Goal: Task Accomplishment & Management: Use online tool/utility

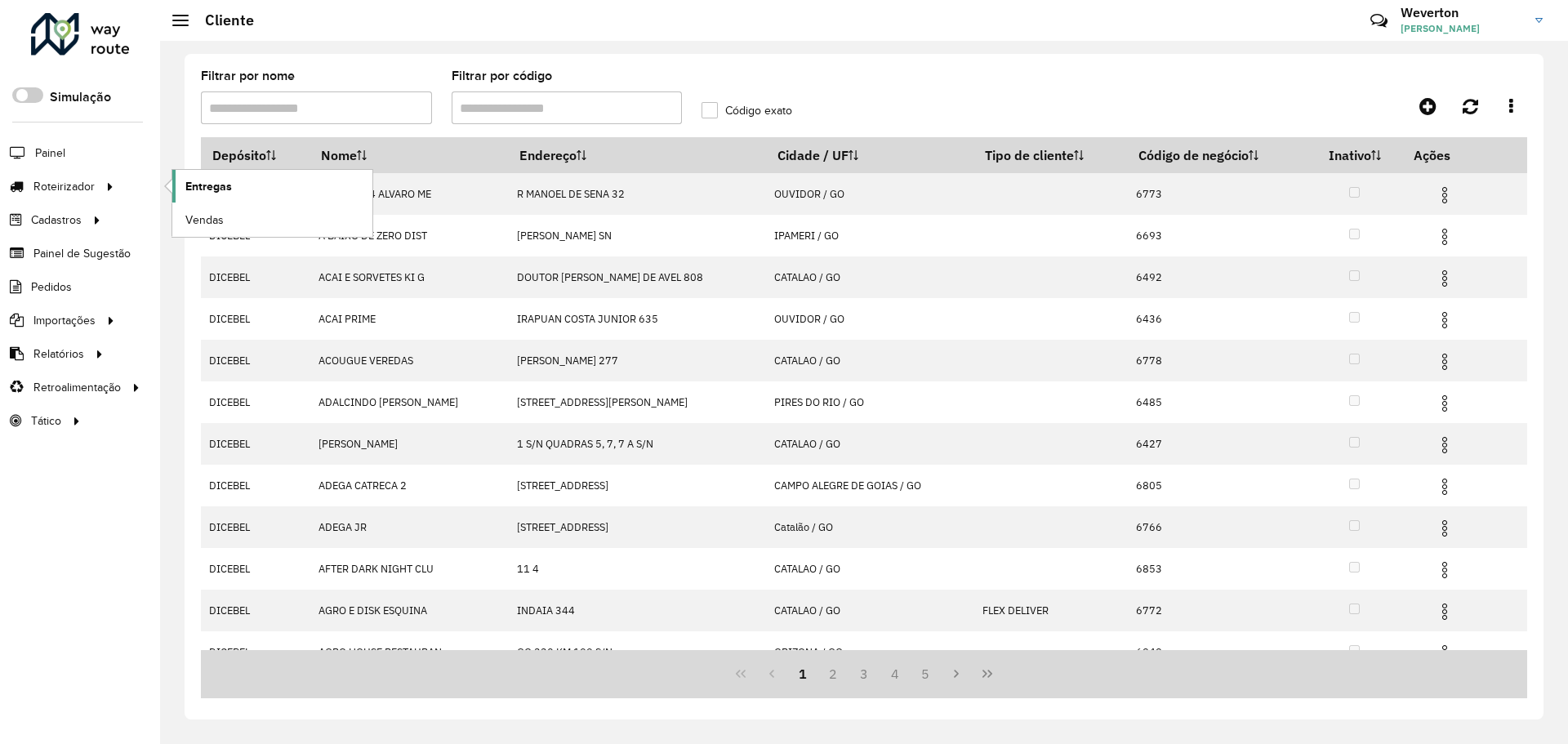
click at [206, 185] on span "Entregas" at bounding box center [208, 186] width 47 height 17
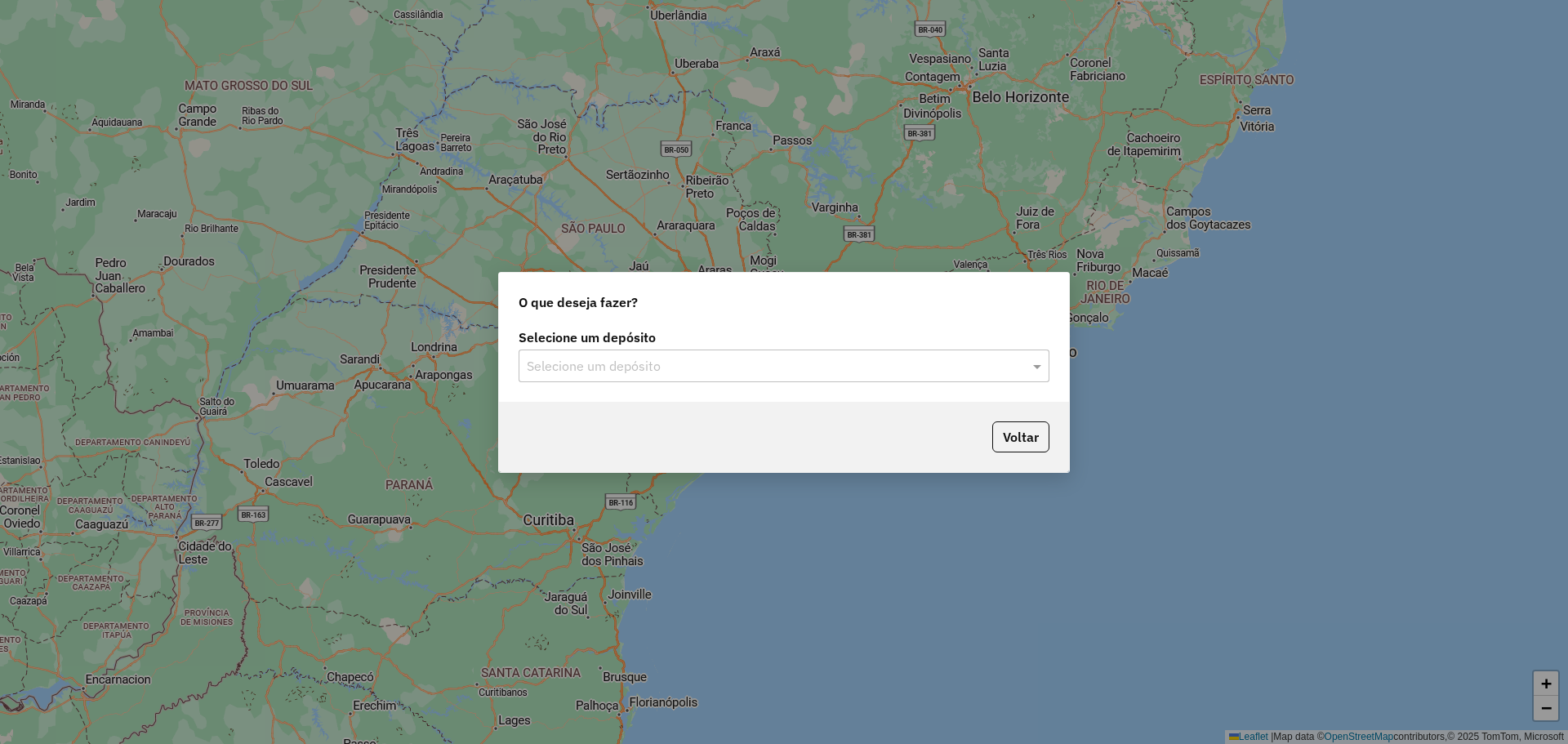
click at [765, 373] on input "text" at bounding box center [767, 367] width 482 height 20
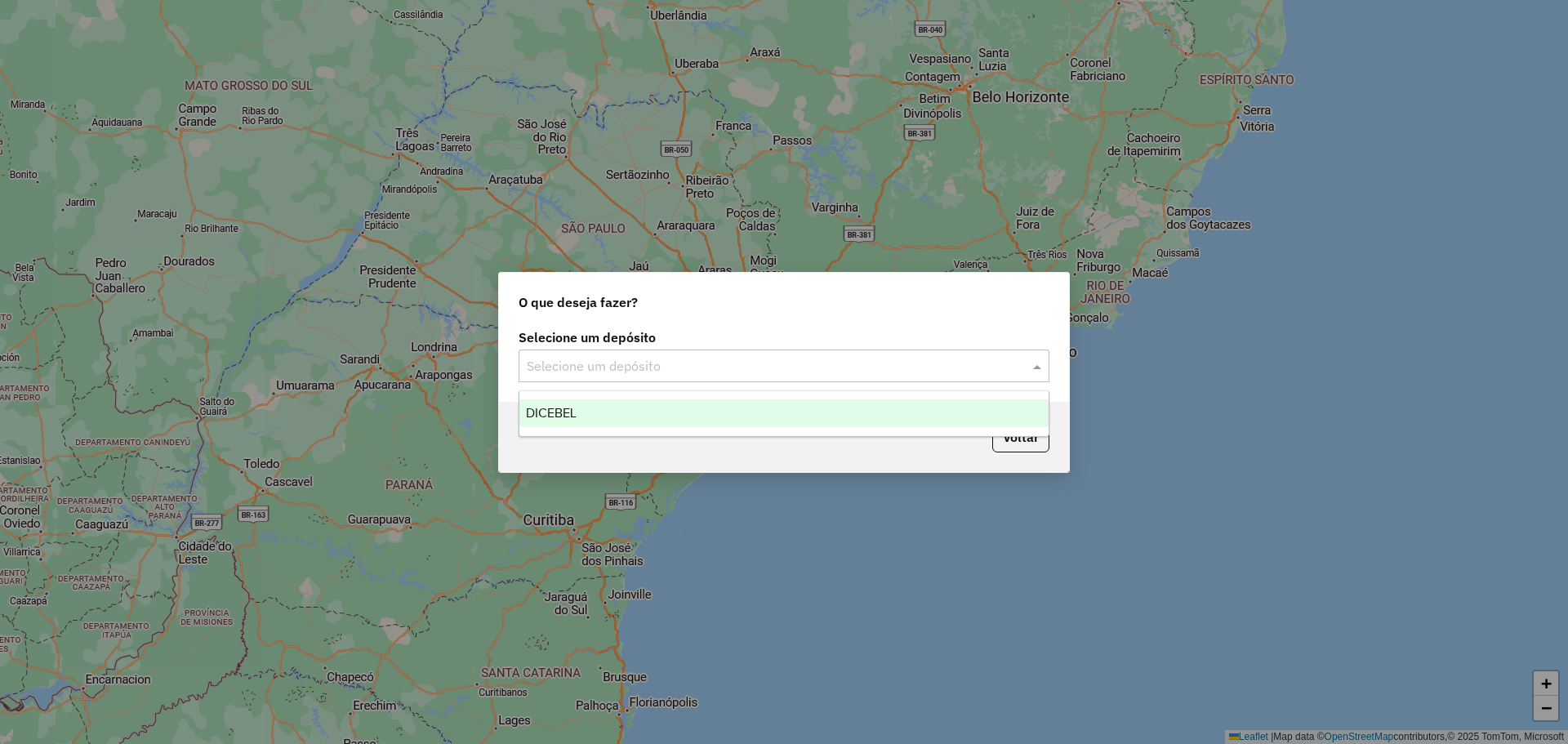
click at [606, 415] on div "DICEBEL" at bounding box center [784, 412] width 529 height 28
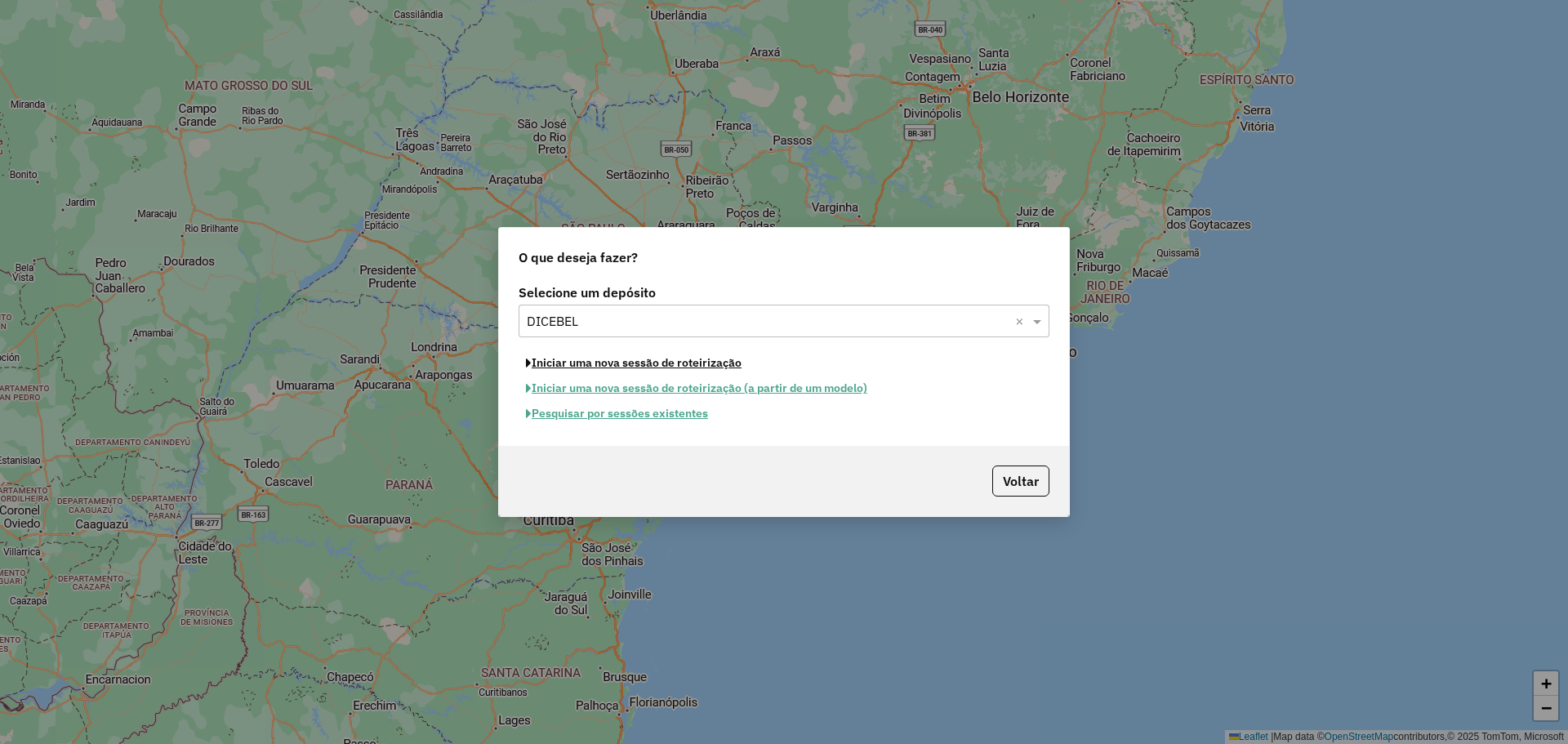
click at [678, 364] on button "Iniciar uma nova sessão de roteirização" at bounding box center [633, 363] width 230 height 26
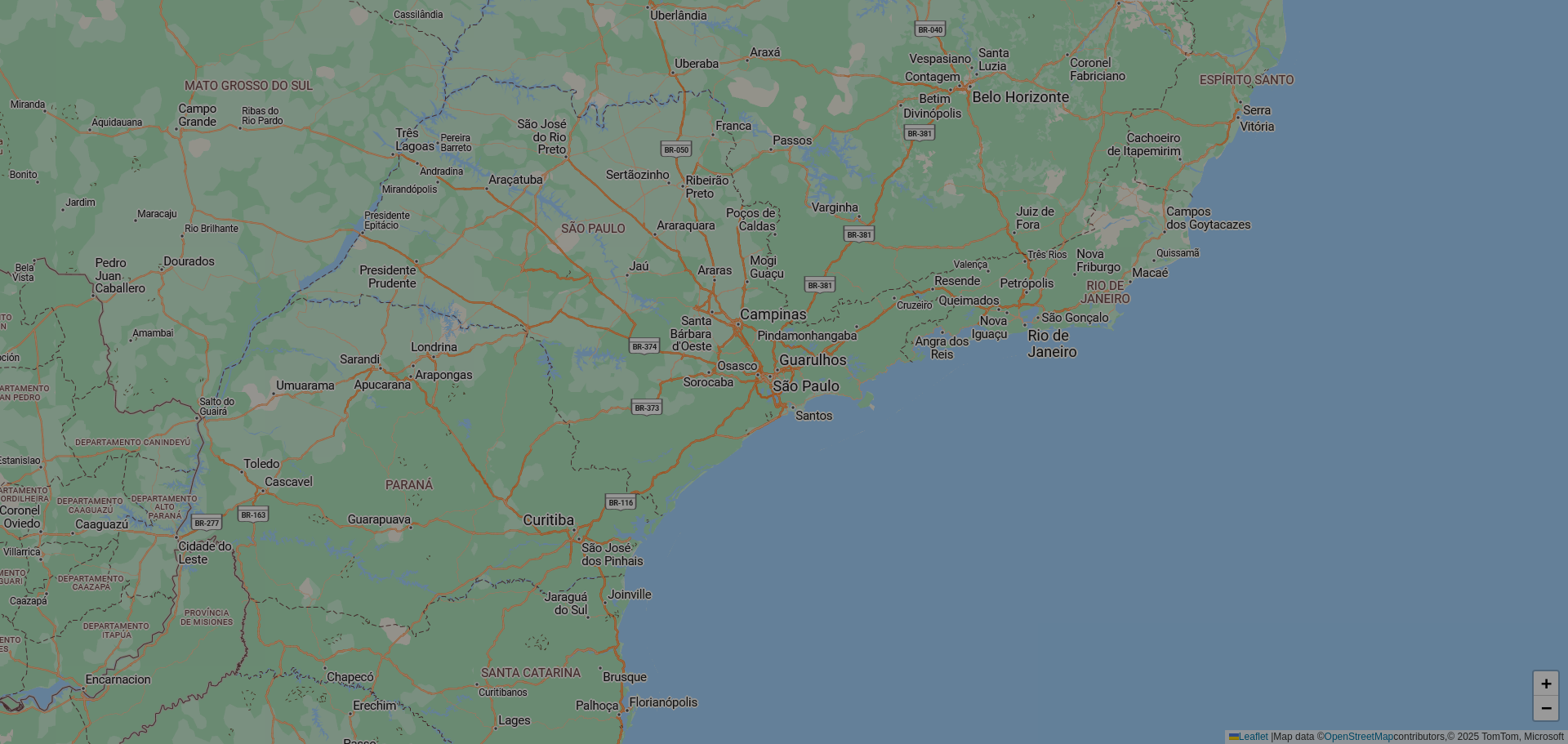
select select "*"
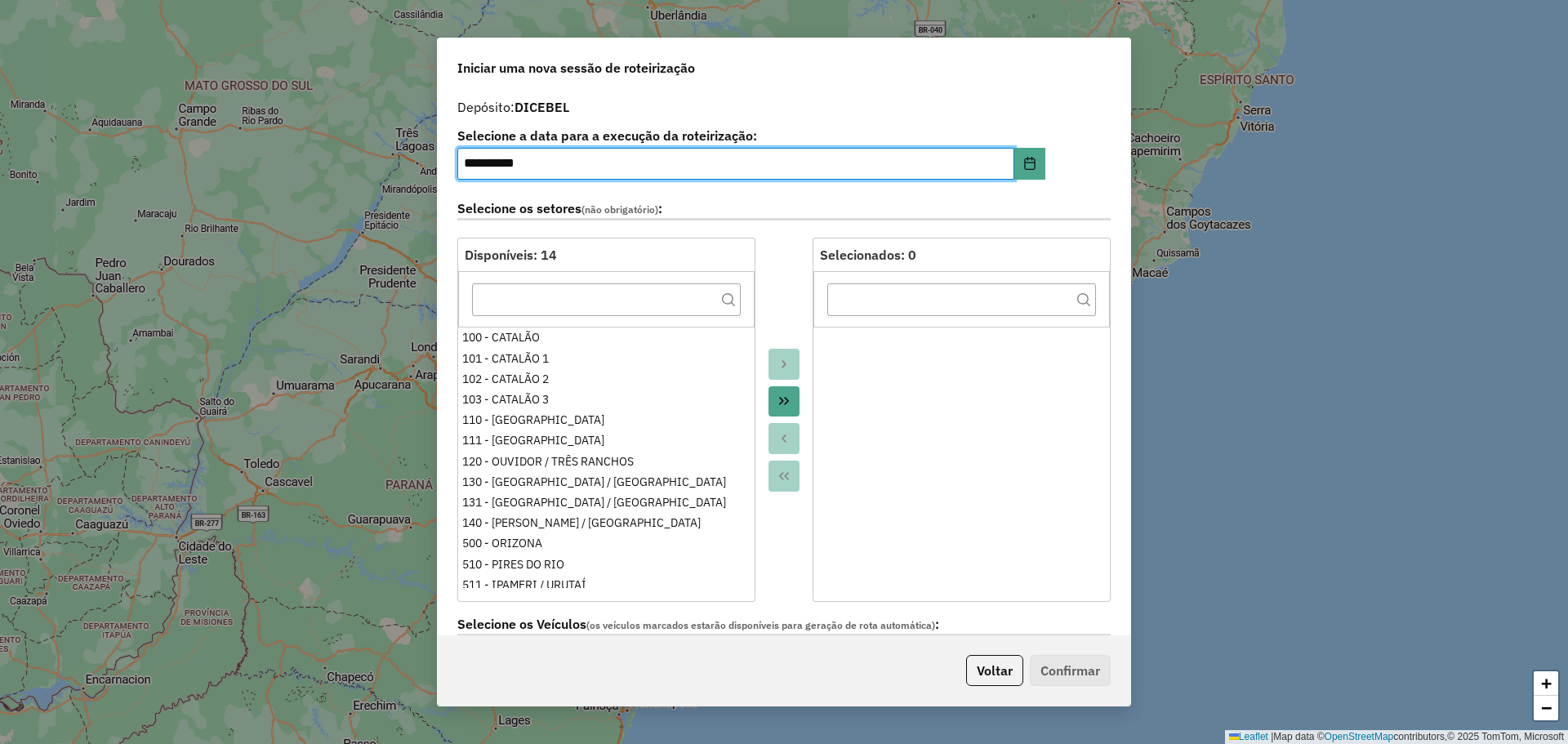
click at [785, 409] on button "Move All to Target" at bounding box center [784, 402] width 31 height 31
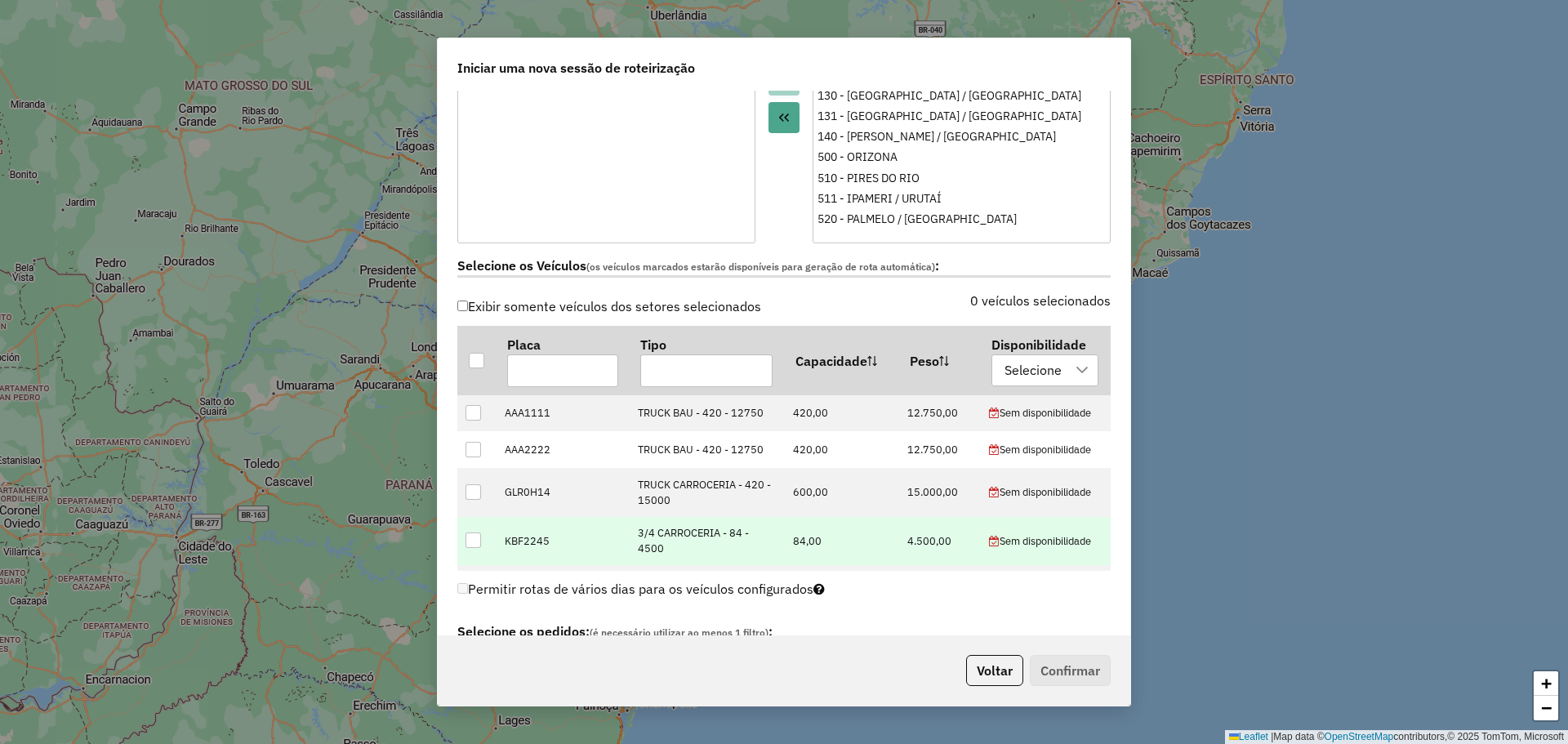
scroll to position [490, 0]
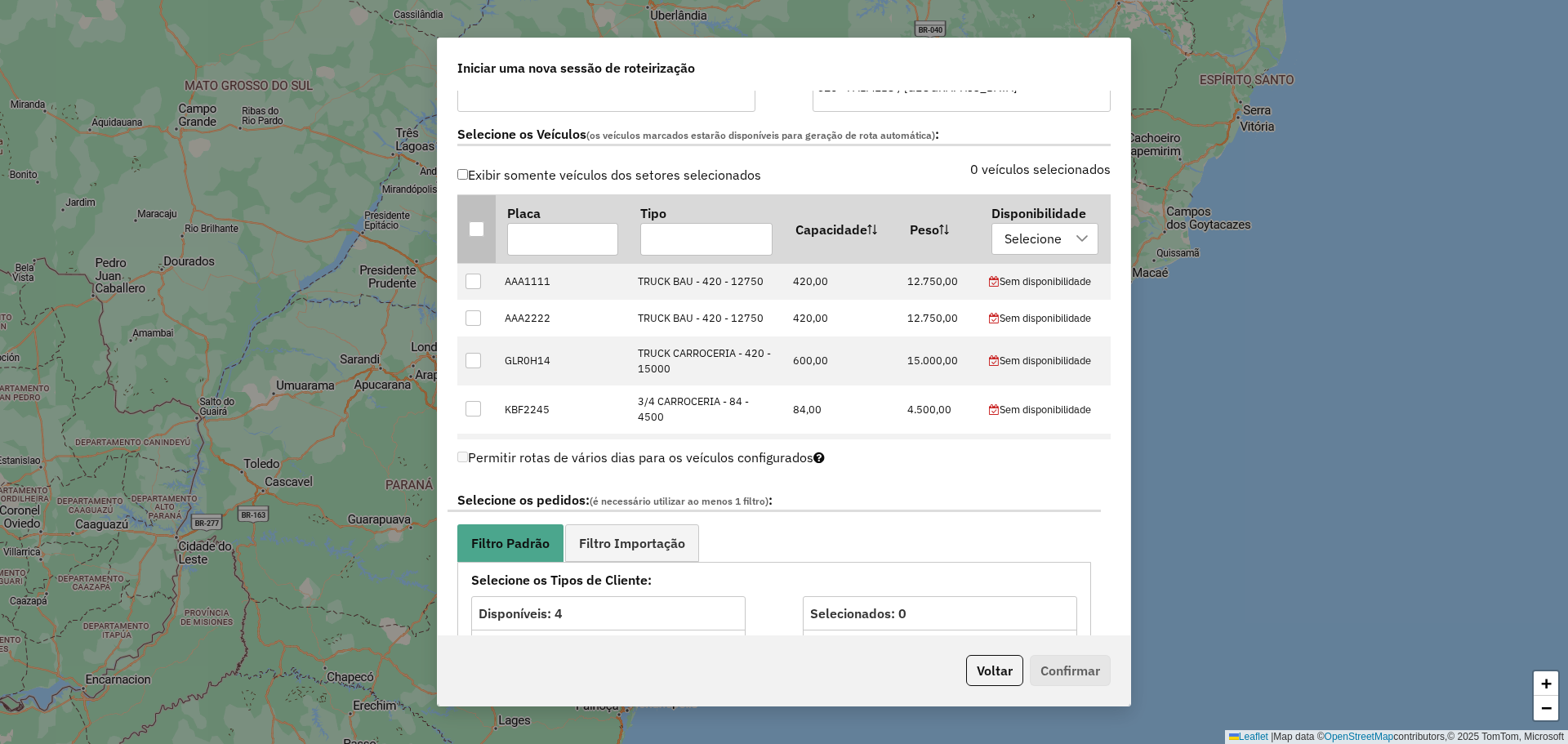
click at [482, 224] on div at bounding box center [477, 229] width 15 height 15
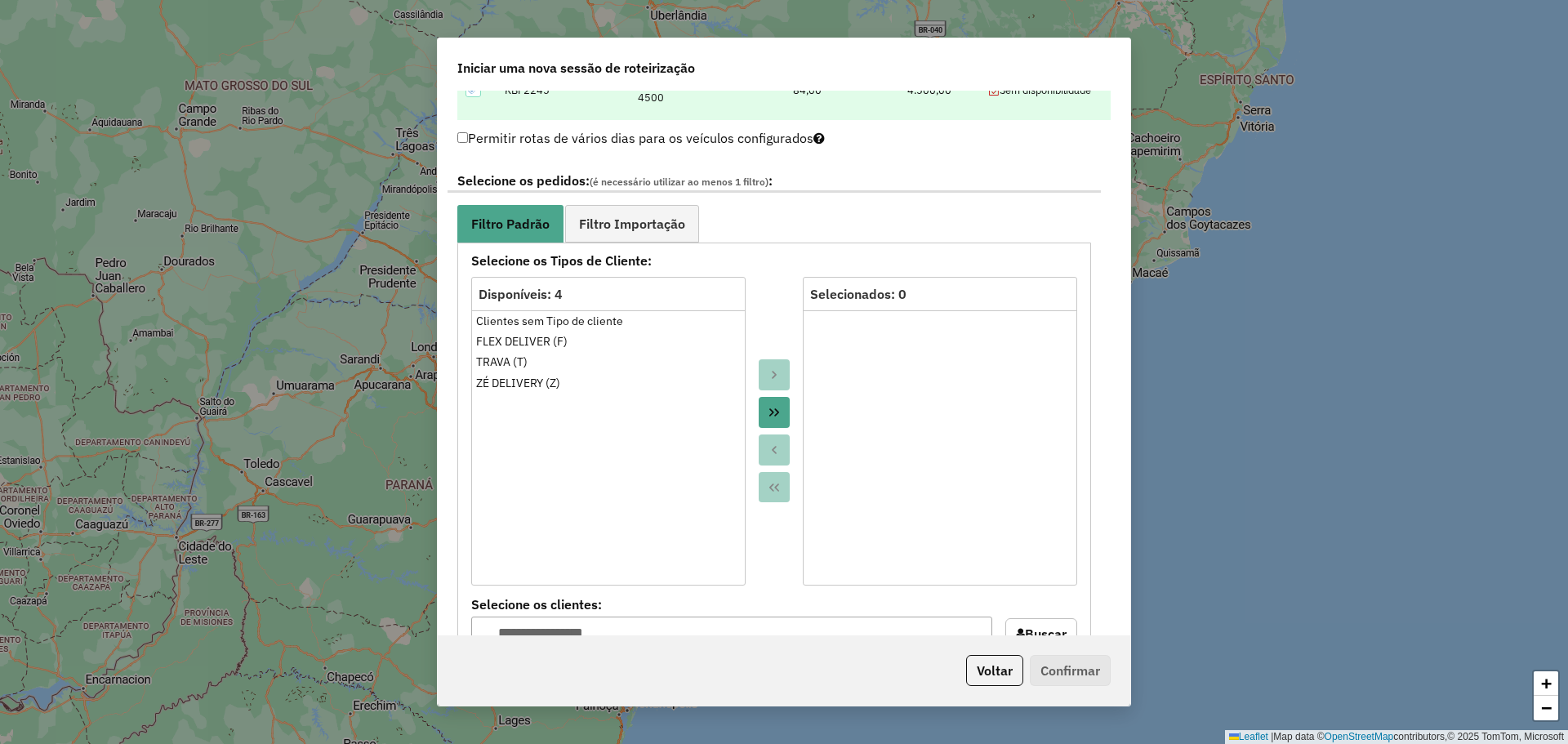
scroll to position [817, 0]
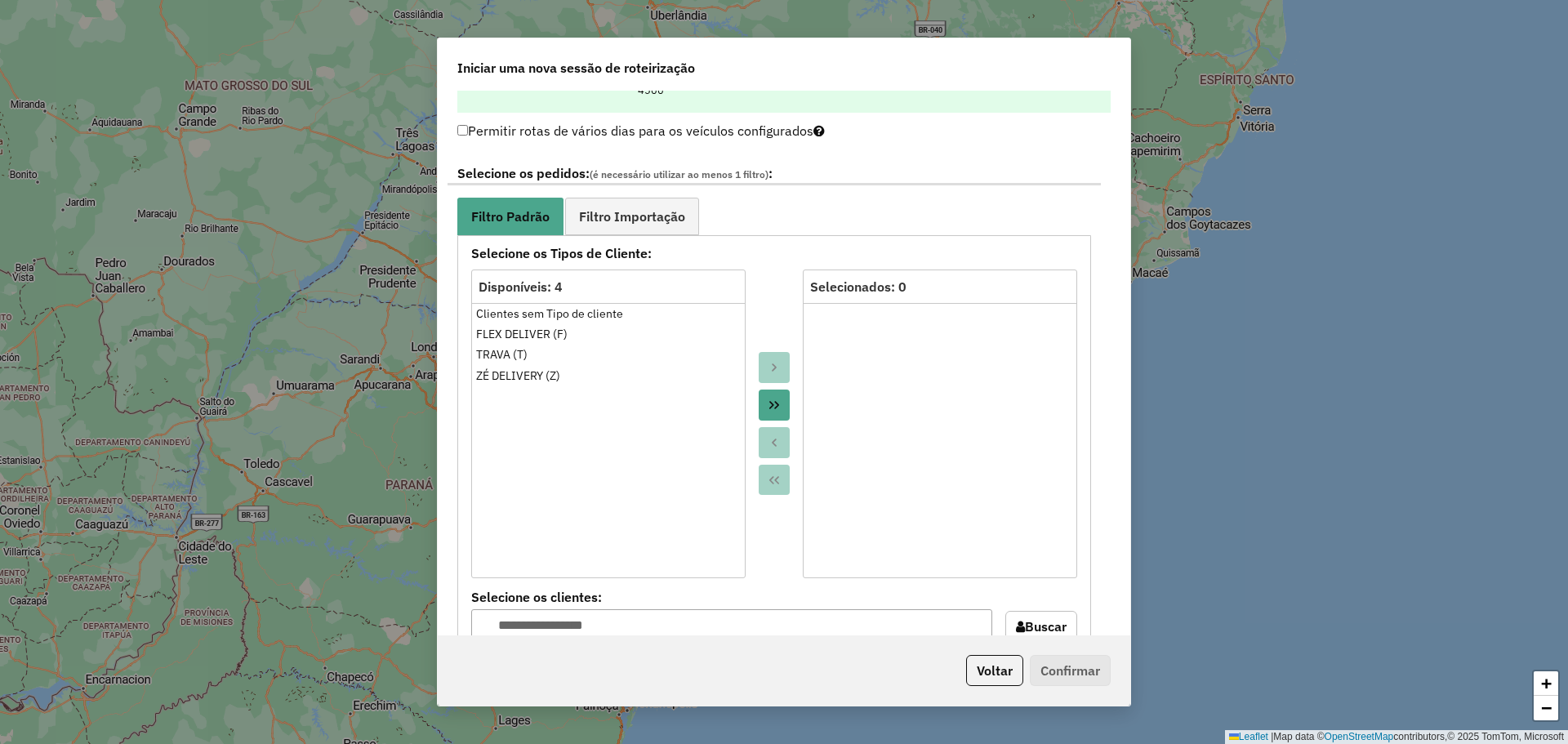
click at [777, 398] on button "Move All to Target" at bounding box center [774, 405] width 31 height 31
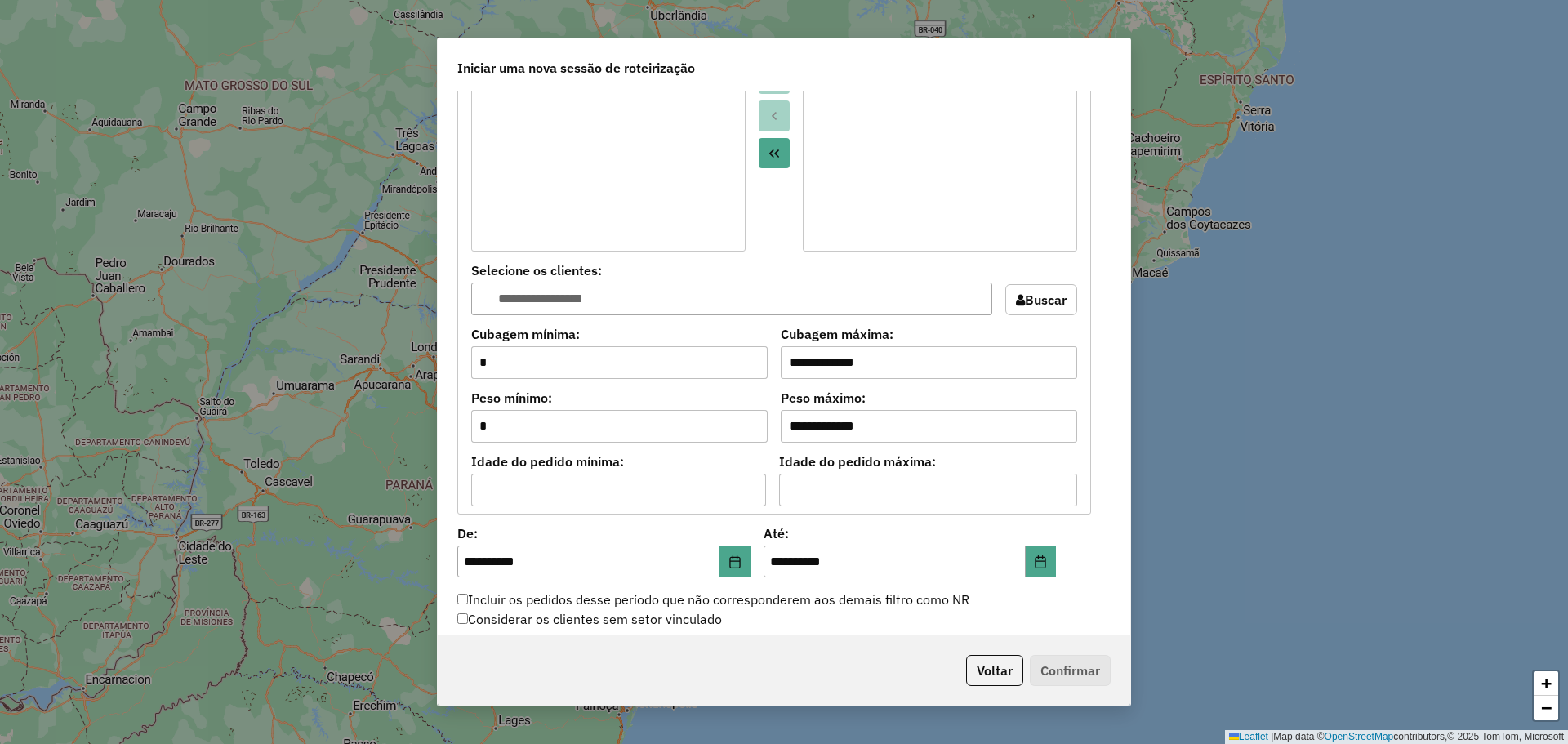
scroll to position [1307, 0]
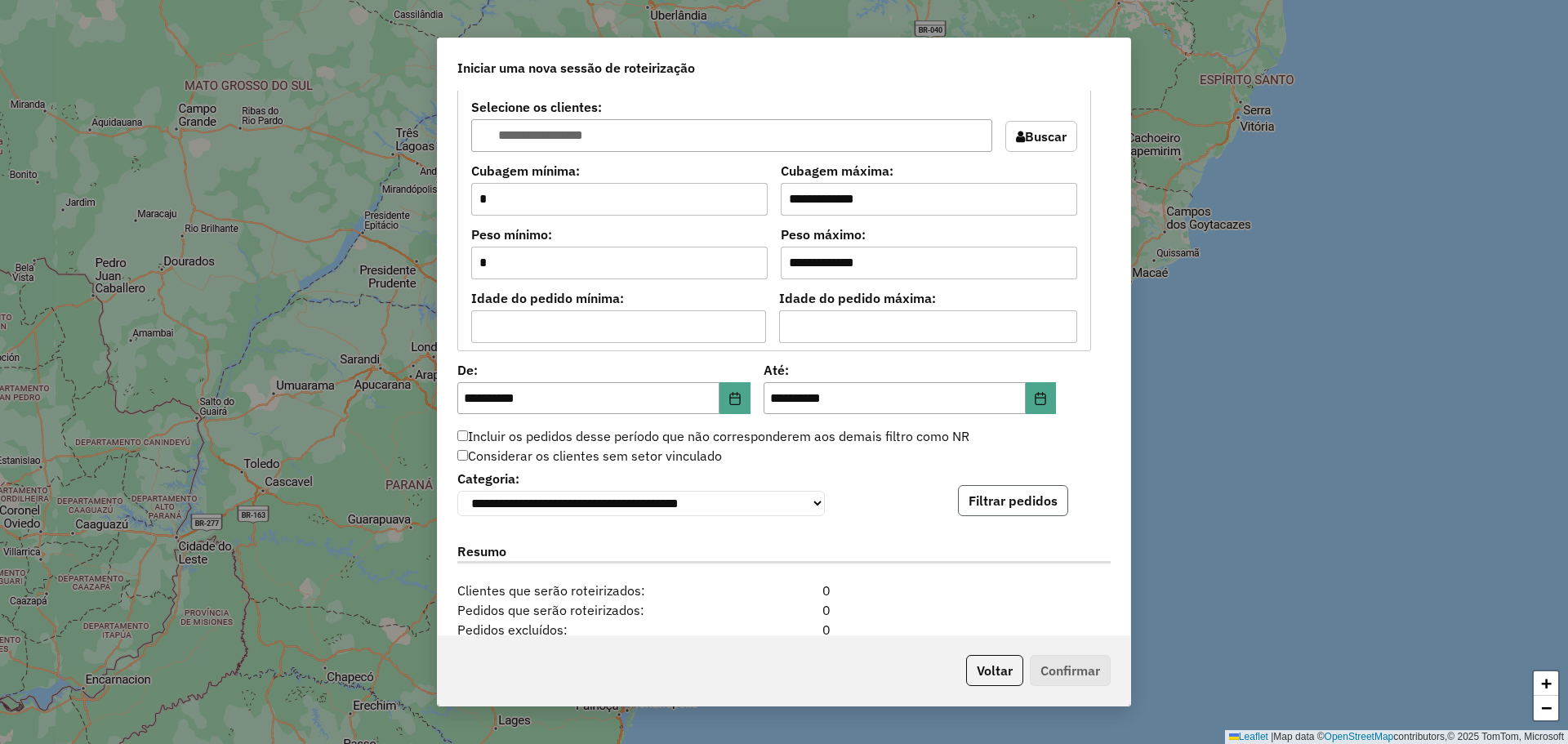
click at [1040, 501] on button "Filtrar pedidos" at bounding box center [1013, 501] width 110 height 31
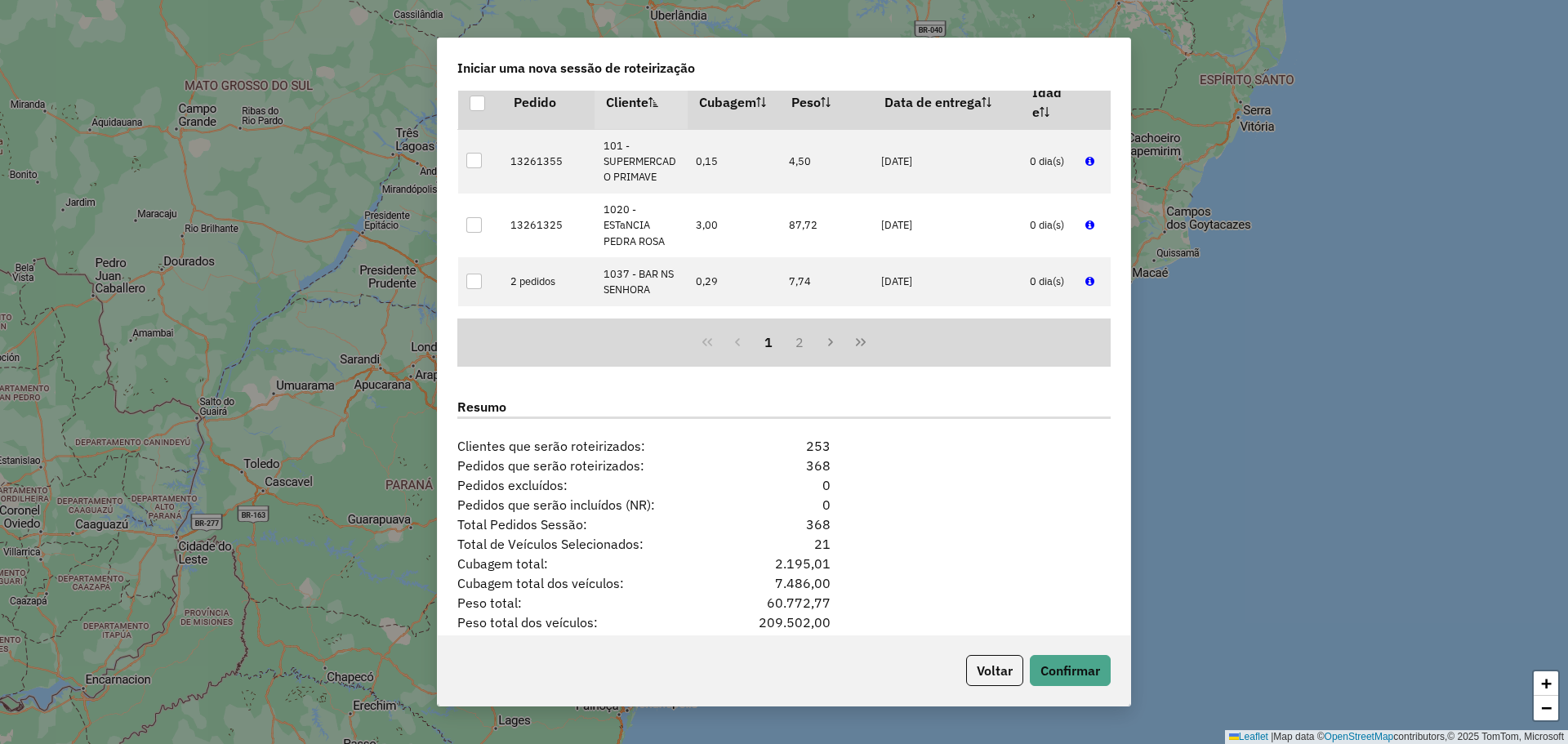
scroll to position [1863, 0]
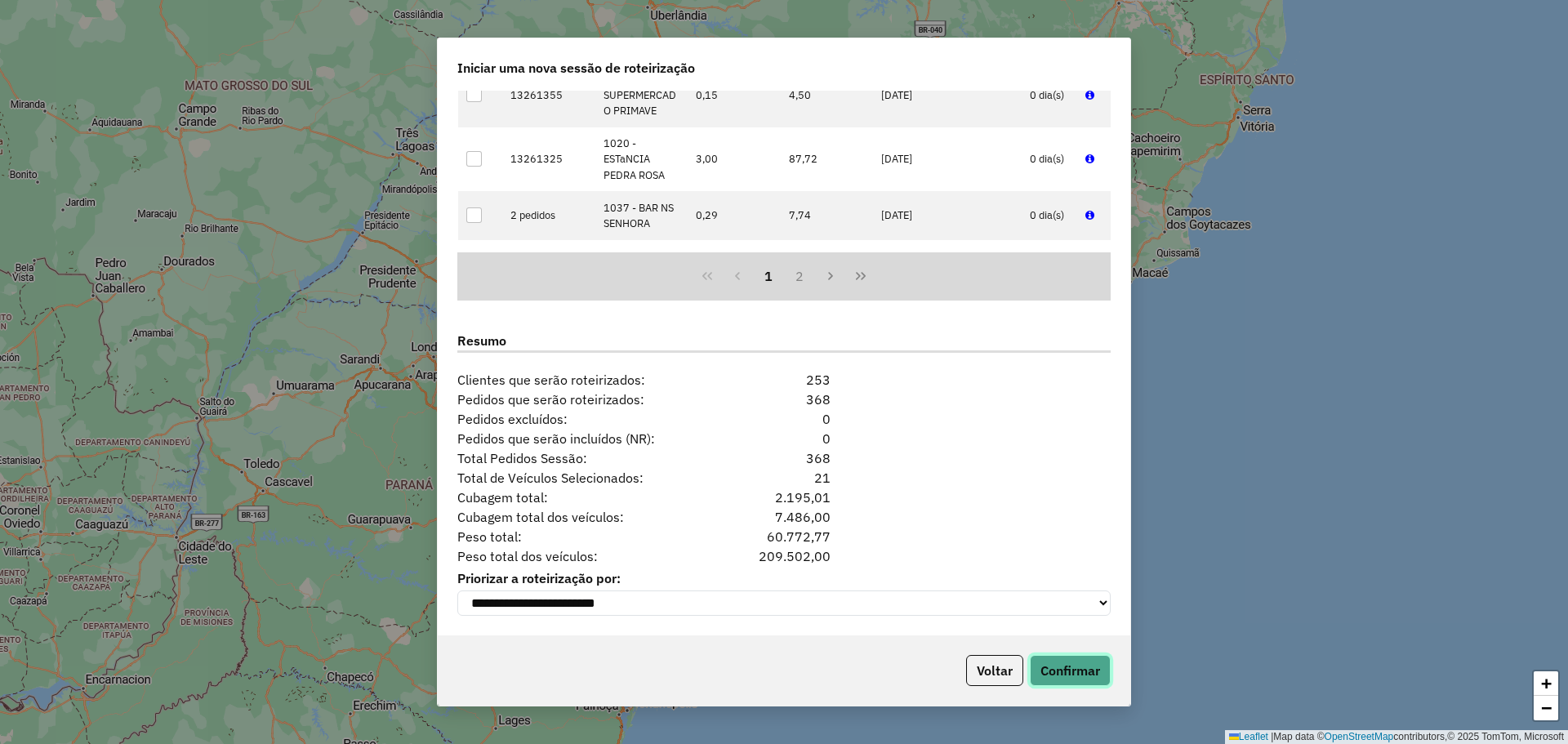
click at [1072, 677] on button "Confirmar" at bounding box center [1069, 671] width 81 height 31
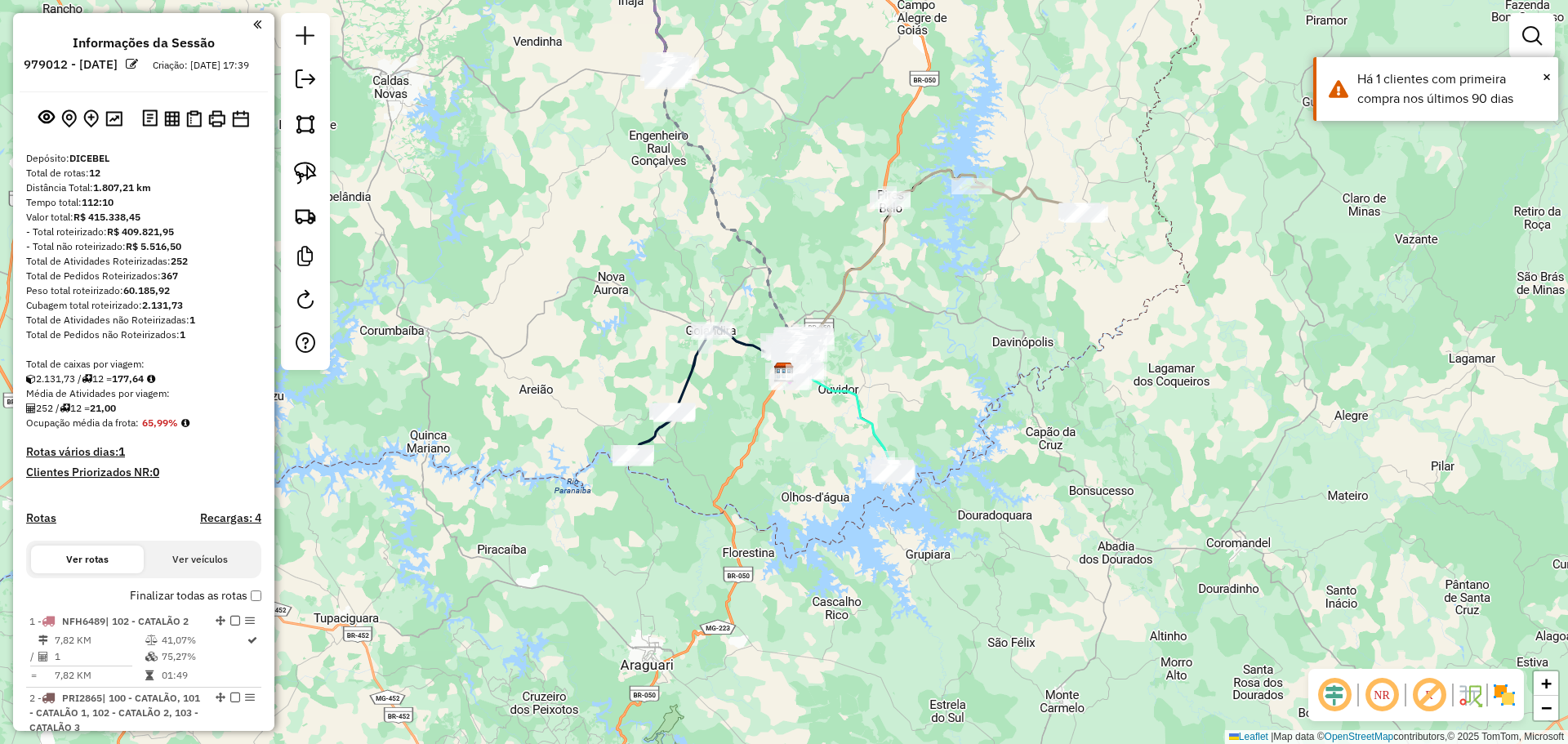
click at [1337, 705] on em at bounding box center [1333, 695] width 39 height 39
drag, startPoint x: 1167, startPoint y: 537, endPoint x: 1205, endPoint y: 611, distance: 83.2
click at [1205, 611] on div "Janela de atendimento Grade de atendimento Capacidade Transportadoras Veículos …" at bounding box center [784, 372] width 1568 height 744
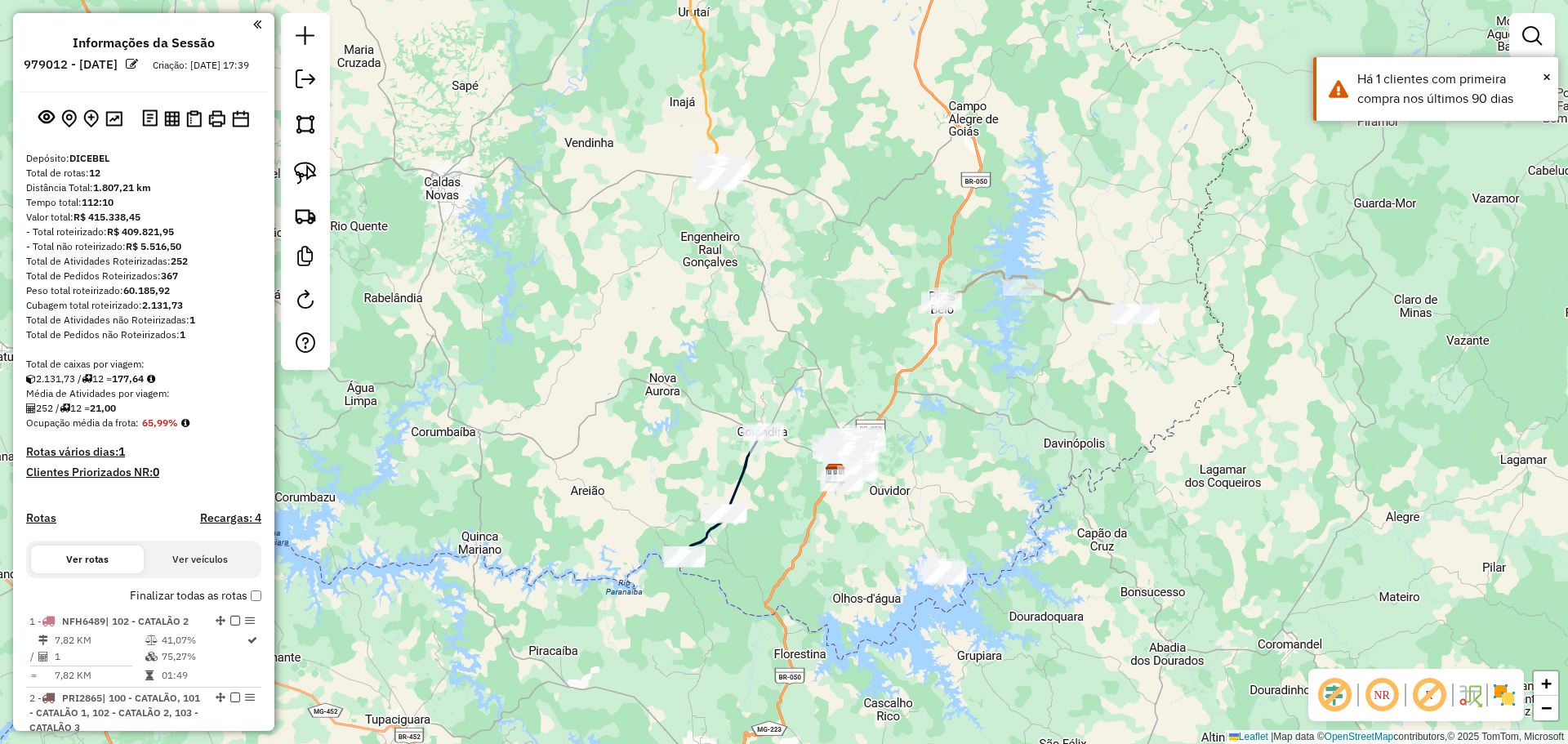
drag, startPoint x: 1046, startPoint y: 343, endPoint x: 1061, endPoint y: 385, distance: 44.6
click at [1061, 385] on div "Janela de atendimento Grade de atendimento Capacidade Transportadoras Veículos …" at bounding box center [784, 372] width 1568 height 744
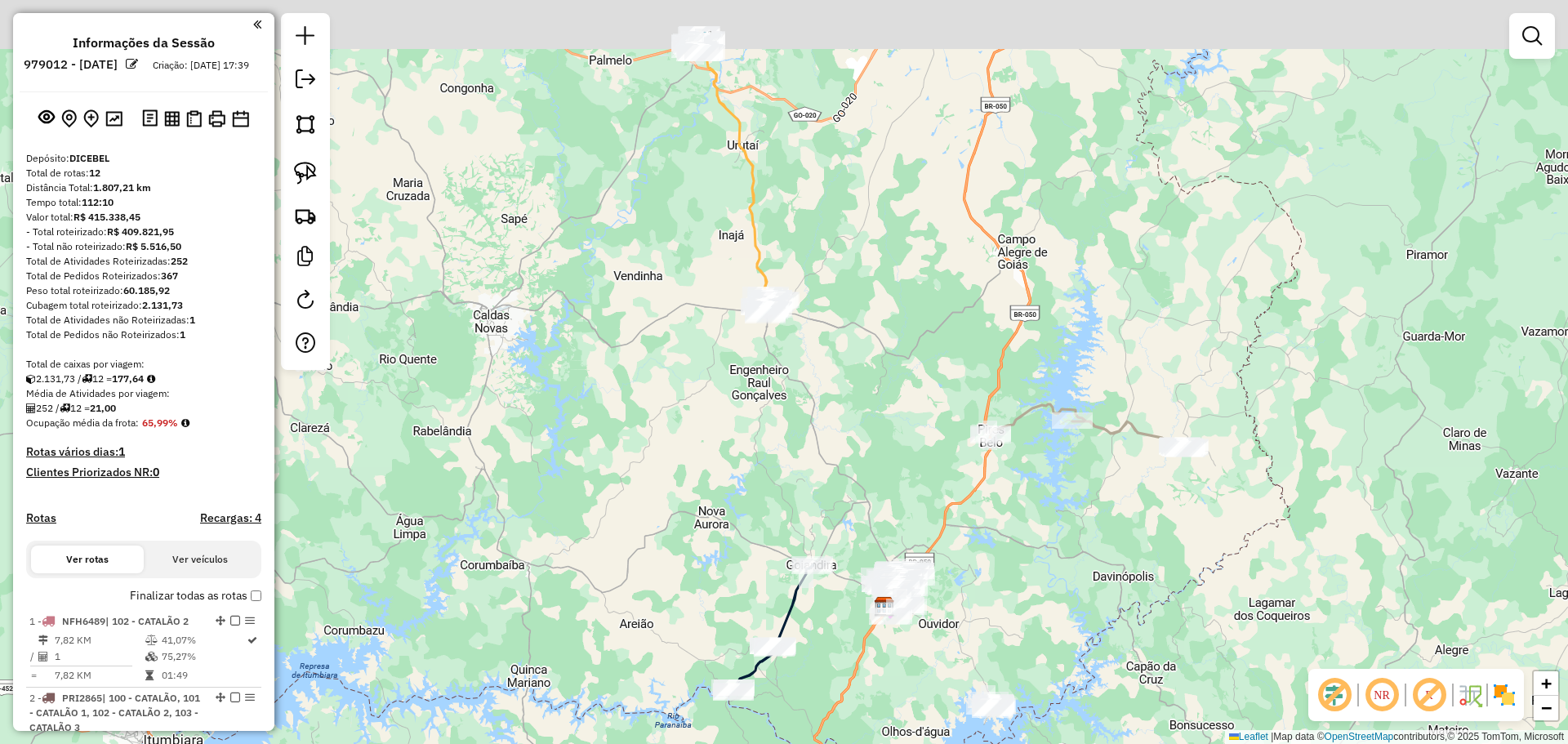
drag, startPoint x: 870, startPoint y: 293, endPoint x: 822, endPoint y: 299, distance: 48.4
click at [893, 506] on div "Janela de atendimento Grade de atendimento Capacidade Transportadoras Veículos …" at bounding box center [784, 372] width 1568 height 744
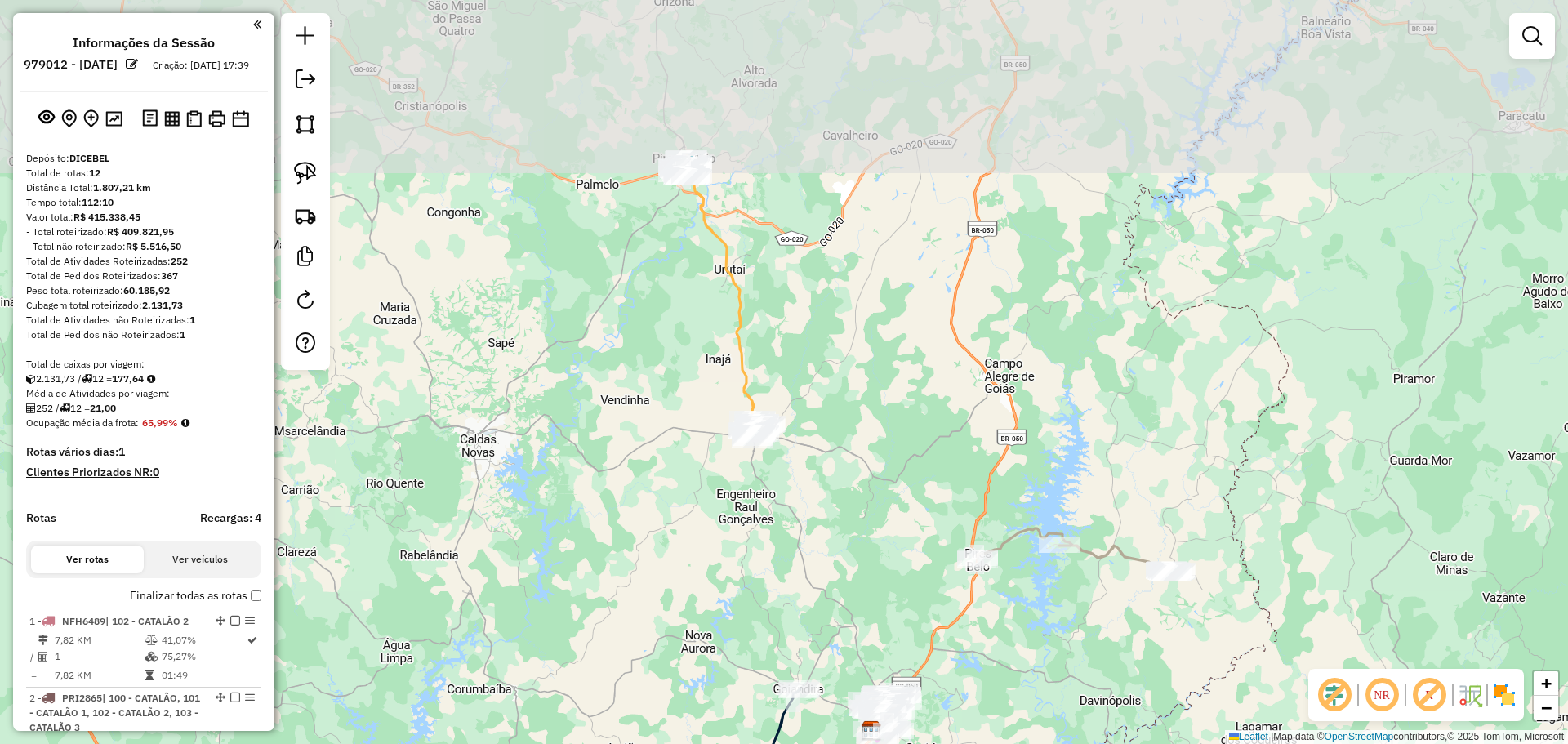
click at [827, 317] on div "Janela de atendimento Grade de atendimento Capacidade Transportadoras Veículos …" at bounding box center [784, 372] width 1568 height 744
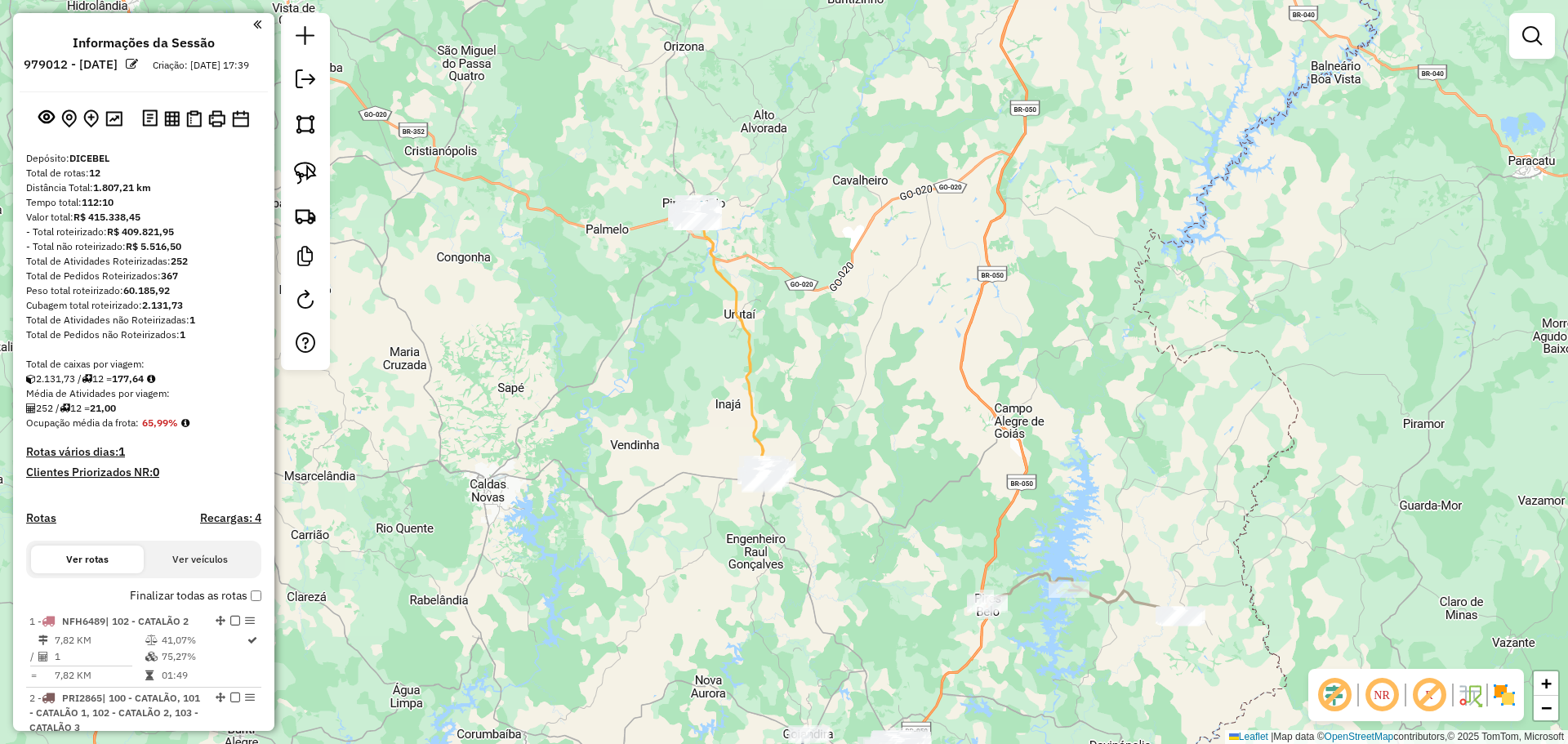
click at [1513, 35] on div at bounding box center [1532, 36] width 46 height 46
click at [1526, 32] on em at bounding box center [1532, 36] width 20 height 20
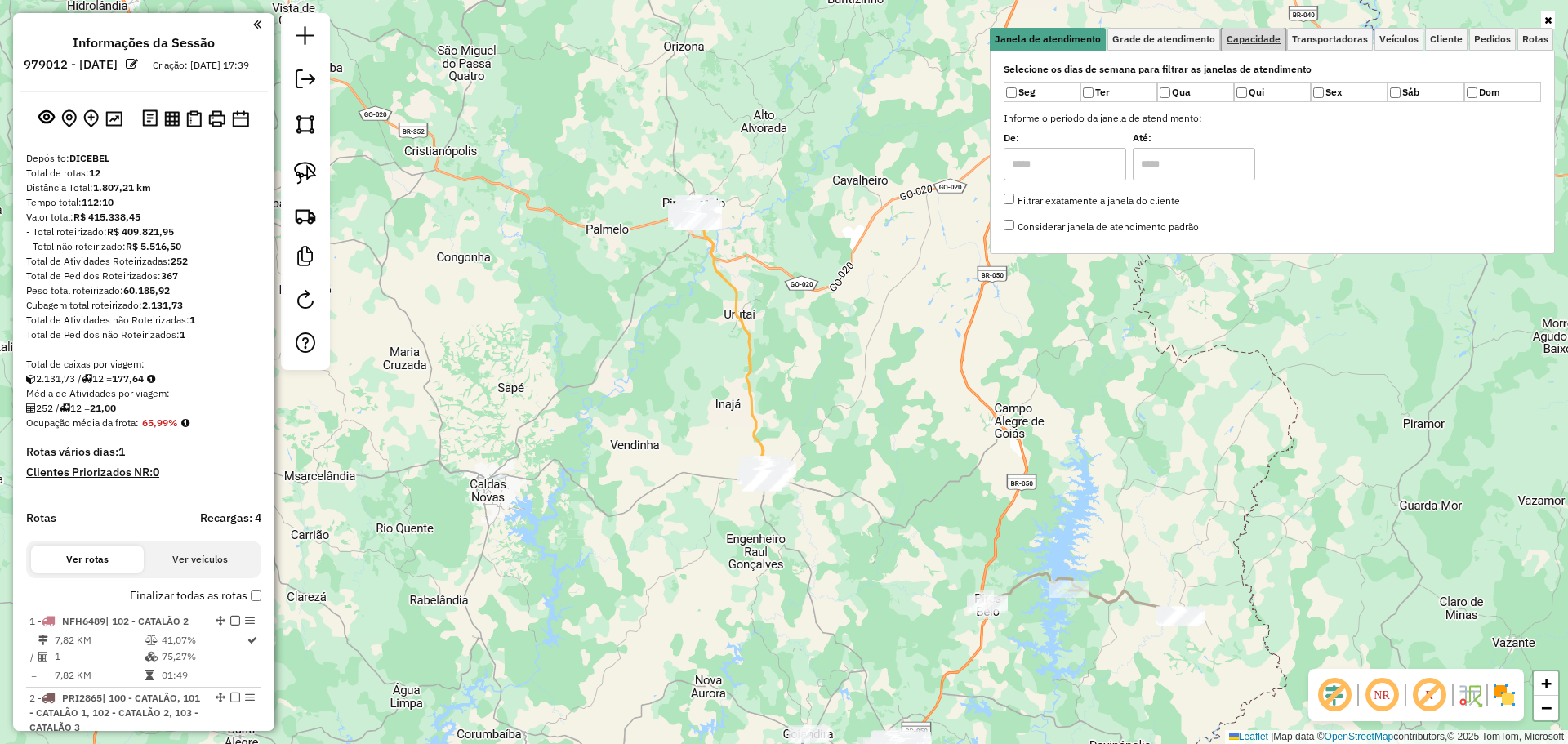
click at [1267, 46] on link "Capacidade" at bounding box center [1253, 39] width 64 height 23
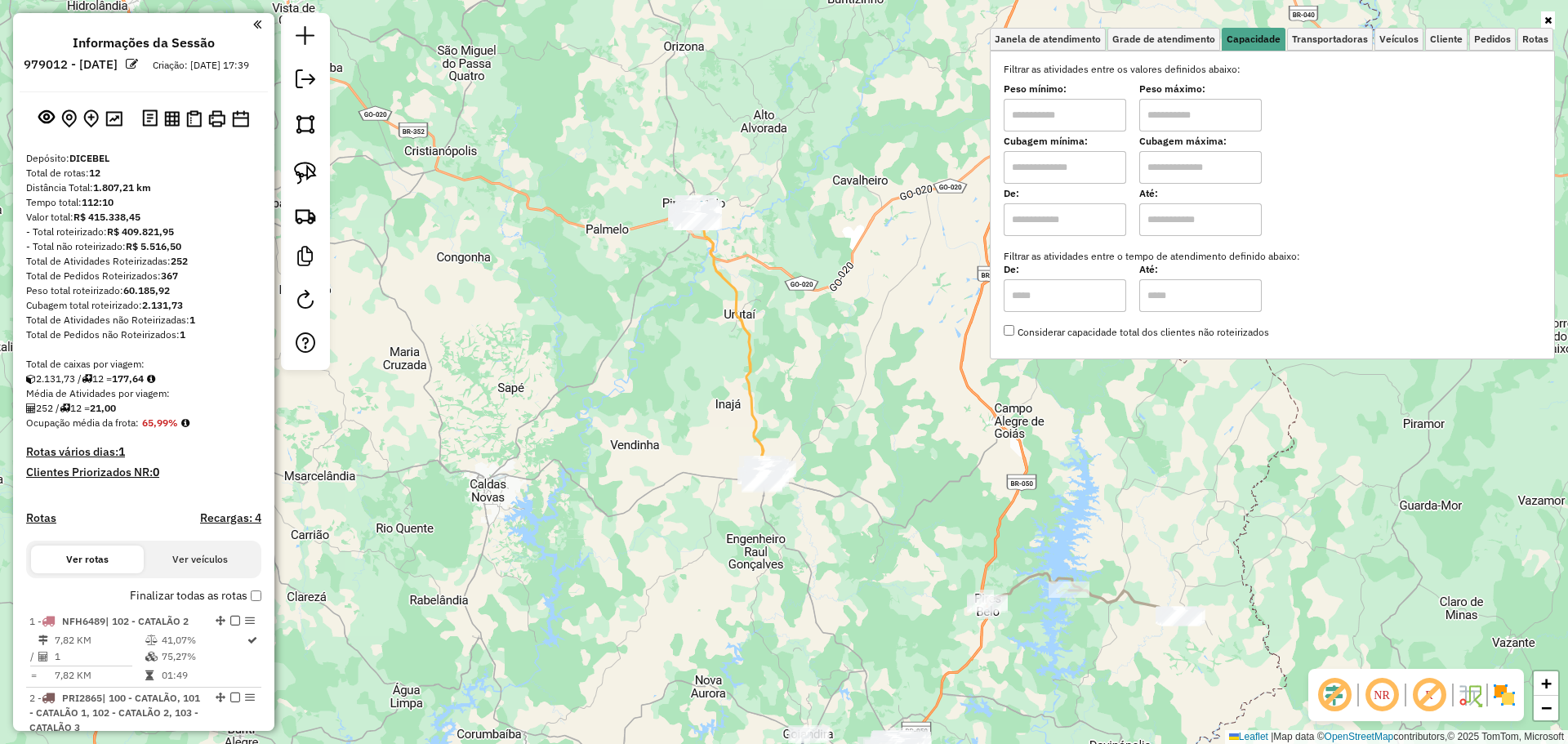
click at [1076, 110] on input "text" at bounding box center [1065, 115] width 123 height 32
type input "****"
click at [549, 379] on div "Limpar filtros Janela de atendimento Grade de atendimento Capacidade Transporta…" at bounding box center [784, 372] width 1568 height 744
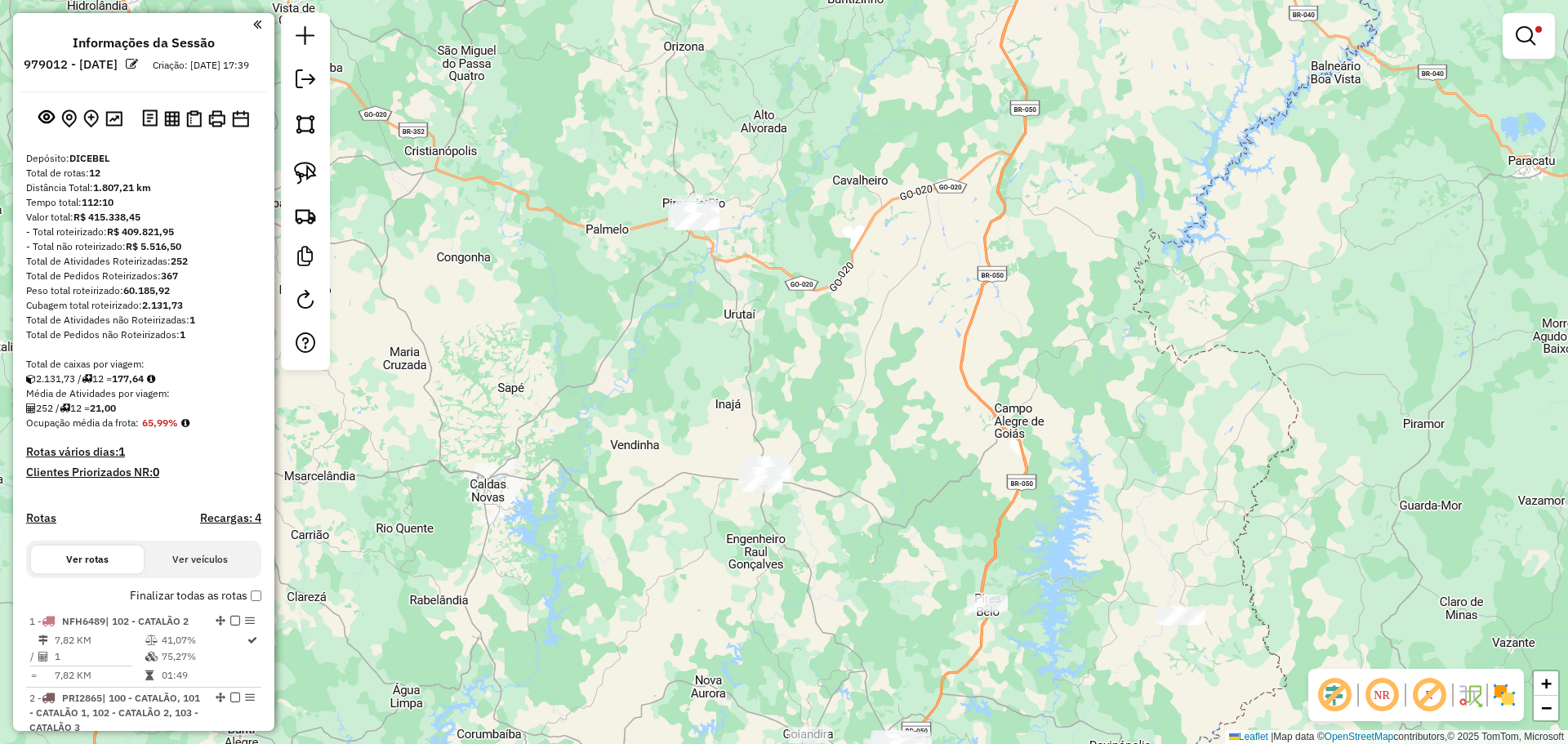
drag, startPoint x: 319, startPoint y: 169, endPoint x: 422, endPoint y: 184, distance: 104.1
click at [317, 169] on link at bounding box center [306, 173] width 36 height 36
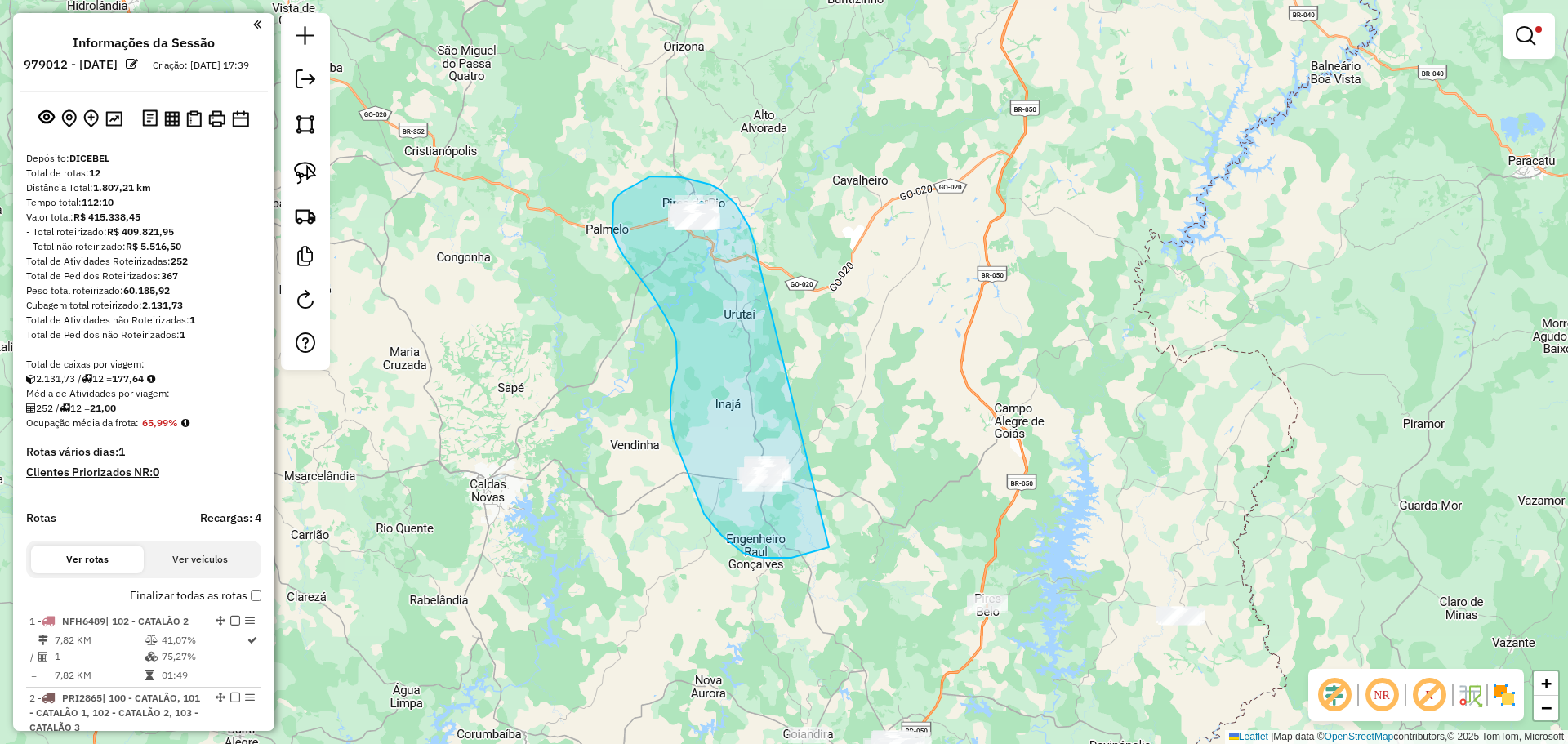
drag, startPoint x: 755, startPoint y: 249, endPoint x: 868, endPoint y: 480, distance: 257.2
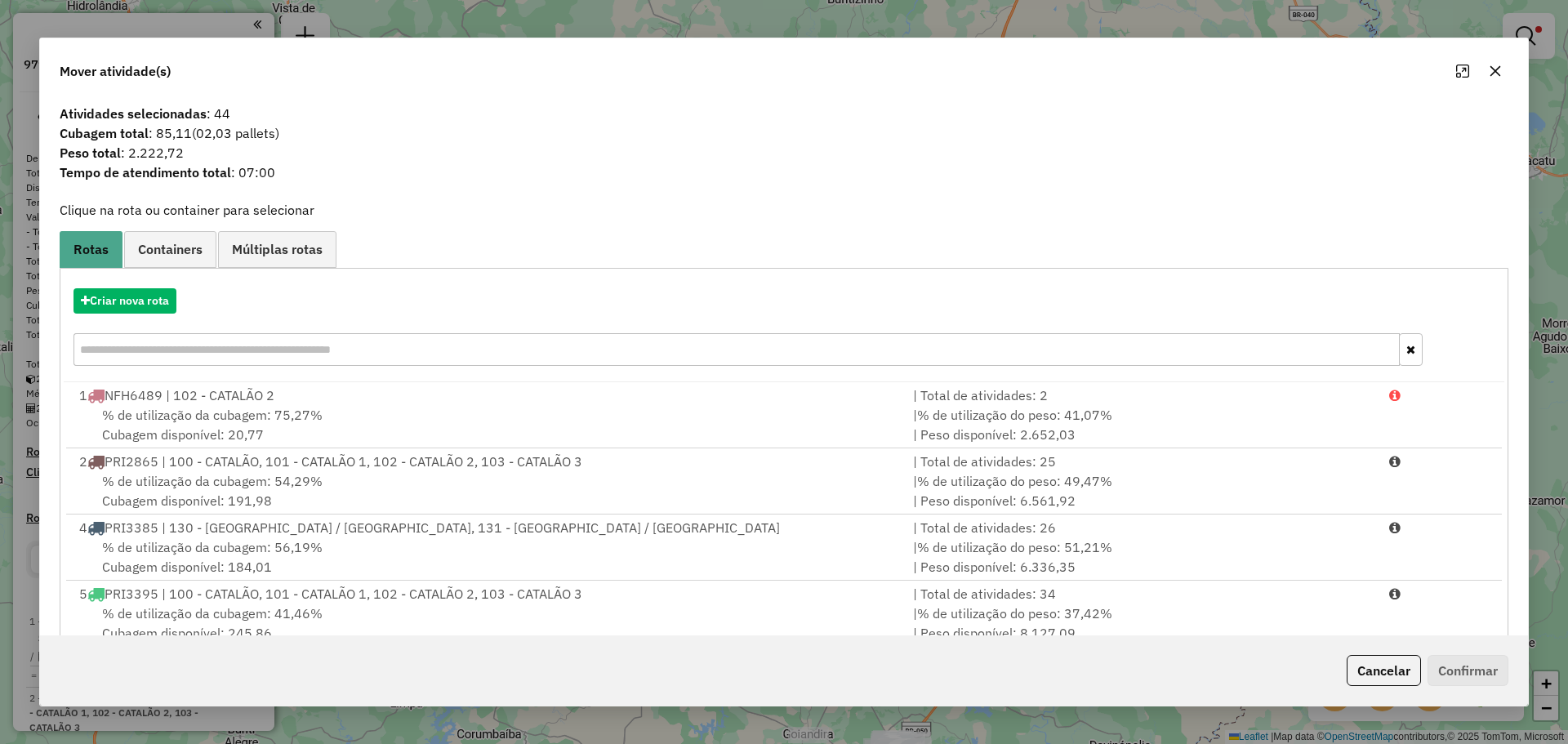
click at [1497, 79] on button "button" at bounding box center [1496, 71] width 27 height 27
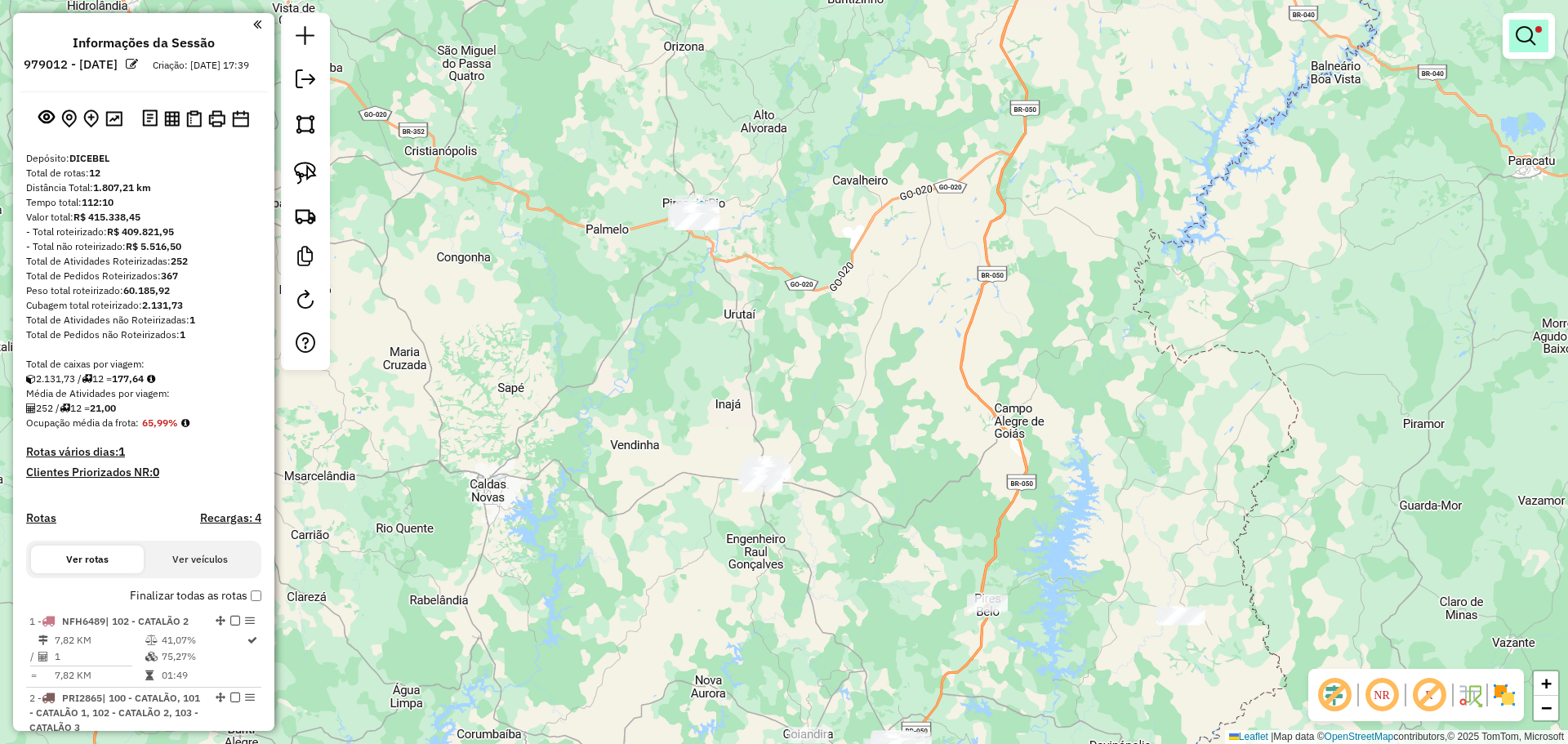
drag, startPoint x: 1500, startPoint y: 52, endPoint x: 1511, endPoint y: 48, distance: 11.7
click at [1502, 50] on div "Limpar filtros Janela de atendimento Grade de atendimento Capacidade Transporta…" at bounding box center [784, 372] width 1568 height 744
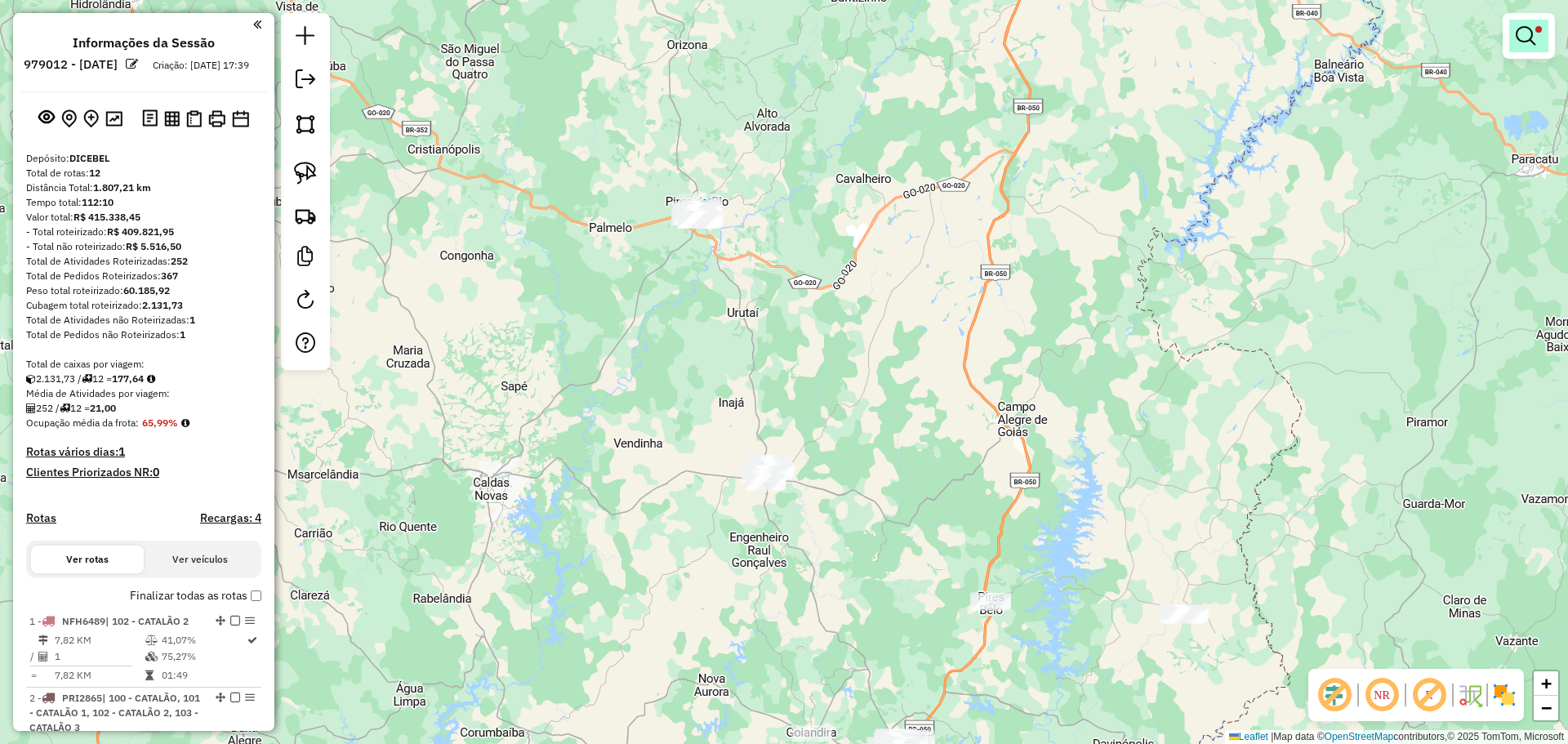
click at [1513, 48] on link at bounding box center [1528, 36] width 39 height 32
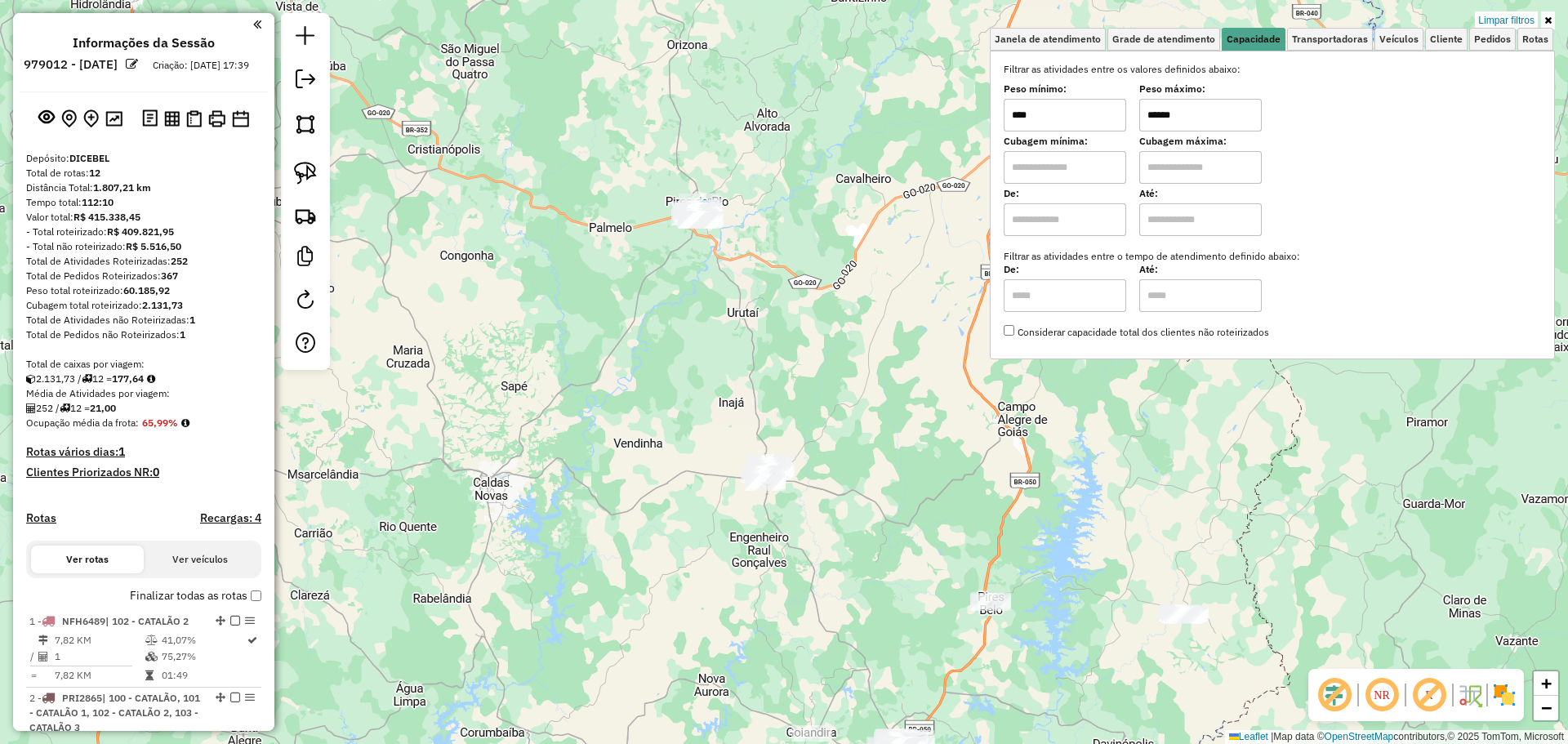
click at [1217, 124] on input "******" at bounding box center [1200, 115] width 123 height 32
click at [480, 344] on div "Limpar filtros Janela de atendimento Grade de atendimento Capacidade Transporta…" at bounding box center [784, 372] width 1568 height 744
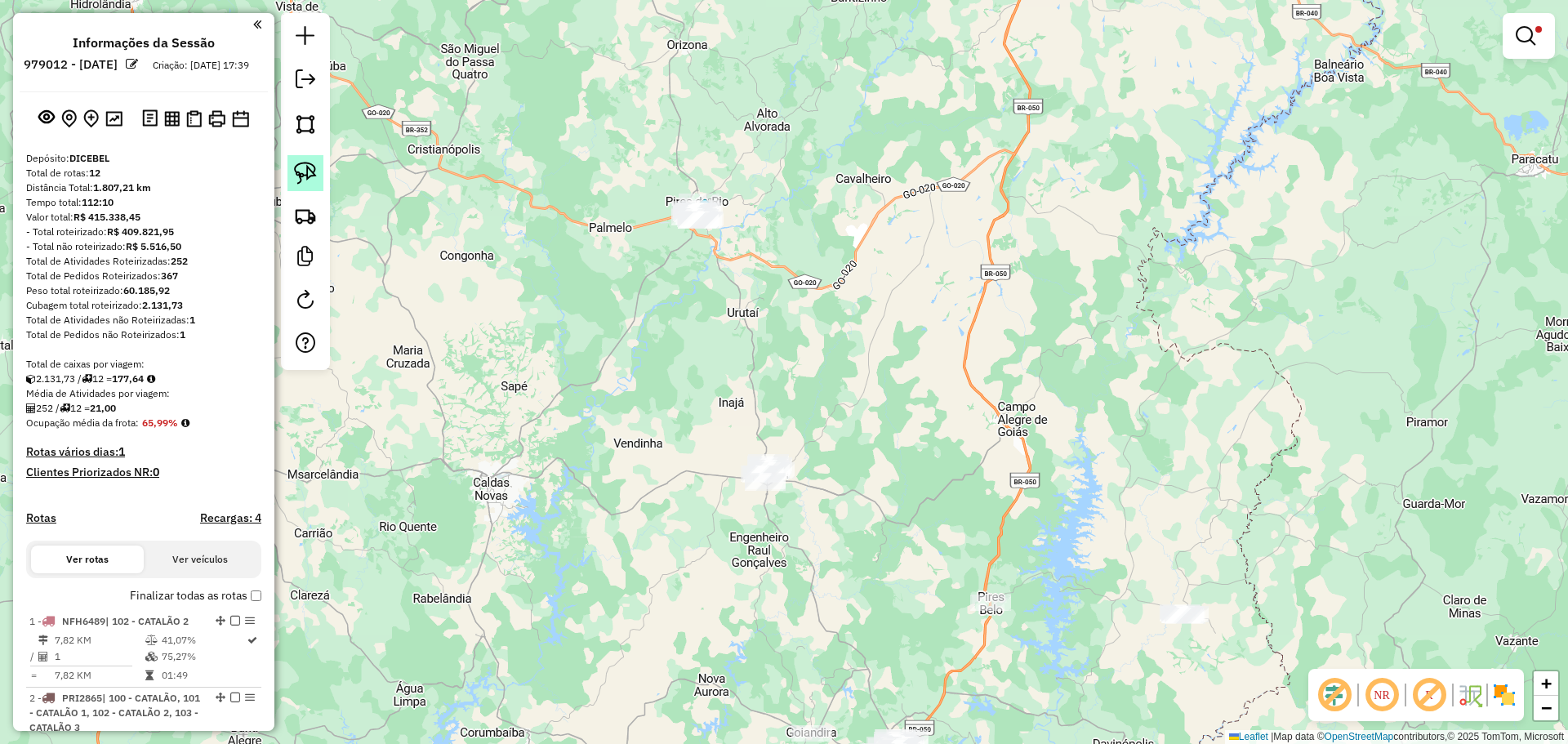
click at [305, 181] on img at bounding box center [306, 173] width 23 height 23
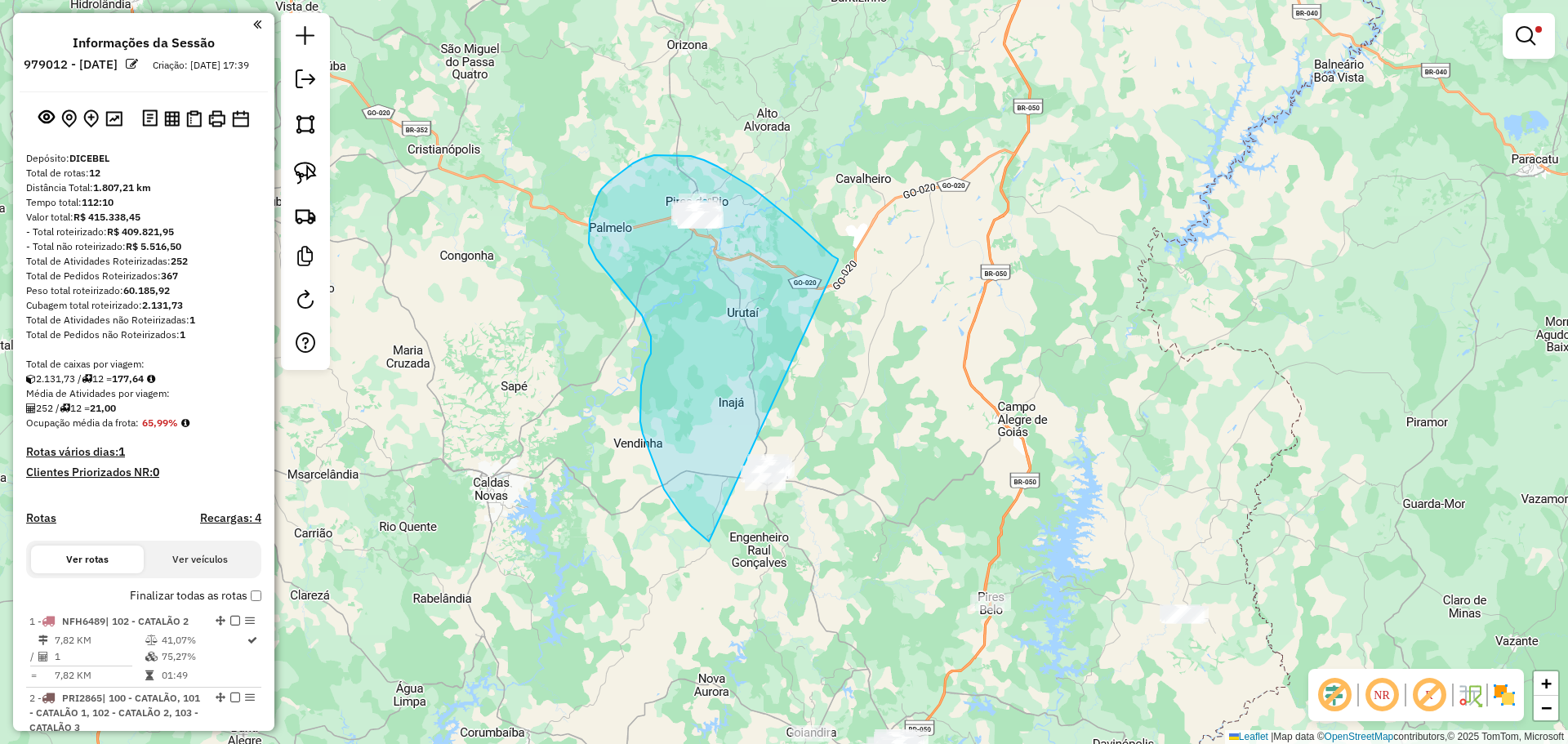
drag, startPoint x: 832, startPoint y: 256, endPoint x: 824, endPoint y: 492, distance: 236.1
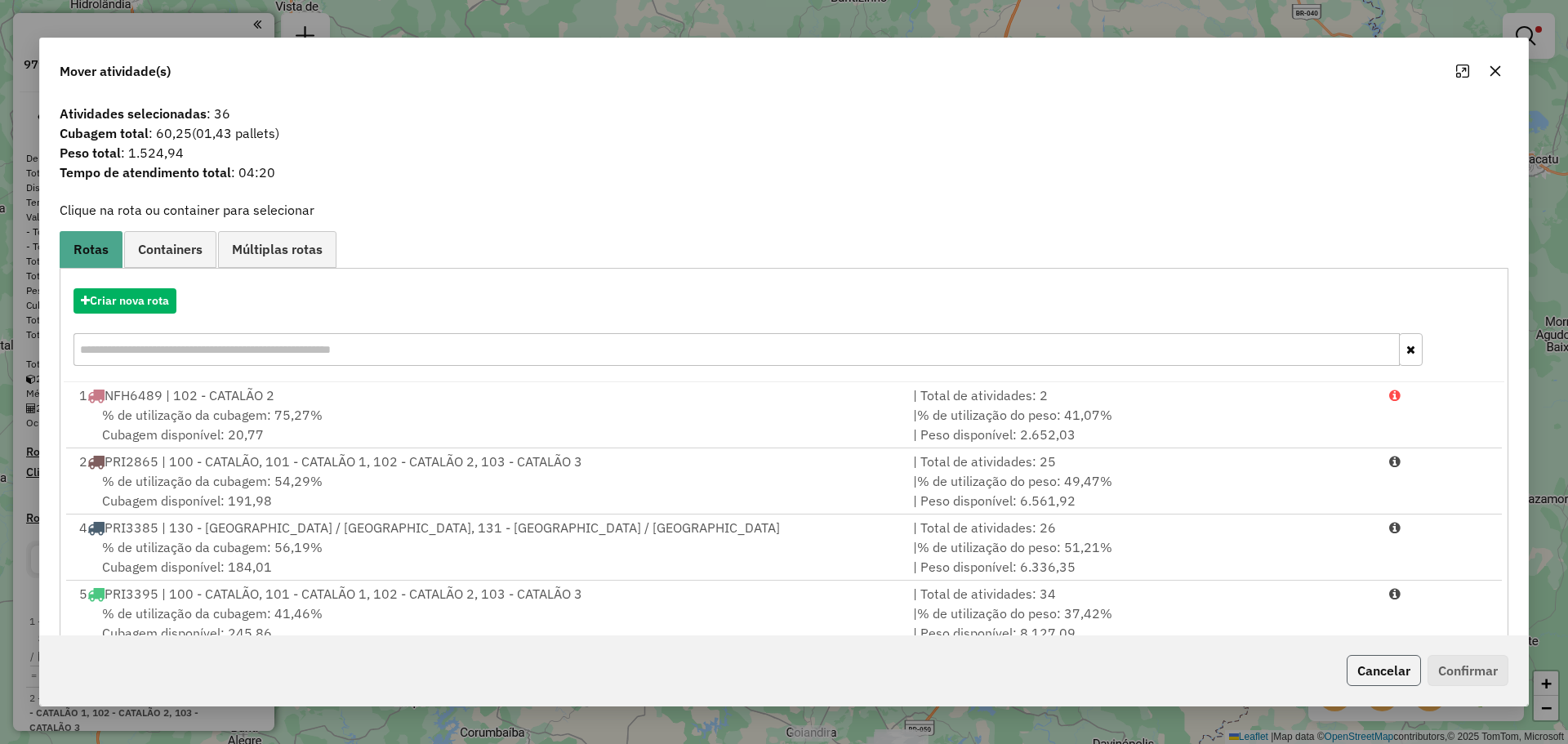
click at [1388, 676] on button "Cancelar" at bounding box center [1384, 671] width 74 height 31
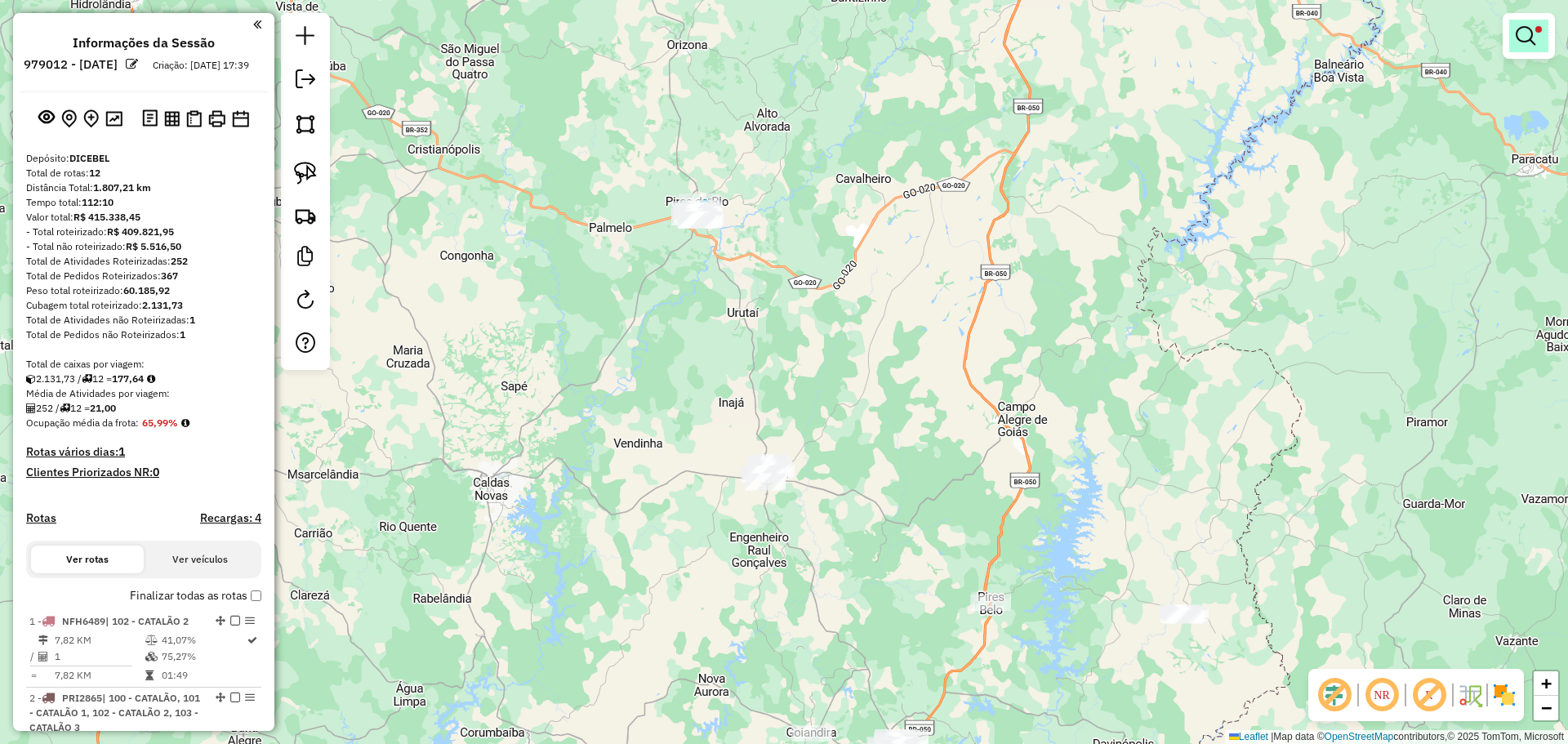
click at [1530, 48] on link at bounding box center [1528, 36] width 39 height 32
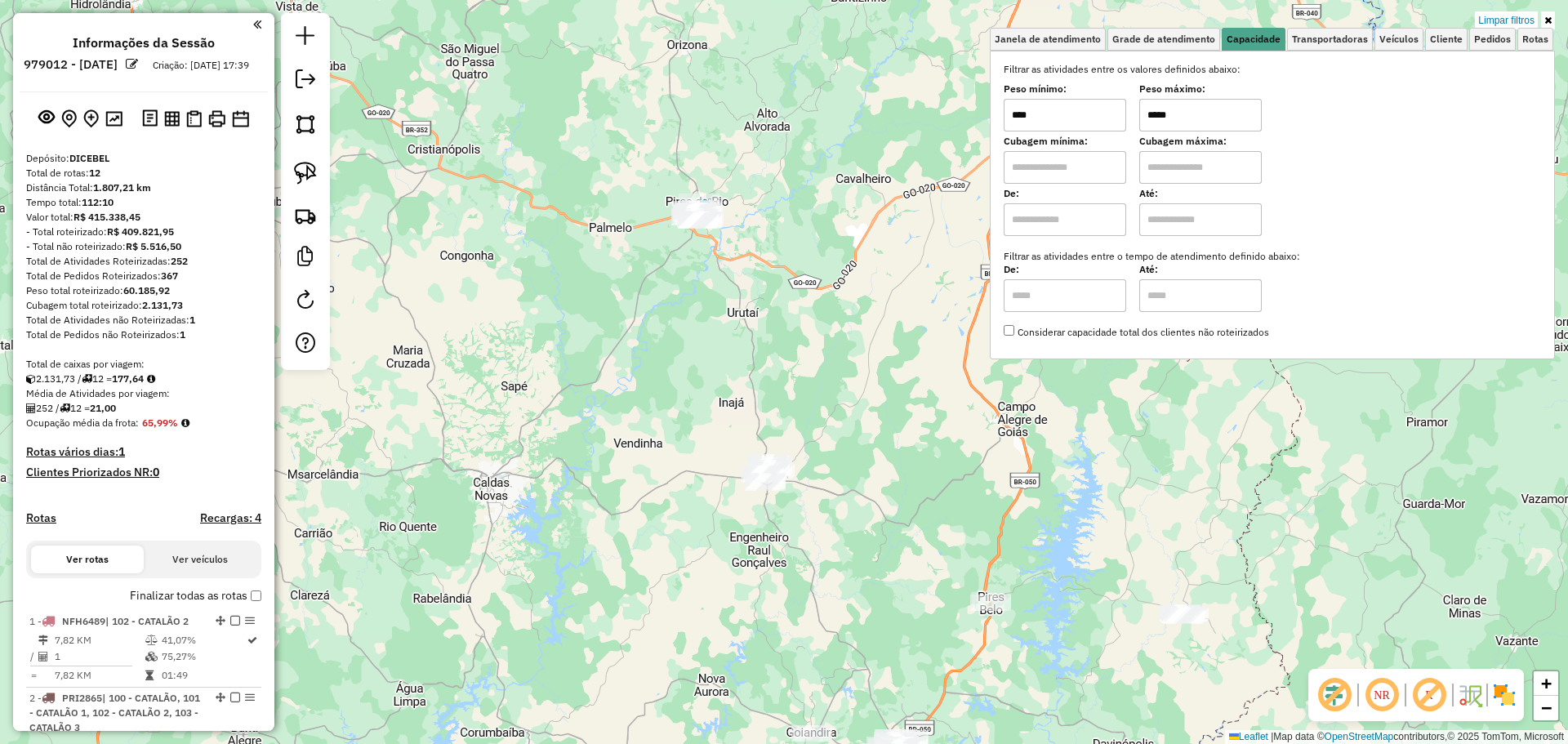
click at [1186, 125] on input "*****" at bounding box center [1200, 115] width 123 height 32
click at [539, 370] on div "Limpar filtros Janela de atendimento Grade de atendimento Capacidade Transporta…" at bounding box center [784, 372] width 1568 height 744
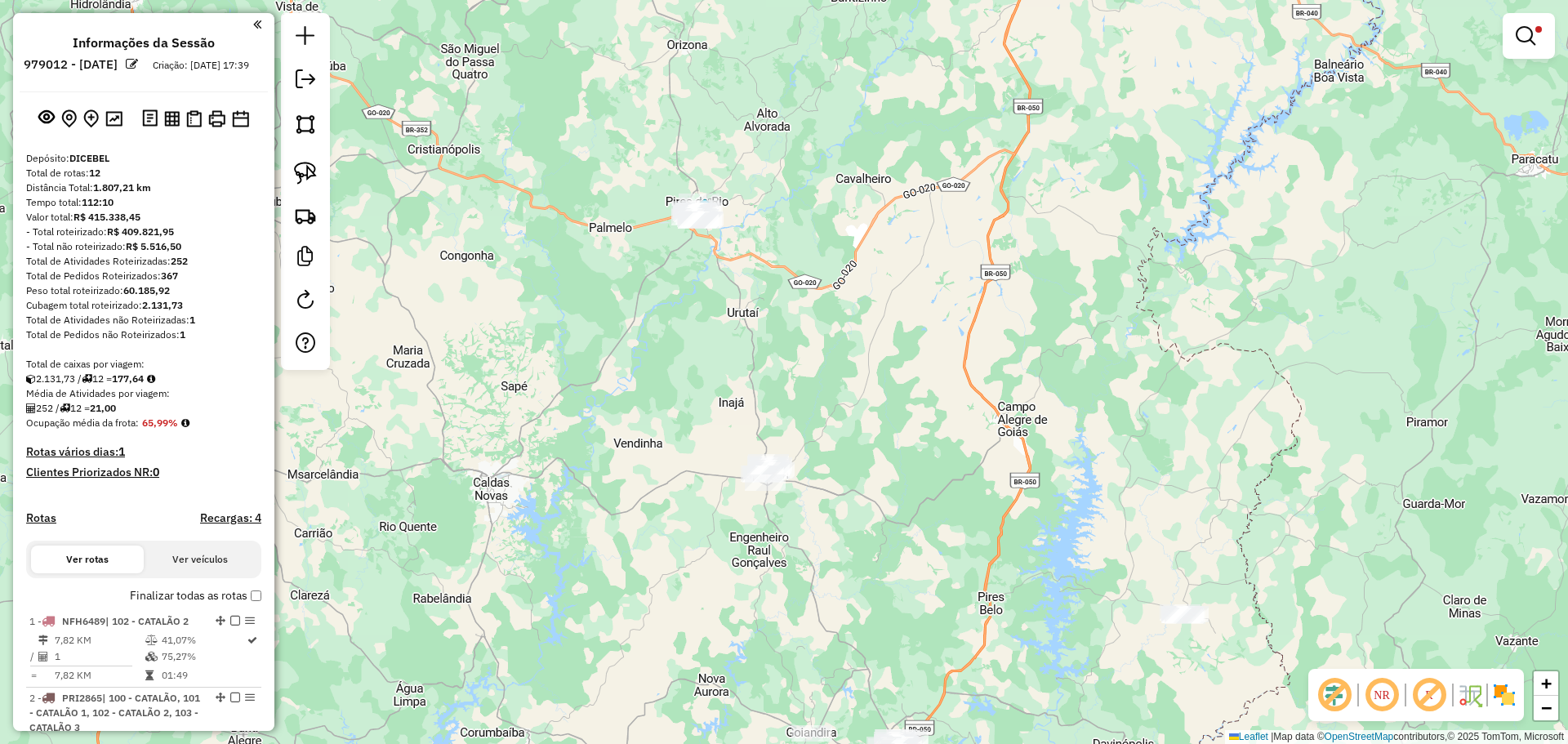
click at [287, 178] on div at bounding box center [306, 192] width 49 height 357
click at [304, 181] on img at bounding box center [306, 173] width 23 height 23
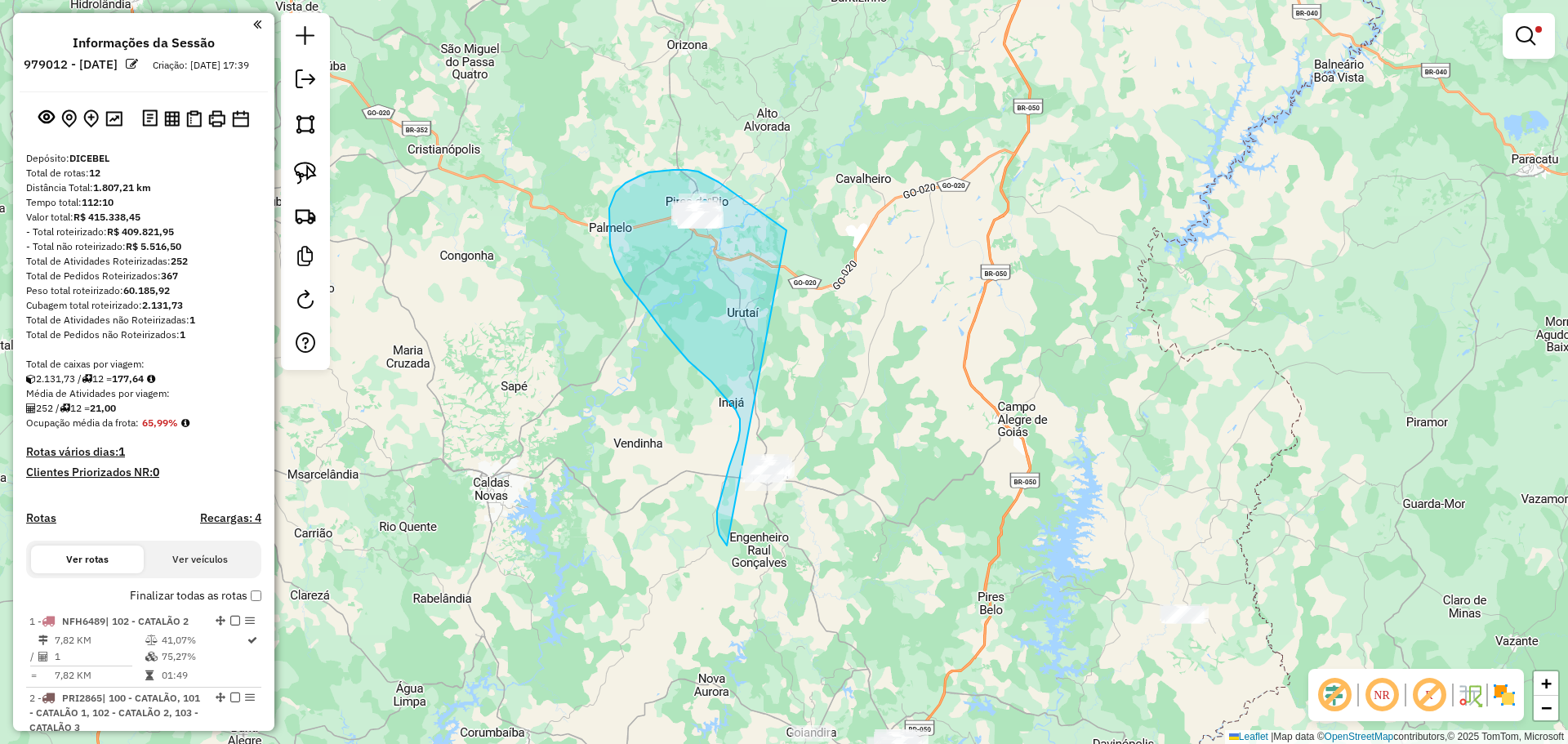
drag, startPoint x: 774, startPoint y: 221, endPoint x: 905, endPoint y: 512, distance: 319.1
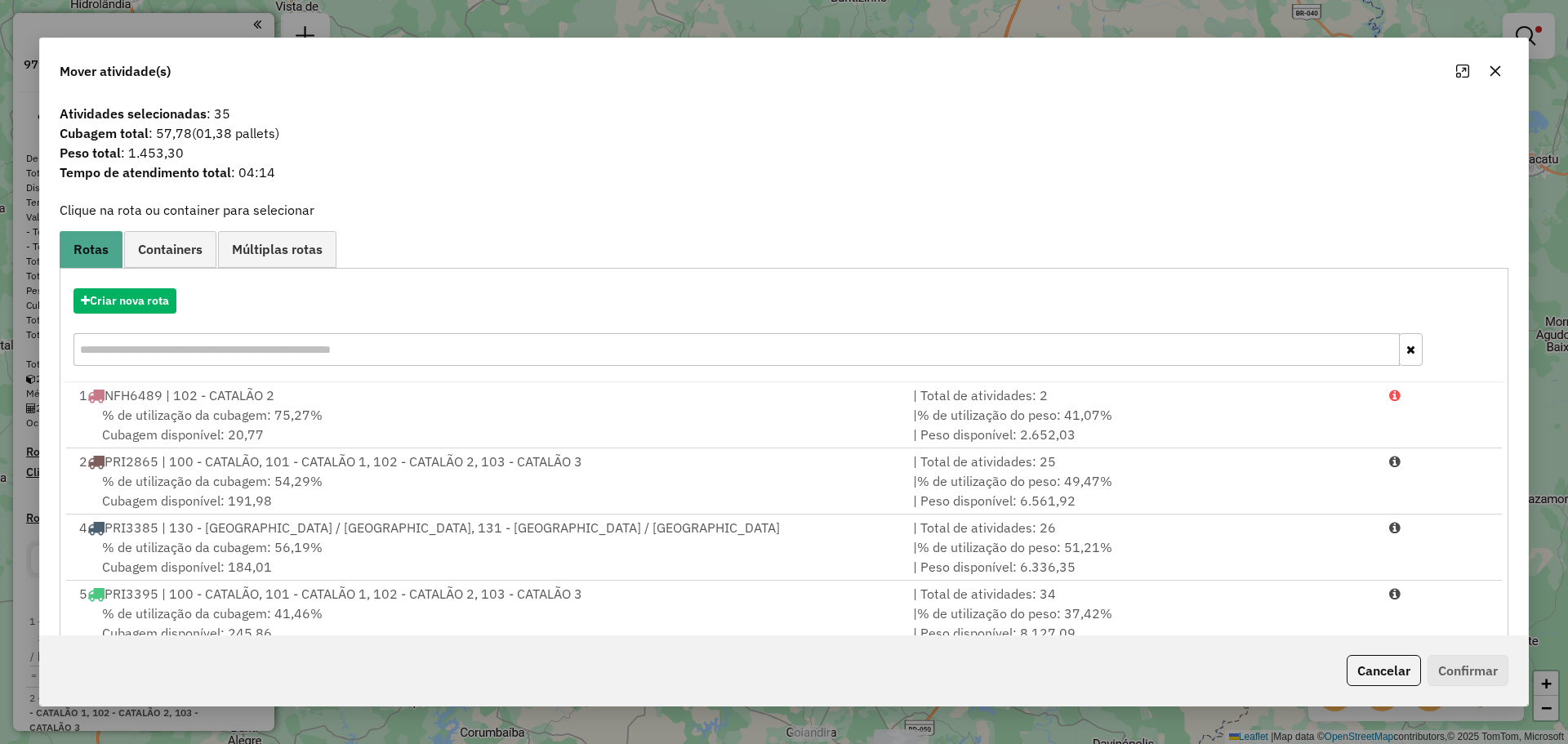
click at [1500, 69] on icon "button" at bounding box center [1495, 71] width 13 height 13
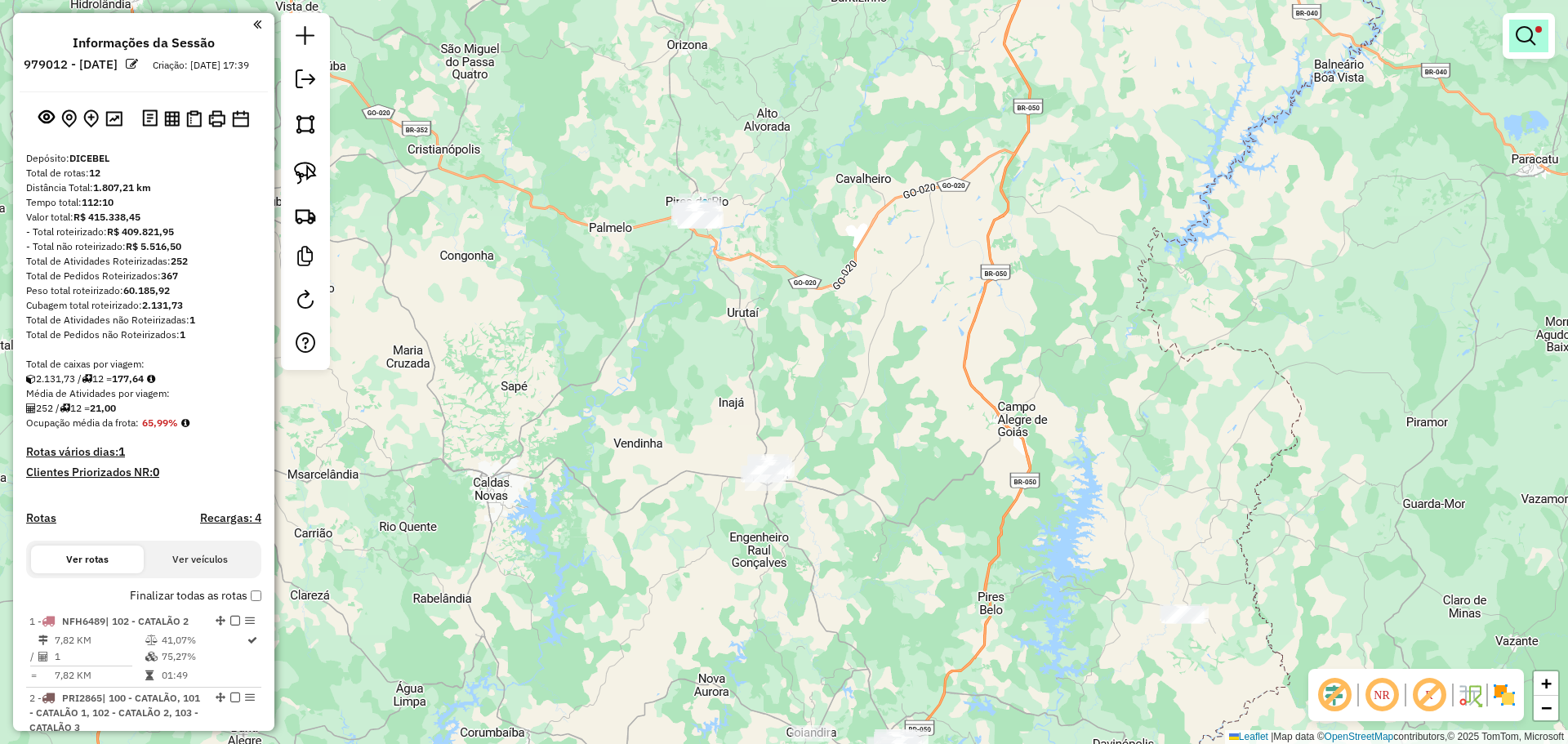
click at [1529, 41] on em at bounding box center [1525, 36] width 20 height 20
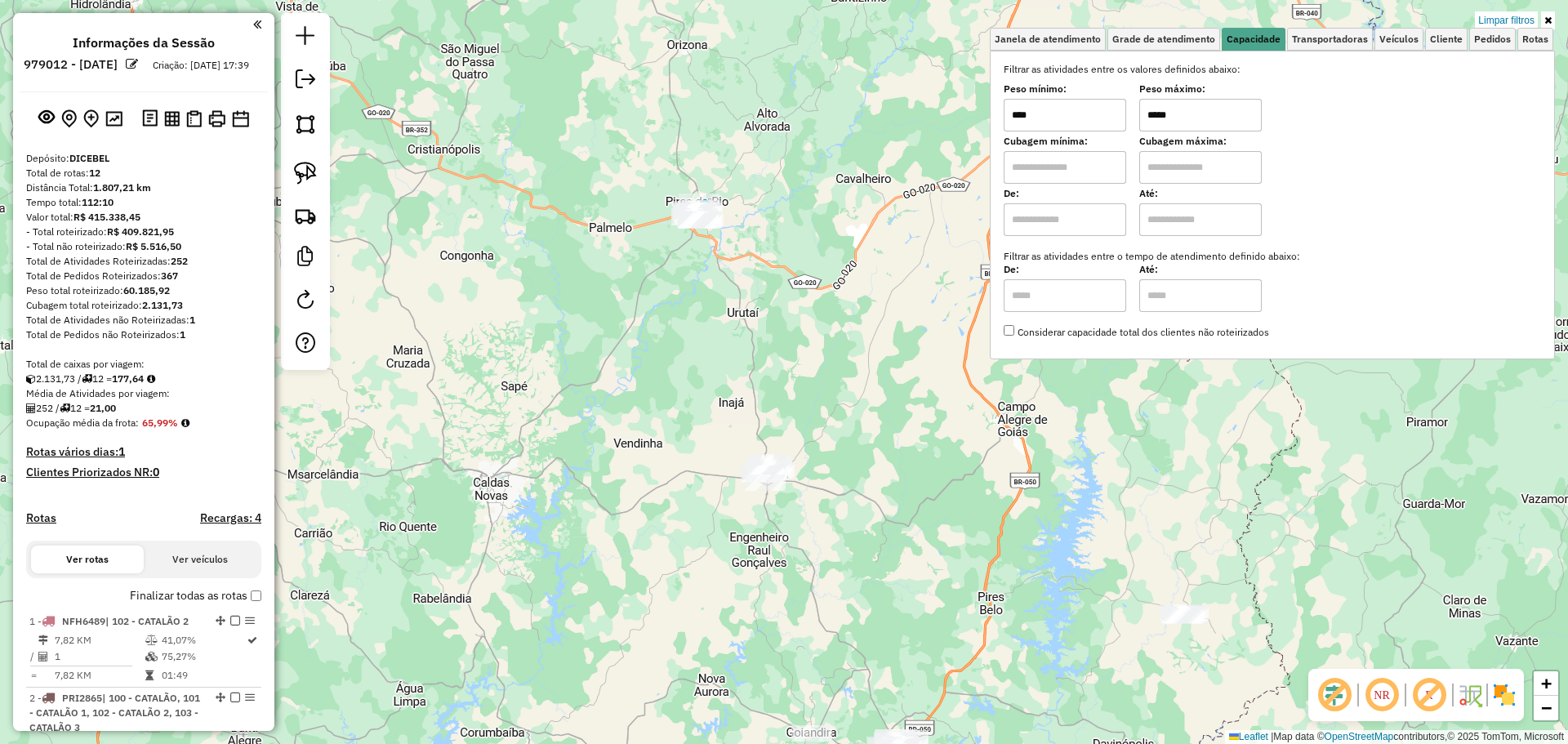
click at [1241, 122] on input "*****" at bounding box center [1200, 115] width 123 height 32
type input "*****"
click at [638, 392] on div "Limpar filtros Janela de atendimento Grade de atendimento Capacidade Transporta…" at bounding box center [784, 372] width 1568 height 744
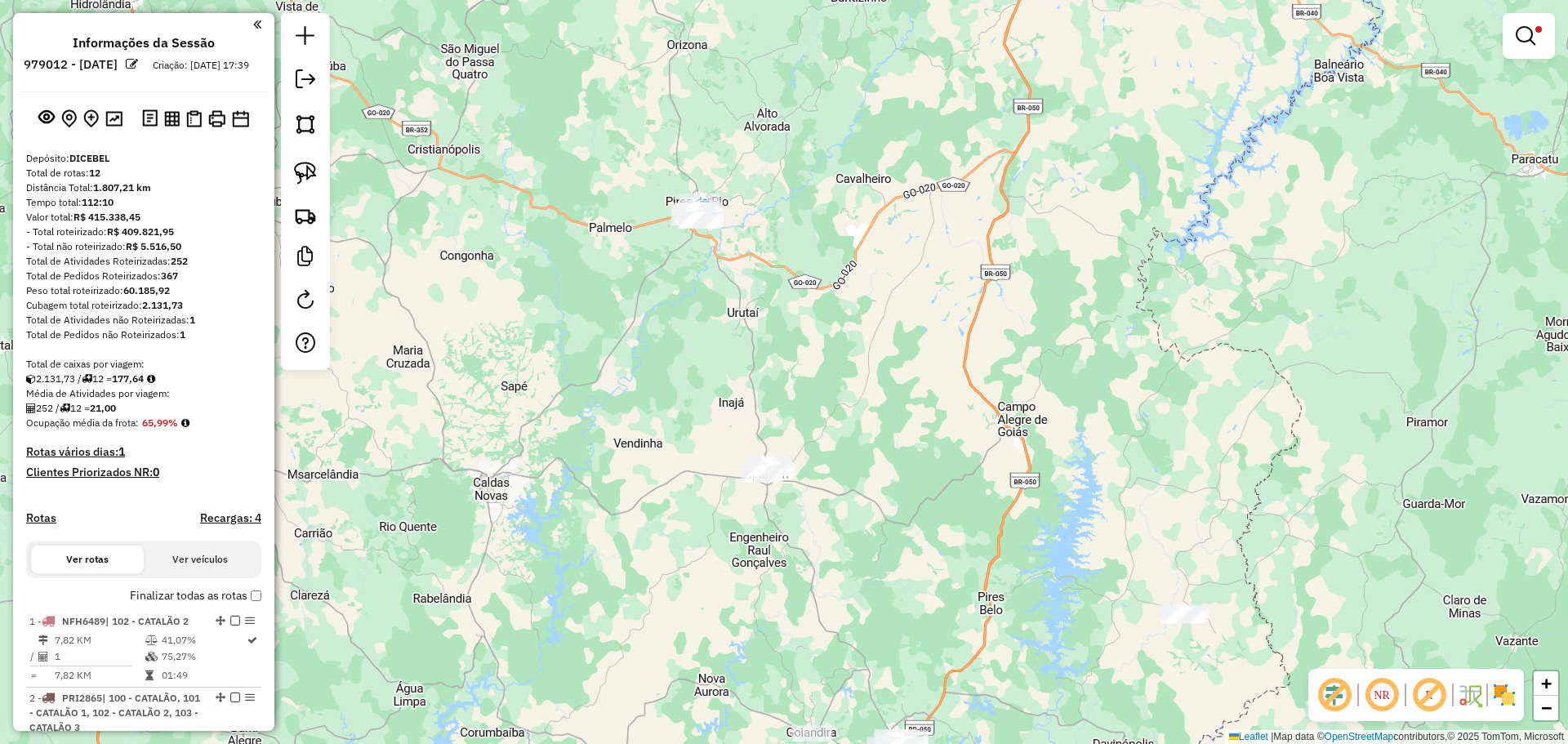
click at [314, 162] on img at bounding box center [306, 173] width 23 height 23
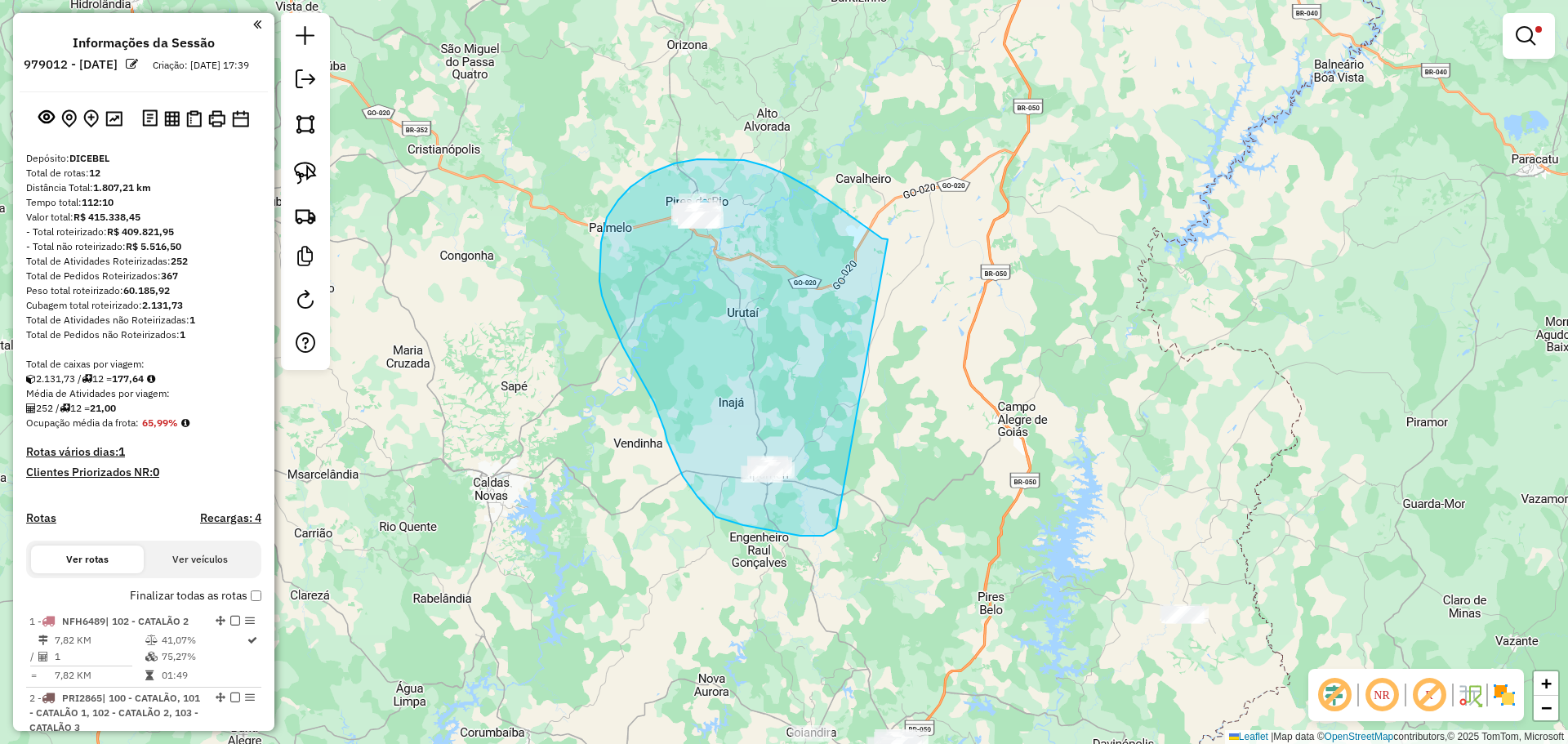
drag, startPoint x: 886, startPoint y: 239, endPoint x: 836, endPoint y: 502, distance: 267.7
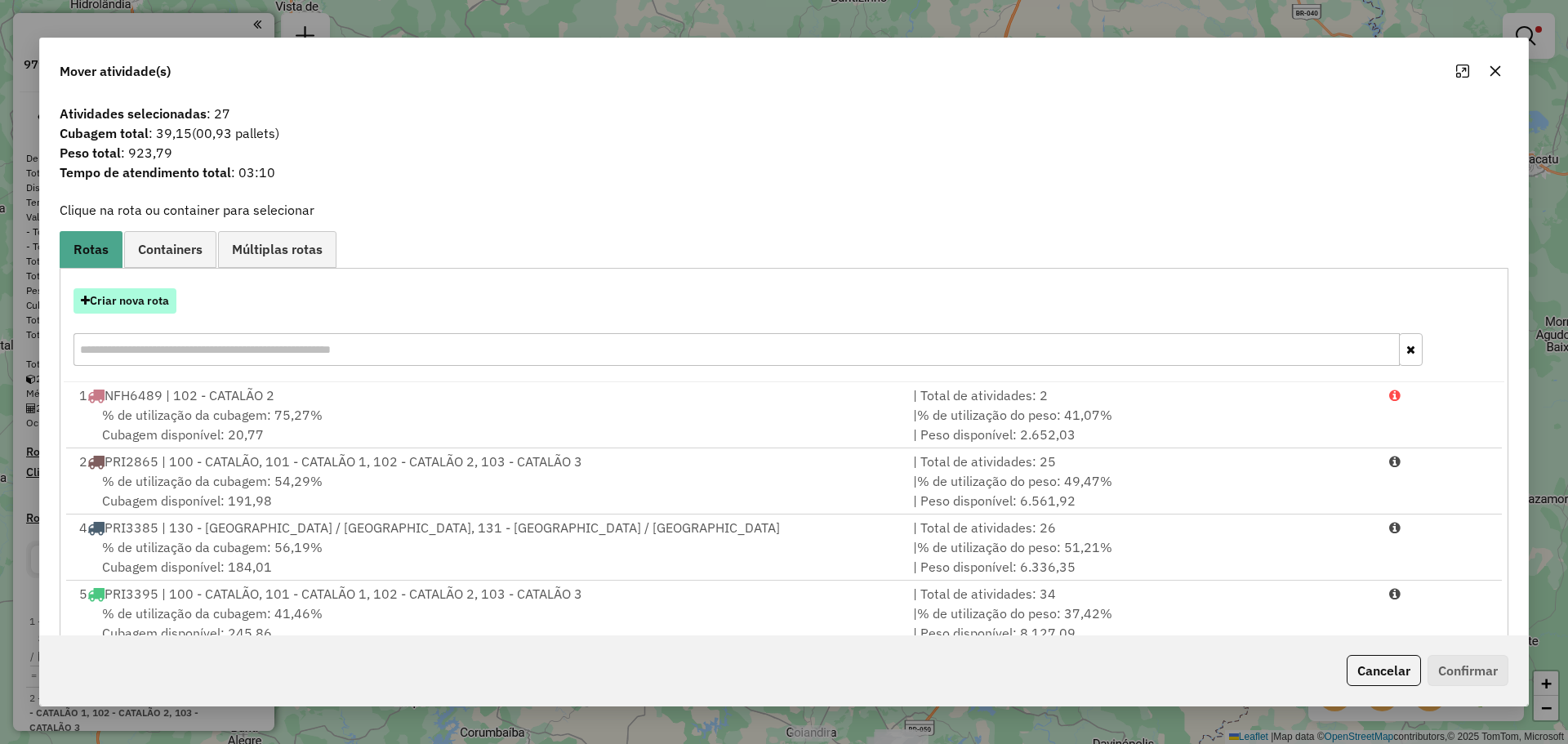
click at [151, 293] on button "Criar nova rota" at bounding box center [124, 301] width 103 height 26
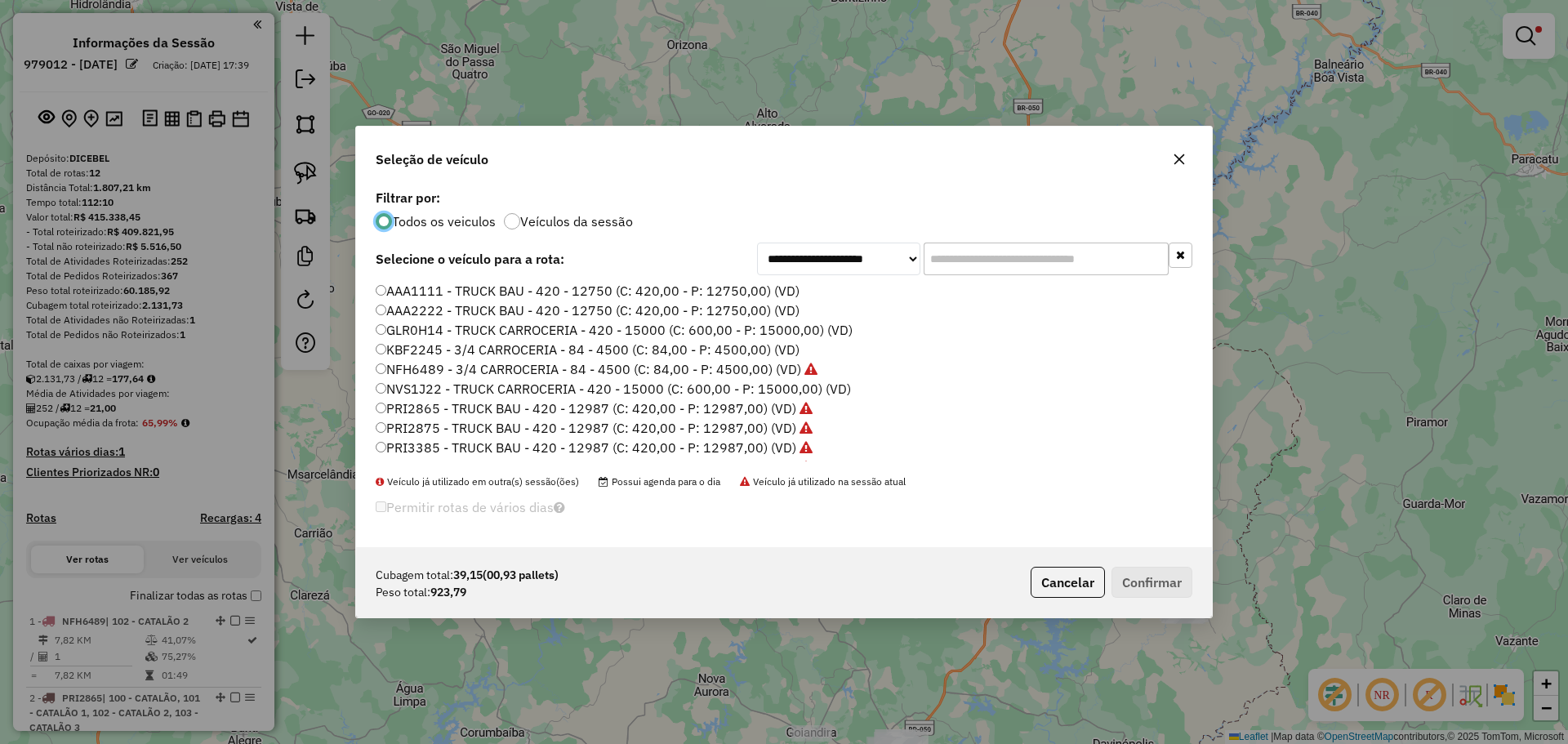
scroll to position [9, 5]
click at [1019, 253] on input "text" at bounding box center [1046, 258] width 245 height 32
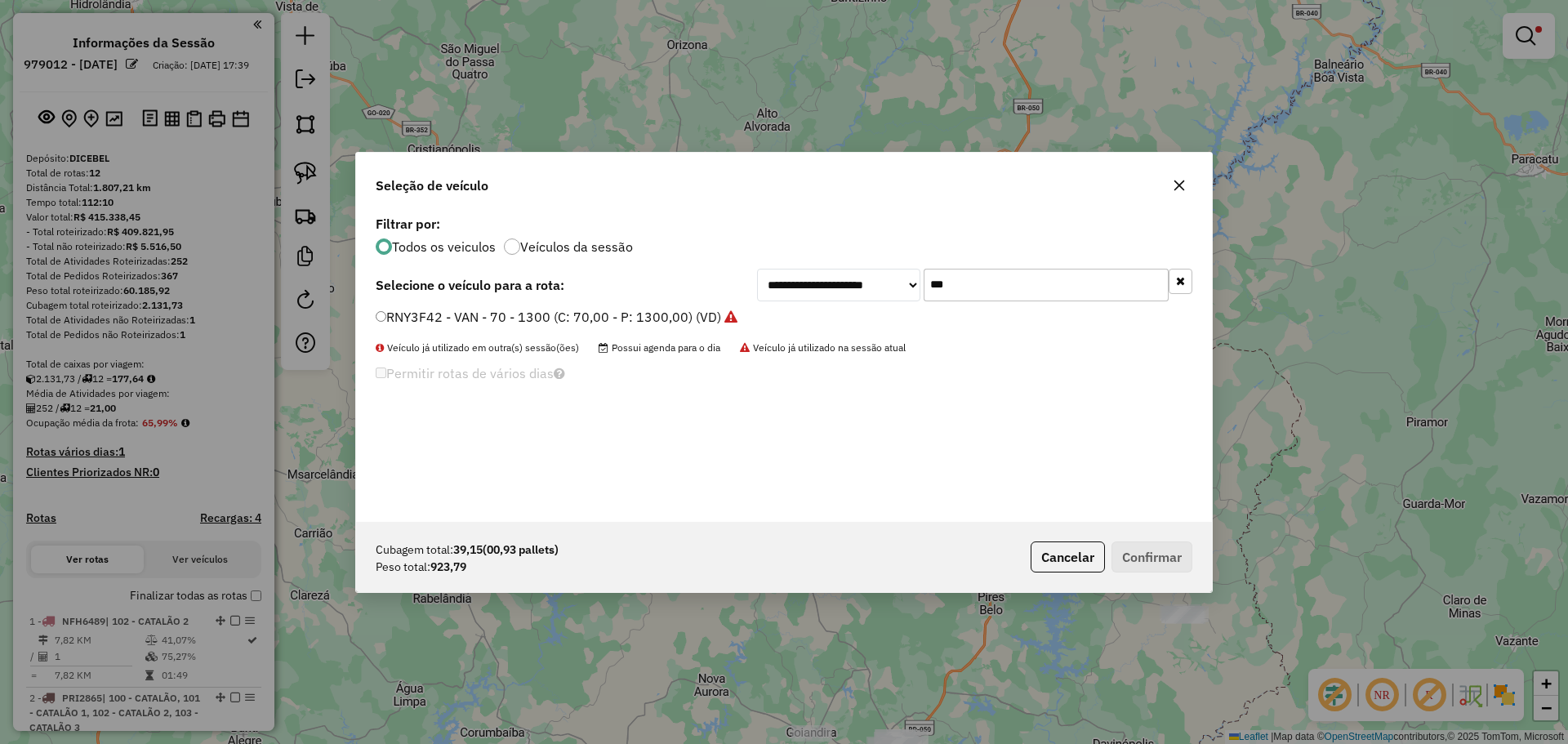
type input "***"
click at [418, 326] on label "RNY3F42 - VAN - 70 - 1300 (C: 70,00 - P: 1300,00) (VD)" at bounding box center [557, 316] width 362 height 20
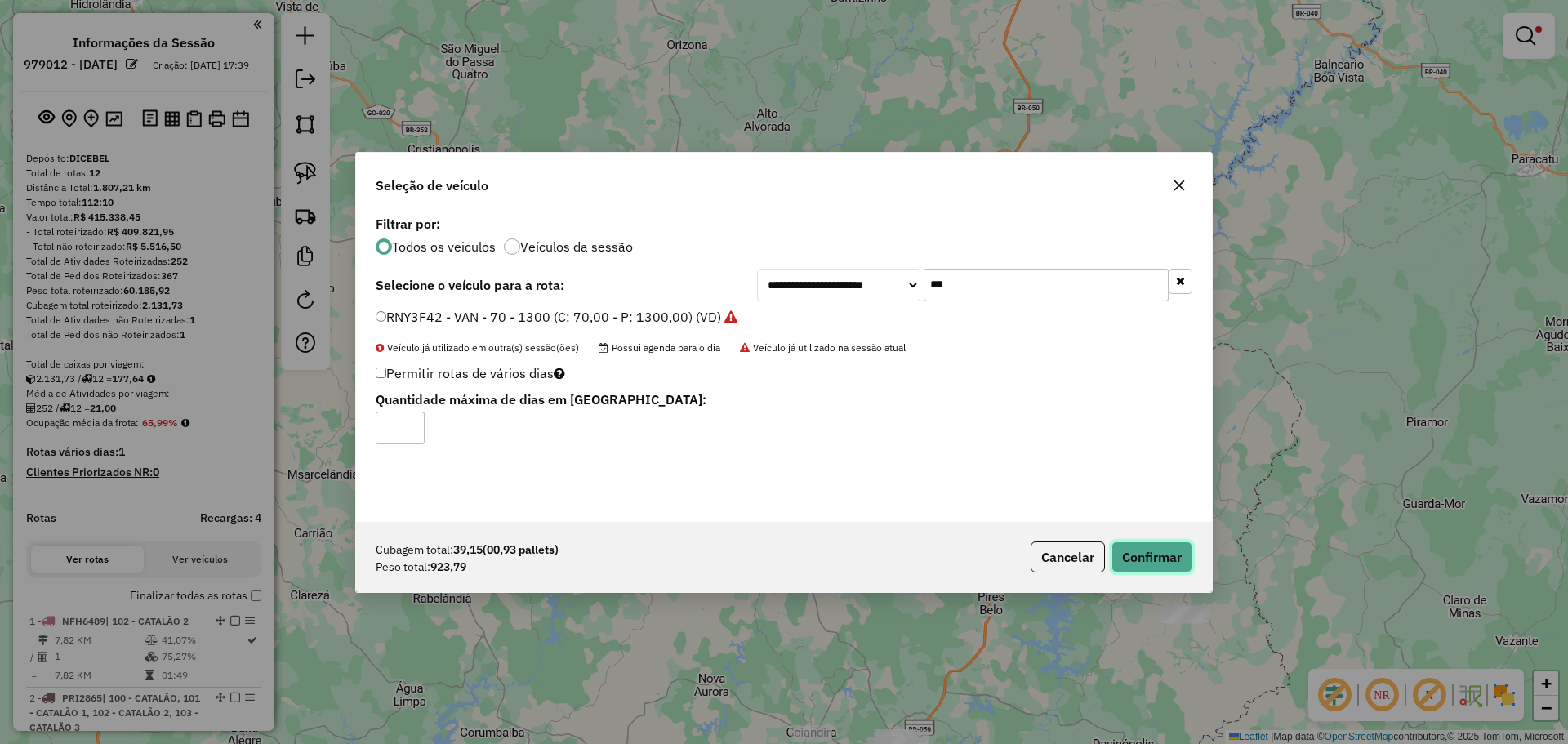
click at [1161, 572] on button "Confirmar" at bounding box center [1151, 557] width 81 height 31
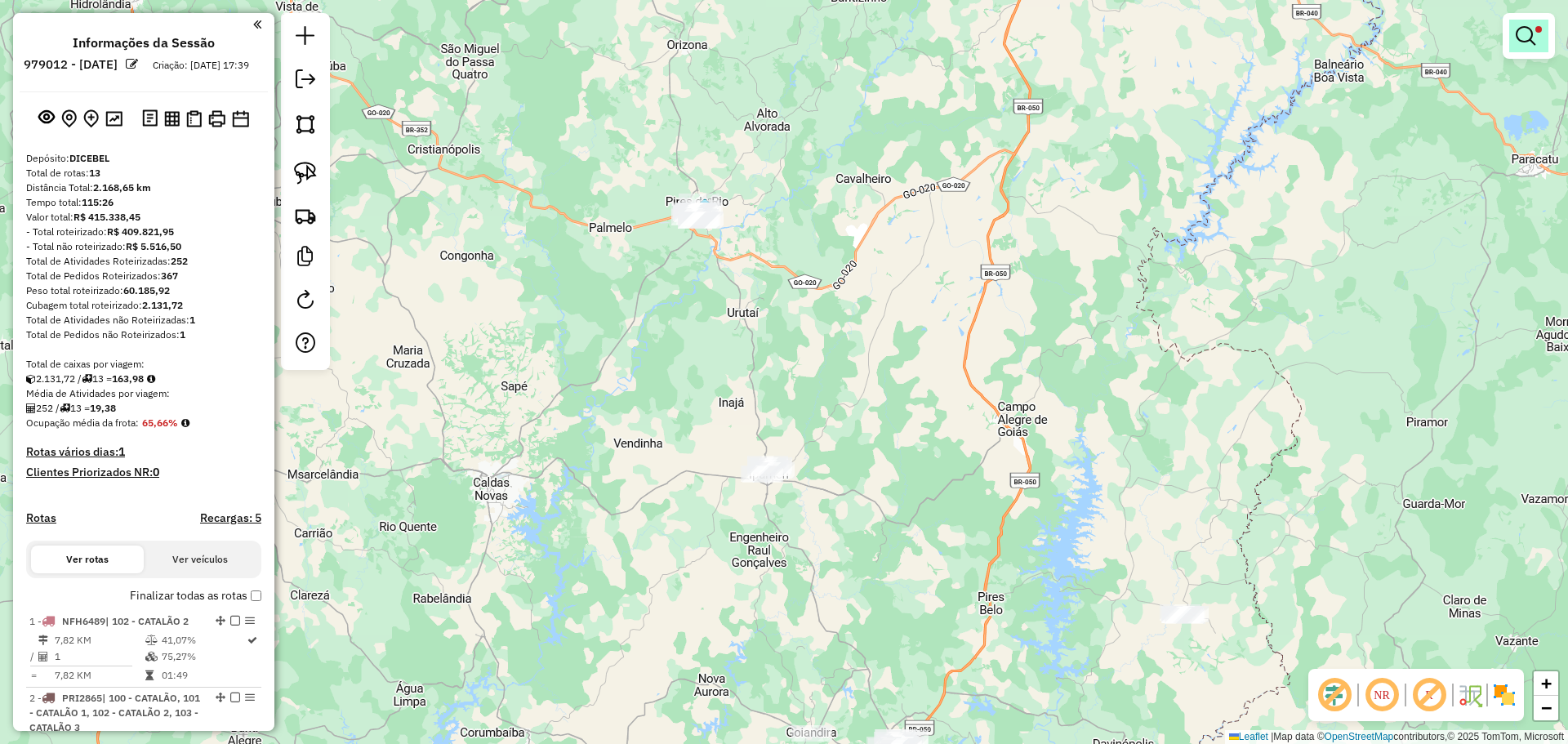
click at [1532, 46] on link at bounding box center [1528, 36] width 39 height 32
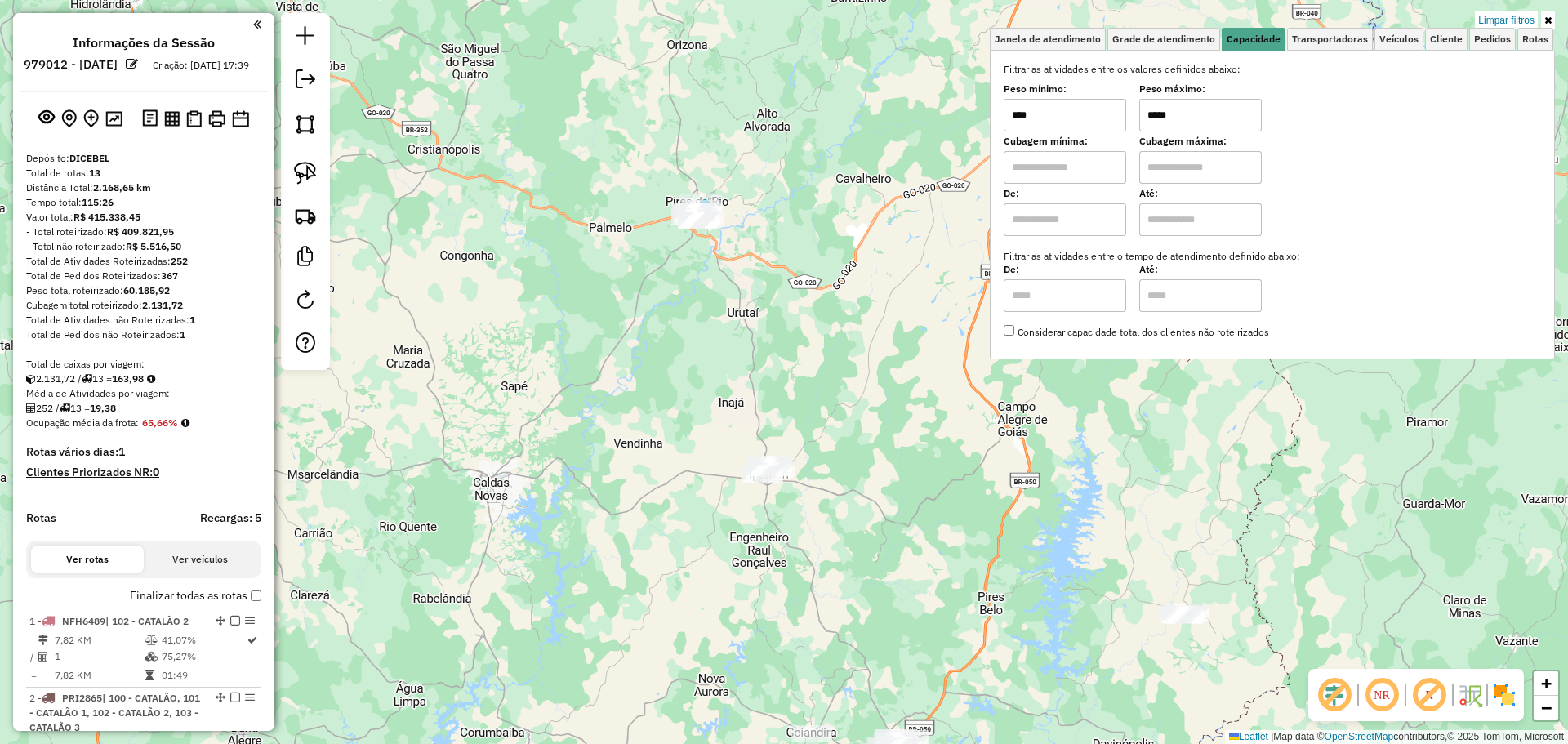
click at [1207, 131] on input "*****" at bounding box center [1200, 115] width 123 height 32
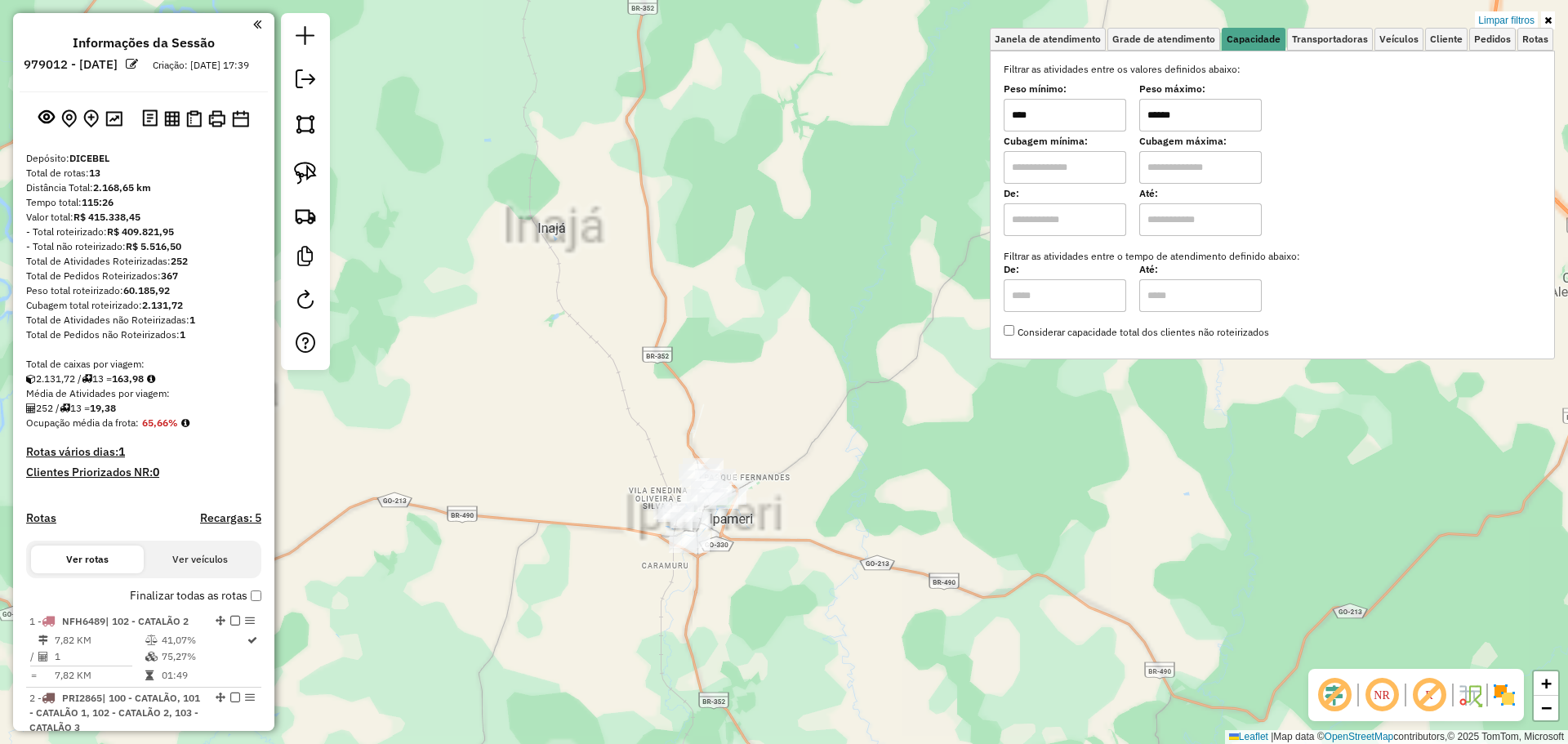
type input "******"
drag, startPoint x: 823, startPoint y: 560, endPoint x: 809, endPoint y: 546, distance: 19.8
click at [824, 560] on div "Limpar filtros Janela de atendimento Grade de atendimento Capacidade Transporta…" at bounding box center [784, 372] width 1568 height 744
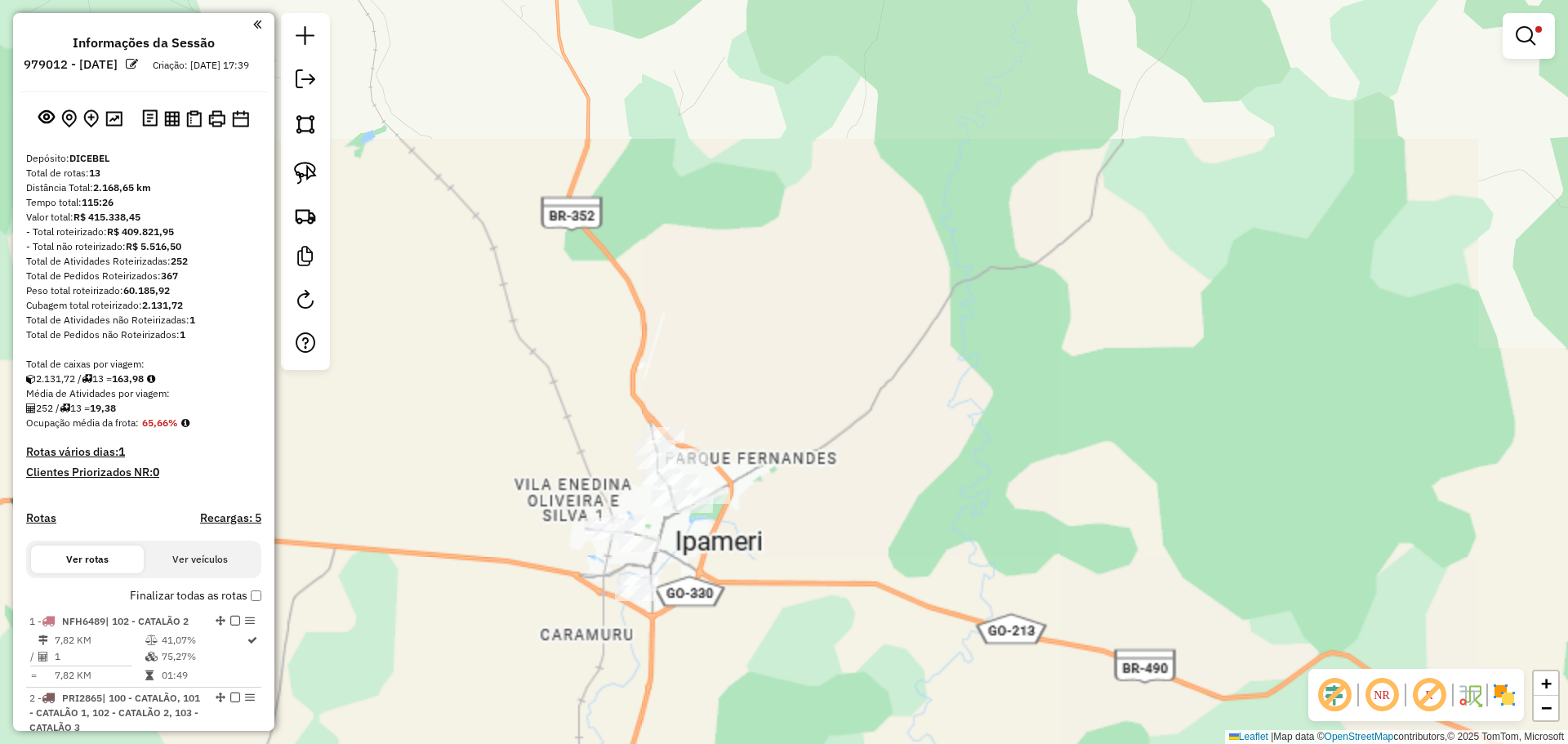
drag, startPoint x: 747, startPoint y: 506, endPoint x: 793, endPoint y: 476, distance: 54.9
click at [793, 477] on div "Limpar filtros Janela de atendimento Grade de atendimento Capacidade Transporta…" at bounding box center [784, 372] width 1568 height 744
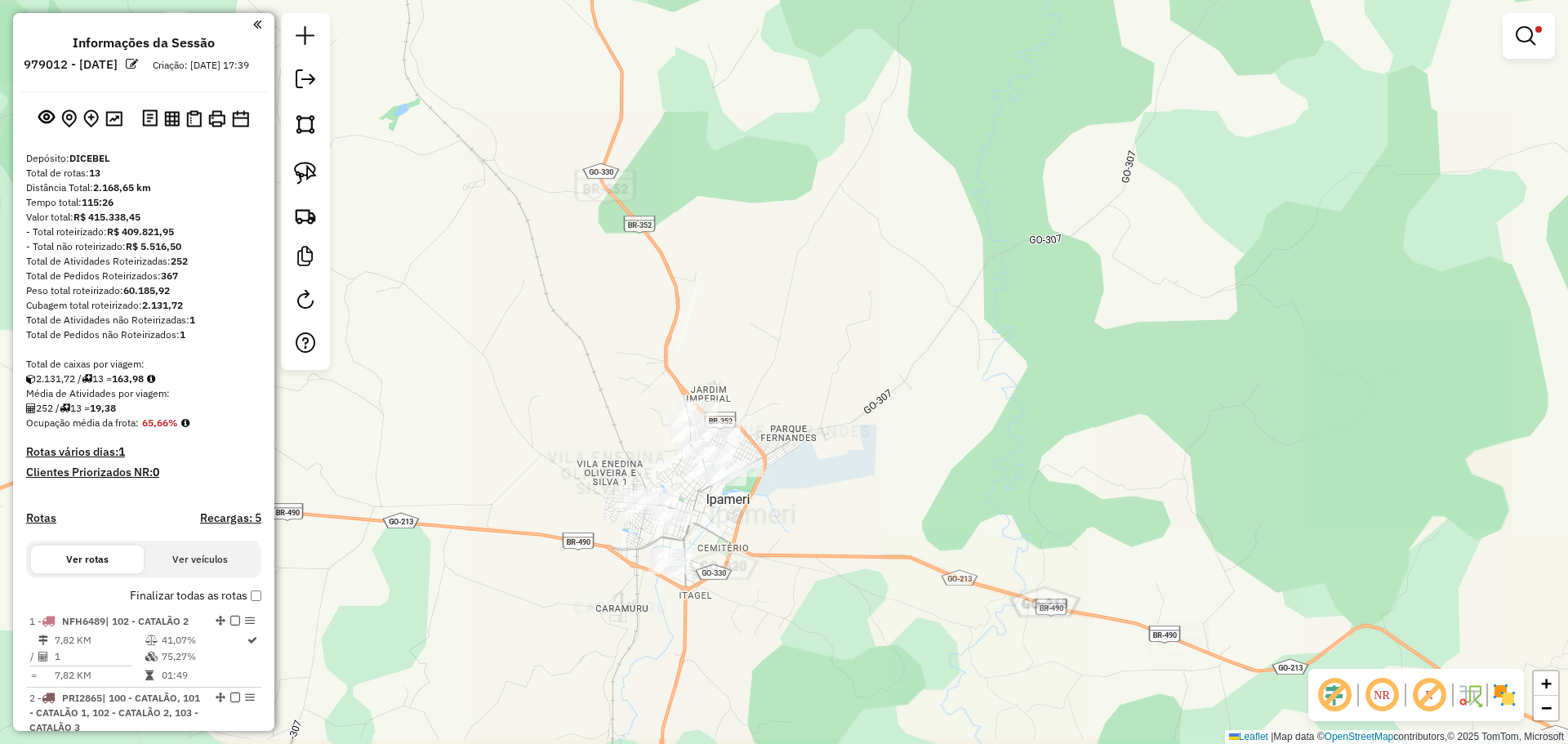
select select "**********"
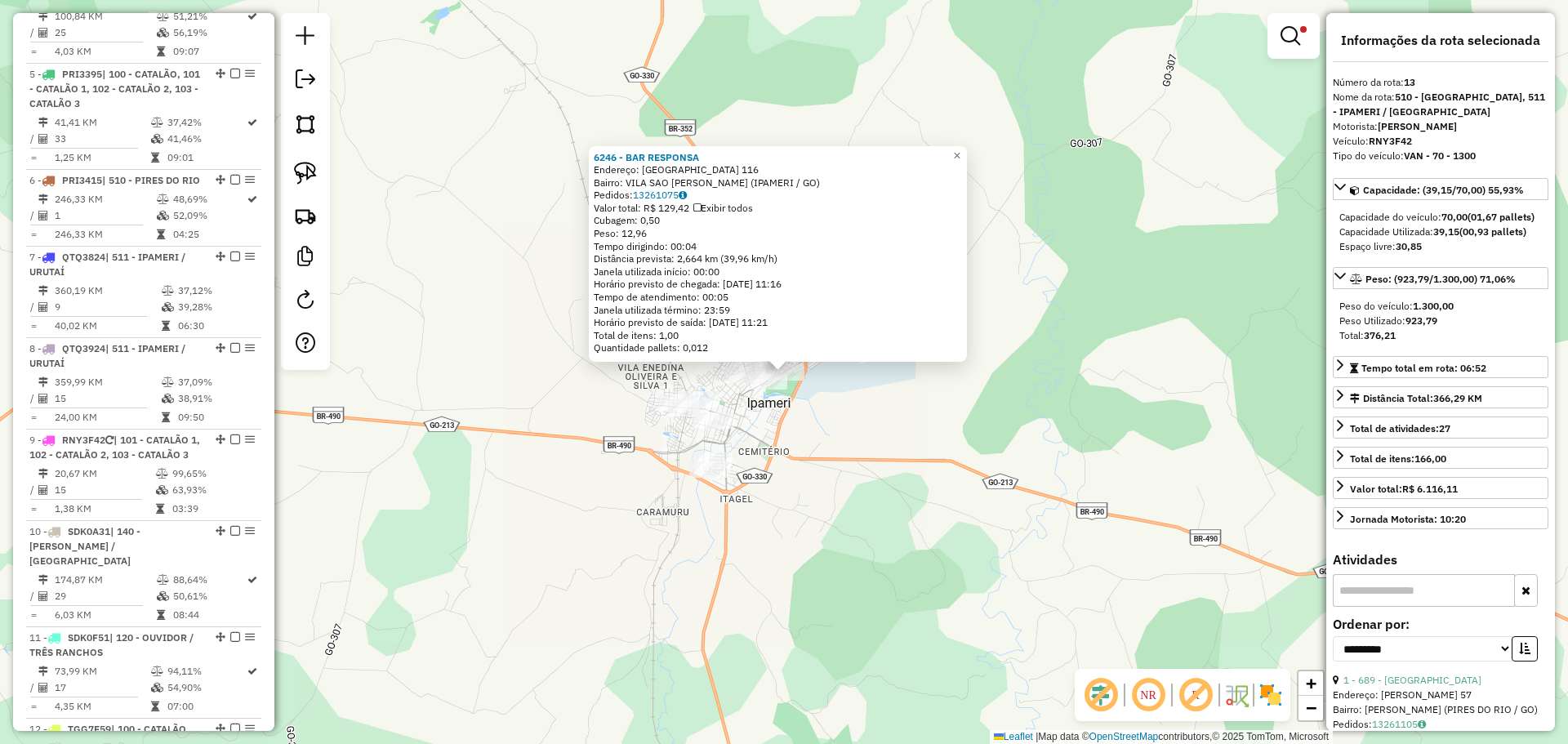
scroll to position [1468, 0]
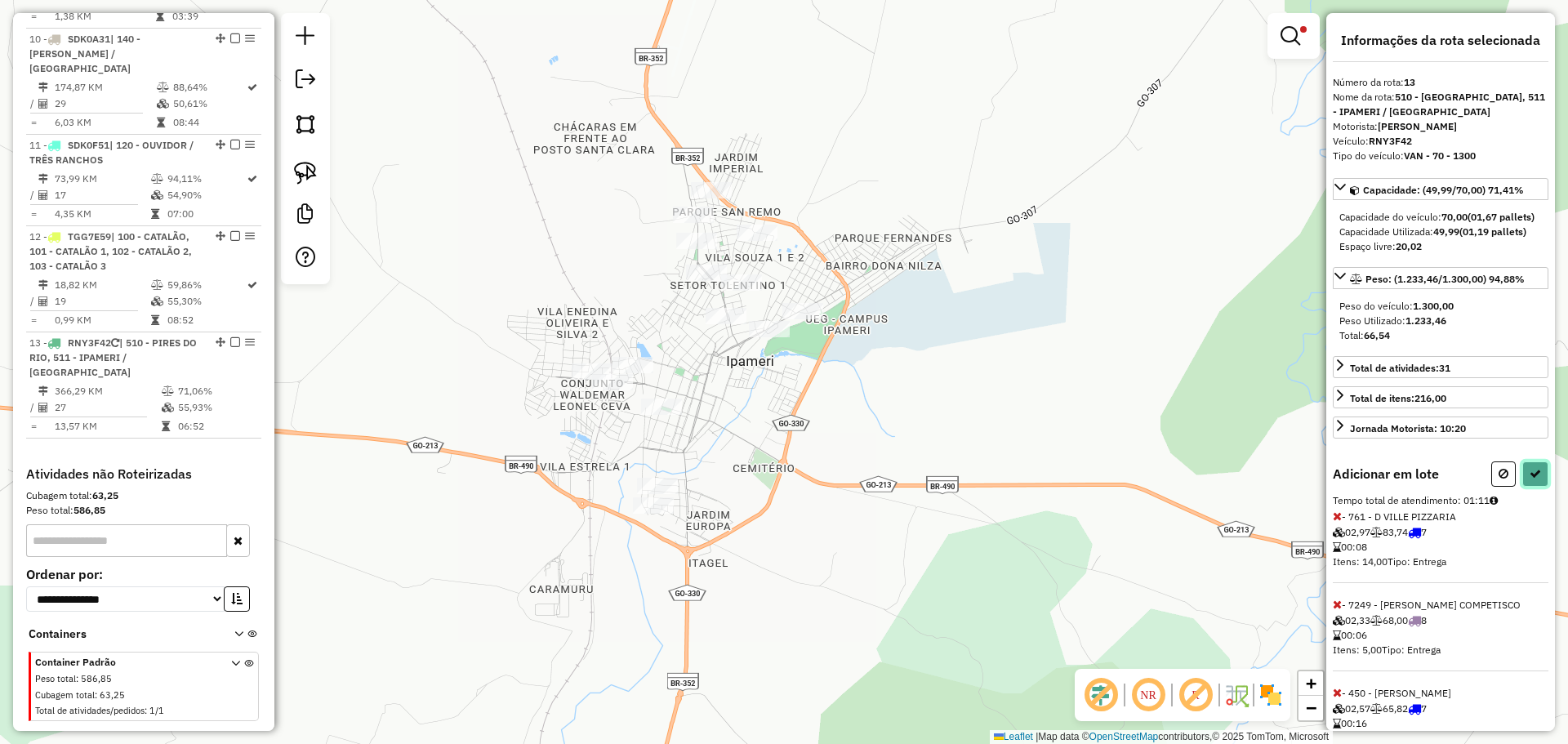
click at [1537, 486] on button at bounding box center [1536, 474] width 27 height 26
select select "**********"
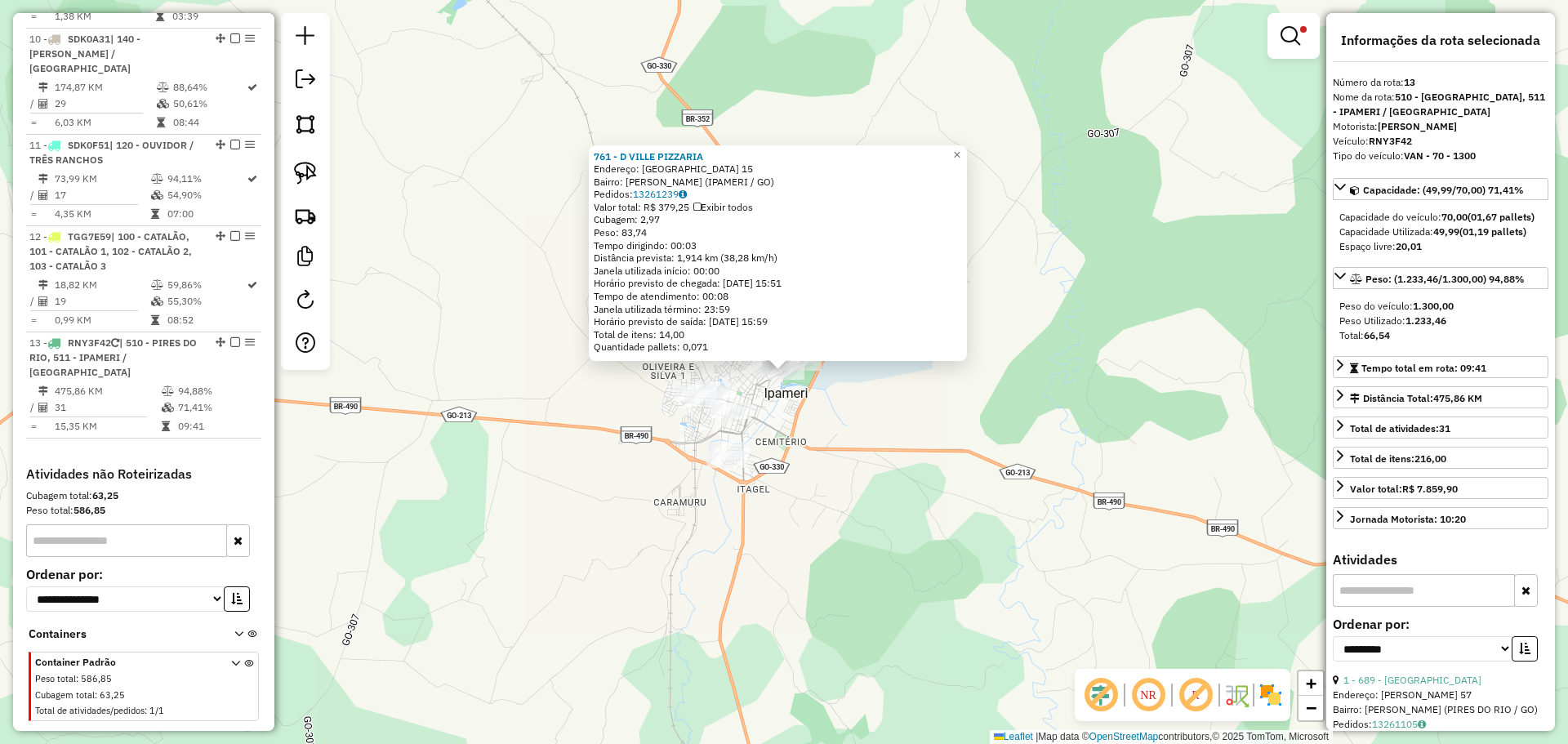
click at [858, 514] on div "761 - D VILLE PIZZARIA Endereço: MINAS GERAIS 15 Bairro: VL CARVALHO (IPAMERI /…" at bounding box center [784, 372] width 1568 height 744
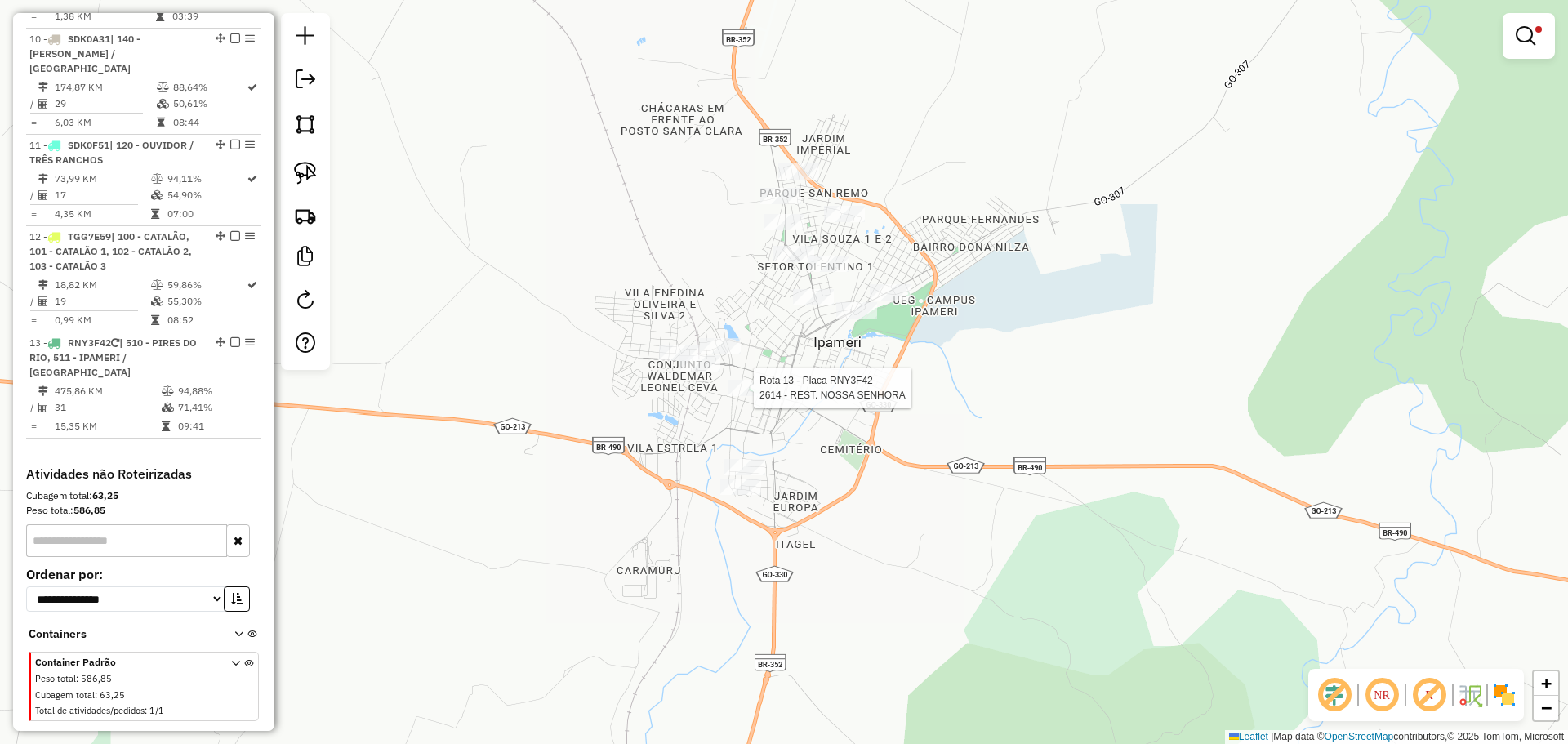
click at [750, 396] on div at bounding box center [748, 388] width 41 height 16
select select "**********"
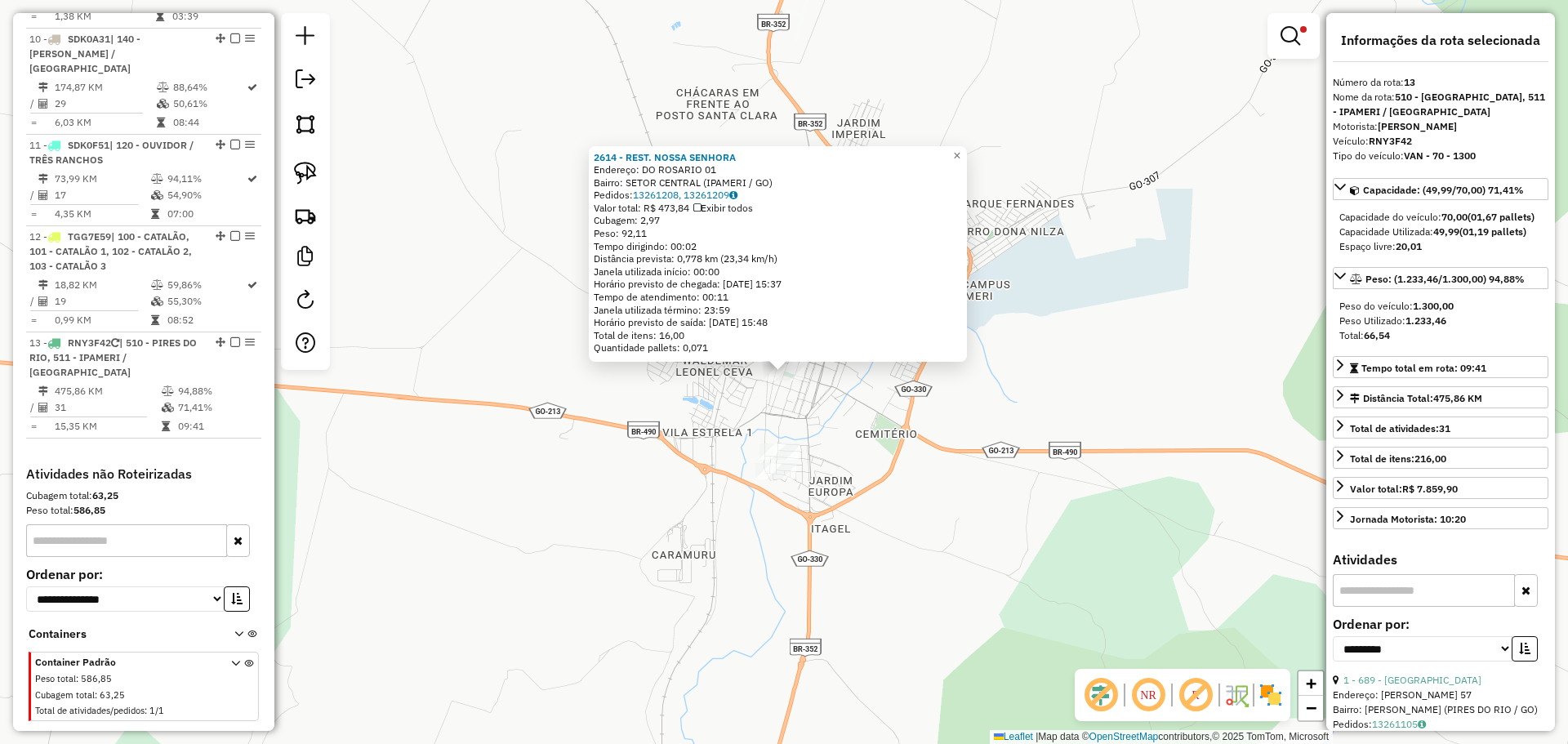
click at [829, 407] on div "2614 - REST. NOSSA SENHORA Endereço: DO ROSARIO 01 Bairro: SETOR CENTRAL (IPAME…" at bounding box center [784, 372] width 1568 height 744
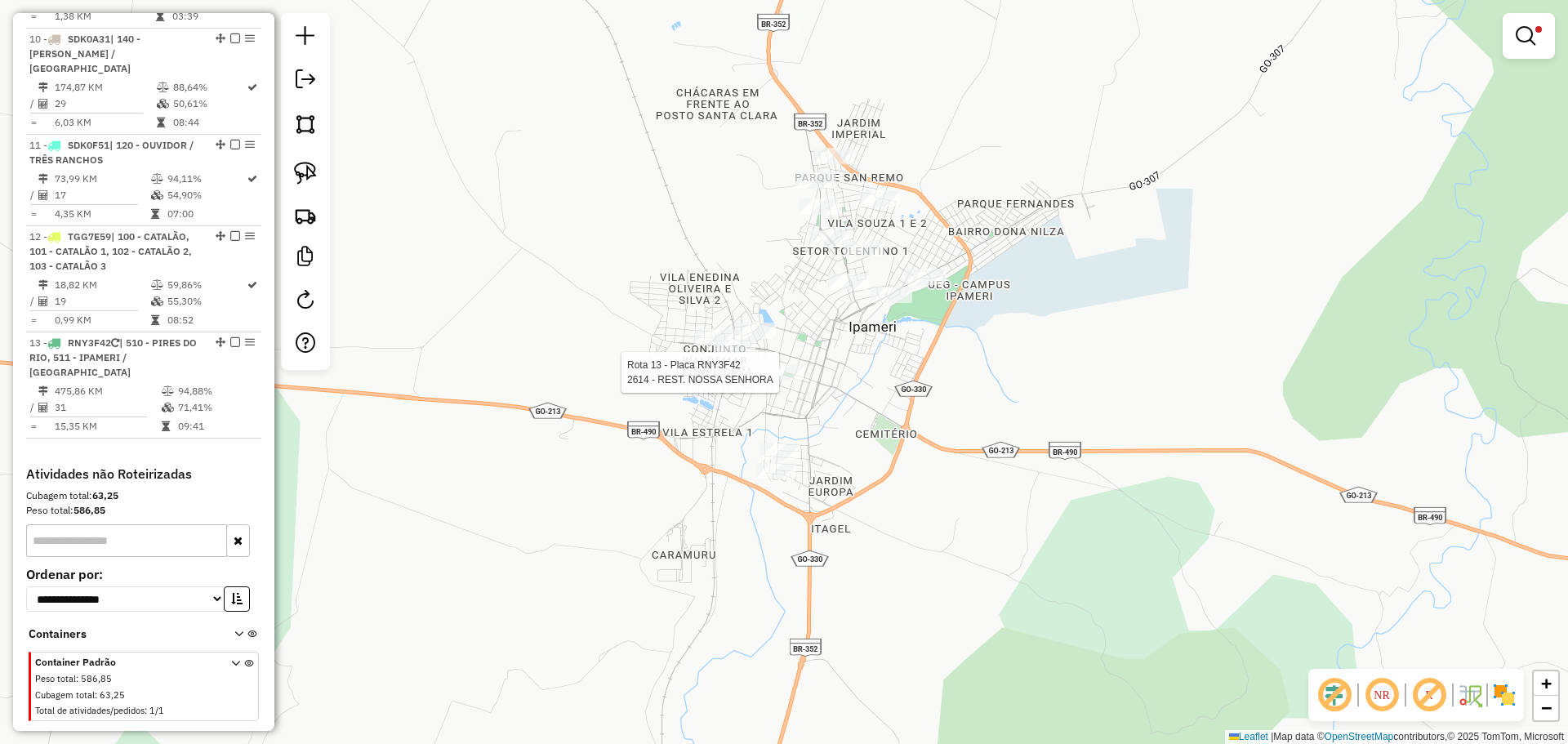
select select "**********"
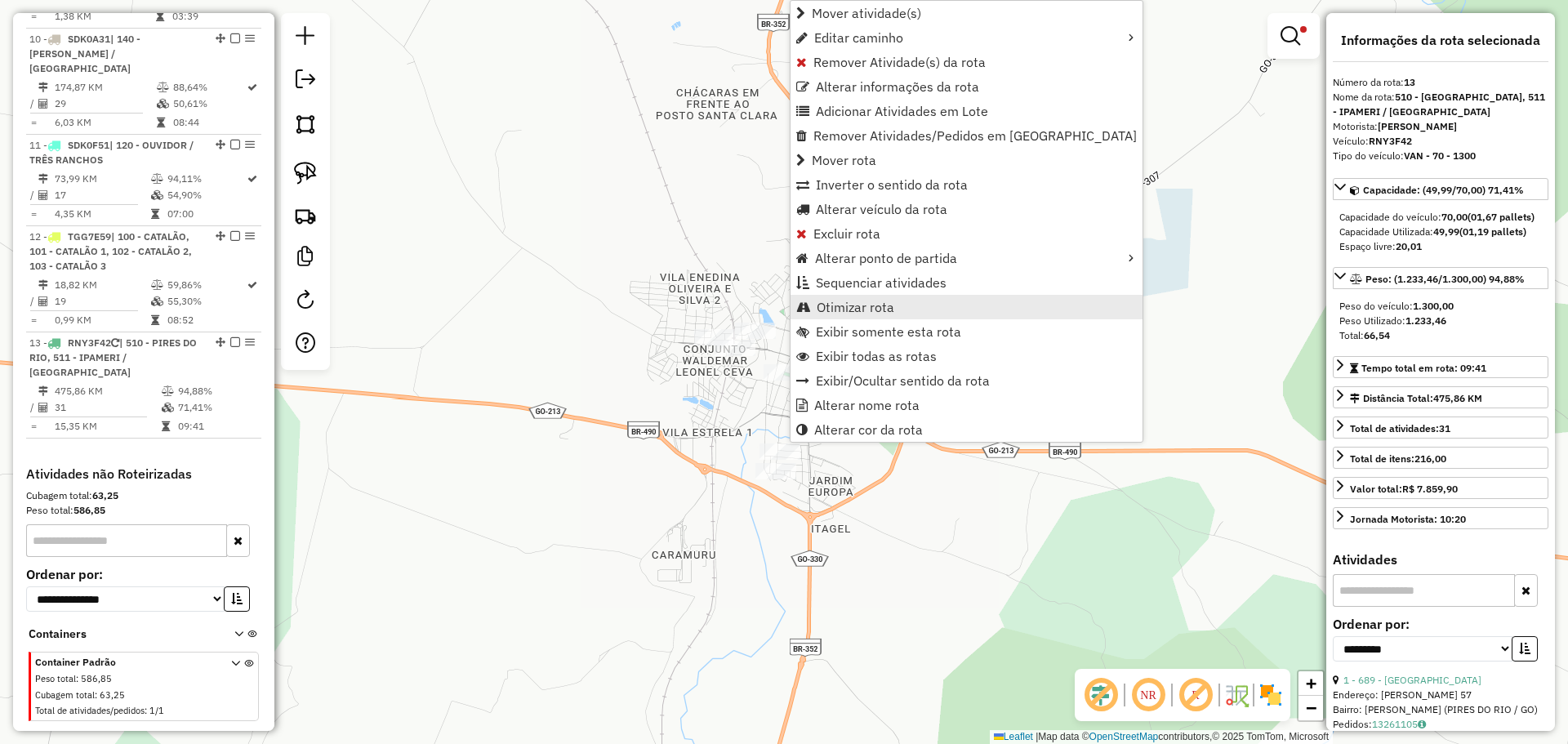
click at [871, 312] on span "Otimizar rota" at bounding box center [856, 307] width 78 height 13
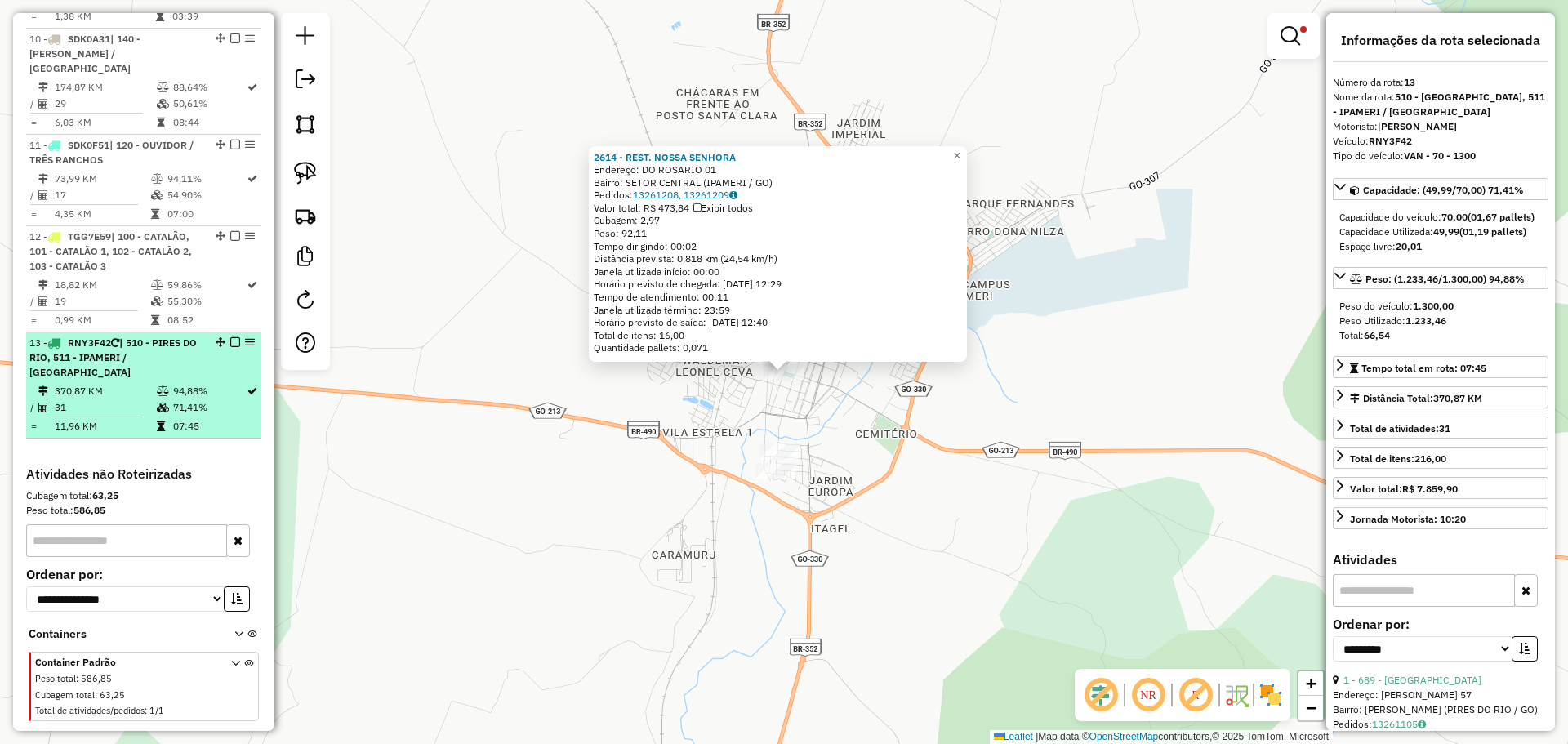
click at [230, 337] on em at bounding box center [235, 342] width 9 height 10
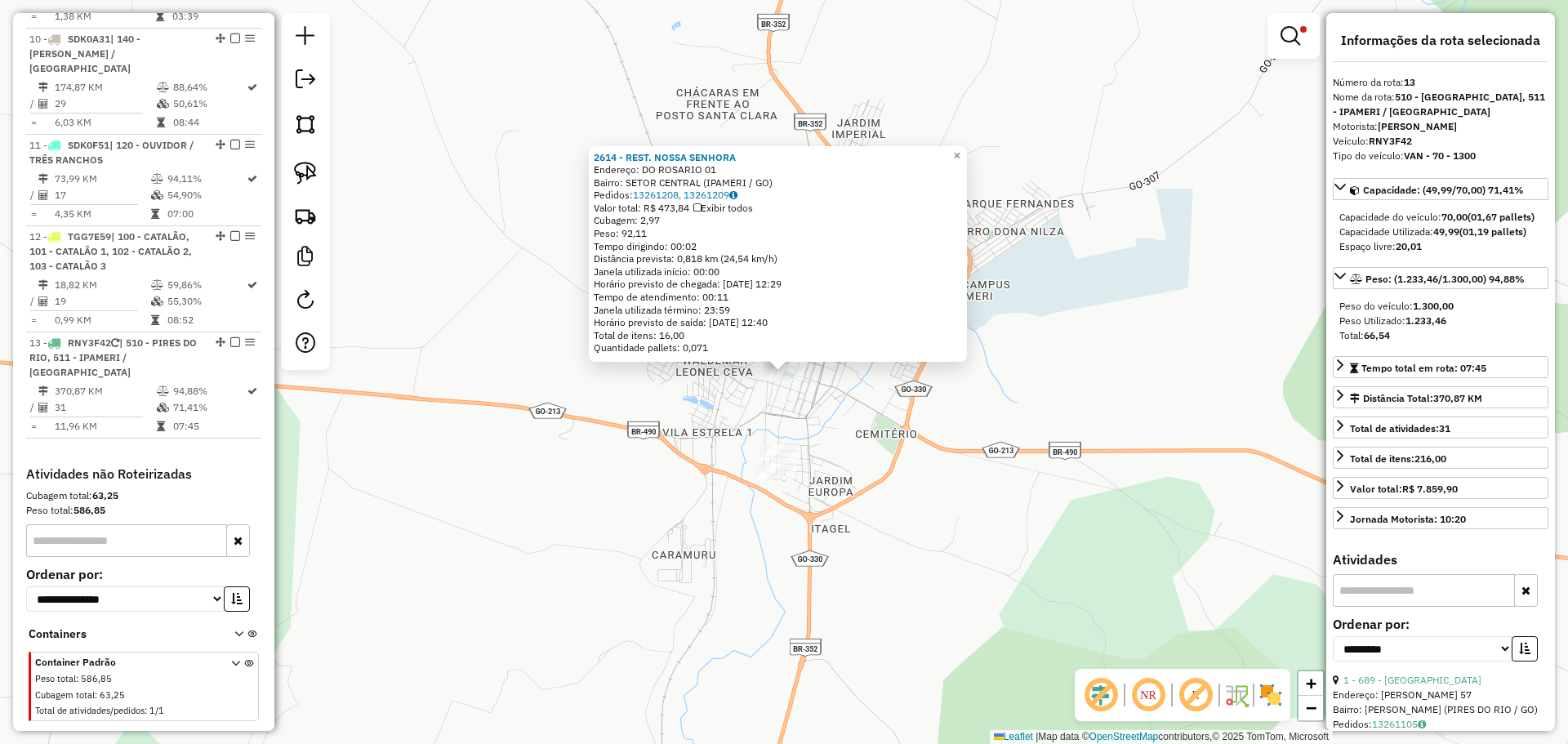
scroll to position [1399, 0]
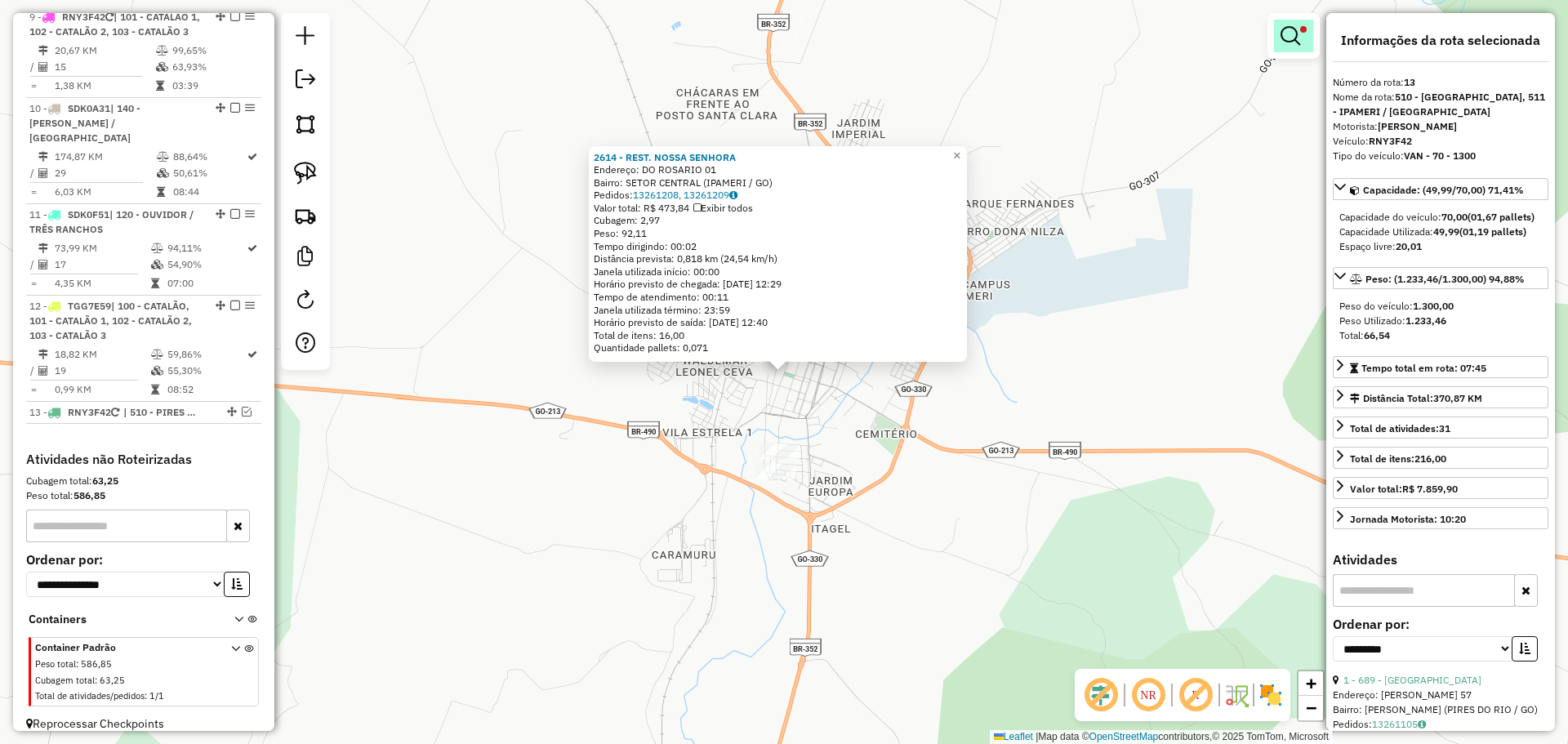
click at [1304, 40] on link at bounding box center [1293, 36] width 39 height 32
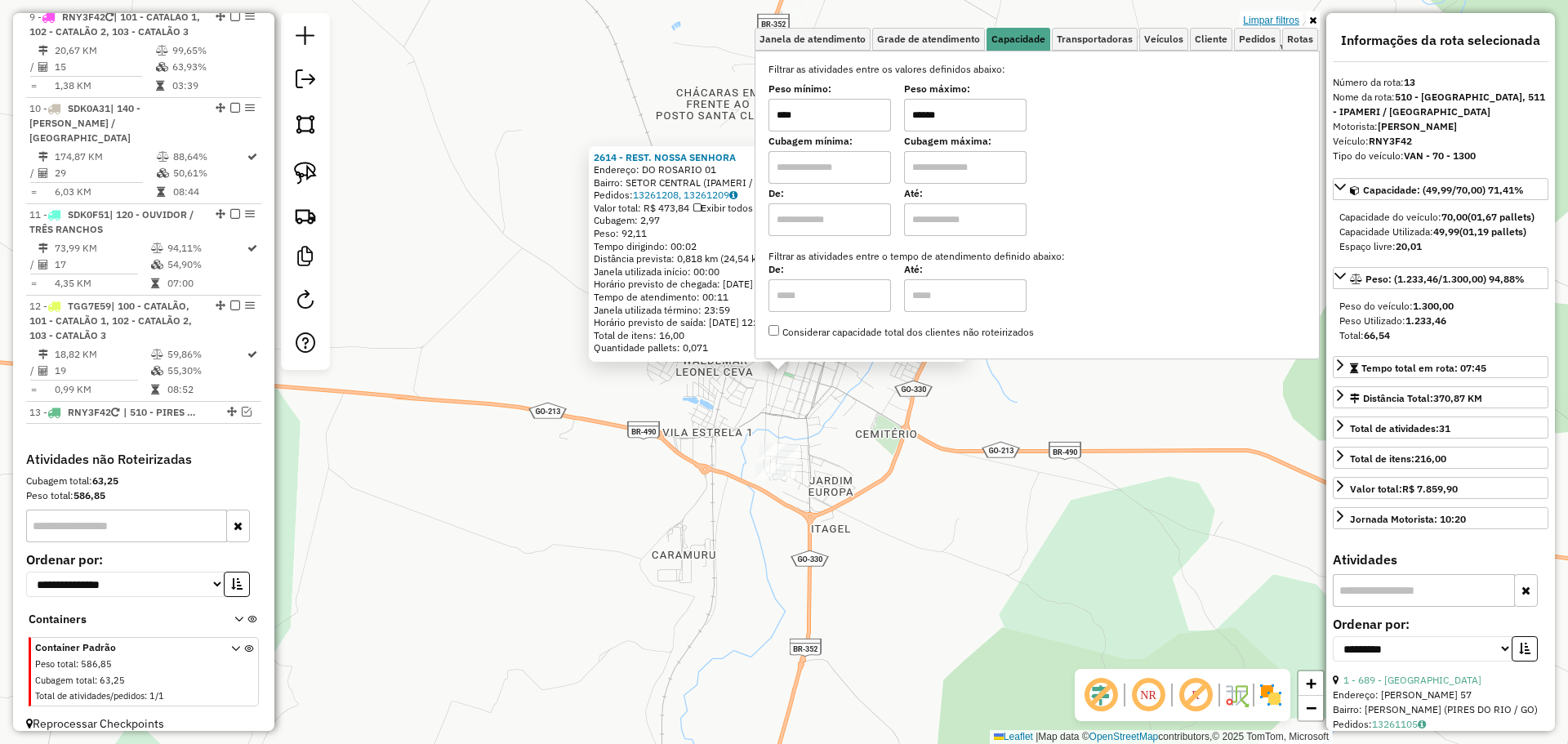
click at [1251, 20] on link "Limpar filtros" at bounding box center [1271, 20] width 63 height 18
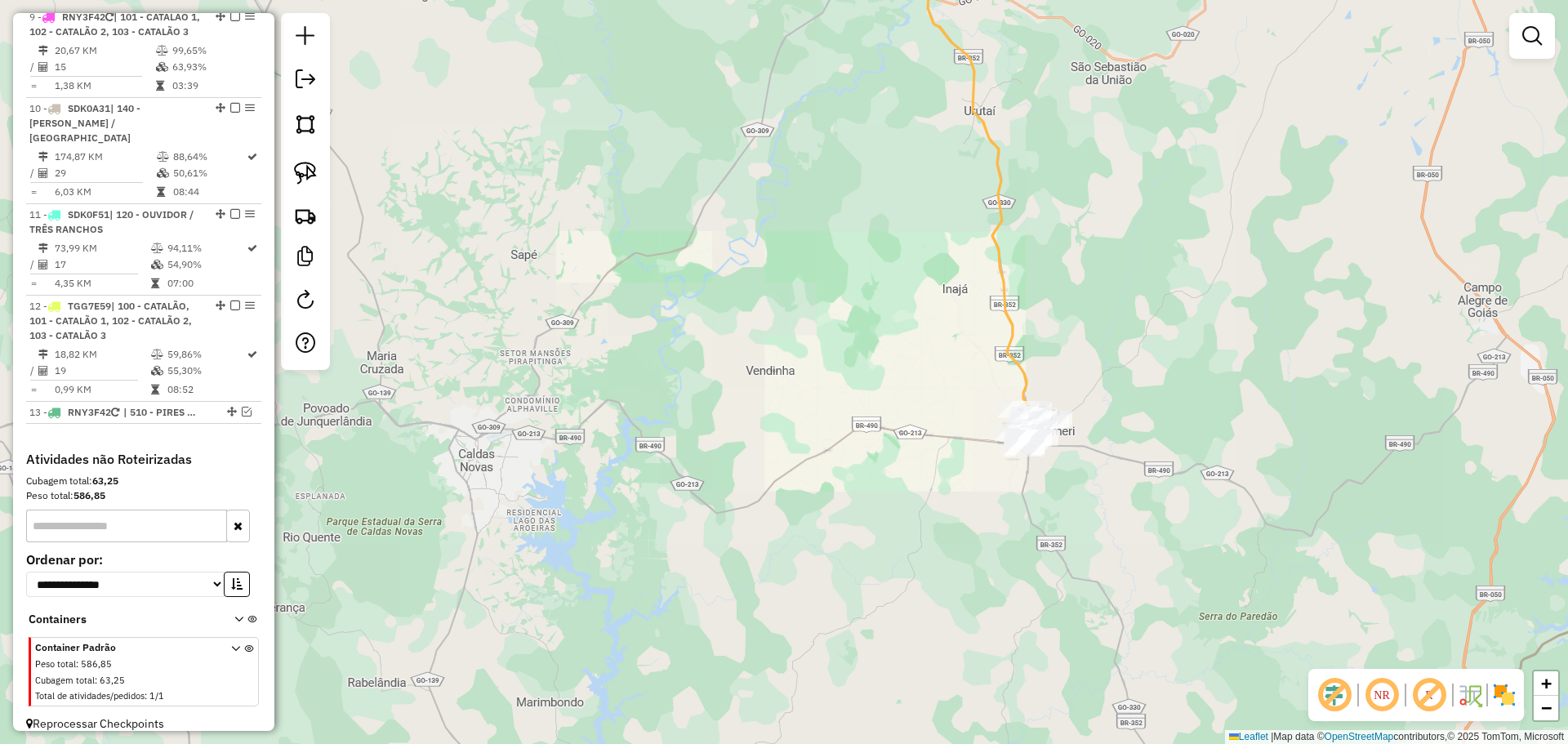
drag, startPoint x: 1068, startPoint y: 543, endPoint x: 1023, endPoint y: 492, distance: 68.0
click at [1023, 492] on div "Janela de atendimento Grade de atendimento Capacidade Transportadoras Veículos …" at bounding box center [784, 372] width 1568 height 744
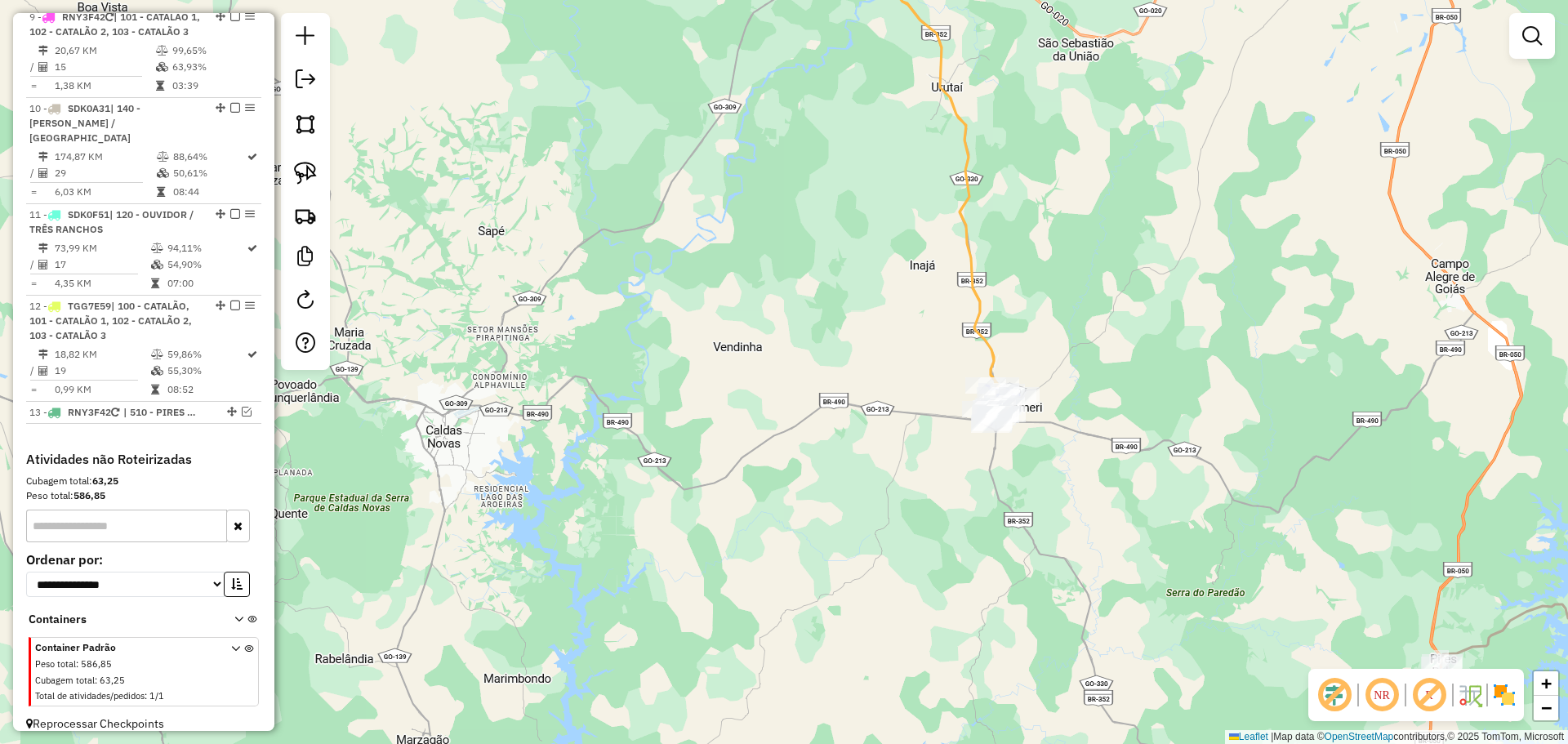
drag, startPoint x: 1105, startPoint y: 328, endPoint x: 1106, endPoint y: 479, distance: 151.0
click at [1117, 487] on div "Janela de atendimento Grade de atendimento Capacidade Transportadoras Veículos …" at bounding box center [784, 372] width 1568 height 744
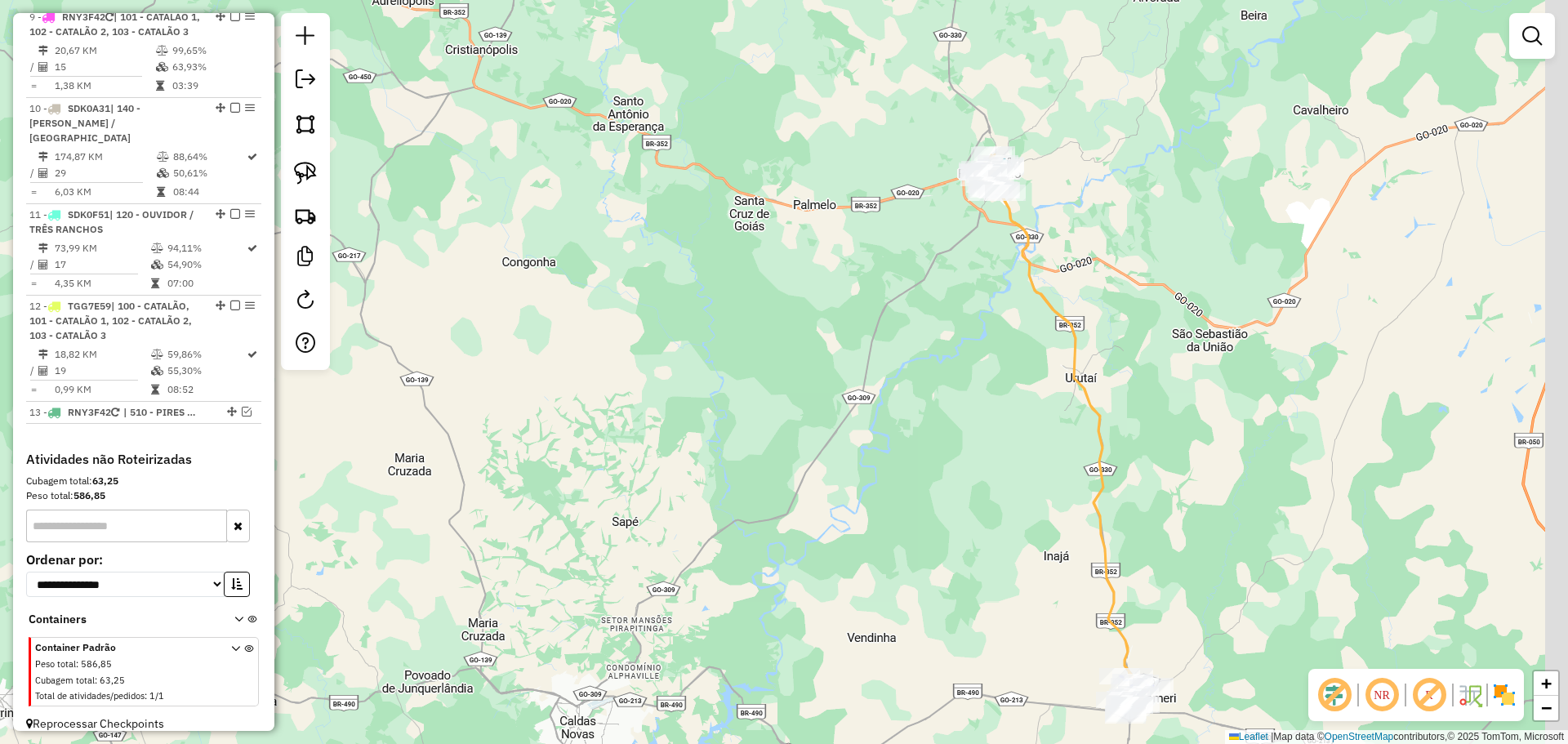
drag, startPoint x: 944, startPoint y: 301, endPoint x: 855, endPoint y: 289, distance: 89.8
click at [860, 350] on div "Janela de atendimento Grade de atendimento Capacidade Transportadoras Veículos …" at bounding box center [784, 372] width 1568 height 744
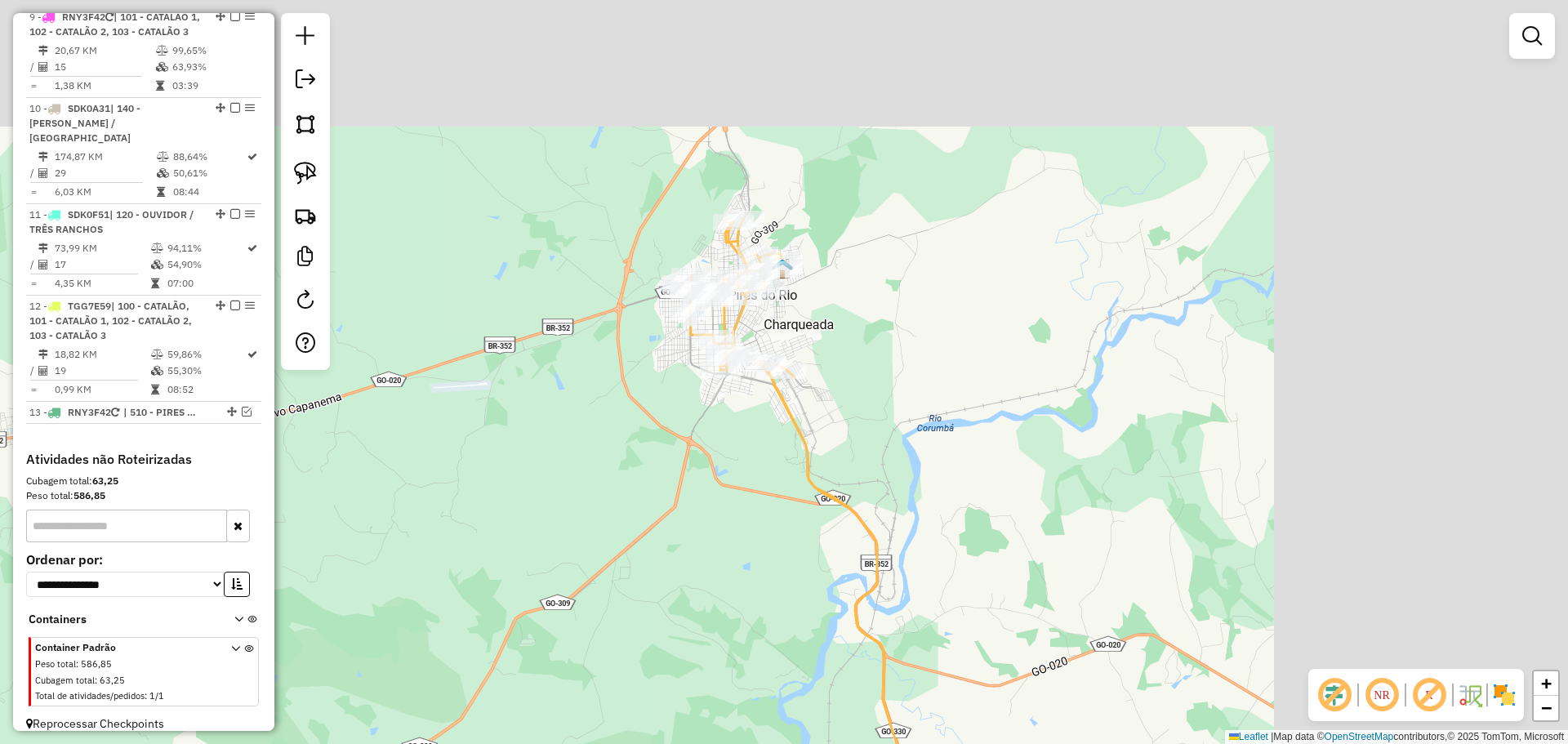
drag, startPoint x: 1216, startPoint y: 259, endPoint x: 950, endPoint y: 380, distance: 292.2
click at [950, 380] on div "Janela de atendimento Grade de atendimento Capacidade Transportadoras Veículos …" at bounding box center [784, 372] width 1568 height 744
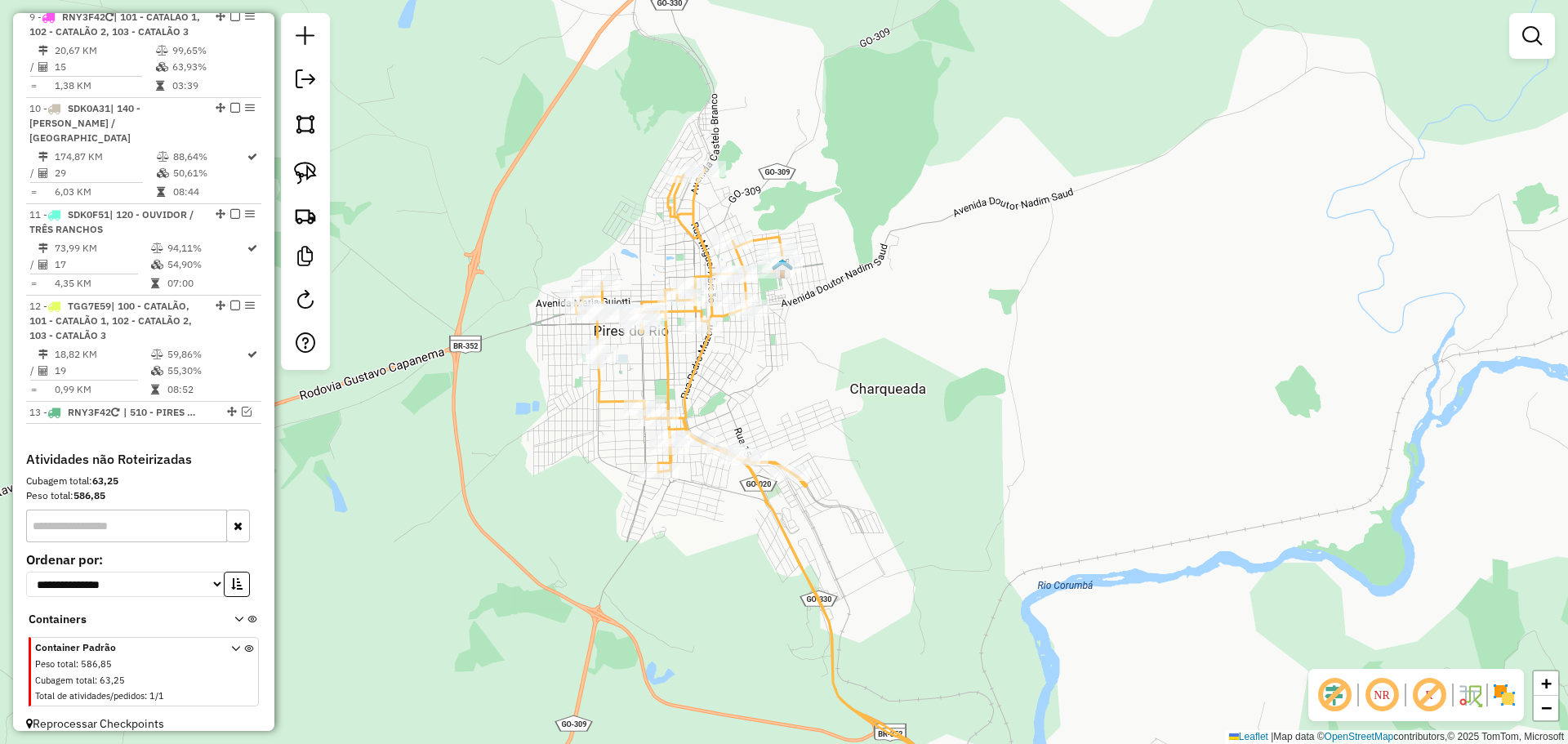
drag, startPoint x: 849, startPoint y: 360, endPoint x: 857, endPoint y: 364, distance: 8.9
click at [858, 364] on div "Janela de atendimento Grade de atendimento Capacidade Transportadoras Veículos …" at bounding box center [784, 372] width 1568 height 744
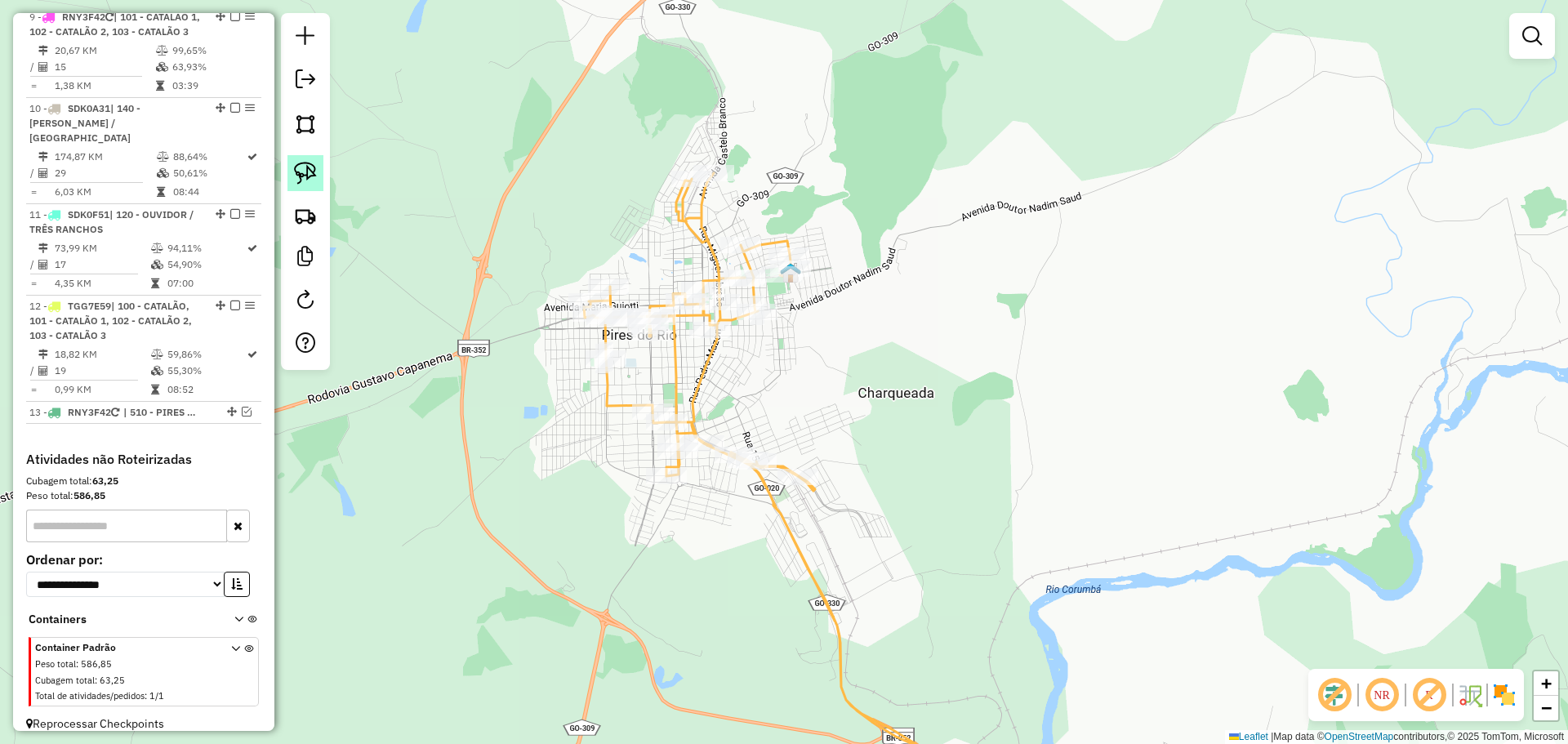
click at [307, 175] on img at bounding box center [306, 173] width 23 height 23
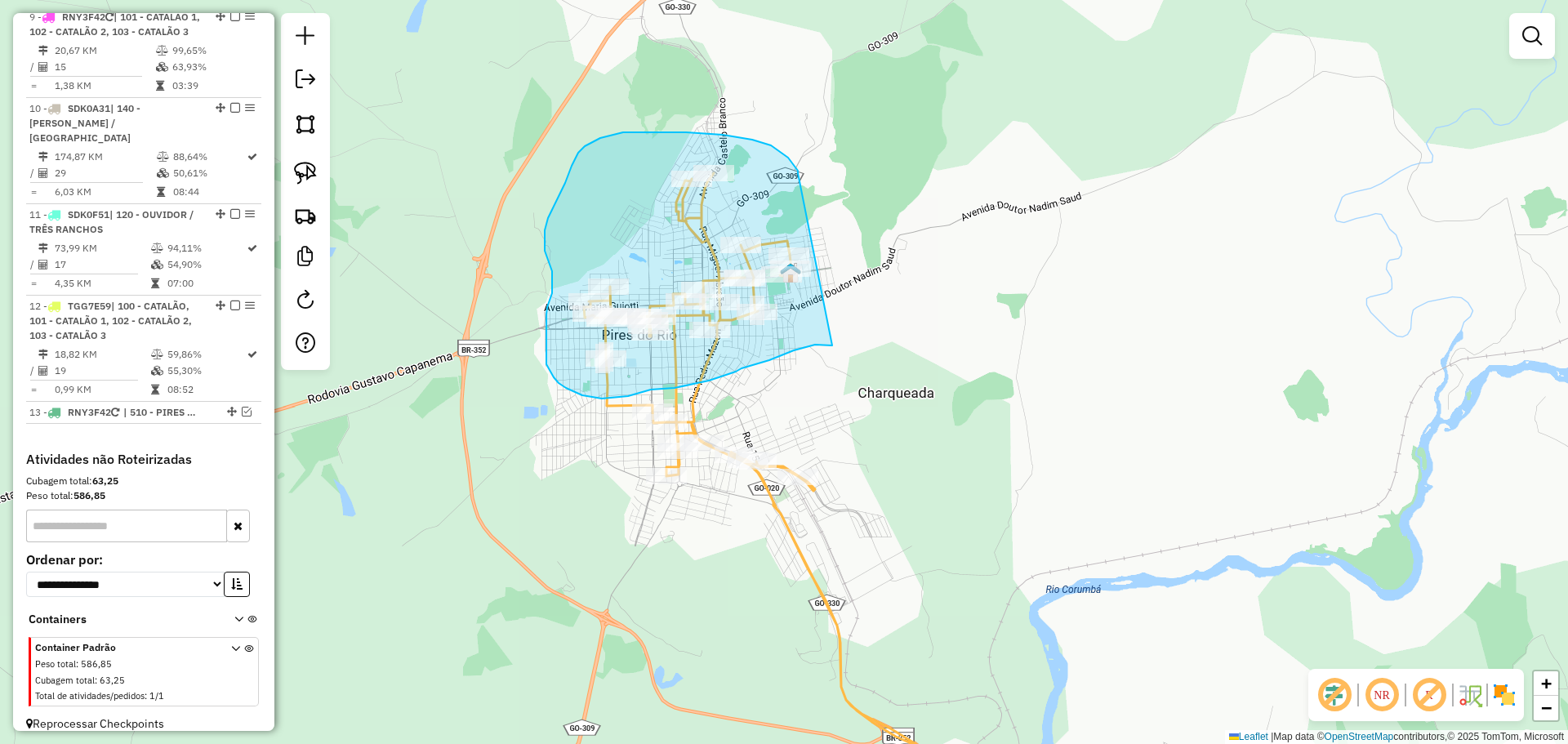
drag, startPoint x: 788, startPoint y: 158, endPoint x: 929, endPoint y: 315, distance: 211.0
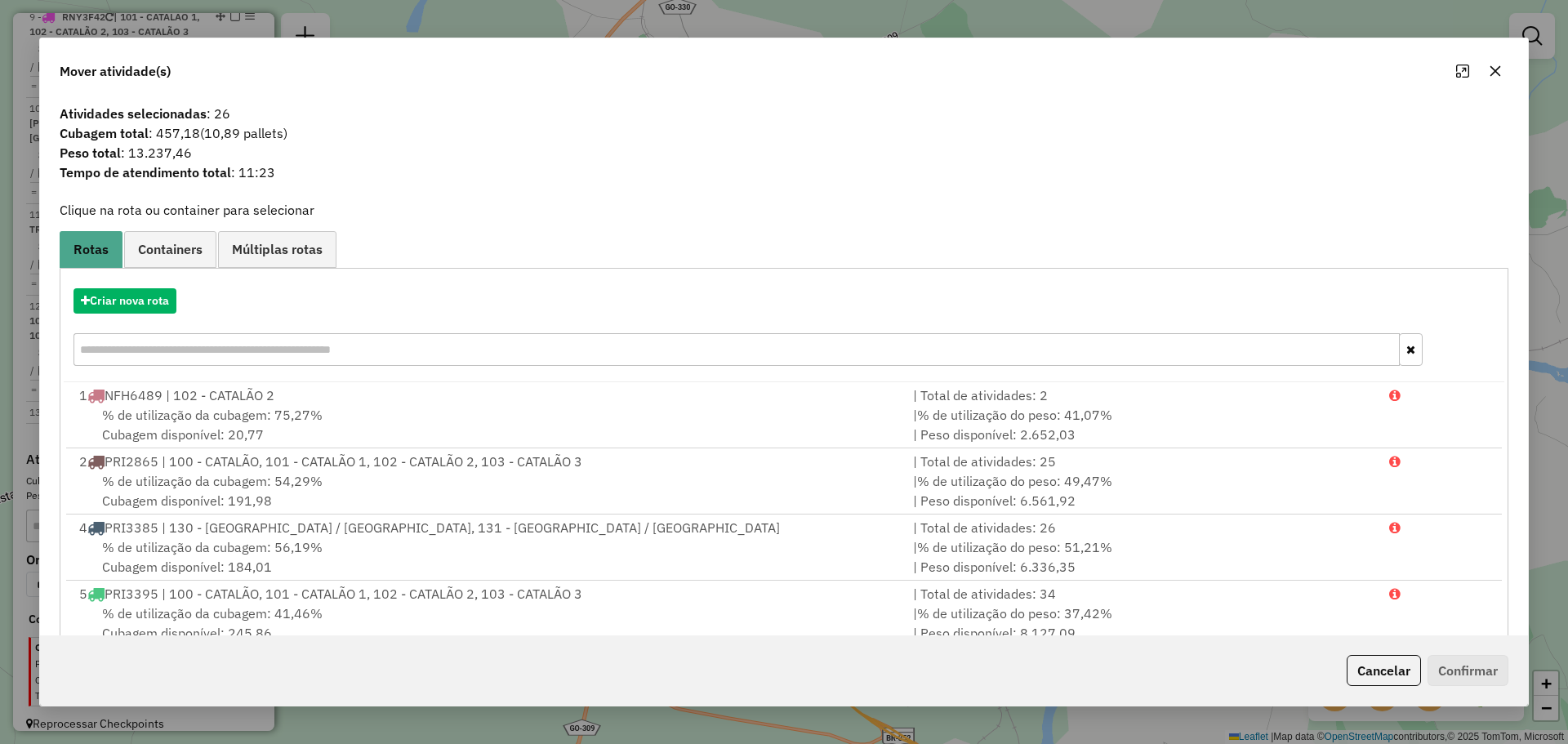
click at [1406, 671] on button "Cancelar" at bounding box center [1384, 671] width 74 height 31
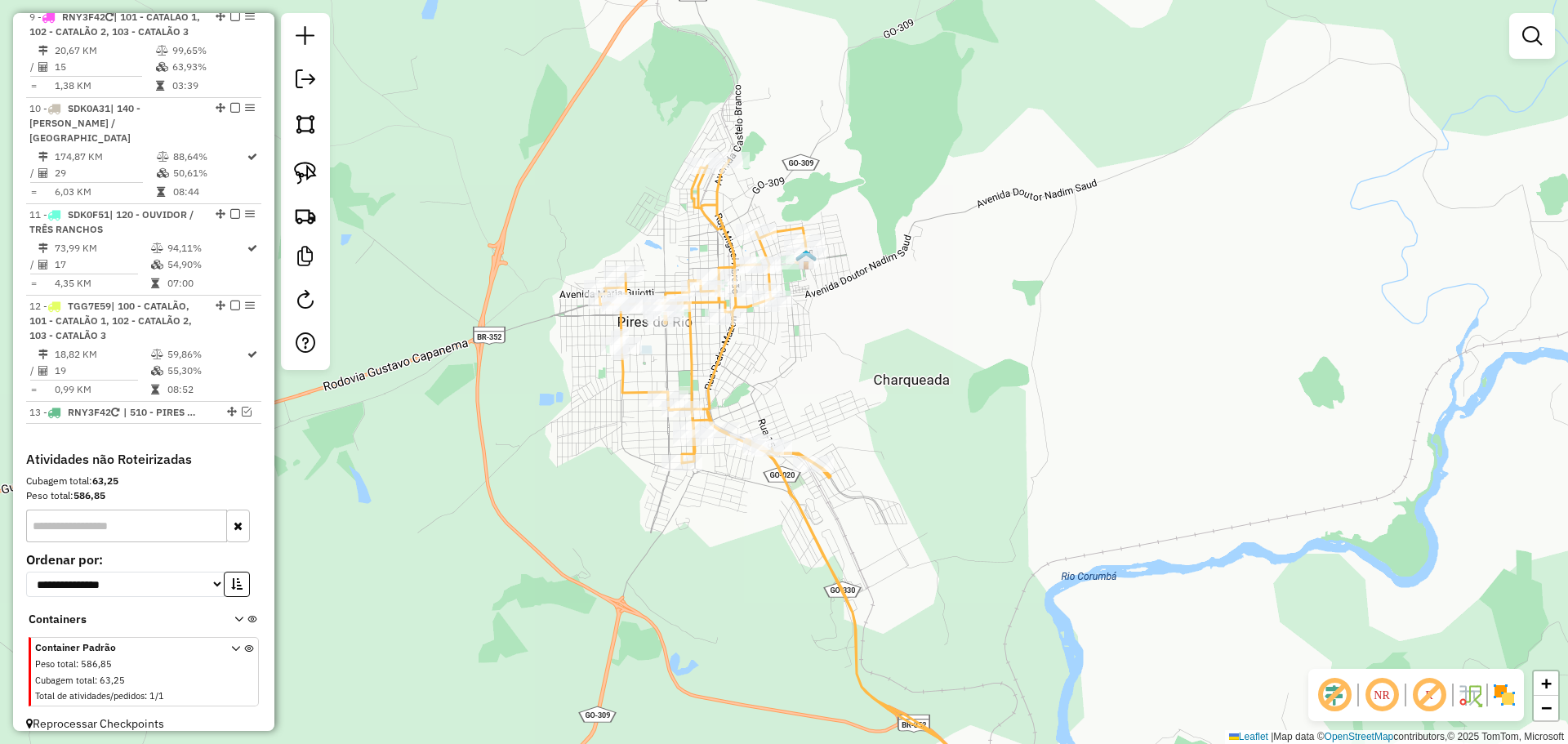
drag, startPoint x: 788, startPoint y: 398, endPoint x: 801, endPoint y: 390, distance: 15.3
click at [801, 390] on div "Janela de atendimento Grade de atendimento Capacidade Transportadoras Veículos …" at bounding box center [784, 372] width 1568 height 744
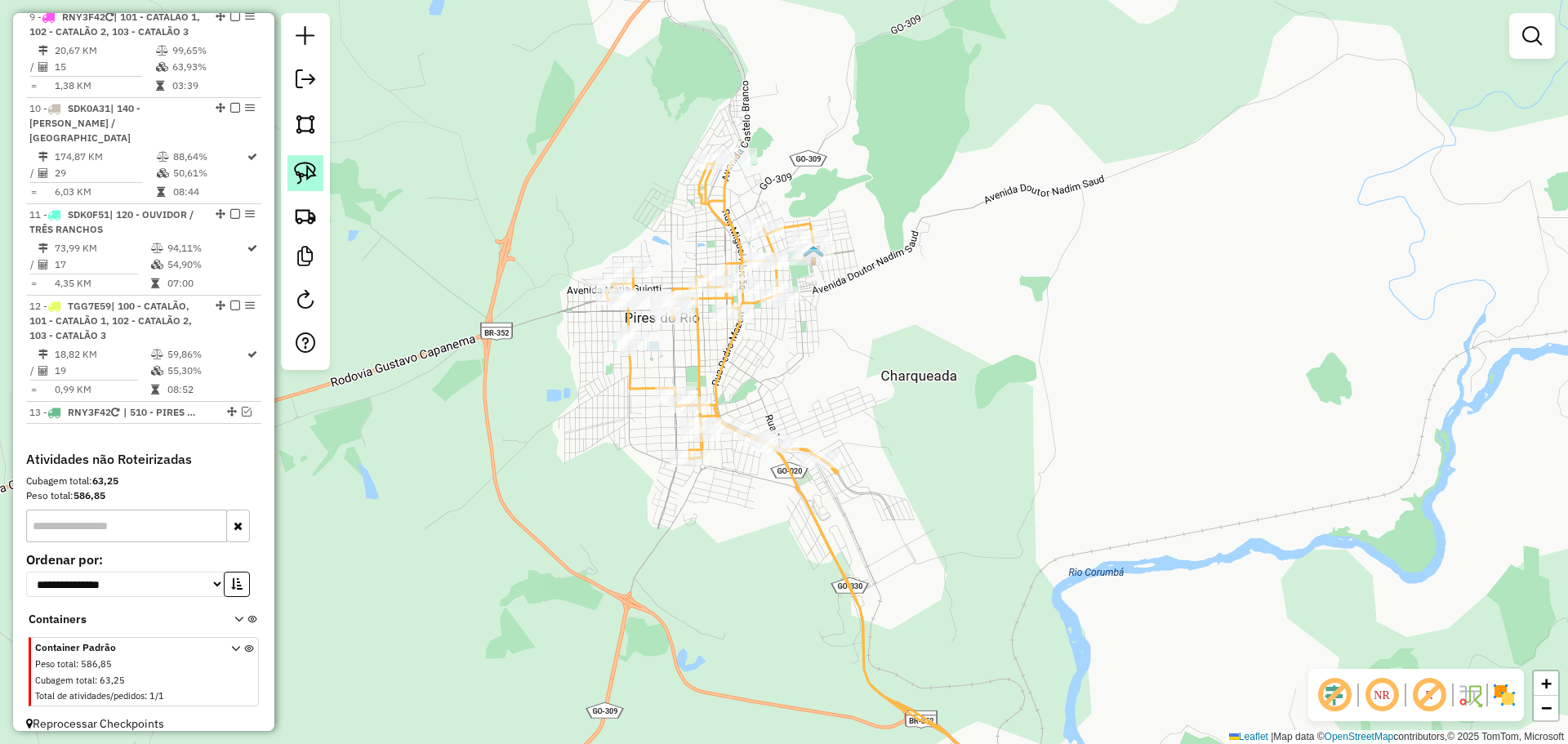
click at [302, 173] on img at bounding box center [306, 173] width 23 height 23
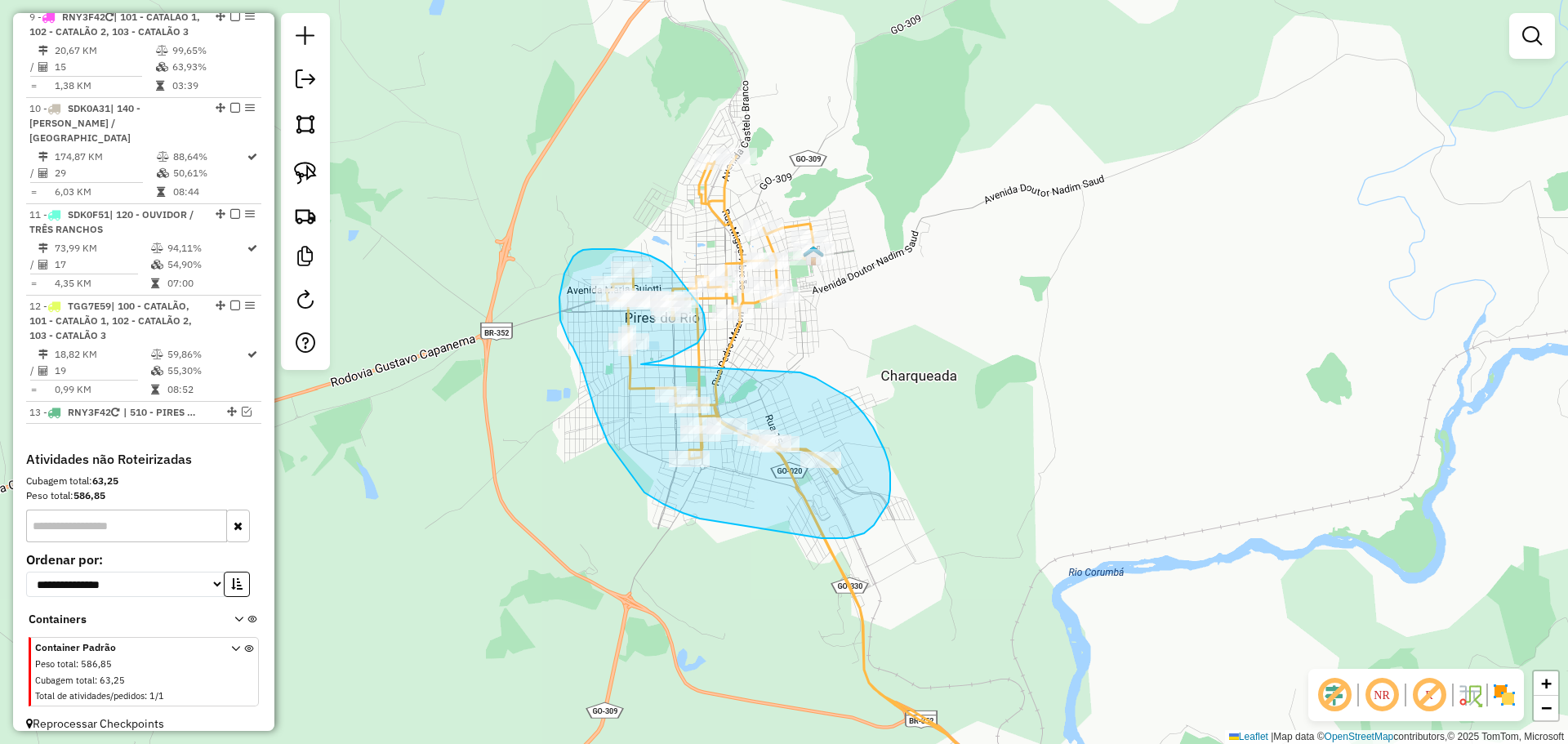
drag, startPoint x: 641, startPoint y: 364, endPoint x: 801, endPoint y: 377, distance: 160.5
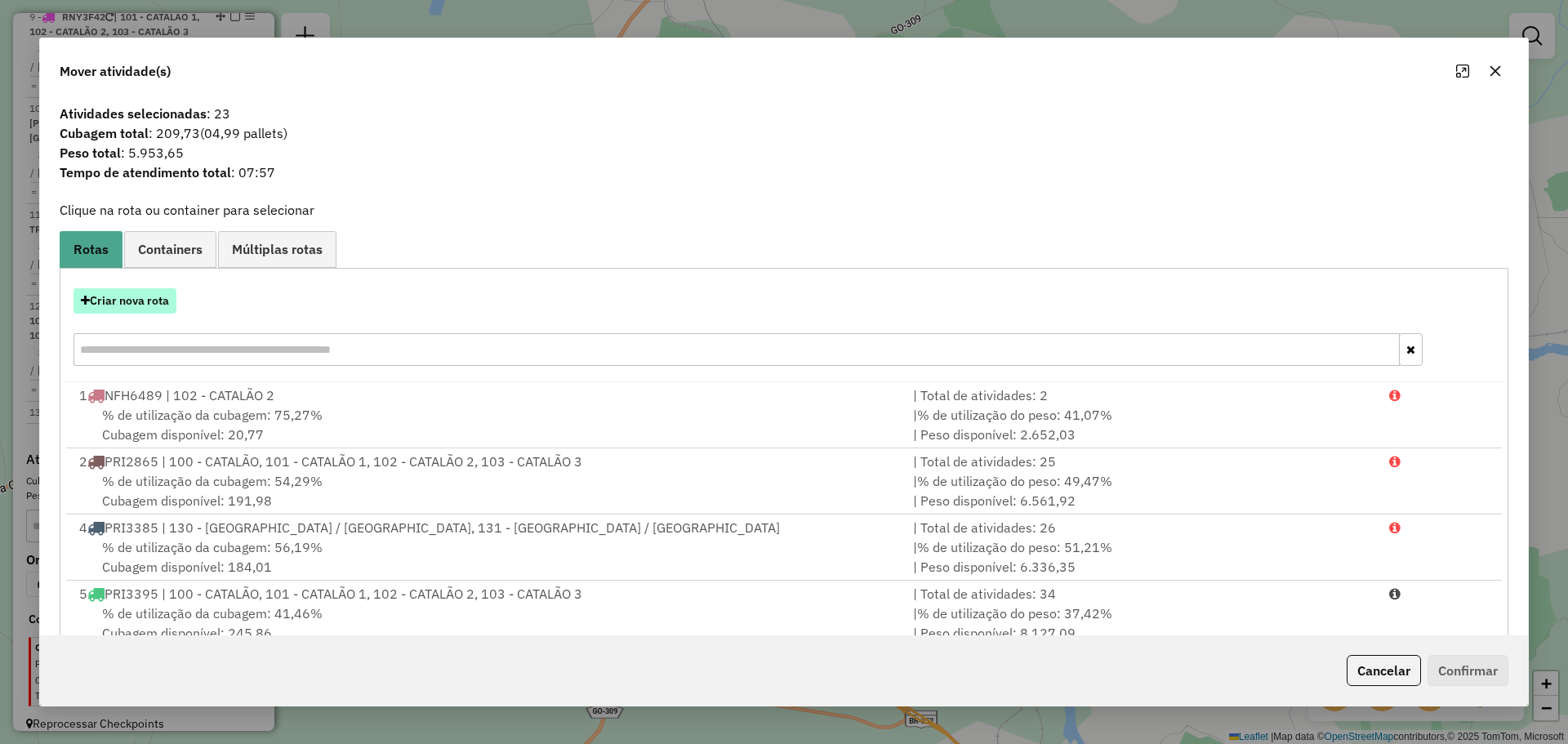
click at [137, 302] on button "Criar nova rota" at bounding box center [124, 301] width 103 height 26
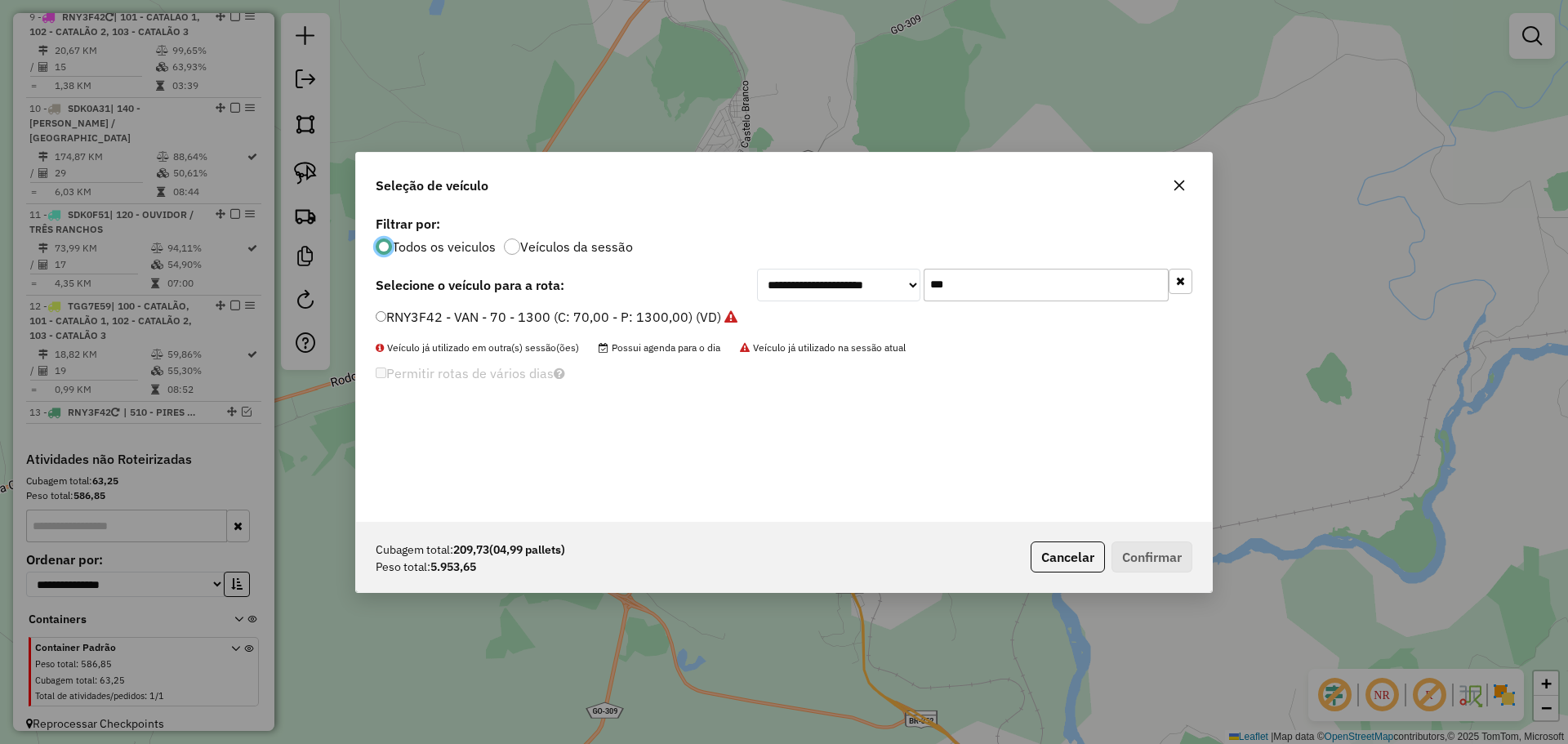
scroll to position [9, 5]
click at [956, 293] on input "***" at bounding box center [1046, 285] width 245 height 32
click at [955, 293] on input "***" at bounding box center [1046, 285] width 245 height 32
type input "***"
click at [527, 317] on label "TFM9E59 - TOCO (C: 336,00 - P: 8000,00) (VD)" at bounding box center [521, 316] width 292 height 20
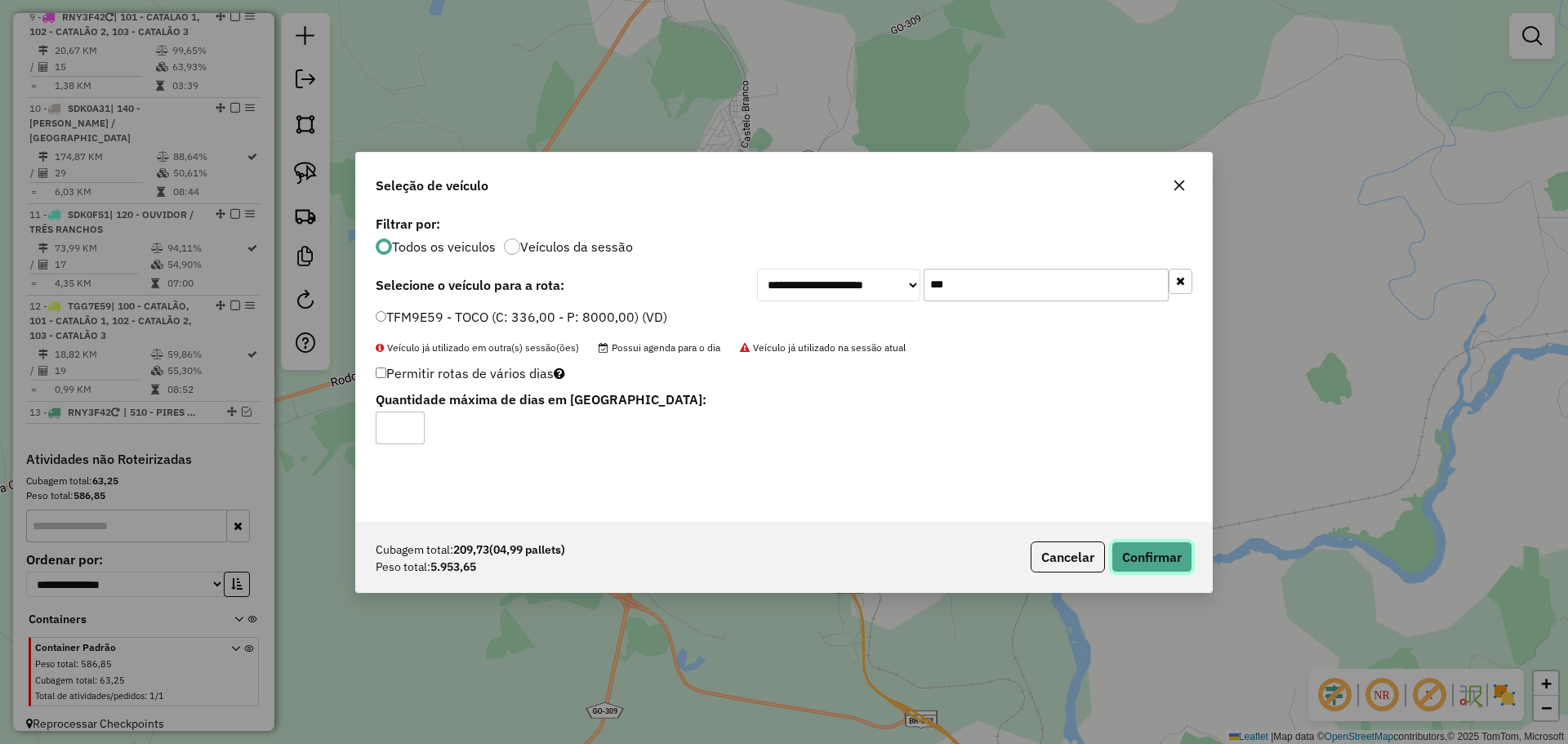
click at [1155, 559] on button "Confirmar" at bounding box center [1151, 557] width 81 height 31
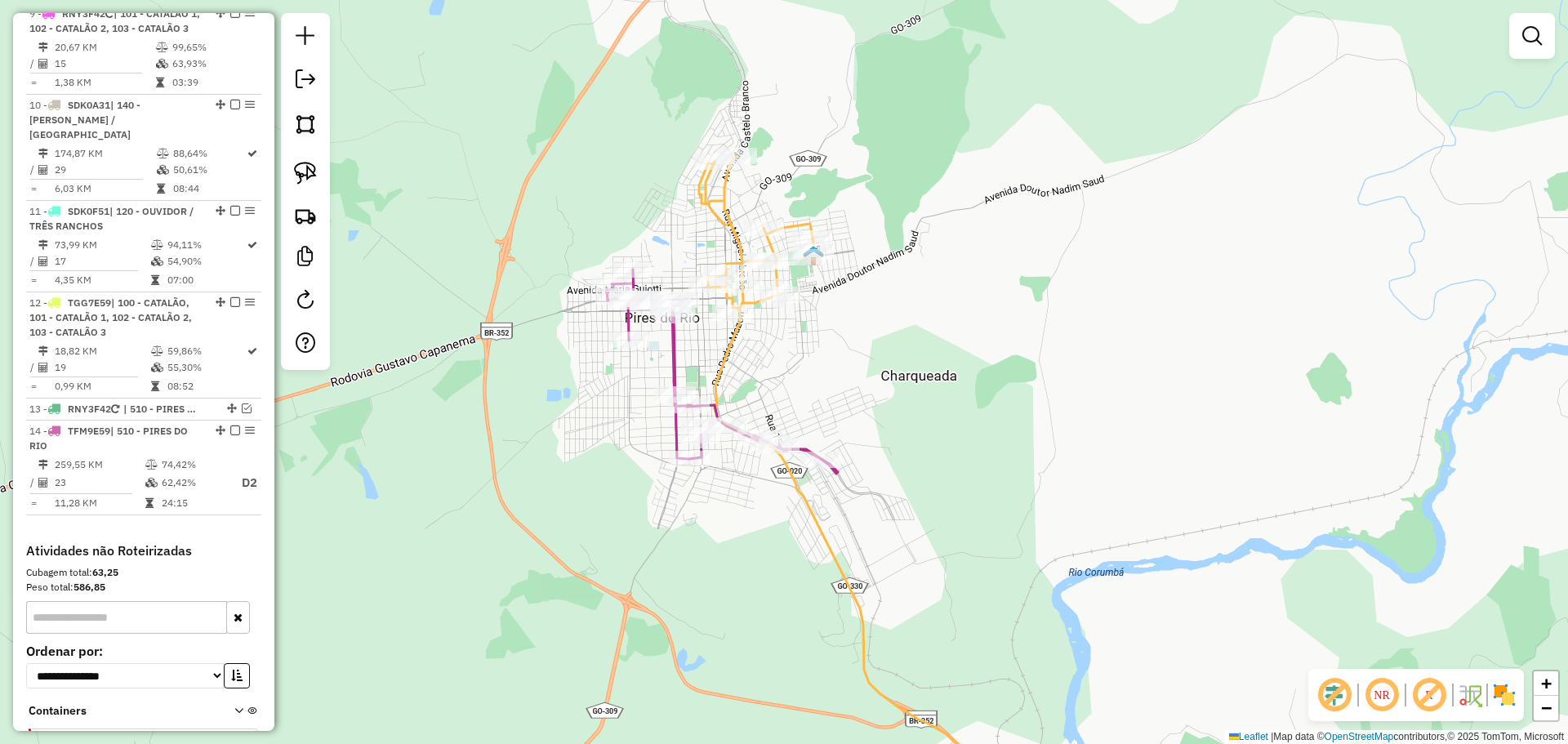
scroll to position [1465, 0]
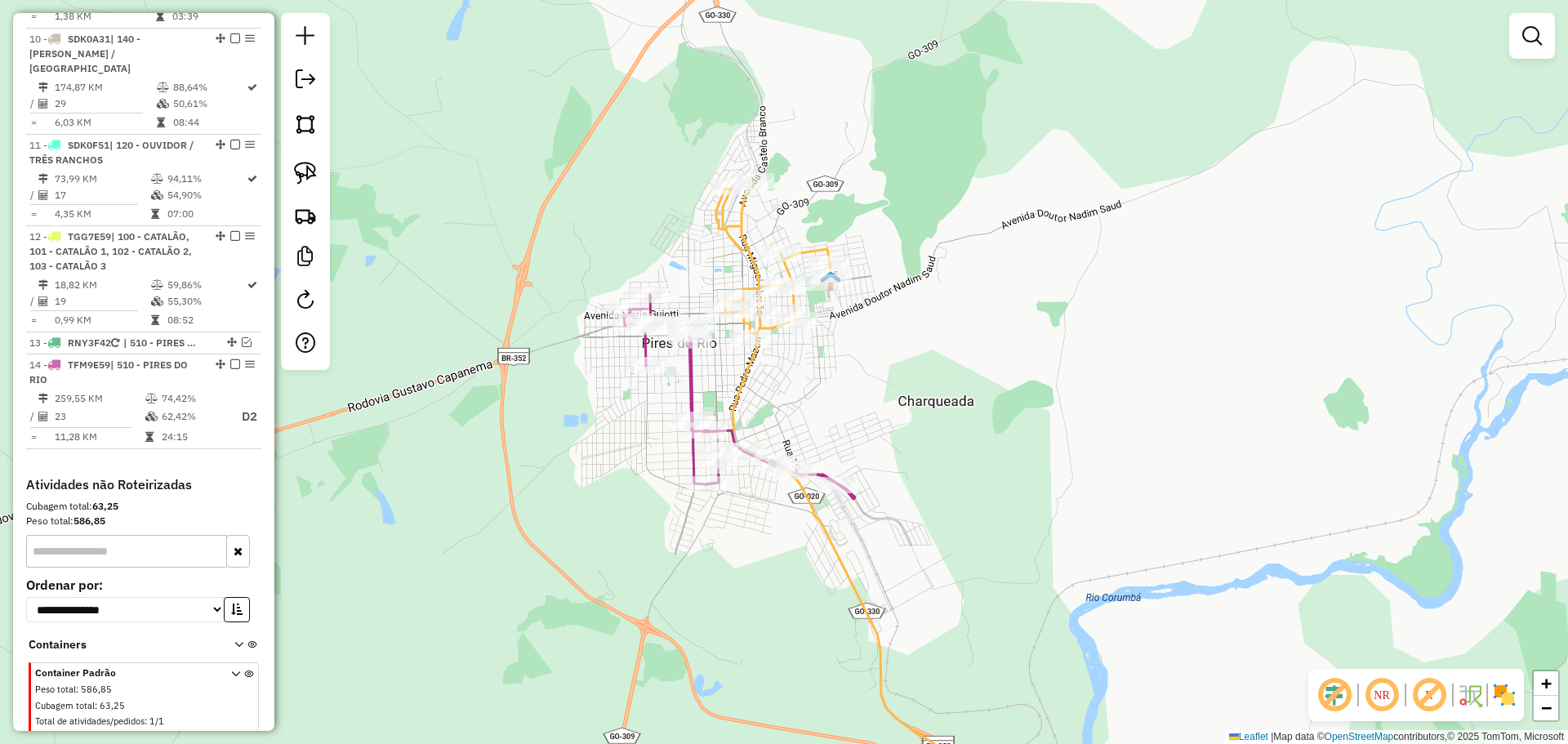
drag, startPoint x: 827, startPoint y: 330, endPoint x: 848, endPoint y: 367, distance: 42.5
click at [848, 367] on div "Janela de atendimento Grade de atendimento Capacidade Transportadoras Veículos …" at bounding box center [784, 372] width 1568 height 744
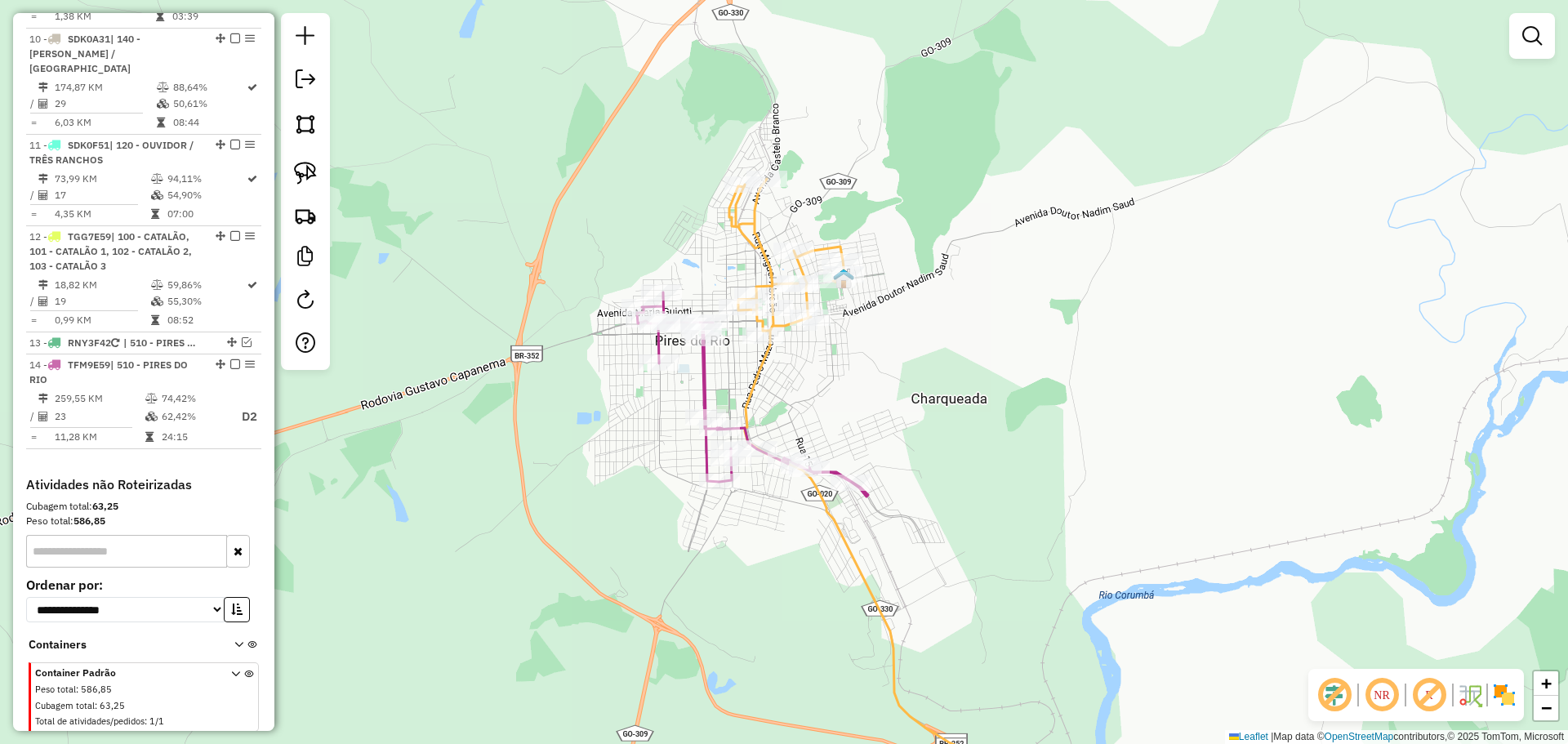
click at [817, 365] on div "Janela de atendimento Grade de atendimento Capacidade Transportadoras Veículos …" at bounding box center [784, 372] width 1568 height 744
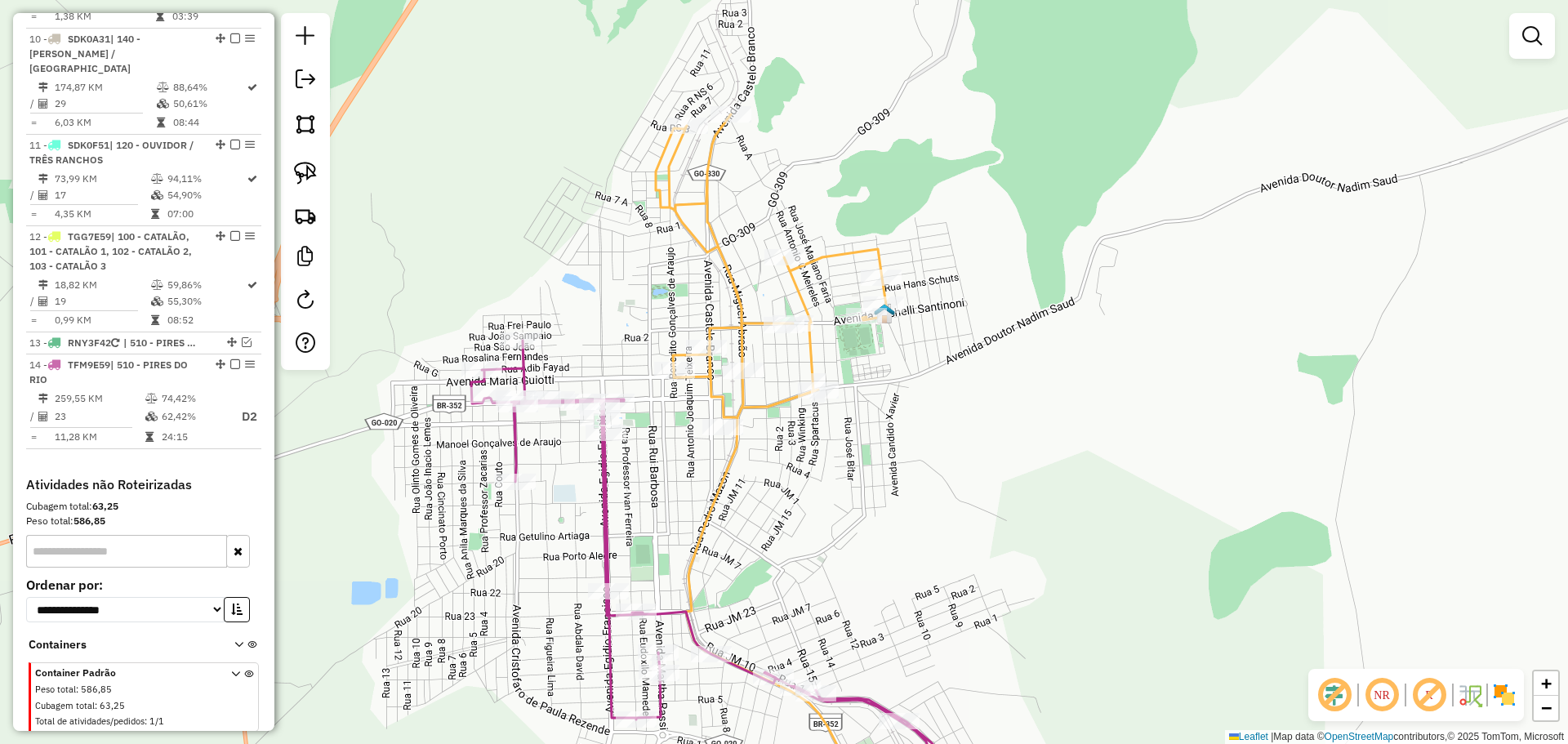
drag, startPoint x: 910, startPoint y: 302, endPoint x: 938, endPoint y: 421, distance: 122.2
click at [938, 421] on div "Janela de atendimento Grade de atendimento Capacidade Transportadoras Veículos …" at bounding box center [784, 372] width 1568 height 744
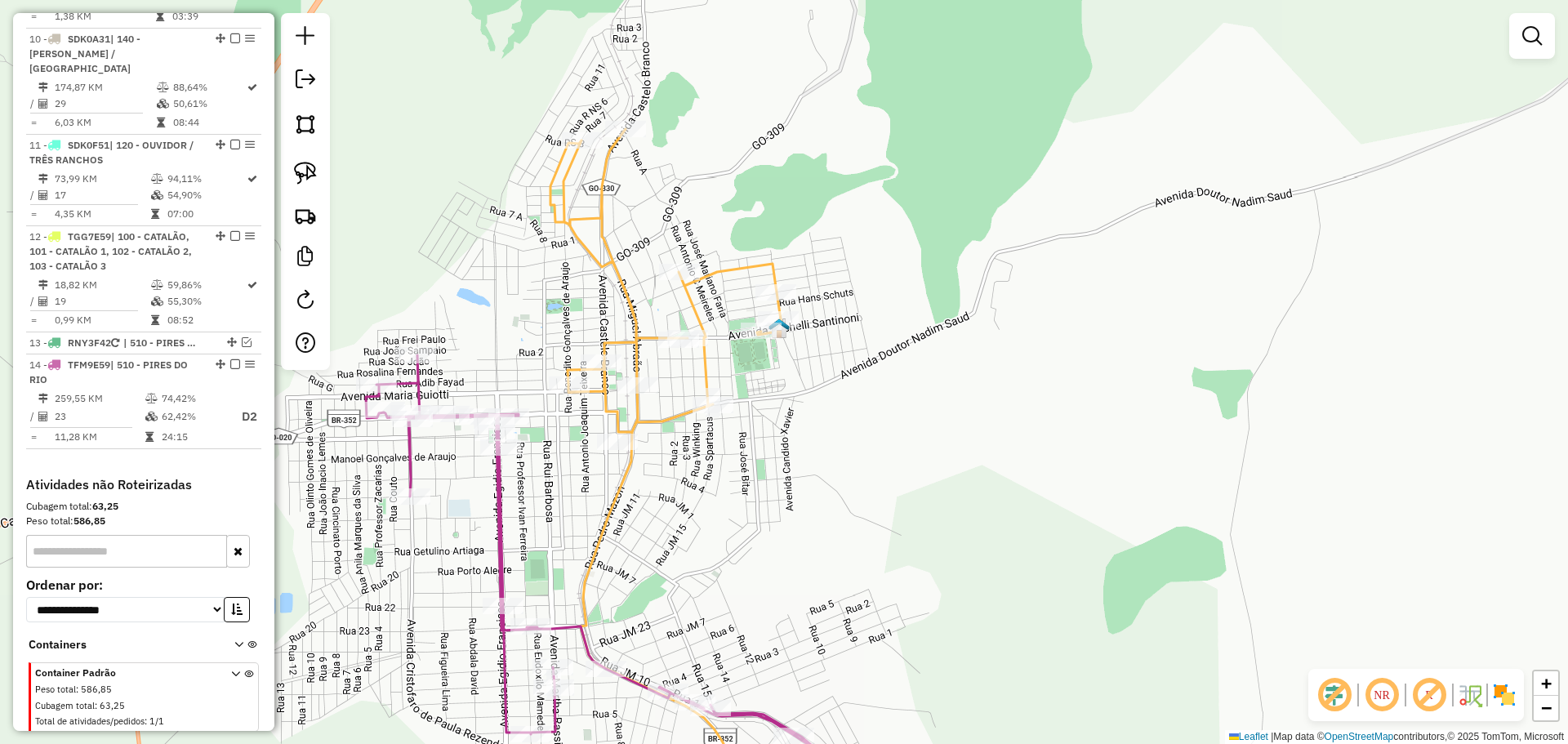
drag, startPoint x: 812, startPoint y: 152, endPoint x: 708, endPoint y: 124, distance: 107.7
click at [708, 124] on div "Janela de atendimento Grade de atendimento Capacidade Transportadoras Veículos …" at bounding box center [784, 372] width 1568 height 744
click at [293, 167] on link at bounding box center [306, 173] width 36 height 36
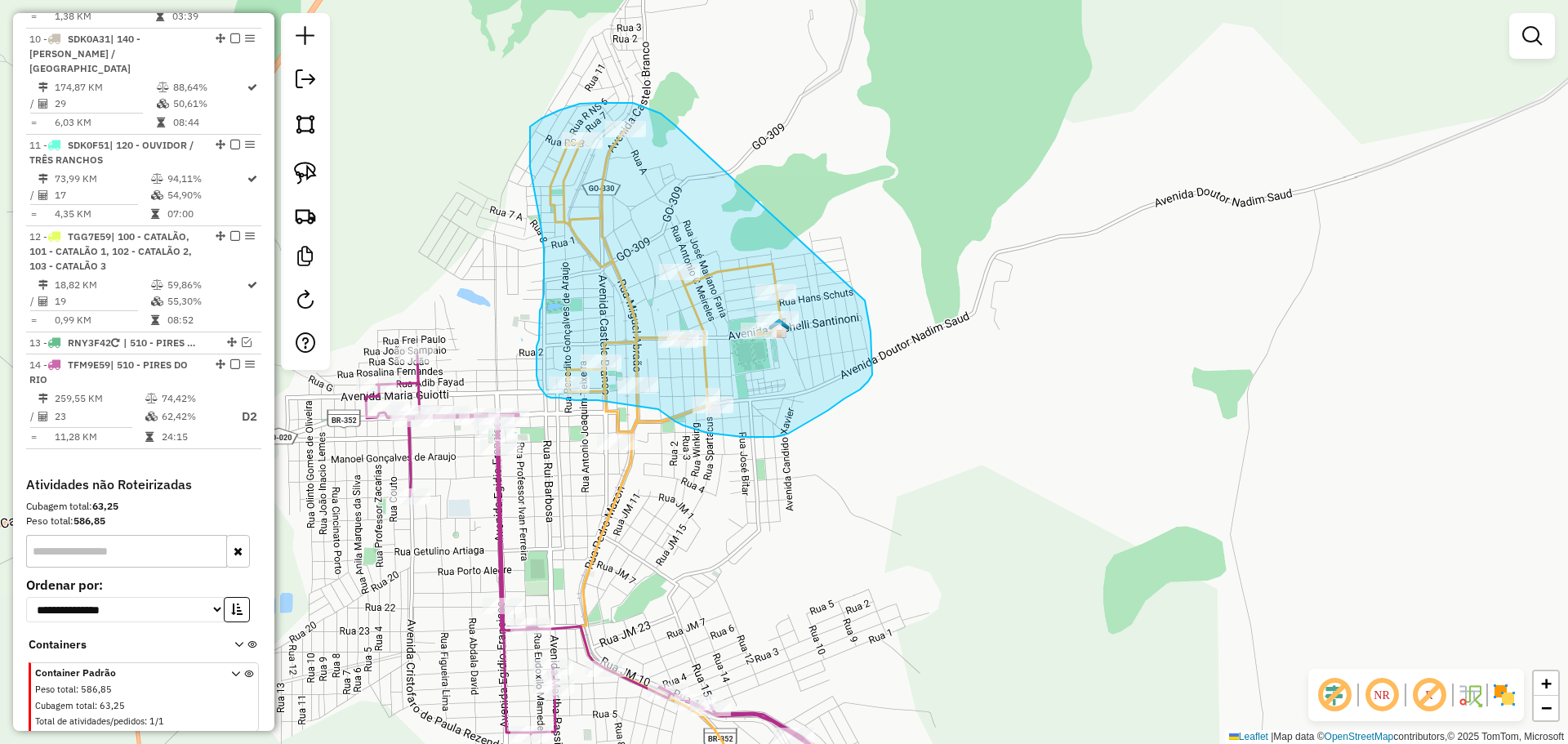
drag, startPoint x: 674, startPoint y: 125, endPoint x: 854, endPoint y: 283, distance: 239.5
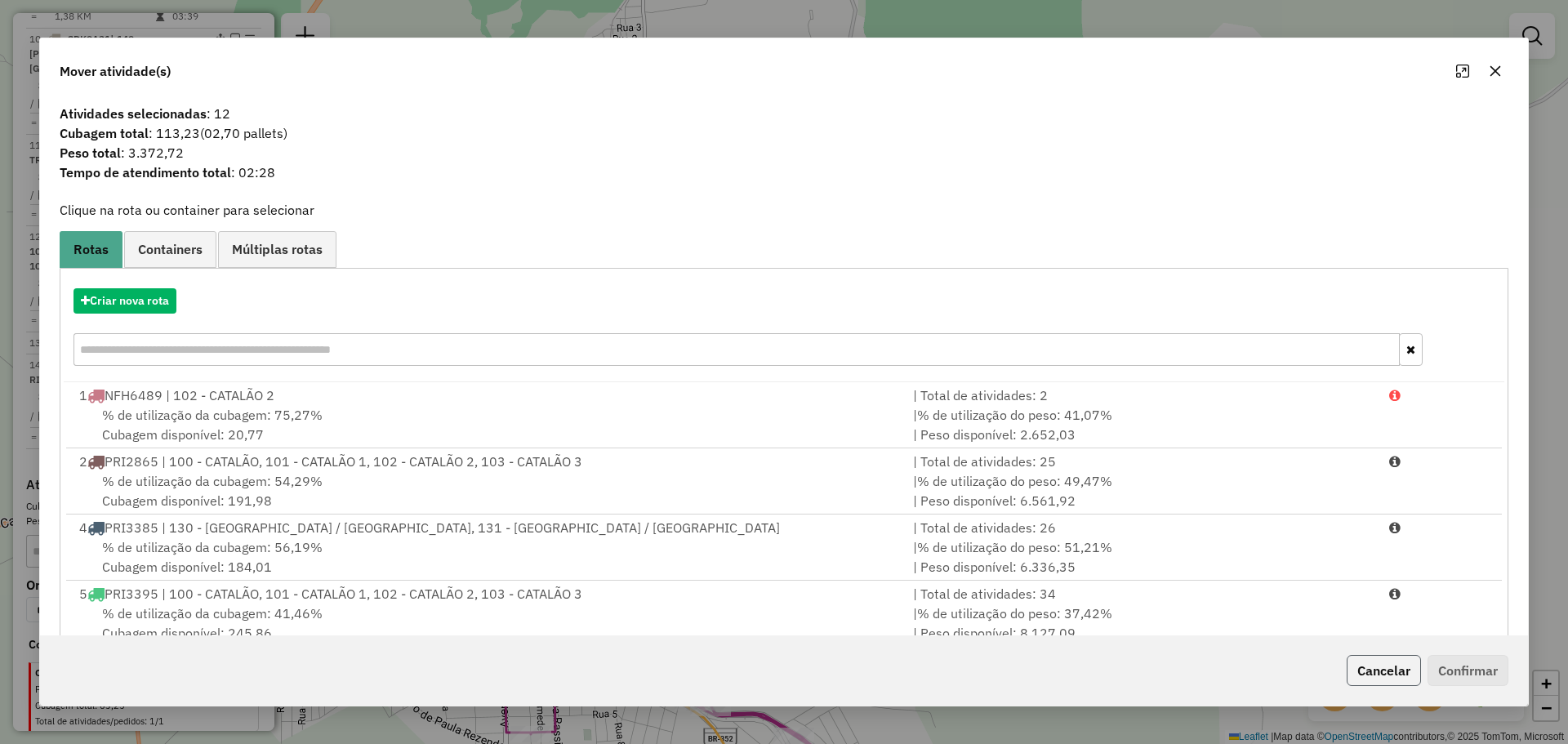
click at [1387, 676] on button "Cancelar" at bounding box center [1384, 671] width 74 height 31
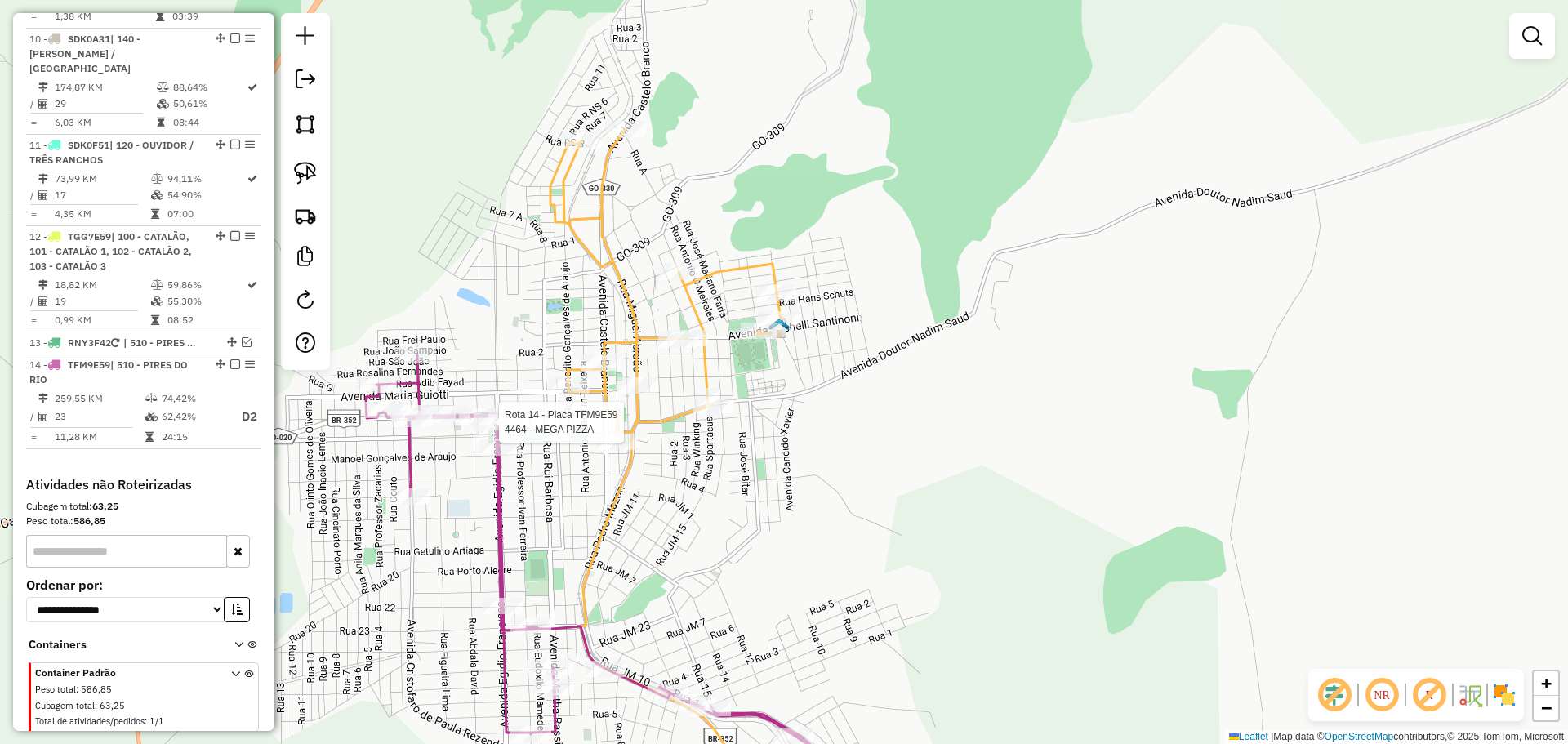
select select "**********"
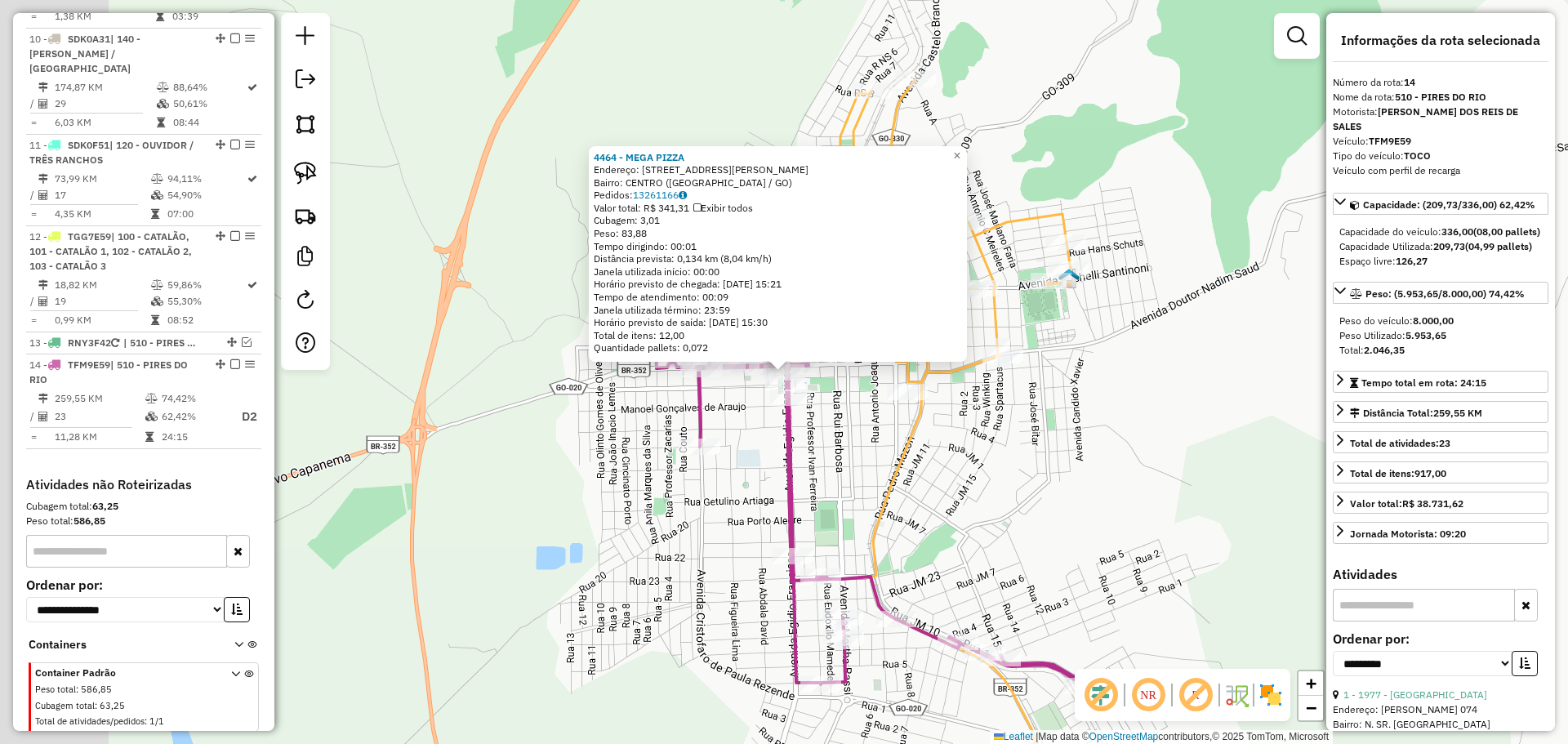
scroll to position [1490, 0]
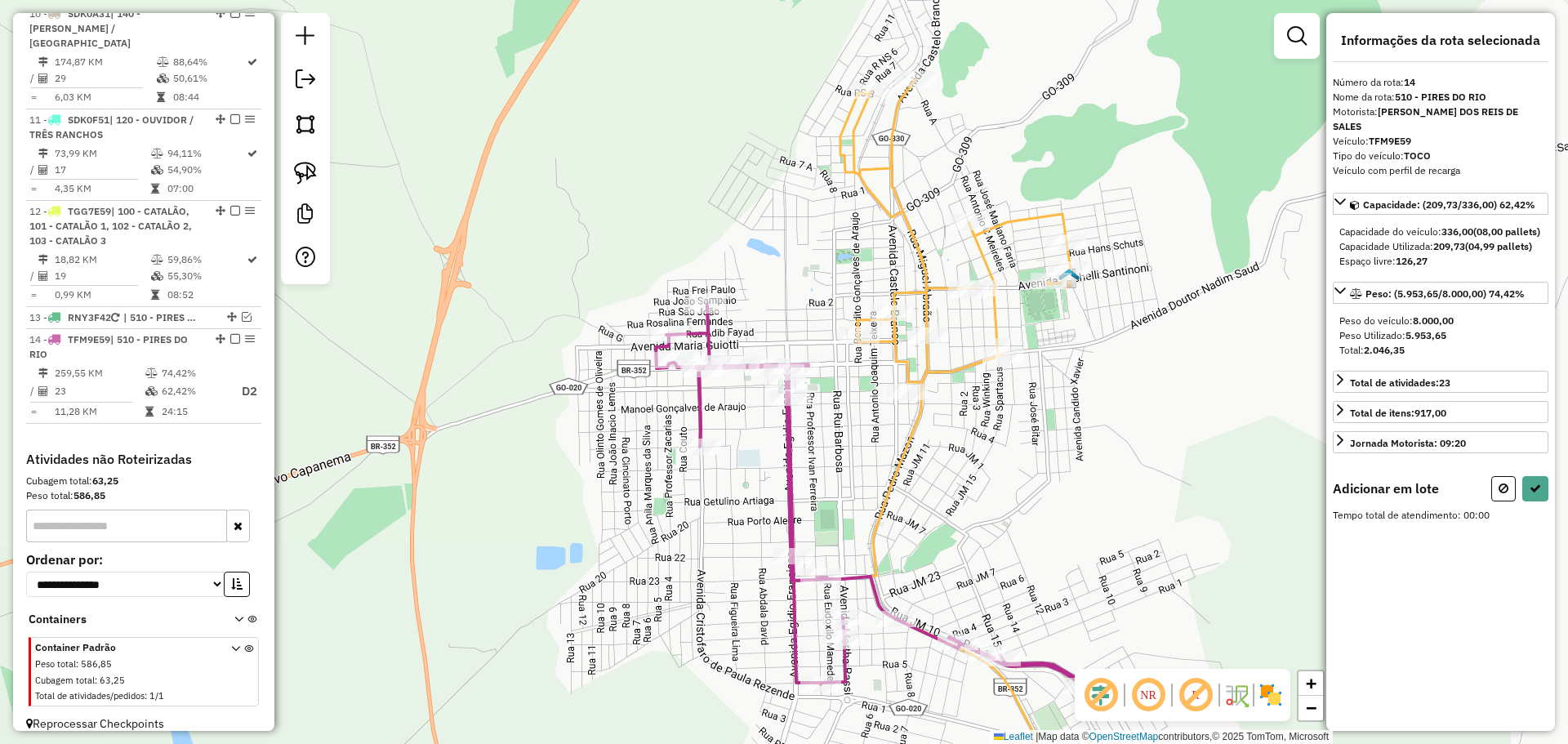
select select "**********"
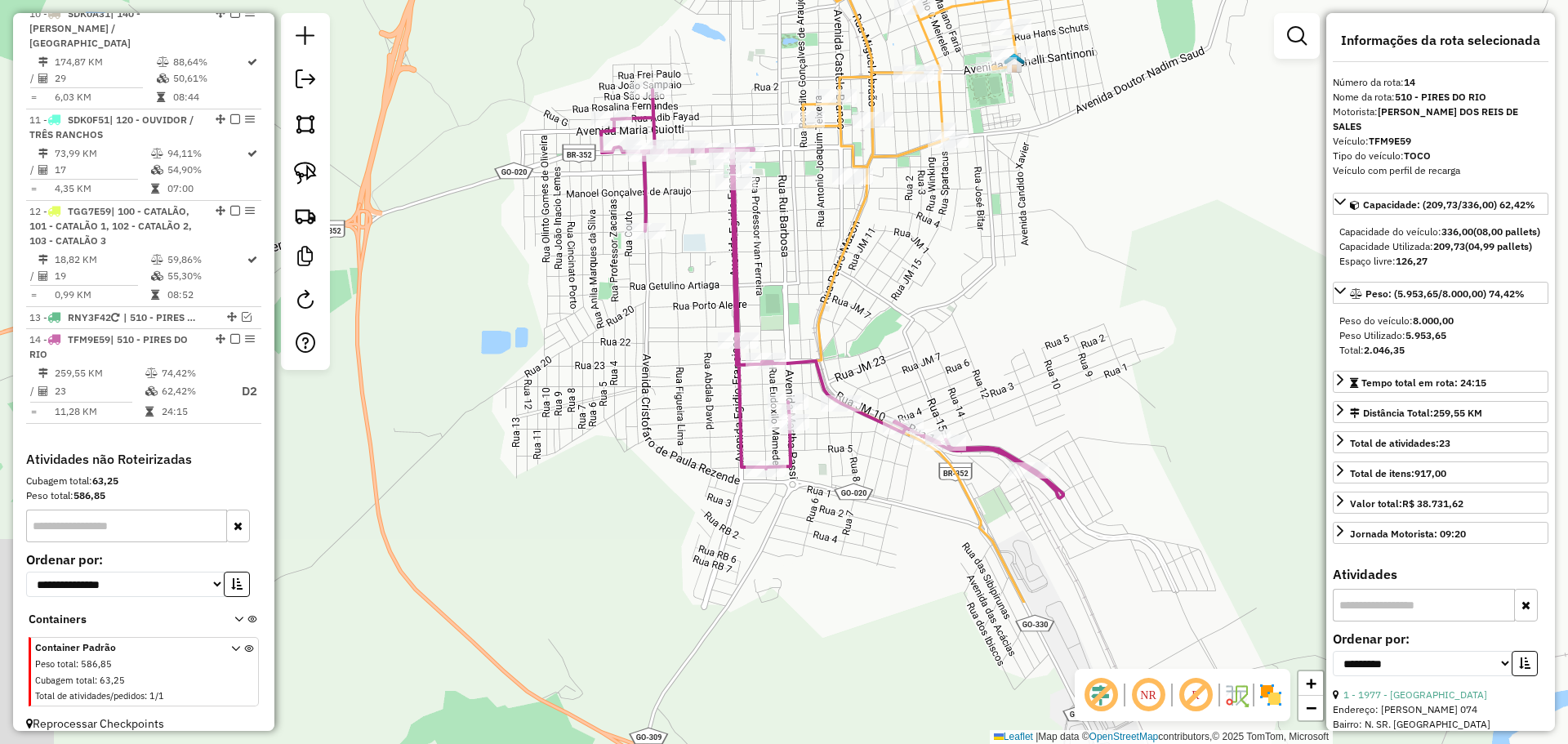
drag, startPoint x: 994, startPoint y: 516, endPoint x: 938, endPoint y: 295, distance: 228.0
click at [939, 298] on div "Janela de atendimento Grade de atendimento Capacidade Transportadoras Veículos …" at bounding box center [784, 372] width 1568 height 744
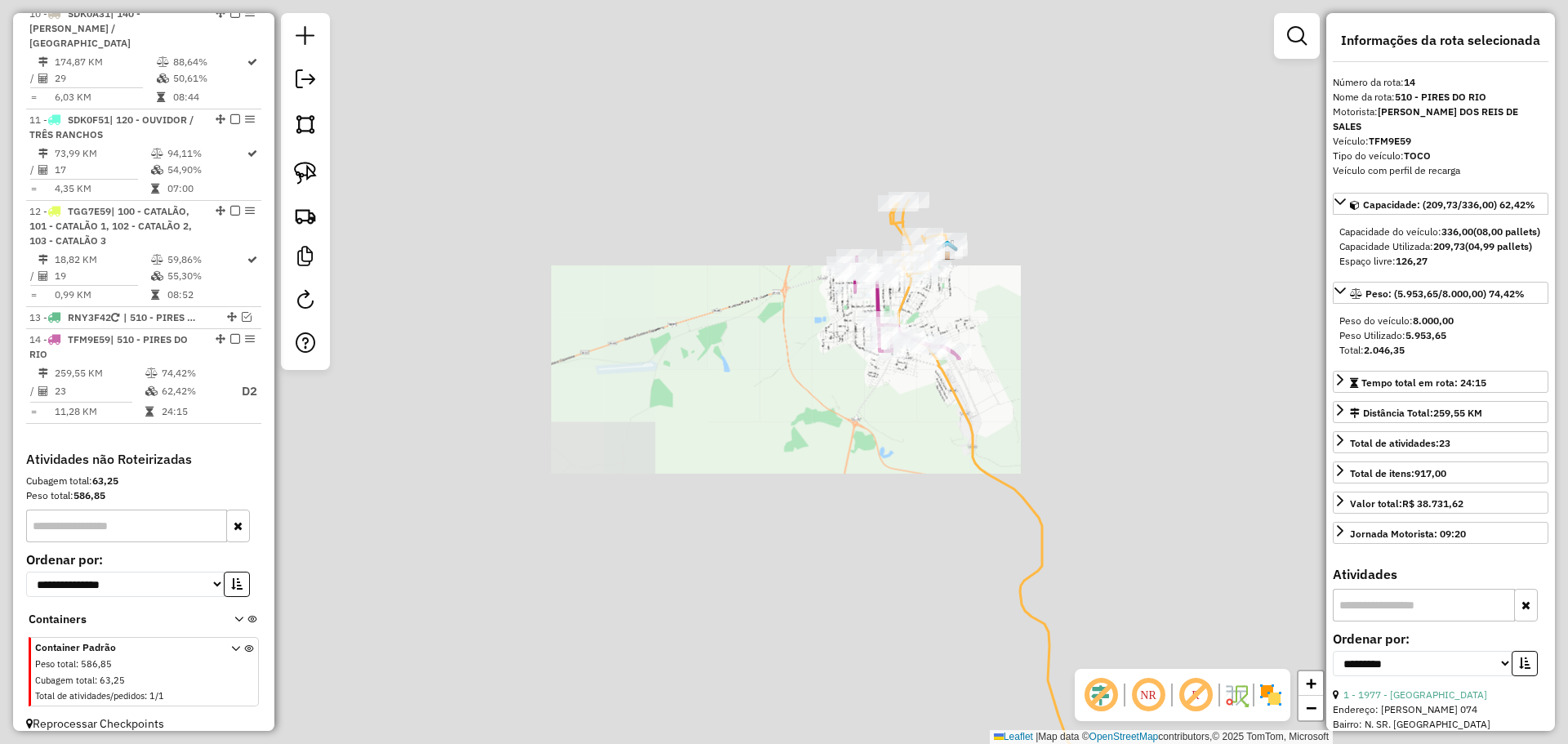
drag, startPoint x: 1010, startPoint y: 595, endPoint x: 848, endPoint y: 269, distance: 364.0
click at [851, 271] on div "Janela de atendimento Grade de atendimento Capacidade Transportadoras Veículos …" at bounding box center [784, 372] width 1568 height 744
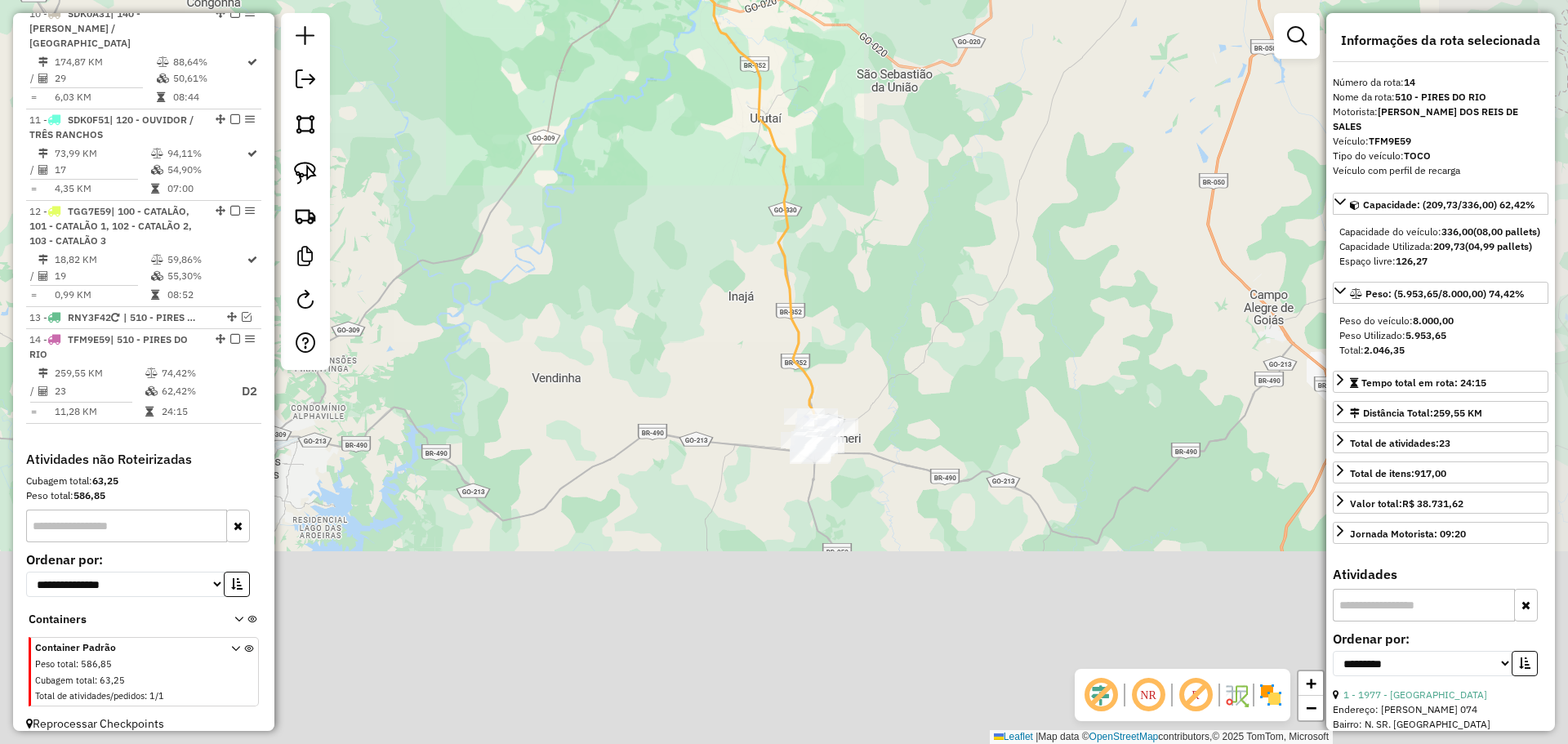
drag, startPoint x: 926, startPoint y: 467, endPoint x: 800, endPoint y: 178, distance: 315.3
click at [800, 178] on div "Janela de atendimento Grade de atendimento Capacidade Transportadoras Veículos …" at bounding box center [784, 372] width 1568 height 744
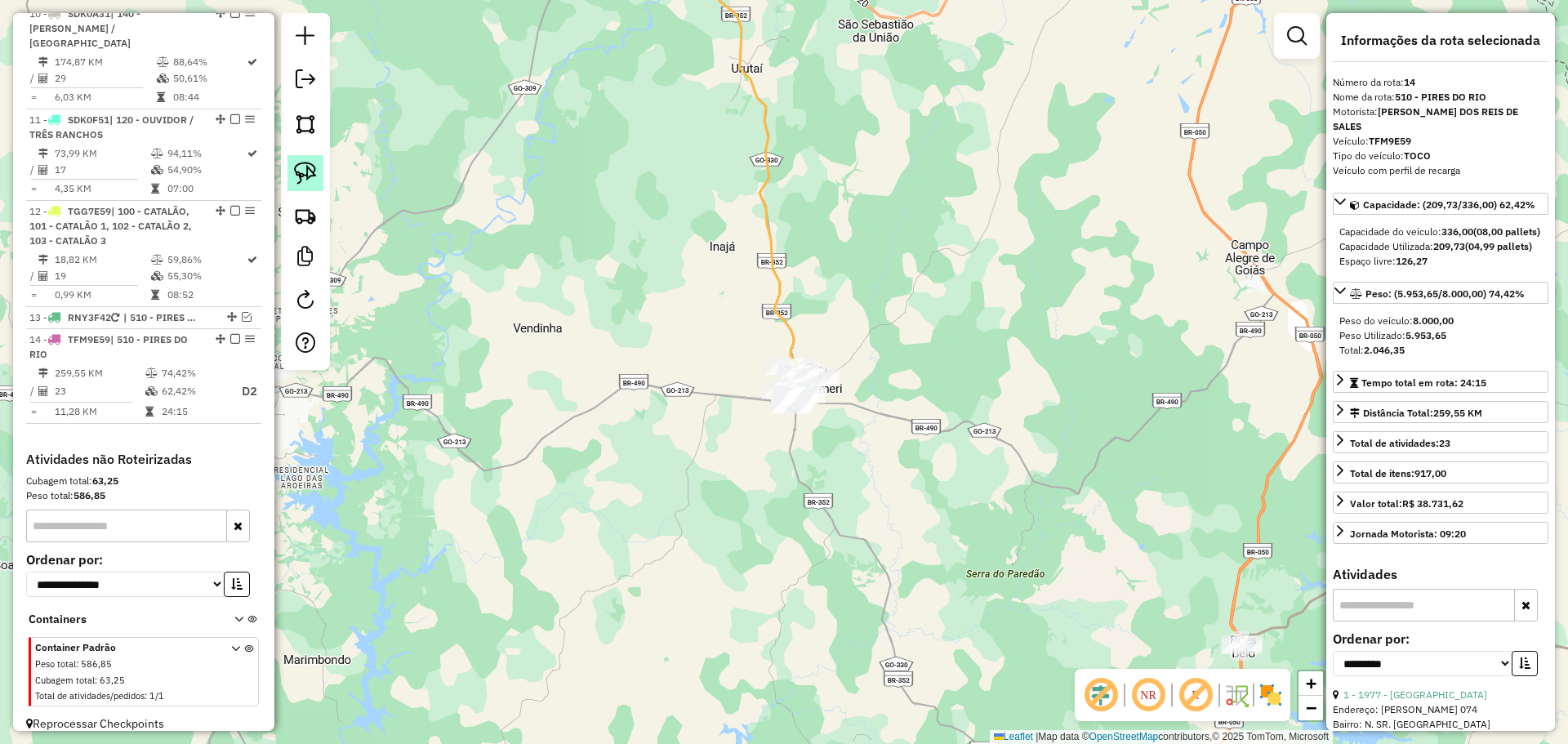
click at [295, 172] on img at bounding box center [306, 173] width 23 height 23
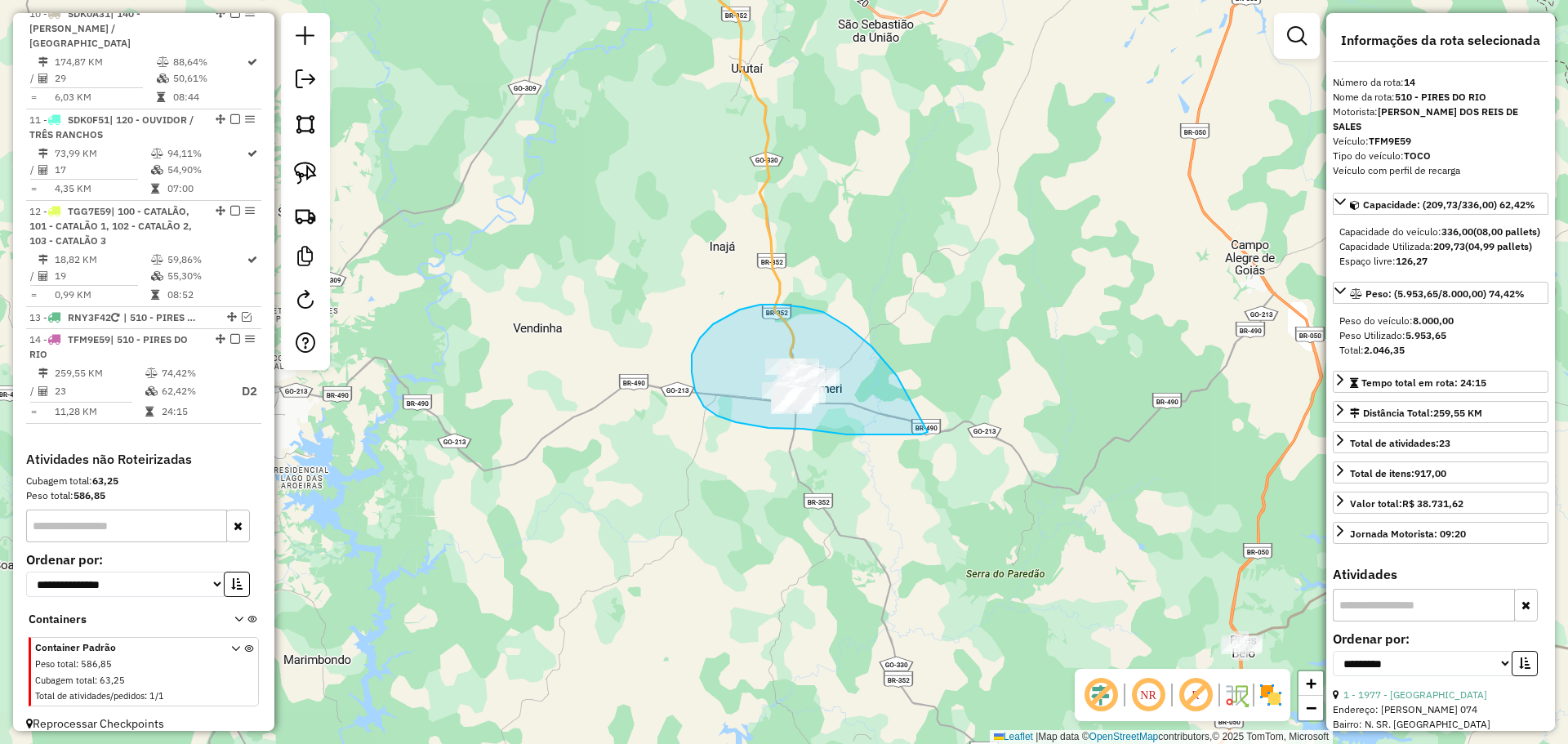
drag, startPoint x: 897, startPoint y: 376, endPoint x: 921, endPoint y: 422, distance: 51.9
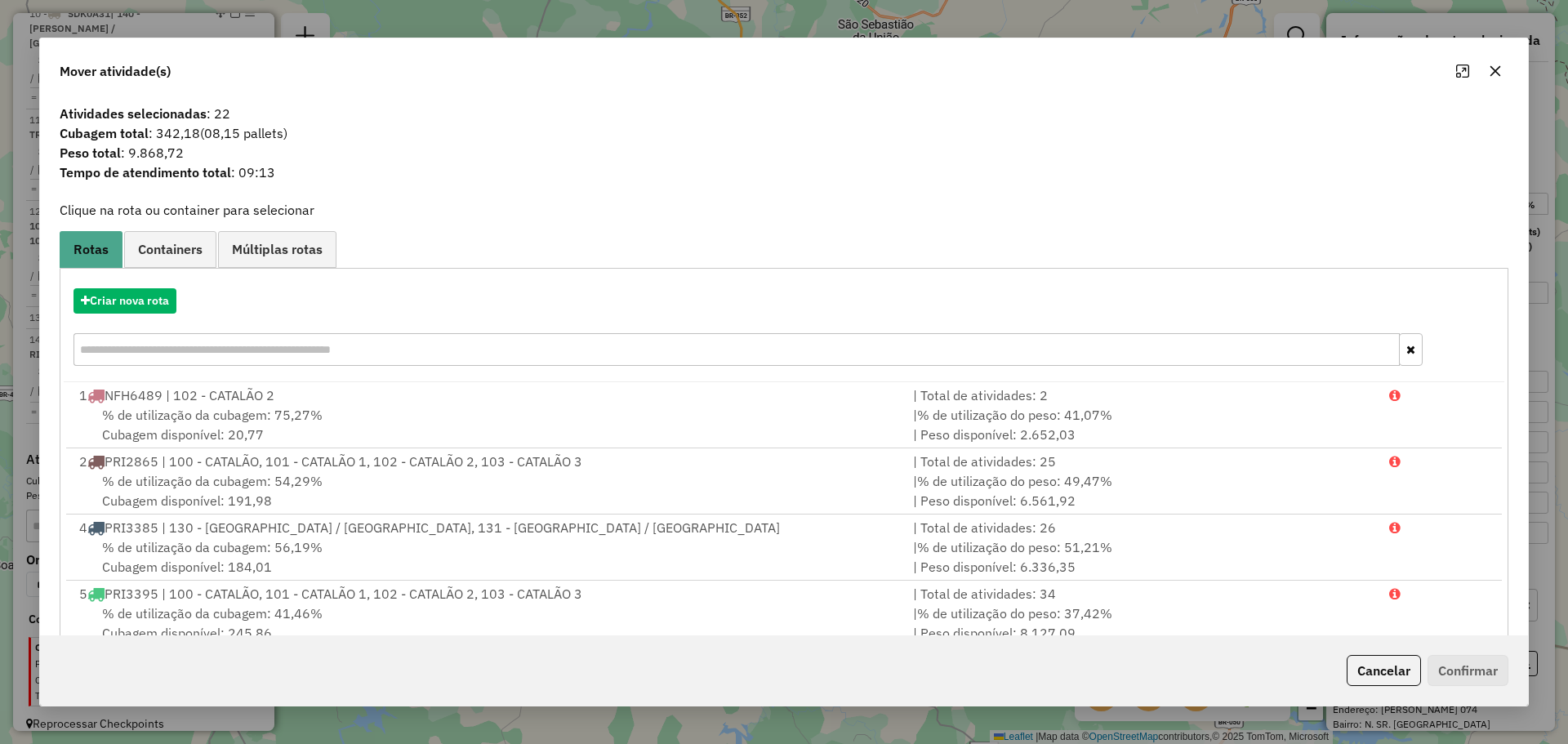
click at [1507, 67] on button "button" at bounding box center [1496, 71] width 27 height 27
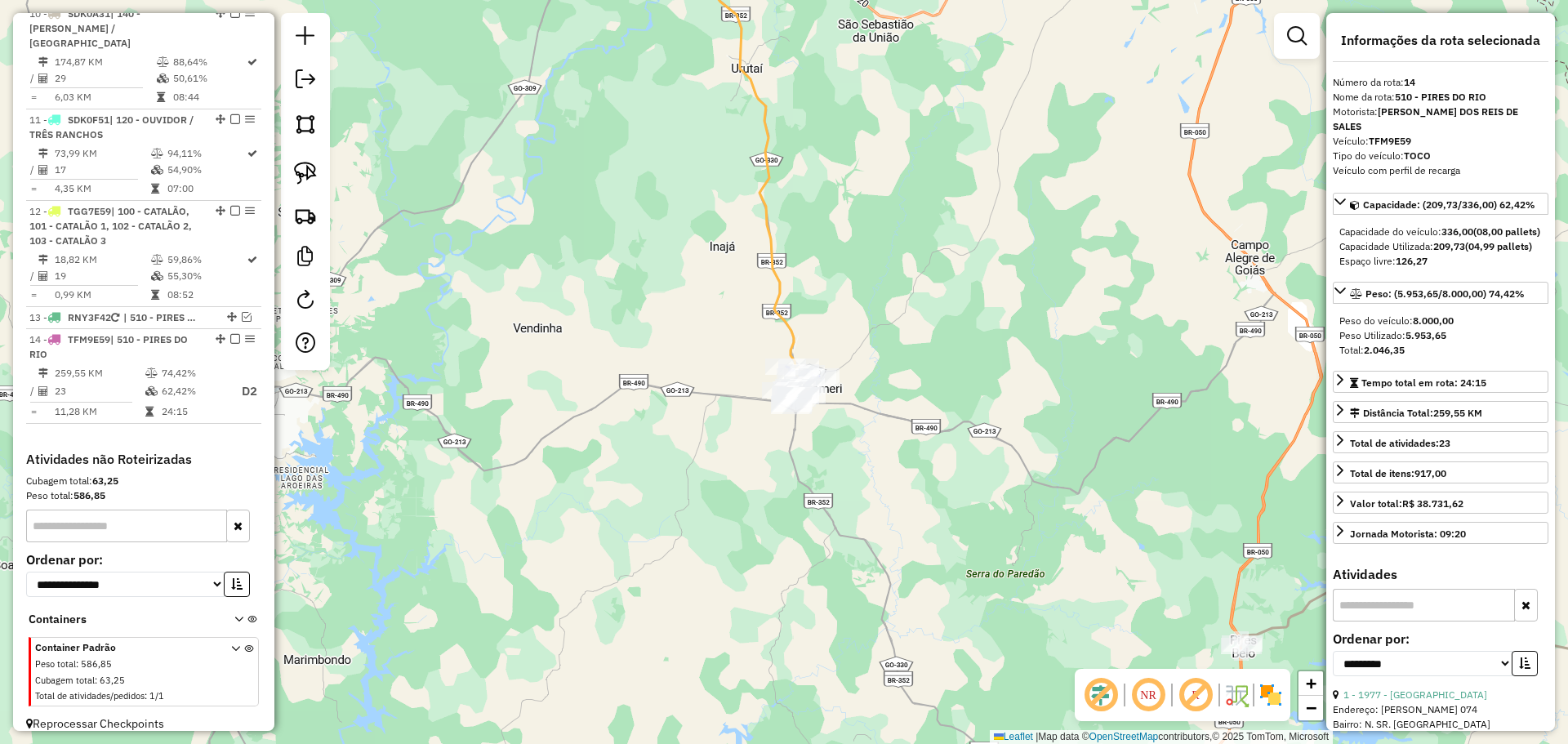
click at [1013, 515] on div "Janela de atendimento Grade de atendimento Capacidade Transportadoras Veículos …" at bounding box center [784, 372] width 1568 height 744
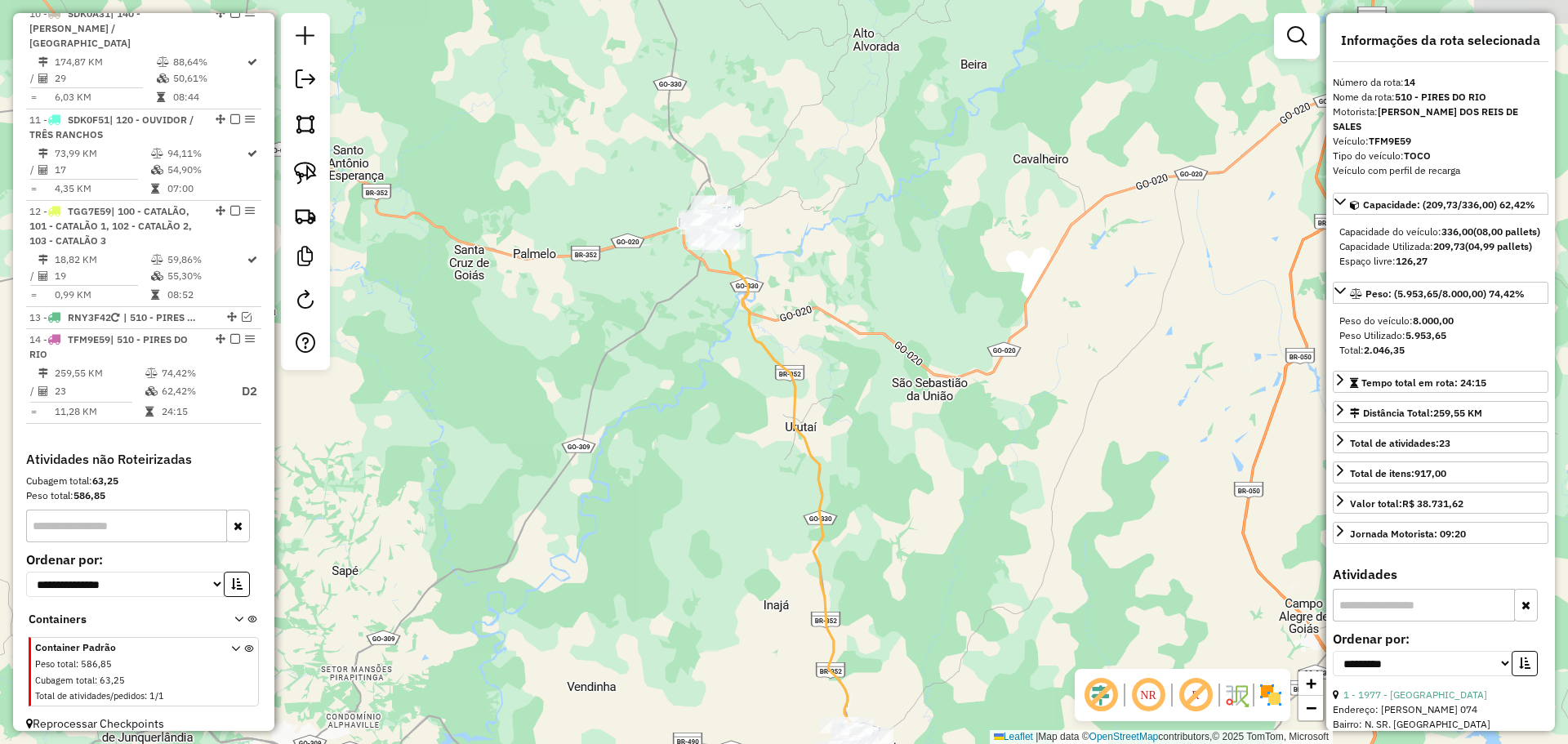
drag, startPoint x: 881, startPoint y: 257, endPoint x: 891, endPoint y: 291, distance: 35.4
click at [893, 291] on div "Janela de atendimento Grade de atendimento Capacidade Transportadoras Veículos …" at bounding box center [784, 372] width 1568 height 744
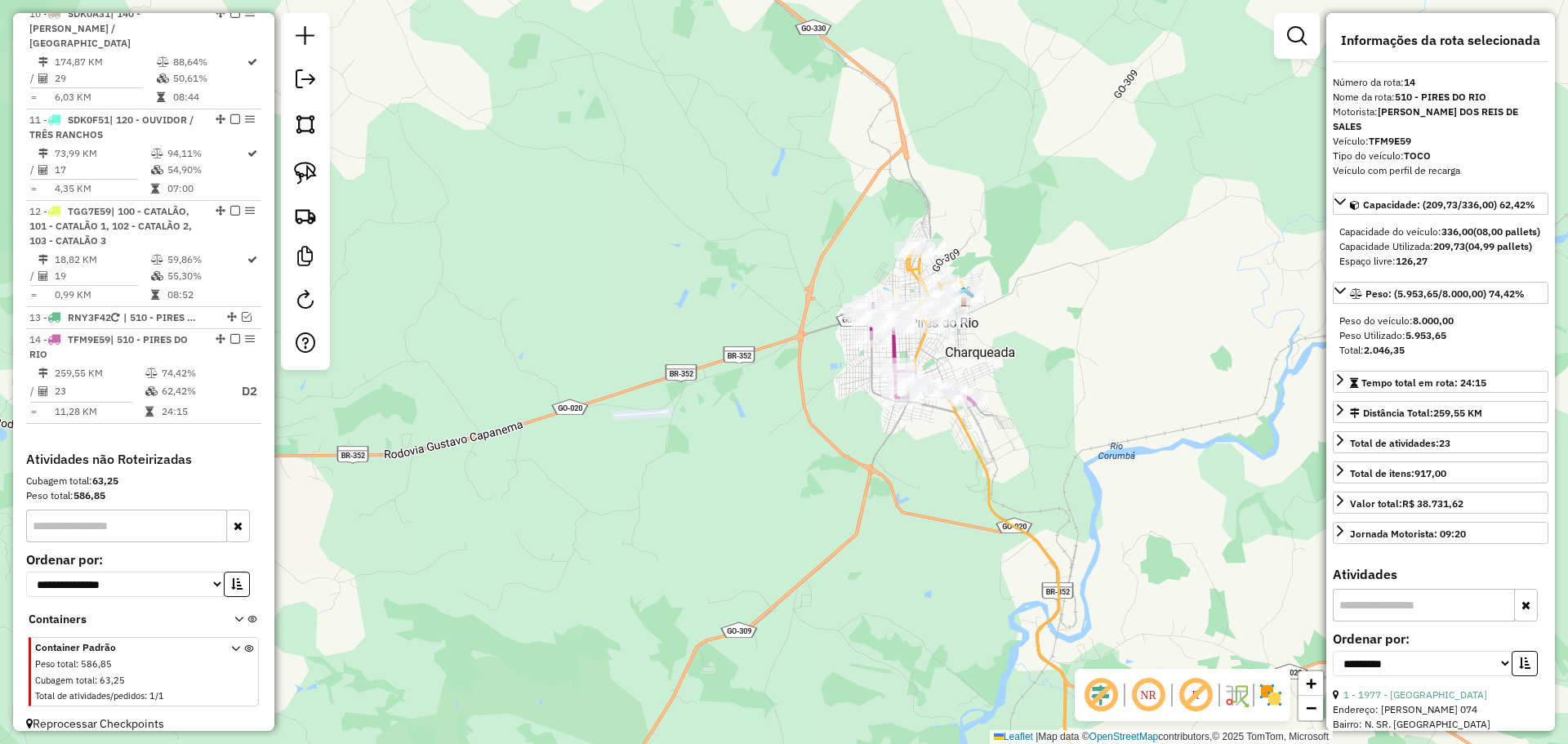
drag, startPoint x: 1105, startPoint y: 362, endPoint x: 932, endPoint y: 325, distance: 176.9
click at [1027, 335] on div "Janela de atendimento Grade de atendimento Capacidade Transportadoras Veículos …" at bounding box center [784, 372] width 1568 height 744
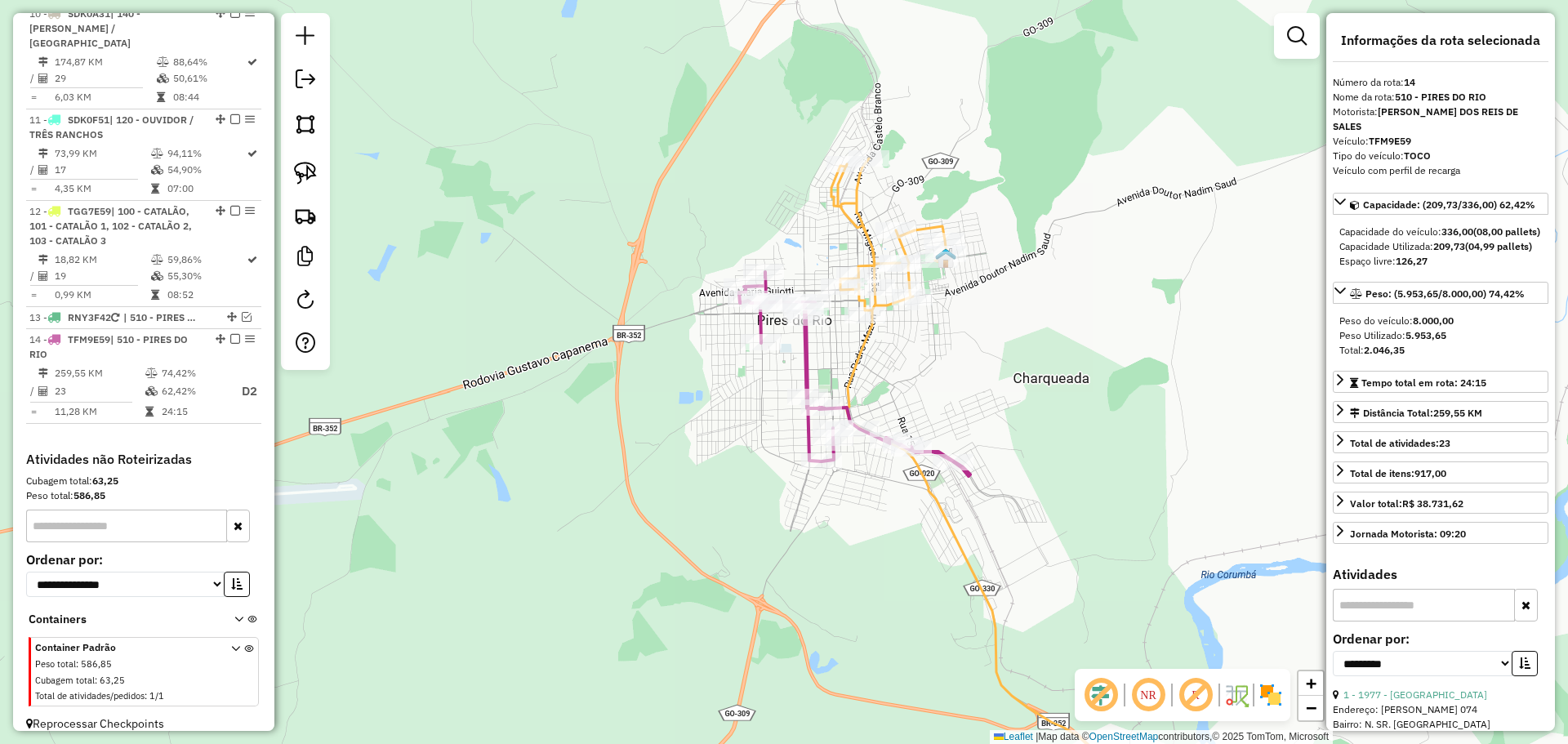
click at [934, 340] on div "Janela de atendimento Grade de atendimento Capacidade Transportadoras Veículos …" at bounding box center [784, 372] width 1568 height 744
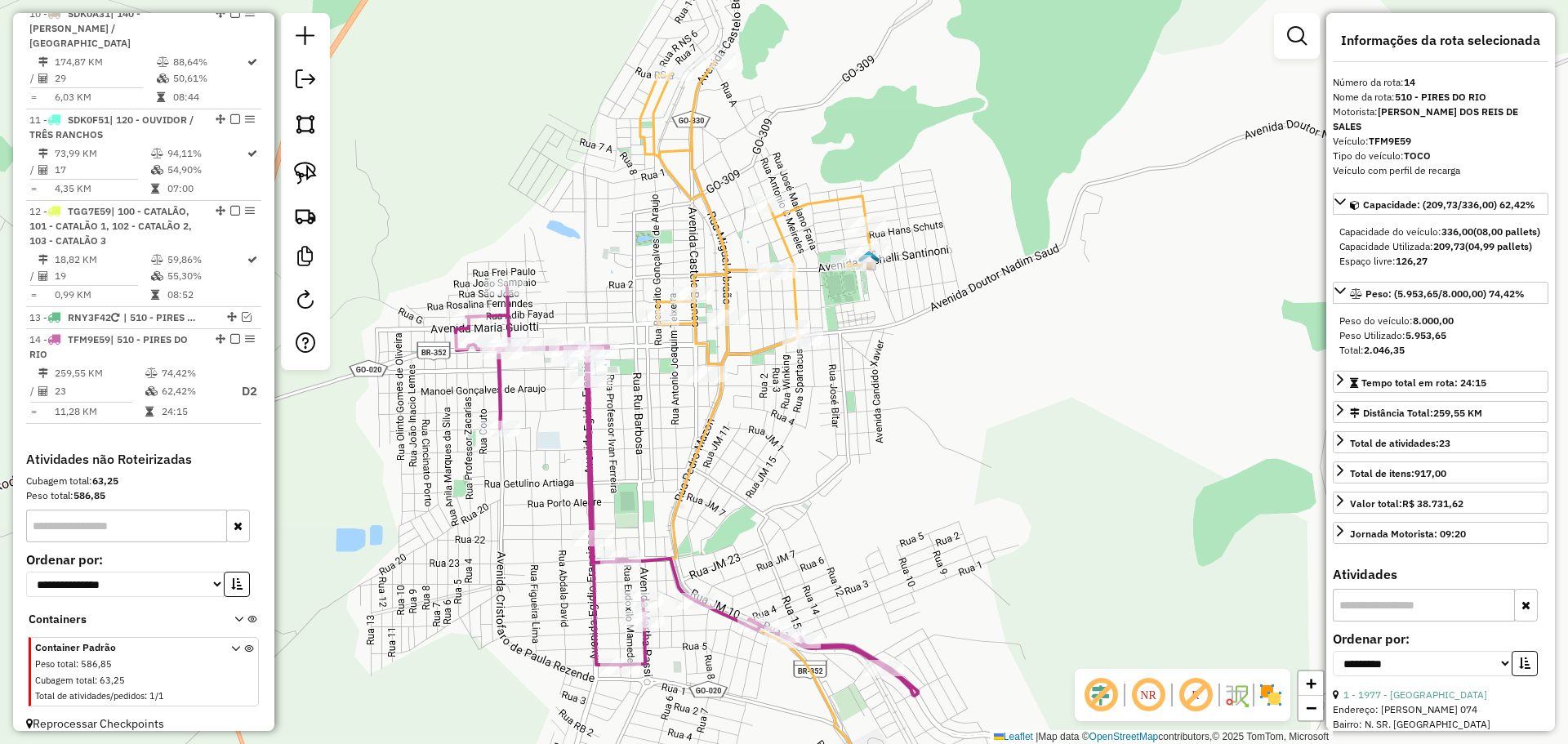
drag, startPoint x: 853, startPoint y: 270, endPoint x: 834, endPoint y: 389, distance: 120.5
click at [835, 388] on div "Janela de atendimento Grade de atendimento Capacidade Transportadoras Veículos …" at bounding box center [784, 372] width 1568 height 744
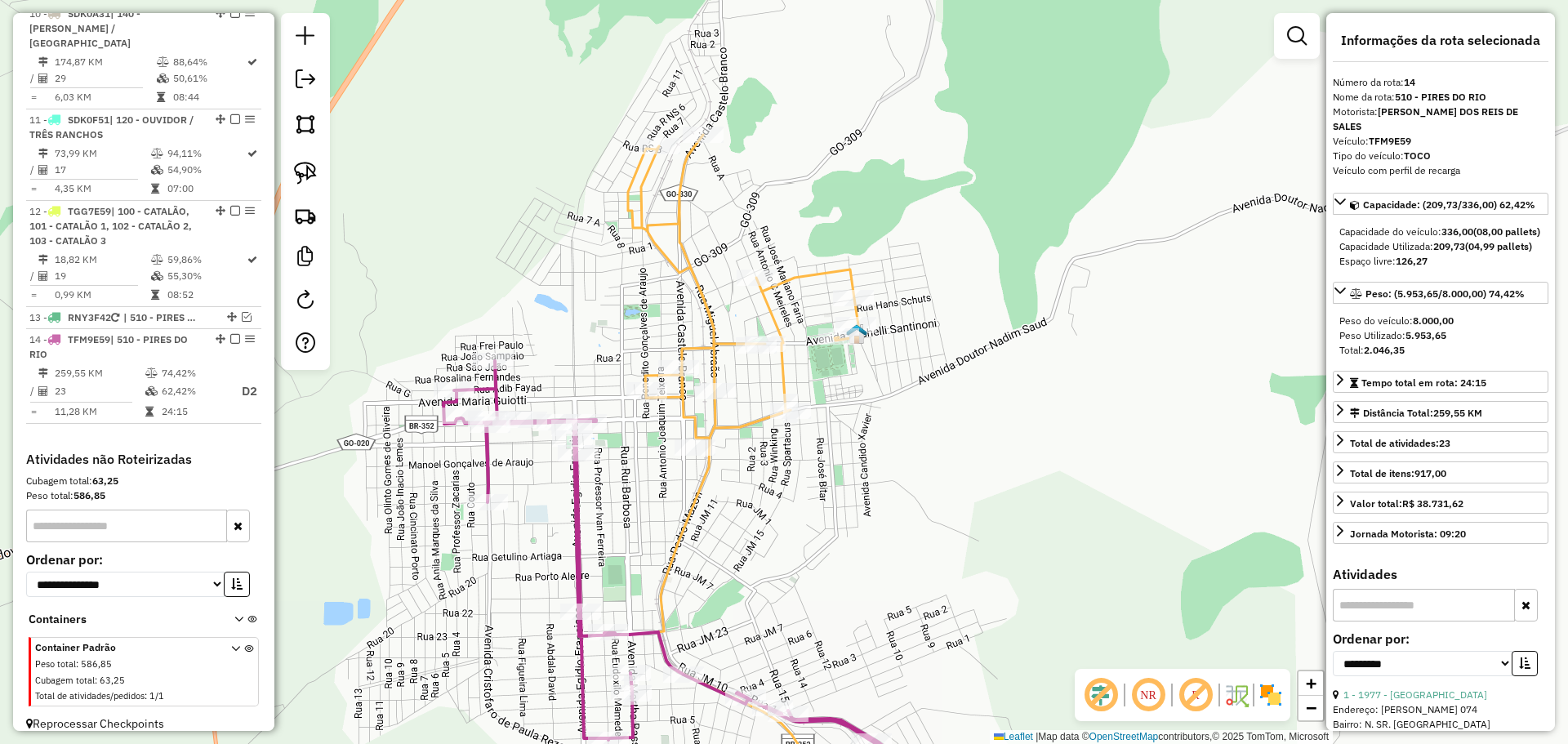
drag, startPoint x: 841, startPoint y: 401, endPoint x: 652, endPoint y: 294, distance: 217.2
click at [837, 419] on div "Janela de atendimento Grade de atendimento Capacidade Transportadoras Veículos …" at bounding box center [784, 372] width 1568 height 744
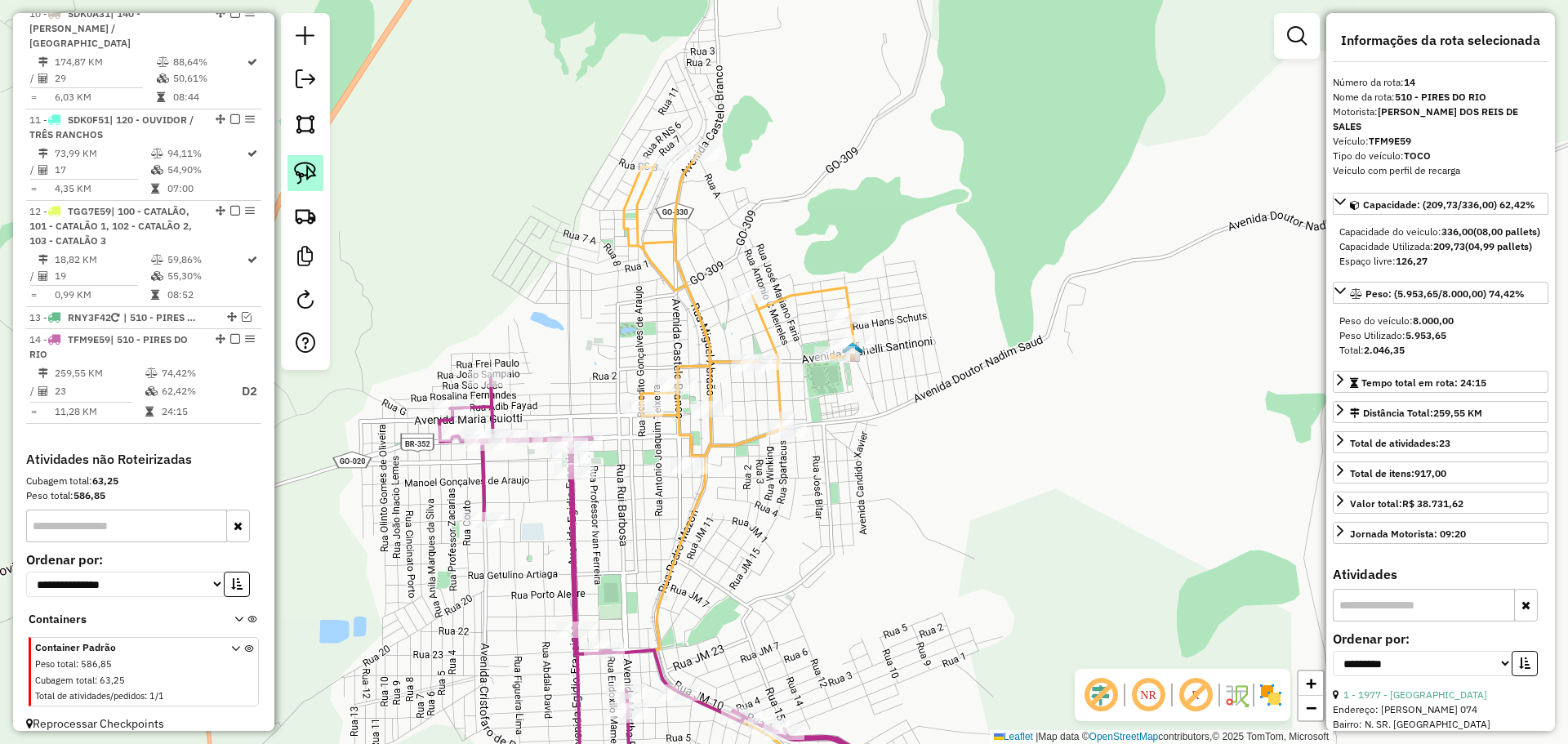
click at [297, 161] on link at bounding box center [306, 173] width 36 height 36
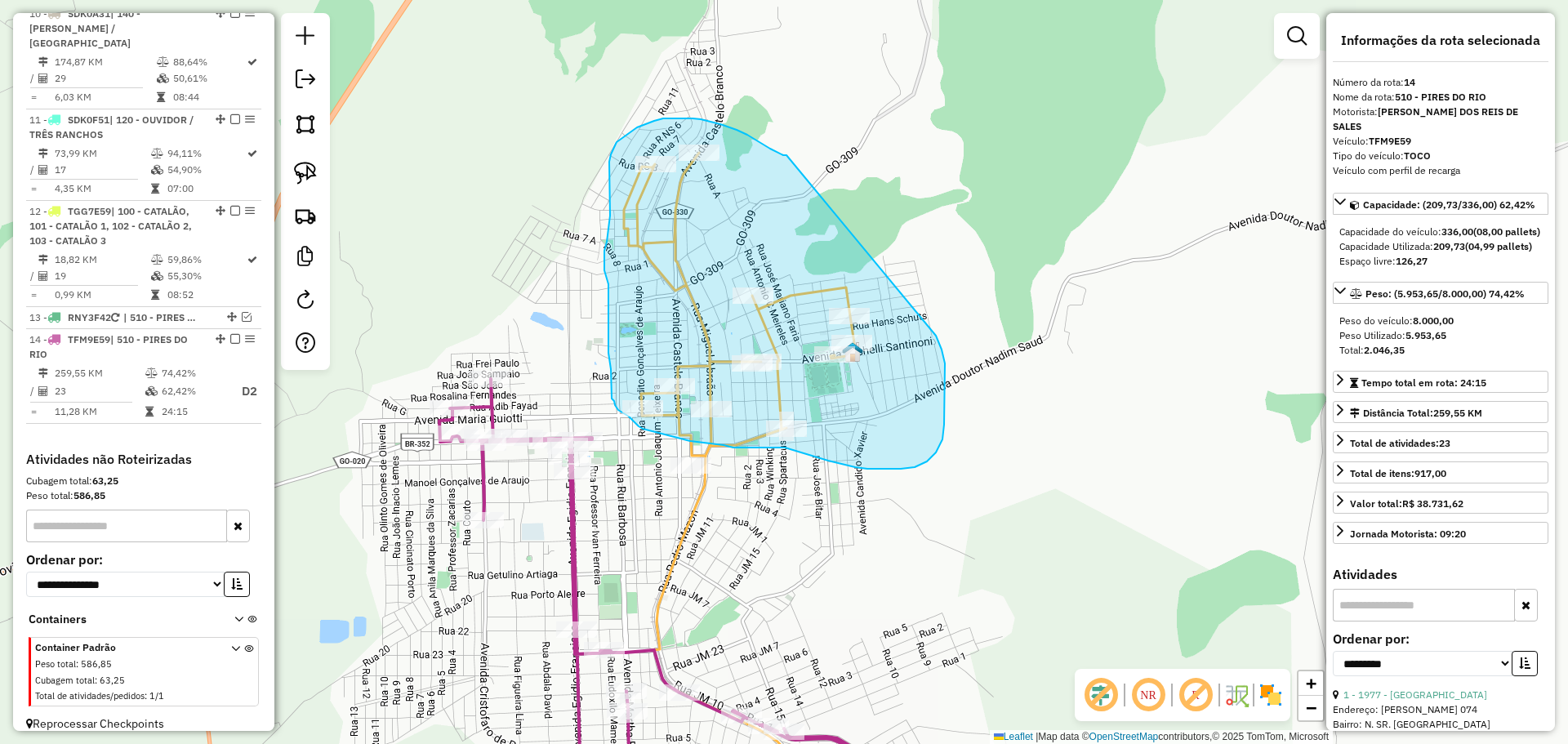
drag, startPoint x: 786, startPoint y: 155, endPoint x: 933, endPoint y: 330, distance: 228.5
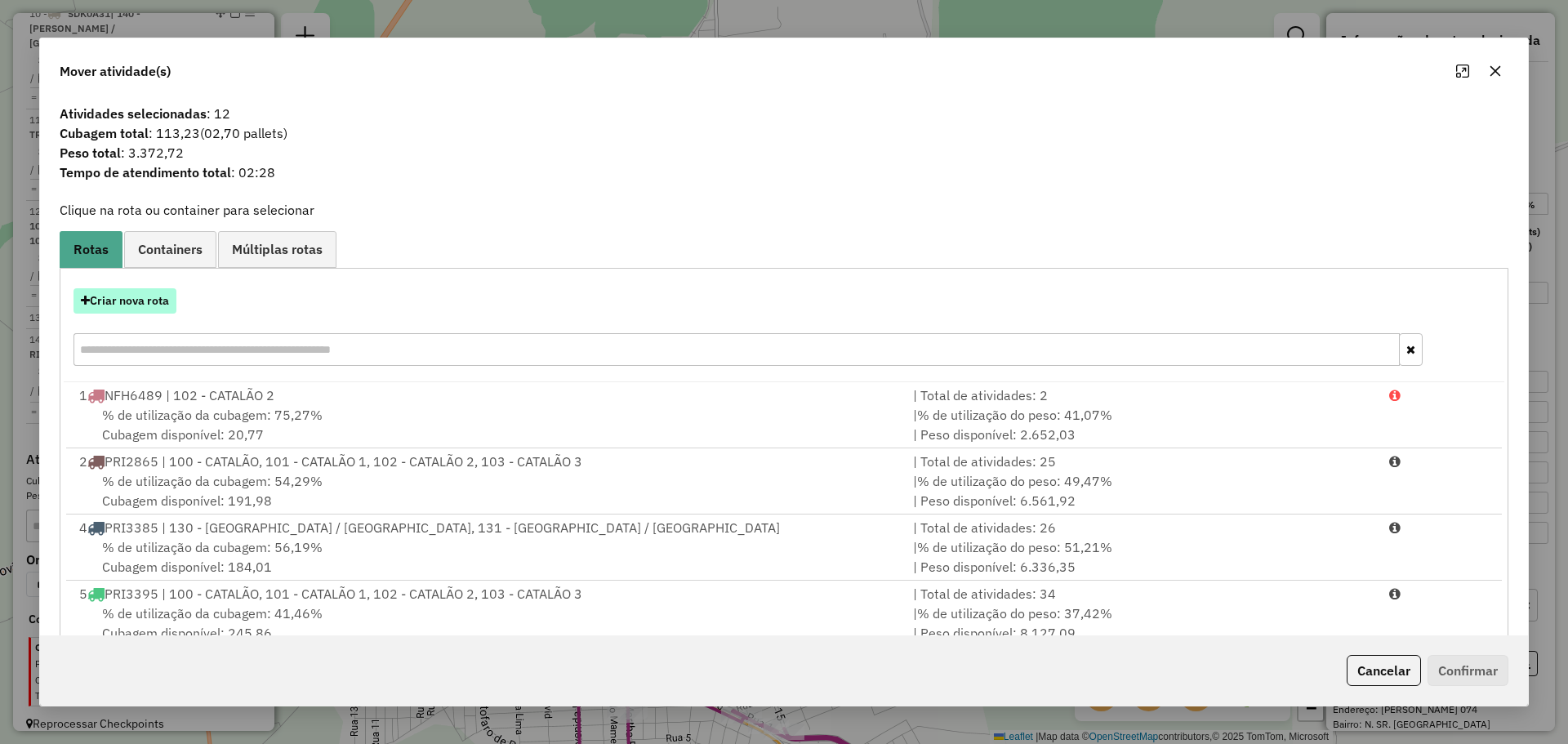
click at [160, 302] on button "Criar nova rota" at bounding box center [124, 301] width 103 height 26
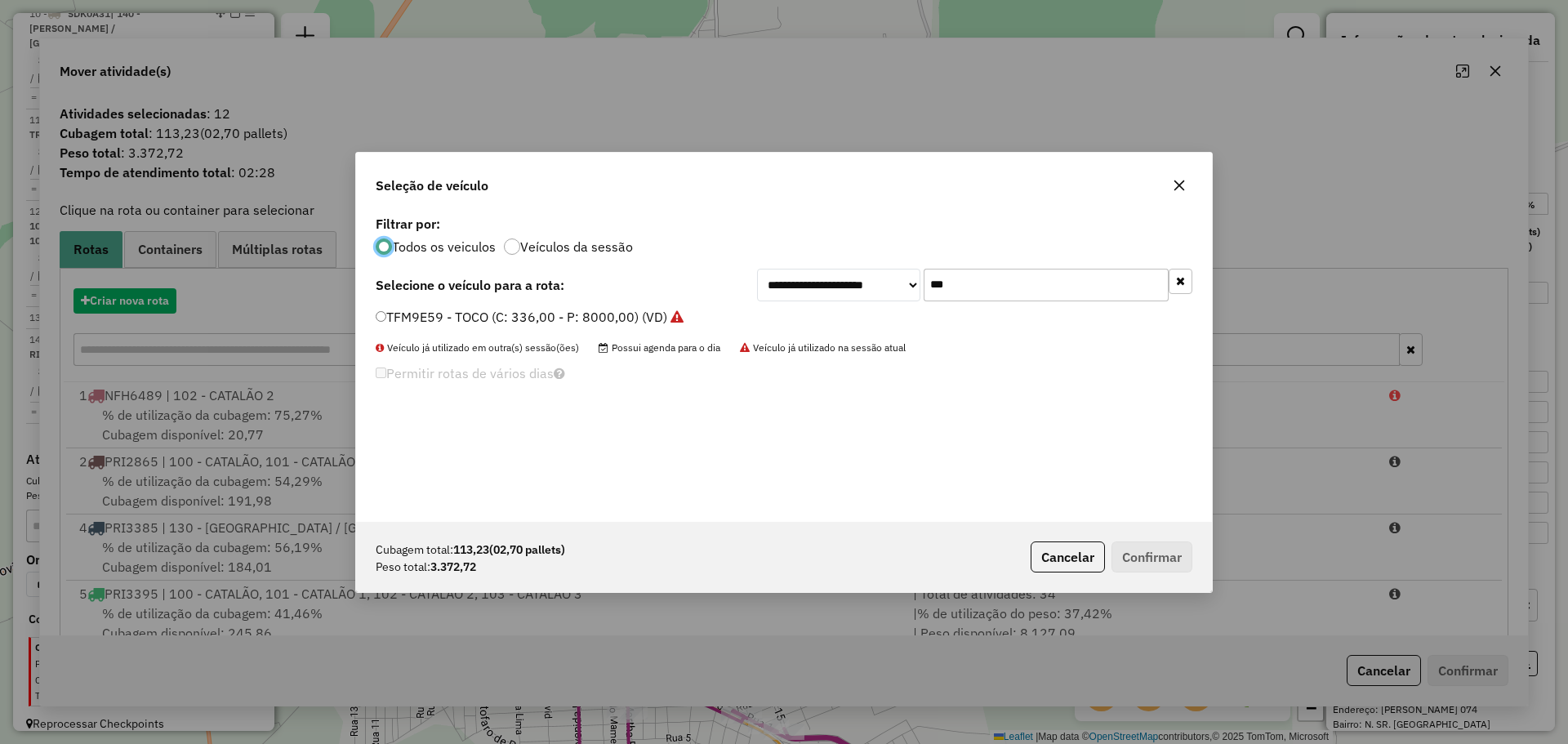
scroll to position [9, 5]
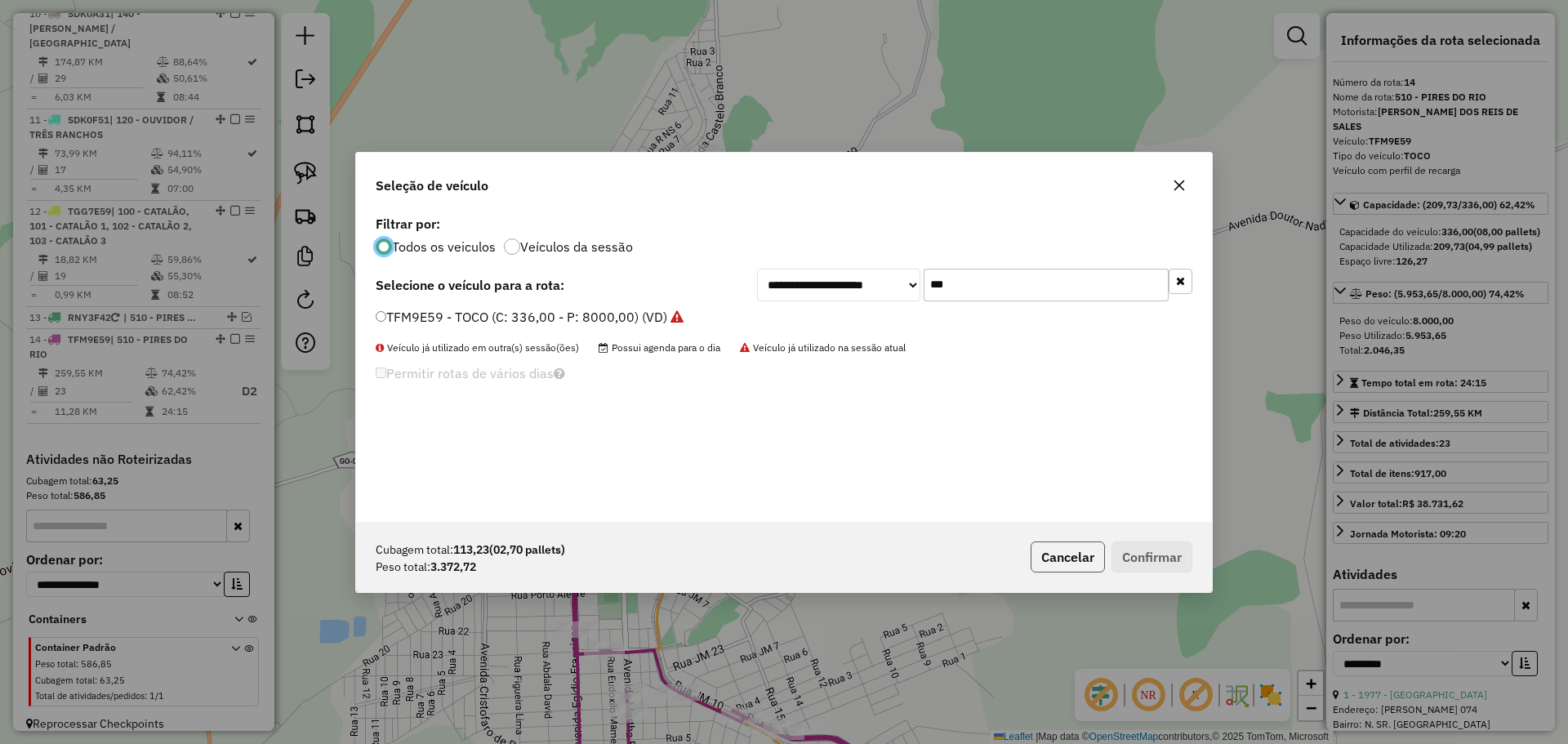
click at [1064, 556] on button "Cancelar" at bounding box center [1067, 557] width 74 height 31
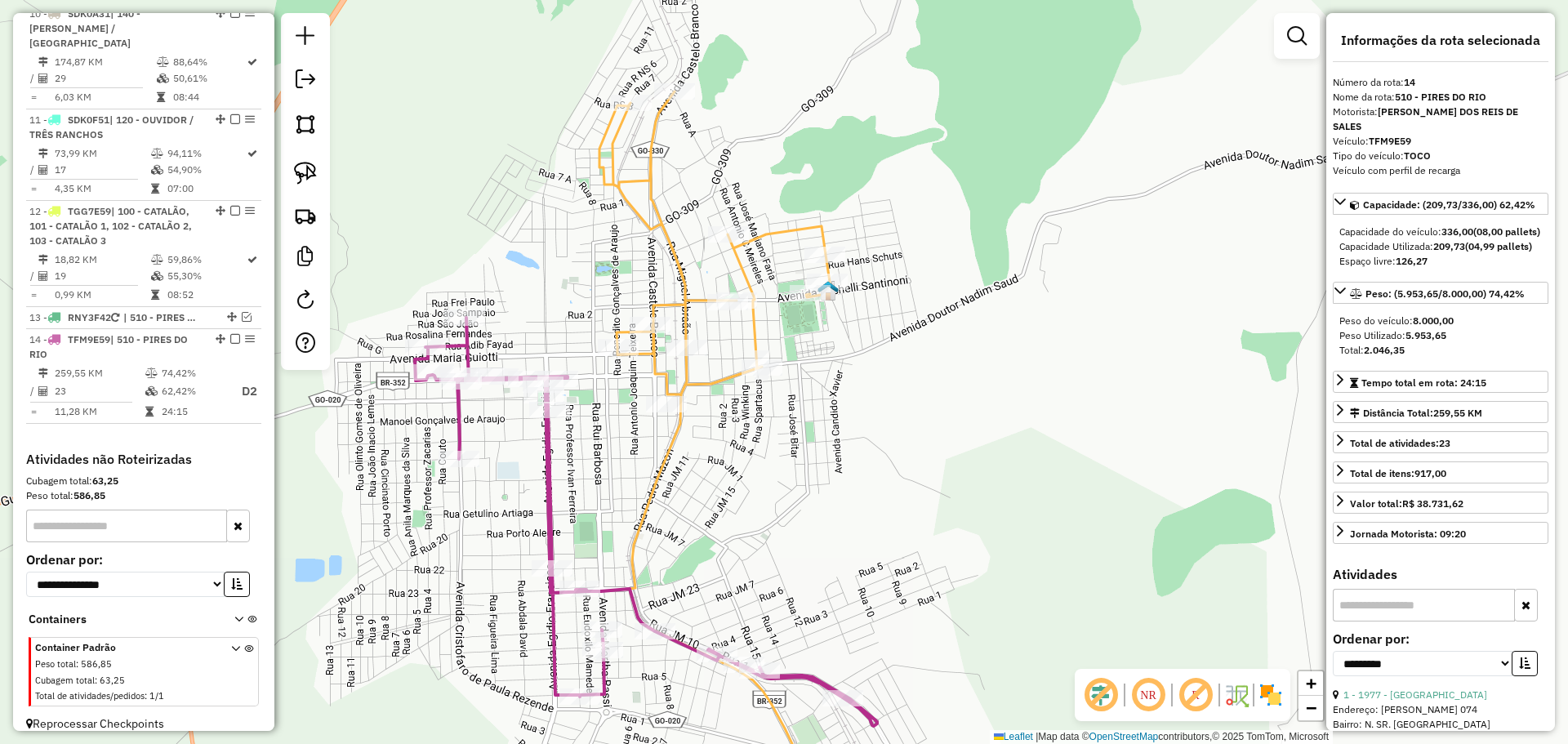
click at [910, 598] on div "Janela de atendimento Grade de atendimento Capacidade Transportadoras Veículos …" at bounding box center [784, 372] width 1568 height 744
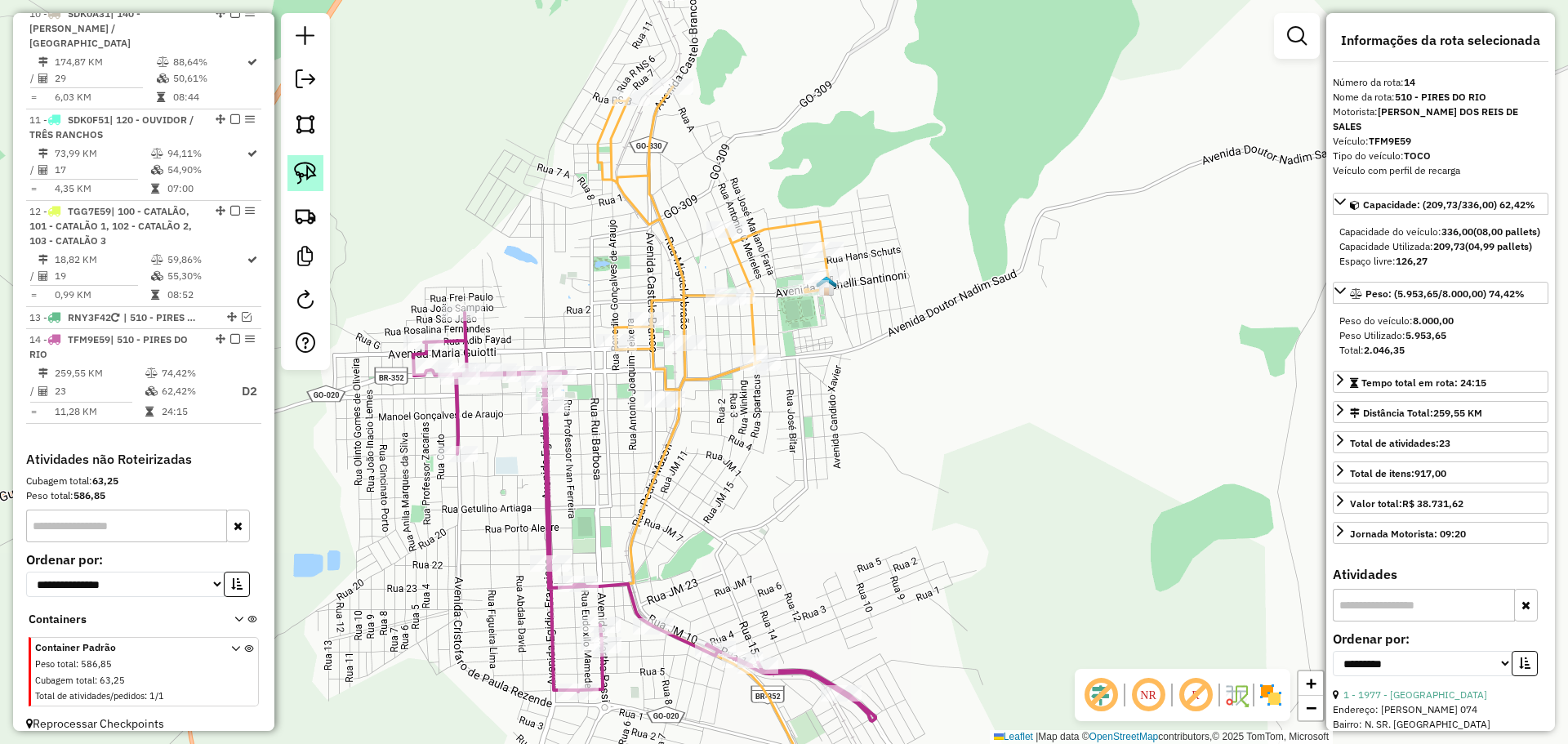
click at [294, 170] on img at bounding box center [306, 173] width 23 height 23
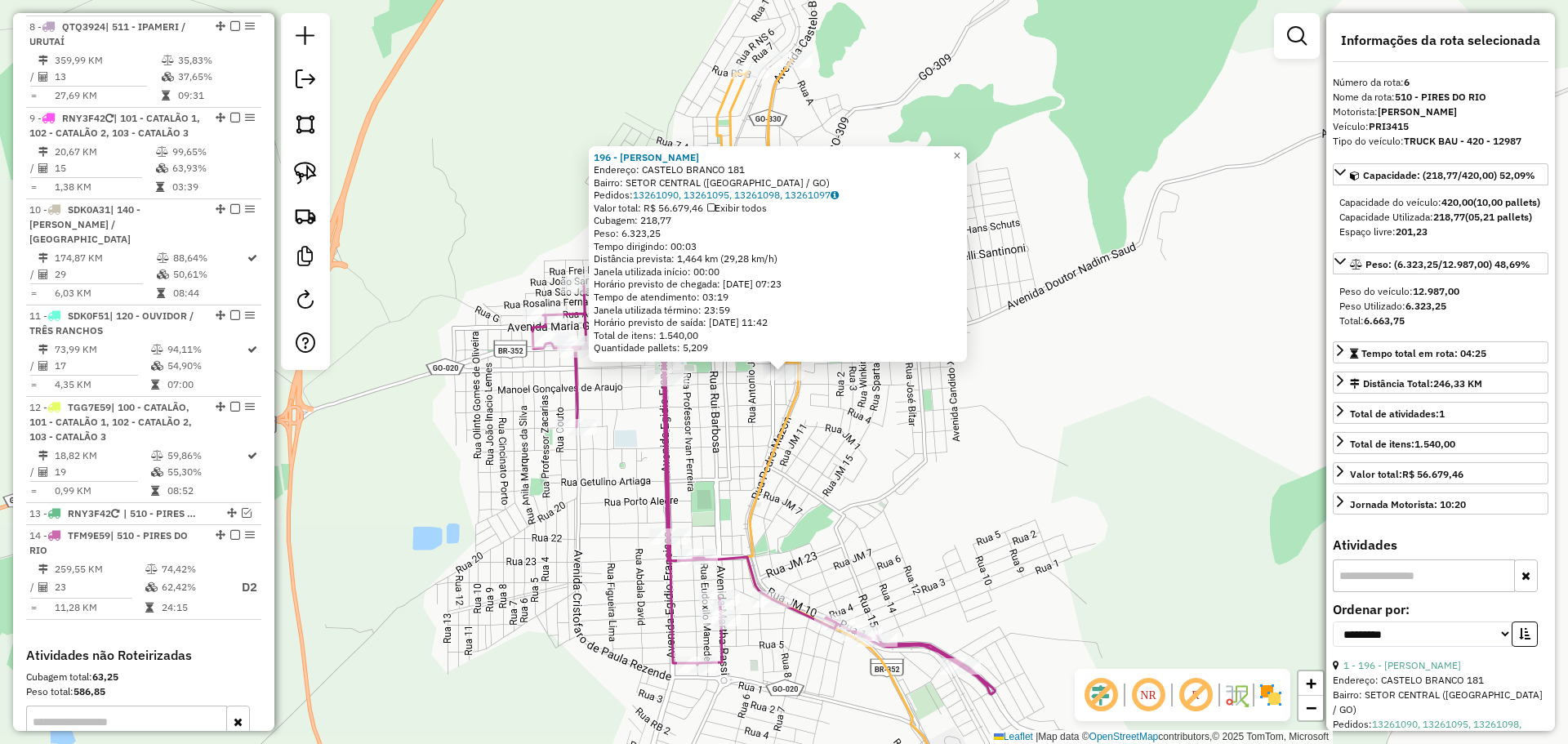
scroll to position [1099, 0]
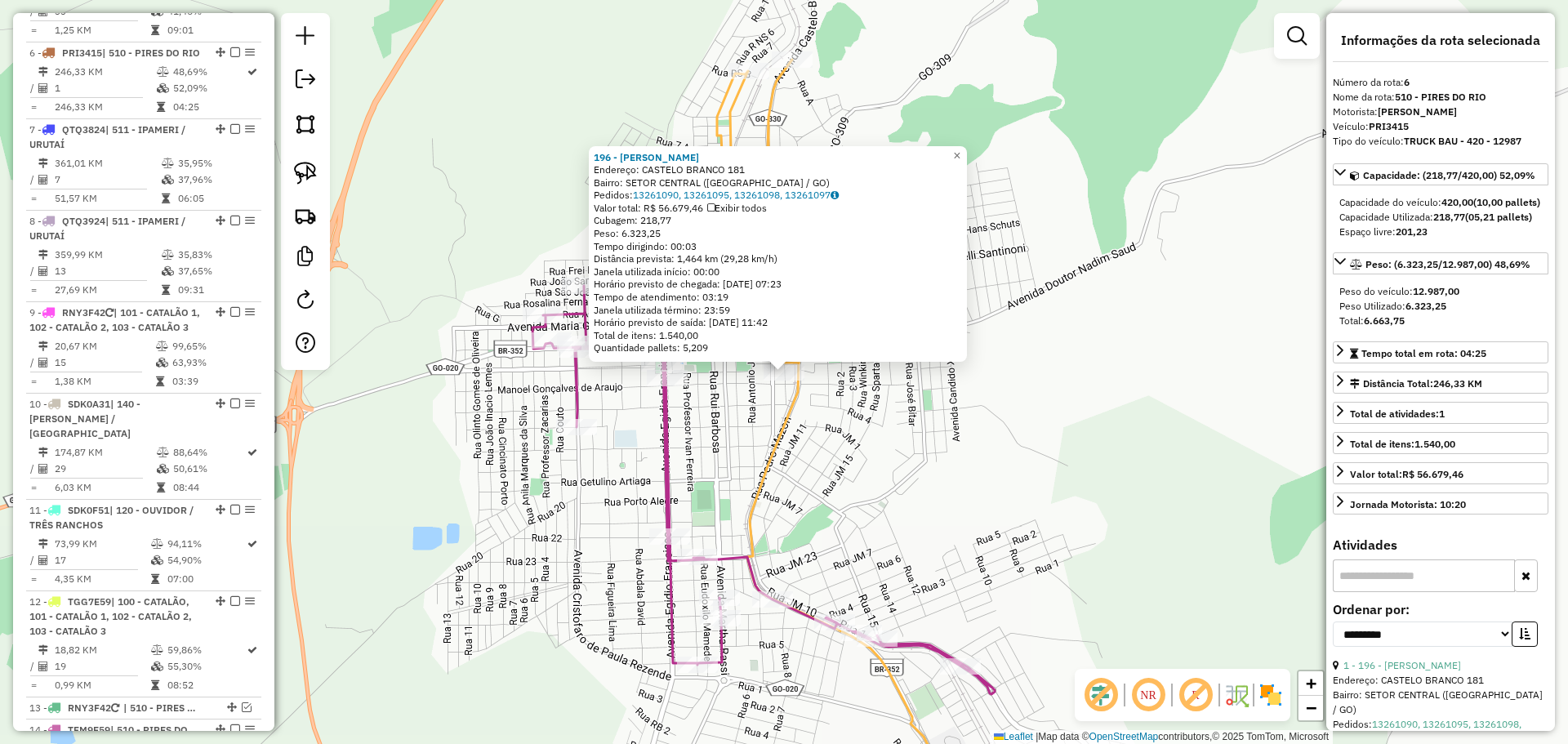
click at [711, 471] on div "196 - SaO JOaO Endereço: CASTELO BRANCO 181 Bairro: SETOR CENTRAL (PIRES DO RIO…" at bounding box center [784, 372] width 1568 height 744
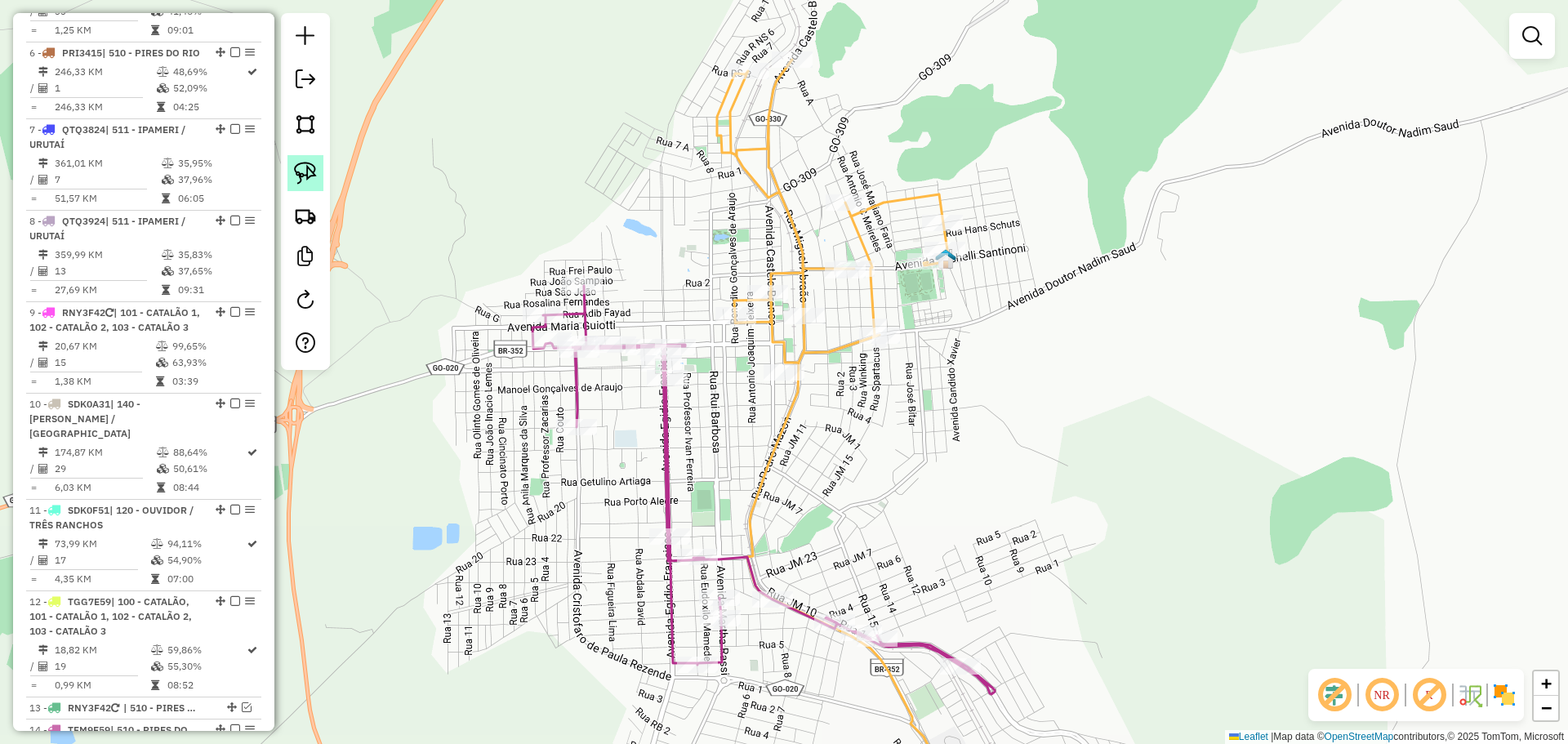
click at [321, 175] on link at bounding box center [306, 173] width 36 height 36
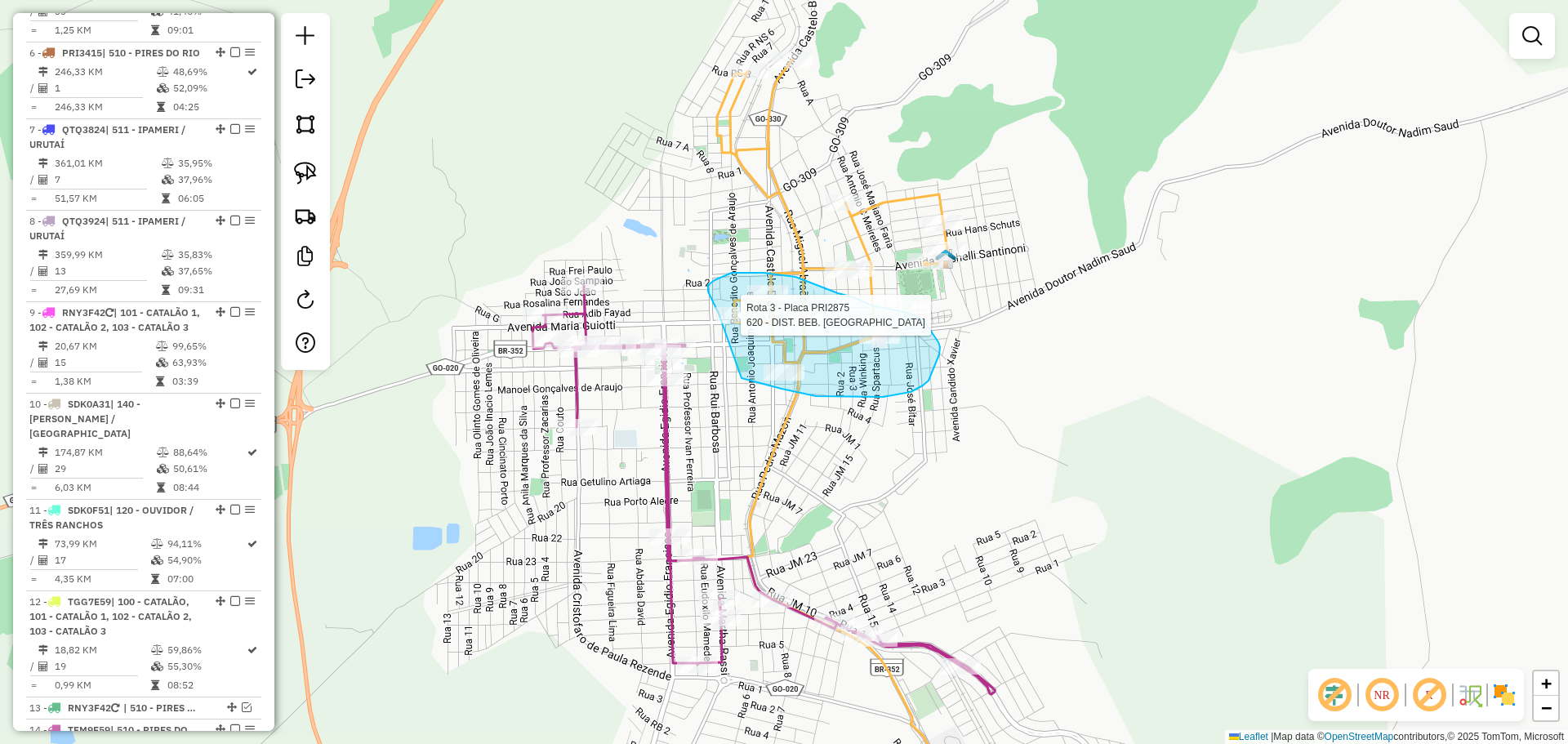
click at [719, 315] on div "Rota 3 - Placa PRI2875 620 - DIST. BEB. CORUMBA Janela de atendimento Grade de …" at bounding box center [784, 372] width 1568 height 744
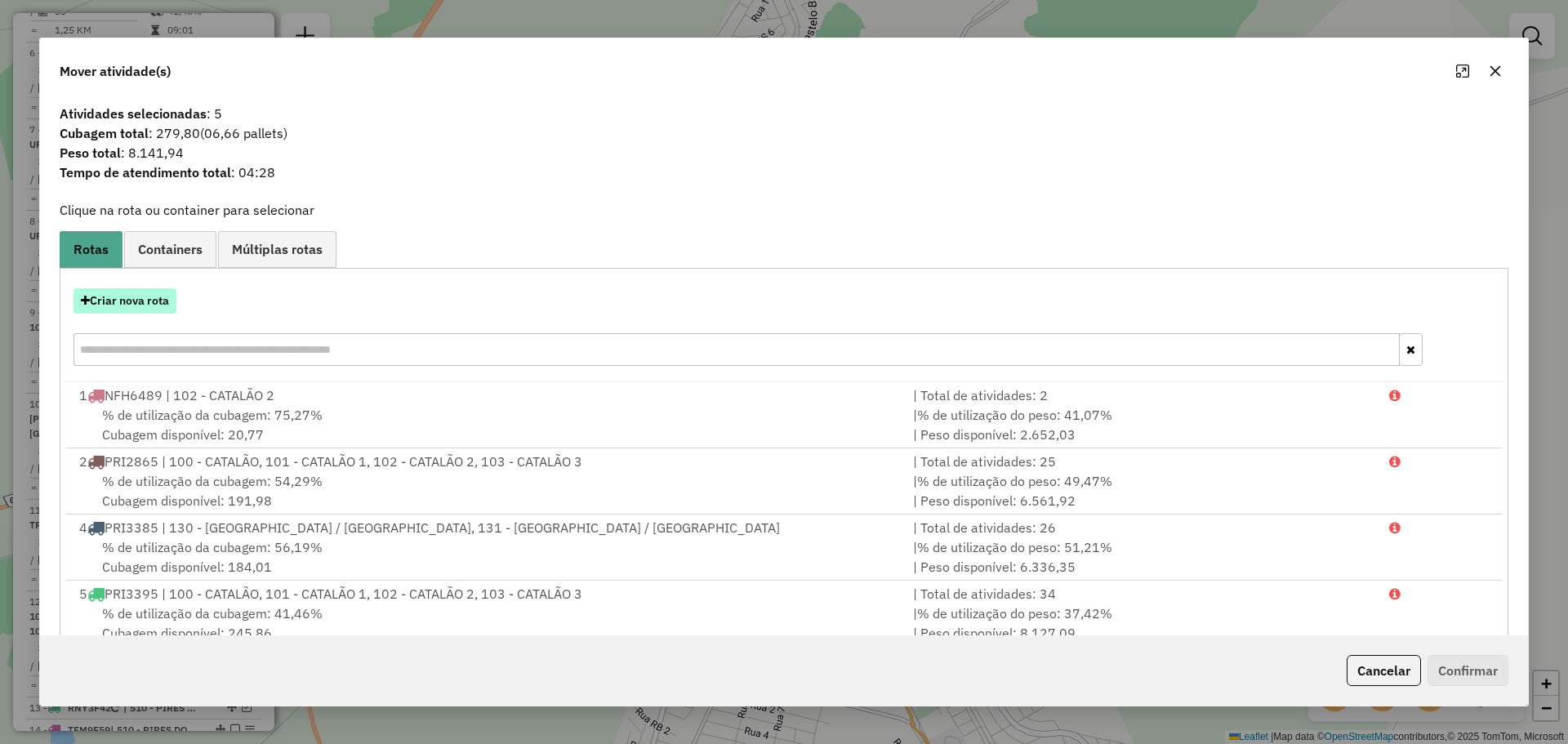
click at [160, 305] on button "Criar nova rota" at bounding box center [124, 301] width 103 height 26
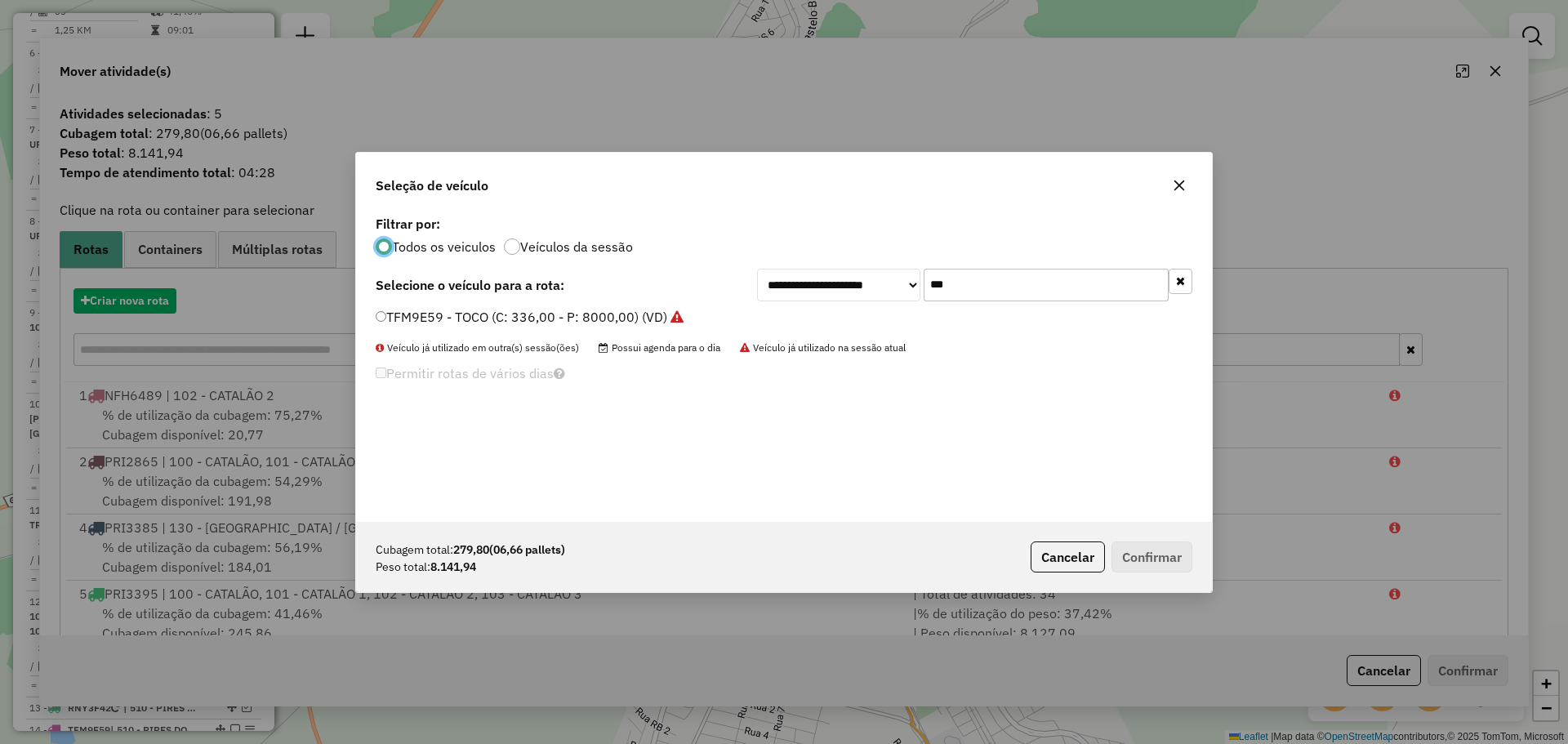
scroll to position [9, 5]
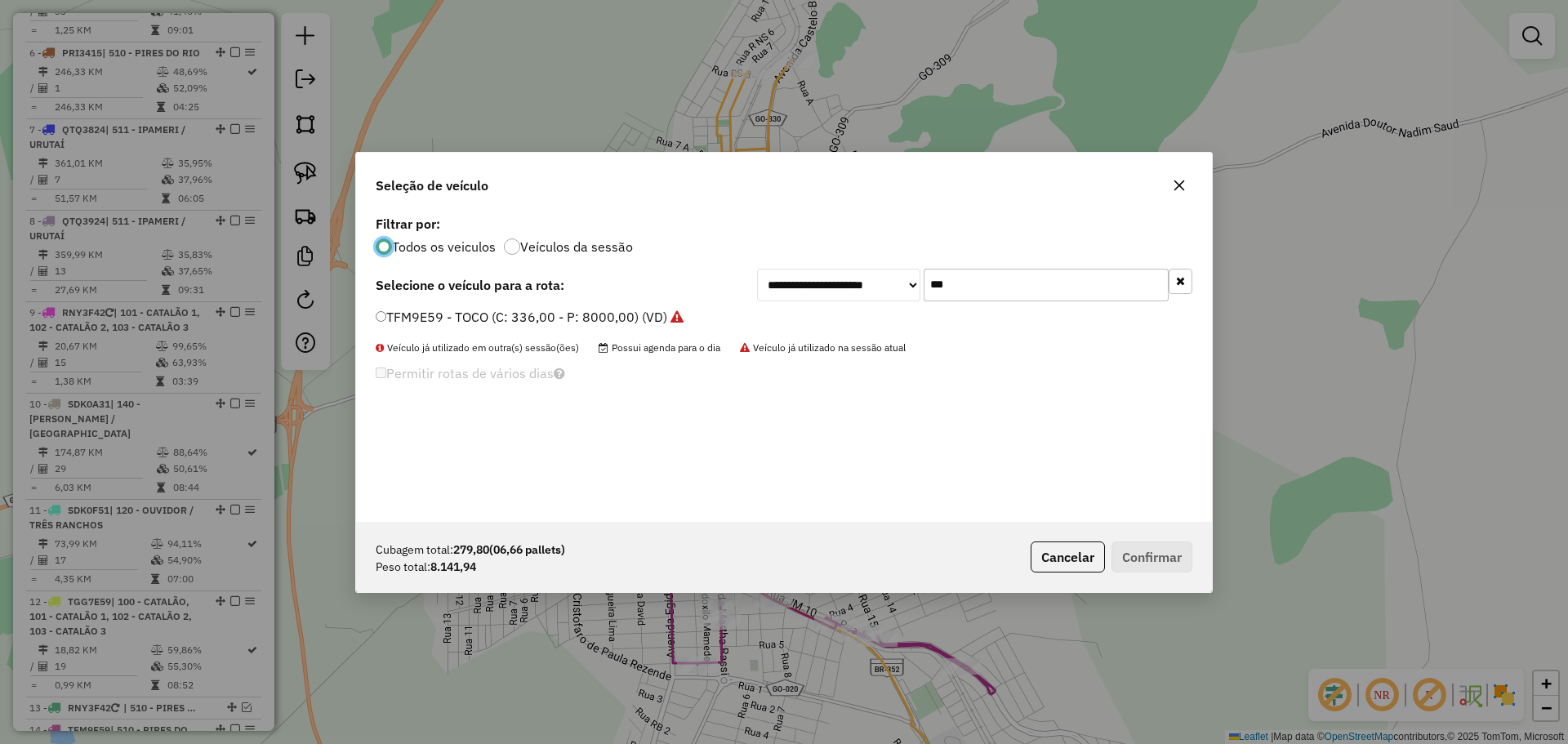
click at [967, 285] on input "***" at bounding box center [1046, 285] width 245 height 32
type input "****"
click at [428, 317] on label "QTQ3824 - TRUCK BAU - 420 - 12750 (C: 420,00 - P: 12750,00) (VD)" at bounding box center [596, 316] width 441 height 20
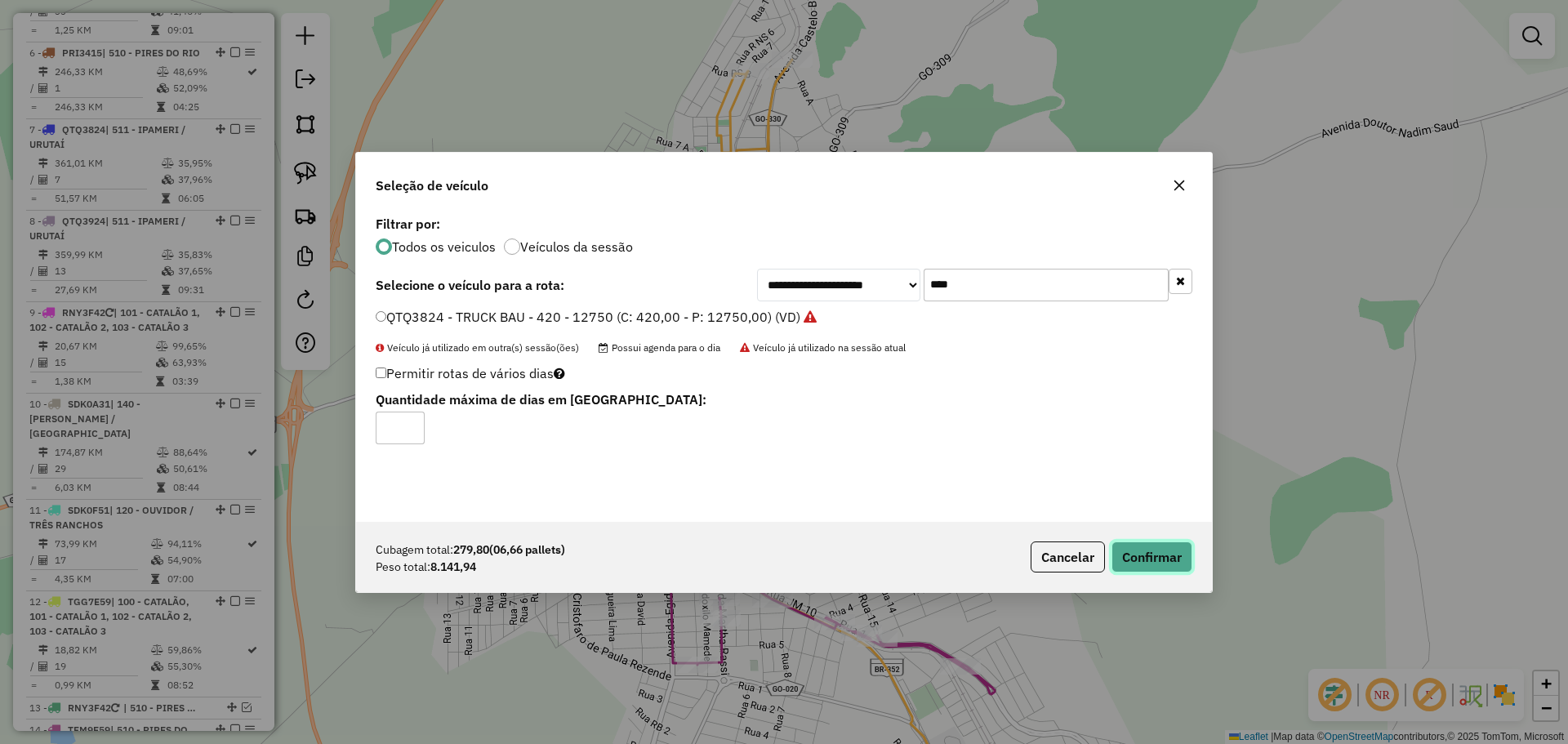
click at [1141, 550] on button "Confirmar" at bounding box center [1151, 557] width 81 height 31
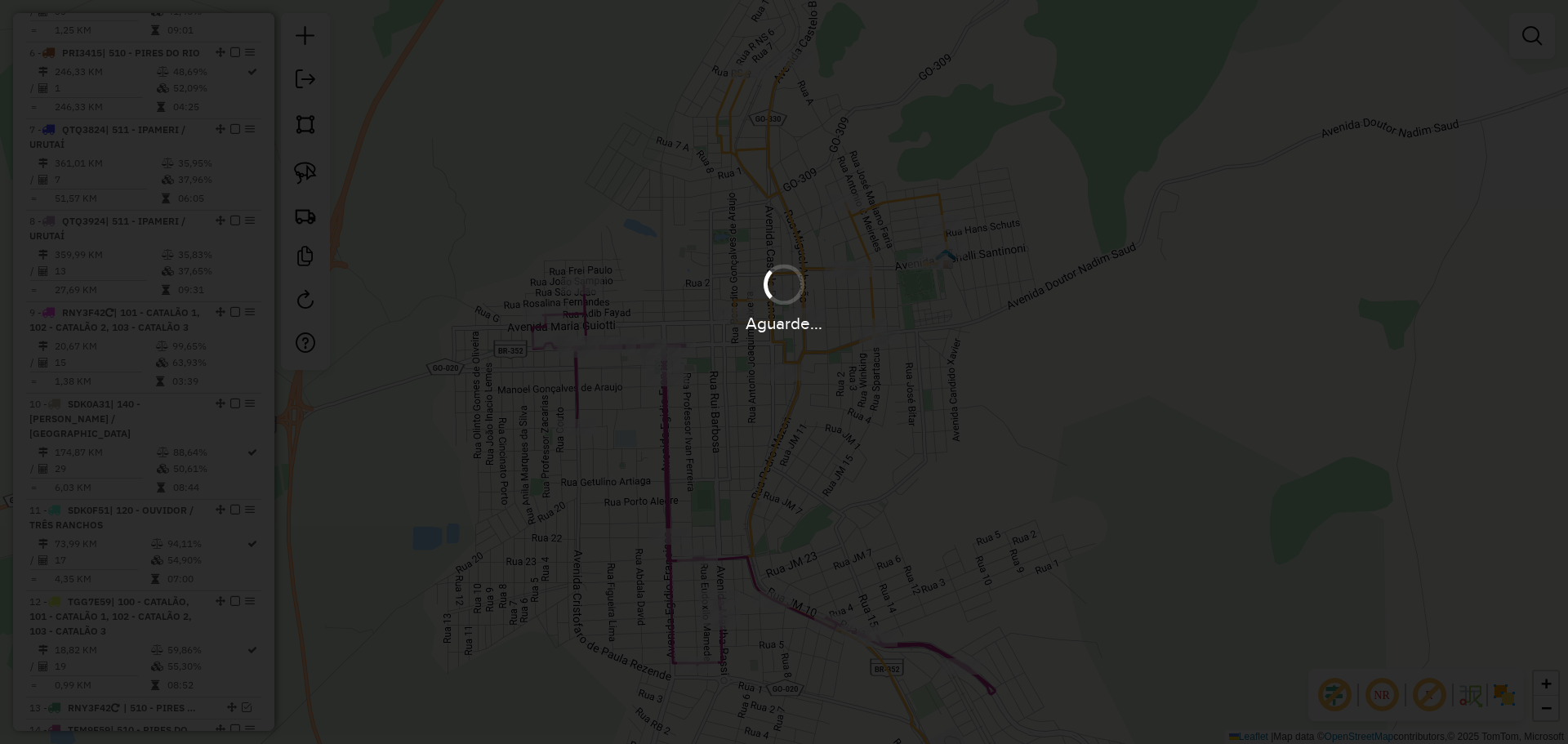
scroll to position [917, 0]
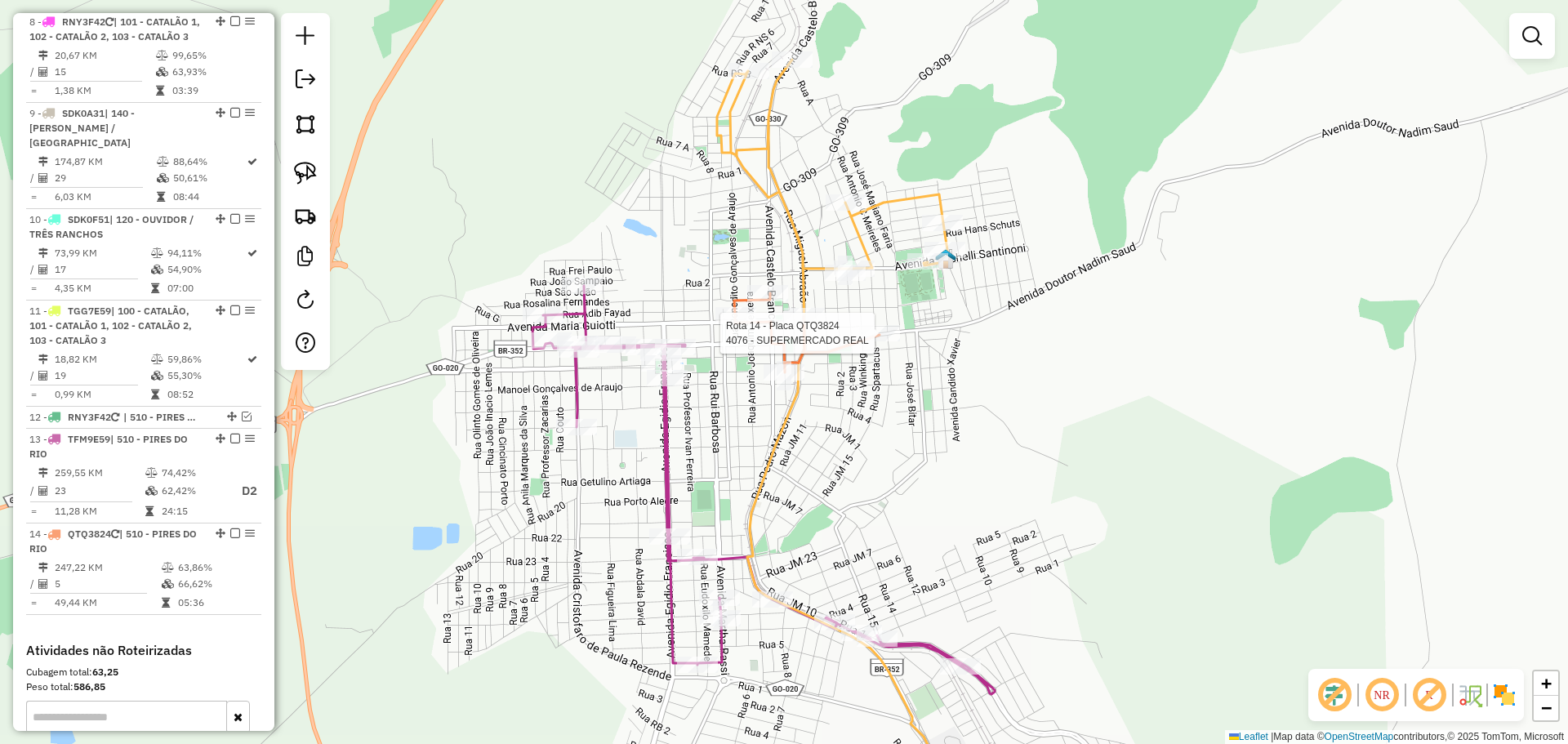
select select "**********"
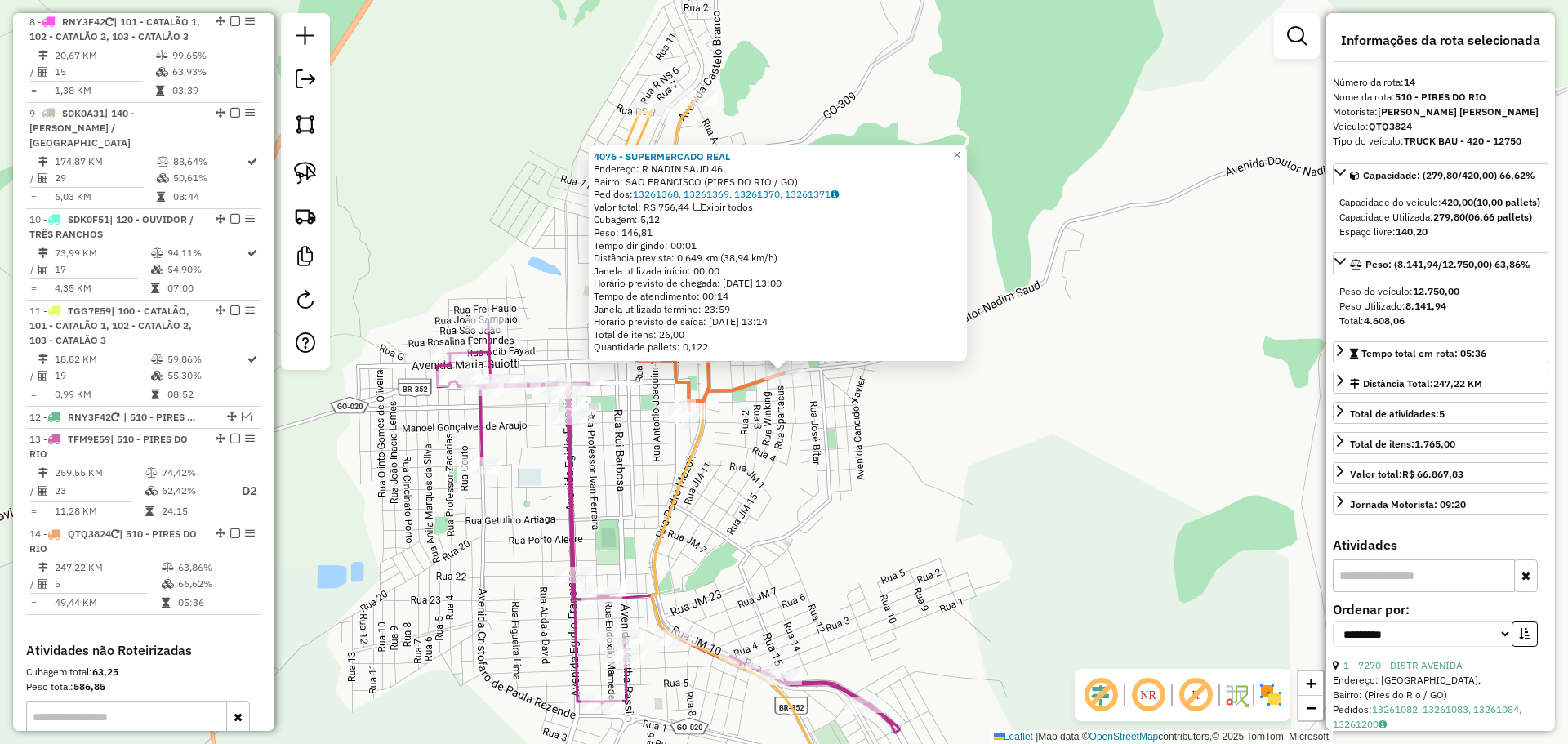
scroll to position [1490, 0]
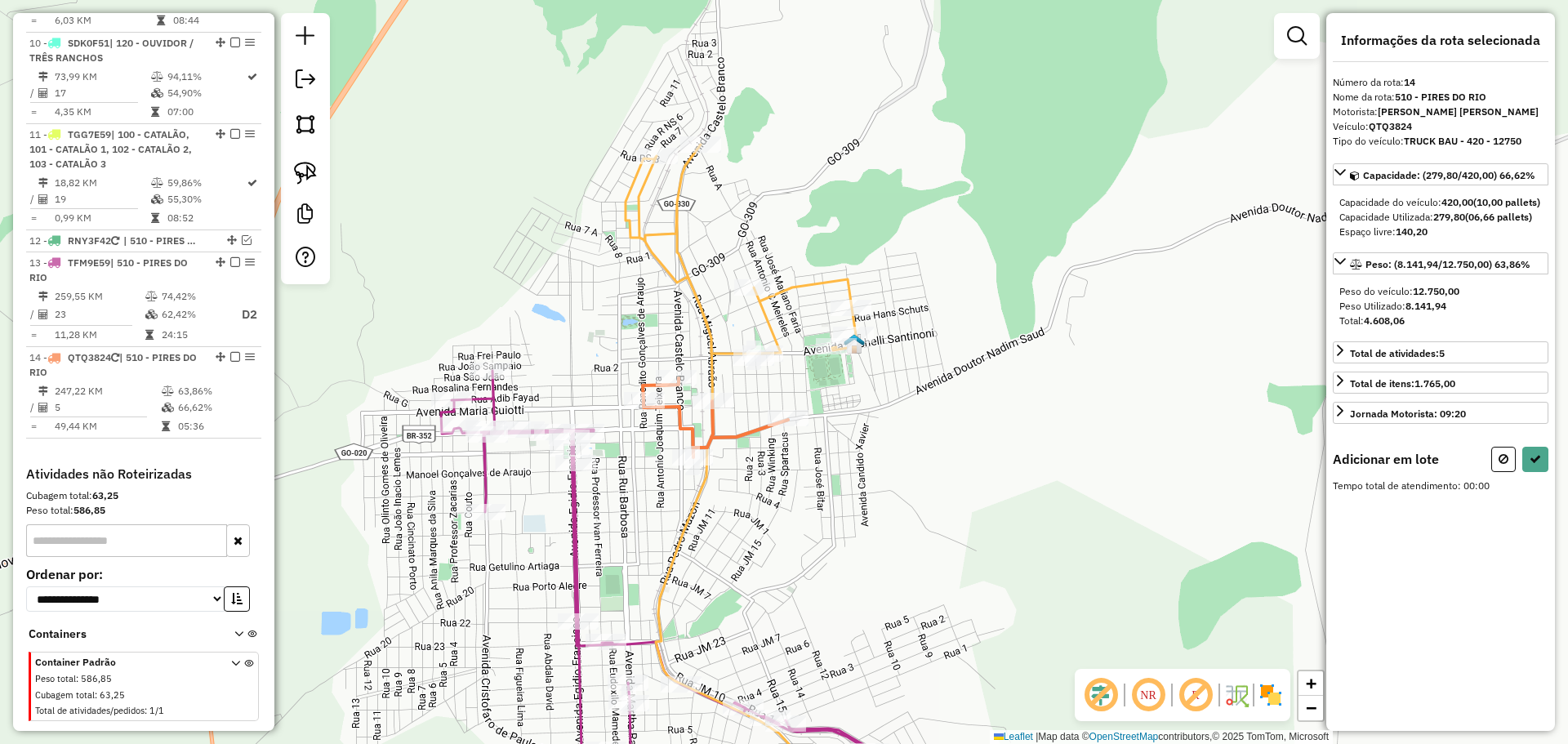
drag, startPoint x: 866, startPoint y: 354, endPoint x: 871, endPoint y: 402, distance: 48.3
click at [871, 402] on div "Janela de atendimento Grade de atendimento Capacidade Transportadoras Veículos …" at bounding box center [784, 372] width 1568 height 744
drag, startPoint x: 312, startPoint y: 178, endPoint x: 743, endPoint y: 279, distance: 442.7
click at [312, 177] on img at bounding box center [306, 173] width 23 height 23
drag, startPoint x: 915, startPoint y: 323, endPoint x: 880, endPoint y: 371, distance: 59.4
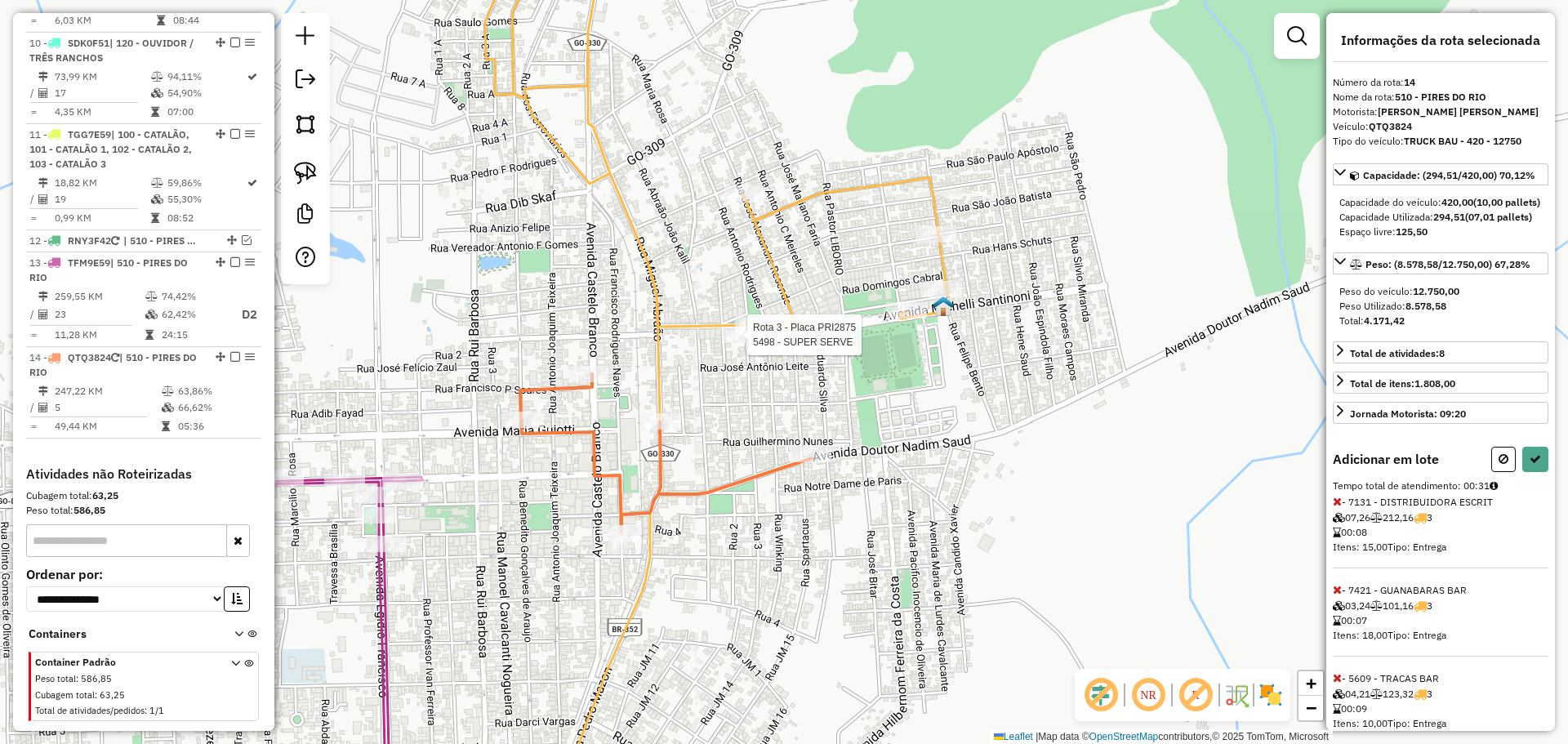
click at [750, 343] on div at bounding box center [742, 334] width 41 height 16
click at [1522, 472] on button at bounding box center [1536, 459] width 27 height 26
select select "**********"
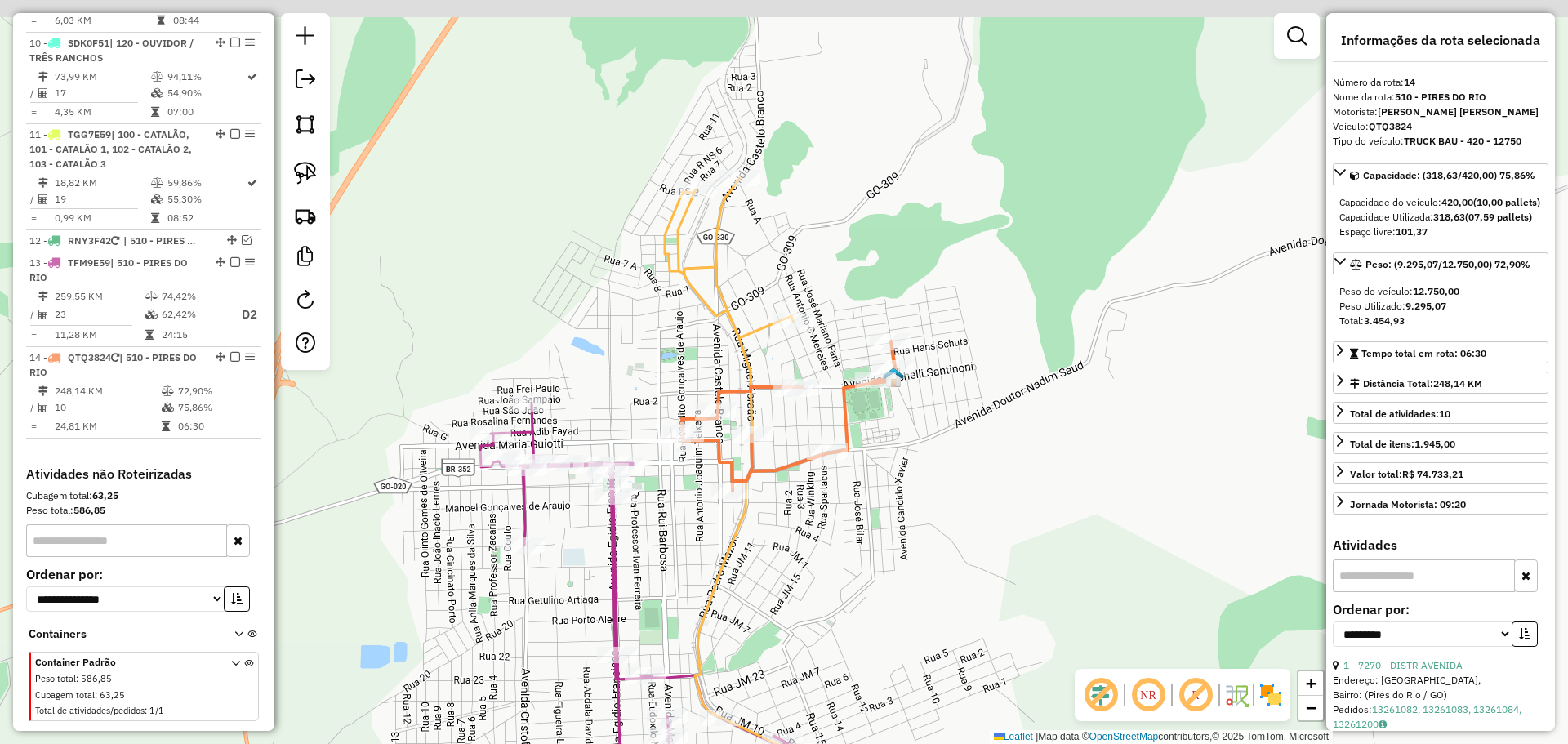
drag, startPoint x: 828, startPoint y: 292, endPoint x: 836, endPoint y: 371, distance: 79.4
click at [836, 371] on div "Janela de atendimento Grade de atendimento Capacidade Transportadoras Veículos …" at bounding box center [784, 372] width 1568 height 744
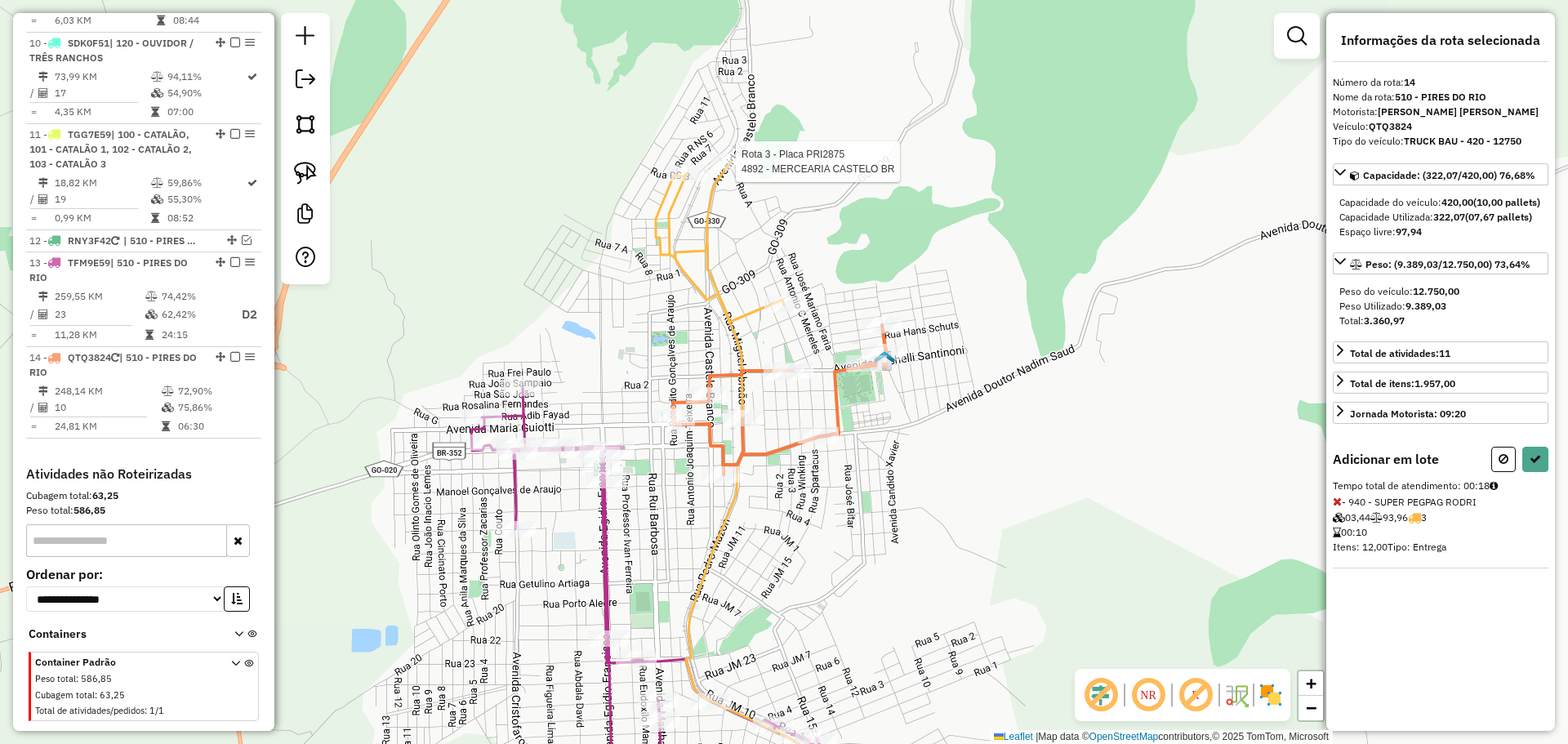
click at [715, 153] on div "Rota 3 - Placa PRI2875 4892 - MERCEARIA CASTELO BR Janela de atendimento Grade …" at bounding box center [784, 372] width 1568 height 744
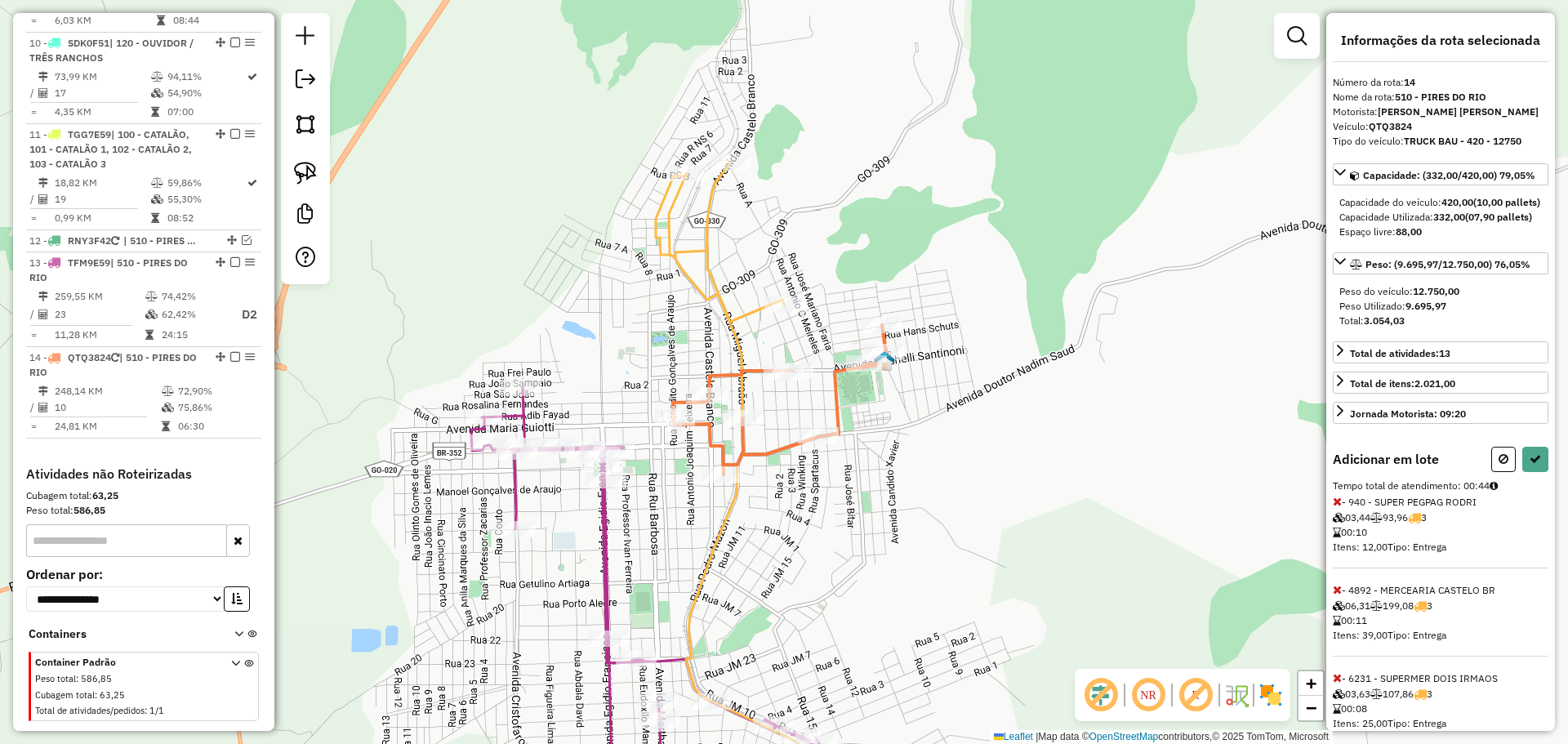
click at [1513, 472] on div at bounding box center [1520, 459] width 57 height 26
click at [1529, 465] on icon at bounding box center [1535, 459] width 11 height 11
select select "**********"
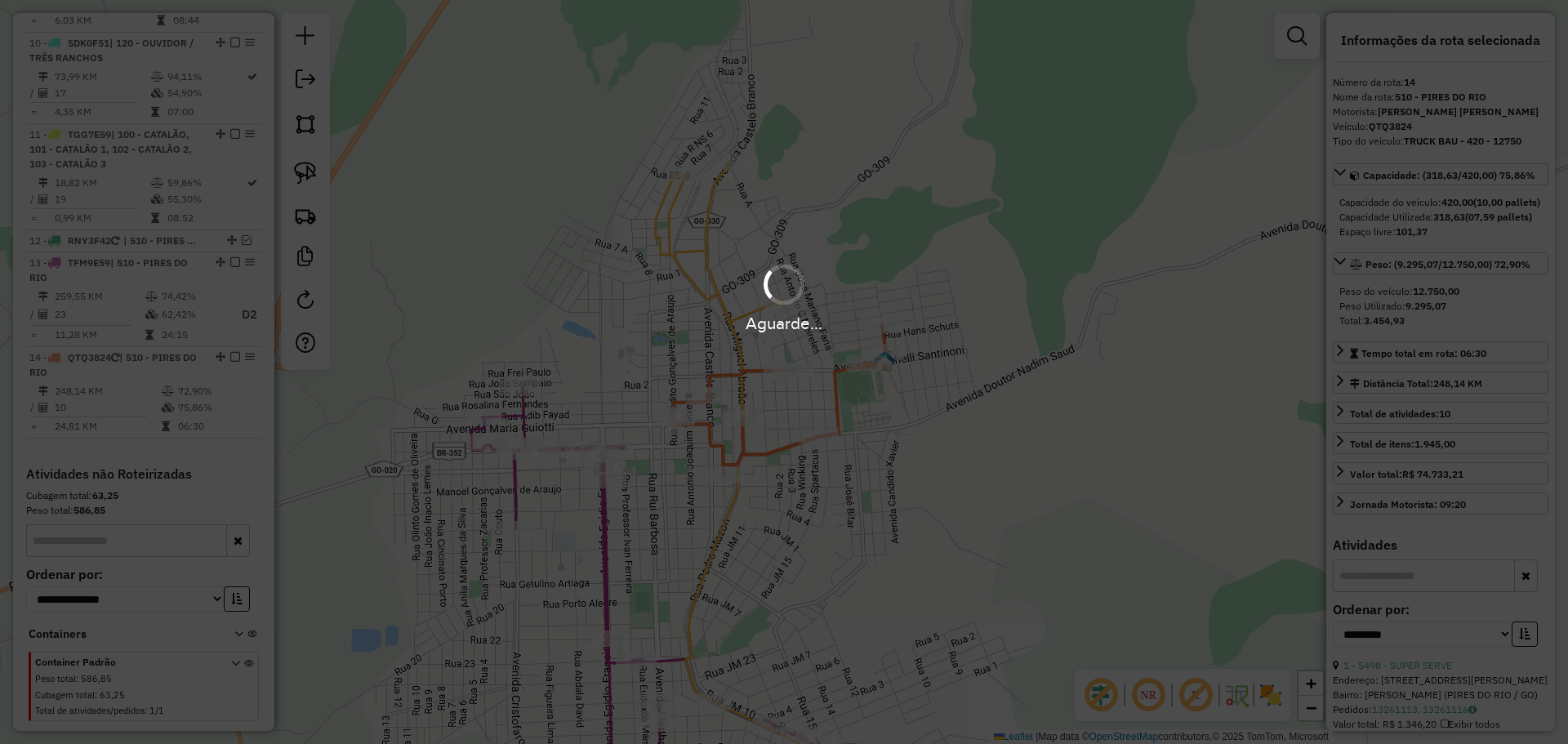
scroll to position [1511, 0]
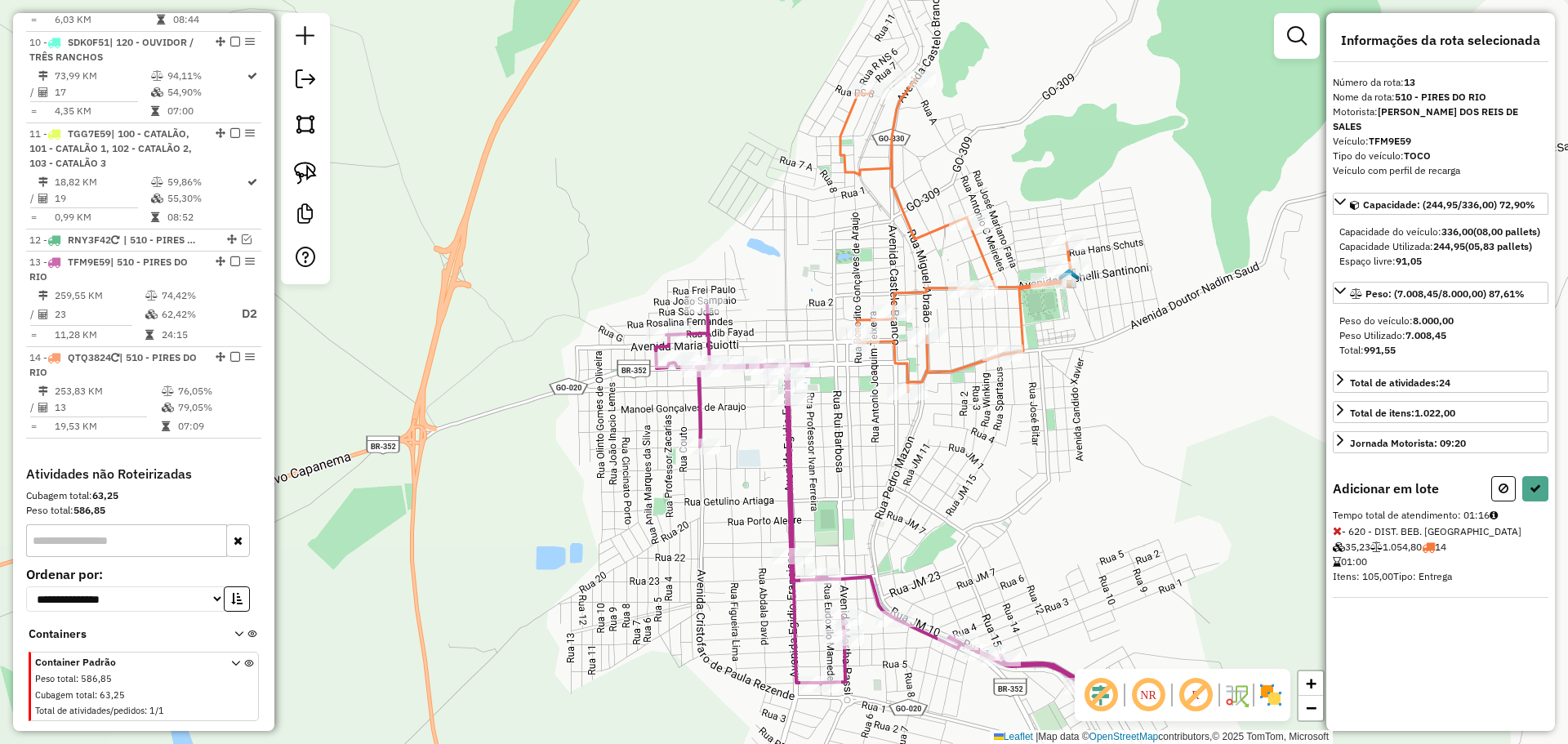
click at [1336, 529] on icon at bounding box center [1336, 531] width 9 height 11
click at [1487, 475] on div "Informações da rota selecionada Número da rota: 13 Nome da rota: 510 - PIRES DO…" at bounding box center [1440, 372] width 229 height 718
click at [1496, 479] on button at bounding box center [1503, 488] width 25 height 26
select select "**********"
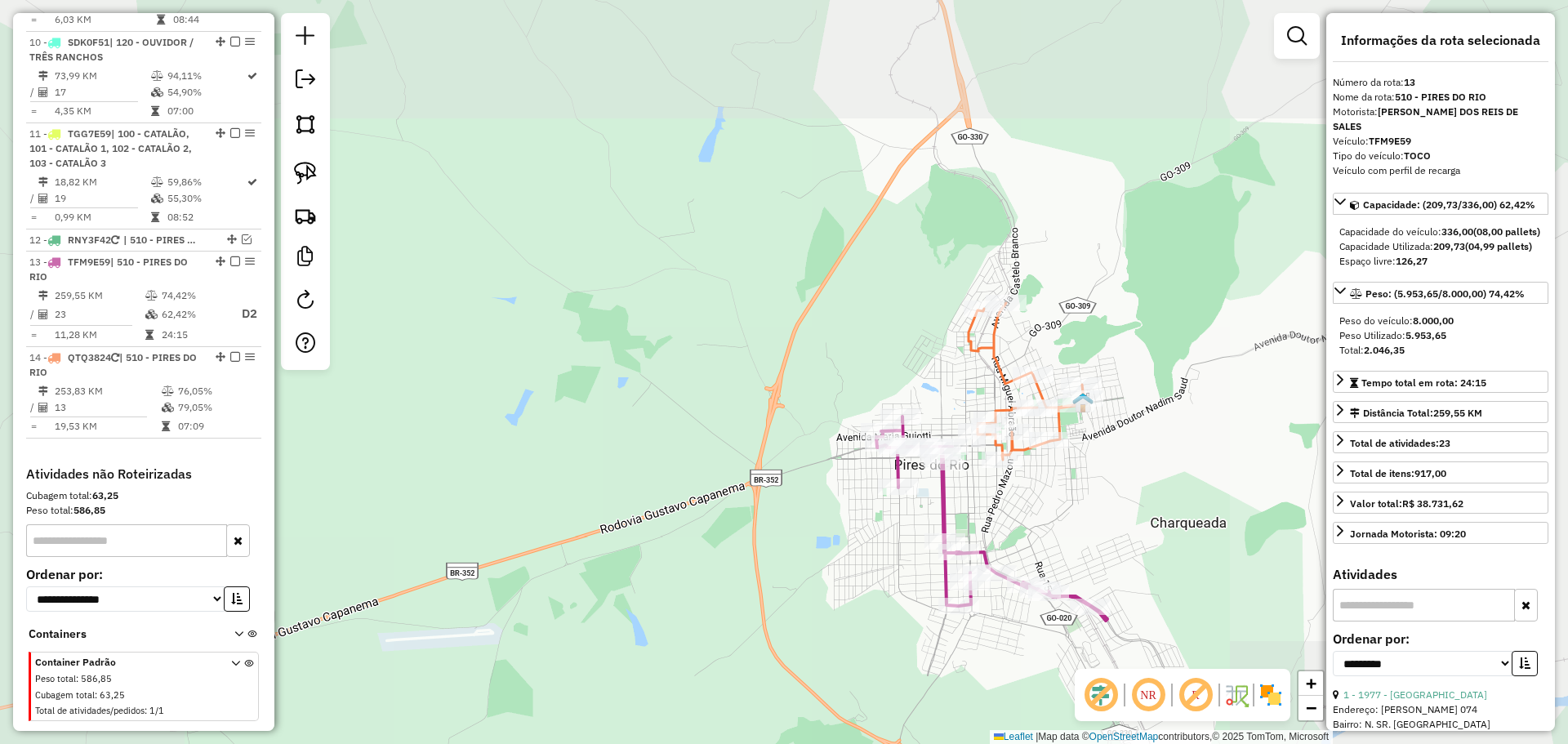
drag, startPoint x: 1162, startPoint y: 601, endPoint x: 1105, endPoint y: 343, distance: 264.2
click at [1105, 343] on div "Janela de atendimento Grade de atendimento Capacidade Transportadoras Veículos …" at bounding box center [784, 372] width 1568 height 744
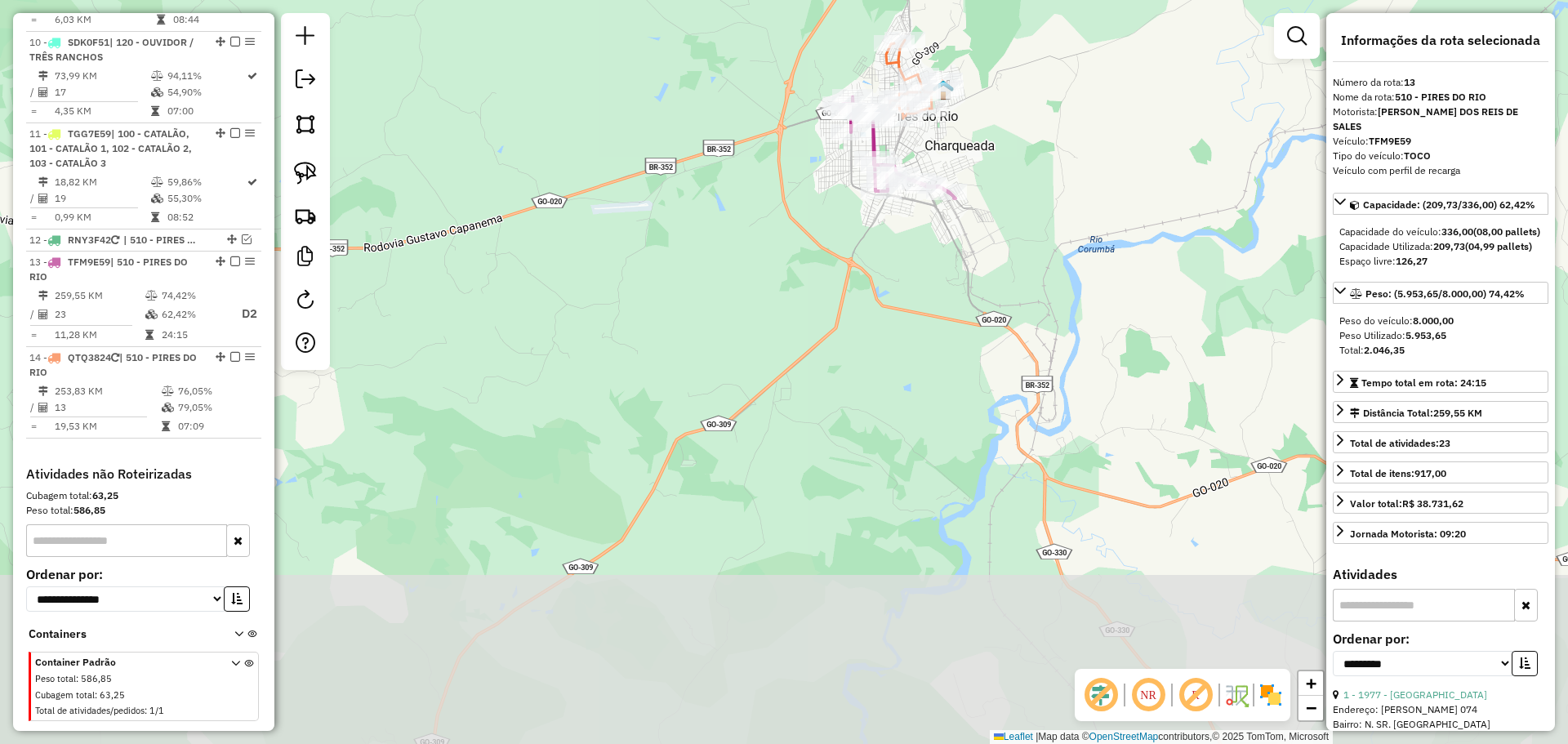
drag, startPoint x: 1109, startPoint y: 503, endPoint x: 888, endPoint y: 189, distance: 384.0
click at [889, 191] on div "Janela de atendimento Grade de atendimento Capacidade Transportadoras Veículos …" at bounding box center [784, 372] width 1568 height 744
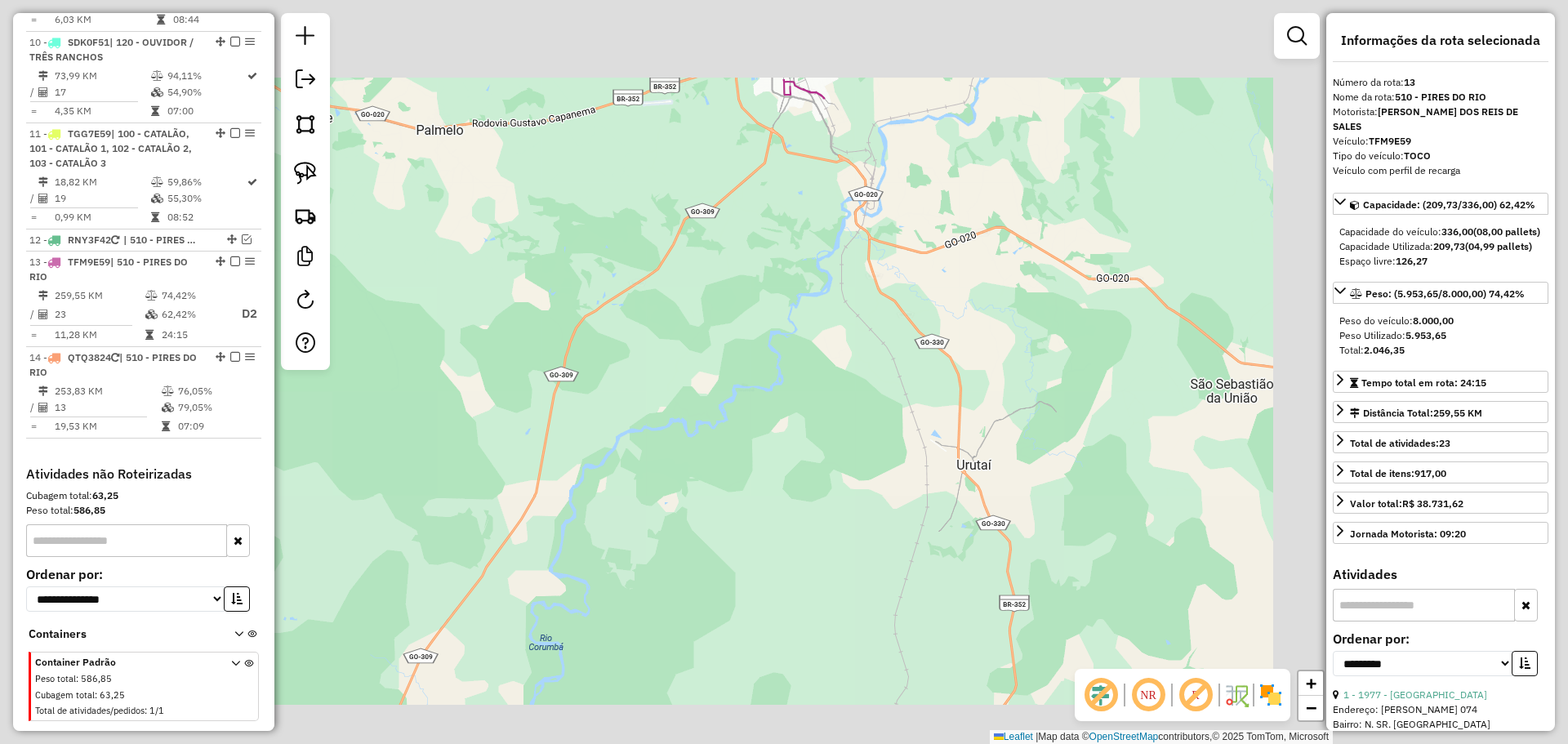
drag, startPoint x: 1000, startPoint y: 404, endPoint x: 839, endPoint y: 94, distance: 349.3
click at [843, 102] on div "Janela de atendimento Grade de atendimento Capacidade Transportadoras Veículos …" at bounding box center [784, 372] width 1568 height 744
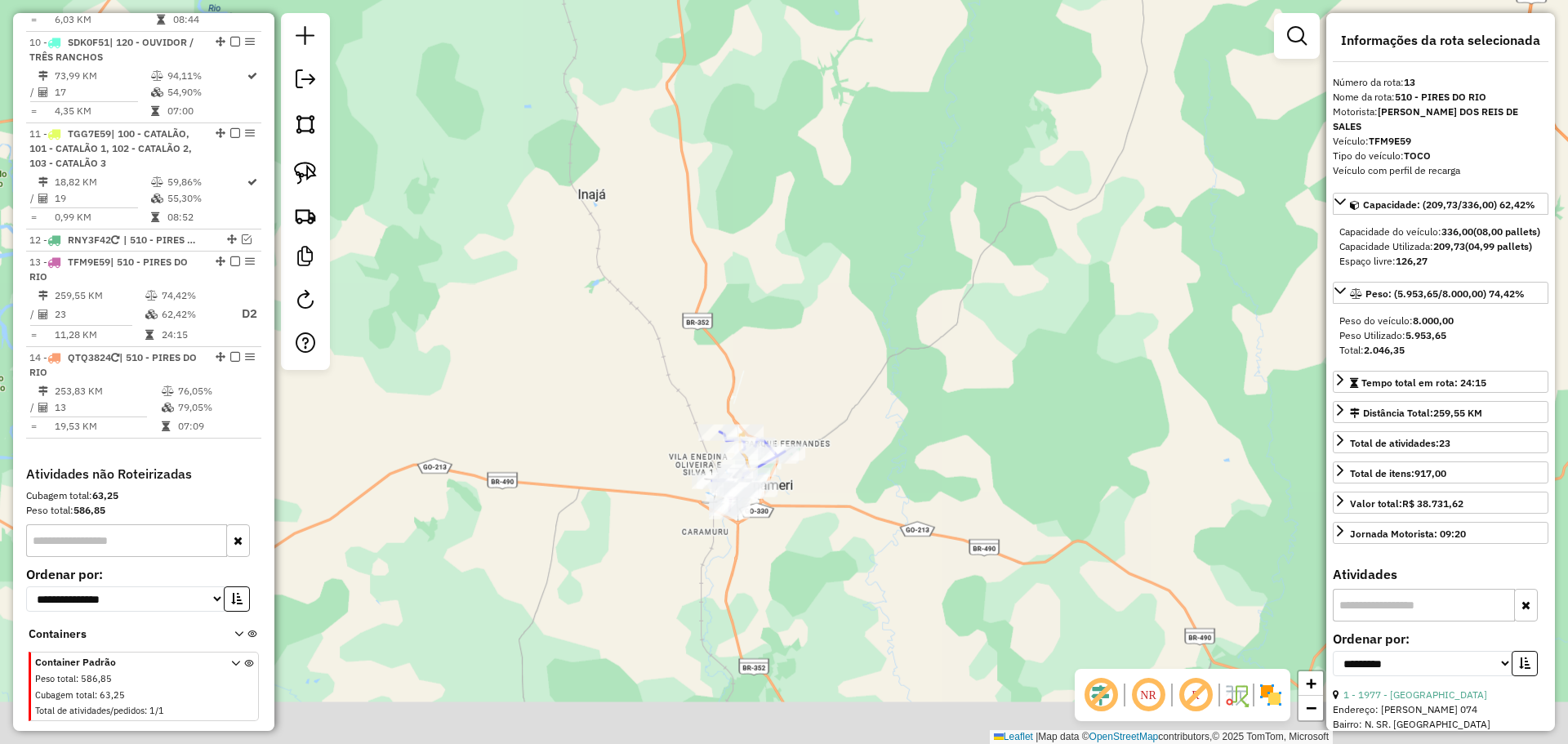
drag, startPoint x: 869, startPoint y: 455, endPoint x: 852, endPoint y: 381, distance: 75.9
click at [852, 381] on div "Janela de atendimento Grade de atendimento Capacidade Transportadoras Veículos …" at bounding box center [784, 372] width 1568 height 744
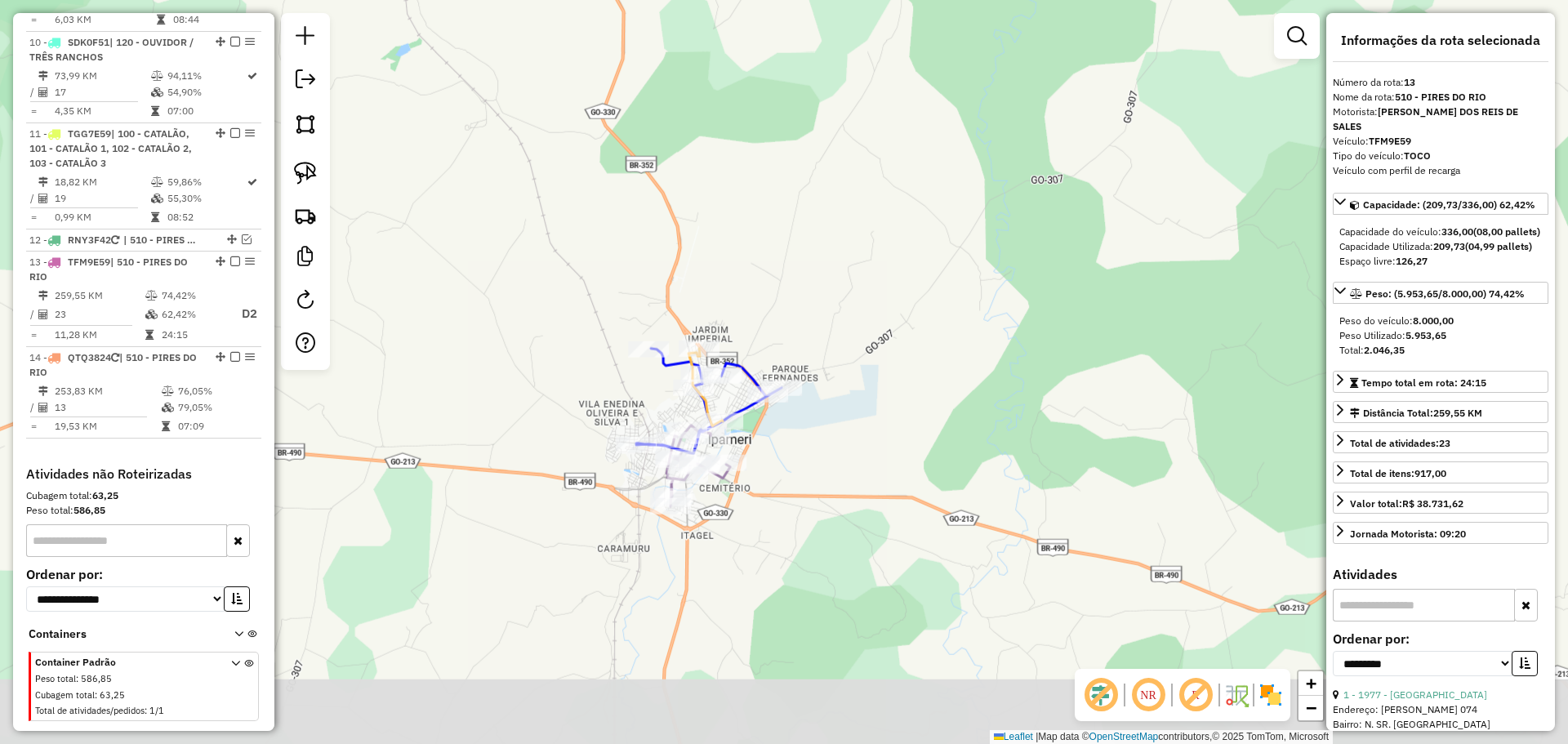
click at [803, 371] on div "Janela de atendimento Grade de atendimento Capacidade Transportadoras Veículos …" at bounding box center [784, 372] width 1568 height 744
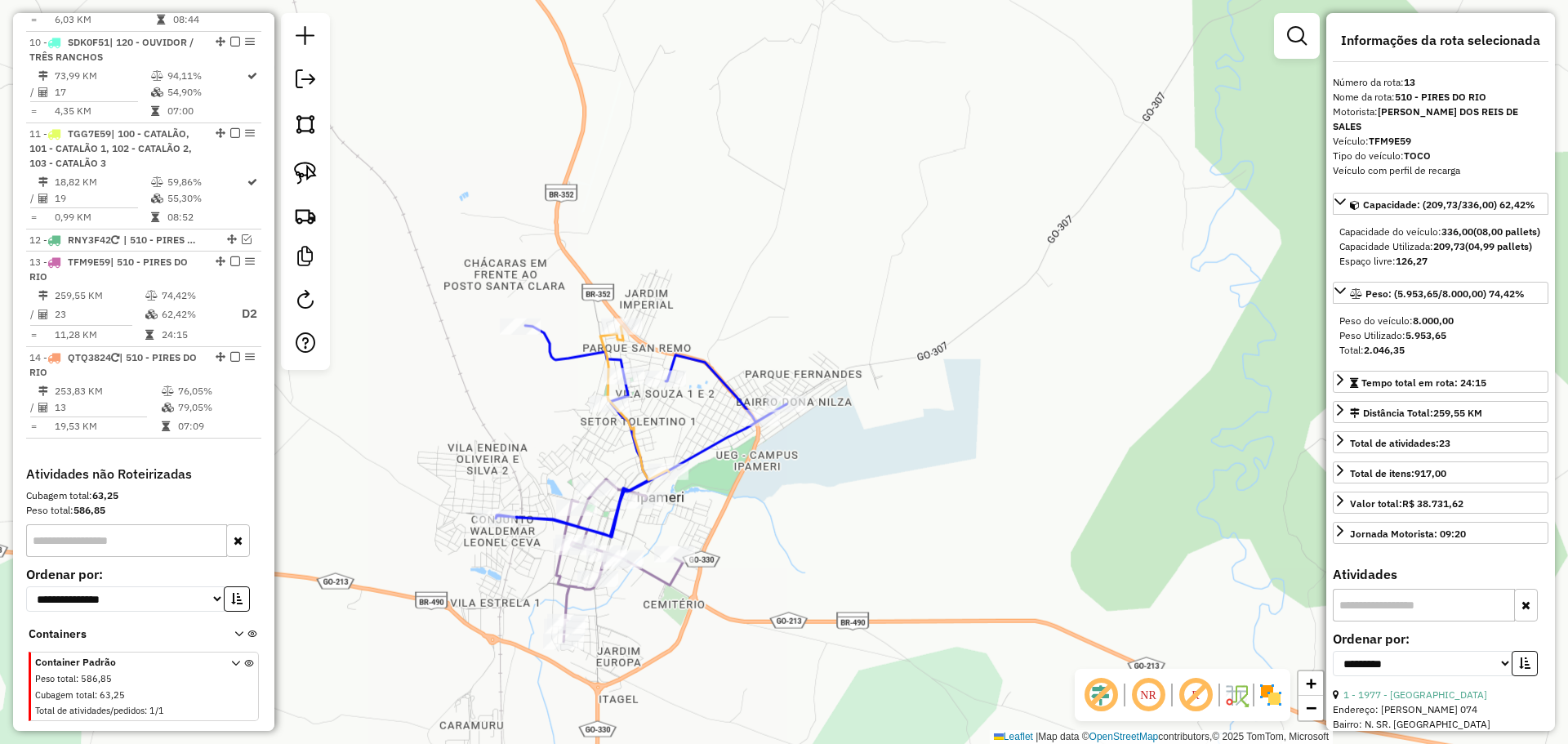
click at [835, 457] on div "Janela de atendimento Grade de atendimento Capacidade Transportadoras Veículos …" at bounding box center [784, 372] width 1568 height 744
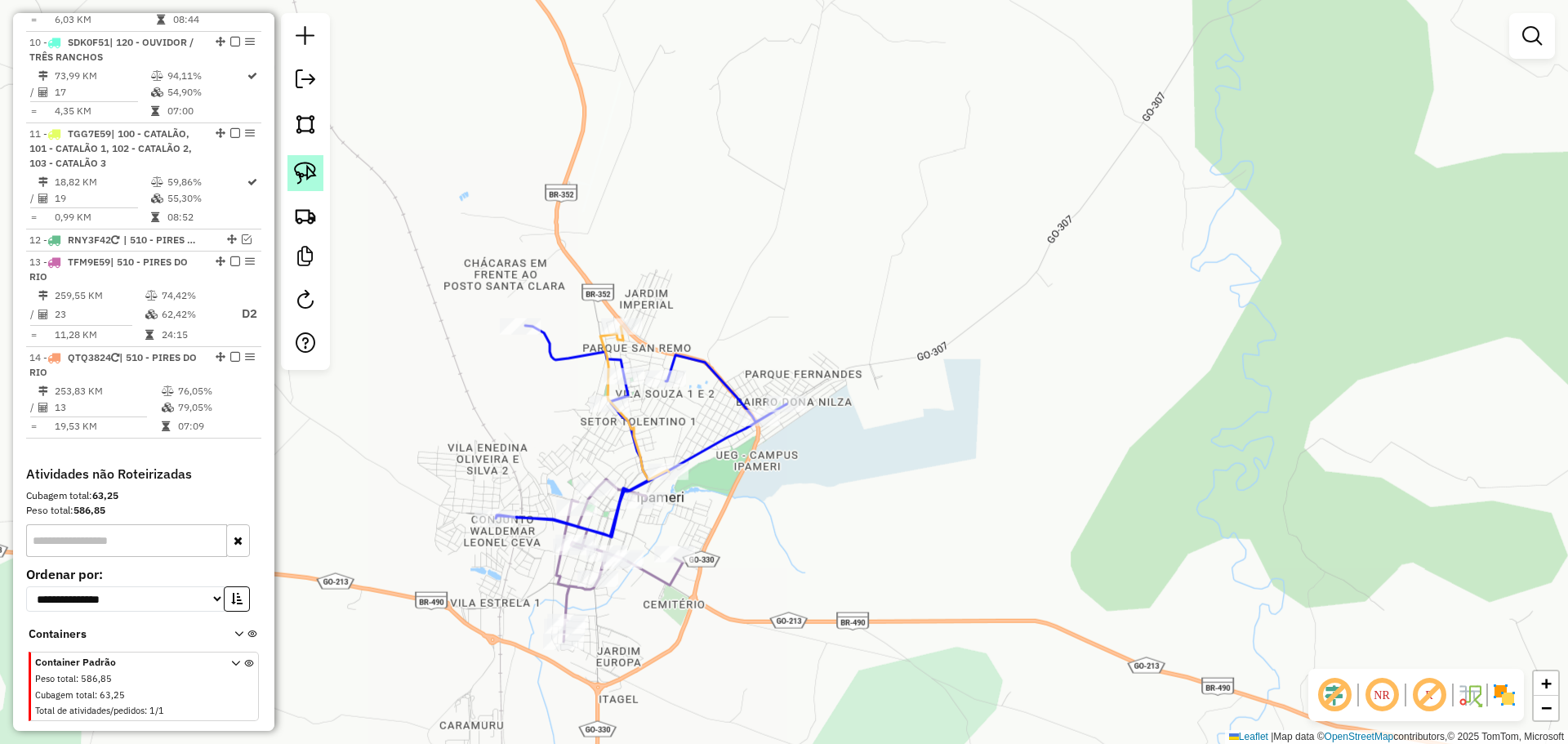
click at [308, 172] on img at bounding box center [306, 173] width 23 height 23
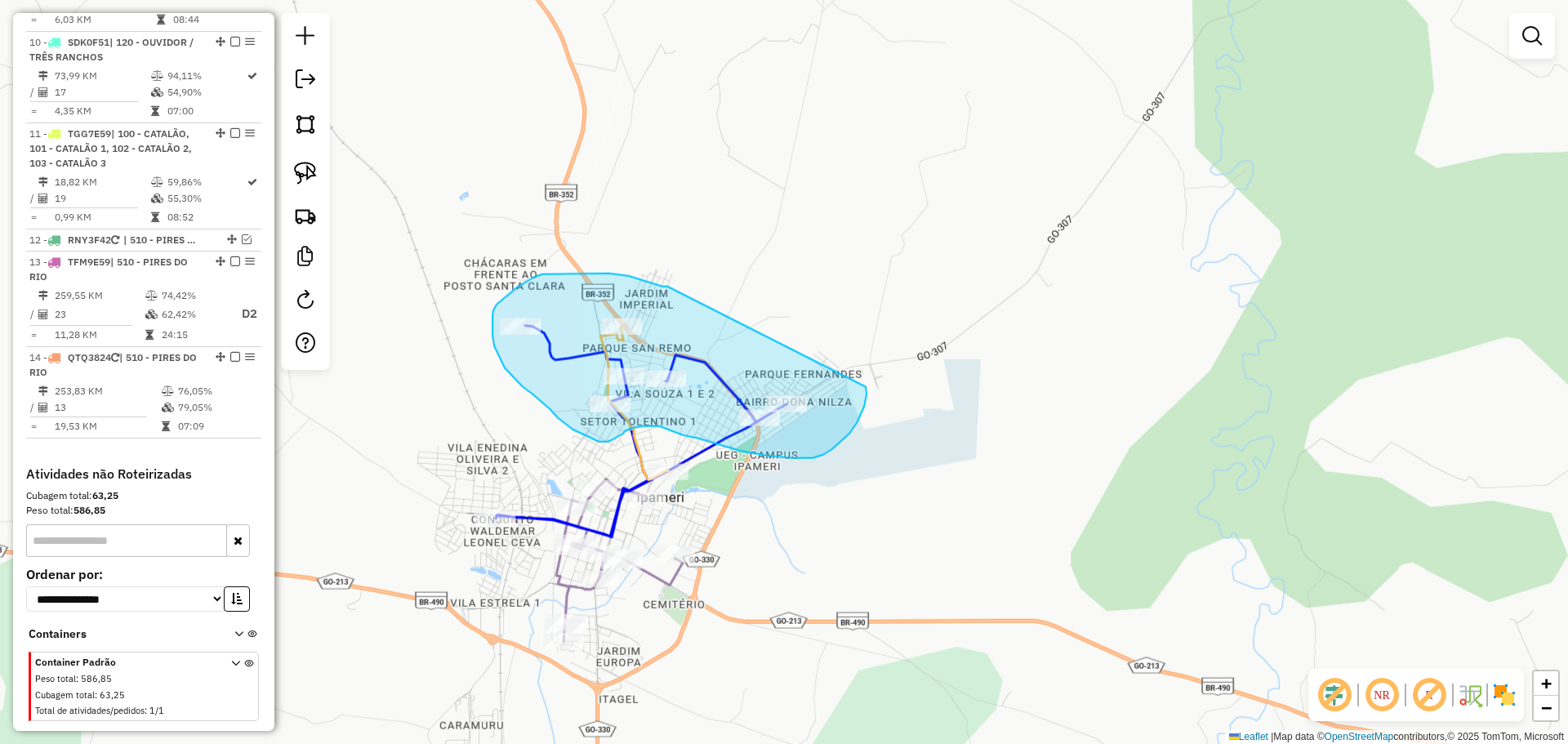
drag, startPoint x: 667, startPoint y: 287, endPoint x: 862, endPoint y: 376, distance: 214.4
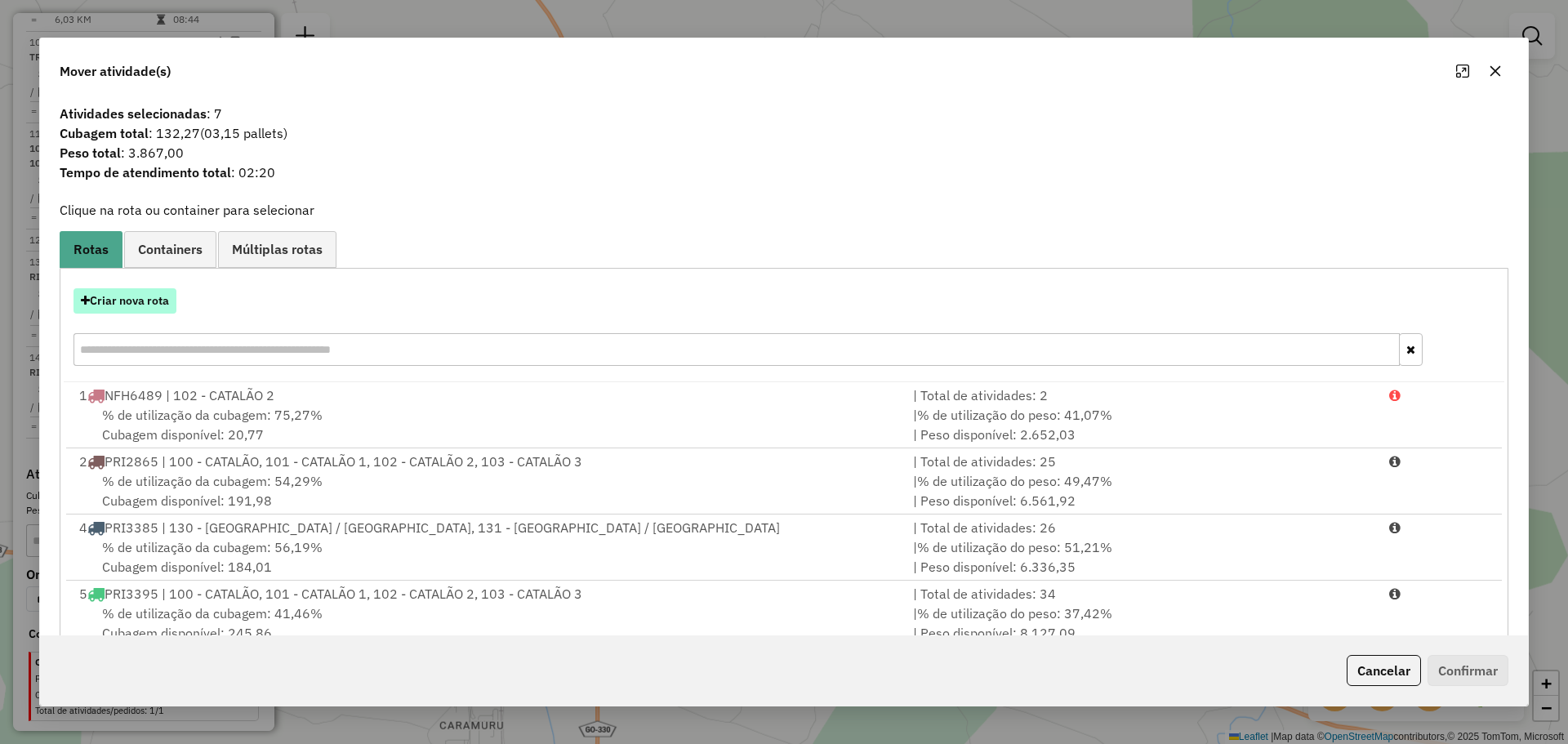
click at [119, 298] on button "Criar nova rota" at bounding box center [124, 301] width 103 height 26
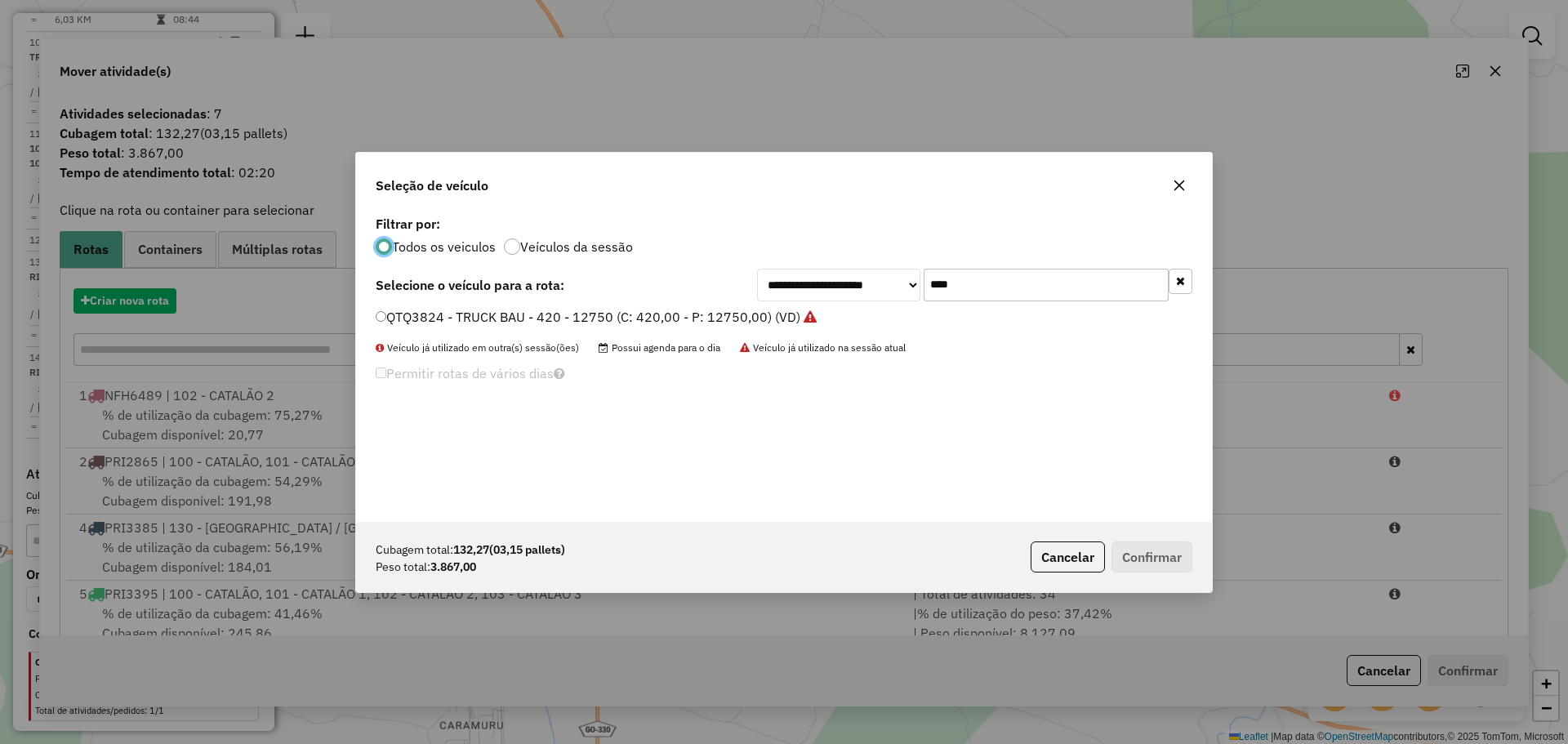
scroll to position [9, 5]
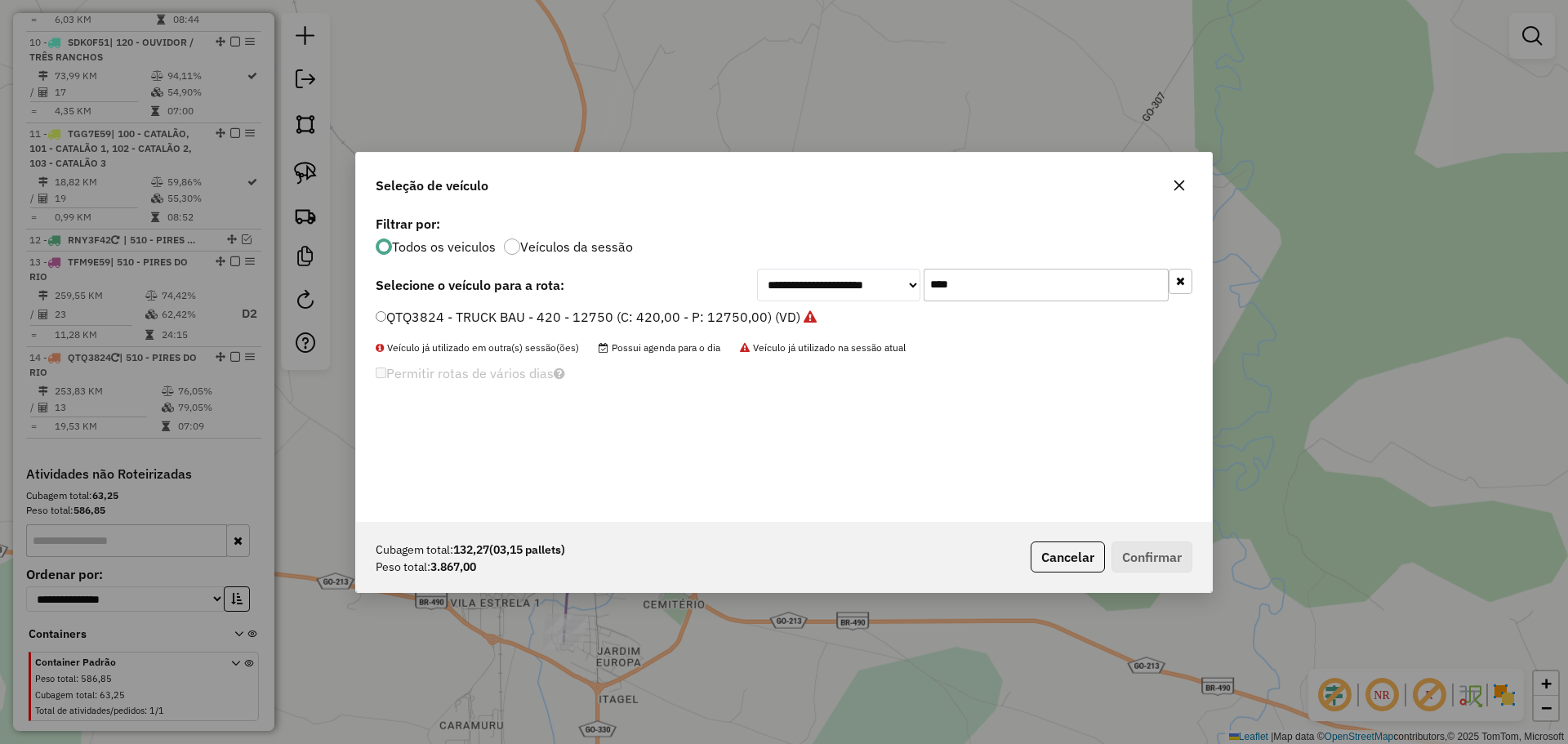
click at [978, 288] on input "****" at bounding box center [1046, 285] width 245 height 32
type input "****"
click at [405, 319] on label "QTQ3924 - TRUCK BAU - 420 - 12750 (C: 420,00 - P: 12750,00) (VD)" at bounding box center [596, 316] width 441 height 20
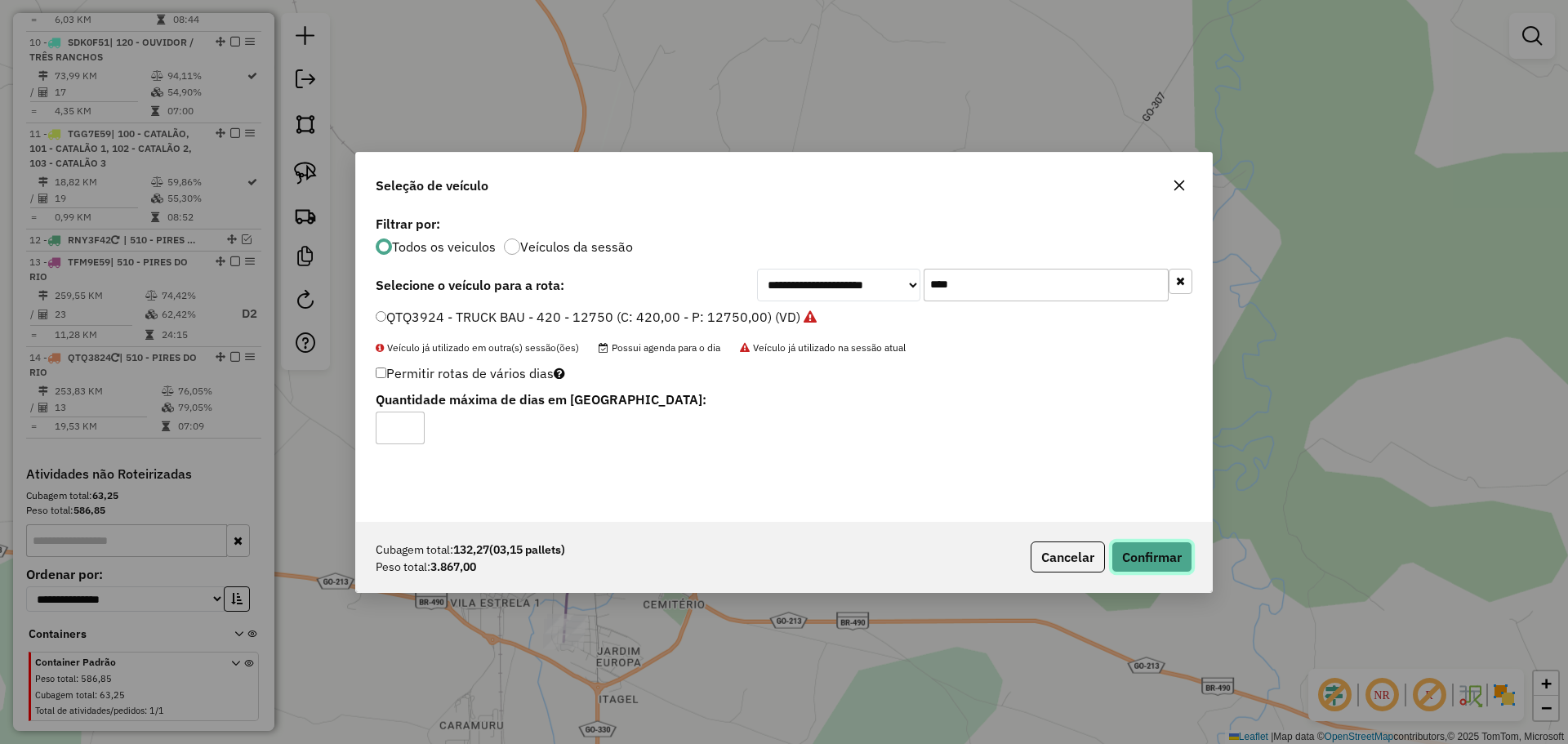
click at [1185, 552] on button "Confirmar" at bounding box center [1151, 557] width 81 height 31
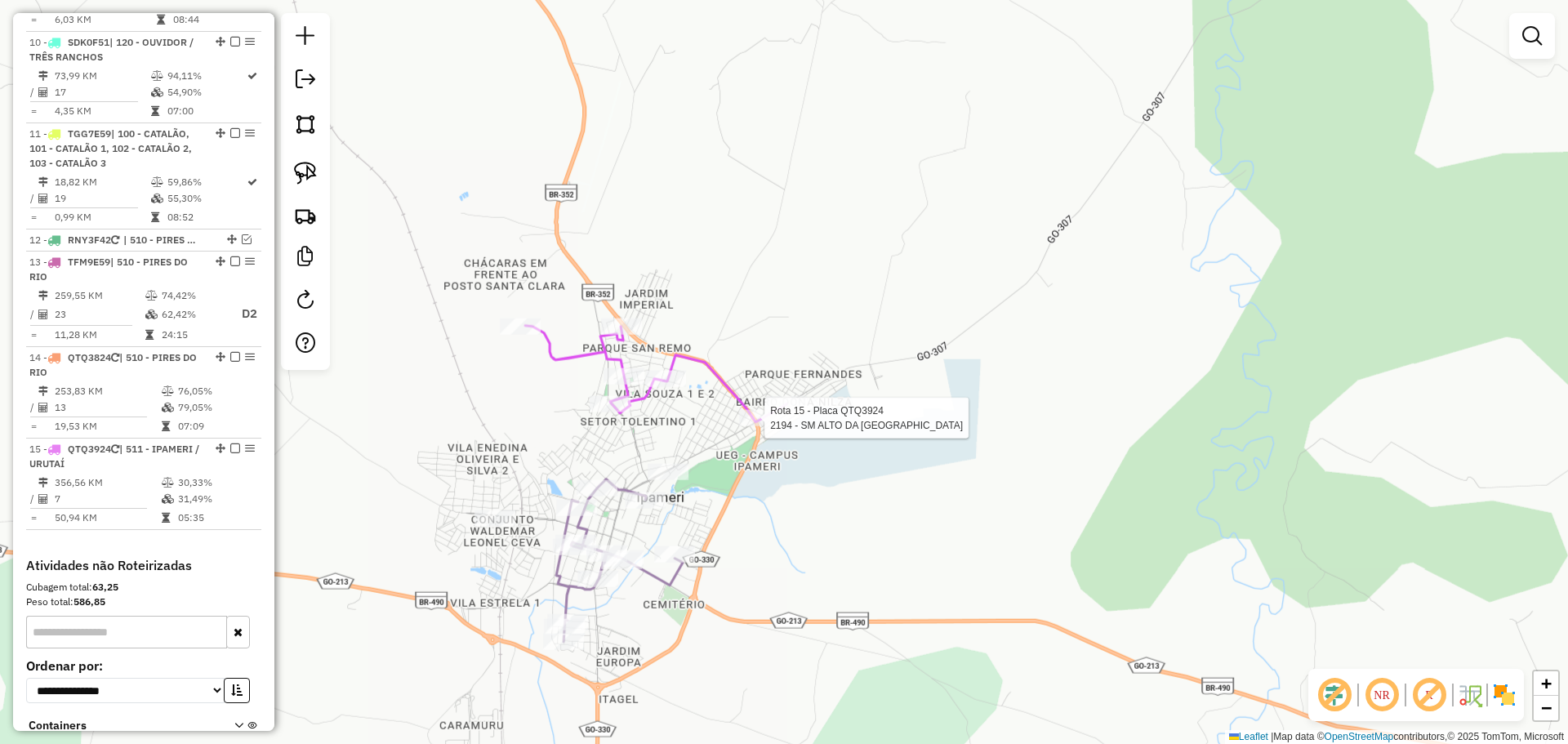
select select "**********"
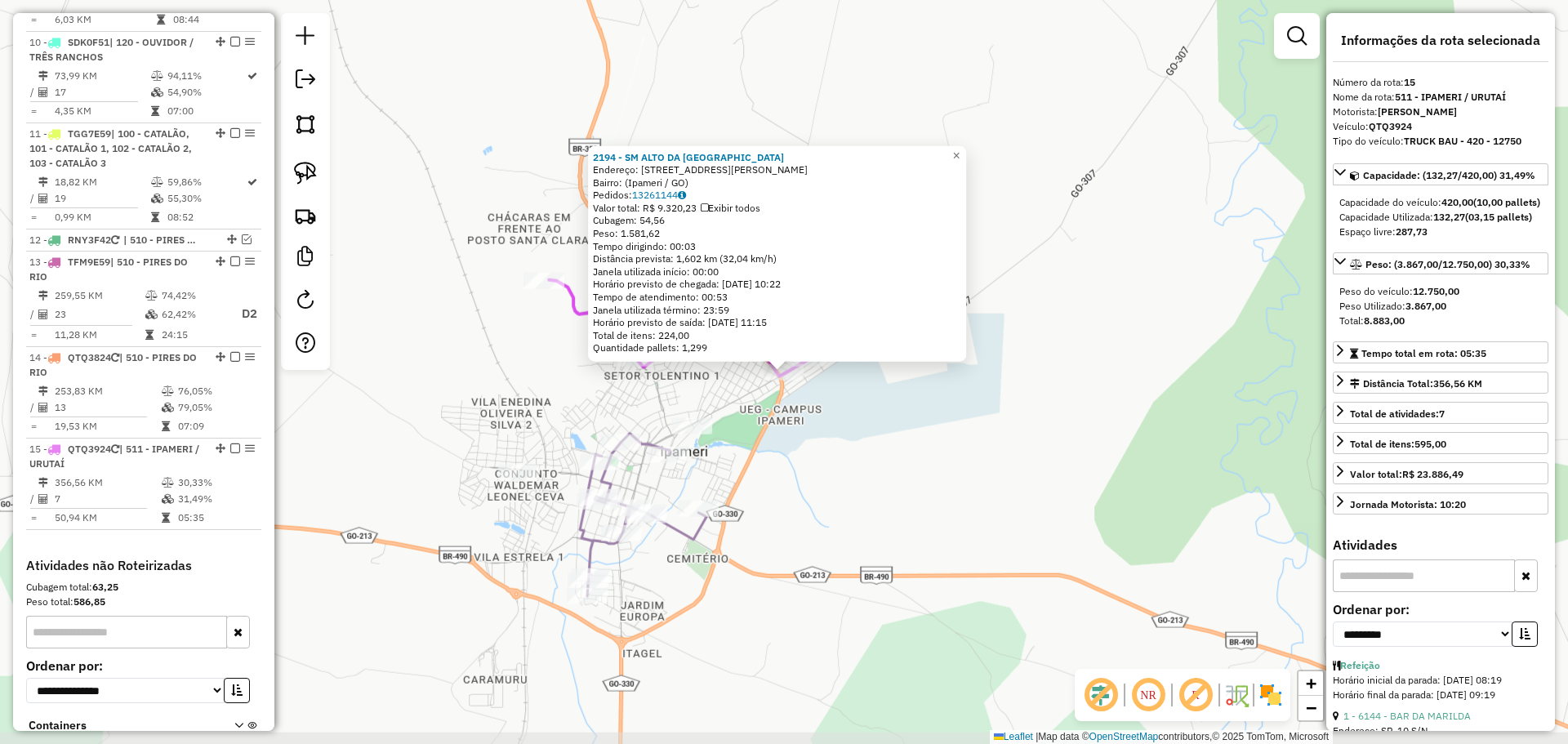
scroll to position [1602, 0]
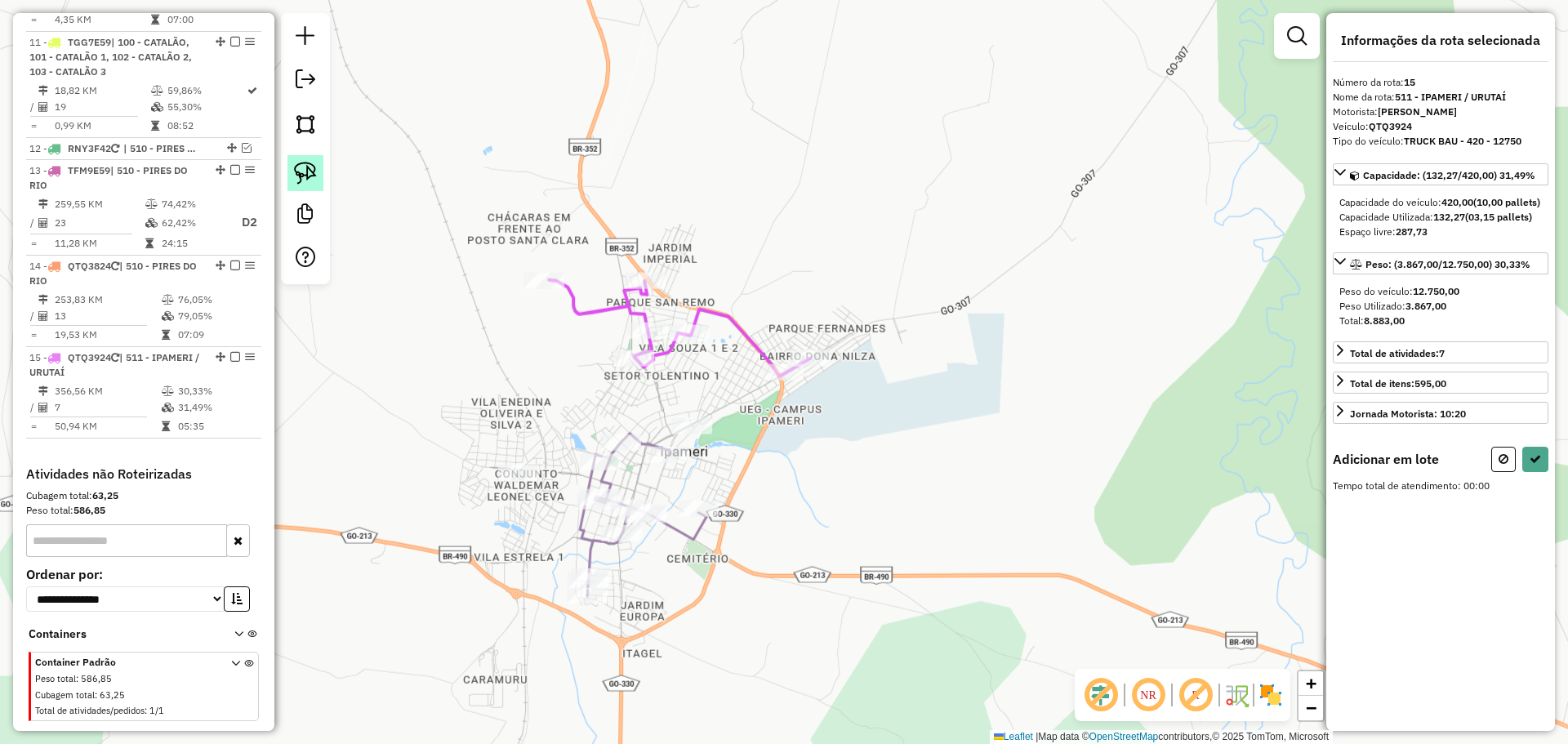
click at [308, 172] on img at bounding box center [306, 173] width 23 height 23
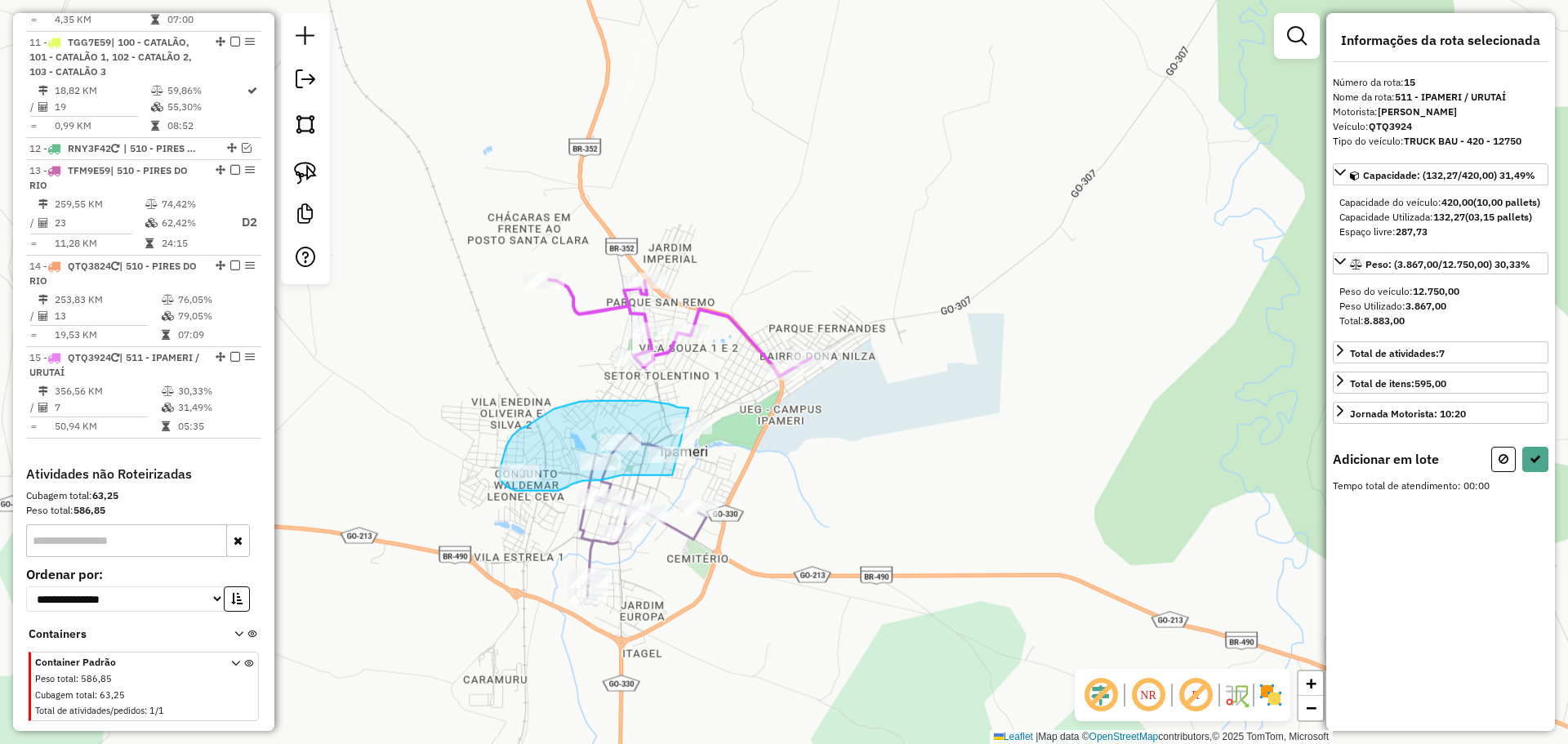
drag, startPoint x: 646, startPoint y: 401, endPoint x: 746, endPoint y: 417, distance: 101.3
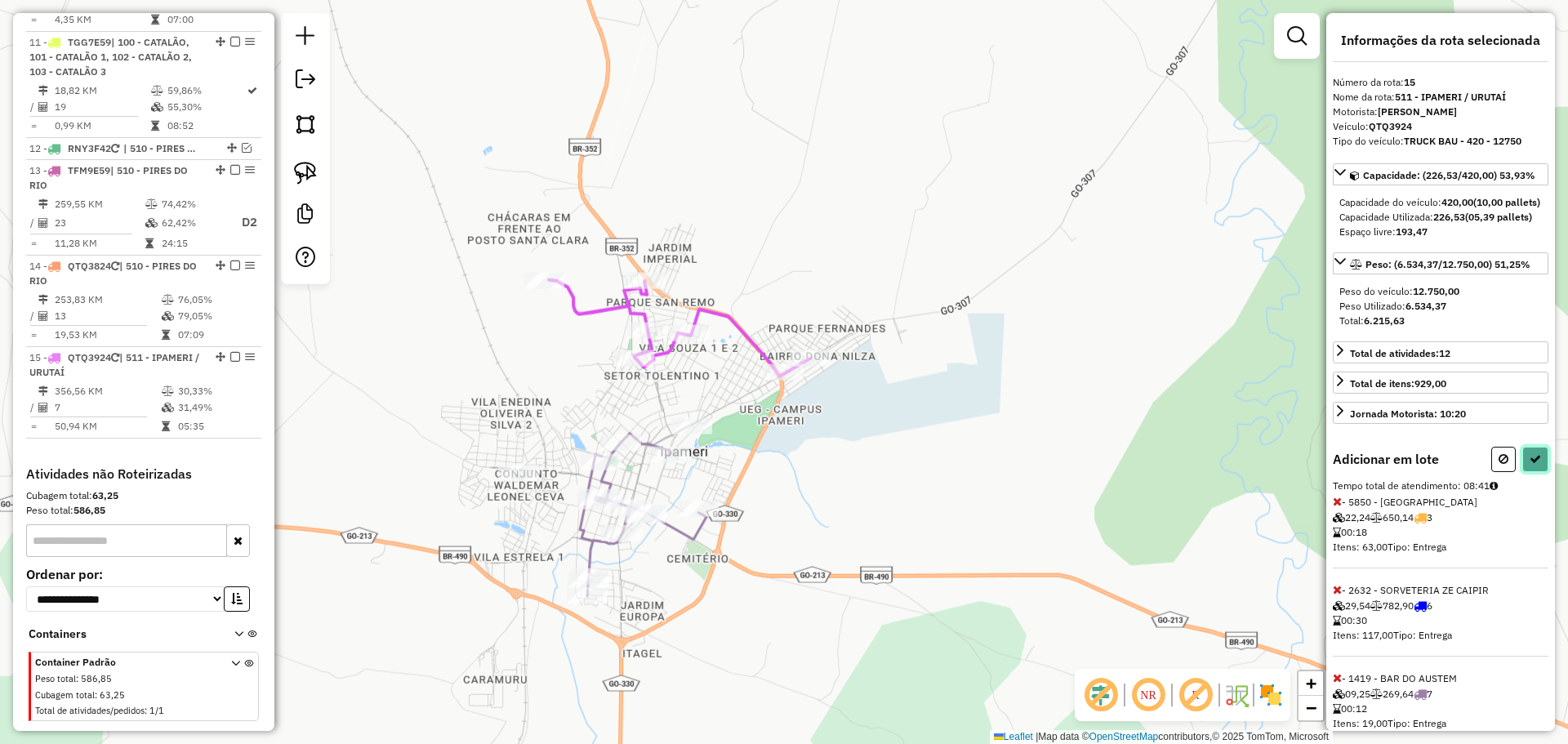
click at [1534, 472] on button at bounding box center [1536, 459] width 27 height 26
select select "**********"
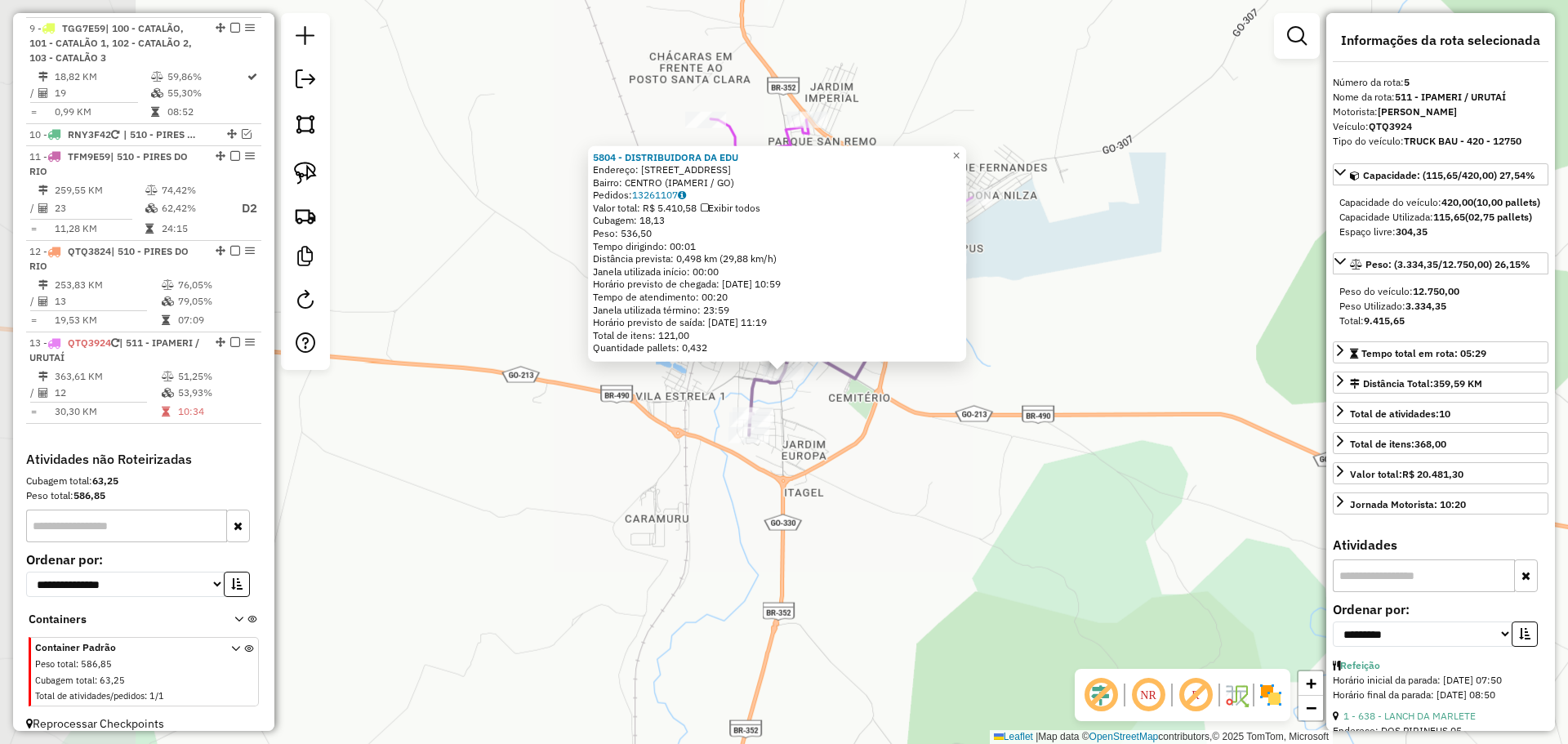
scroll to position [1008, 0]
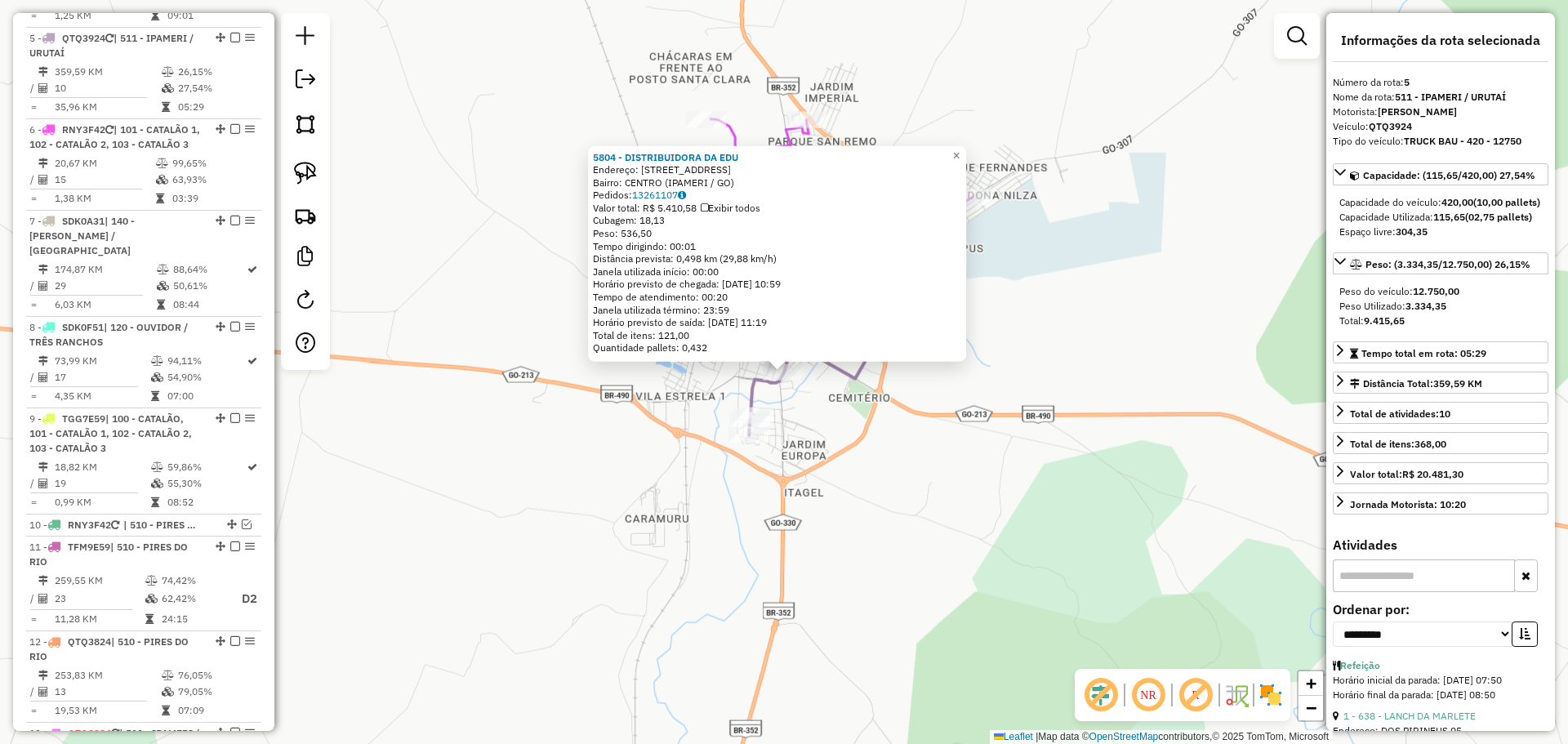
click at [708, 563] on div "5804 - DISTRIBUIDORA DA EDU Endereço: AVENIDA PANDIA CALOGERAS 133 Bairro: CENT…" at bounding box center [784, 372] width 1568 height 744
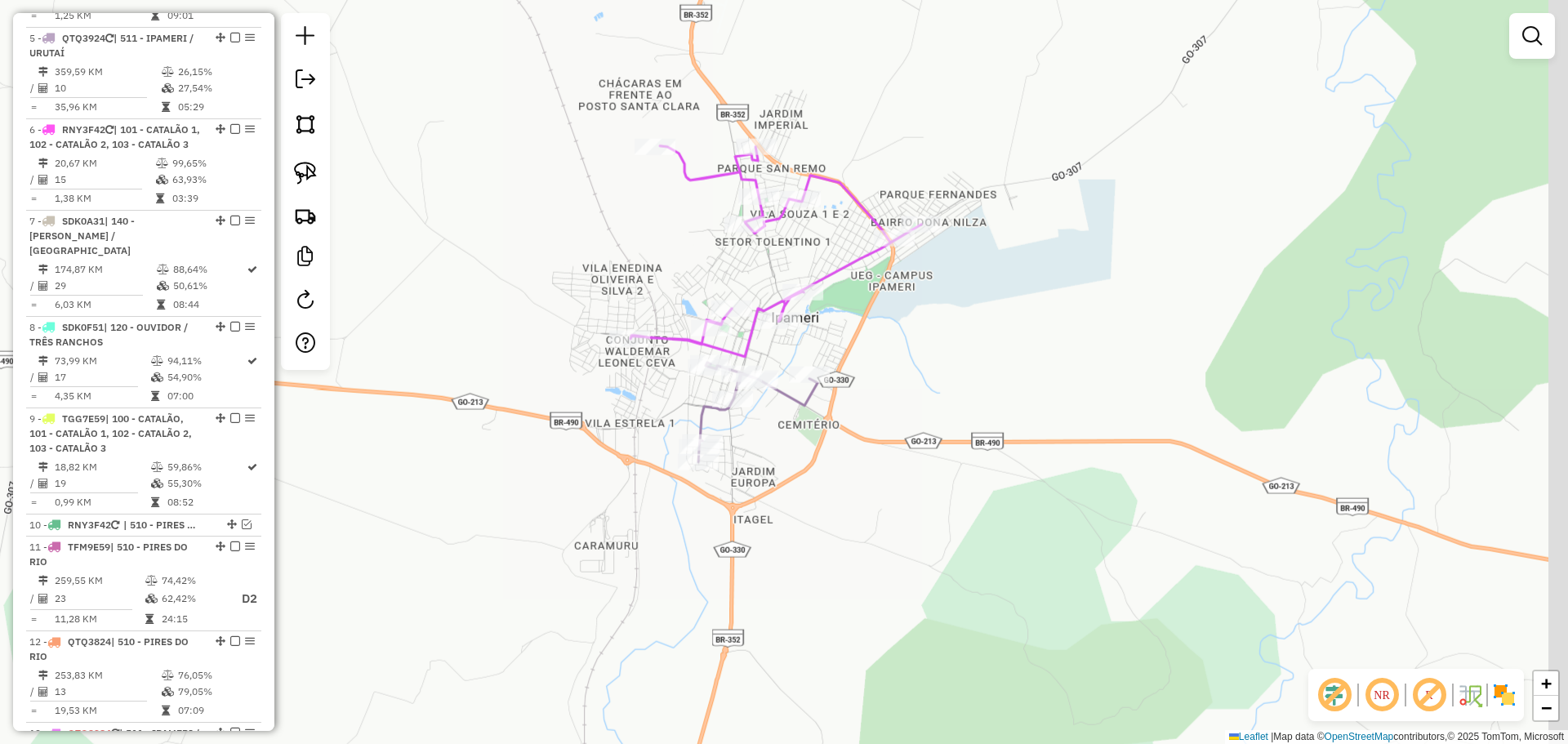
drag, startPoint x: 863, startPoint y: 317, endPoint x: 794, endPoint y: 338, distance: 72.1
click at [794, 338] on div "Janela de atendimento Grade de atendimento Capacidade Transportadoras Veículos …" at bounding box center [784, 372] width 1568 height 744
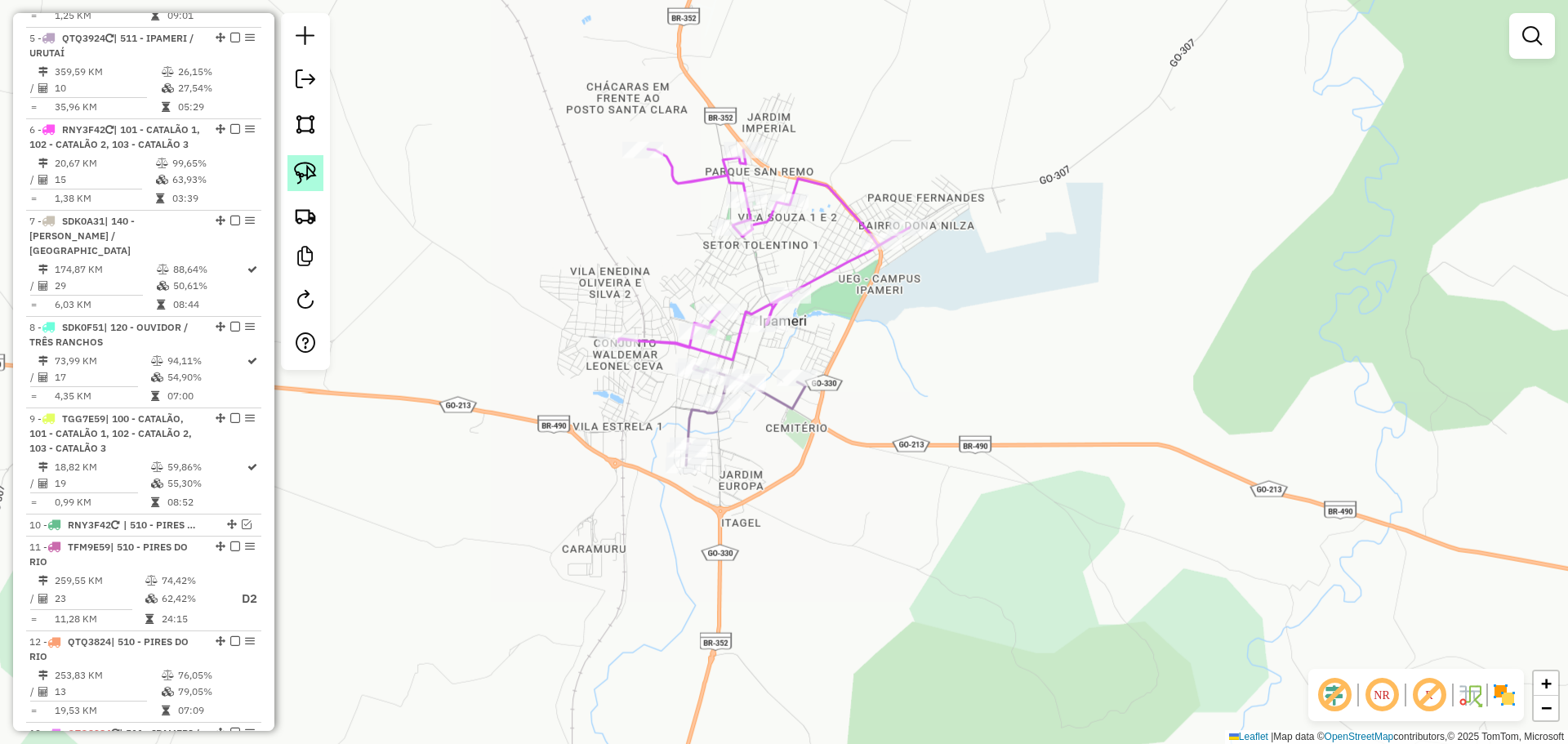
click at [295, 173] on img at bounding box center [306, 173] width 23 height 23
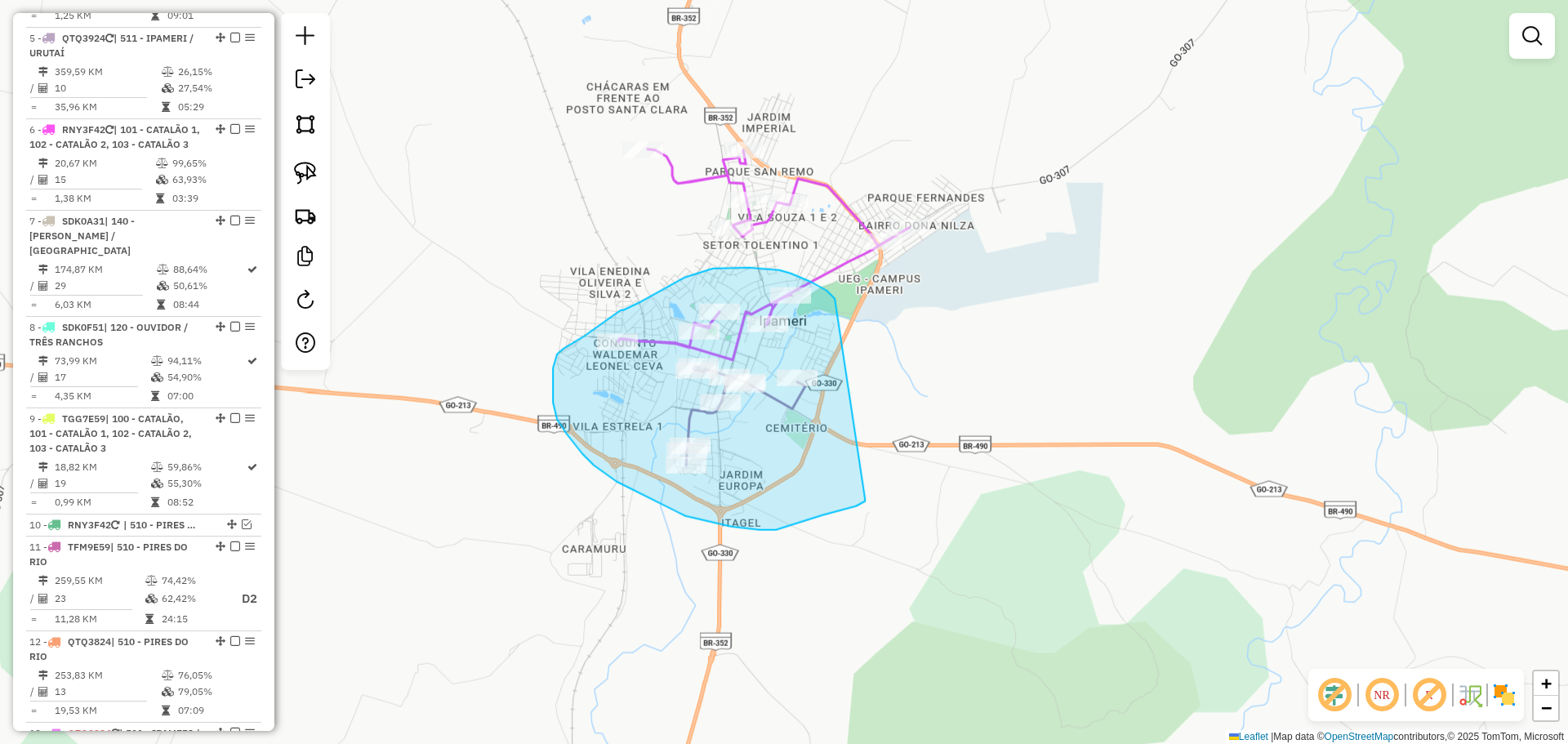
drag, startPoint x: 835, startPoint y: 299, endPoint x: 865, endPoint y: 498, distance: 201.2
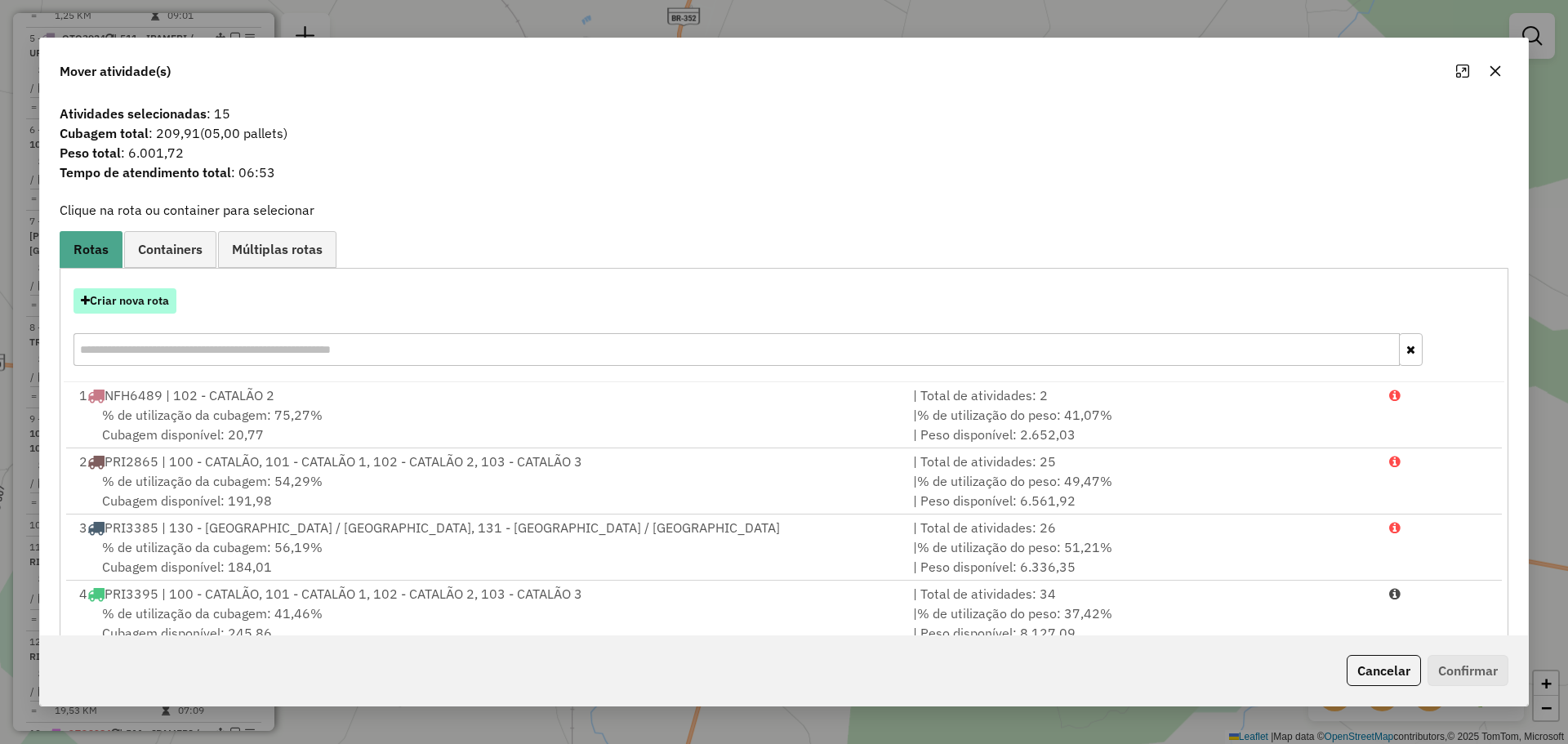
click at [156, 303] on button "Criar nova rota" at bounding box center [124, 301] width 103 height 26
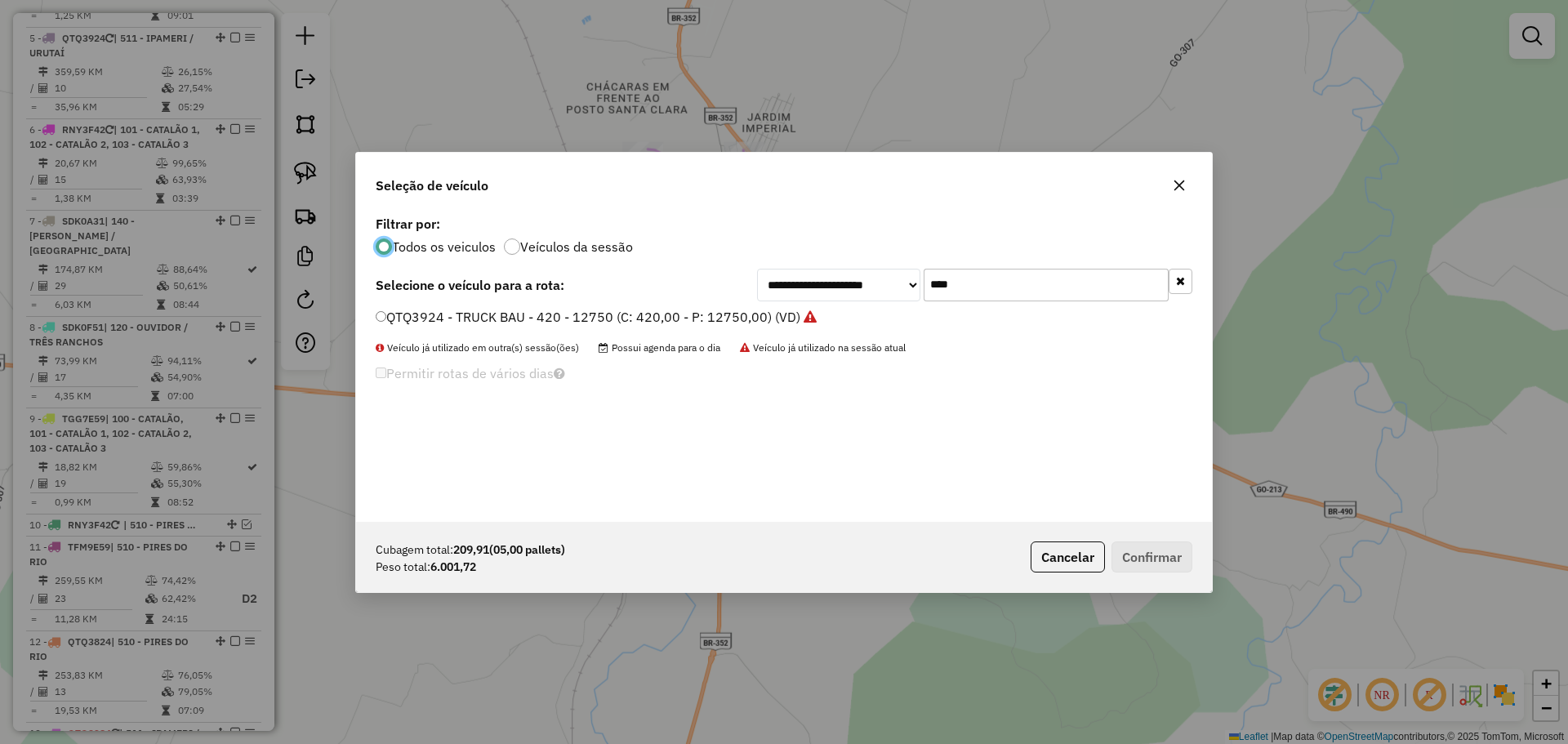
scroll to position [9, 5]
click at [1112, 277] on input "****" at bounding box center [1046, 285] width 245 height 32
type input "****"
click at [451, 312] on label "PRI2875 - TRUCK BAU - 420 - 12987 (C: 420,00 - P: 12987,00) (VD)" at bounding box center [586, 316] width 421 height 20
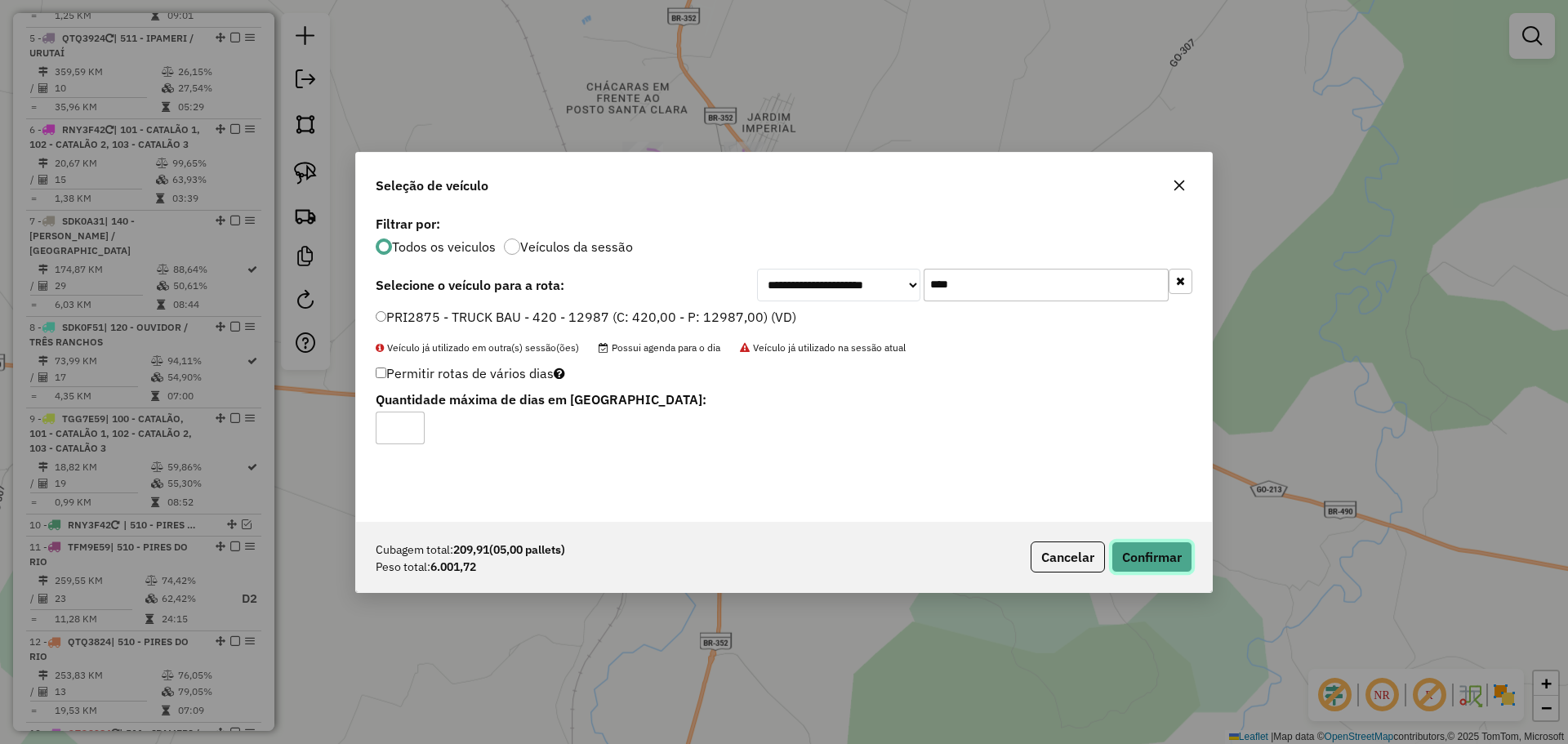
click at [1169, 549] on button "Confirmar" at bounding box center [1151, 557] width 81 height 31
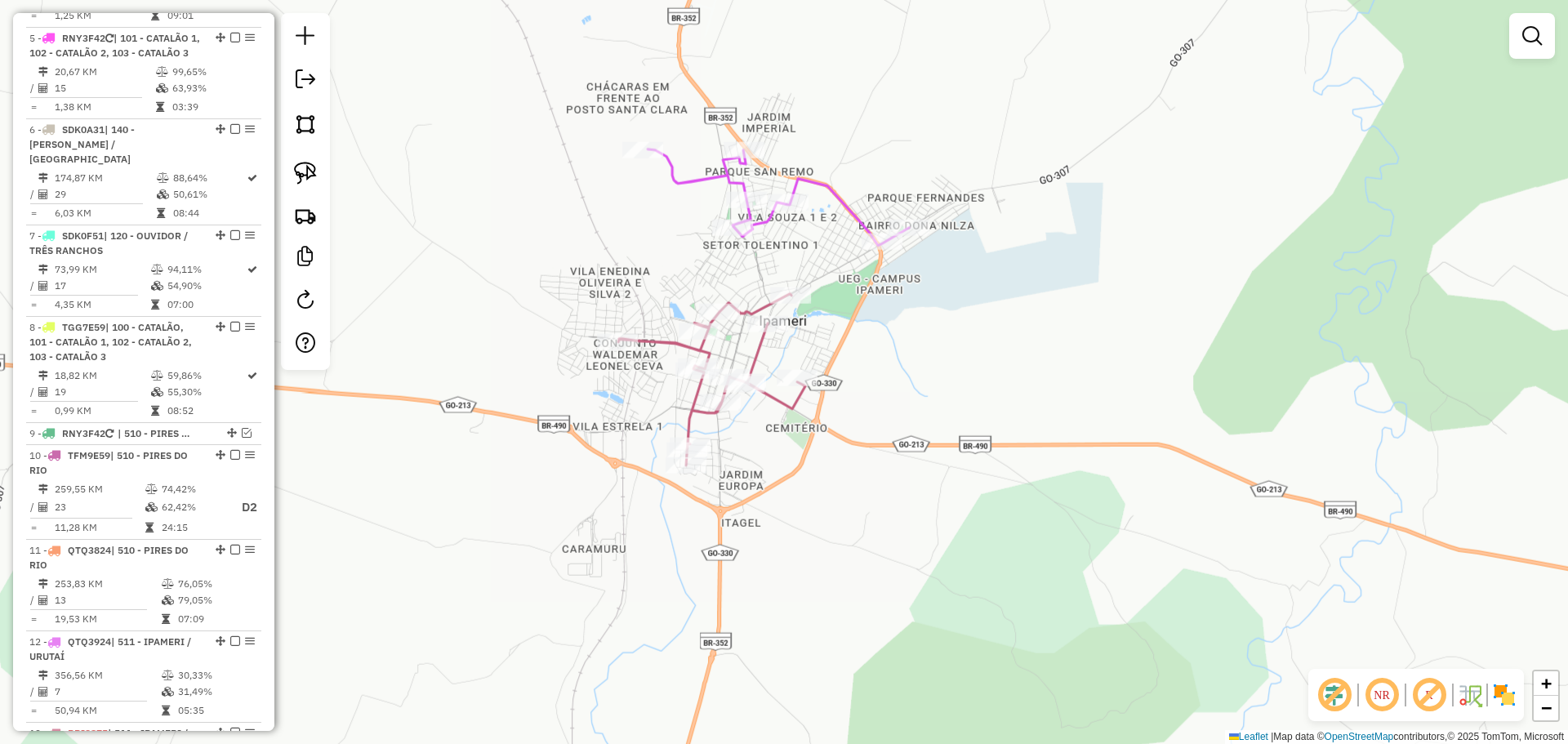
scroll to position [917, 0]
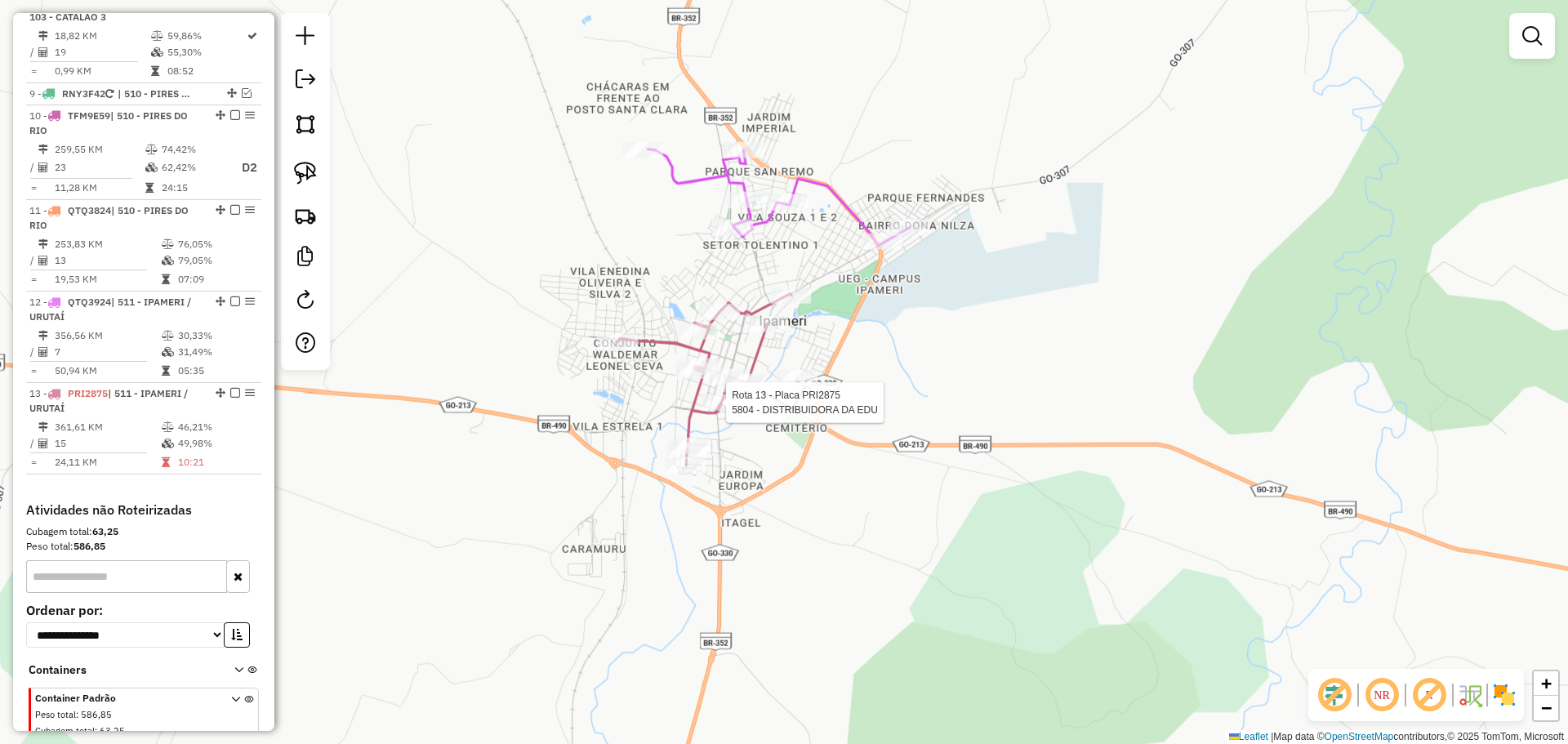
select select "**********"
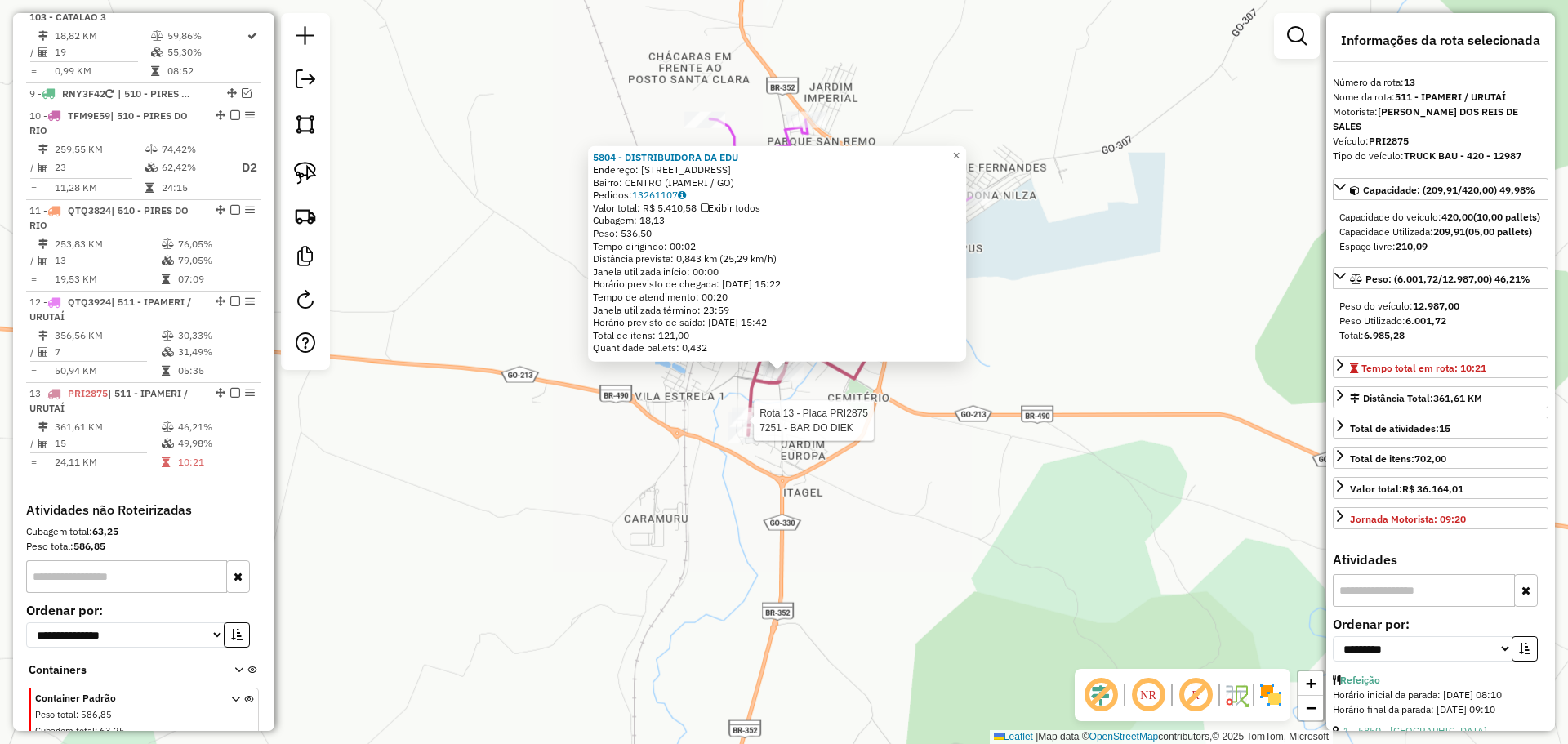
scroll to position [1399, 0]
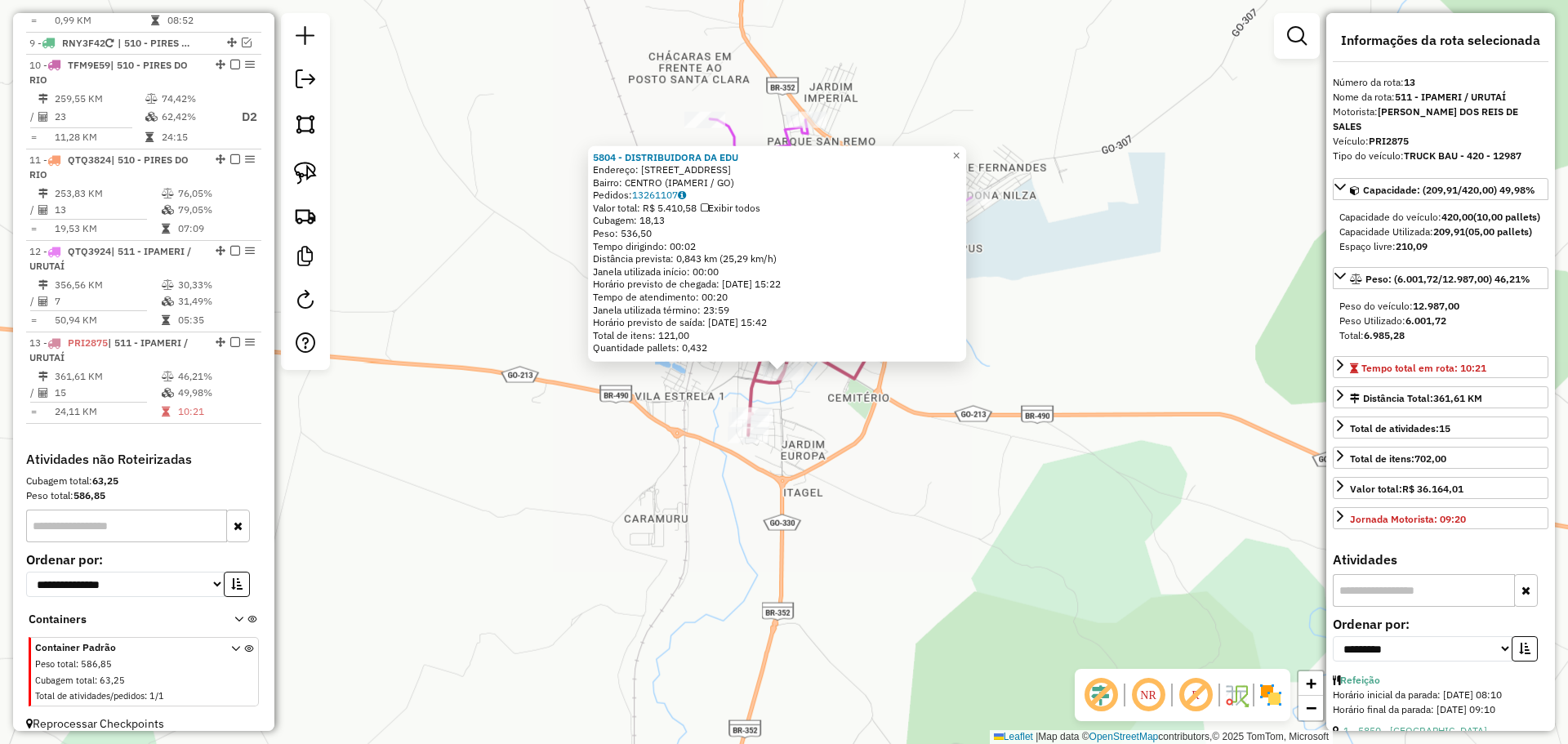
click at [850, 465] on div "5804 - DISTRIBUIDORA DA EDU Endereço: AVENIDA PANDIA CALOGERAS 133 Bairro: CENT…" at bounding box center [784, 372] width 1568 height 744
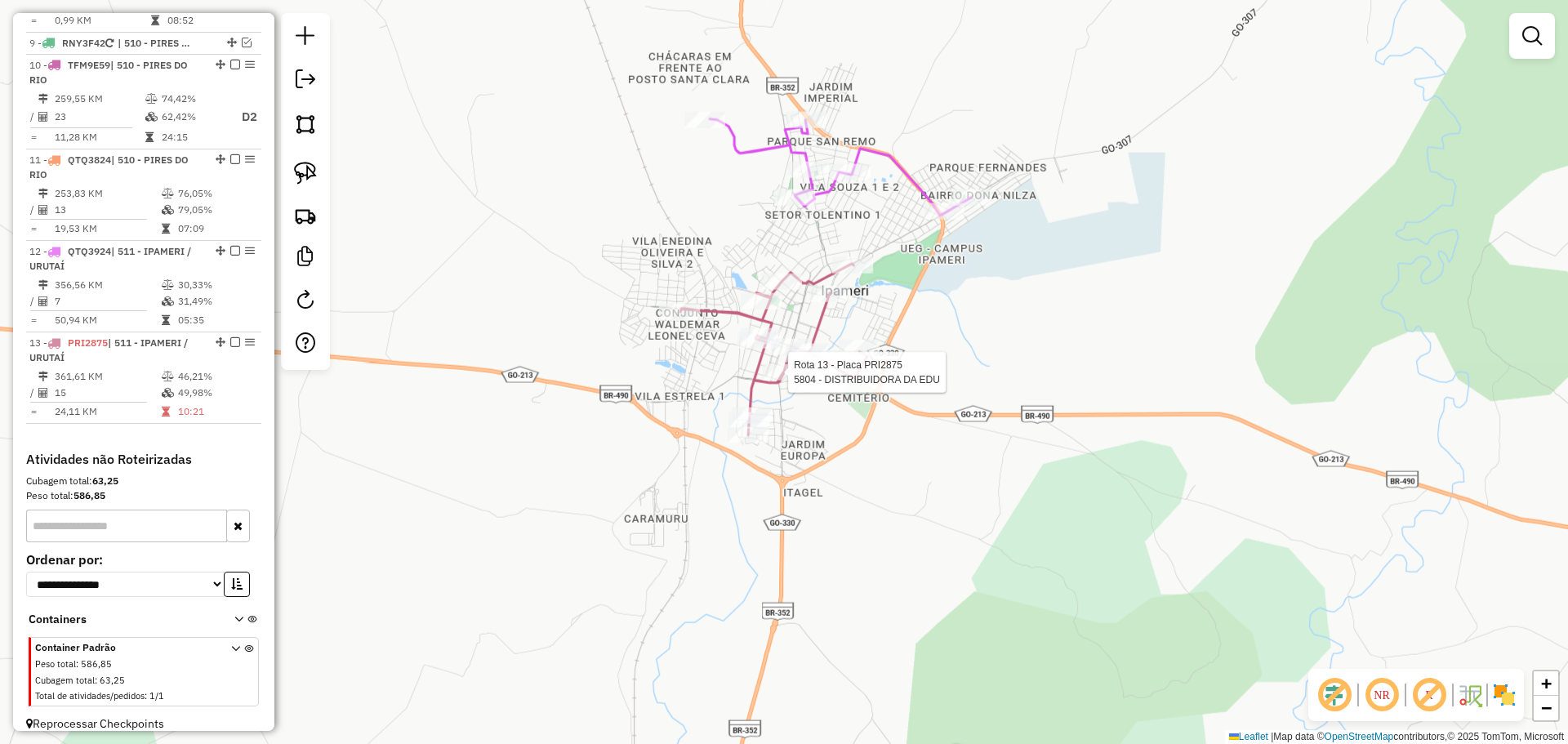
select select "**********"
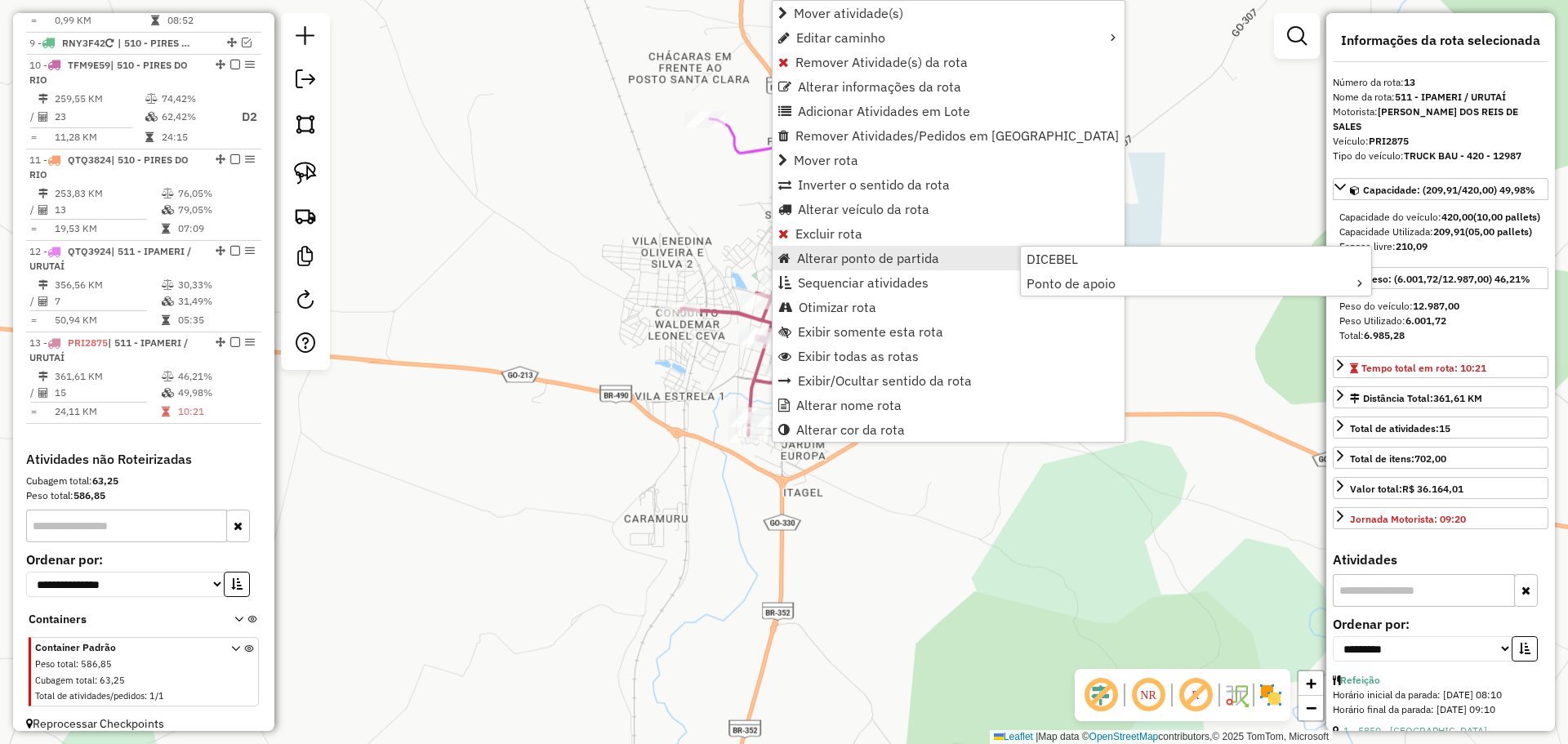
click at [849, 258] on span "Alterar ponto de partida" at bounding box center [868, 258] width 142 height 13
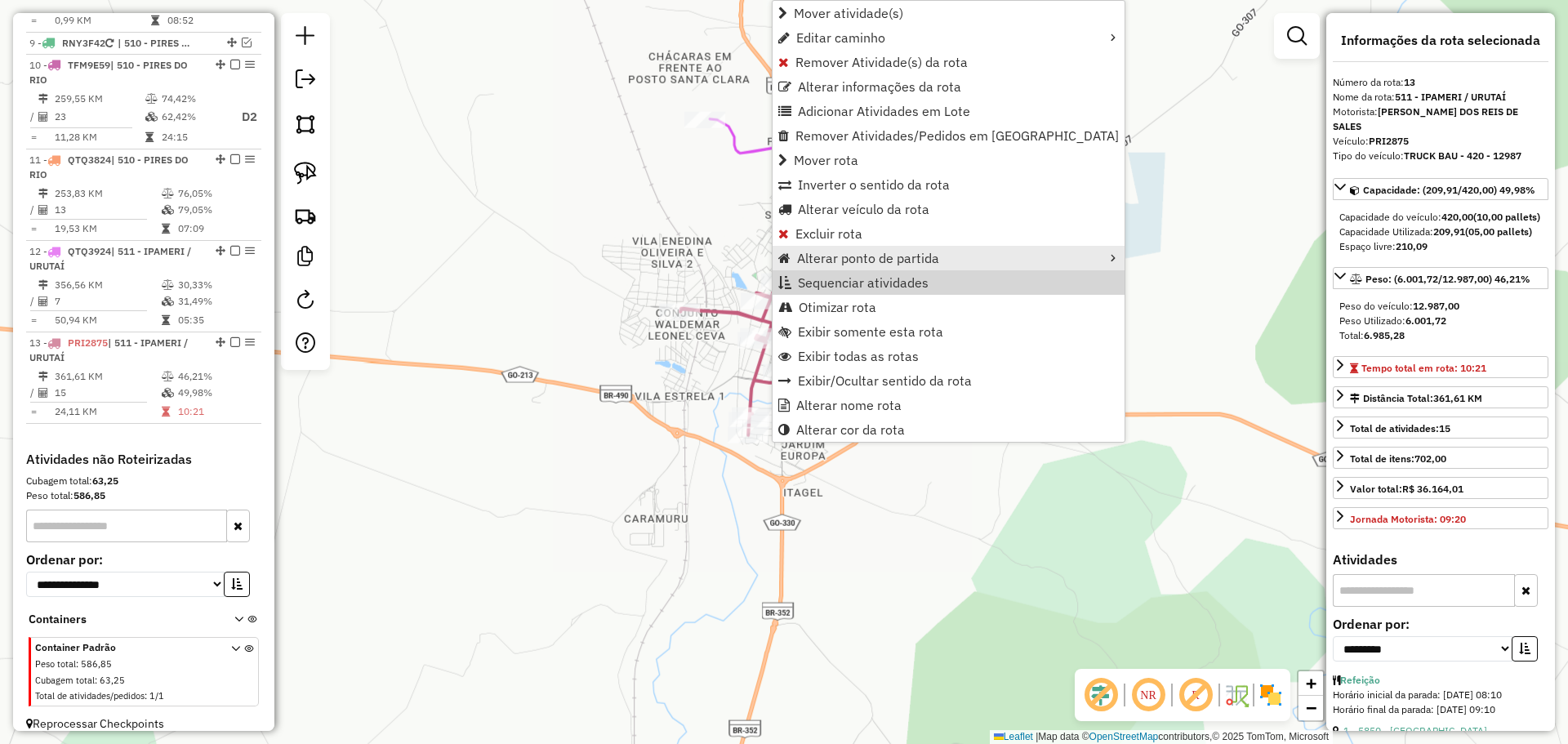
click at [1001, 265] on link "Alterar ponto de partida" at bounding box center [948, 258] width 352 height 25
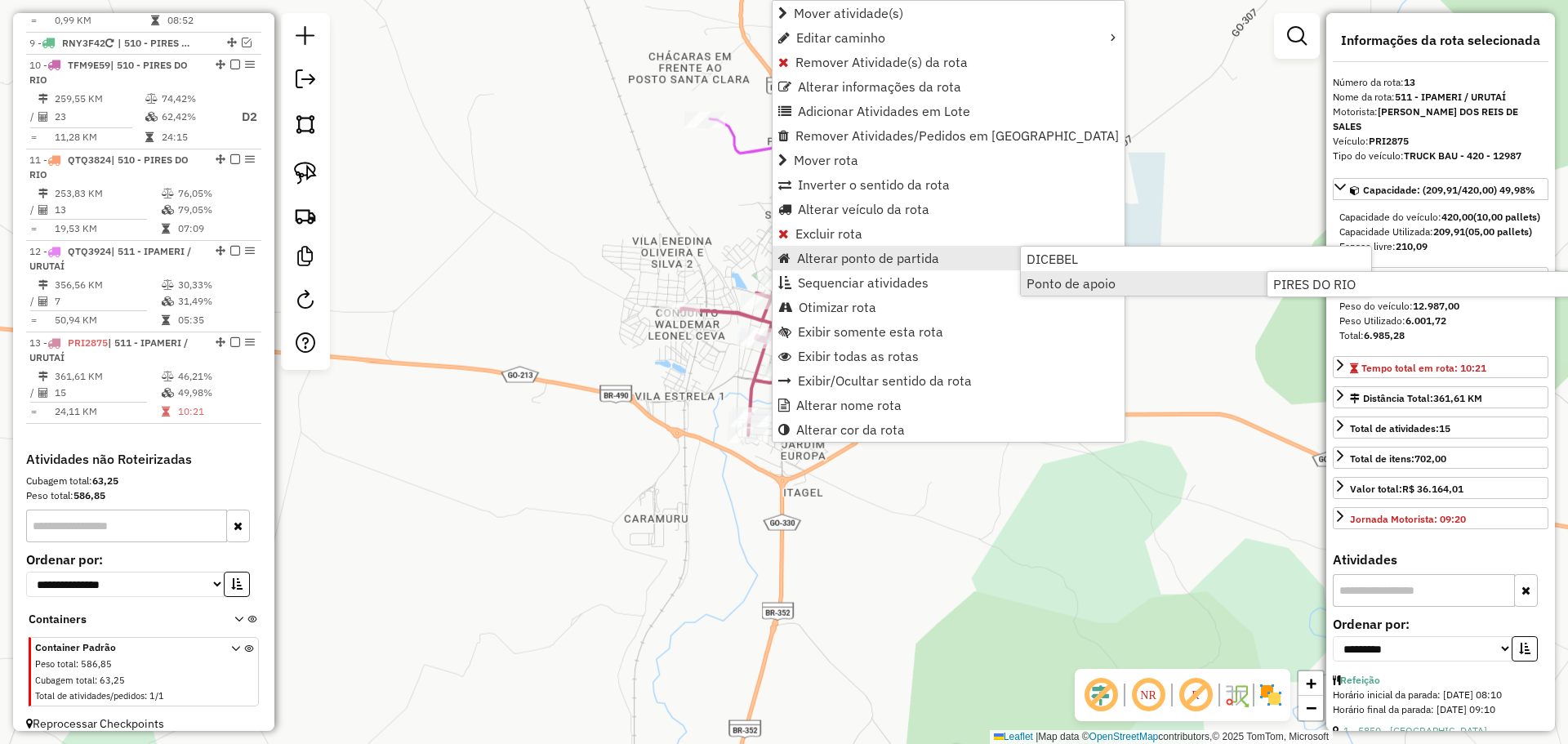
click at [1070, 284] on span "Ponto de apoio" at bounding box center [1071, 283] width 89 height 13
click at [1331, 286] on span "PIRES DO RIO" at bounding box center [1313, 284] width 83 height 13
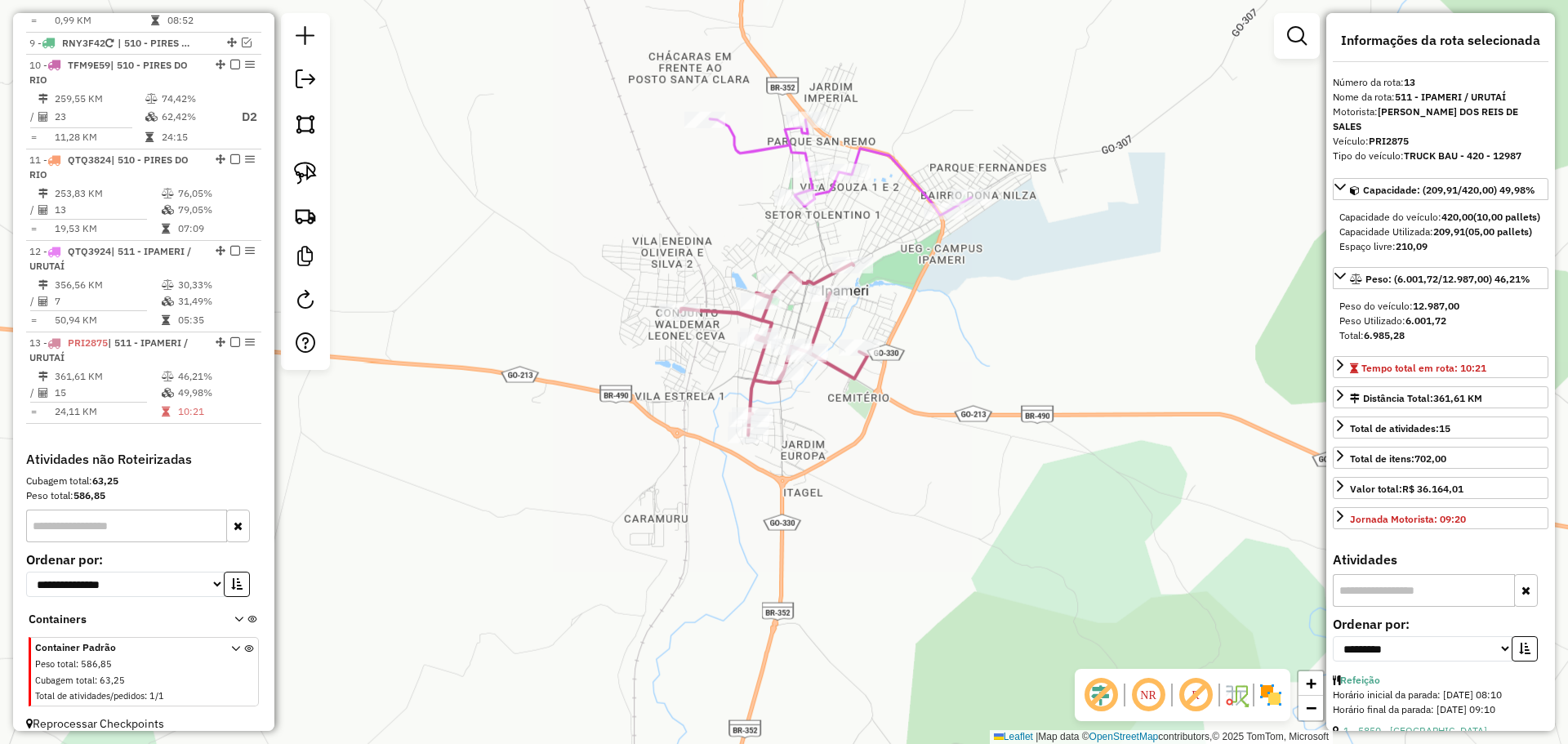
click at [769, 354] on icon at bounding box center [773, 350] width 187 height 172
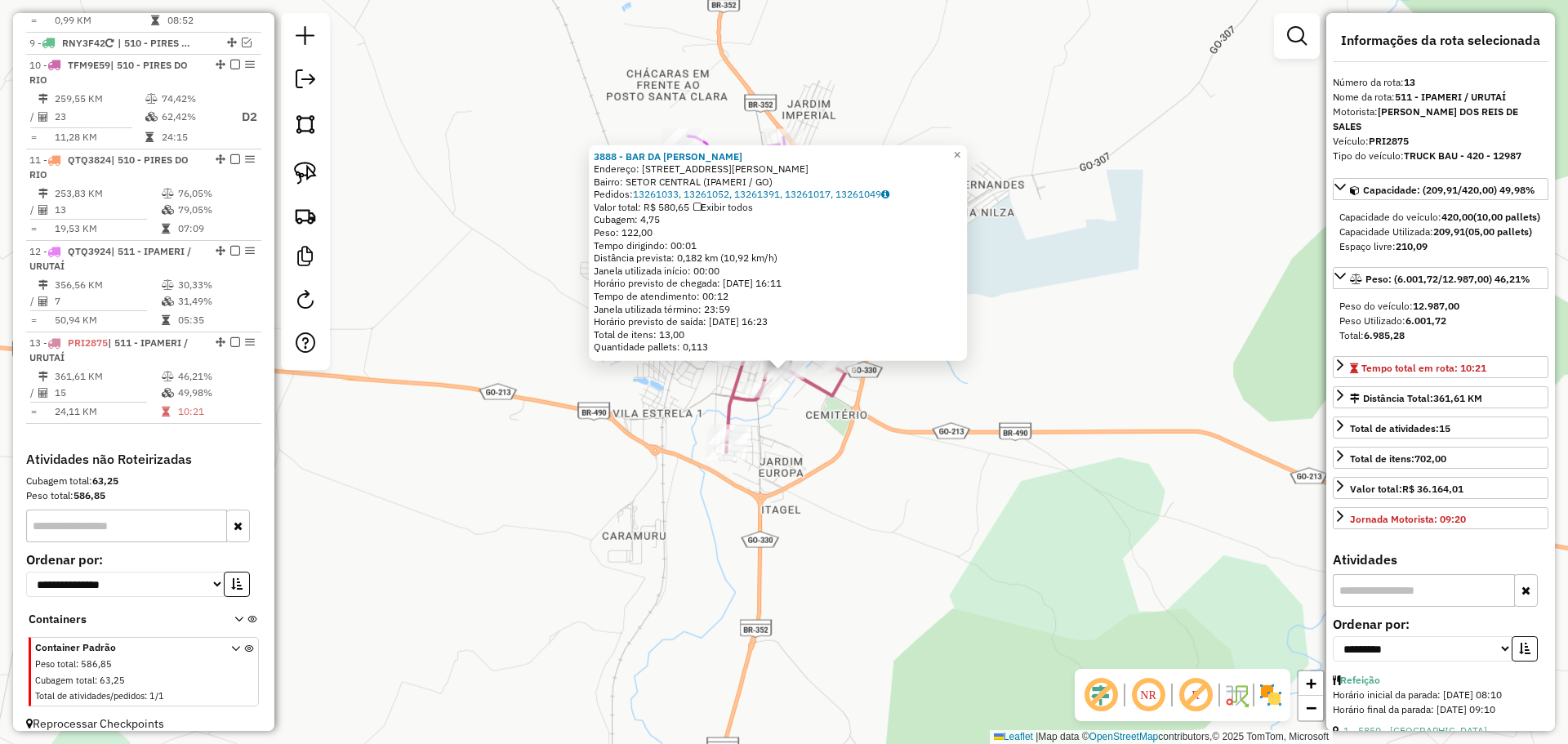
drag, startPoint x: 802, startPoint y: 348, endPoint x: 764, endPoint y: 380, distance: 49.7
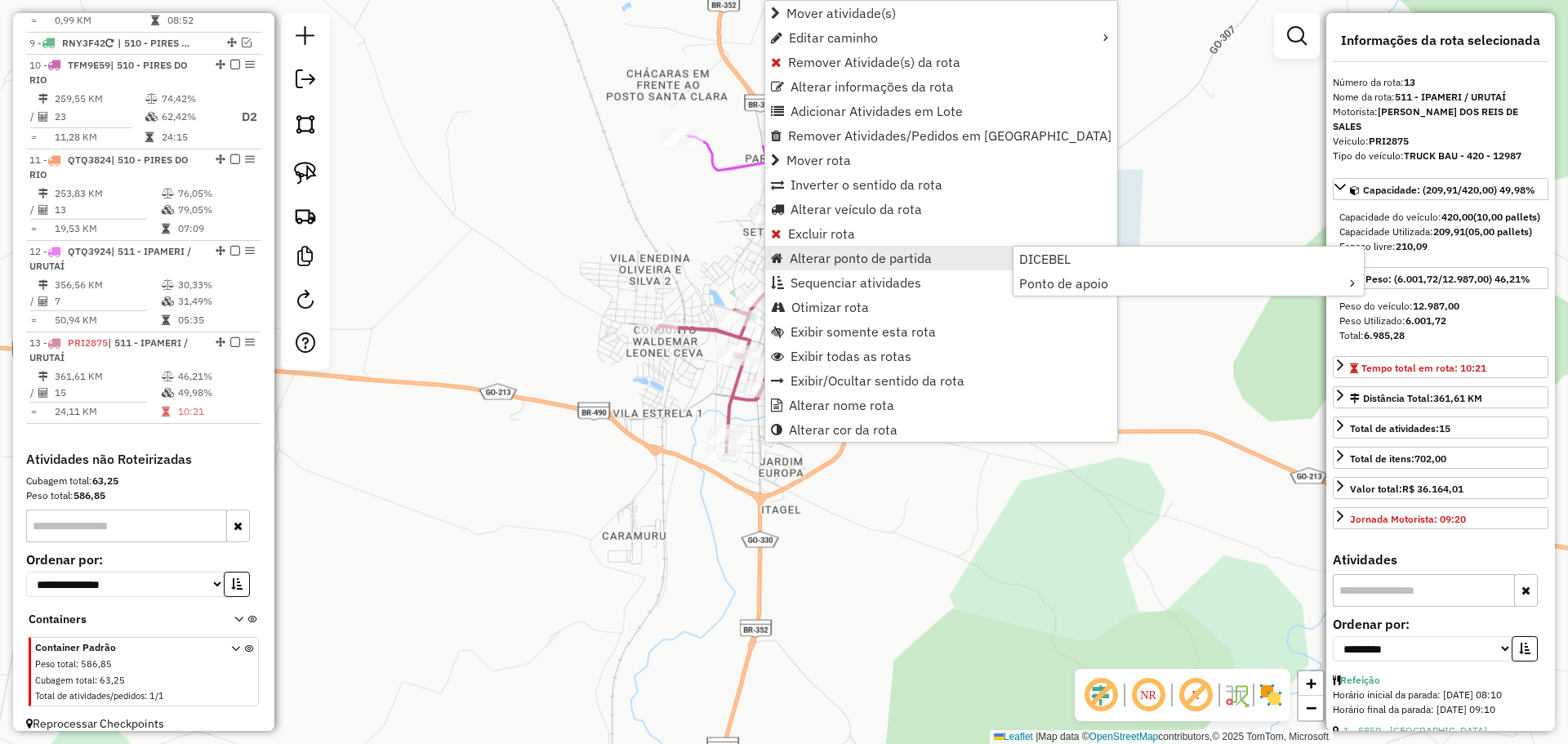
click at [923, 260] on span "Alterar ponto de partida" at bounding box center [860, 258] width 142 height 13
click at [1078, 255] on link "DICEBEL" at bounding box center [1188, 259] width 350 height 25
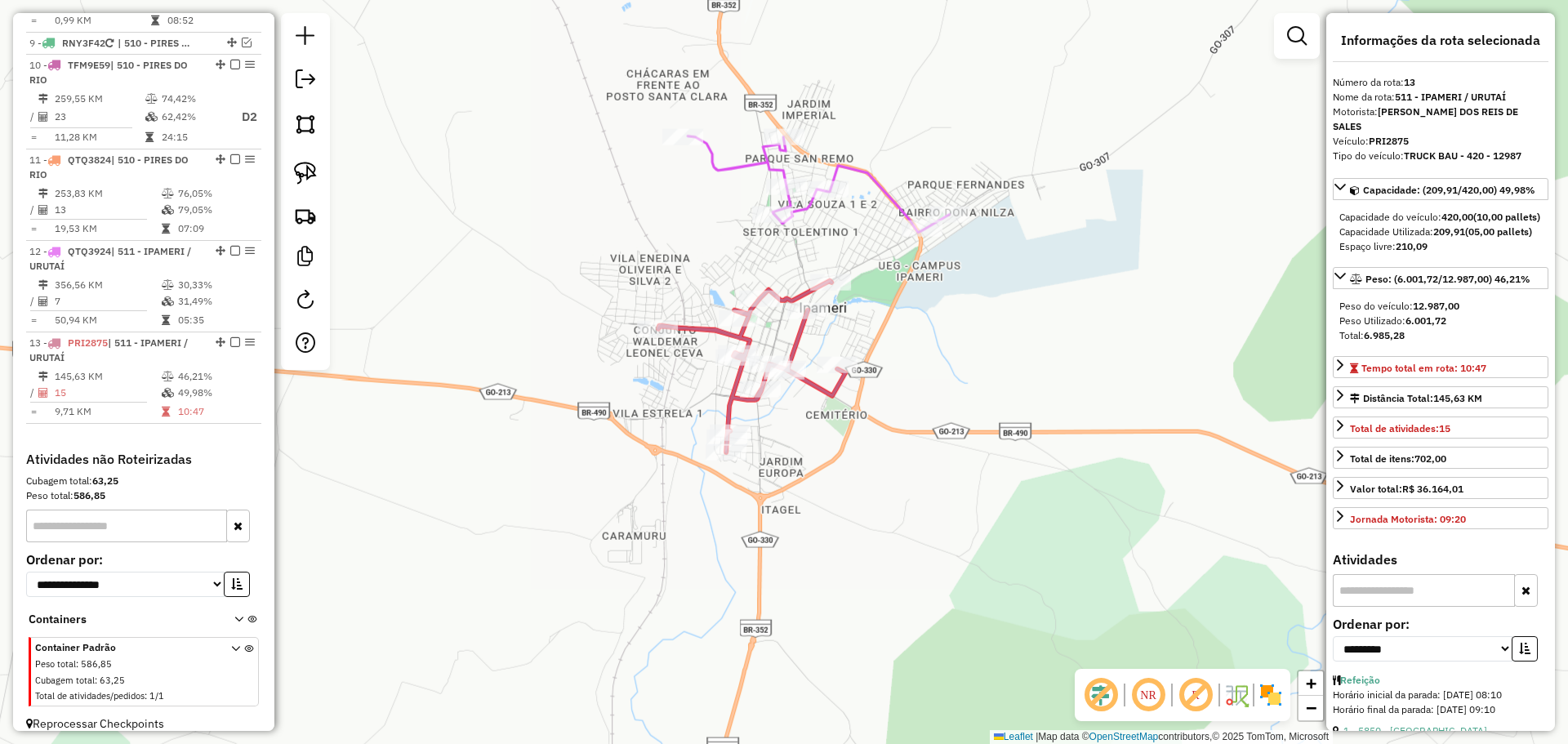
click at [775, 471] on div "Janela de atendimento Grade de atendimento Capacidade Transportadoras Veículos …" at bounding box center [784, 372] width 1568 height 744
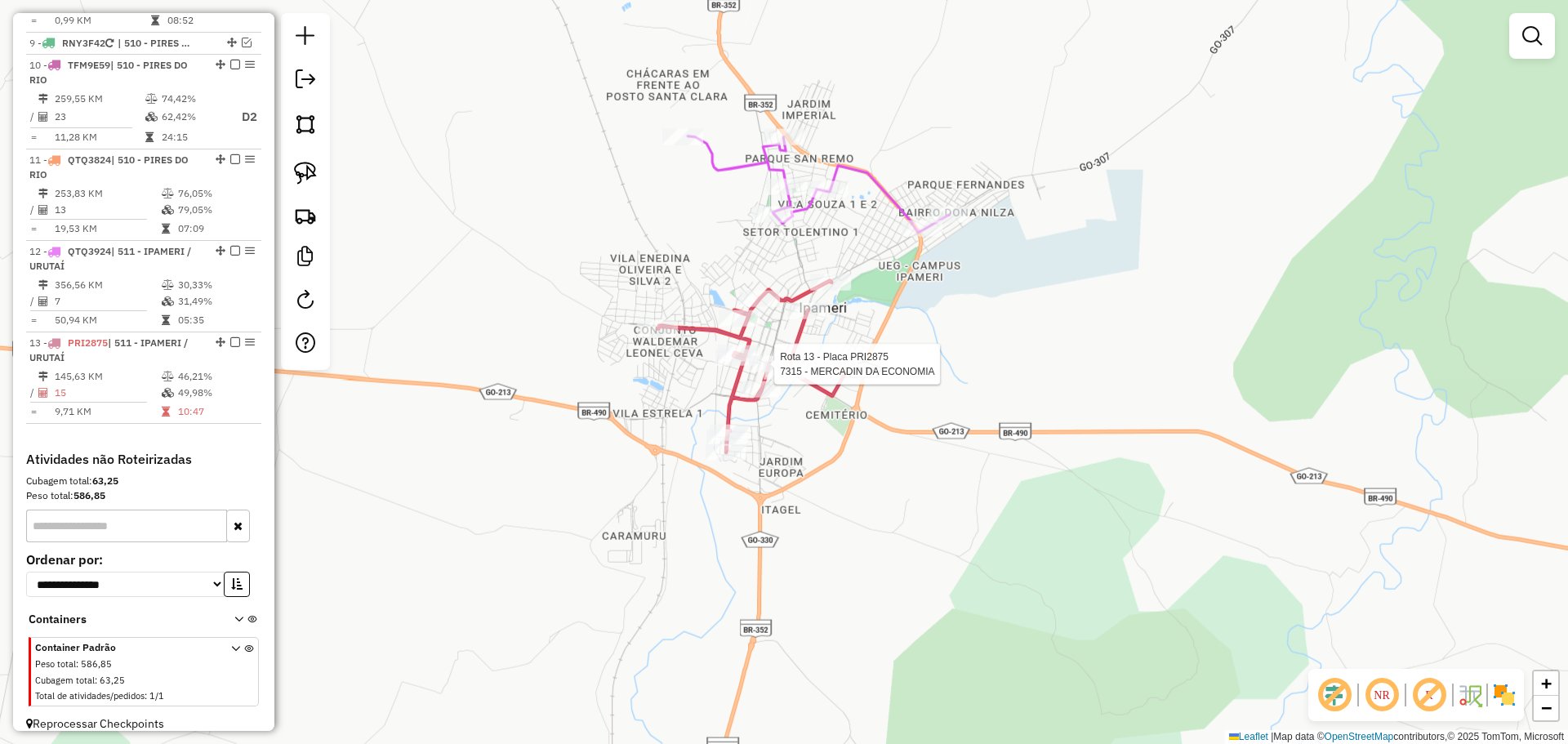
select select "**********"
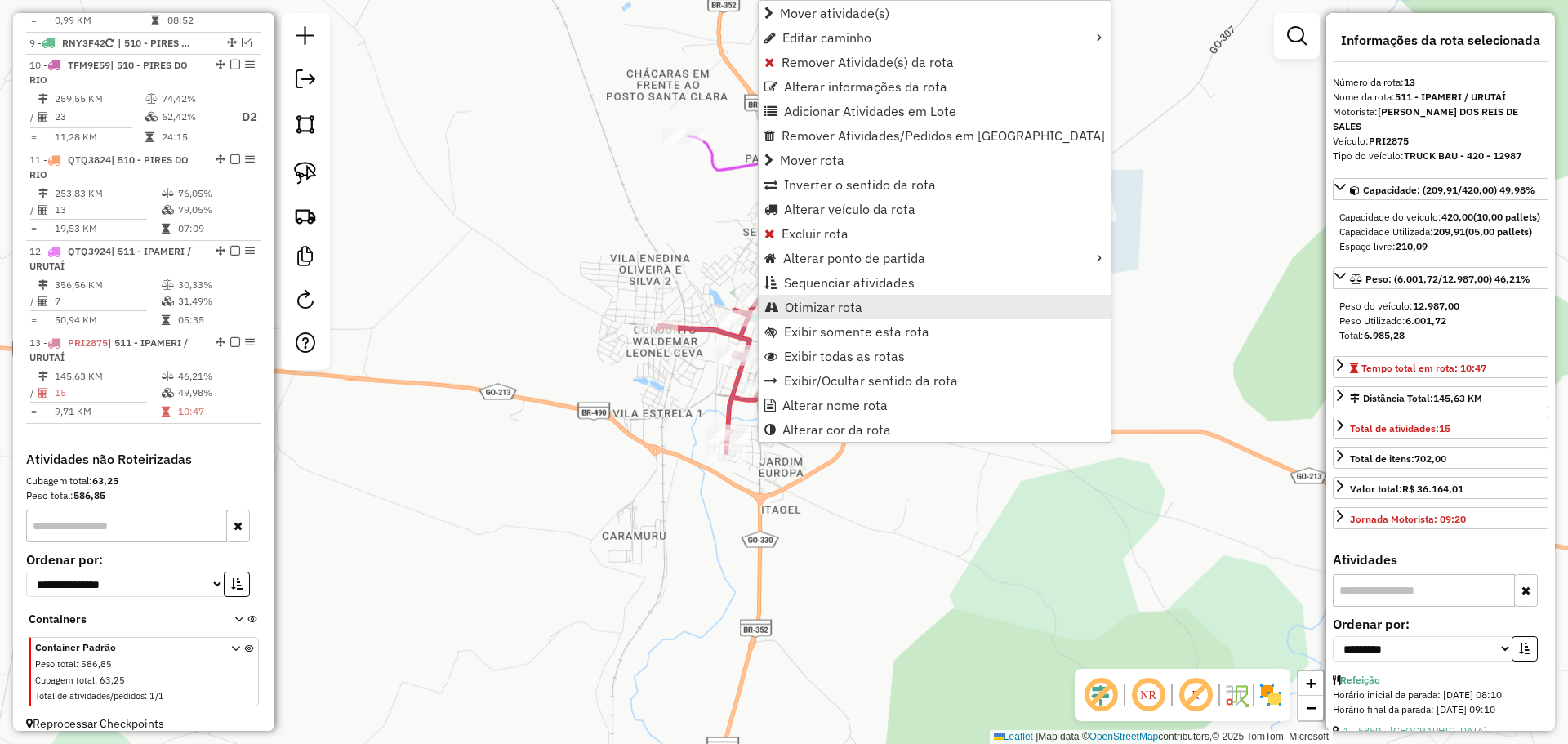
click at [821, 313] on span "Otimizar rota" at bounding box center [823, 307] width 78 height 13
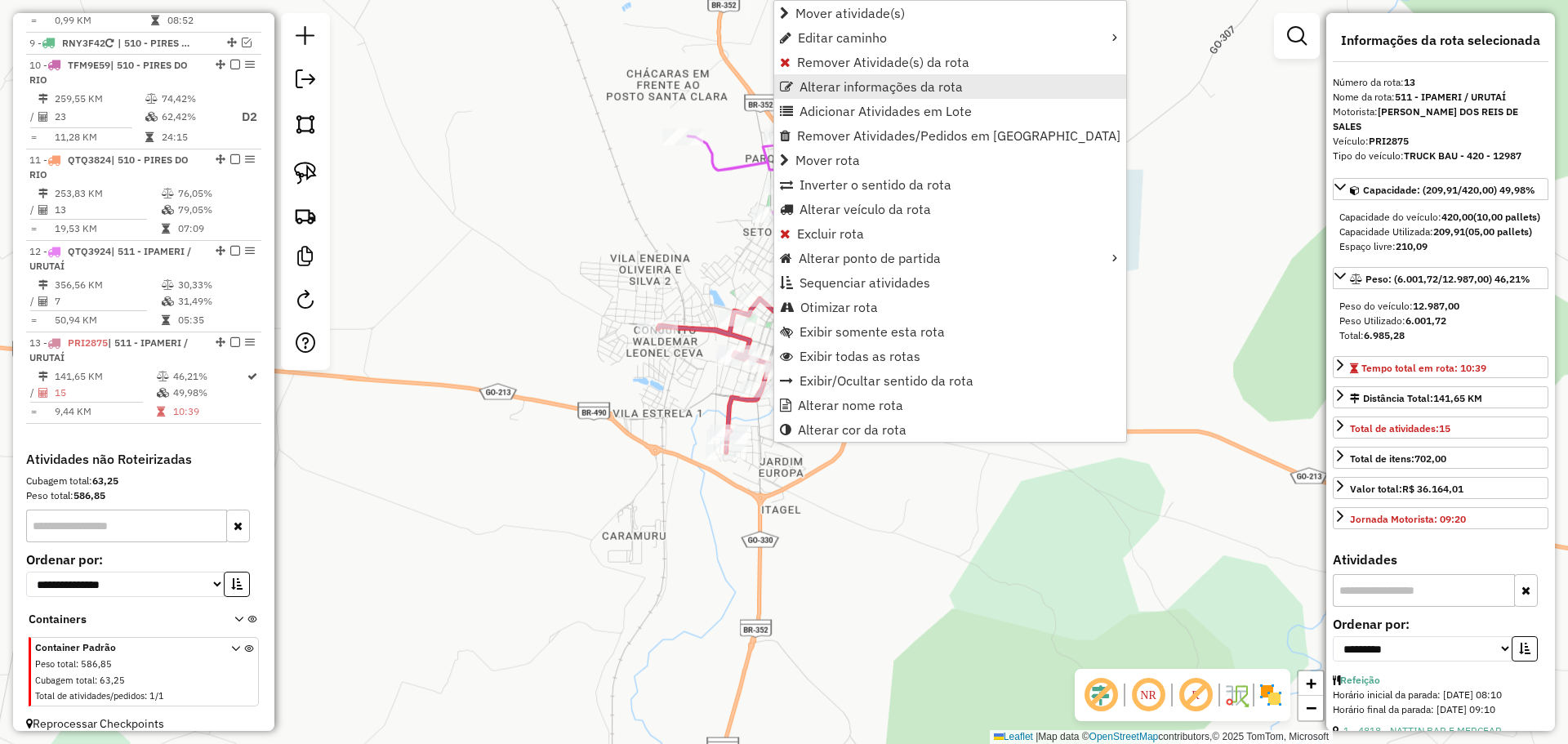
click at [858, 87] on span "Alterar informações da rota" at bounding box center [881, 86] width 163 height 13
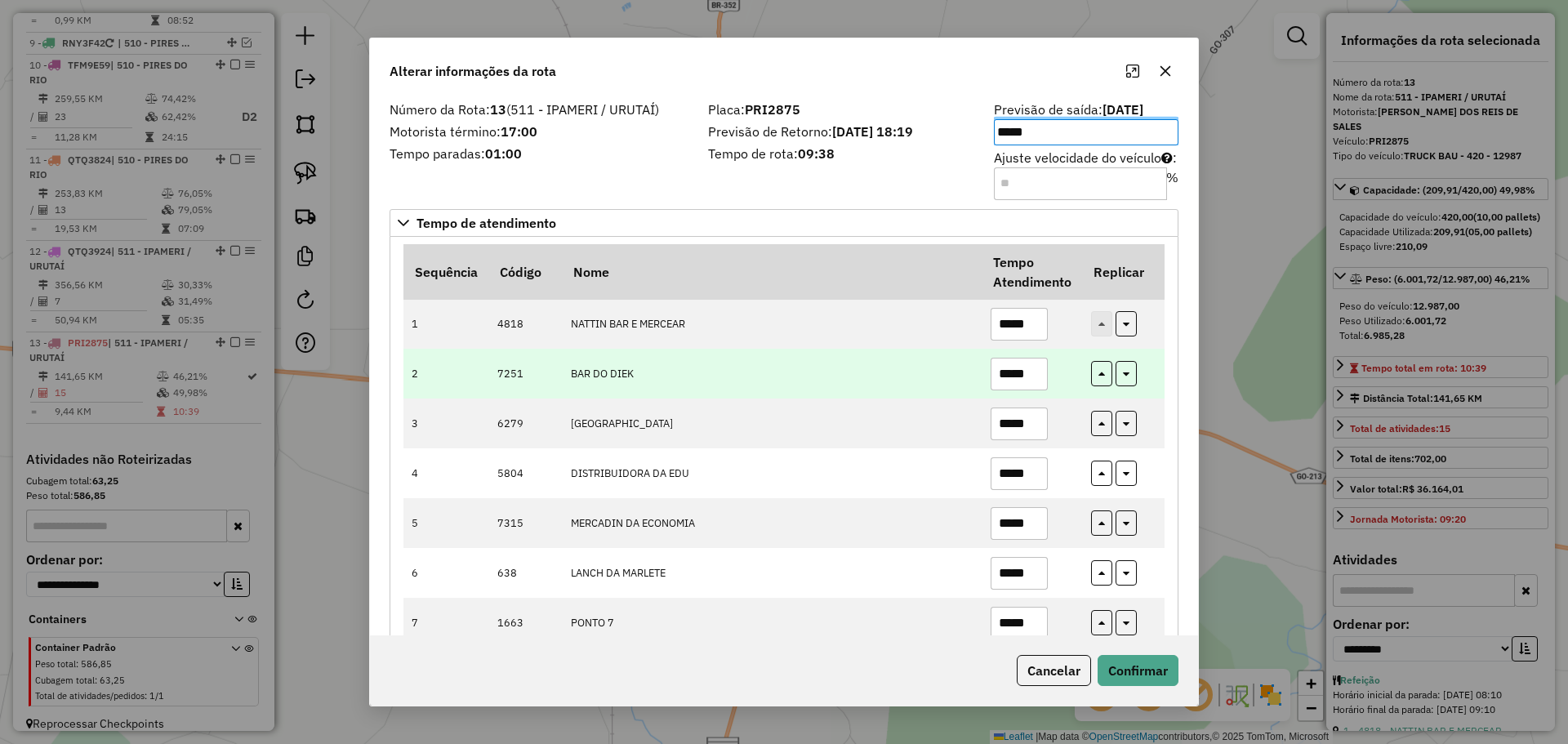
click at [848, 391] on td "BAR DO DIEK" at bounding box center [772, 373] width 420 height 49
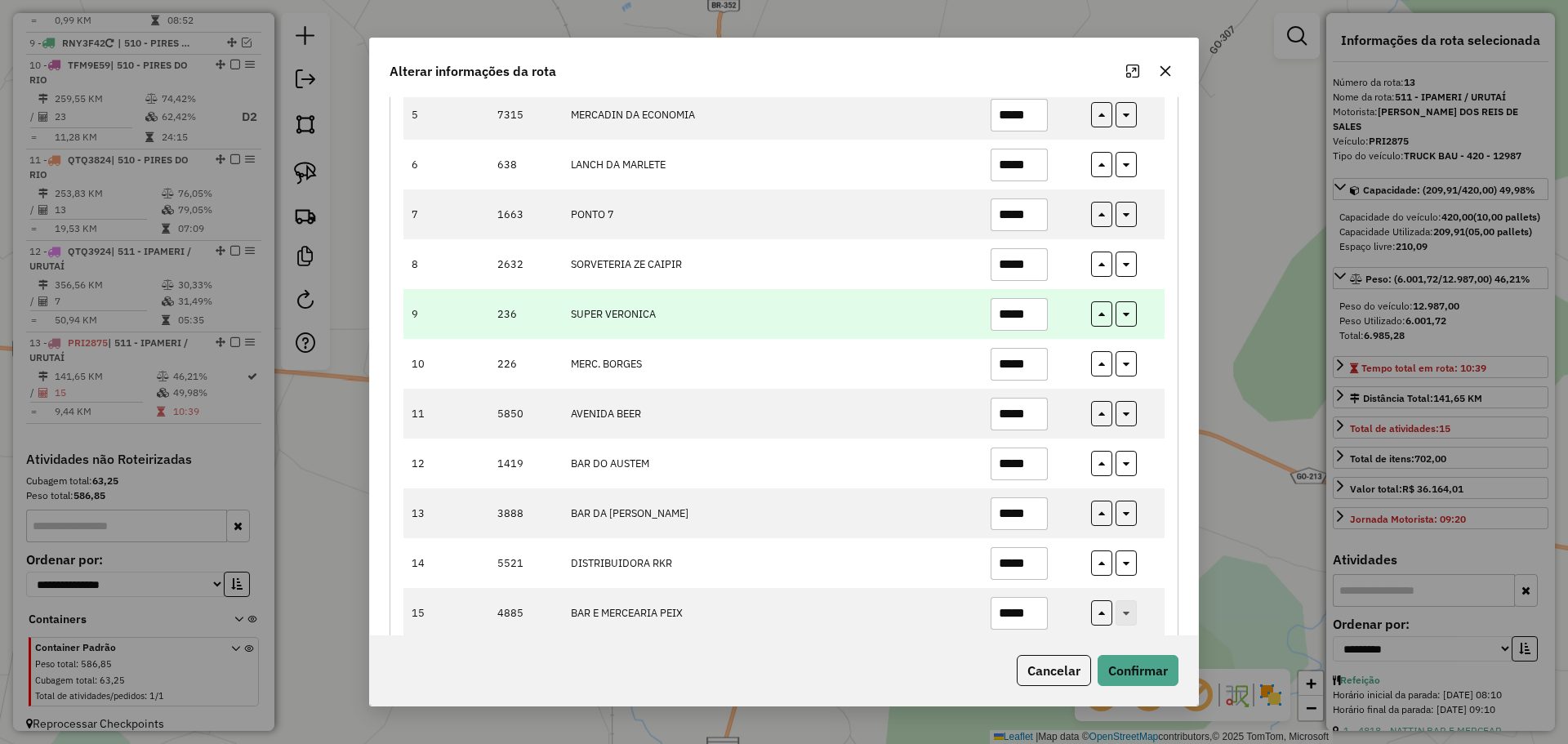
scroll to position [441, 0]
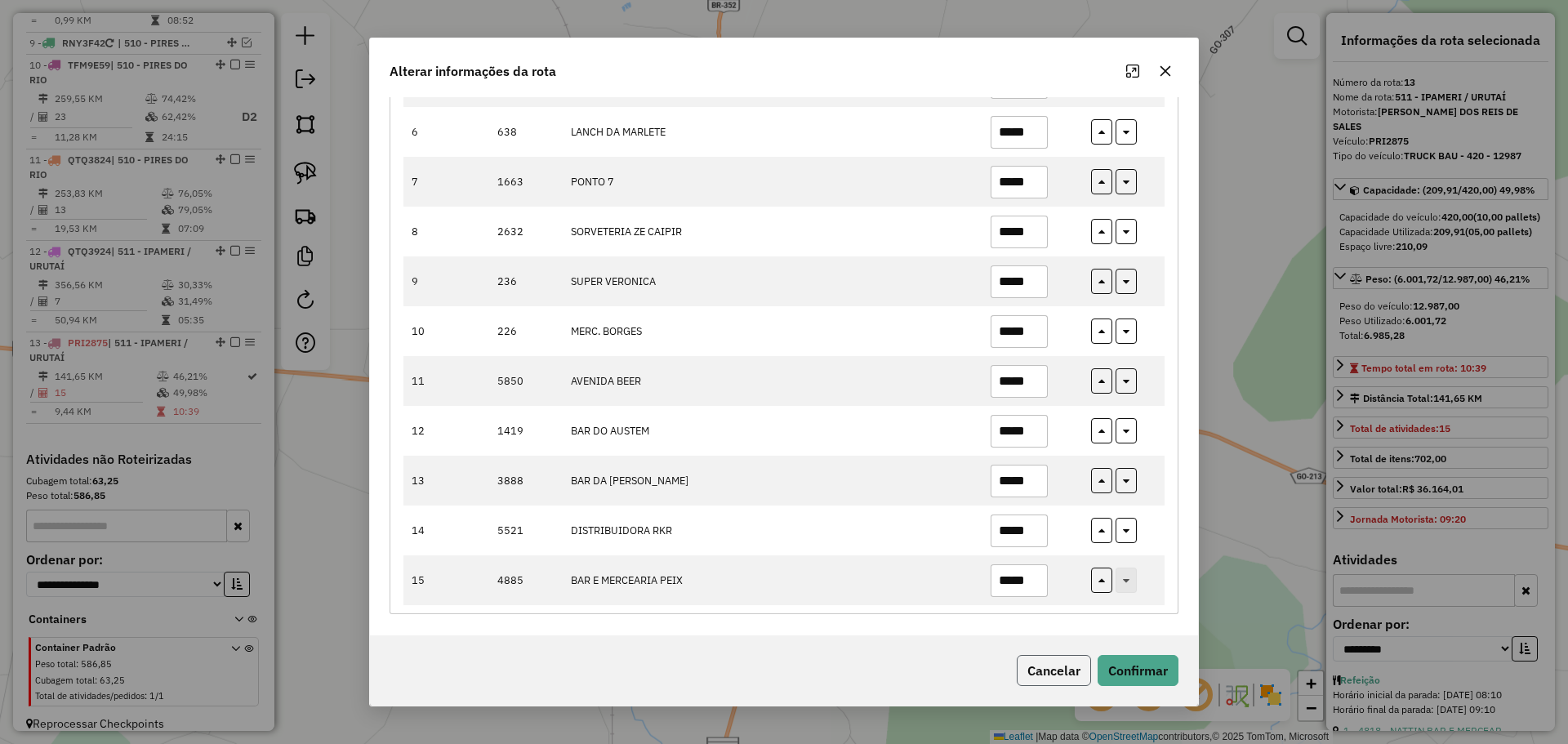
click at [1049, 660] on button "Cancelar" at bounding box center [1053, 671] width 74 height 31
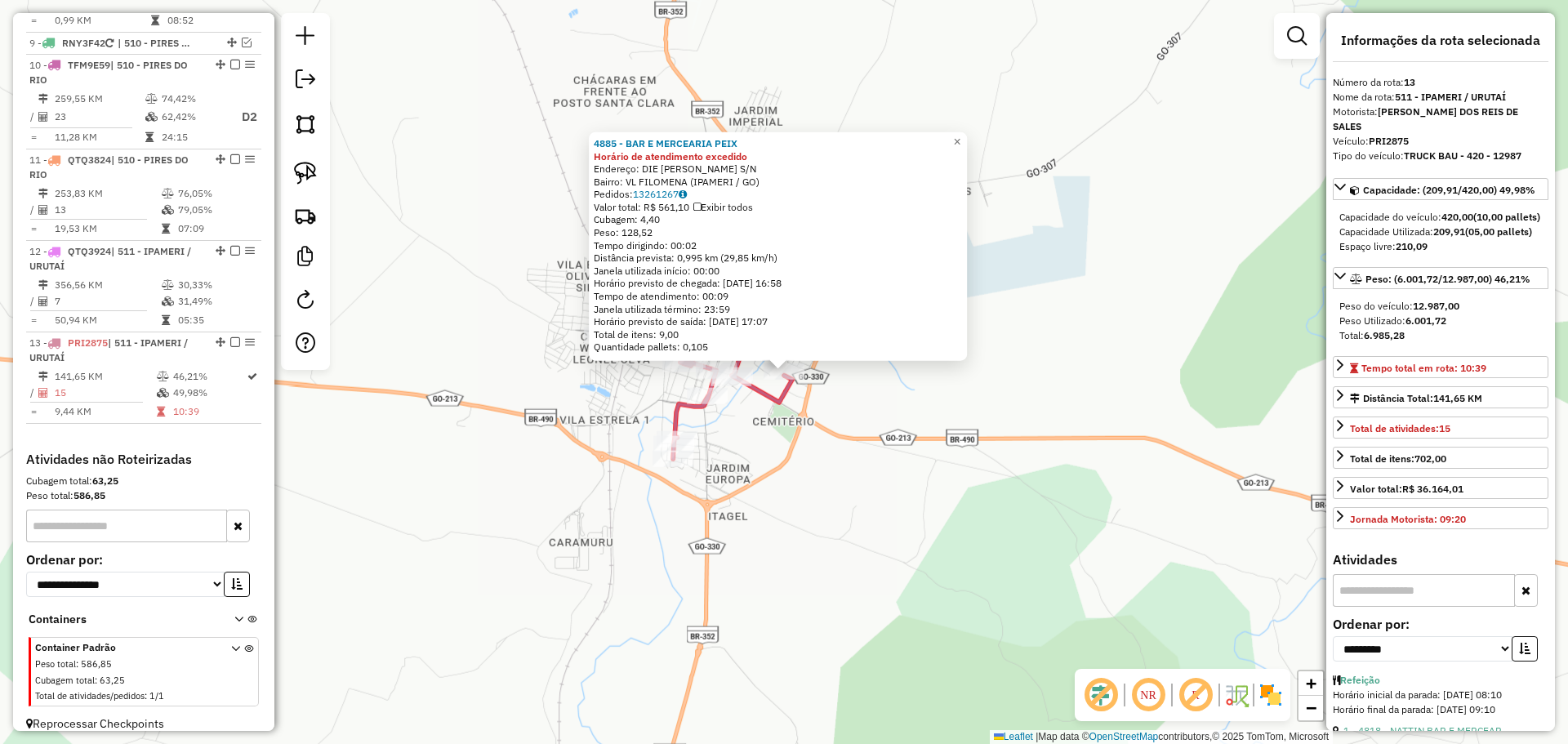
click at [873, 457] on div "4885 - BAR E MERCEARIA PEIX Horário de atendimento excedido Endereço: DIE RODRI…" at bounding box center [784, 372] width 1568 height 744
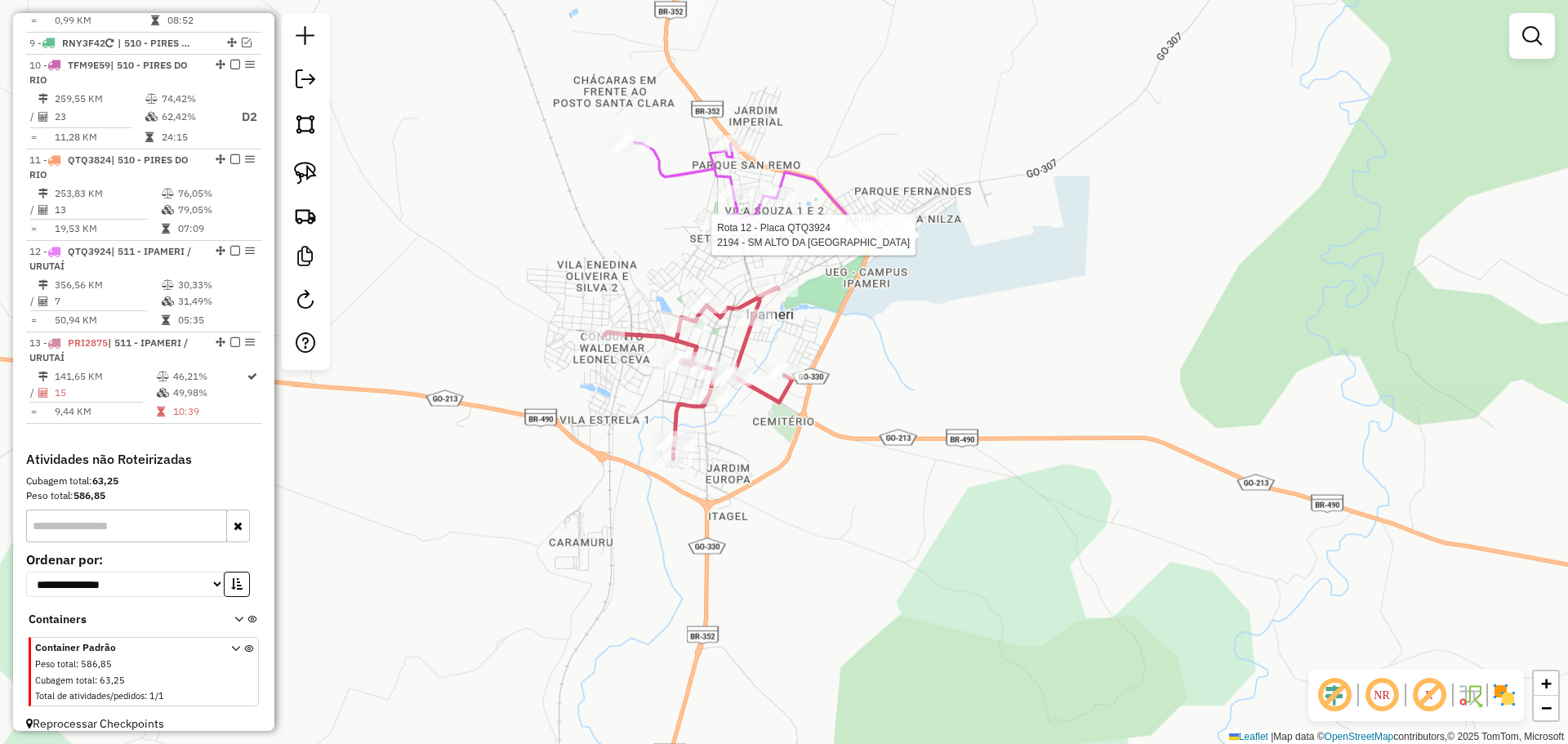
select select "**********"
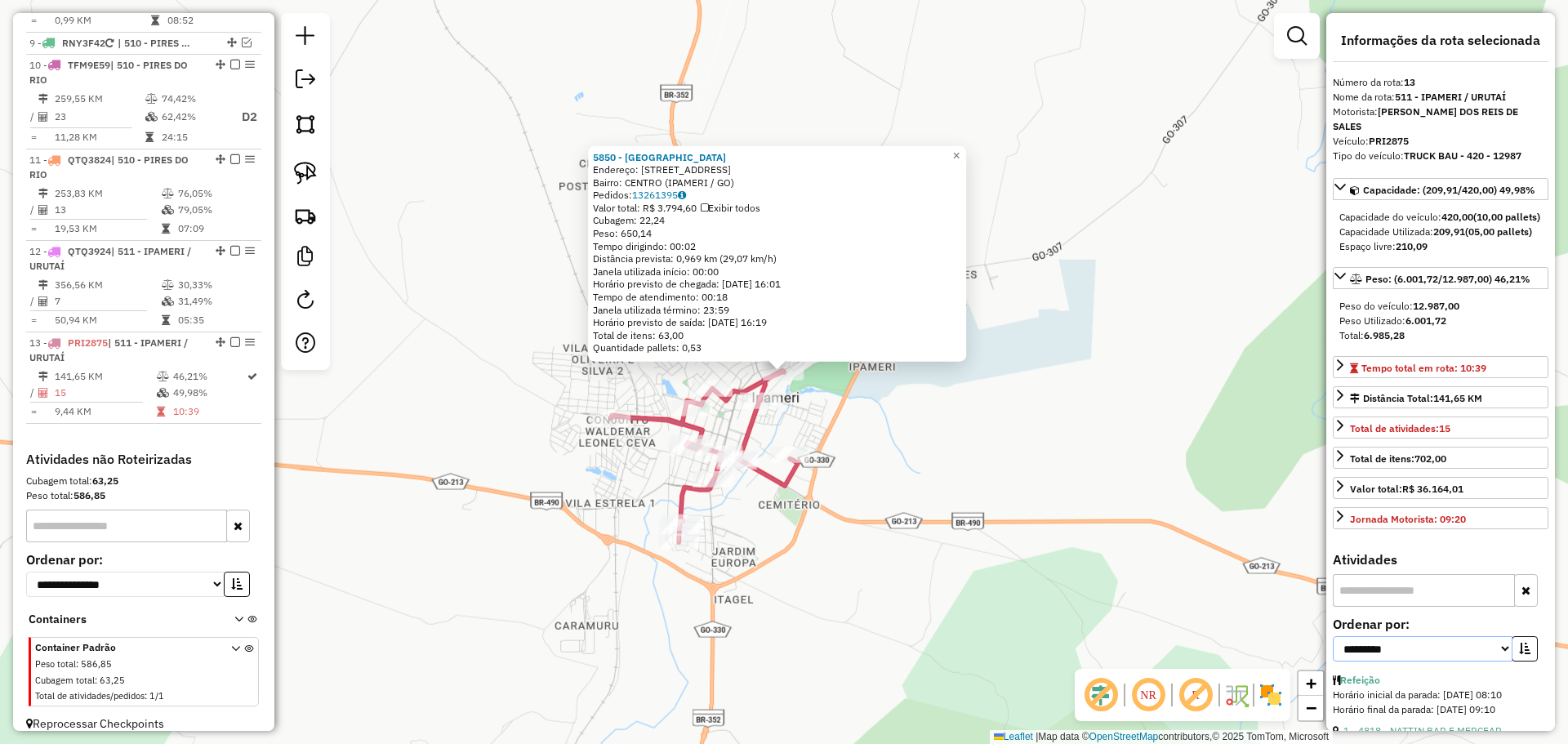
click at [1503, 661] on select "**********" at bounding box center [1422, 649] width 179 height 26
select select "*********"
click at [1332, 651] on select "**********" at bounding box center [1422, 649] width 179 height 26
click at [1521, 655] on icon "button" at bounding box center [1524, 649] width 11 height 11
click at [1484, 686] on link "5 - 7315 - MERCADIN DA ECONOMIA" at bounding box center [1426, 679] width 166 height 12
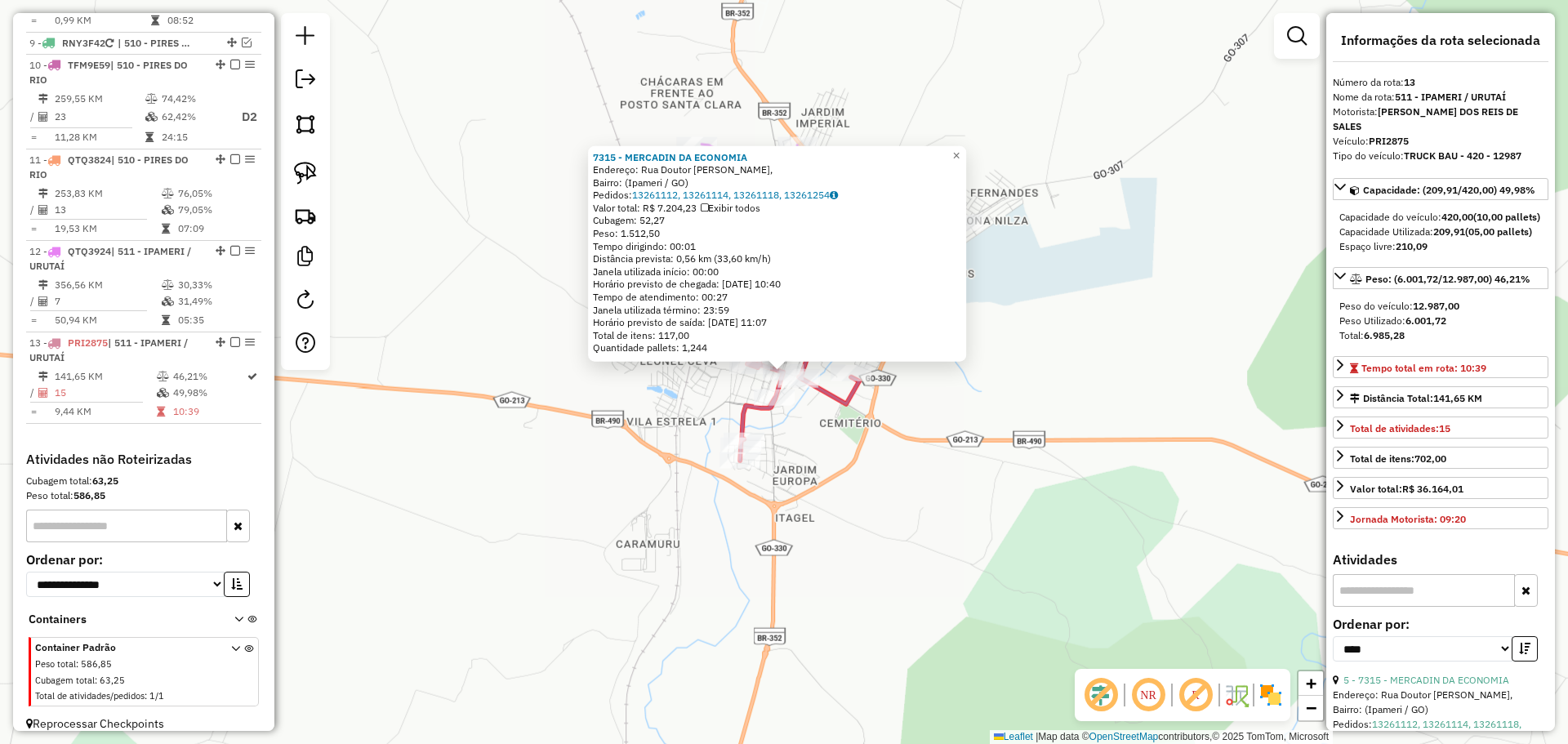
click at [950, 402] on div "7315 - MERCADIN DA ECONOMIA Endereço: Rua Doutor João de Pinho Costa Júnior, Ba…" at bounding box center [784, 372] width 1568 height 744
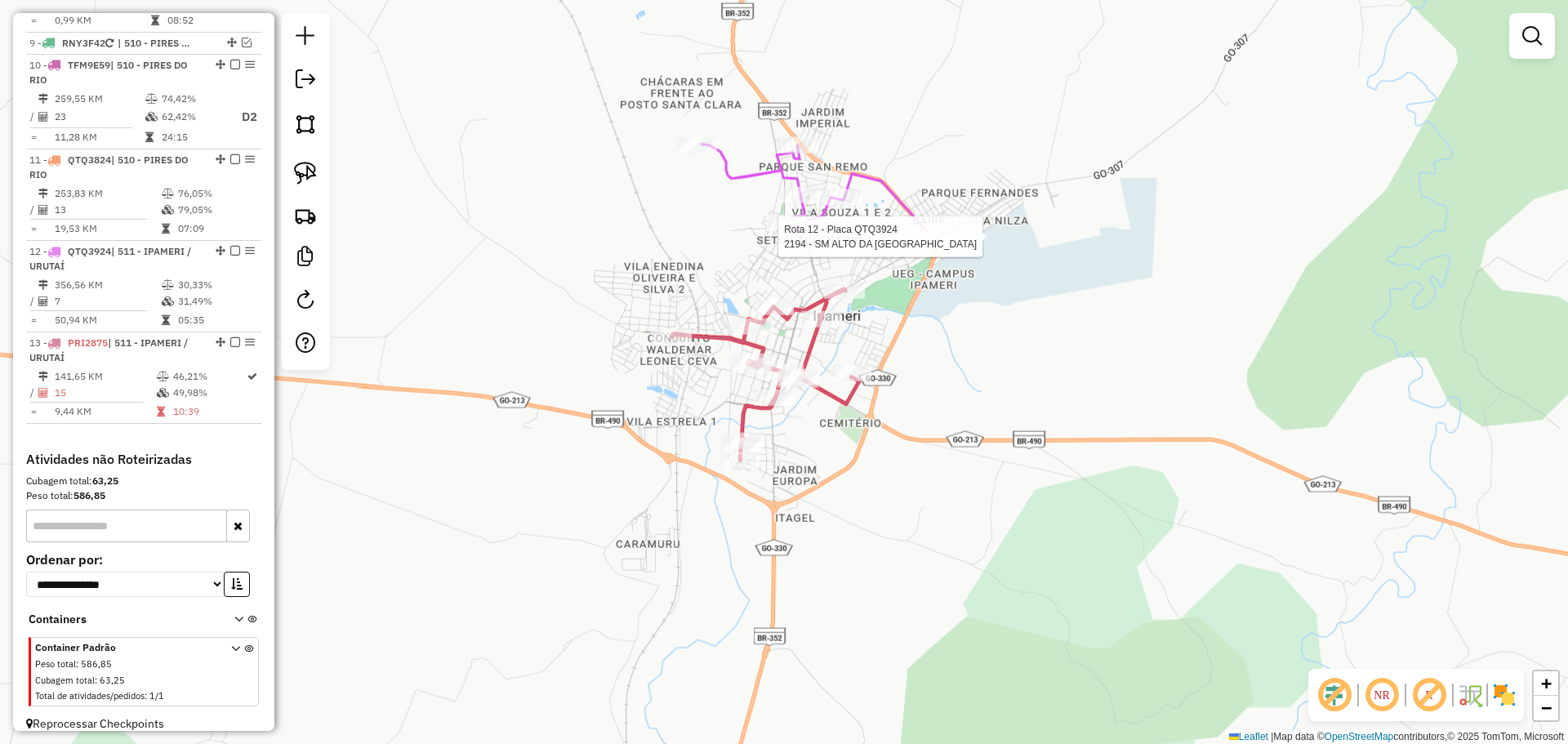
select select "*********"
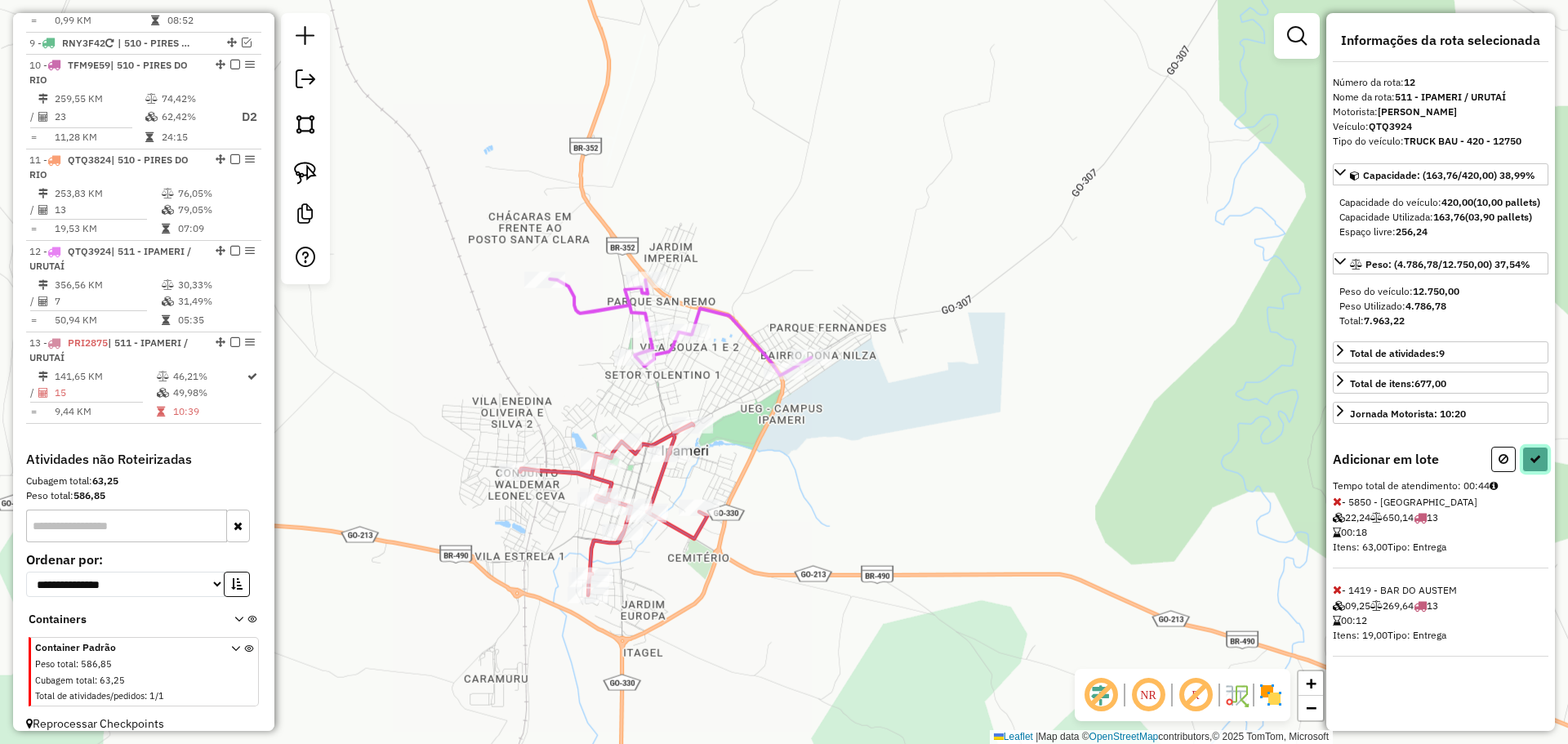
click at [1541, 472] on button at bounding box center [1536, 459] width 27 height 26
select select "*********"
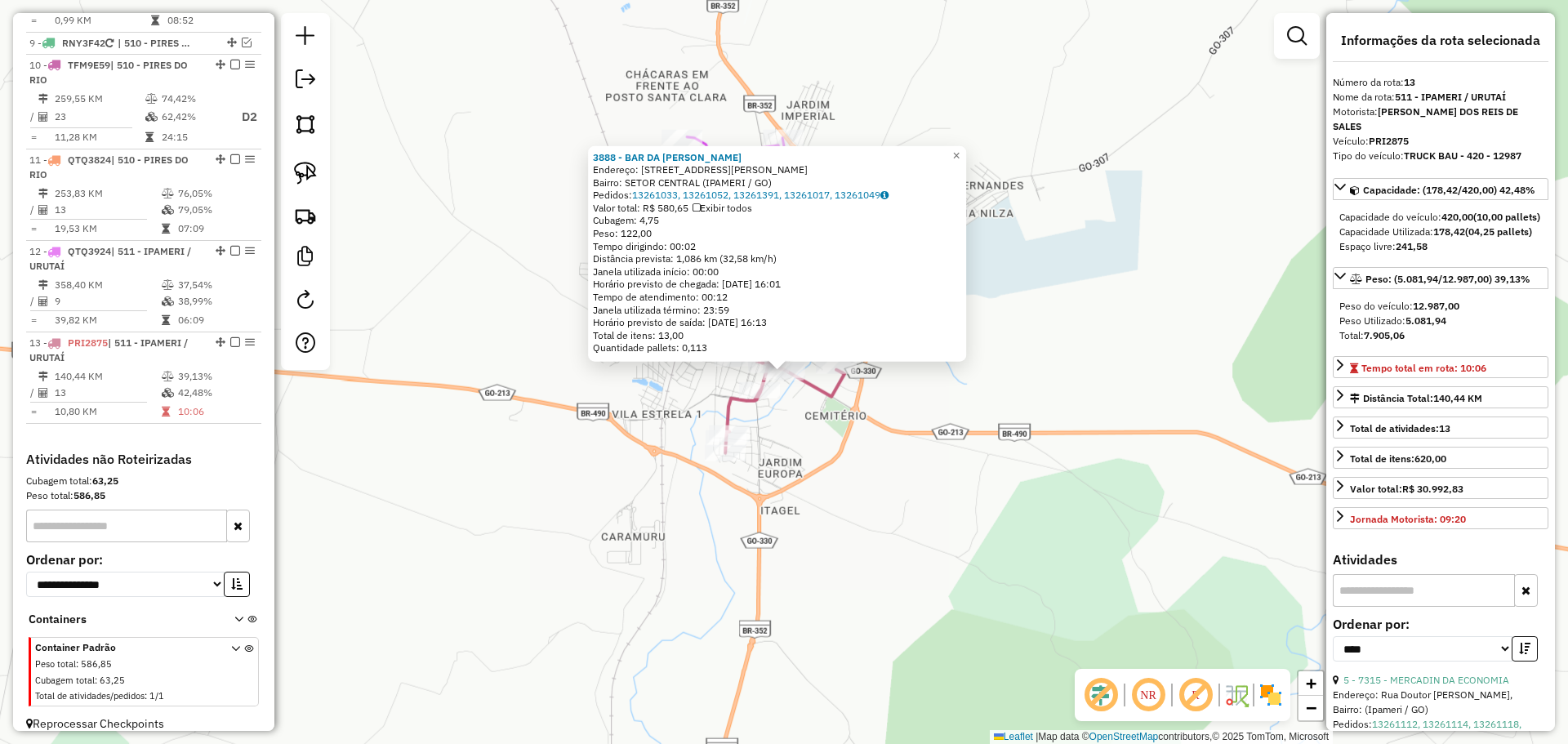
click at [809, 522] on div "3888 - BAR DA HELEN Endereço: RUA DR JOaO DE PINHO 36 Bairro: SETOR CENTRAL (IP…" at bounding box center [784, 372] width 1568 height 744
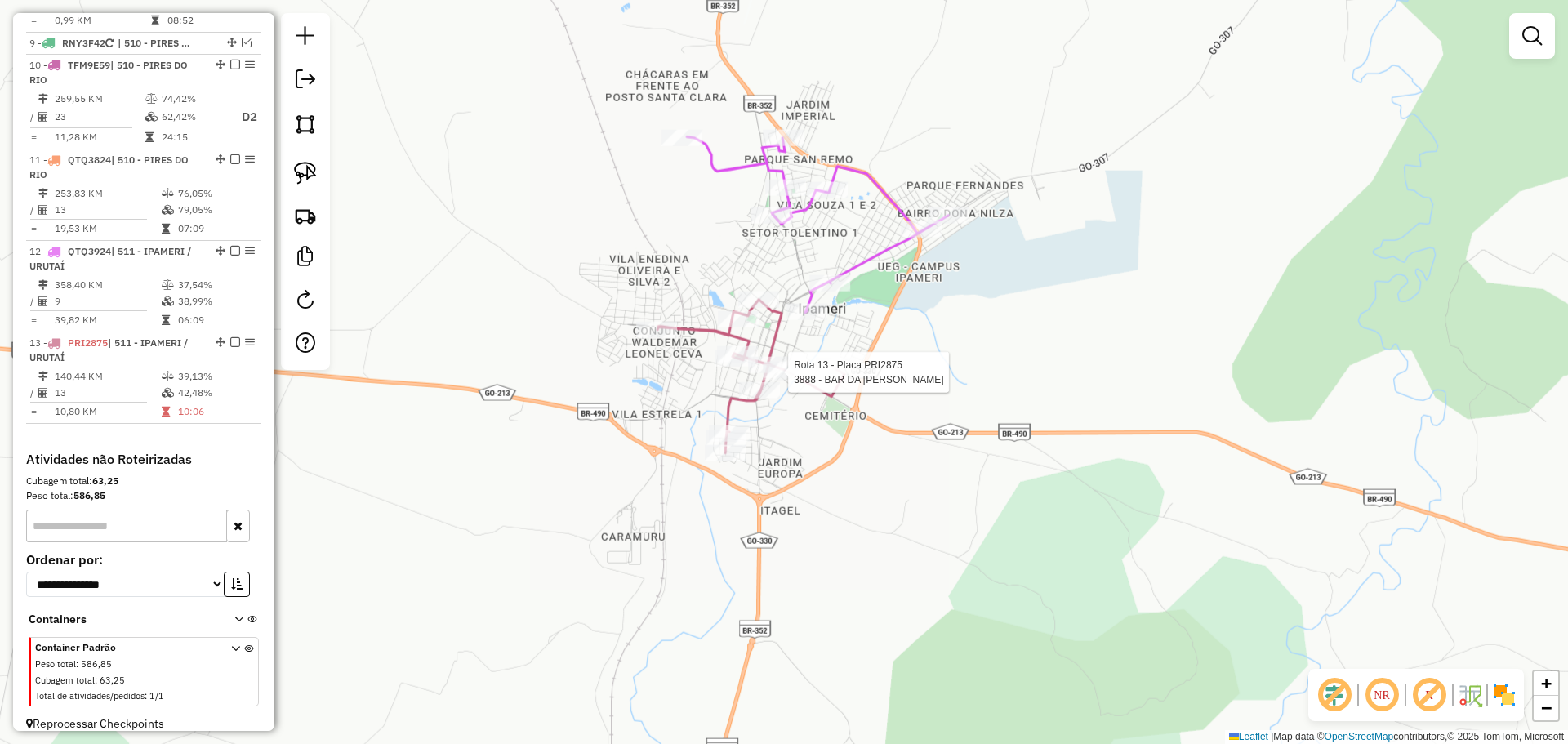
select select "*********"
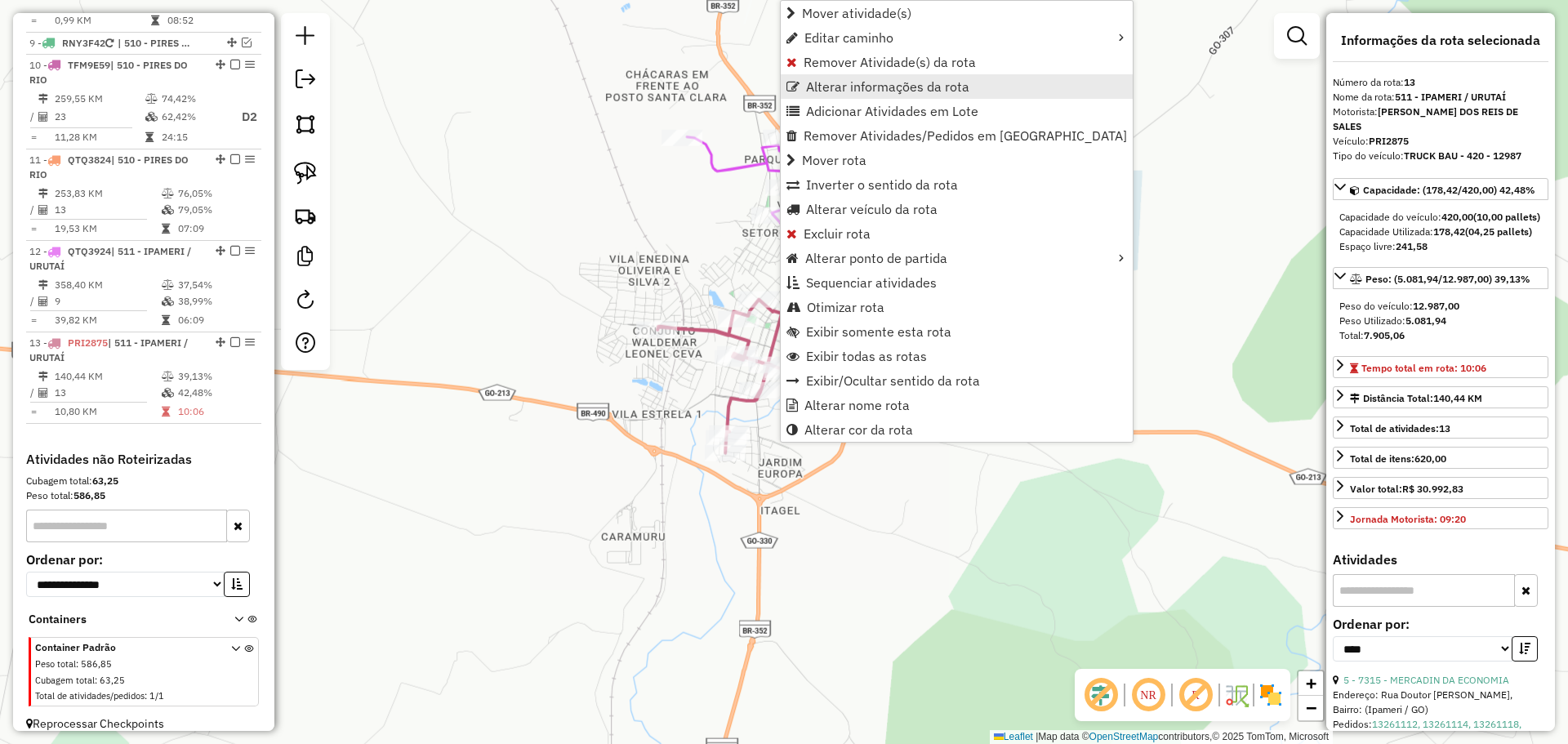
click at [842, 90] on span "Alterar informações da rota" at bounding box center [888, 86] width 163 height 13
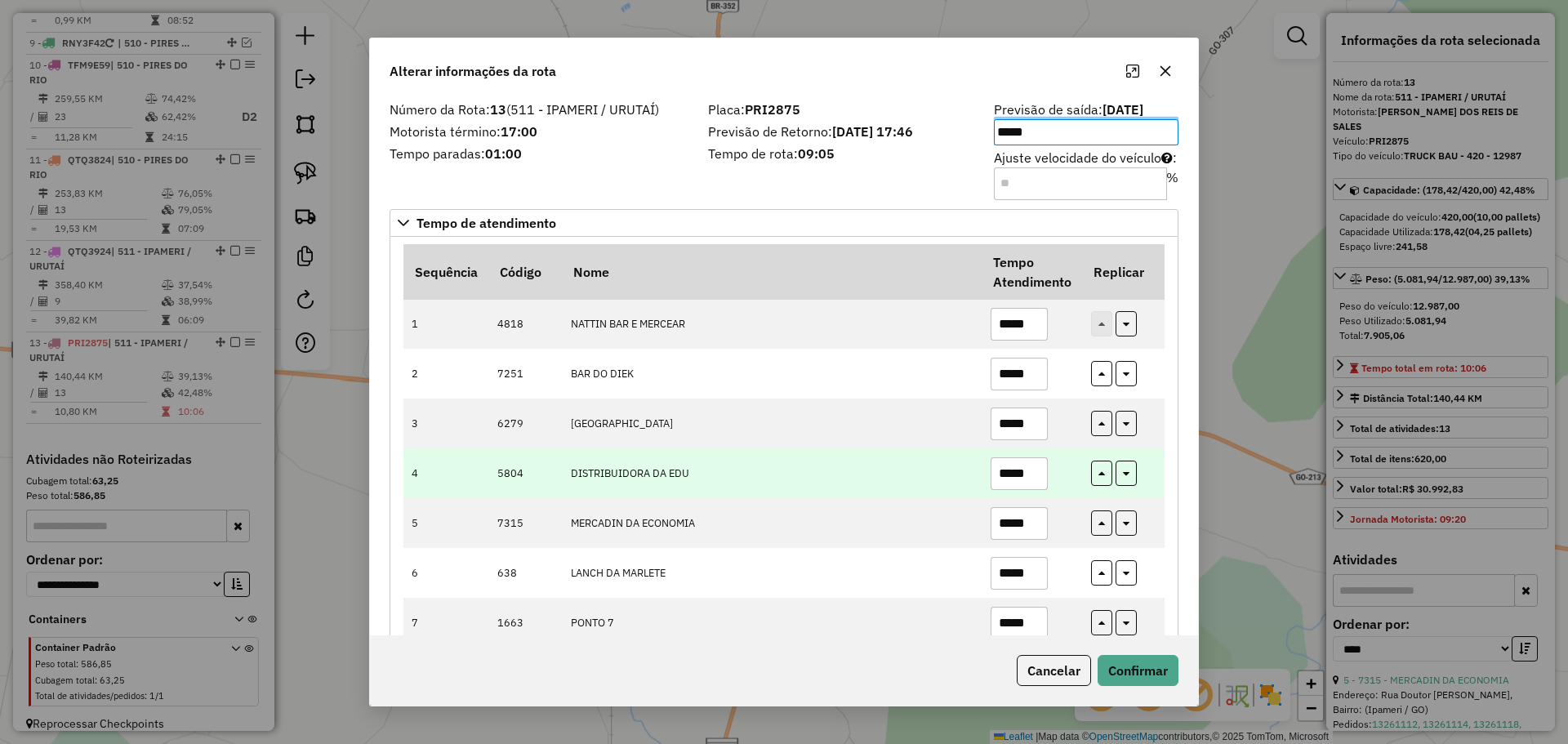
click at [858, 476] on td "DISTRIBUIDORA DA EDU" at bounding box center [772, 473] width 420 height 49
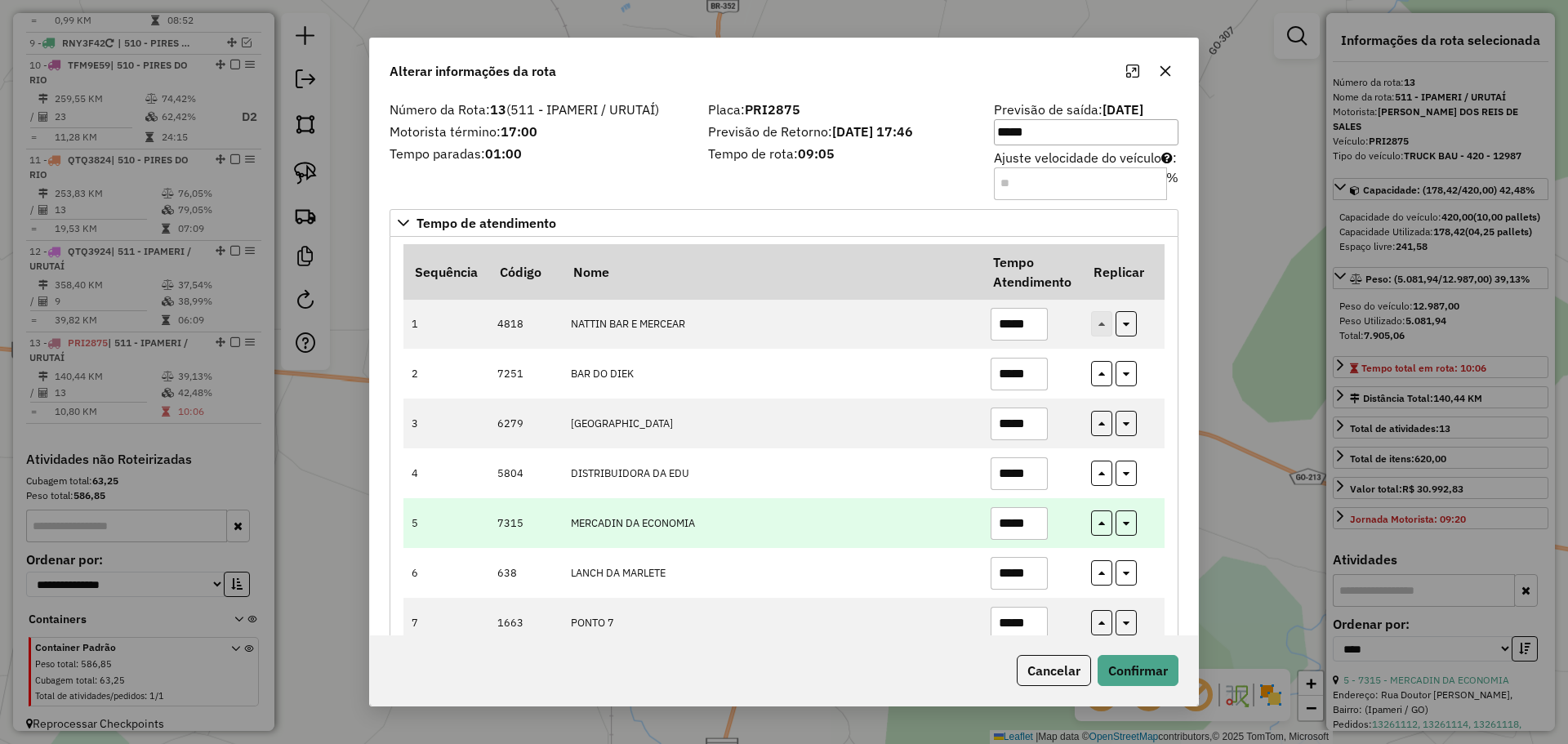
drag, startPoint x: 1017, startPoint y: 527, endPoint x: 1051, endPoint y: 526, distance: 34.0
click at [1051, 526] on td "*****" at bounding box center [1031, 523] width 101 height 49
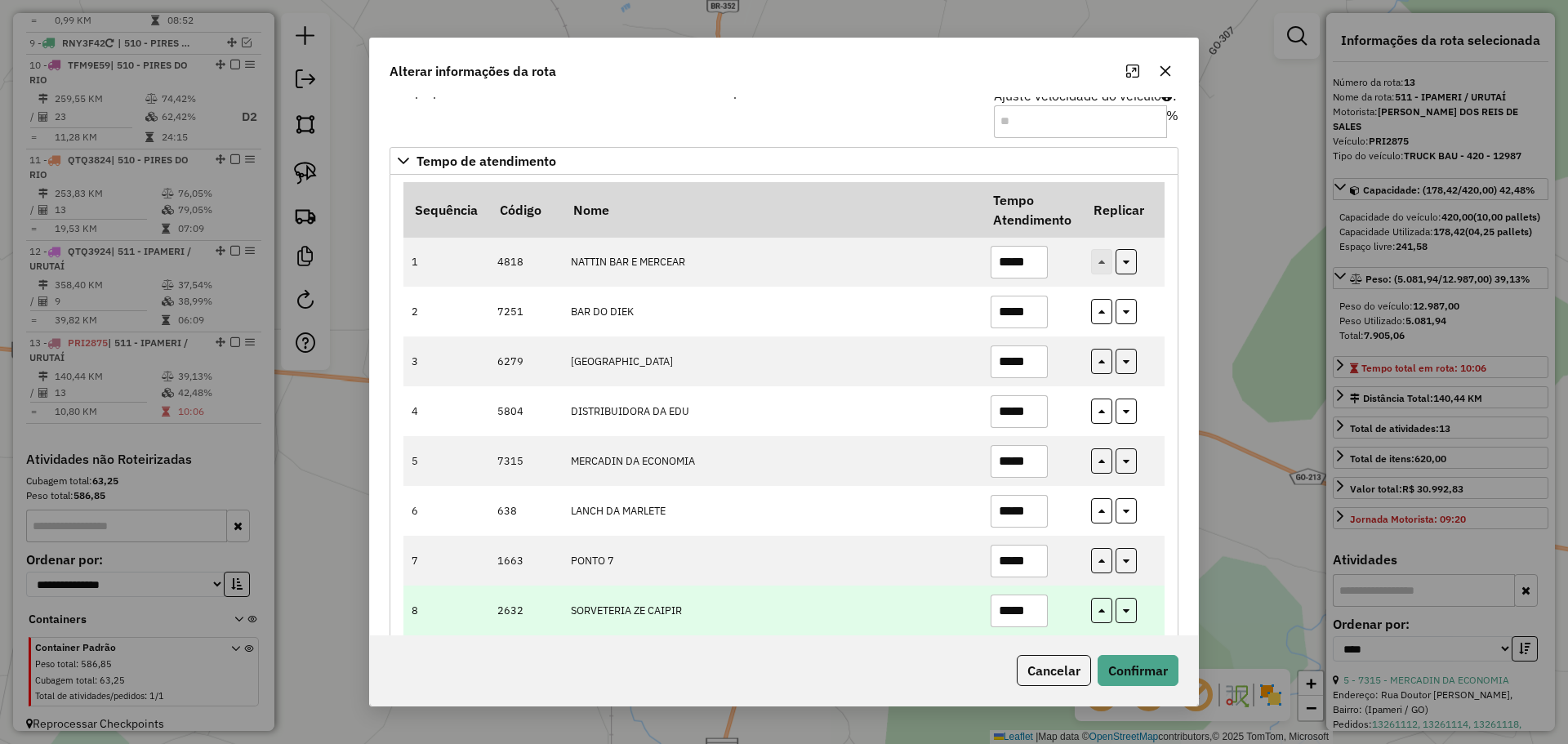
scroll to position [163, 0]
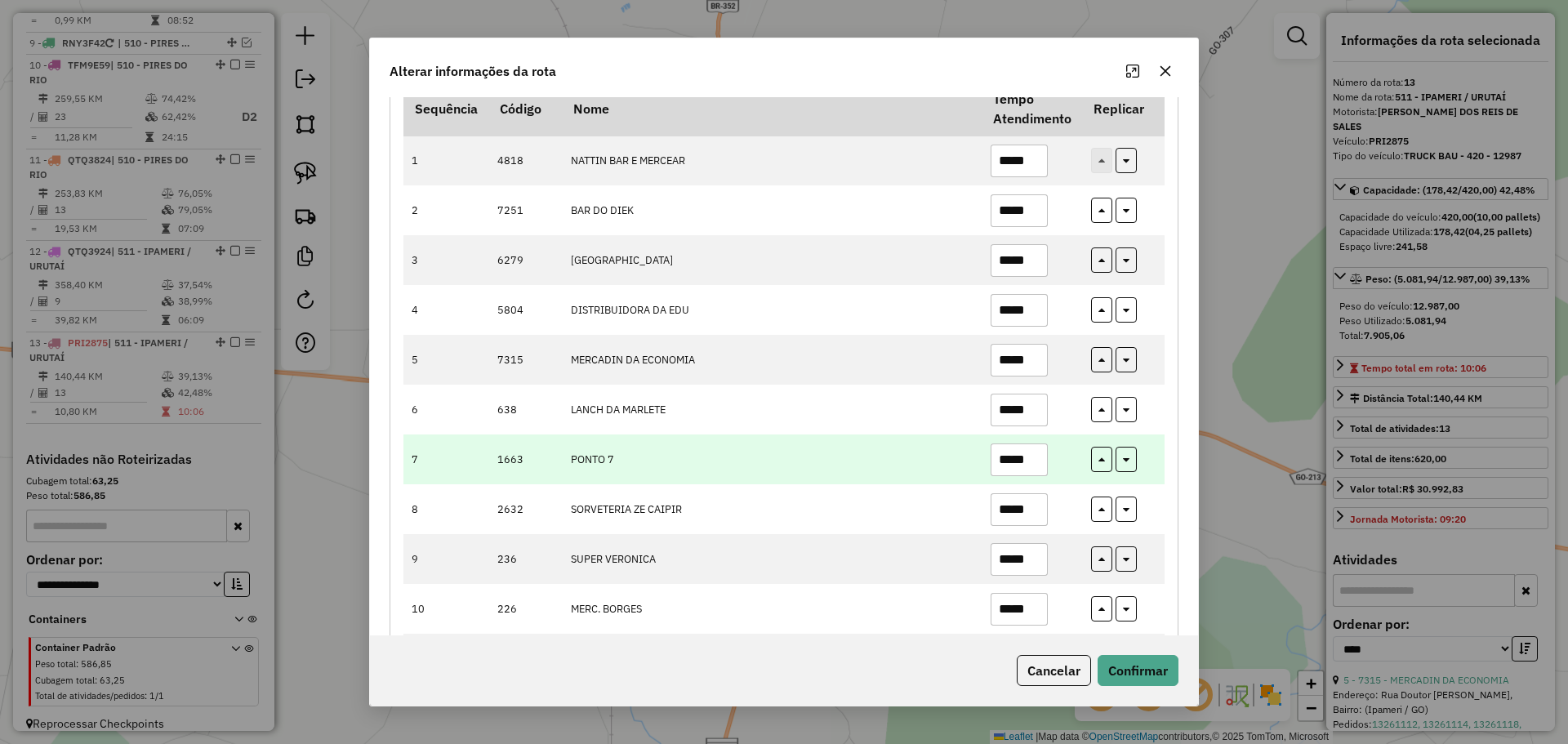
type input "*****"
drag, startPoint x: 1025, startPoint y: 462, endPoint x: 1043, endPoint y: 462, distance: 18.0
click at [1043, 462] on input "*****" at bounding box center [1019, 460] width 57 height 32
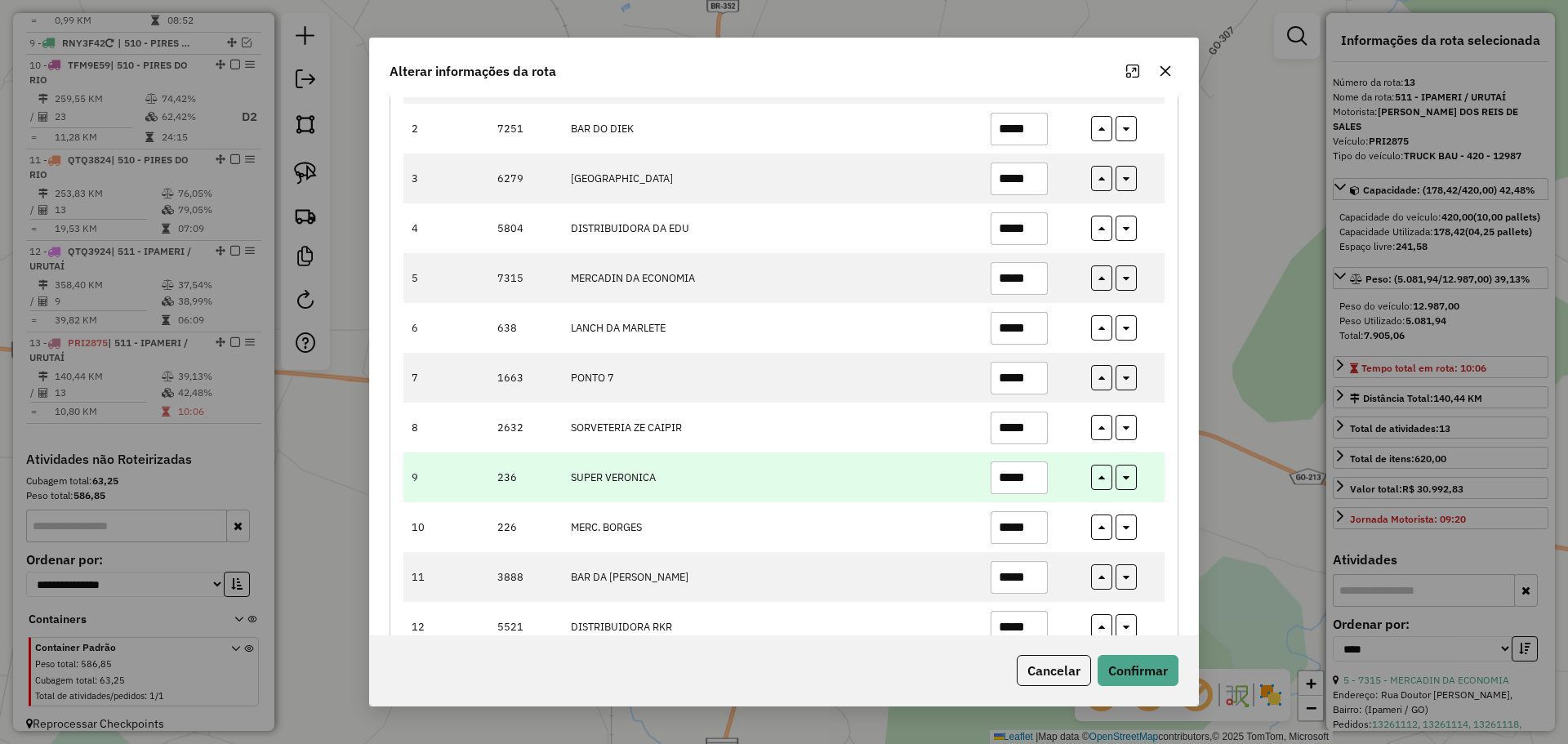
type input "*****"
drag, startPoint x: 1003, startPoint y: 486, endPoint x: 1049, endPoint y: 486, distance: 46.0
click at [1049, 486] on td "*****" at bounding box center [1031, 477] width 101 height 49
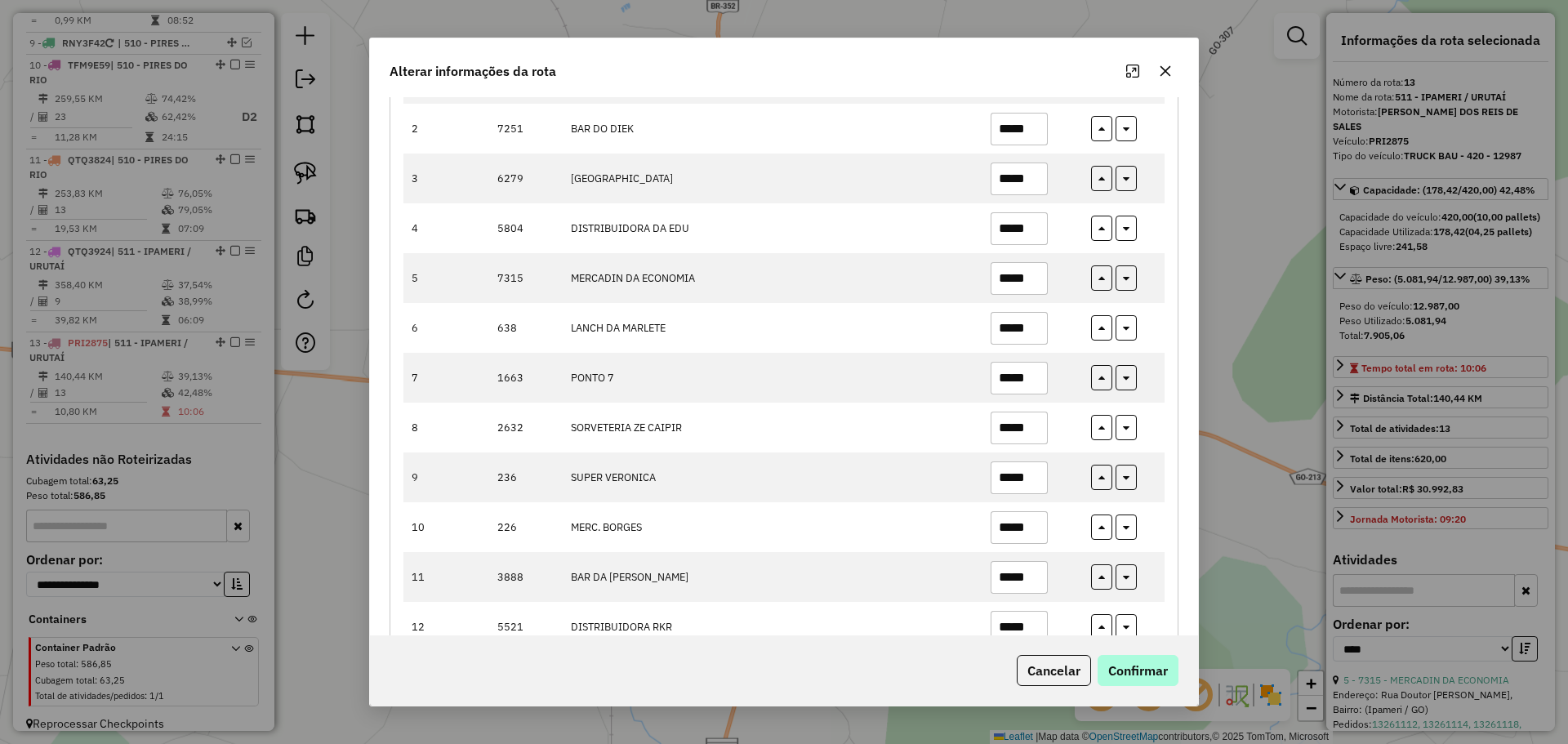
type input "*****"
click at [1115, 662] on button "Confirmar" at bounding box center [1138, 671] width 81 height 31
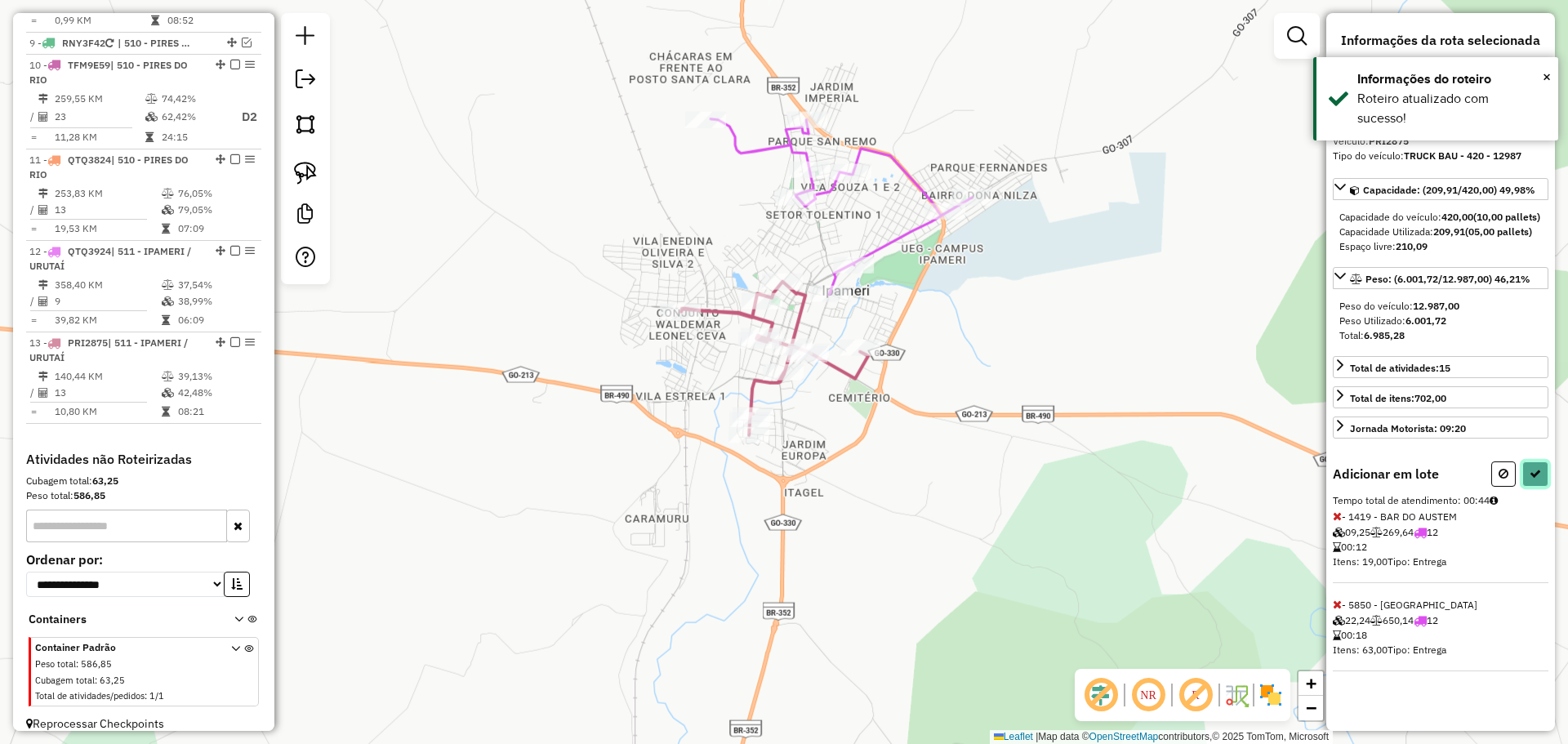
click at [1527, 479] on button at bounding box center [1536, 474] width 27 height 26
select select "*********"
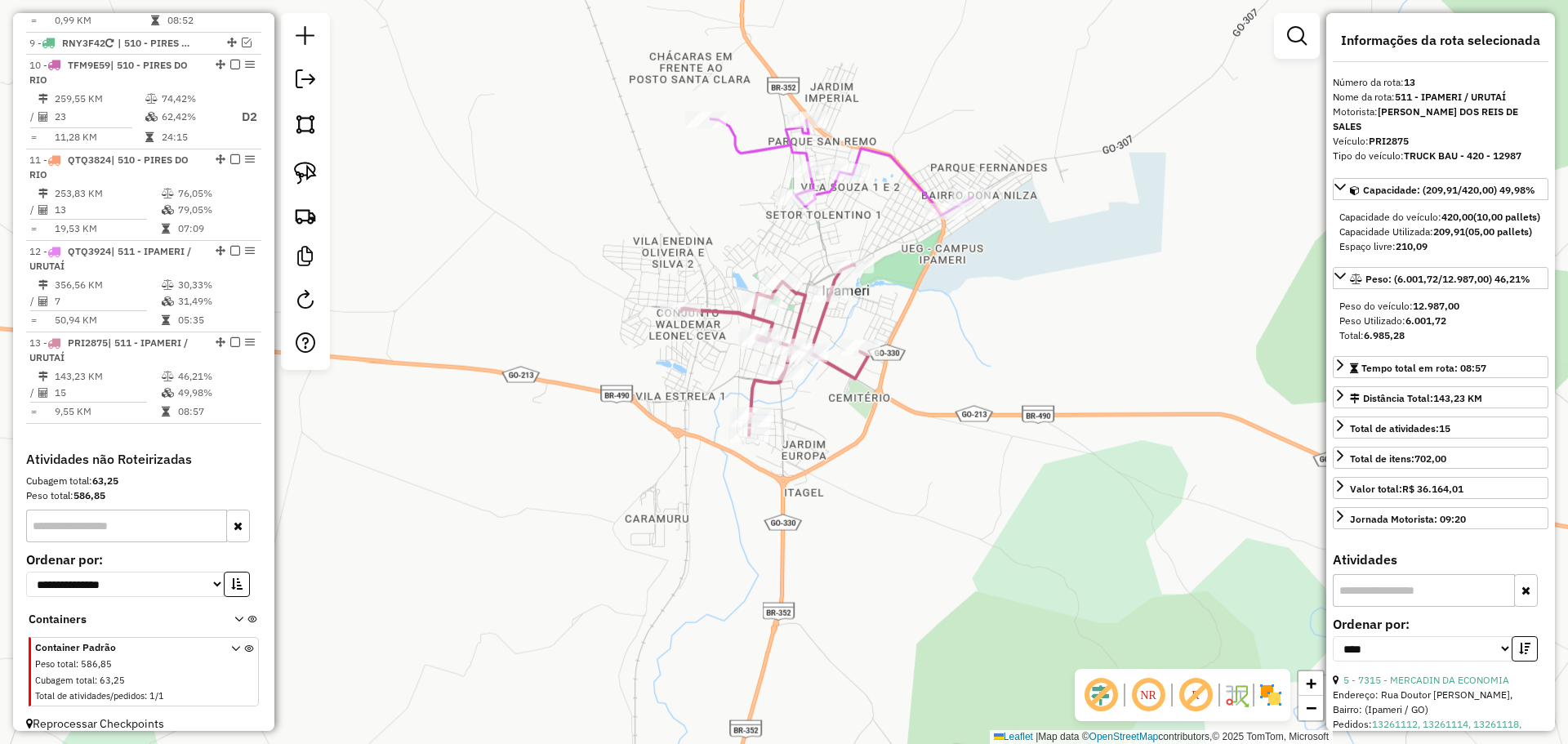
click at [970, 398] on div "Janela de atendimento Grade de atendimento Capacidade Transportadoras Veículos …" at bounding box center [784, 372] width 1568 height 744
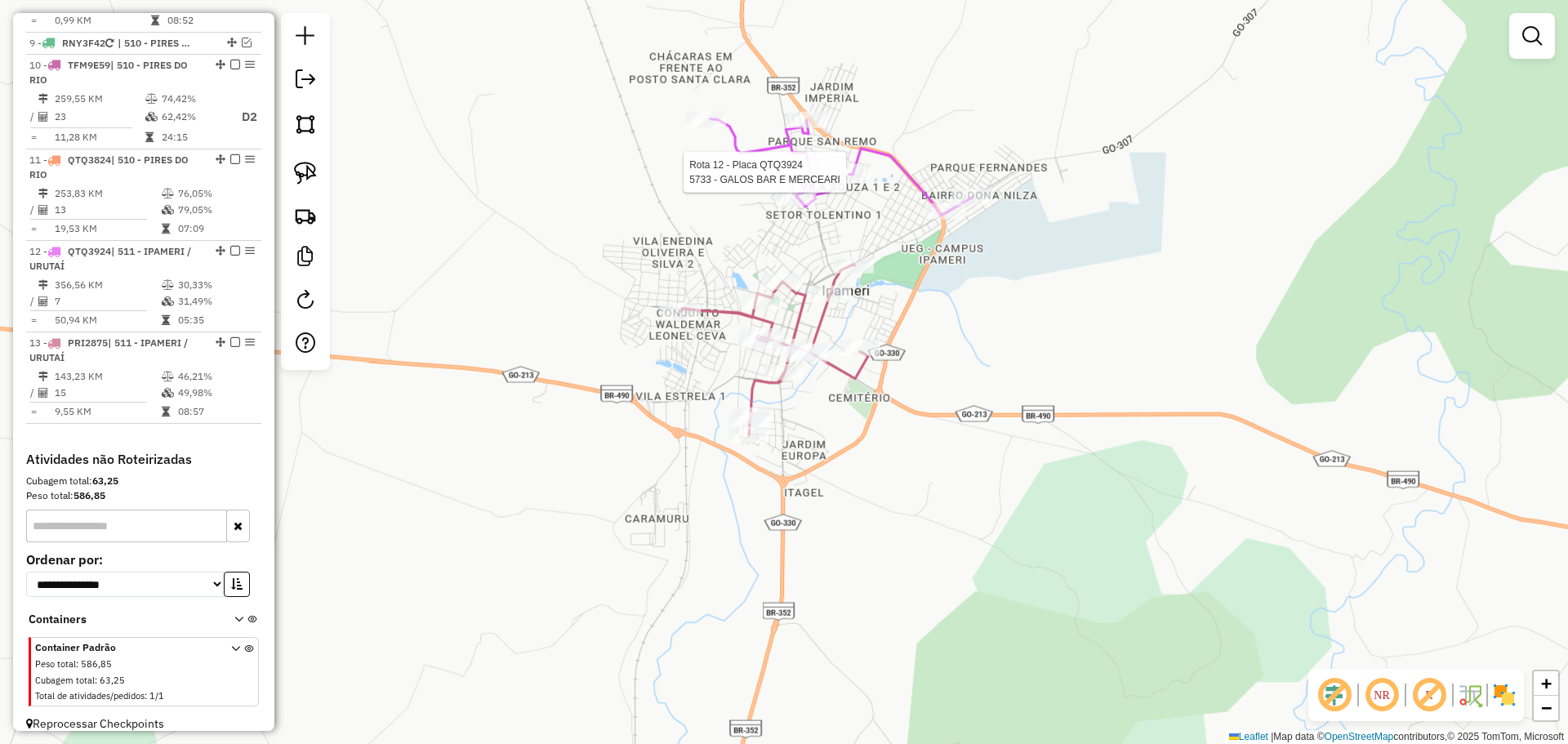
select select "*********"
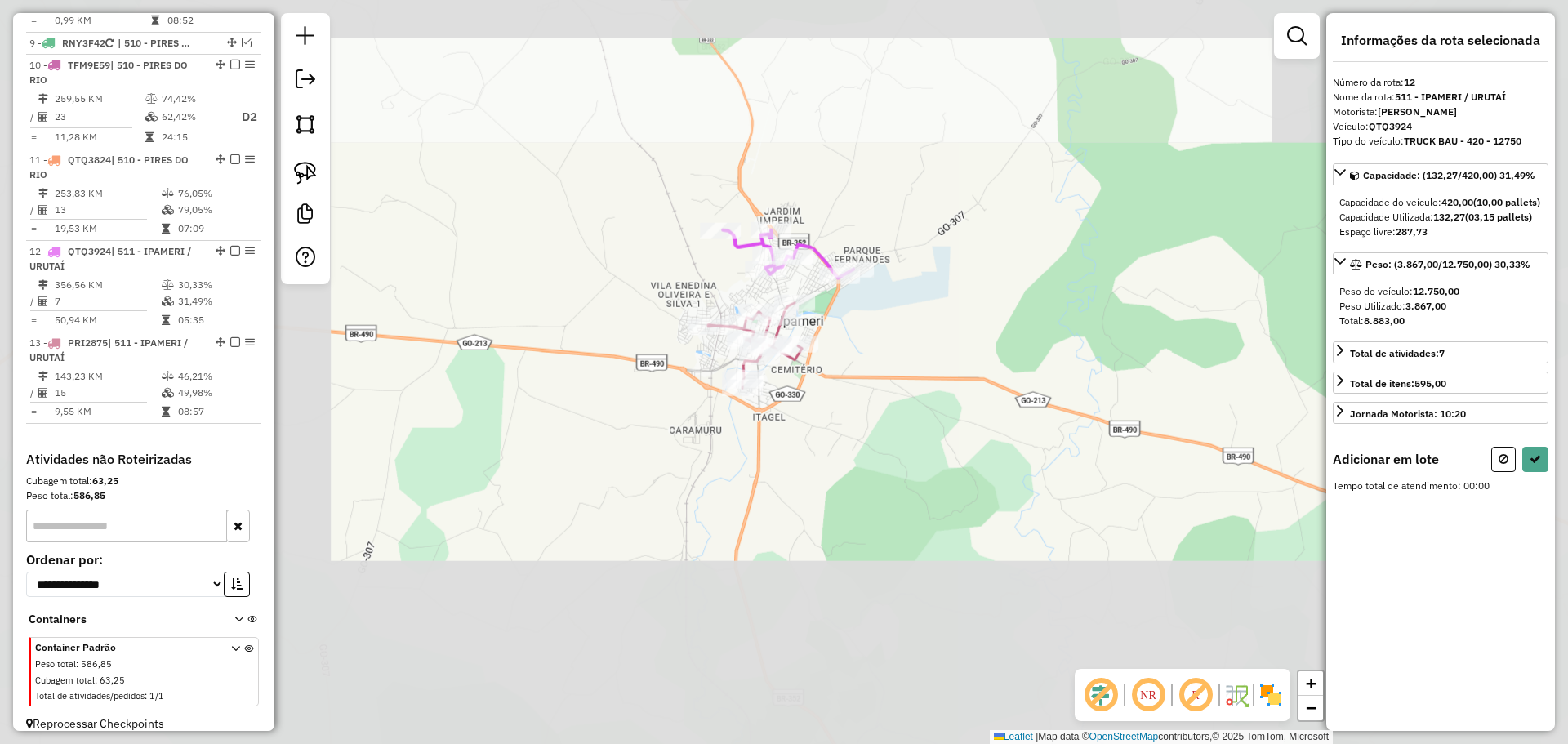
drag, startPoint x: 758, startPoint y: 84, endPoint x: 789, endPoint y: 394, distance: 311.5
click at [803, 419] on div "Janela de atendimento Grade de atendimento Capacidade Transportadoras Veículos …" at bounding box center [784, 372] width 1568 height 744
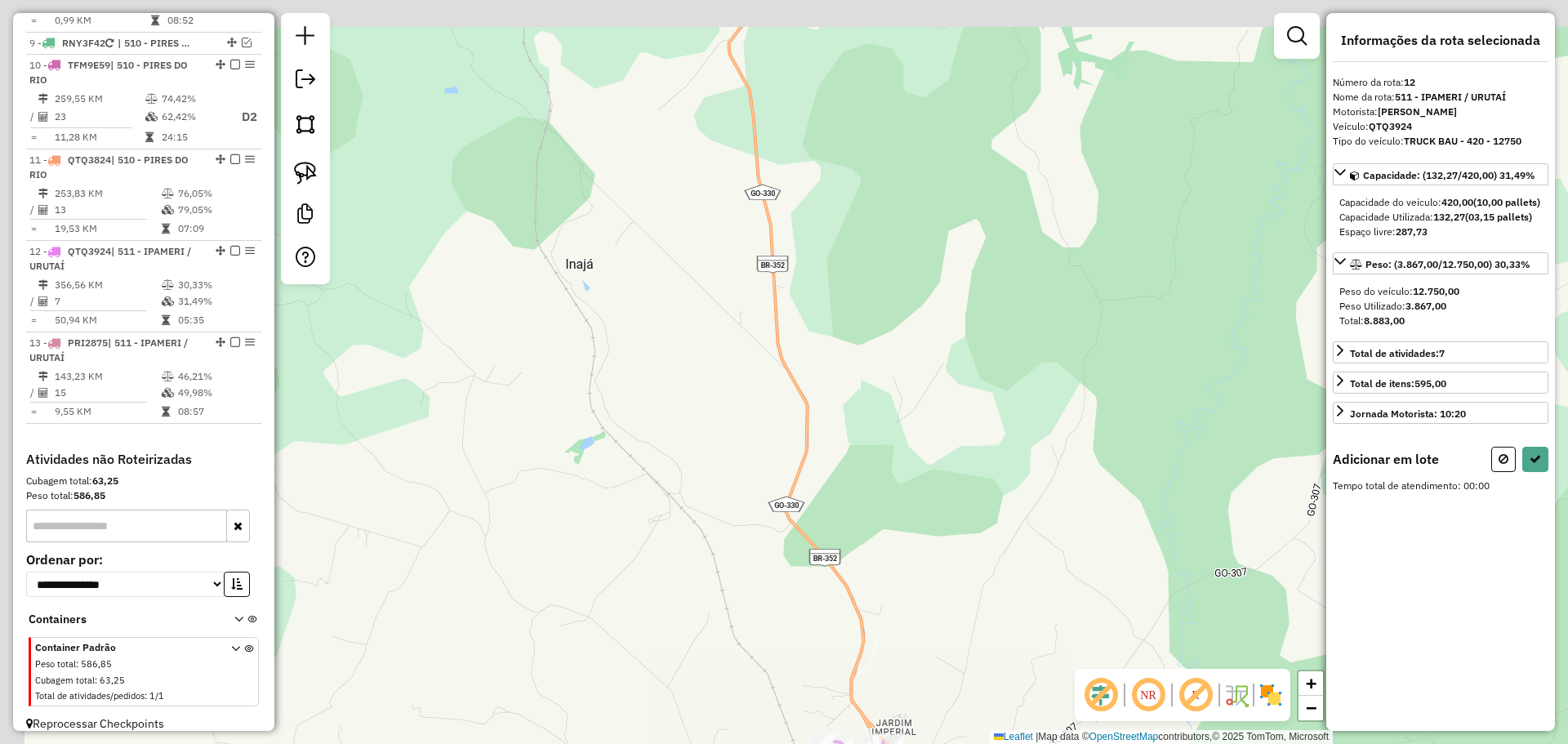
drag, startPoint x: 819, startPoint y: 348, endPoint x: 833, endPoint y: 411, distance: 64.5
click at [833, 411] on div "Janela de atendimento Grade de atendimento Capacidade Transportadoras Veículos …" at bounding box center [784, 372] width 1568 height 744
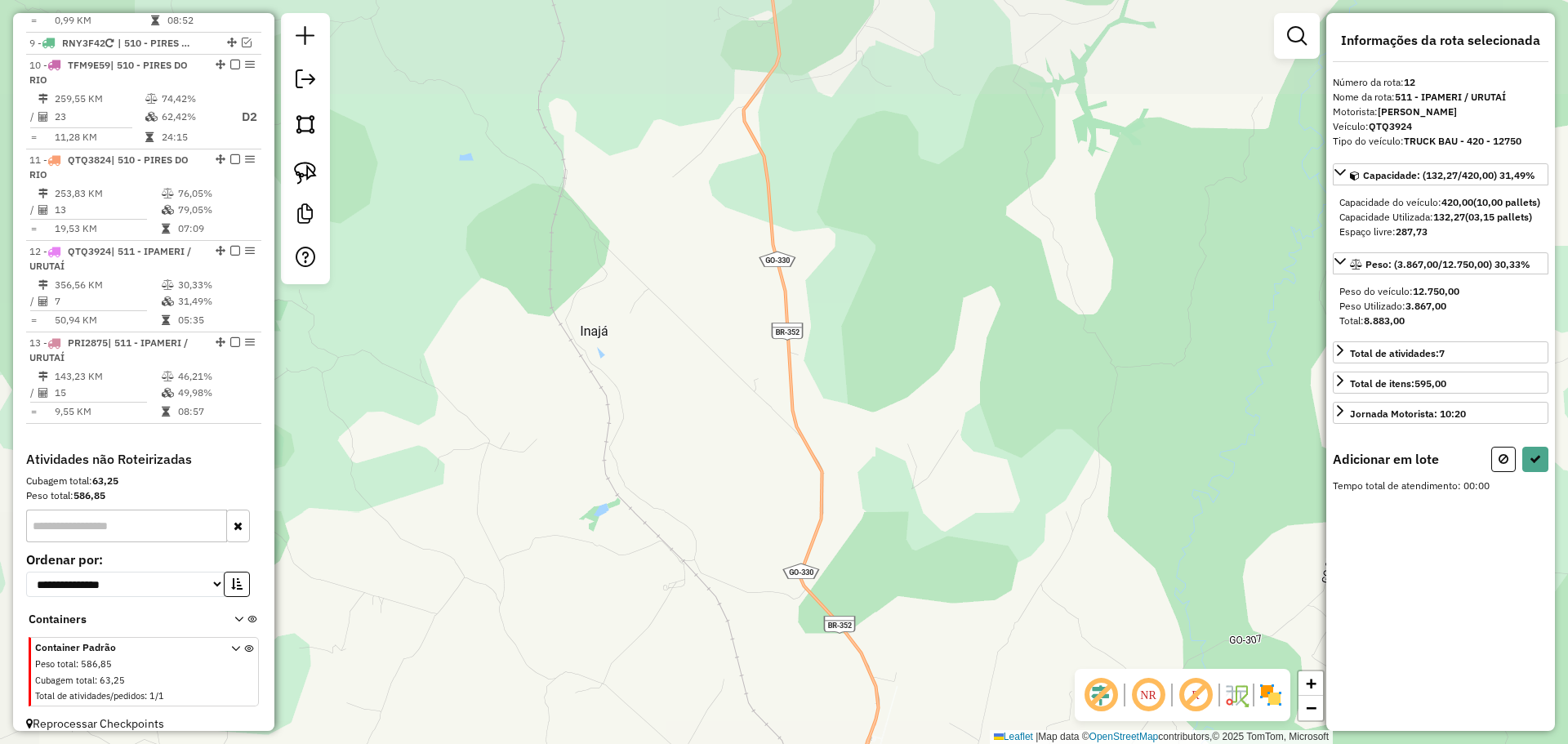
drag, startPoint x: 789, startPoint y: 200, endPoint x: 859, endPoint y: 393, distance: 205.3
click at [859, 393] on div "Janela de atendimento Grade de atendimento Capacidade Transportadoras Veículos …" at bounding box center [784, 372] width 1568 height 744
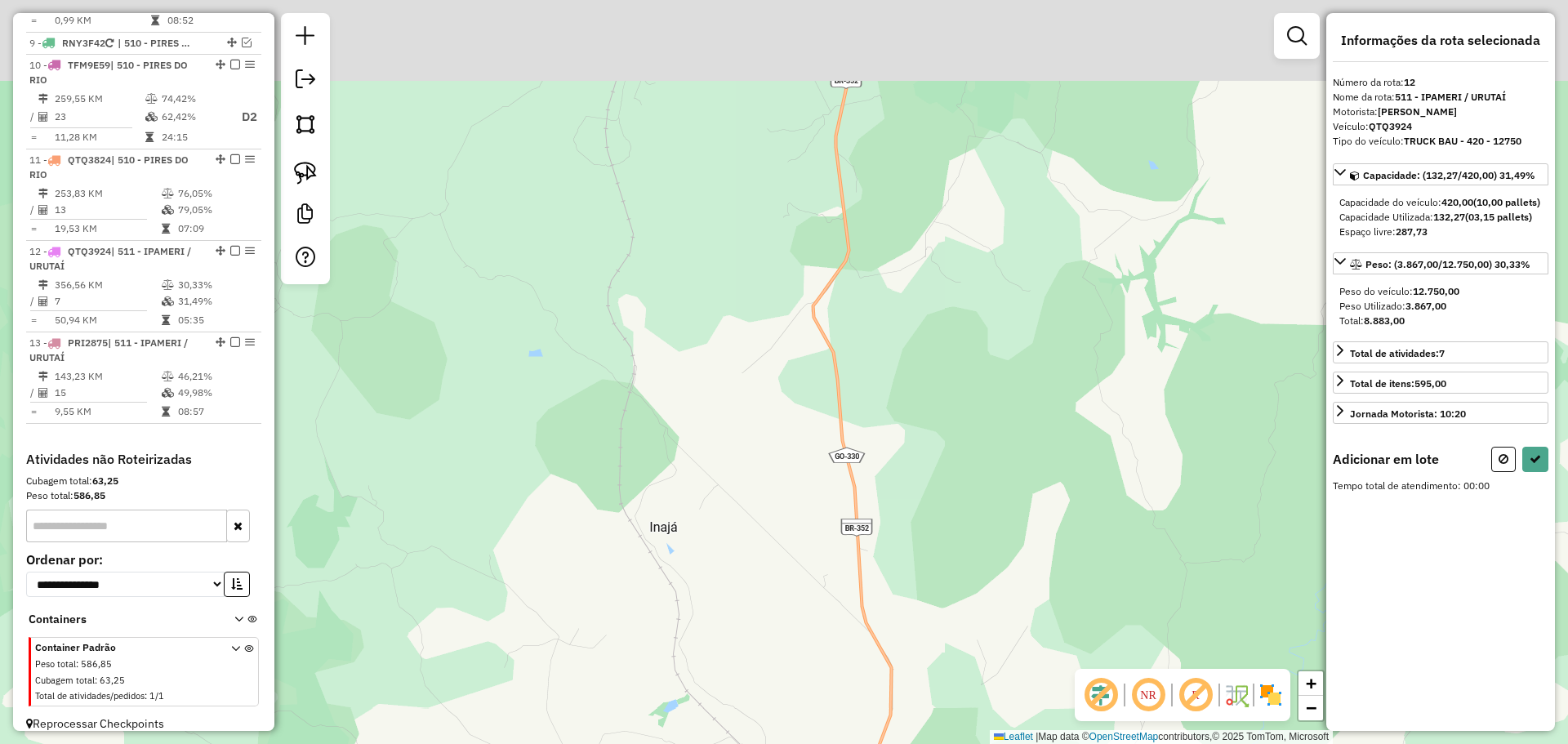
drag, startPoint x: 823, startPoint y: 271, endPoint x: 860, endPoint y: 410, distance: 143.8
click at [860, 409] on div "Janela de atendimento Grade de atendimento Capacidade Transportadoras Veículos …" at bounding box center [784, 372] width 1568 height 744
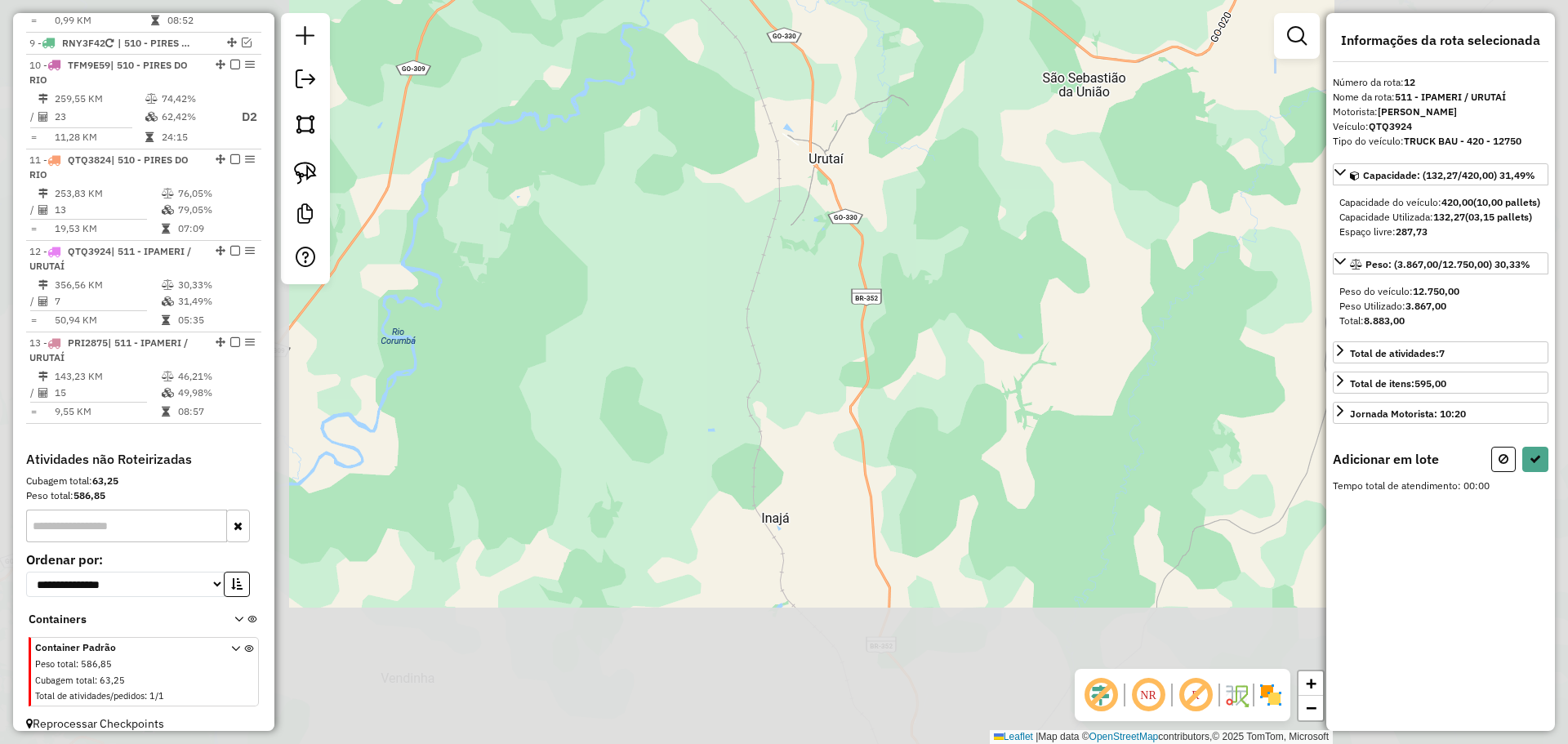
drag, startPoint x: 879, startPoint y: 463, endPoint x: 783, endPoint y: 250, distance: 233.6
click at [882, 488] on div "Janela de atendimento Grade de atendimento Capacidade Transportadoras Veículos …" at bounding box center [784, 372] width 1568 height 744
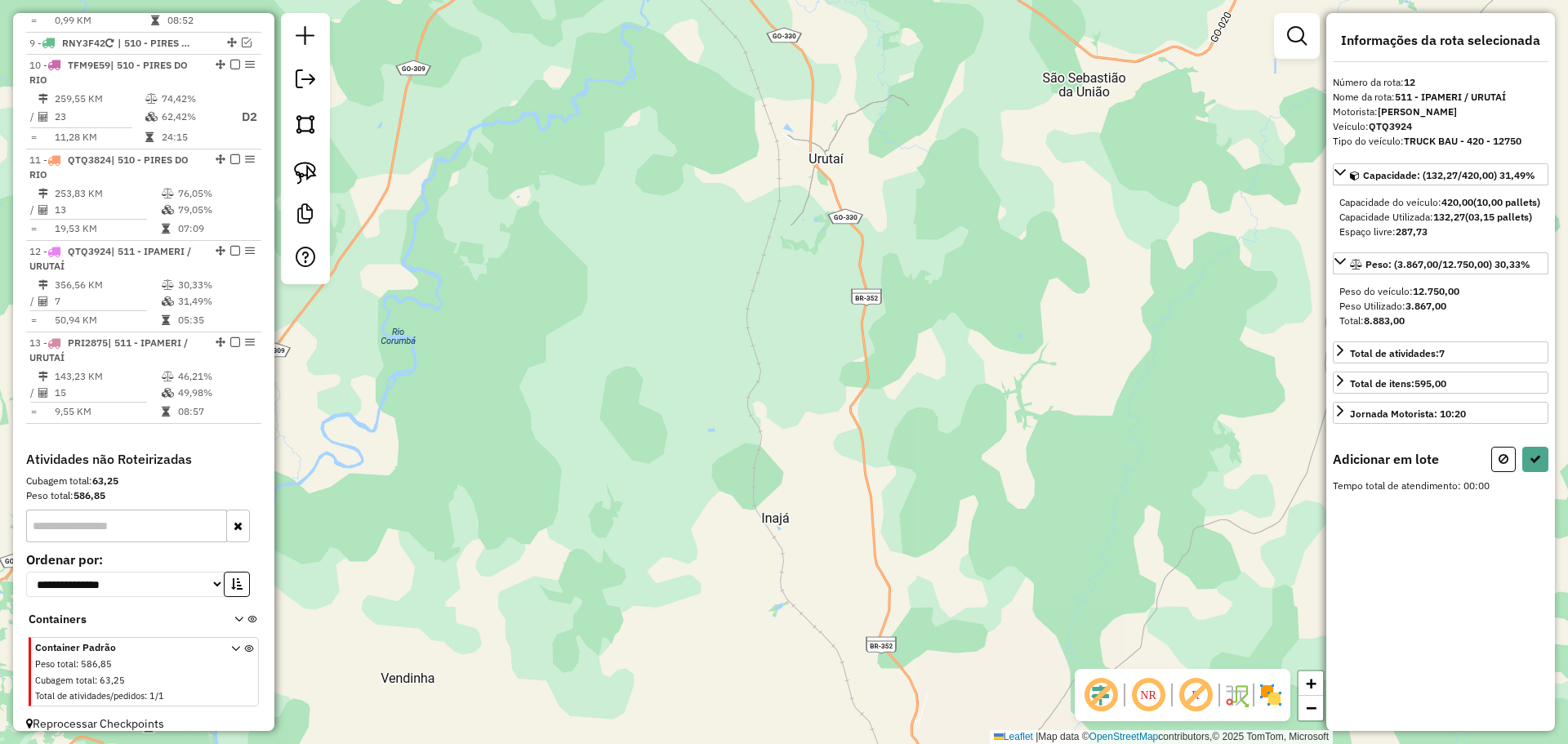
drag, startPoint x: 737, startPoint y: 146, endPoint x: 837, endPoint y: 472, distance: 341.0
click at [847, 485] on div "Janela de atendimento Grade de atendimento Capacidade Transportadoras Veículos …" at bounding box center [784, 372] width 1568 height 744
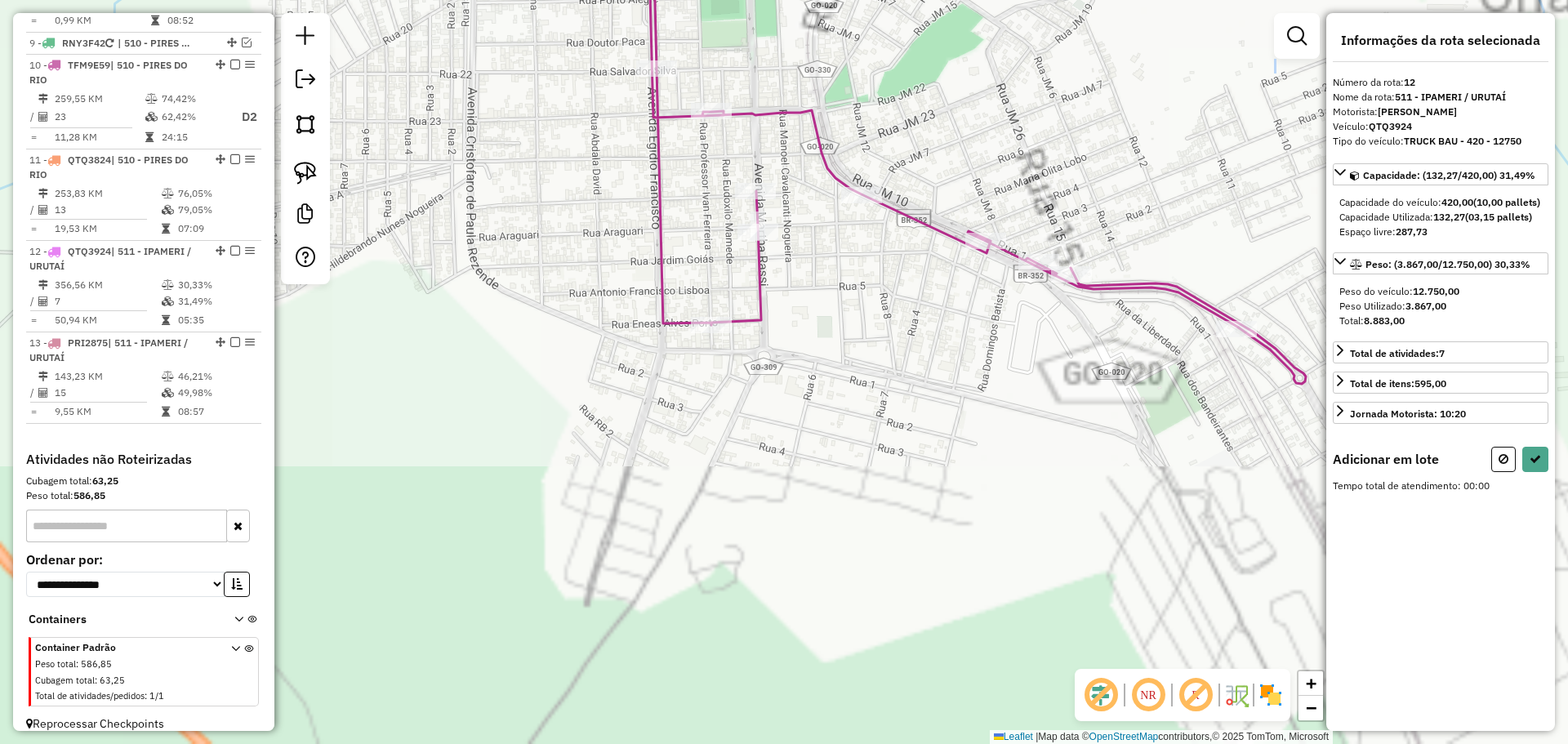
drag, startPoint x: 868, startPoint y: 434, endPoint x: 665, endPoint y: 463, distance: 205.1
click at [667, 467] on div "Janela de atendimento Grade de atendimento Capacidade Transportadoras Veículos …" at bounding box center [784, 372] width 1568 height 744
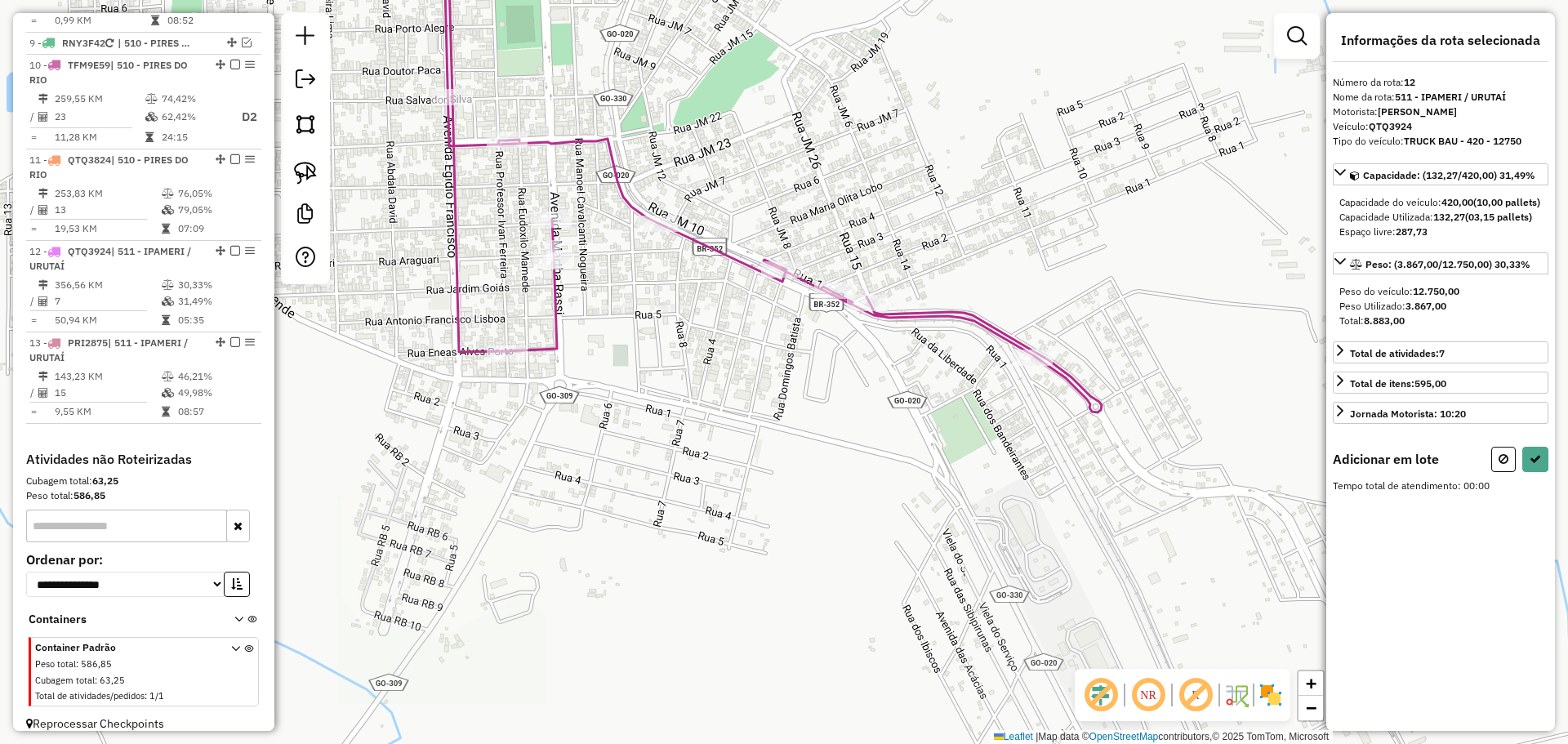
drag, startPoint x: 784, startPoint y: 481, endPoint x: 733, endPoint y: 504, distance: 55.9
click at [733, 504] on div "Janela de atendimento Grade de atendimento Capacidade Transportadoras Veículos …" at bounding box center [784, 372] width 1568 height 744
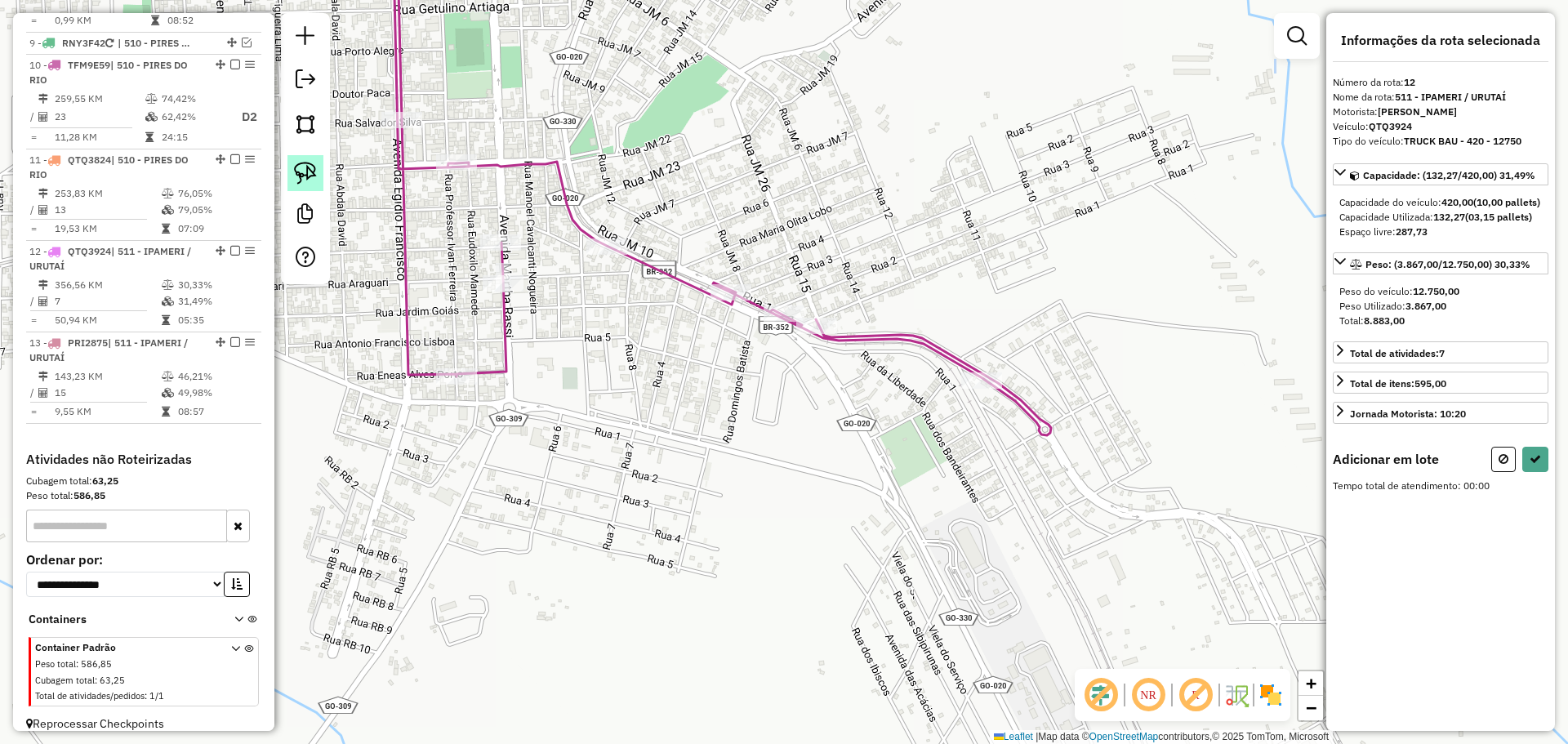
click at [300, 161] on link at bounding box center [306, 173] width 36 height 36
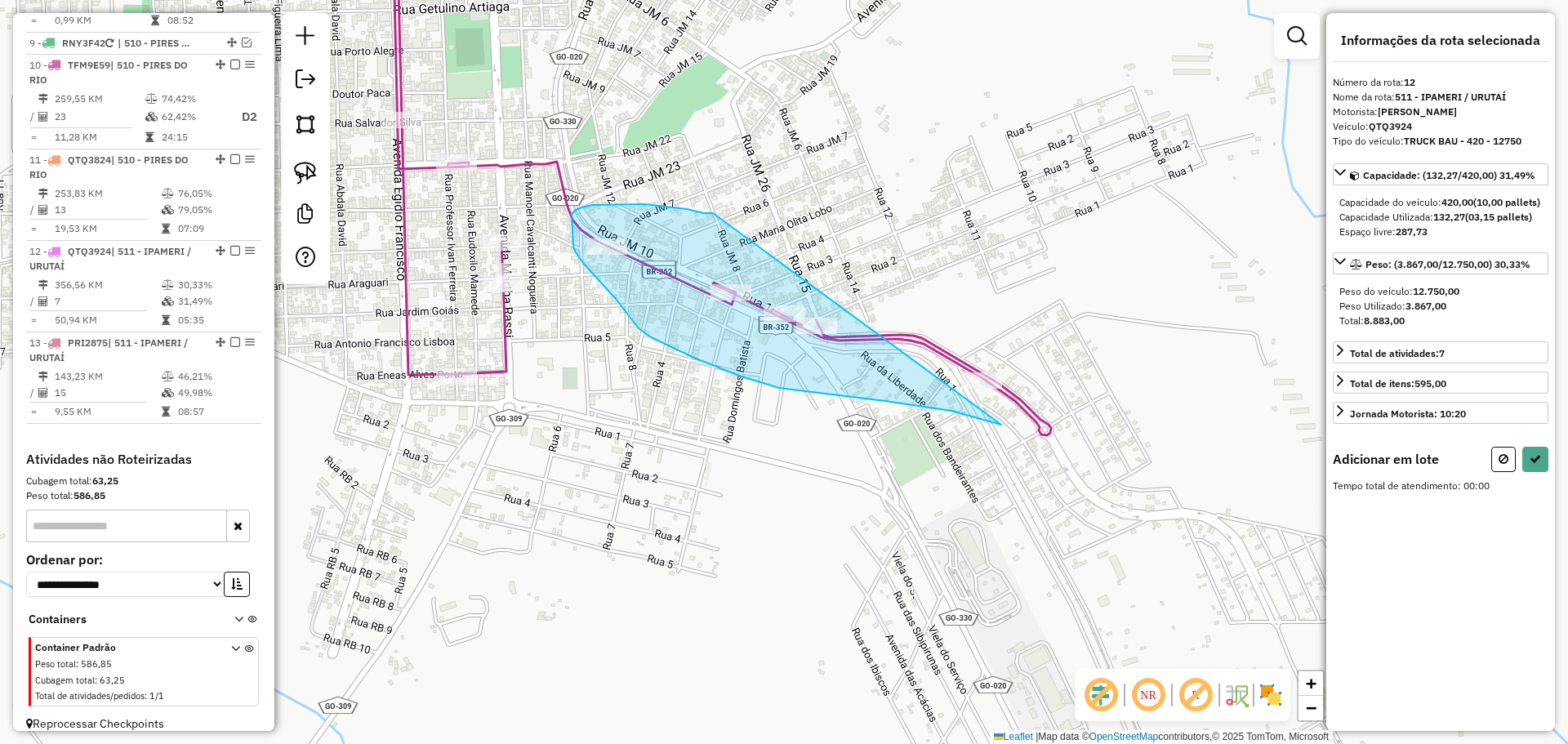
drag, startPoint x: 713, startPoint y: 213, endPoint x: 1030, endPoint y: 306, distance: 330.4
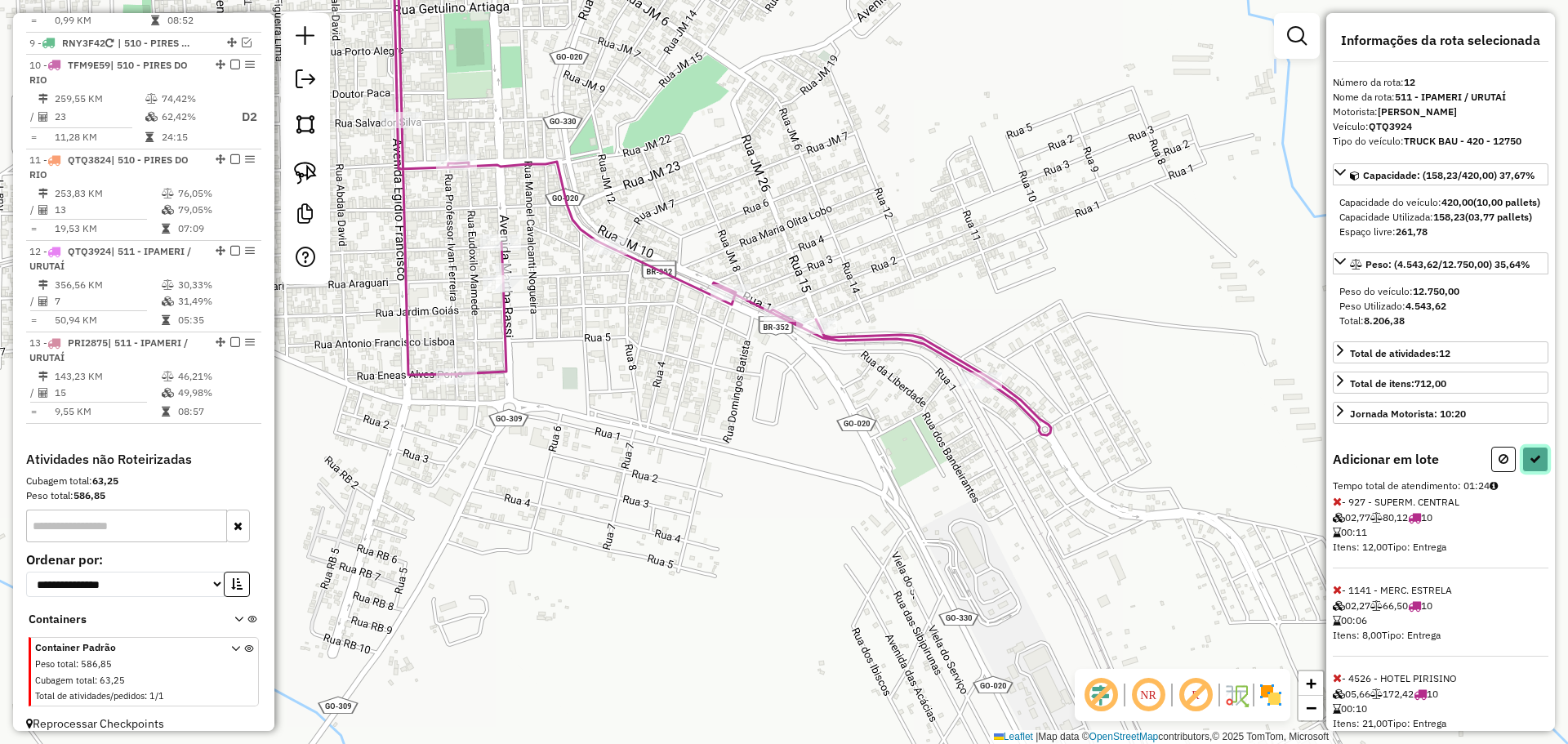
click at [1532, 465] on icon at bounding box center [1535, 459] width 11 height 11
select select "*********"
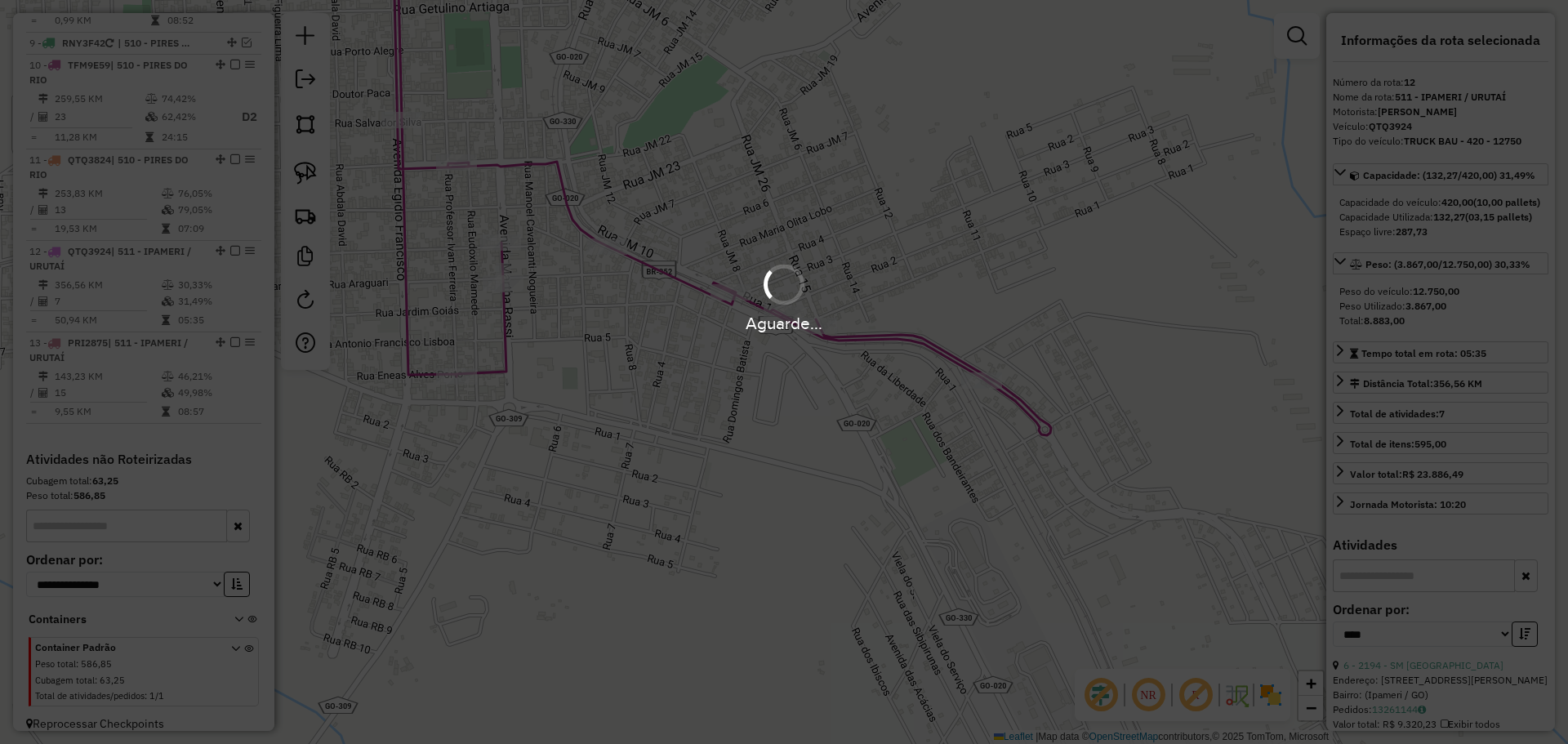
scroll to position [1395, 0]
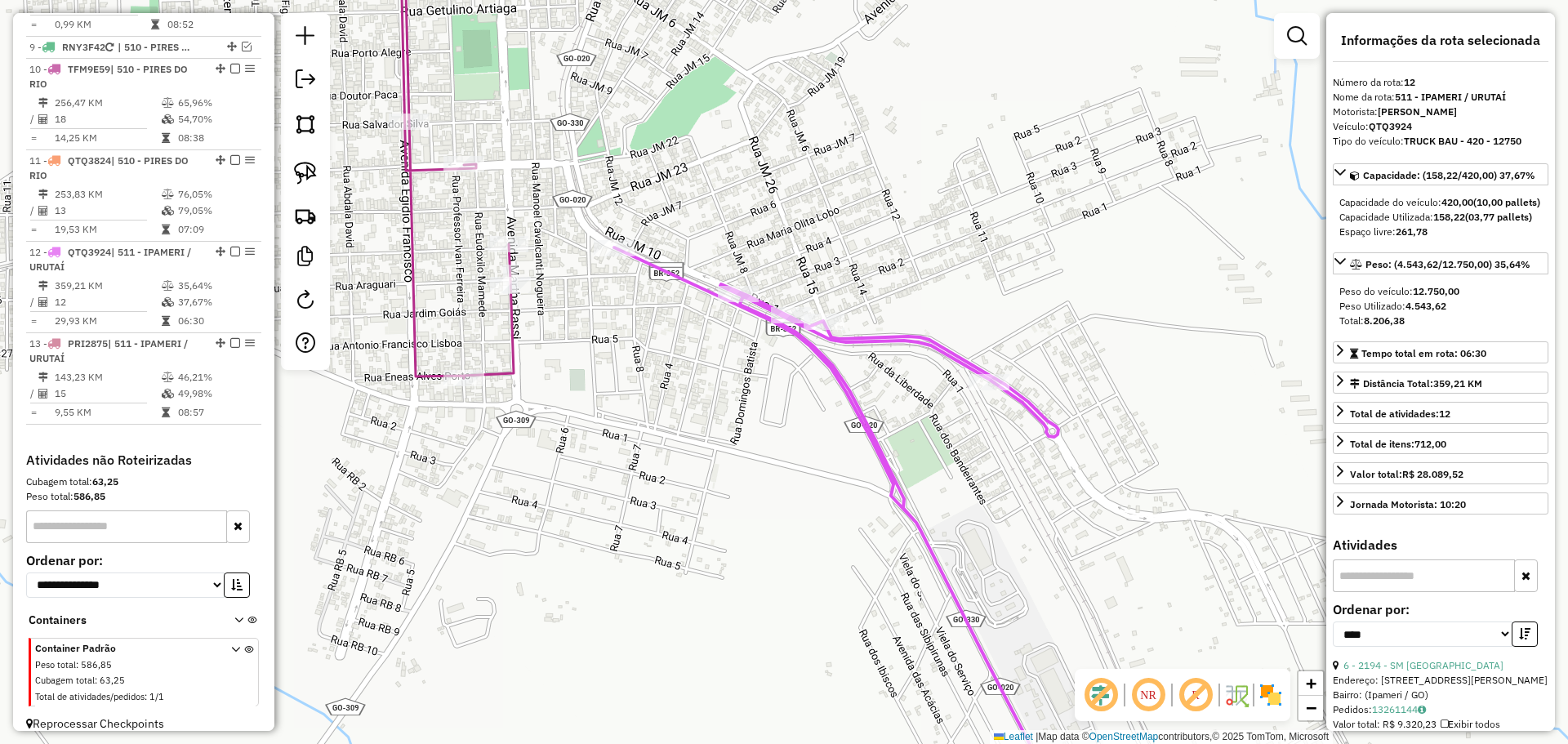
drag, startPoint x: 568, startPoint y: 332, endPoint x: 544, endPoint y: 314, distance: 30.0
click at [576, 334] on div "Janela de atendimento Grade de atendimento Capacidade Transportadoras Veículos …" at bounding box center [784, 372] width 1568 height 744
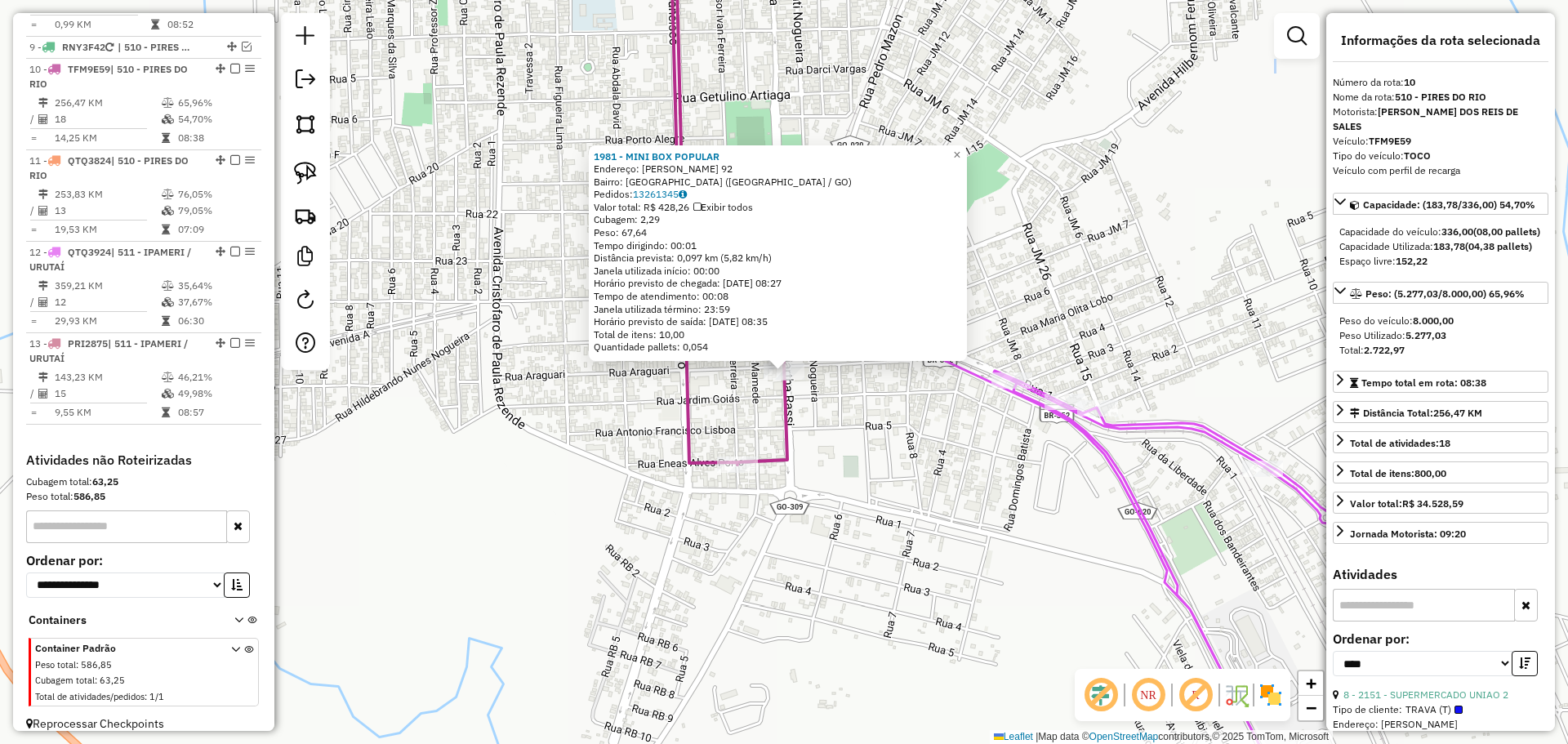
click at [522, 386] on div "1981 - MINI BOX POPULAR Endereço: MARTA RASSI 92 Bairro: VILA NOVA (PIRES DO RI…" at bounding box center [784, 372] width 1568 height 744
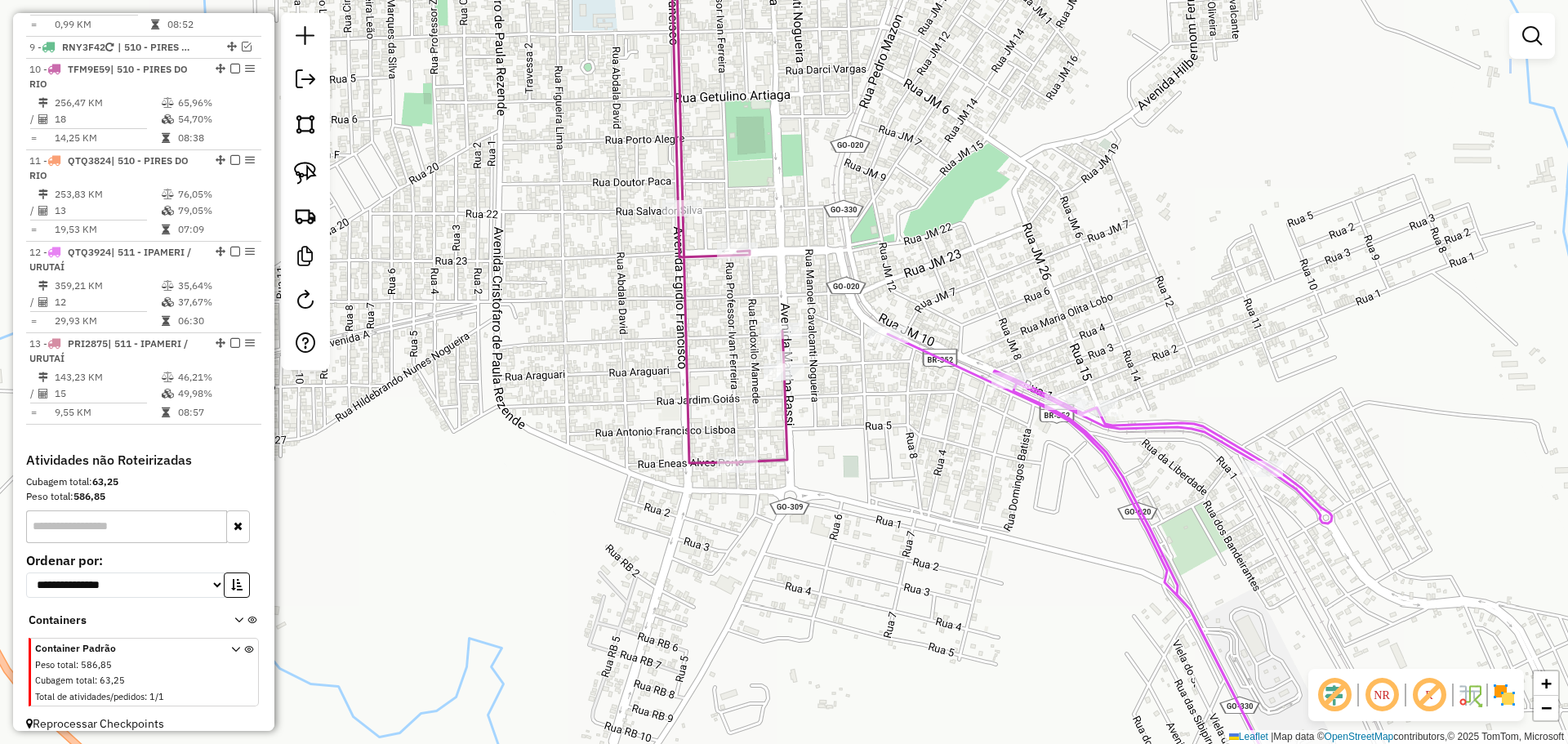
click at [888, 221] on div "Janela de atendimento Grade de atendimento Capacidade Transportadoras Veículos …" at bounding box center [784, 372] width 1568 height 744
select select "*********"
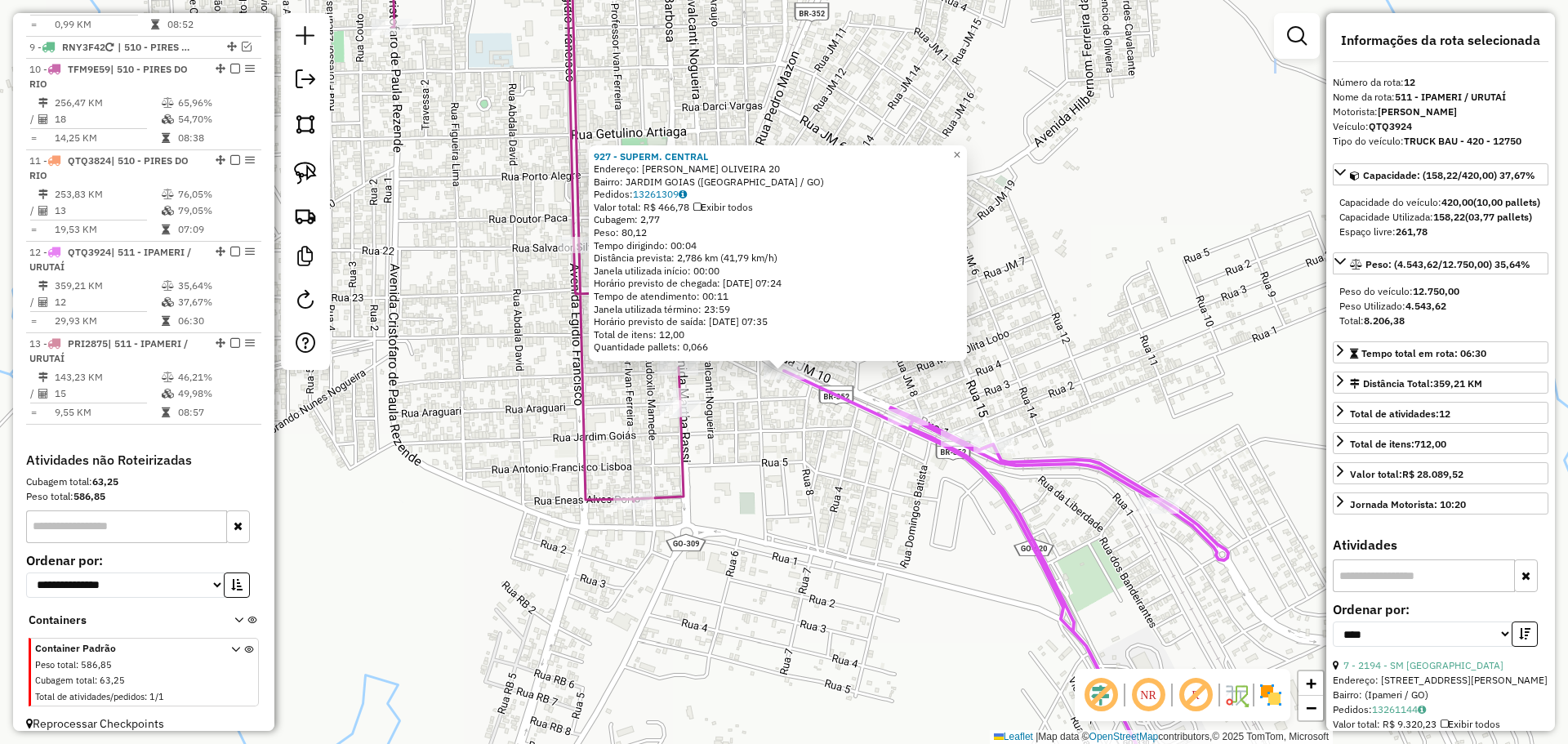
click at [864, 466] on div "Rota 12 - Placa QTQ3924 1141 - MERC. ESTRELA 927 - SUPERM. CENTRAL Endereço: PR…" at bounding box center [784, 372] width 1568 height 744
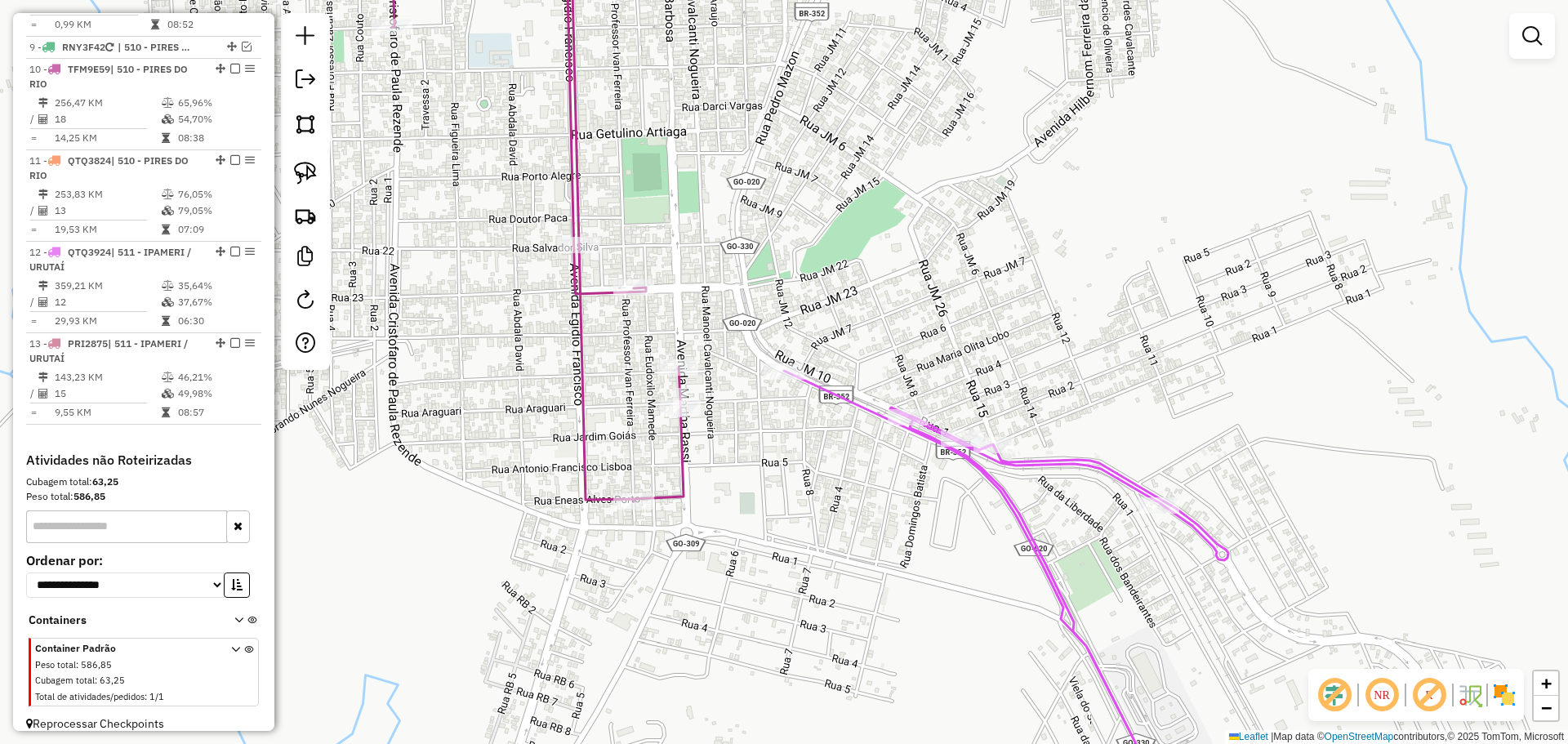
drag, startPoint x: 978, startPoint y: 222, endPoint x: 1065, endPoint y: 481, distance: 273.2
click at [1068, 484] on div "Rota 12 - Placa QTQ3924 1141 - MERC. ESTRELA Janela de atendimento Grade de ate…" at bounding box center [784, 372] width 1568 height 744
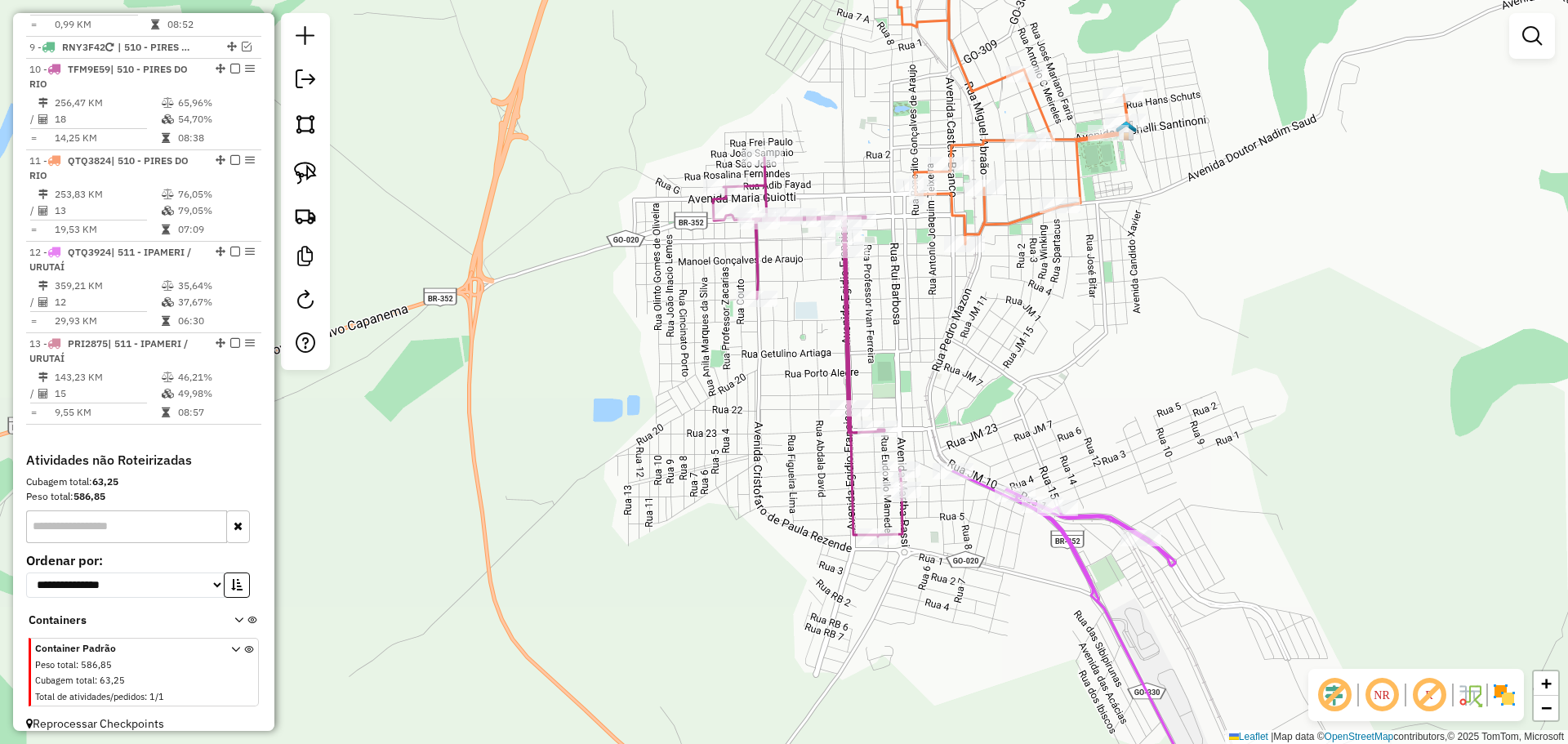
drag, startPoint x: 992, startPoint y: 390, endPoint x: 985, endPoint y: 436, distance: 46.5
click at [995, 382] on div "Janela de atendimento Grade de atendimento Capacidade Transportadoras Veículos …" at bounding box center [784, 372] width 1568 height 744
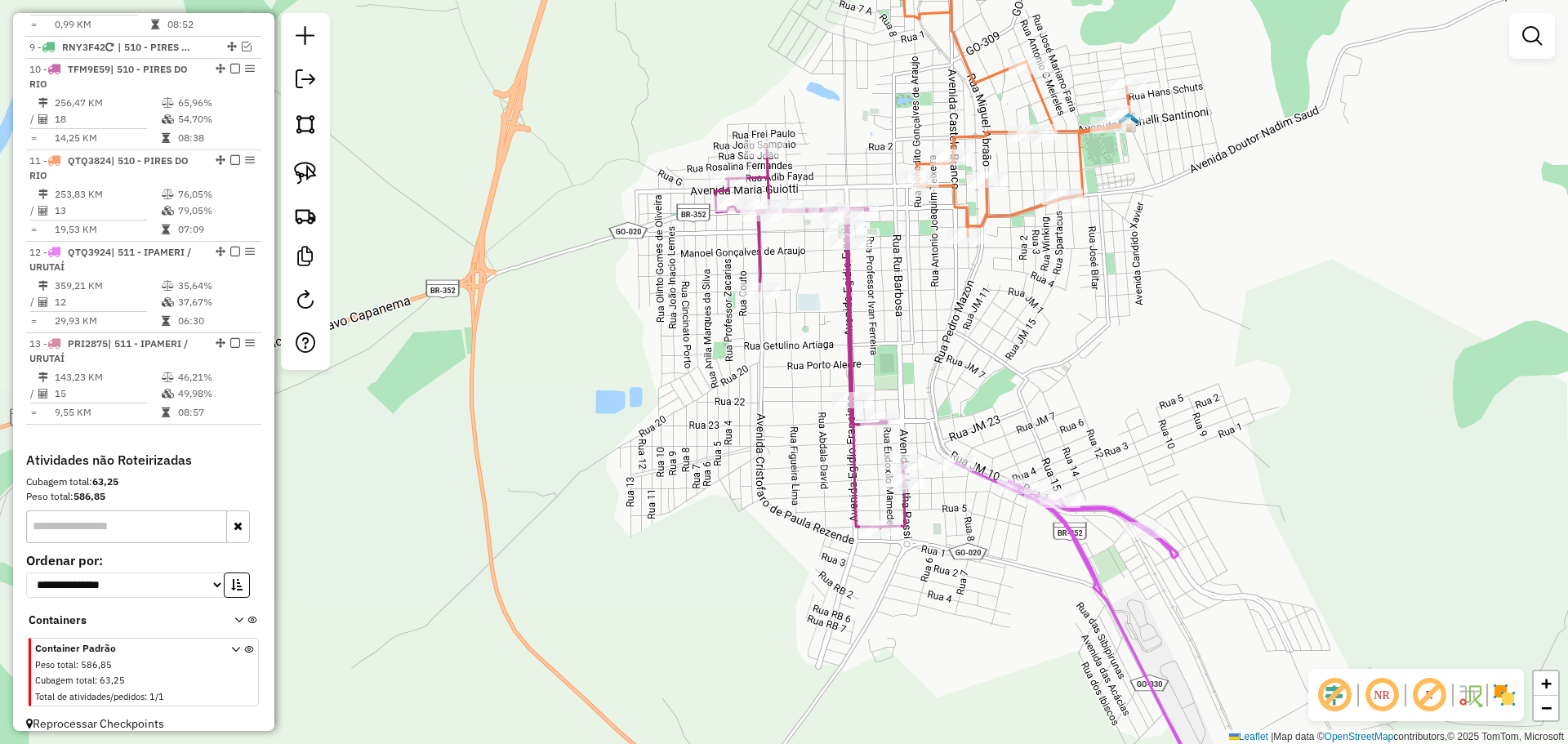
click at [964, 471] on div at bounding box center [954, 463] width 41 height 16
select select "*********"
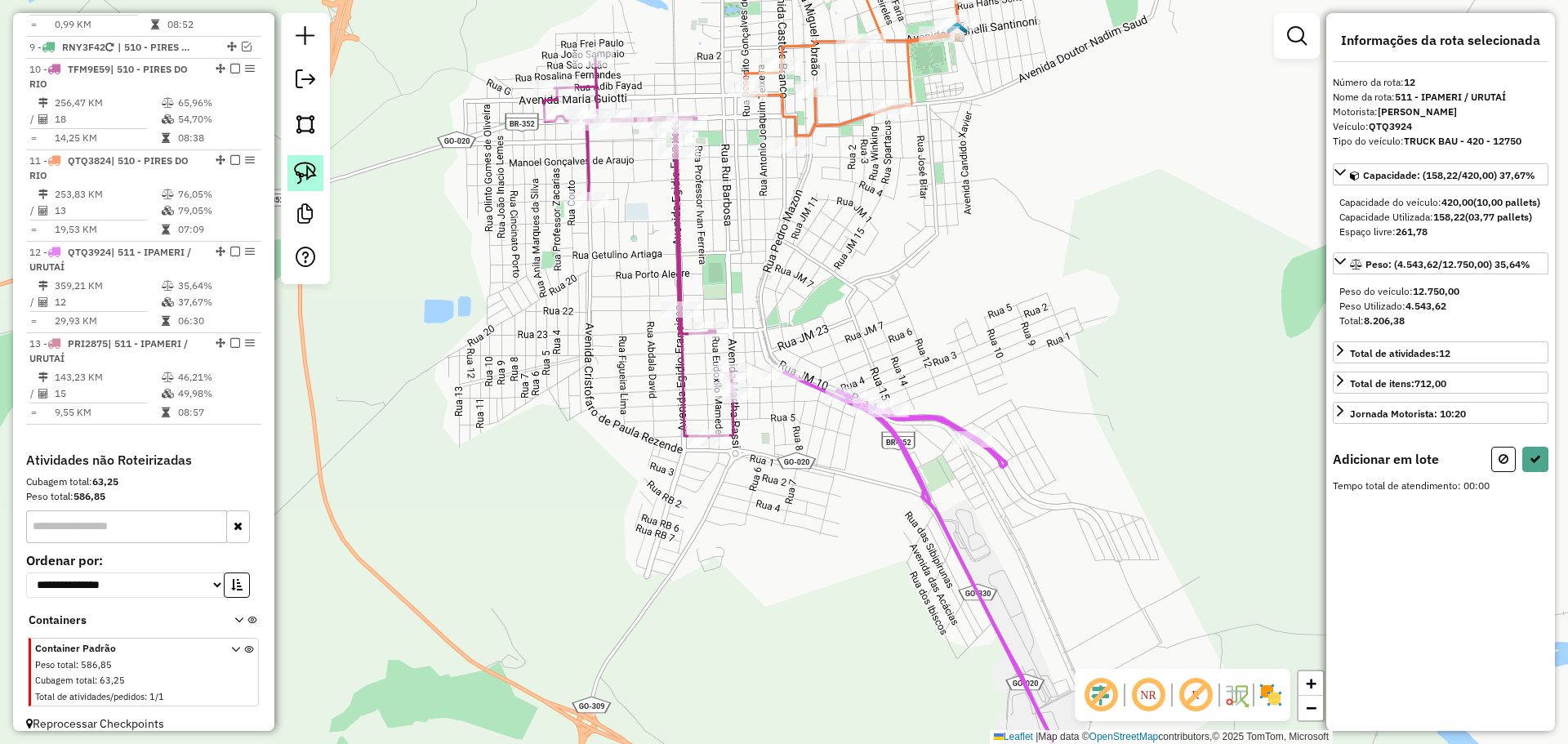
click at [305, 163] on img at bounding box center [306, 173] width 23 height 23
drag, startPoint x: 761, startPoint y: 353, endPoint x: 809, endPoint y: 442, distance: 101.1
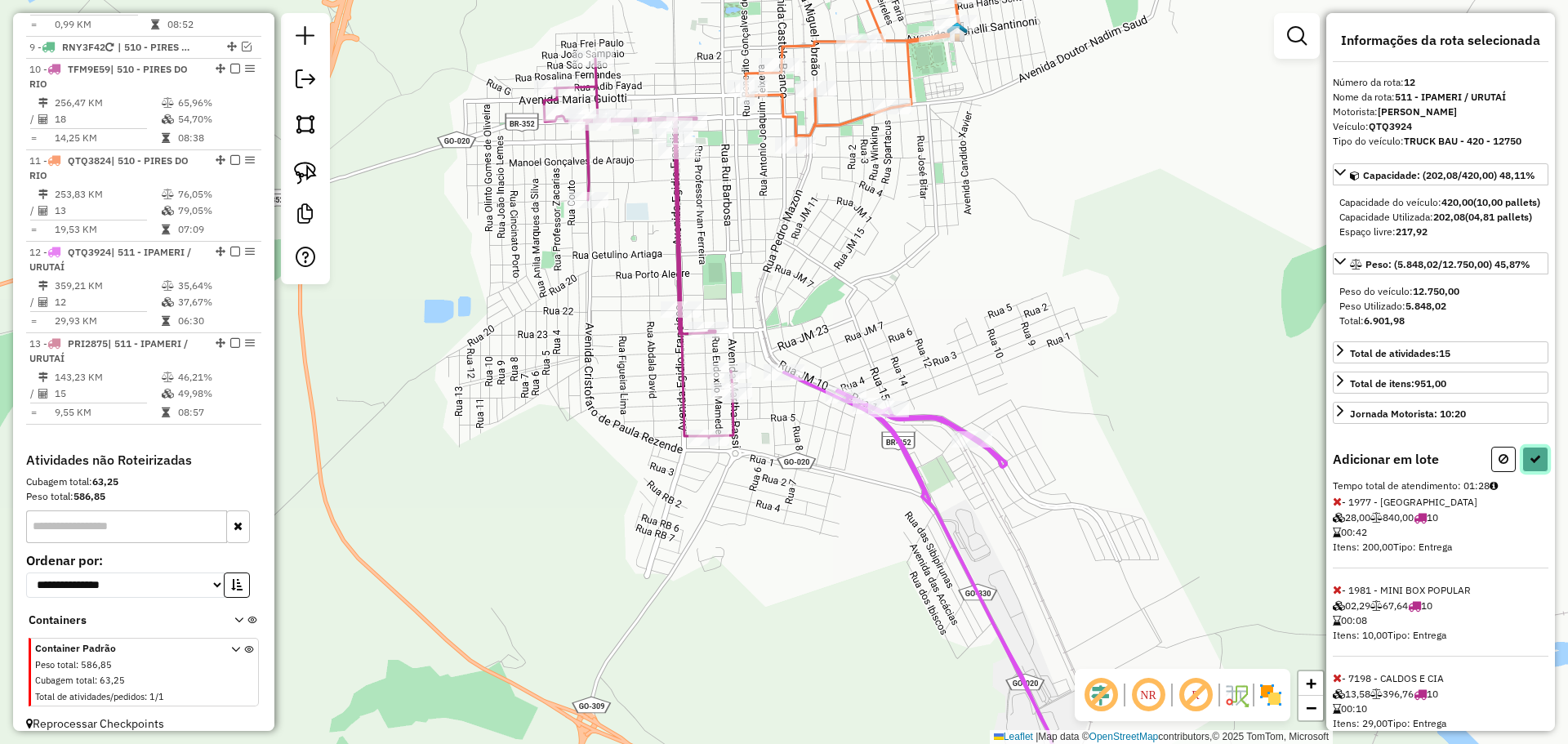
click at [1531, 465] on icon at bounding box center [1535, 459] width 11 height 11
select select "*********"
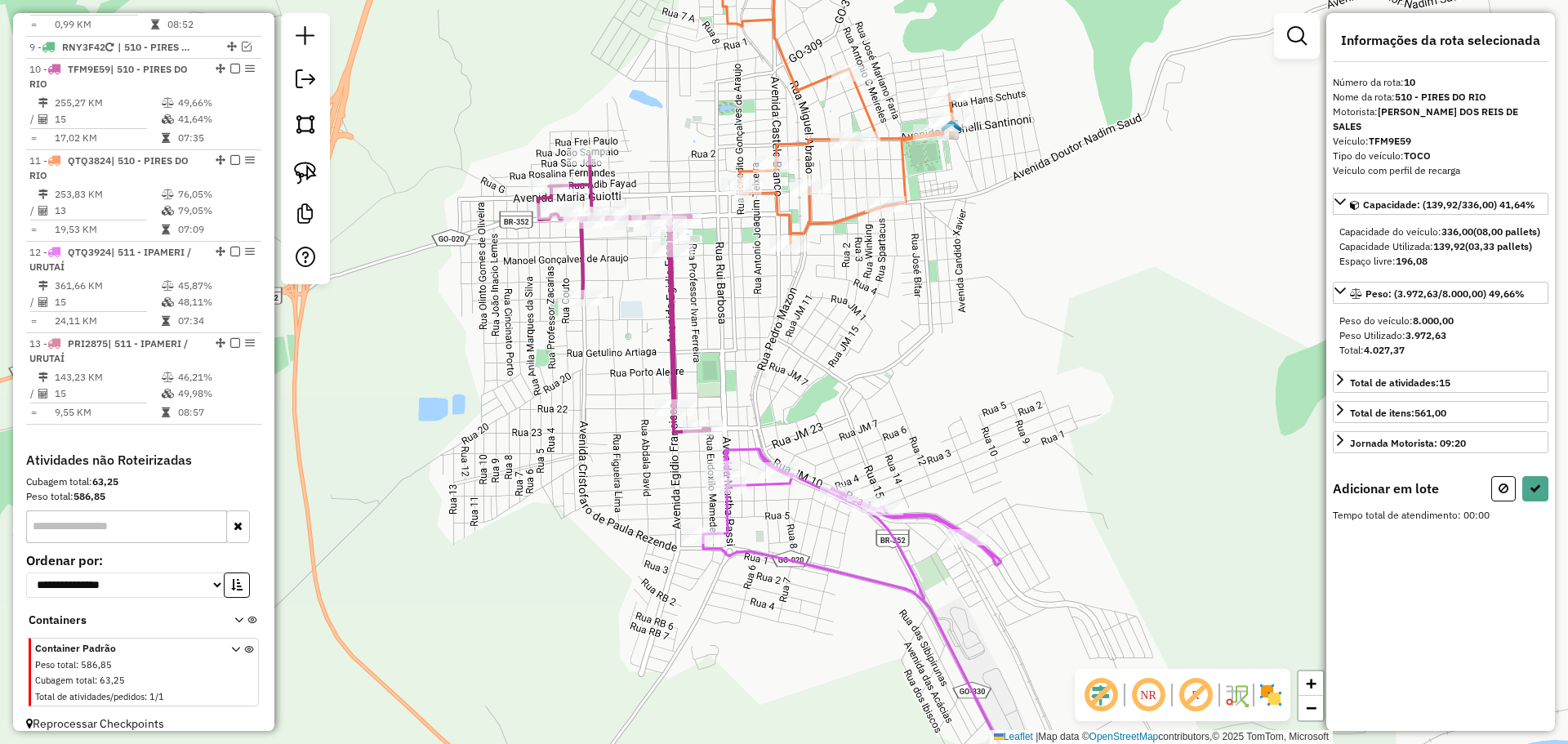
drag, startPoint x: 860, startPoint y: 267, endPoint x: 779, endPoint y: 323, distance: 98.5
click at [779, 323] on div "Janela de atendimento Grade de atendimento Capacidade Transportadoras Veículos …" at bounding box center [784, 372] width 1568 height 744
drag, startPoint x: 746, startPoint y: 211, endPoint x: 720, endPoint y: 289, distance: 82.2
click at [720, 289] on div "Janela de atendimento Grade de atendimento Capacidade Transportadoras Veículos …" at bounding box center [784, 372] width 1568 height 744
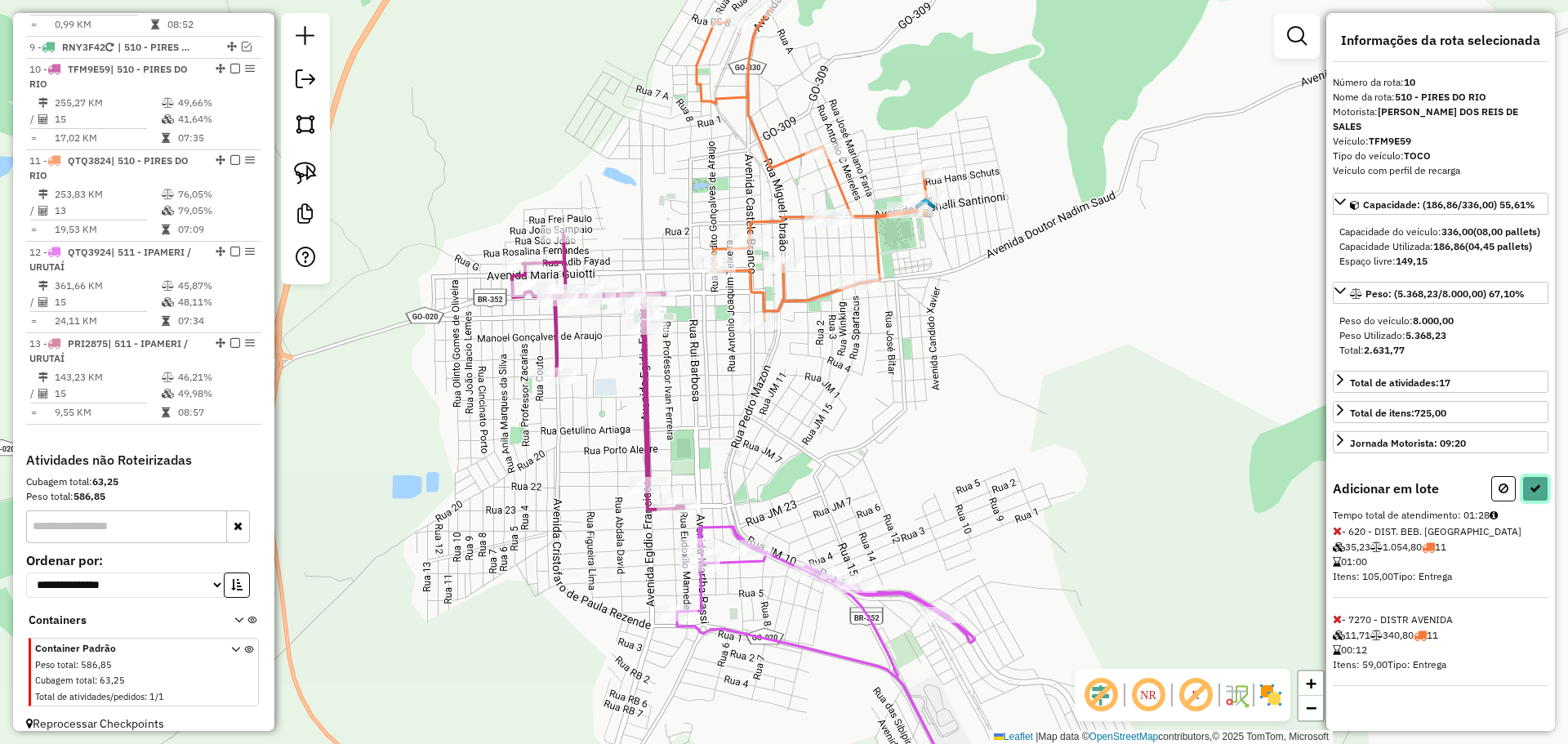
click at [1541, 488] on button at bounding box center [1536, 488] width 27 height 26
select select "*********"
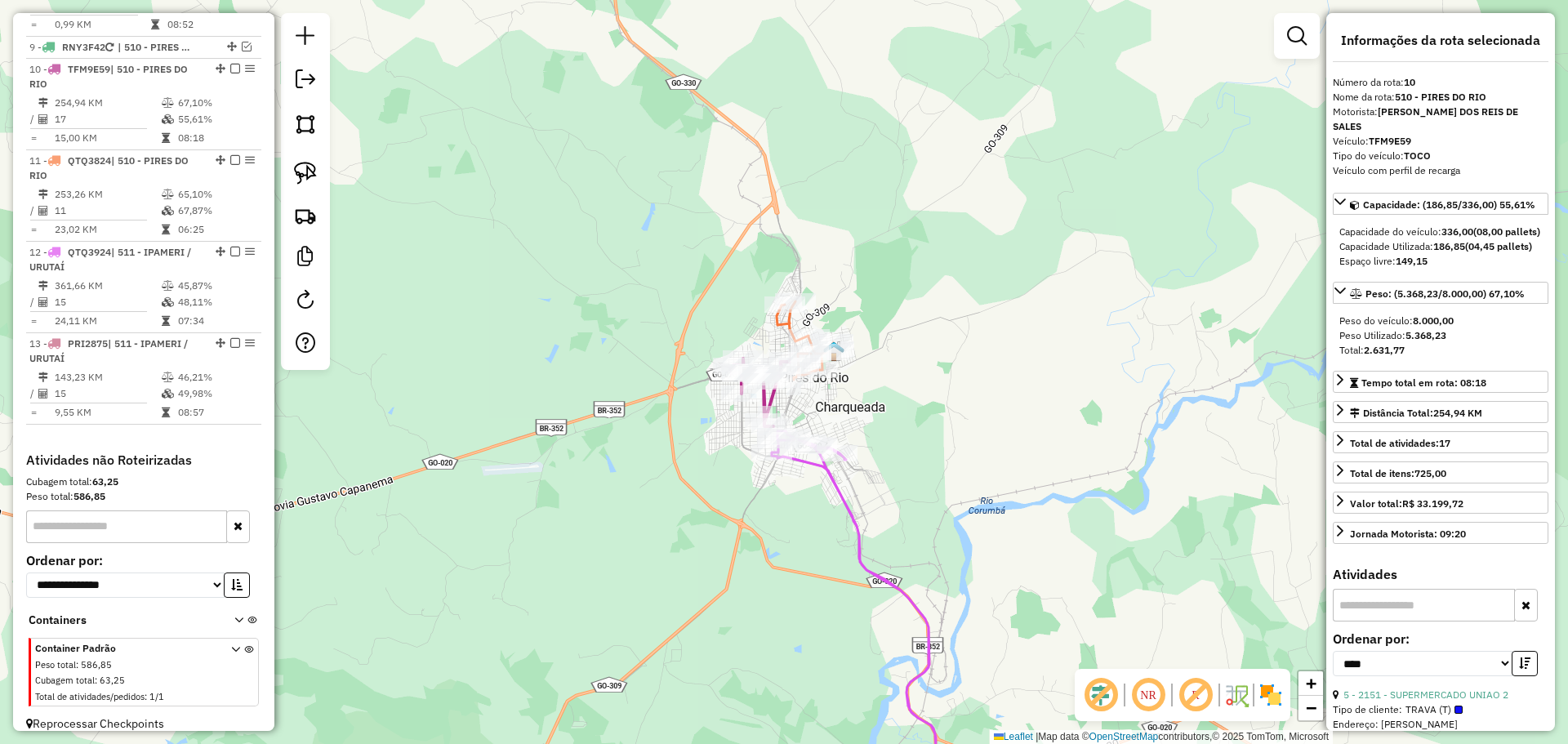
drag, startPoint x: 878, startPoint y: 459, endPoint x: 855, endPoint y: 424, distance: 41.9
click at [855, 427] on div "Janela de atendimento Grade de atendimento Capacidade Transportadoras Veículos …" at bounding box center [784, 372] width 1568 height 744
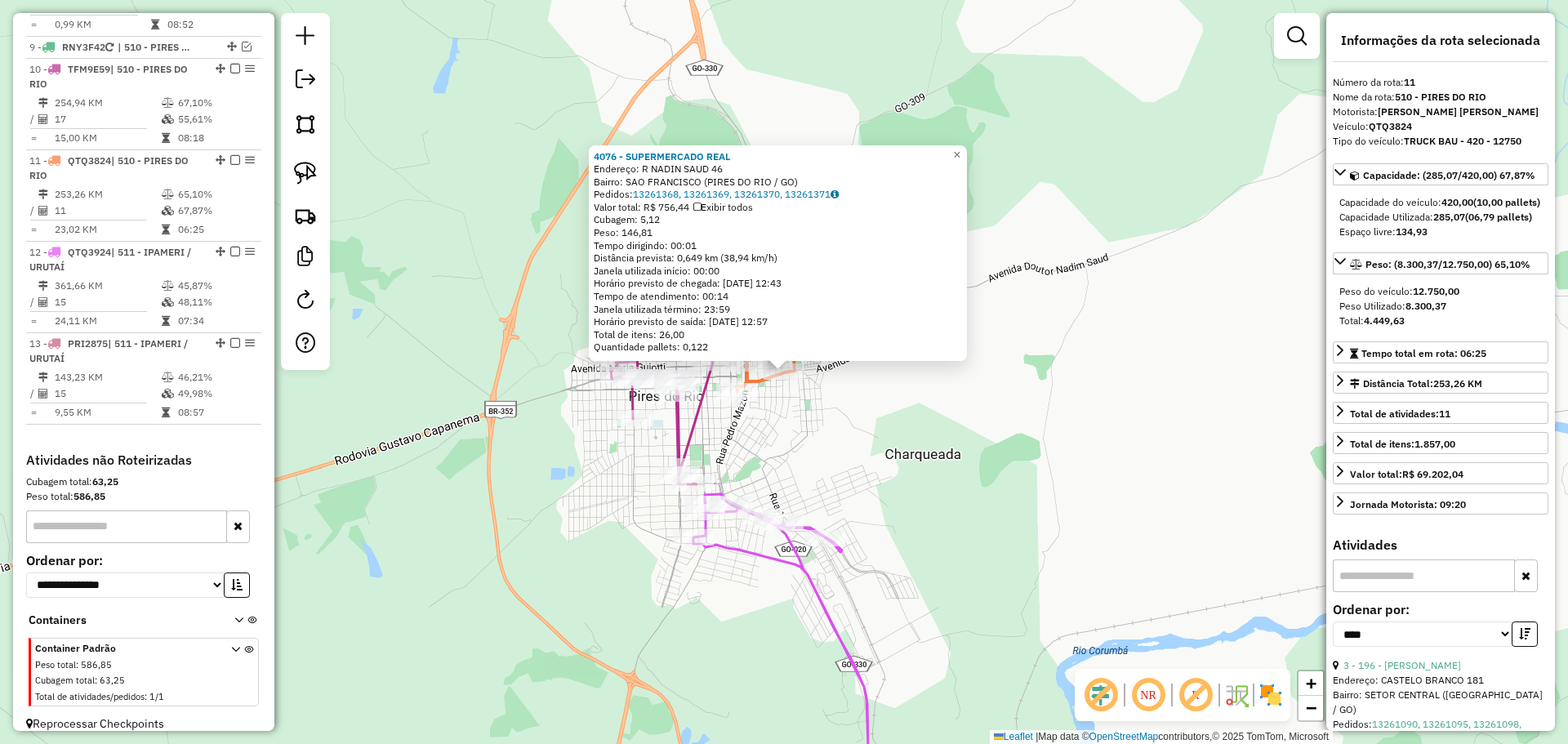
click at [841, 451] on div "4076 - SUPERMERCADO REAL Endereço: R NADIN SAUD 46 Bairro: SAO FRANCISCO (PIRES…" at bounding box center [784, 372] width 1568 height 744
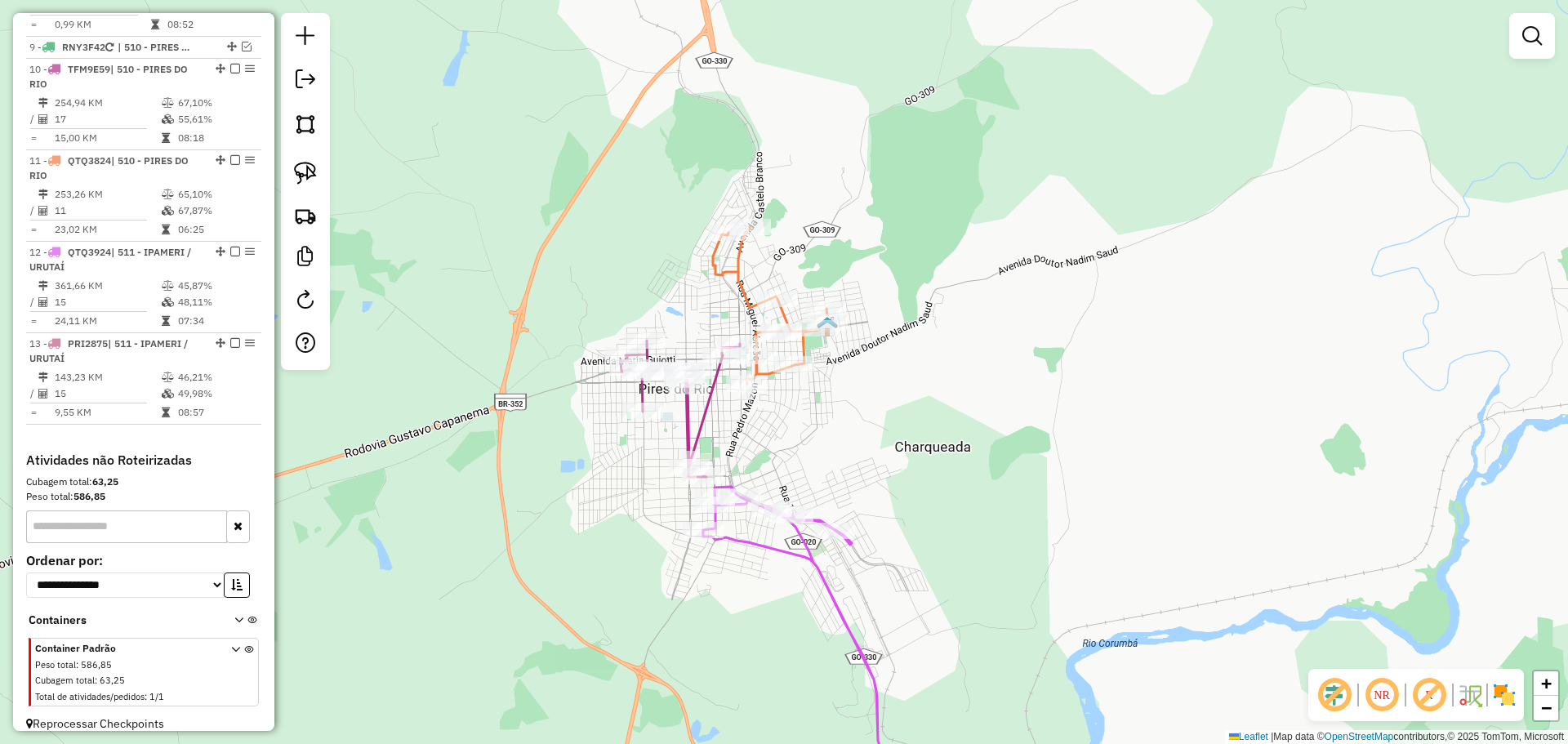
drag, startPoint x: 835, startPoint y: 444, endPoint x: 795, endPoint y: 406, distance: 55.2
click at [845, 434] on div "Janela de atendimento Grade de atendimento Capacidade Transportadoras Veículos …" at bounding box center [784, 372] width 1568 height 744
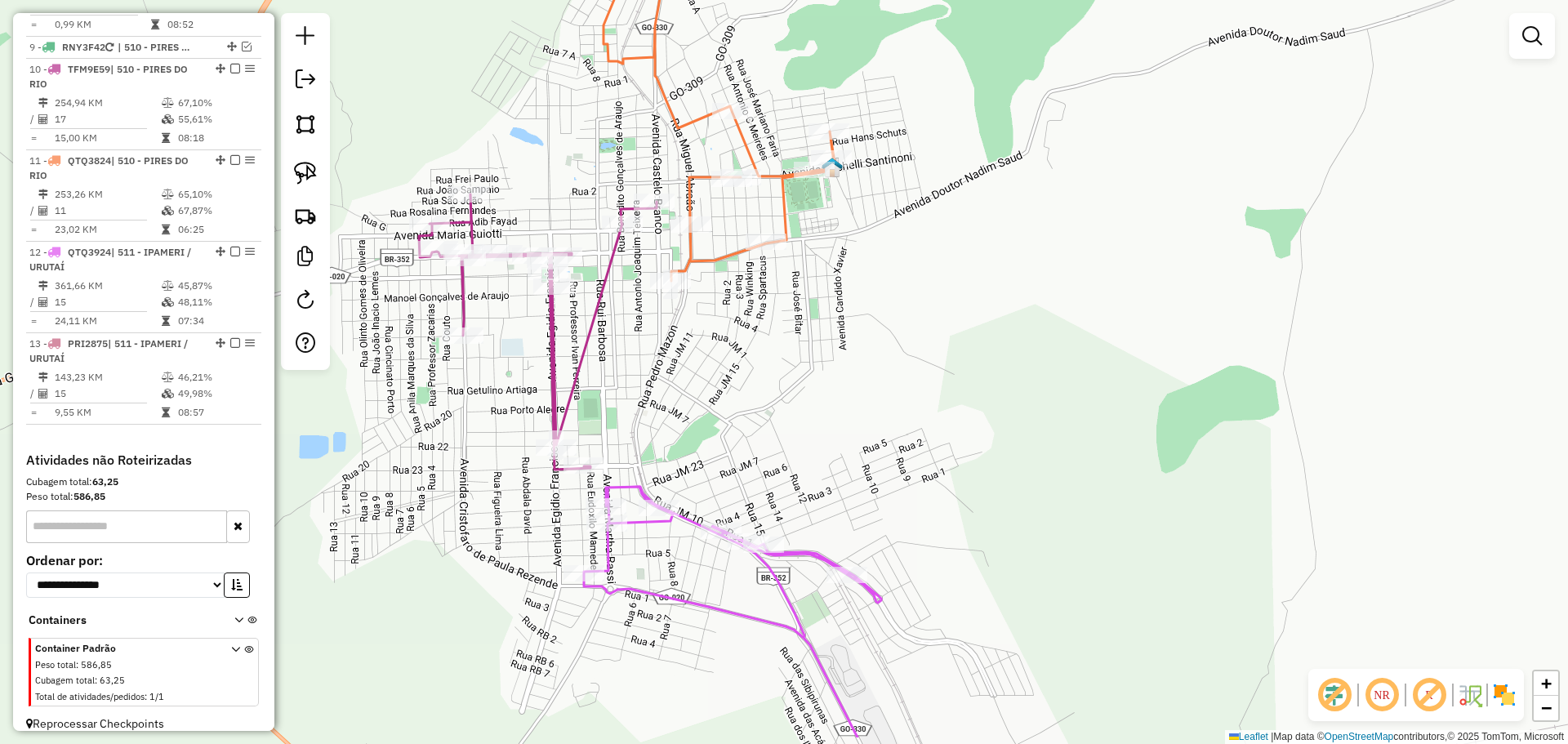
click at [861, 424] on div "Janela de atendimento Grade de atendimento Capacidade Transportadoras Veículos …" at bounding box center [784, 372] width 1568 height 744
select select "*********"
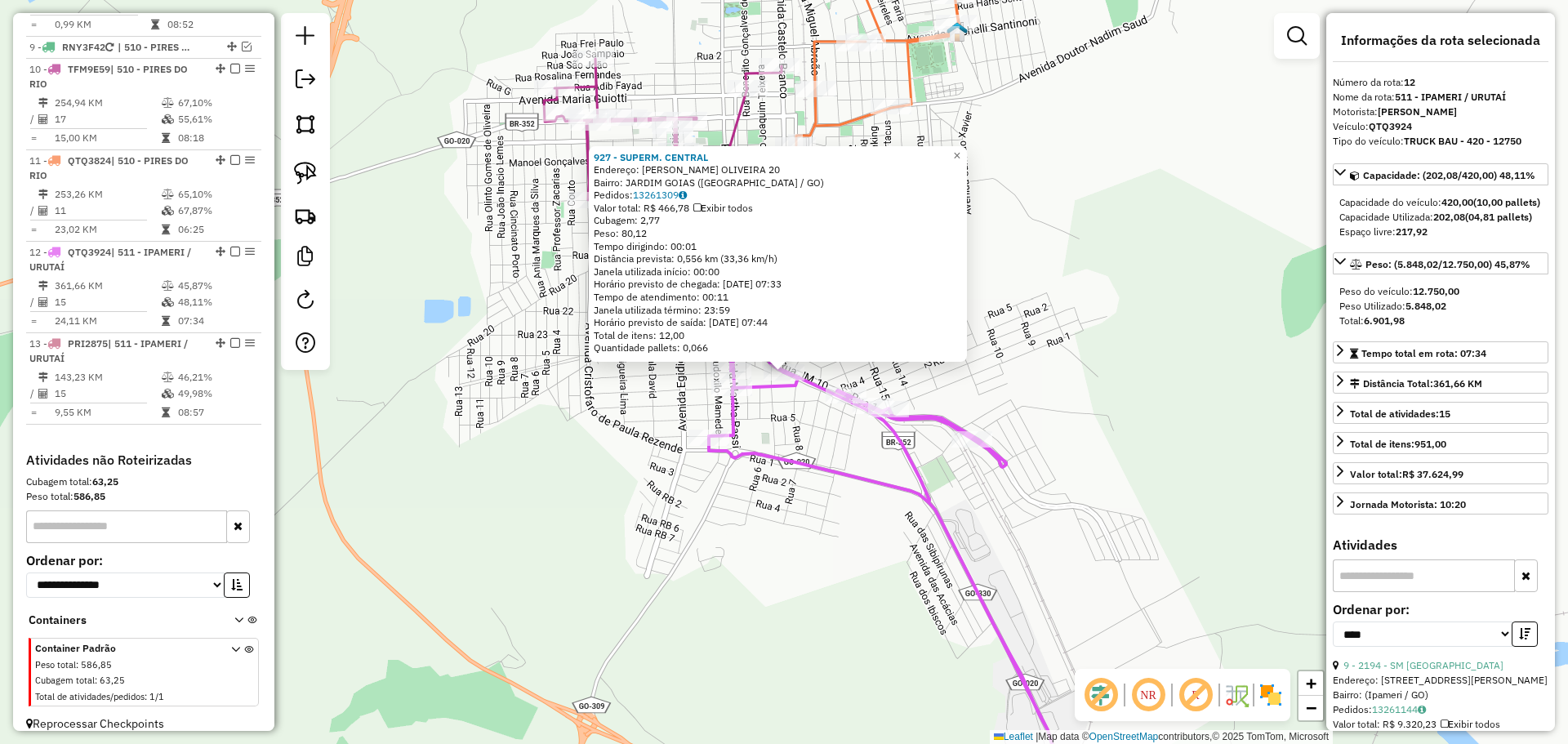
click at [738, 536] on div "927 - SUPERM. CENTRAL Endereço: PRISCILA MARIA L. OLIVEIRA 20 Bairro: JARDIM GO…" at bounding box center [784, 372] width 1568 height 744
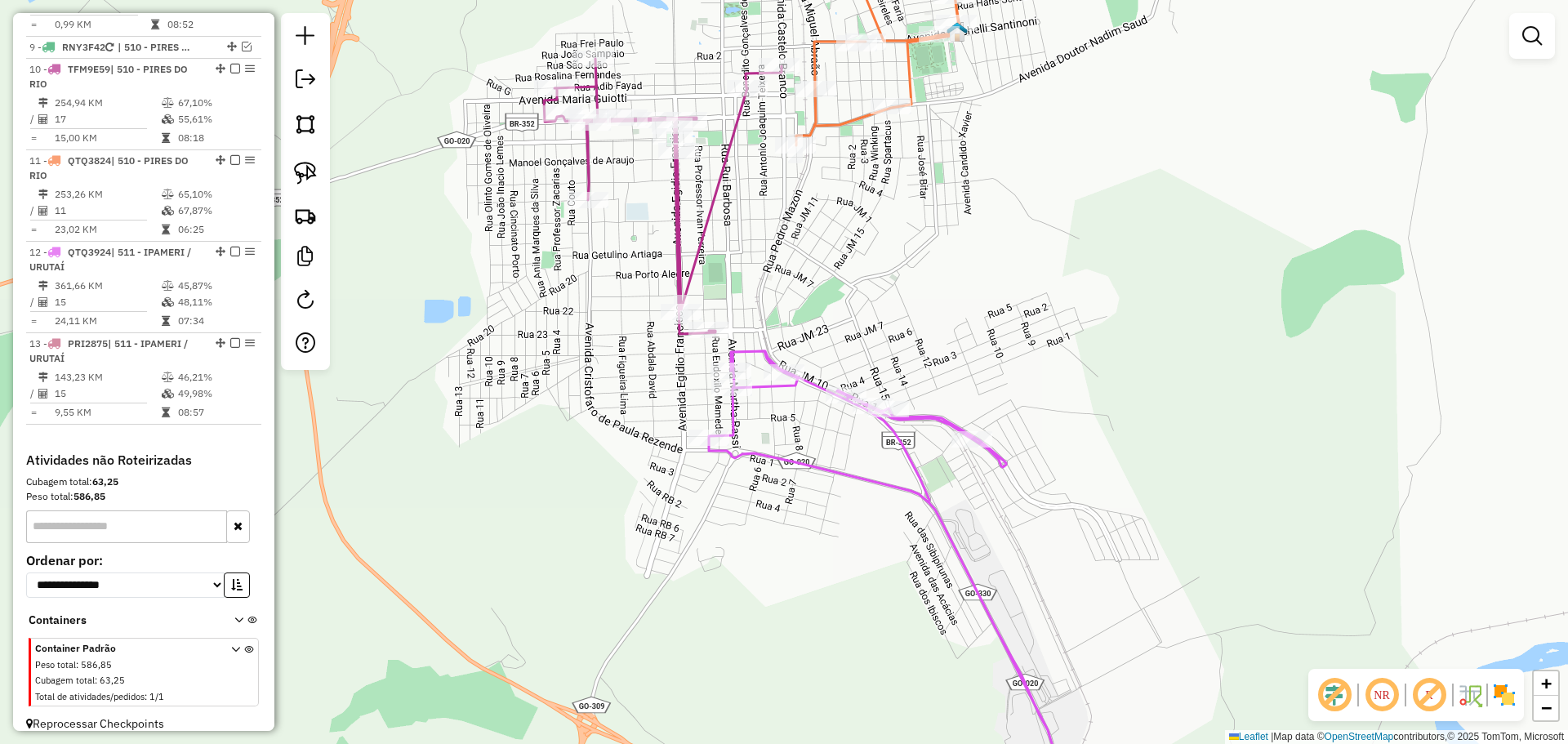
click at [834, 317] on div "Janela de atendimento Grade de atendimento Capacidade Transportadoras Veículos …" at bounding box center [784, 372] width 1568 height 744
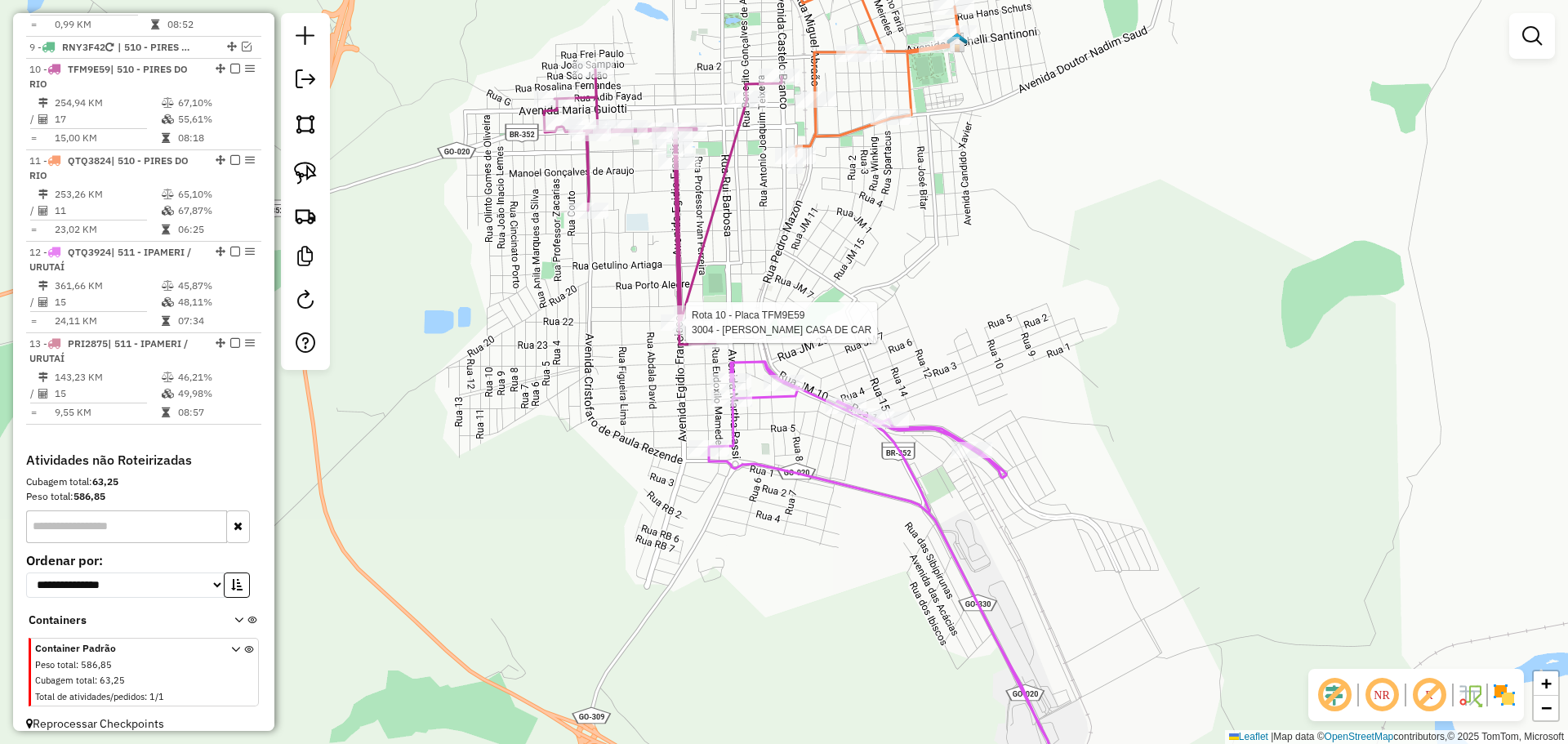
select select "*********"
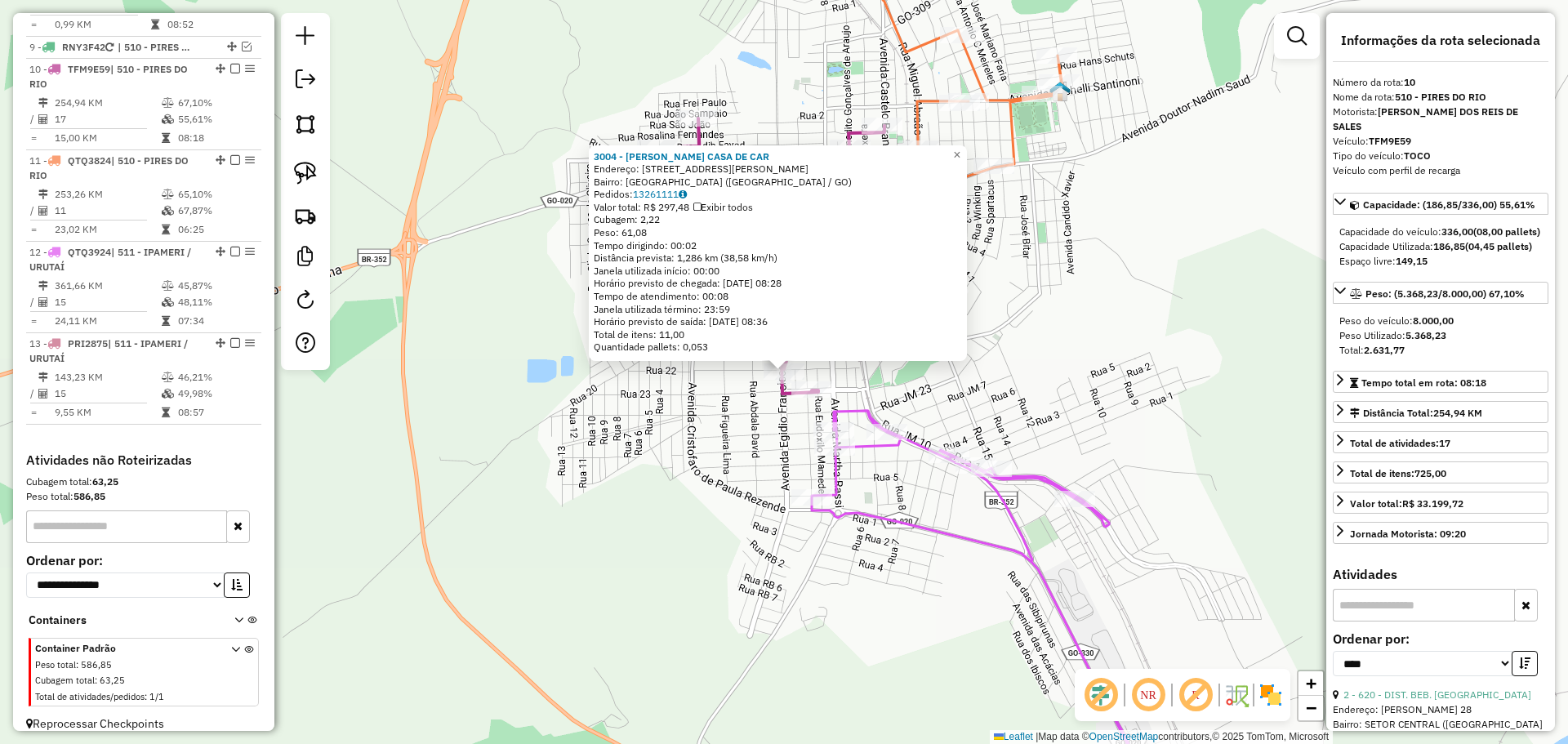
click at [628, 422] on div "3004 - MARCINHO CASA DE CAR Endereço: AV.EGIDIO FRANCISCO RODRIGUES 137 Bairro:…" at bounding box center [784, 372] width 1568 height 744
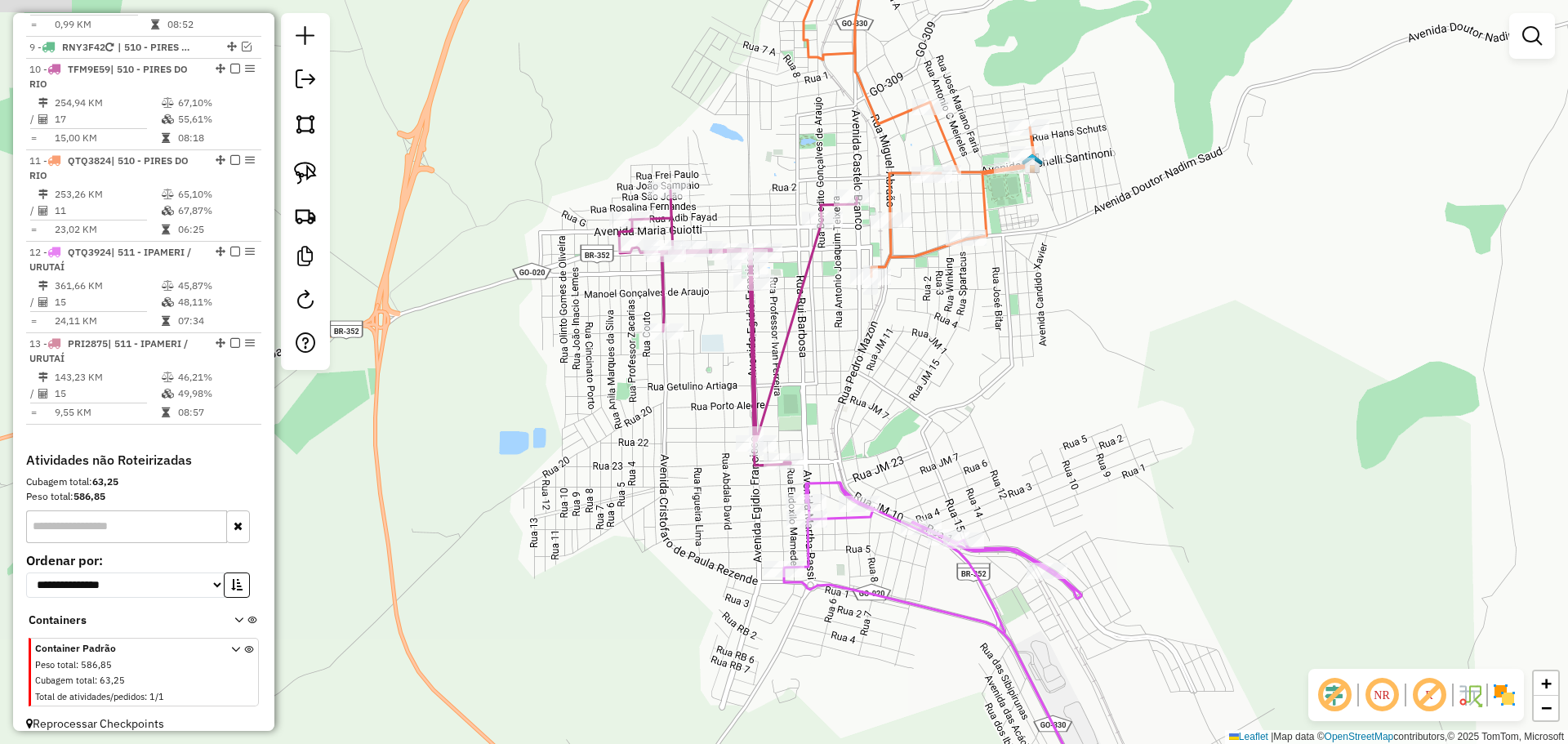
drag, startPoint x: 874, startPoint y: 364, endPoint x: 846, endPoint y: 386, distance: 35.6
click at [849, 388] on div "Janela de atendimento Grade de atendimento Capacidade Transportadoras Veículos …" at bounding box center [784, 372] width 1568 height 744
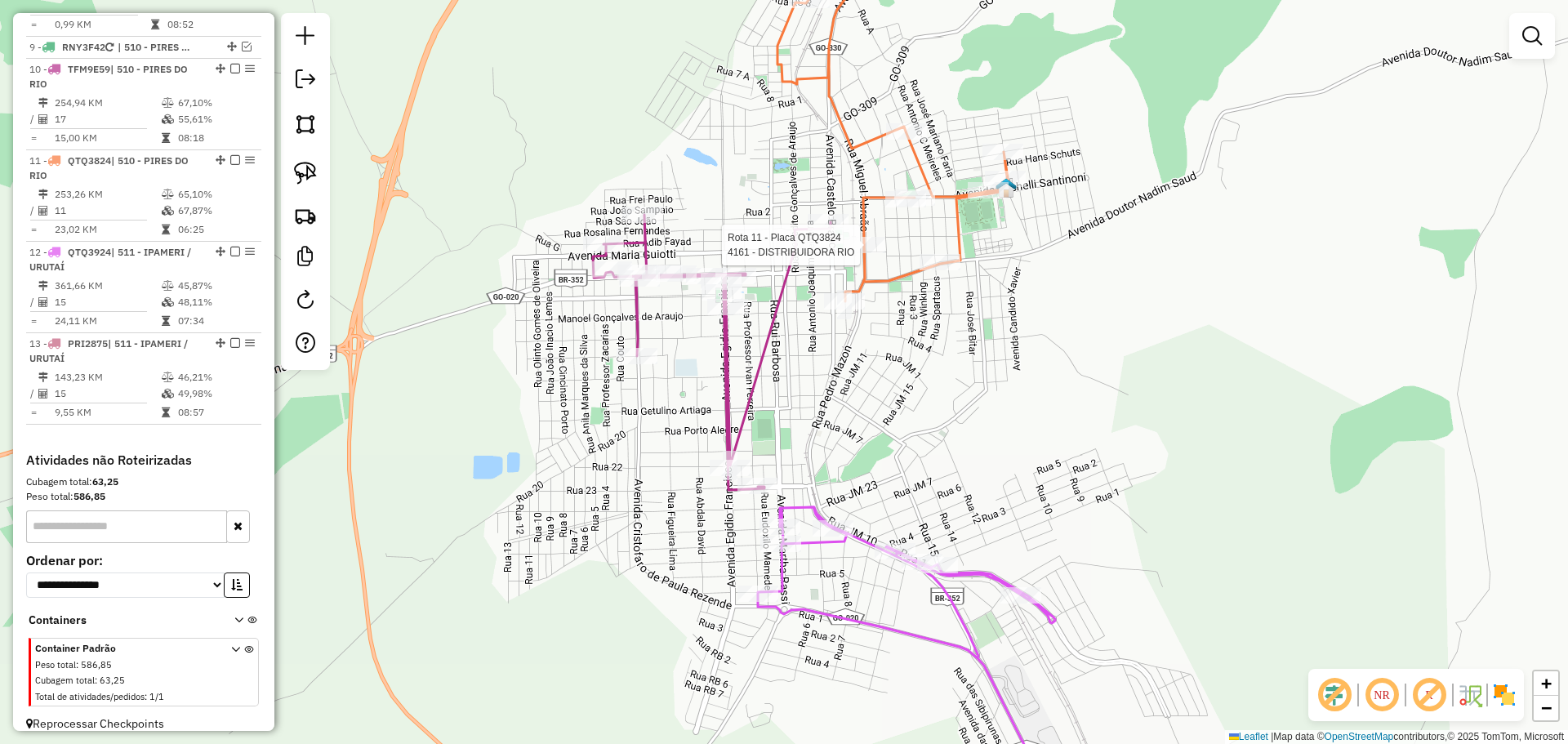
select select "*********"
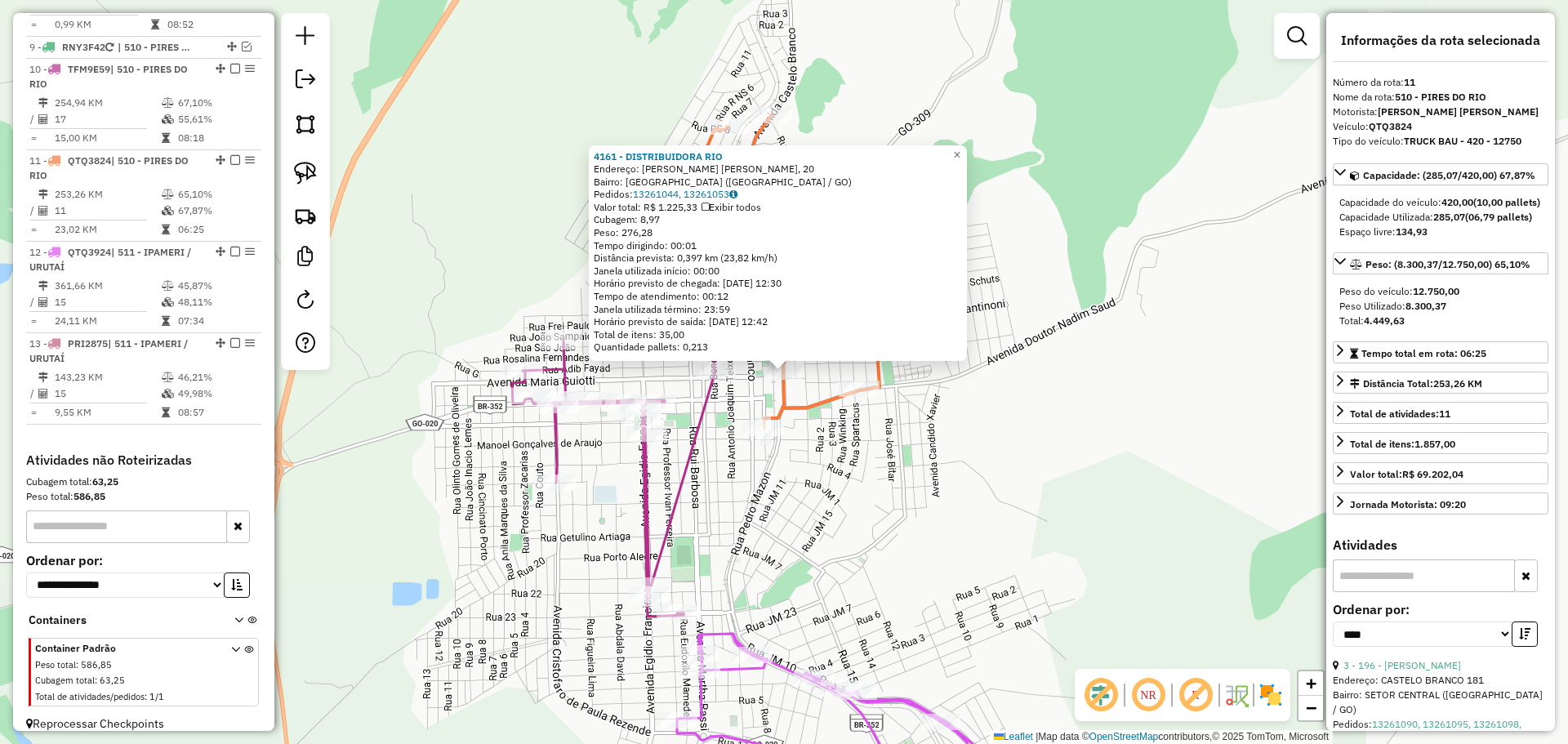
click at [945, 490] on div "4161 - DISTRIBUIDORA RIO Endereço: R R. MIGUEL ABRaO, 20 Bairro: BAIRRO SAO MIG…" at bounding box center [784, 372] width 1568 height 744
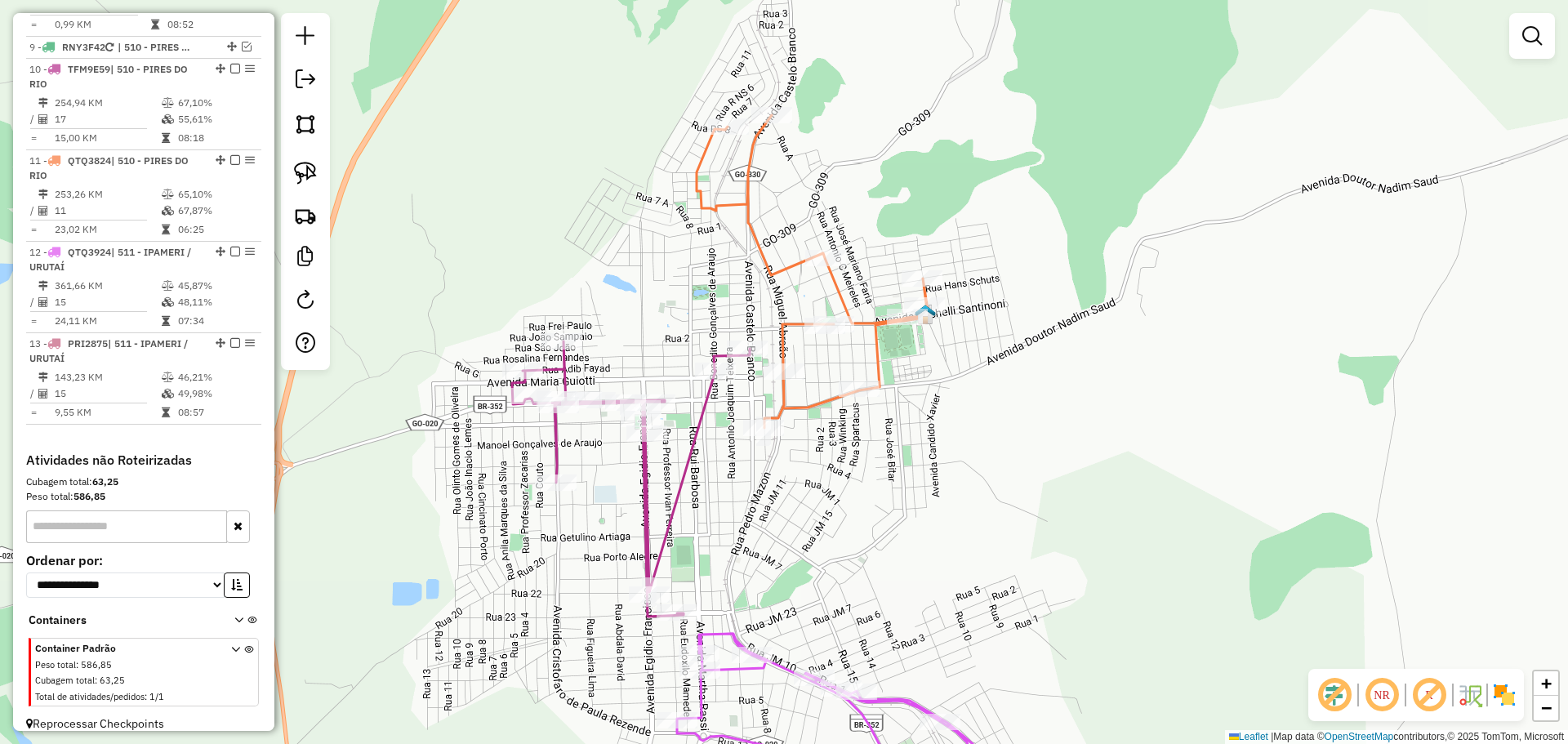
click at [816, 448] on div "Janela de atendimento Grade de atendimento Capacidade Transportadoras Veículos …" at bounding box center [784, 372] width 1568 height 744
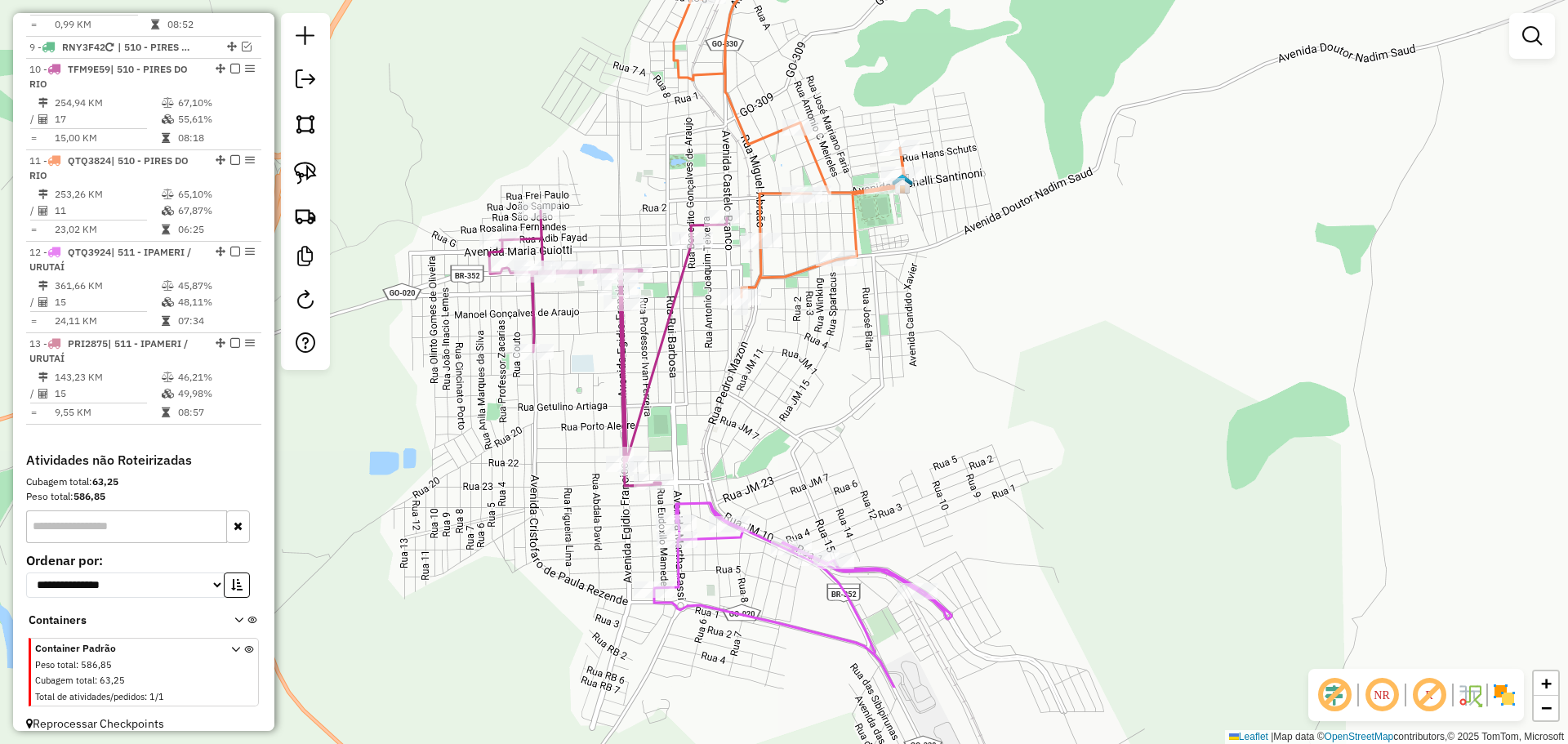
click at [811, 422] on div "Janela de atendimento Grade de atendimento Capacidade Transportadoras Veículos …" at bounding box center [784, 372] width 1568 height 744
select select "*********"
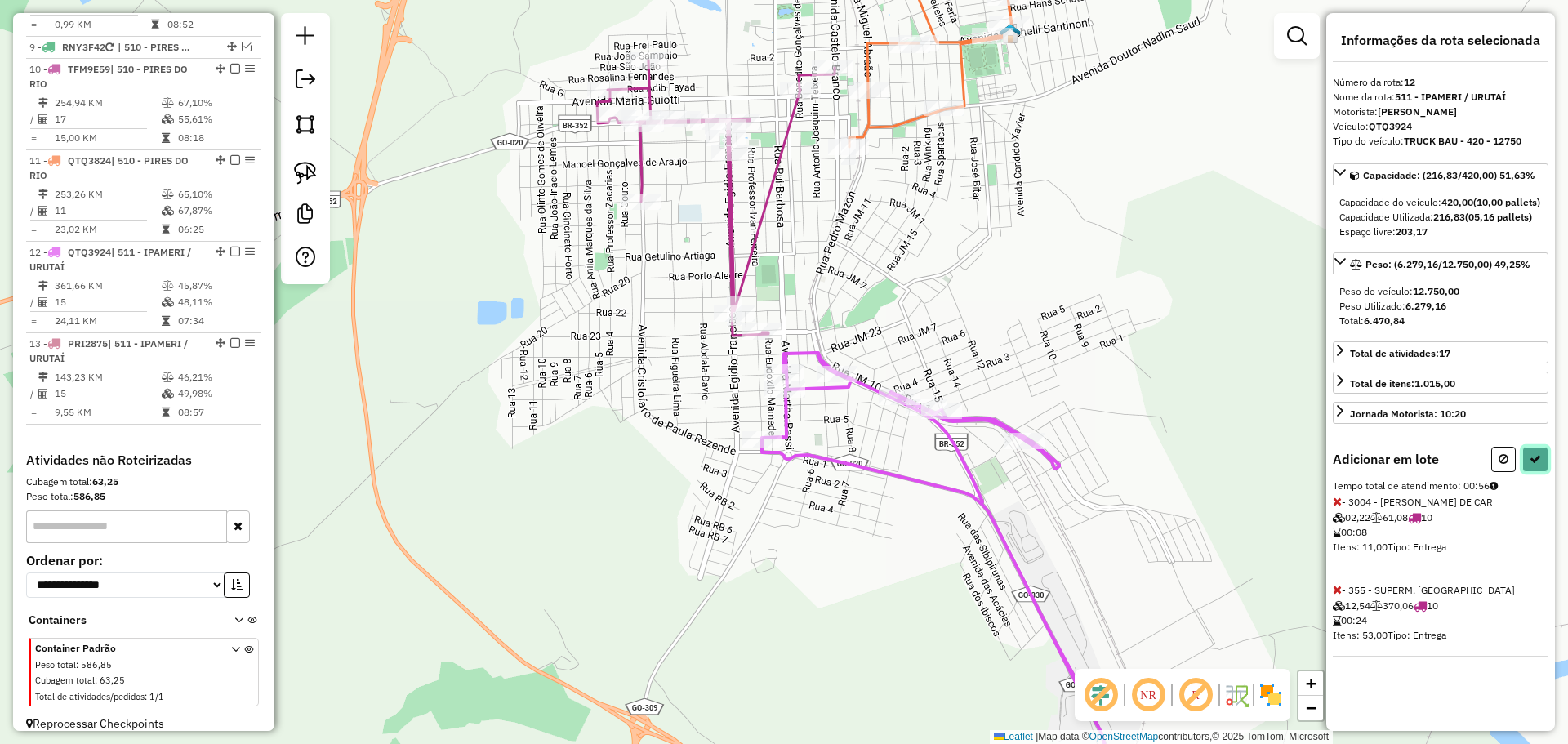
click at [1536, 465] on icon at bounding box center [1535, 459] width 11 height 11
select select "*********"
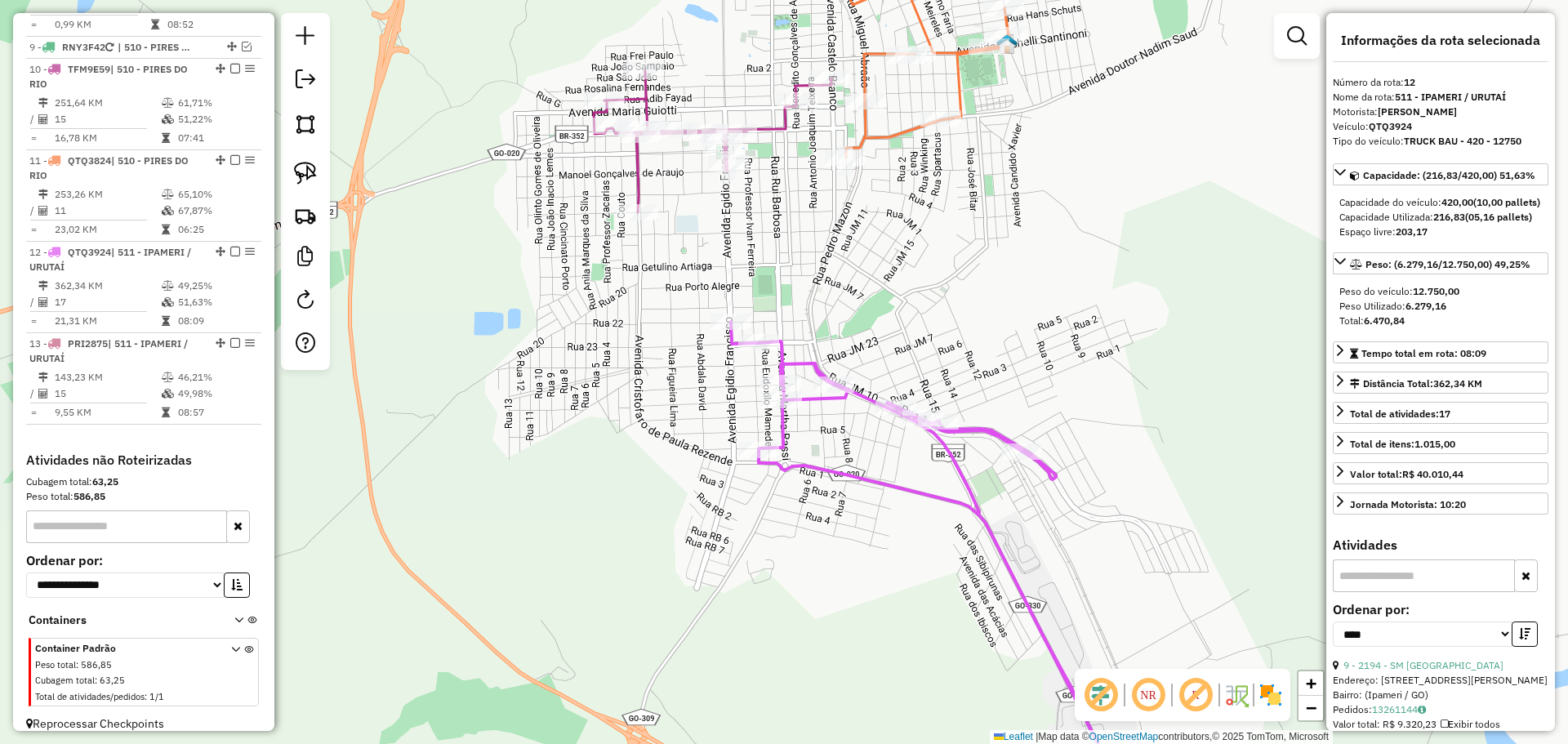
drag, startPoint x: 1016, startPoint y: 221, endPoint x: 916, endPoint y: 411, distance: 214.7
click at [916, 410] on div "Janela de atendimento Grade de atendimento Capacidade Transportadoras Veículos …" at bounding box center [784, 372] width 1568 height 744
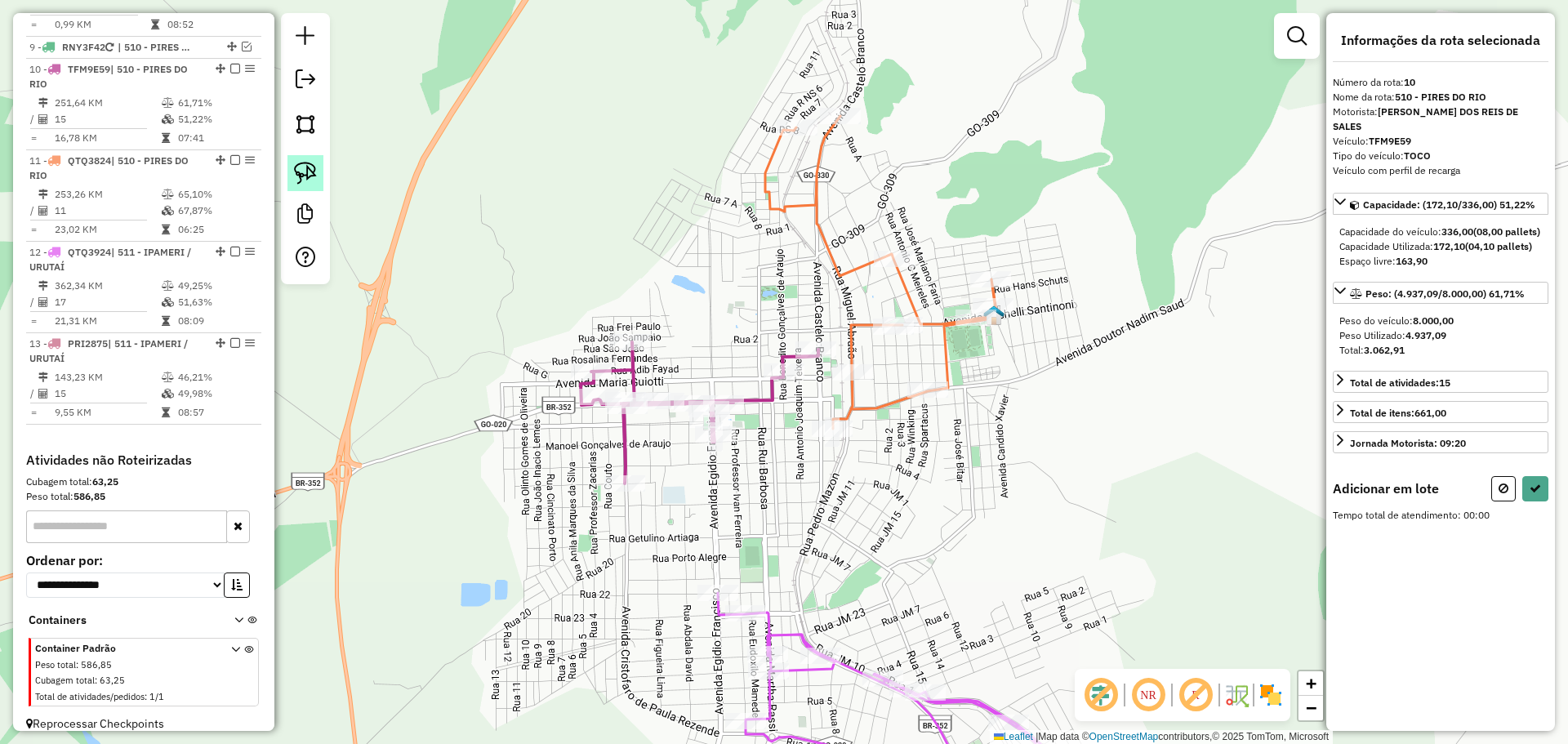
click at [311, 179] on img at bounding box center [306, 173] width 23 height 23
drag, startPoint x: 1028, startPoint y: 260, endPoint x: 1038, endPoint y: 336, distance: 76.7
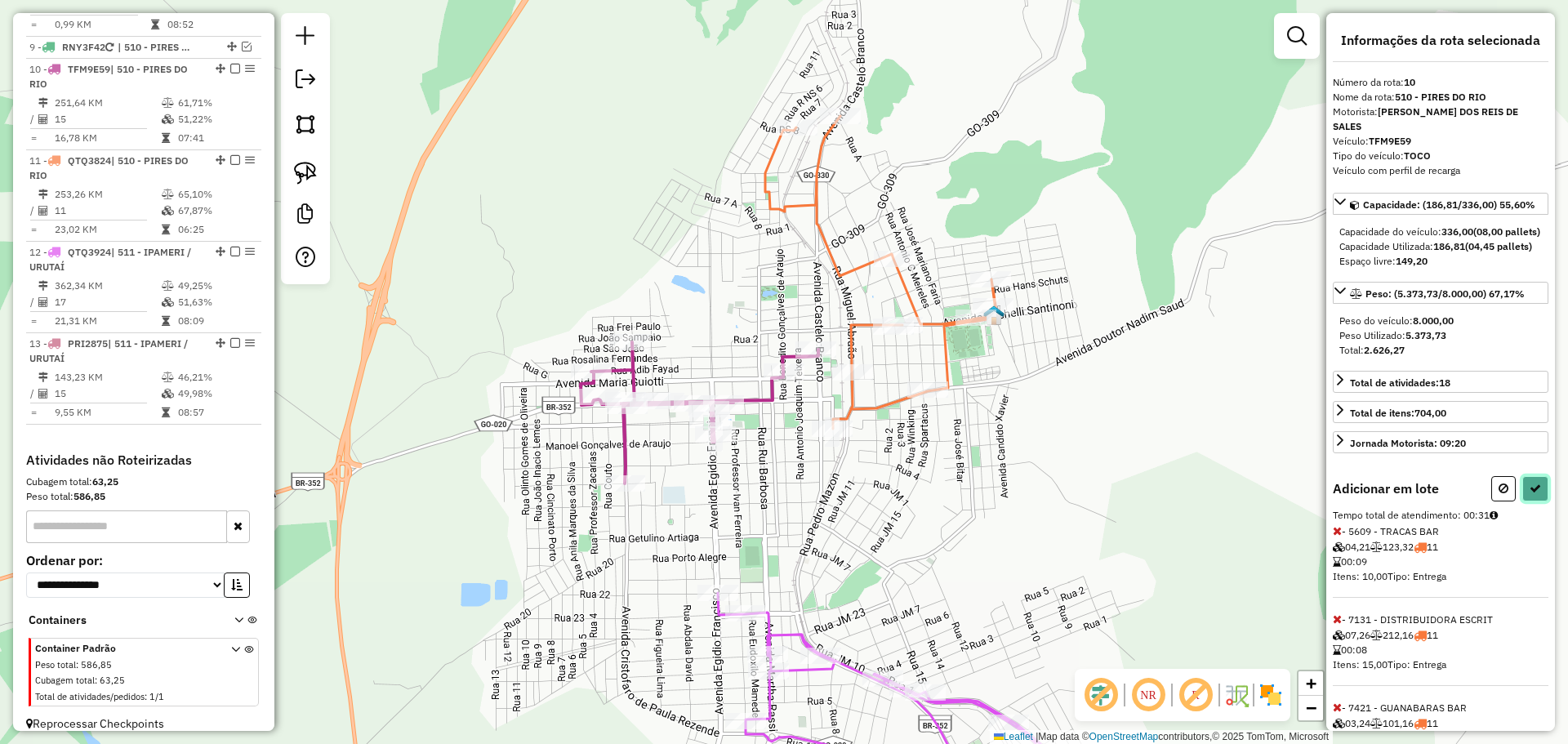
click at [1539, 502] on button at bounding box center [1536, 488] width 27 height 26
select select "*********"
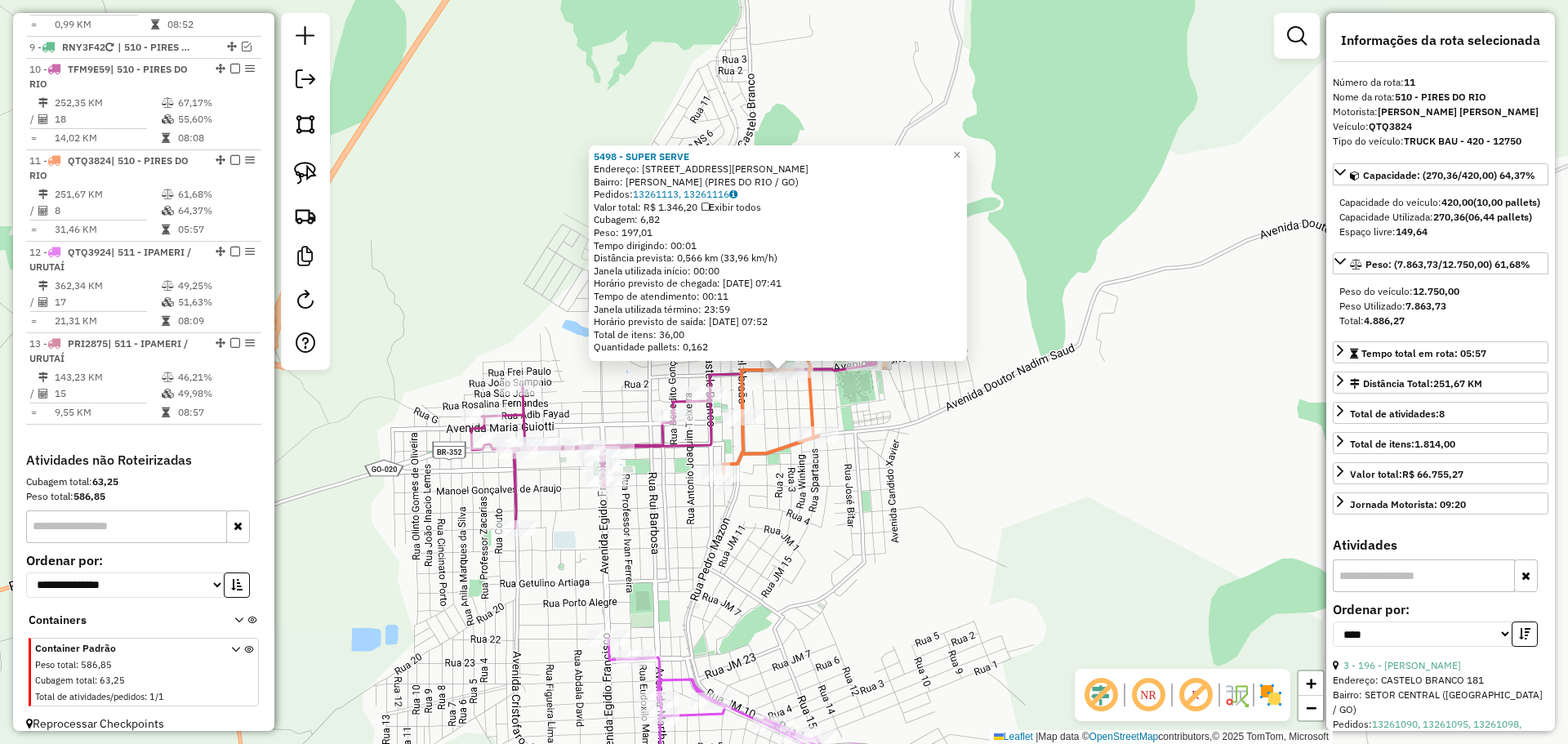
click at [943, 488] on div "5498 - SUPER SERVE Endereço: AVENIDA MICHELILI SANTINONI, 28 Bairro: SAO MIGUEL…" at bounding box center [784, 372] width 1568 height 744
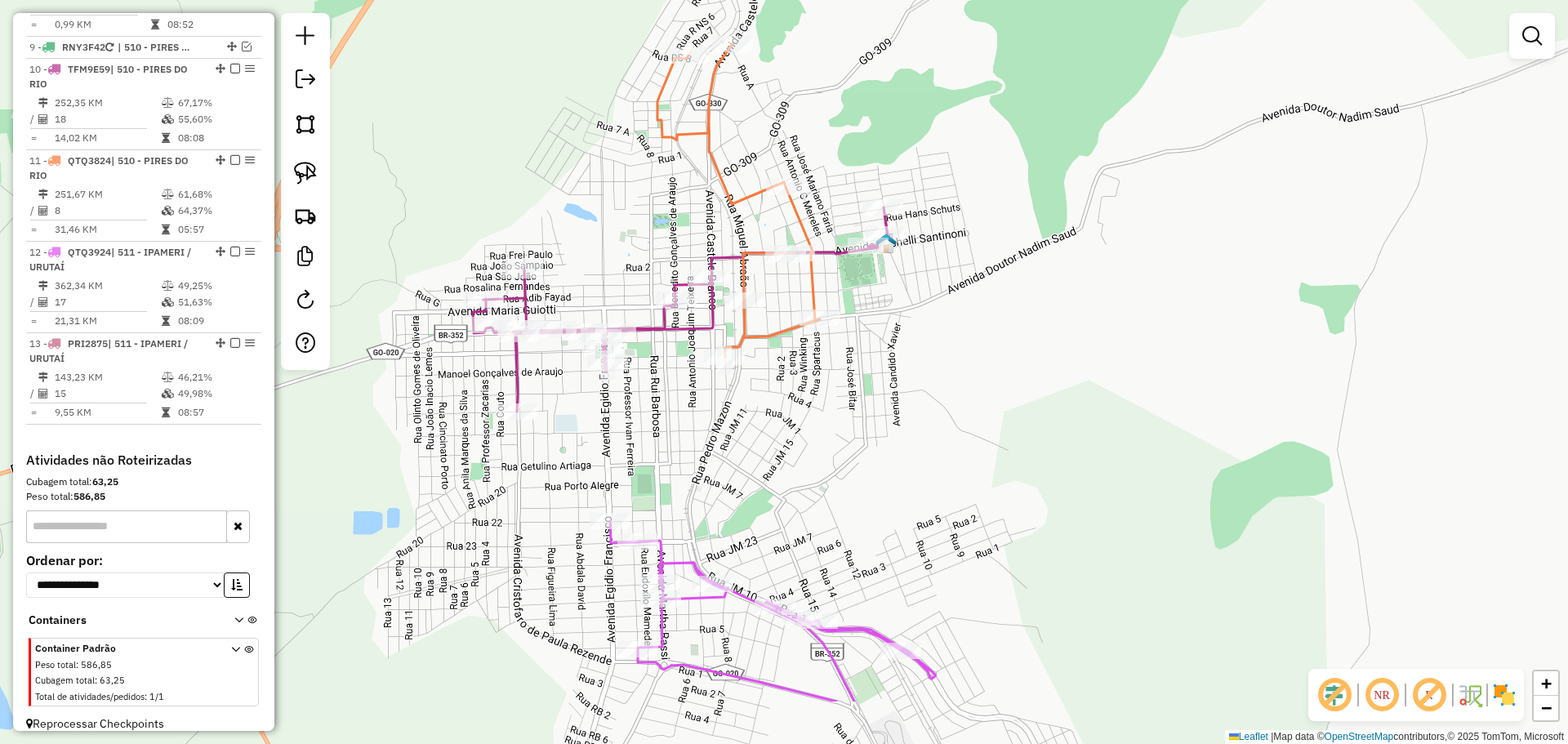
drag, startPoint x: 904, startPoint y: 527, endPoint x: 906, endPoint y: 410, distance: 117.0
click at [906, 410] on div "Janela de atendimento Grade de atendimento Capacidade Transportadoras Veículos …" at bounding box center [784, 372] width 1568 height 744
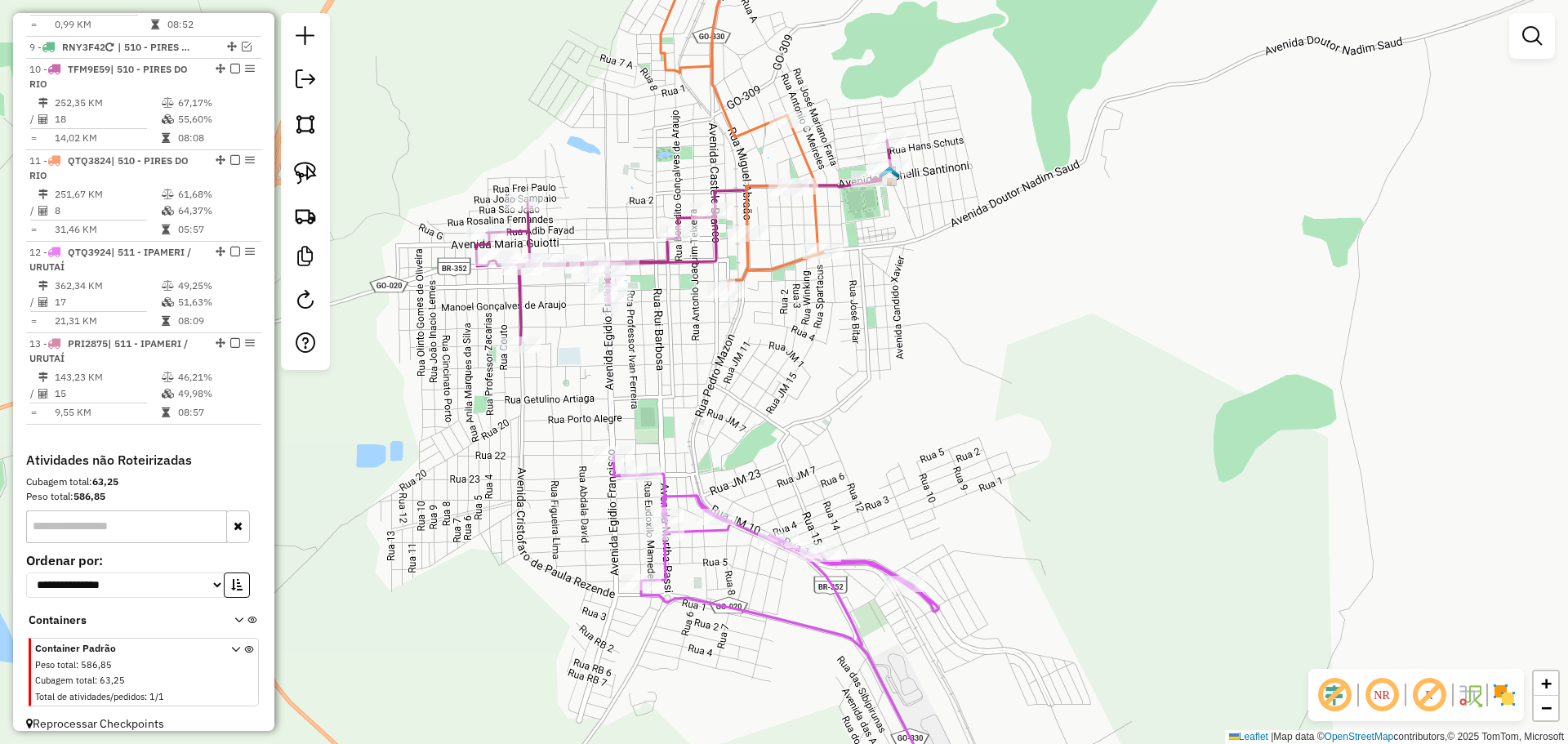
drag, startPoint x: 888, startPoint y: 406, endPoint x: 770, endPoint y: 454, distance: 127.4
click at [888, 358] on div "Janela de atendimento Grade de atendimento Capacidade Transportadoras Veículos …" at bounding box center [784, 372] width 1568 height 744
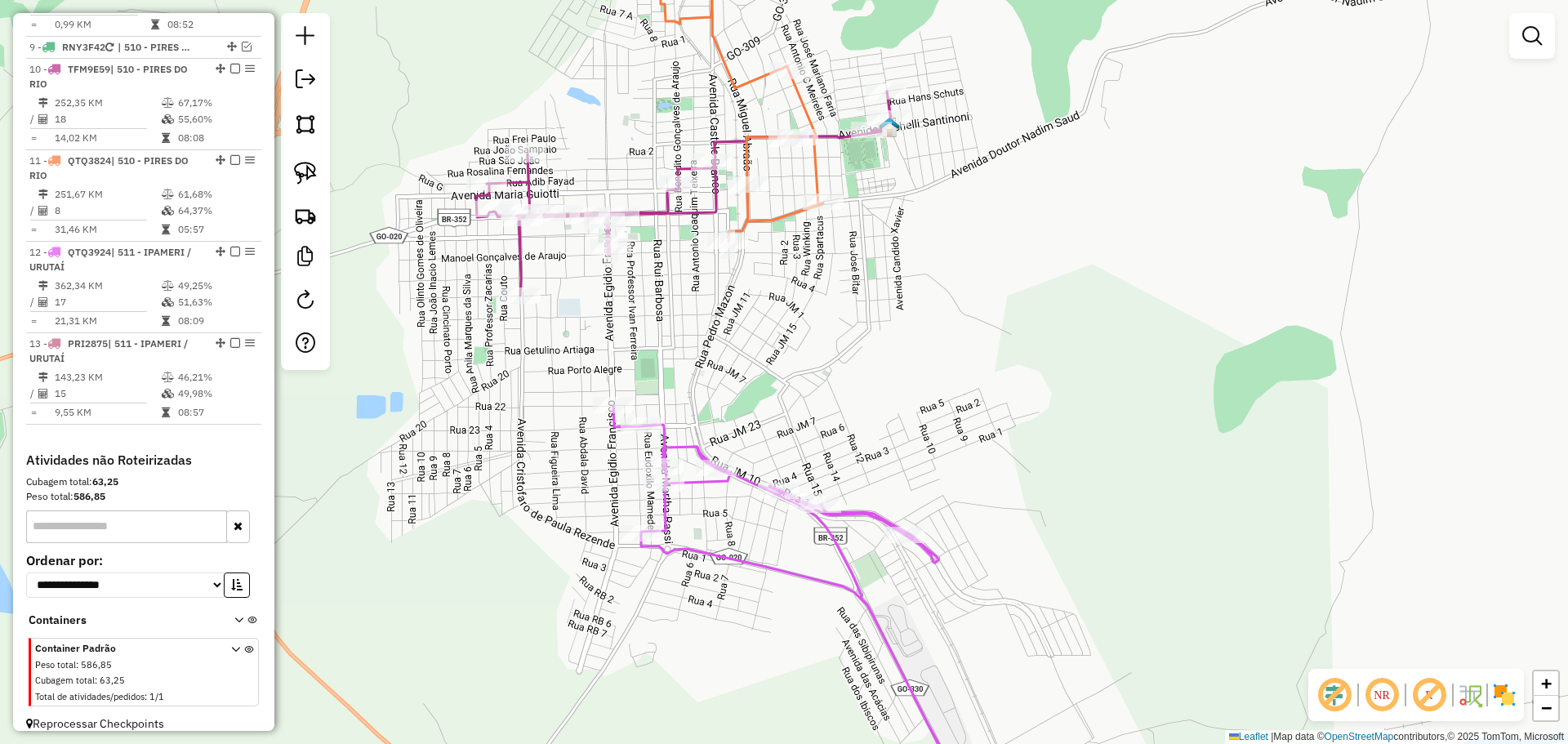
select select "*********"
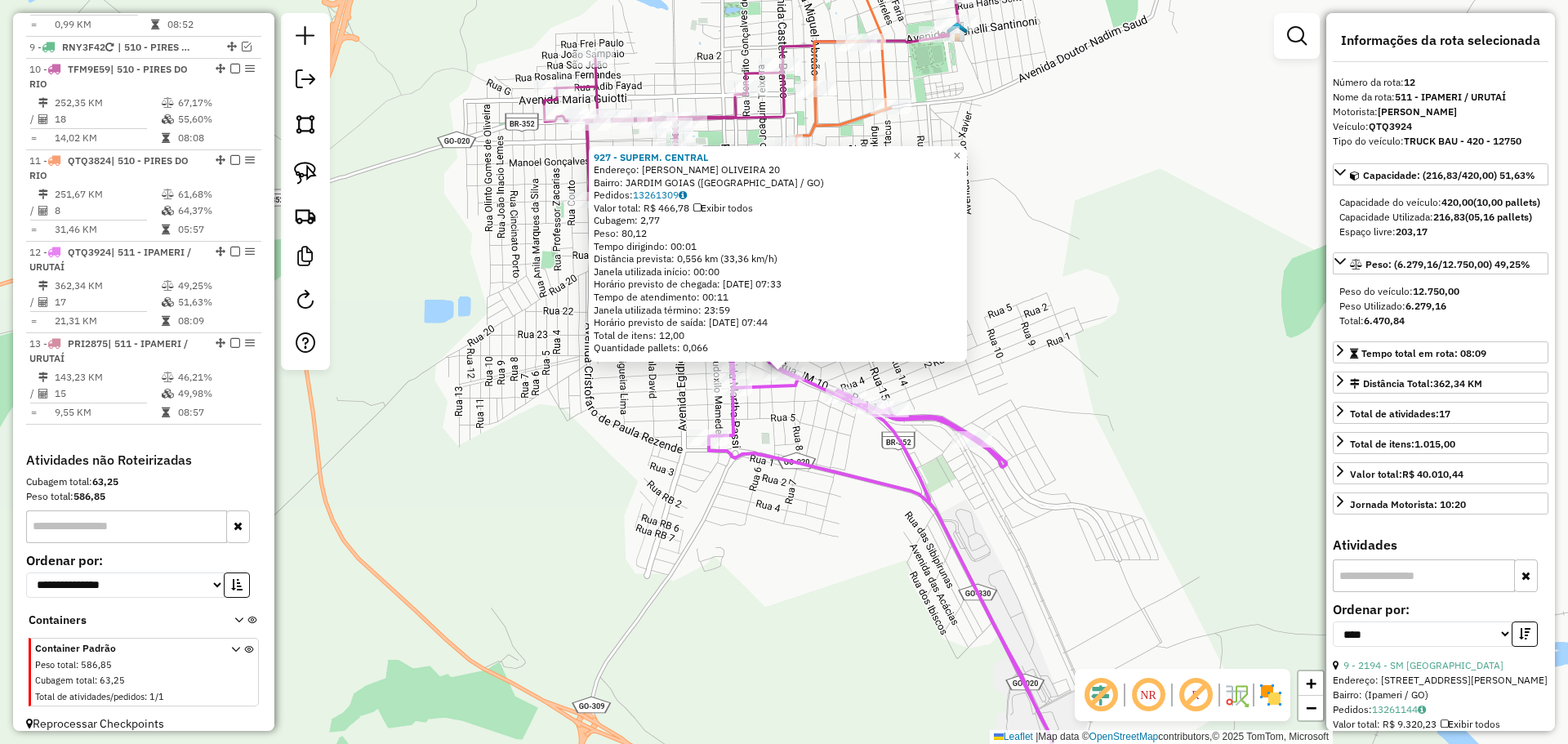
click at [763, 535] on div "927 - SUPERM. CENTRAL Endereço: PRISCILA MARIA L. OLIVEIRA 20 Bairro: JARDIM GO…" at bounding box center [784, 372] width 1568 height 744
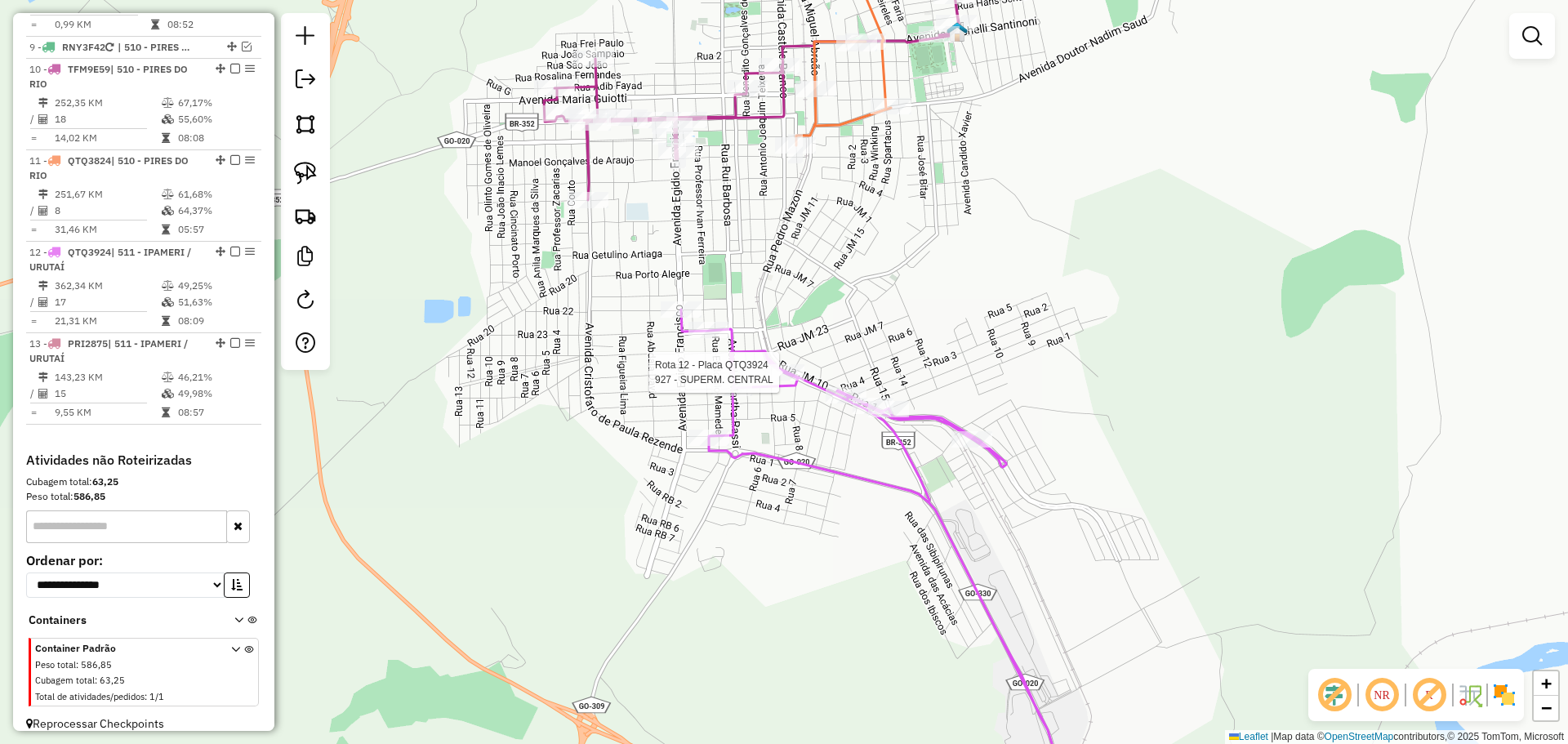
select select "*********"
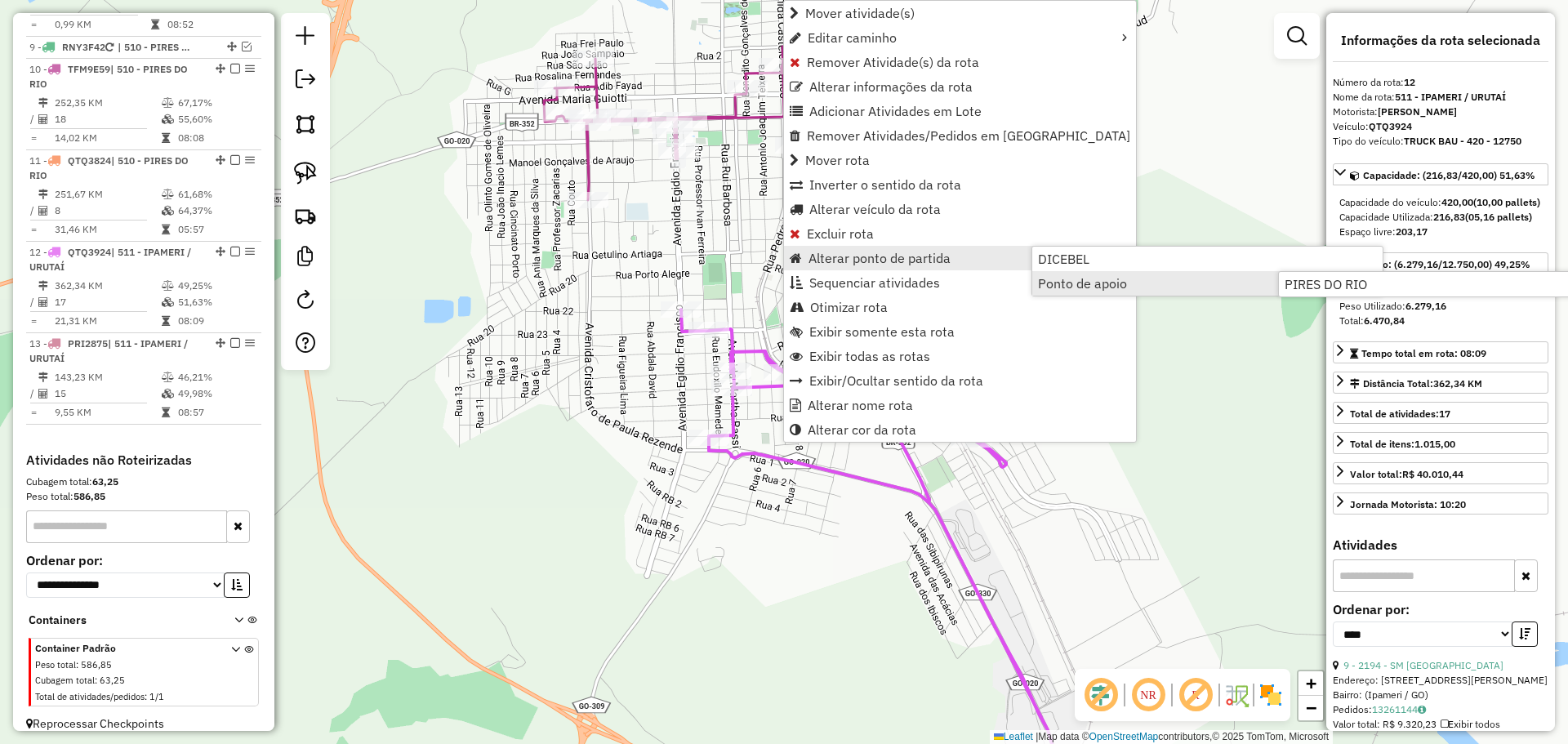
click at [1066, 279] on span "Ponto de apoio" at bounding box center [1083, 283] width 89 height 13
click at [1196, 278] on link "Ponto de apoio" at bounding box center [1207, 283] width 350 height 25
click at [1313, 280] on span "PIRES DO RIO" at bounding box center [1325, 284] width 83 height 13
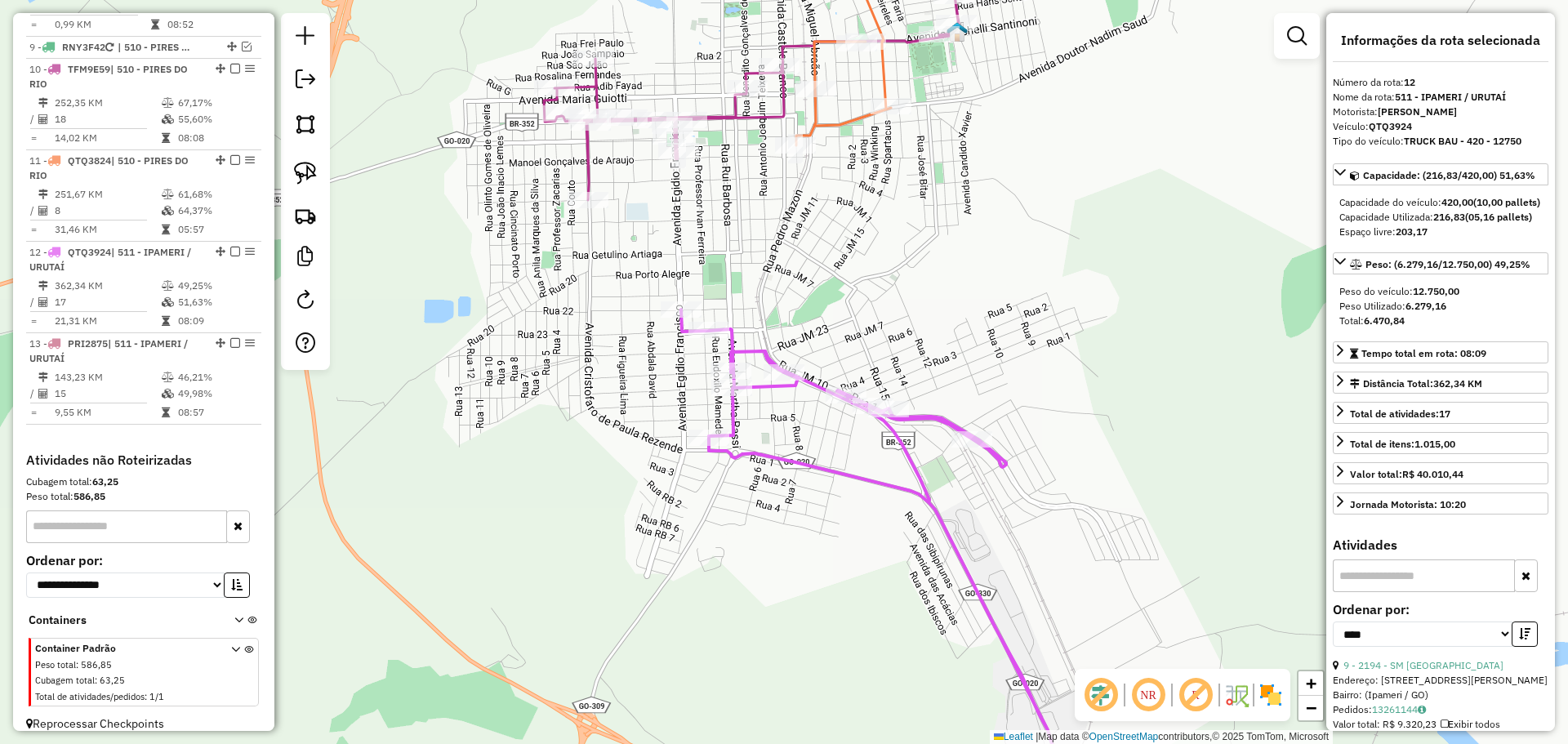
click at [989, 252] on div "Janela de atendimento Grade de atendimento Capacidade Transportadoras Veículos …" at bounding box center [784, 372] width 1568 height 744
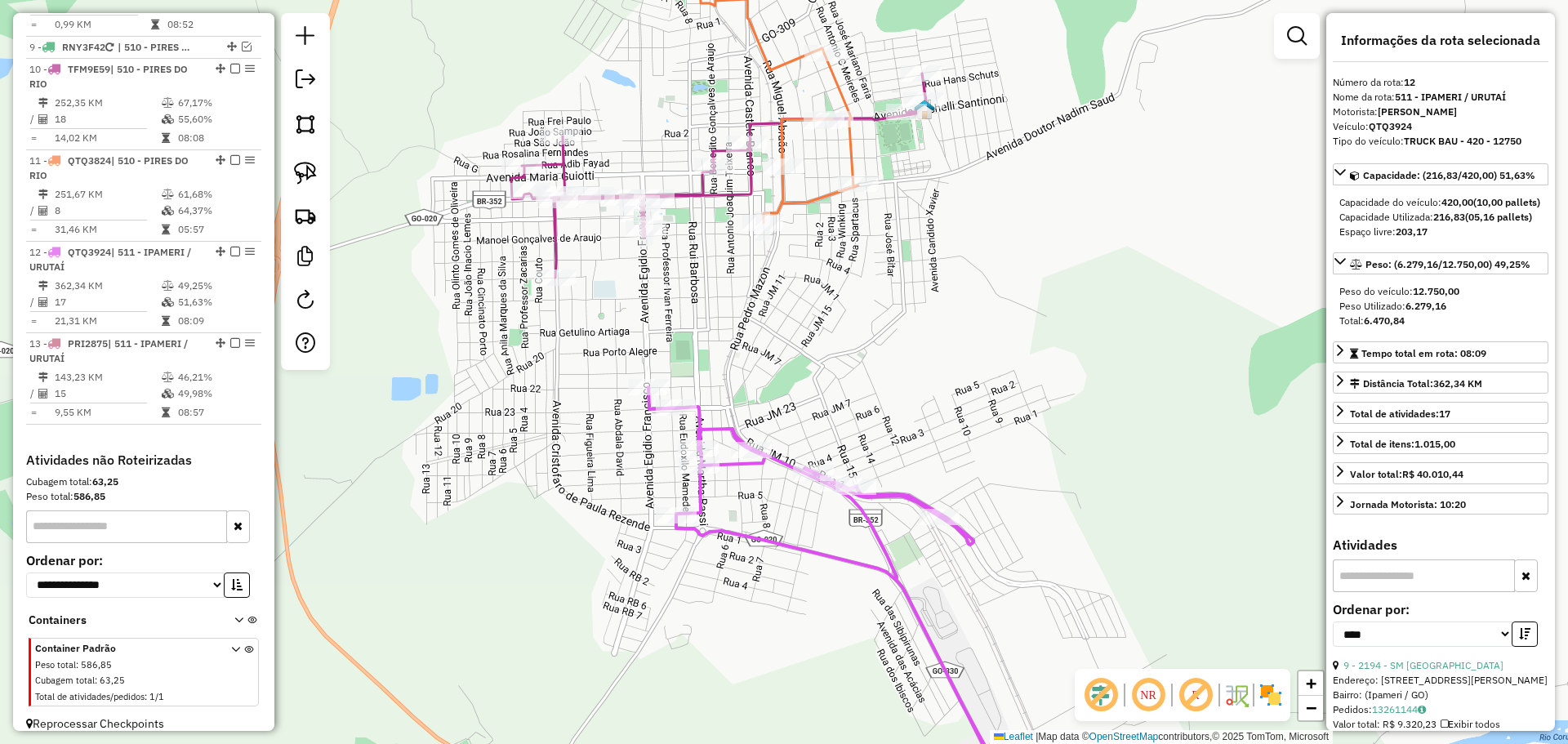
click at [780, 265] on div "Janela de atendimento Grade de atendimento Capacidade Transportadoras Veículos …" at bounding box center [784, 372] width 1568 height 744
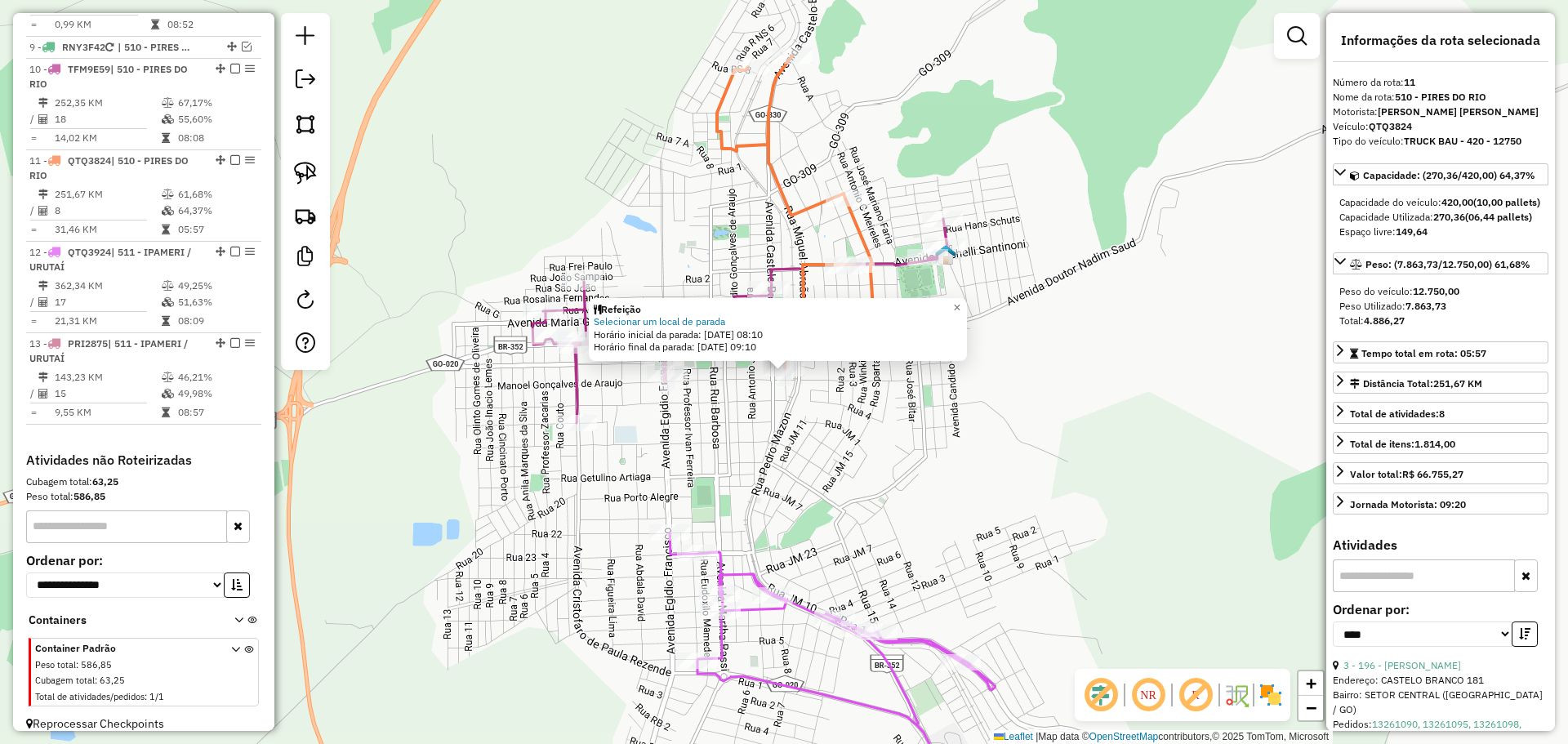
click at [805, 505] on div "Refeição Selecionar um local de parada Horário inicial da parada: 14/08/2025 08…" at bounding box center [784, 372] width 1568 height 744
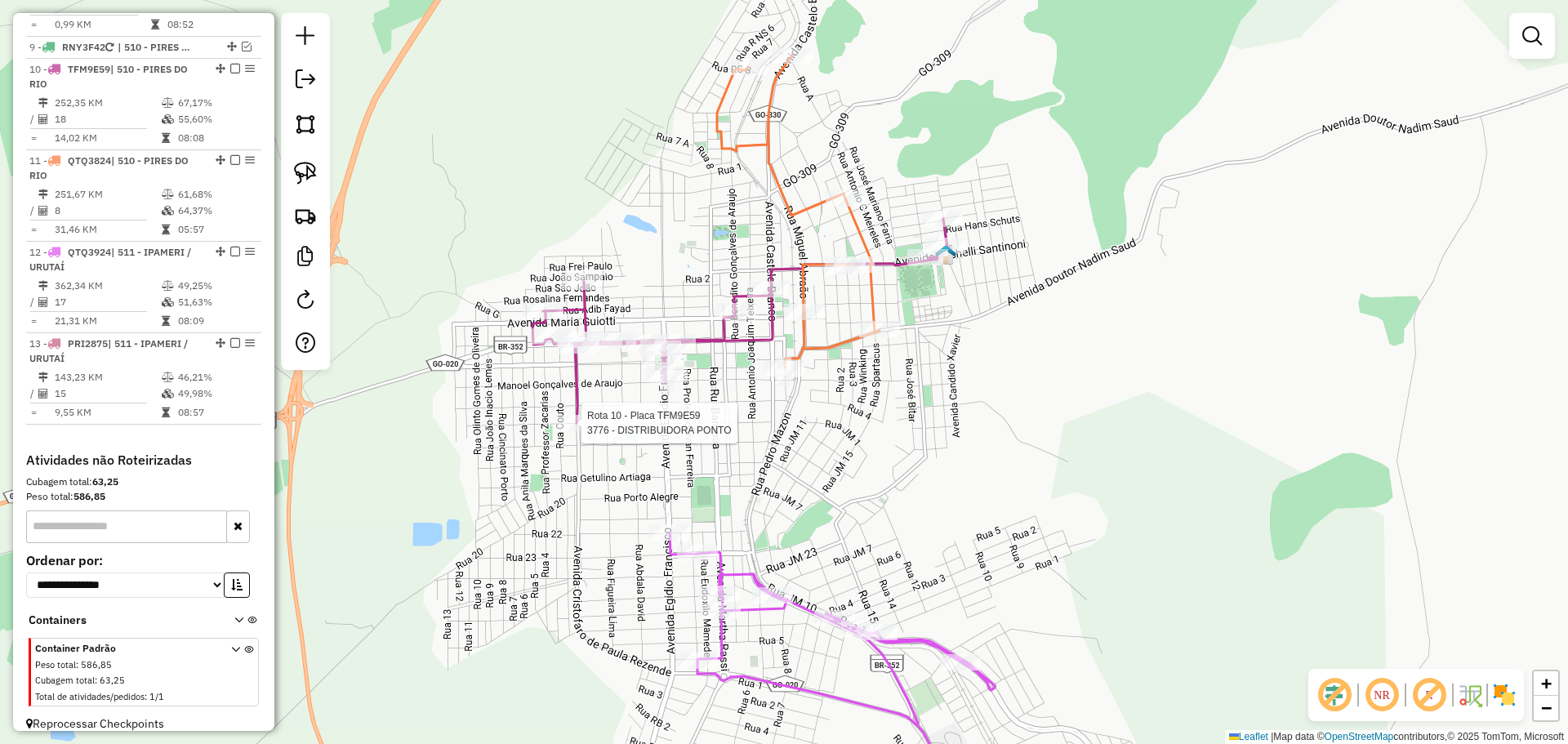
select select "*********"
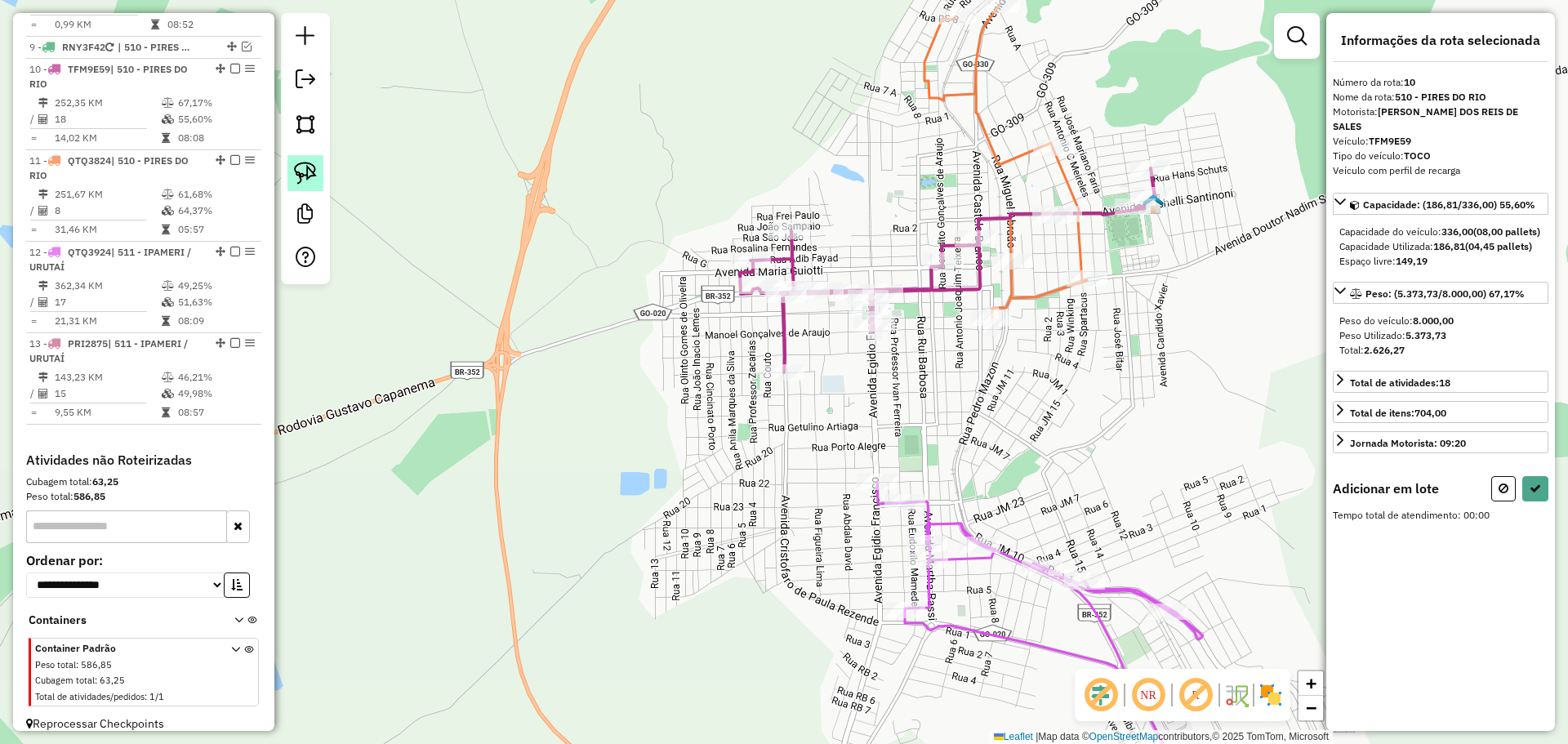
click at [300, 183] on img at bounding box center [306, 173] width 23 height 23
click at [920, 505] on div "Rota 12 - Placa QTQ3924 355 - SUPERM. RIO Janela de atendimento Grade de atendi…" at bounding box center [784, 372] width 1568 height 744
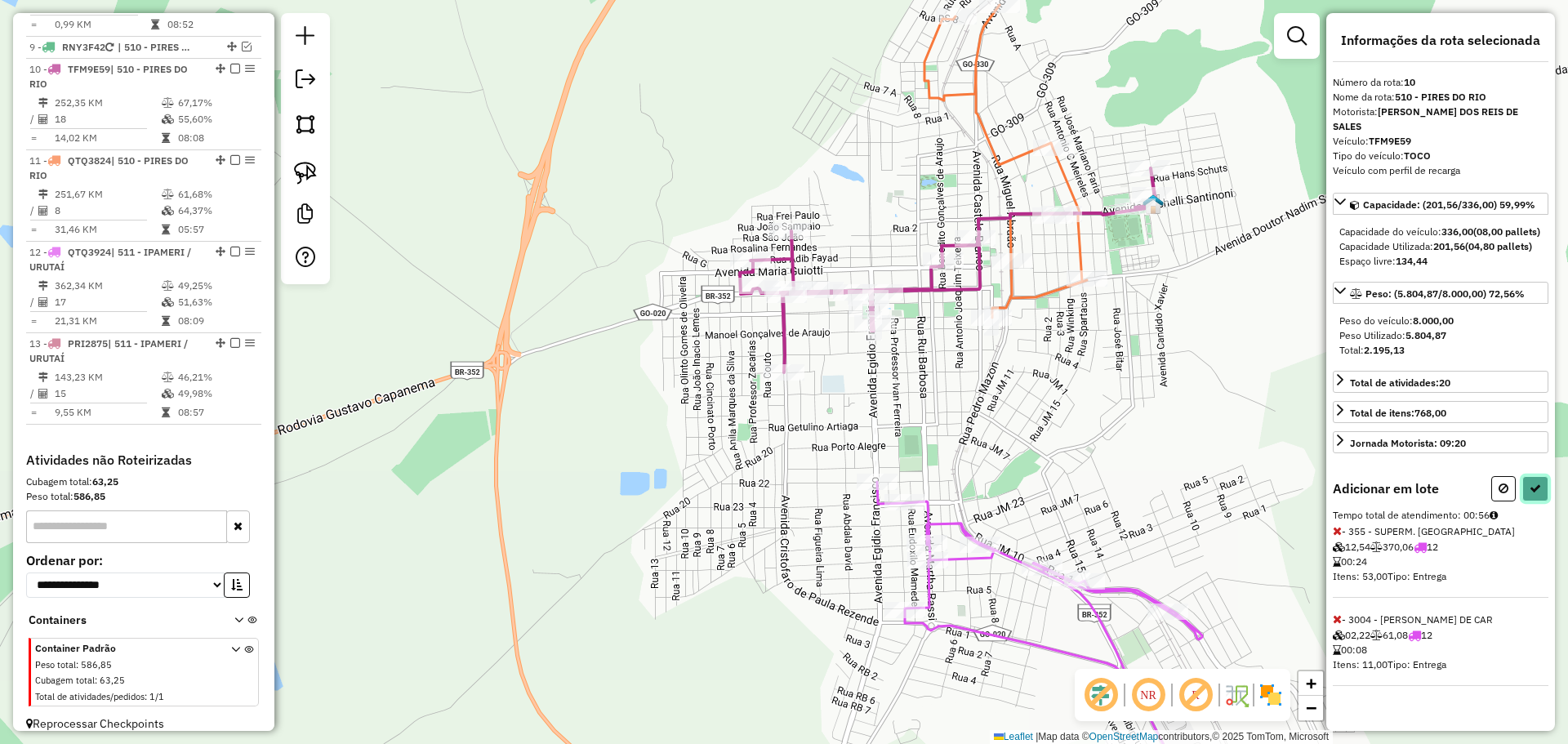
click at [1539, 490] on icon at bounding box center [1535, 488] width 11 height 11
select select "*********"
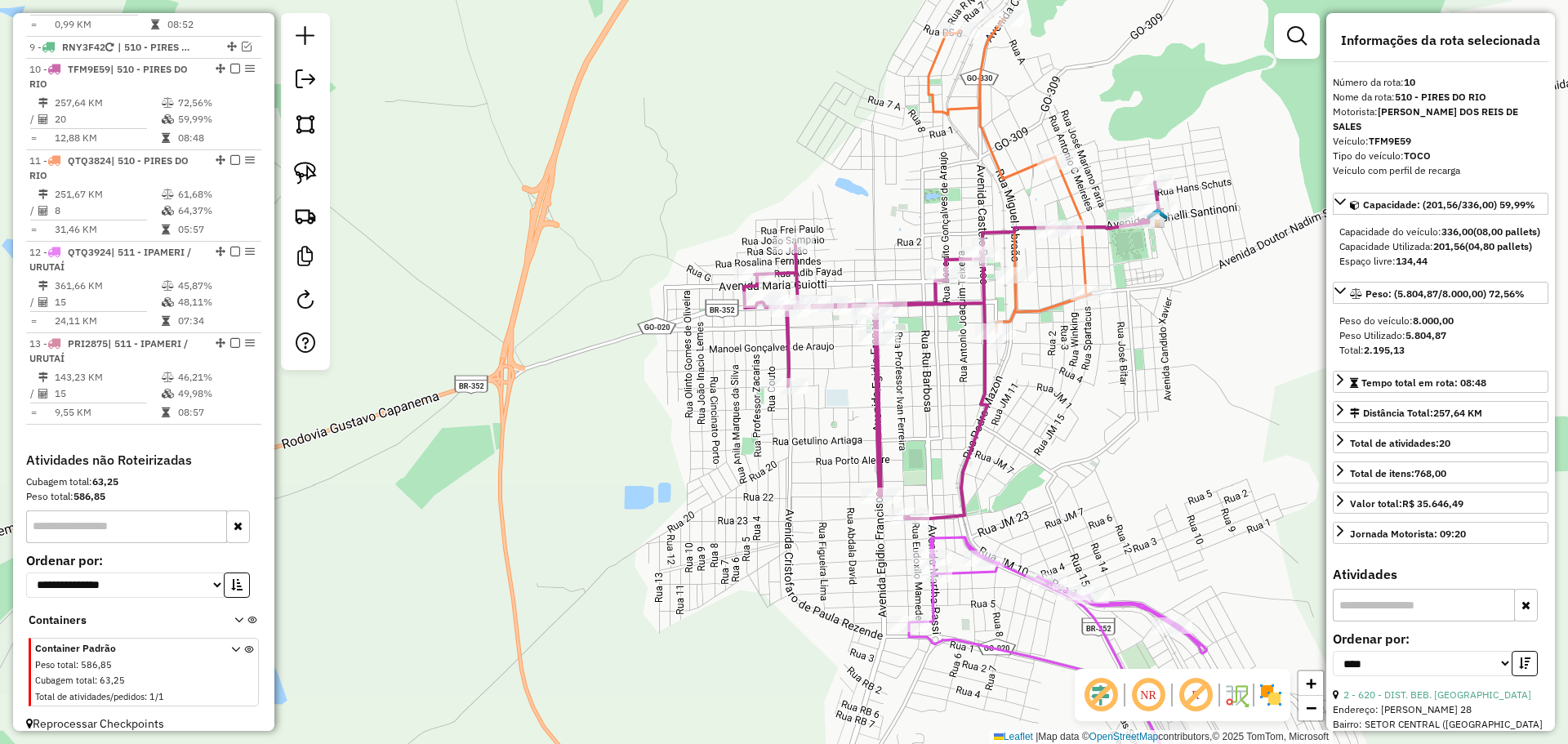
click at [1093, 327] on div "Janela de atendimento Grade de atendimento Capacidade Transportadoras Veículos …" at bounding box center [784, 372] width 1568 height 744
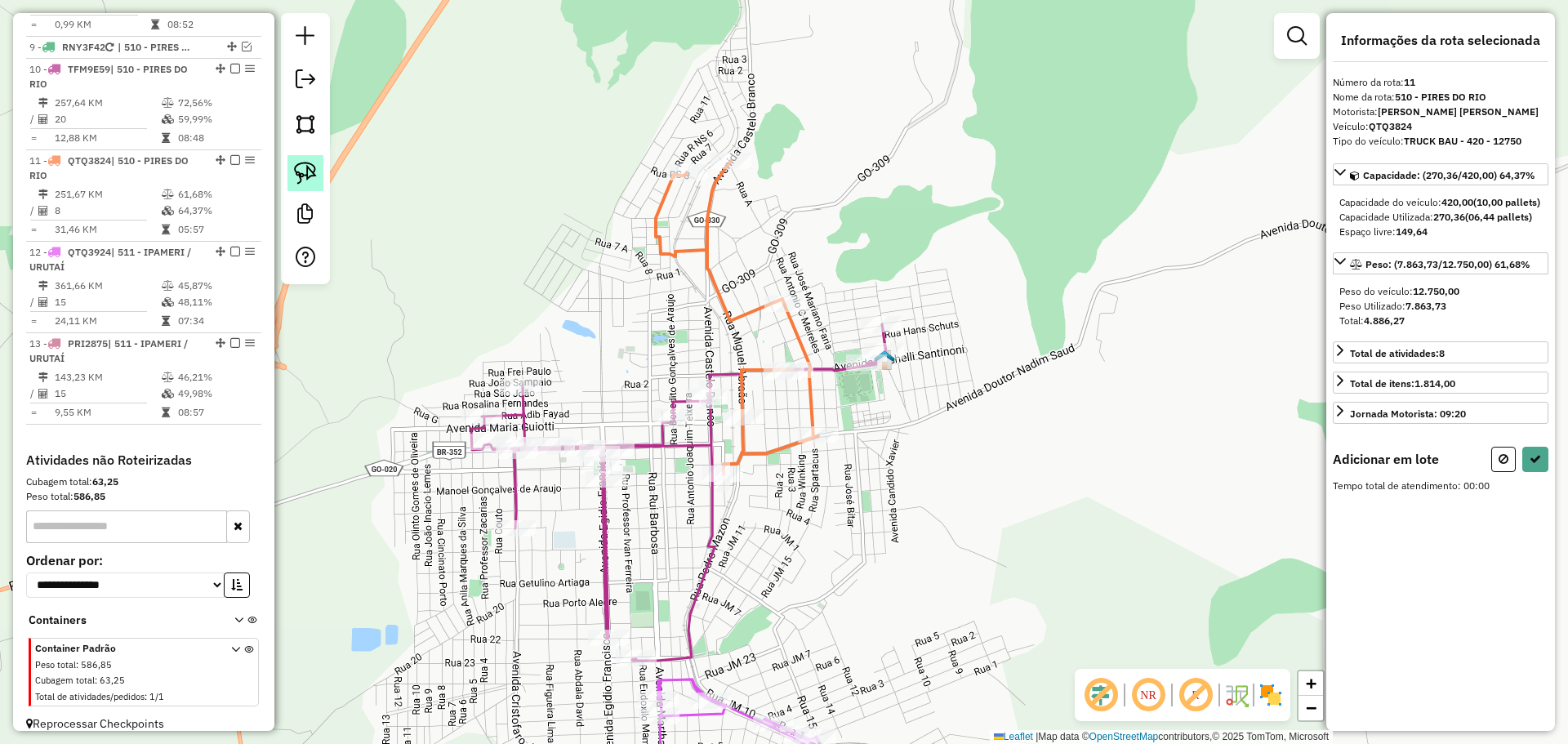
click at [296, 177] on img at bounding box center [306, 173] width 23 height 23
drag, startPoint x: 934, startPoint y: 319, endPoint x: 941, endPoint y: 382, distance: 63.4
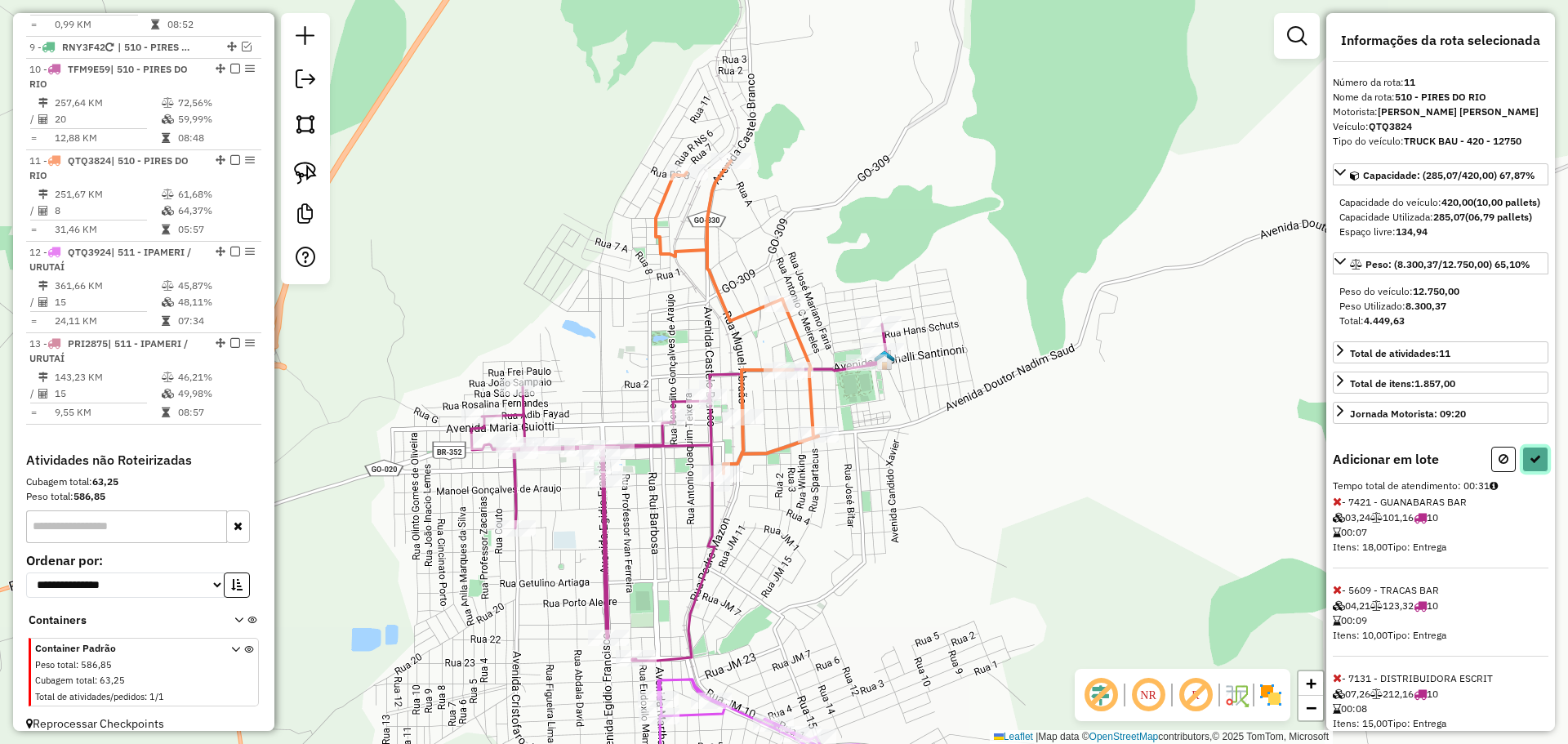
click at [1533, 472] on button at bounding box center [1536, 459] width 27 height 26
select select "*********"
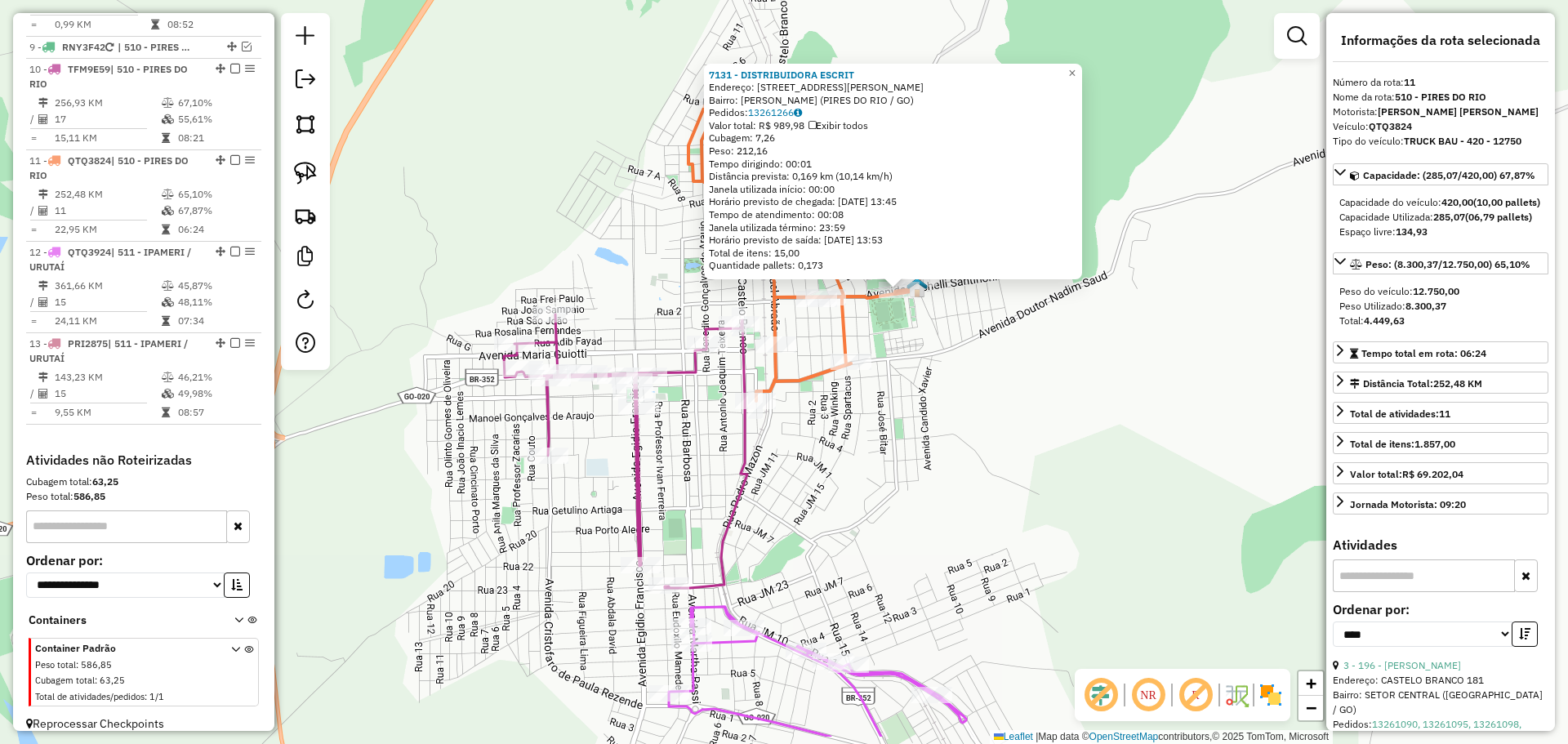
drag, startPoint x: 856, startPoint y: 516, endPoint x: 902, endPoint y: 481, distance: 57.8
click at [902, 481] on div "7131 - DISTRIBUIDORA ESCRIT Endereço: Avenida Michelili Santinoni 69 Bairro: SA…" at bounding box center [784, 372] width 1568 height 744
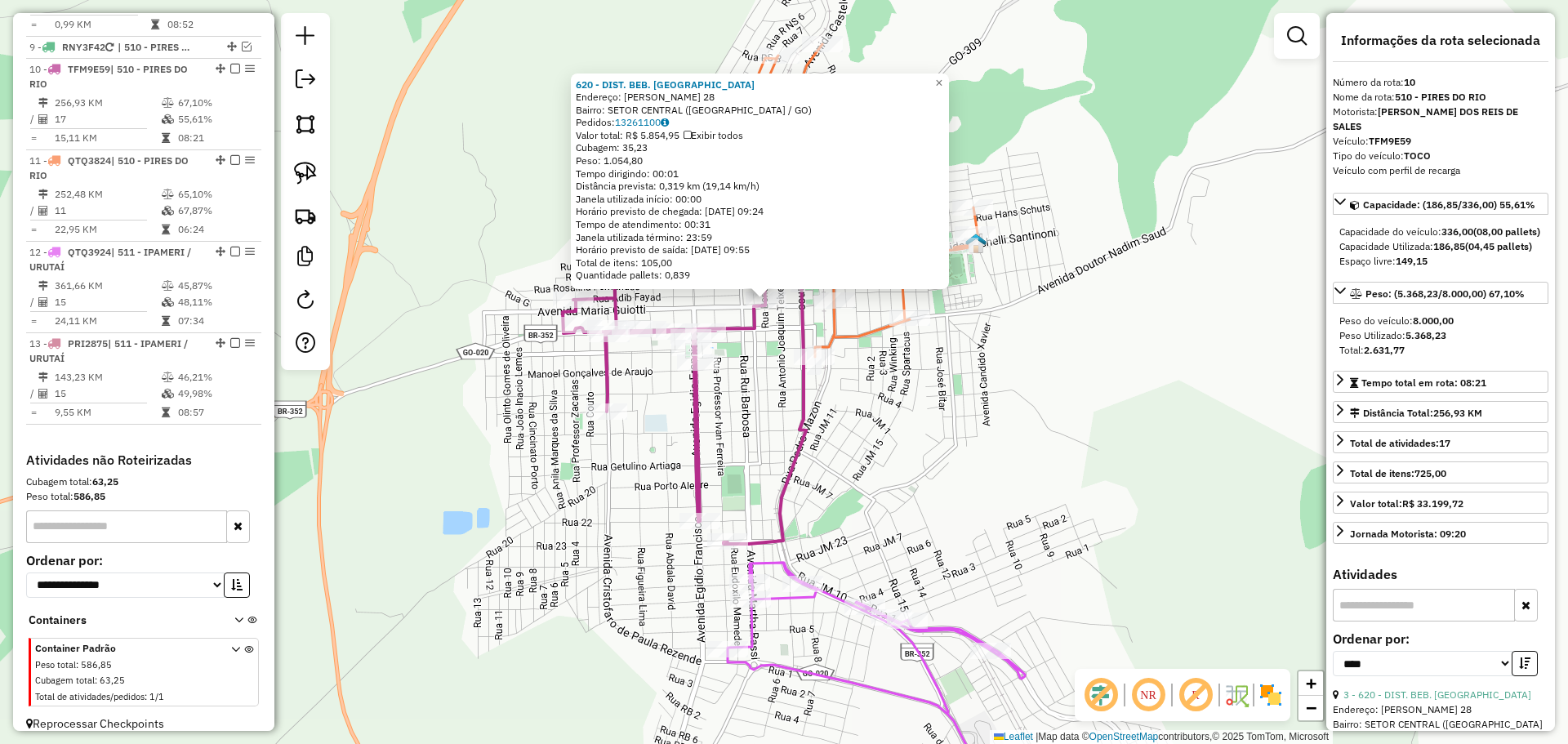
drag, startPoint x: 879, startPoint y: 566, endPoint x: 815, endPoint y: 446, distance: 136.0
click at [838, 416] on div "620 - DIST. BEB. CORUMBA Endereço: MARIA GIOTTI 28 Bairro: SETOR CENTRAL (PIRES…" at bounding box center [784, 372] width 1568 height 744
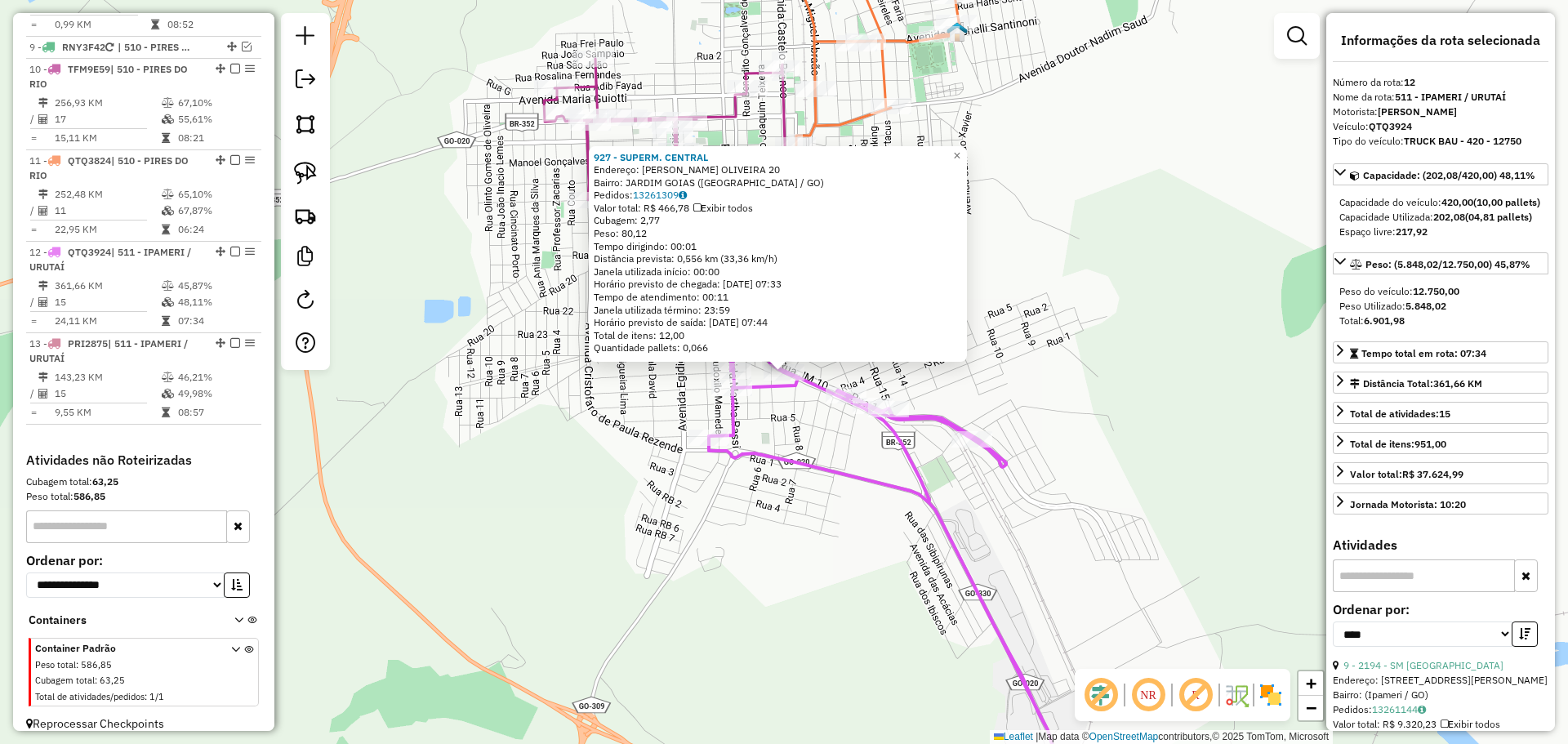
drag, startPoint x: 806, startPoint y: 631, endPoint x: 752, endPoint y: 497, distance: 144.5
click at [773, 550] on div "927 - SUPERM. CENTRAL Endereço: PRISCILA MARIA L. OLIVEIRA 20 Bairro: JARDIM GO…" at bounding box center [784, 372] width 1568 height 744
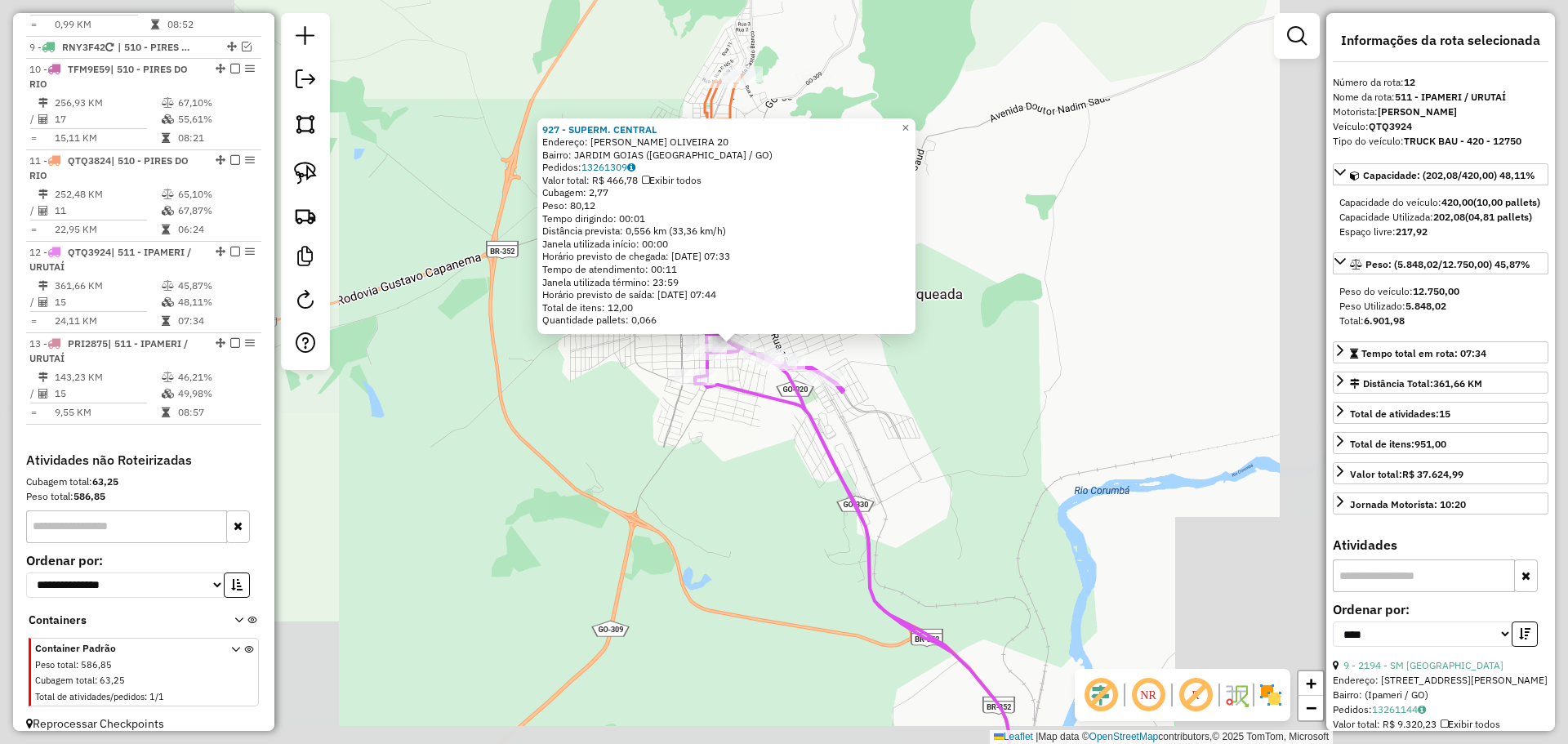
click at [795, 568] on div "927 - SUPERM. CENTRAL Endereço: PRISCILA MARIA L. OLIVEIRA 20 Bairro: JARDIM GO…" at bounding box center [784, 372] width 1568 height 744
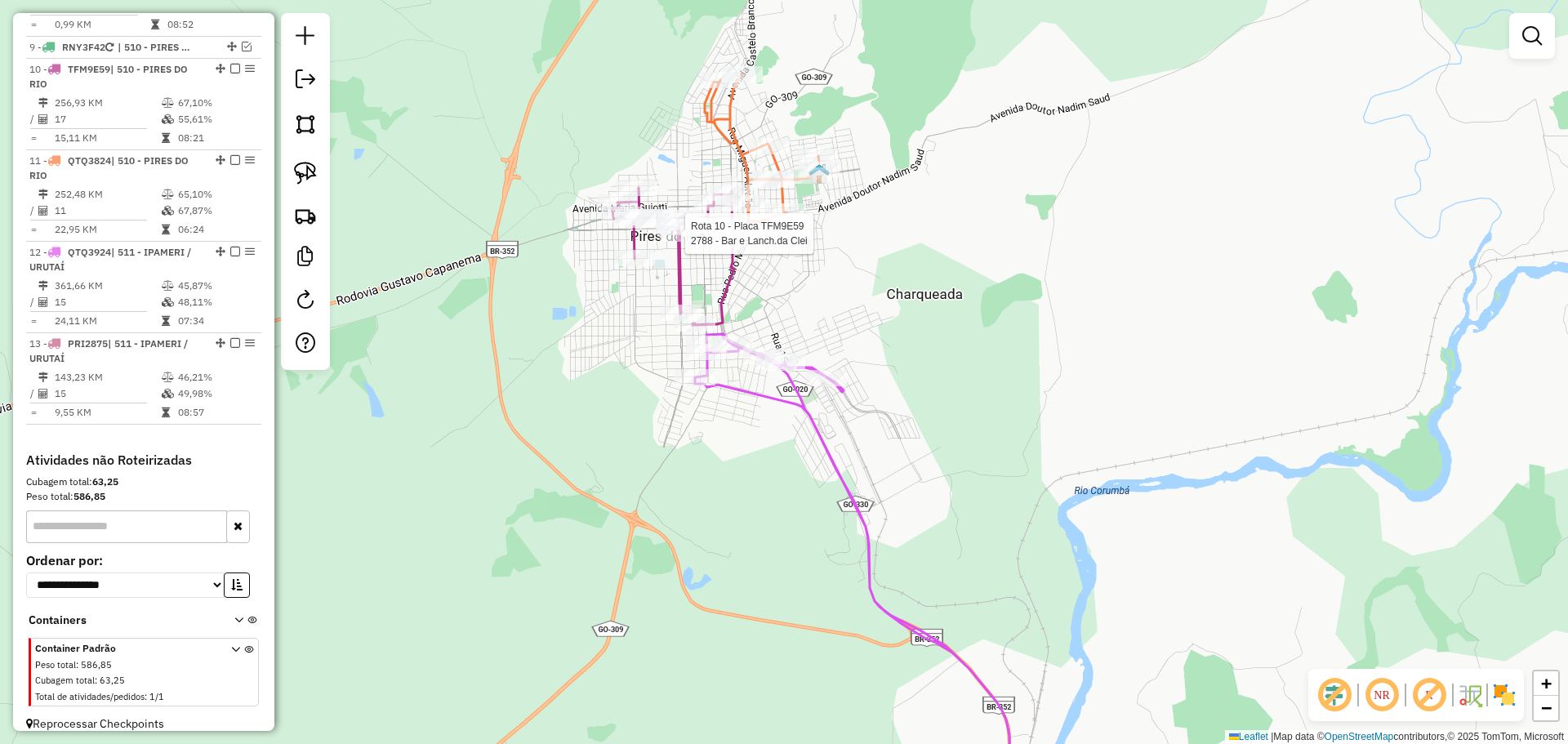
select select "*********"
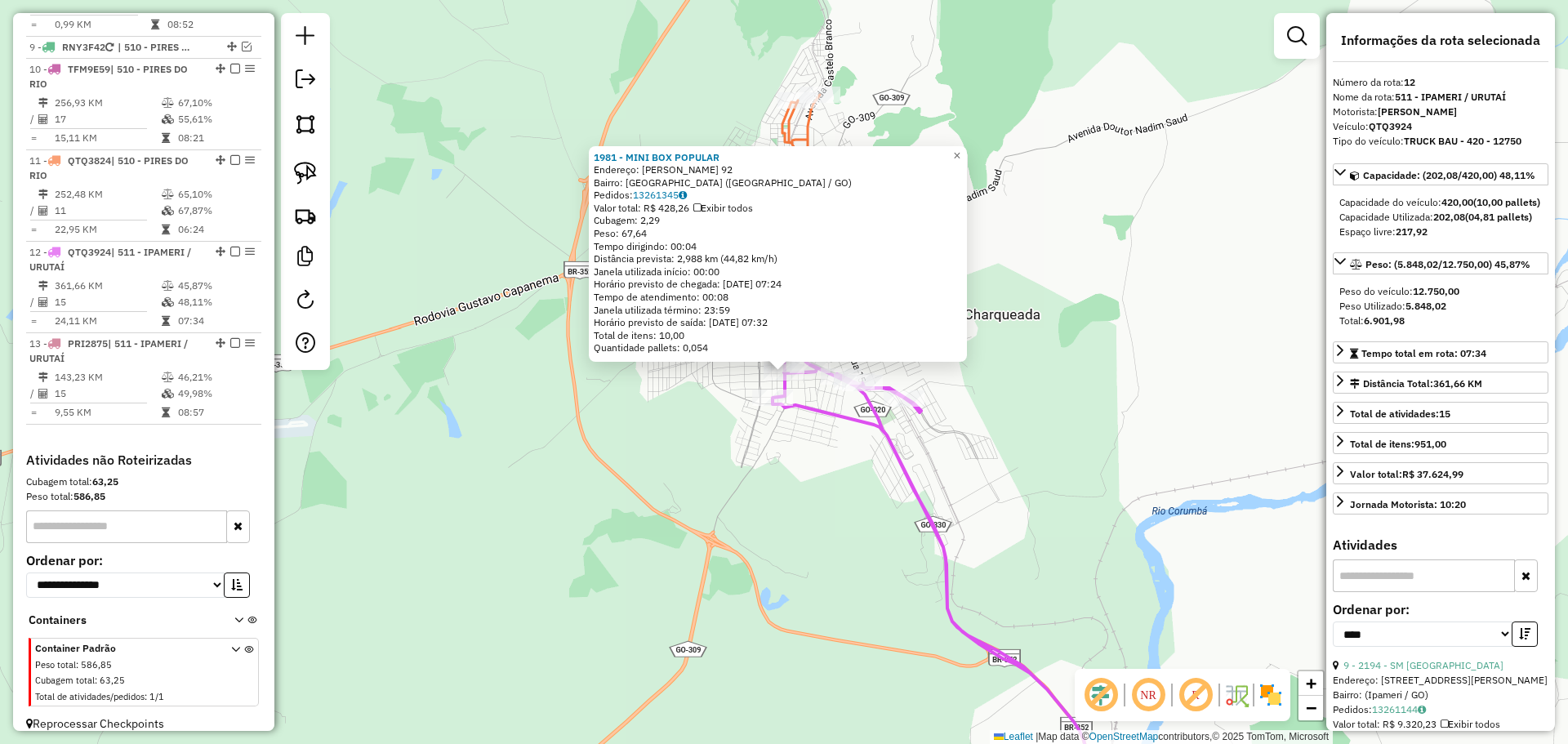
click at [1034, 503] on div "1981 - MINI BOX POPULAR Endereço: MARTA RASSI 92 Bairro: VILA NOVA (PIRES DO RI…" at bounding box center [784, 372] width 1568 height 744
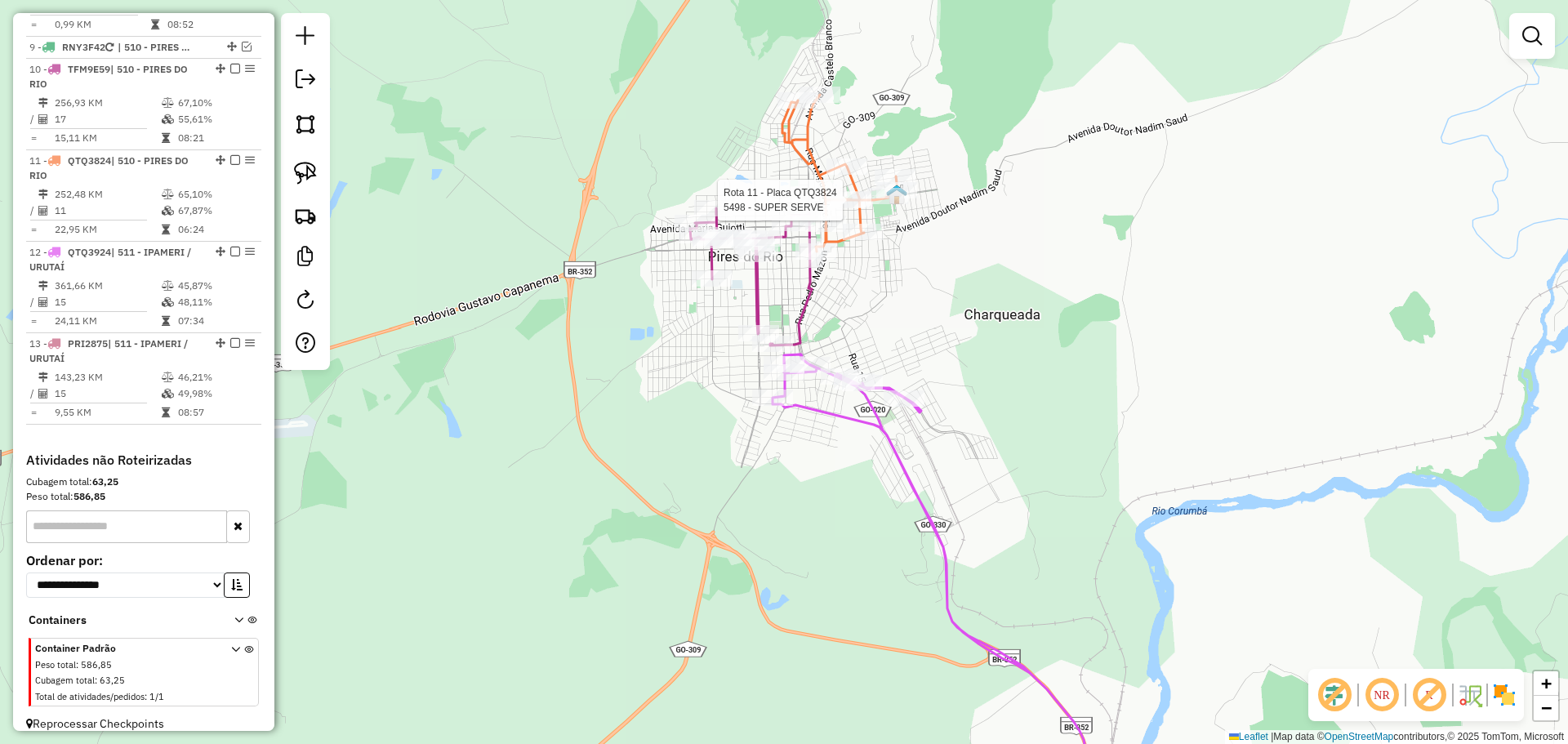
select select "*********"
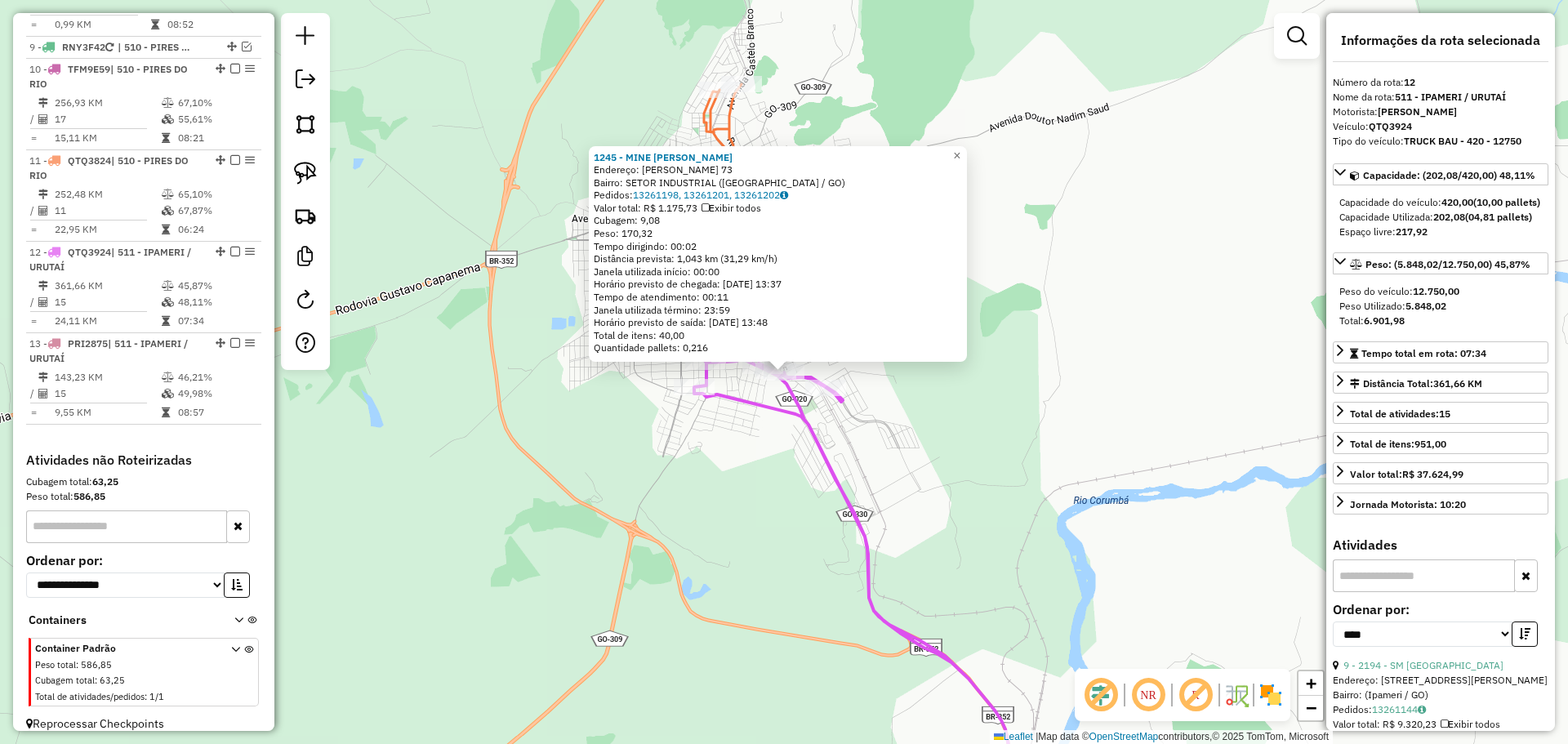
click at [789, 549] on div "1245 - MINE MERCADO SANTOS Endereço: ANTONIA RINCON PAES 73 Bairro: SETOR INDUS…" at bounding box center [784, 372] width 1568 height 744
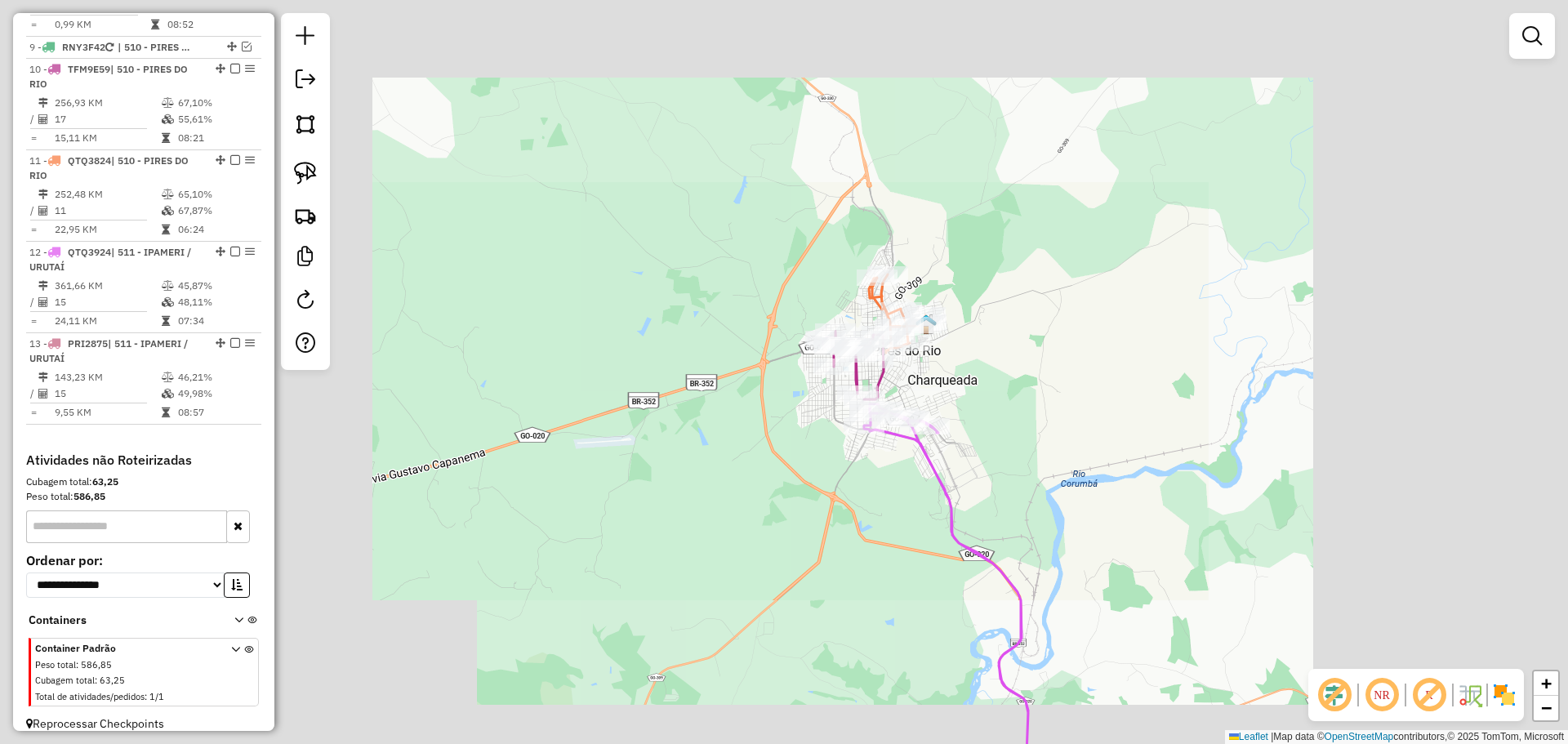
drag, startPoint x: 1130, startPoint y: 598, endPoint x: 877, endPoint y: 176, distance: 492.0
click at [877, 177] on div "Janela de atendimento Grade de atendimento Capacidade Transportadoras Veículos …" at bounding box center [784, 372] width 1568 height 744
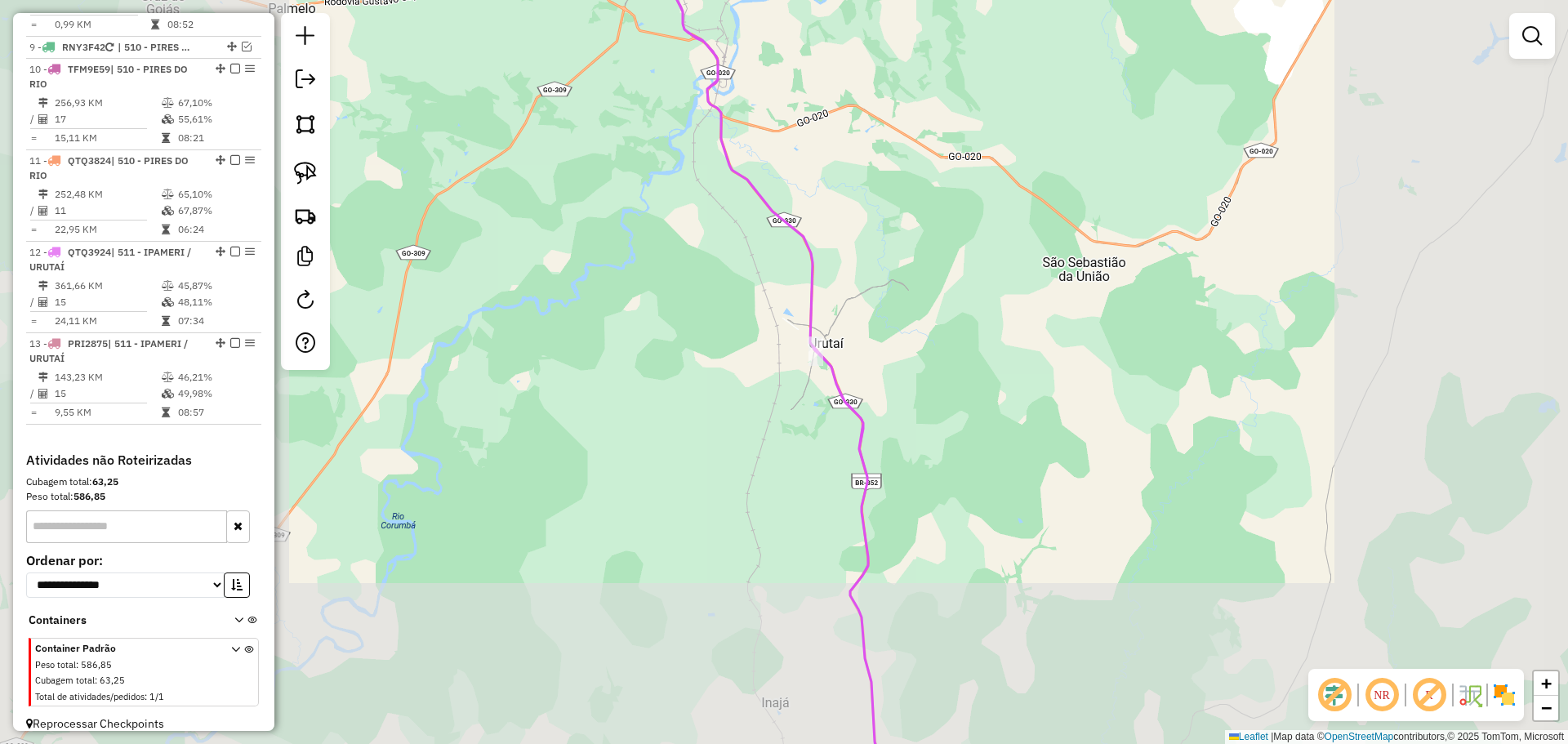
drag, startPoint x: 929, startPoint y: 450, endPoint x: 859, endPoint y: 277, distance: 186.6
click at [786, 49] on div "Janela de atendimento Grade de atendimento Capacidade Transportadoras Veículos …" at bounding box center [784, 372] width 1568 height 744
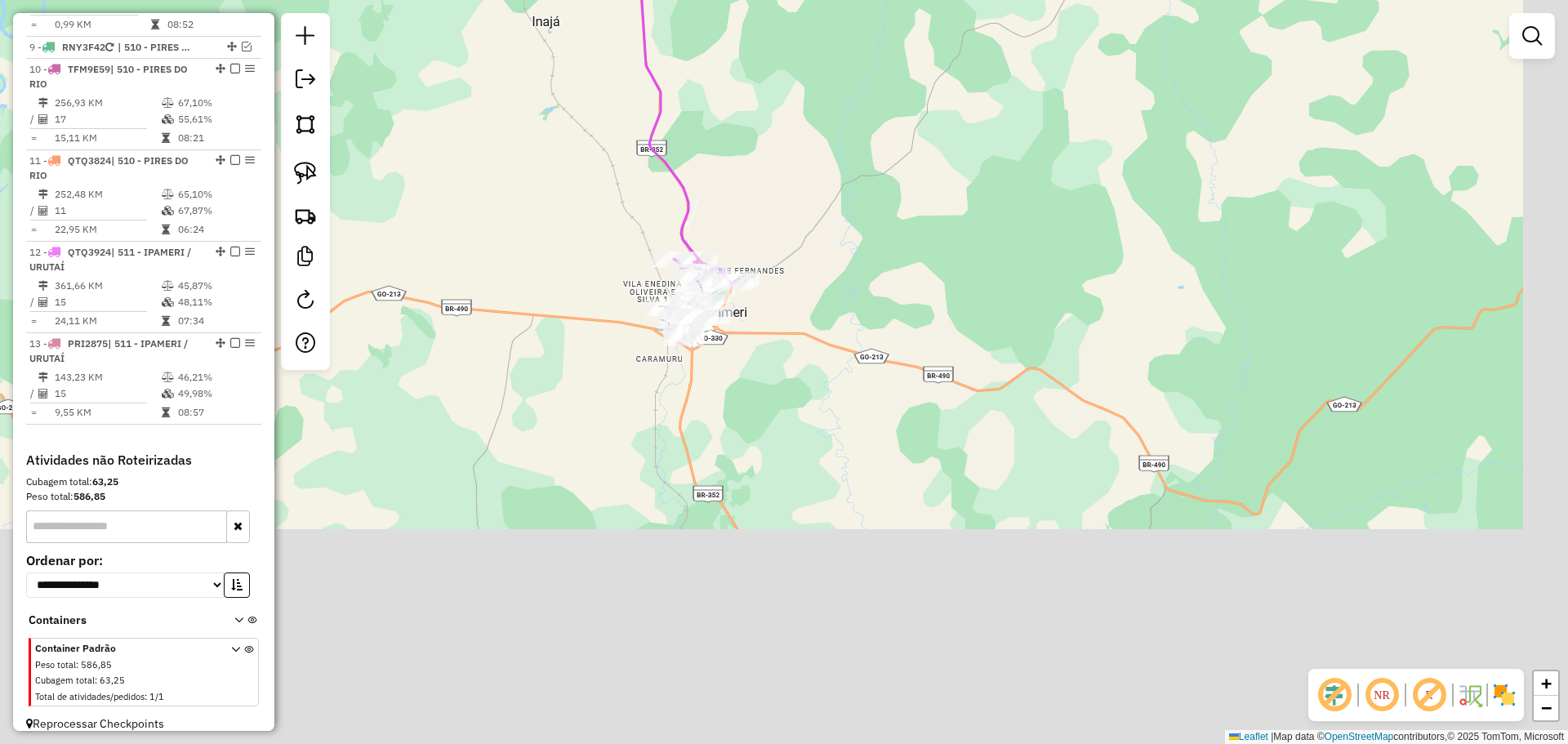
drag, startPoint x: 832, startPoint y: 200, endPoint x: 786, endPoint y: 87, distance: 122.0
click at [786, 86] on div "Janela de atendimento Grade de atendimento Capacidade Transportadoras Veículos …" at bounding box center [784, 372] width 1568 height 744
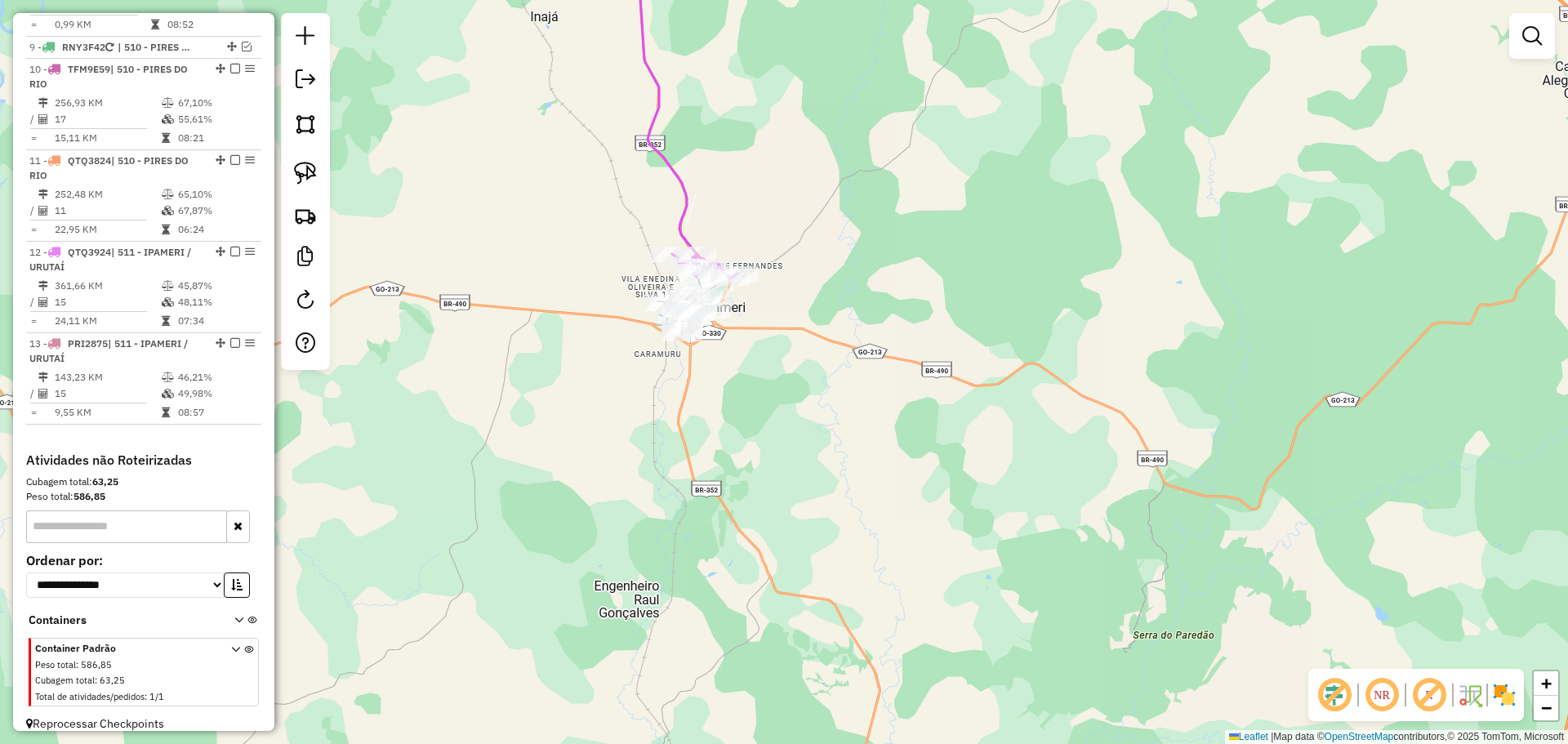
click at [697, 107] on div "Janela de atendimento Grade de atendimento Capacidade Transportadoras Veículos …" at bounding box center [784, 372] width 1568 height 744
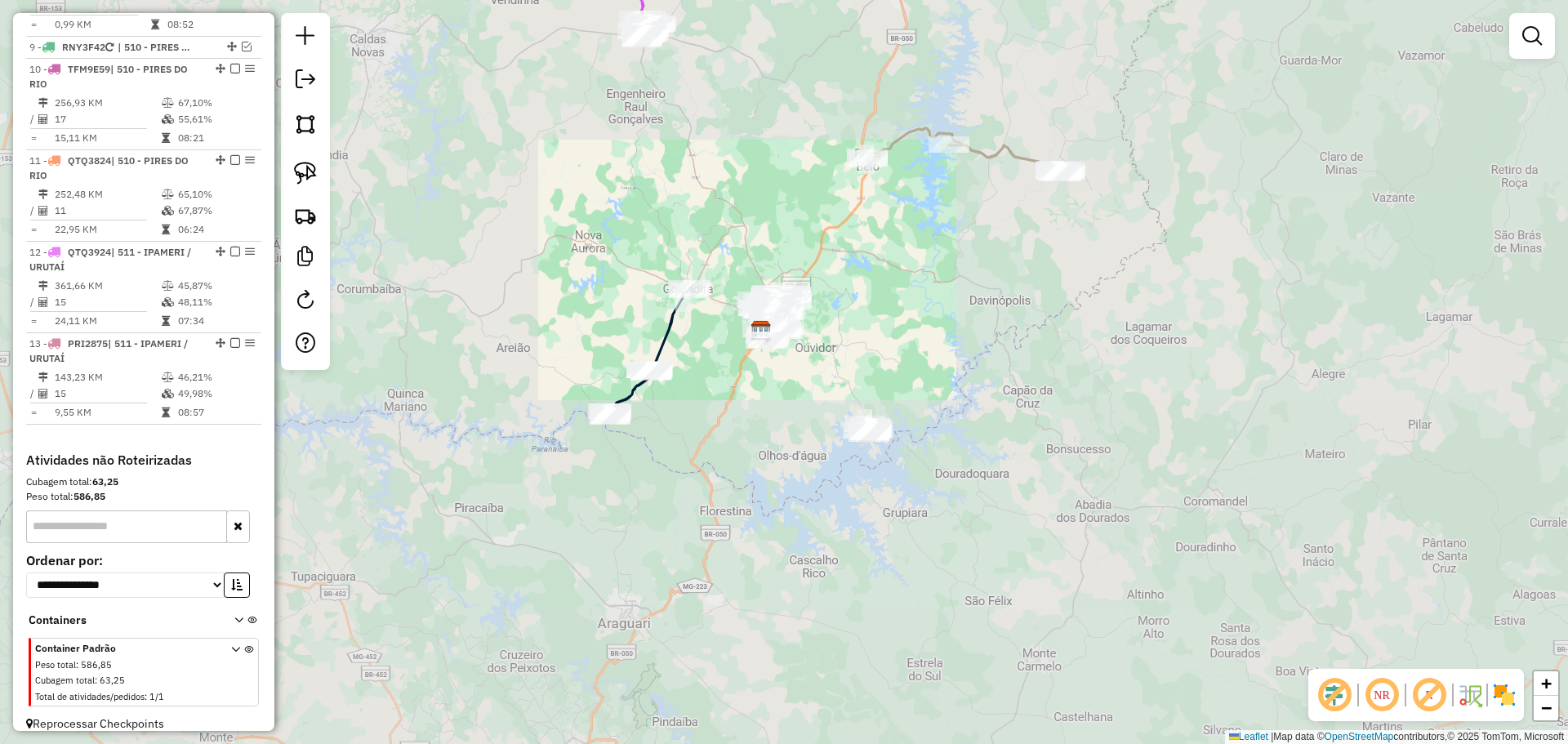
drag, startPoint x: 866, startPoint y: 445, endPoint x: 812, endPoint y: 273, distance: 180.3
click at [812, 273] on div "Janela de atendimento Grade de atendimento Capacidade Transportadoras Veículos …" at bounding box center [784, 372] width 1568 height 744
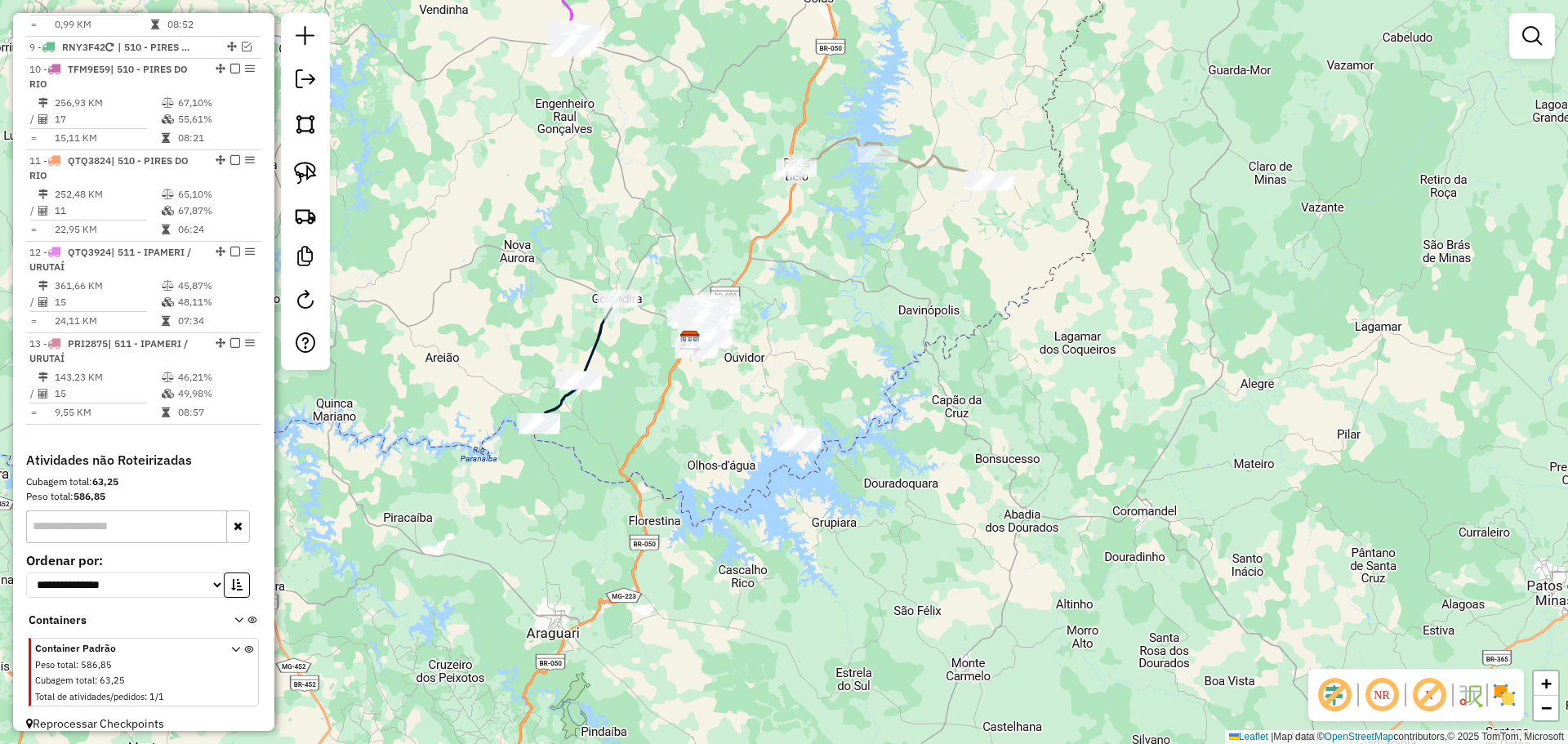
drag, startPoint x: 903, startPoint y: 194, endPoint x: 637, endPoint y: 200, distance: 266.1
click at [805, 322] on div "Janela de atendimento Grade de atendimento Capacidade Transportadoras Veículos …" at bounding box center [784, 372] width 1568 height 744
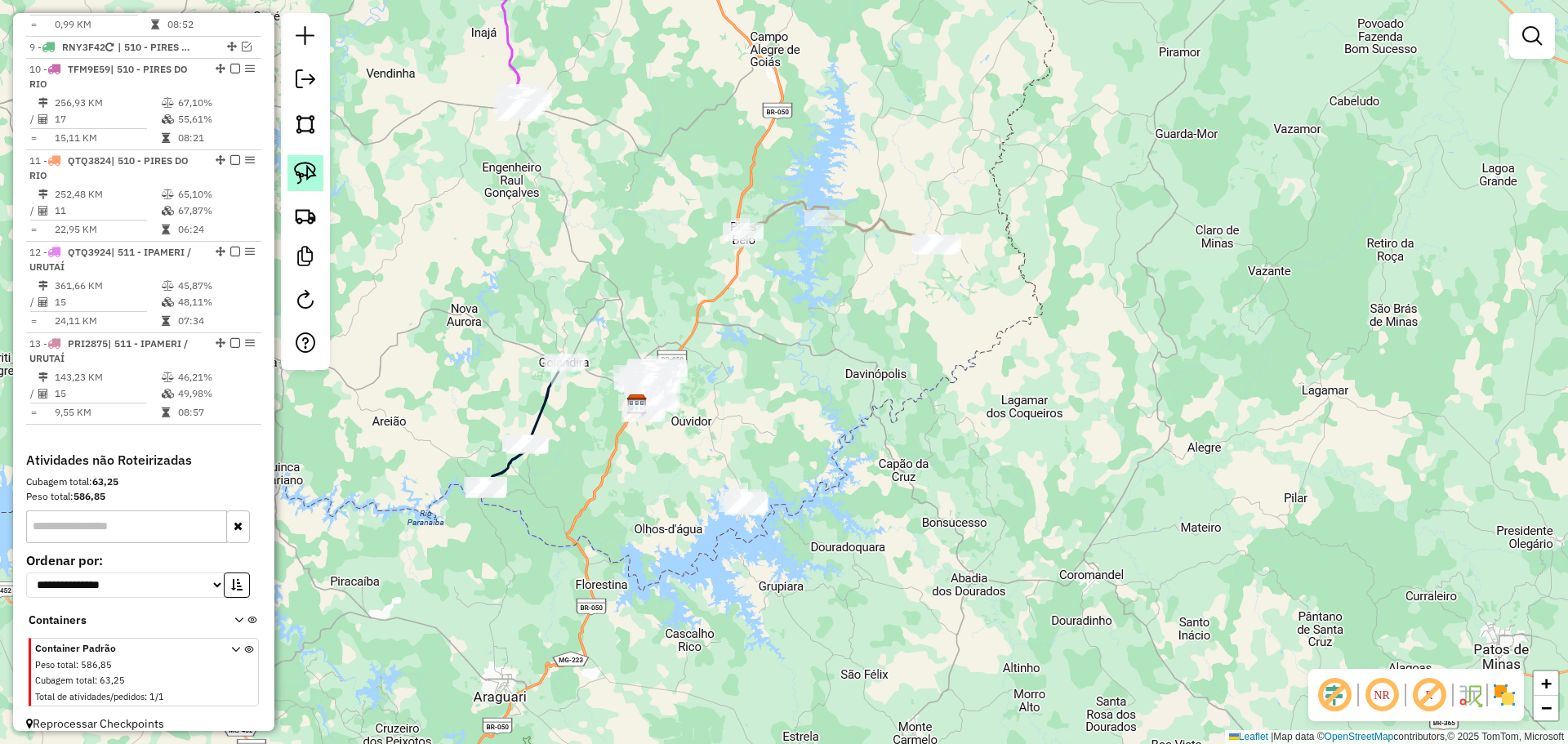
click at [314, 166] on img at bounding box center [306, 173] width 23 height 23
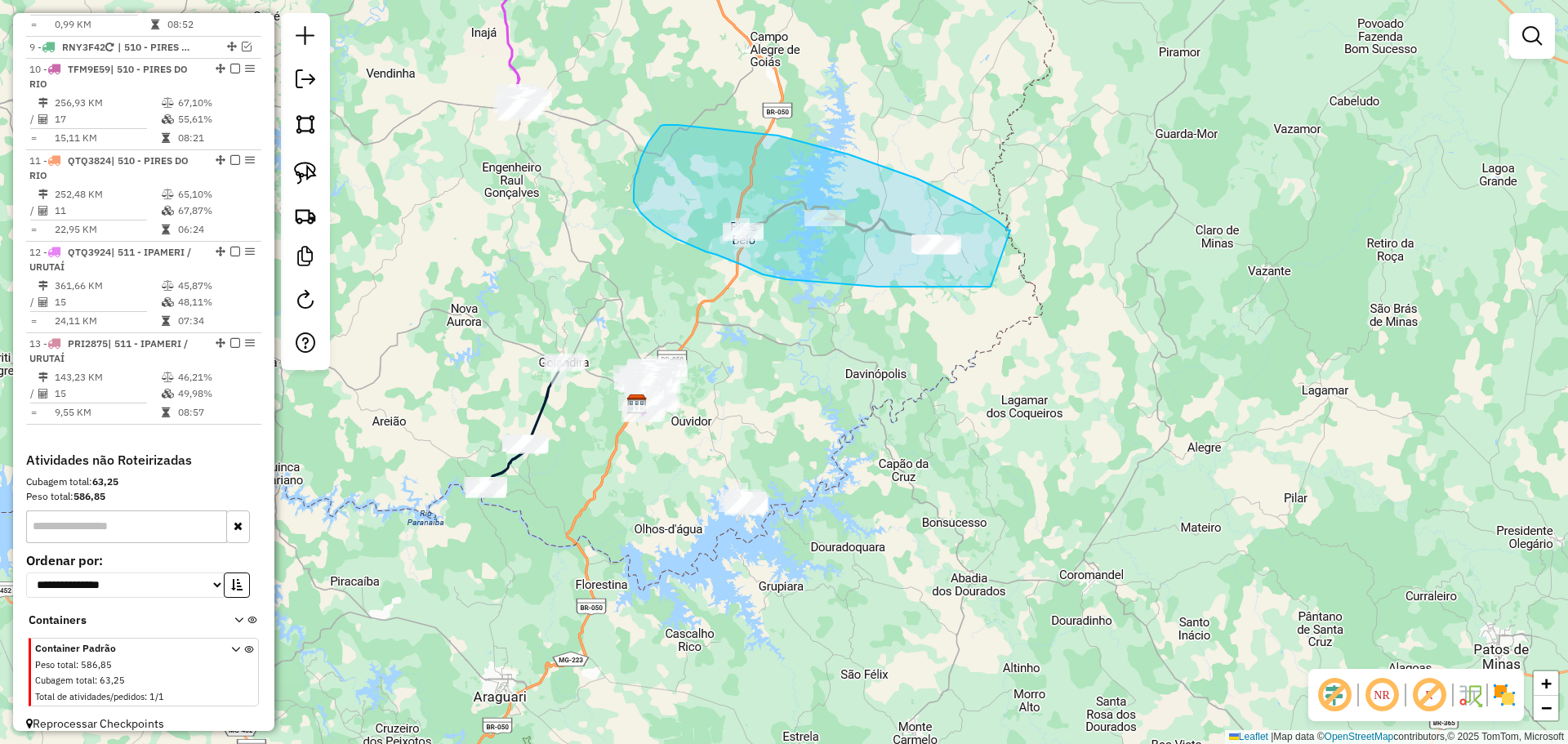
drag, startPoint x: 1011, startPoint y: 230, endPoint x: 991, endPoint y: 287, distance: 60.4
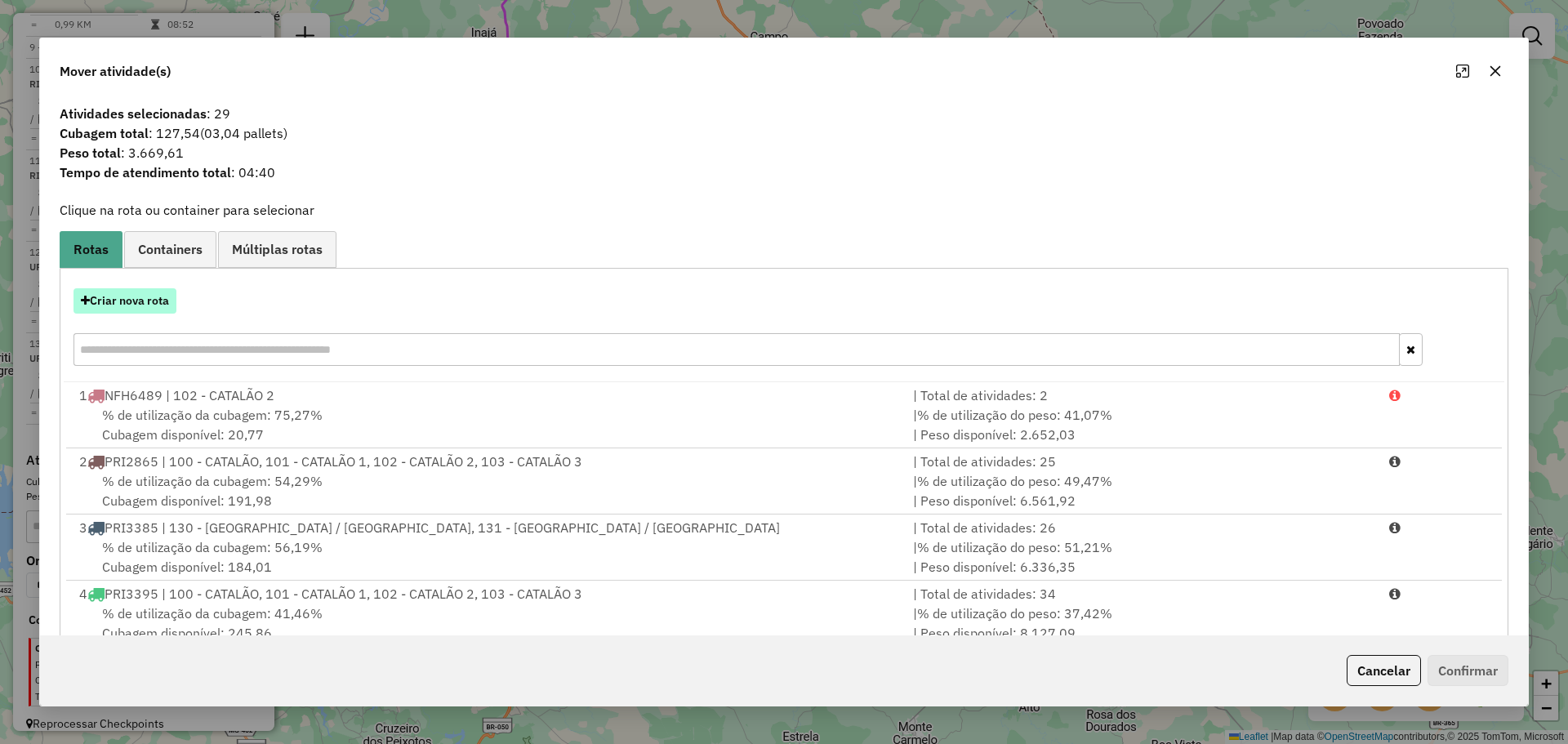
click at [162, 296] on button "Criar nova rota" at bounding box center [124, 301] width 103 height 26
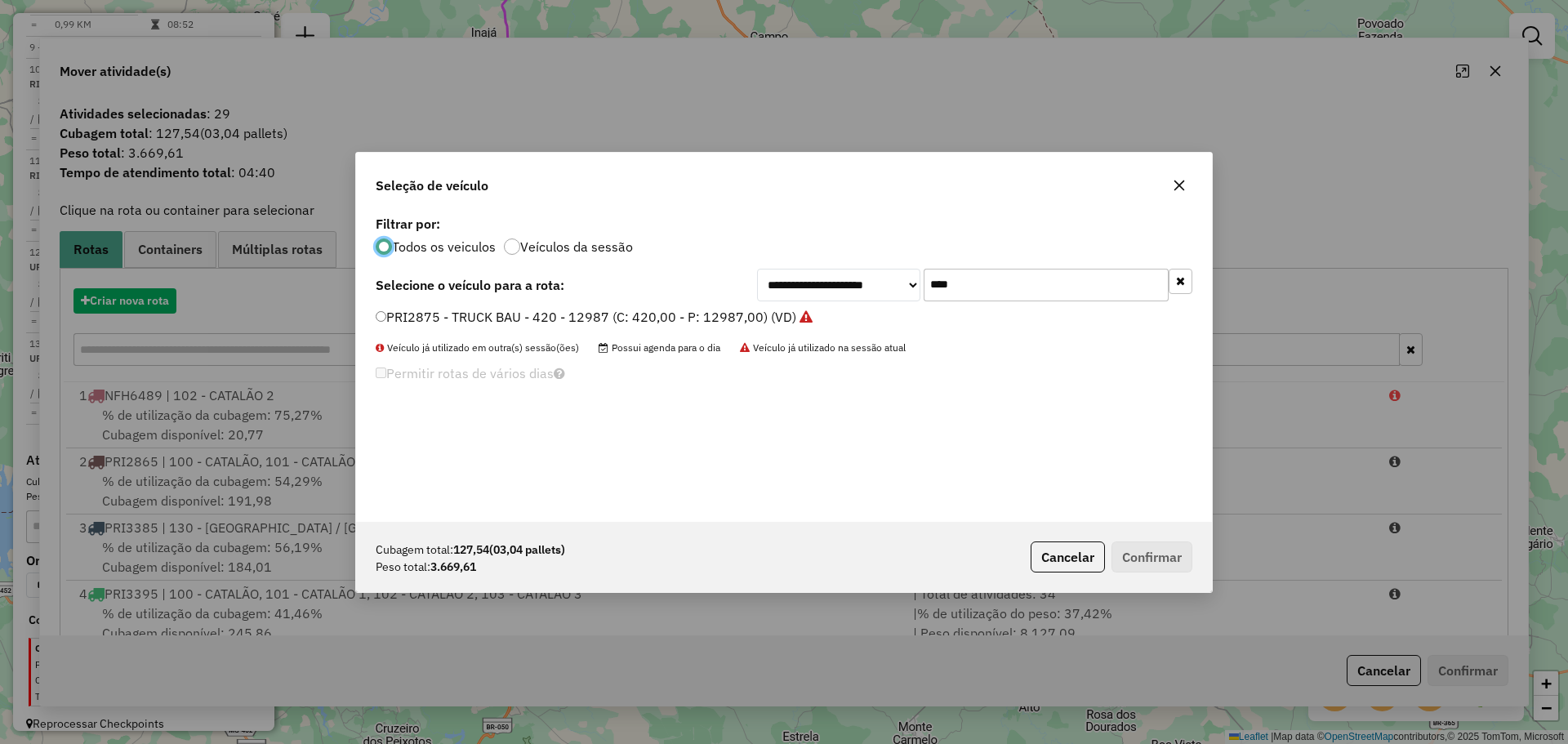
scroll to position [9, 5]
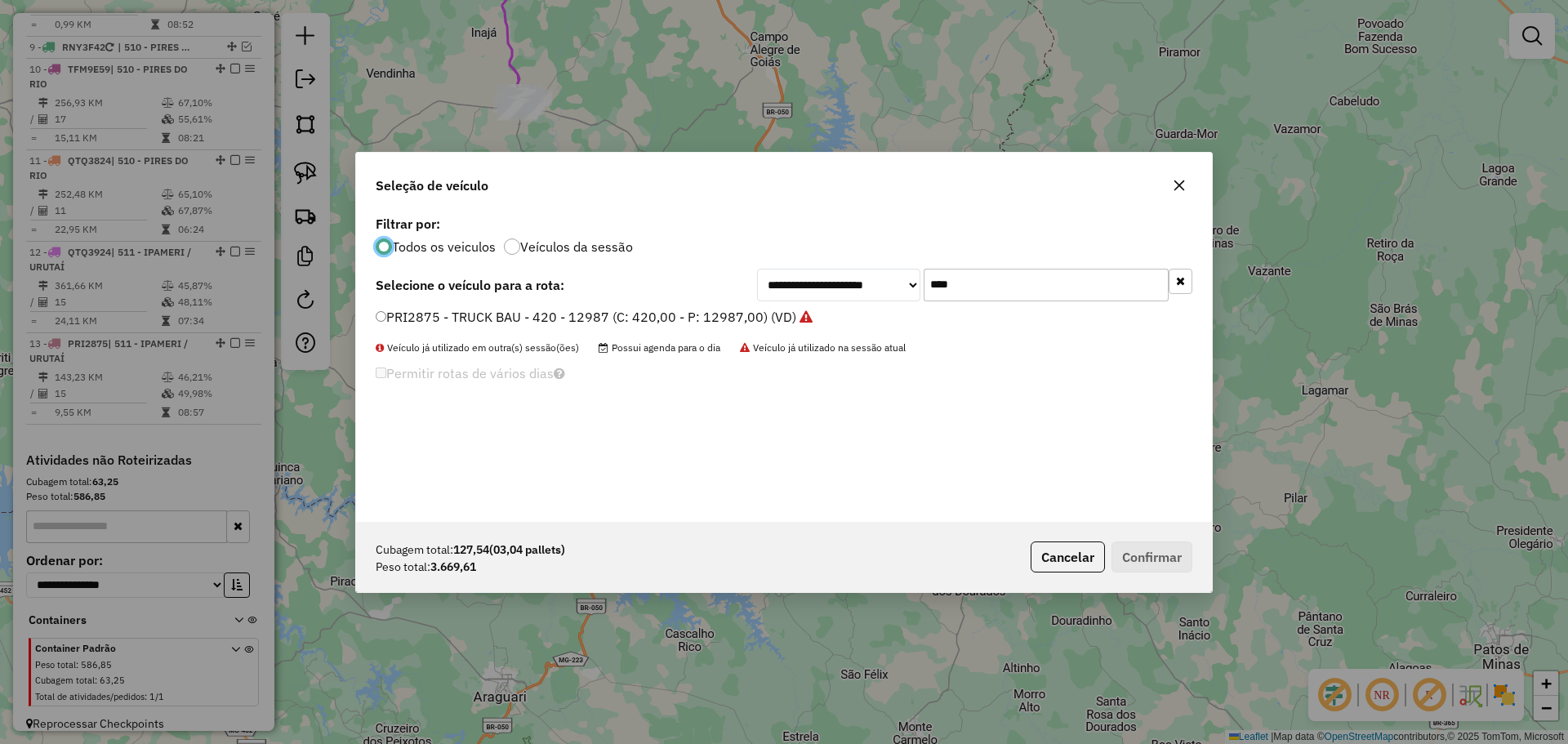
click at [1048, 264] on div "**********" at bounding box center [784, 367] width 856 height 311
click at [1012, 285] on input "****" at bounding box center [1046, 285] width 245 height 32
type input "***"
click at [418, 308] on label "TGG7E59 - TOCO (C: 336,00 - P: 8000,00) (VD)" at bounding box center [530, 316] width 308 height 20
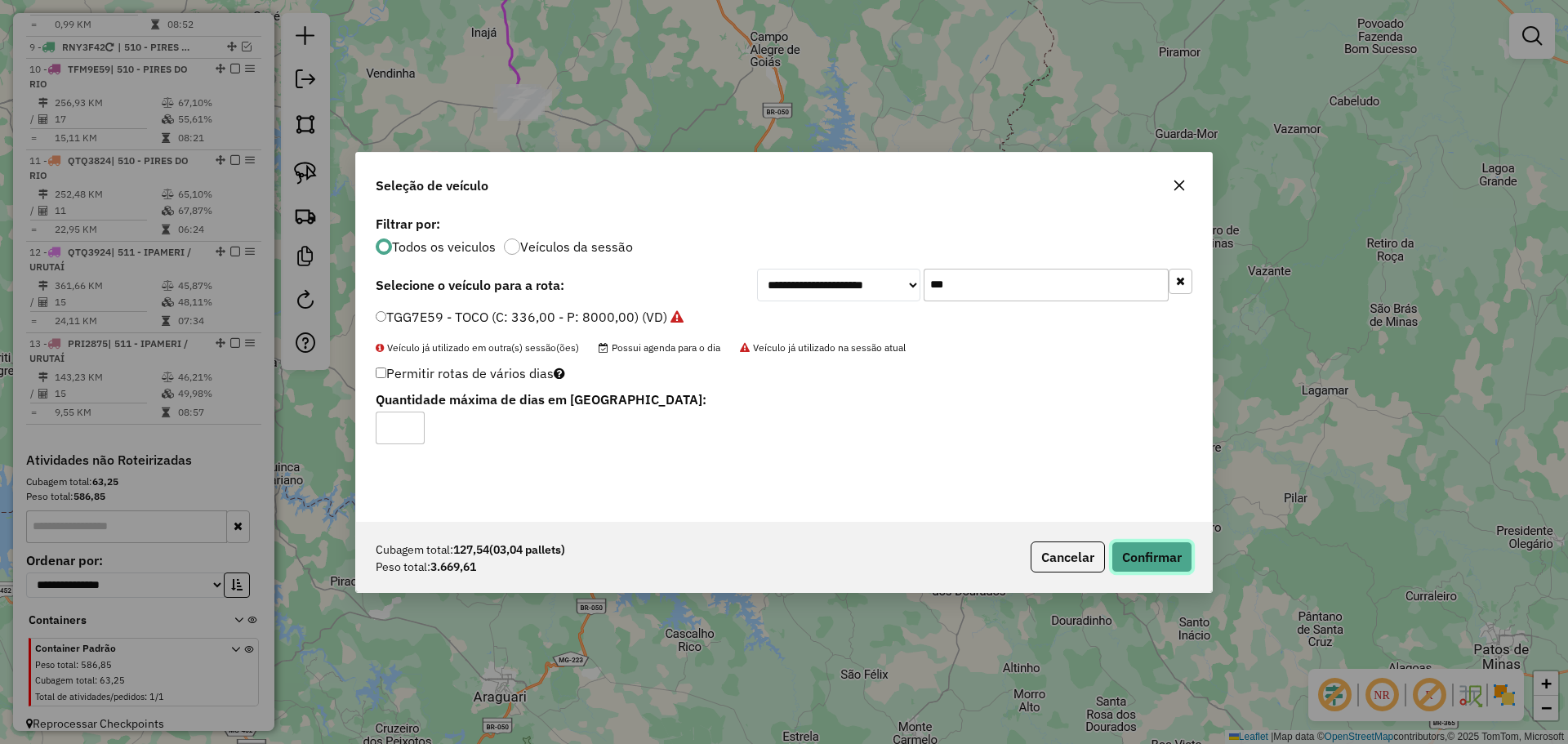
click at [1161, 554] on button "Confirmar" at bounding box center [1151, 557] width 81 height 31
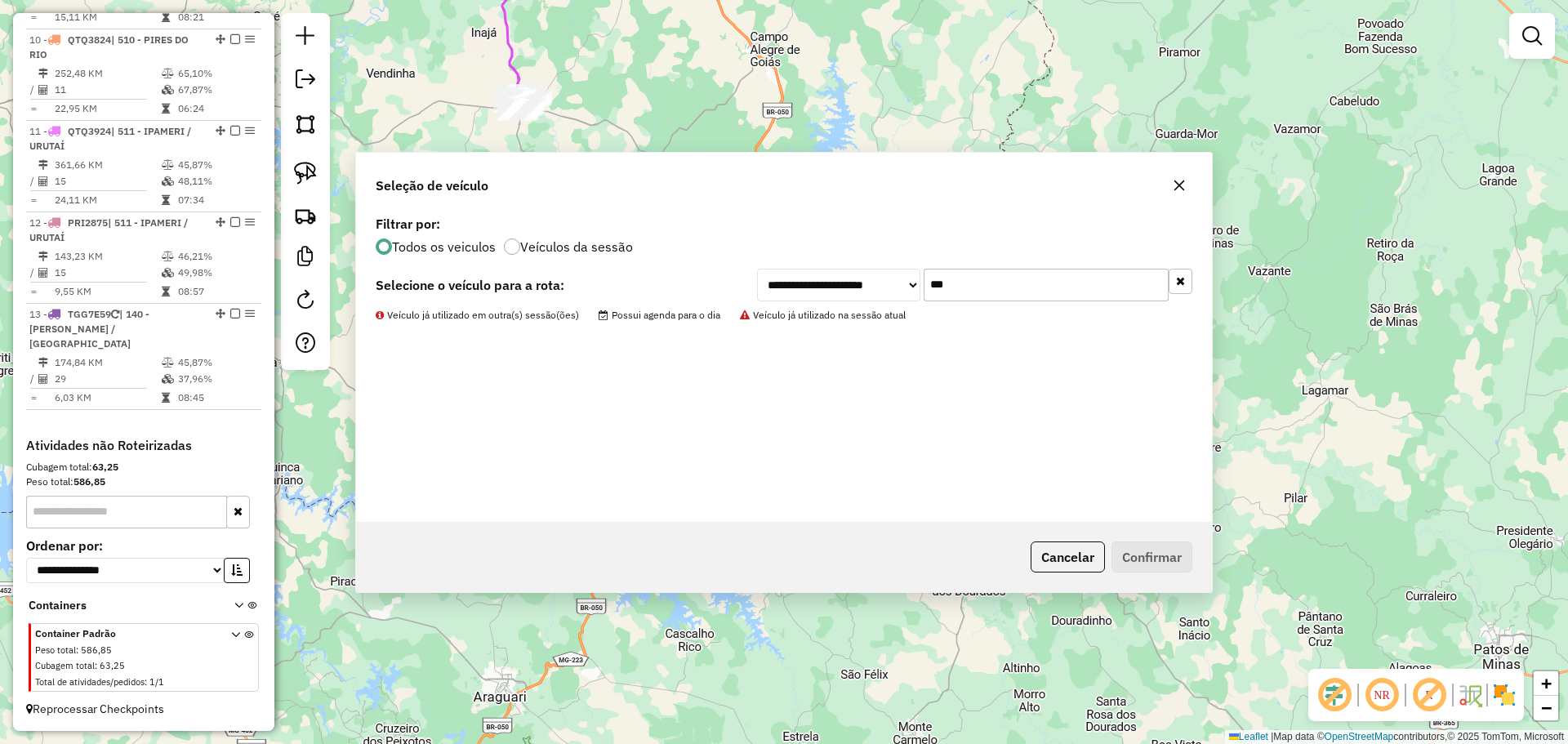
scroll to position [1201, 0]
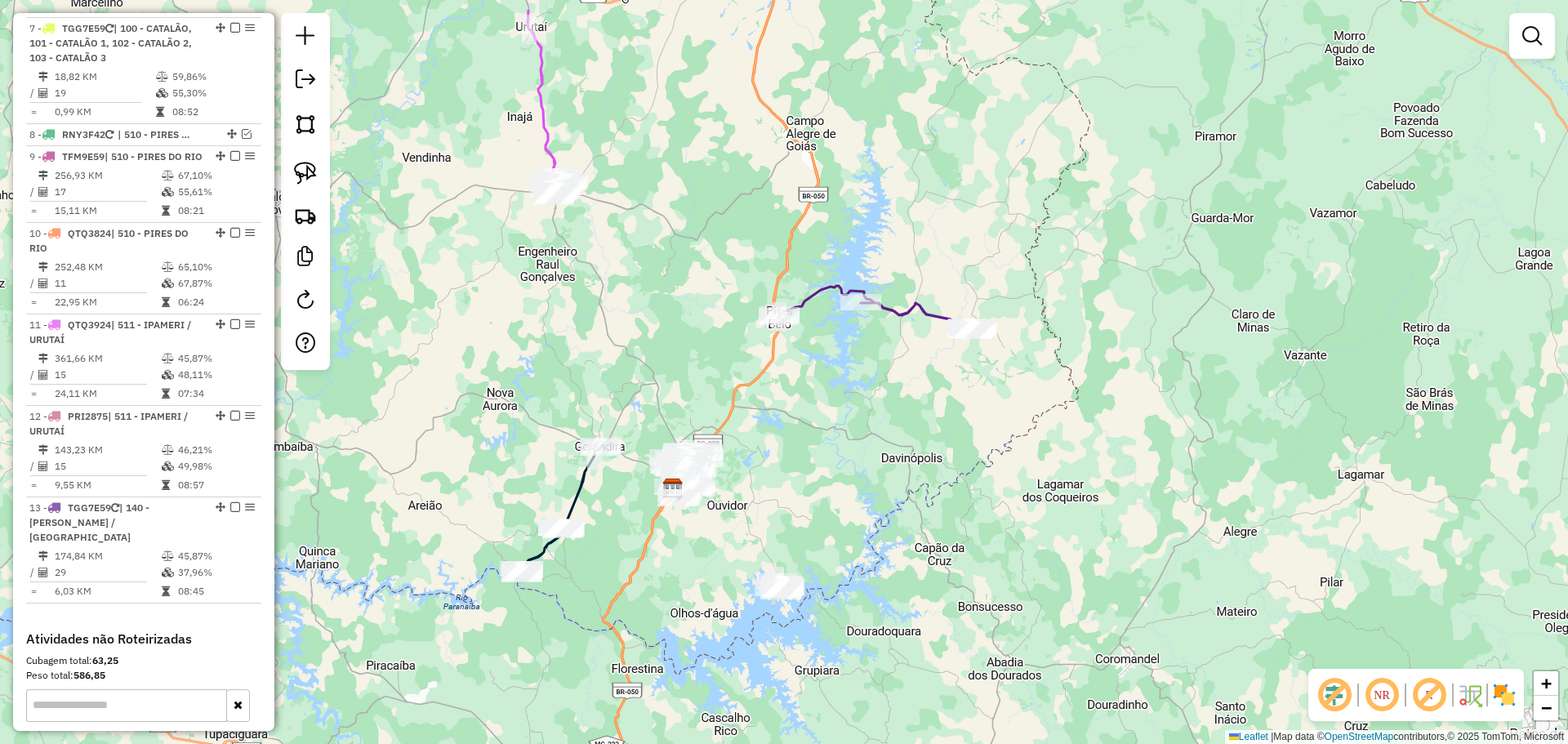
drag, startPoint x: 725, startPoint y: 276, endPoint x: 689, endPoint y: 258, distance: 40.2
click at [726, 292] on div "Janela de atendimento Grade de atendimento Capacidade Transportadoras Veículos …" at bounding box center [784, 372] width 1568 height 744
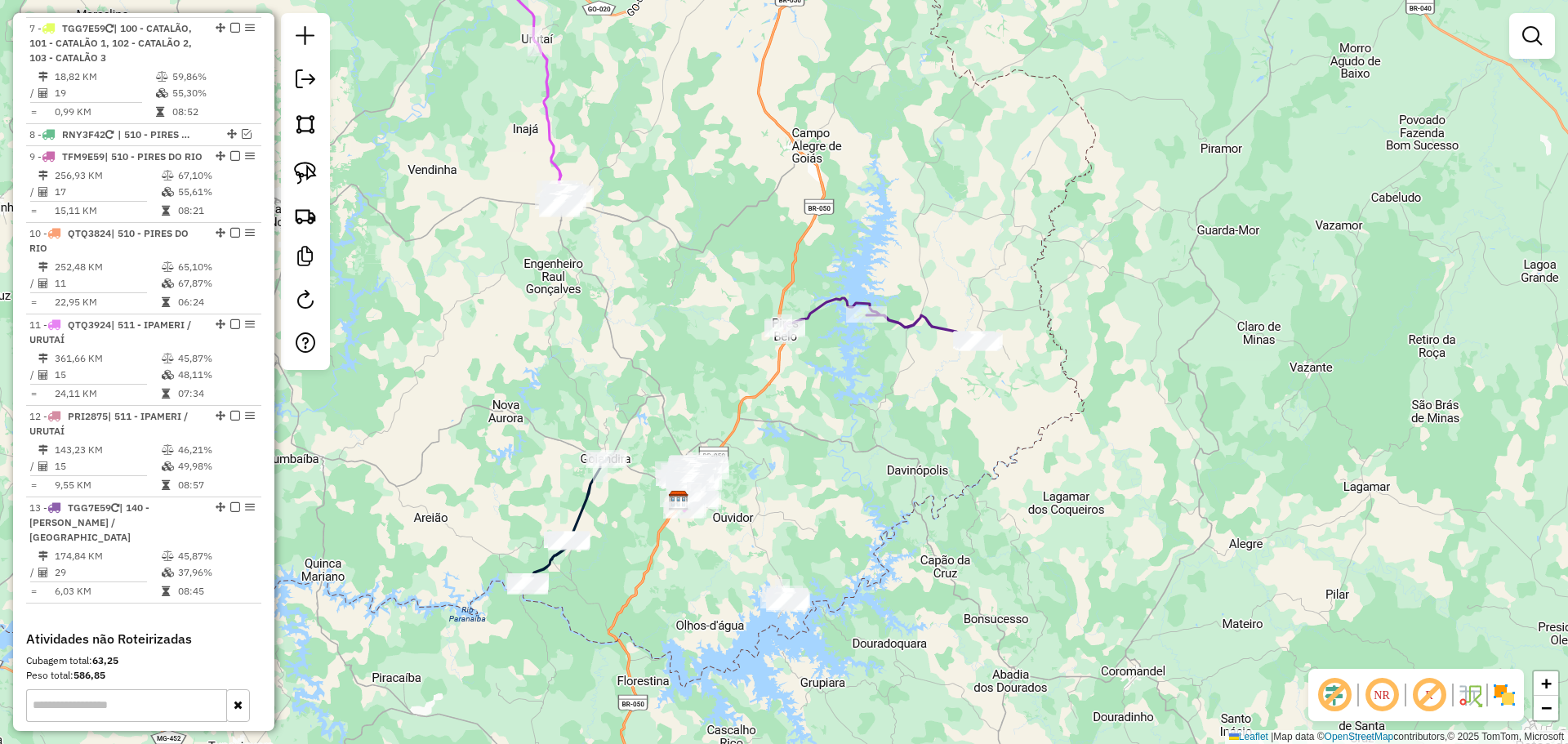
drag, startPoint x: 620, startPoint y: 109, endPoint x: 687, endPoint y: 341, distance: 241.5
click at [696, 356] on div "Janela de atendimento Grade de atendimento Capacidade Transportadoras Veículos …" at bounding box center [784, 372] width 1568 height 744
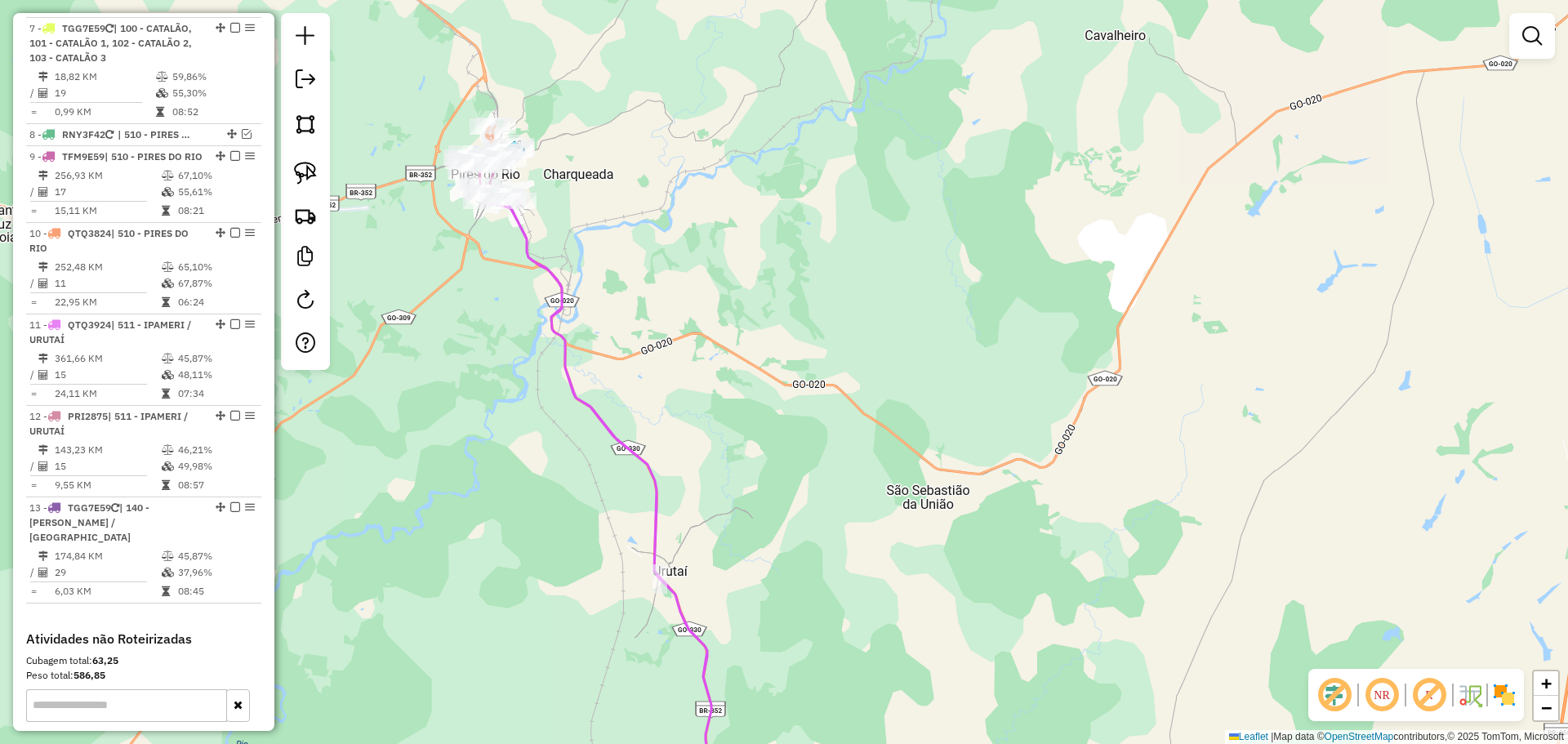
drag, startPoint x: 580, startPoint y: 162, endPoint x: 574, endPoint y: 155, distance: 9.2
click at [587, 163] on div "Janela de atendimento Grade de atendimento Capacidade Transportadoras Veículos …" at bounding box center [784, 372] width 1568 height 744
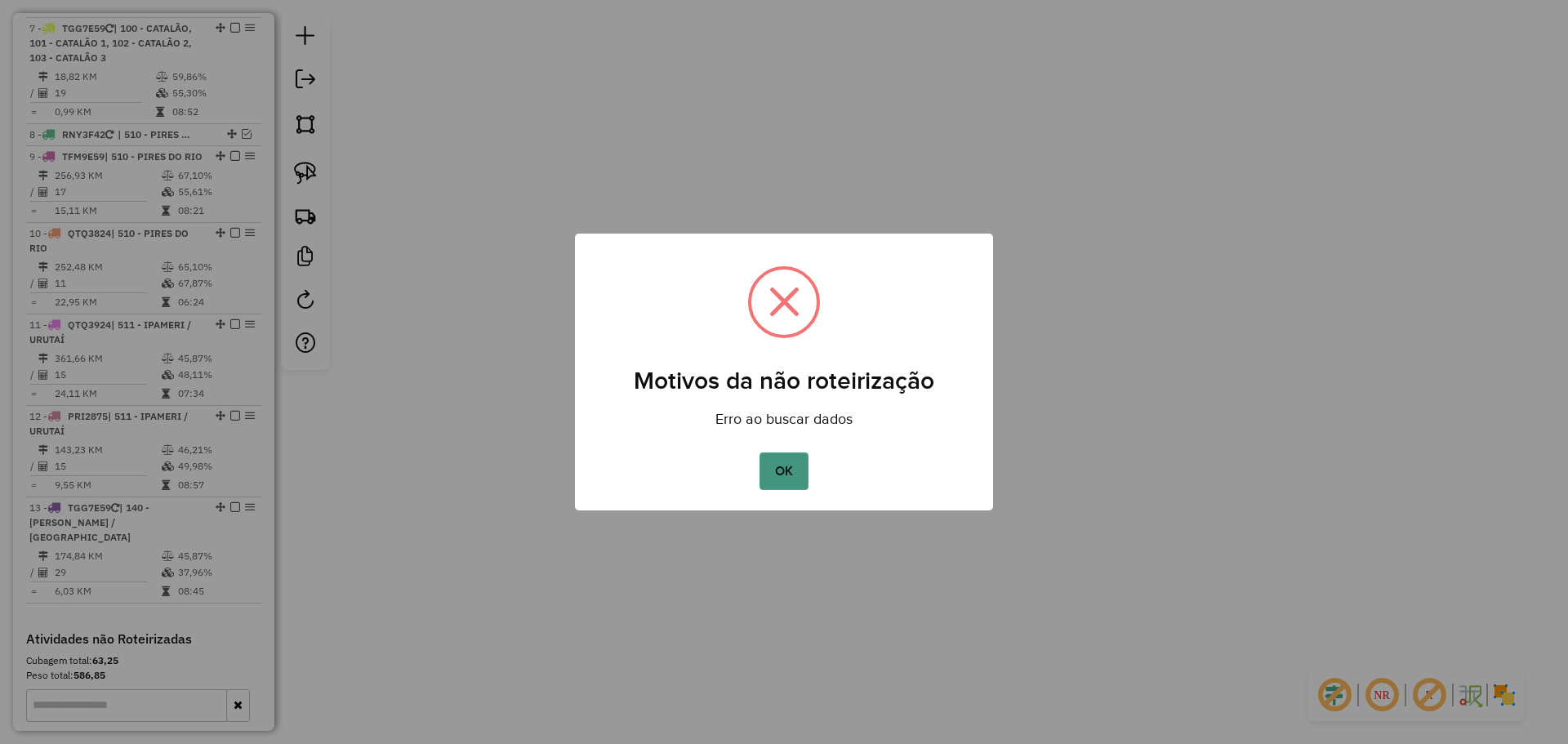
click at [778, 467] on button "OK" at bounding box center [784, 471] width 48 height 38
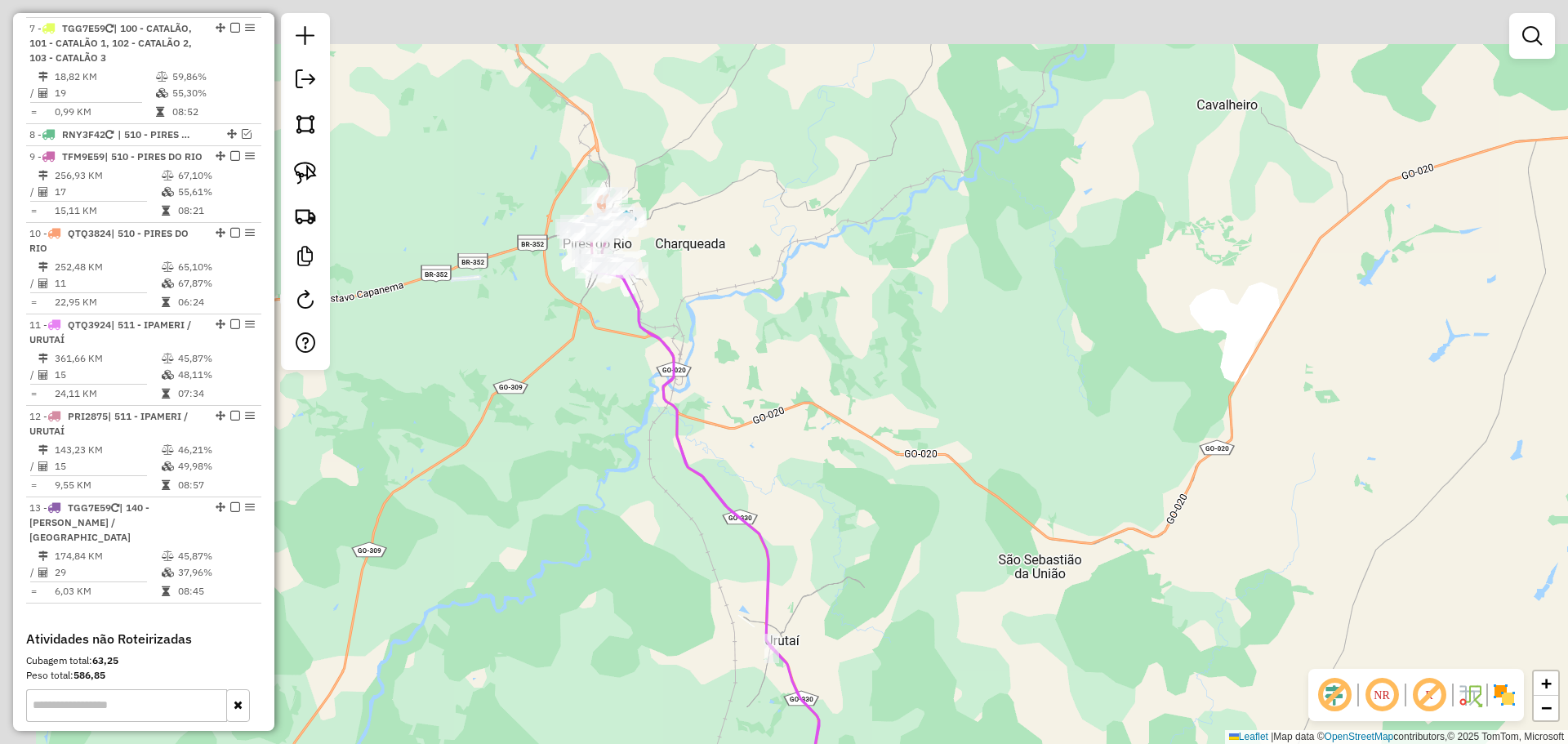
drag, startPoint x: 721, startPoint y: 334, endPoint x: 674, endPoint y: 298, distance: 59.2
click at [729, 341] on div "Janela de atendimento Grade de atendimento Capacidade Transportadoras Veículos …" at bounding box center [784, 372] width 1568 height 744
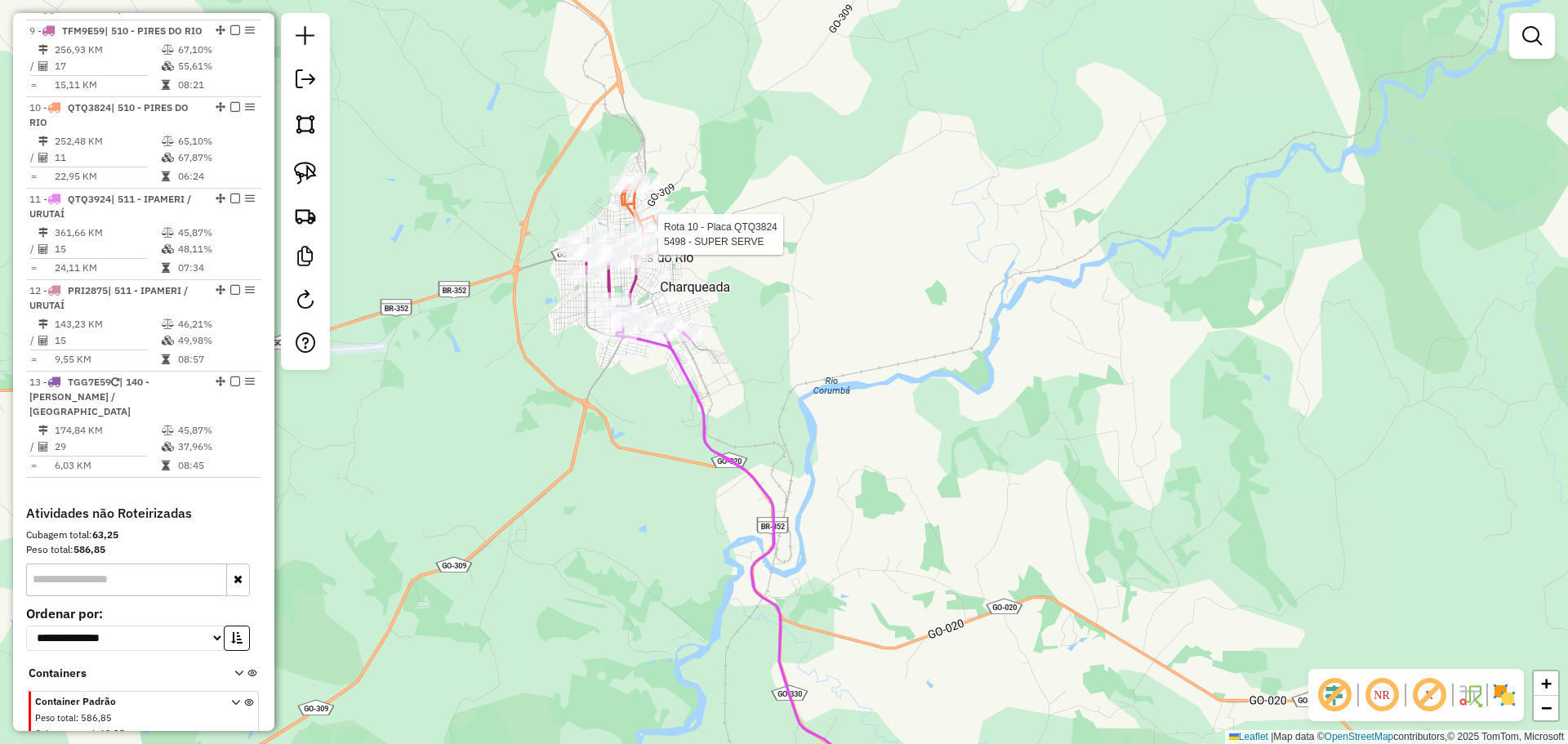
select select "*********"
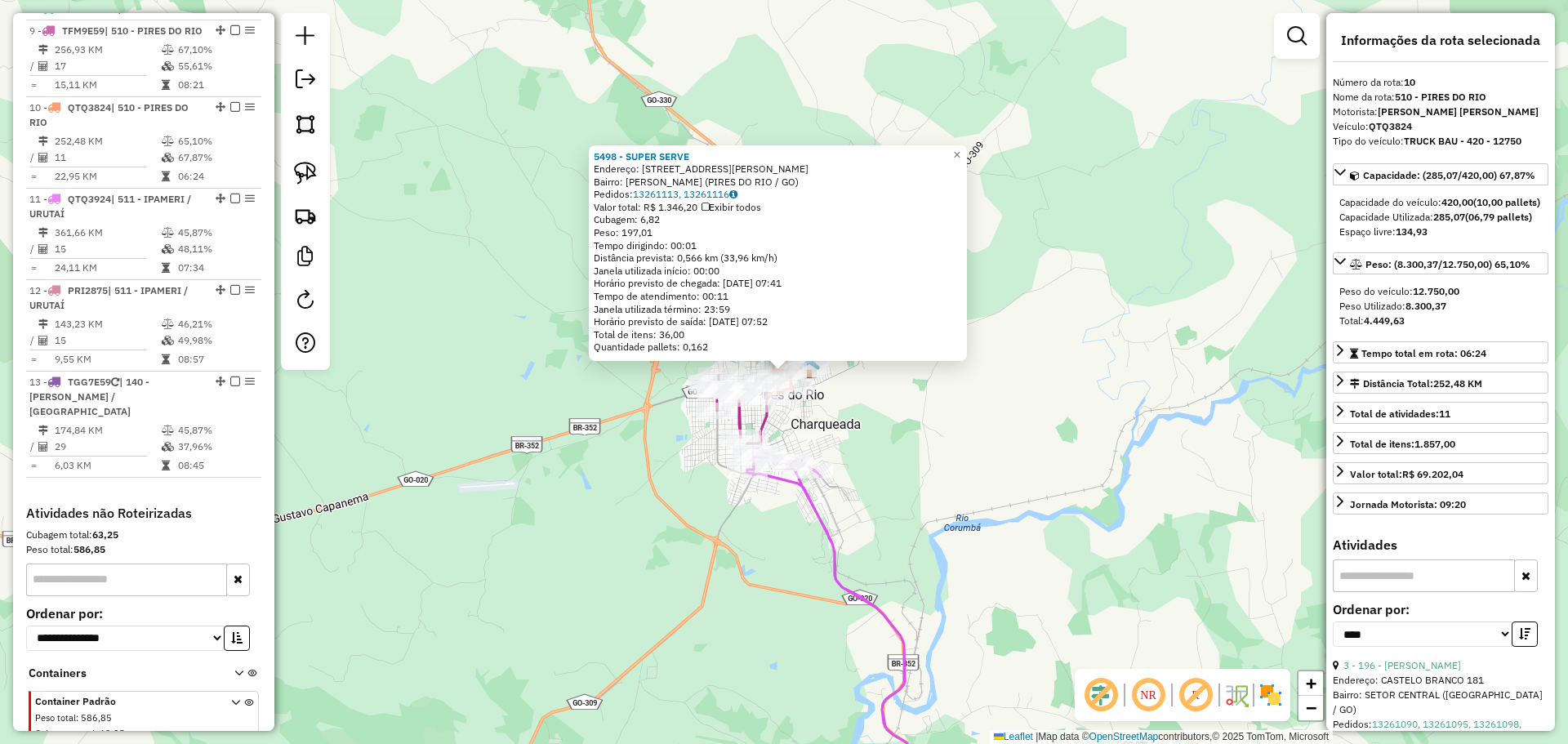
scroll to position [1395, 0]
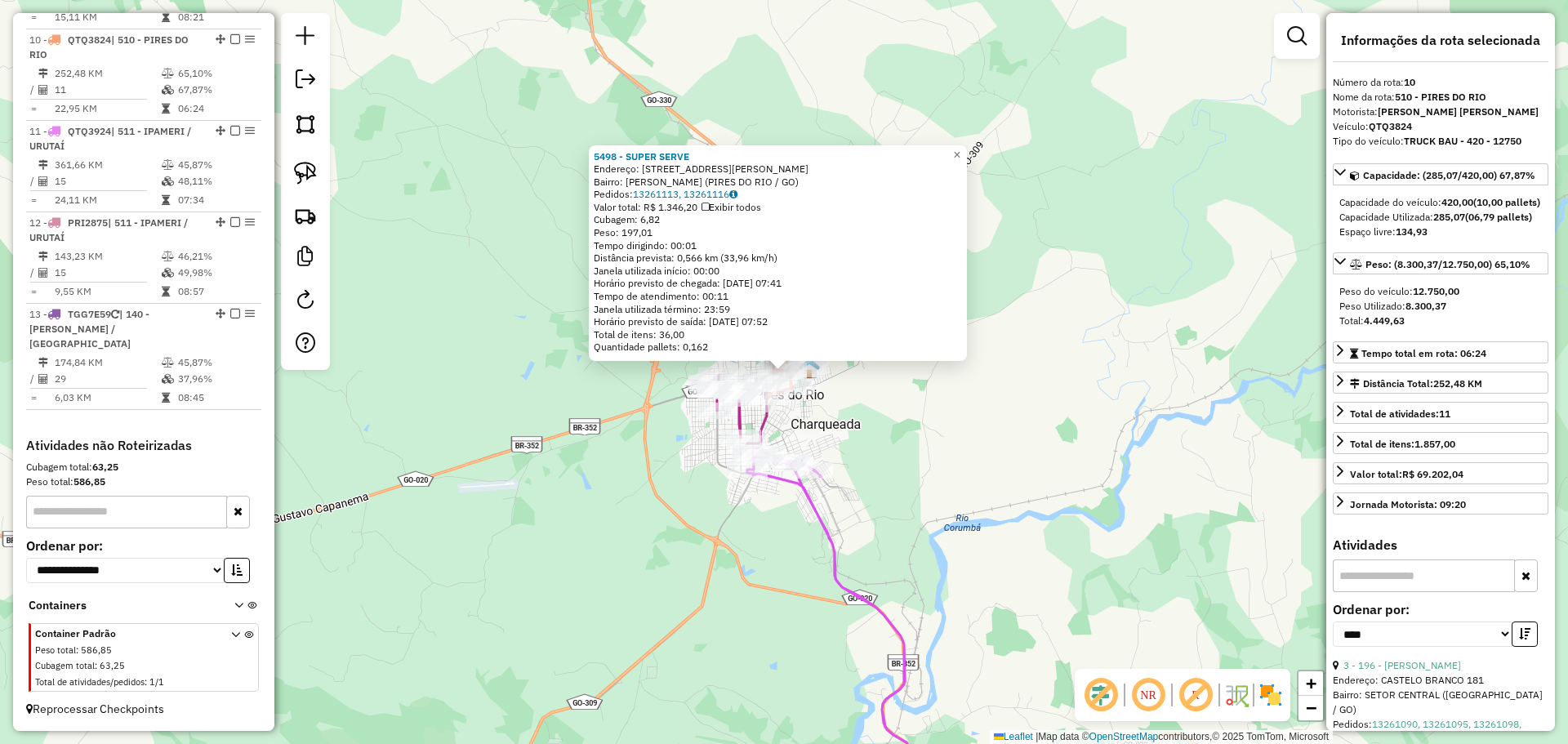
click at [845, 463] on div "5498 - SUPER SERVE Endereço: AVENIDA MICHELILI SANTINONI, 28 Bairro: SAO MIGUEL…" at bounding box center [784, 372] width 1568 height 744
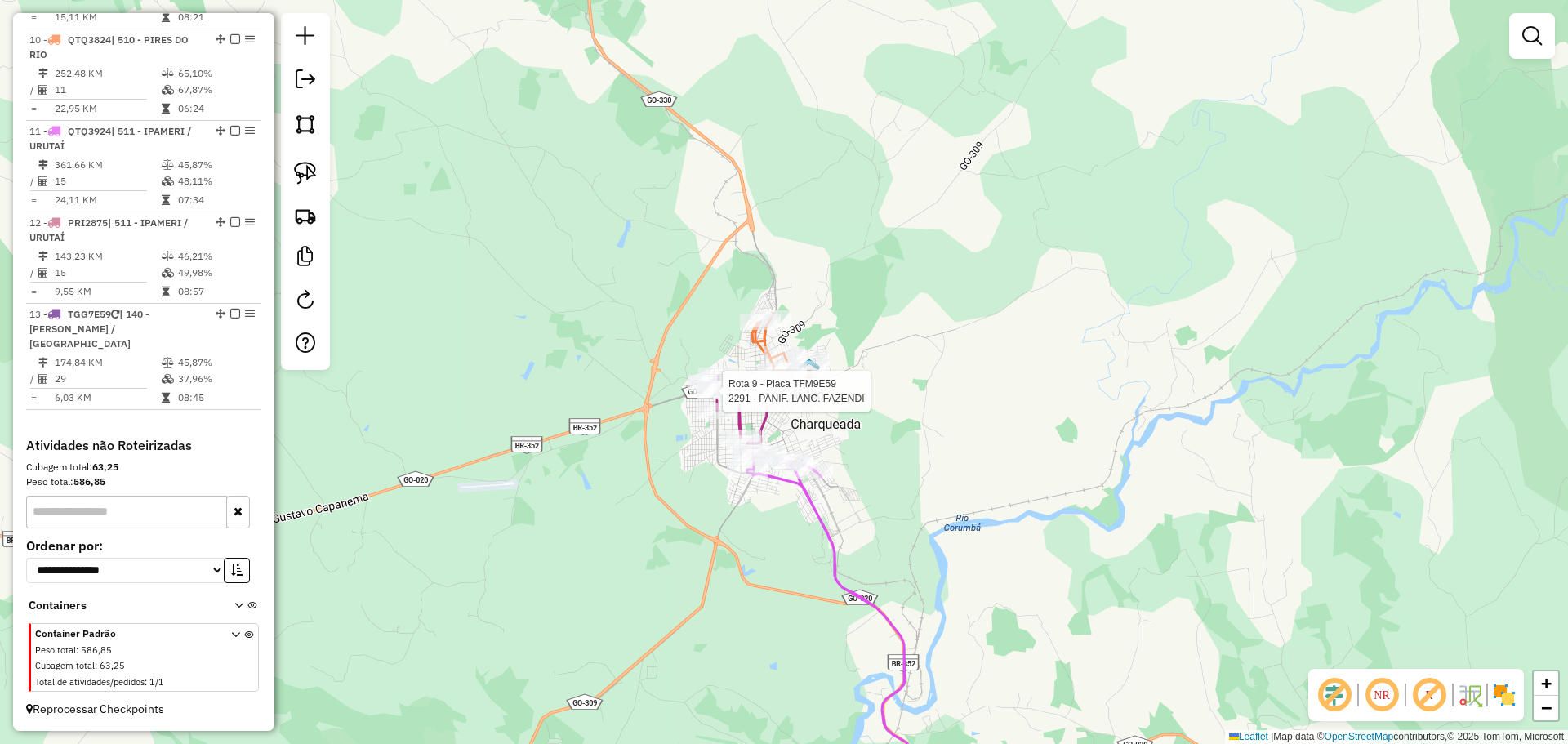
click at [709, 399] on div at bounding box center [717, 391] width 41 height 16
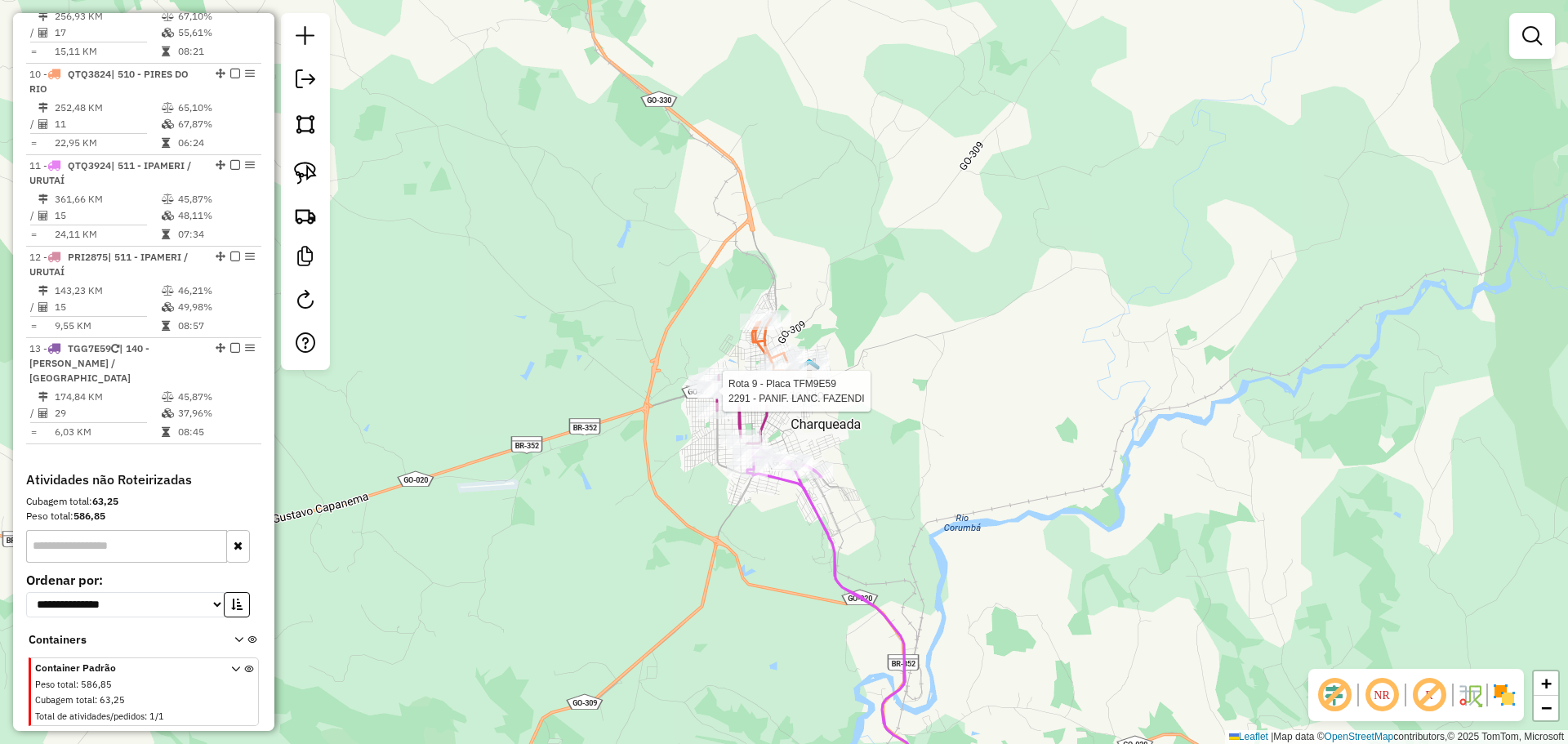
select select "*********"
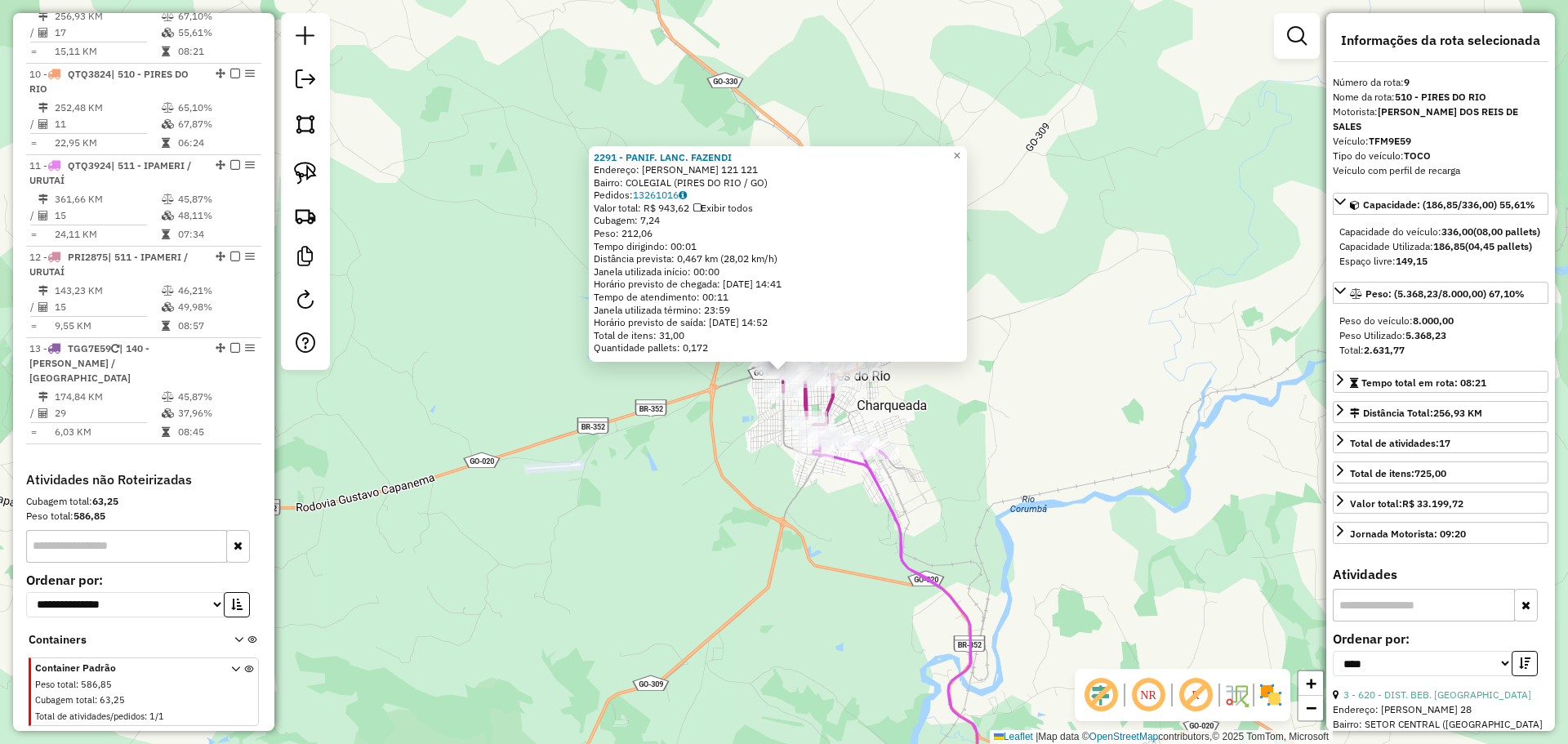
scroll to position [1334, 0]
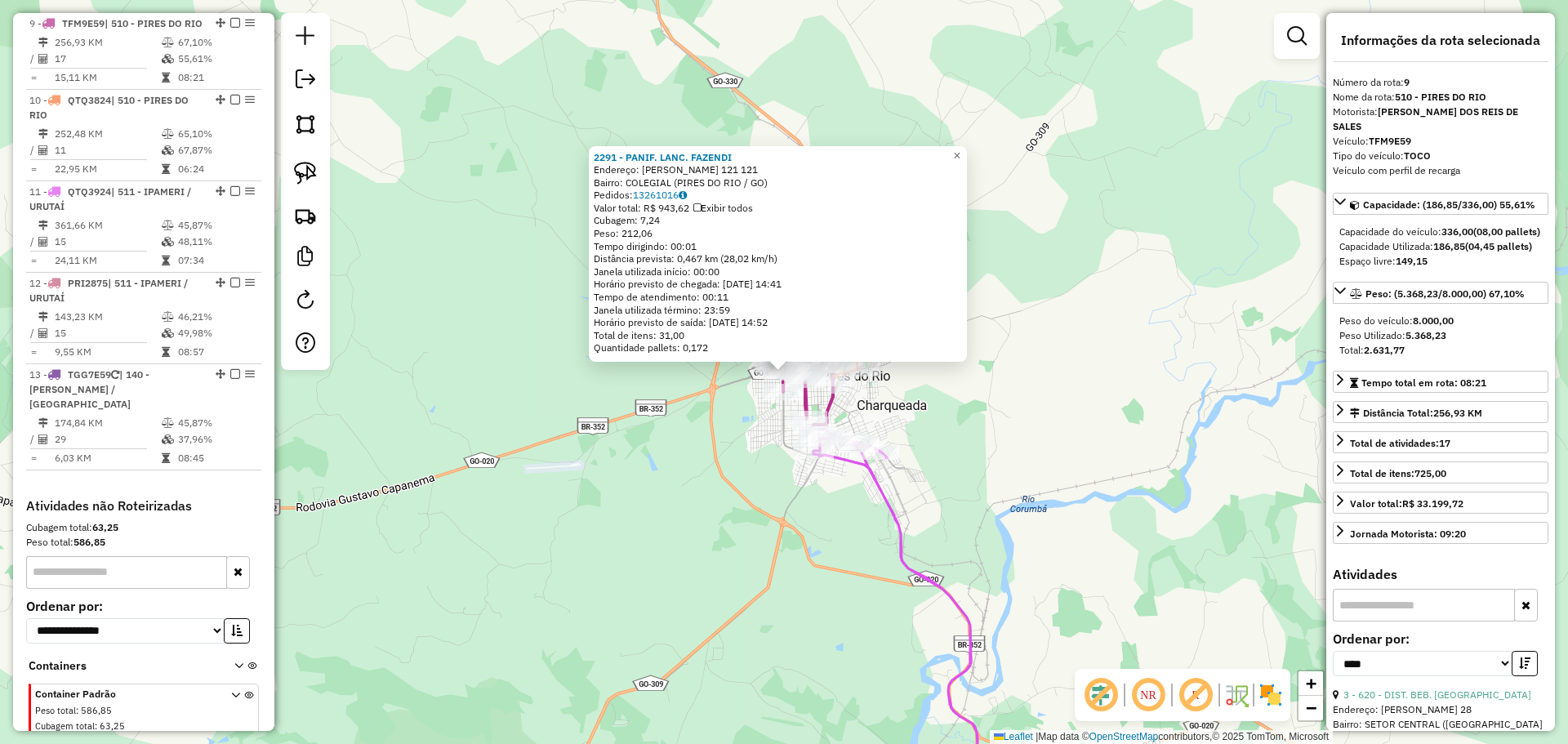
click at [668, 506] on div "2291 - PANIF. LANC. FAZENDI Endereço: LINO SAMPAIO 121 121 Bairro: COLEGIAL (PI…" at bounding box center [784, 372] width 1568 height 744
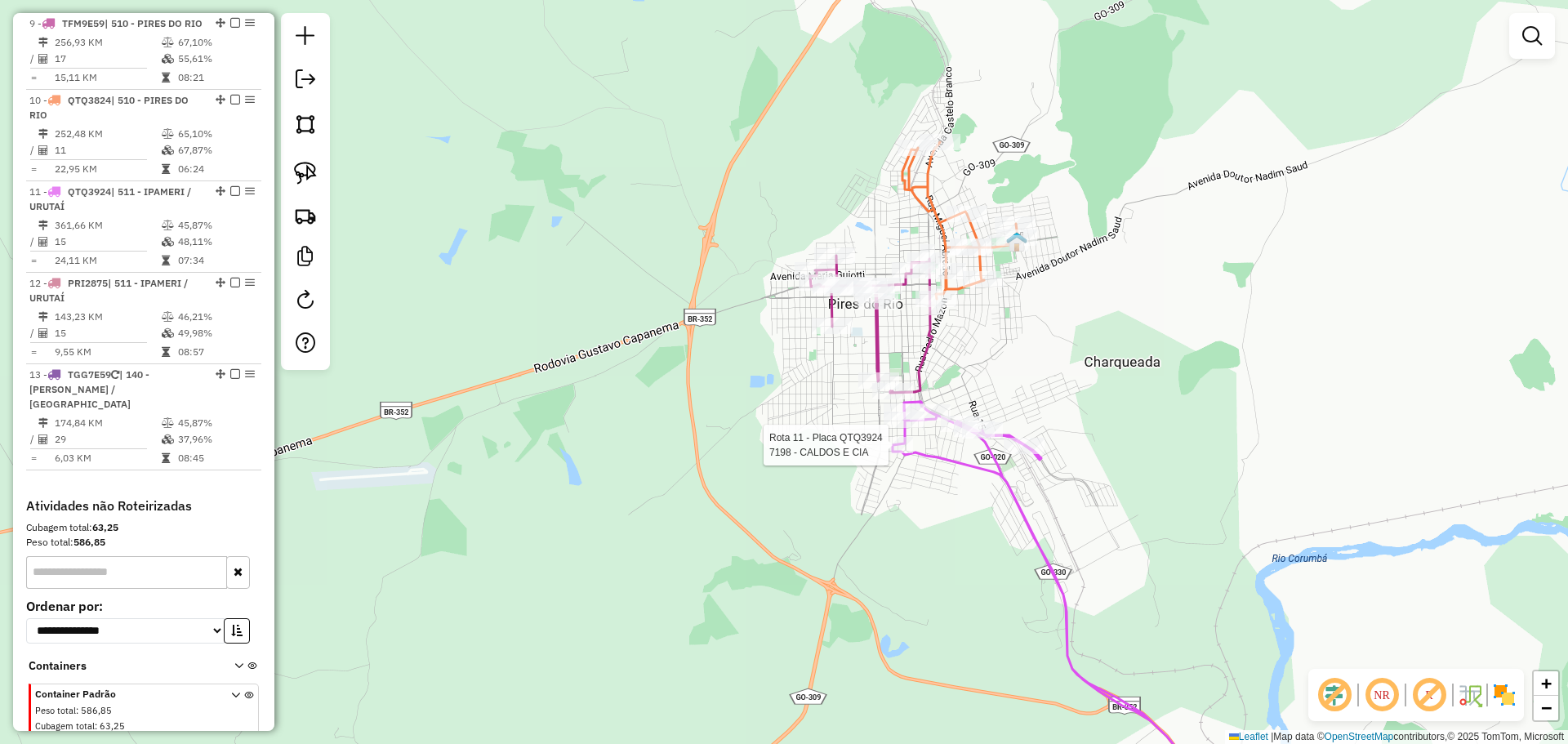
select select "*********"
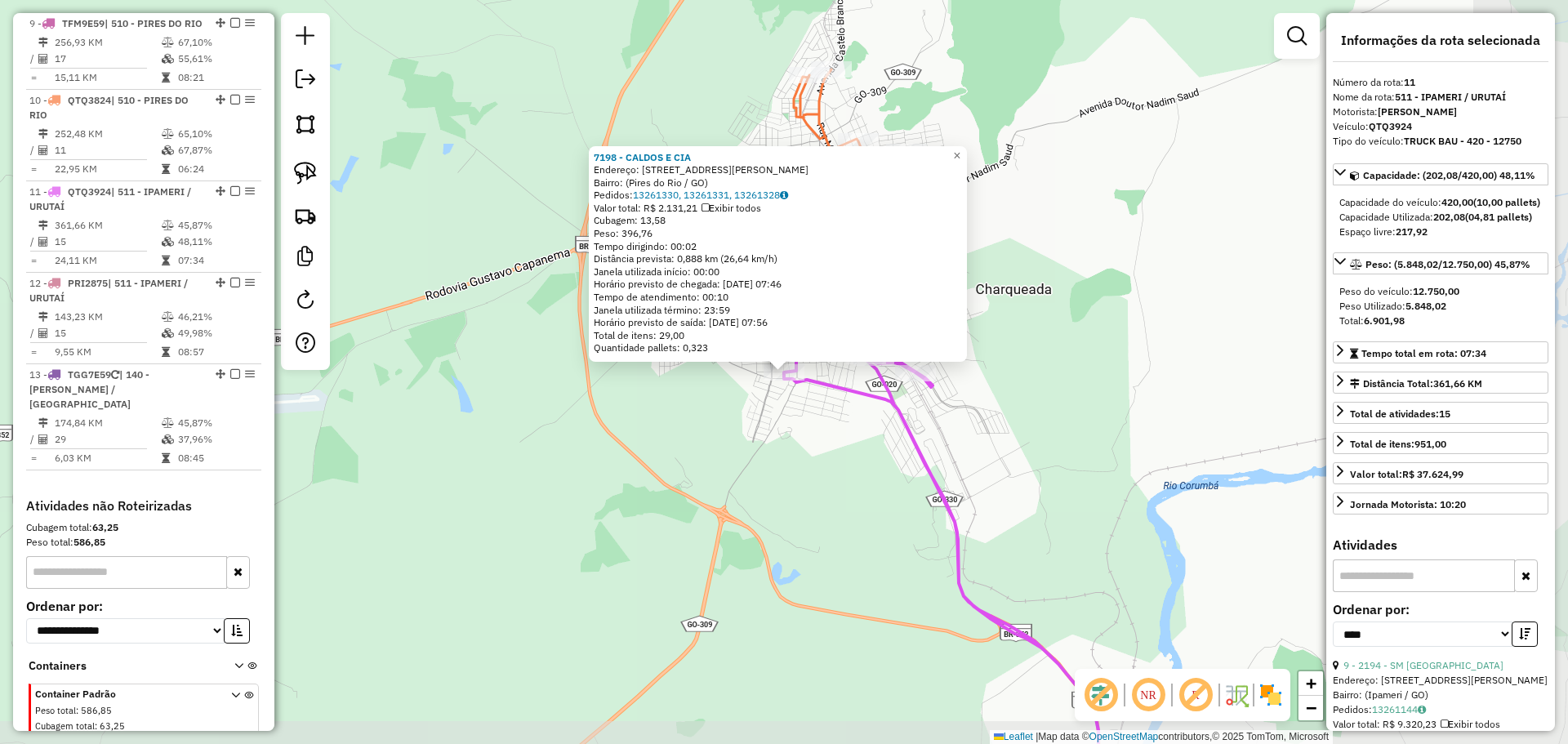
scroll to position [1395, 0]
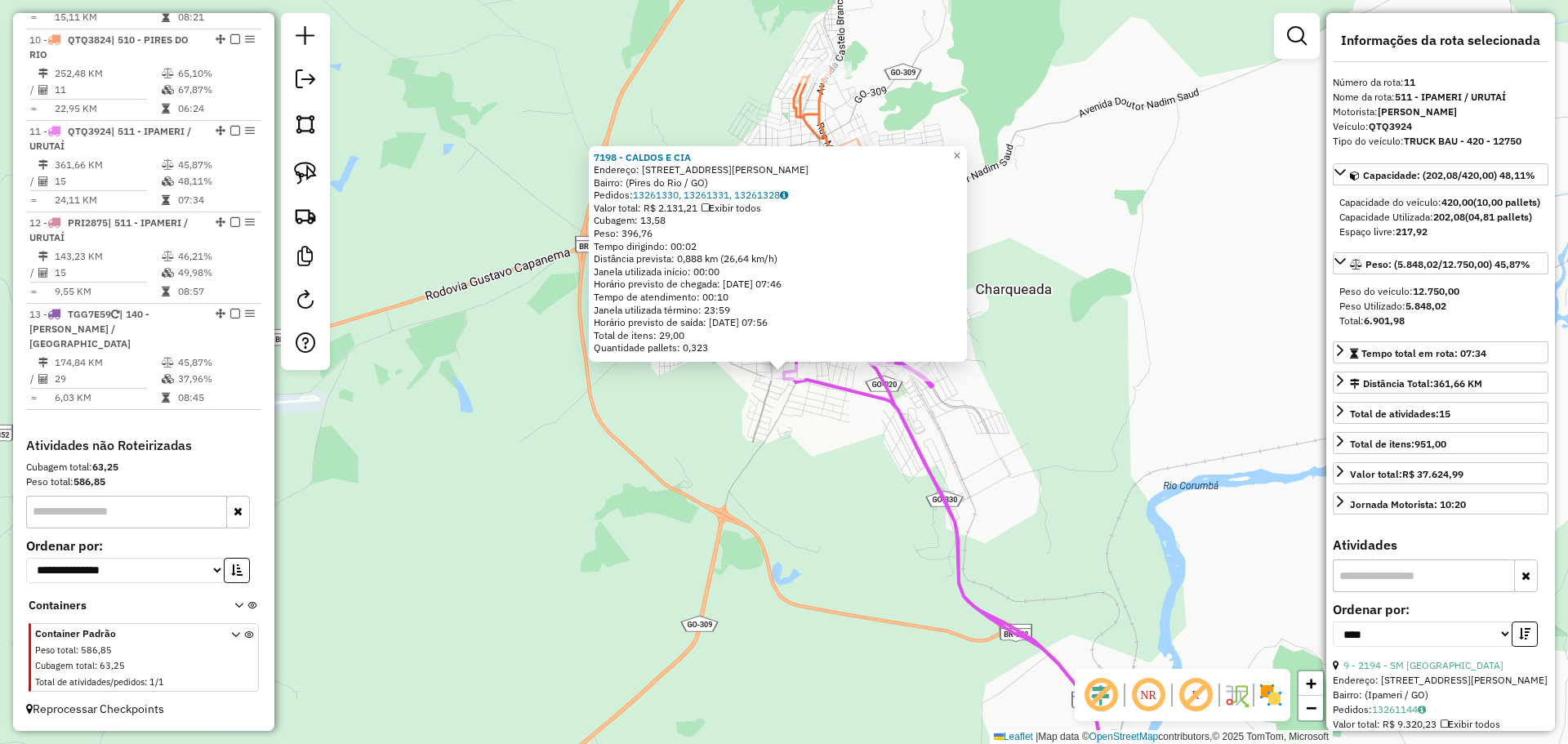
drag, startPoint x: 873, startPoint y: 500, endPoint x: 822, endPoint y: 443, distance: 76.5
click at [872, 500] on div "7198 - CALDOS E CIA Endereço: Rua Professor Ivan Ferreira, 16 Bairro: (Pires do…" at bounding box center [784, 372] width 1568 height 744
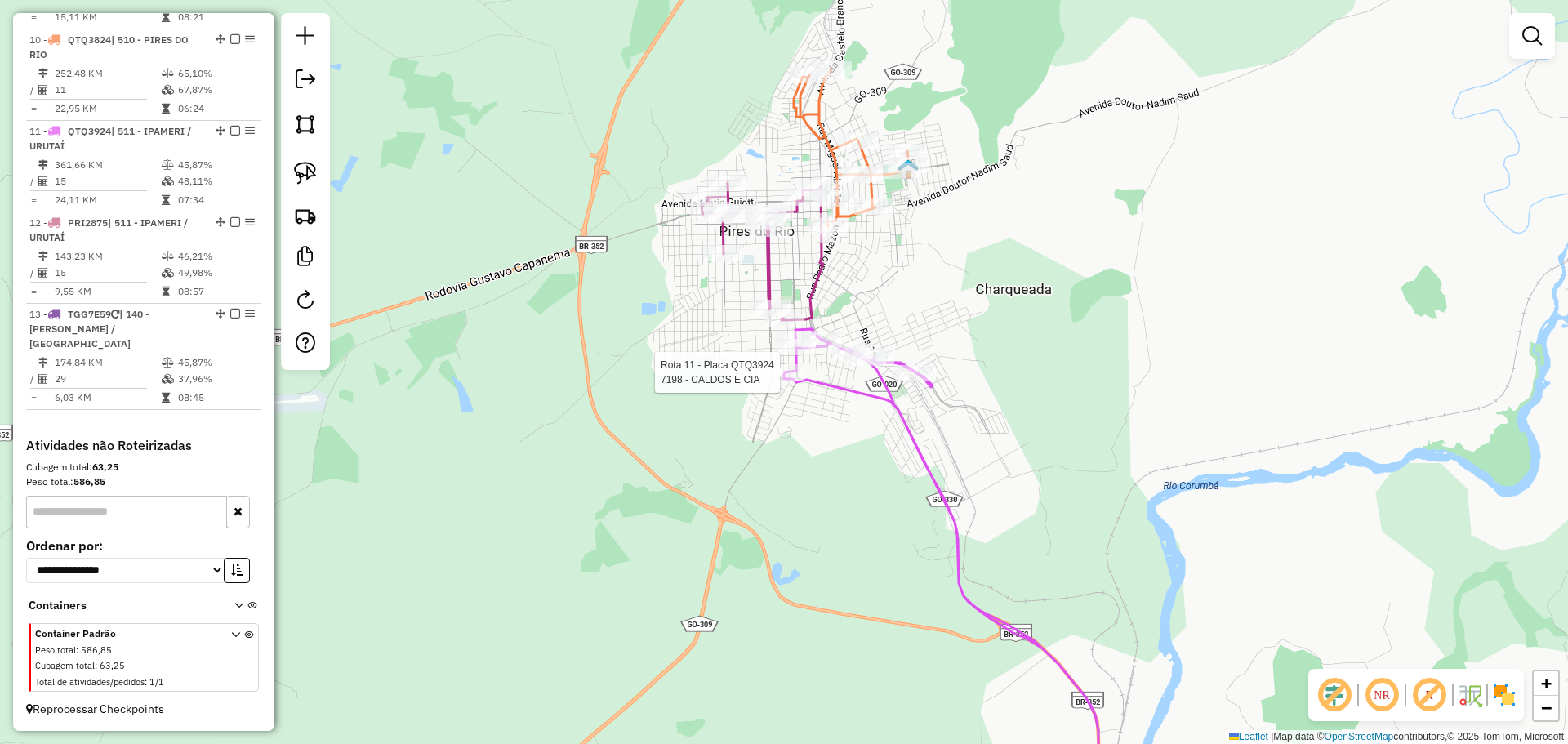
select select "*********"
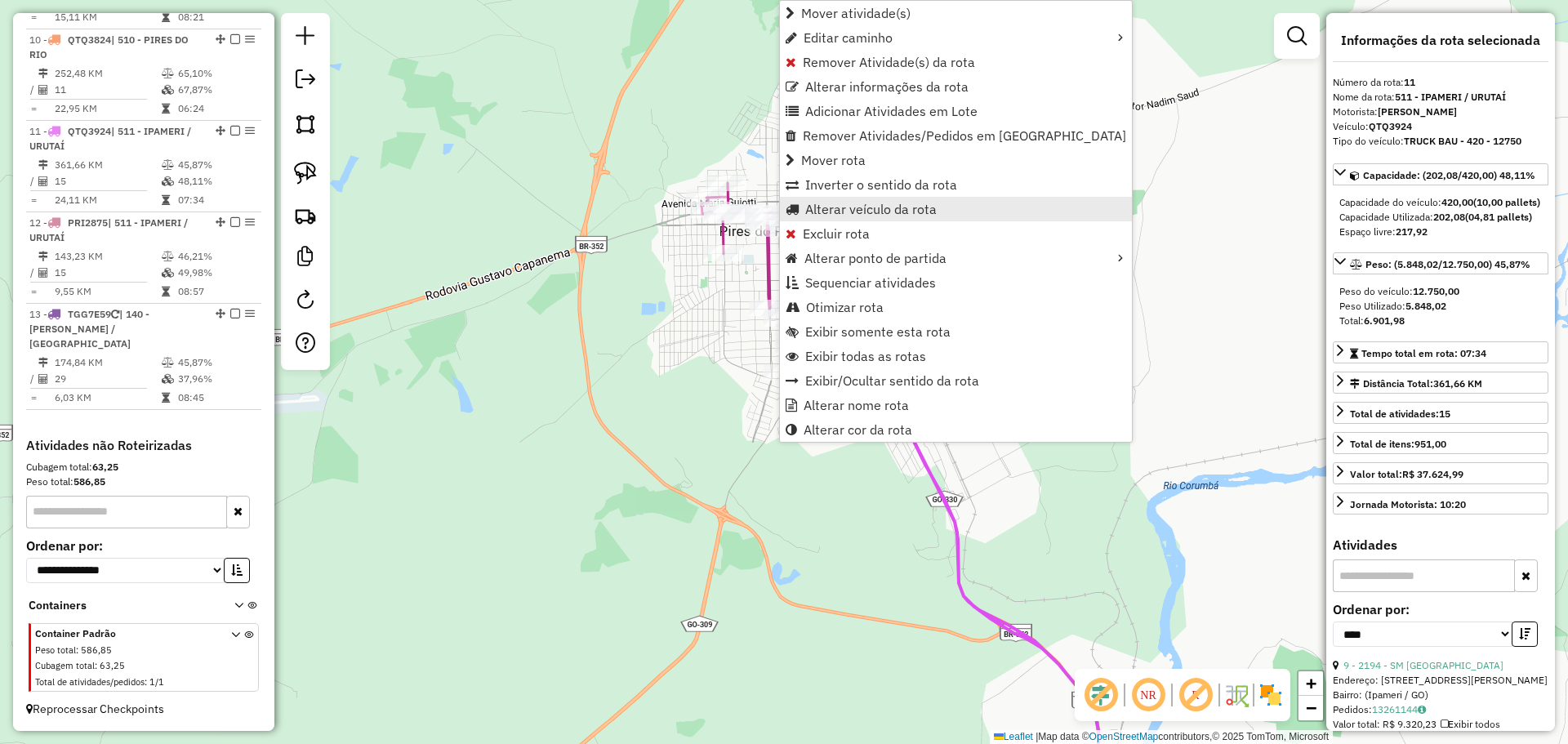
click at [885, 212] on span "Alterar veículo da rota" at bounding box center [871, 209] width 131 height 13
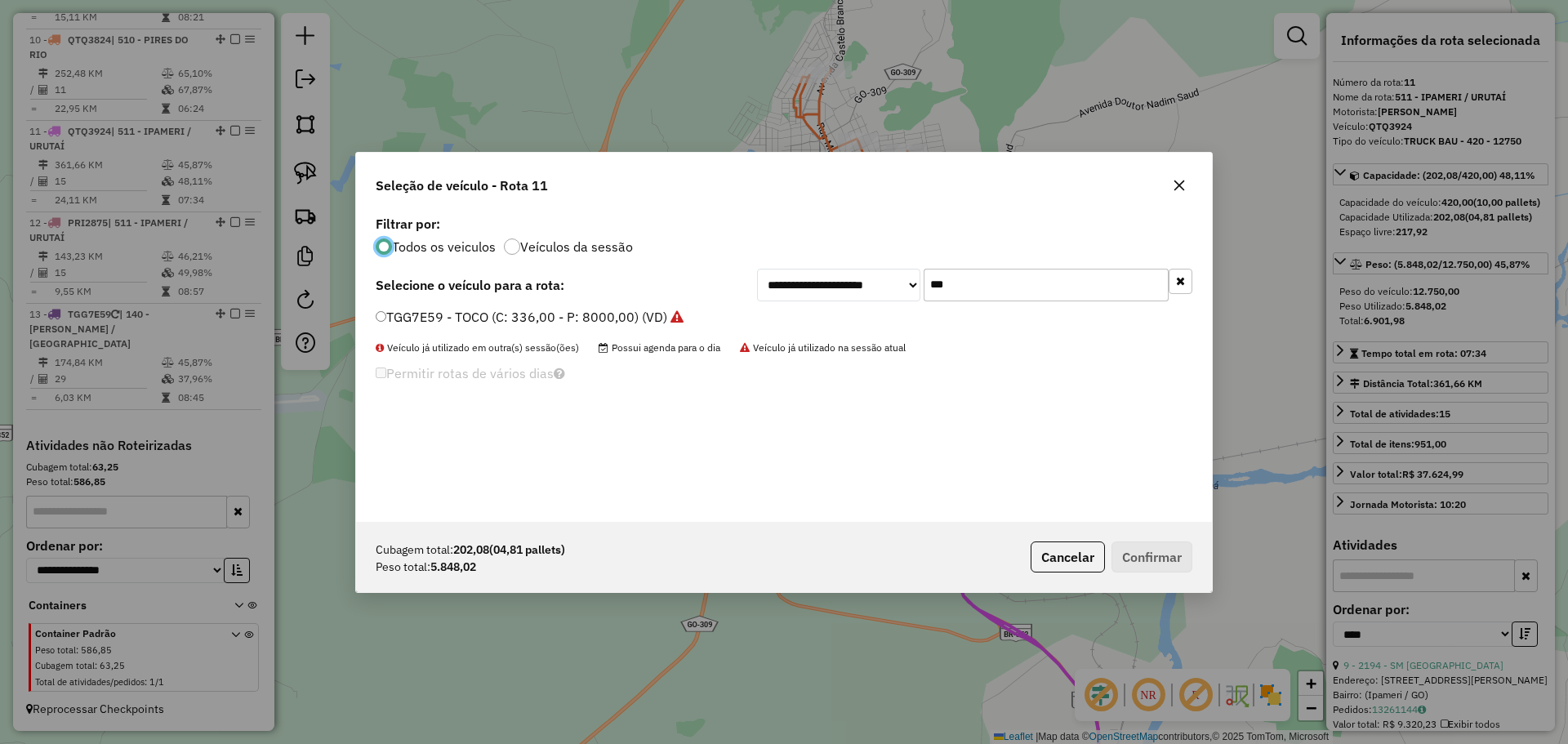
scroll to position [9, 5]
click at [1060, 274] on input "***" at bounding box center [1046, 285] width 245 height 32
type input "****"
click at [449, 312] on label "QTQ3824 - TRUCK BAU - 420 - 12750 (C: 420,00 - P: 12750,00) (VD)" at bounding box center [596, 316] width 441 height 20
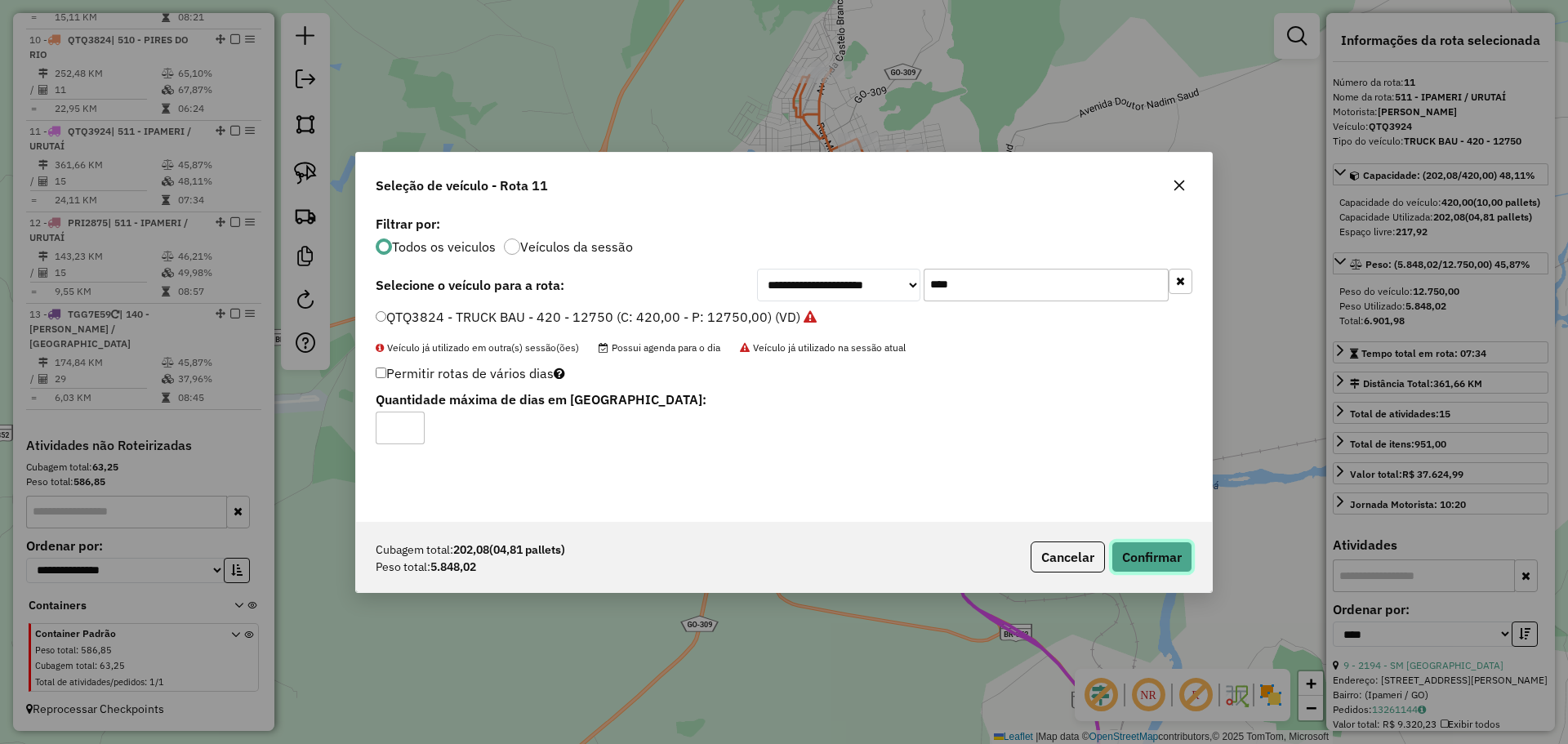
click at [1160, 565] on button "Confirmar" at bounding box center [1151, 557] width 81 height 31
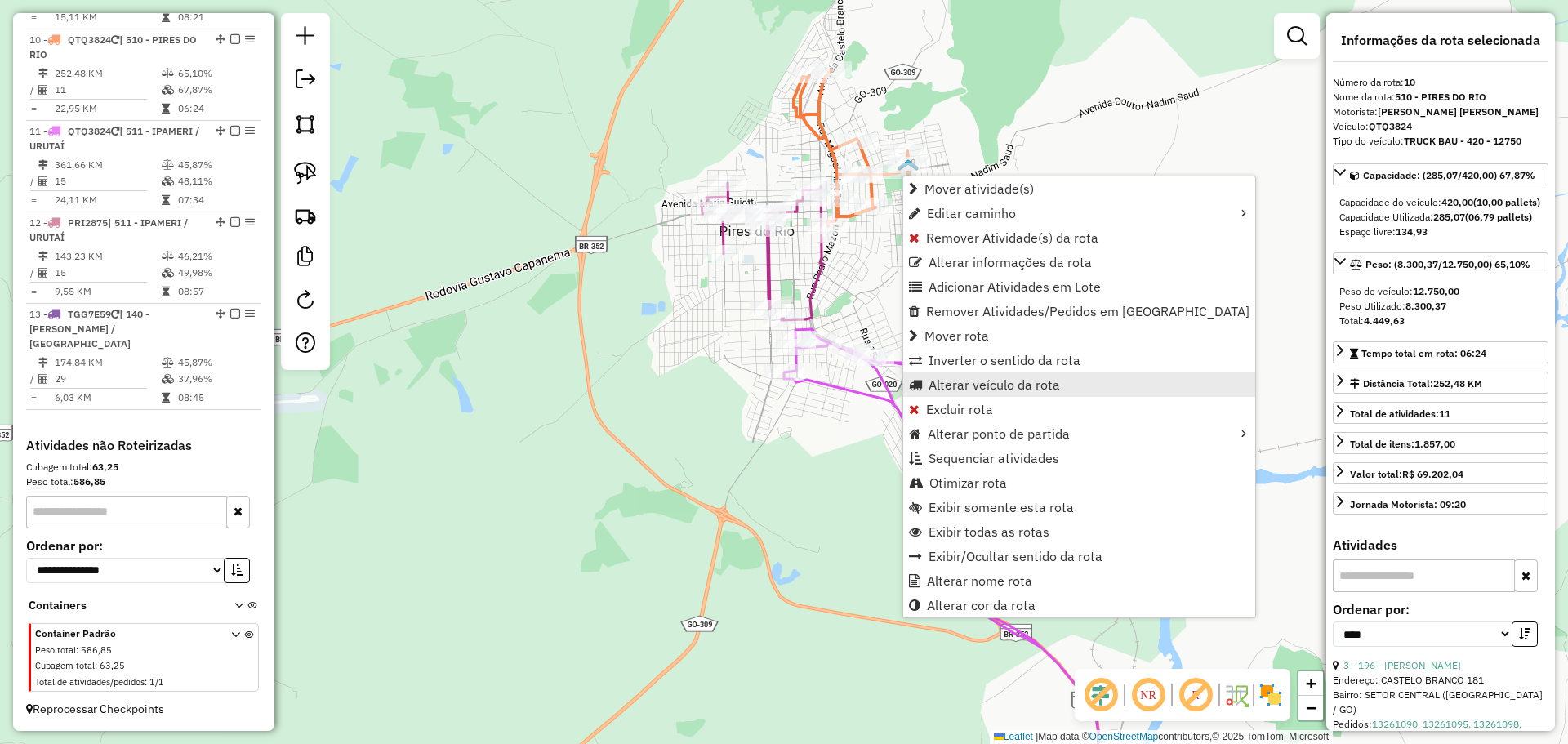
click at [1002, 388] on span "Alterar veículo da rota" at bounding box center [994, 385] width 131 height 13
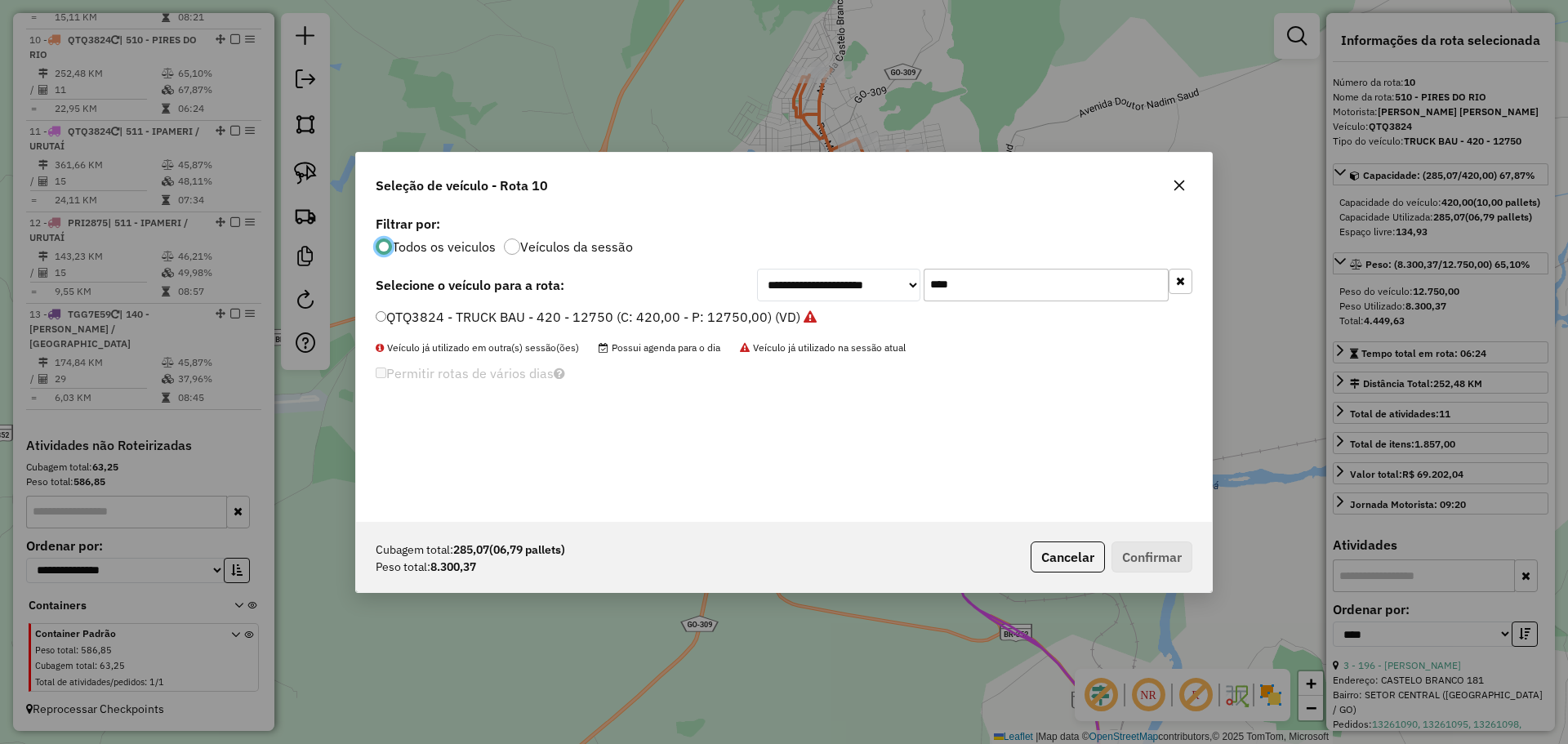
click at [1024, 296] on input "****" at bounding box center [1046, 285] width 245 height 32
click at [1023, 296] on input "****" at bounding box center [1046, 285] width 245 height 32
type input "****"
click at [440, 308] on label "QTQ3924 - TRUCK BAU - 420 - 12750 (C: 420,00 - P: 12750,00) (VD)" at bounding box center [588, 316] width 425 height 20
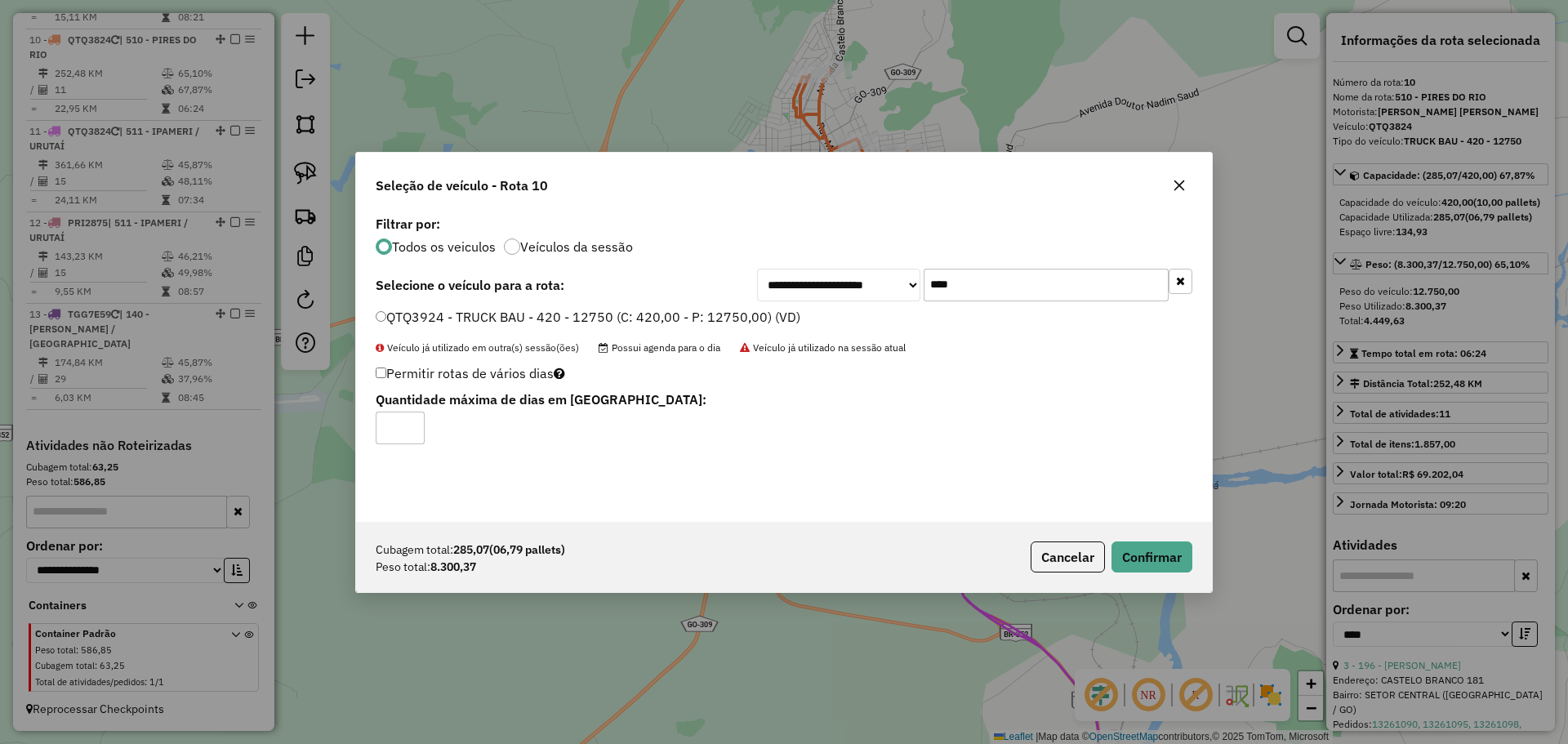
click at [1145, 573] on div "Cubagem total: 285,07 (06,79 pallets) Peso total: 8.300,37 Cancelar Confirmar" at bounding box center [784, 557] width 856 height 70
click at [1151, 561] on button "Confirmar" at bounding box center [1151, 557] width 81 height 31
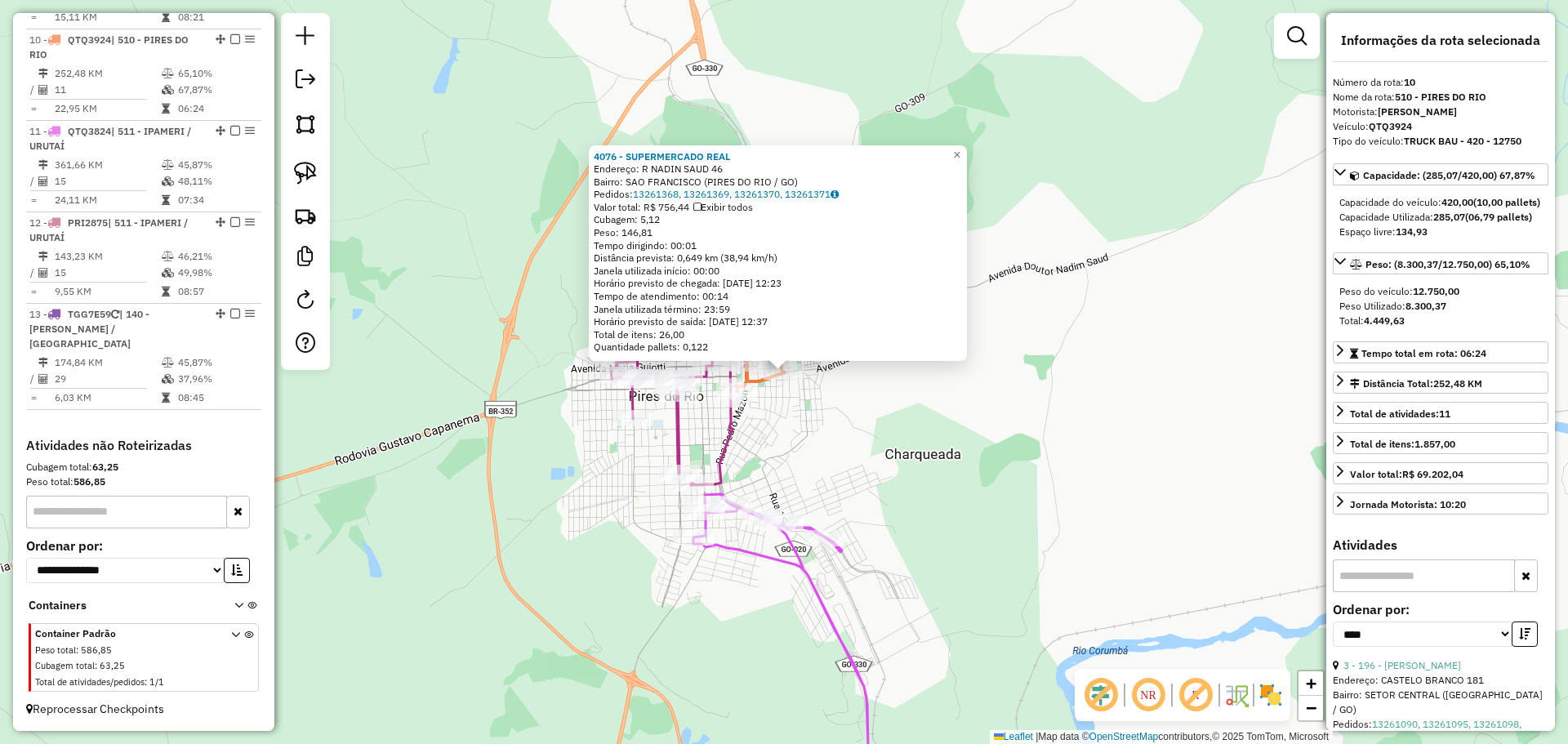
drag, startPoint x: 1000, startPoint y: 502, endPoint x: 952, endPoint y: 441, distance: 77.6
click at [975, 429] on div "4076 - SUPERMERCADO REAL Endereço: R NADIN SAUD 46 Bairro: [GEOGRAPHIC_DATA] (P…" at bounding box center [784, 372] width 1568 height 744
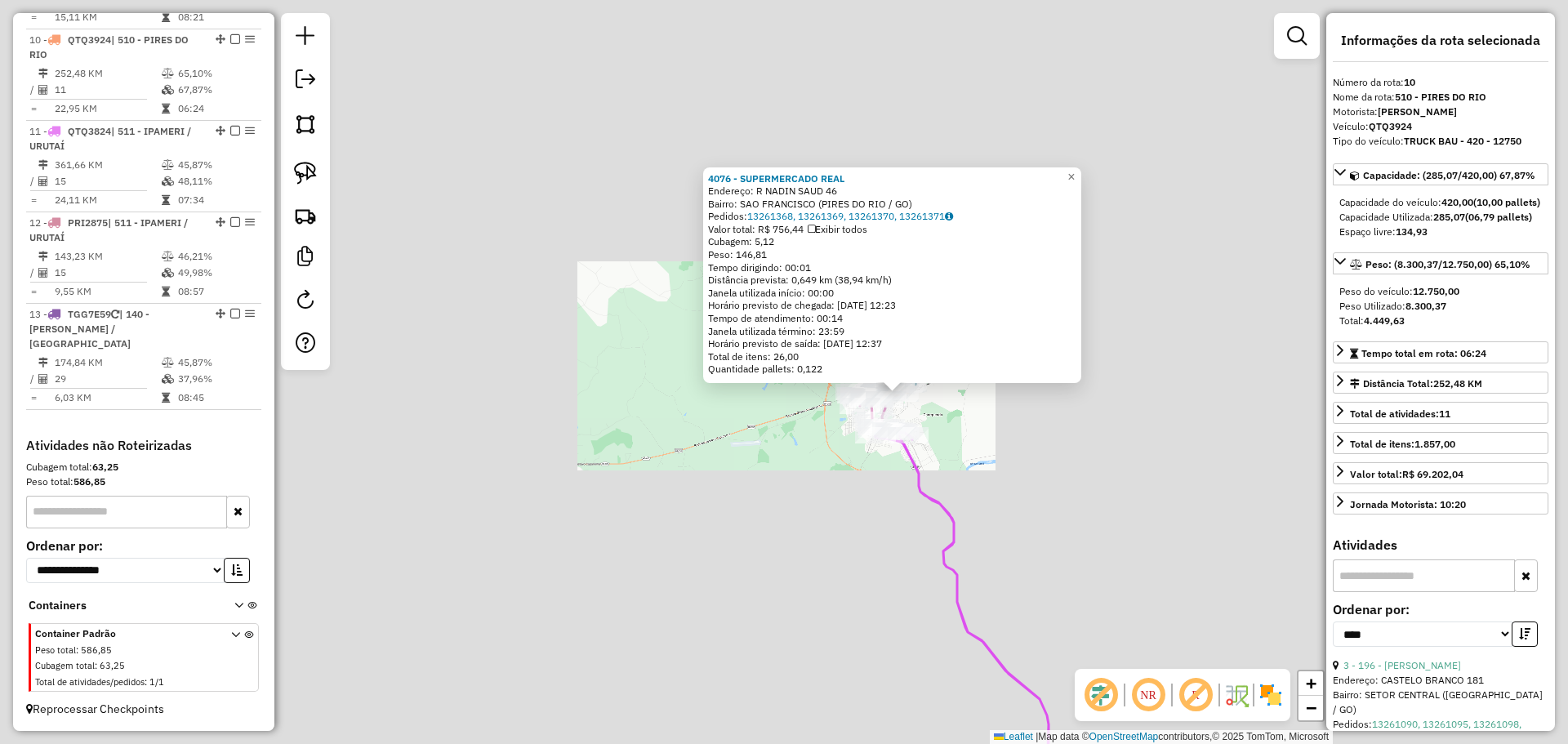
drag, startPoint x: 1053, startPoint y: 636, endPoint x: 866, endPoint y: 348, distance: 343.4
click at [866, 348] on div "4076 - SUPERMERCADO REAL Endereço: R NADIN SAUD 46 Bairro: [GEOGRAPHIC_DATA] (P…" at bounding box center [784, 372] width 1568 height 744
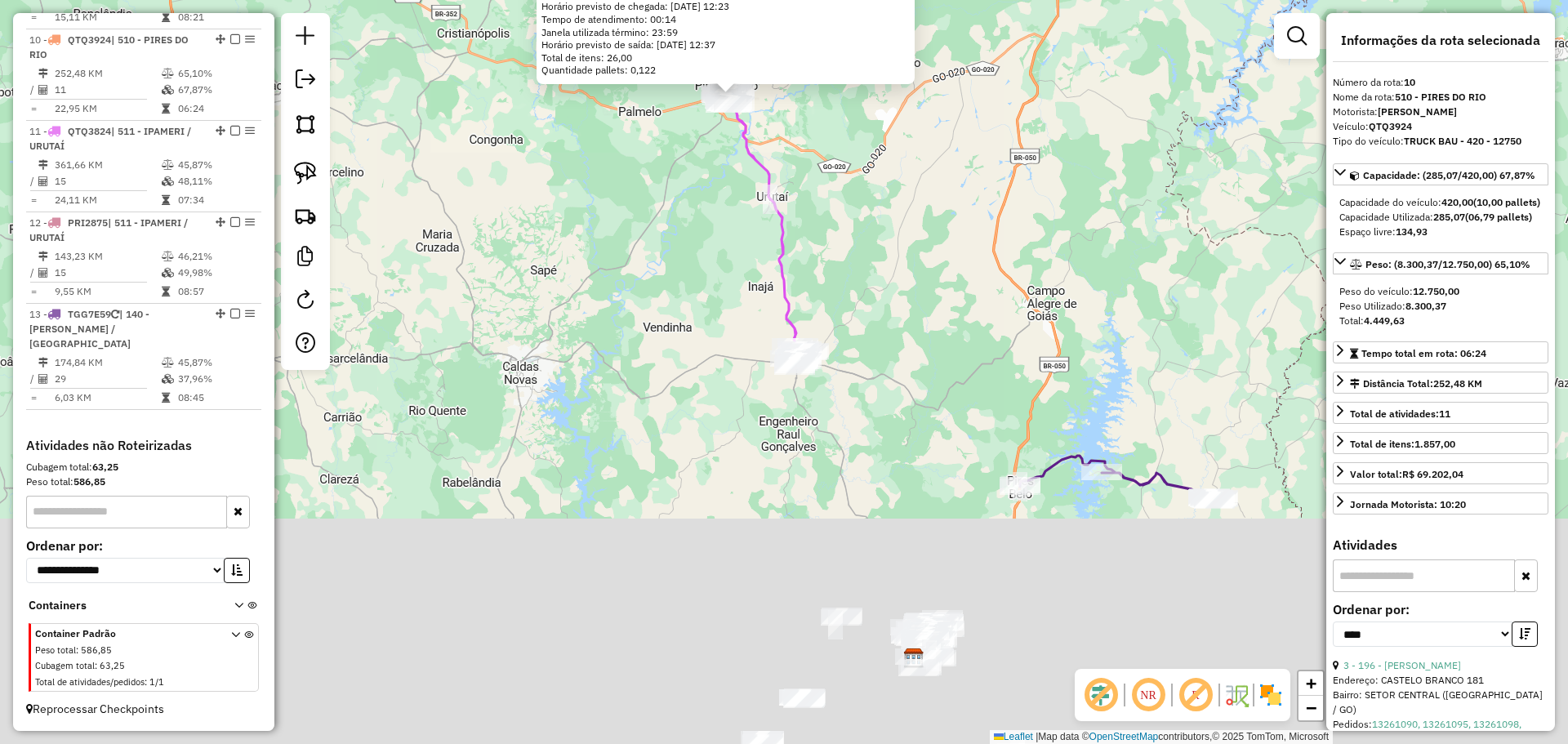
drag, startPoint x: 990, startPoint y: 609, endPoint x: 848, endPoint y: 293, distance: 346.4
click at [848, 293] on div "4076 - SUPERMERCADO REAL Endereço: R NADIN SAUD 46 Bairro: [GEOGRAPHIC_DATA] (P…" at bounding box center [784, 372] width 1568 height 744
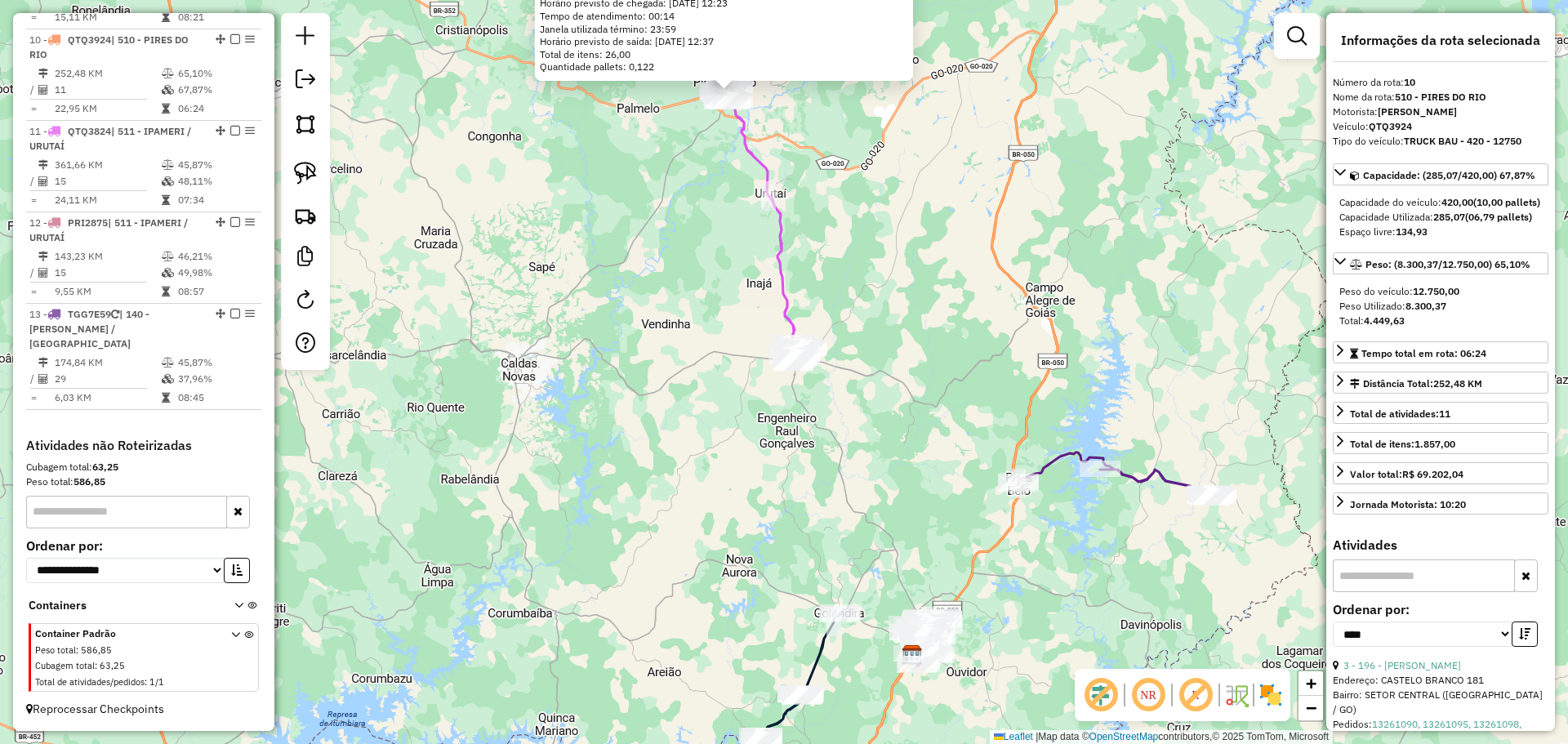
drag, startPoint x: 910, startPoint y: 540, endPoint x: 831, endPoint y: 284, distance: 267.9
click at [831, 277] on div "4076 - SUPERMERCADO REAL Endereço: R NADIN SAUD 46 Bairro: [GEOGRAPHIC_DATA] (P…" at bounding box center [784, 372] width 1568 height 744
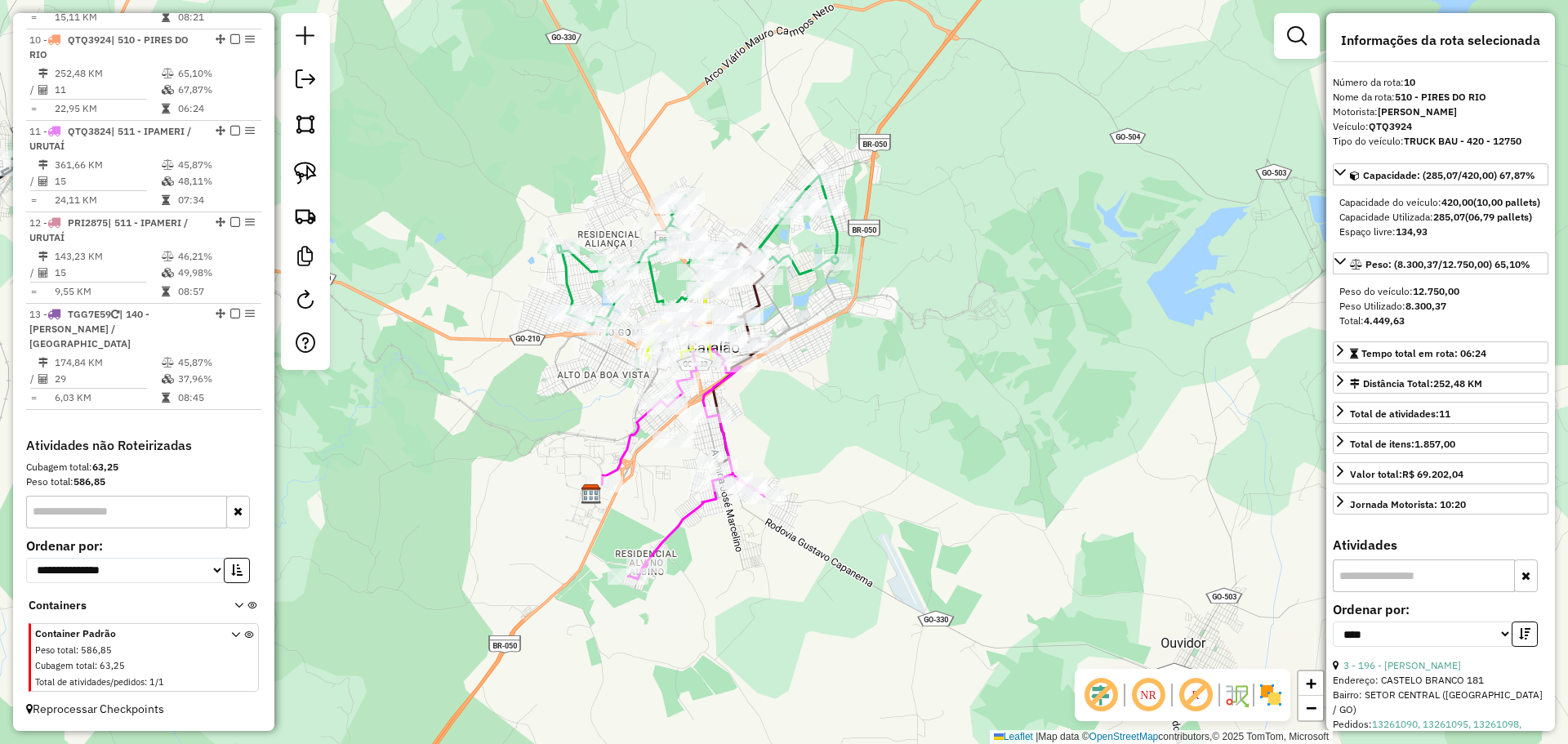
drag, startPoint x: 863, startPoint y: 381, endPoint x: 877, endPoint y: 387, distance: 15.2
click at [895, 398] on div "4076 - SUPERMERCADO REAL Endereço: R NADIN SAUD 46 Bairro: [GEOGRAPHIC_DATA] (P…" at bounding box center [784, 372] width 1568 height 744
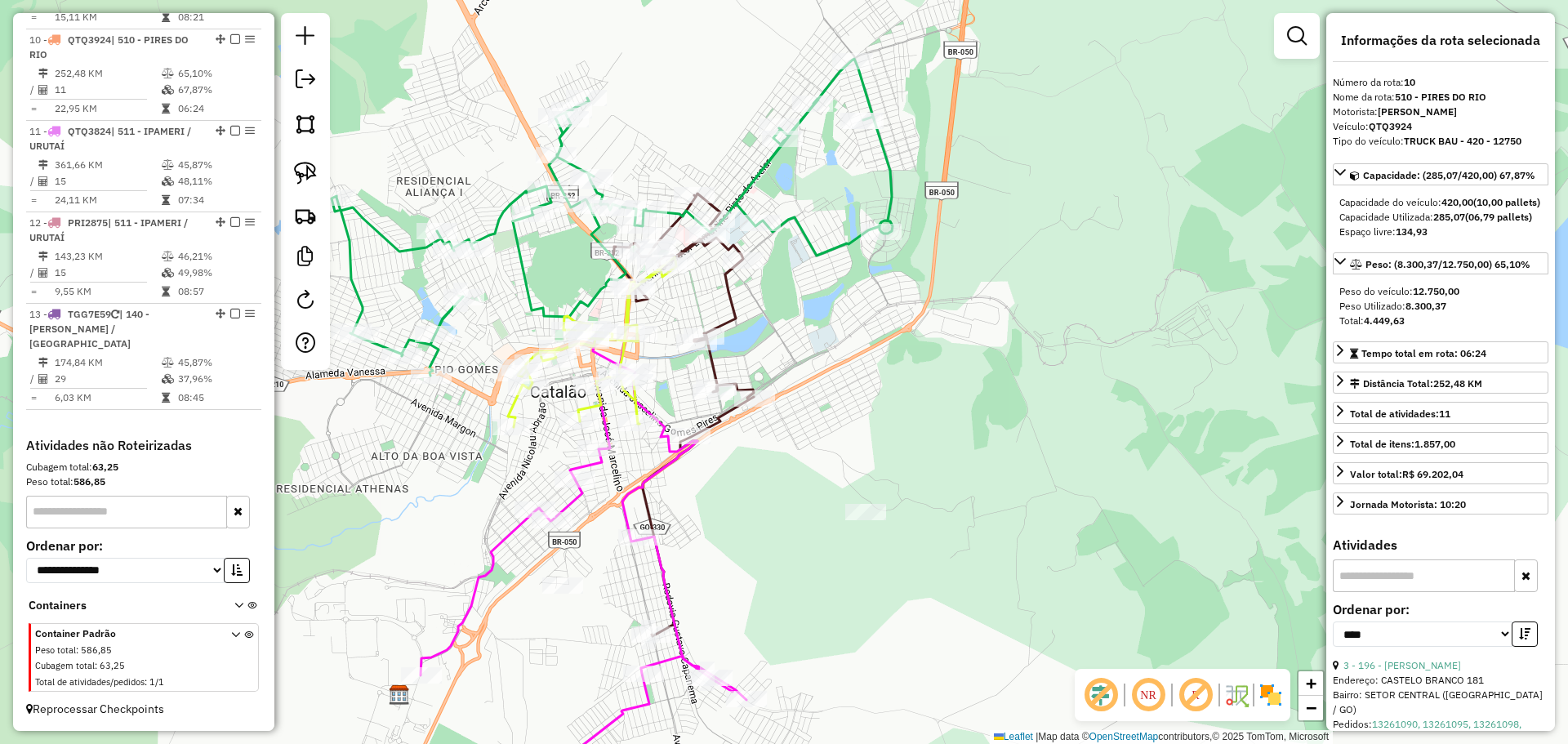
drag, startPoint x: 838, startPoint y: 402, endPoint x: 885, endPoint y: 524, distance: 130.7
click at [885, 521] on div at bounding box center [865, 511] width 41 height 16
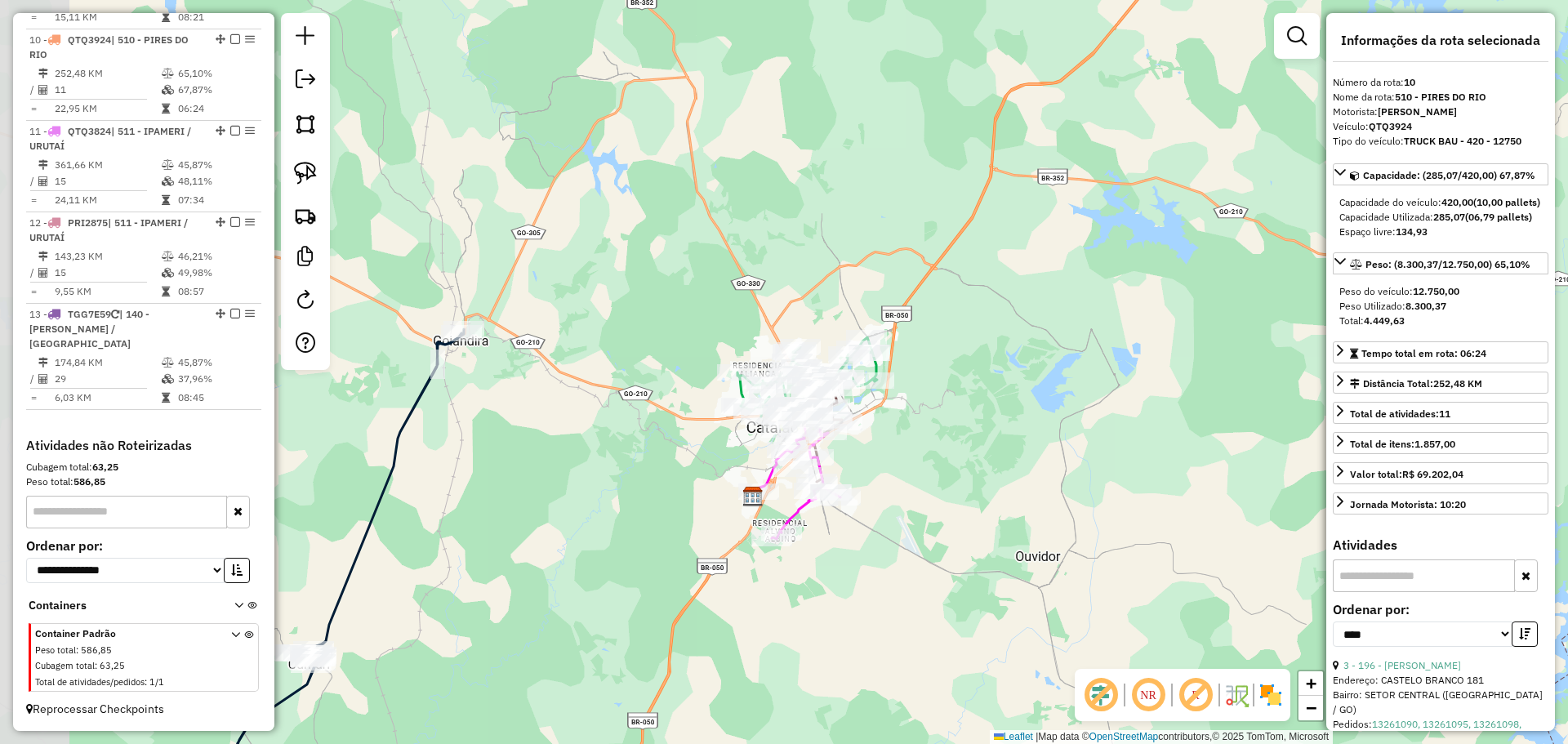
drag, startPoint x: 810, startPoint y: 248, endPoint x: 806, endPoint y: 262, distance: 14.6
click at [870, 355] on div "4076 - SUPERMERCADO REAL Endereço: R NADIN SAUD 46 Bairro: [GEOGRAPHIC_DATA] (P…" at bounding box center [784, 372] width 1568 height 744
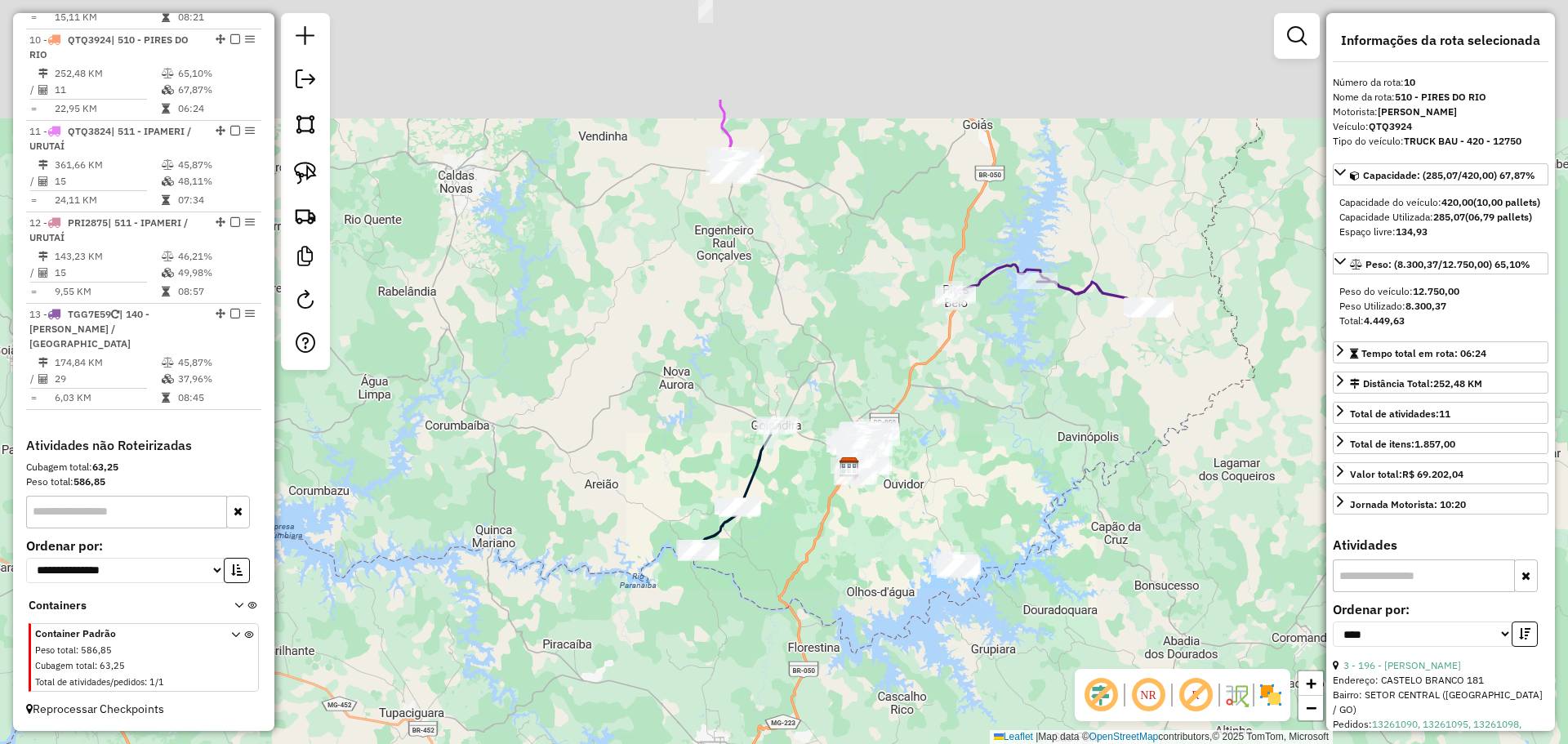
drag, startPoint x: 731, startPoint y: 124, endPoint x: 854, endPoint y: 434, distance: 333.5
click at [854, 434] on div "4076 - SUPERMERCADO REAL Endereço: R NADIN SAUD 46 Bairro: [GEOGRAPHIC_DATA] (P…" at bounding box center [784, 372] width 1568 height 744
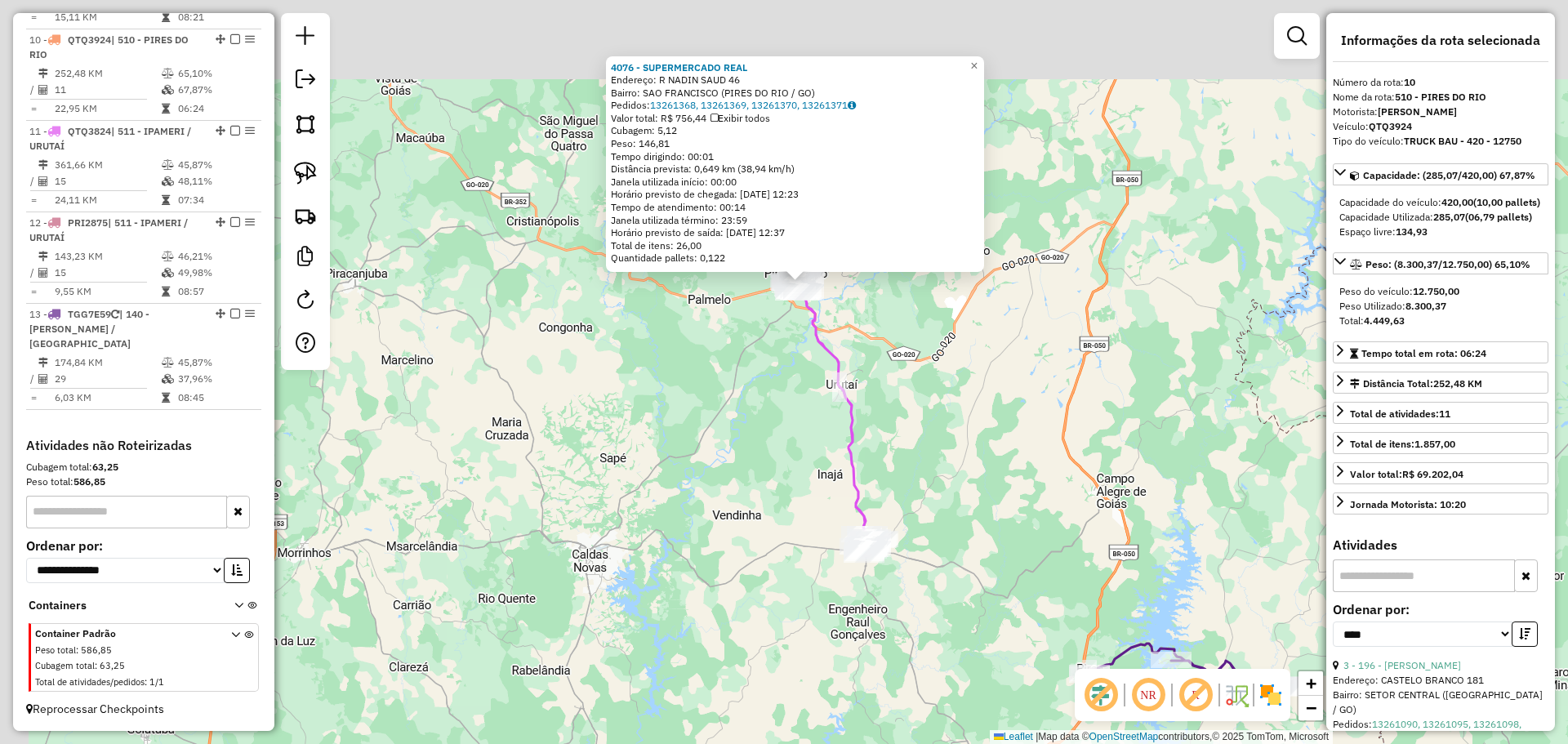
drag, startPoint x: 796, startPoint y: 289, endPoint x: 858, endPoint y: 468, distance: 189.4
click at [858, 468] on icon at bounding box center [836, 415] width 83 height 251
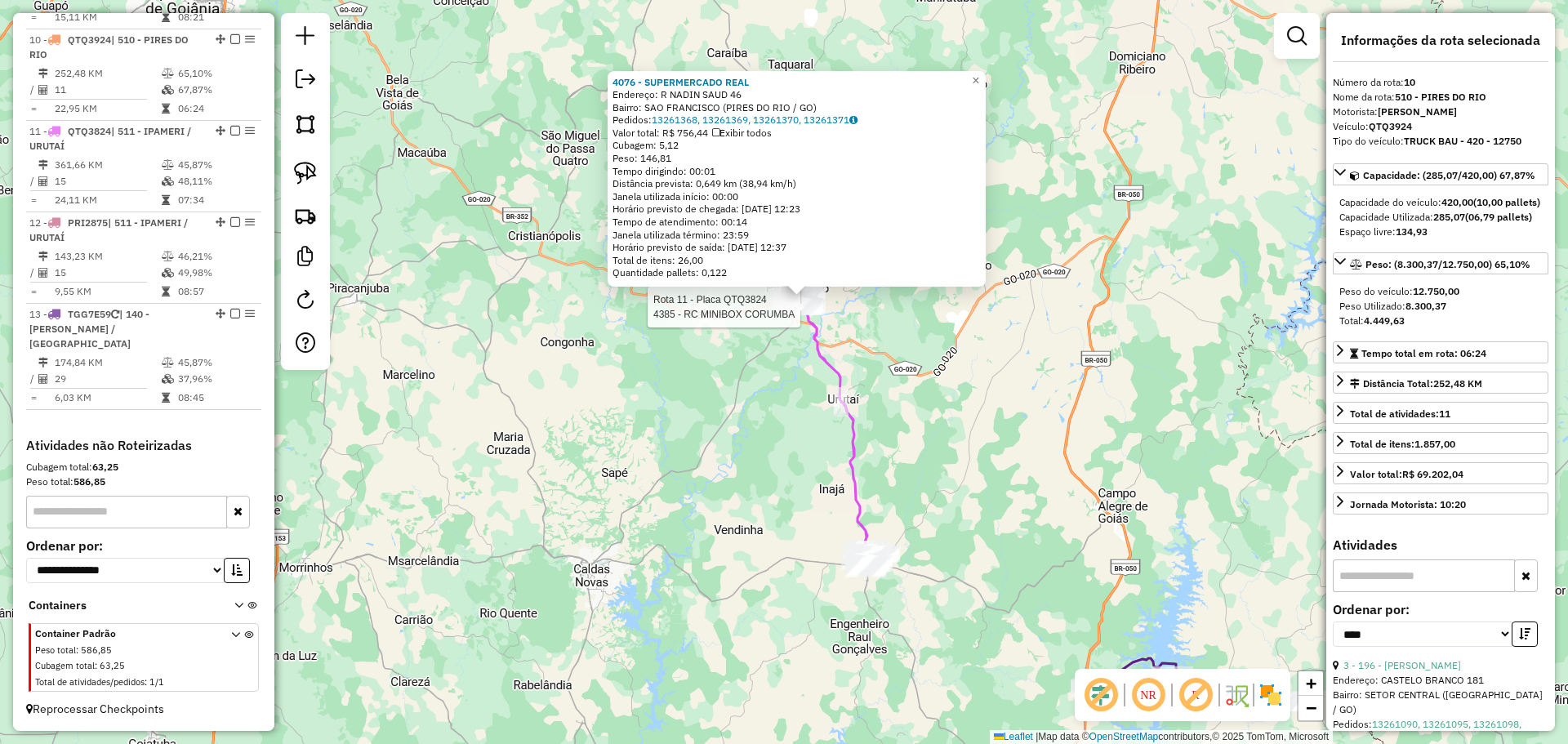
click at [809, 409] on div "Rota 11 - Placa QTQ3824 4385 - RC MINIBOX CORUMBA 4076 - SUPERMERCADO REAL Ende…" at bounding box center [784, 372] width 1568 height 744
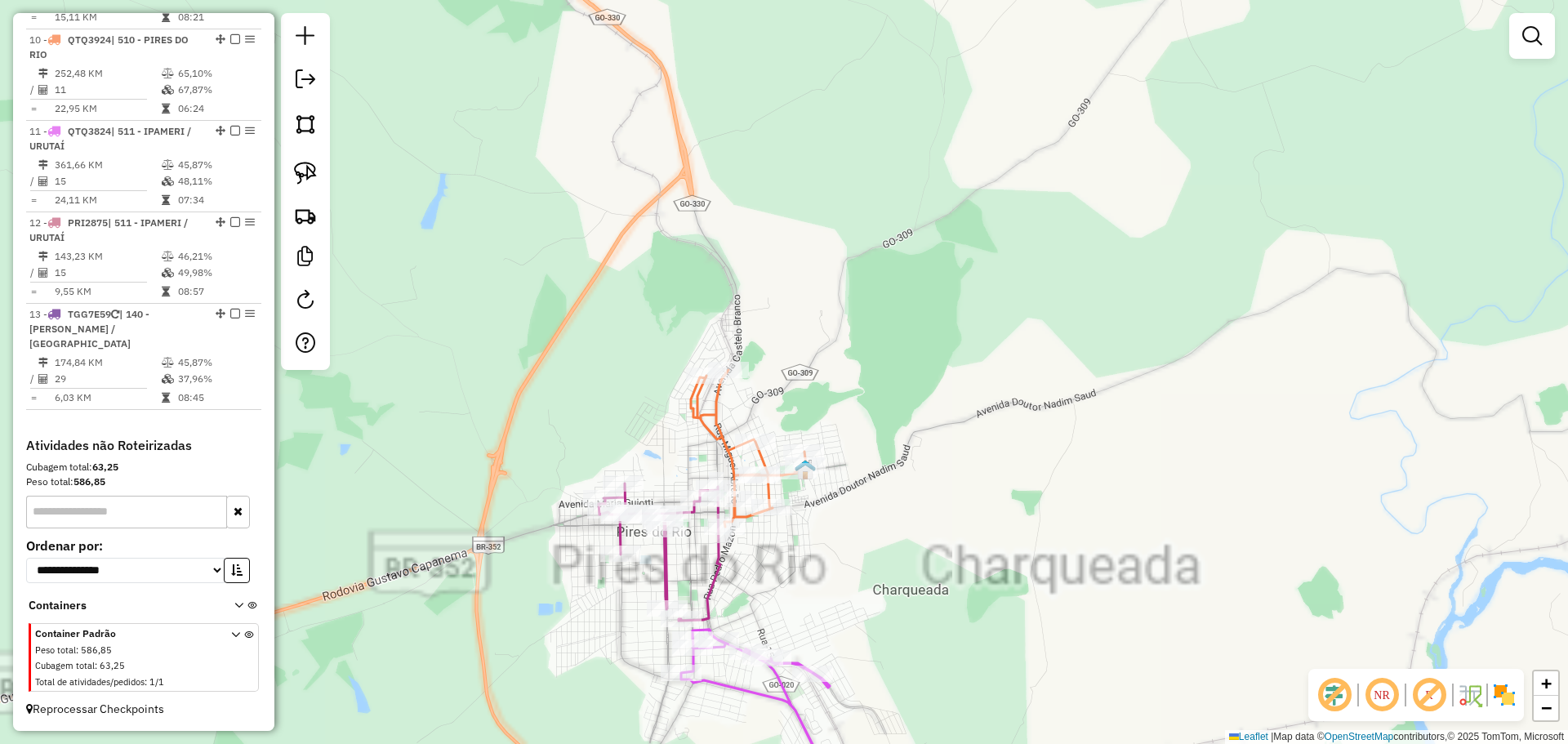
drag, startPoint x: 926, startPoint y: 404, endPoint x: 927, endPoint y: 302, distance: 102.0
click at [927, 302] on div "Janela de atendimento Grade de atendimento Capacidade Transportadoras Veículos …" at bounding box center [784, 372] width 1568 height 744
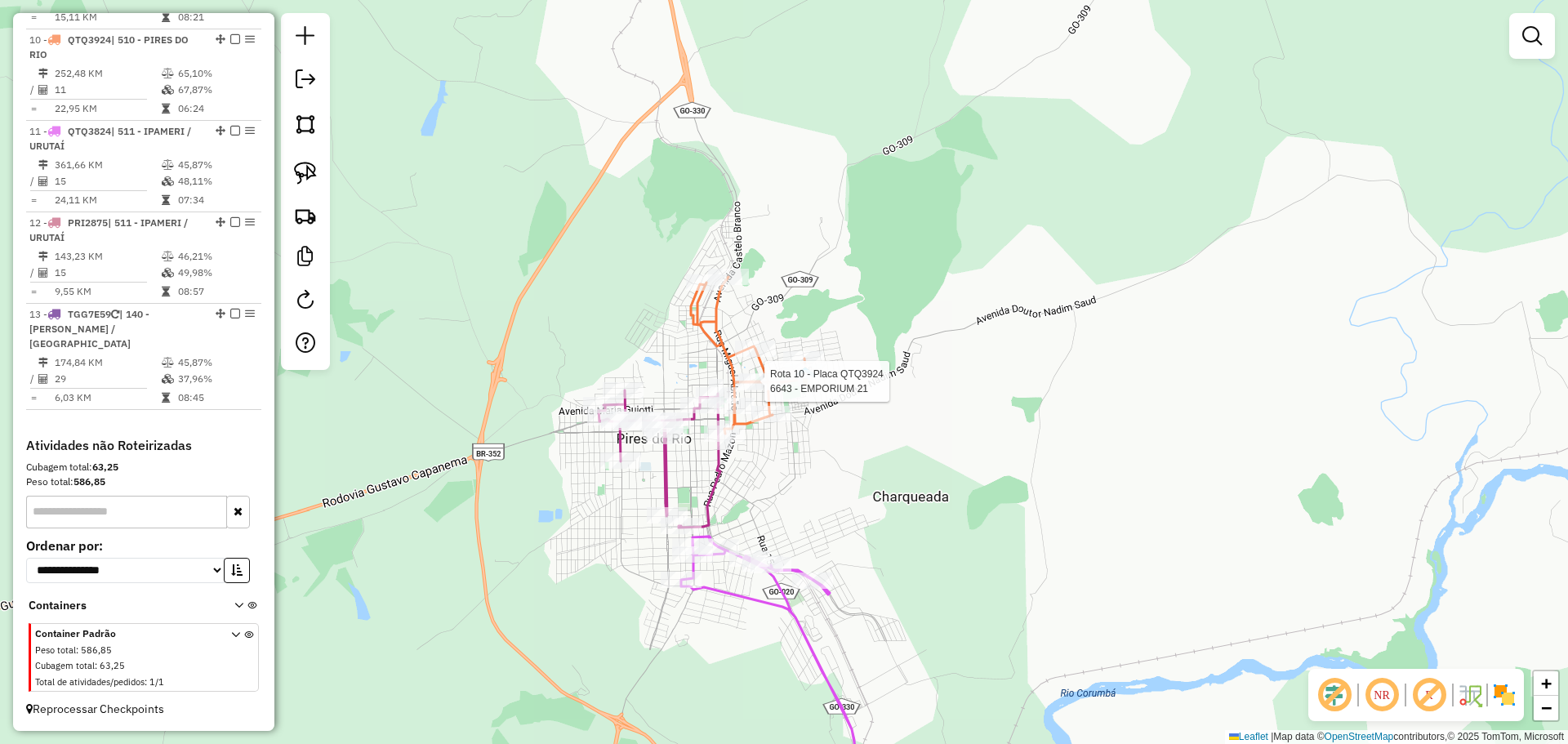
select select "*********"
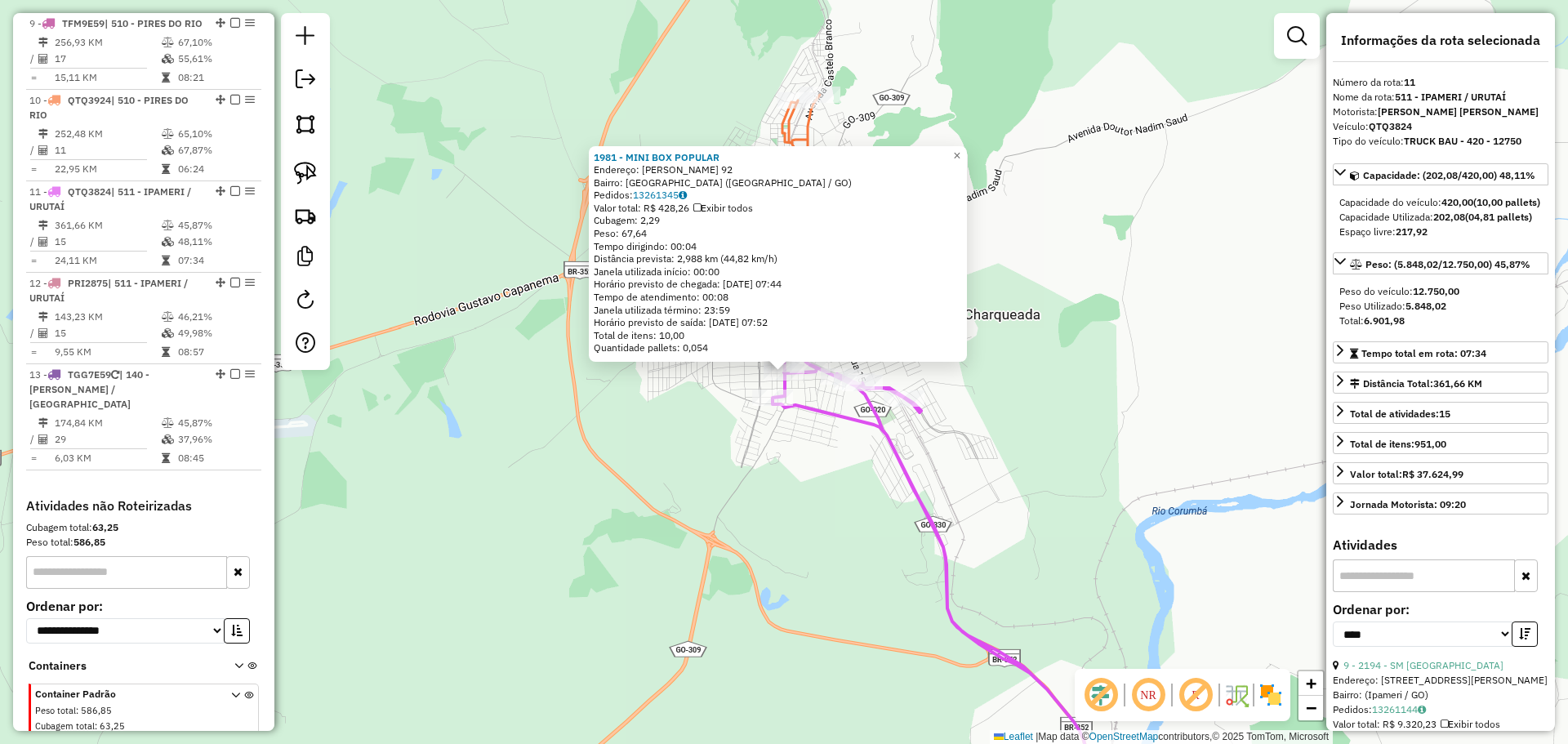
scroll to position [1395, 0]
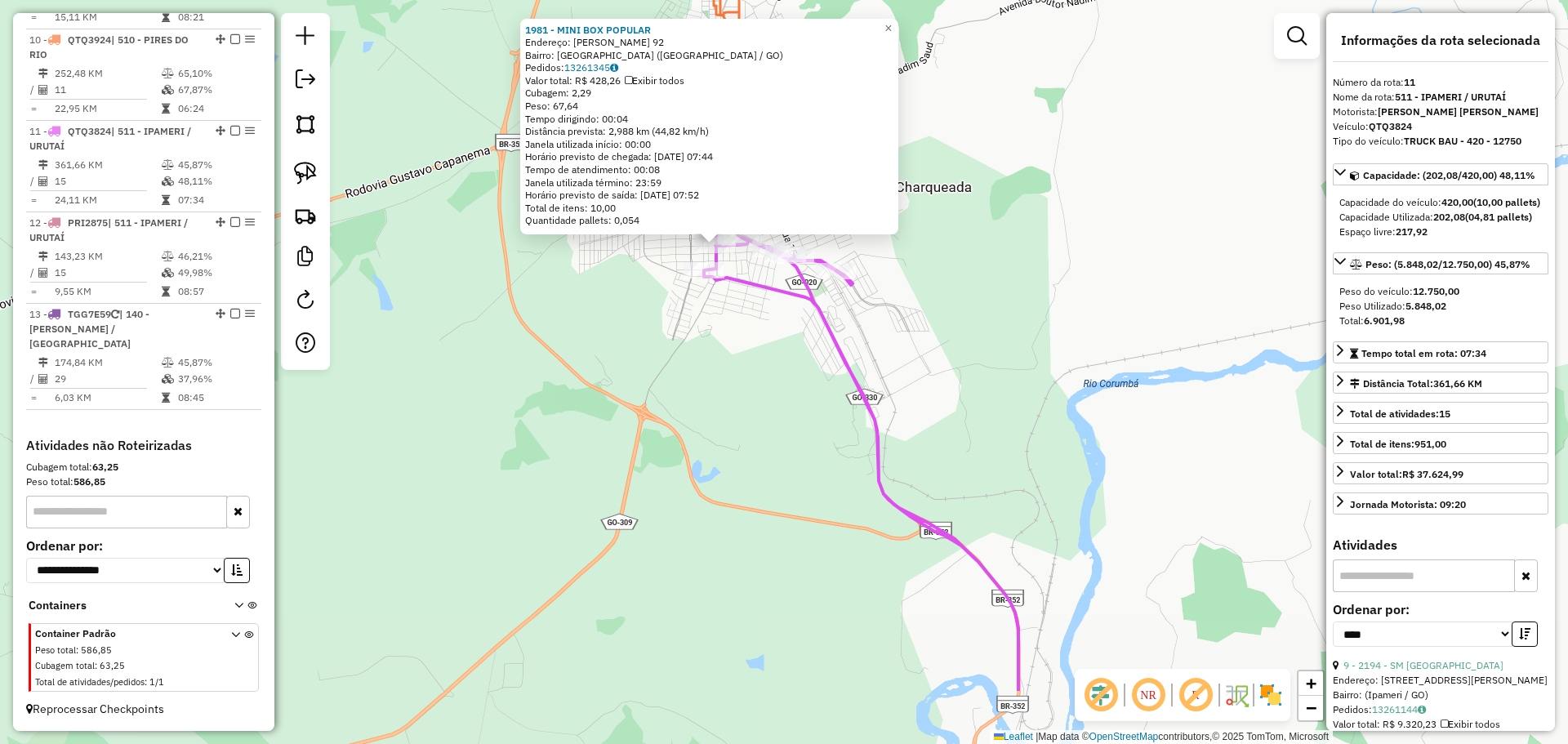
drag, startPoint x: 734, startPoint y: 582, endPoint x: 704, endPoint y: 602, distance: 36.1
click at [684, 487] on div "1981 - MINI BOX POPULAR Endereço: MARTA RASSI 92 Bairro: VILA NOVA (PIRES DO RI…" at bounding box center [784, 372] width 1568 height 744
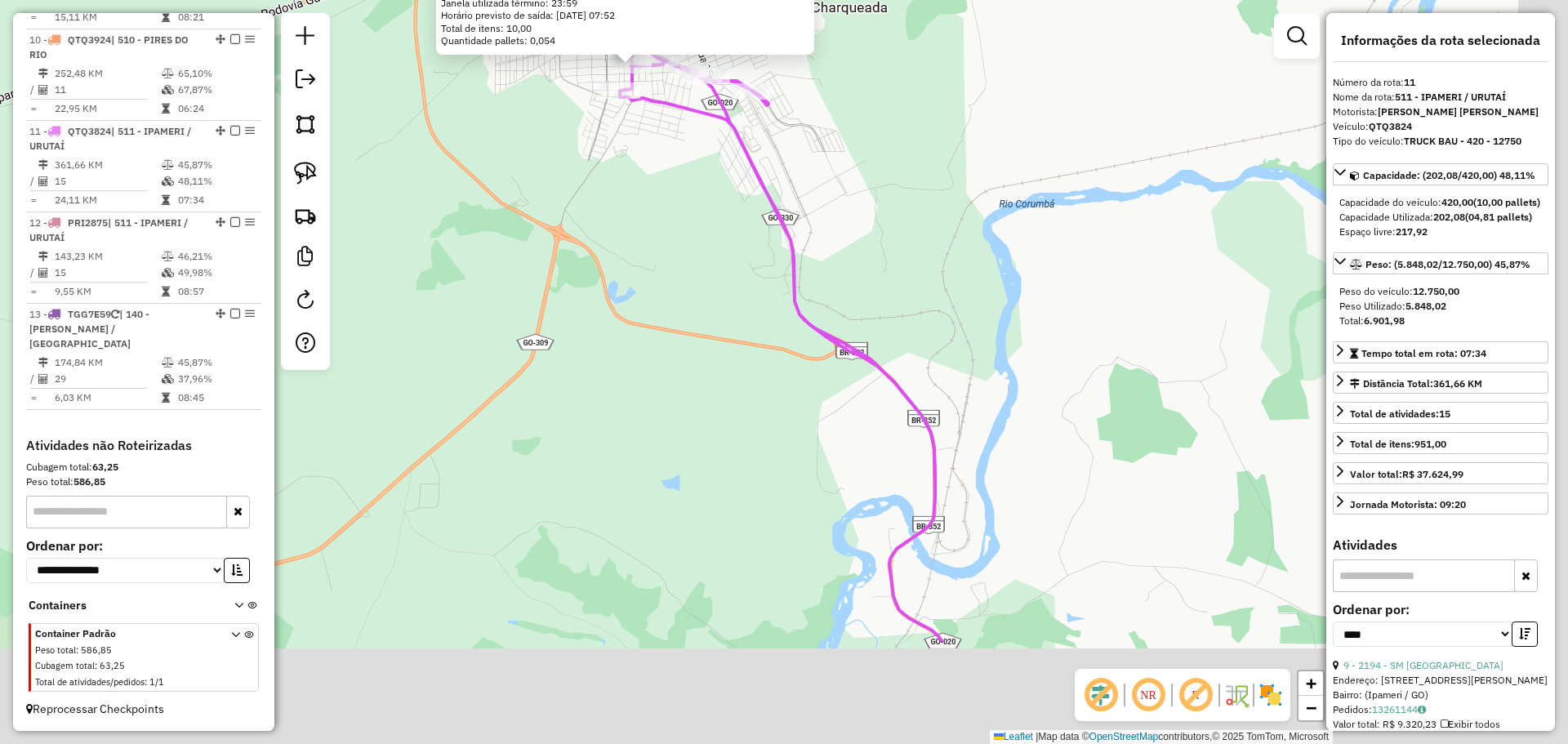
drag, startPoint x: 642, startPoint y: 491, endPoint x: 633, endPoint y: 472, distance: 21.0
click at [633, 472] on div "1981 - MINI BOX POPULAR Endereço: MARTA RASSI 92 Bairro: VILA NOVA (PIRES DO RI…" at bounding box center [784, 372] width 1568 height 744
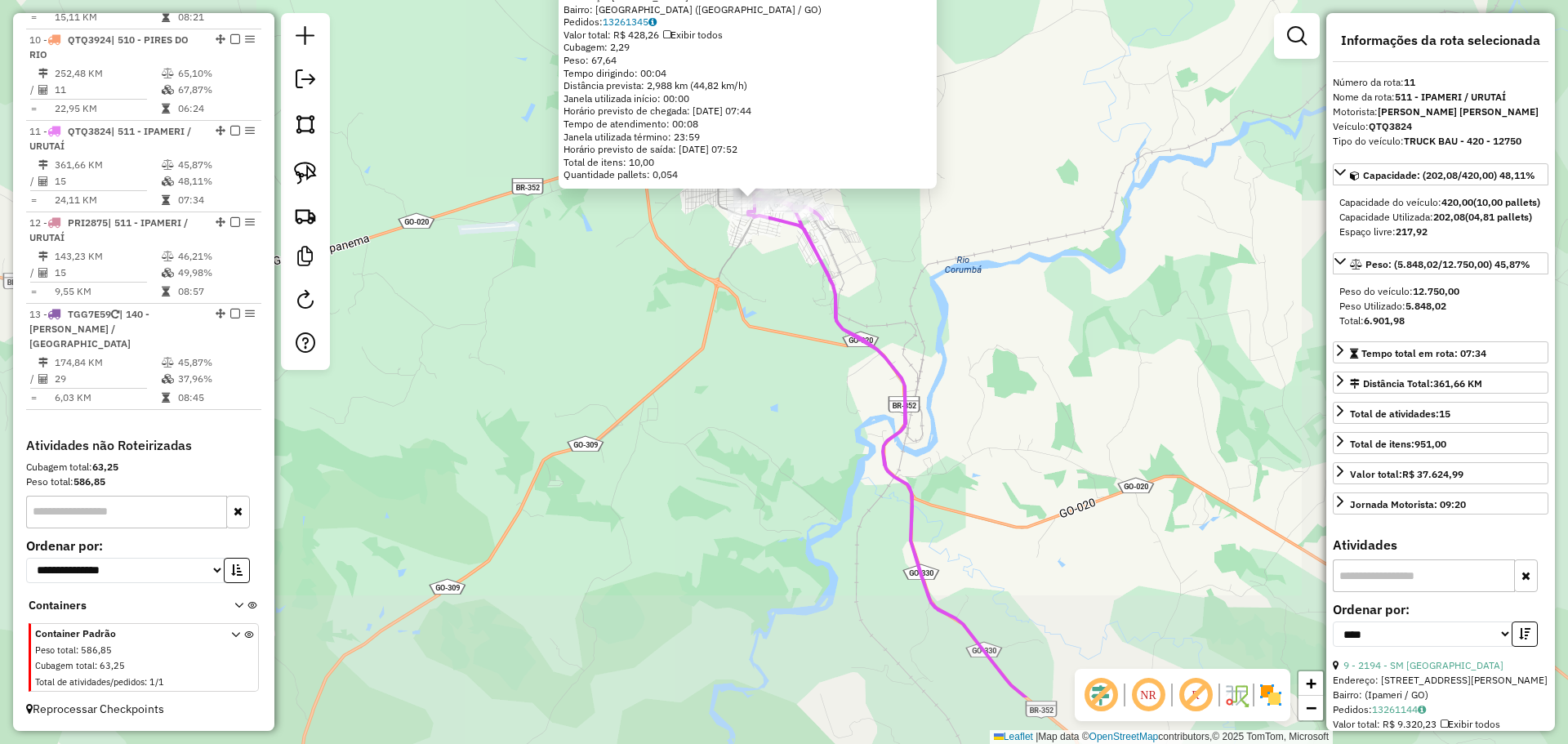
drag, startPoint x: 984, startPoint y: 611, endPoint x: 778, endPoint y: 245, distance: 420.0
click at [779, 246] on div "1981 - MINI BOX POPULAR Endereço: MARTA RASSI 92 Bairro: VILA NOVA (PIRES DO RI…" at bounding box center [784, 372] width 1568 height 744
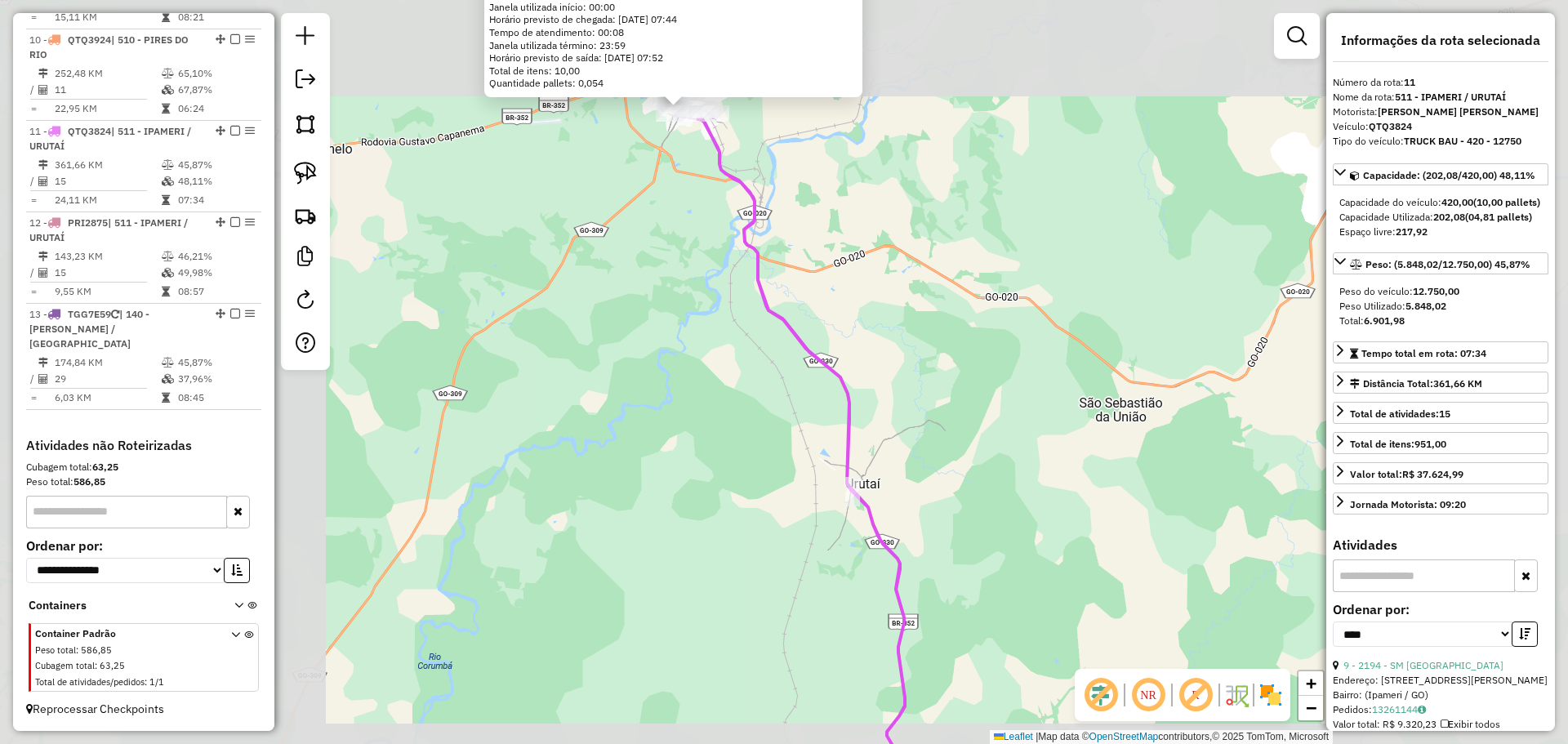
drag, startPoint x: 1064, startPoint y: 513, endPoint x: 736, endPoint y: 309, distance: 386.3
click at [736, 309] on div "1981 - MINI BOX POPULAR Endereço: MARTA RASSI 92 Bairro: VILA NOVA (PIRES DO RI…" at bounding box center [784, 372] width 1568 height 744
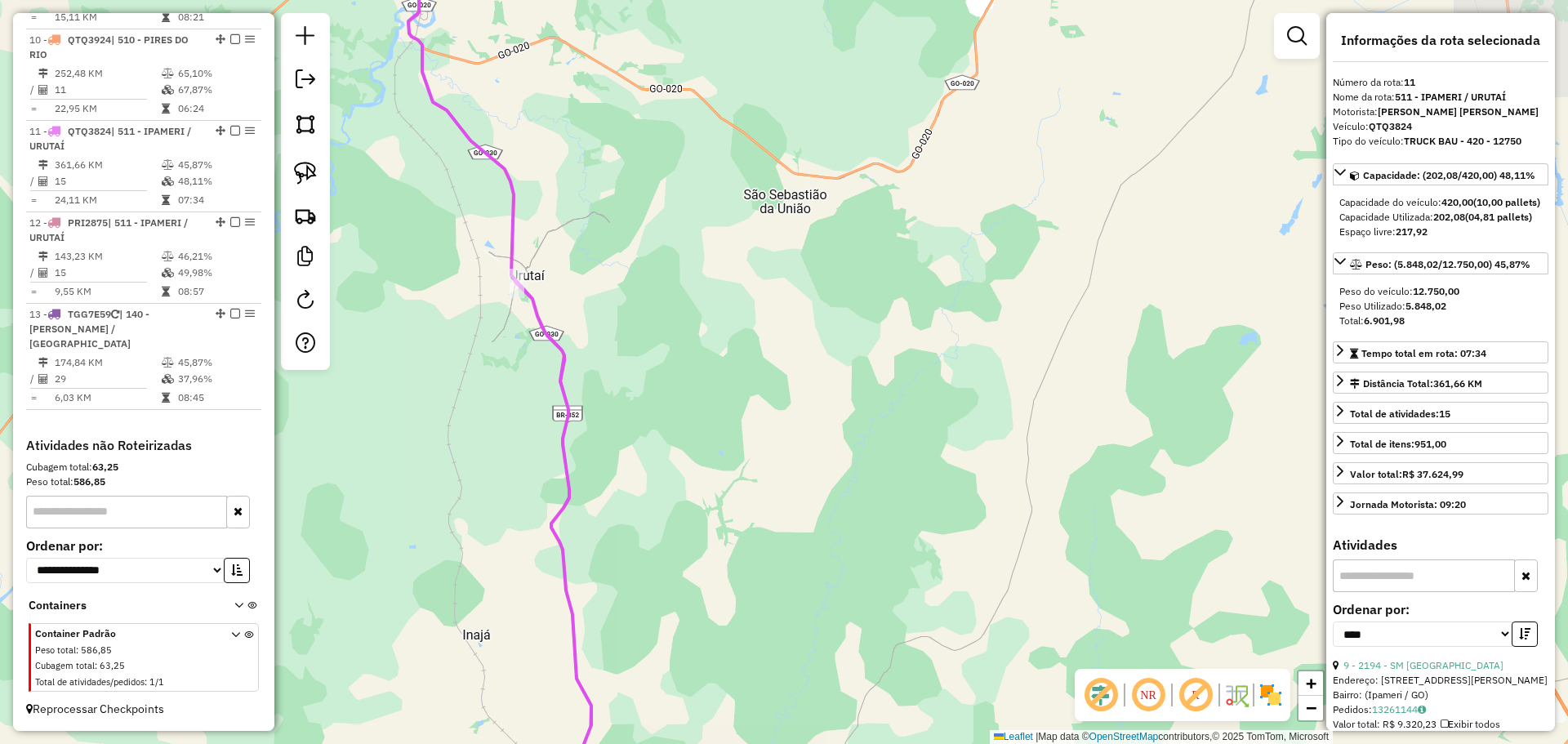
drag, startPoint x: 867, startPoint y: 525, endPoint x: 687, endPoint y: 159, distance: 407.9
click at [689, 161] on div "1981 - MINI BOX POPULAR Endereço: MARTA RASSI 92 Bairro: VILA NOVA (PIRES DO RI…" at bounding box center [784, 372] width 1568 height 744
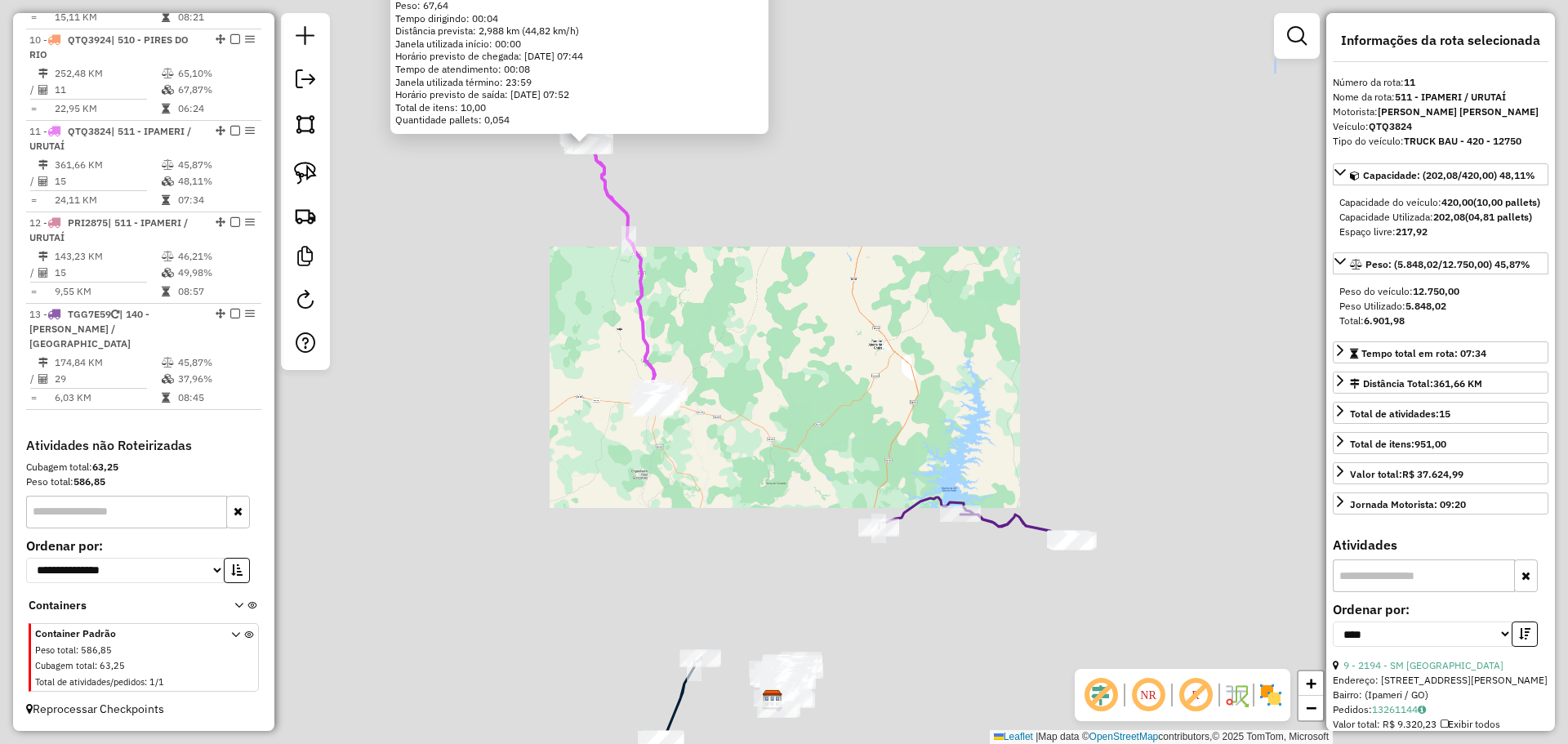
drag, startPoint x: 736, startPoint y: 475, endPoint x: 744, endPoint y: 326, distance: 149.2
click at [758, 236] on div "1981 - MINI BOX POPULAR Endereço: MARTA RASSI 92 Bairro: VILA NOVA (PIRES DO RI…" at bounding box center [784, 372] width 1568 height 744
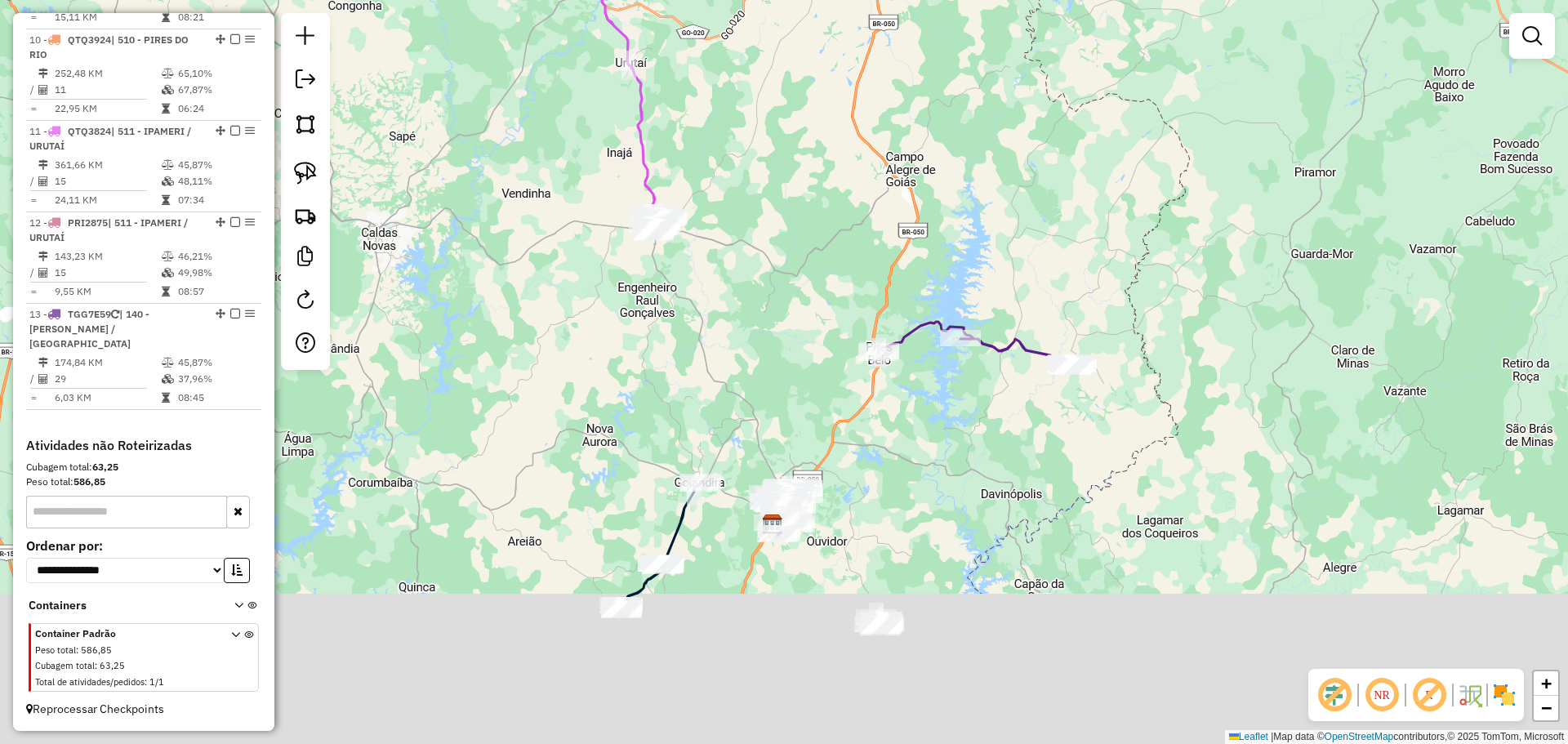
drag, startPoint x: 716, startPoint y: 524, endPoint x: 716, endPoint y: 170, distance: 354.0
click at [716, 170] on div "Janela de atendimento Grade de atendimento Capacidade Transportadoras Veículos …" at bounding box center [784, 372] width 1568 height 744
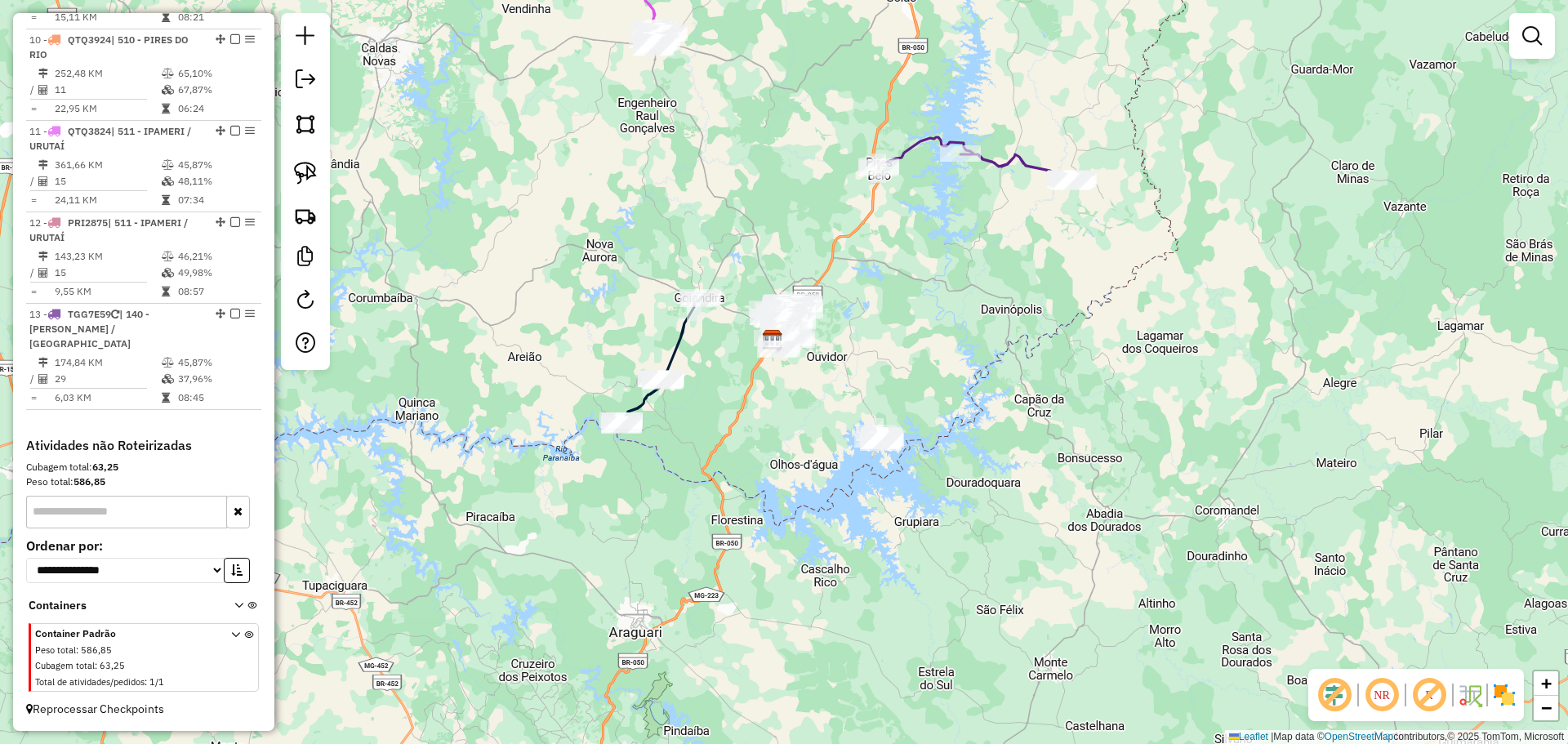
select select "*********"
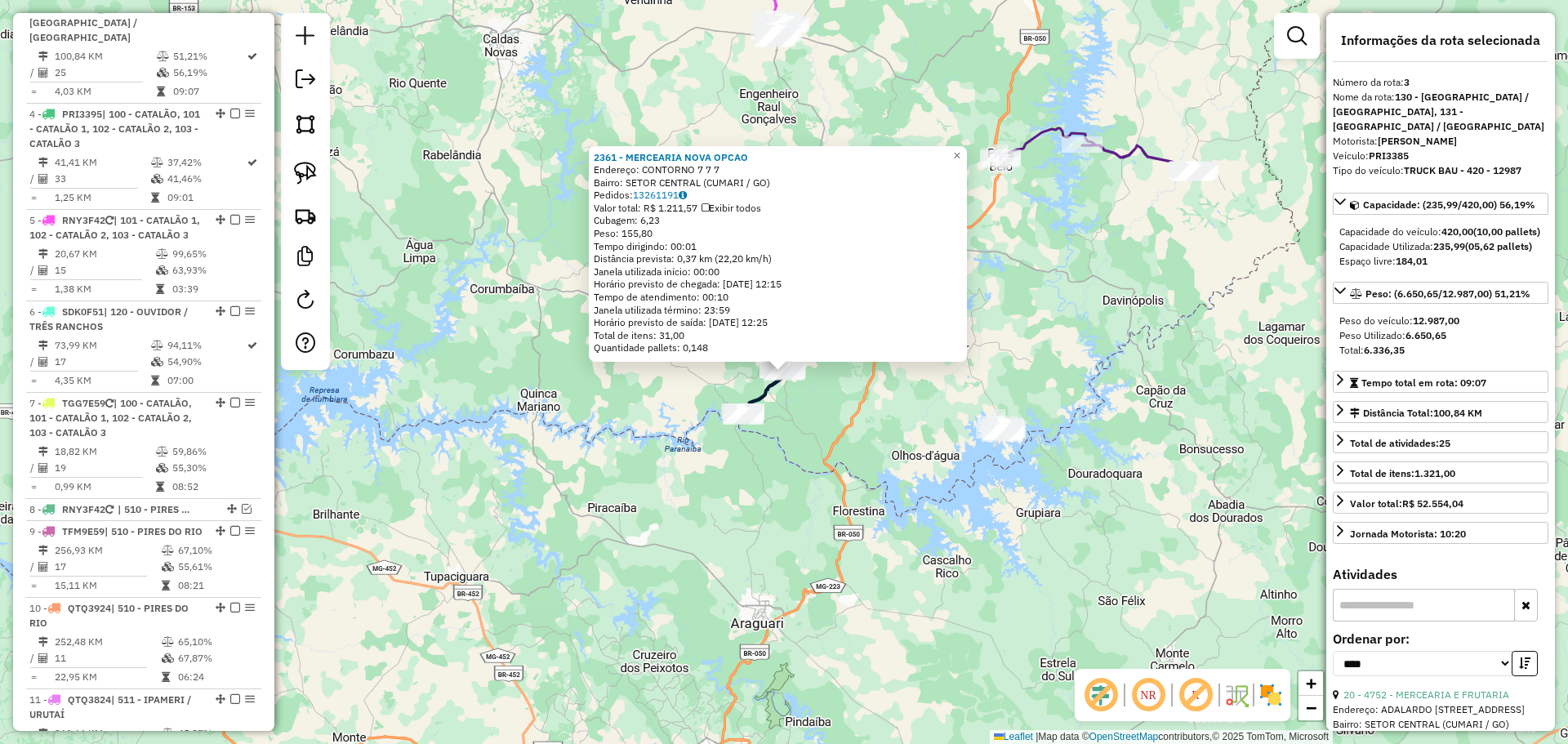
scroll to position [795, 0]
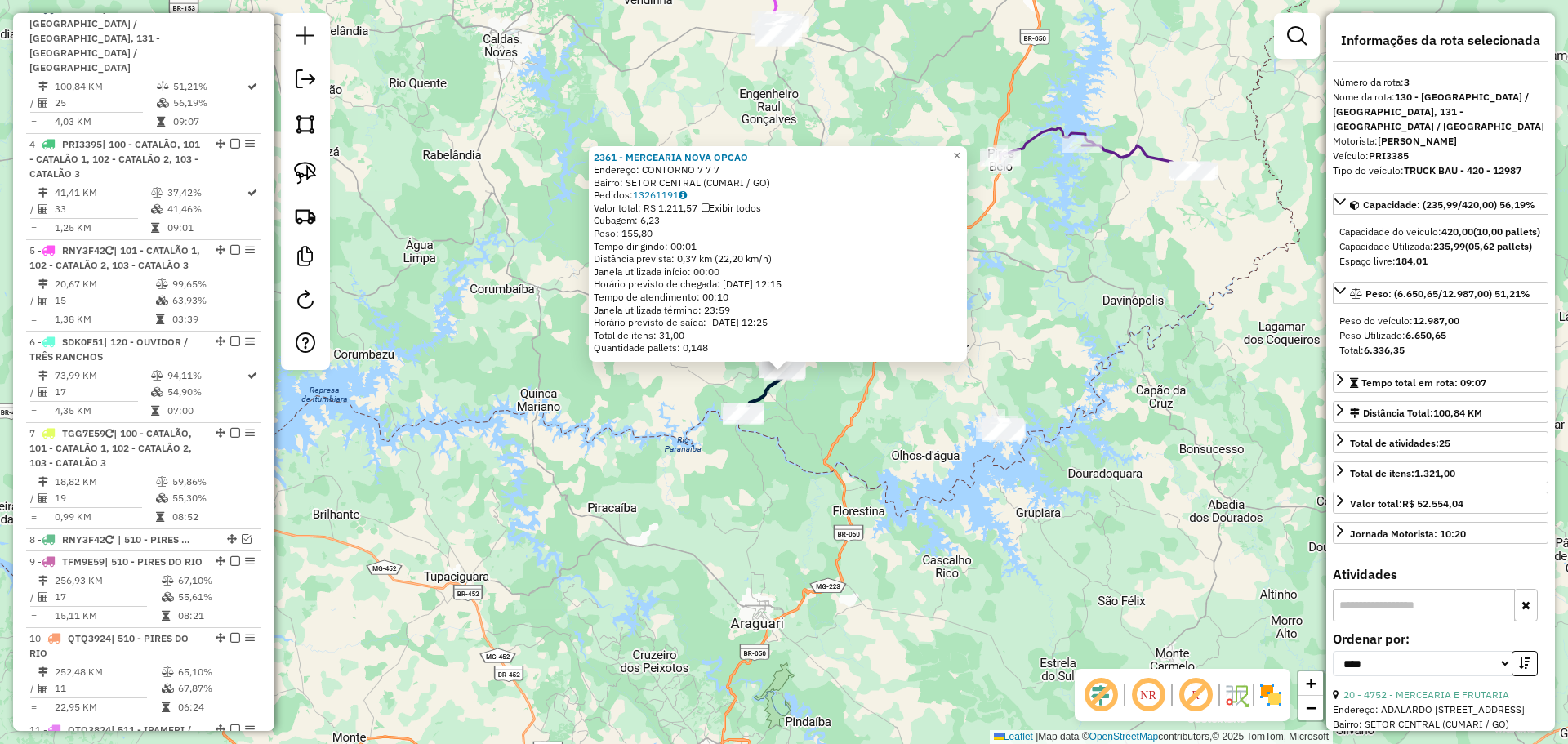
click at [836, 429] on div "2361 - MERCEARIA NOVA OPCAO Endereço: CONTORNO 7 7 7 Bairro: SETOR CENTRAL (CUM…" at bounding box center [784, 372] width 1568 height 744
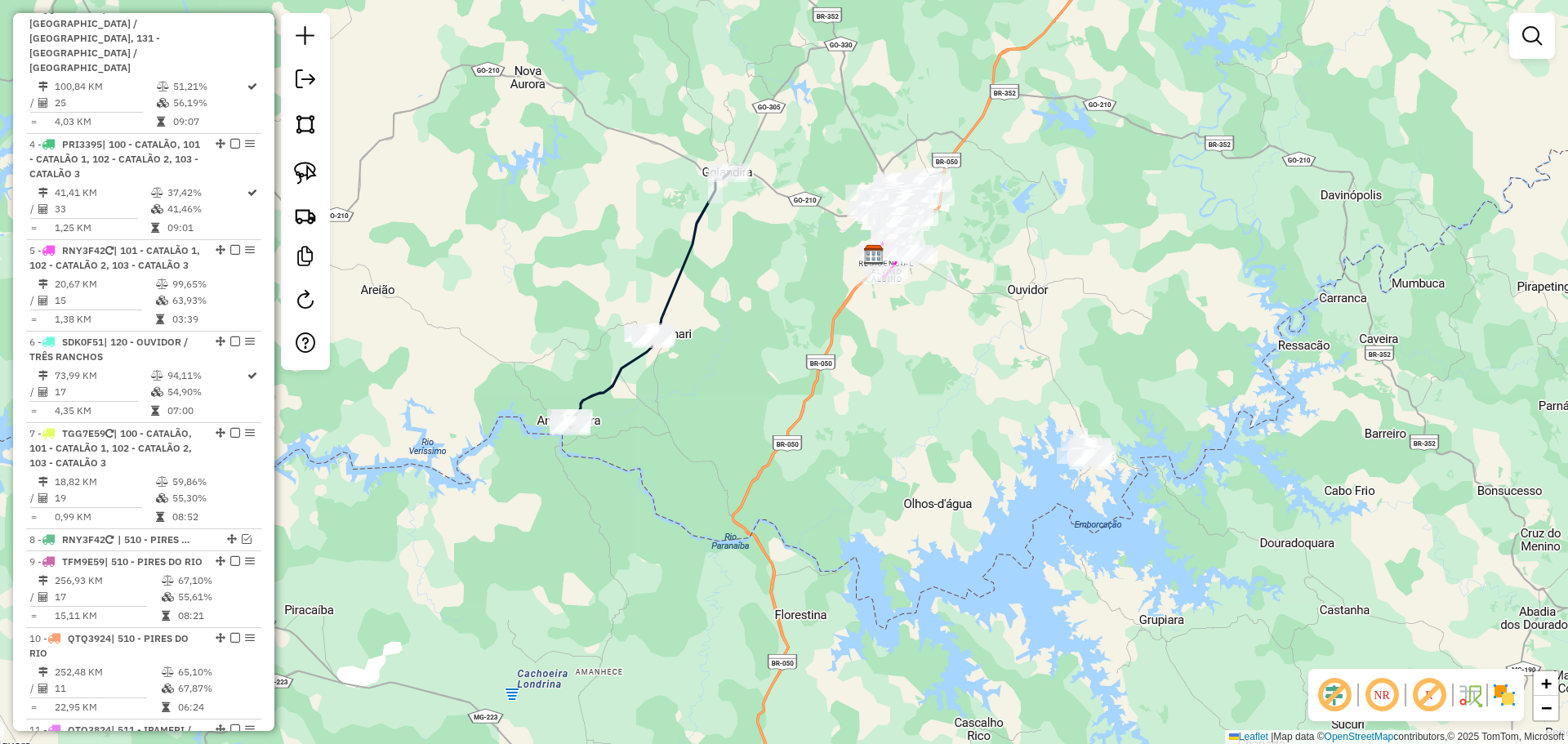
drag, startPoint x: 803, startPoint y: 429, endPoint x: 773, endPoint y: 327, distance: 106.3
click at [773, 327] on div "Janela de atendimento Grade de atendimento Capacidade Transportadoras Veículos …" at bounding box center [784, 372] width 1568 height 744
click at [315, 172] on img at bounding box center [306, 173] width 23 height 23
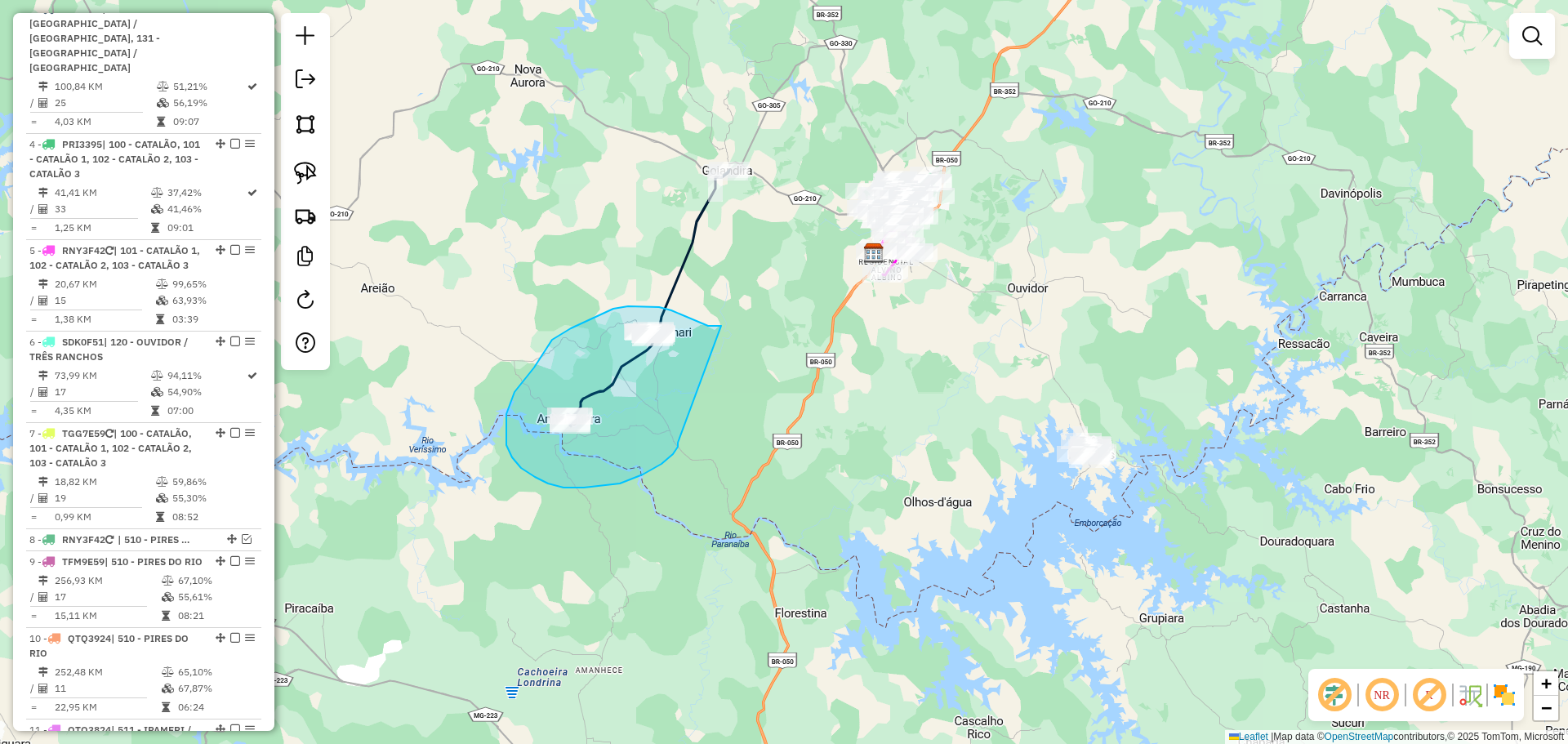
drag, startPoint x: 721, startPoint y: 326, endPoint x: 678, endPoint y: 436, distance: 118.1
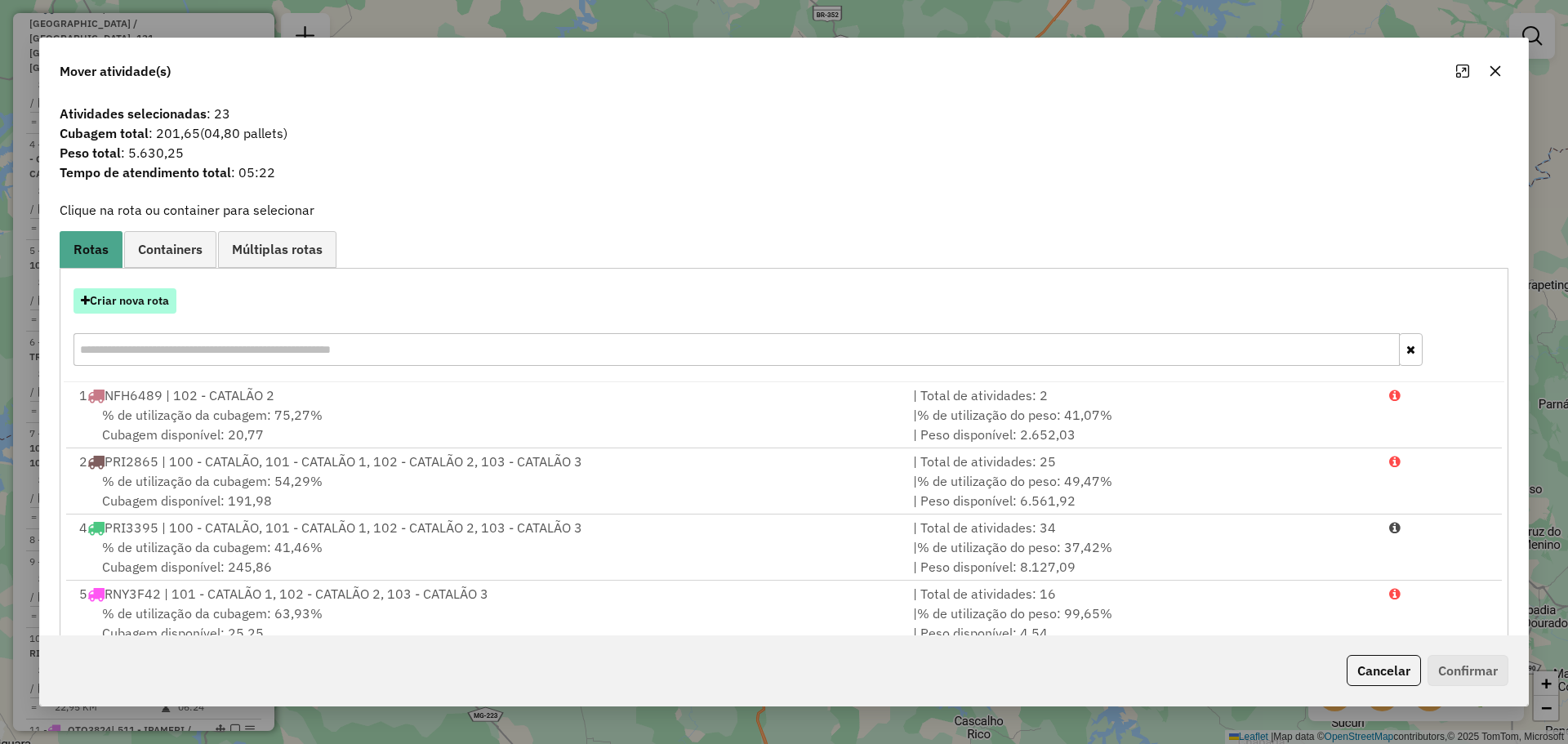
click at [135, 295] on button "Criar nova rota" at bounding box center [124, 301] width 103 height 26
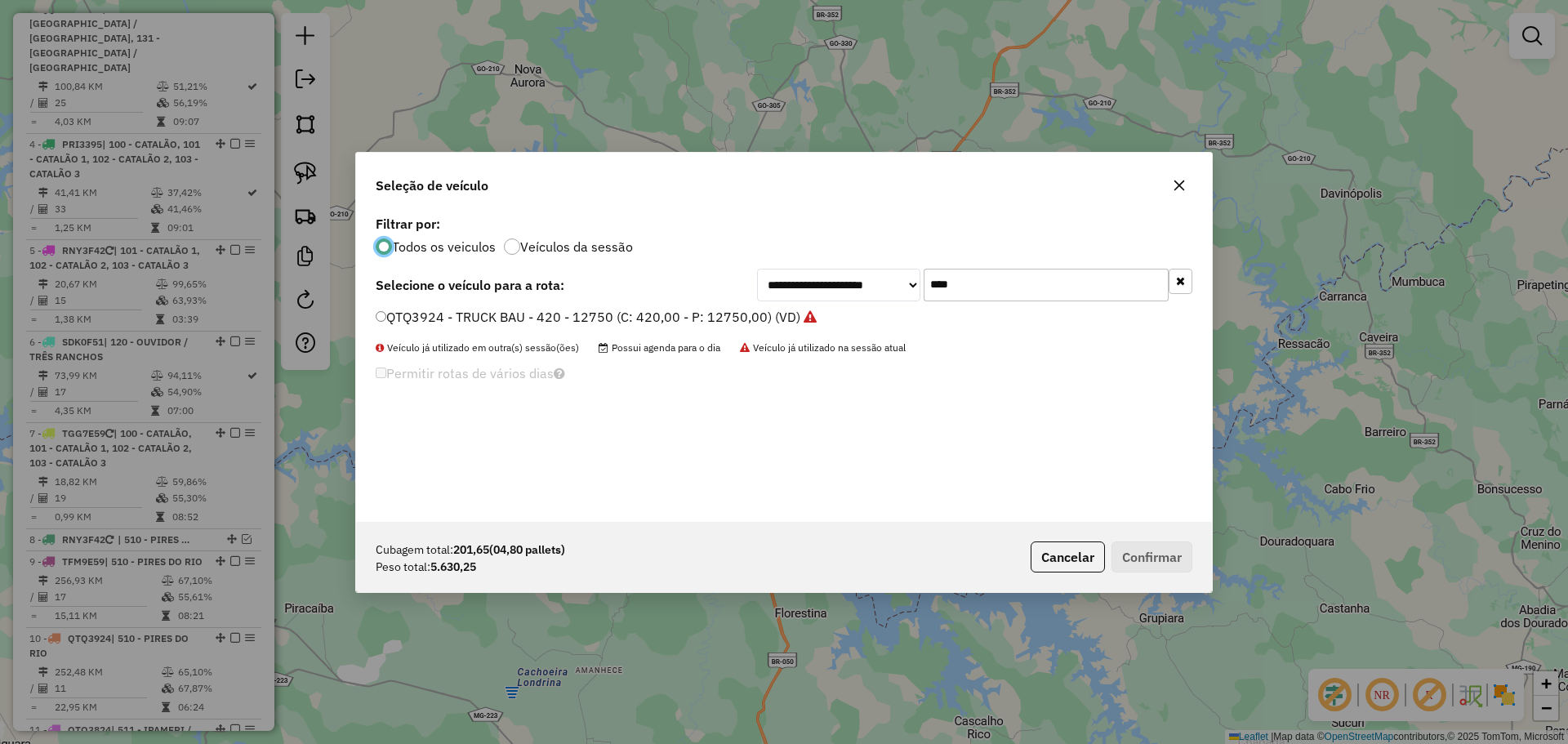
scroll to position [9, 5]
click at [1016, 284] on input "****" at bounding box center [1046, 285] width 245 height 32
type input "***"
drag, startPoint x: 460, startPoint y: 321, endPoint x: 493, endPoint y: 321, distance: 33.0
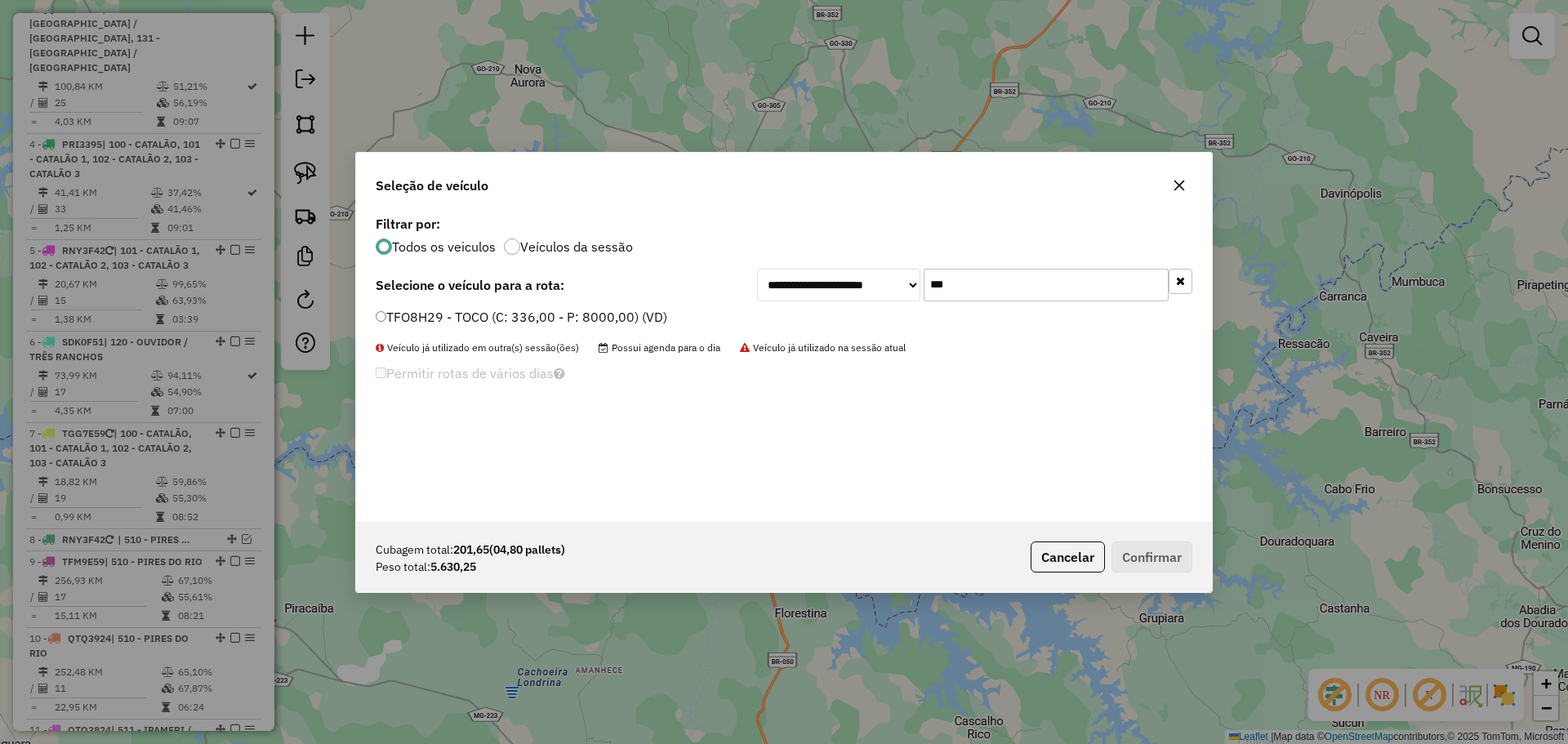
click at [460, 320] on label "TFO8H29 - TOCO (C: 336,00 - P: 8000,00) (VD)" at bounding box center [521, 316] width 292 height 20
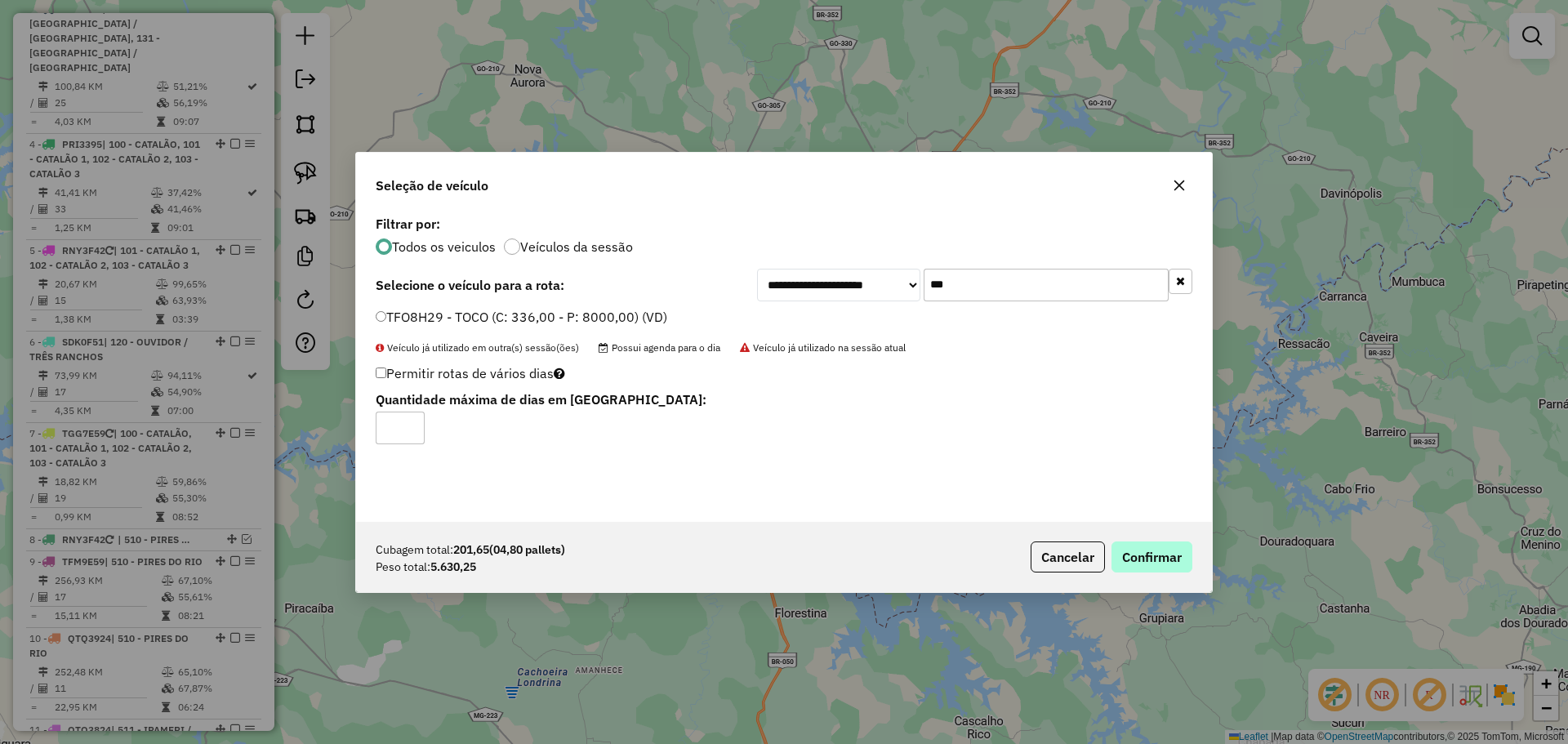
drag, startPoint x: 1193, startPoint y: 564, endPoint x: 1178, endPoint y: 559, distance: 15.8
click at [1191, 564] on div "Cubagem total: 201,65 (04,80 pallets) Peso total: 5.630,25 Cancelar Confirmar" at bounding box center [784, 557] width 856 height 70
click at [1172, 556] on button "Confirmar" at bounding box center [1151, 557] width 81 height 31
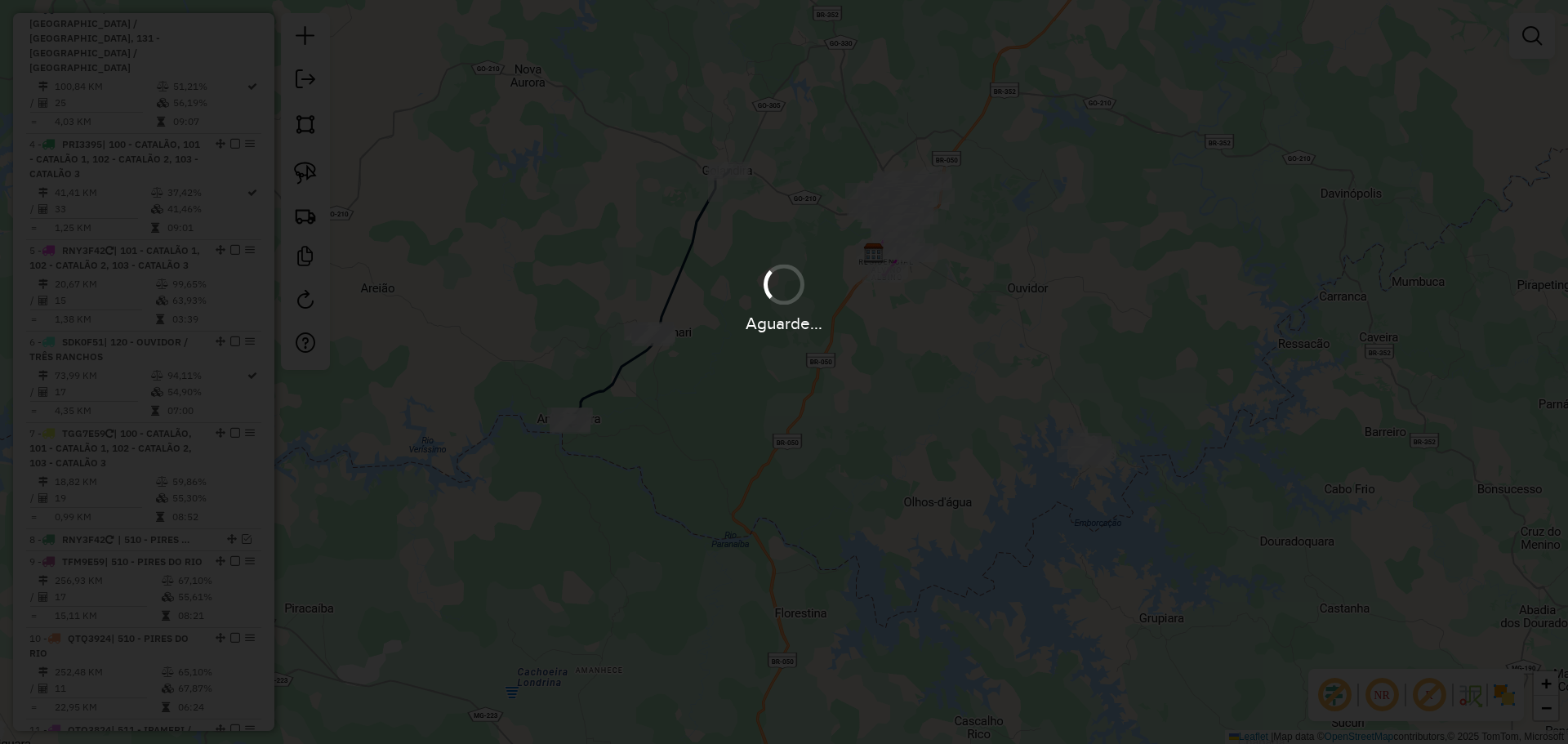
scroll to position [815, 0]
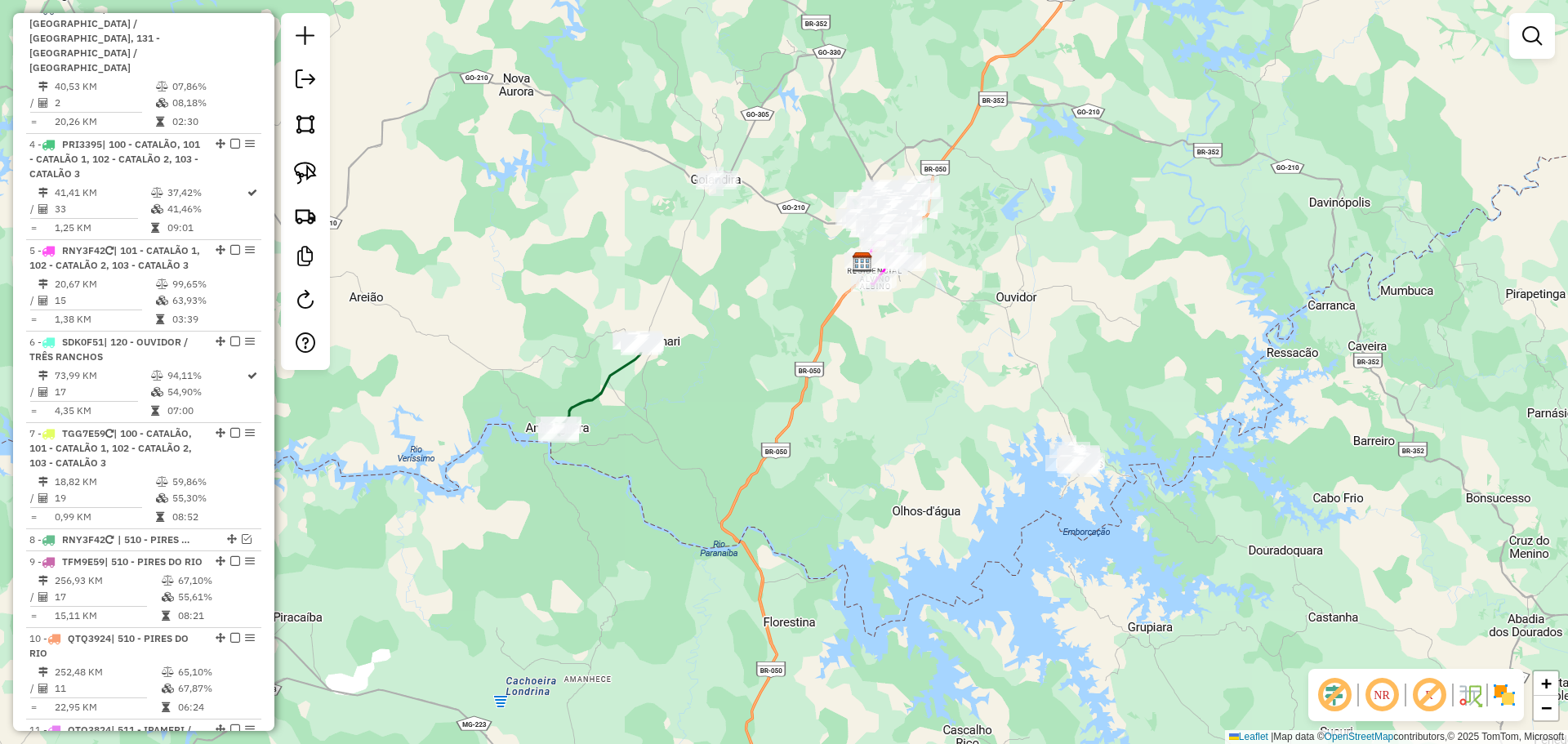
drag, startPoint x: 765, startPoint y: 289, endPoint x: 696, endPoint y: 341, distance: 86.4
click at [696, 341] on div "Janela de atendimento Grade de atendimento Capacidade Transportadoras Veículos …" at bounding box center [784, 372] width 1568 height 744
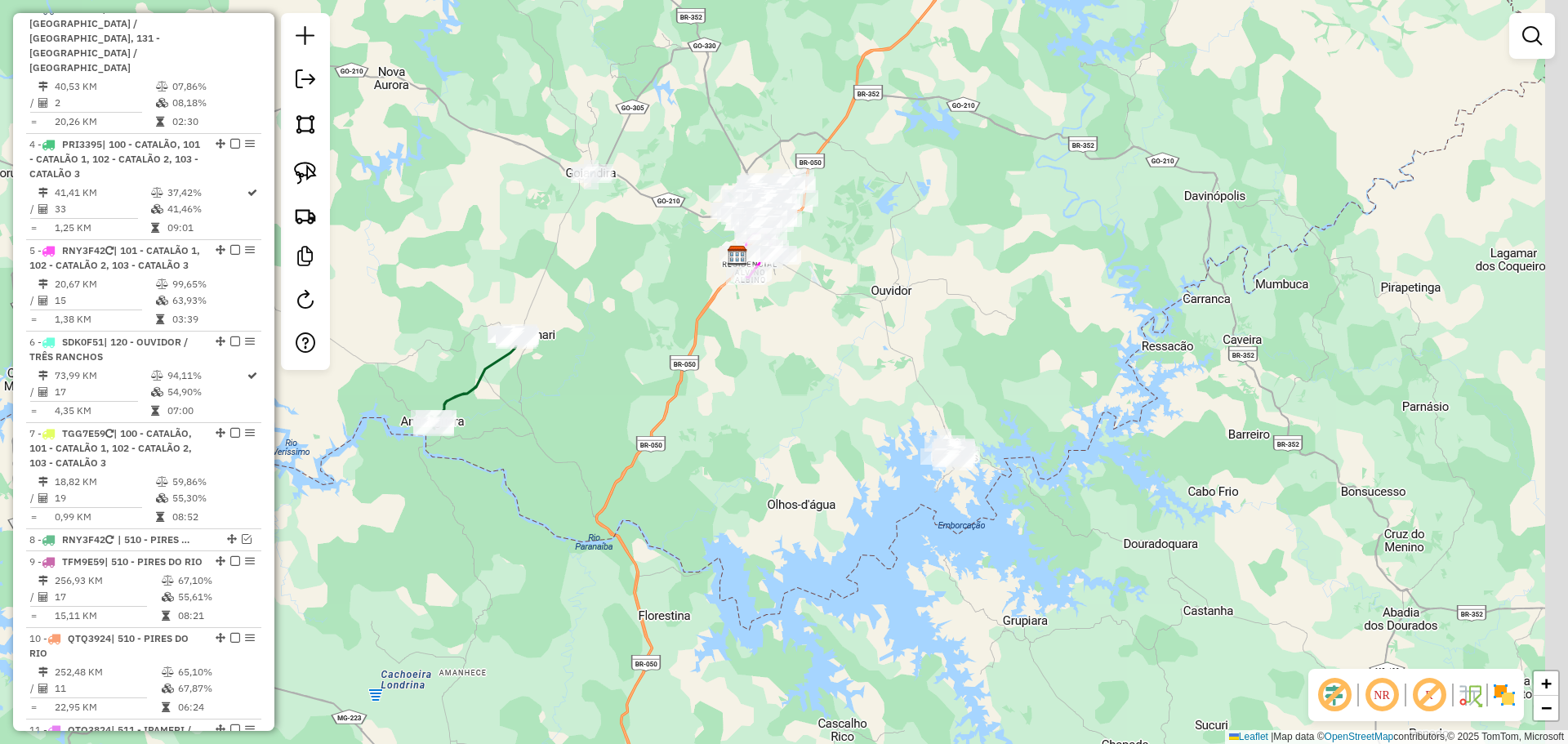
drag, startPoint x: 913, startPoint y: 446, endPoint x: 881, endPoint y: 423, distance: 39.4
click at [881, 423] on div "Janela de atendimento Grade de atendimento Capacidade Transportadoras Veículos …" at bounding box center [784, 372] width 1568 height 744
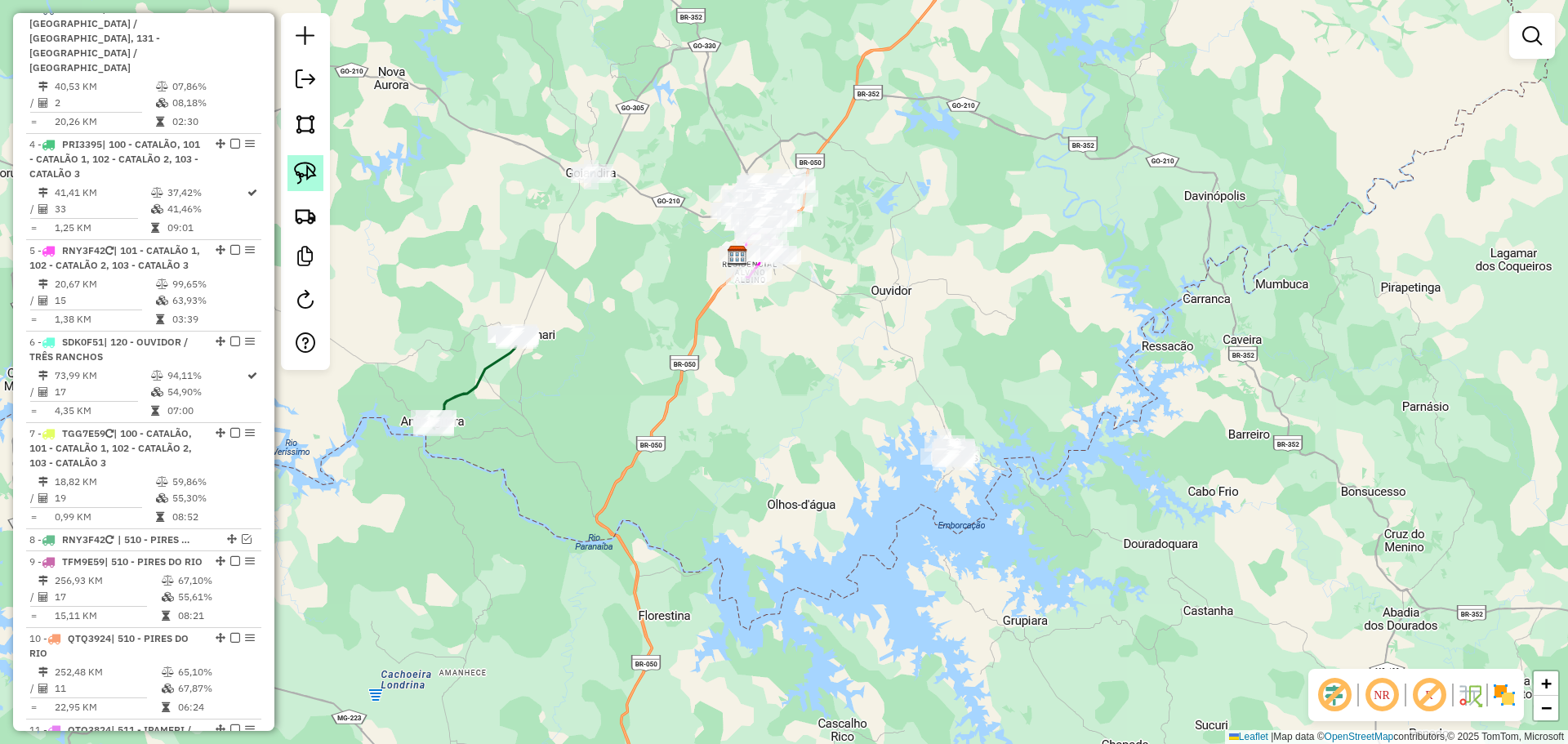
click at [313, 172] on img at bounding box center [306, 173] width 23 height 23
drag, startPoint x: 1021, startPoint y: 459, endPoint x: 1011, endPoint y: 473, distance: 17.2
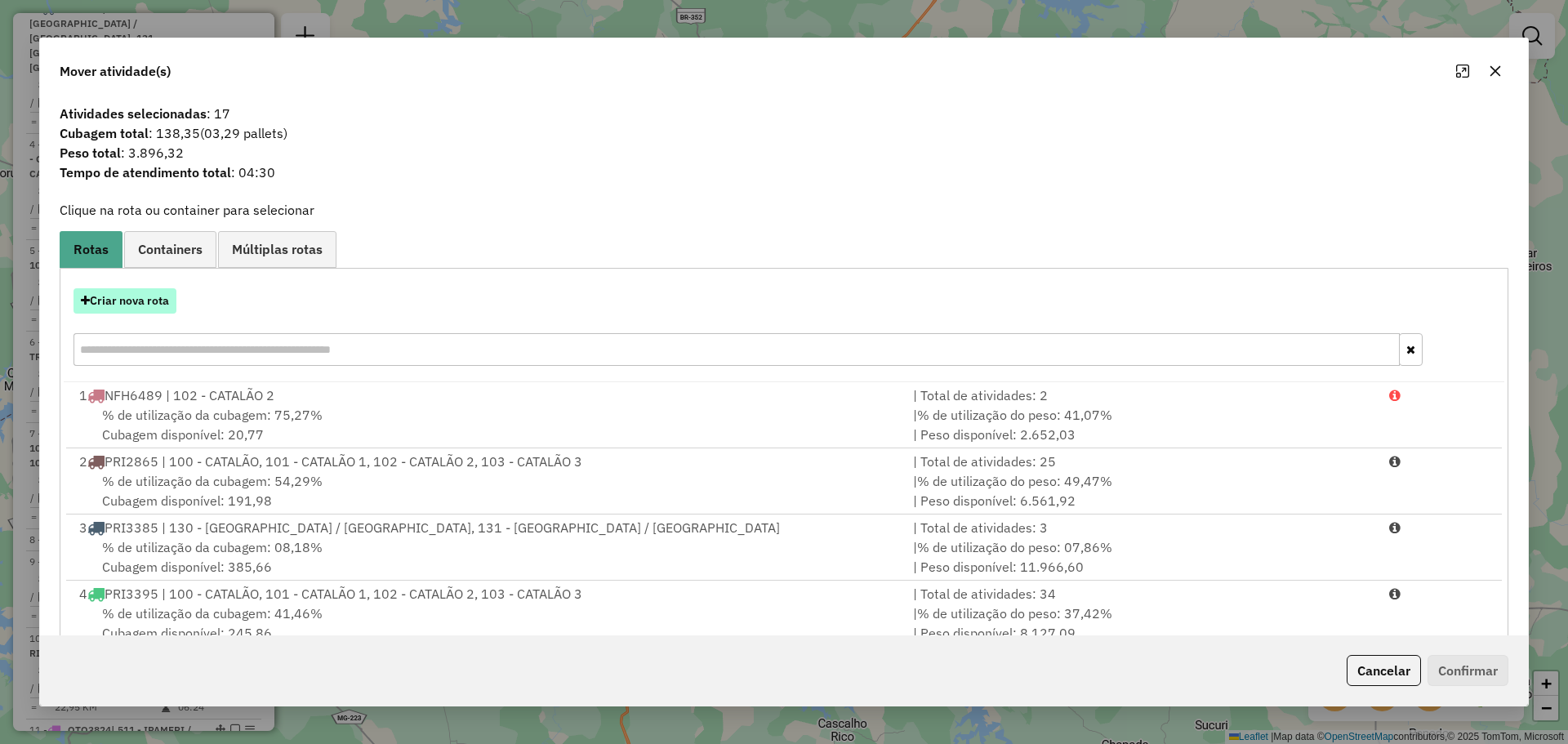
click at [137, 291] on button "Criar nova rota" at bounding box center [124, 301] width 103 height 26
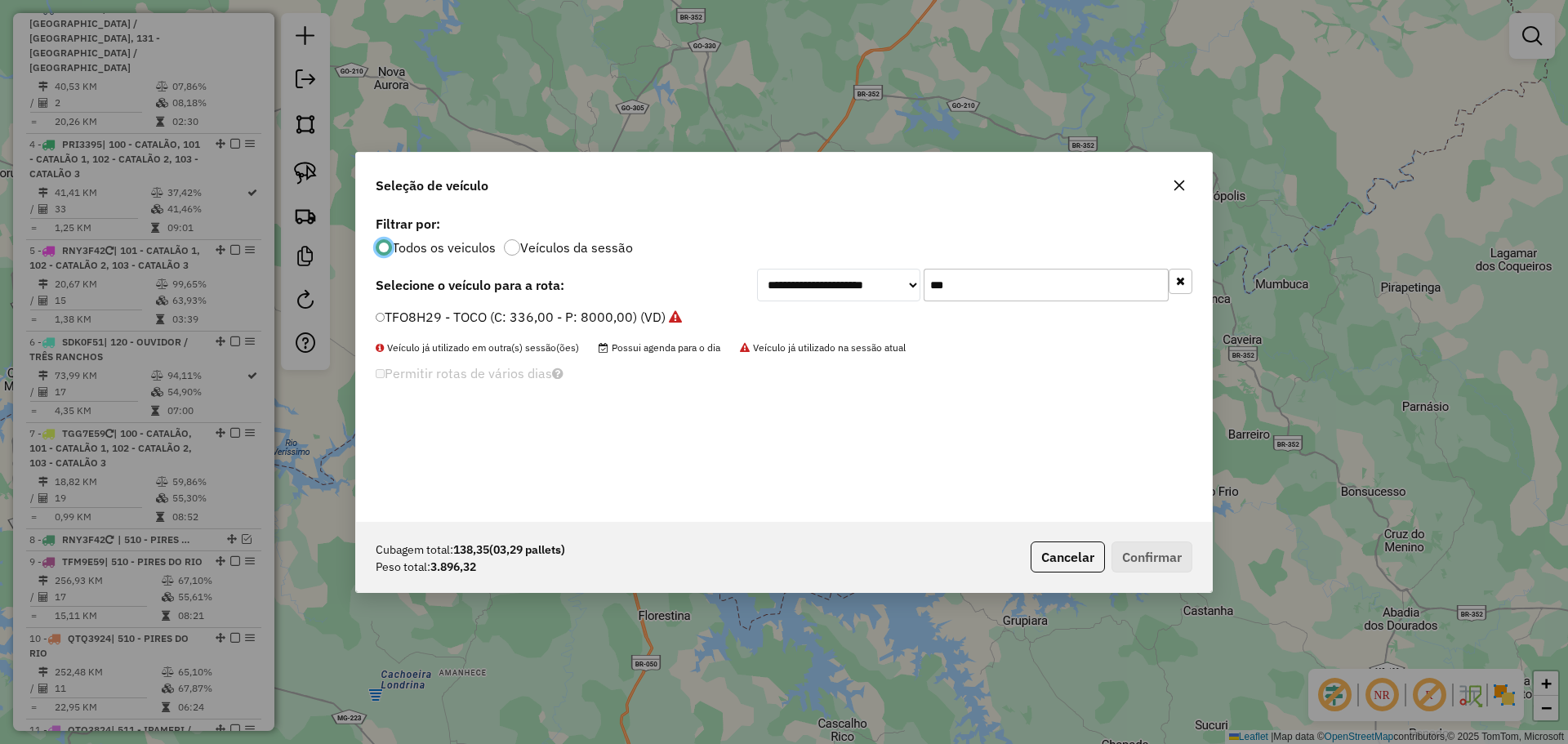
scroll to position [9, 5]
click at [957, 287] on input "***" at bounding box center [1046, 285] width 245 height 32
type input "***"
click at [410, 323] on label "TFJ3B79 - TOCO (C: 336,00 - P: 8000,00) (VD)" at bounding box center [520, 316] width 288 height 20
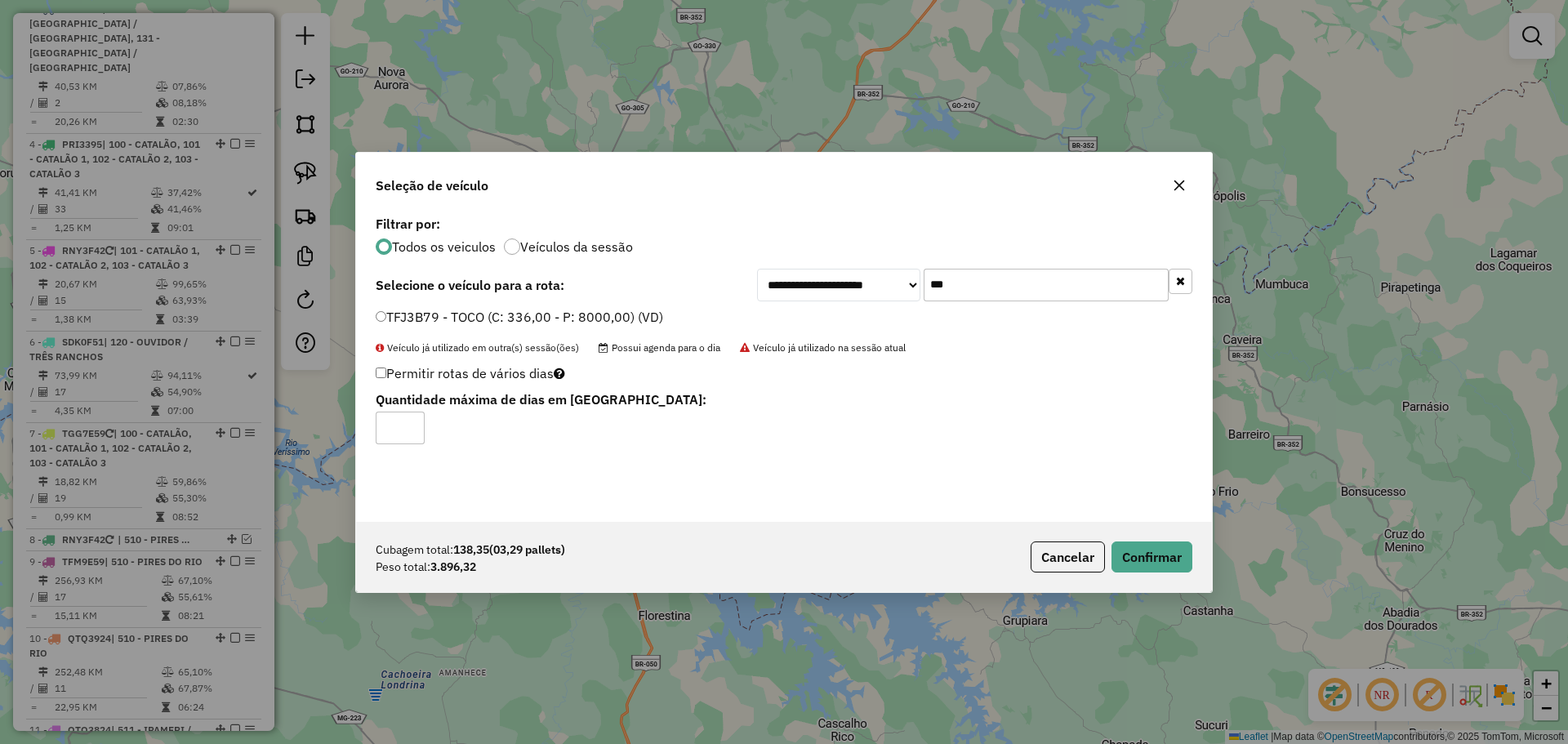
click at [1116, 538] on div "Cubagem total: 138,35 (03,29 pallets) Peso total: 3.896,32 Cancelar Confirmar" at bounding box center [784, 557] width 856 height 70
click at [1127, 550] on button "Confirmar" at bounding box center [1151, 557] width 81 height 31
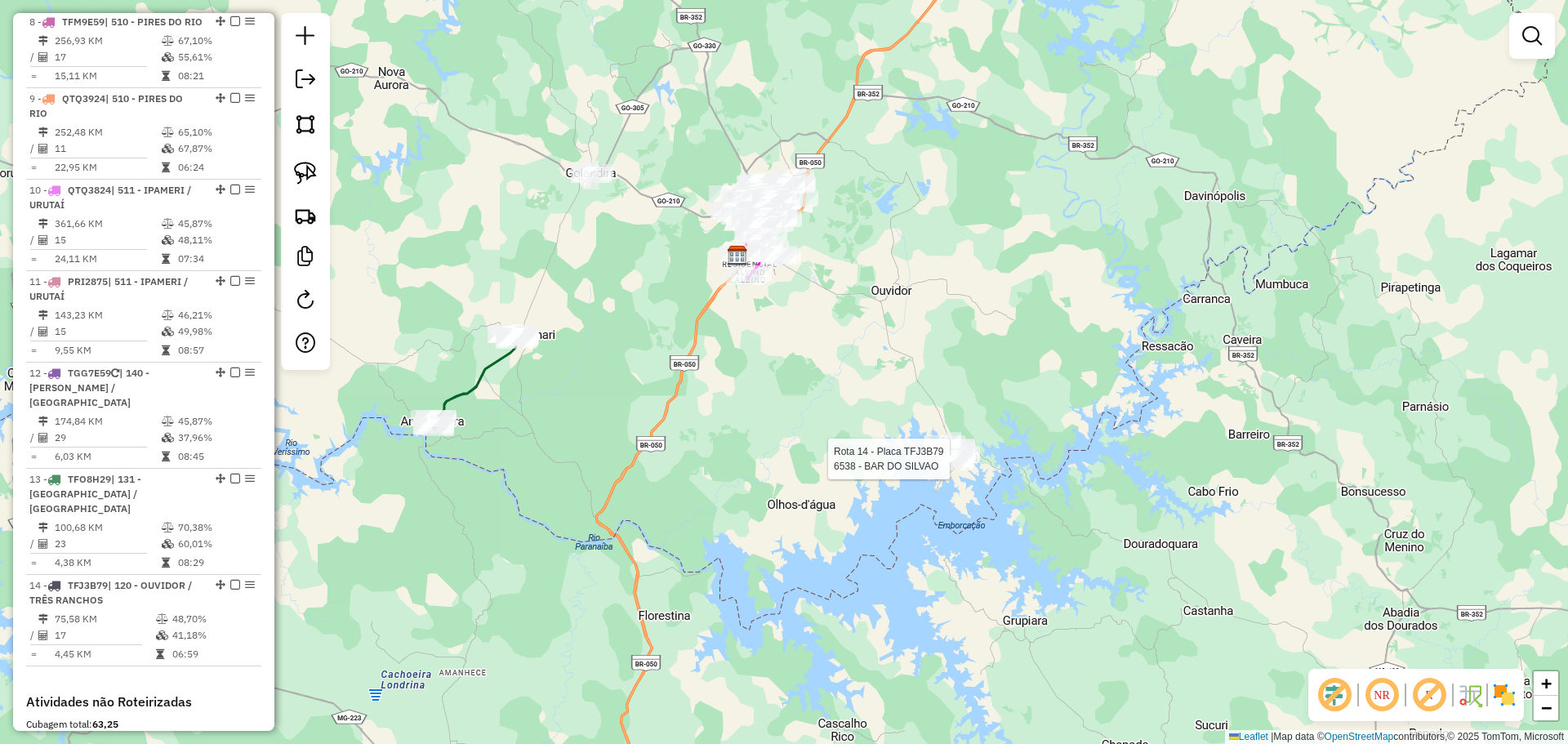
select select "*********"
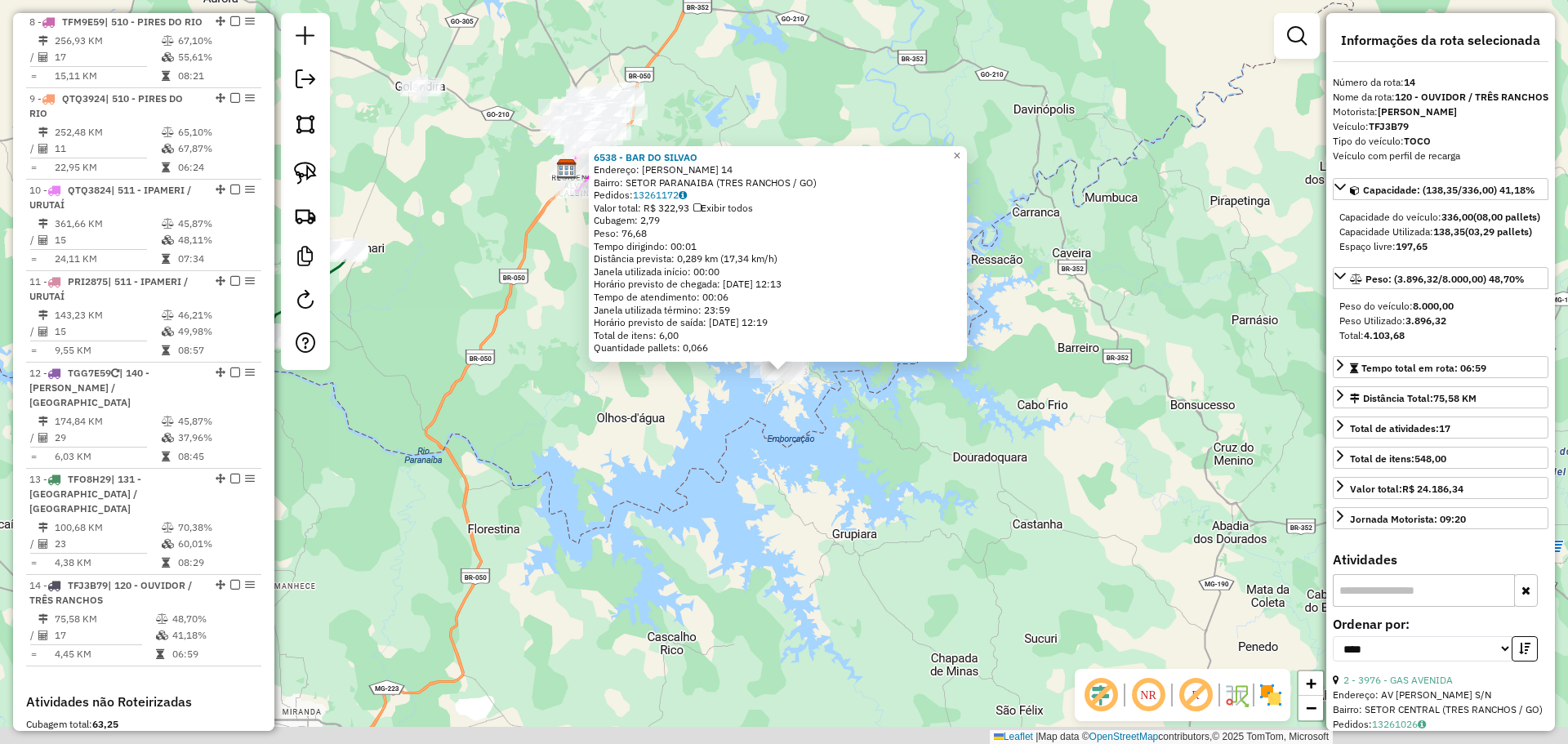
scroll to position [1506, 0]
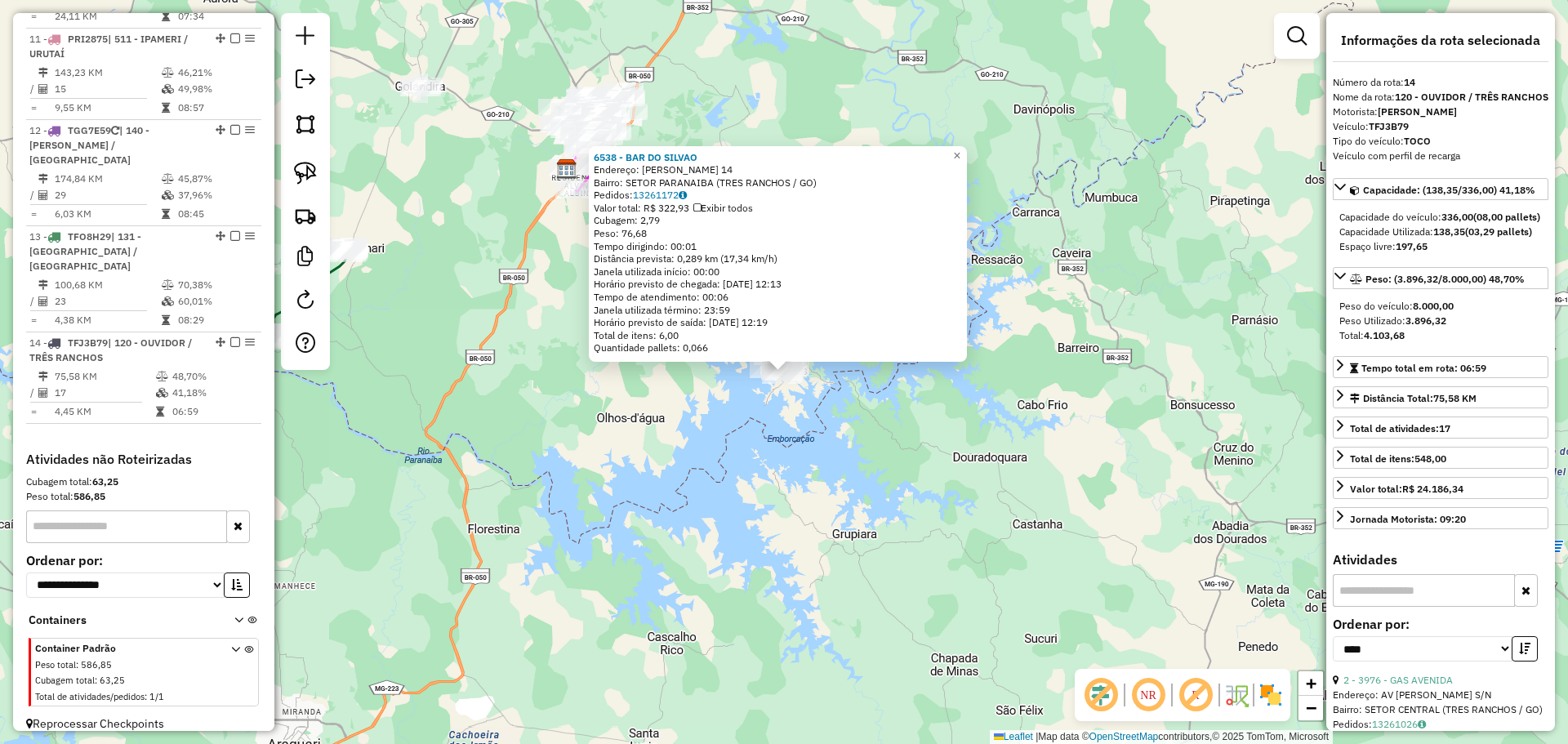
click at [825, 462] on div "6538 - BAR DO SILVAO Endereço: SEBASTIAO BATISTA 14 Bairro: SETOR PARANAIBA (TR…" at bounding box center [784, 372] width 1568 height 744
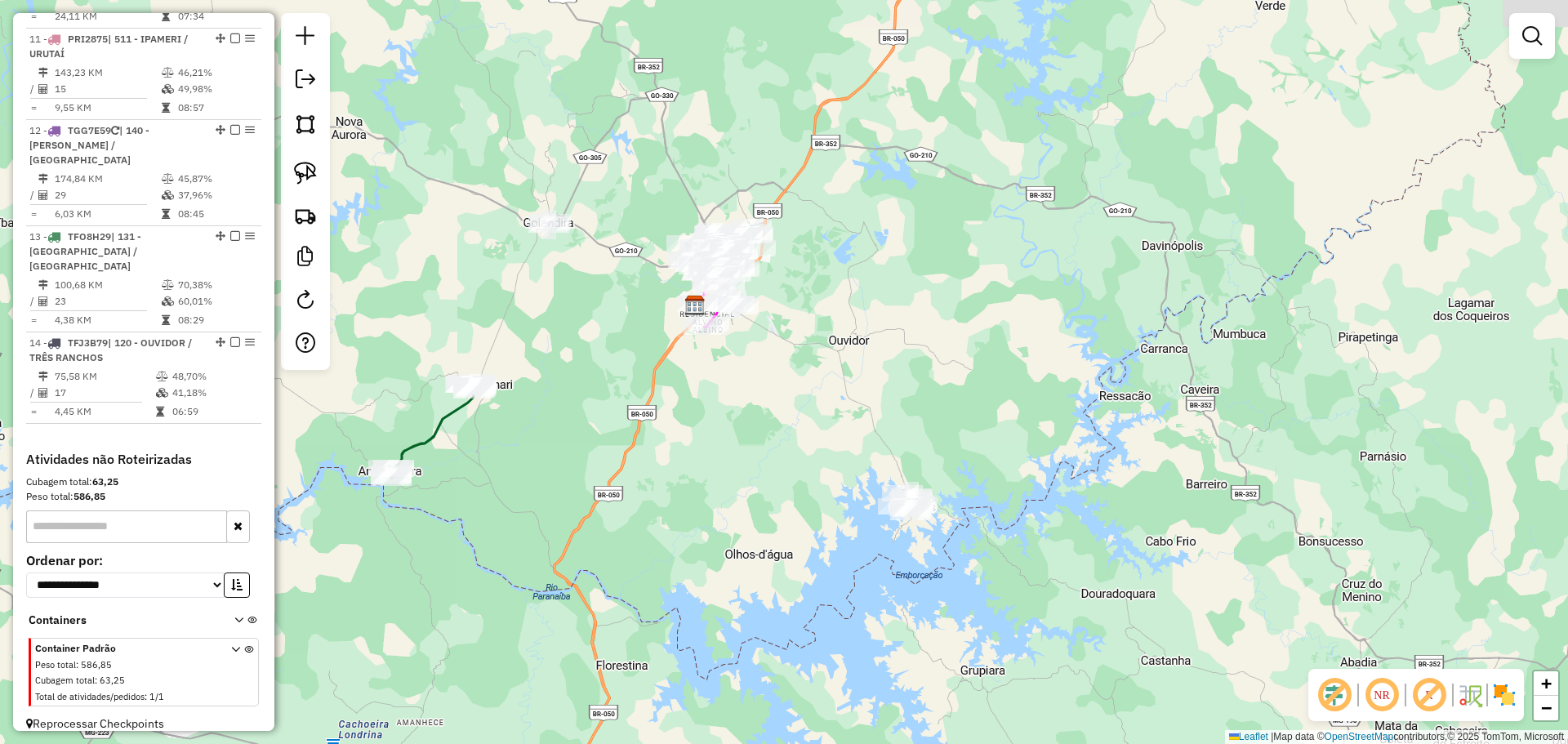
drag, startPoint x: 699, startPoint y: 282, endPoint x: 788, endPoint y: 341, distance: 106.8
click at [847, 442] on div "Janela de atendimento Grade de atendimento Capacidade Transportadoras Veículos …" at bounding box center [784, 372] width 1568 height 744
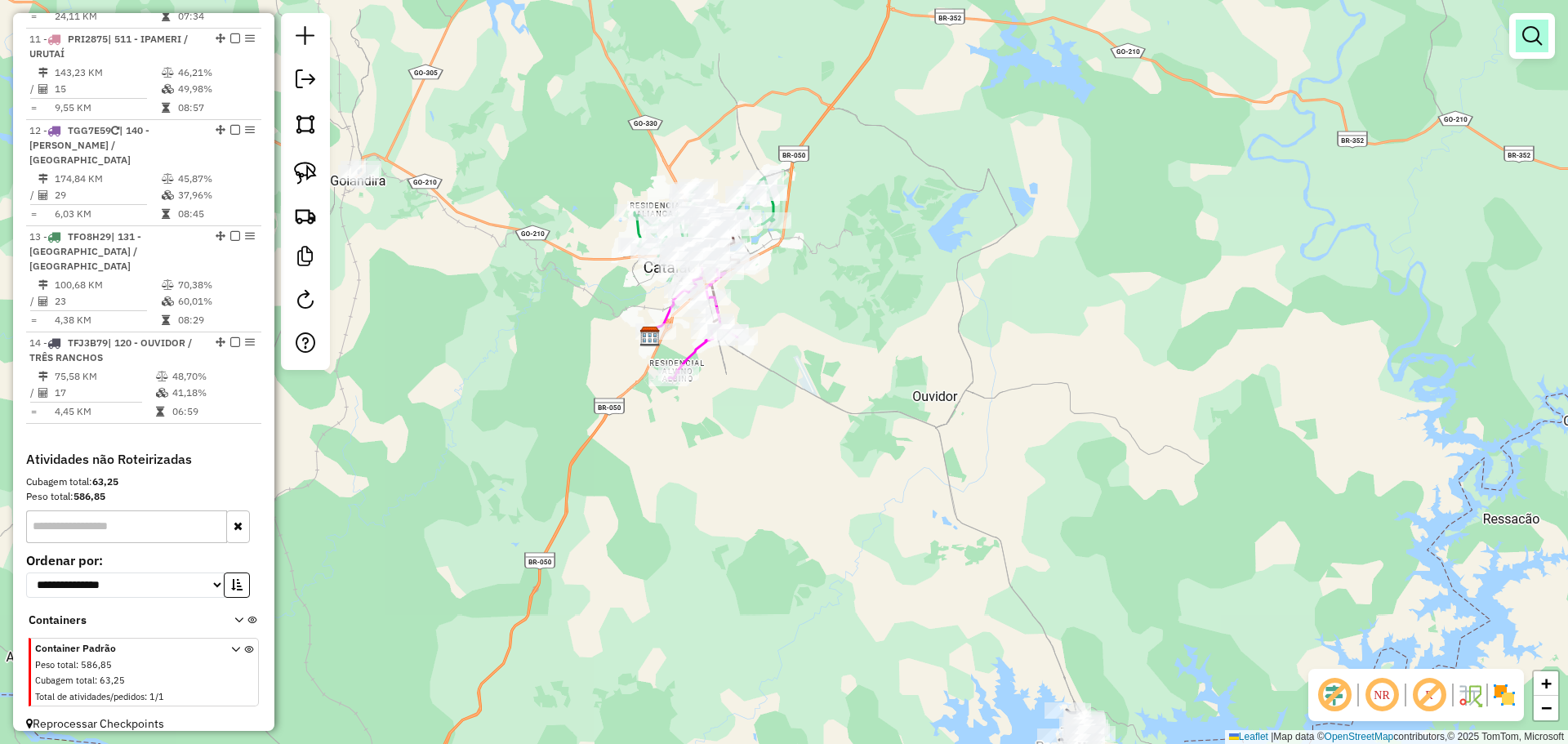
drag, startPoint x: 1541, startPoint y: 35, endPoint x: 1511, endPoint y: 33, distance: 30.1
click at [1541, 34] on link at bounding box center [1532, 36] width 32 height 32
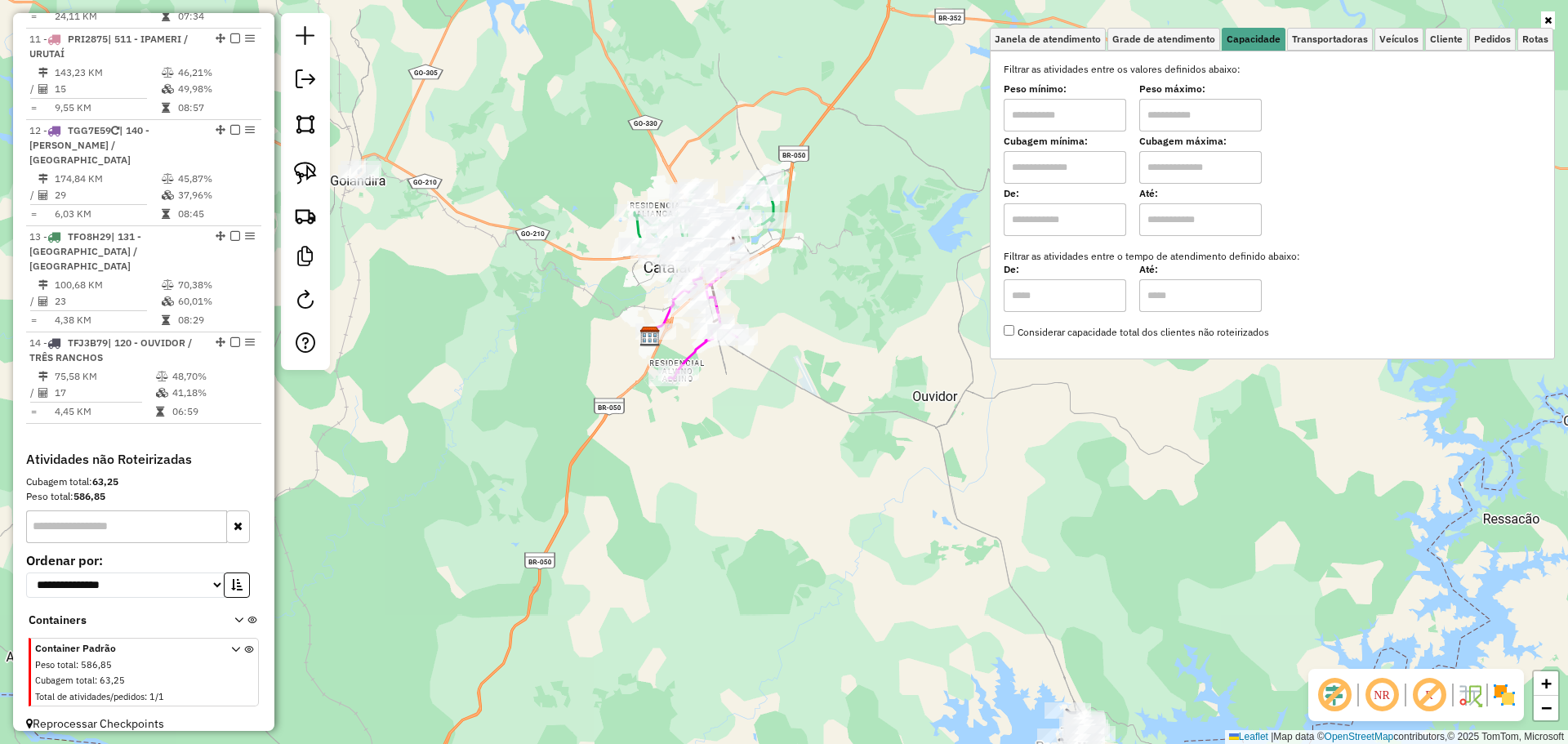
click at [1092, 118] on input "text" at bounding box center [1065, 115] width 123 height 32
type input "****"
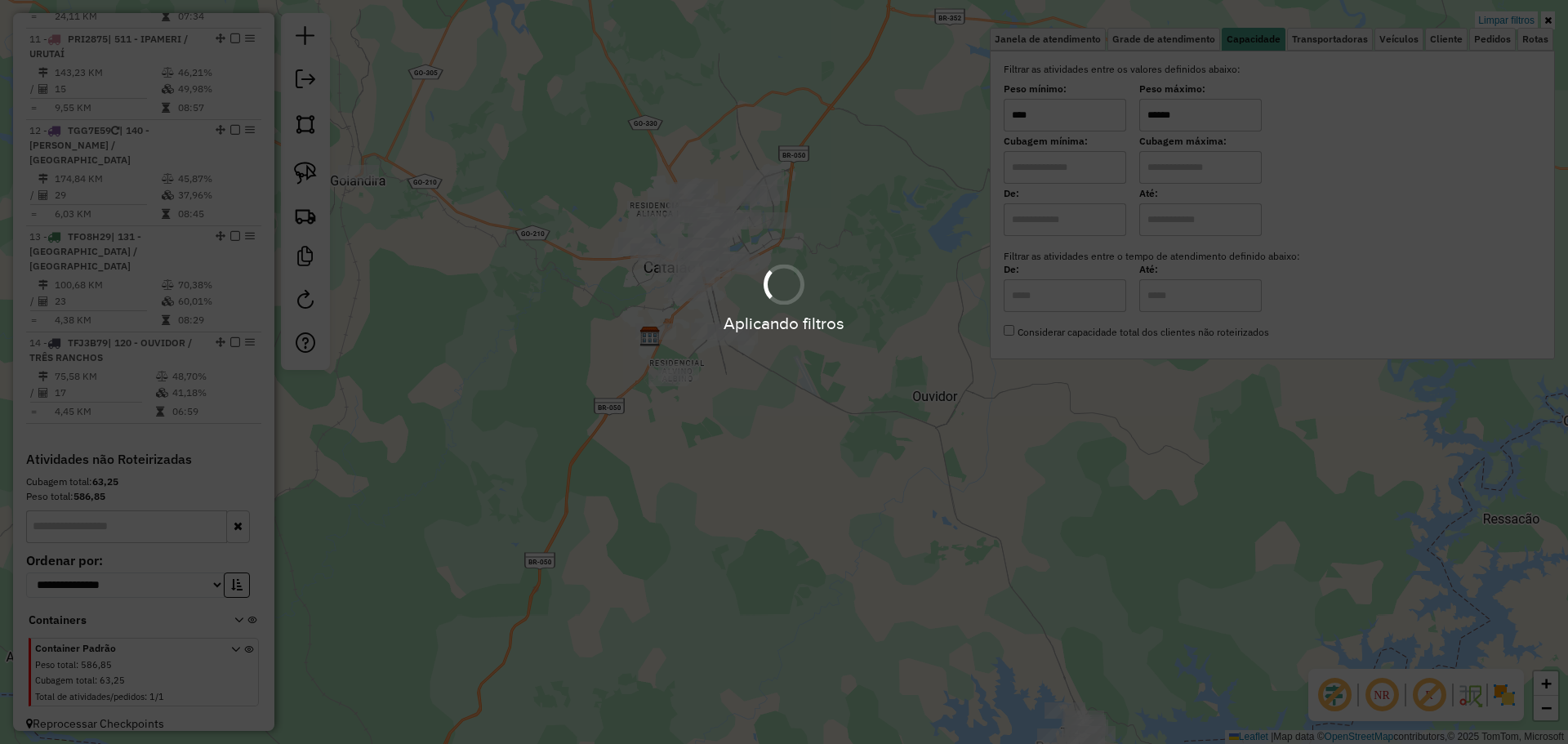
type input "******"
click at [827, 282] on div "Limpar filtros Janela de atendimento Grade de atendimento Capacidade Transporta…" at bounding box center [784, 372] width 1568 height 744
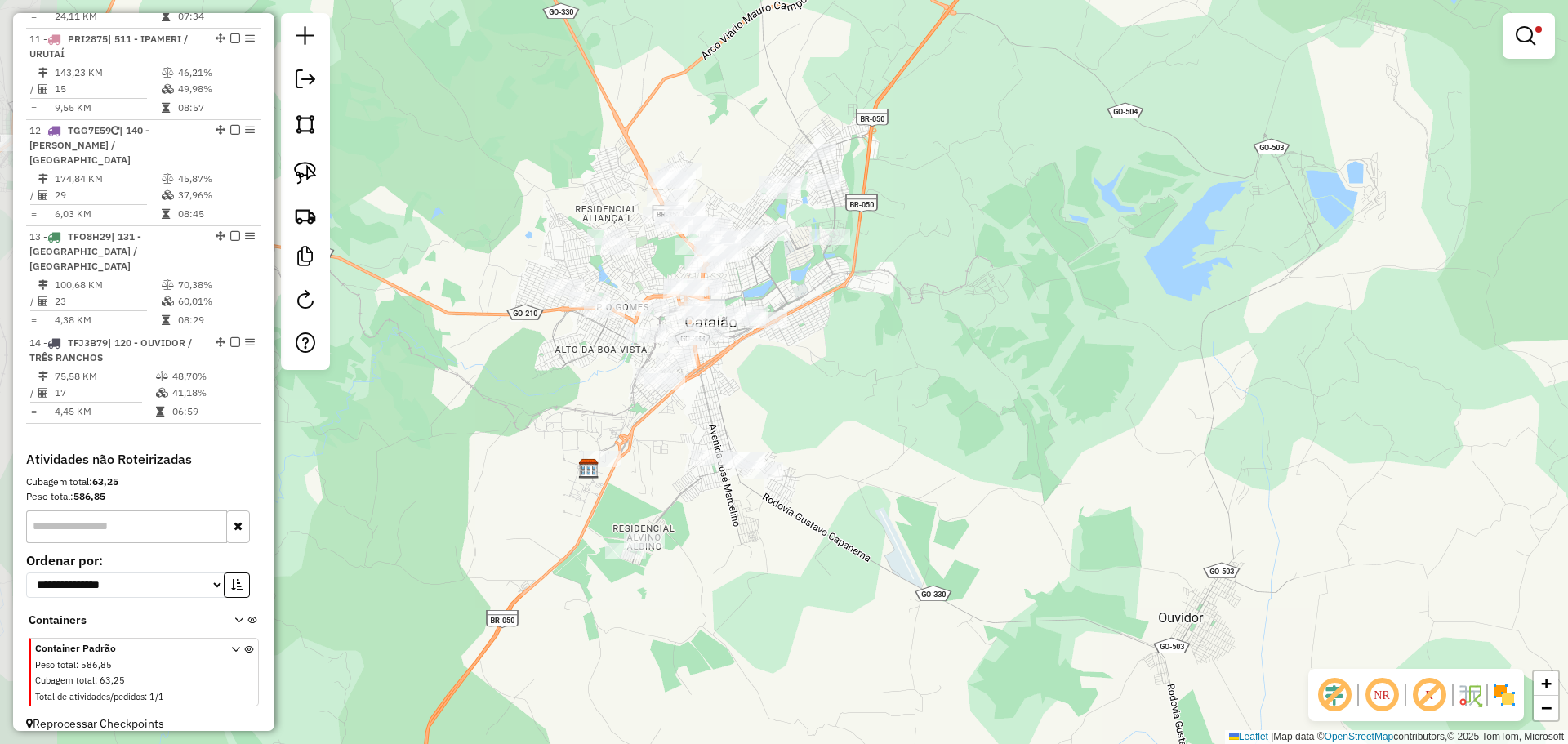
drag, startPoint x: 780, startPoint y: 238, endPoint x: 851, endPoint y: 296, distance: 91.7
click at [851, 296] on div "Limpar filtros Janela de atendimento Grade de atendimento Capacidade Transporta…" at bounding box center [784, 372] width 1568 height 744
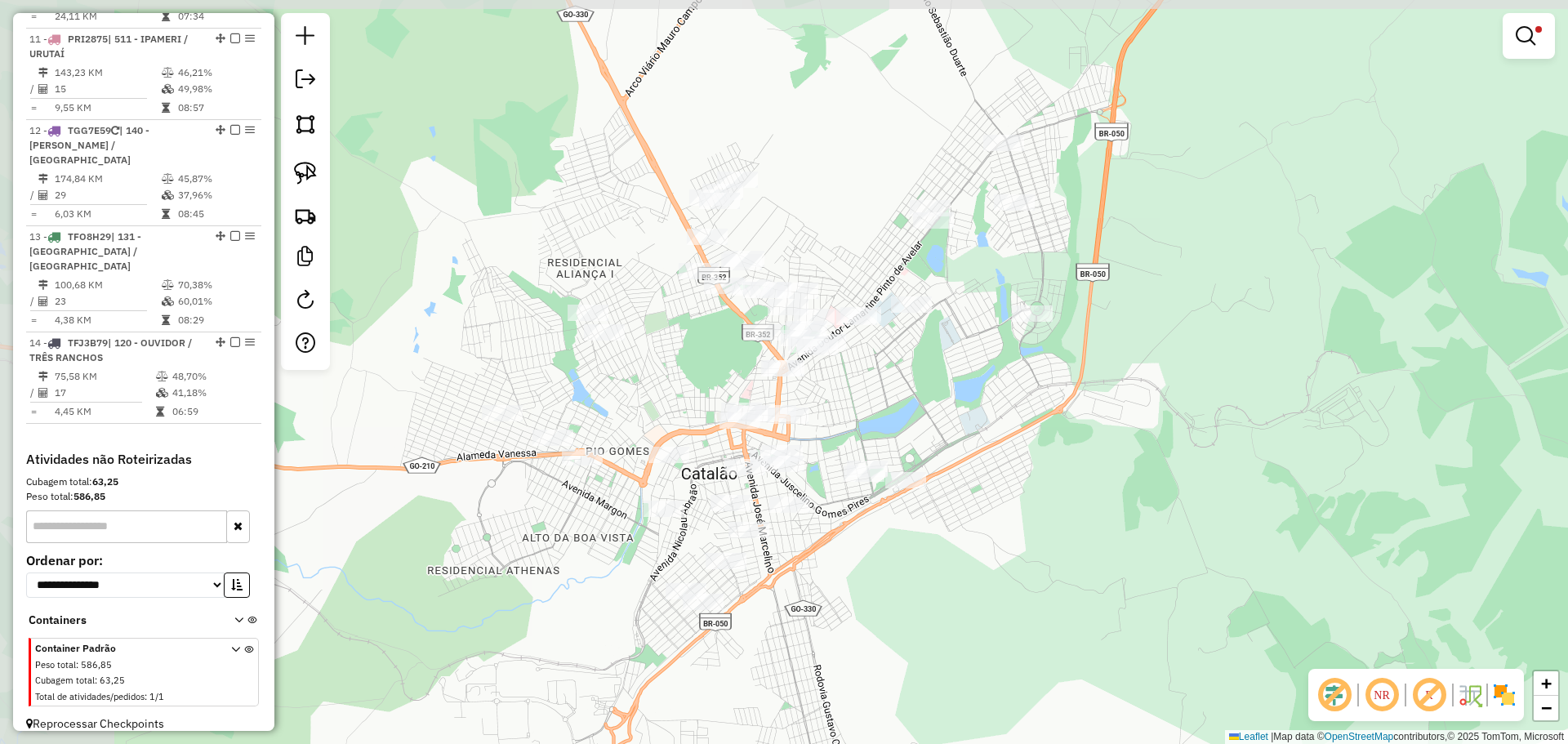
drag, startPoint x: 815, startPoint y: 276, endPoint x: 1019, endPoint y: 402, distance: 239.8
click at [1019, 402] on div "Limpar filtros Janela de atendimento Grade de atendimento Capacidade Transporta…" at bounding box center [784, 372] width 1568 height 744
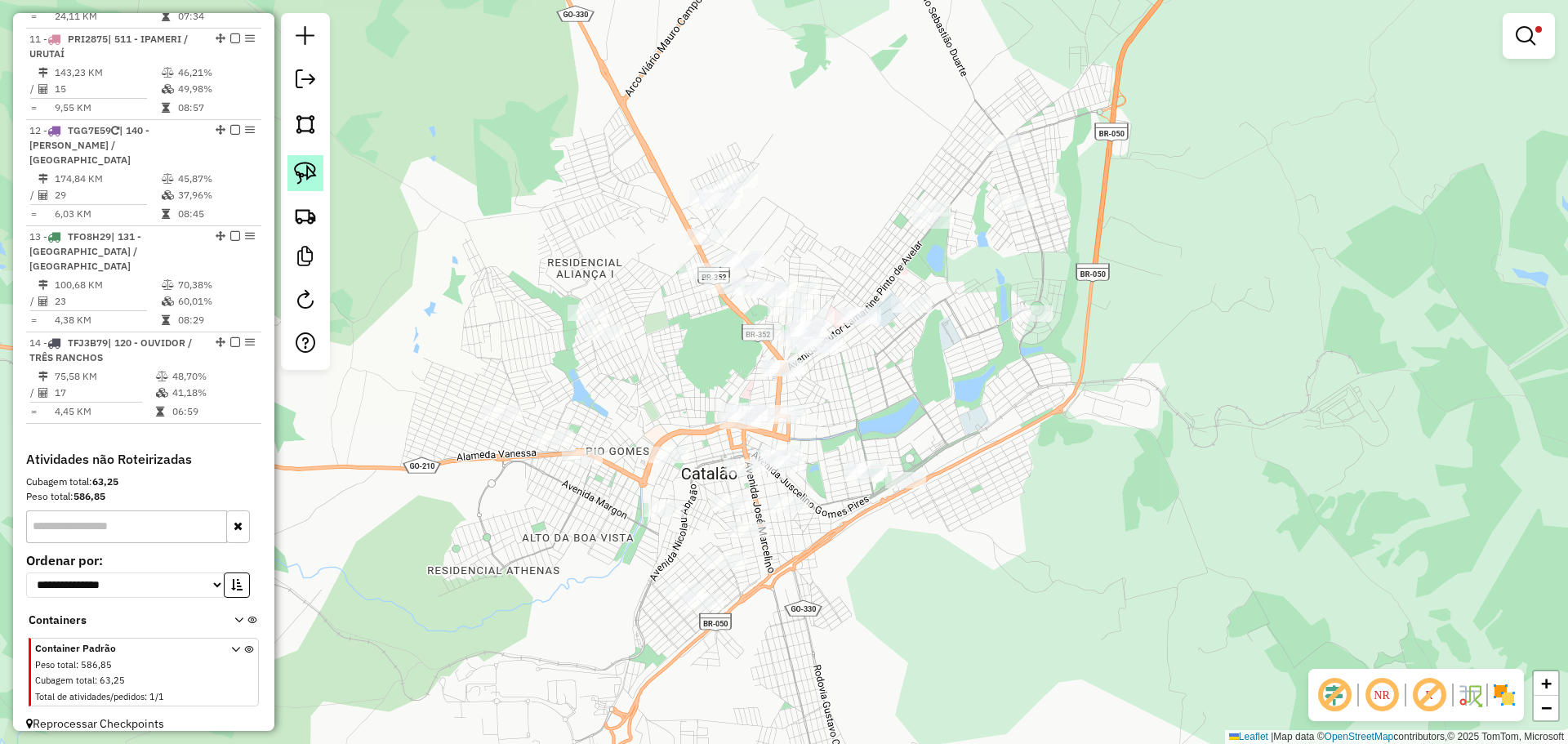
click at [313, 179] on img at bounding box center [306, 173] width 23 height 23
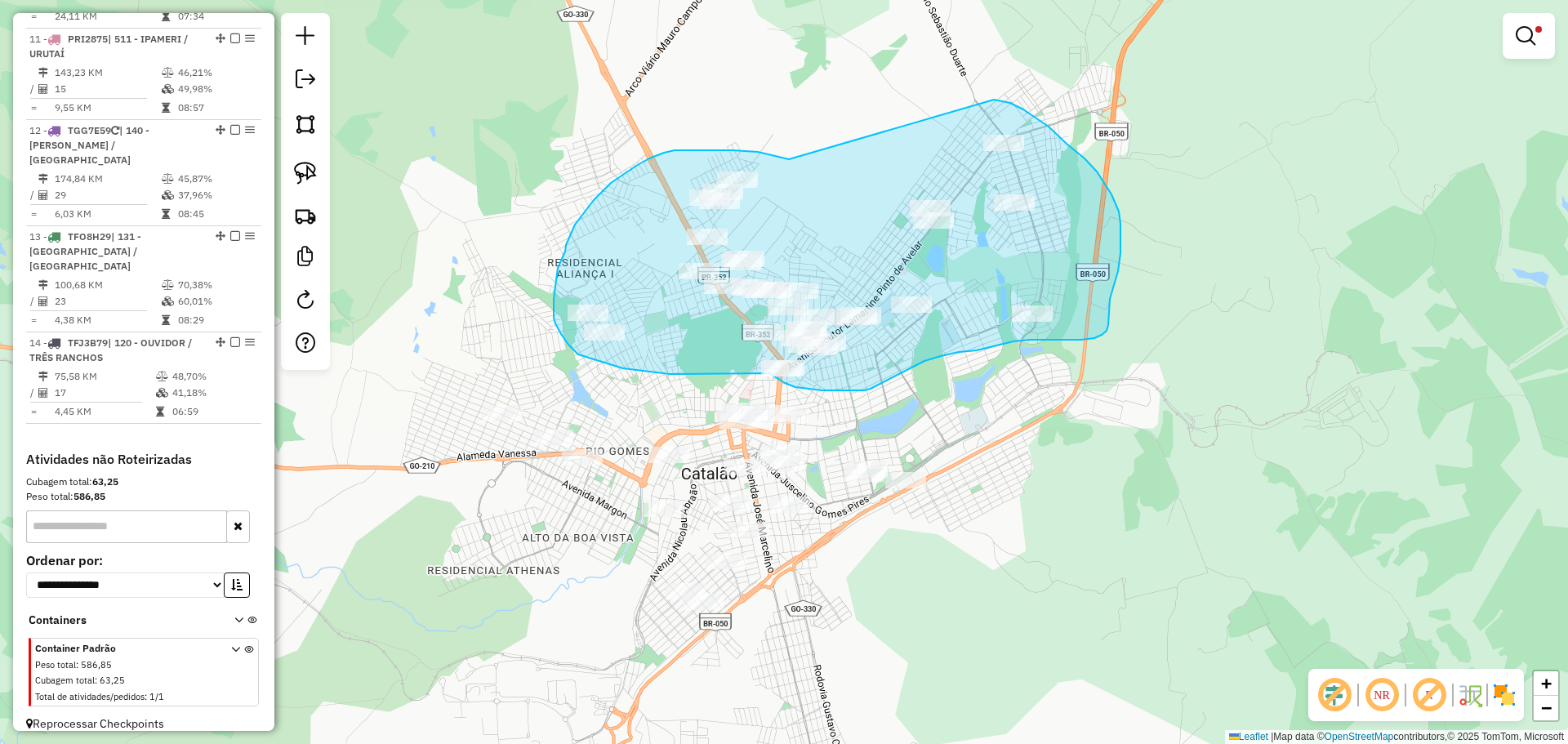
drag, startPoint x: 786, startPoint y: 160, endPoint x: 910, endPoint y: 95, distance: 140.0
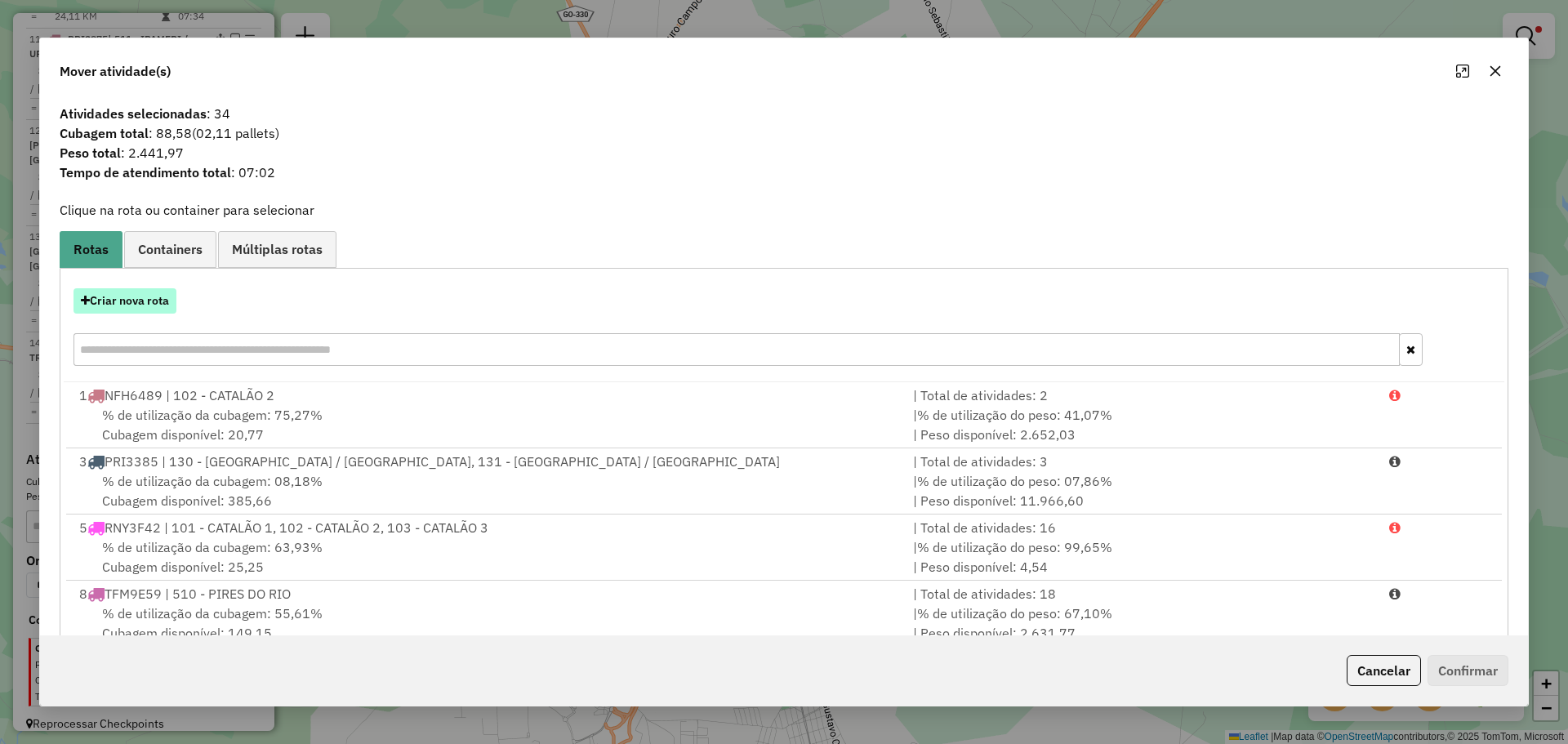
click at [118, 295] on button "Criar nova rota" at bounding box center [124, 301] width 103 height 26
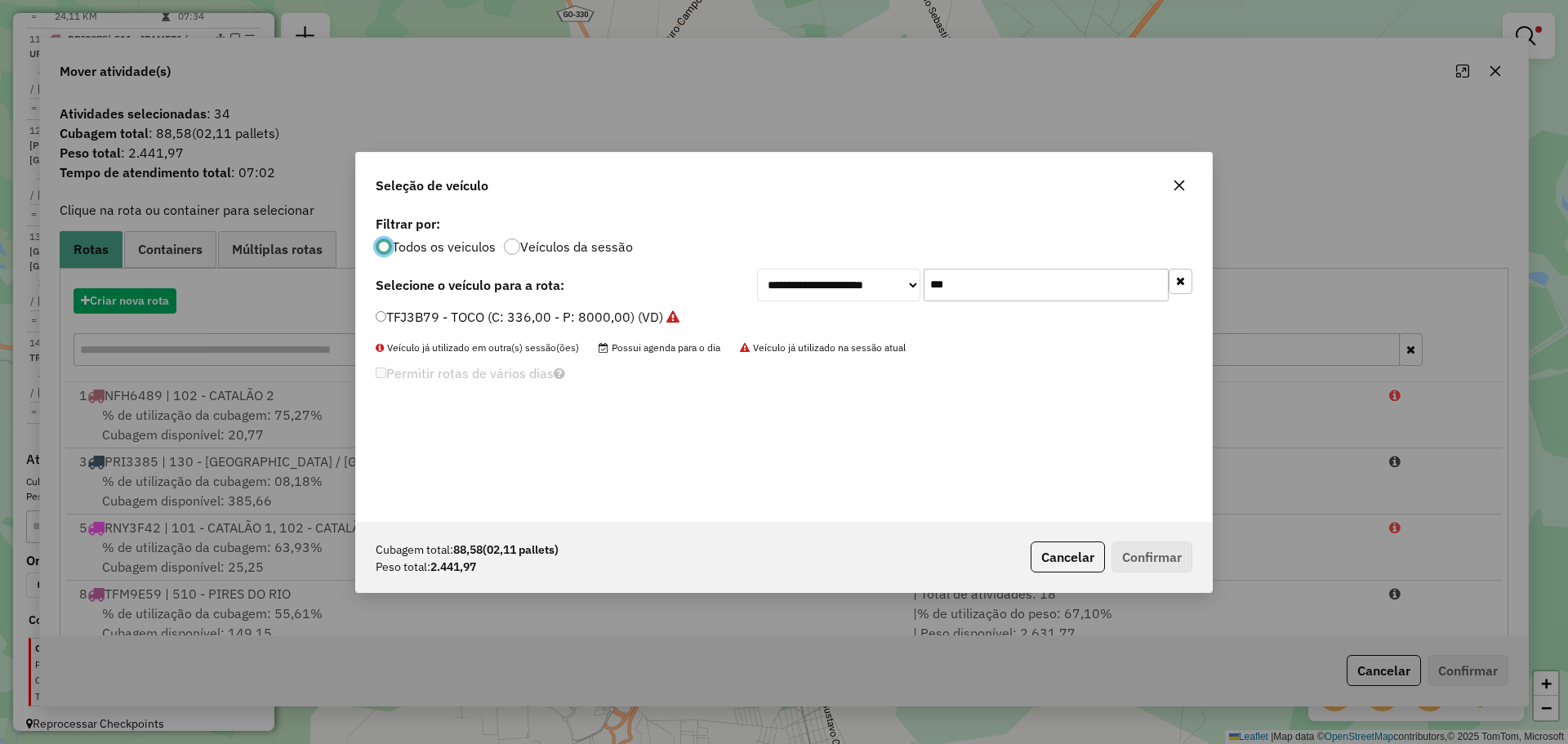
scroll to position [9, 5]
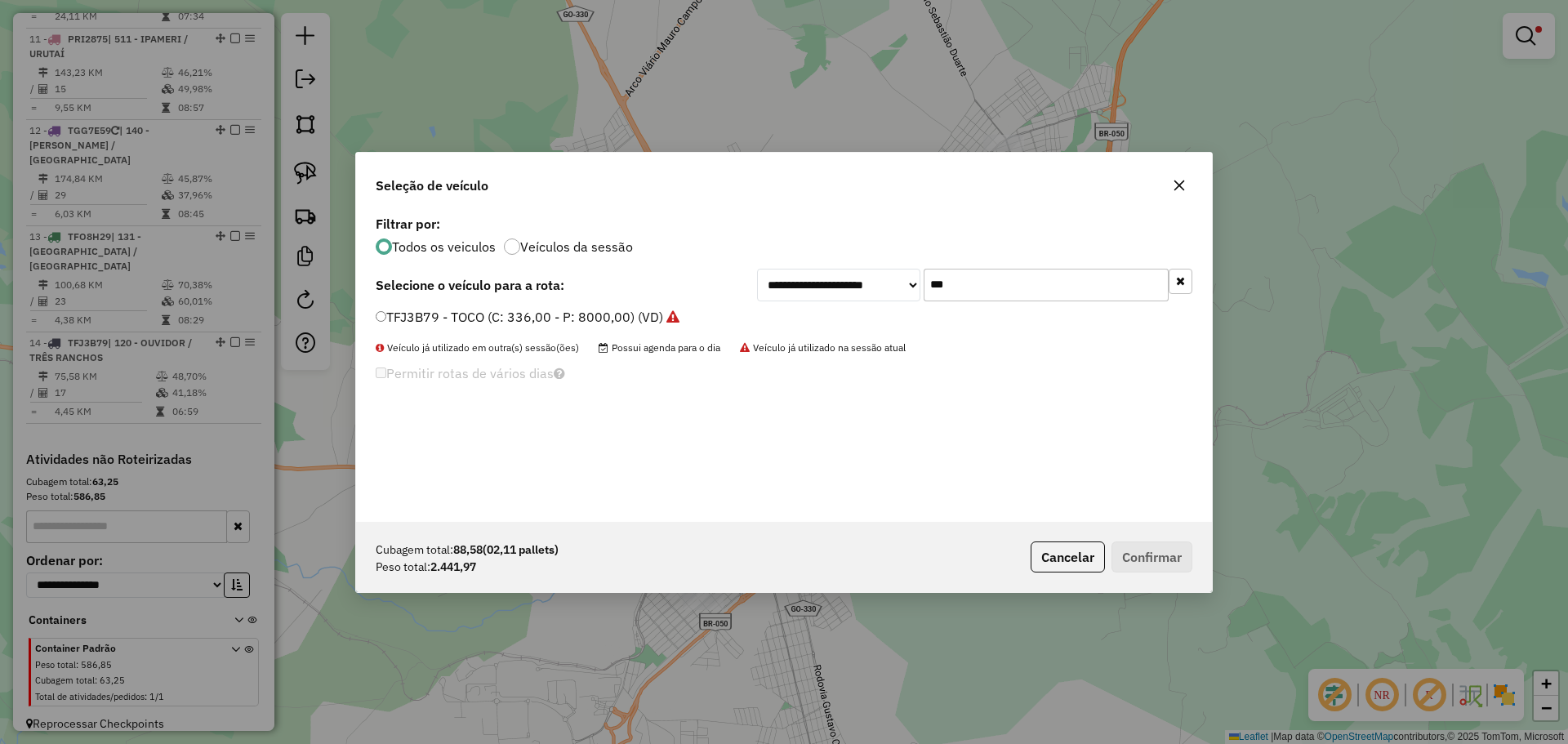
click at [977, 282] on input "***" at bounding box center [1046, 285] width 245 height 32
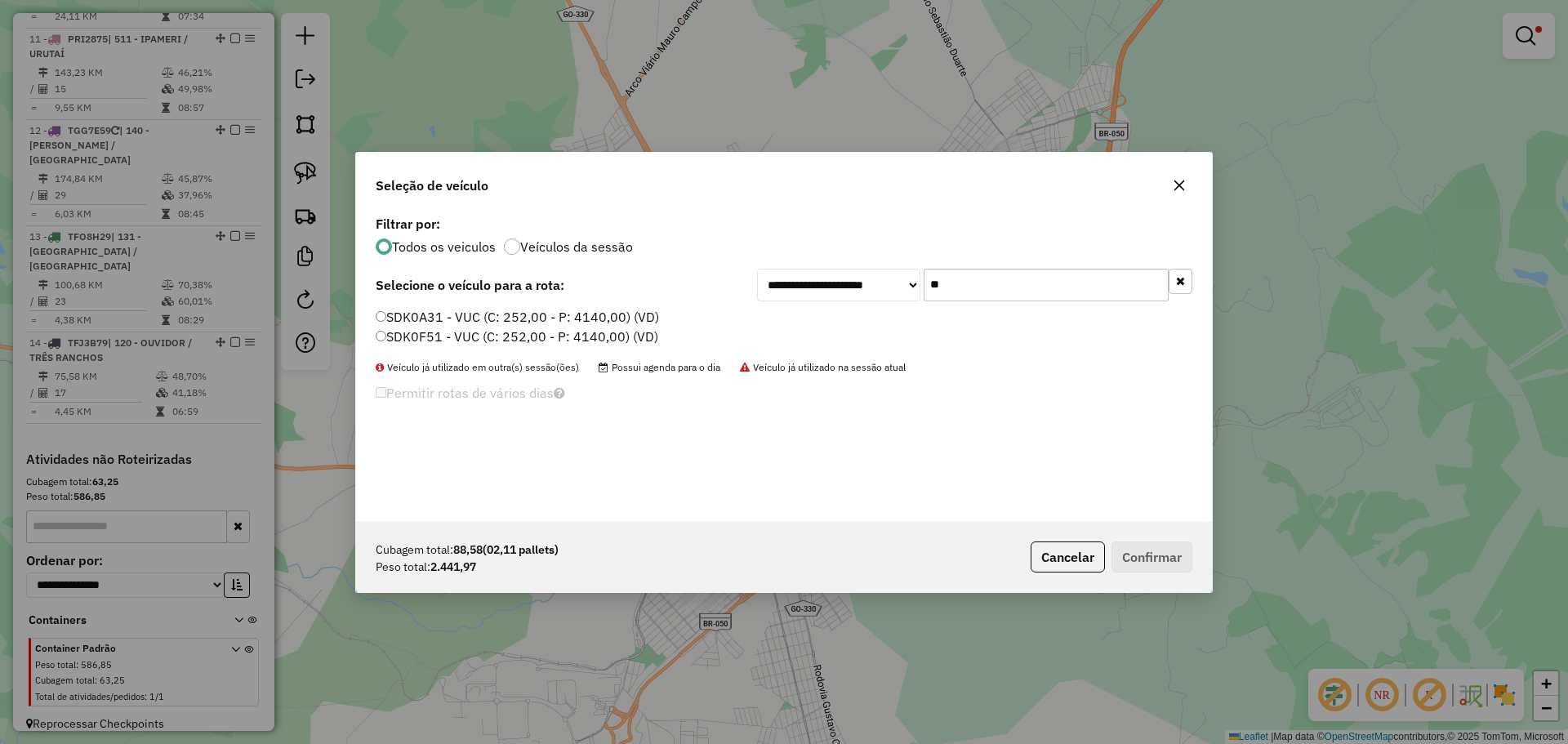
type input "**"
click at [457, 308] on label "SDK0A31 - VUC (C: 252,00 - P: 4140,00) (VD)" at bounding box center [518, 316] width 283 height 20
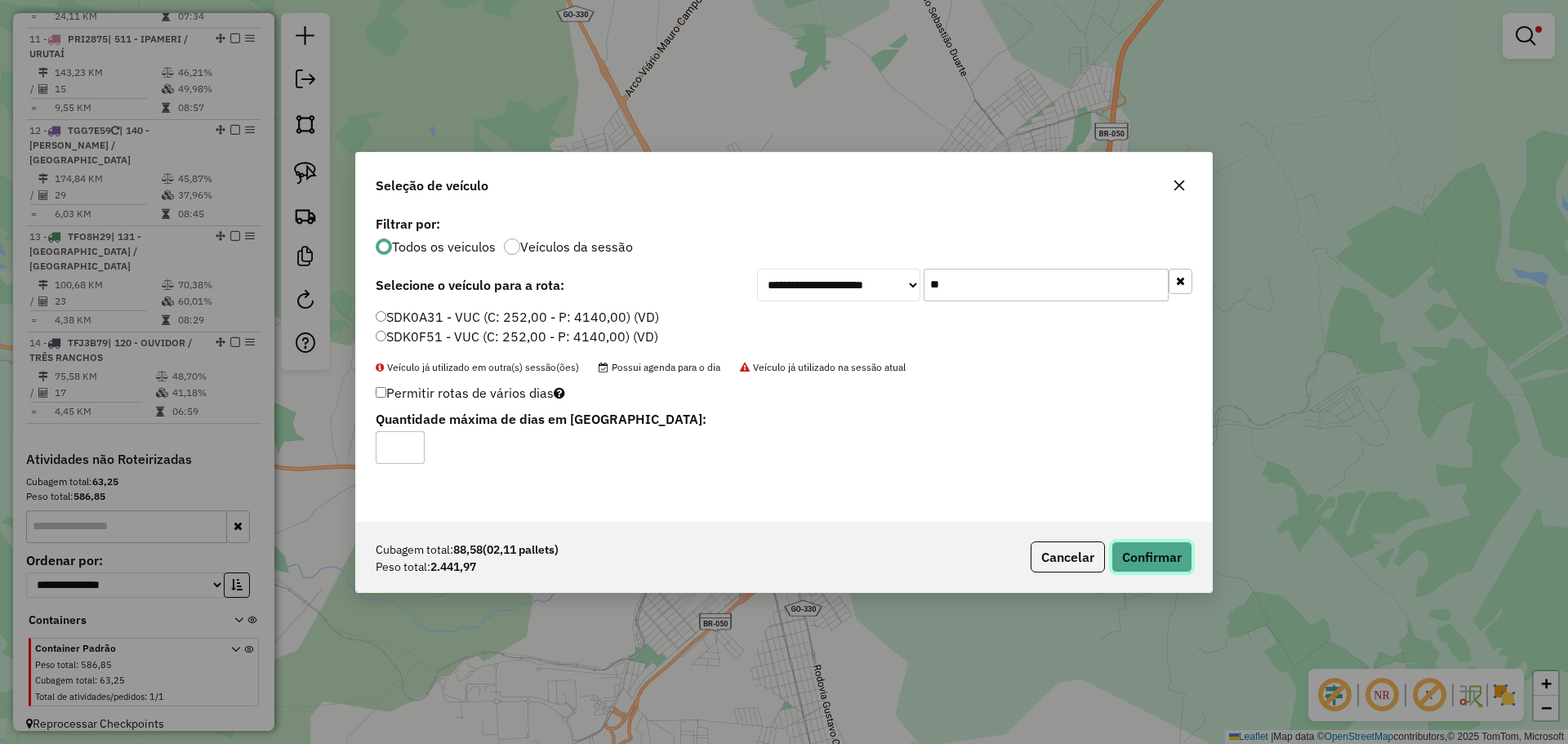
click at [1143, 559] on button "Confirmar" at bounding box center [1151, 557] width 81 height 31
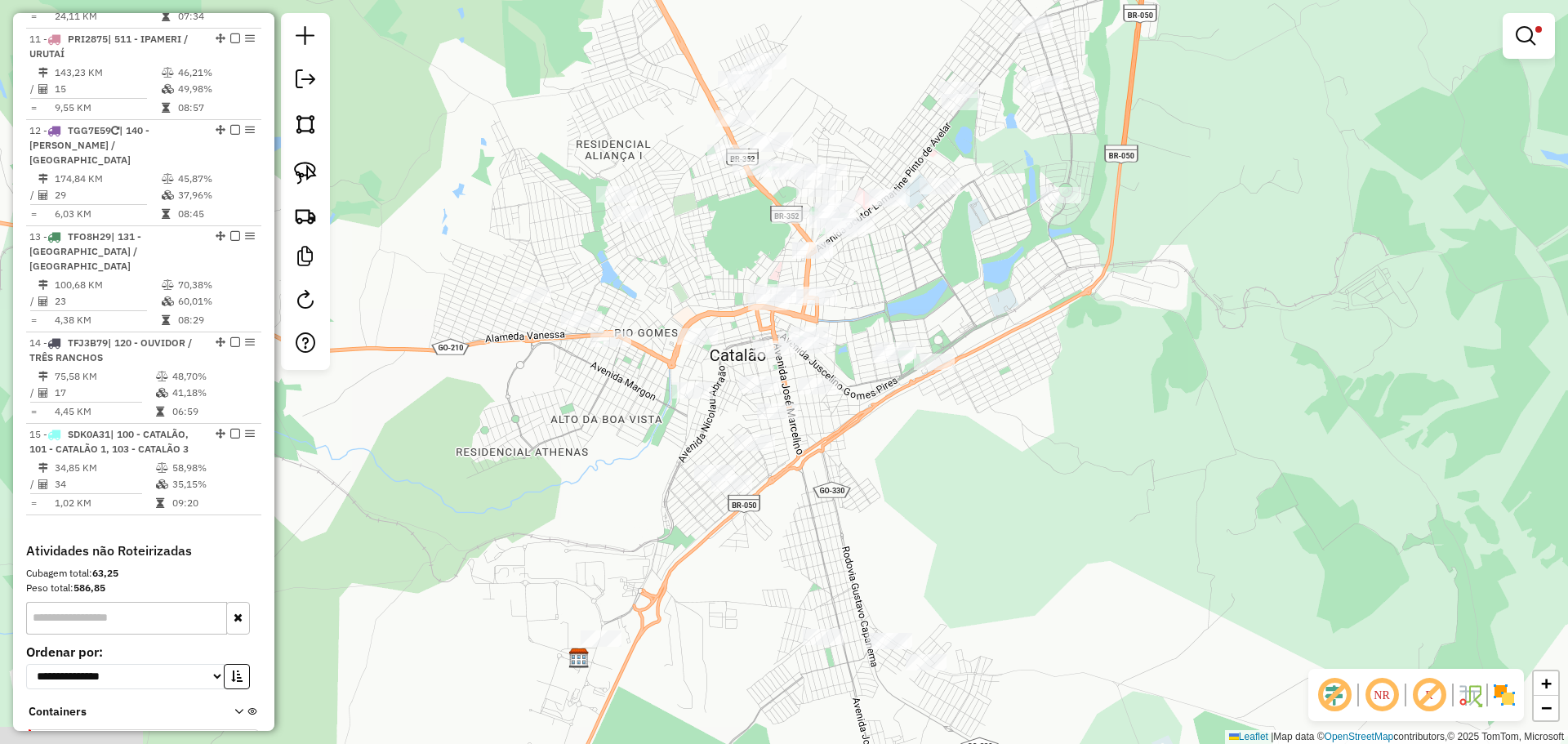
drag, startPoint x: 866, startPoint y: 410, endPoint x: 895, endPoint y: 292, distance: 121.5
click at [895, 292] on div "Limpar filtros Janela de atendimento Grade de atendimento Capacidade Transporta…" at bounding box center [784, 372] width 1568 height 744
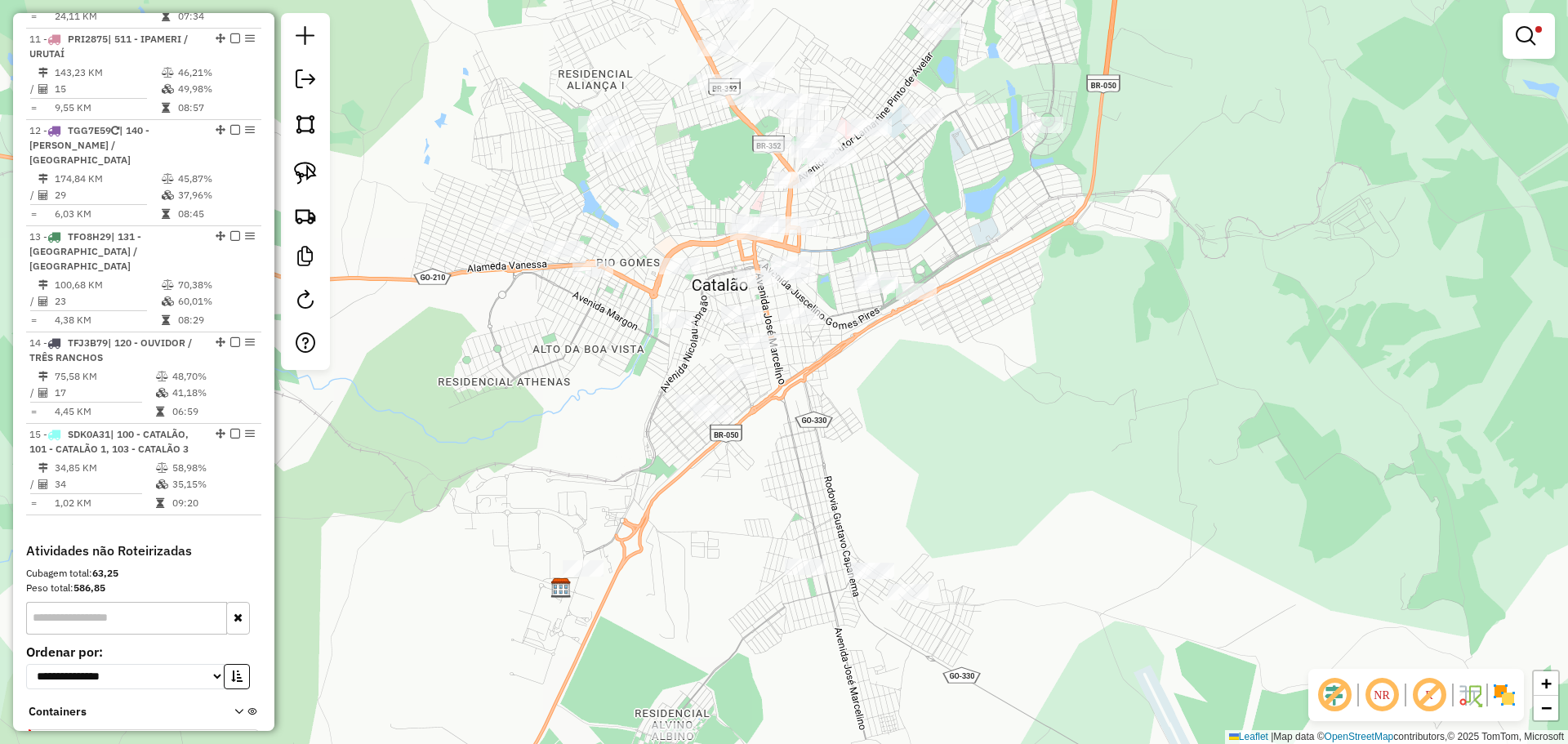
click at [775, 416] on div "Limpar filtros Janela de atendimento Grade de atendimento Capacidade Transporta…" at bounding box center [784, 372] width 1568 height 744
click at [317, 181] on link at bounding box center [306, 173] width 36 height 36
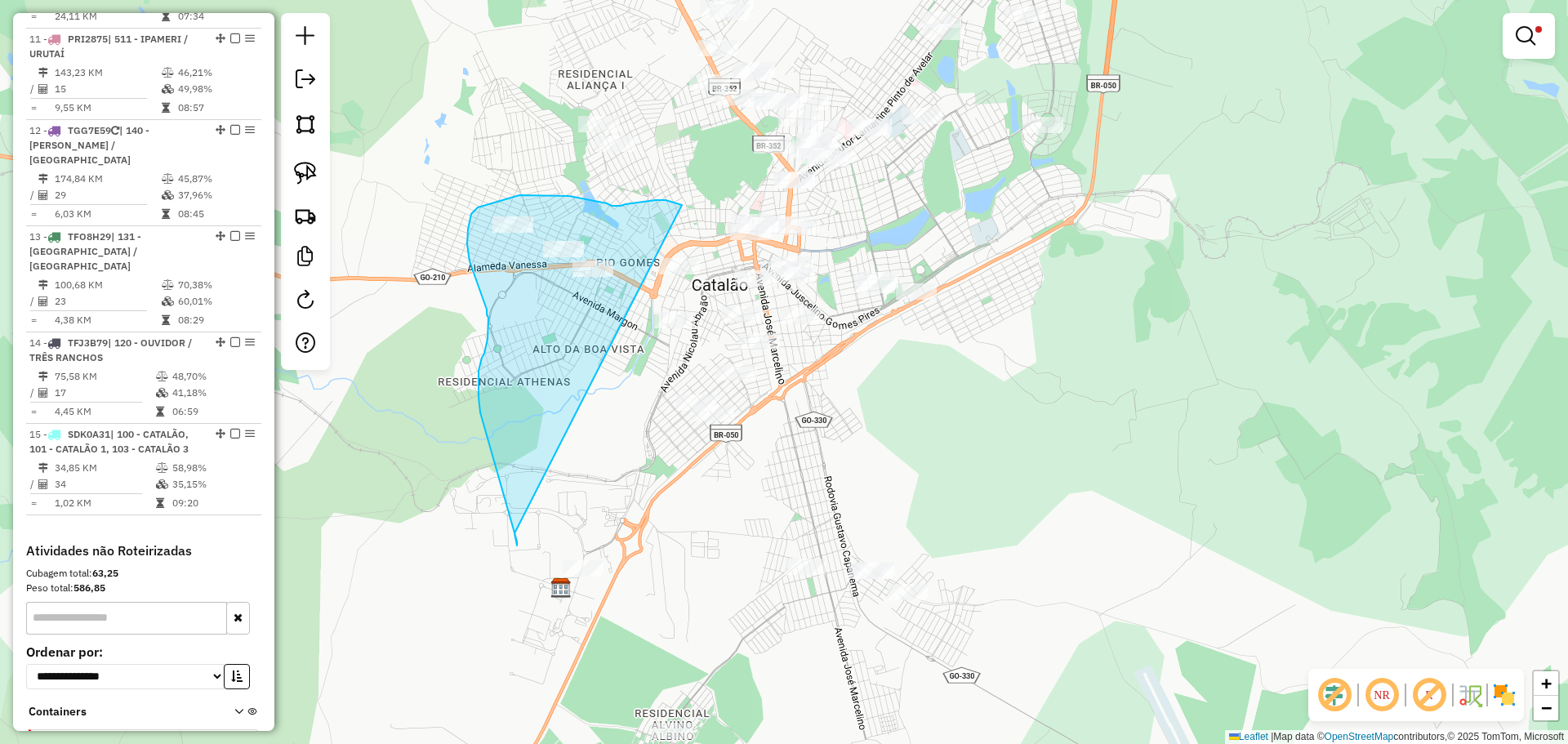
drag, startPoint x: 666, startPoint y: 200, endPoint x: 515, endPoint y: 533, distance: 365.6
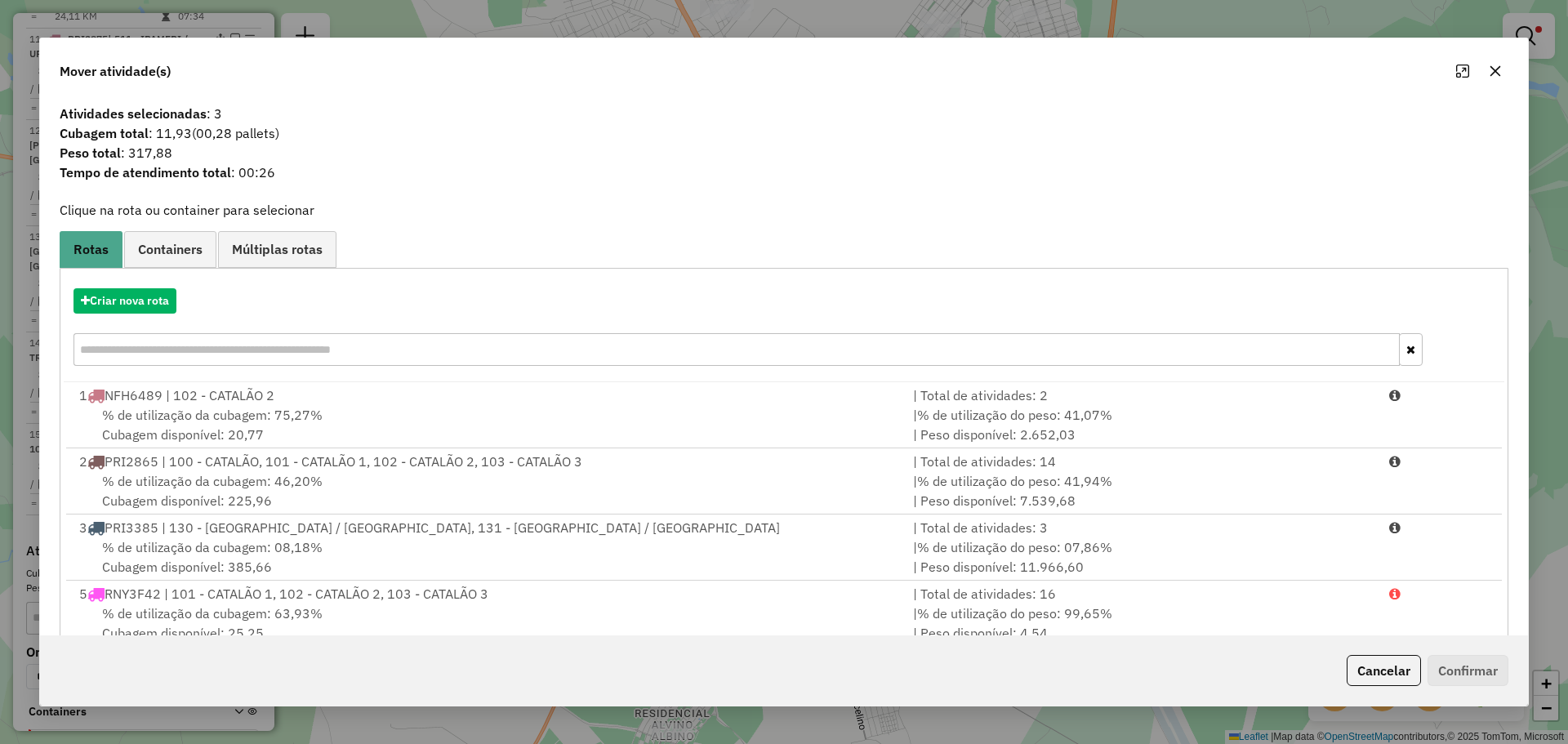
click at [1496, 67] on icon "button" at bounding box center [1495, 70] width 10 height 10
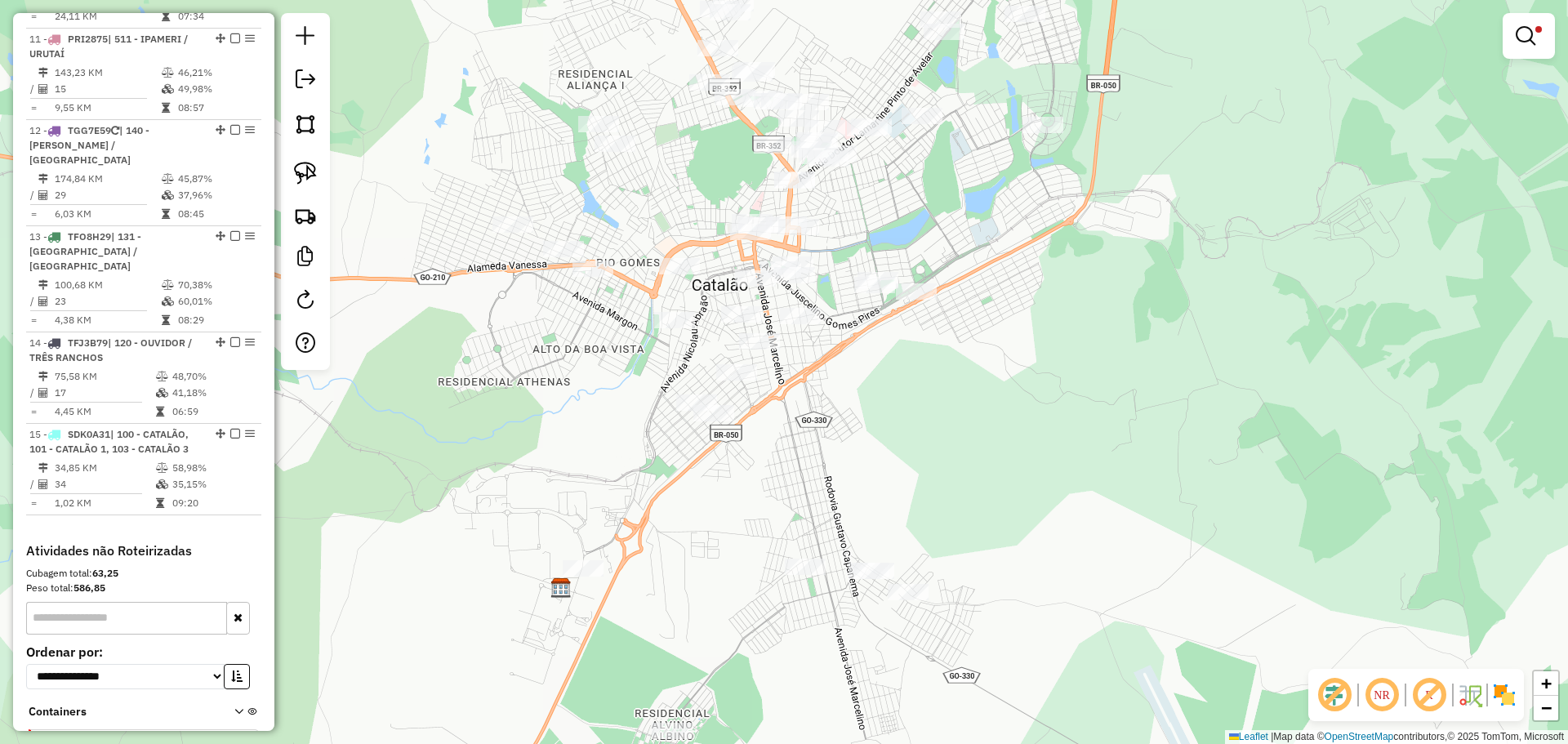
drag, startPoint x: 1095, startPoint y: 426, endPoint x: 1071, endPoint y: 182, distance: 245.2
click at [1071, 182] on div "Limpar filtros Janela de atendimento Grade de atendimento Capacidade Transporta…" at bounding box center [784, 372] width 1568 height 744
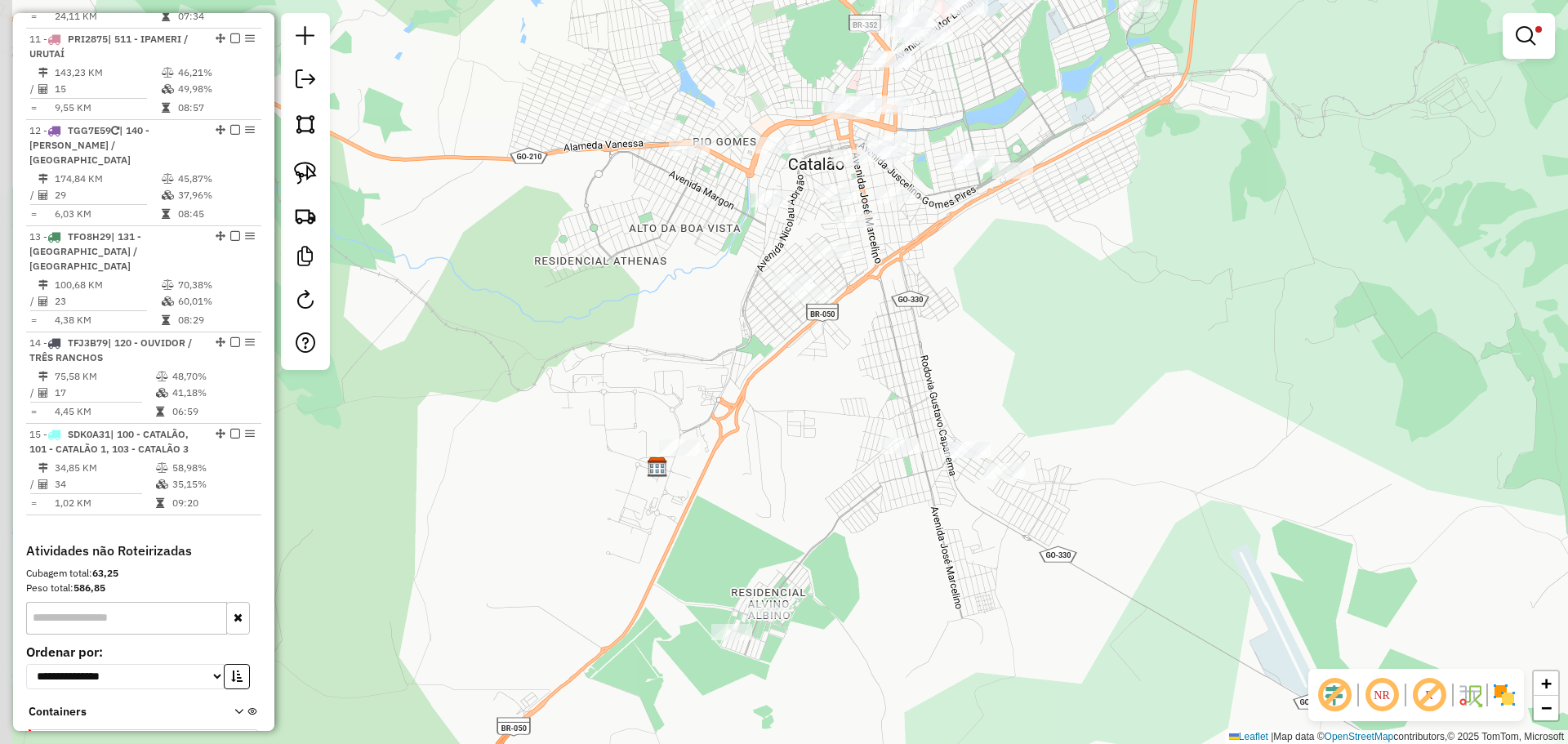
drag, startPoint x: 939, startPoint y: 191, endPoint x: 959, endPoint y: 323, distance: 133.5
click at [960, 323] on div "Limpar filtros Janela de atendimento Grade de atendimento Capacidade Transporta…" at bounding box center [784, 372] width 1568 height 744
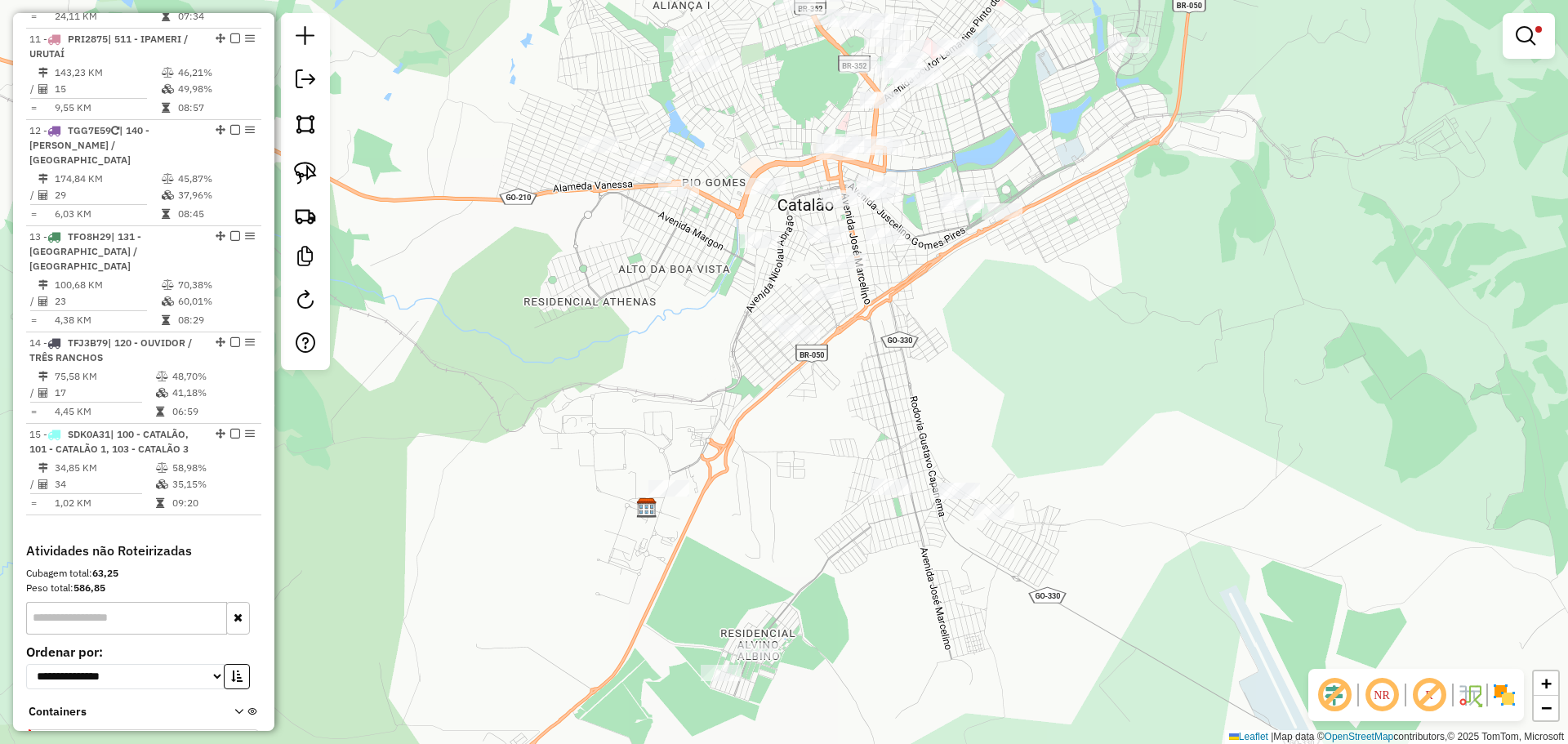
drag, startPoint x: 863, startPoint y: 397, endPoint x: 834, endPoint y: 352, distance: 53.5
click at [834, 352] on div "Rota 5 - Placa RNY3F42 7204 - PaO DE MEL Limpar filtros Janela de atendimento G…" at bounding box center [784, 372] width 1568 height 744
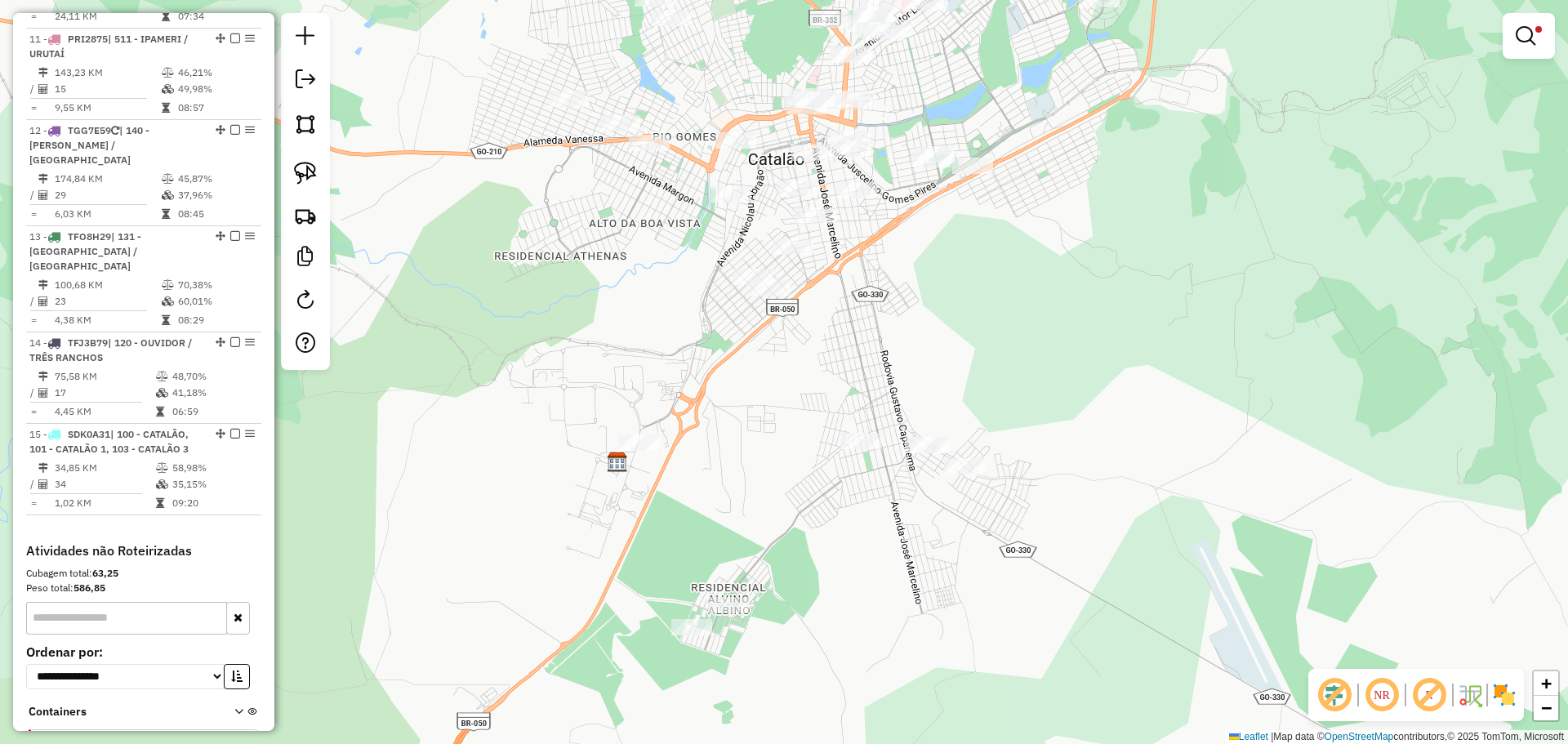
click at [309, 173] on img at bounding box center [306, 173] width 23 height 23
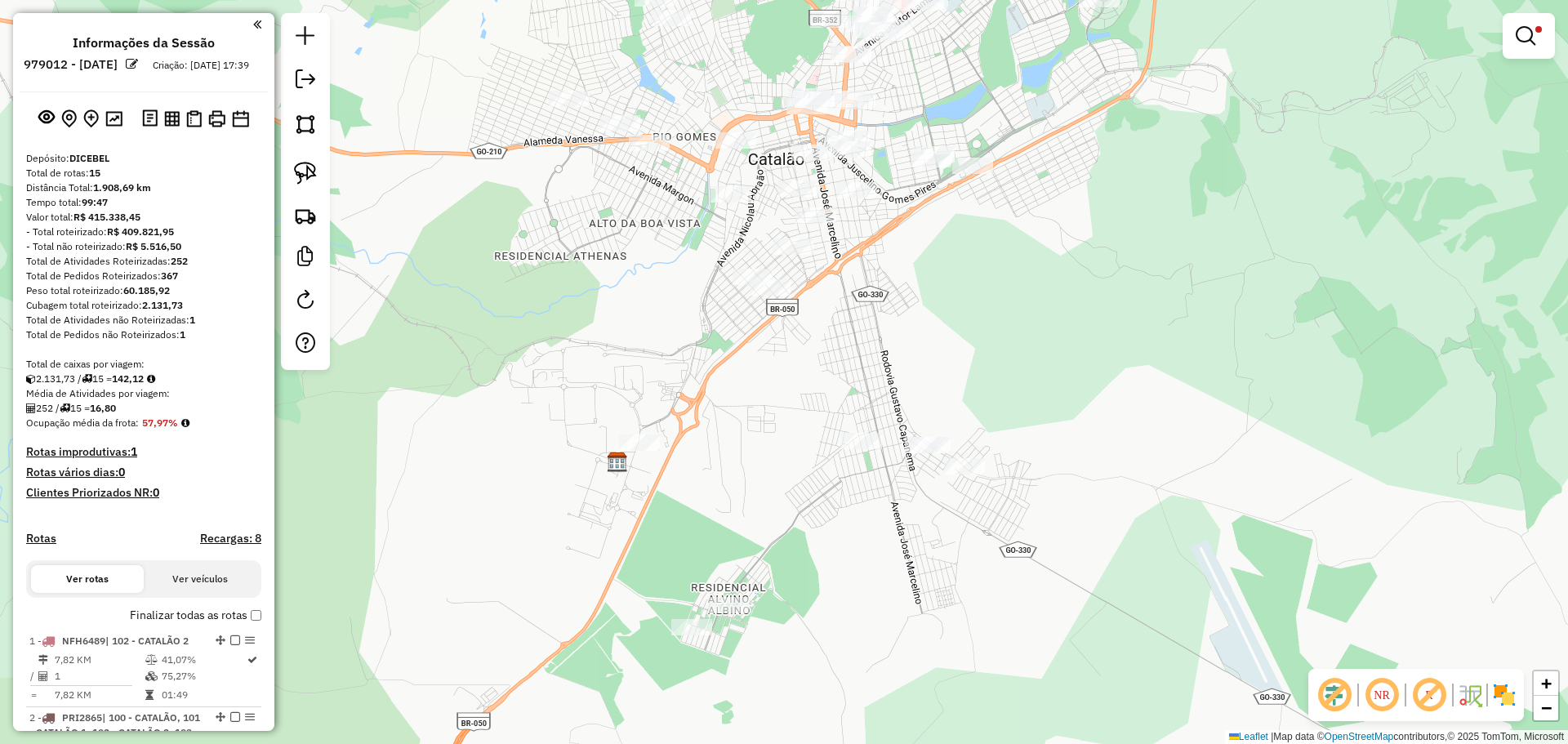
scroll to position [1506, 0]
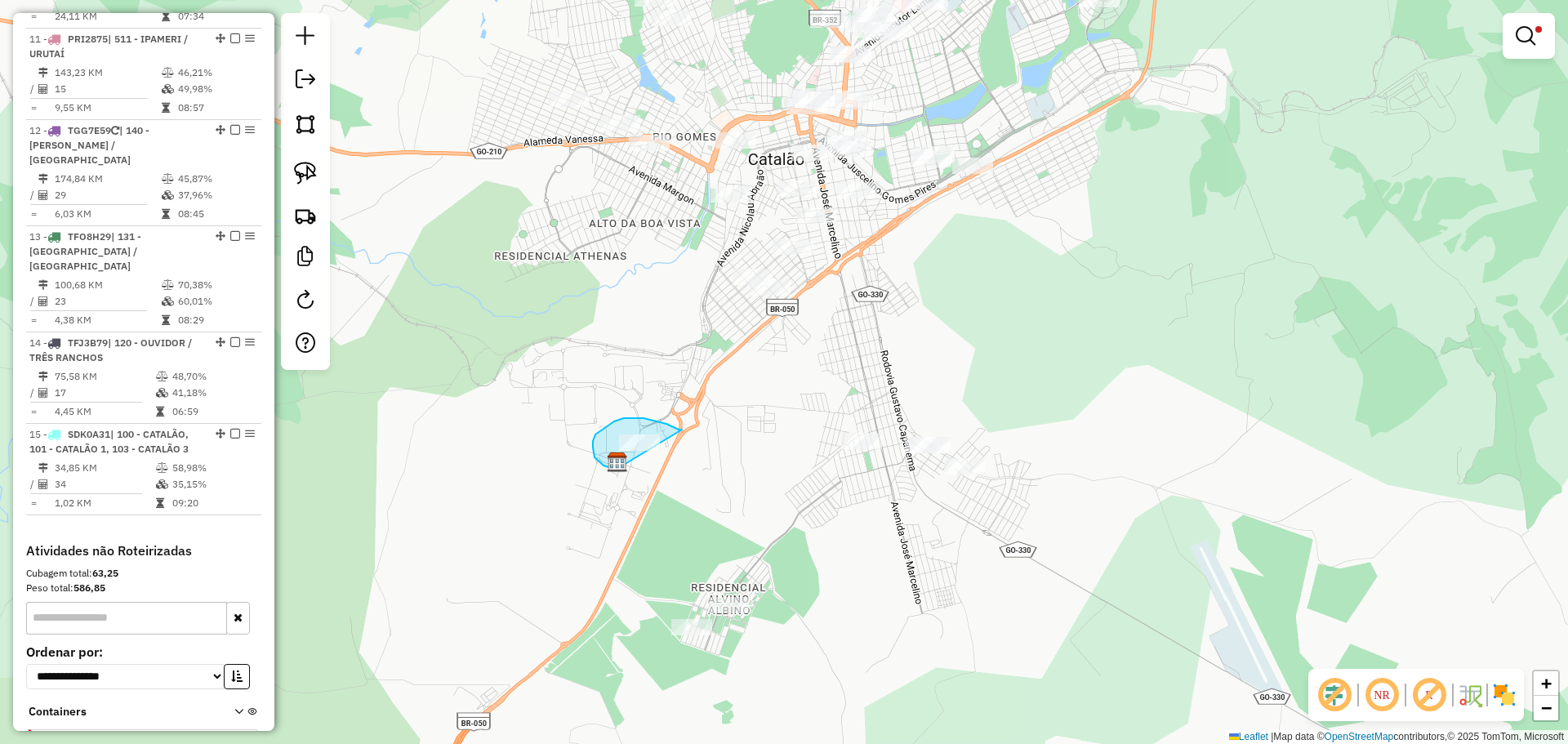
drag, startPoint x: 678, startPoint y: 429, endPoint x: 679, endPoint y: 462, distance: 33.0
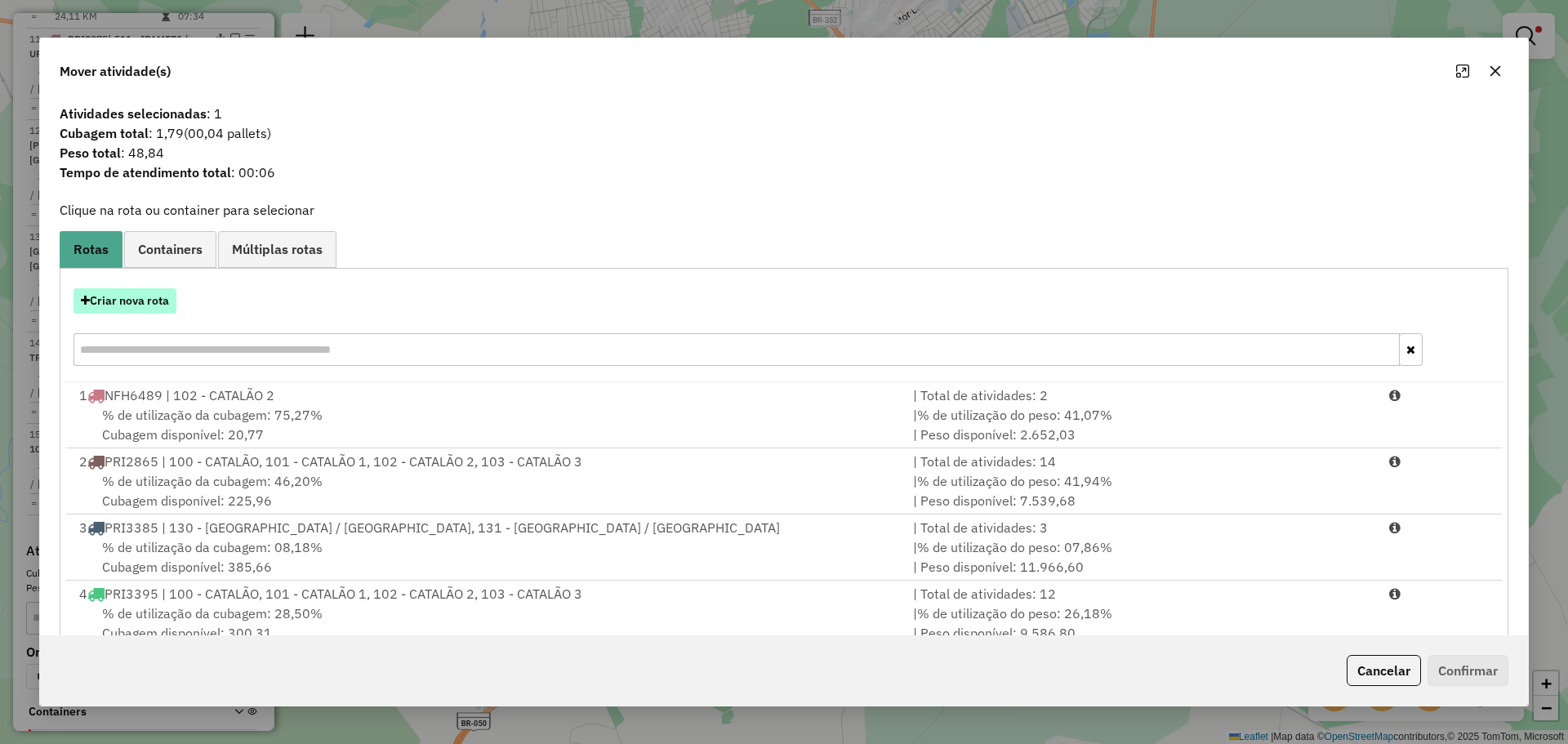
click at [167, 295] on button "Criar nova rota" at bounding box center [124, 301] width 103 height 26
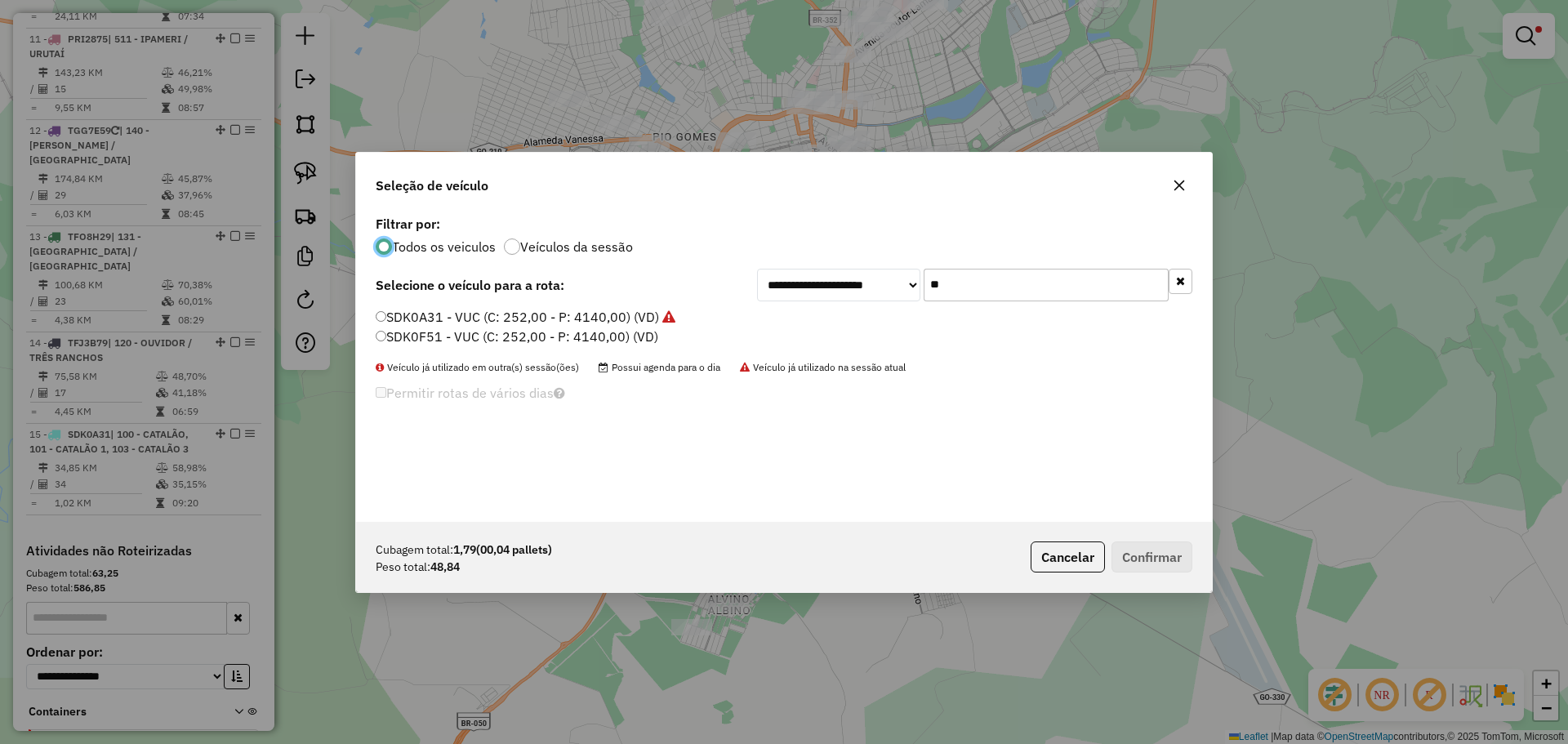
scroll to position [9, 5]
click at [973, 283] on input "**" at bounding box center [1046, 285] width 245 height 32
type input "***"
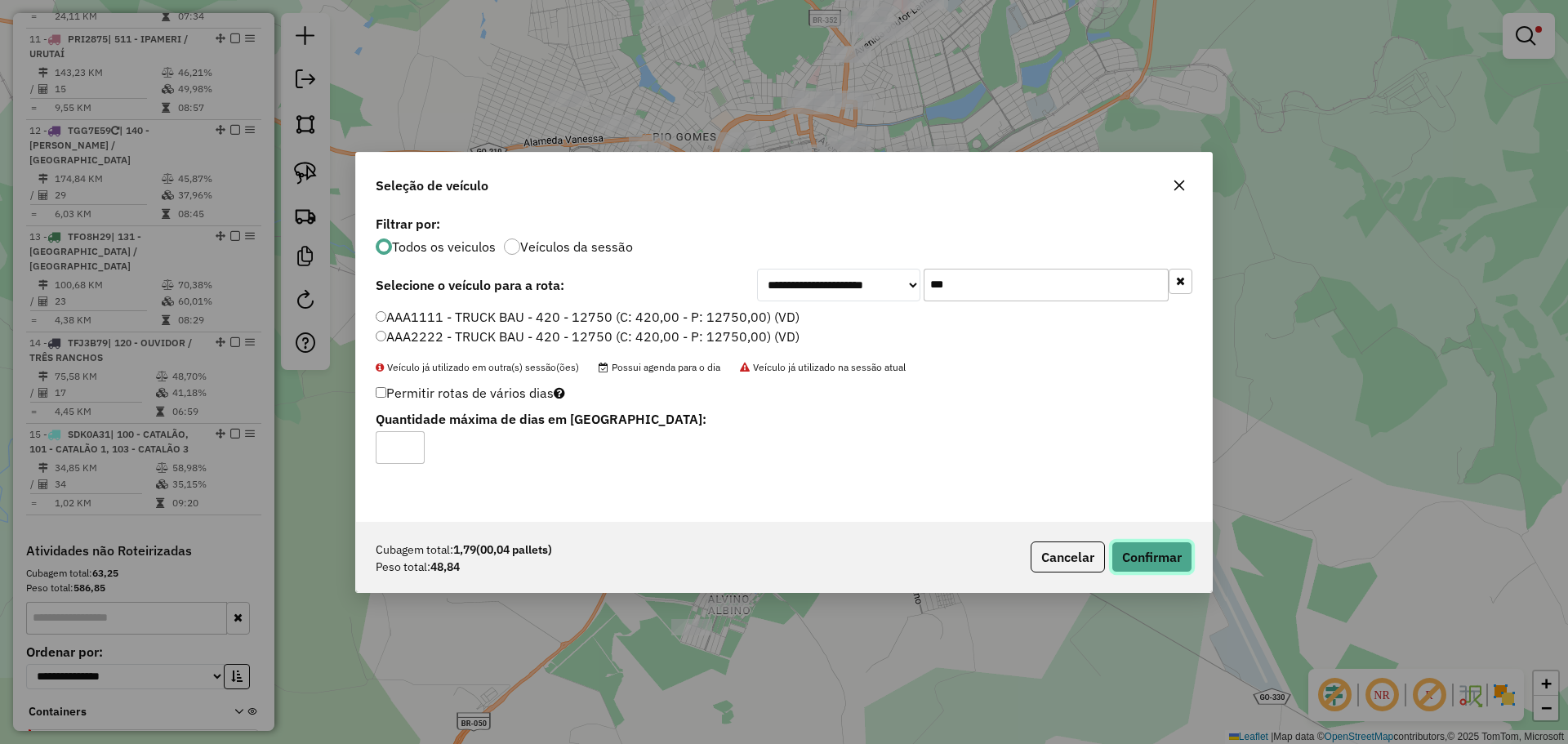
click at [1139, 561] on button "Confirmar" at bounding box center [1151, 557] width 81 height 31
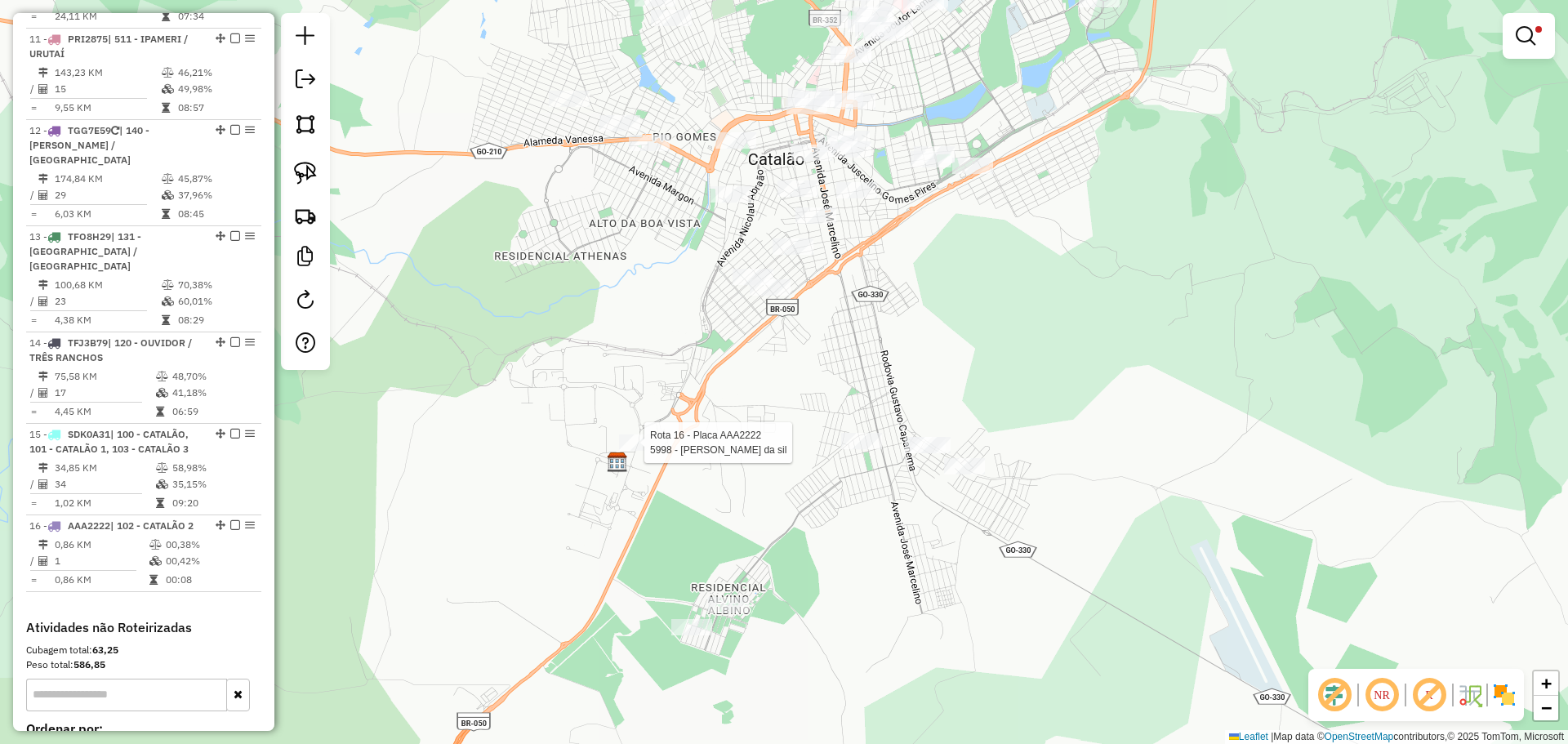
scroll to position [1689, 0]
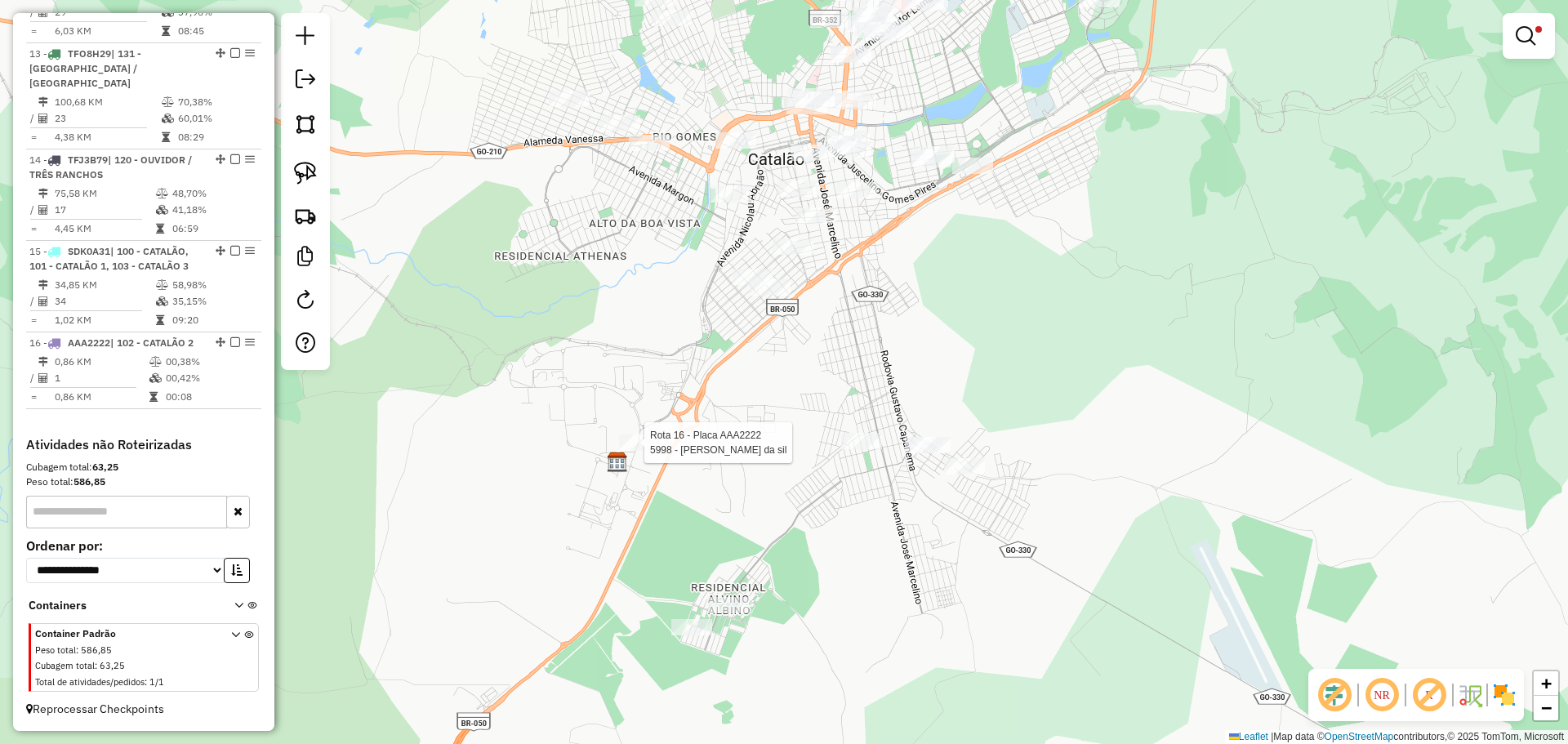
select select "*********"
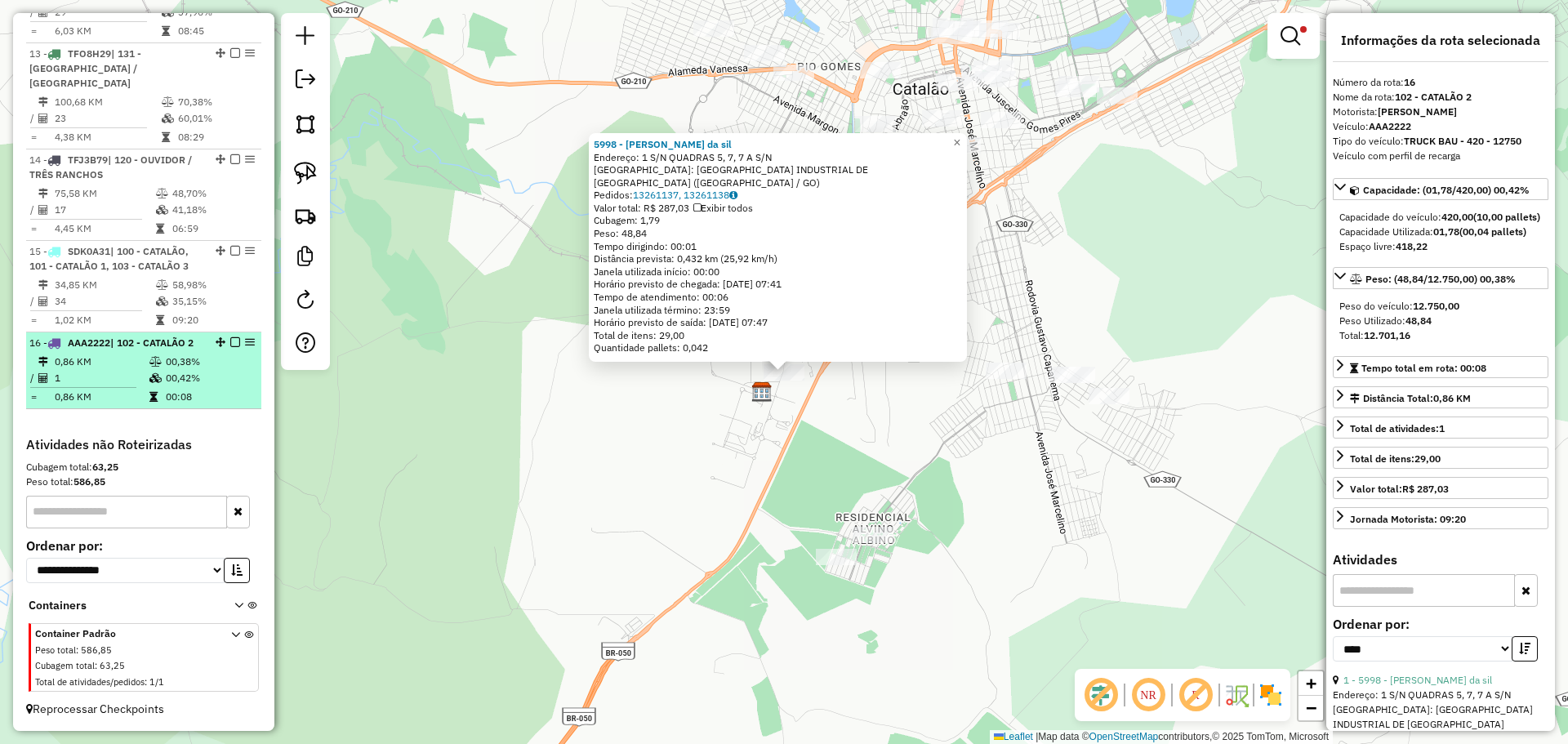
click at [230, 337] on em at bounding box center [235, 342] width 9 height 10
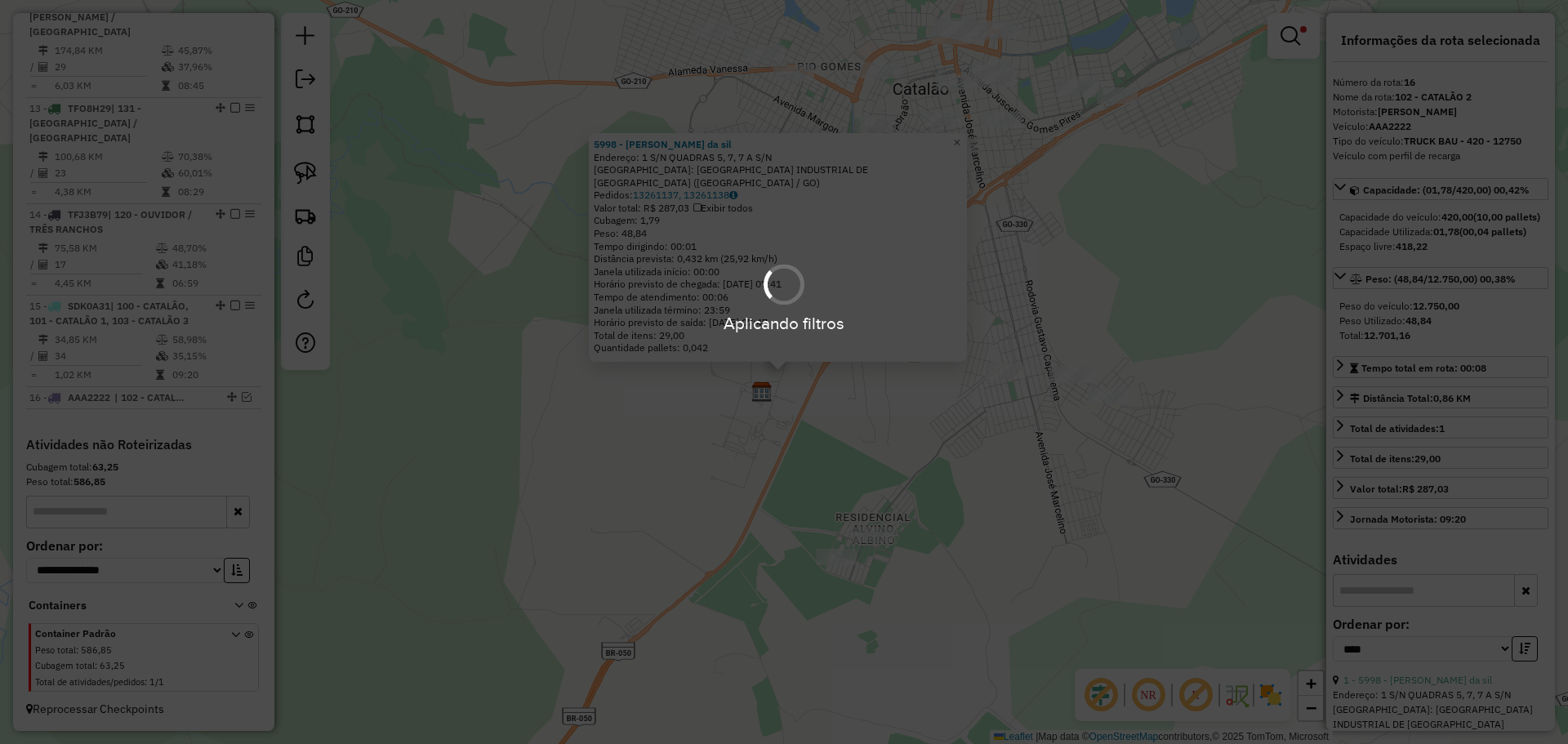
scroll to position [1620, 0]
click at [768, 498] on div "Aplicando filtros" at bounding box center [784, 372] width 1568 height 744
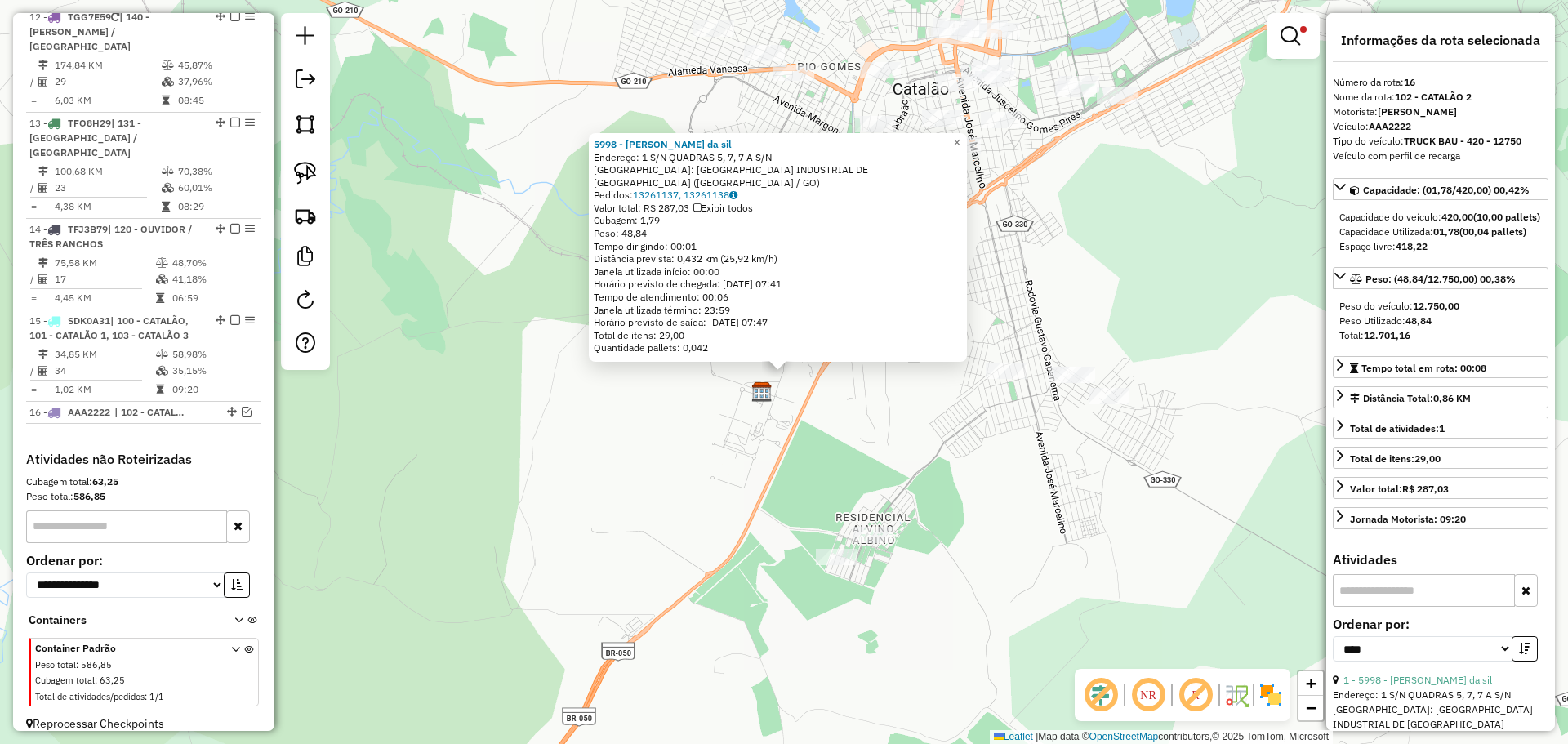
click at [836, 443] on div "5998 - [PERSON_NAME] da sil Endereço: 1 S/N QUADRAS 5, 7, 7 A S/N Bairro: [GEOG…" at bounding box center [784, 372] width 1568 height 744
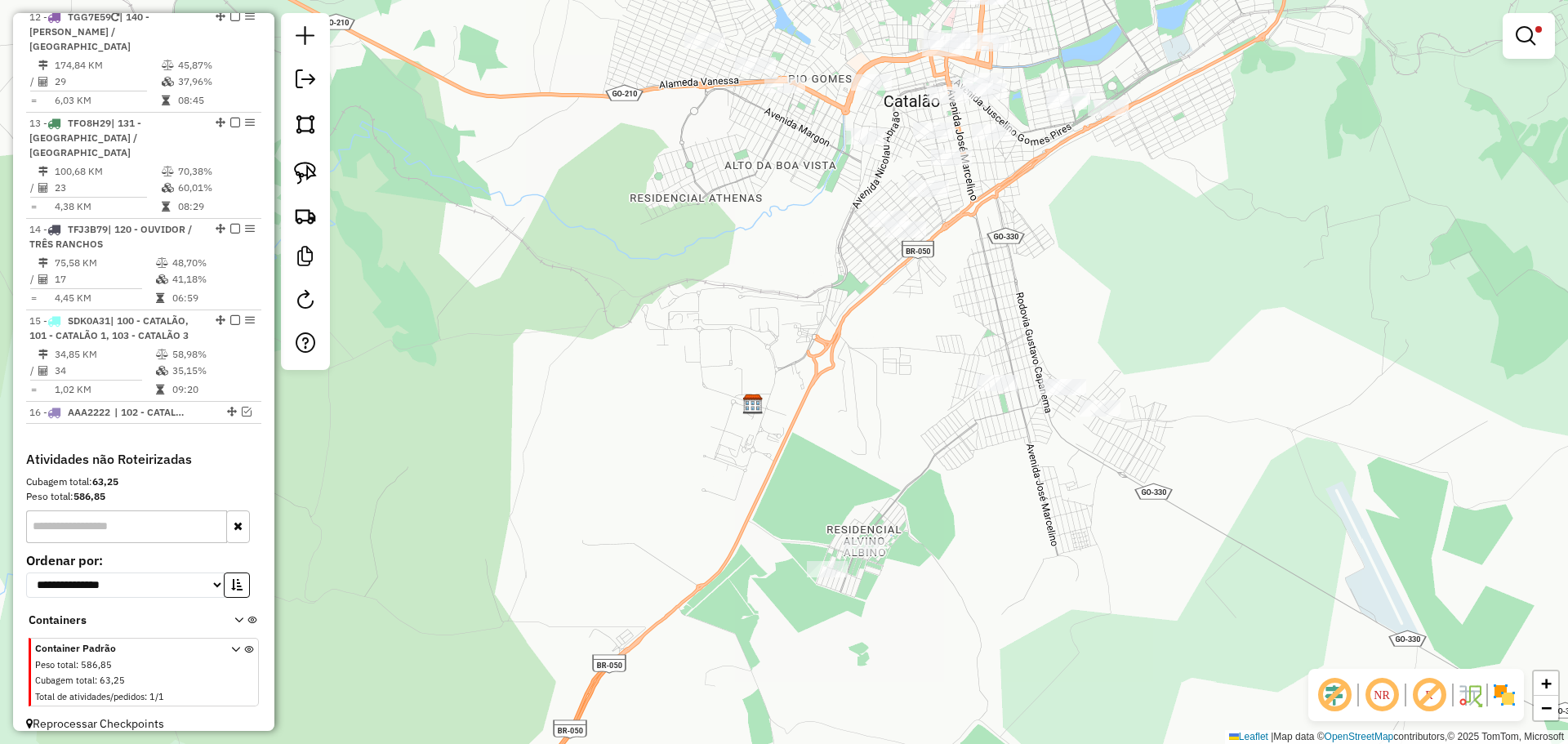
drag, startPoint x: 899, startPoint y: 371, endPoint x: 797, endPoint y: 421, distance: 113.6
click at [798, 421] on div "Limpar filtros Janela de atendimento Grade de atendimento Capacidade Transporta…" at bounding box center [784, 372] width 1568 height 744
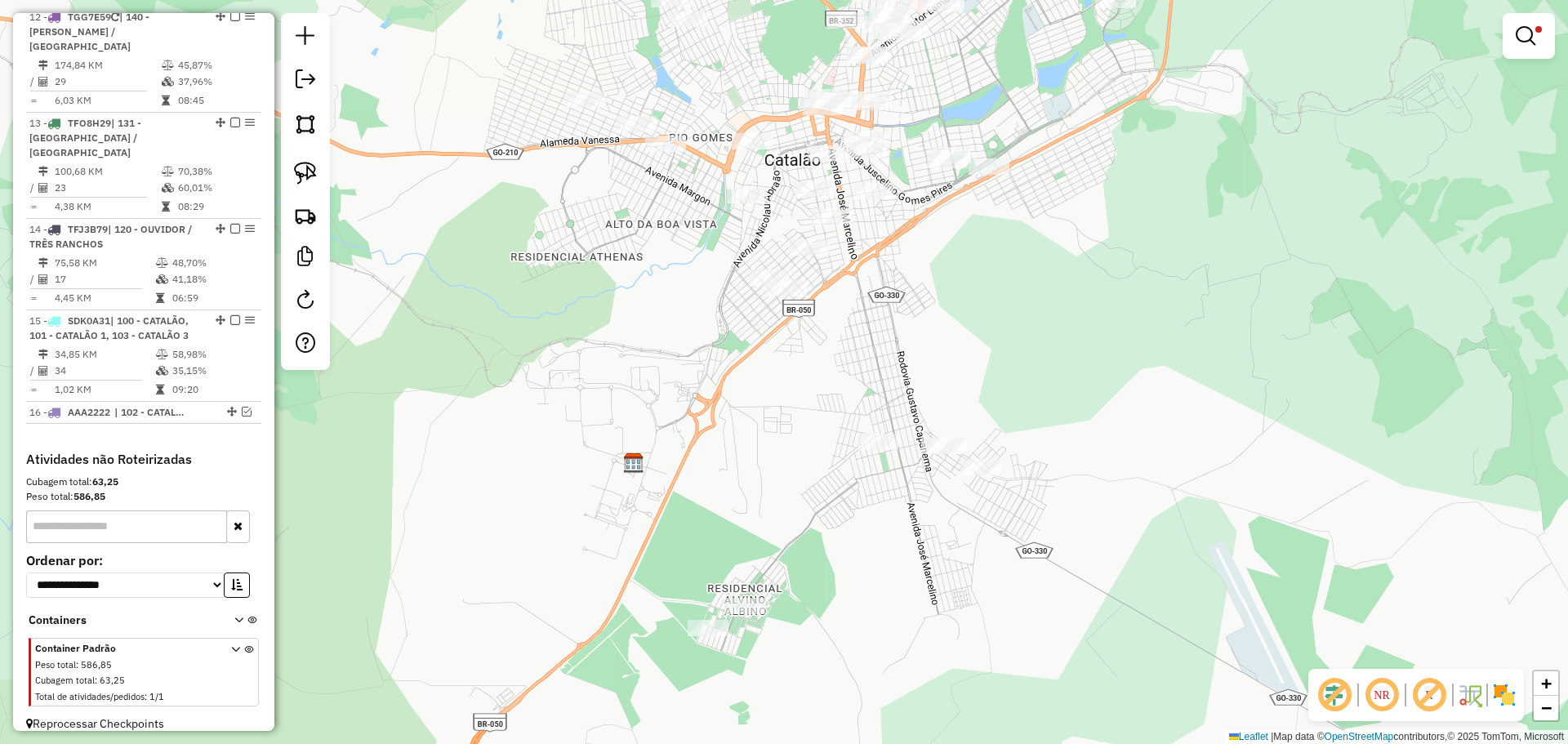
click at [743, 376] on div "Limpar filtros Janela de atendimento Grade de atendimento Capacidade Transporta…" at bounding box center [784, 372] width 1568 height 744
click at [314, 178] on img at bounding box center [306, 173] width 23 height 23
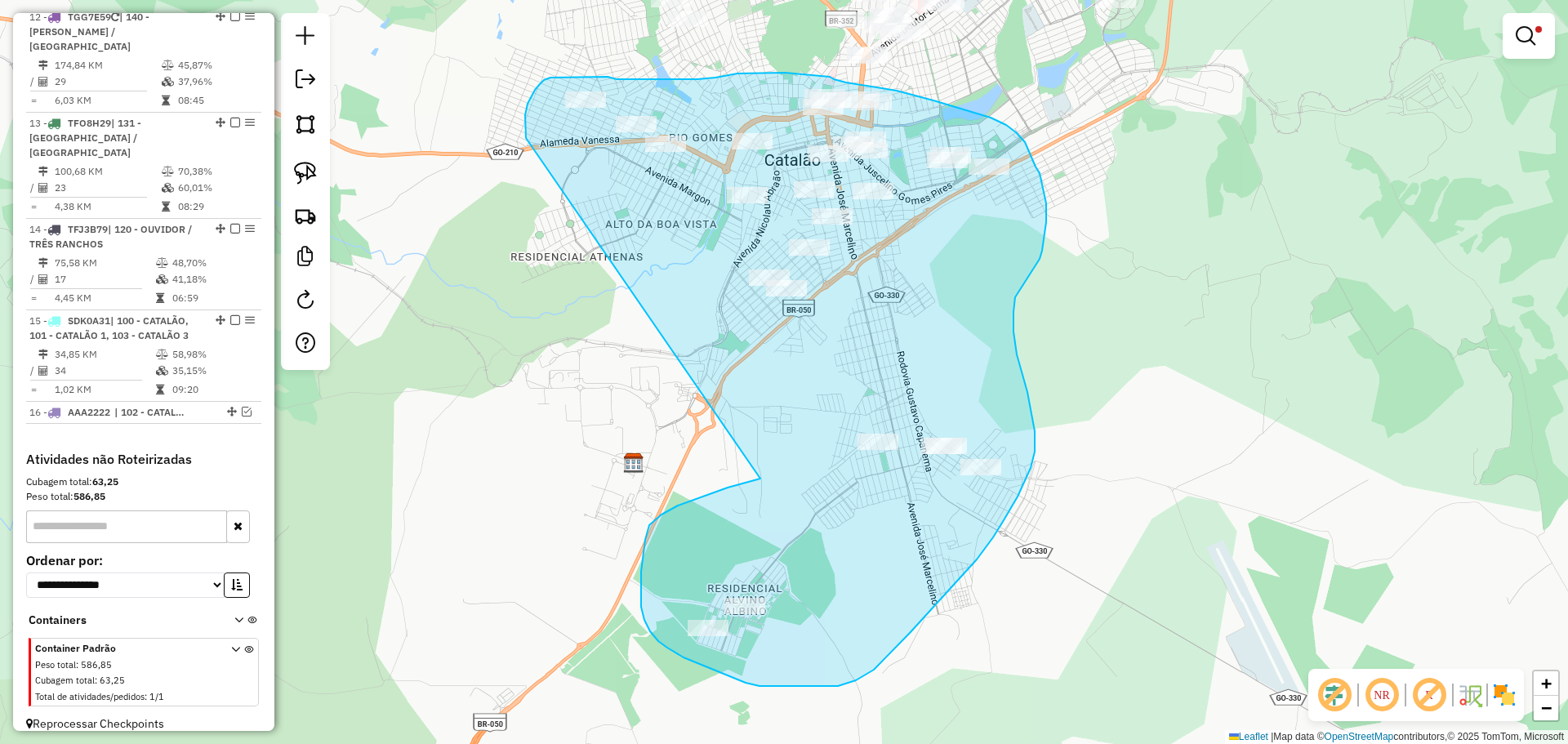
drag, startPoint x: 727, startPoint y: 487, endPoint x: 537, endPoint y: 161, distance: 377.3
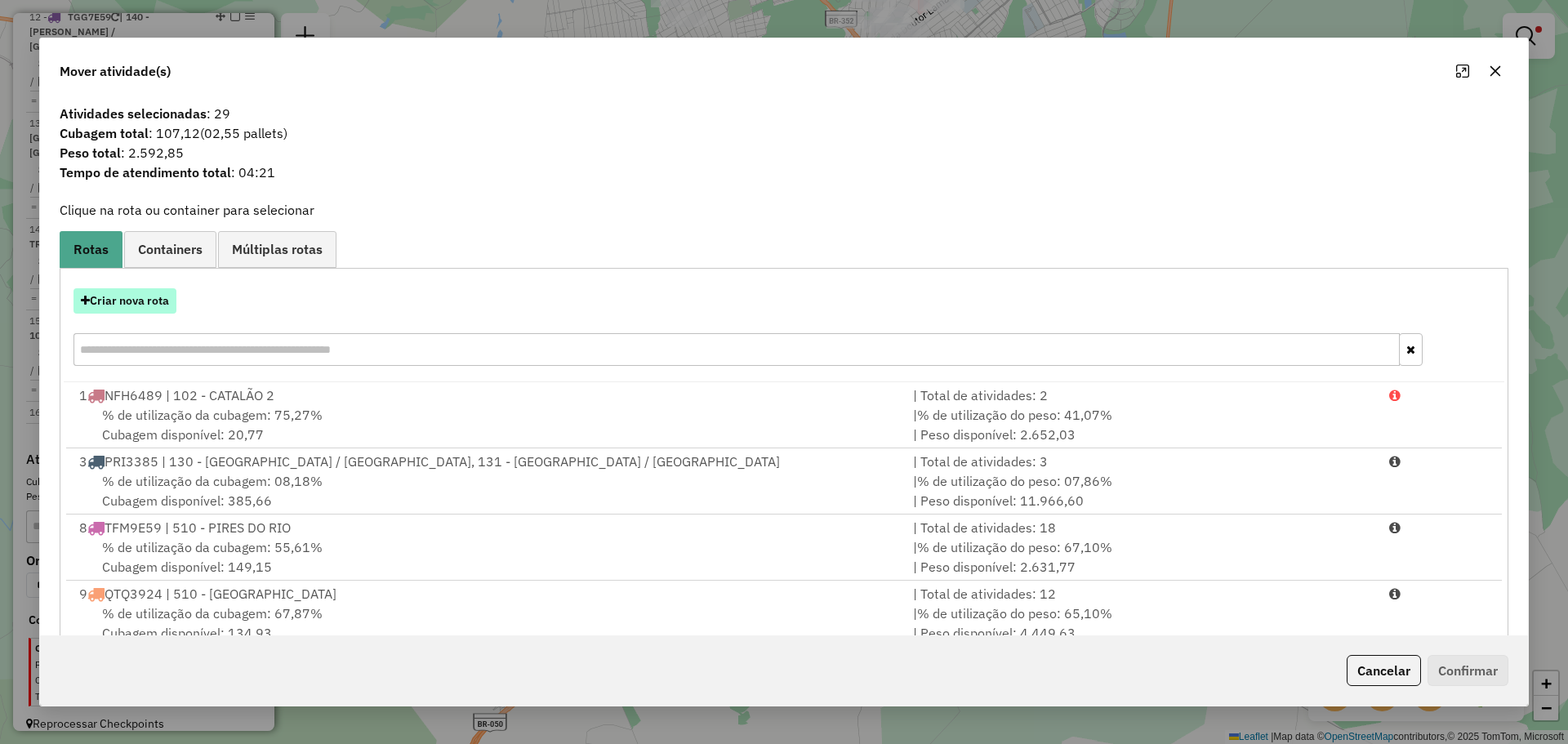
click at [144, 313] on button "Criar nova rota" at bounding box center [124, 301] width 103 height 26
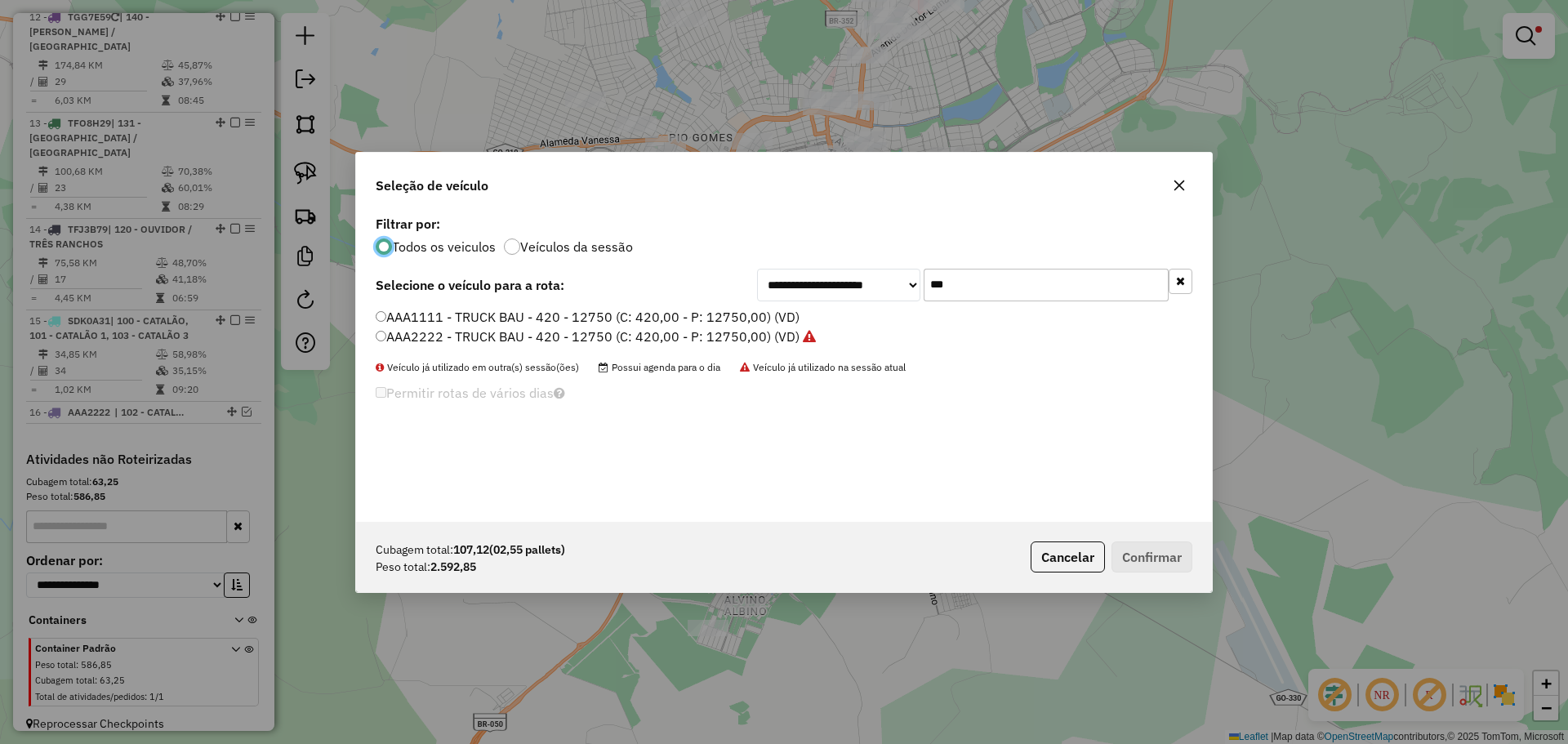
scroll to position [9, 5]
click at [1050, 282] on input "***" at bounding box center [1046, 285] width 245 height 32
click at [1051, 282] on input "***" at bounding box center [1046, 285] width 245 height 32
type input "**"
click at [449, 341] on label "SDK0F51 - VUC (C: 252,00 - P: 4140,00) (VD)" at bounding box center [517, 336] width 282 height 20
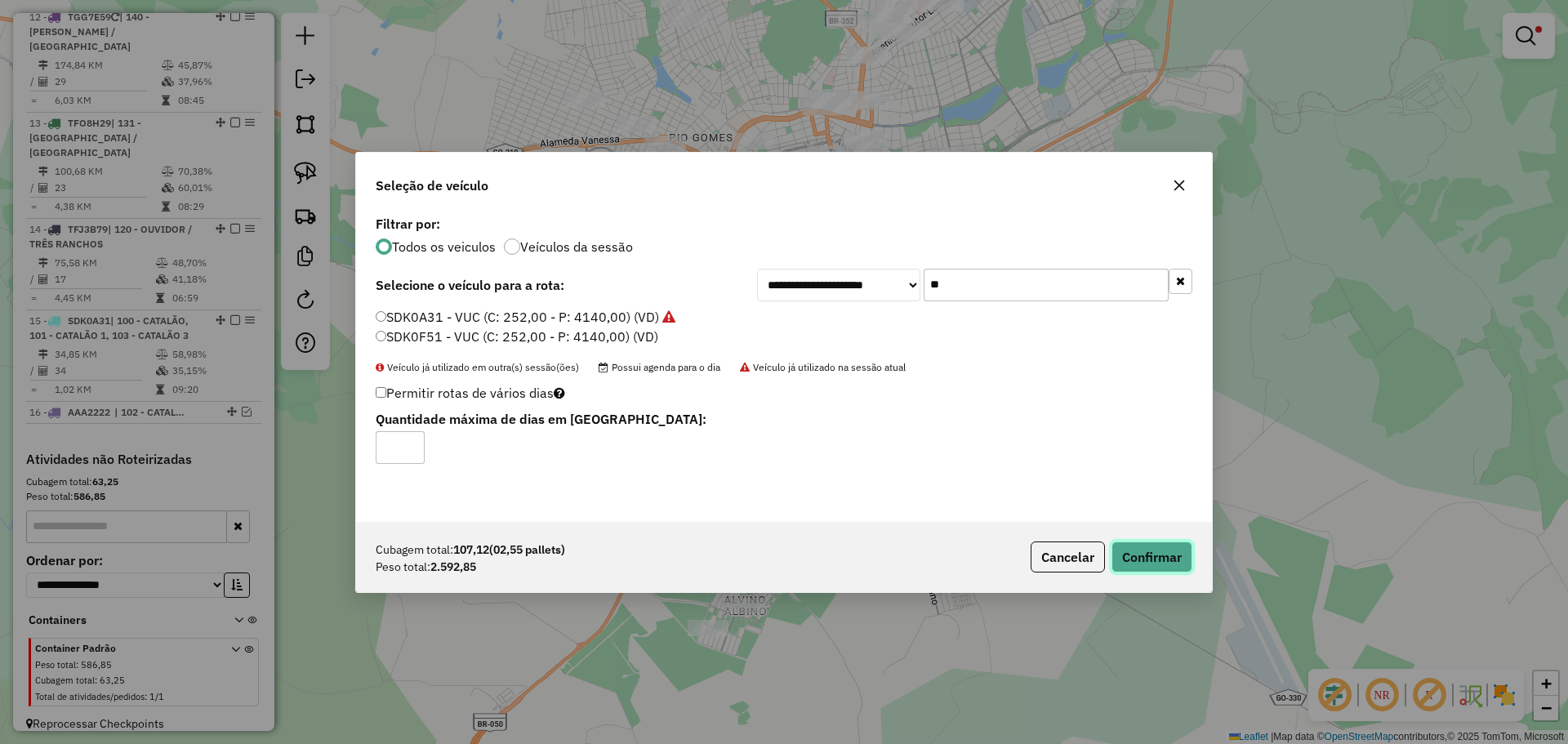
click at [1162, 557] on button "Confirmar" at bounding box center [1151, 557] width 81 height 31
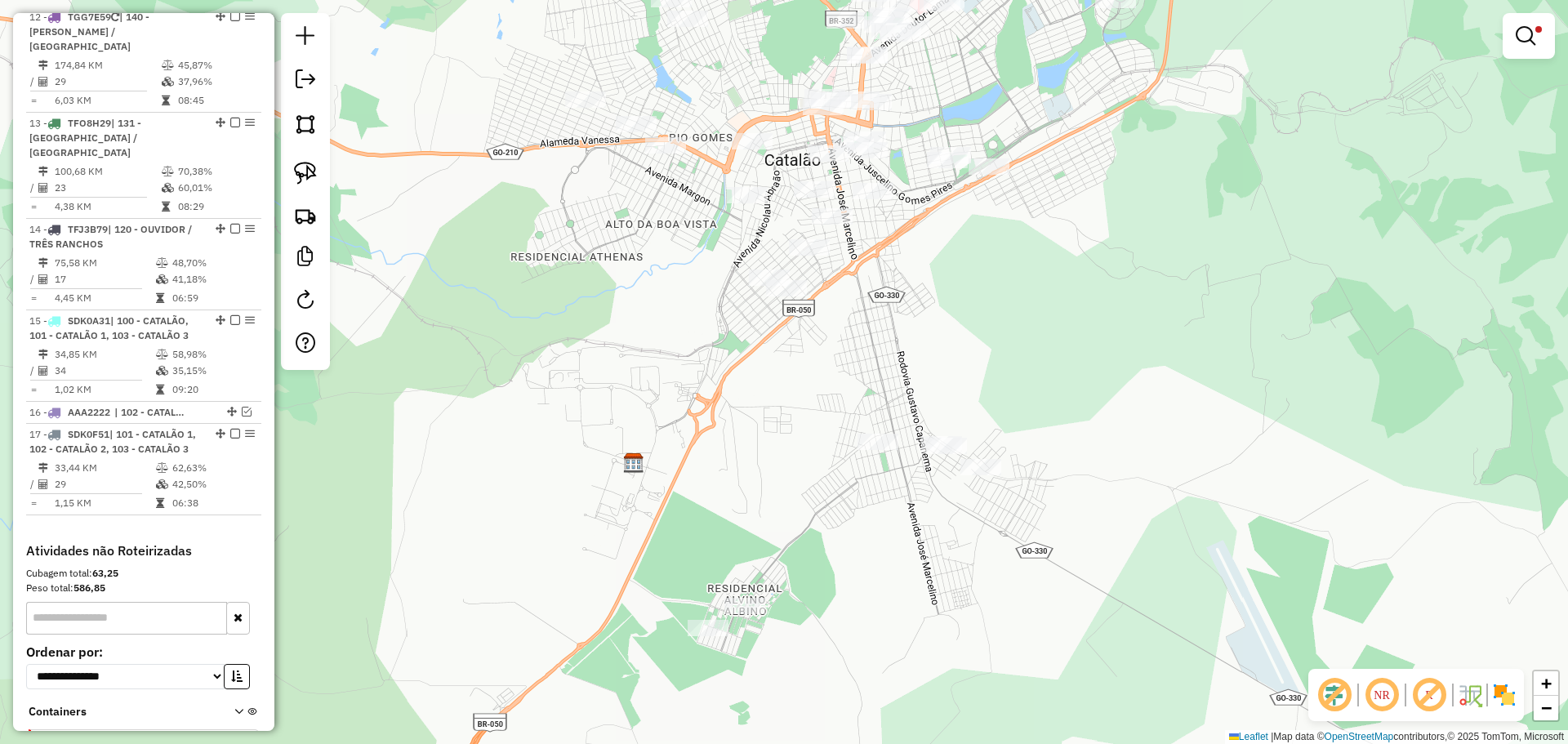
scroll to position [1689, 0]
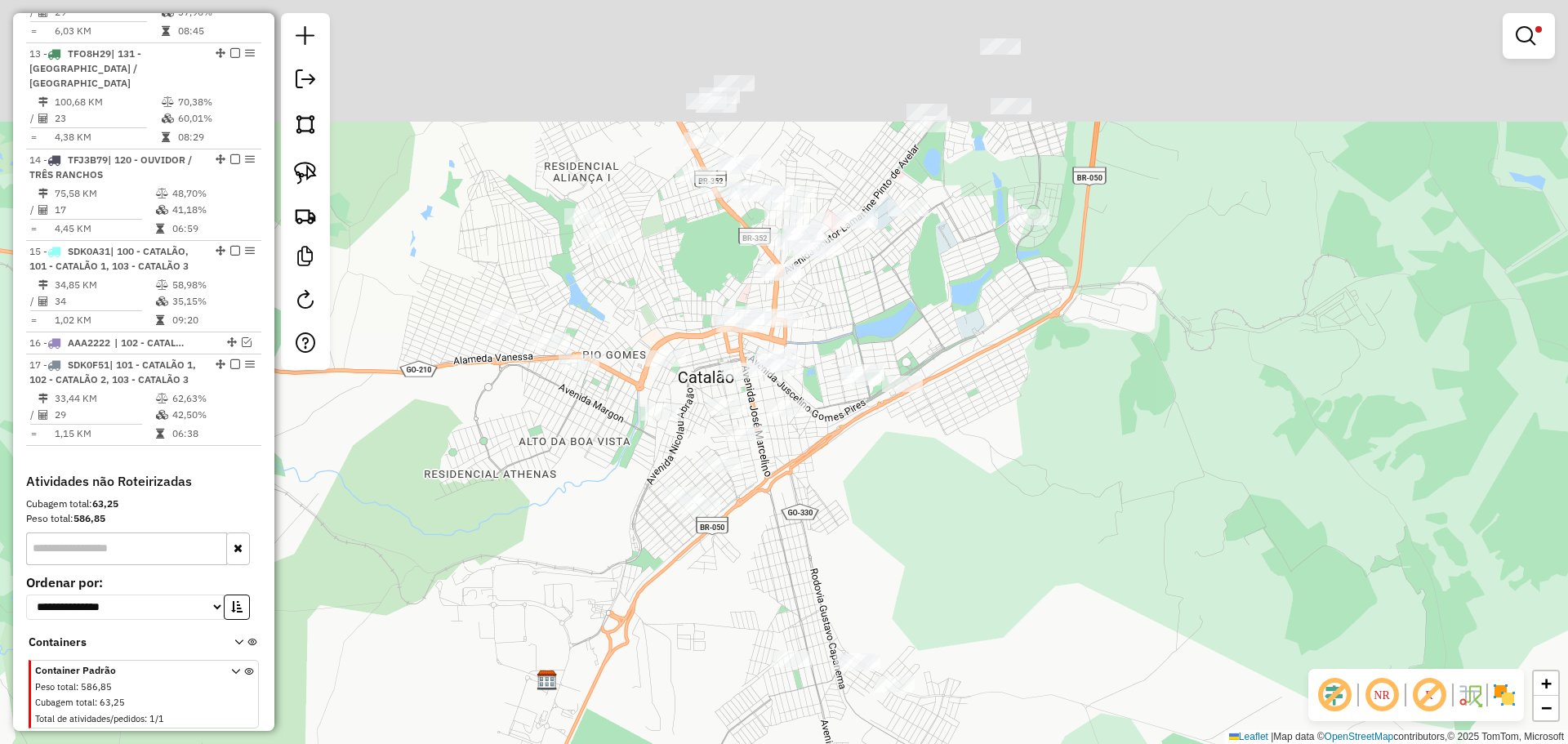
drag, startPoint x: 940, startPoint y: 346, endPoint x: 848, endPoint y: 479, distance: 161.7
click at [848, 479] on div "Limpar filtros Janela de atendimento Grade de atendimento Capacidade Transporta…" at bounding box center [784, 372] width 1568 height 744
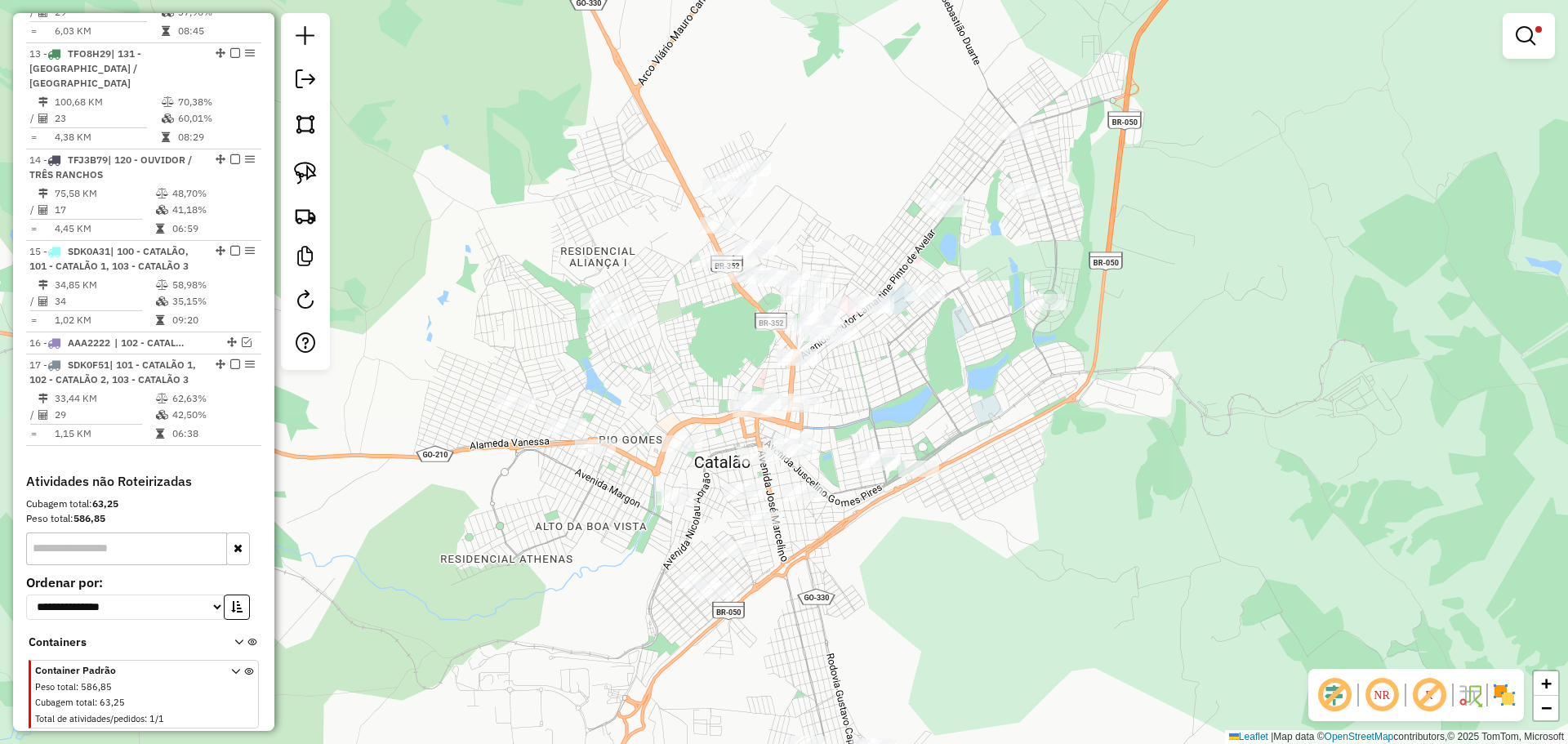
drag, startPoint x: 925, startPoint y: 353, endPoint x: 926, endPoint y: 389, distance: 36.0
click at [928, 389] on div "Limpar filtros Janela de atendimento Grade de atendimento Capacidade Transporta…" at bounding box center [784, 372] width 1568 height 744
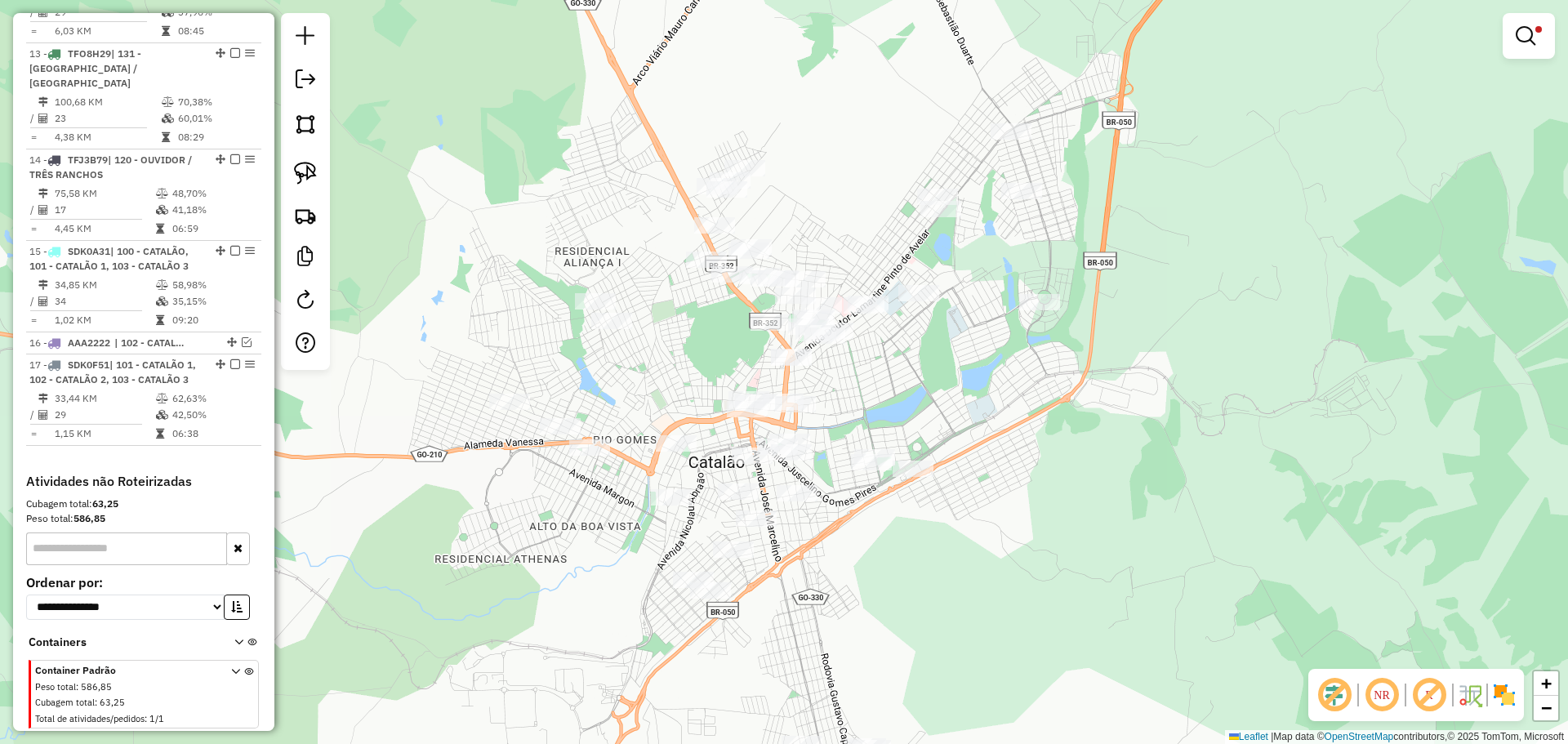
drag, startPoint x: 894, startPoint y: 399, endPoint x: 886, endPoint y: 391, distance: 11.3
click at [886, 391] on div "Limpar filtros Janela de atendimento Grade de atendimento Capacidade Transporta…" at bounding box center [784, 372] width 1568 height 744
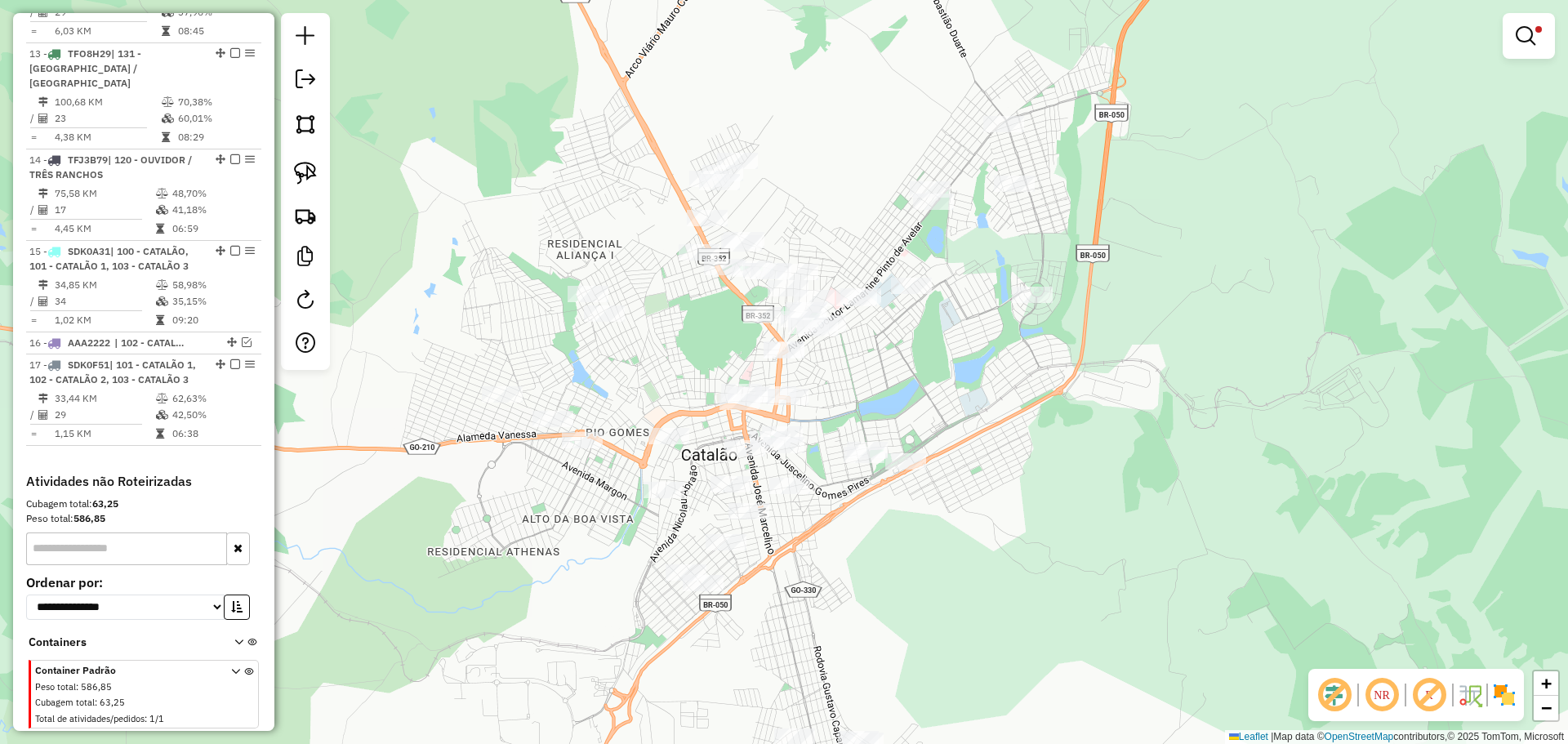
drag, startPoint x: 847, startPoint y: 386, endPoint x: 850, endPoint y: 368, distance: 18.2
click at [850, 368] on div "Rota 17 - Placa SDK0F51 7253 - ALIANA RIBEIRO Rota 17 - Placa SDK0F51 4292 - EM…" at bounding box center [784, 372] width 1568 height 744
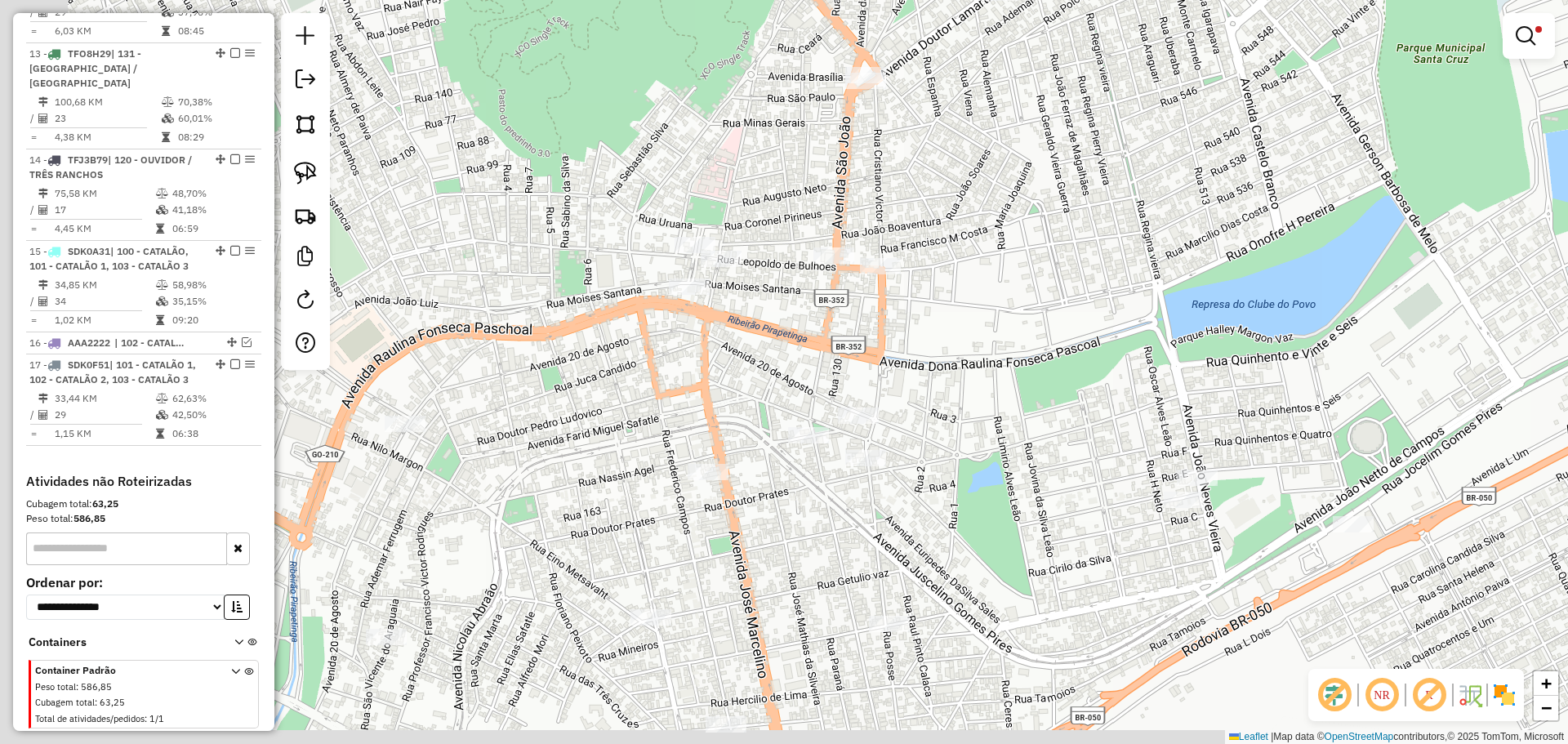
drag, startPoint x: 851, startPoint y: 371, endPoint x: 954, endPoint y: 353, distance: 104.6
click at [954, 353] on div "Limpar filtros Janela de atendimento Grade de atendimento Capacidade Transporta…" at bounding box center [784, 372] width 1568 height 744
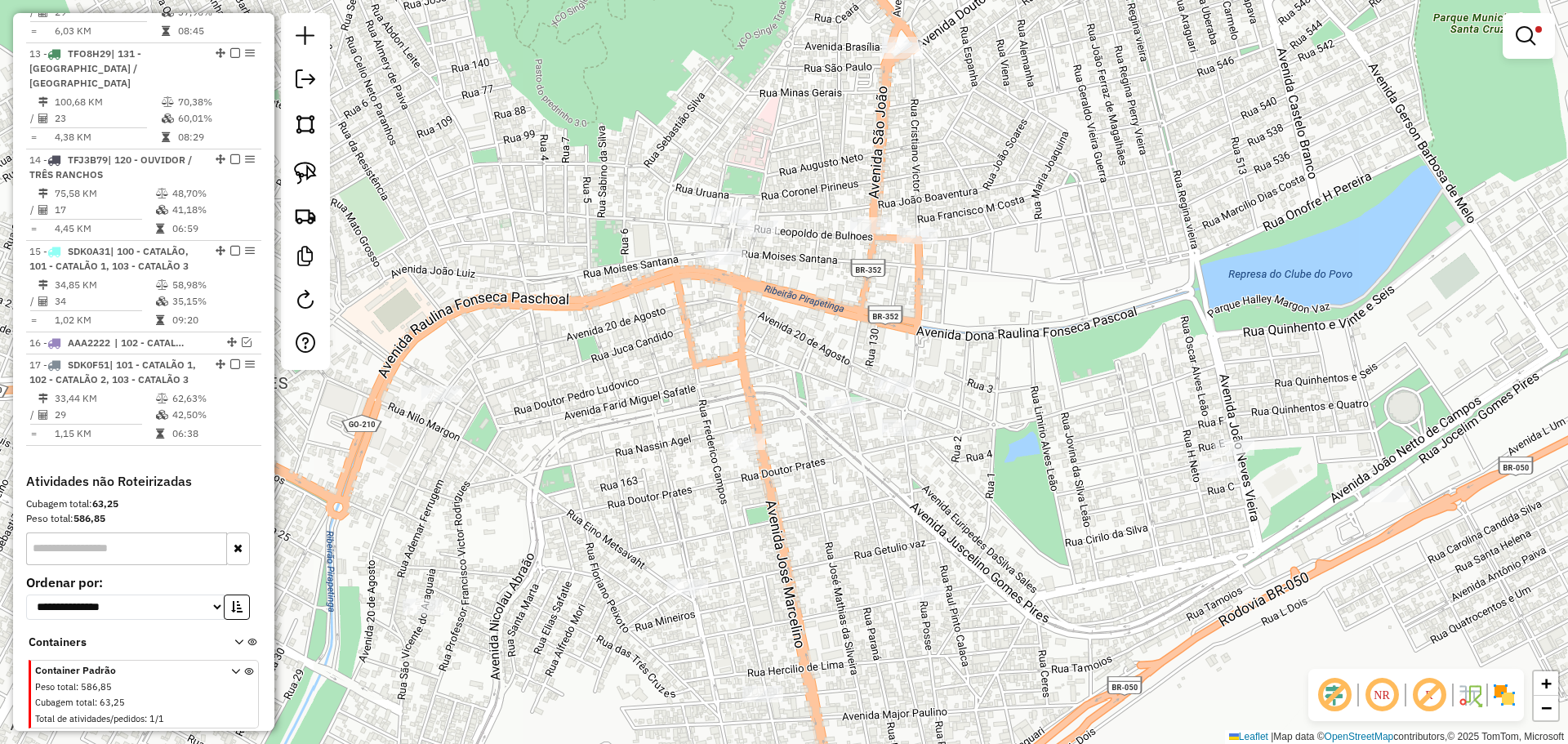
drag, startPoint x: 690, startPoint y: 374, endPoint x: 710, endPoint y: 356, distance: 26.9
click at [710, 356] on div "Limpar filtros Janela de atendimento Grade de atendimento Capacidade Transporta…" at bounding box center [784, 372] width 1568 height 744
click at [839, 428] on div "Limpar filtros Janela de atendimento Grade de atendimento Capacidade Transporta…" at bounding box center [784, 372] width 1568 height 744
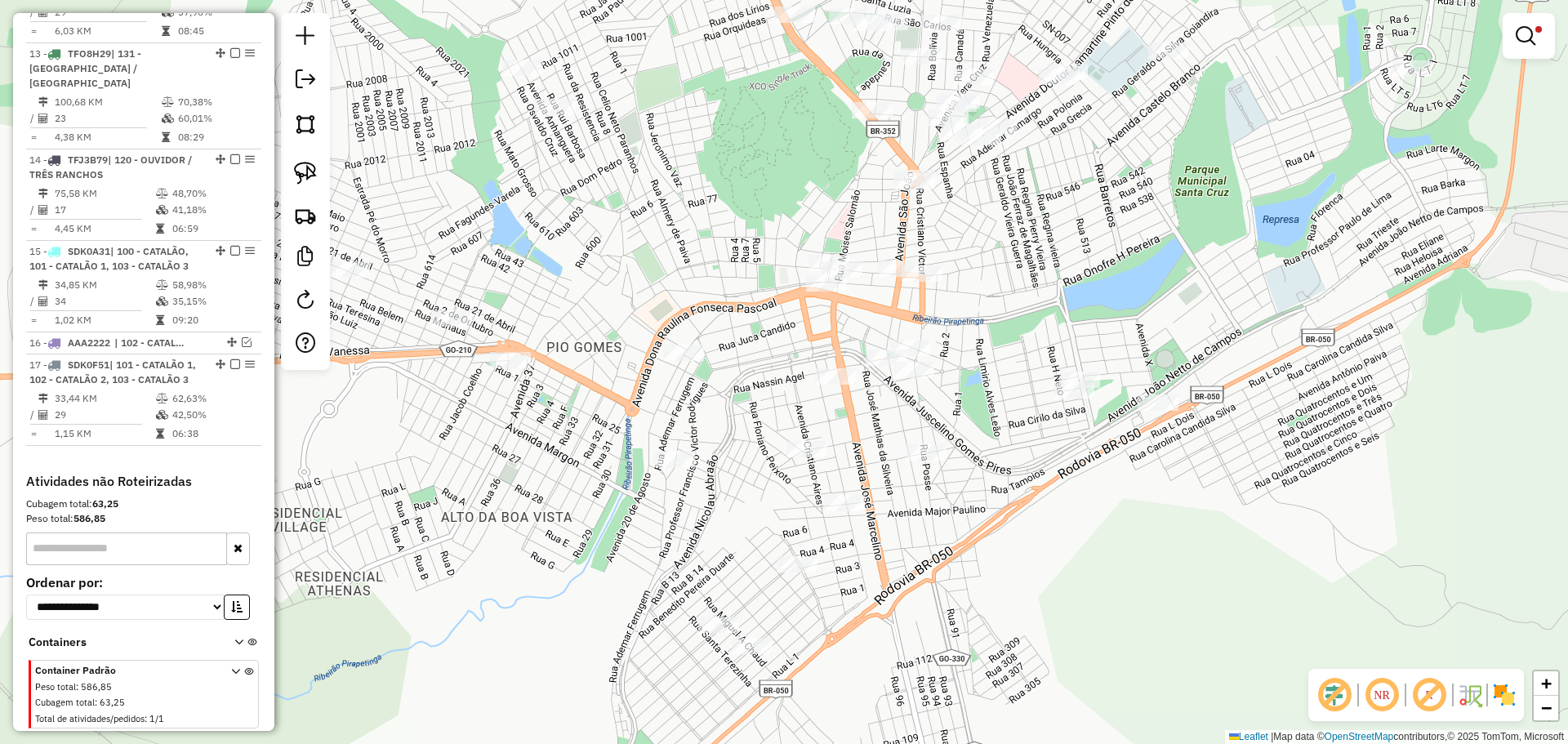
click at [941, 414] on div "Limpar filtros Janela de atendimento Grade de atendimento Capacidade Transporta…" at bounding box center [784, 372] width 1568 height 744
select select "*********"
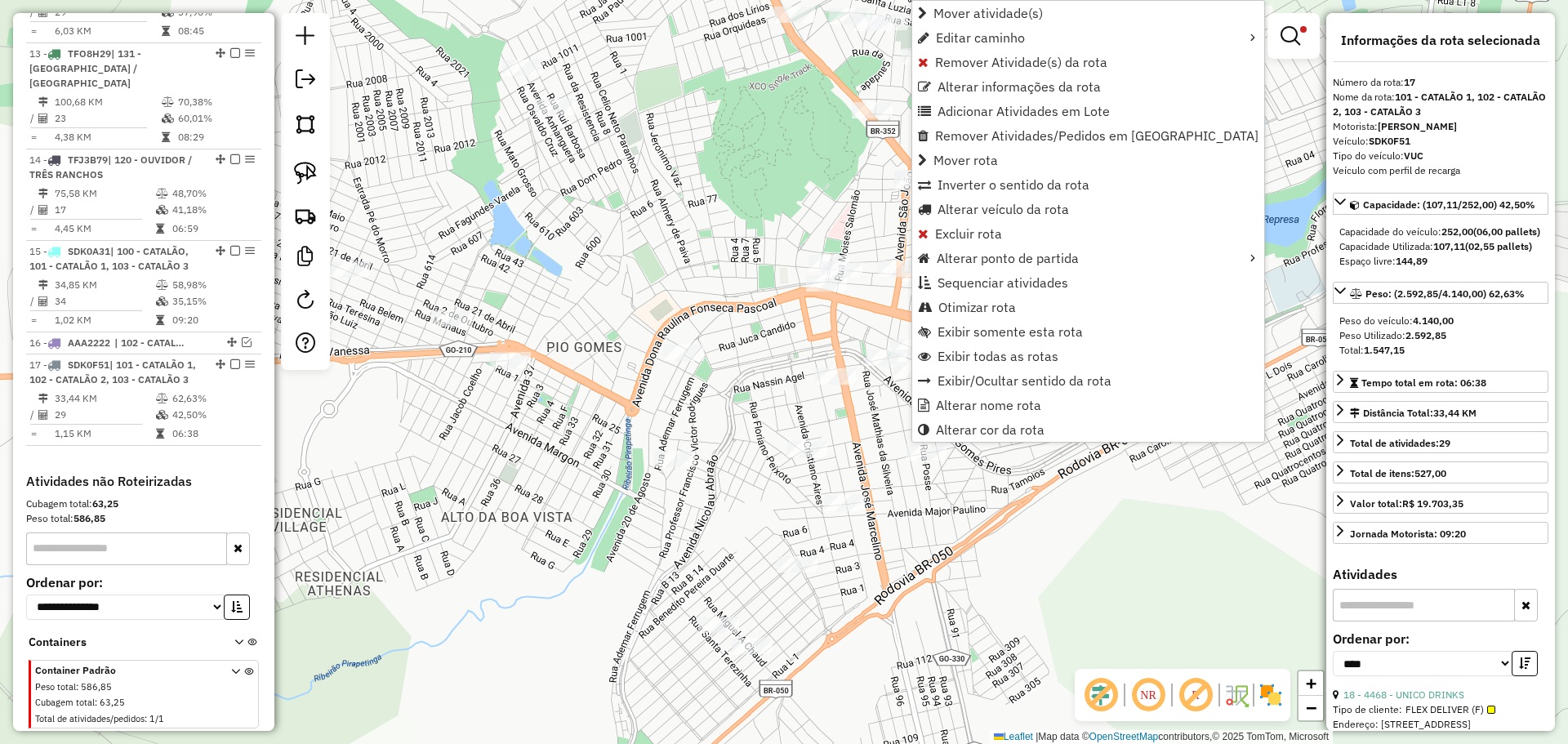
scroll to position [1726, 0]
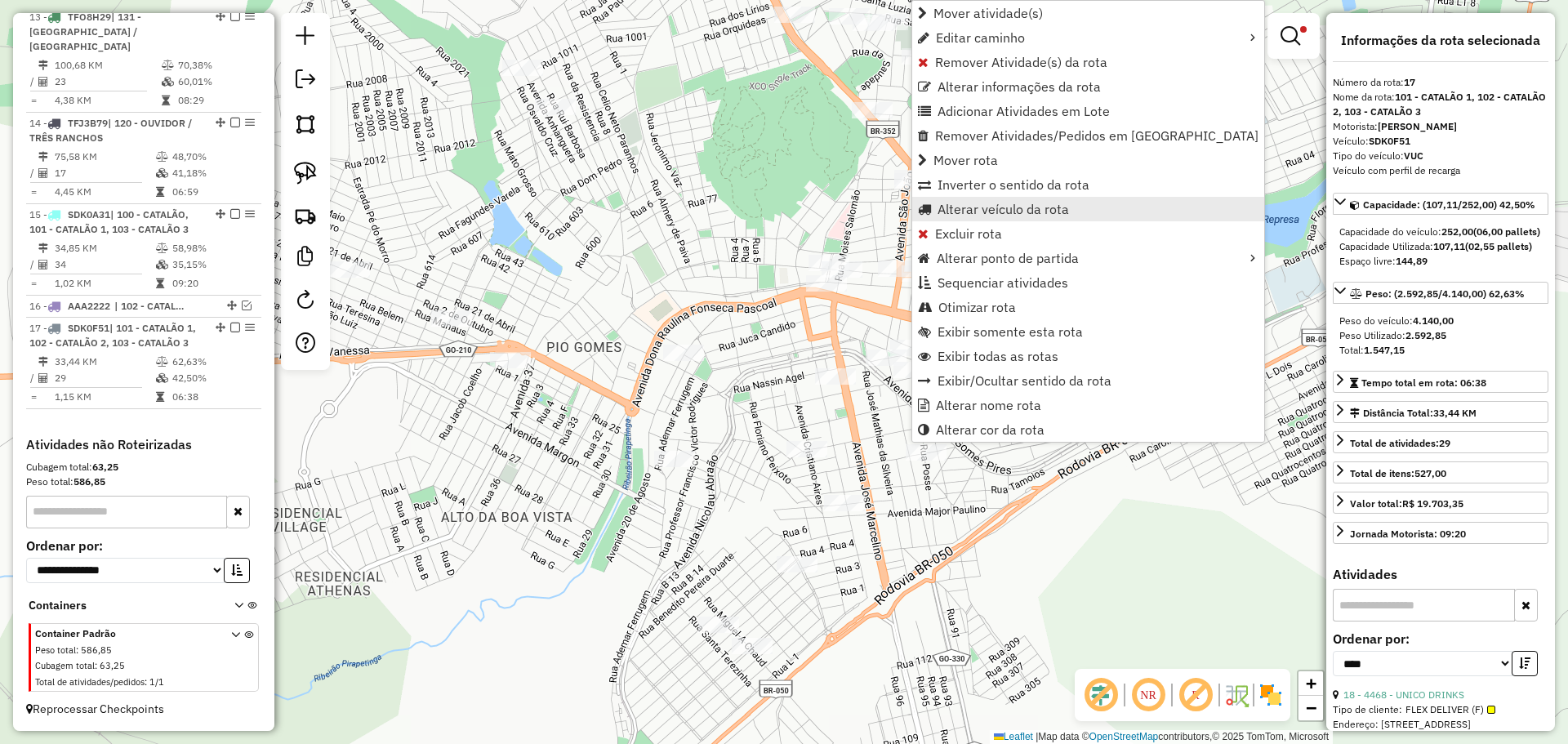
click at [1033, 212] on span "Alterar veículo da rota" at bounding box center [1003, 209] width 131 height 13
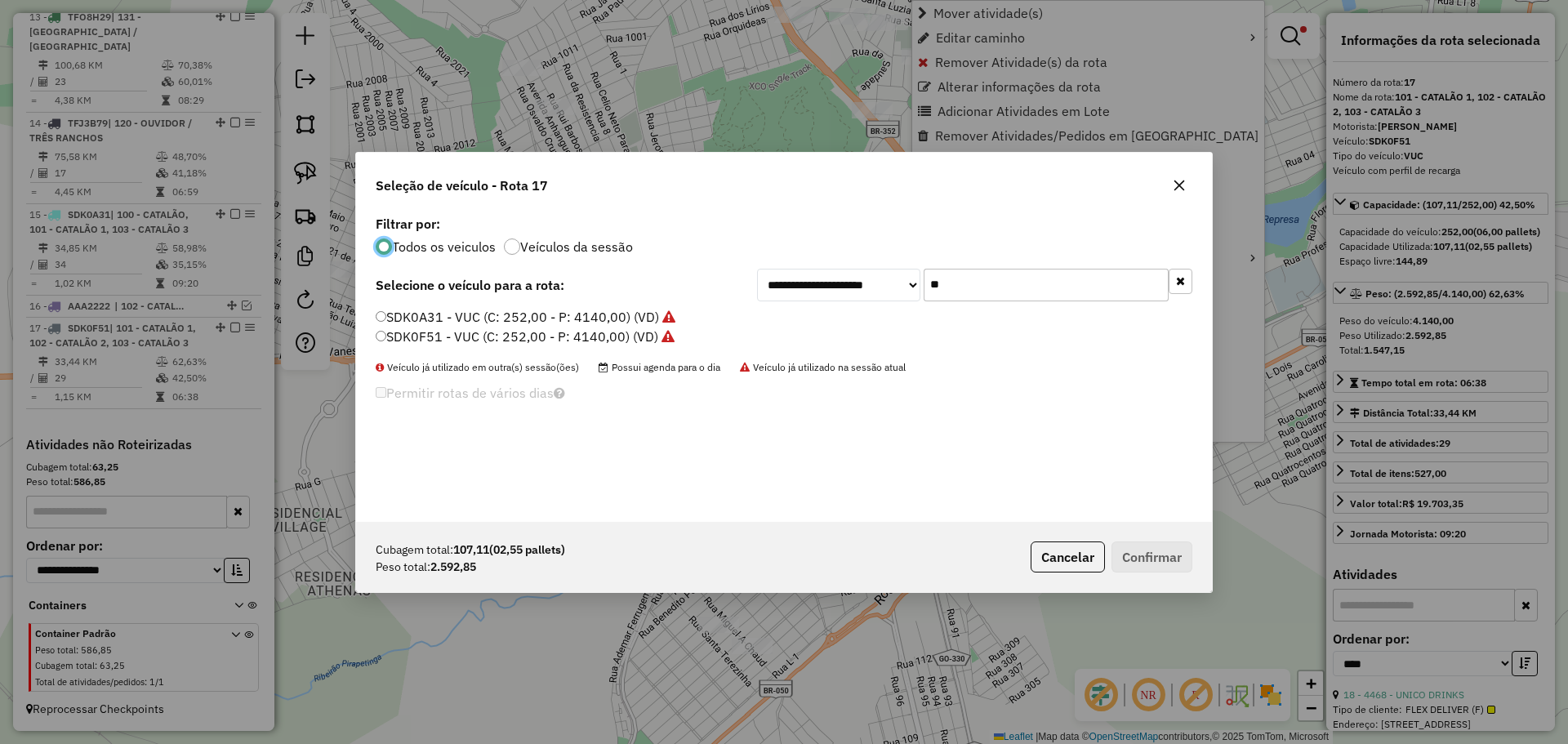
scroll to position [9, 5]
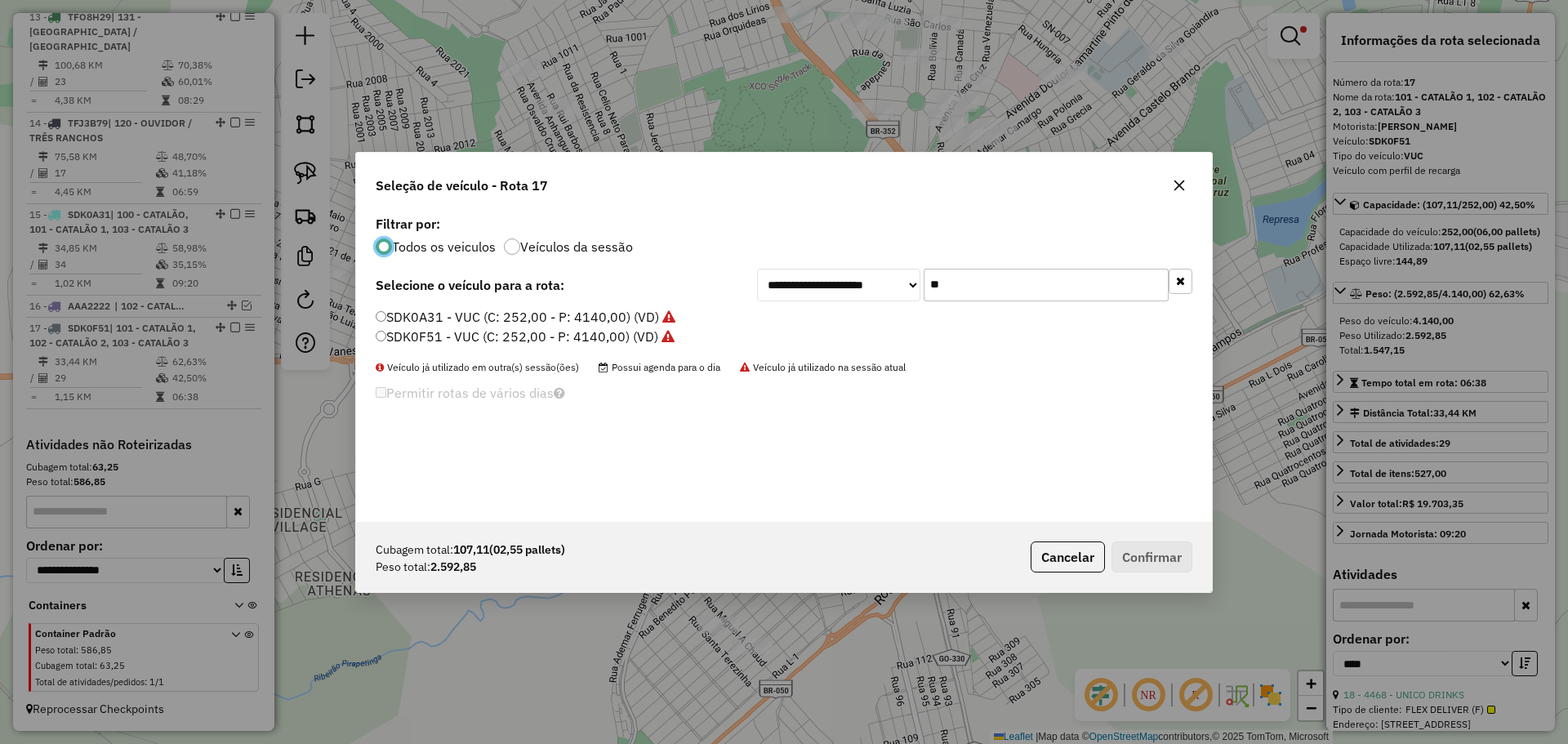
click at [997, 306] on div "**********" at bounding box center [784, 367] width 856 height 311
click at [437, 313] on label "SDK0A31 - VUC (C: 252,00 - P: 4140,00) (VD)" at bounding box center [526, 316] width 300 height 20
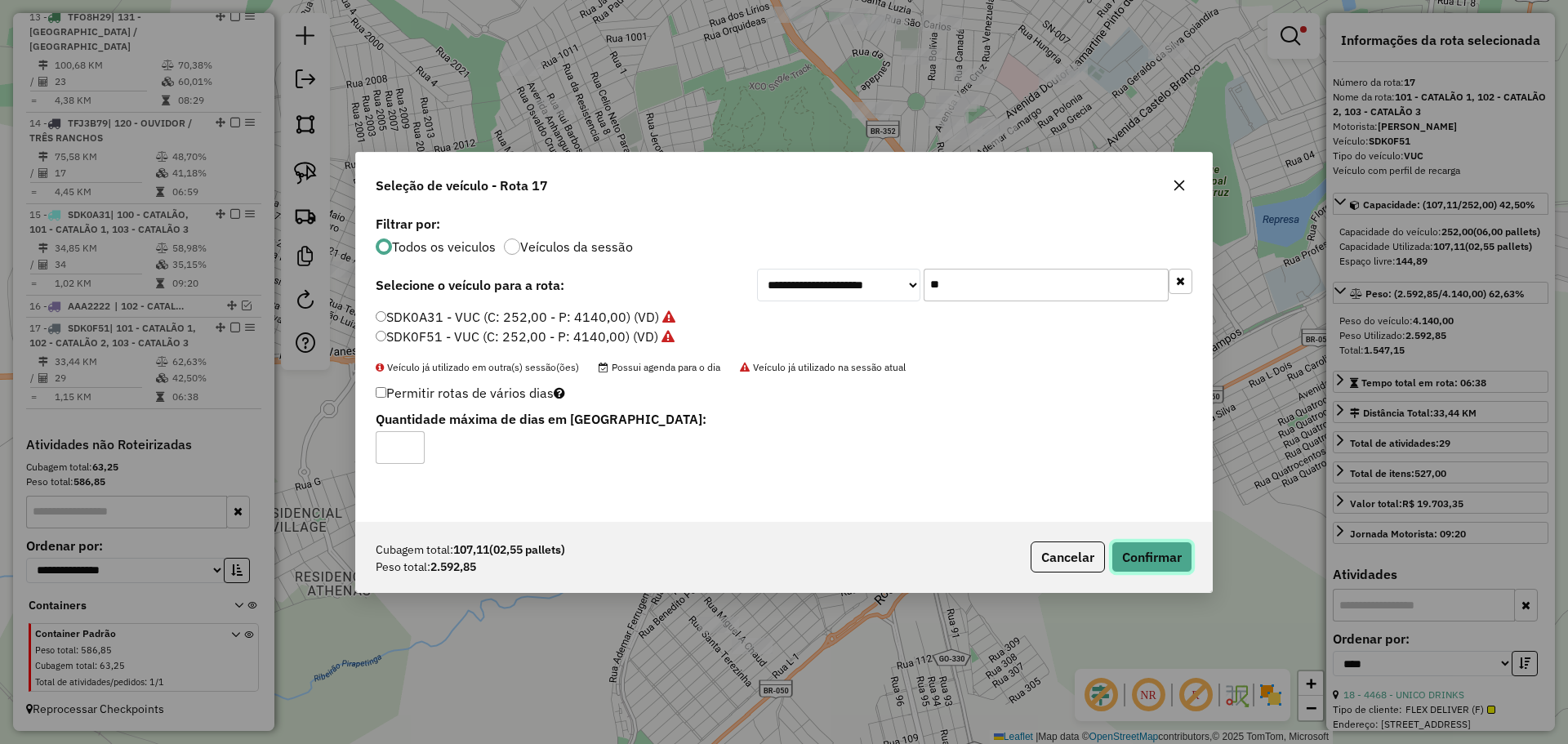
click at [1150, 557] on button "Confirmar" at bounding box center [1151, 557] width 81 height 31
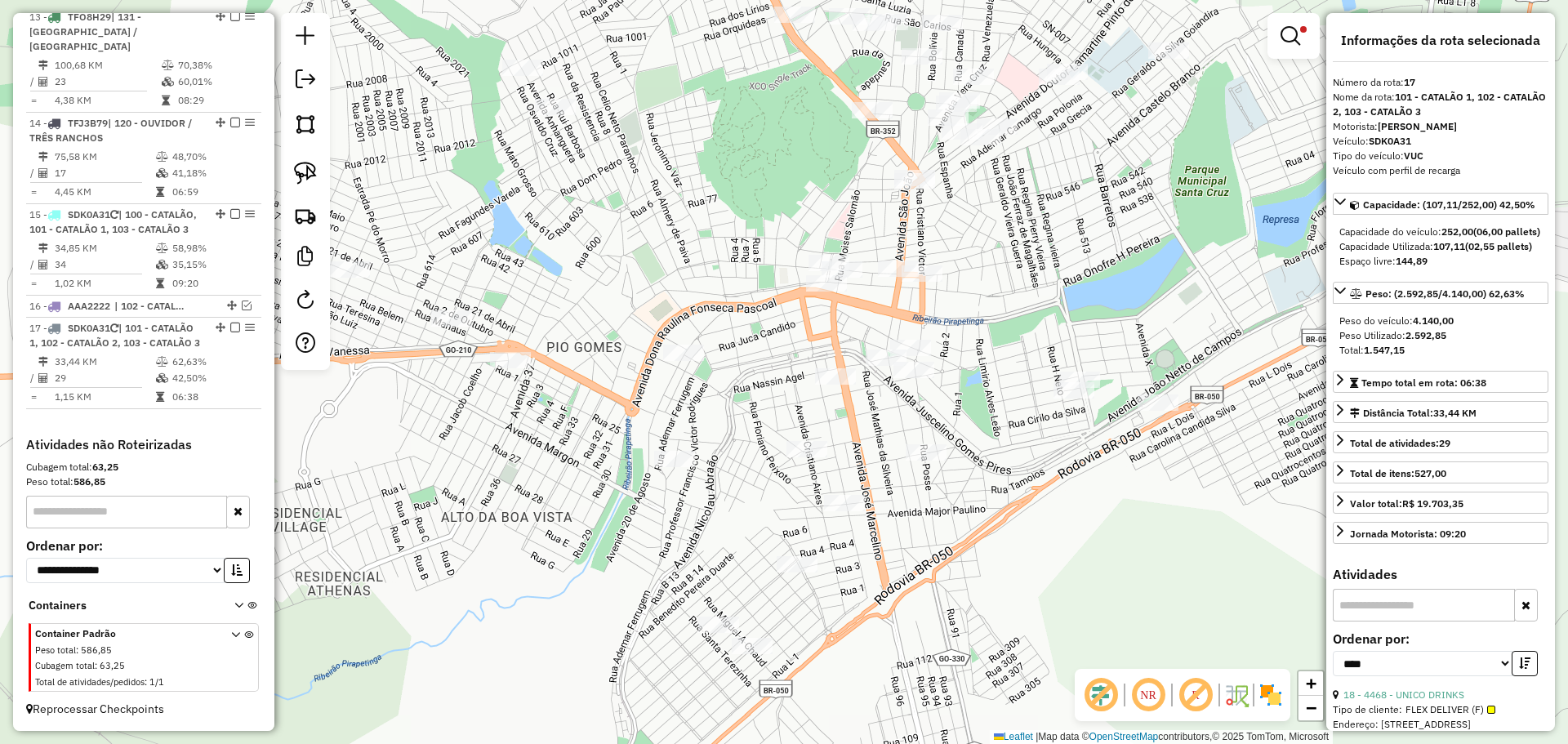
scroll to position [1741, 0]
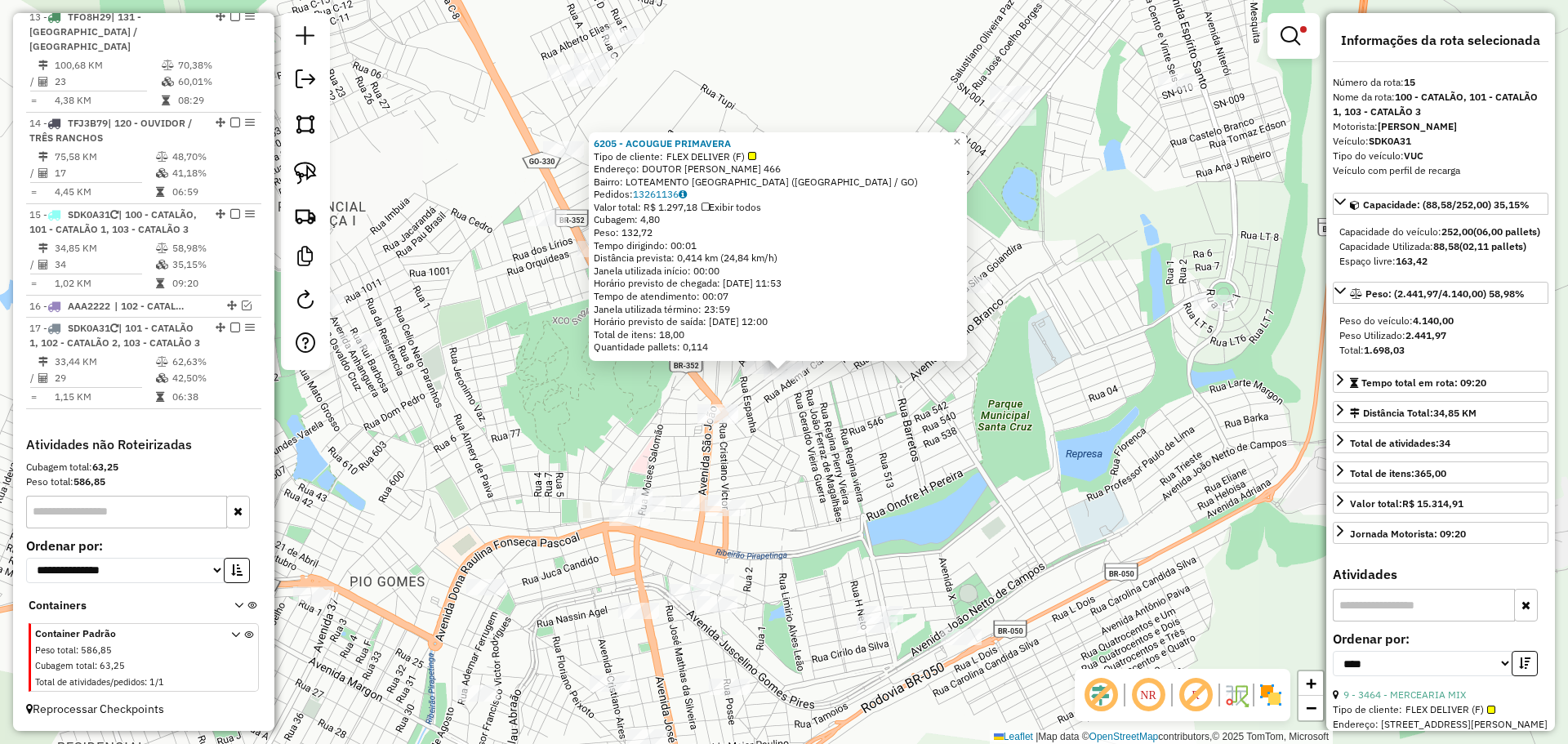
click at [973, 382] on div "6205 - ACOUGUE PRIMAVERA Tipo de cliente: FLEX DELIVER (F) Endereço: DOUTOR [PE…" at bounding box center [784, 372] width 1568 height 744
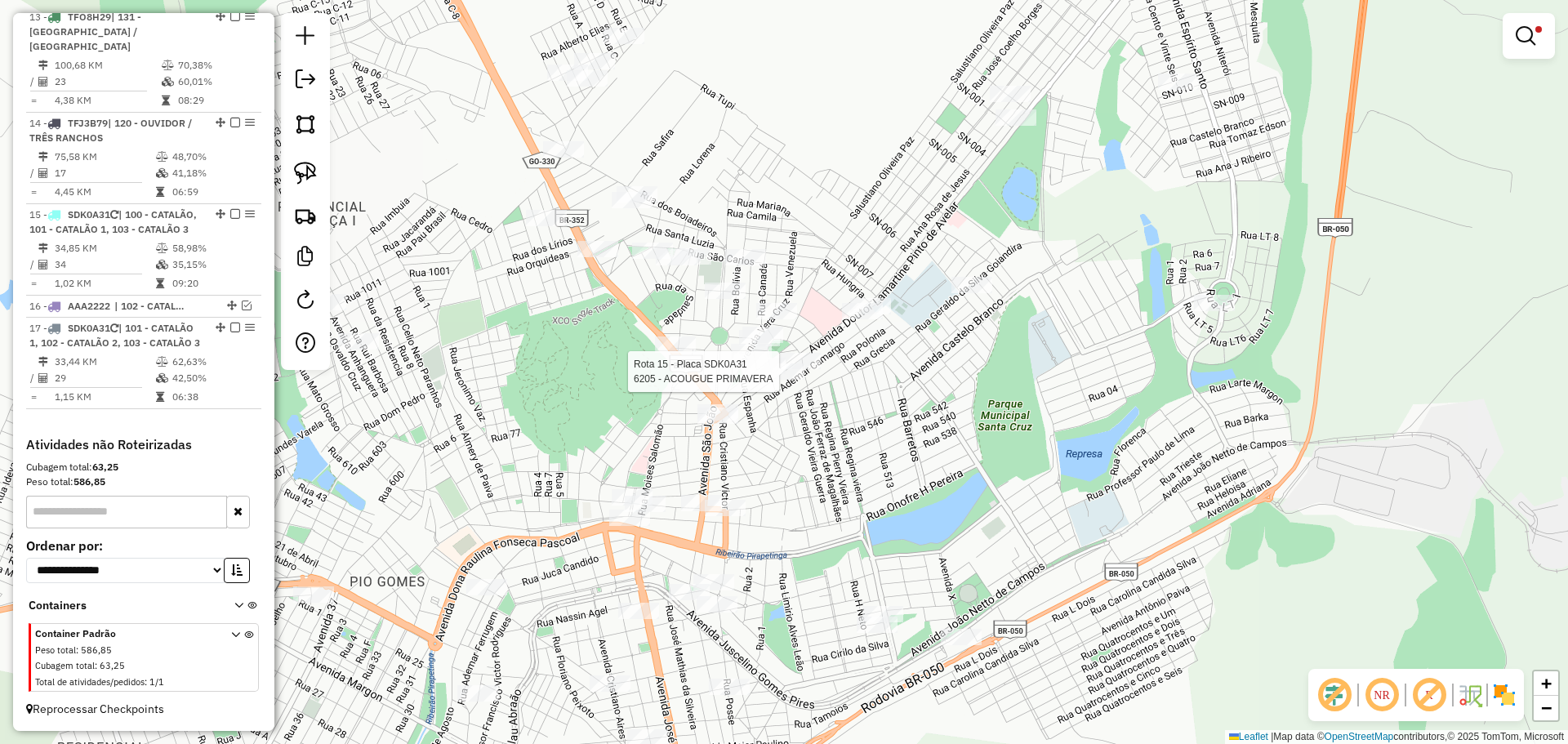
select select "*********"
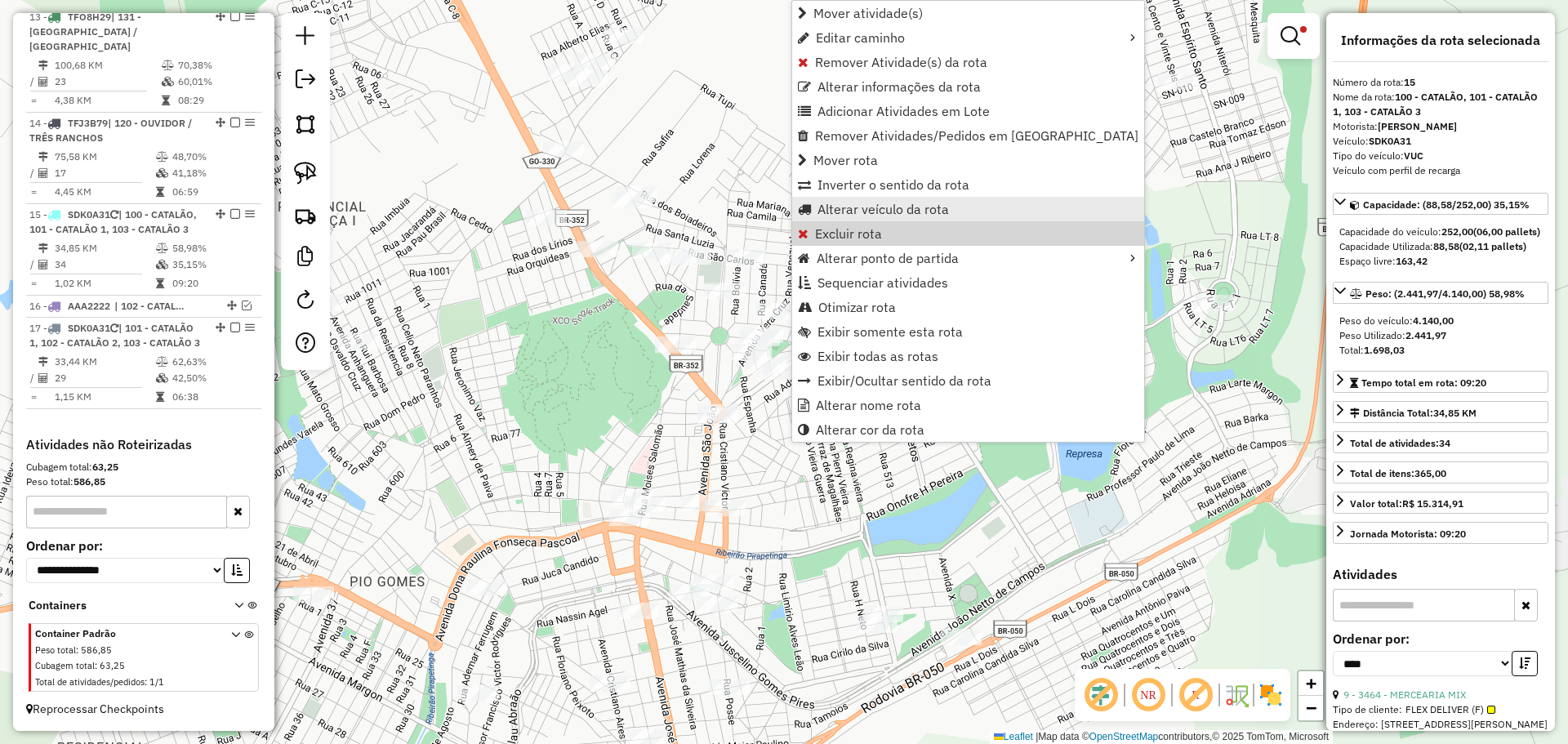
click at [879, 209] on span "Alterar veículo da rota" at bounding box center [883, 209] width 131 height 13
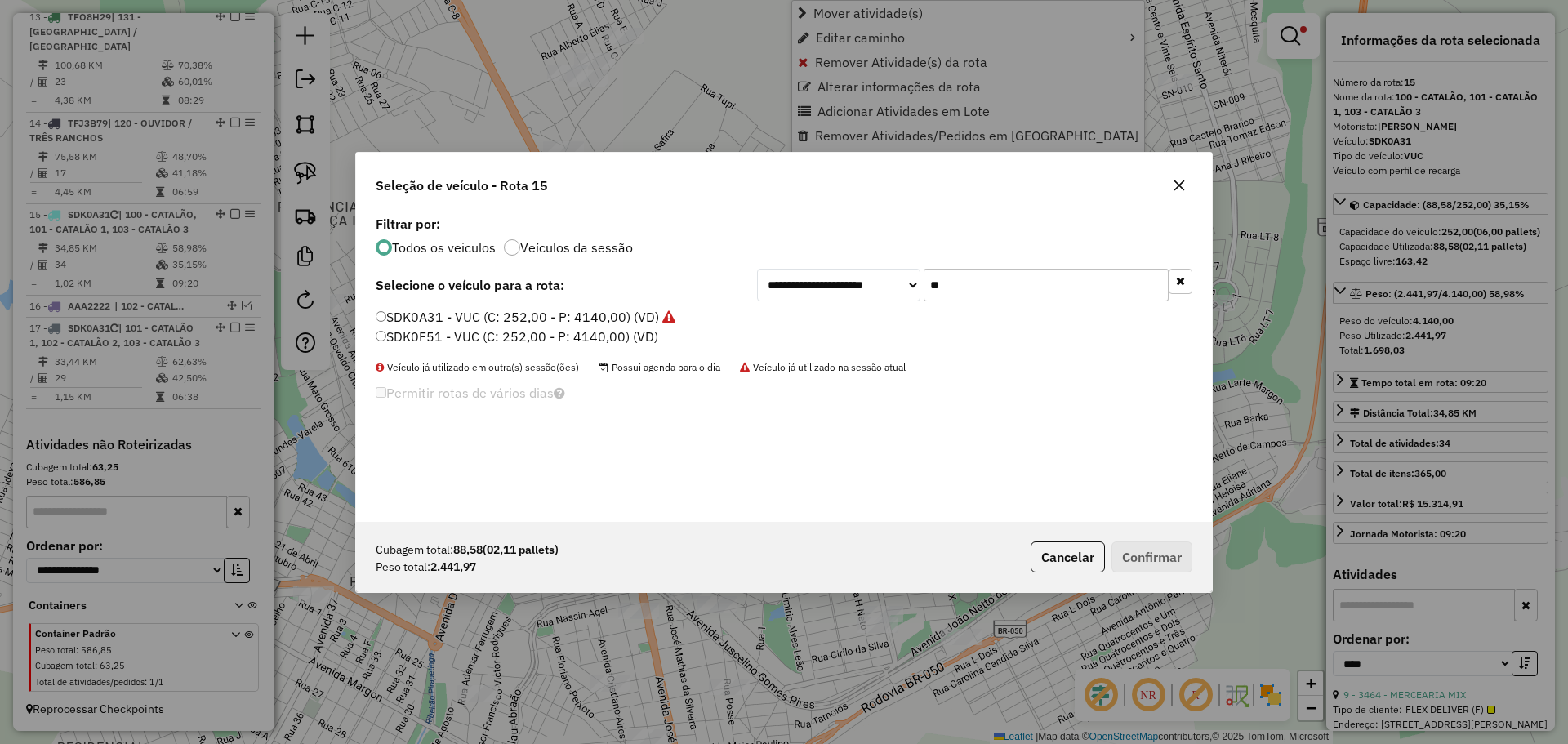
scroll to position [9, 5]
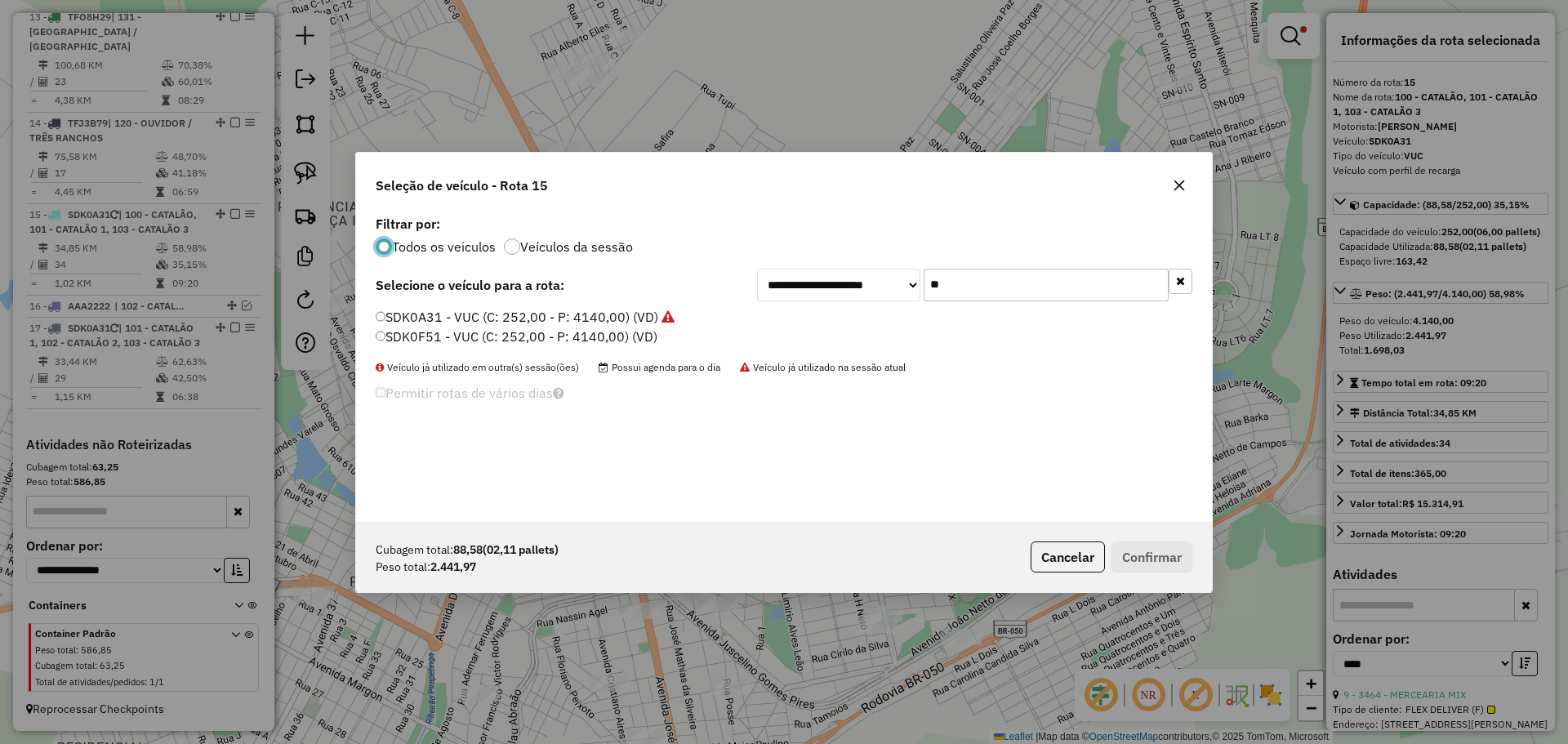
click at [986, 278] on input "**" at bounding box center [1046, 285] width 245 height 32
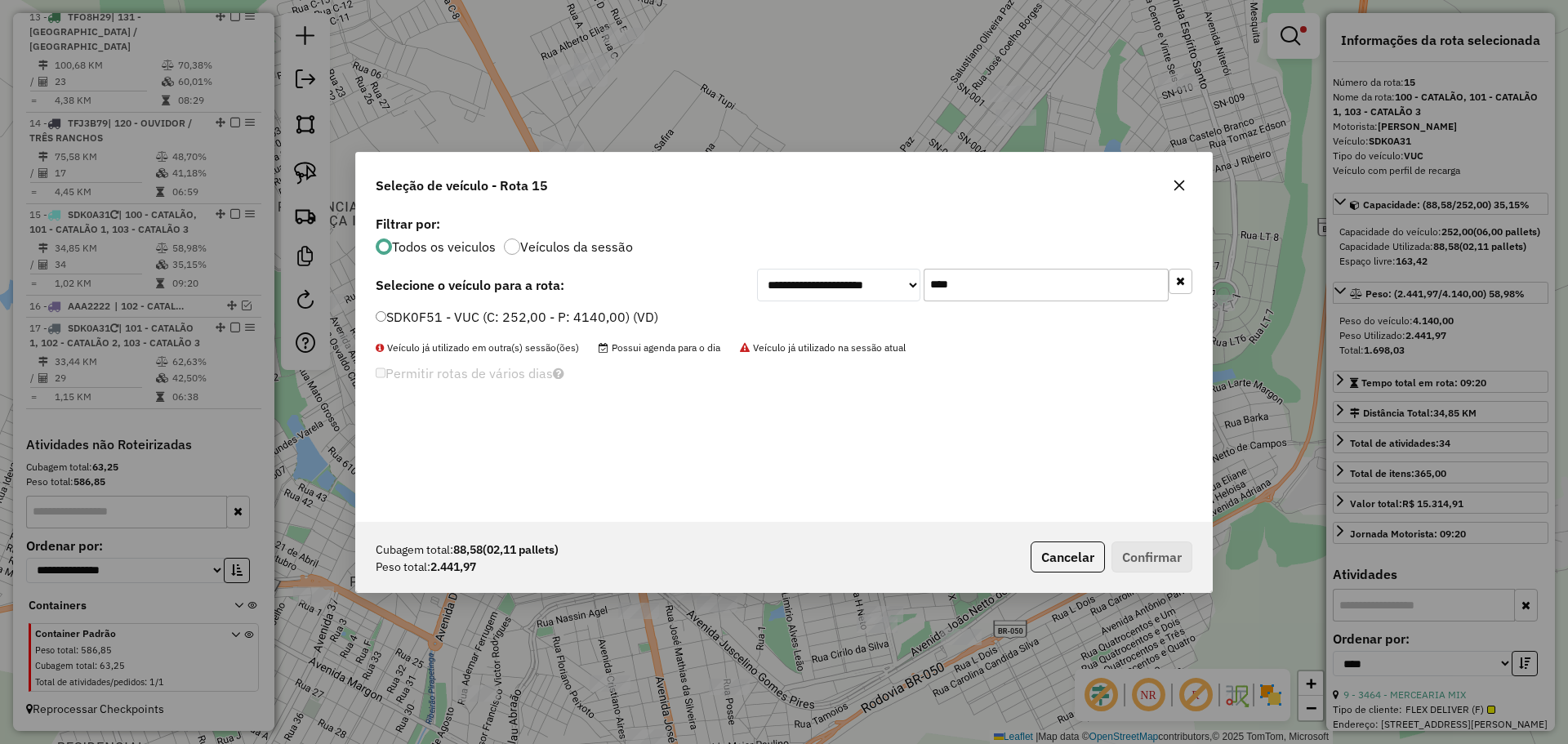
type input "****"
click at [482, 304] on div "**********" at bounding box center [784, 367] width 856 height 311
drag, startPoint x: 440, startPoint y: 317, endPoint x: 805, endPoint y: 457, distance: 390.9
click at [440, 316] on label "SDK0F51 - VUC (C: 252,00 - P: 4140,00) (VD)" at bounding box center [517, 316] width 282 height 20
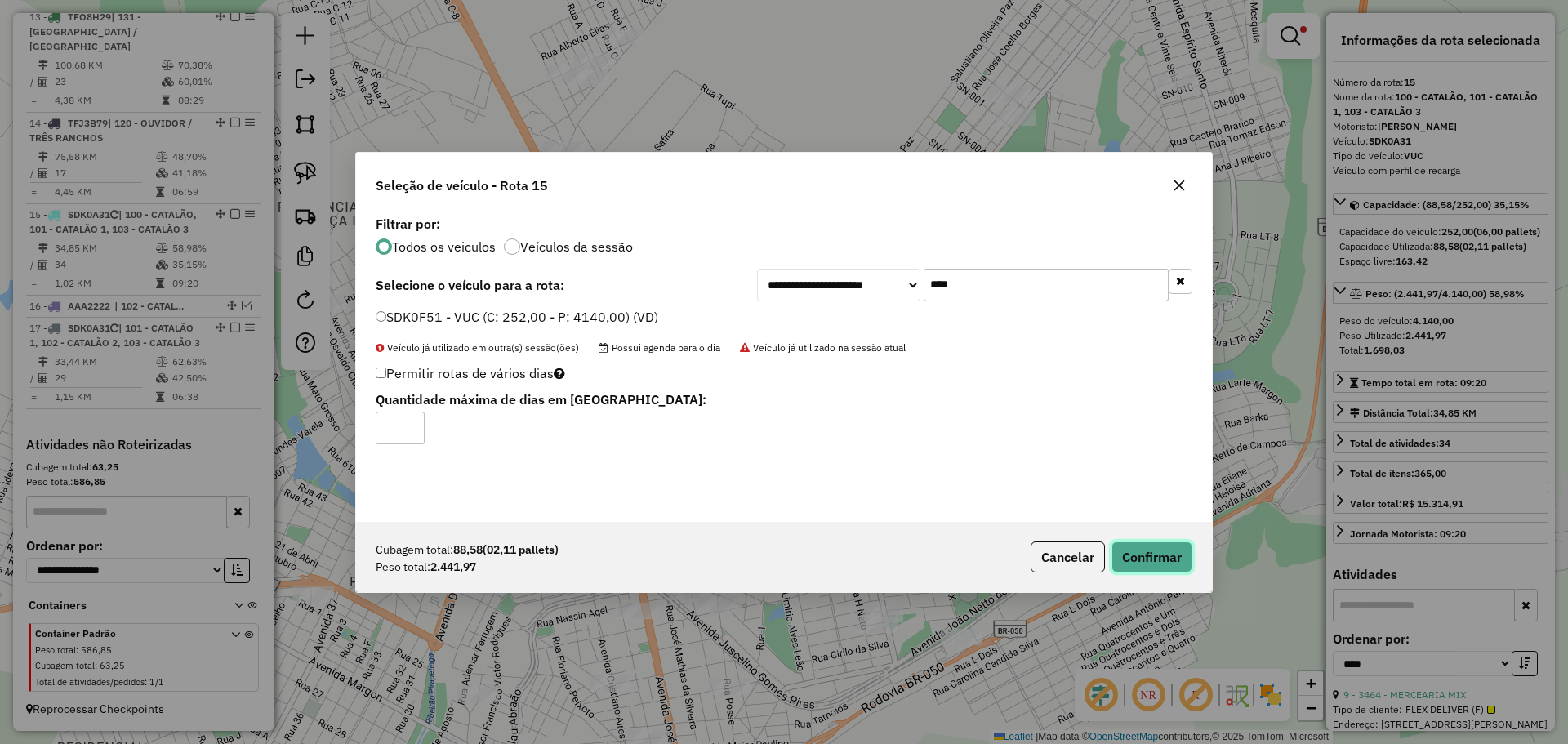
click at [1162, 554] on button "Confirmar" at bounding box center [1151, 557] width 81 height 31
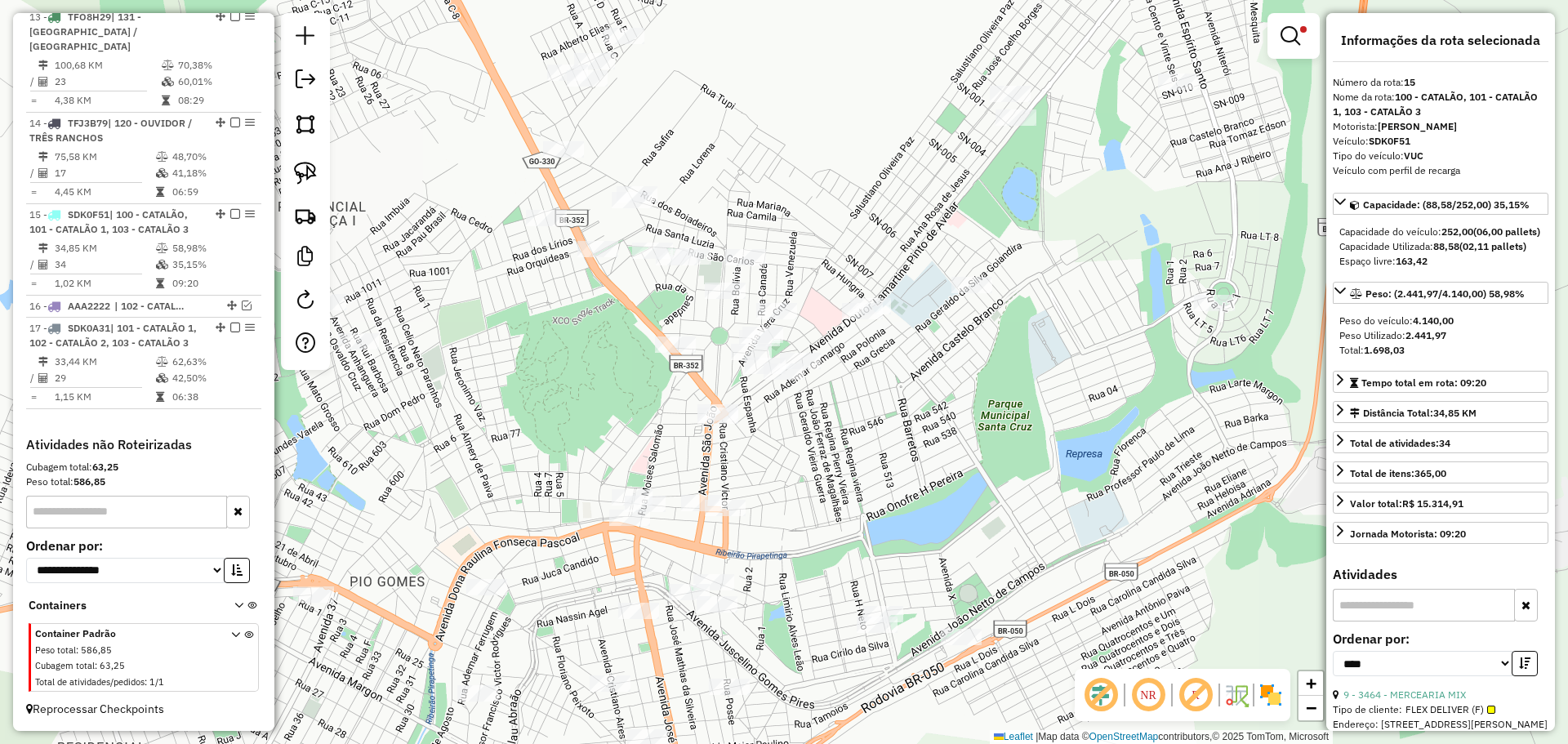
scroll to position [1726, 0]
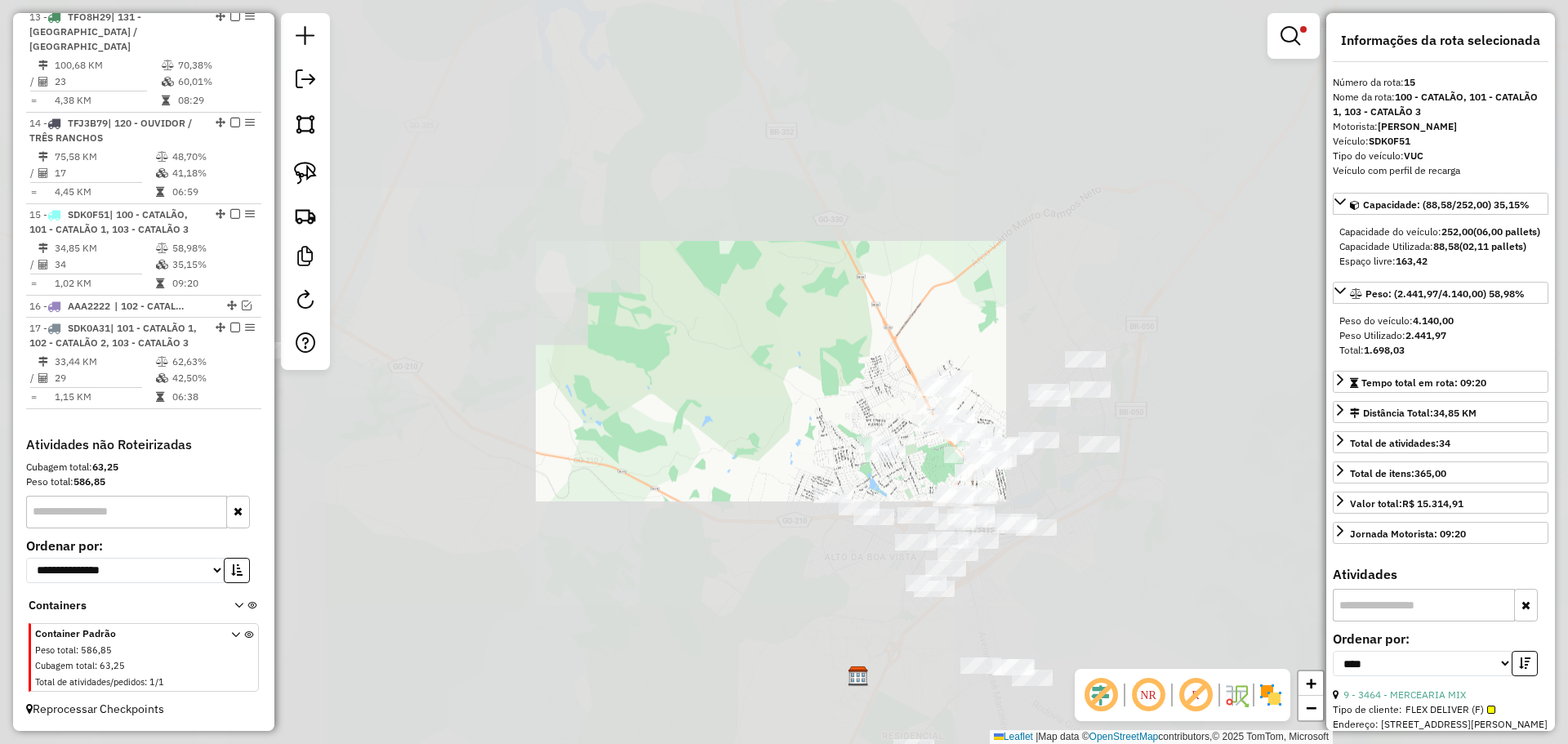
drag, startPoint x: 1019, startPoint y: 440, endPoint x: 935, endPoint y: 371, distance: 108.7
click at [939, 372] on div "Limpar filtros Janela de atendimento Grade de atendimento Capacidade Transporta…" at bounding box center [784, 372] width 1568 height 744
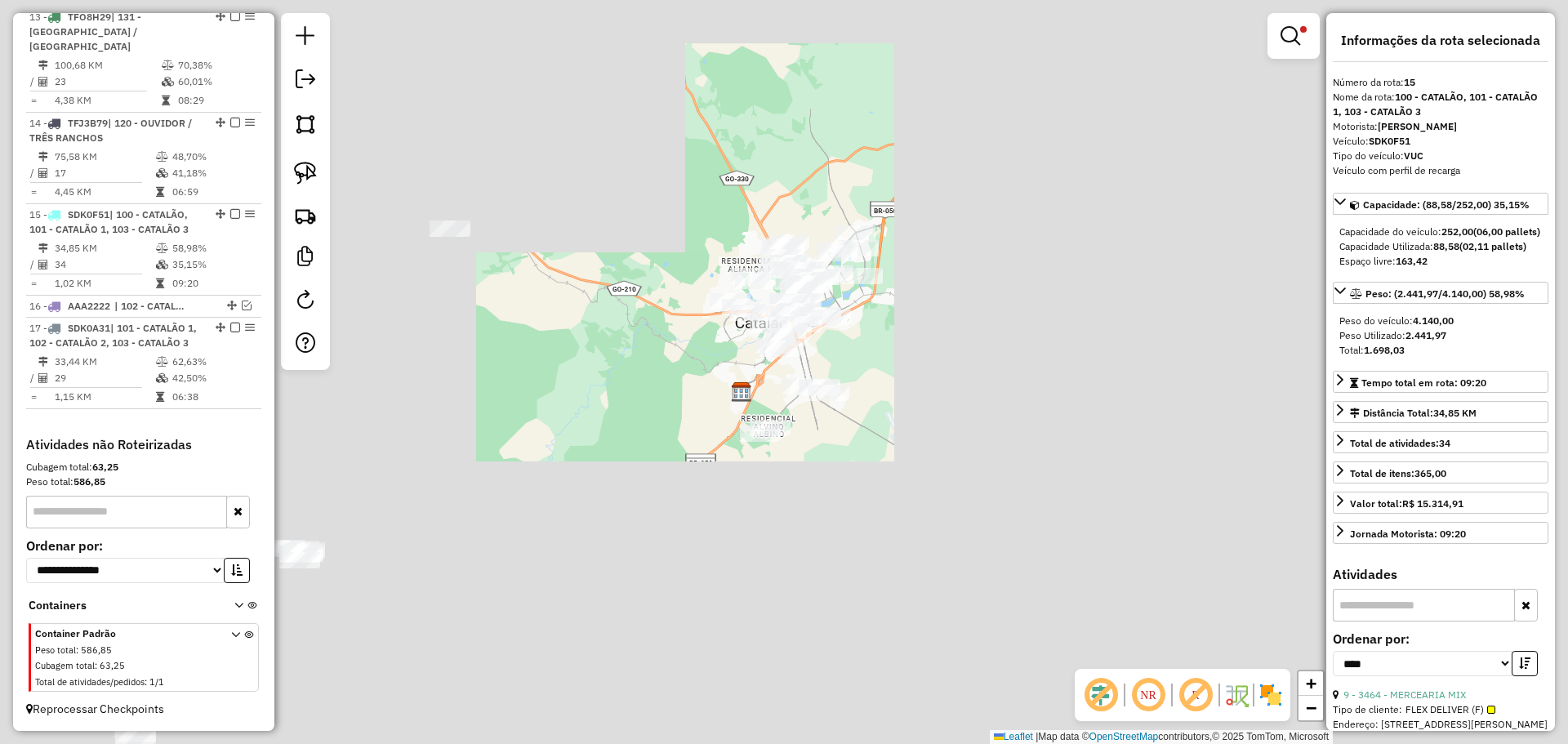
drag, startPoint x: 913, startPoint y: 407, endPoint x: 900, endPoint y: 397, distance: 16.4
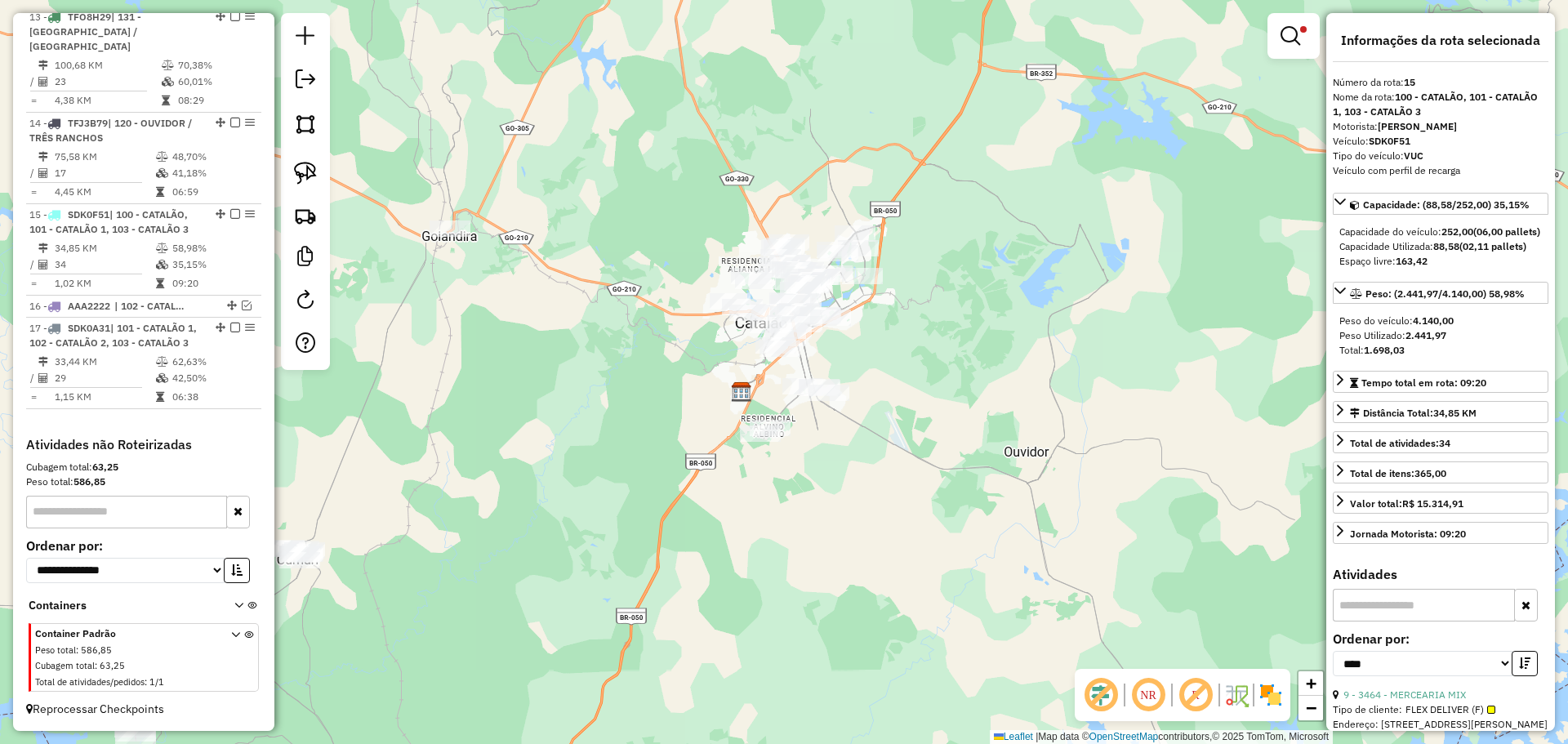
click at [905, 399] on div "Limpar filtros Janela de atendimento Grade de atendimento Capacidade Transporta…" at bounding box center [784, 372] width 1568 height 744
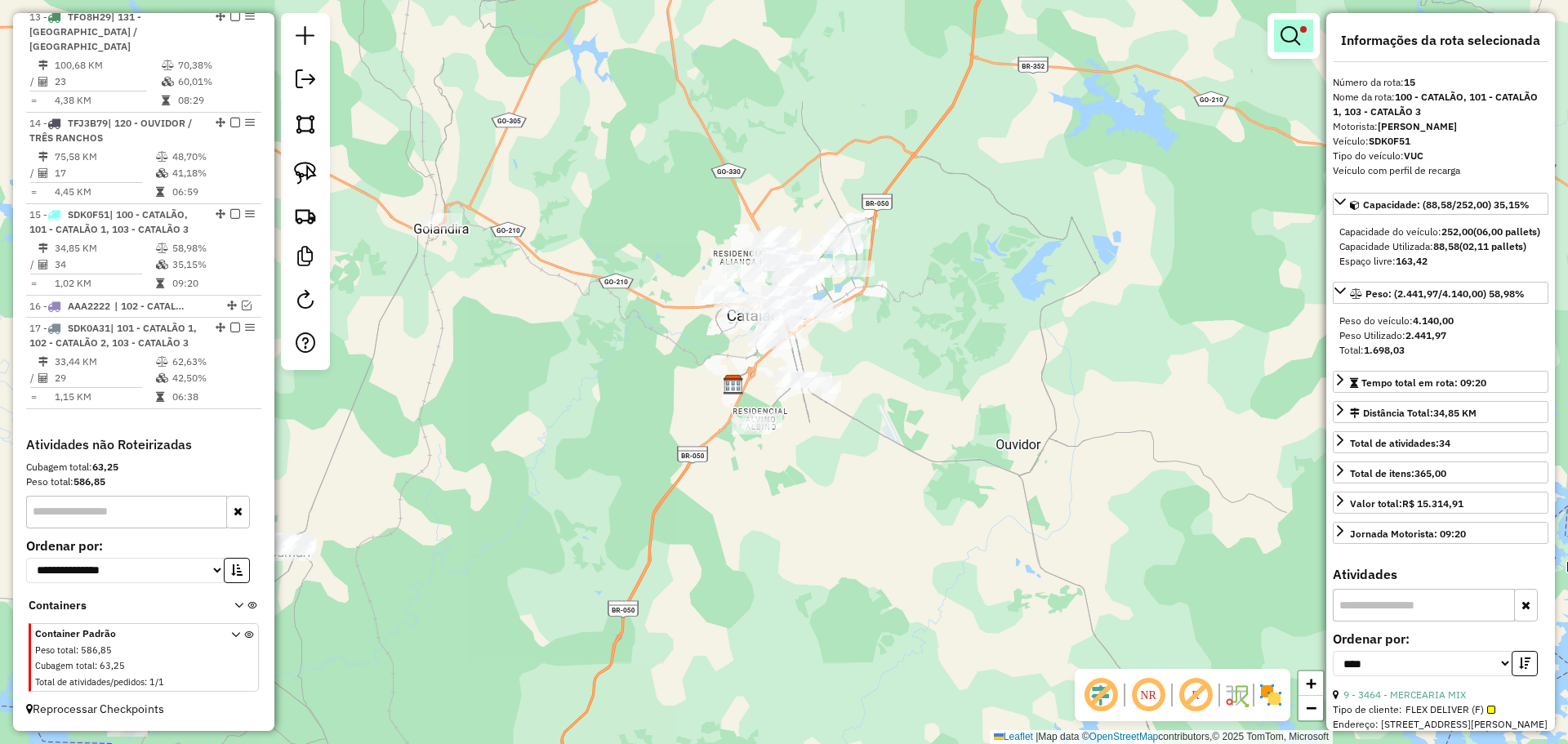
click at [1296, 38] on em at bounding box center [1290, 36] width 20 height 20
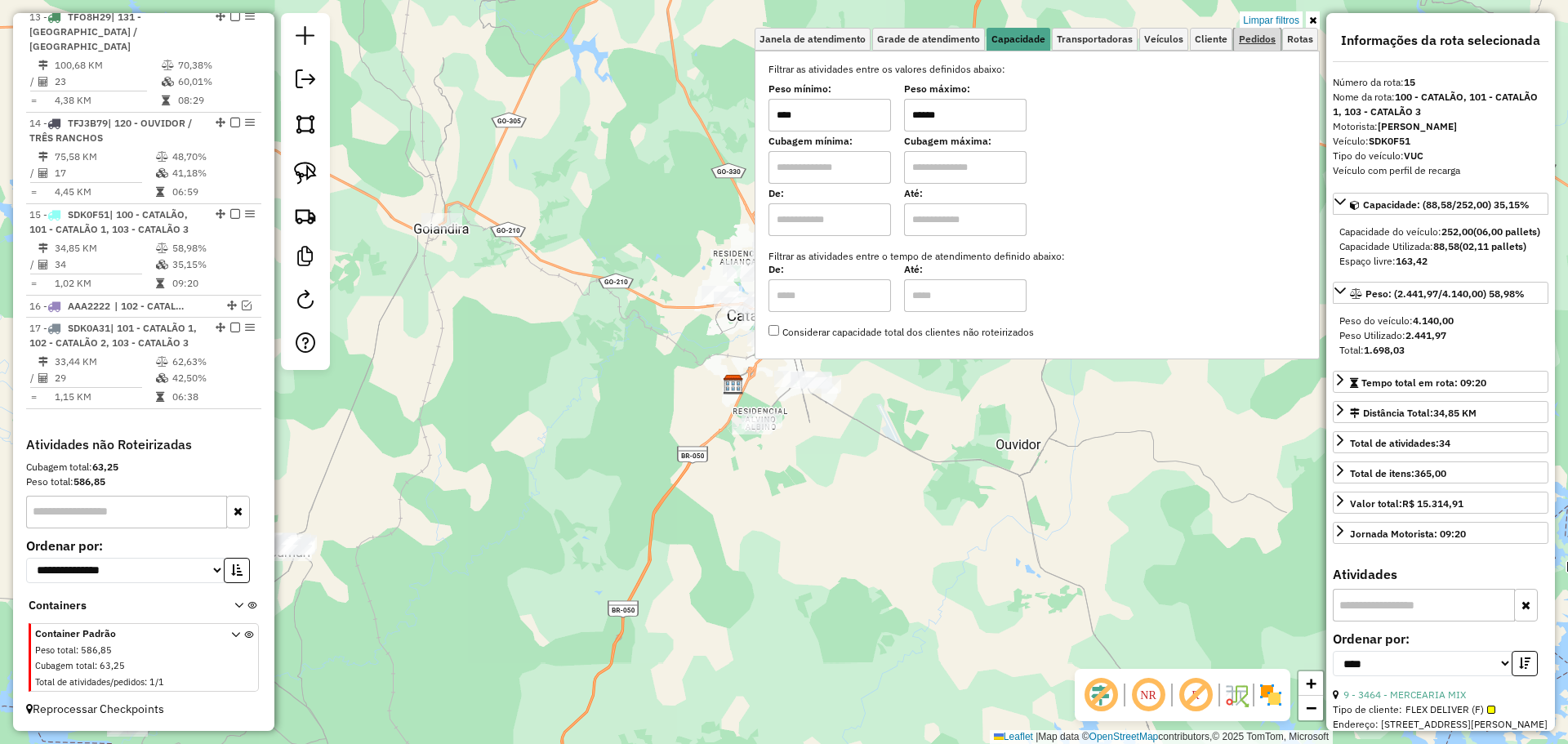
click at [1262, 37] on span "Pedidos" at bounding box center [1256, 39] width 37 height 10
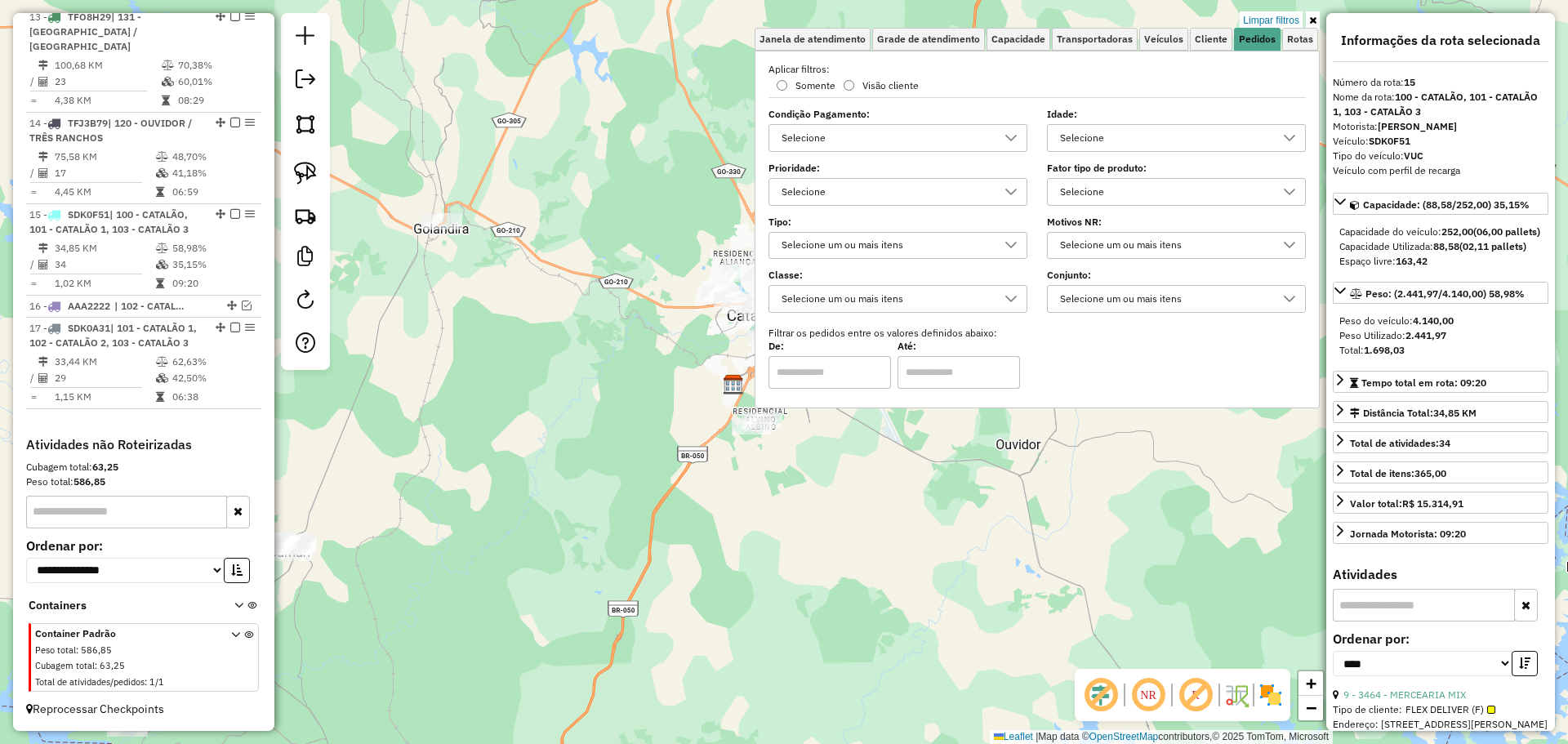
click at [1143, 196] on div "Selecione" at bounding box center [1163, 192] width 219 height 27
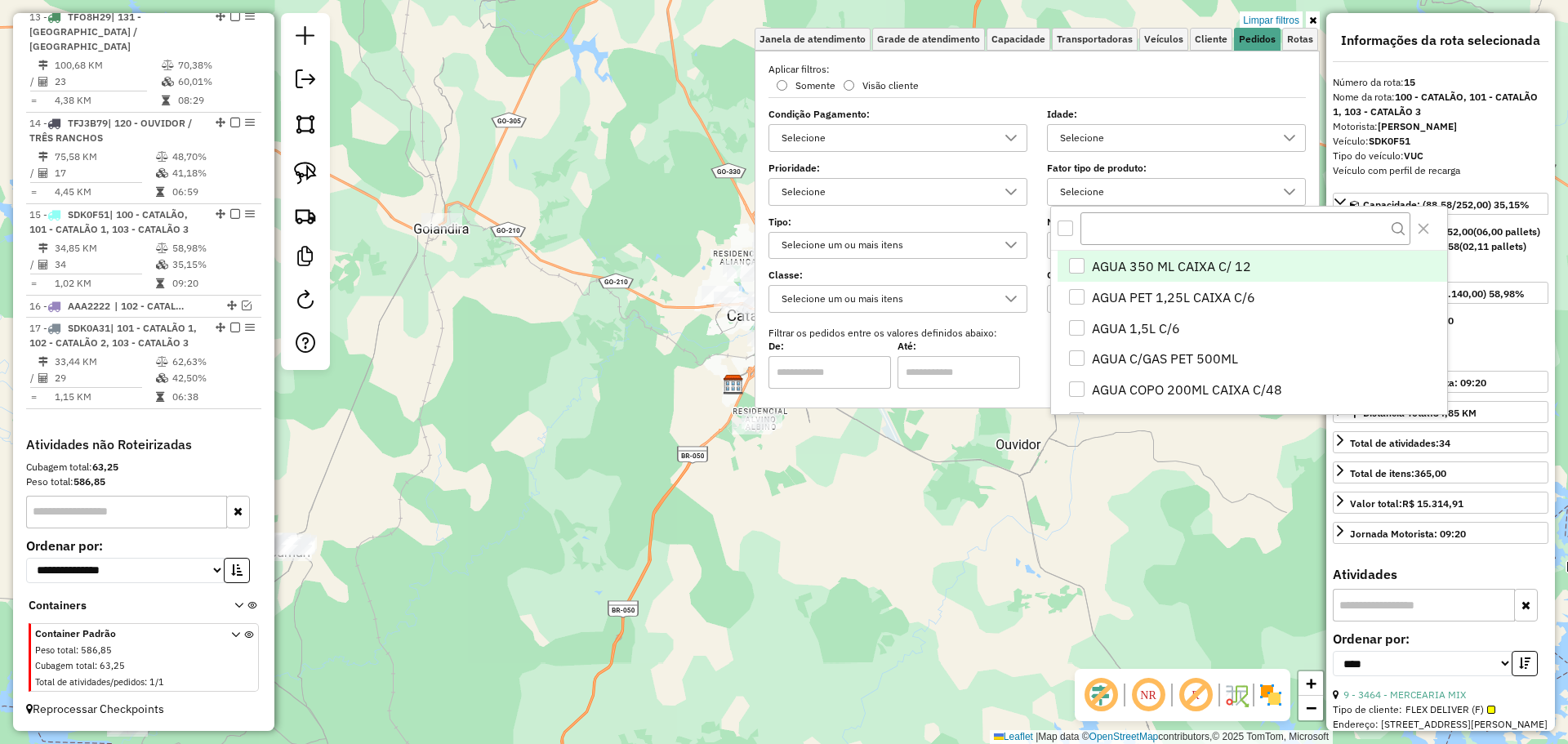
scroll to position [10, 56]
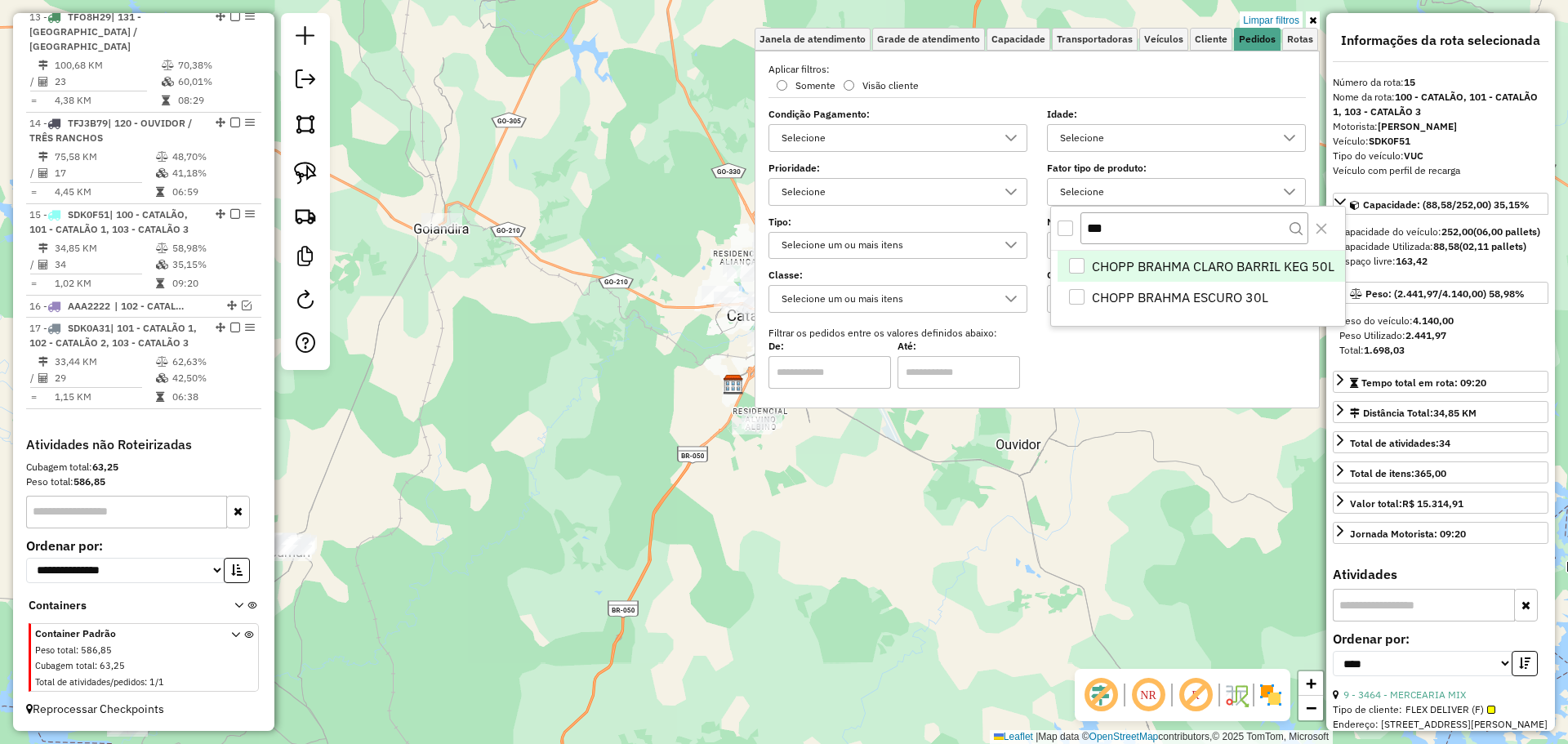
type input "***"
click at [1121, 278] on li "CHOPP BRAHMA CLARO BARRIL KEG 50L" at bounding box center [1200, 266] width 288 height 31
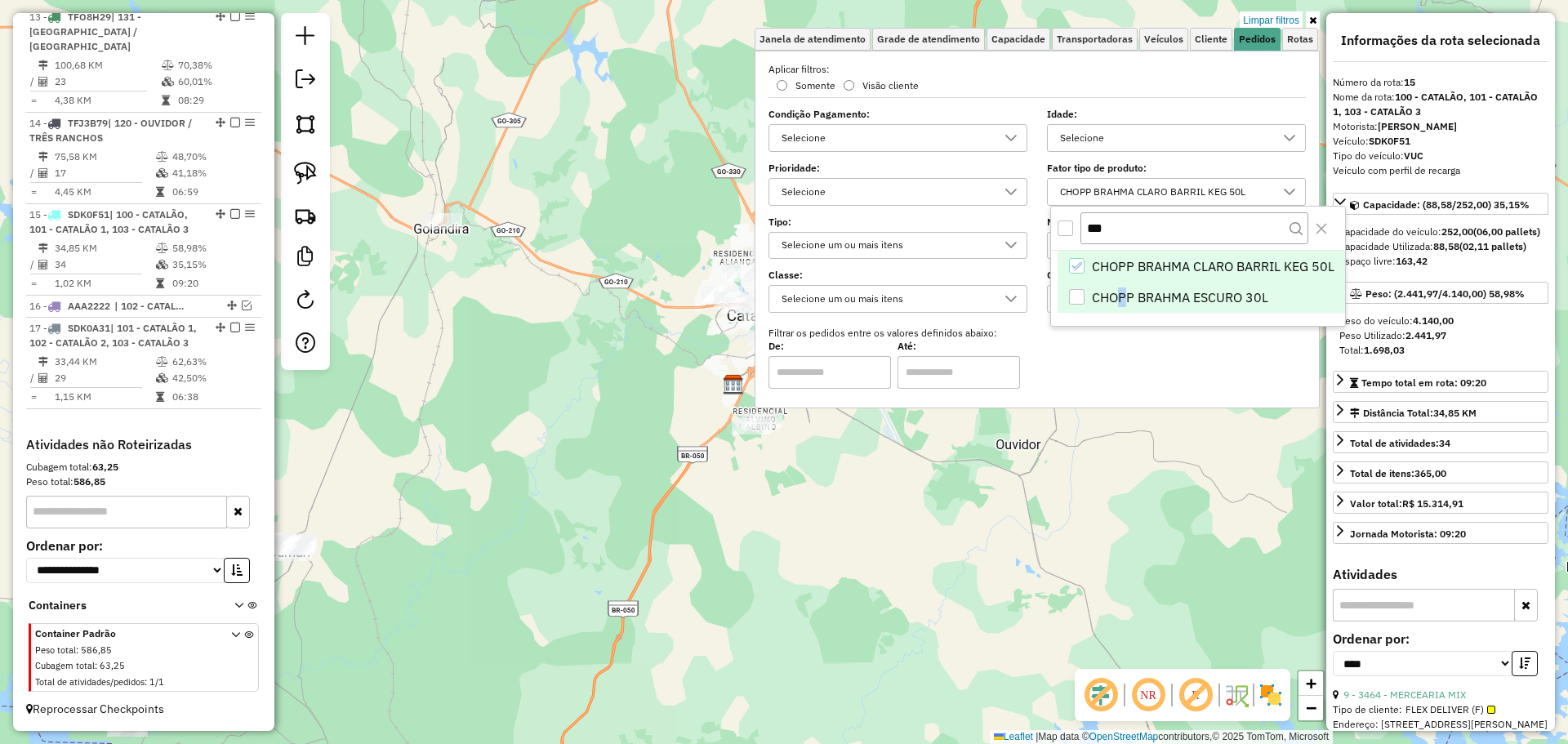
click at [1123, 298] on span "CHOPP BRAHMA ESCURO 30L" at bounding box center [1181, 297] width 177 height 20
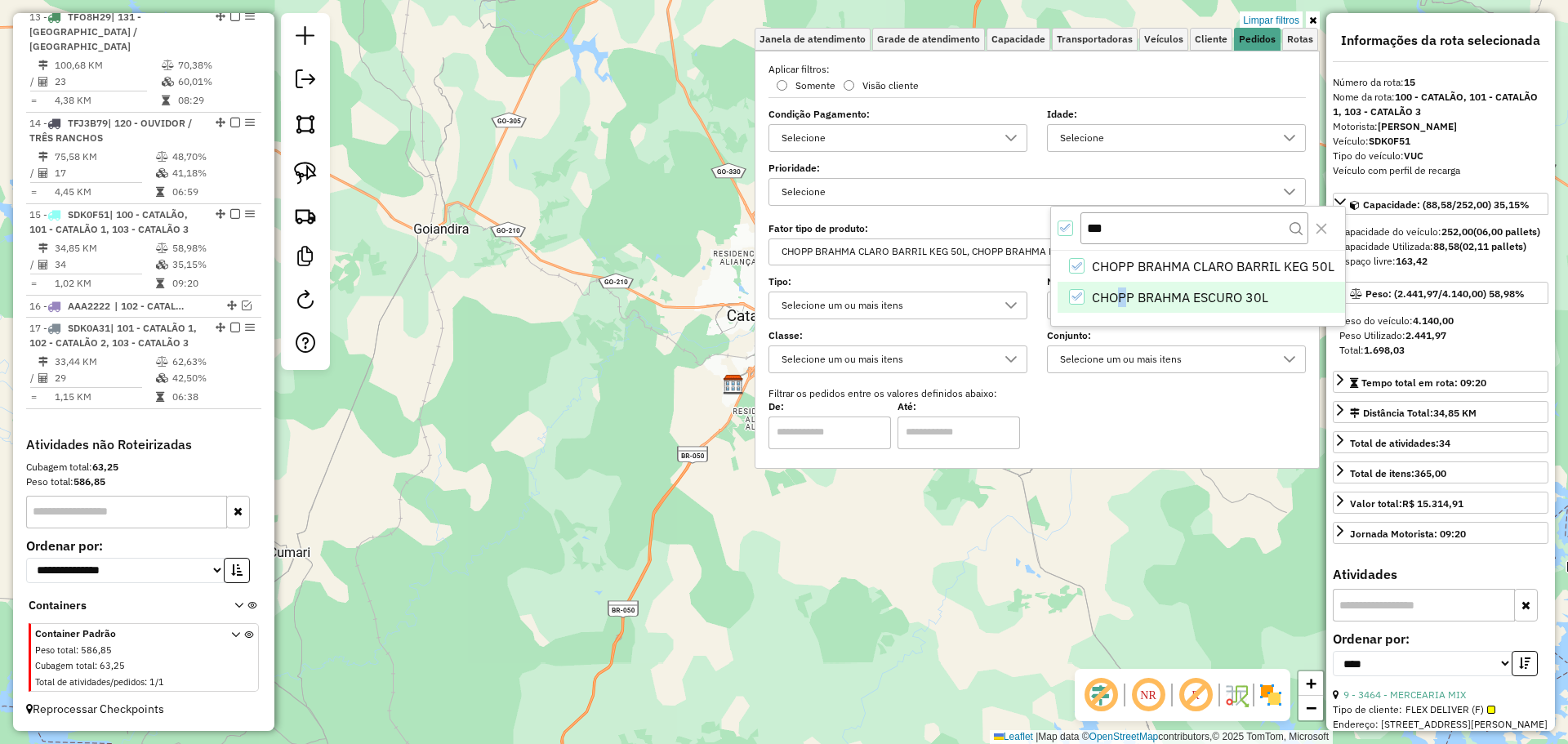
click at [917, 591] on div "Limpar filtros Janela de atendimento Grade de atendimento Capacidade Transporta…" at bounding box center [784, 372] width 1568 height 744
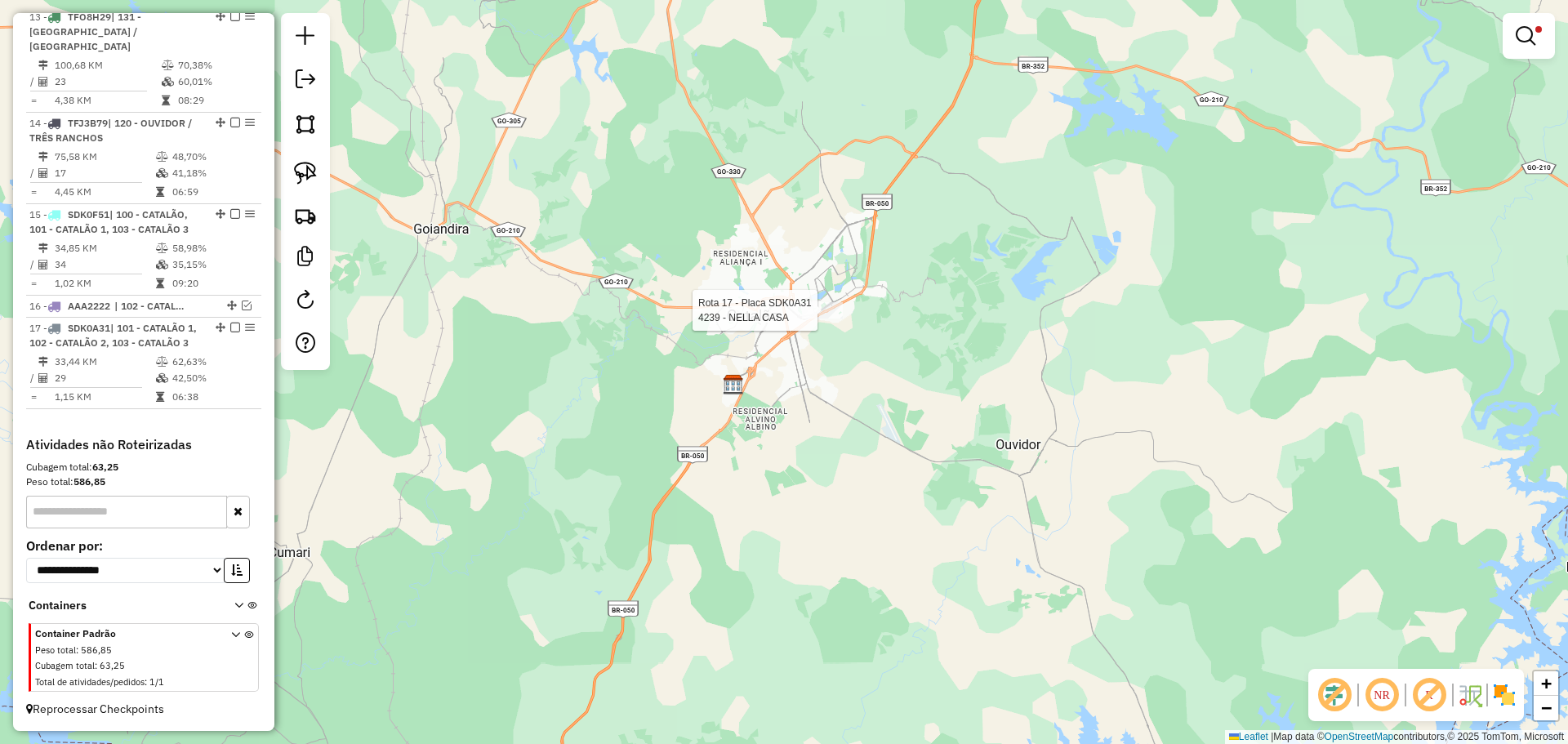
click at [822, 318] on div at bounding box center [822, 310] width 41 height 16
select select "*********"
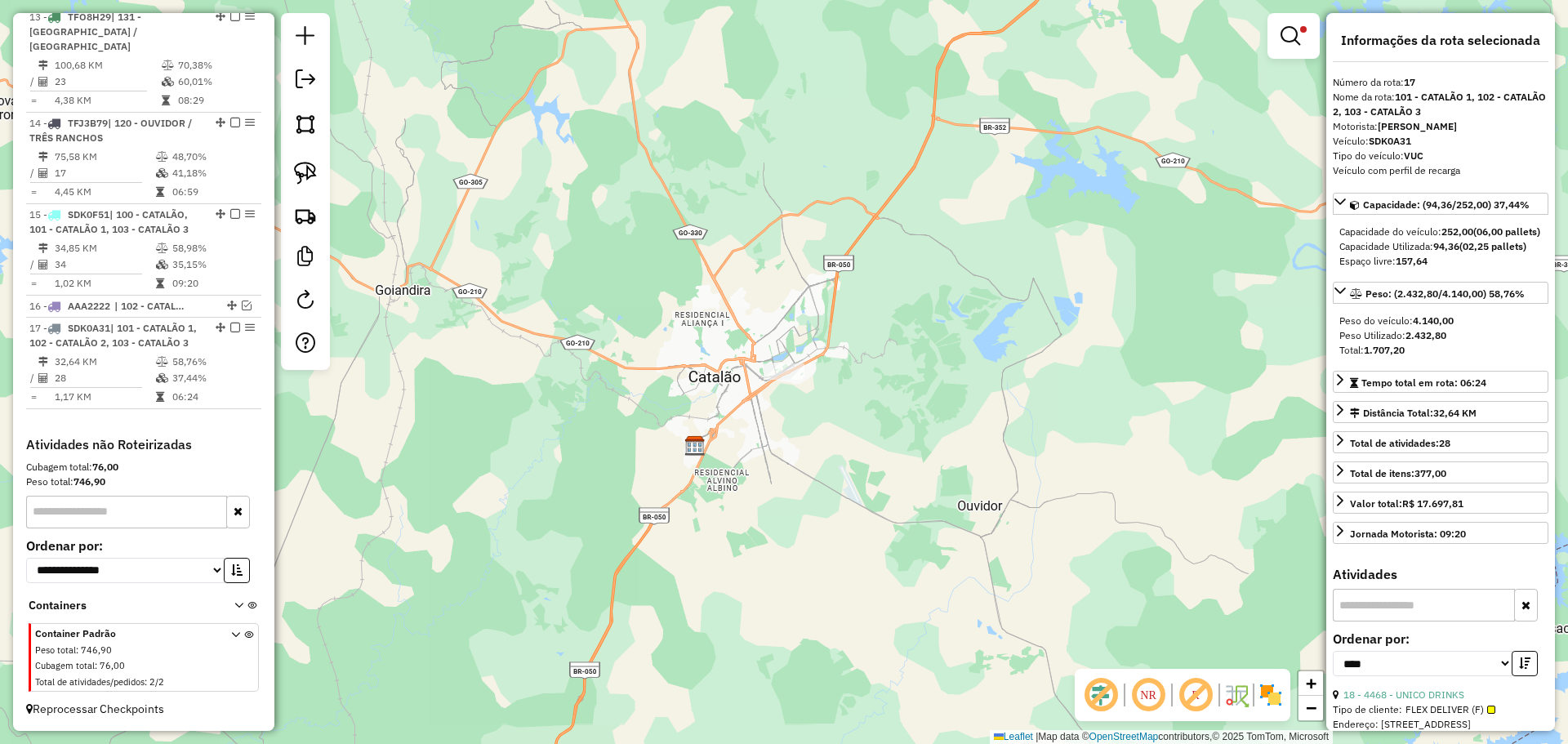
click at [1295, 36] on em at bounding box center [1290, 36] width 20 height 20
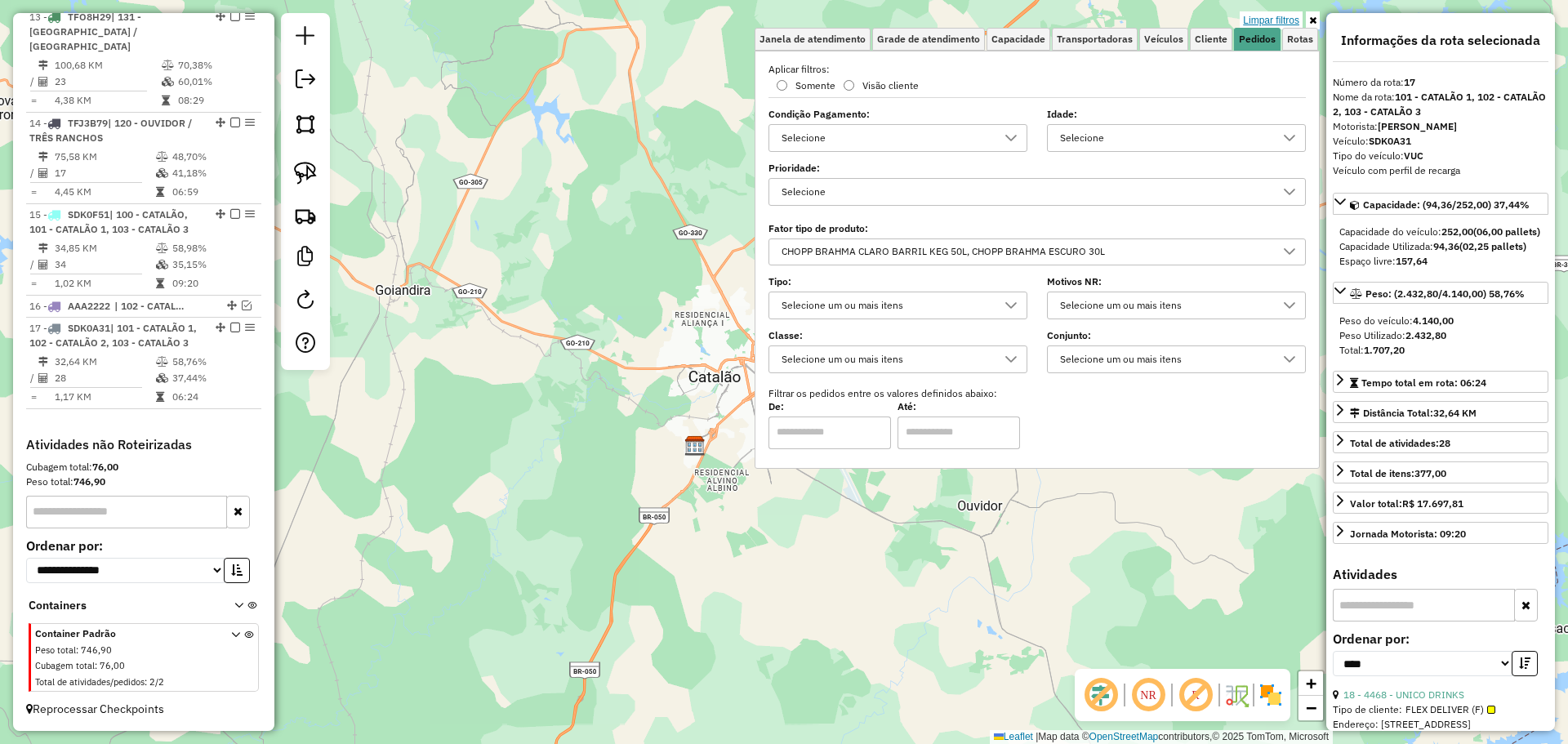
click at [1279, 25] on link "Limpar filtros" at bounding box center [1271, 20] width 63 height 18
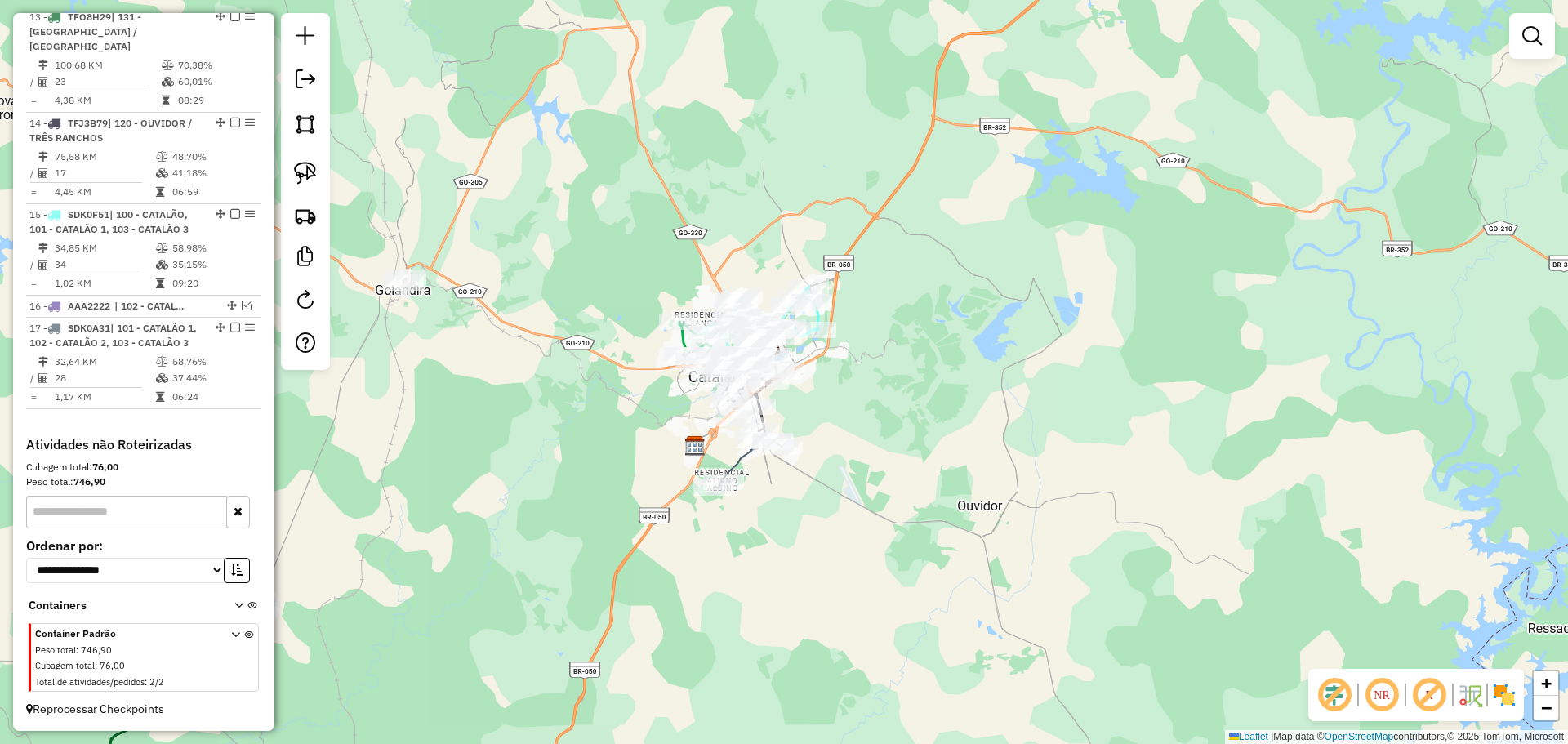
drag, startPoint x: 1517, startPoint y: 42, endPoint x: 1261, endPoint y: 107, distance: 264.1
click at [1518, 40] on link at bounding box center [1532, 36] width 32 height 32
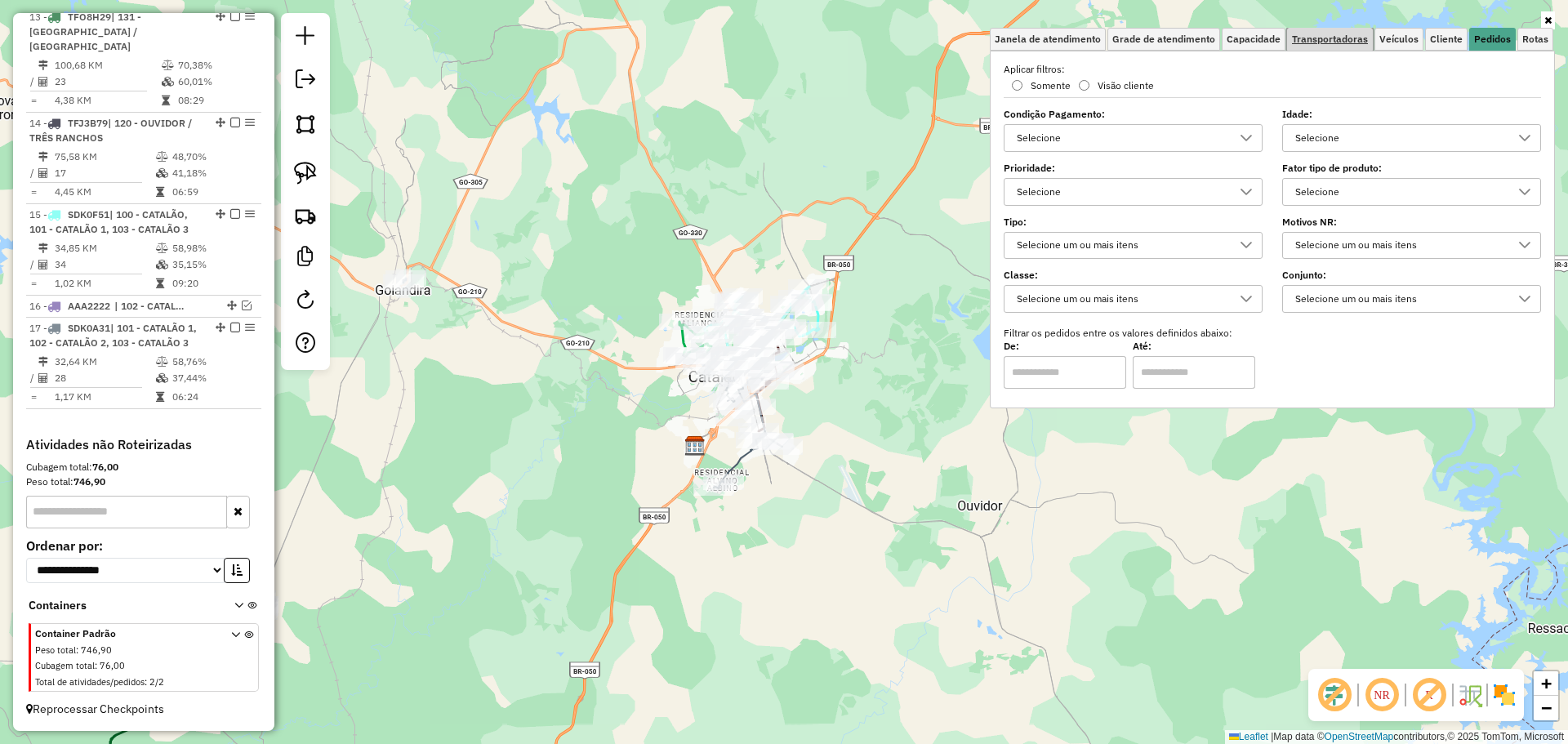
click at [1290, 39] on link "Transportadoras" at bounding box center [1330, 39] width 85 height 23
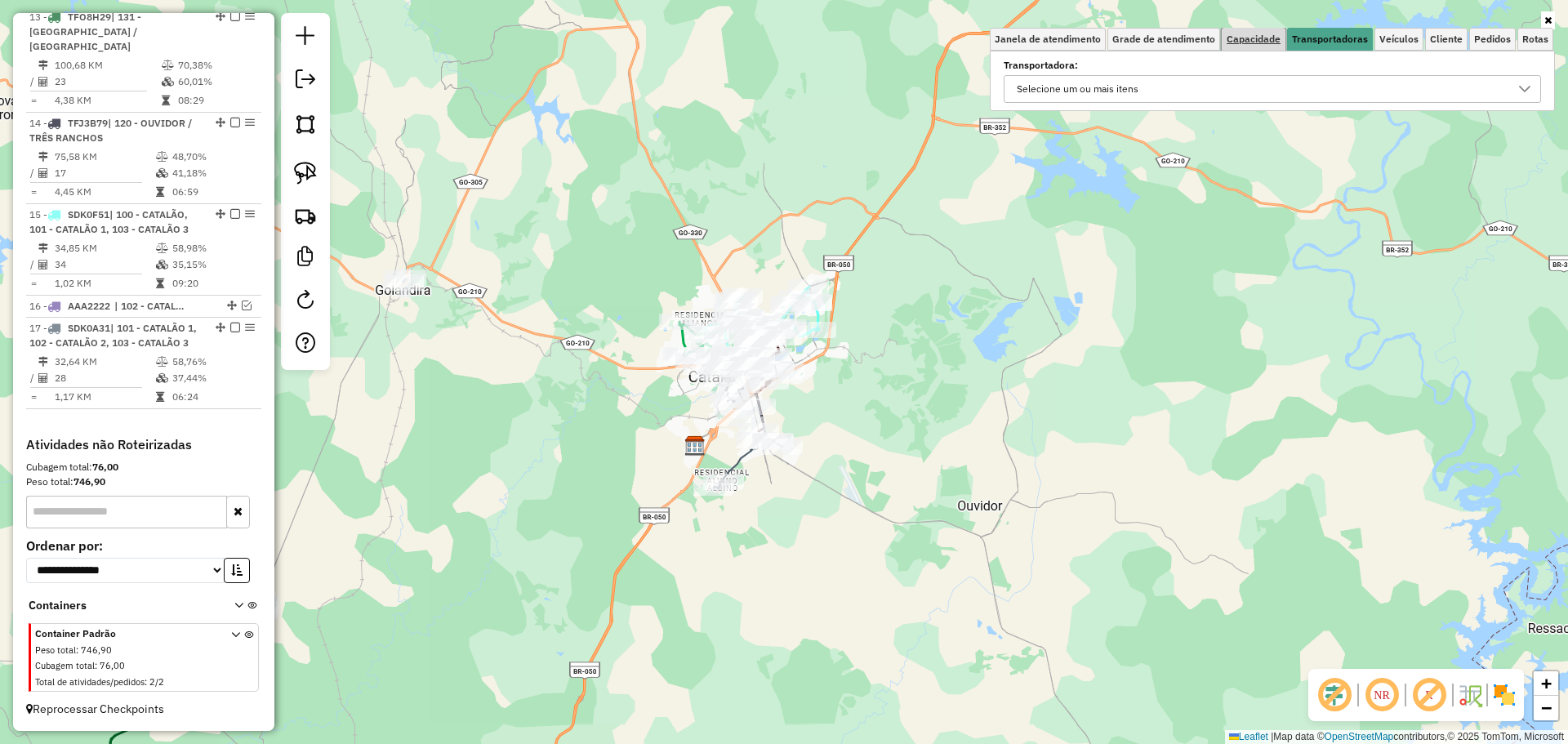
click at [1228, 48] on link "Capacidade" at bounding box center [1253, 39] width 64 height 23
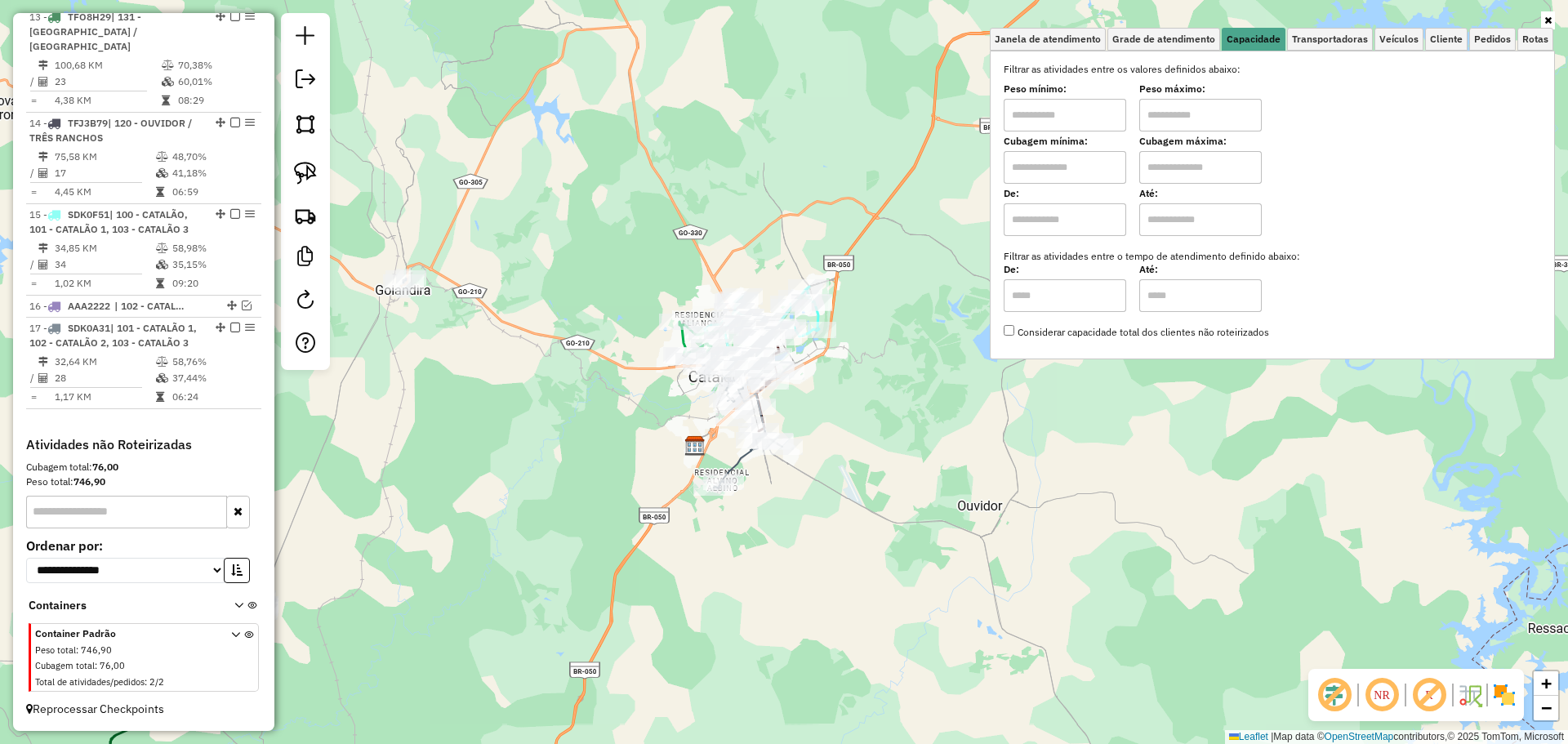
click at [1052, 131] on input "text" at bounding box center [1065, 115] width 123 height 32
type input "****"
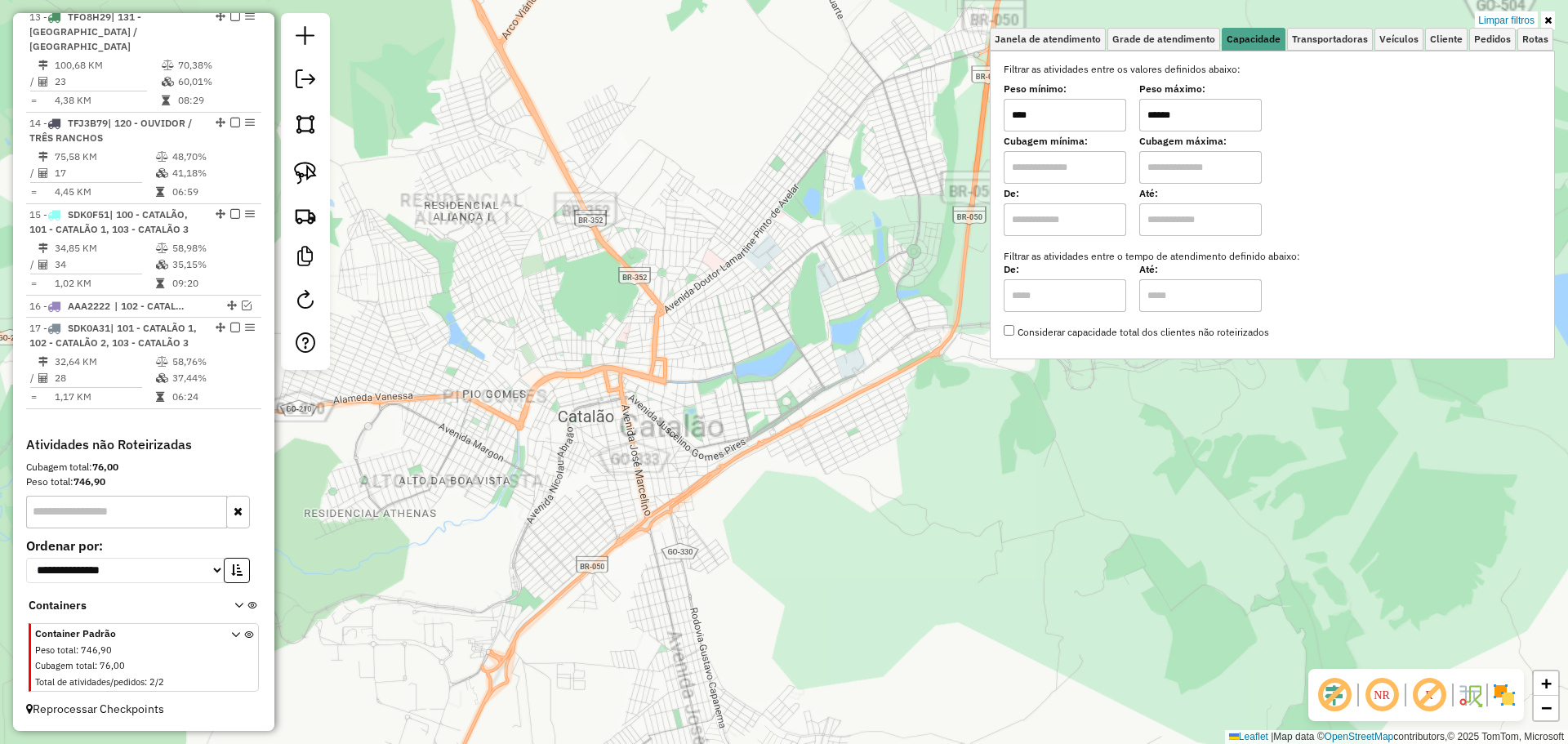
type input "******"
click at [878, 373] on div "Limpar filtros Janela de atendimento Grade de atendimento Capacidade Transporta…" at bounding box center [784, 372] width 1568 height 744
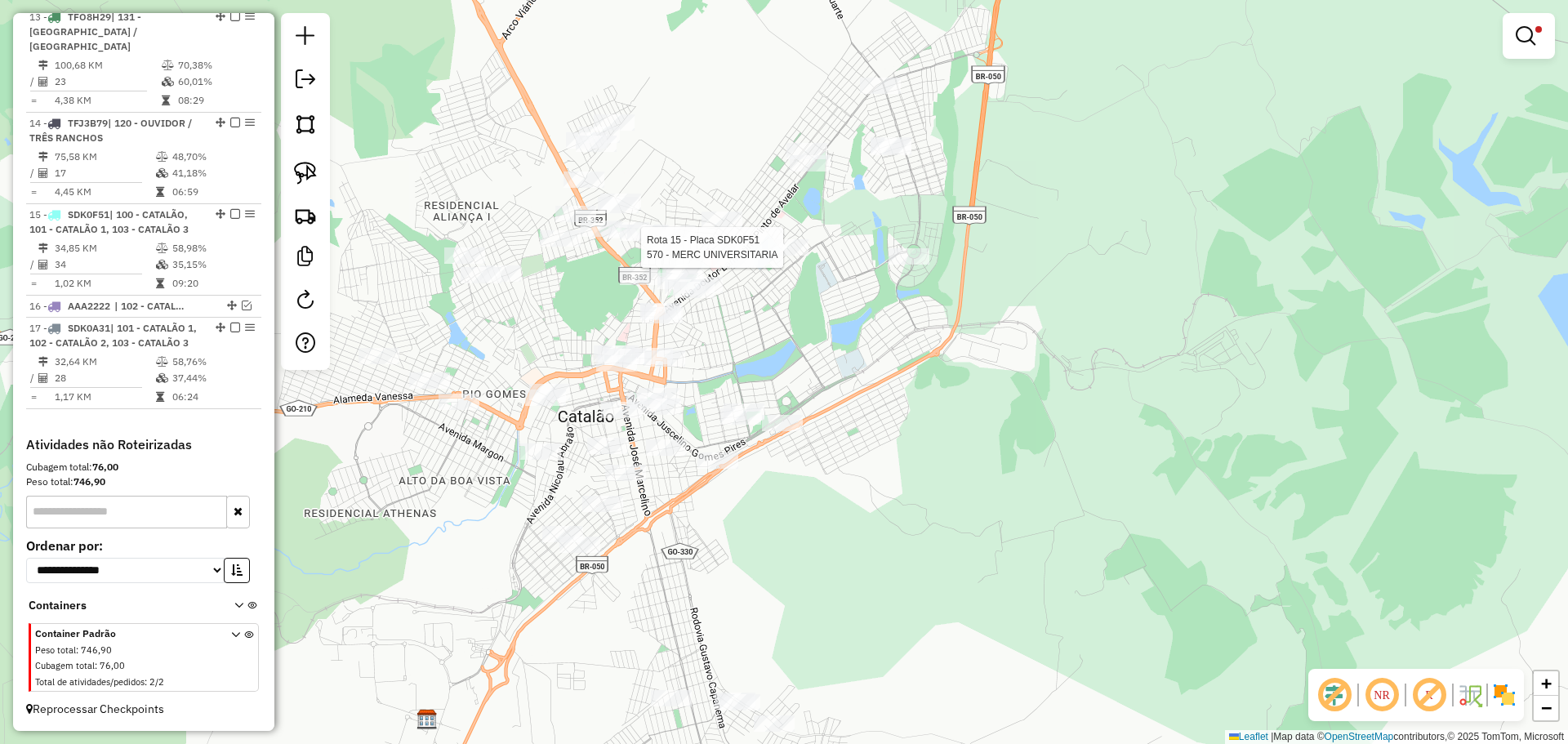
select select "*********"
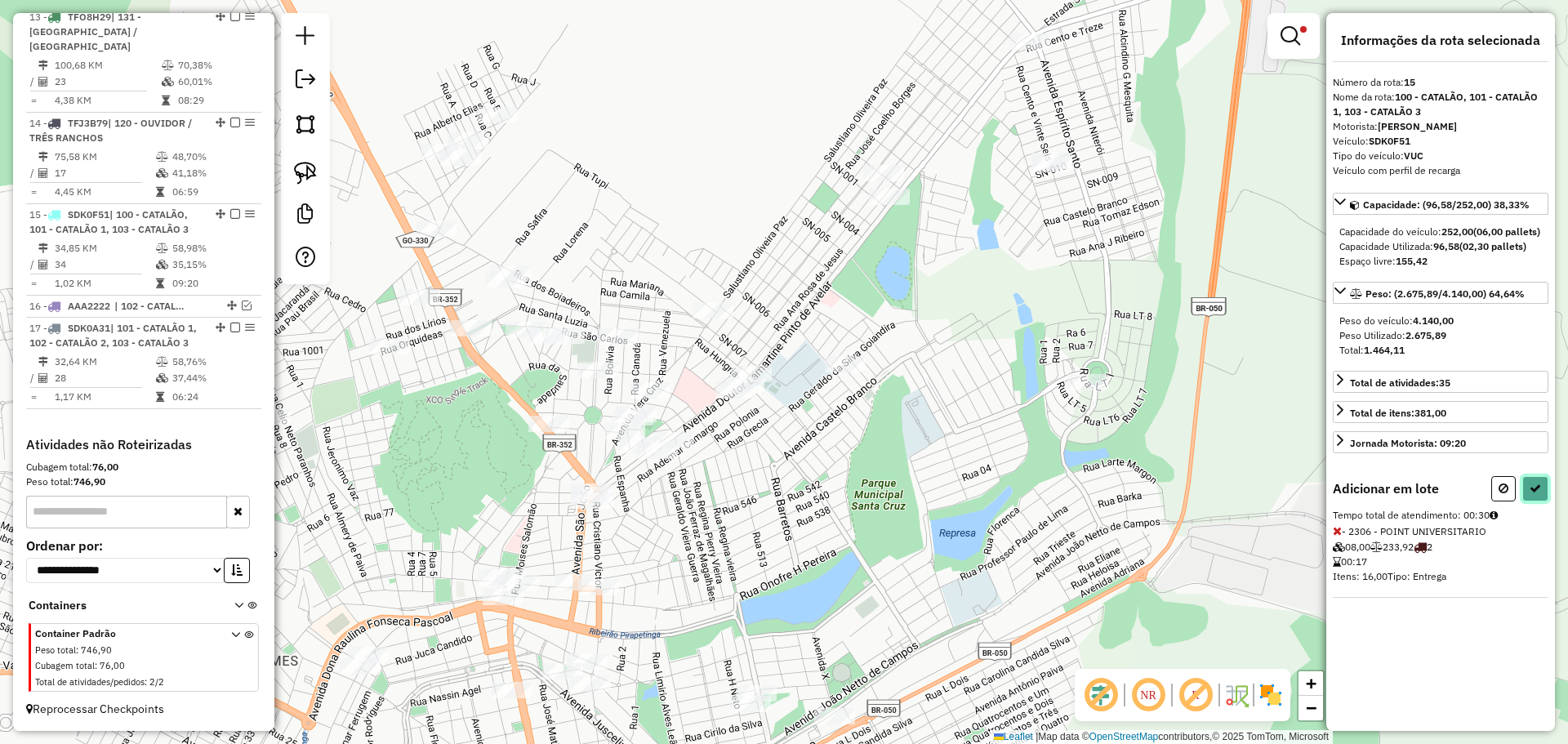
click at [1543, 502] on button at bounding box center [1536, 488] width 27 height 26
select select "*********"
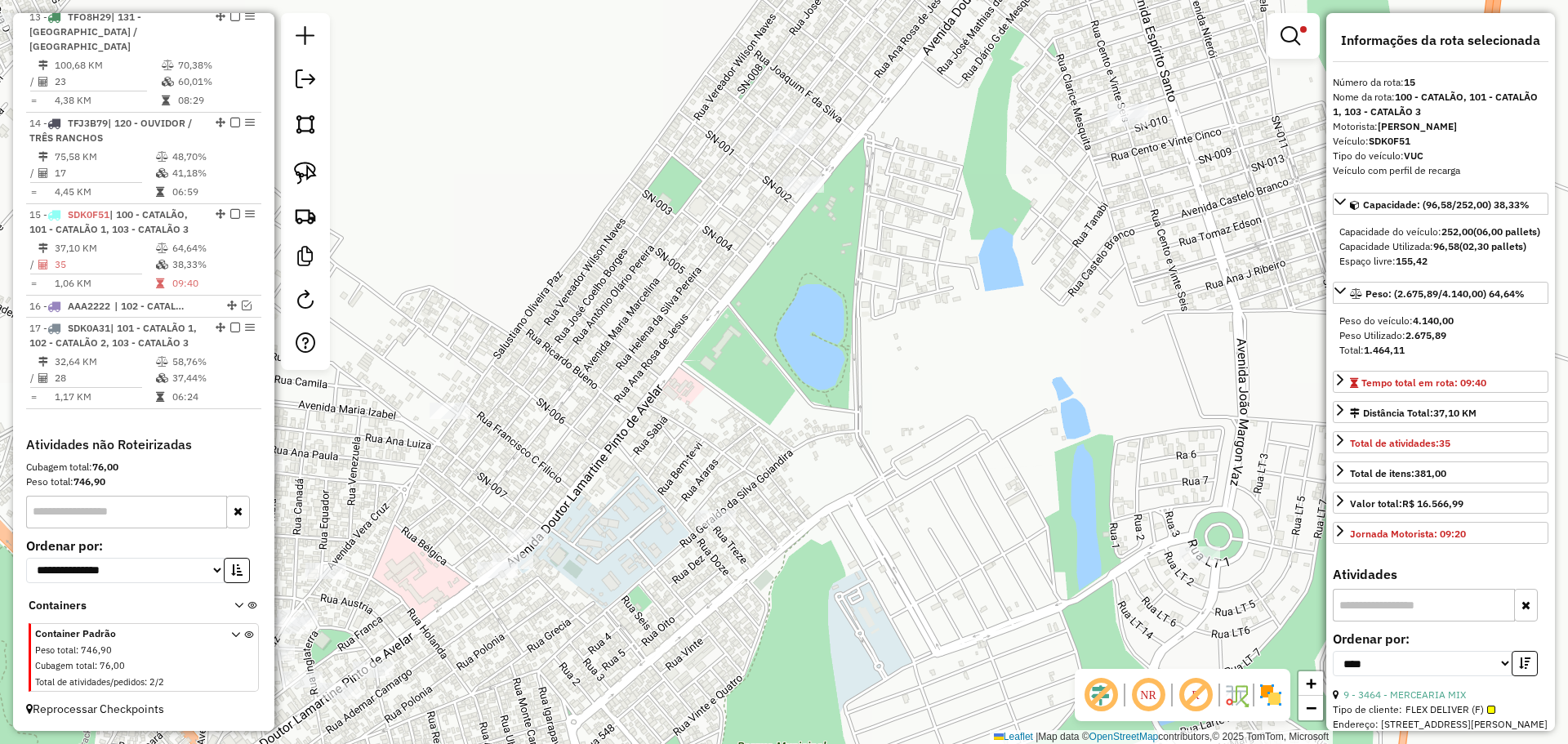
click at [1093, 218] on div "Limpar filtros Janela de atendimento Grade de atendimento Capacidade Transporta…" at bounding box center [784, 372] width 1568 height 744
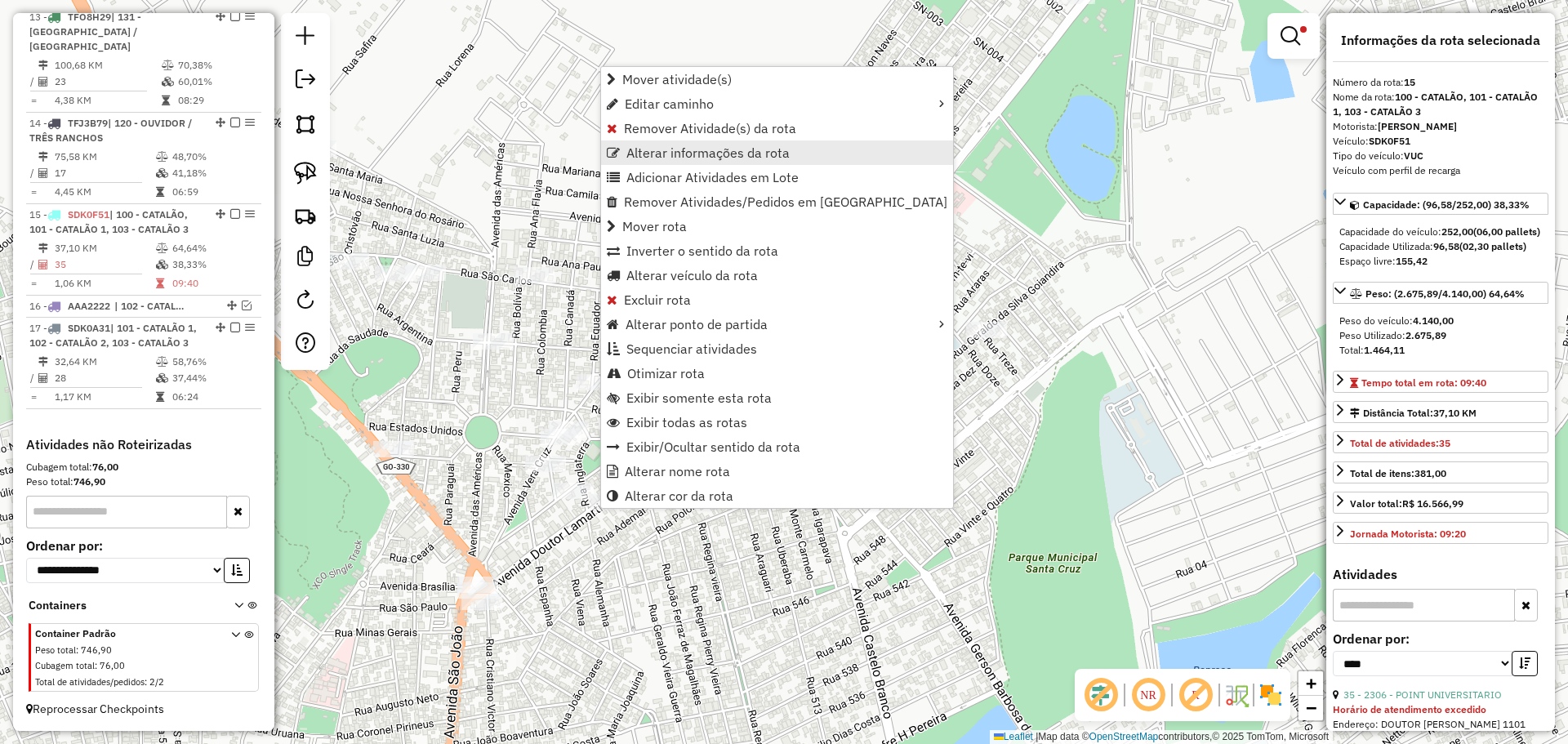
click at [644, 159] on span "Alterar informações da rota" at bounding box center [708, 153] width 163 height 13
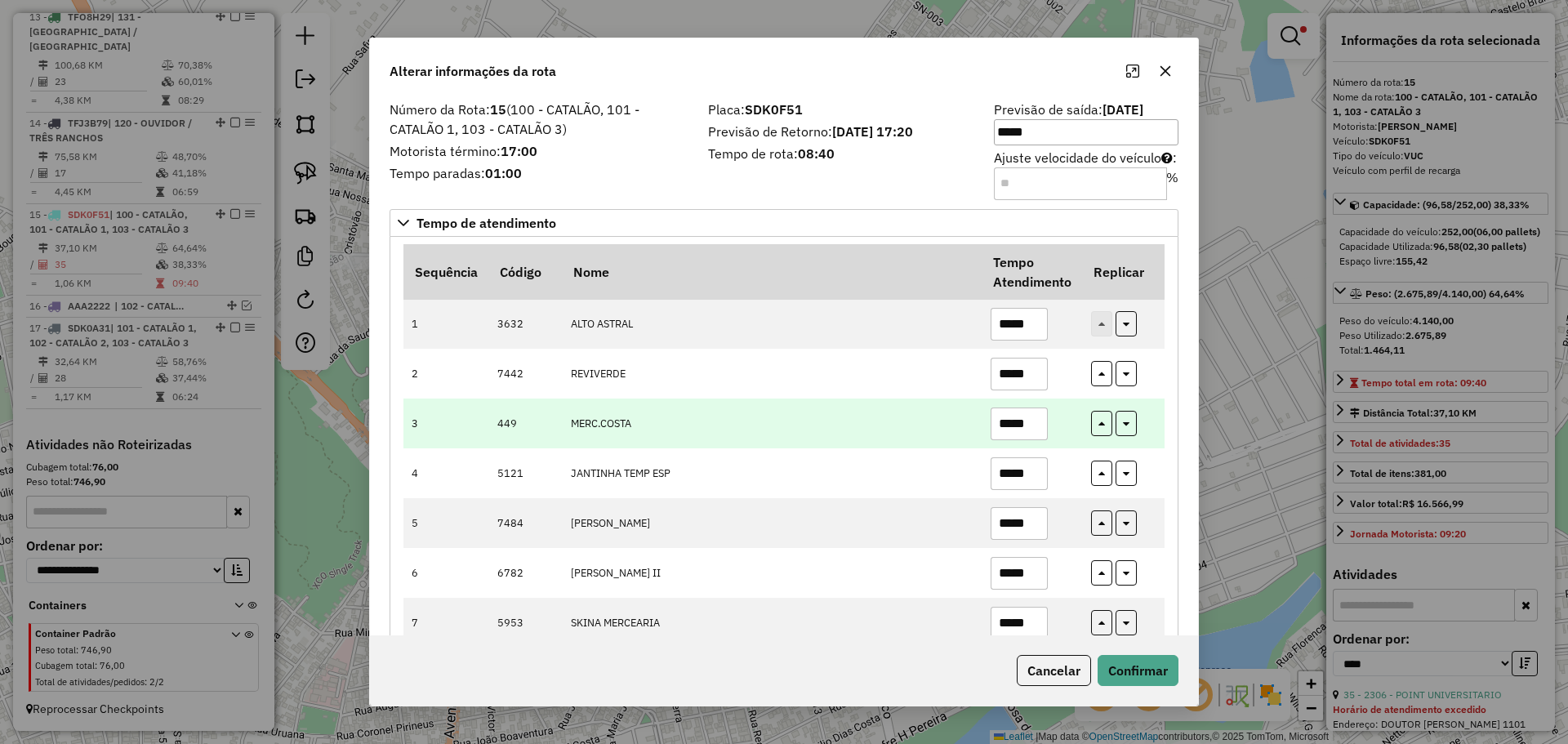
click at [708, 413] on td "MERC.COSTA" at bounding box center [772, 424] width 420 height 49
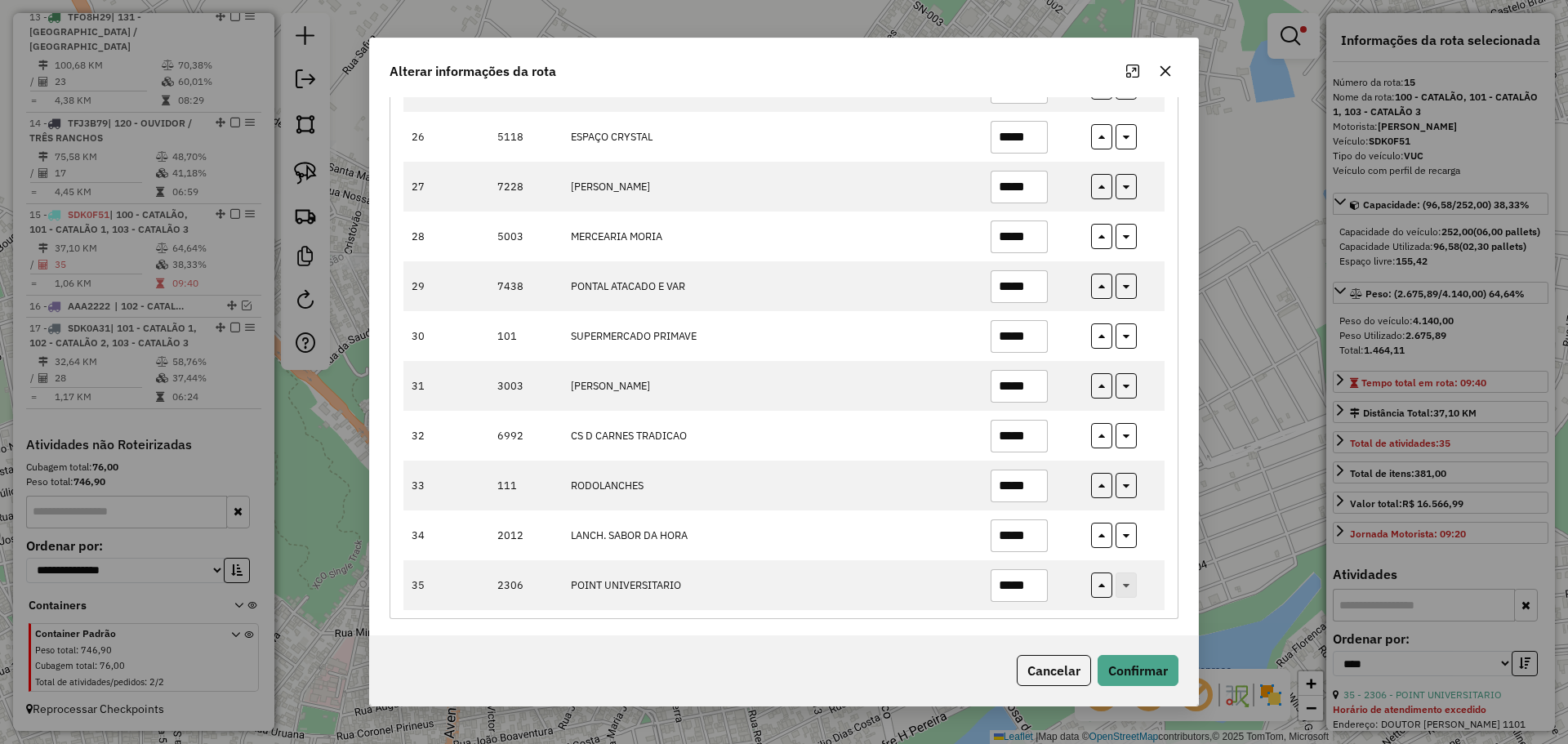
scroll to position [1438, 0]
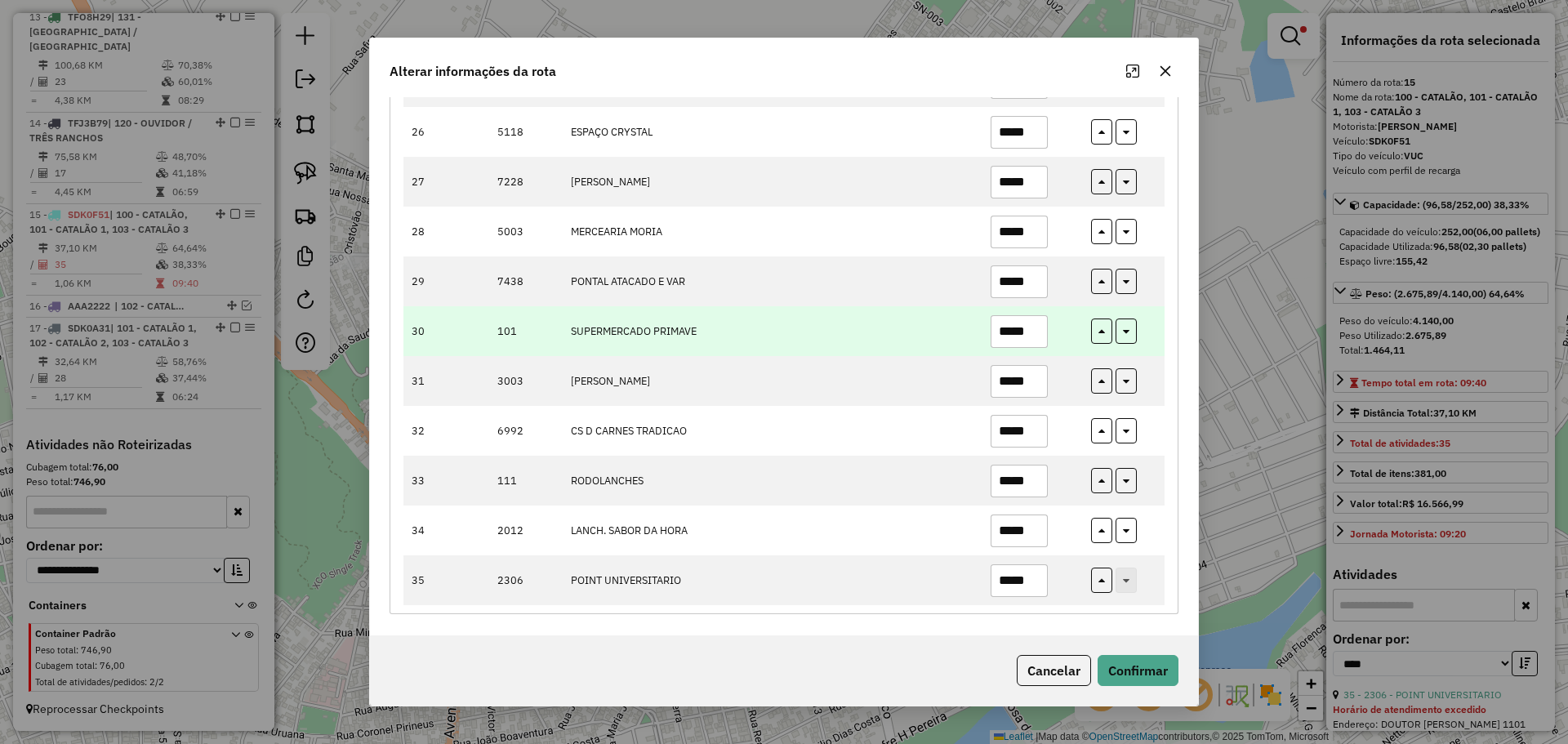
drag, startPoint x: 1004, startPoint y: 334, endPoint x: 1047, endPoint y: 341, distance: 43.6
click at [1047, 341] on td "*****" at bounding box center [1031, 331] width 101 height 49
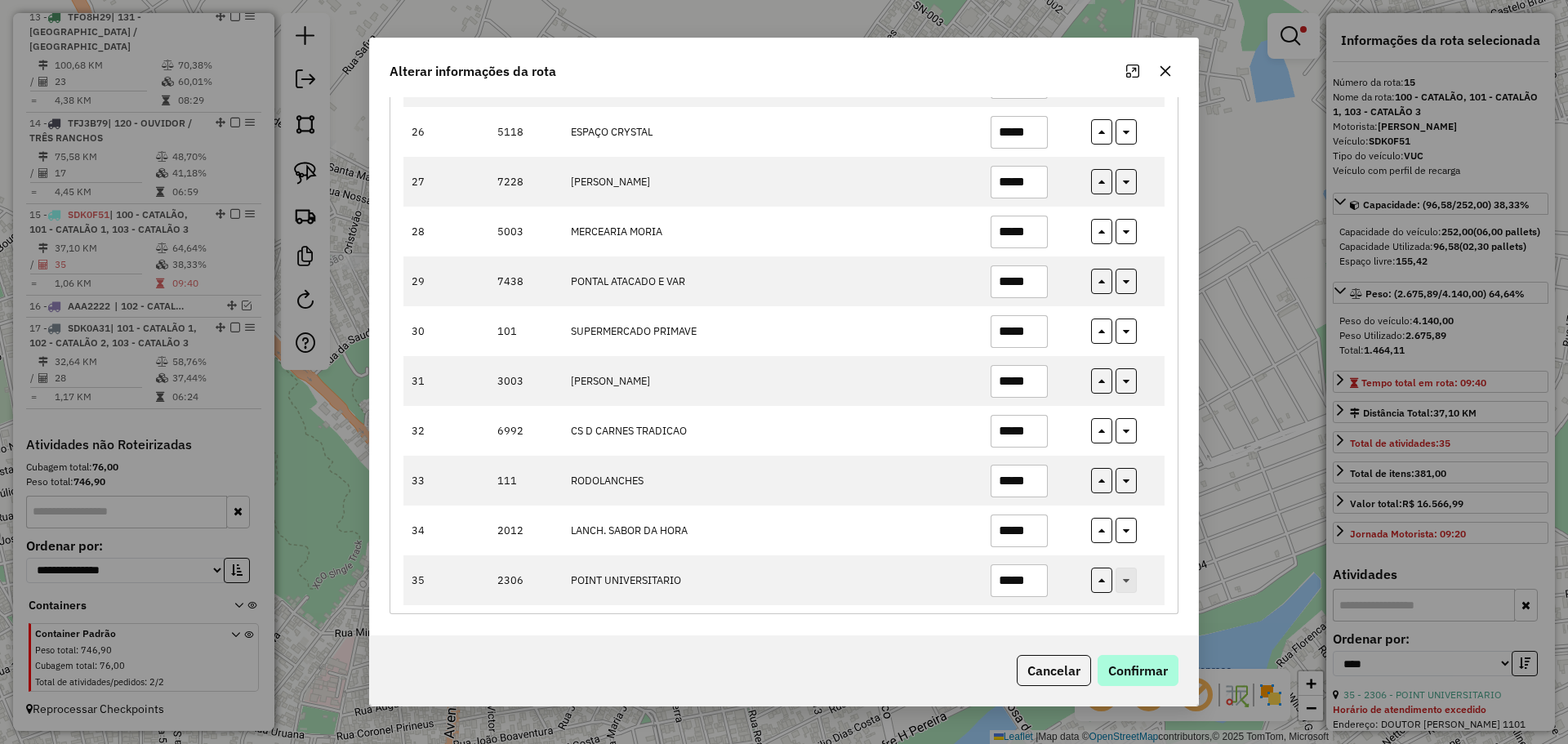
type input "*****"
click at [1139, 670] on button "Confirmar" at bounding box center [1138, 671] width 81 height 31
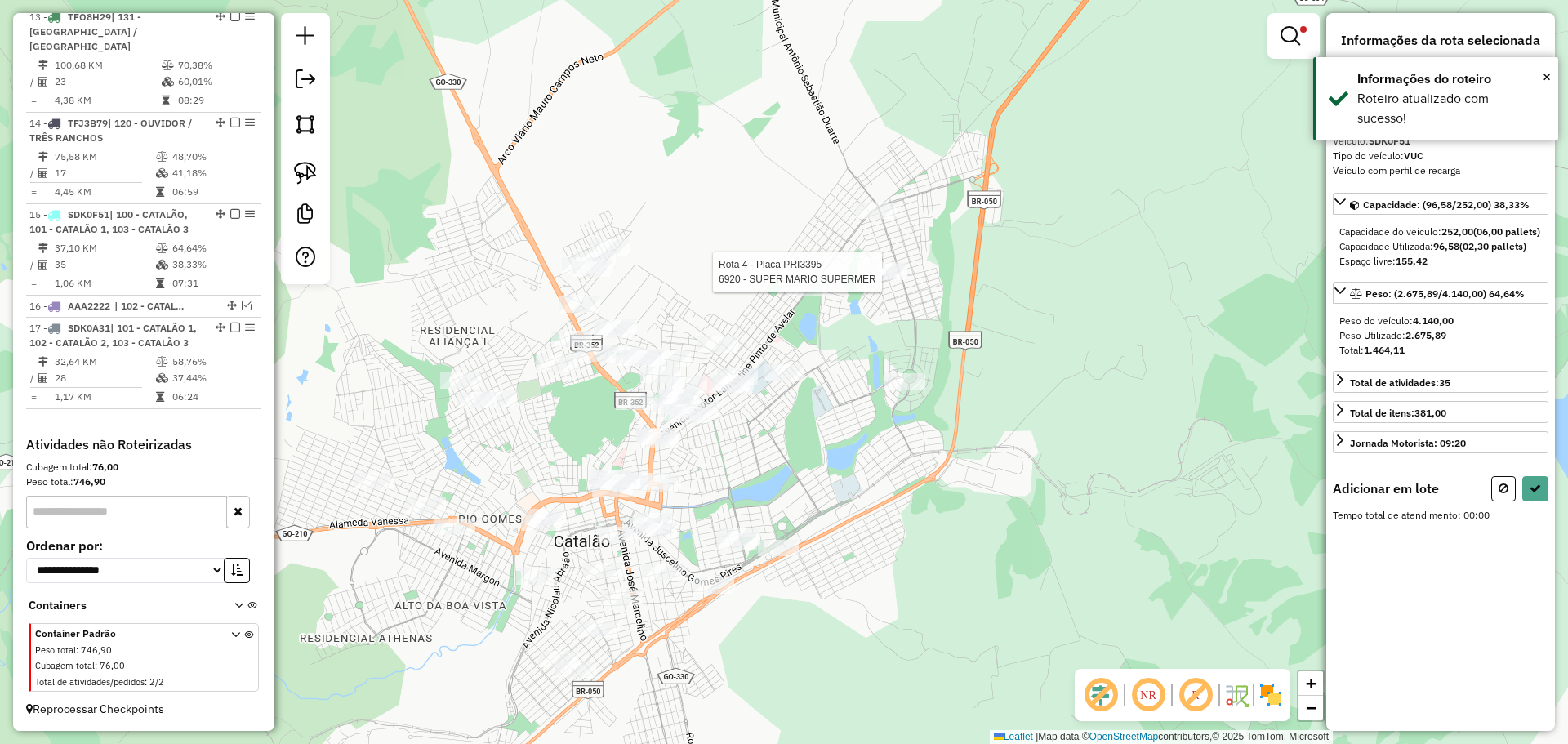
click at [889, 280] on div at bounding box center [886, 272] width 41 height 16
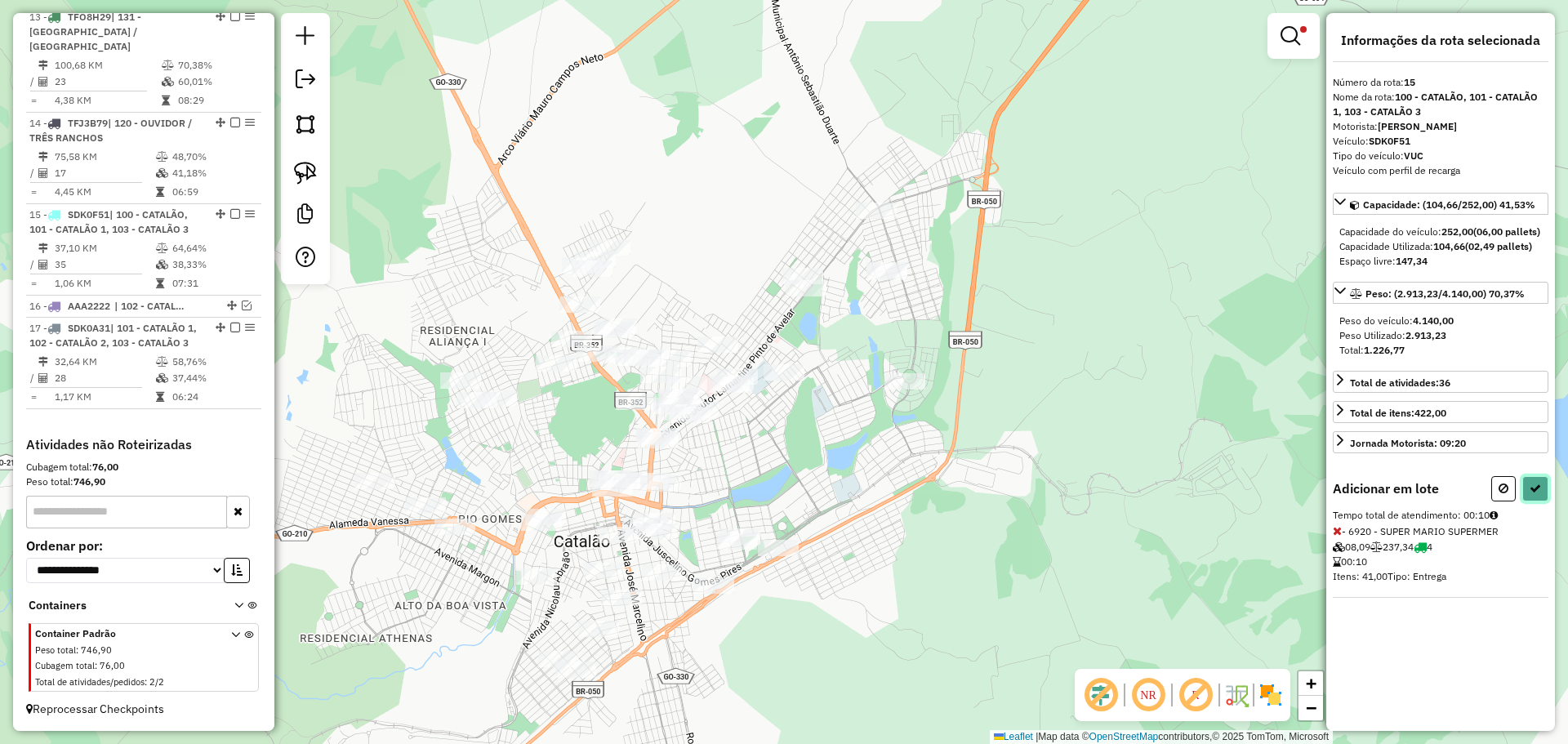
click at [1530, 494] on icon at bounding box center [1535, 488] width 11 height 11
select select "*********"
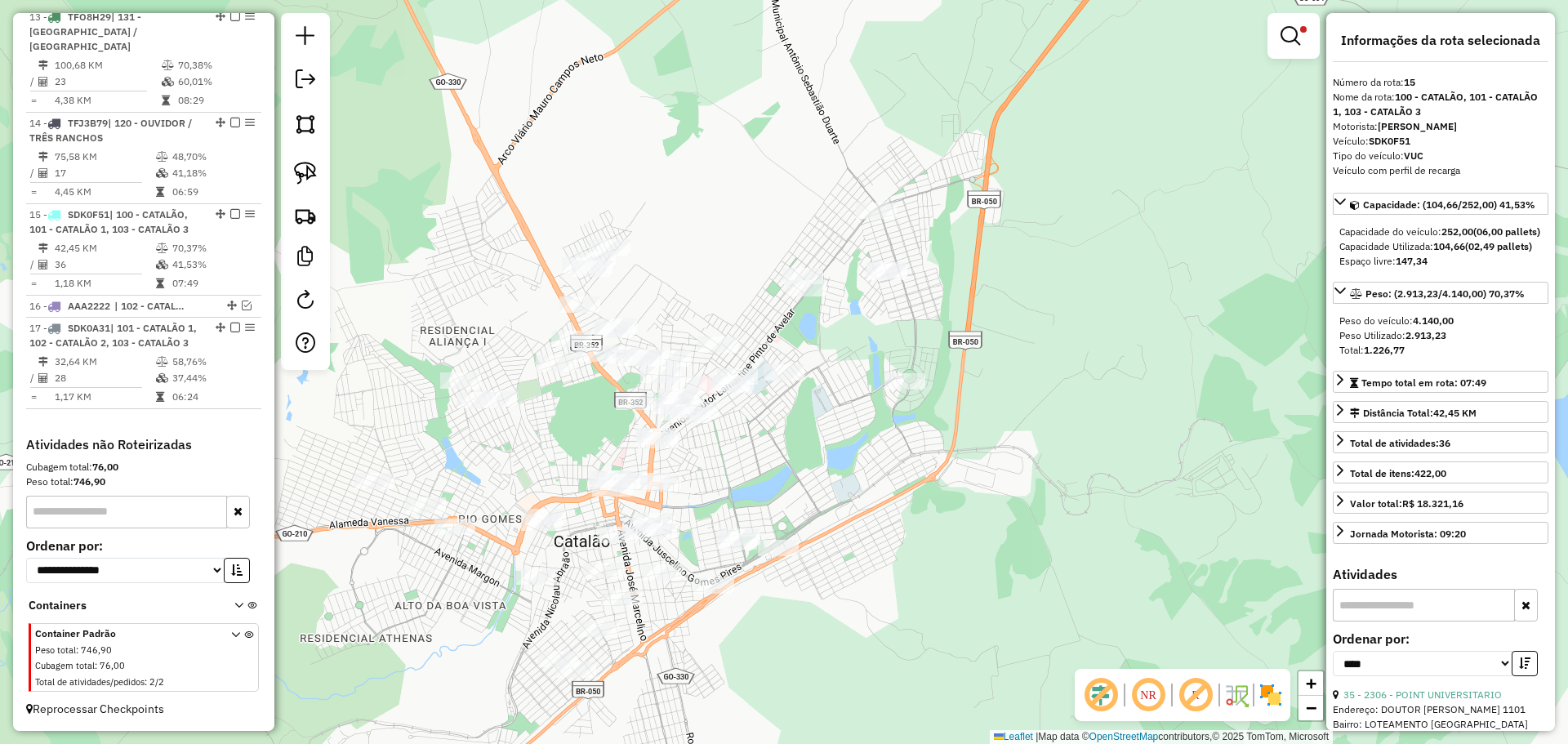
drag, startPoint x: 868, startPoint y: 412, endPoint x: 872, endPoint y: 347, distance: 65.1
click at [872, 347] on div "Limpar filtros Janela de atendimento Grade de atendimento Capacidade Transporta…" at bounding box center [784, 372] width 1568 height 744
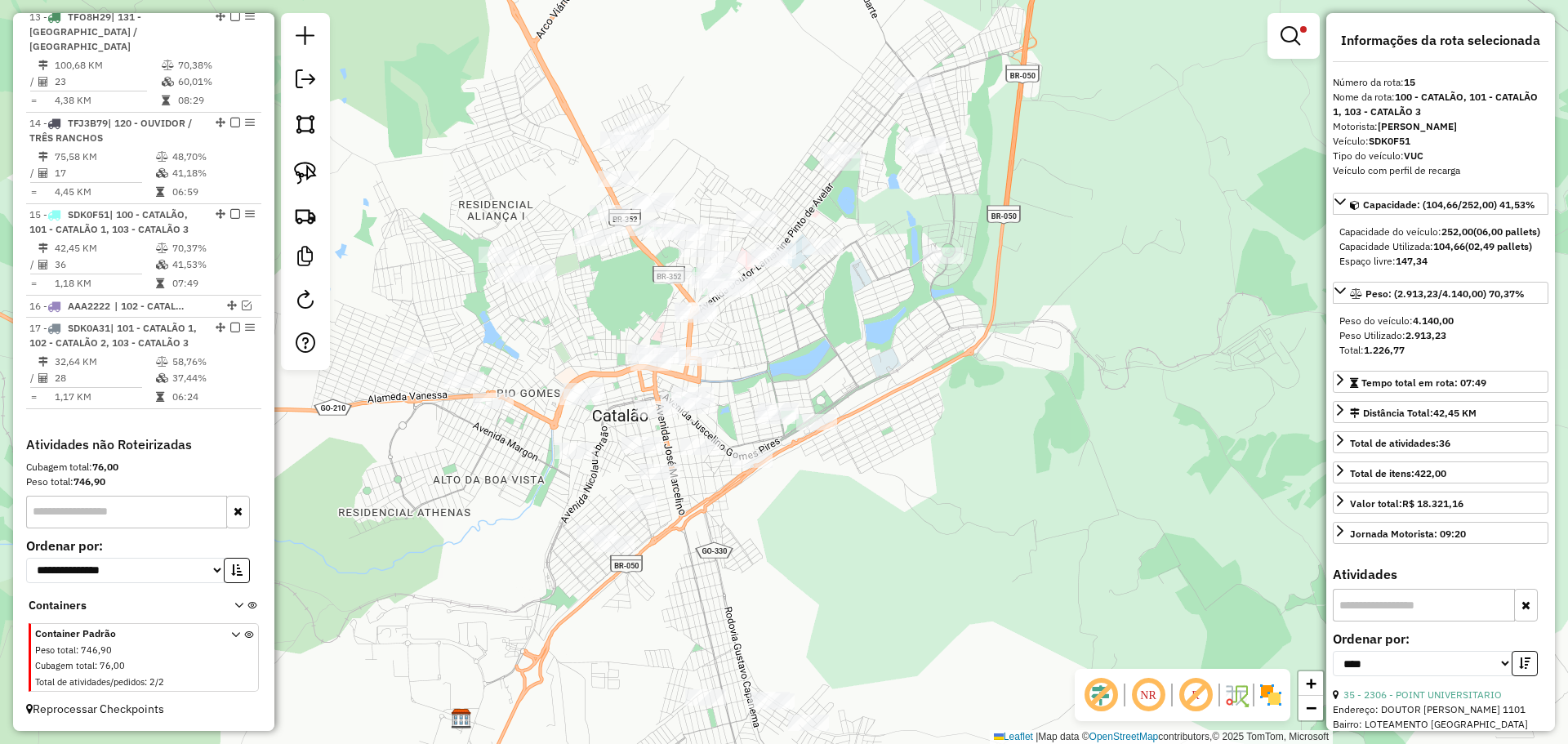
drag, startPoint x: 841, startPoint y: 423, endPoint x: 875, endPoint y: 360, distance: 71.6
click at [875, 360] on div "Limpar filtros Janela de atendimento Grade de atendimento Capacidade Transporta…" at bounding box center [784, 372] width 1568 height 744
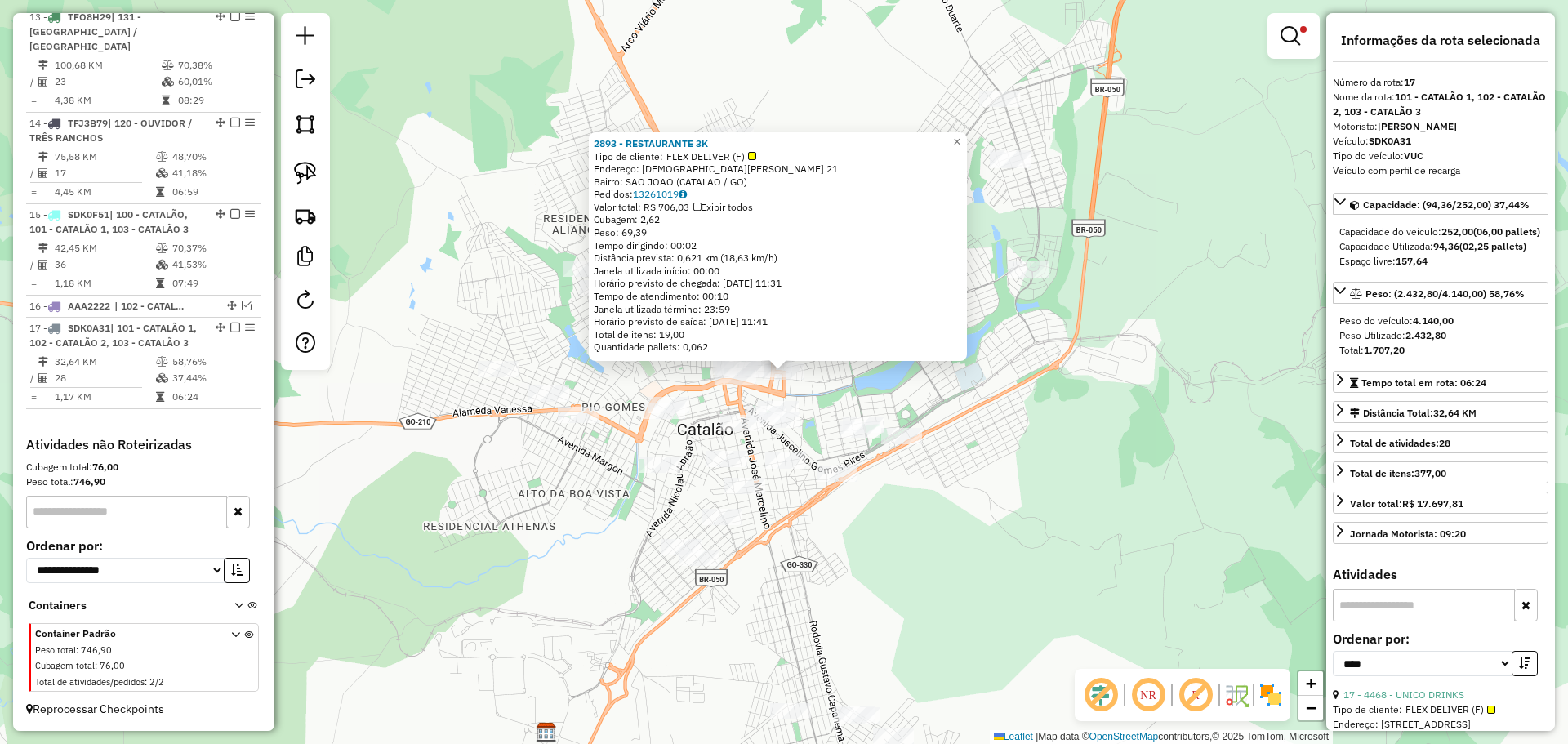
drag, startPoint x: 853, startPoint y: 534, endPoint x: 864, endPoint y: 562, distance: 30.1
click at [851, 534] on div "2893 - RESTAURANTE 3K Tipo de cliente: FLEX DELIVER (F) Endereço: [PERSON_NAME]…" at bounding box center [784, 372] width 1568 height 744
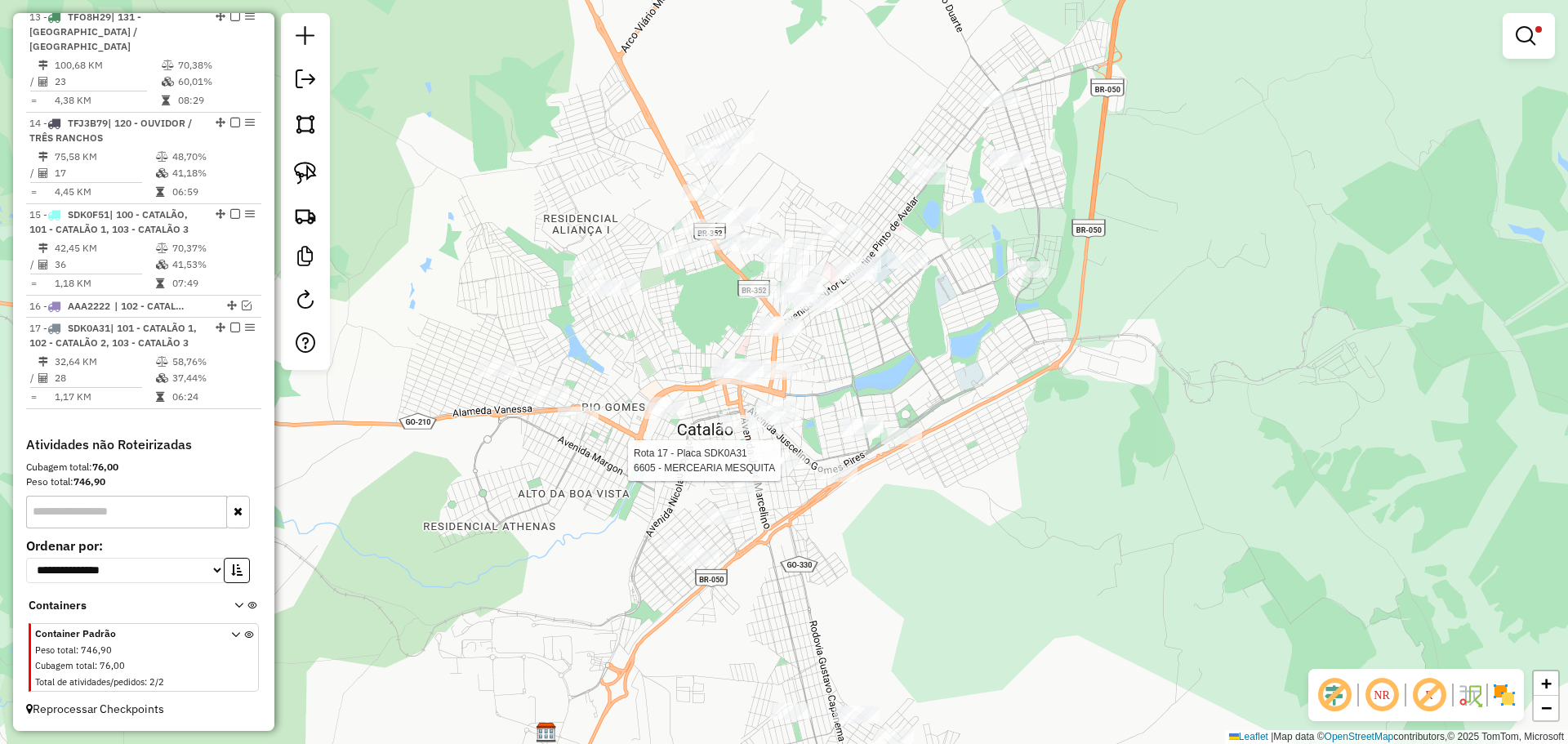
select select "*********"
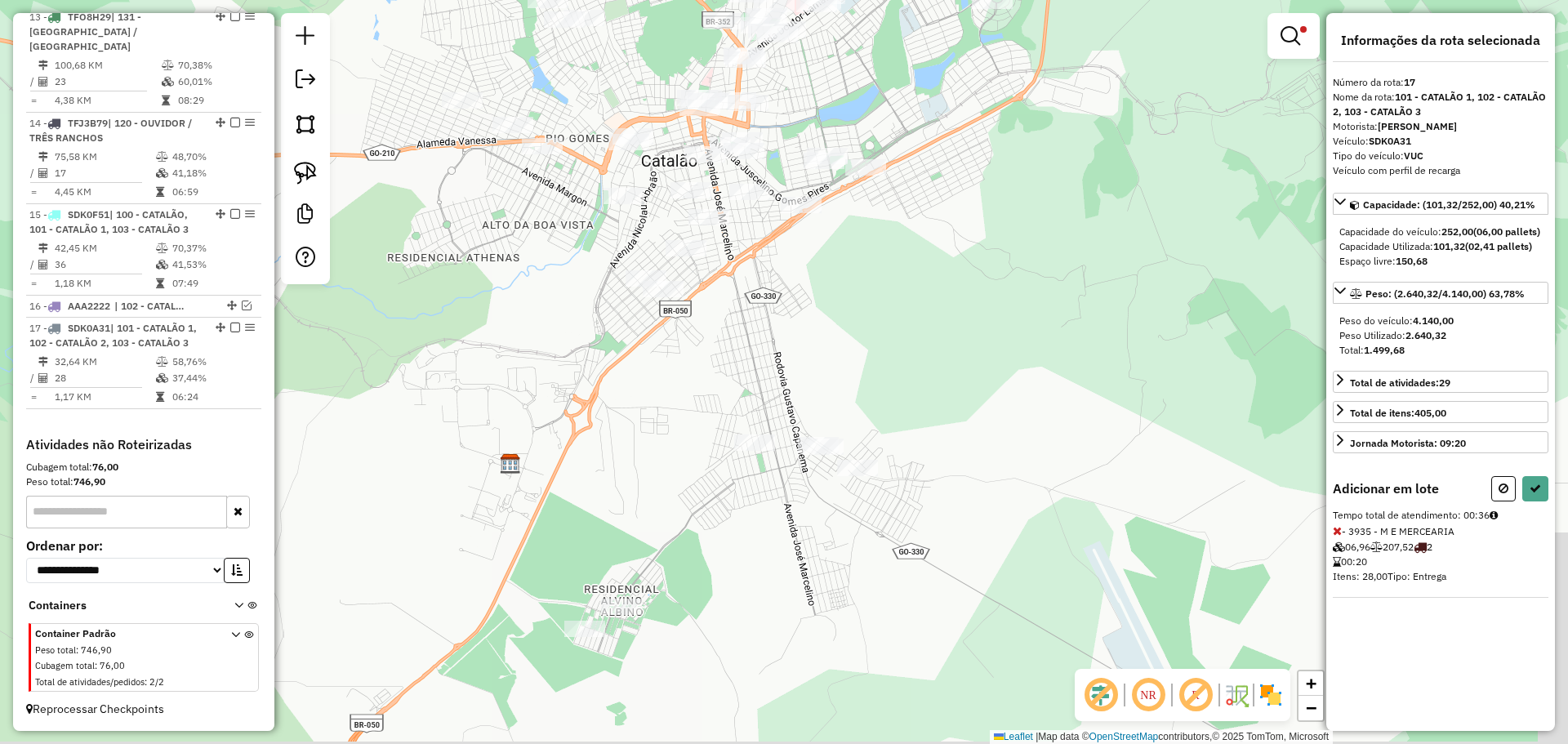
drag, startPoint x: 858, startPoint y: 429, endPoint x: 851, endPoint y: 378, distance: 51.5
click at [845, 366] on div "Limpar filtros Janela de atendimento Grade de atendimento Capacidade Transporta…" at bounding box center [784, 372] width 1568 height 744
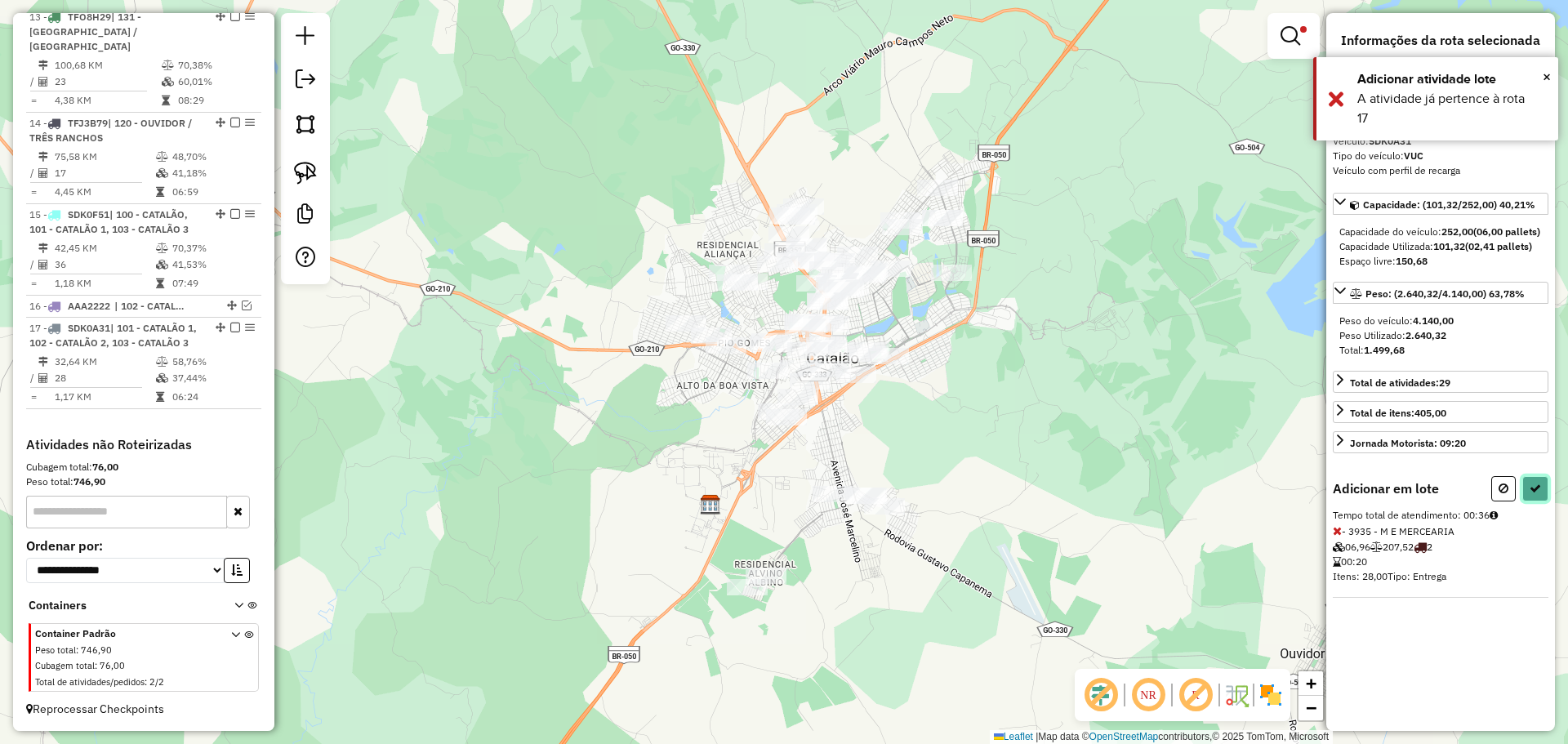
click at [1543, 502] on button at bounding box center [1536, 488] width 27 height 26
select select "*********"
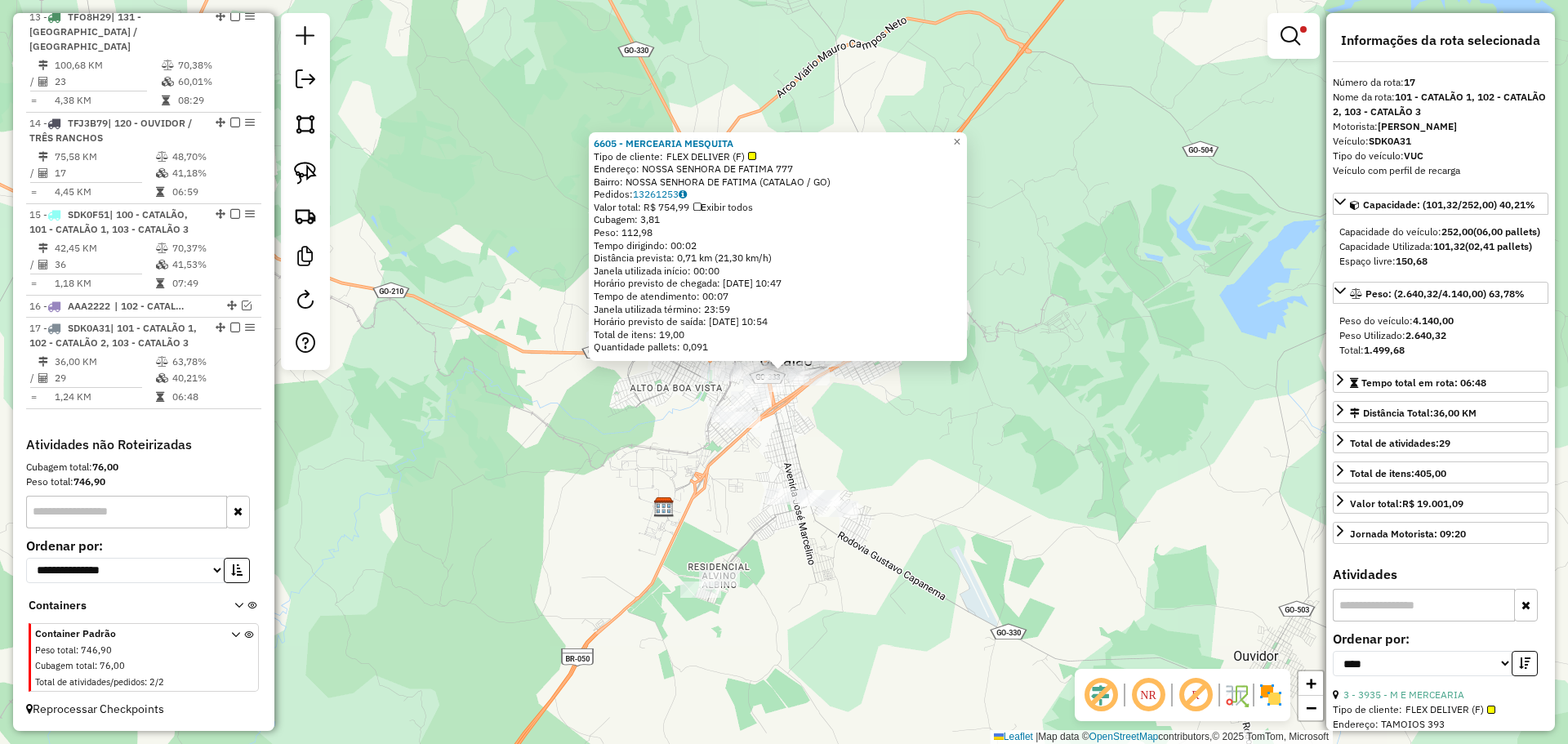
click at [952, 466] on div "6605 - MERCEARIA MESQUITA Tipo de cliente: FLEX DELIVER (F) Endereço: NOSSA SEN…" at bounding box center [784, 372] width 1568 height 744
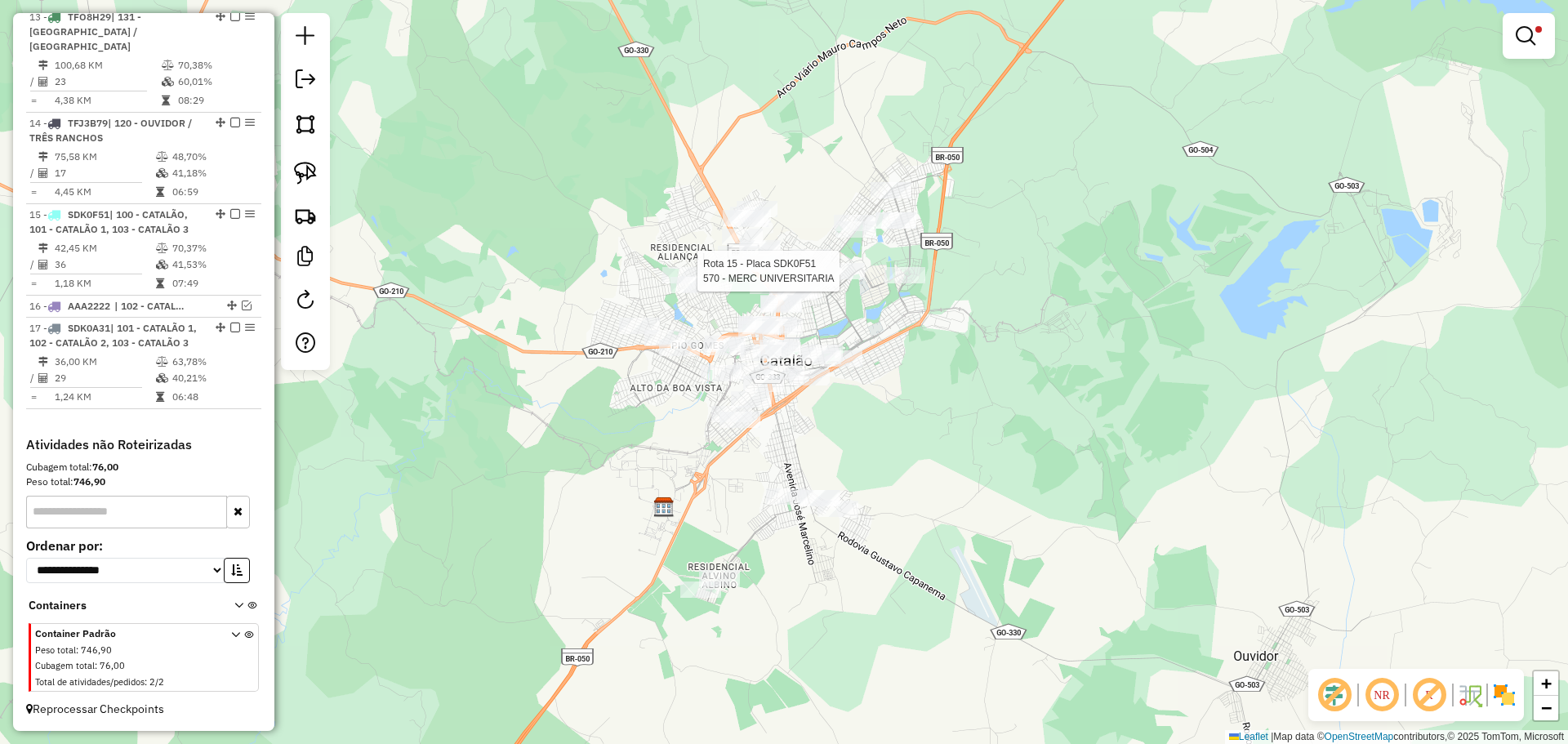
select select "*********"
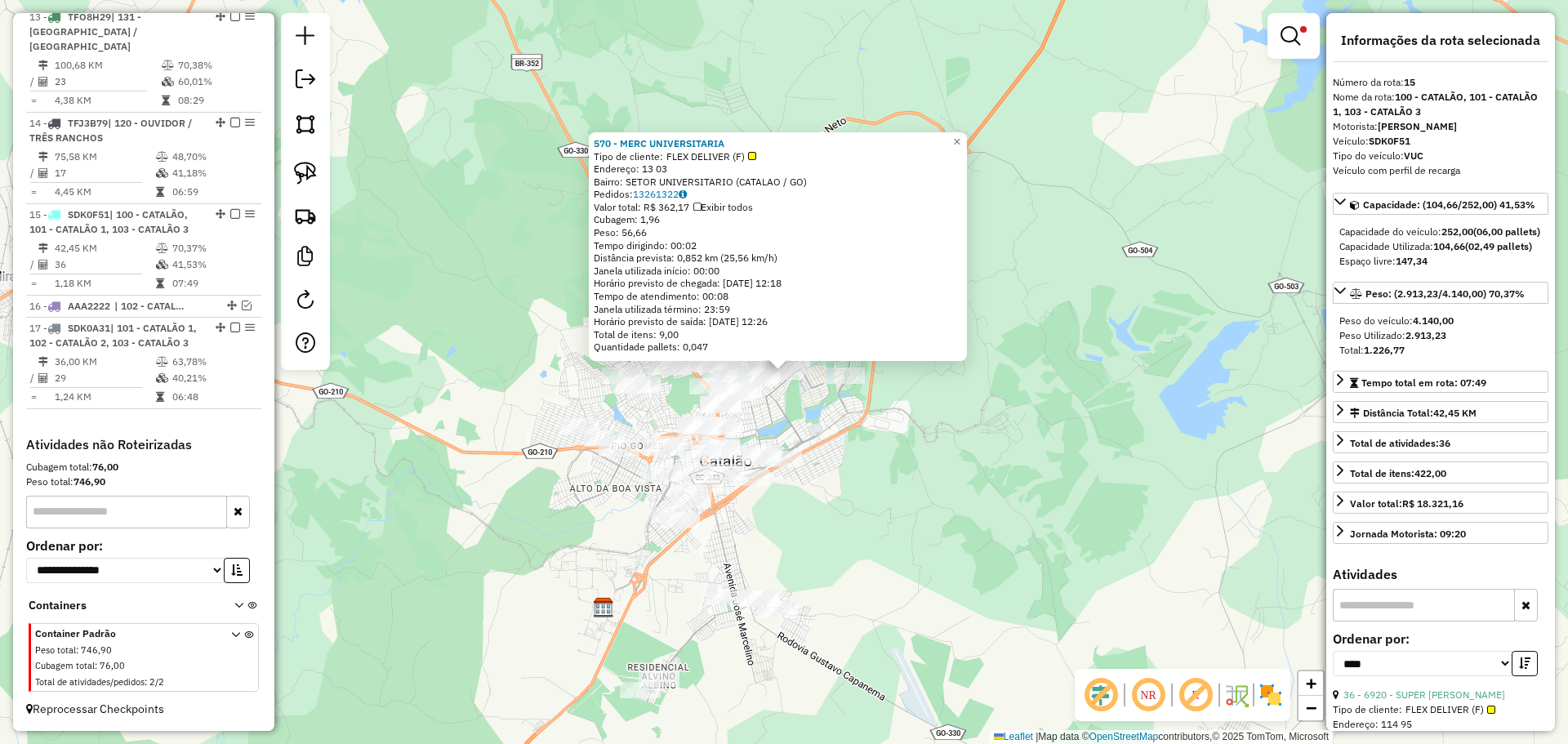
click at [860, 530] on div "570 - MERC UNIVERSITARIA Tipo de cliente: FLEX DELIVER (F) Endereço: 13 03 Bair…" at bounding box center [784, 372] width 1568 height 744
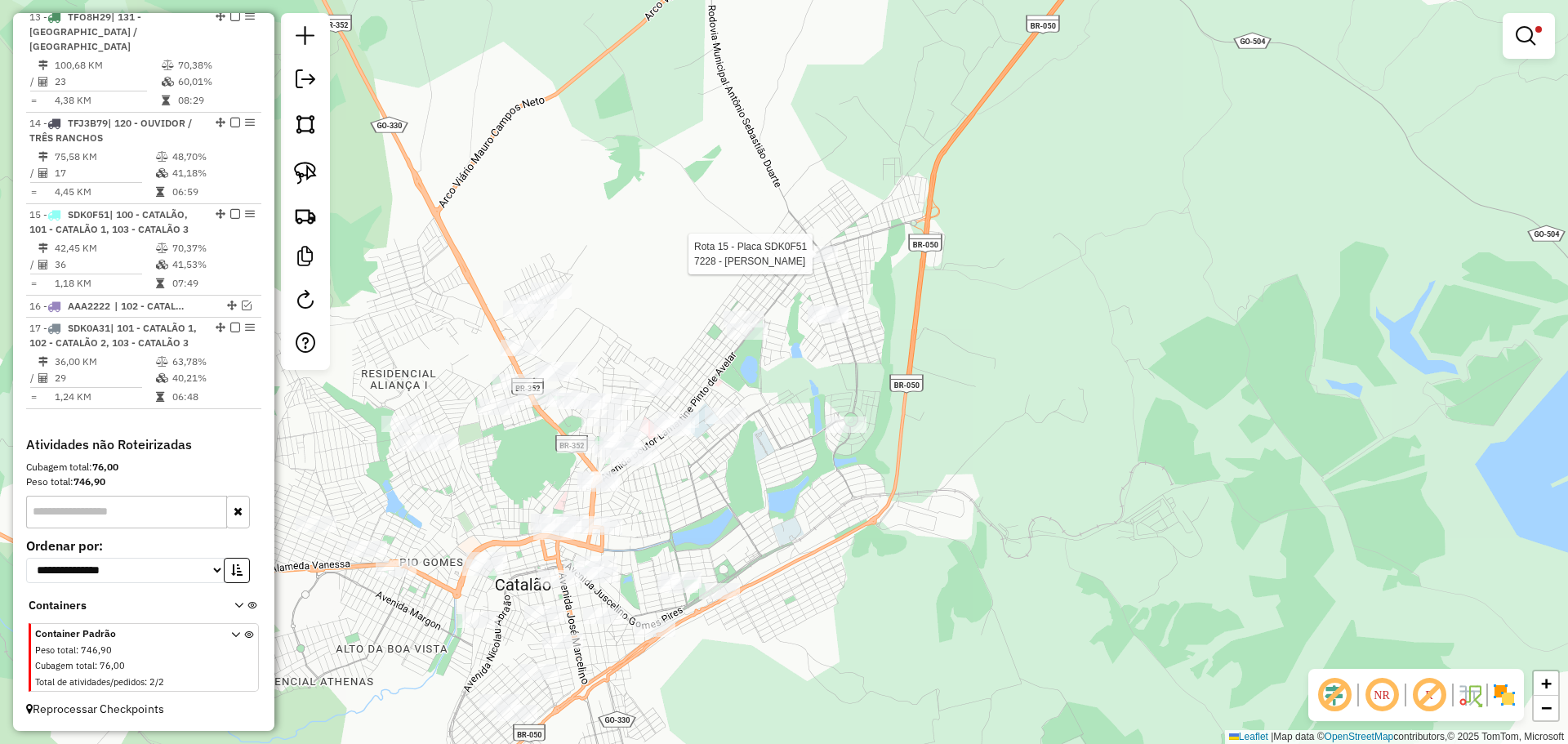
select select "*********"
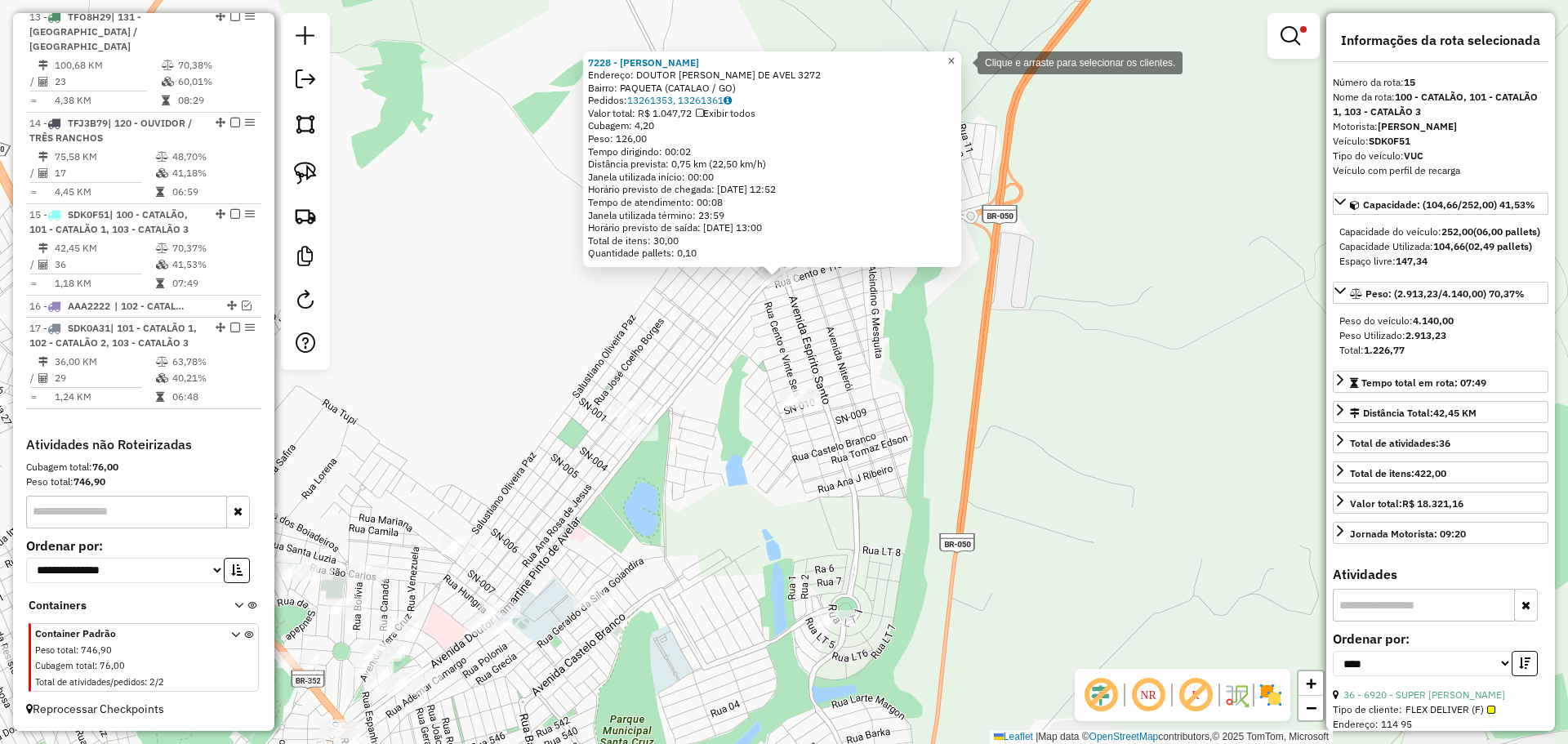
click at [954, 61] on span "×" at bounding box center [951, 61] width 8 height 14
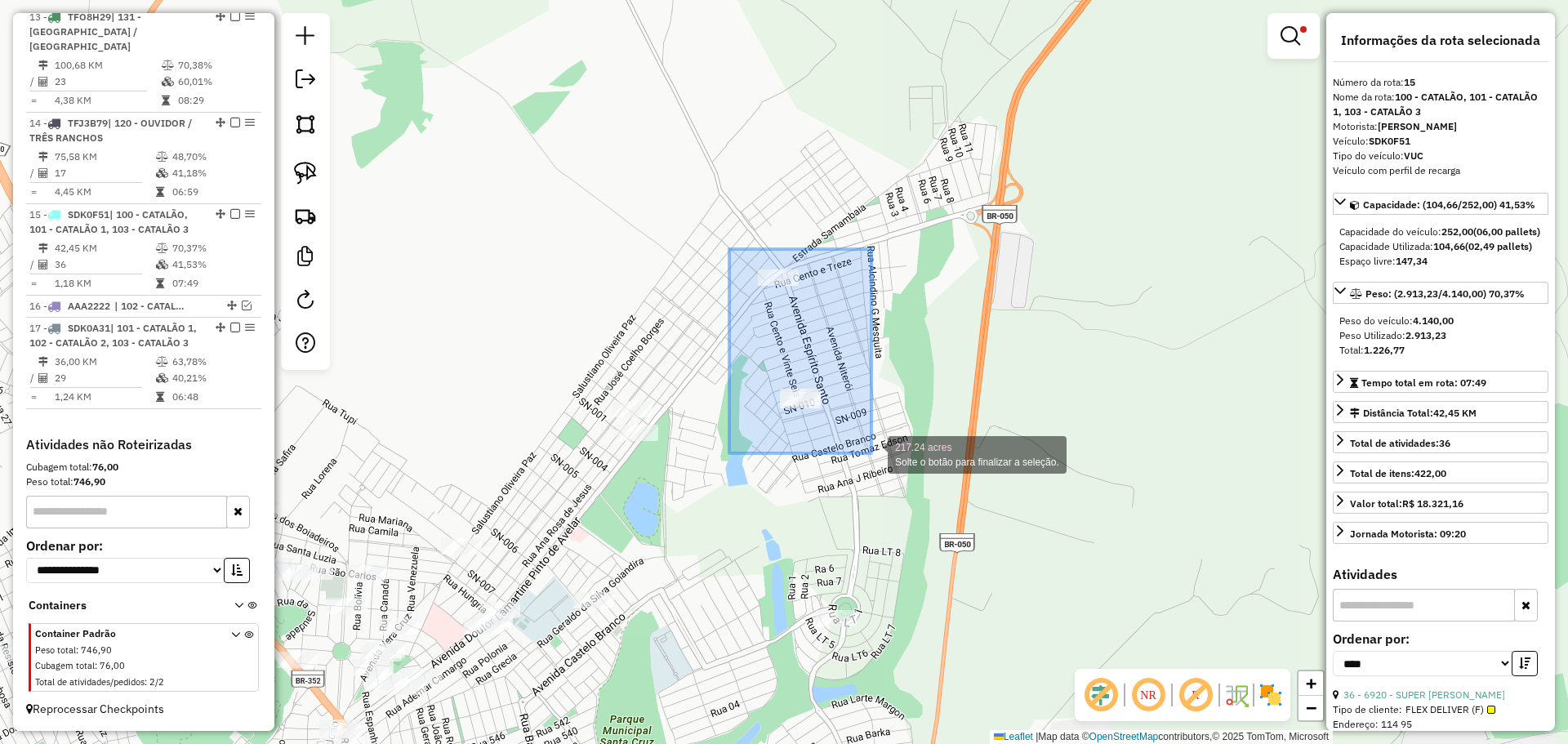
drag, startPoint x: 729, startPoint y: 249, endPoint x: 872, endPoint y: 453, distance: 249.1
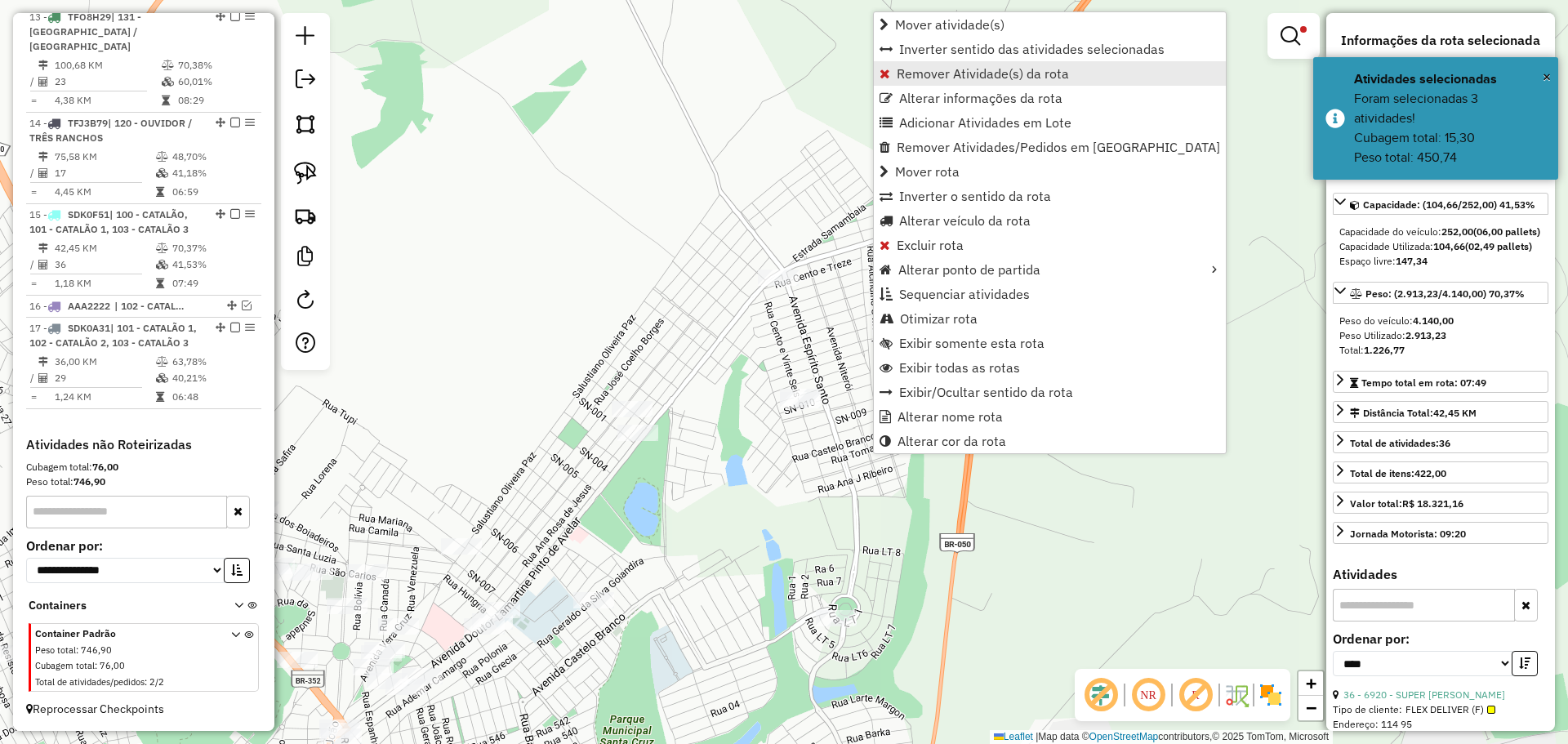
drag, startPoint x: 913, startPoint y: 80, endPoint x: 858, endPoint y: 176, distance: 110.6
click at [913, 79] on span "Remover Atividade(s) da rota" at bounding box center [982, 74] width 172 height 13
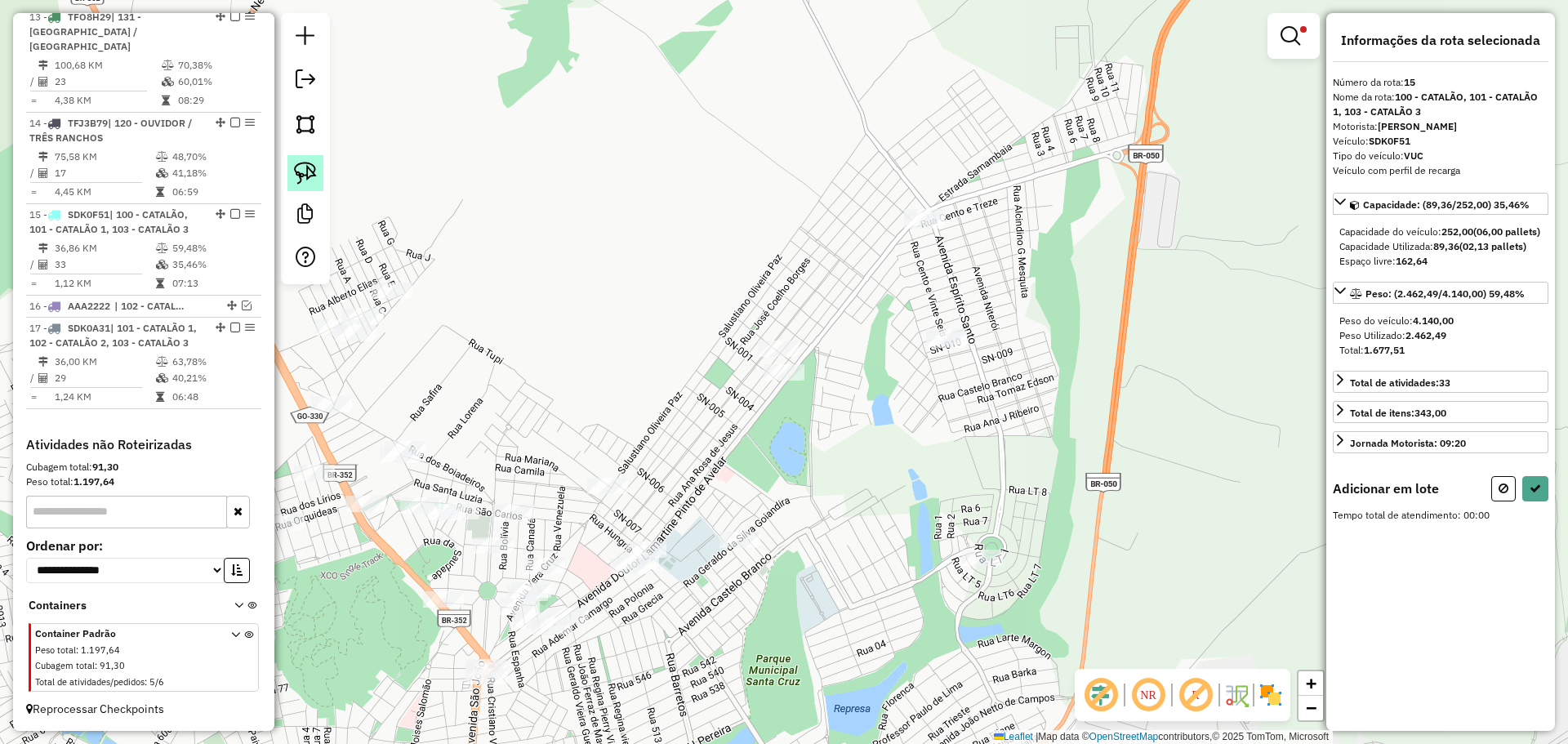
click at [300, 178] on img at bounding box center [306, 173] width 23 height 23
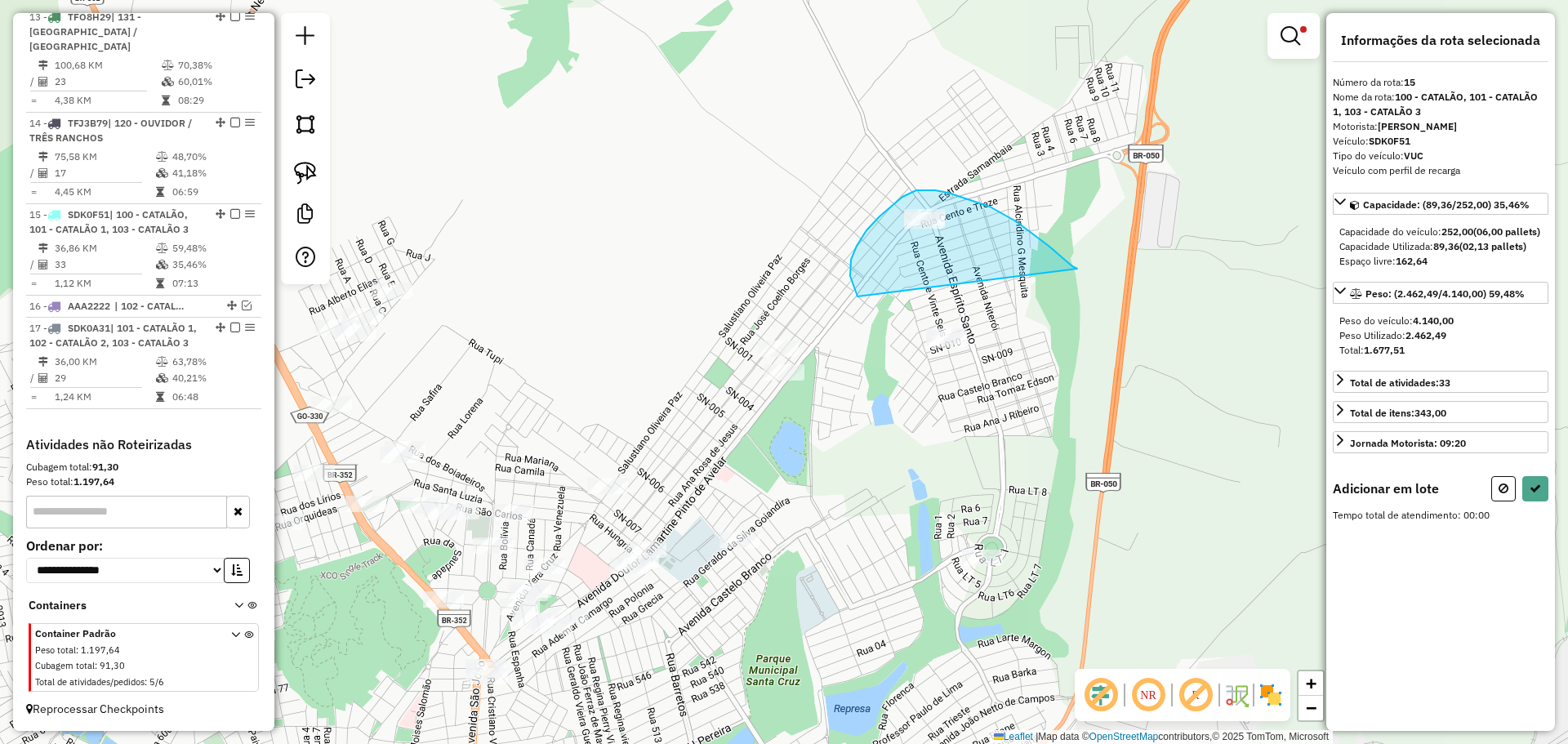
drag, startPoint x: 1077, startPoint y: 269, endPoint x: 1100, endPoint y: 378, distance: 111.4
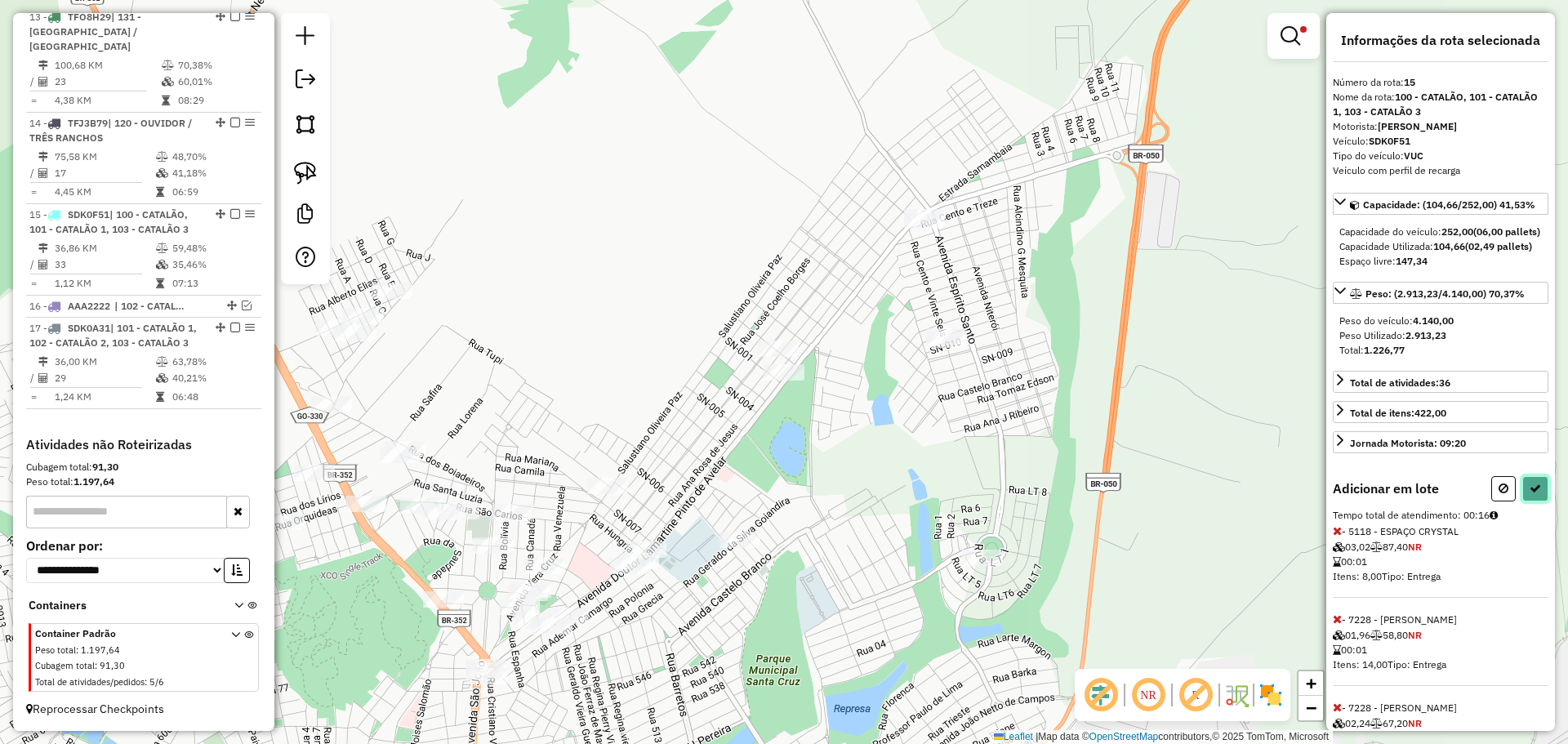
click at [1540, 502] on button at bounding box center [1536, 488] width 27 height 26
select select "*********"
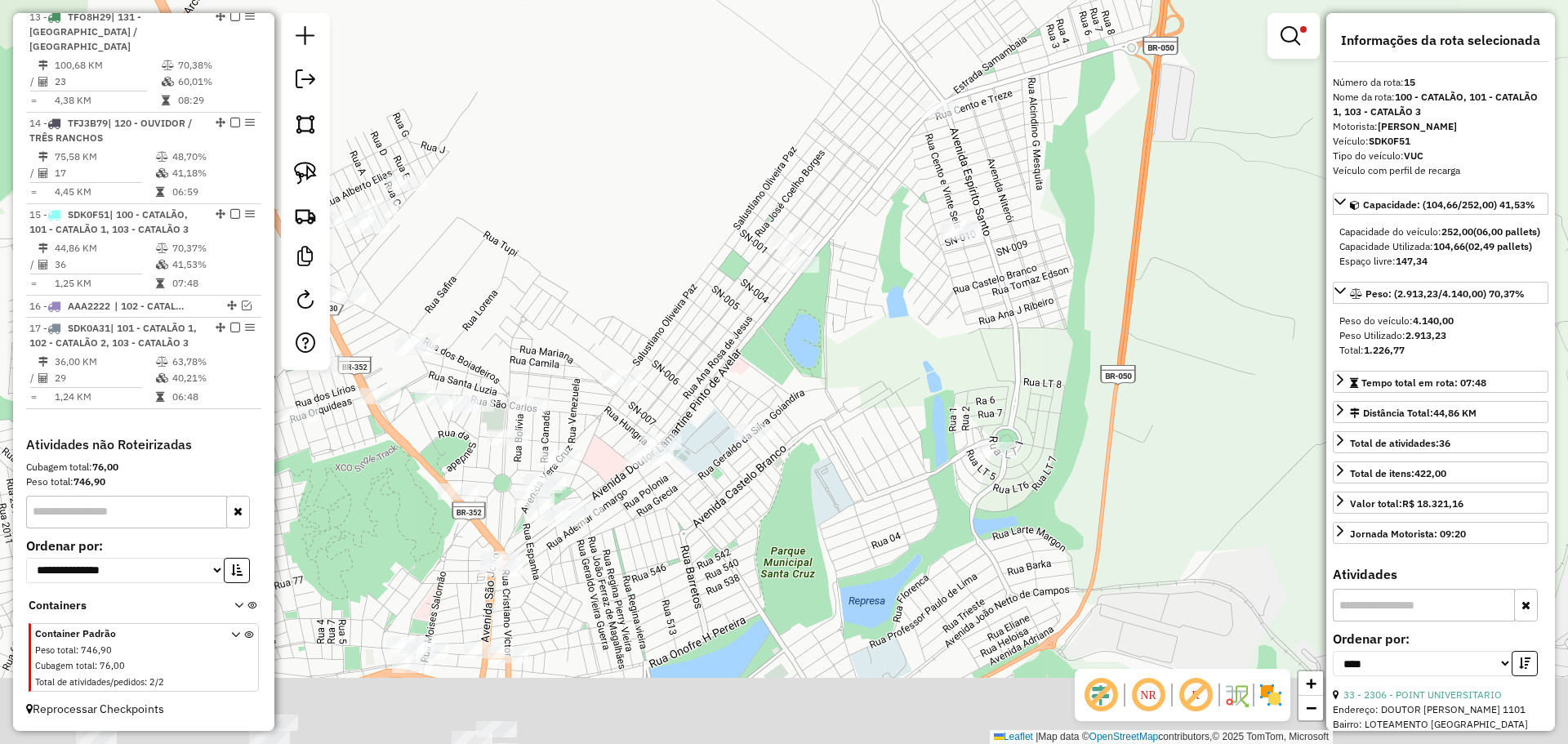
drag, startPoint x: 912, startPoint y: 513, endPoint x: 912, endPoint y: 372, distance: 141.0
click at [912, 380] on div "Limpar filtros Janela de atendimento Grade de atendimento Capacidade Transporta…" at bounding box center [784, 372] width 1568 height 744
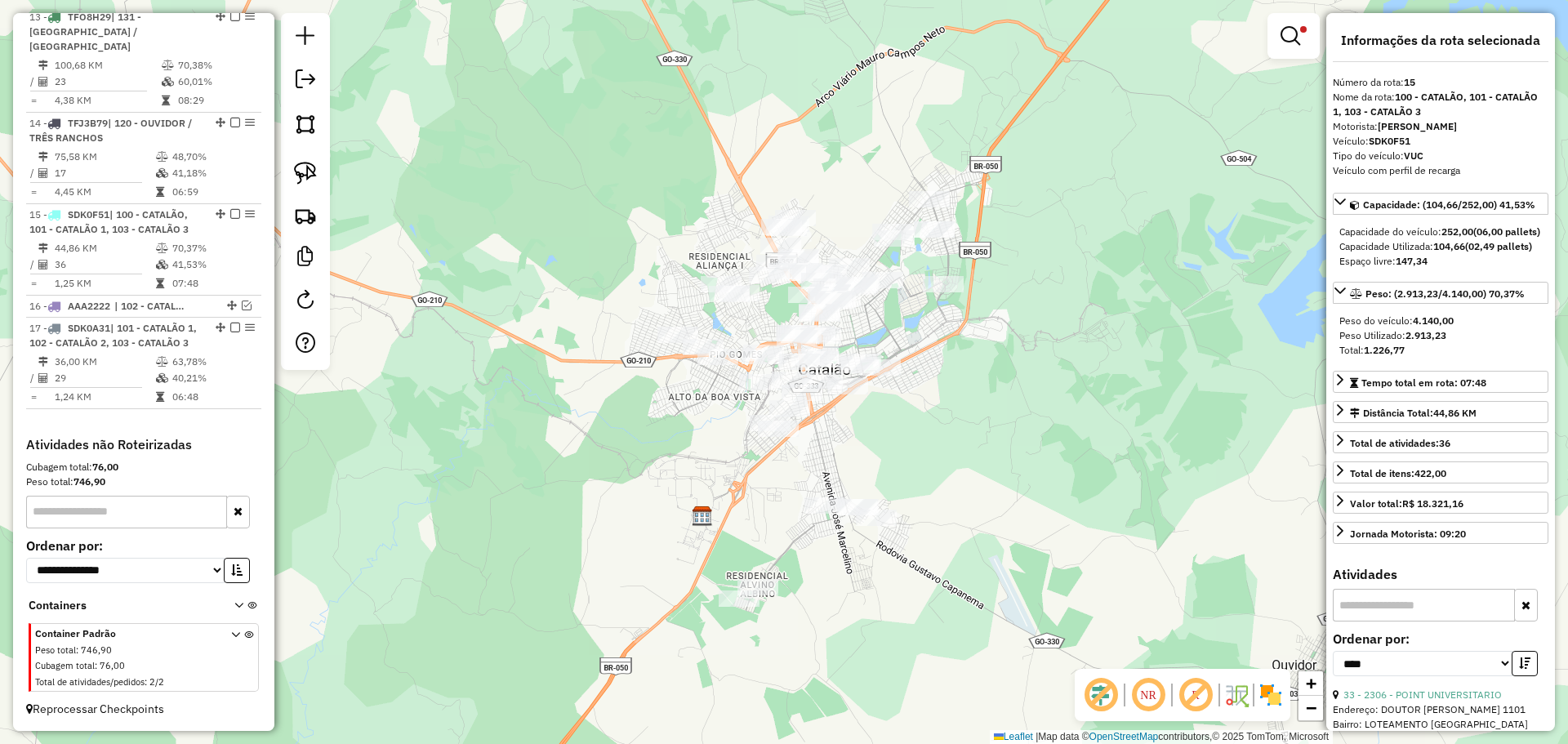
drag, startPoint x: 929, startPoint y: 499, endPoint x: 940, endPoint y: 420, distance: 79.8
click at [940, 420] on div "Limpar filtros Janela de atendimento Grade de atendimento Capacidade Transporta…" at bounding box center [784, 372] width 1568 height 744
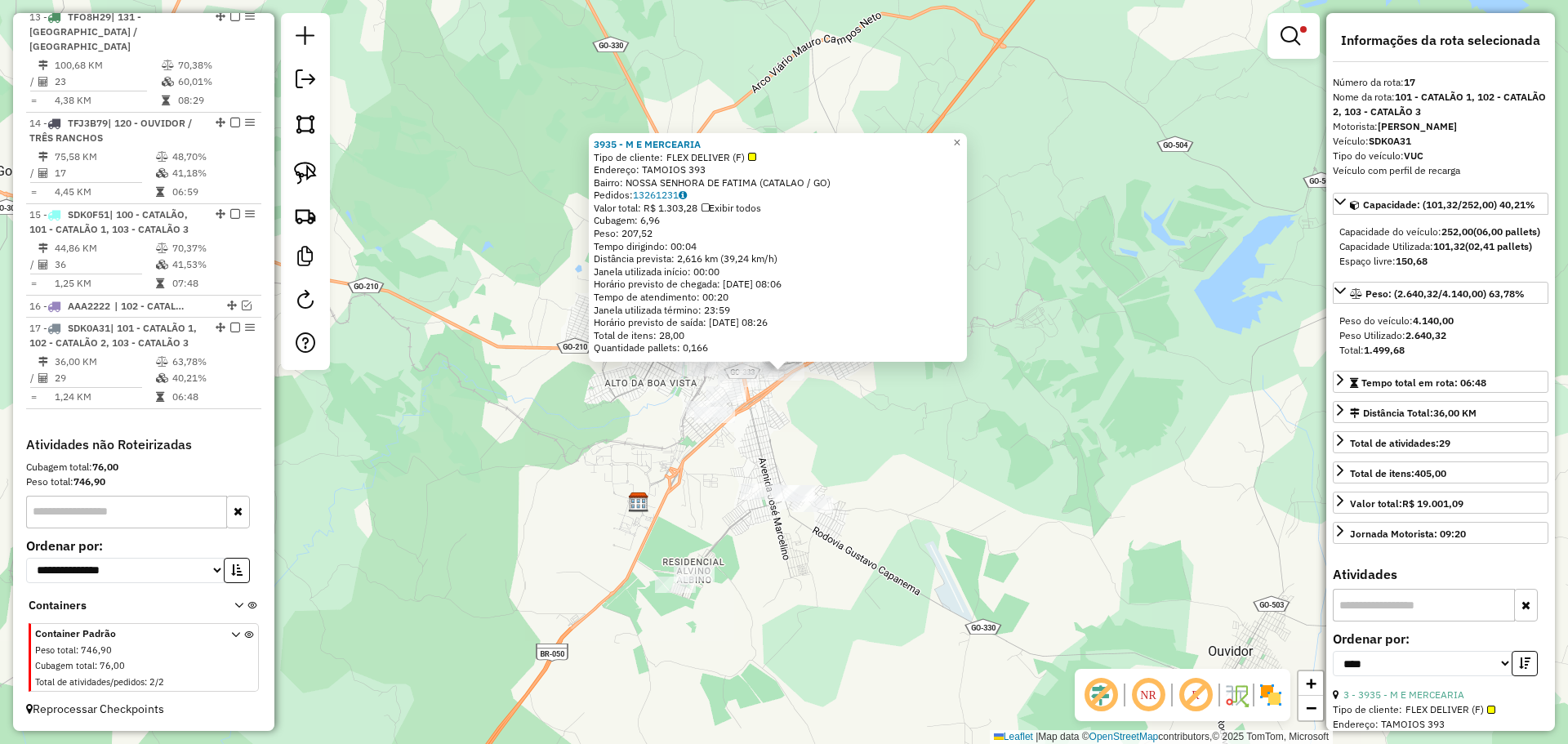
click at [859, 470] on div "3935 - M E MERCEARIA Tipo de cliente: FLEX DELIVER (F) Endereço: TAMOIOS 393 Ba…" at bounding box center [784, 372] width 1568 height 744
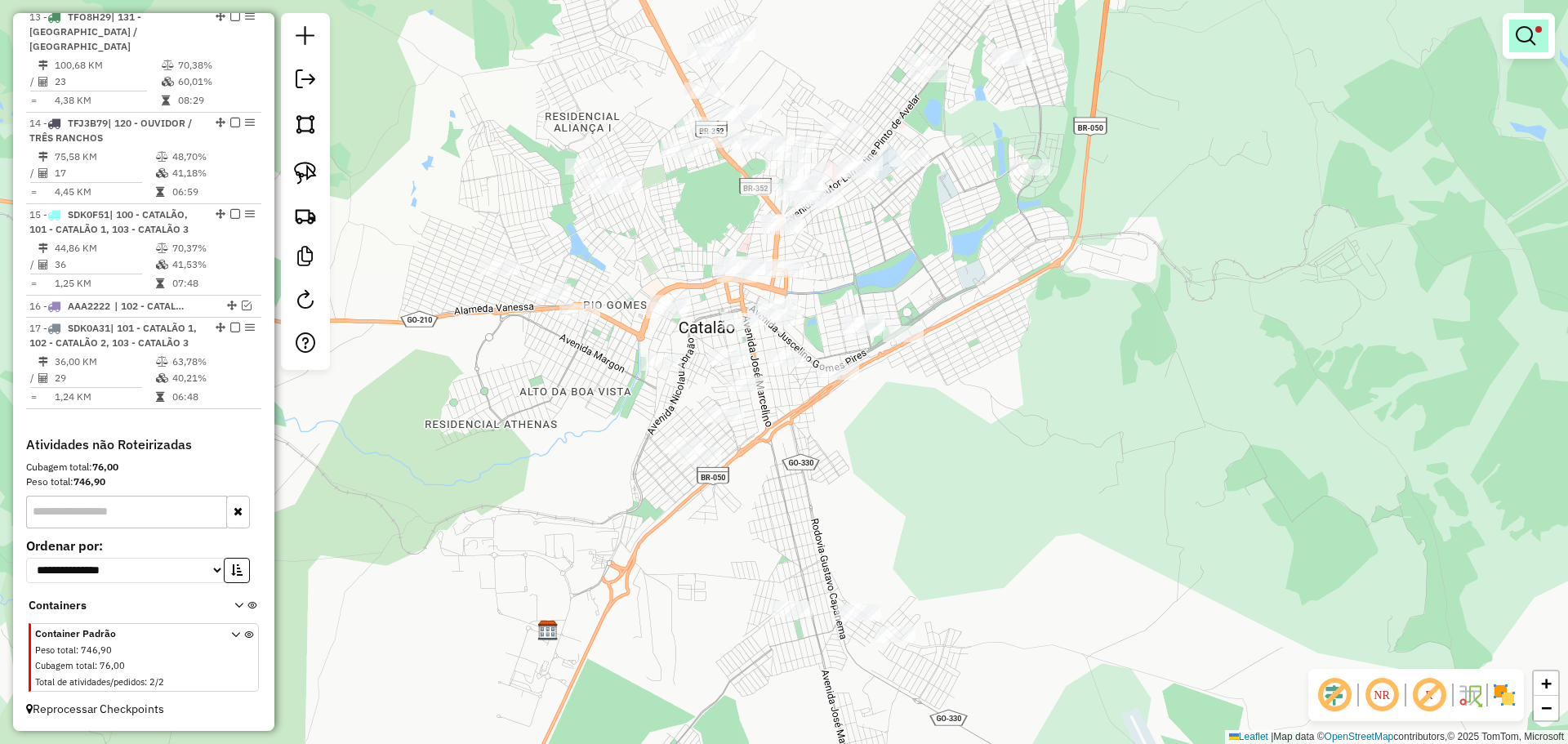
click at [1544, 34] on link at bounding box center [1528, 36] width 39 height 32
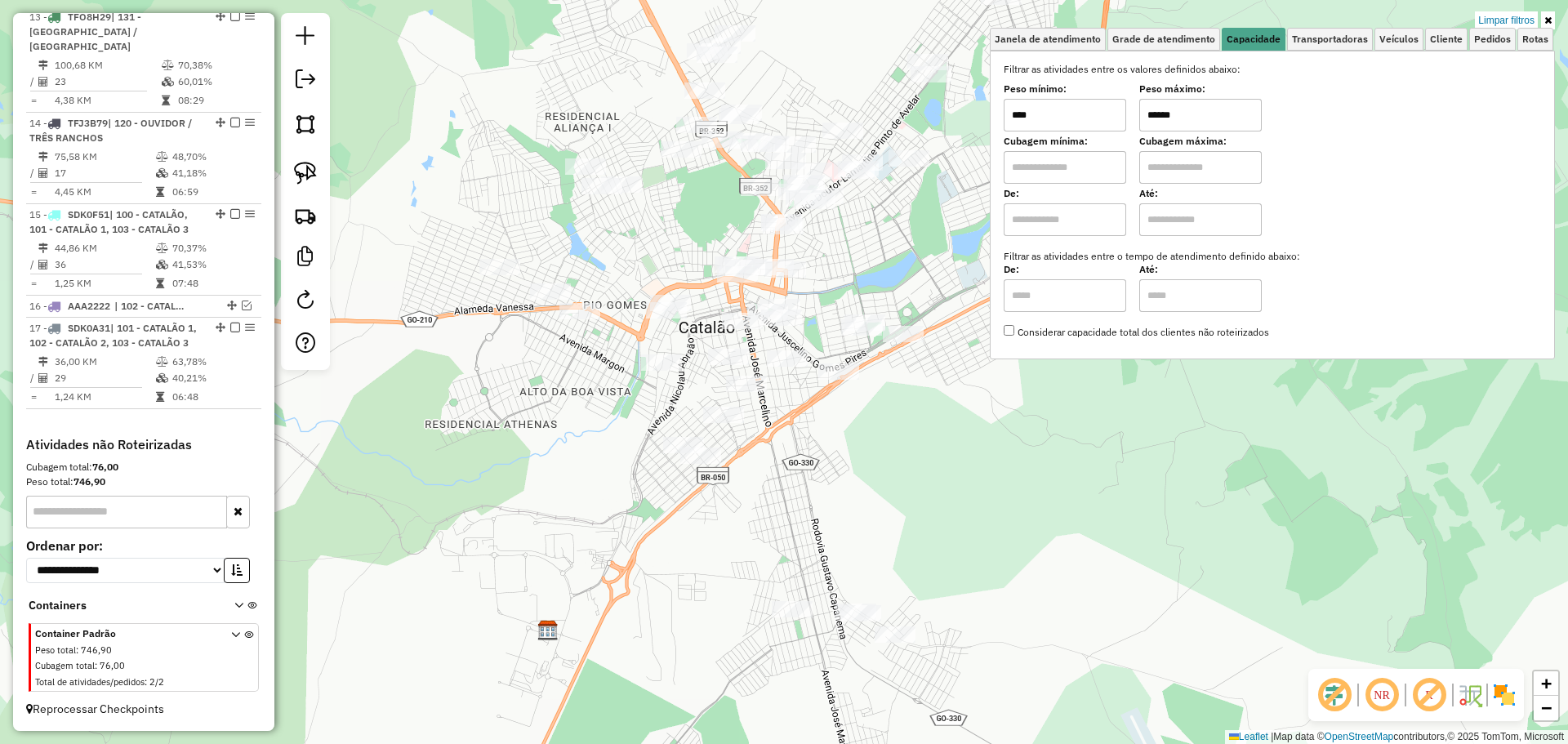
click at [1219, 114] on input "******" at bounding box center [1200, 115] width 123 height 32
click at [1218, 116] on input "******" at bounding box center [1200, 115] width 123 height 32
type input "******"
select select "*********"
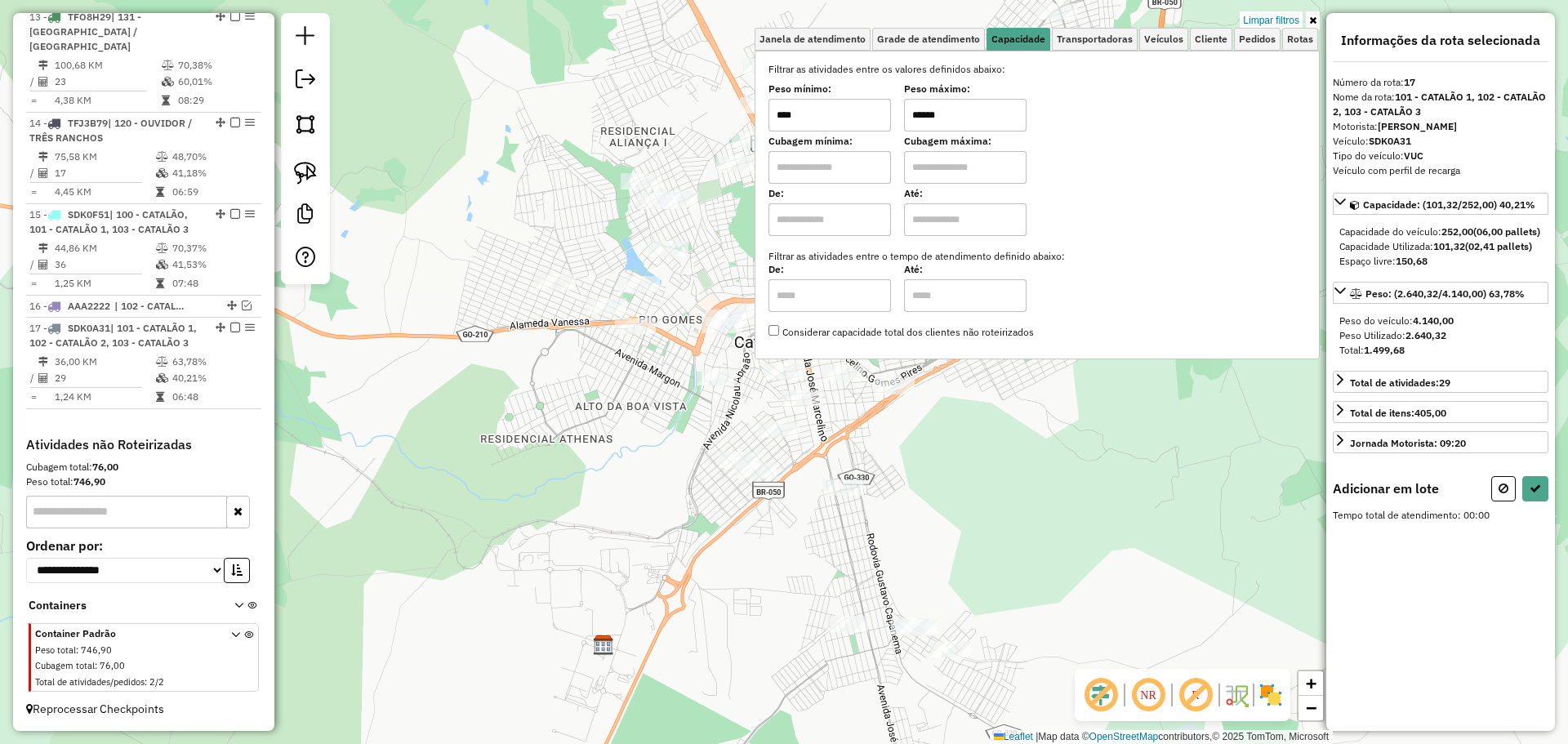
click at [933, 474] on div "Limpar filtros Janela de atendimento Grade de atendimento Capacidade Transporta…" at bounding box center [784, 372] width 1568 height 744
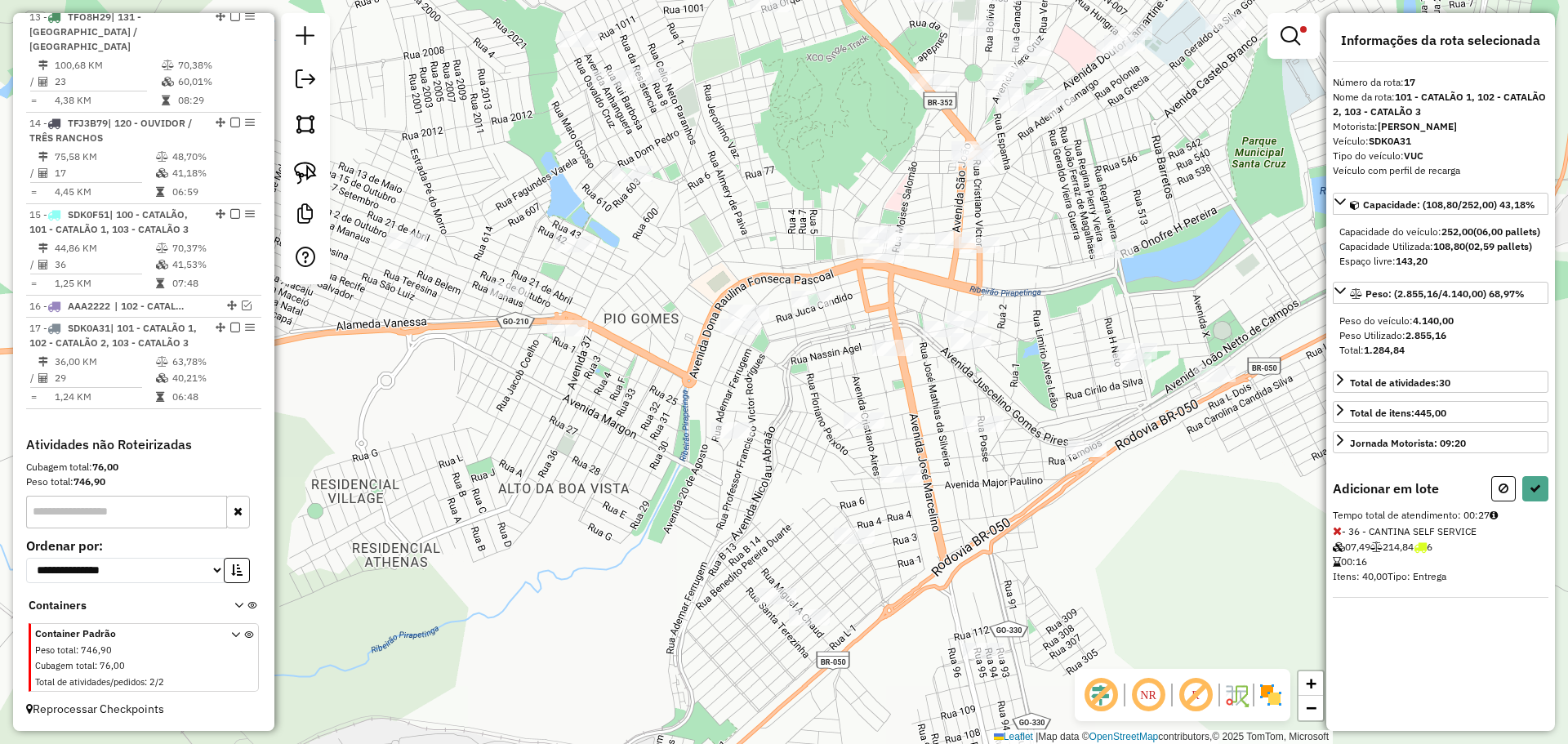
click at [1535, 533] on div "Adicionar em lote Tempo total de atendimento: 00:27 - 36 - CANTINA SELF SERVICE…" at bounding box center [1440, 537] width 216 height 122
click at [1535, 494] on icon at bounding box center [1535, 488] width 11 height 11
select select "*********"
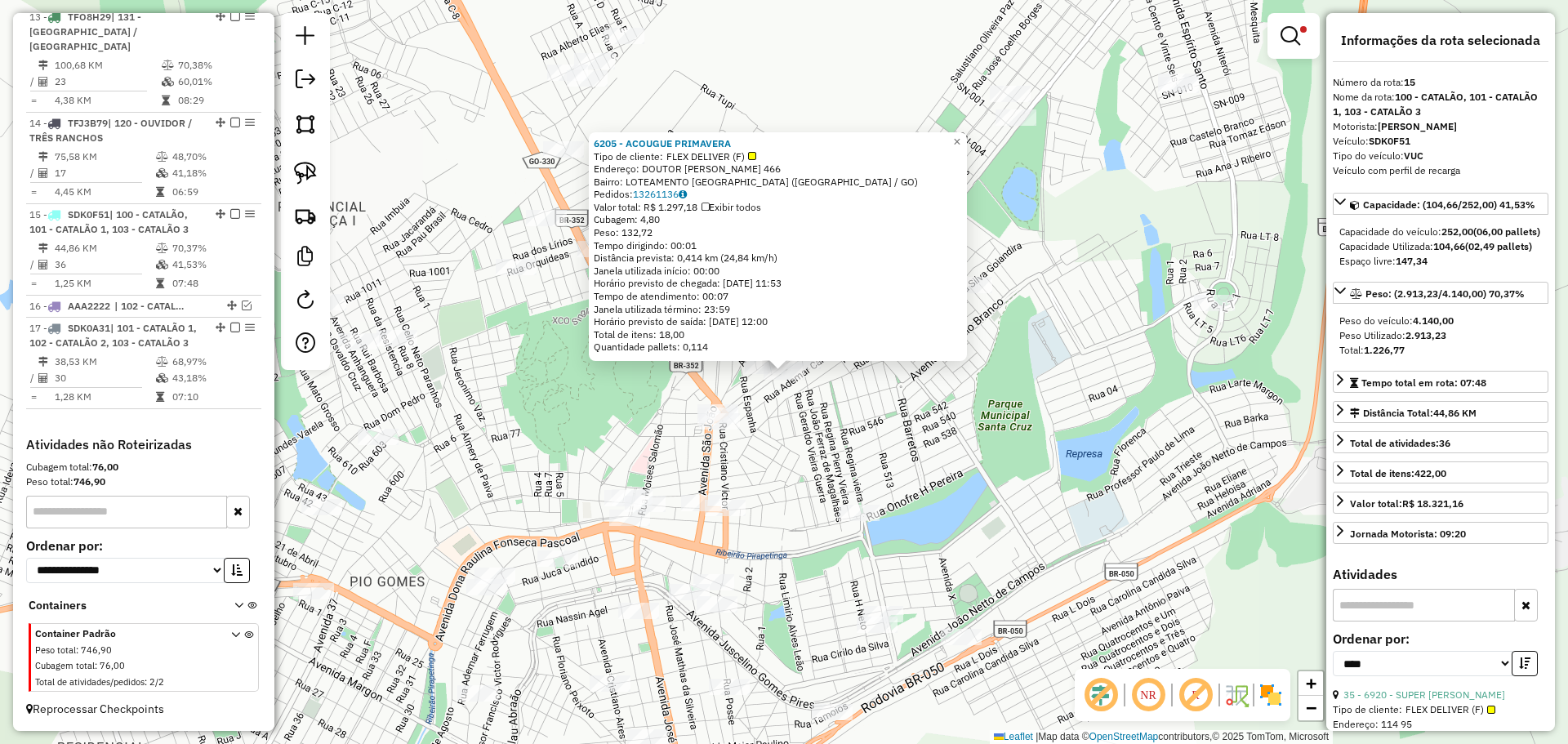
drag, startPoint x: 1001, startPoint y: 430, endPoint x: 1105, endPoint y: 273, distance: 188.3
click at [1105, 273] on div "6205 - ACOUGUE PRIMAVERA Tipo de cliente: FLEX DELIVER (F) Endereço: DOUTOR [PE…" at bounding box center [784, 372] width 1568 height 744
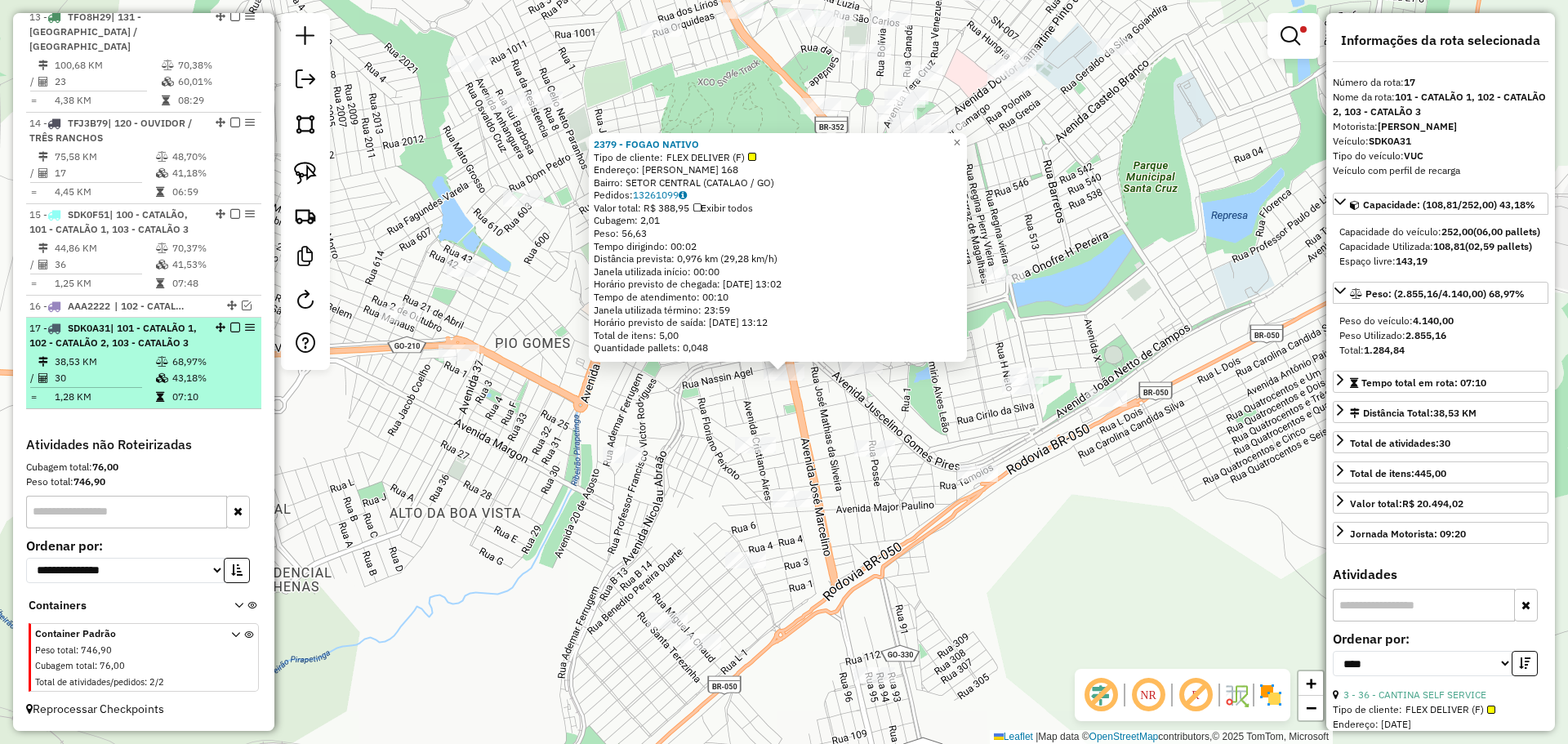
click at [230, 323] on em at bounding box center [235, 328] width 9 height 10
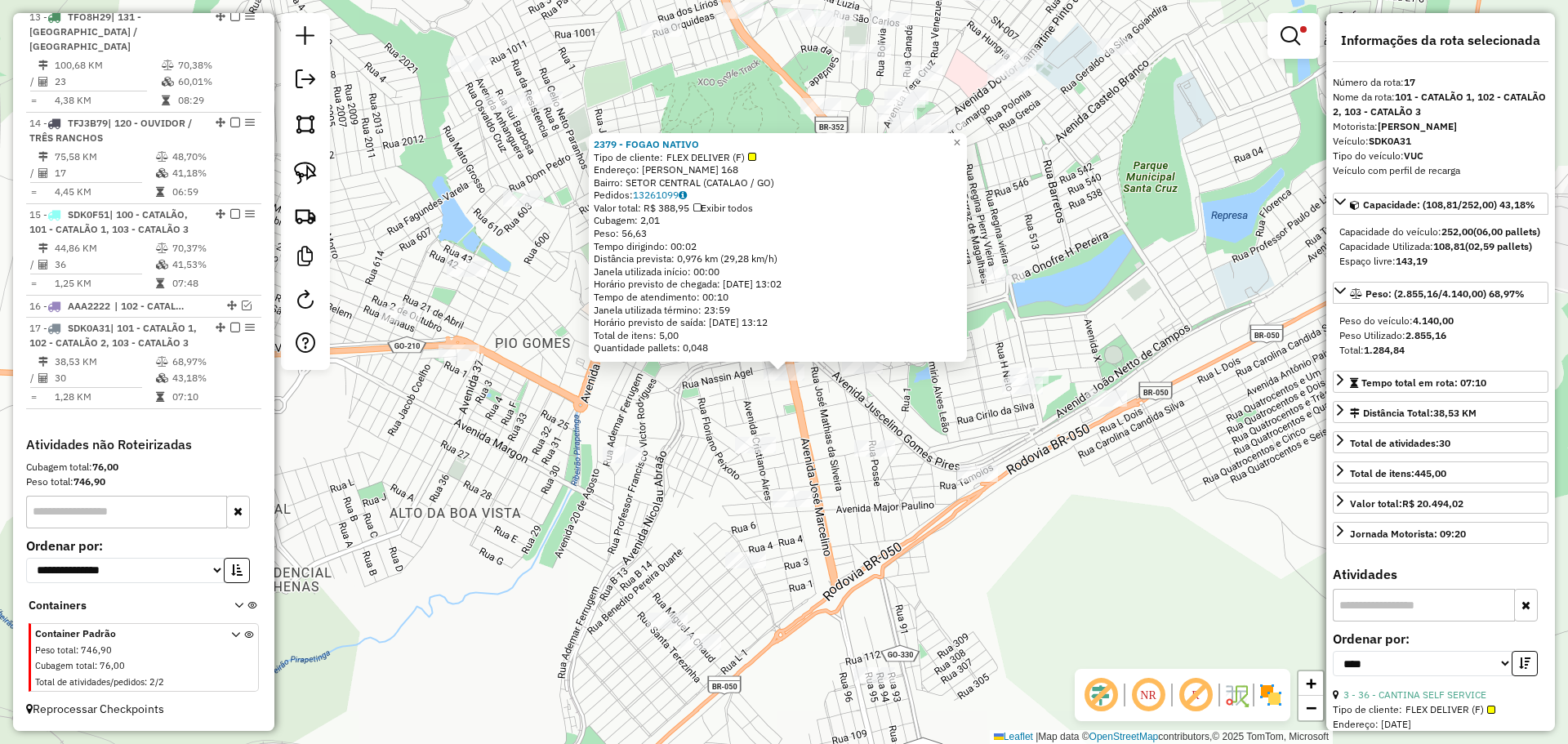
scroll to position [1642, 0]
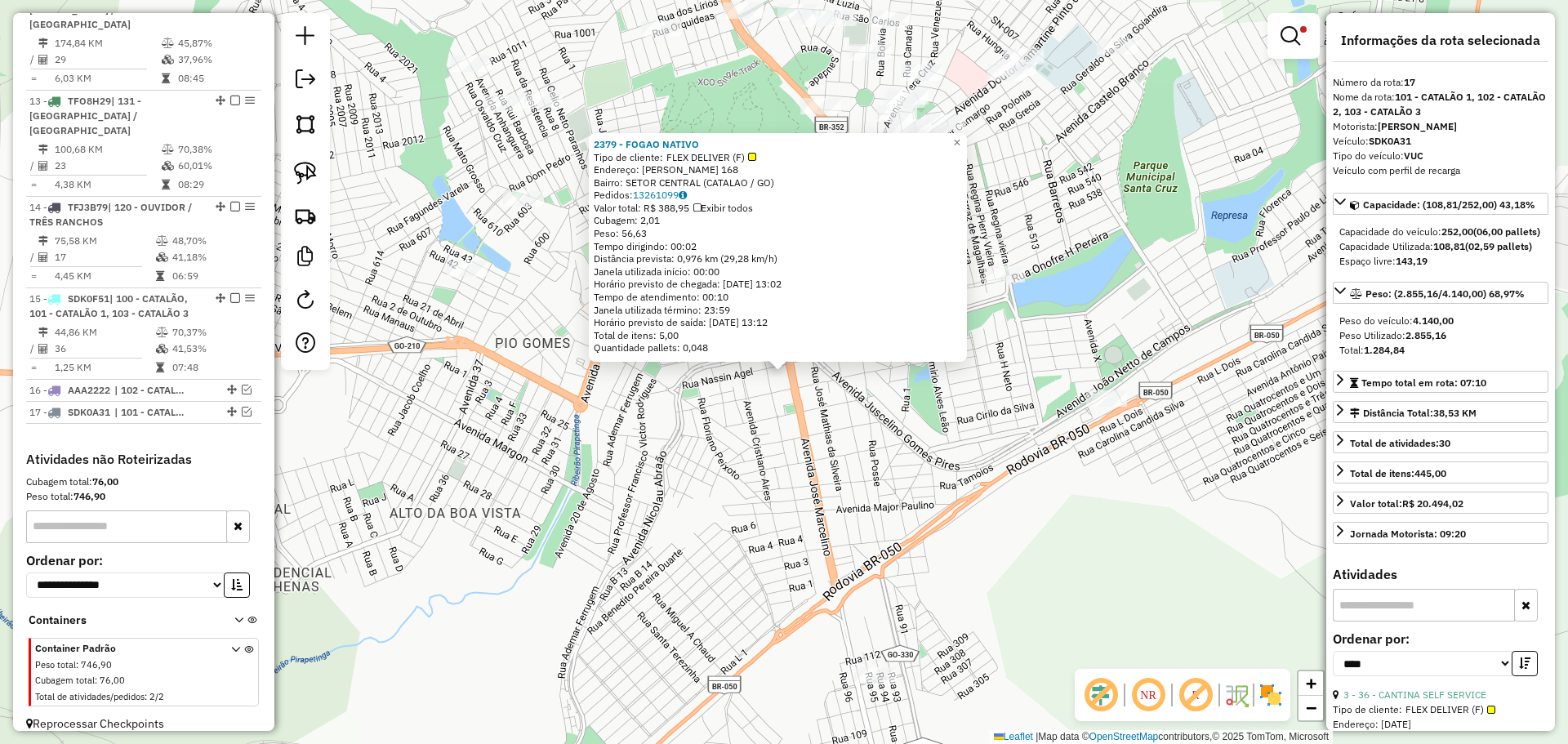
click at [949, 423] on div "2379 - FOGAO NATIVO Tipo de cliente: FLEX DELIVER (F) Endereço: [PERSON_NAME] 1…" at bounding box center [784, 372] width 1568 height 744
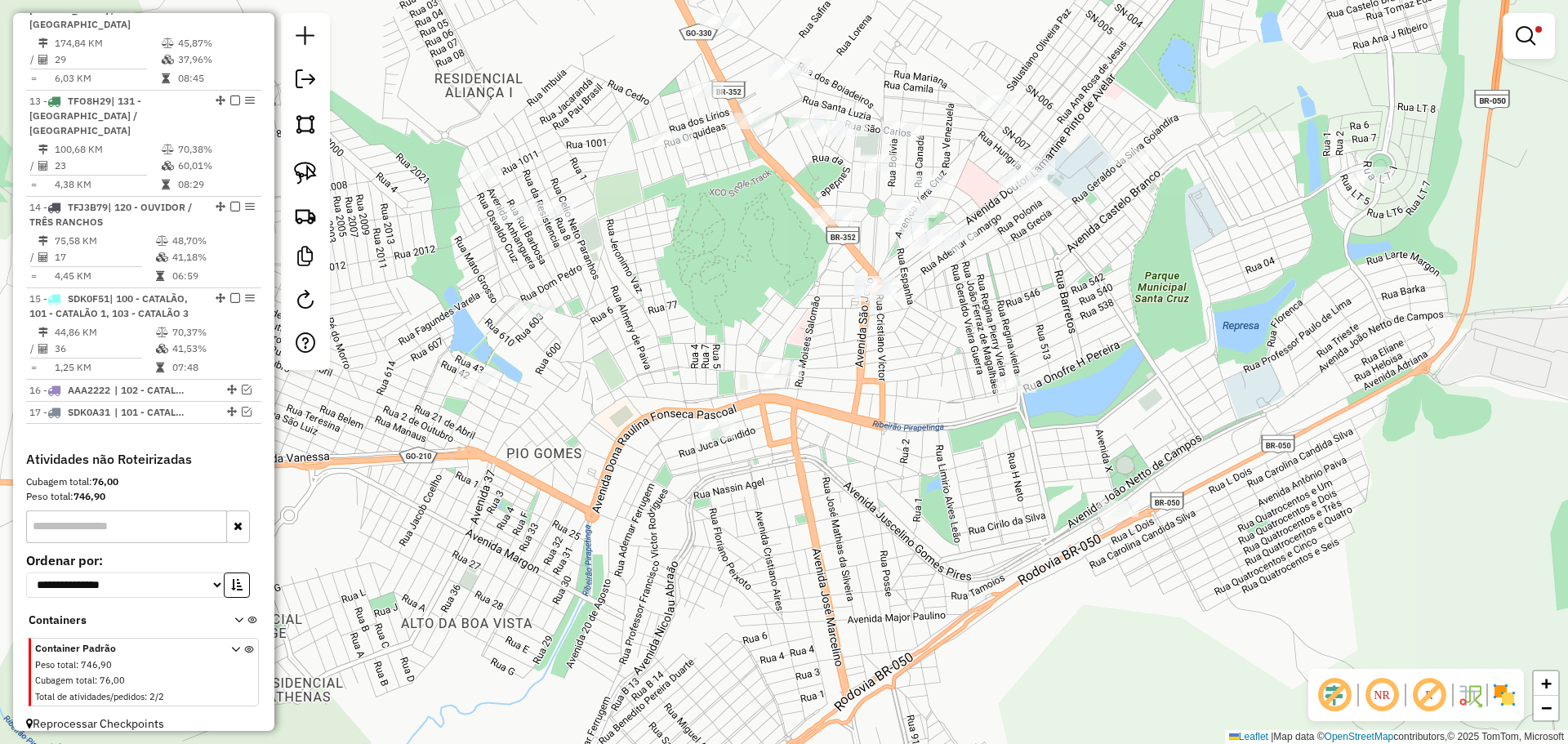
click at [932, 252] on div at bounding box center [940, 243] width 41 height 16
select select "*********"
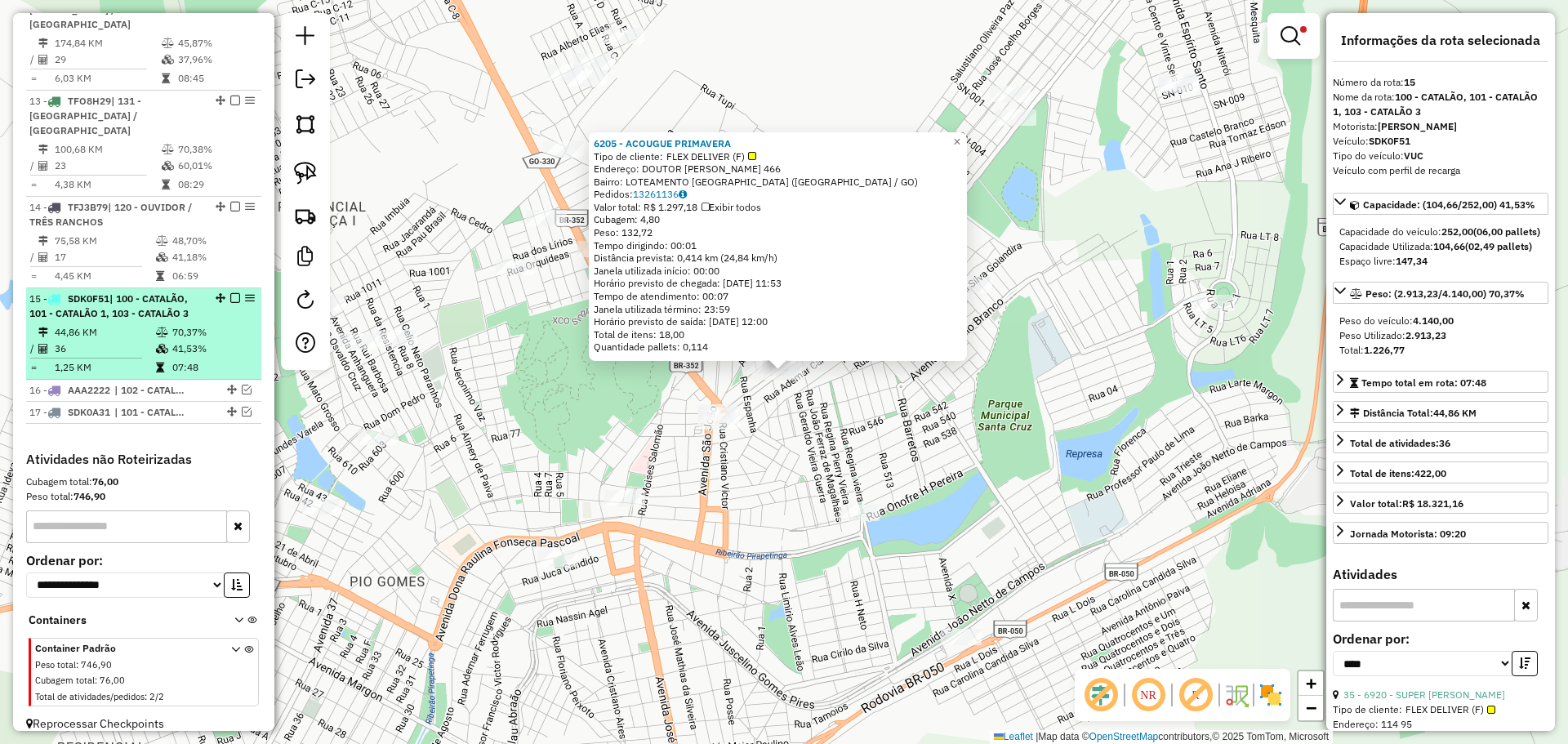
click at [231, 294] on em at bounding box center [235, 298] width 9 height 10
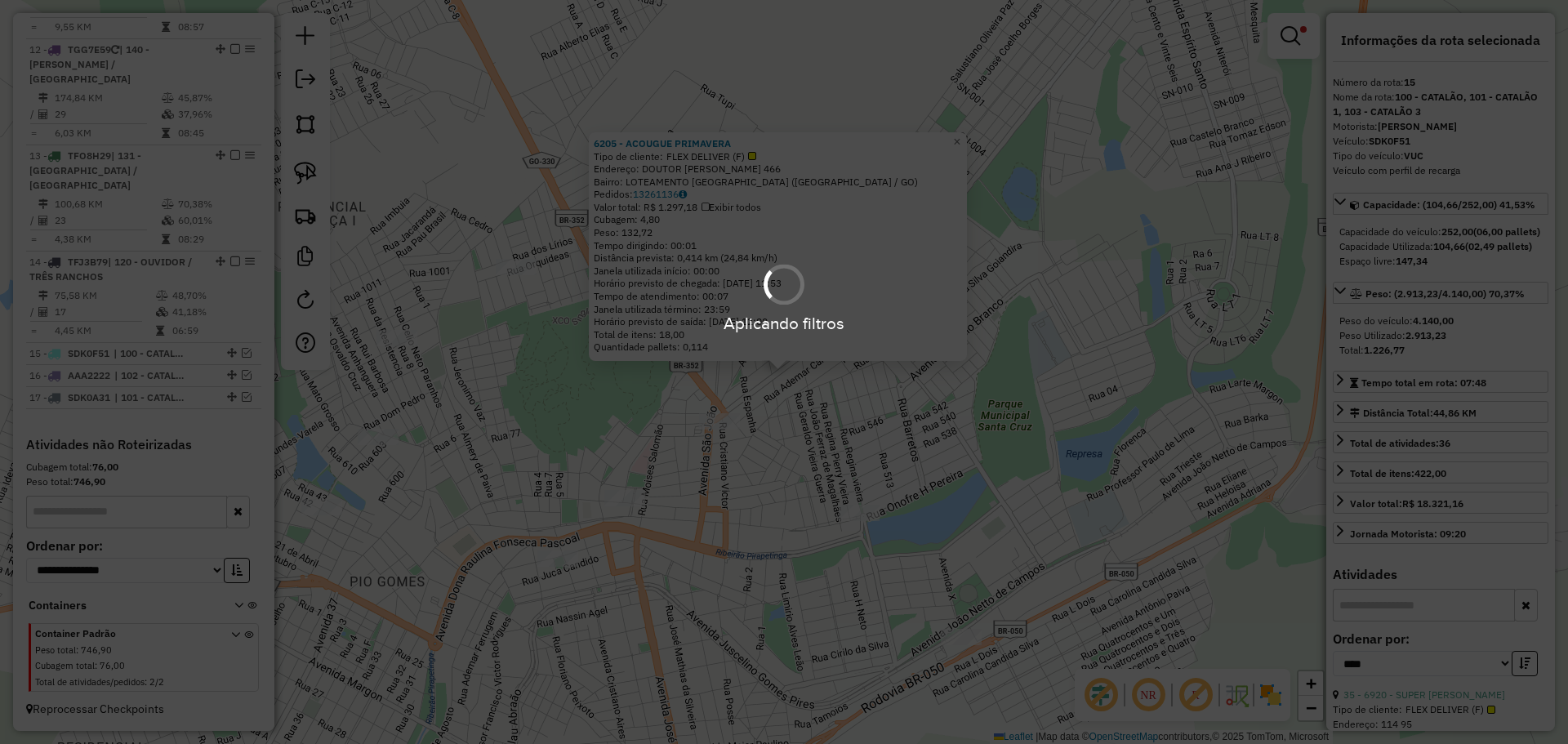
scroll to position [1573, 0]
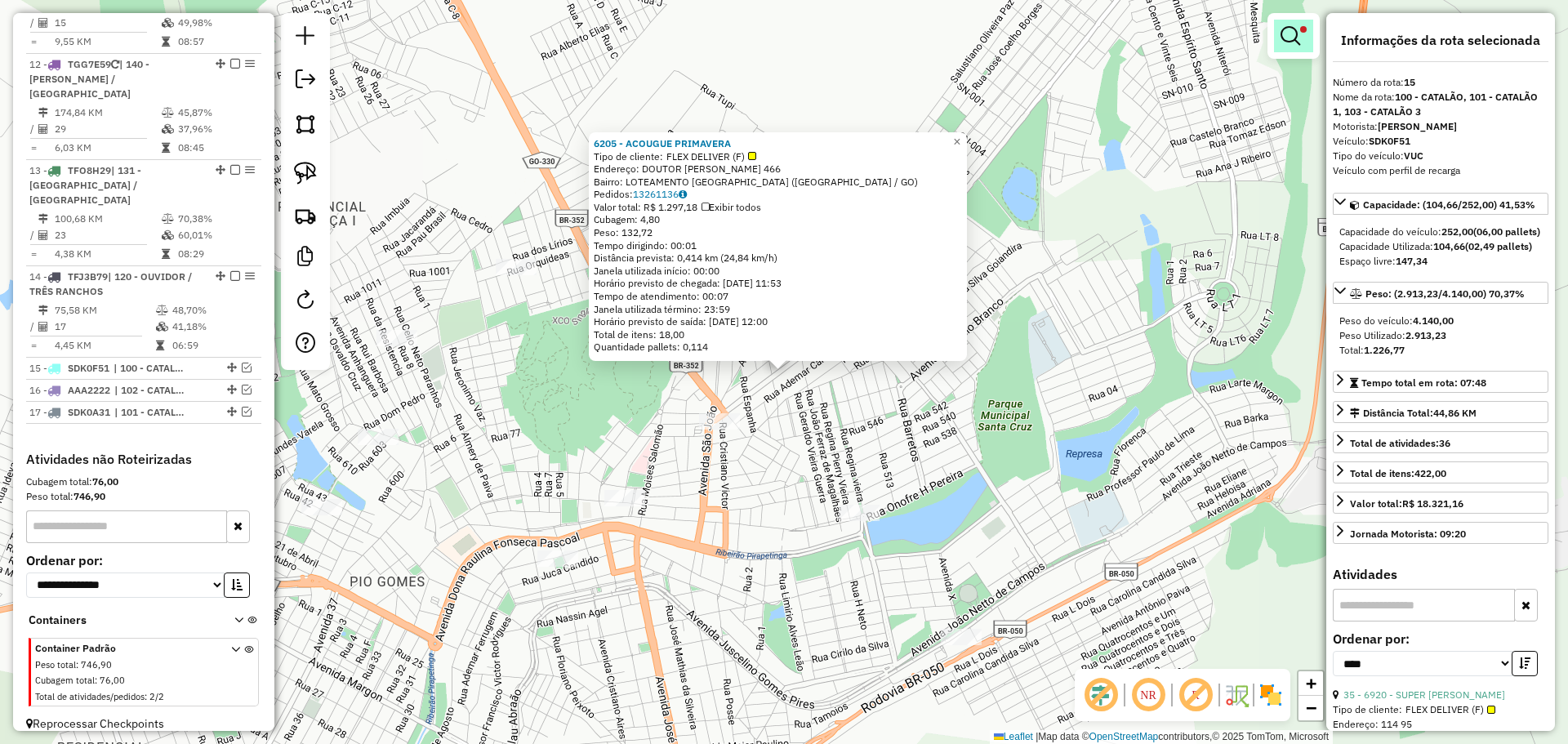
click at [1287, 35] on em at bounding box center [1290, 36] width 20 height 20
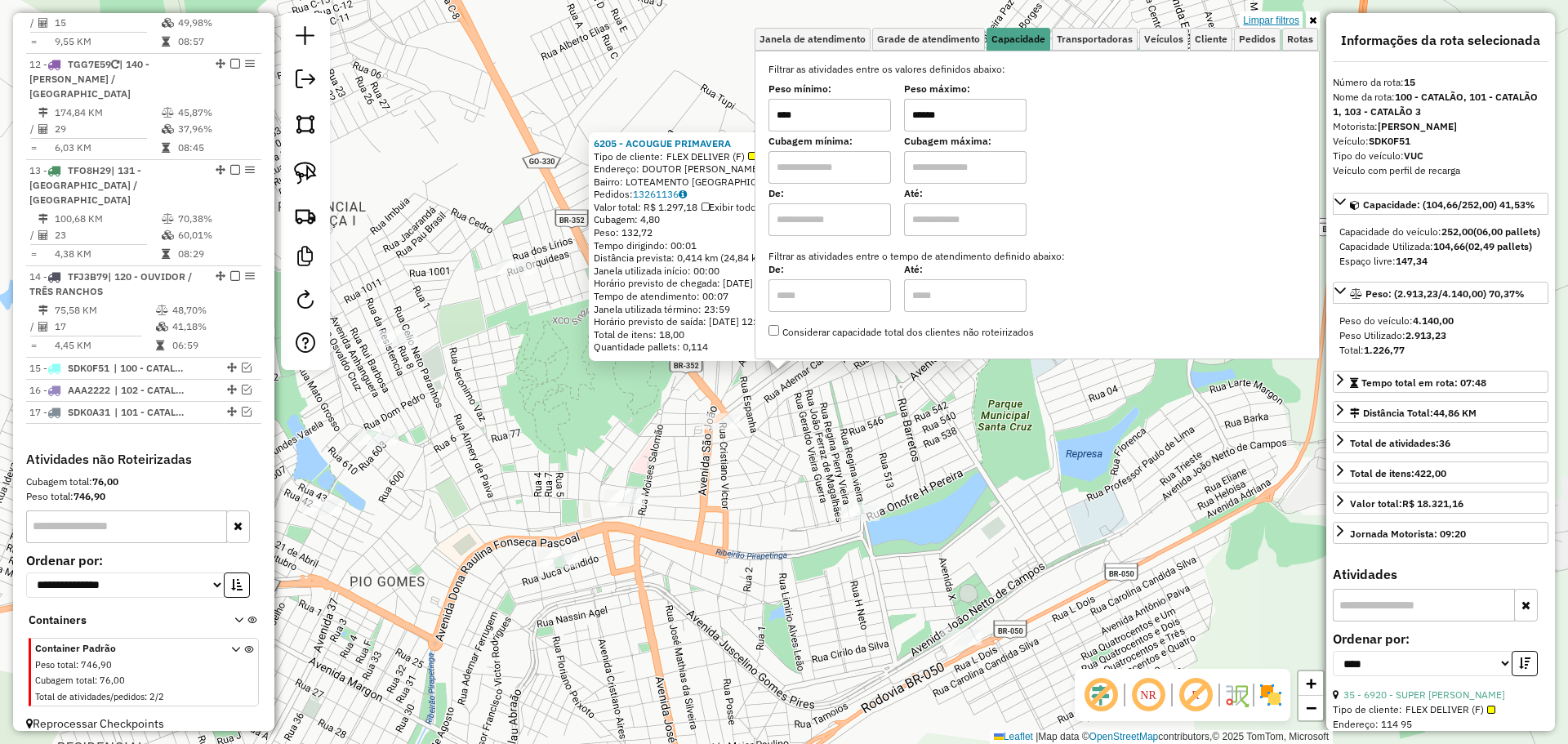
drag, startPoint x: 1281, startPoint y: 25, endPoint x: 1240, endPoint y: 81, distance: 69.4
click at [1280, 25] on link "Limpar filtros" at bounding box center [1271, 20] width 63 height 18
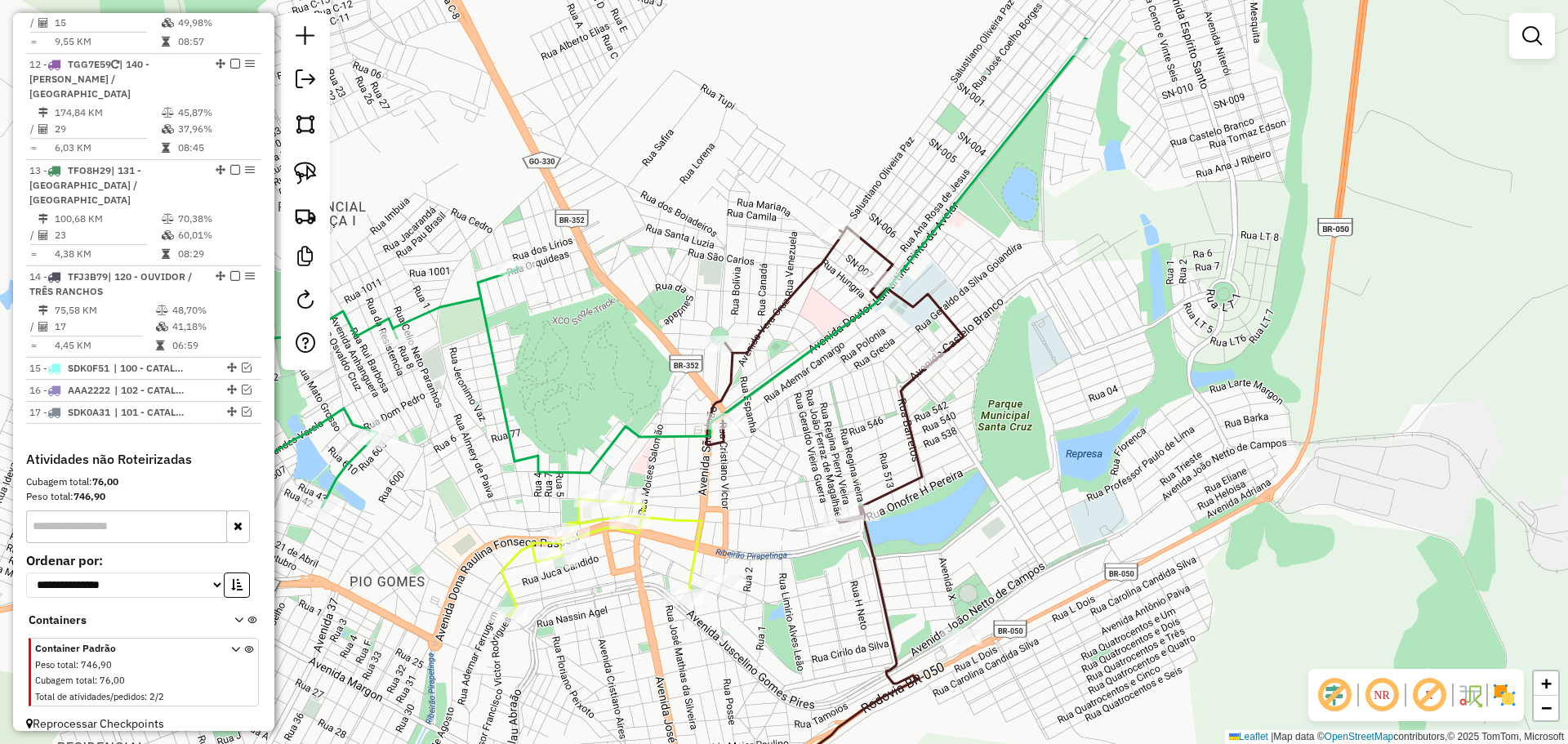
drag, startPoint x: 1003, startPoint y: 524, endPoint x: 1028, endPoint y: 312, distance: 213.5
click at [1024, 323] on div "Janela de atendimento Grade de atendimento Capacidade Transportadoras Veículos …" at bounding box center [784, 372] width 1568 height 744
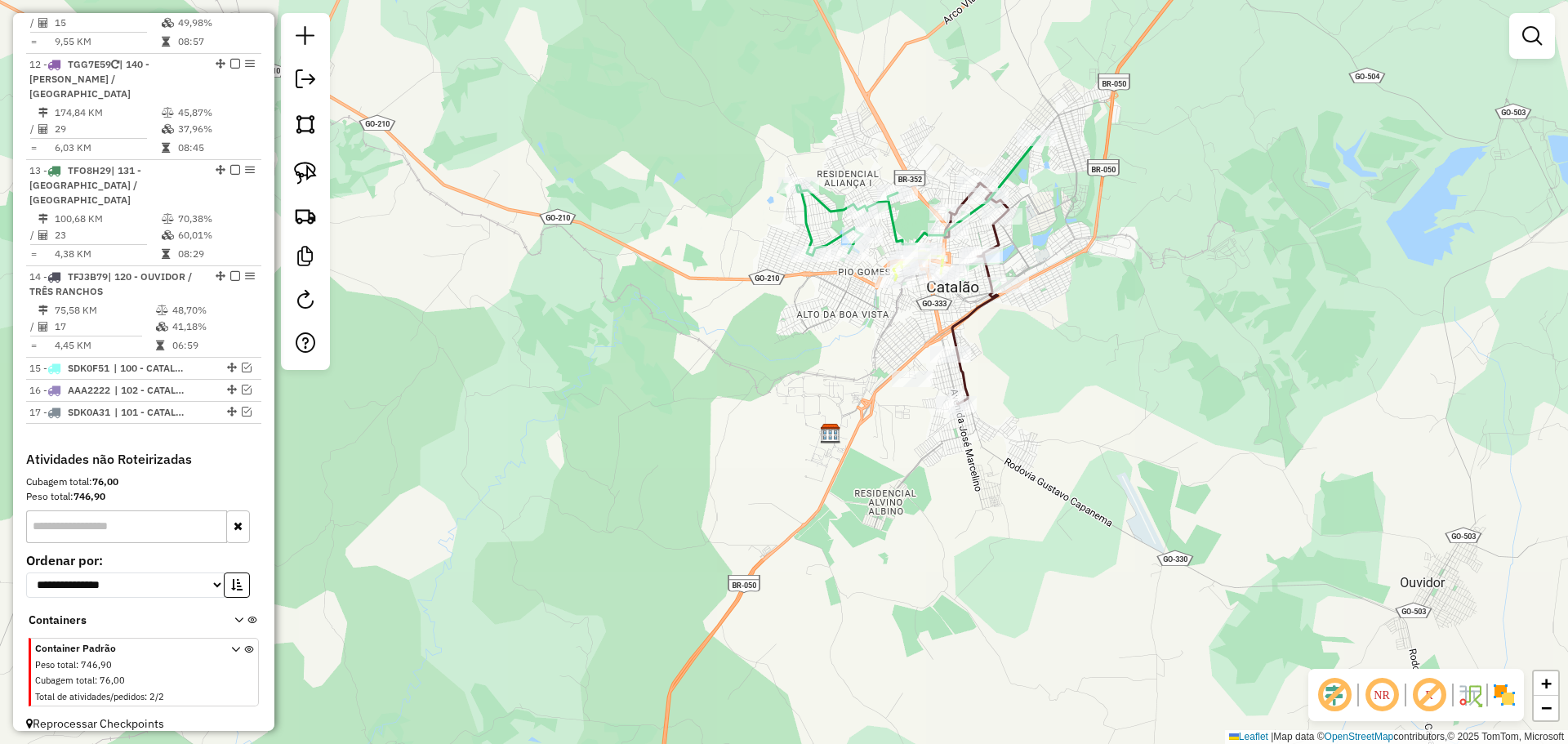
drag, startPoint x: 1084, startPoint y: 497, endPoint x: 1081, endPoint y: 488, distance: 9.5
click at [1081, 488] on div "Janela de atendimento Grade de atendimento Capacidade Transportadoras Veículos …" at bounding box center [784, 372] width 1568 height 744
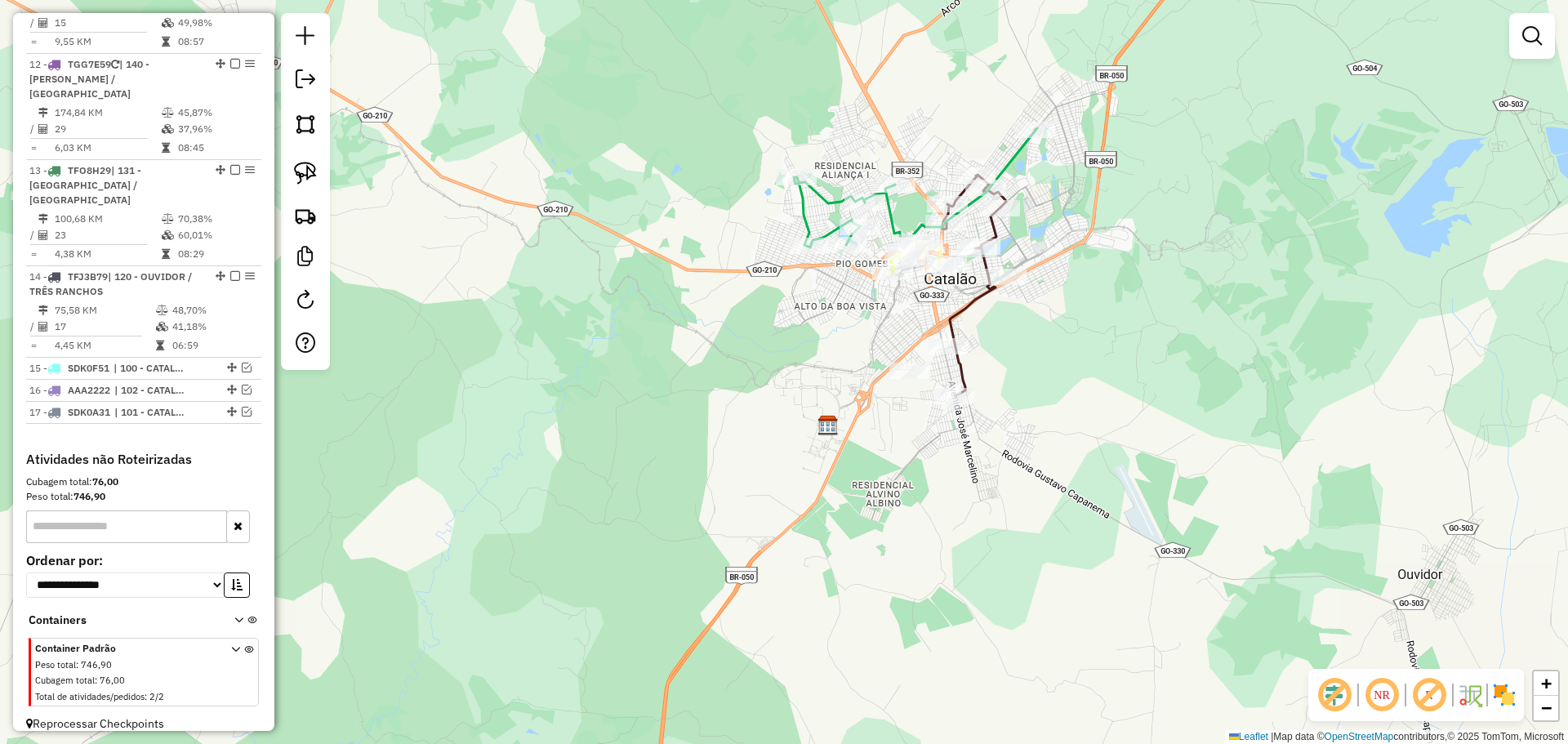
drag, startPoint x: 1116, startPoint y: 219, endPoint x: 1012, endPoint y: 420, distance: 226.3
click at [1052, 427] on div "Janela de atendimento Grade de atendimento Capacidade Transportadoras Veículos …" at bounding box center [784, 372] width 1568 height 744
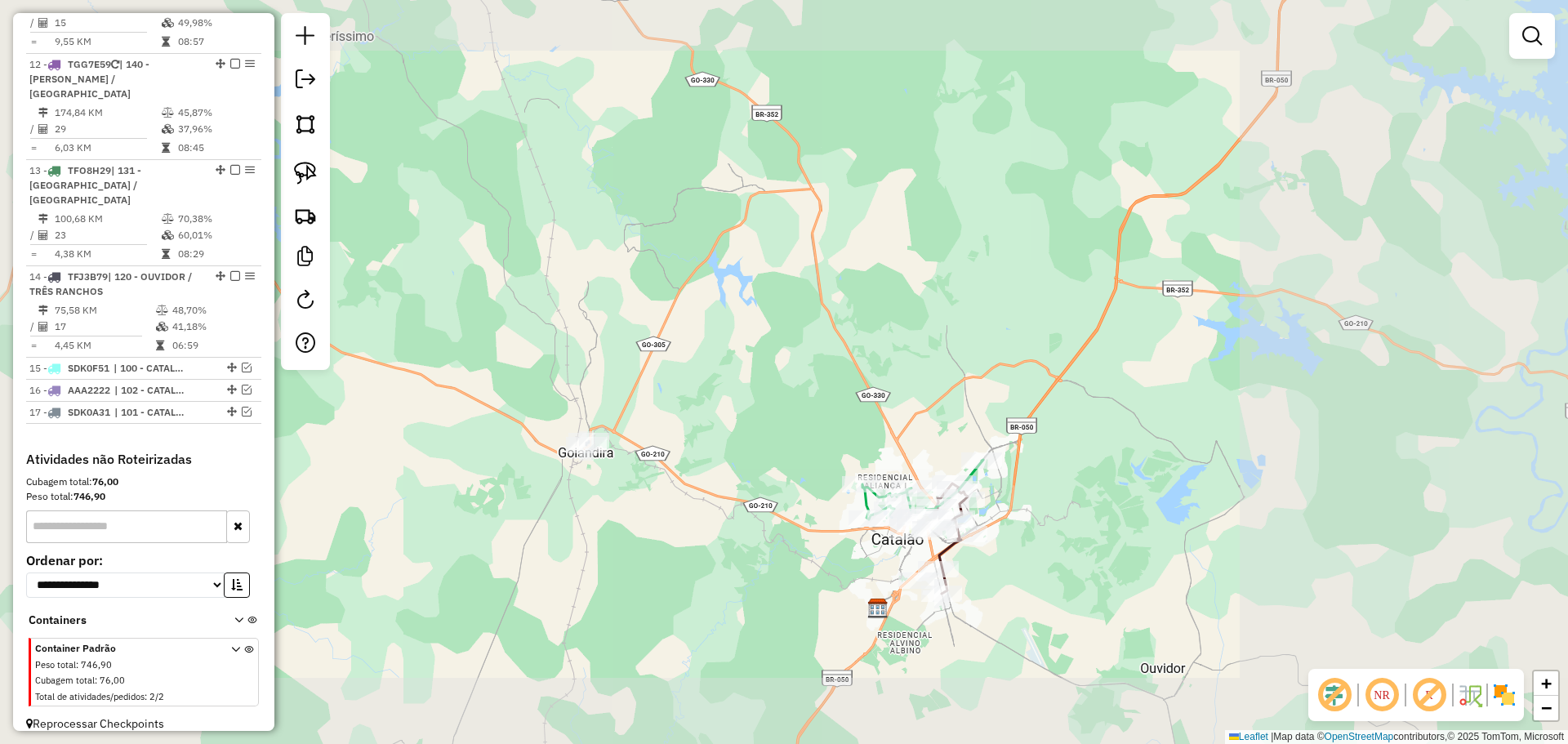
drag, startPoint x: 935, startPoint y: 286, endPoint x: 975, endPoint y: 388, distance: 109.6
click at [975, 388] on div "Janela de atendimento Grade de atendimento Capacidade Transportadoras Veículos …" at bounding box center [784, 372] width 1568 height 744
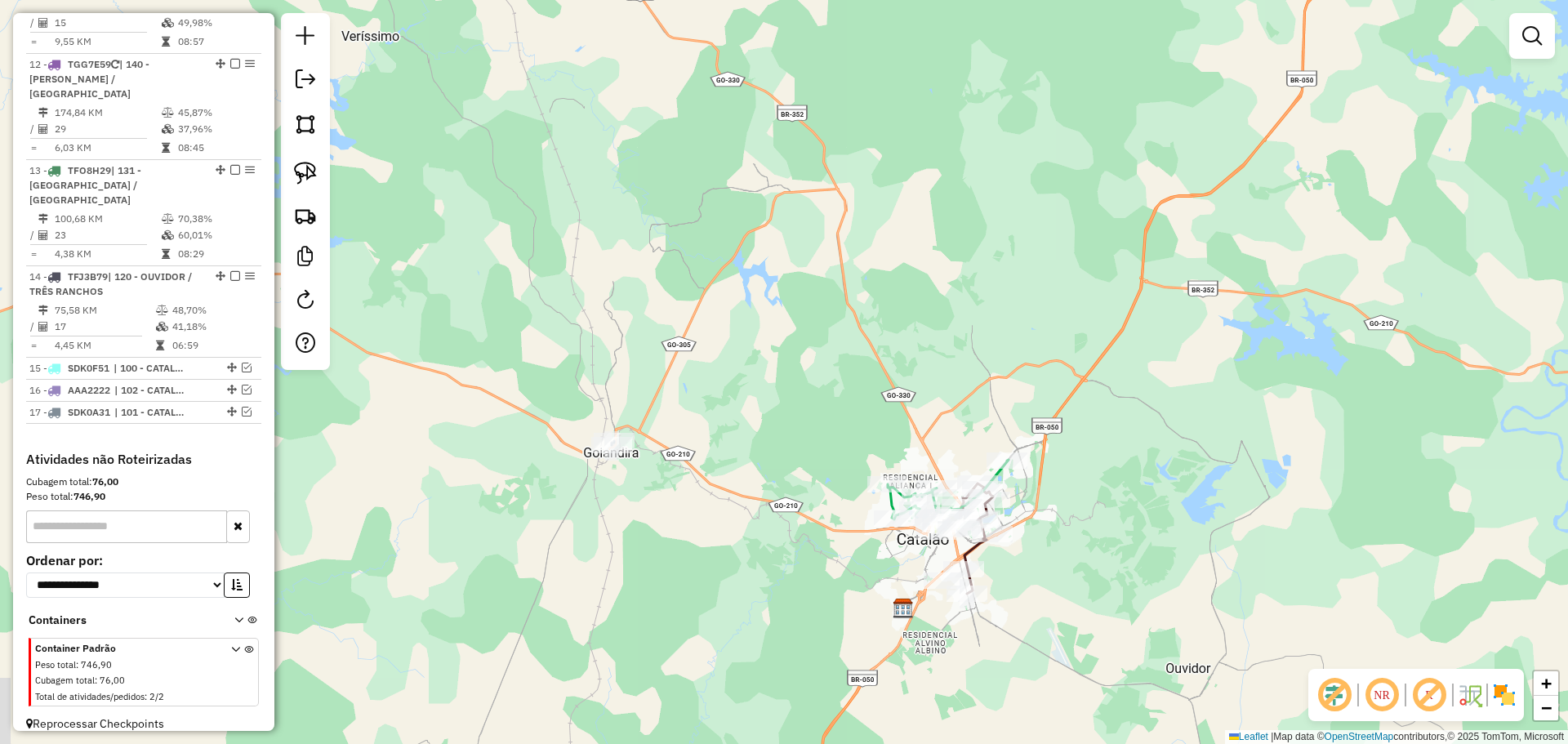
drag, startPoint x: 708, startPoint y: 568, endPoint x: 676, endPoint y: 407, distance: 164.1
click at [678, 411] on div "Janela de atendimento Grade de atendimento Capacidade Transportadoras Veículos …" at bounding box center [784, 372] width 1568 height 744
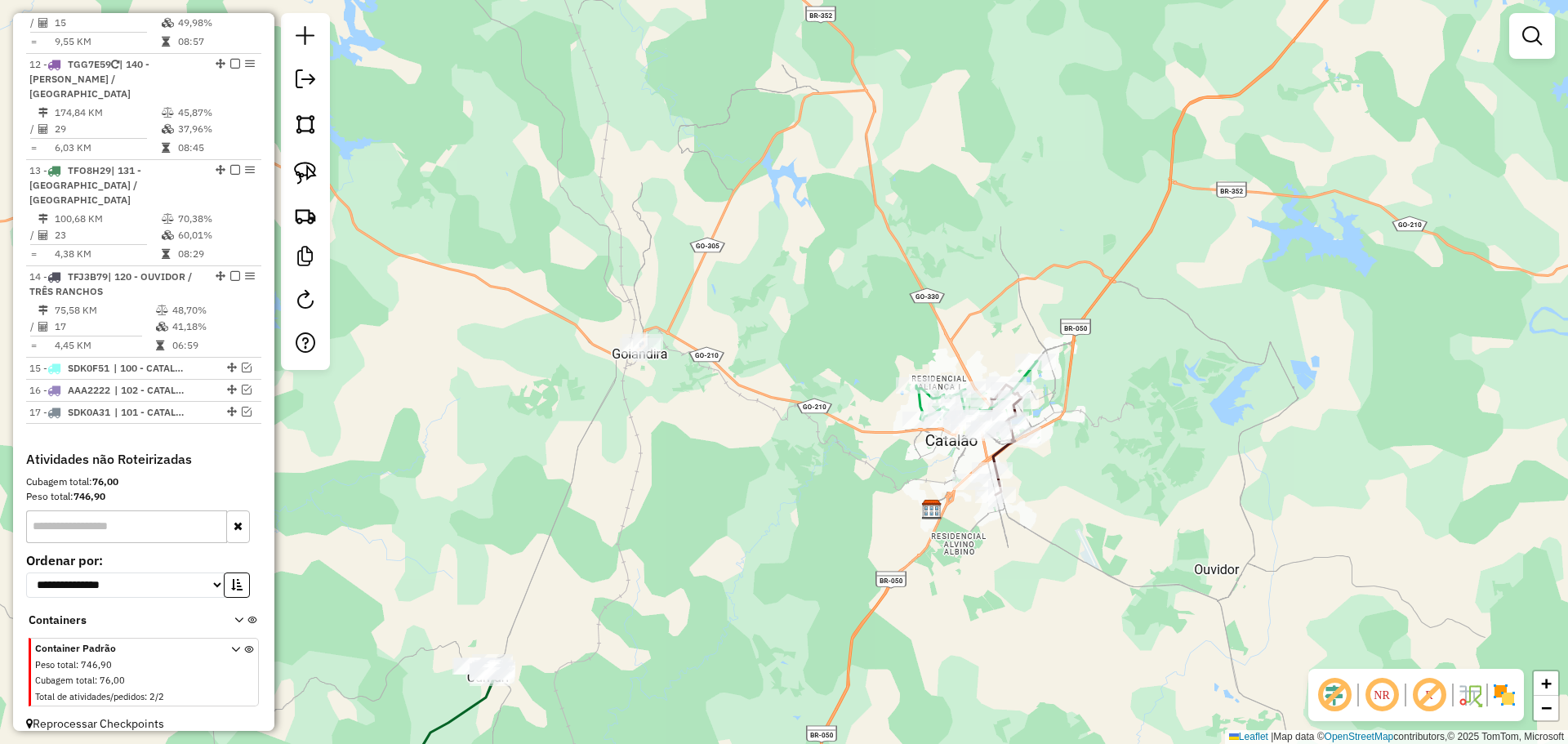
drag, startPoint x: 738, startPoint y: 438, endPoint x: 831, endPoint y: 364, distance: 118.8
click at [837, 365] on div "Janela de atendimento Grade de atendimento Capacidade Transportadoras Veículos …" at bounding box center [784, 372] width 1568 height 744
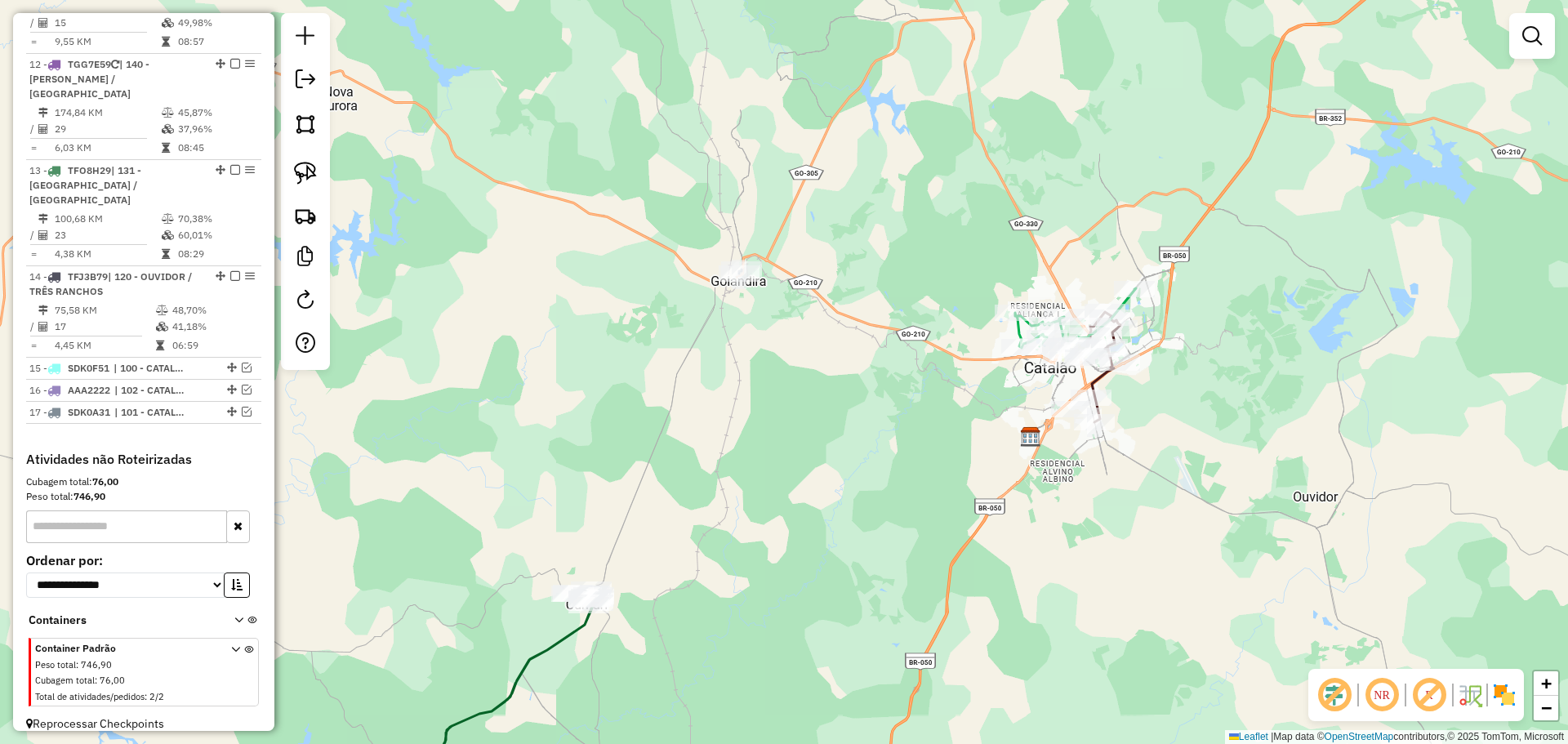
click at [702, 563] on div "Janela de atendimento Grade de atendimento Capacidade Transportadoras Veículos …" at bounding box center [784, 372] width 1568 height 744
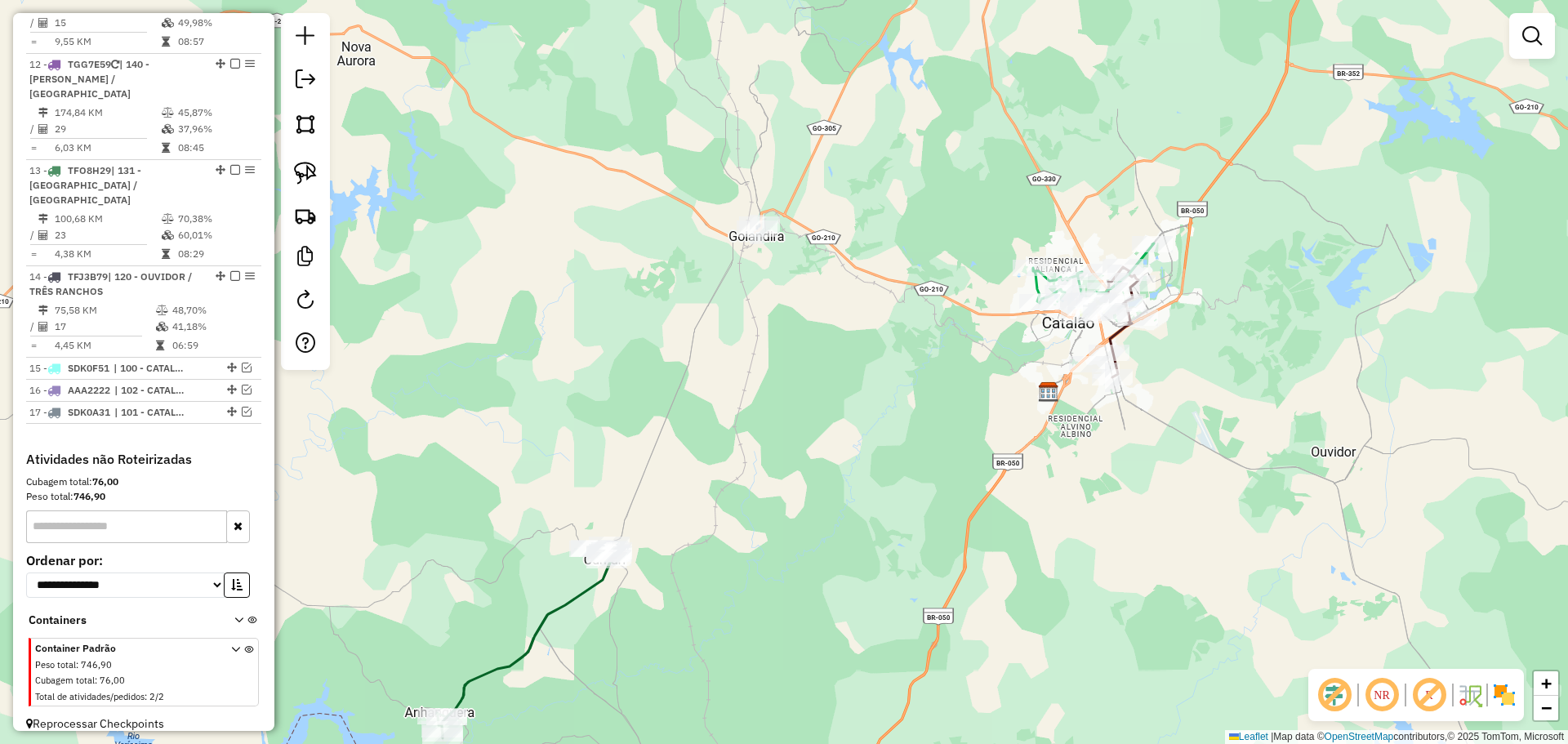
drag, startPoint x: 862, startPoint y: 391, endPoint x: 817, endPoint y: 399, distance: 45.7
click at [817, 399] on div "Janela de atendimento Grade de atendimento Capacidade Transportadoras Veículos …" at bounding box center [784, 372] width 1568 height 744
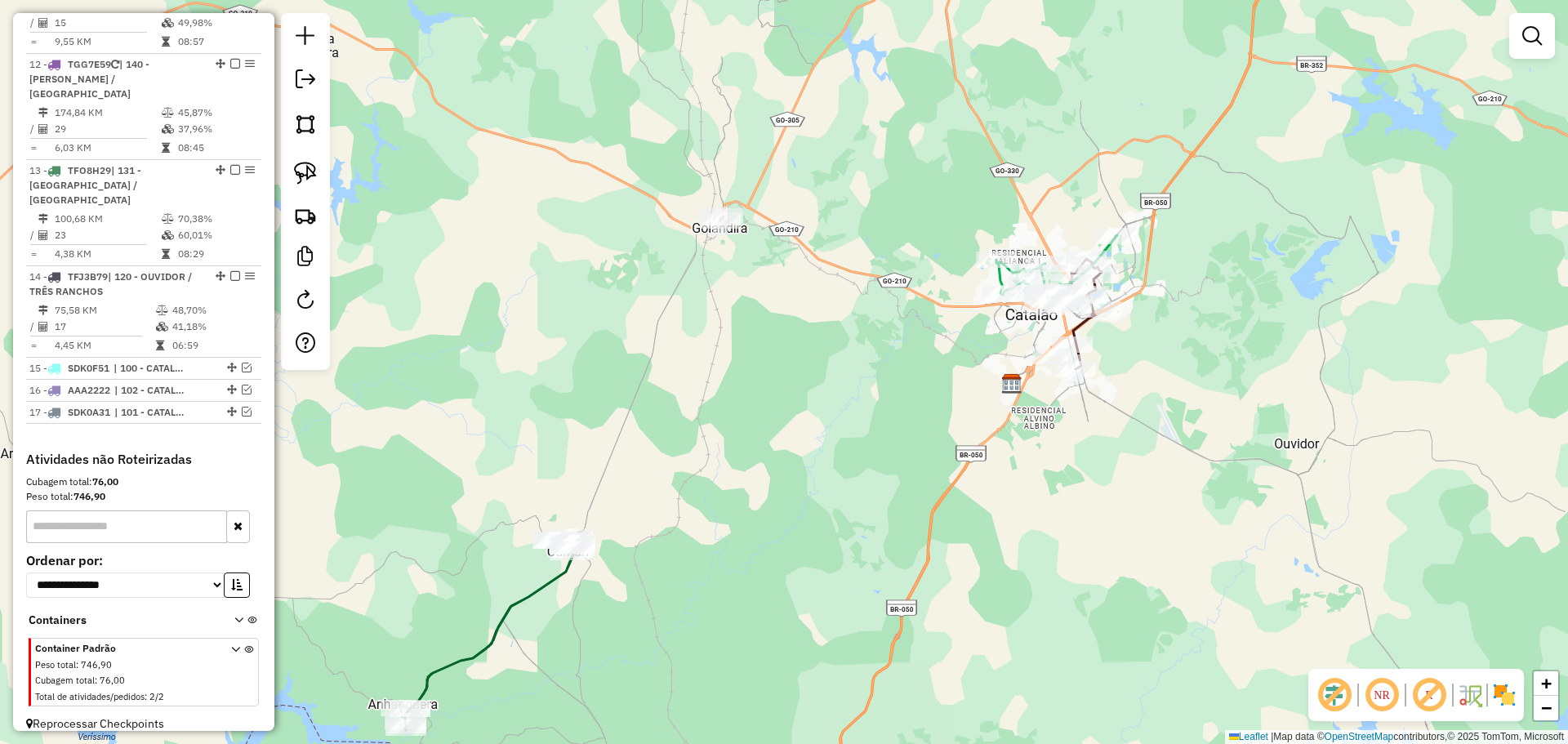
drag, startPoint x: 805, startPoint y: 390, endPoint x: 835, endPoint y: 347, distance: 52.4
click at [835, 347] on div "Janela de atendimento Grade de atendimento Capacidade Transportadoras Veículos …" at bounding box center [784, 372] width 1568 height 744
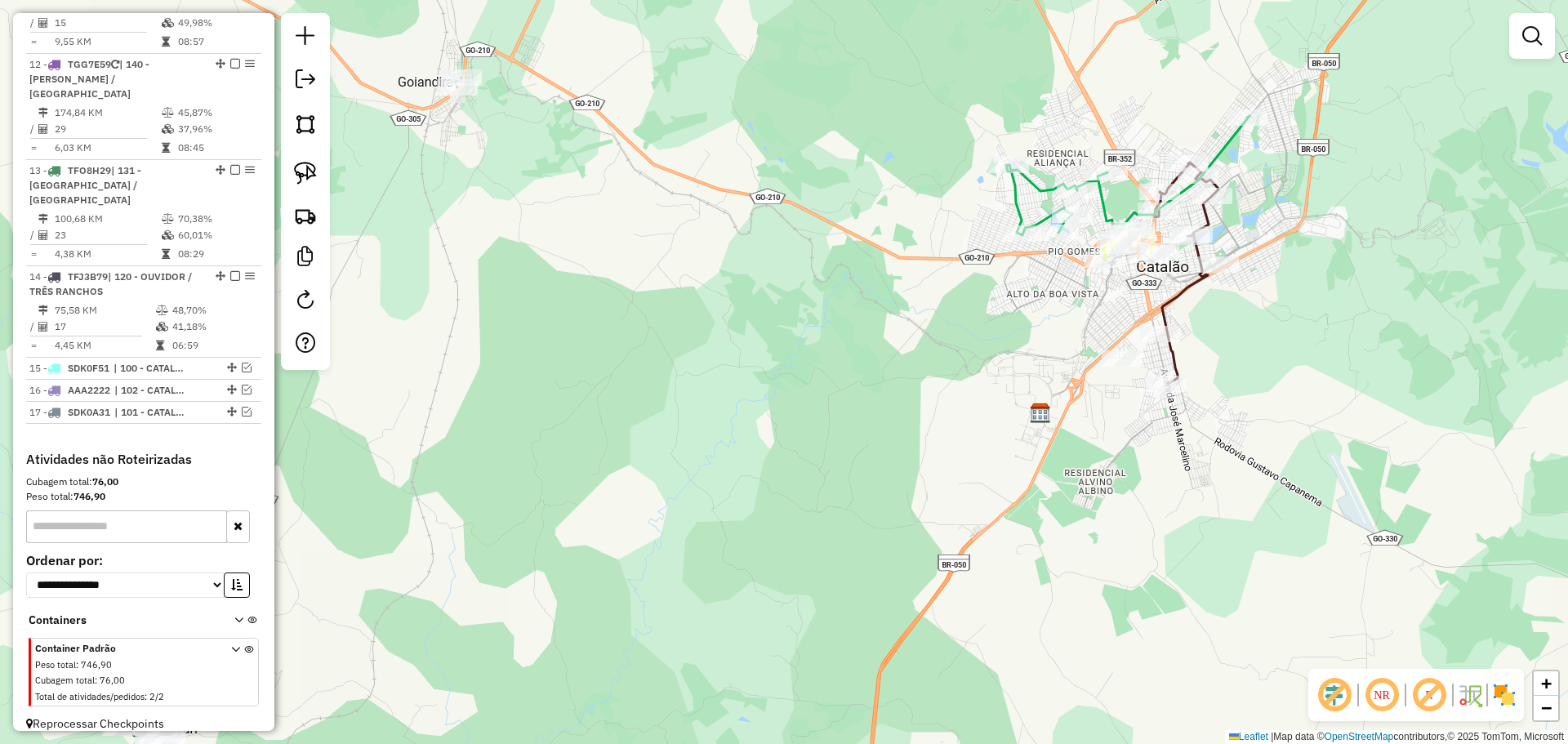
drag, startPoint x: 1060, startPoint y: 297, endPoint x: 882, endPoint y: 300, distance: 178.0
click at [882, 300] on div "Janela de atendimento Grade de atendimento Capacidade Transportadoras Veículos …" at bounding box center [784, 372] width 1568 height 744
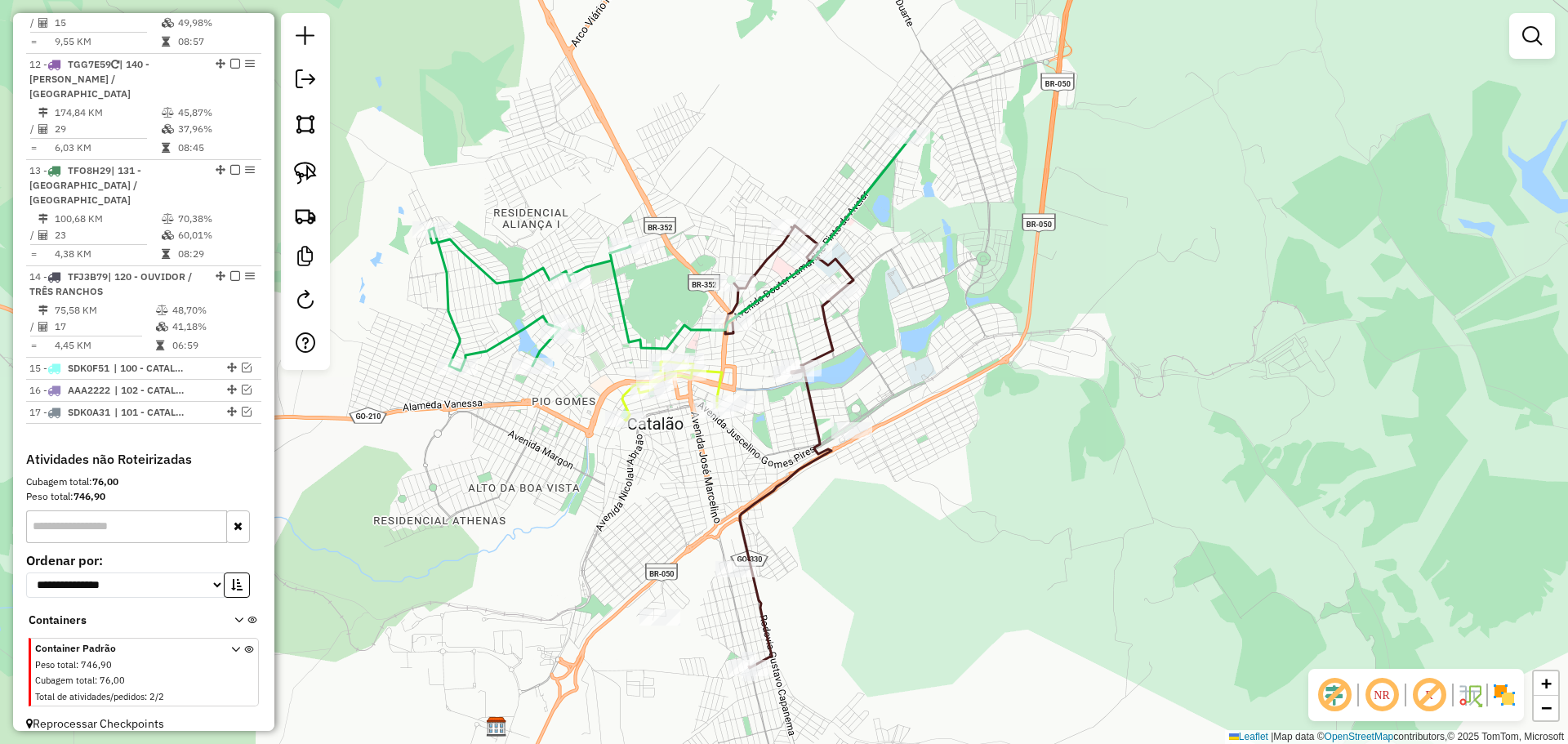
drag, startPoint x: 1043, startPoint y: 340, endPoint x: 951, endPoint y: 391, distance: 105.2
click at [951, 391] on div "Janela de atendimento Grade de atendimento Capacidade Transportadoras Veículos …" at bounding box center [784, 372] width 1568 height 744
click at [302, 175] on img at bounding box center [306, 173] width 23 height 23
drag, startPoint x: 1152, startPoint y: 140, endPoint x: 998, endPoint y: 462, distance: 356.9
click at [1015, 498] on div "Janela de atendimento Grade de atendimento Capacidade Transportadoras Veículos …" at bounding box center [784, 372] width 1568 height 744
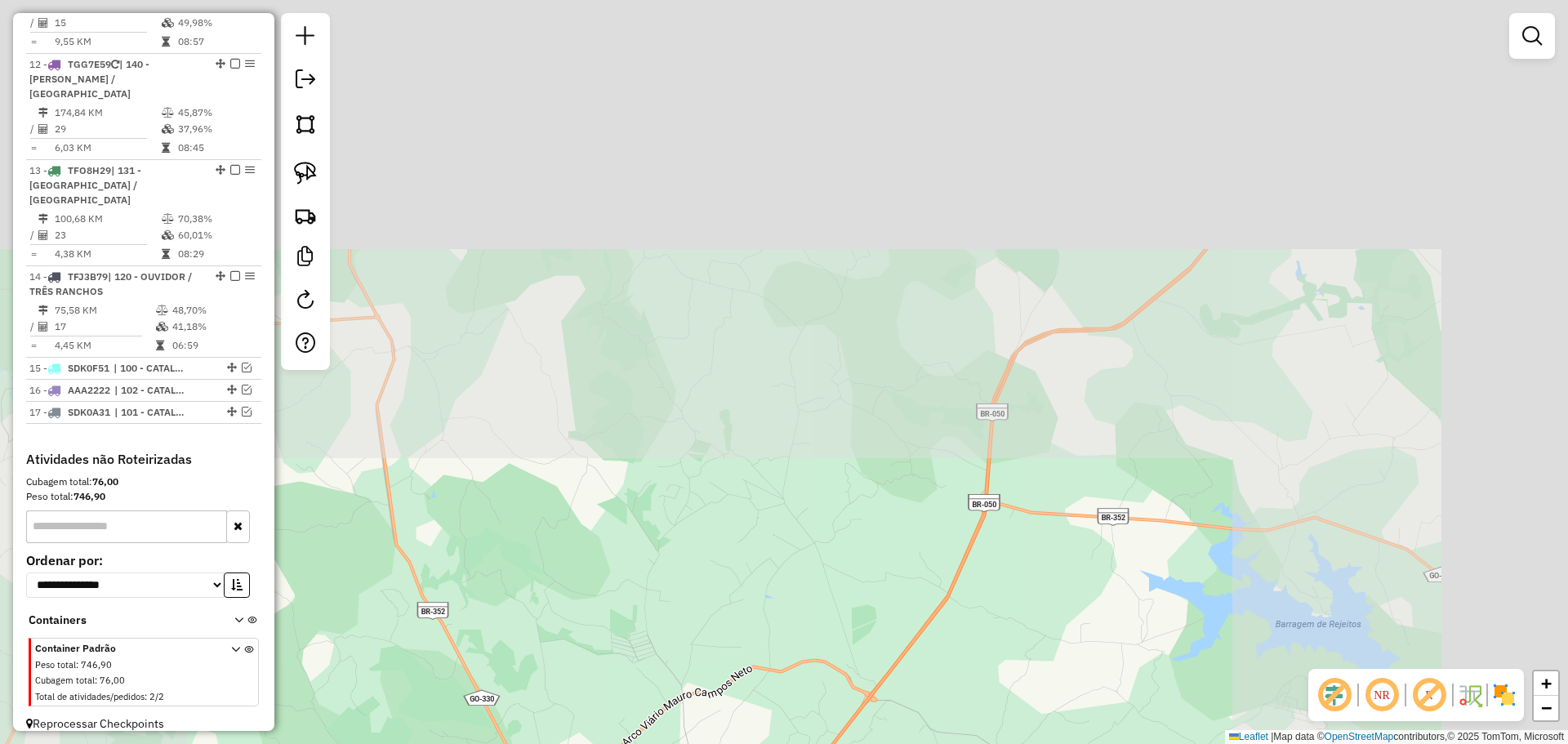
drag, startPoint x: 1082, startPoint y: 504, endPoint x: 1029, endPoint y: 533, distance: 60.4
click at [1033, 569] on div "Janela de atendimento Grade de atendimento Capacidade Transportadoras Veículos …" at bounding box center [784, 372] width 1568 height 744
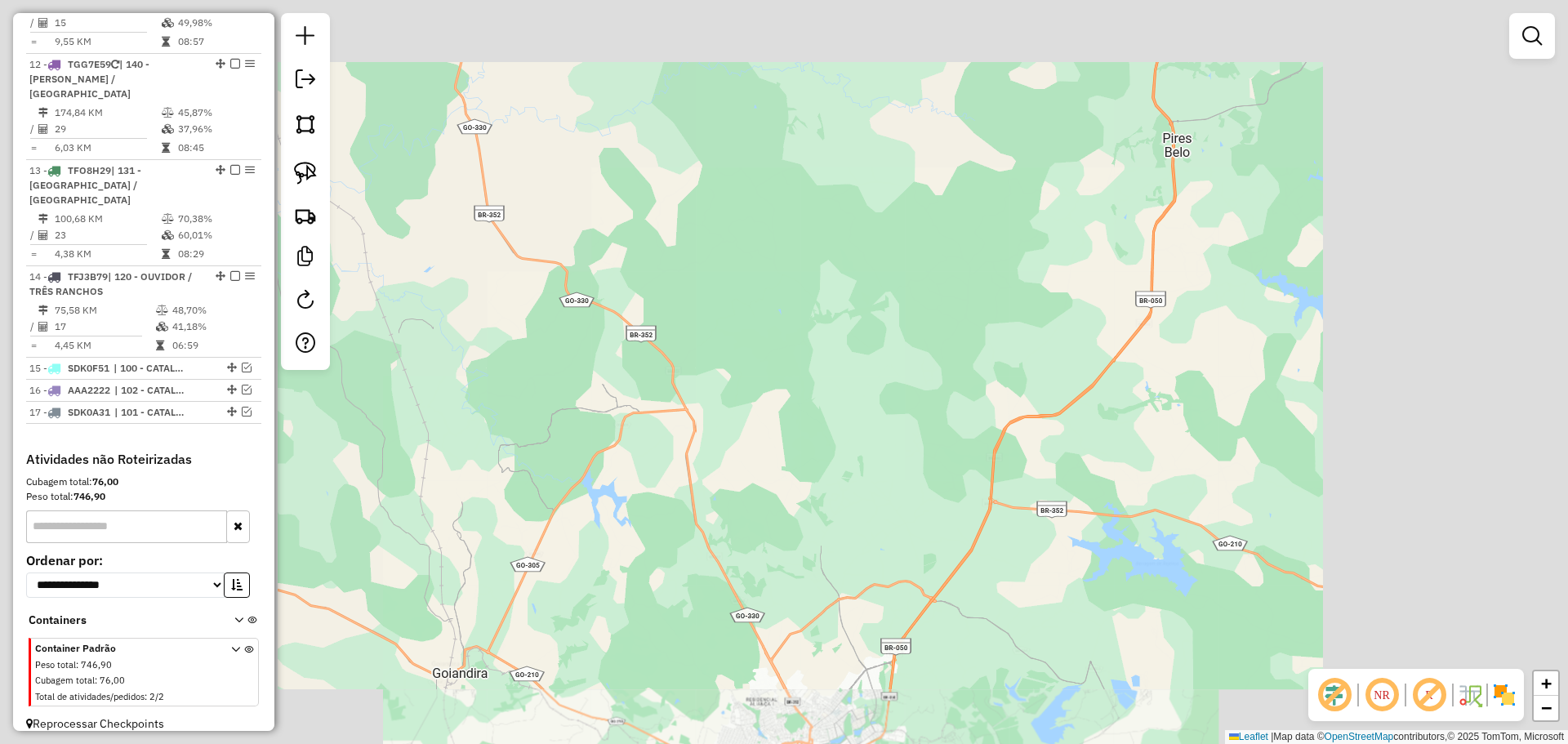
drag, startPoint x: 1144, startPoint y: 351, endPoint x: 1096, endPoint y: 445, distance: 105.5
click at [1100, 447] on div "Janela de atendimento Grade de atendimento Capacidade Transportadoras Veículos …" at bounding box center [784, 372] width 1568 height 744
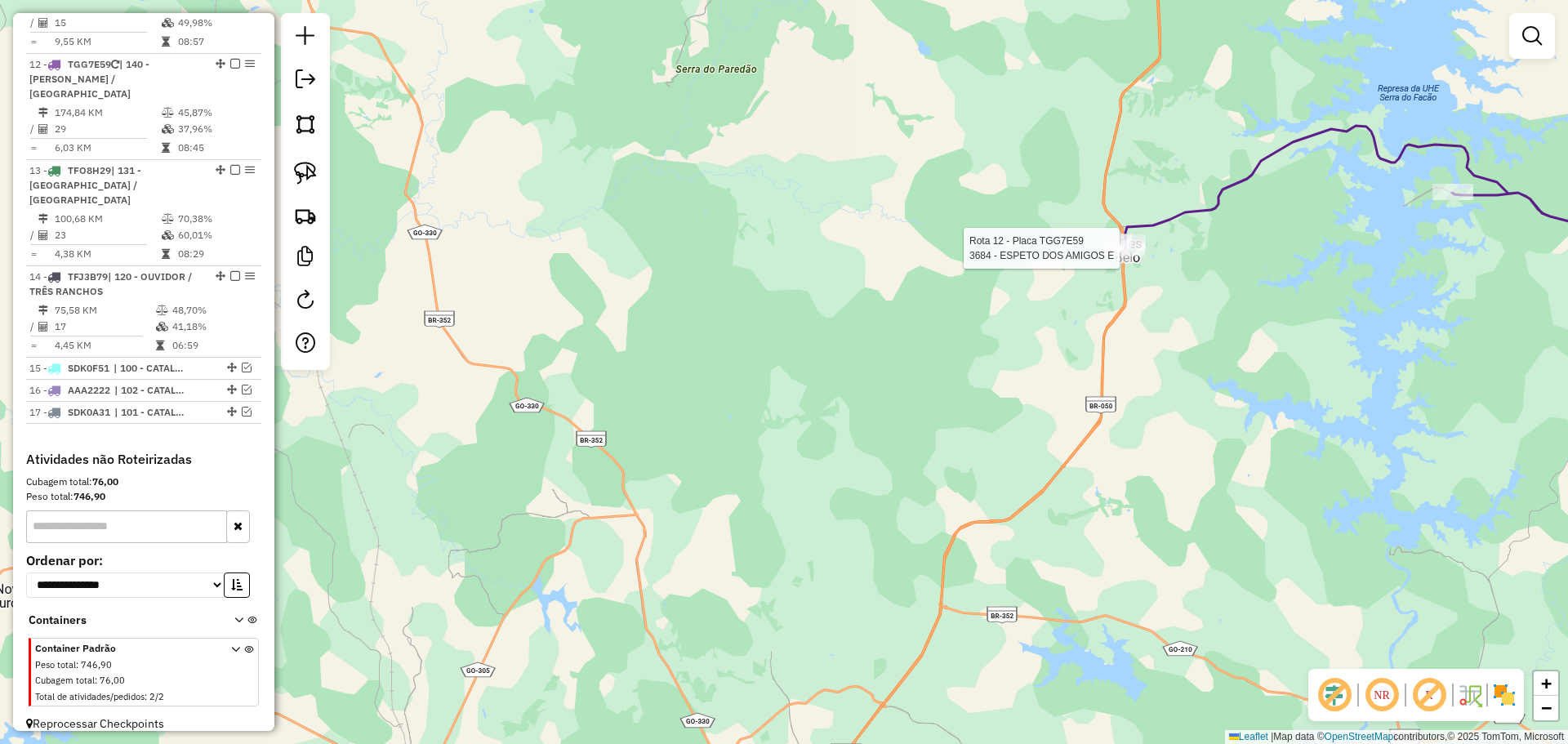
select select "*********"
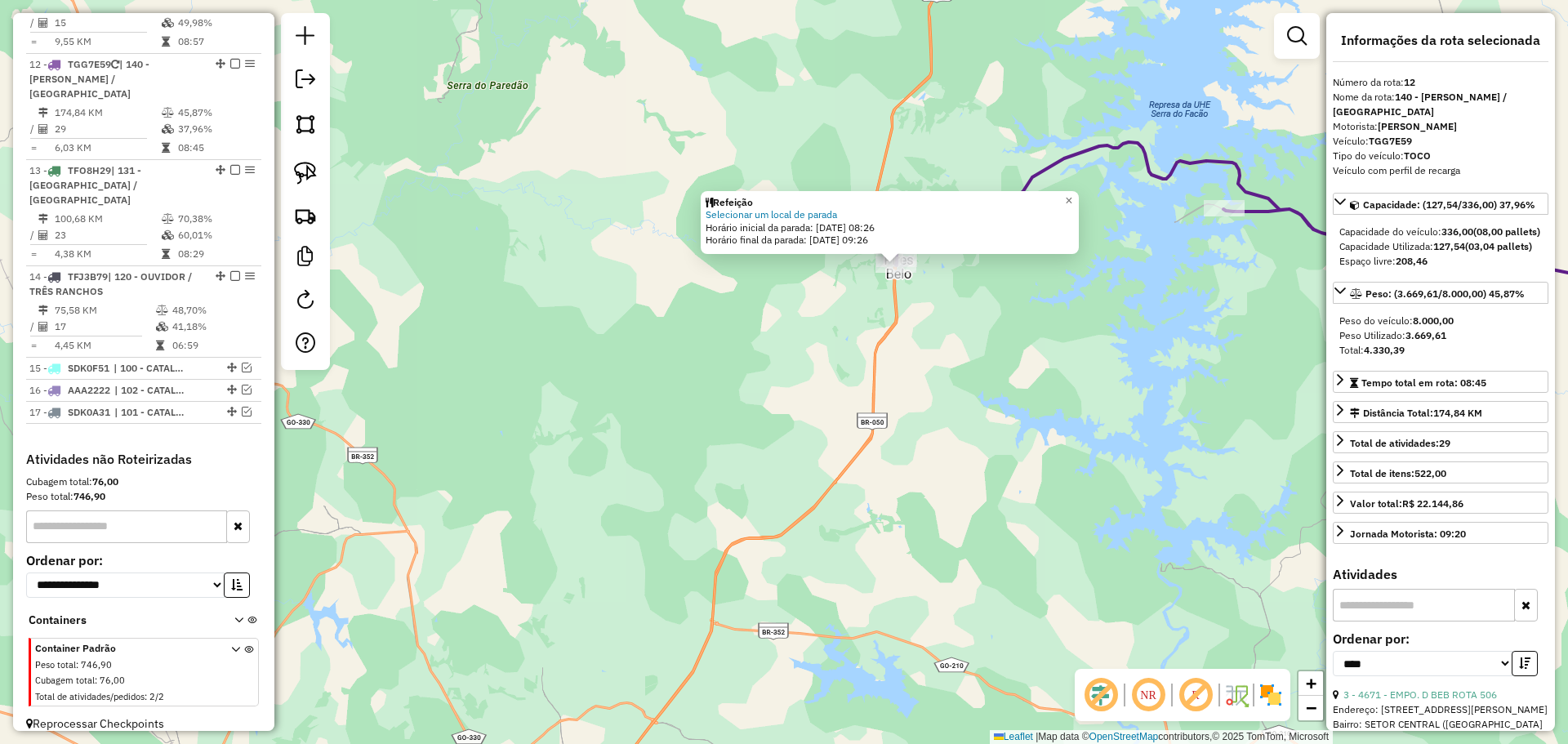
drag, startPoint x: 983, startPoint y: 447, endPoint x: 1160, endPoint y: 256, distance: 260.4
click at [1160, 256] on div "Refeição Selecionar um local de parada Horário inicial da parada: [DATE] 08:26 …" at bounding box center [784, 372] width 1568 height 744
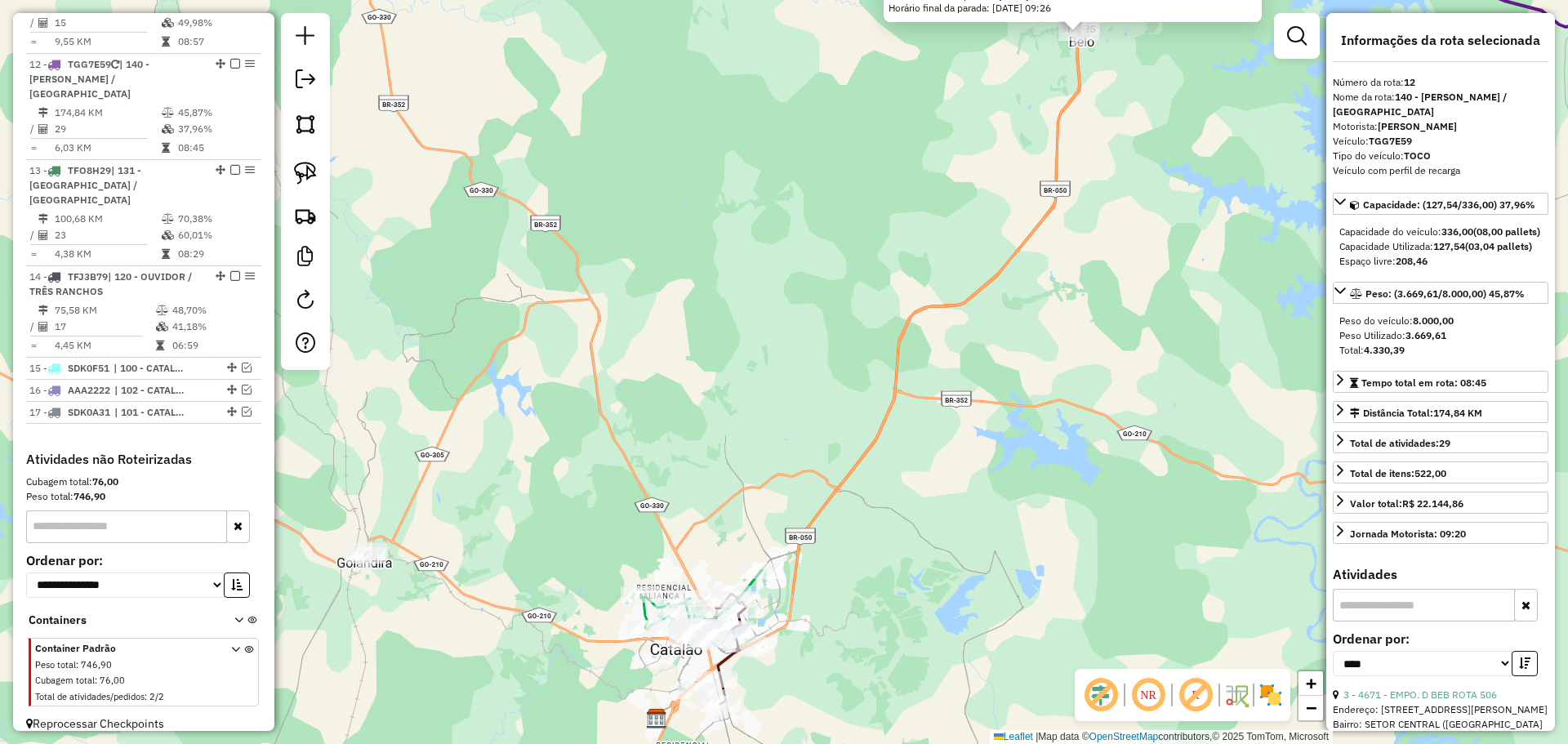
drag, startPoint x: 984, startPoint y: 422, endPoint x: 1015, endPoint y: 236, distance: 188.6
click at [1015, 236] on div "Refeição Selecionar um local de parada Horário inicial da parada: [DATE] 08:26 …" at bounding box center [784, 372] width 1568 height 744
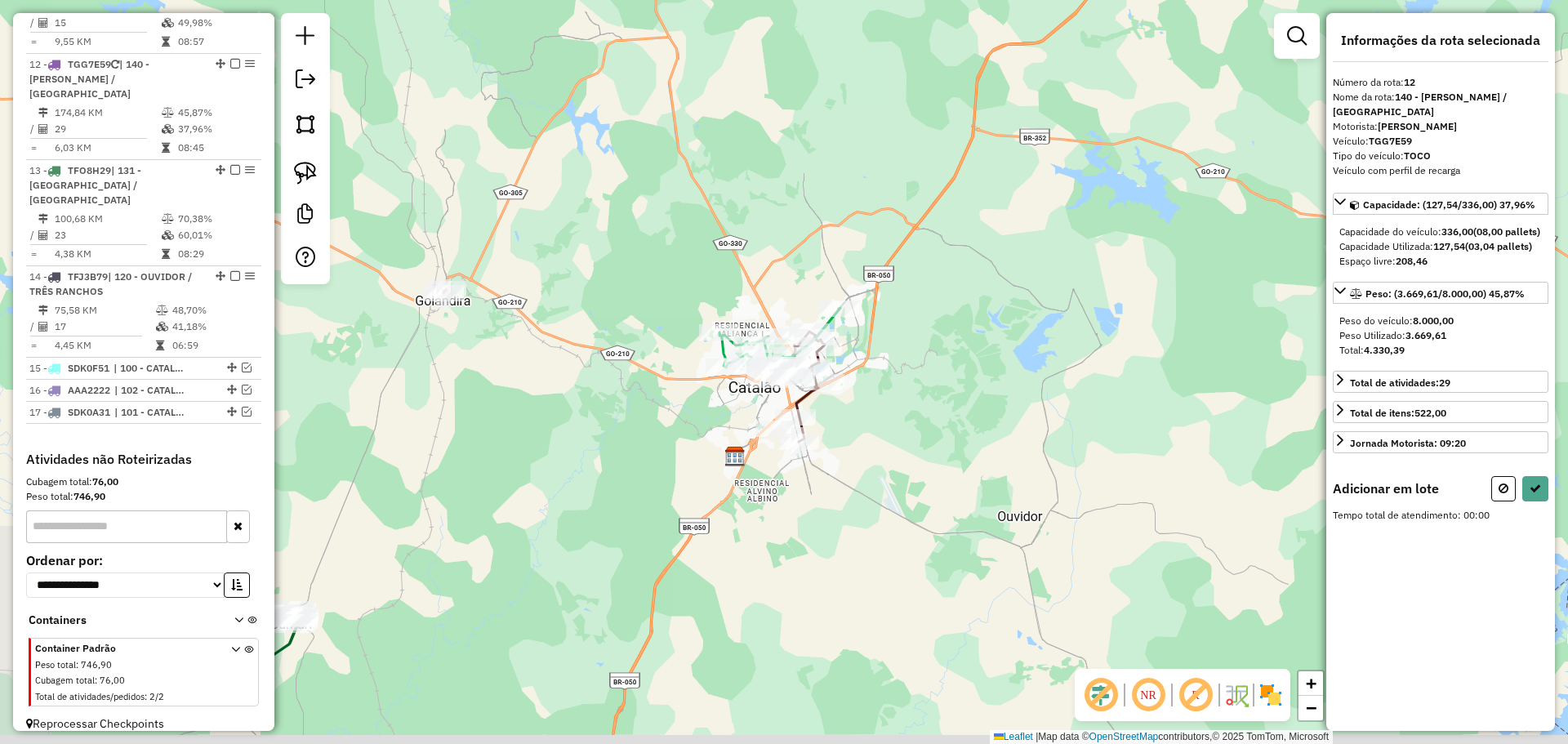
drag, startPoint x: 829, startPoint y: 458, endPoint x: 882, endPoint y: 341, distance: 128.4
click at [882, 341] on div "Janela de atendimento Grade de atendimento Capacidade Transportadoras Veículos …" at bounding box center [784, 372] width 1568 height 744
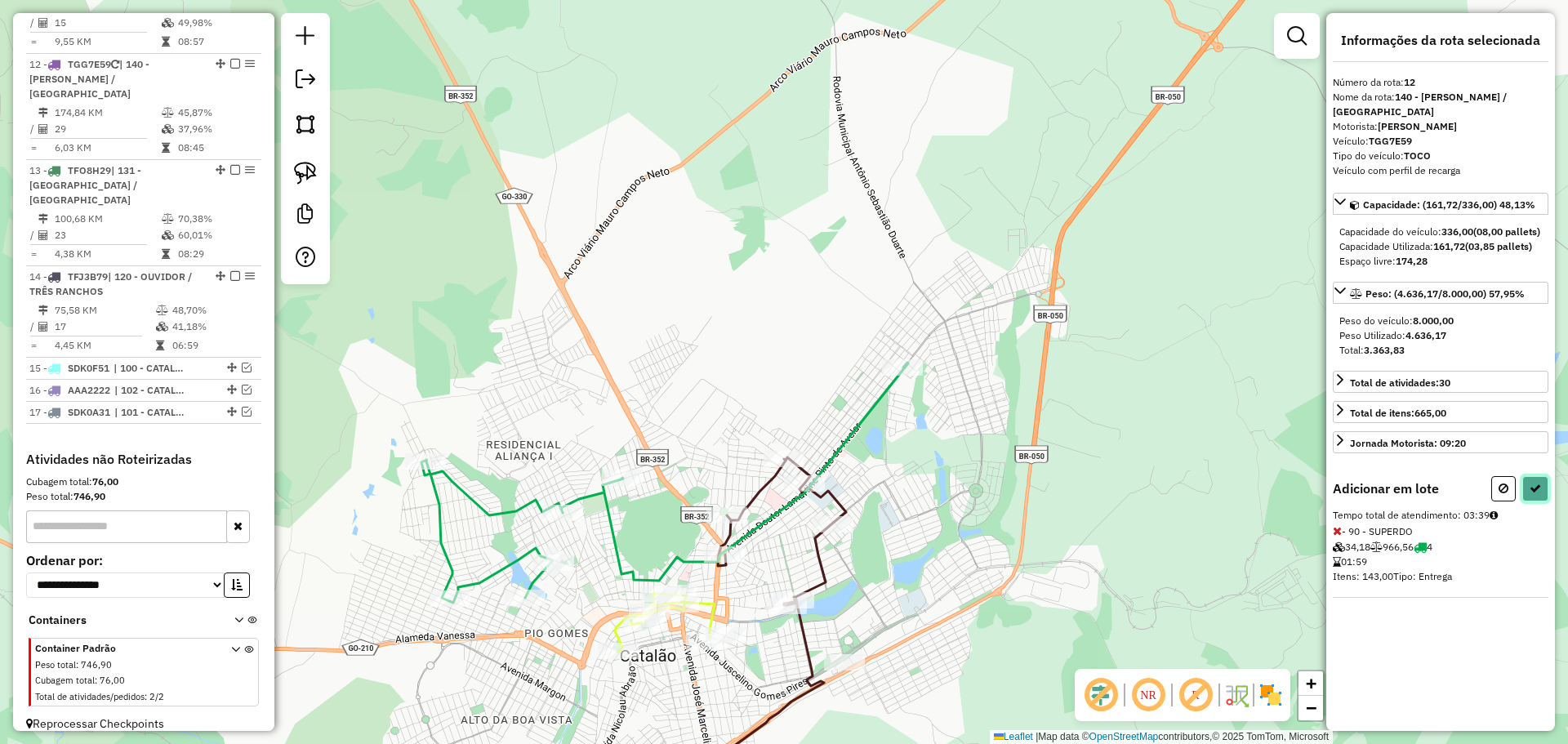
click at [1535, 502] on button at bounding box center [1536, 488] width 27 height 26
select select "*********"
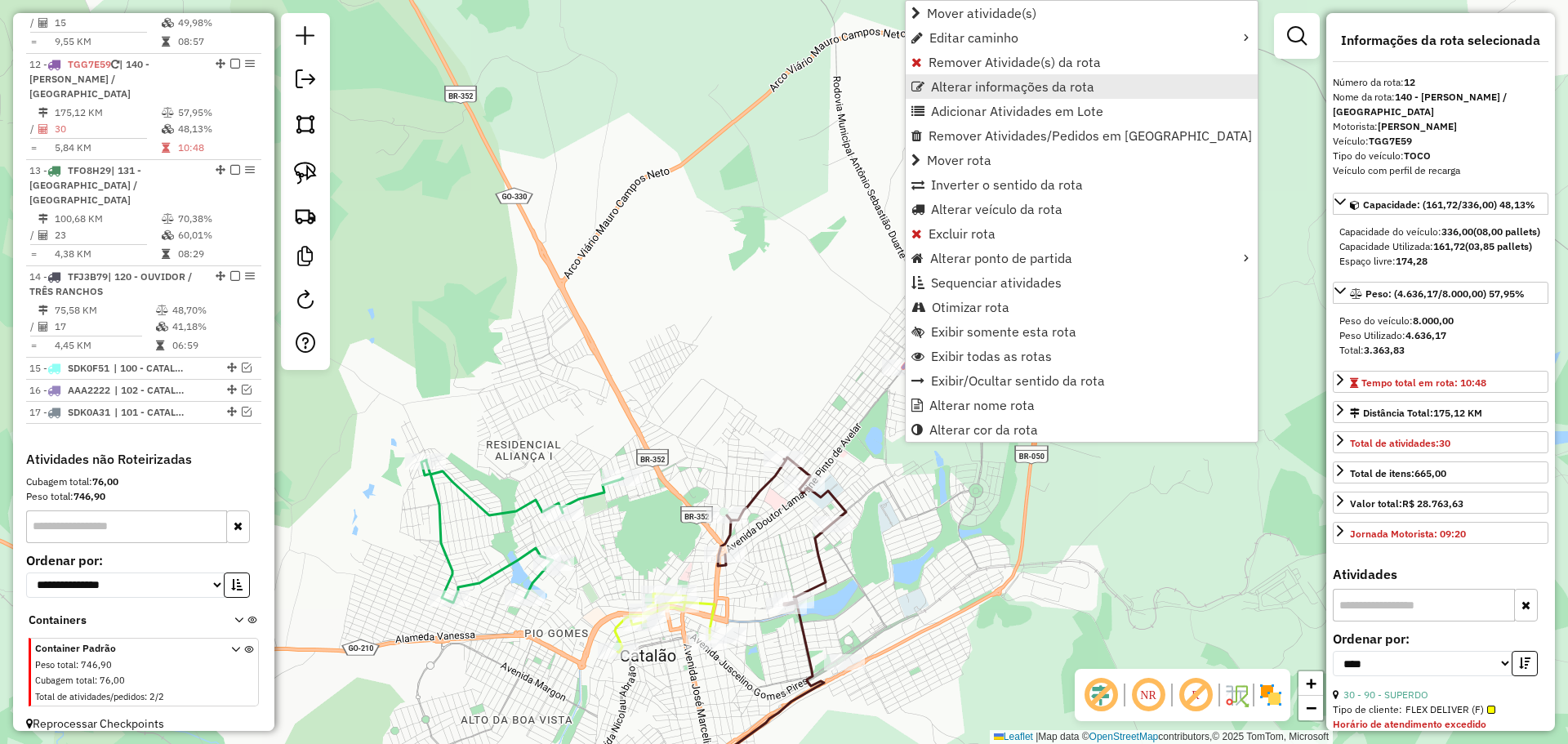
click at [1007, 85] on span "Alterar informações da rota" at bounding box center [1012, 86] width 163 height 13
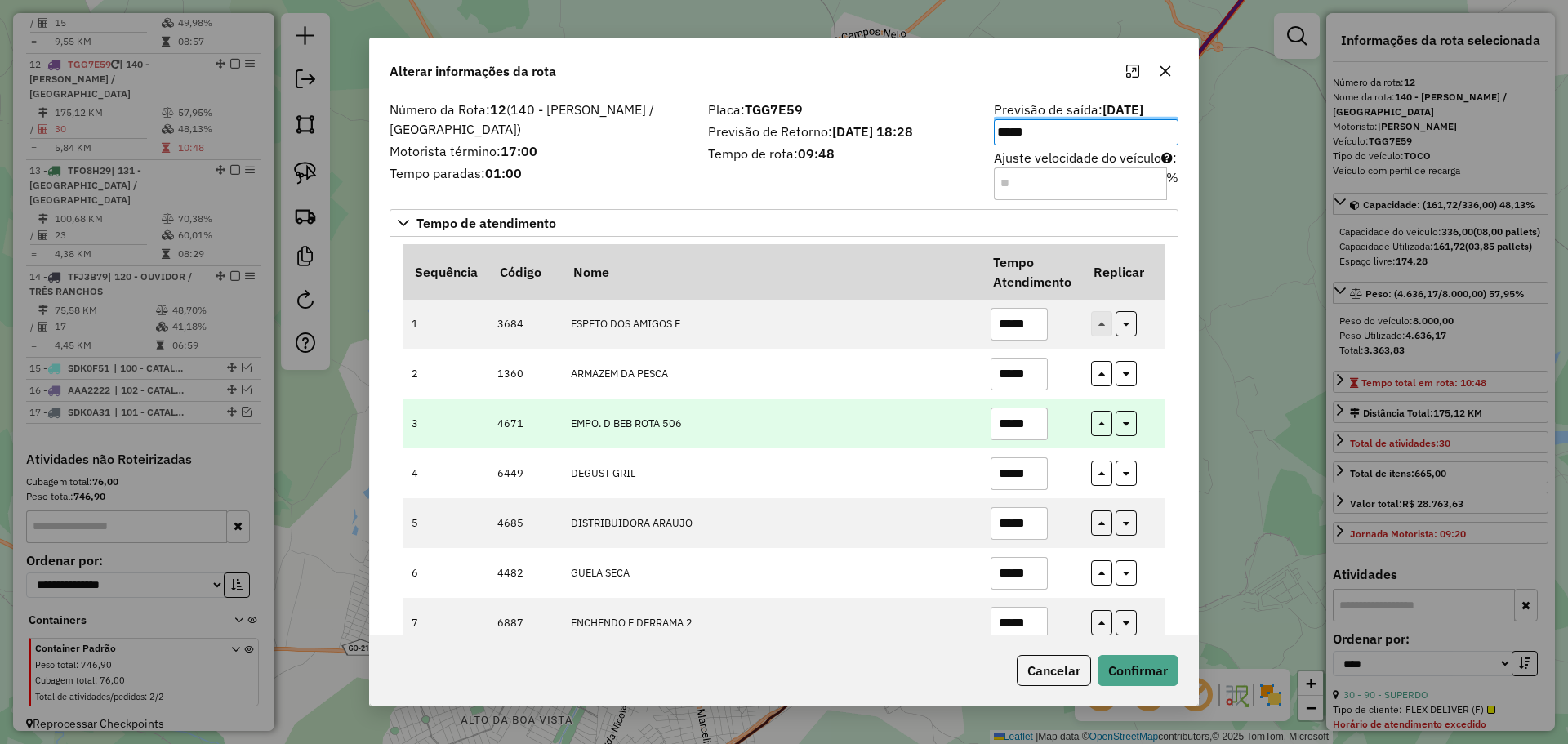
click at [888, 418] on td "EMPO. D BEB ROTA 506" at bounding box center [772, 424] width 420 height 49
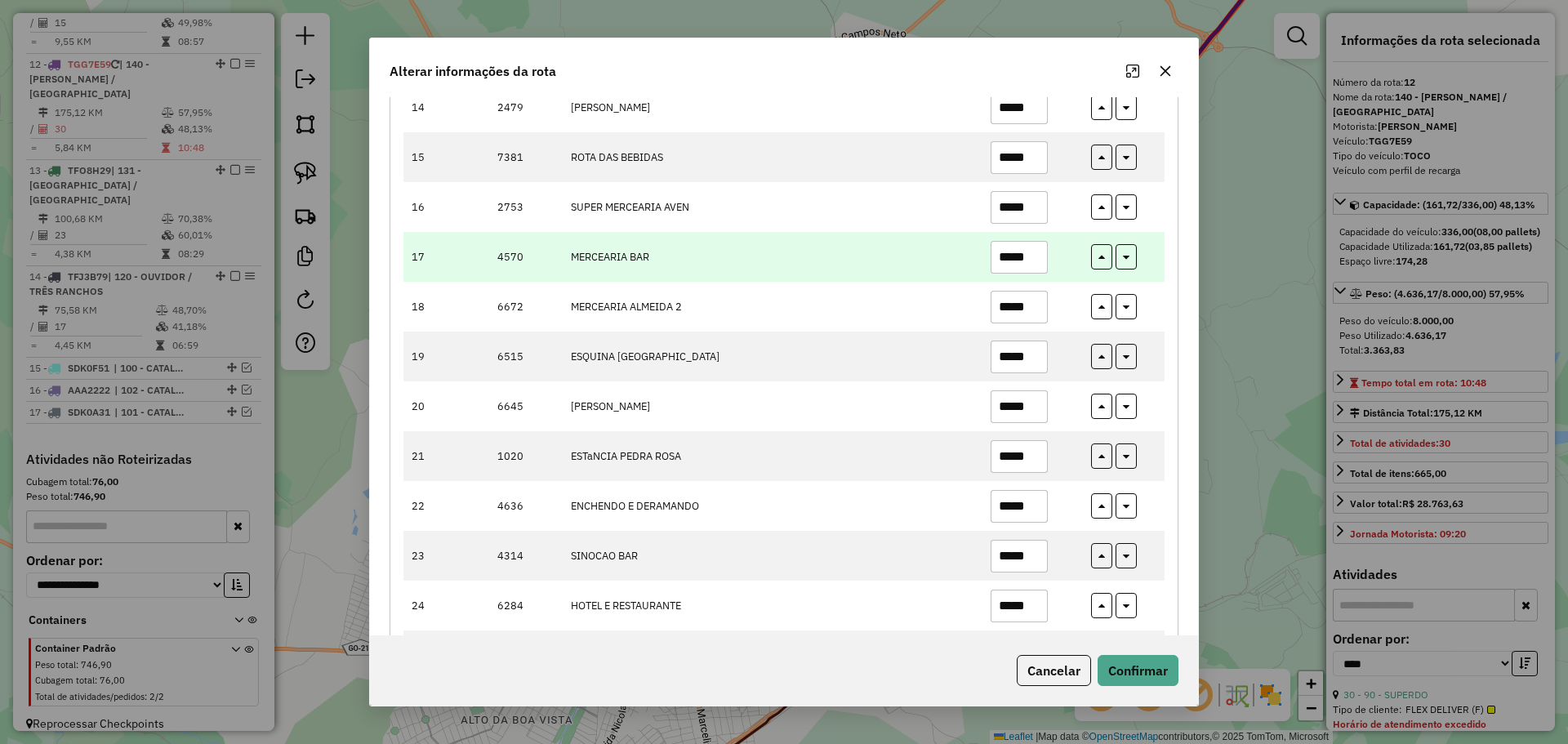
scroll to position [1189, 0]
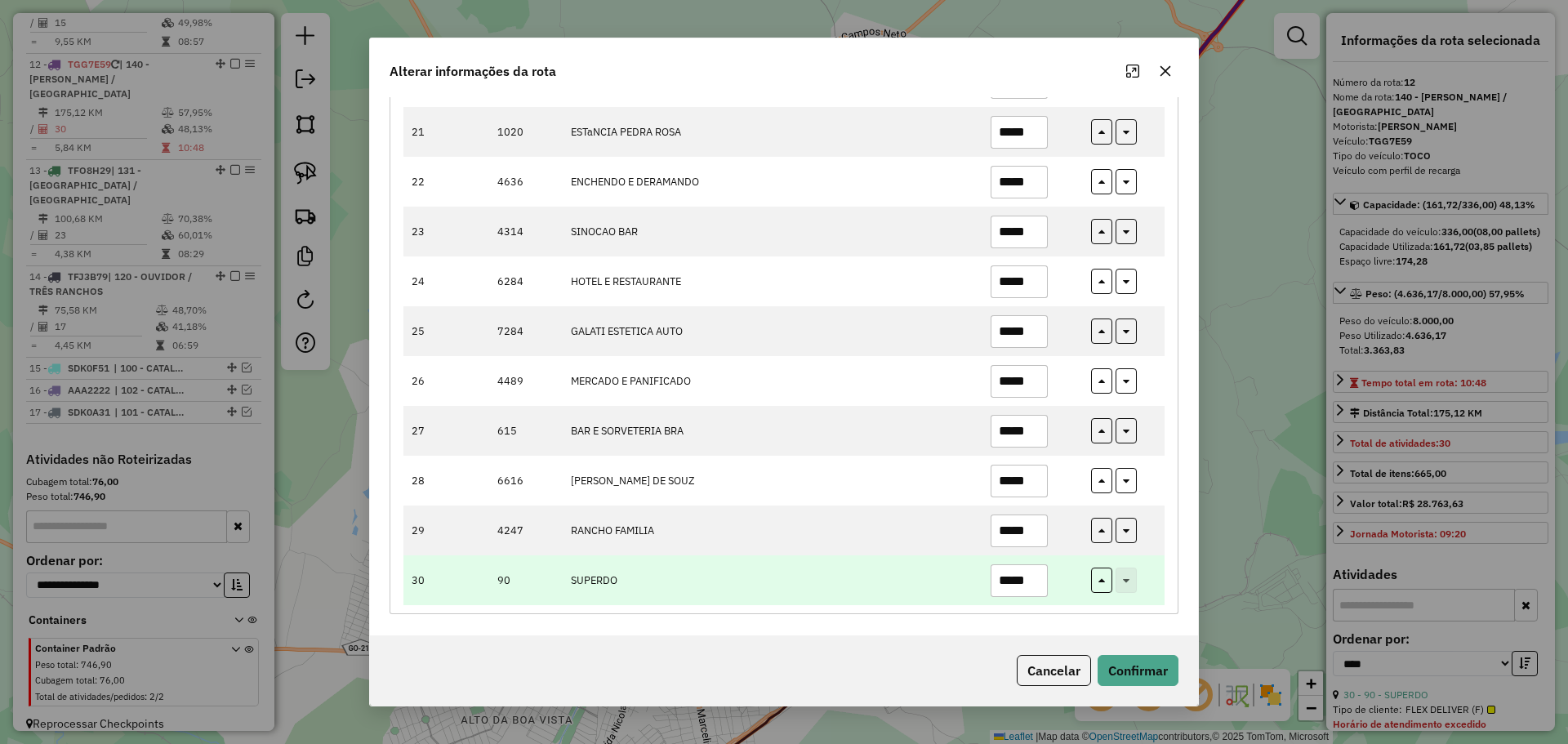
drag, startPoint x: 1016, startPoint y: 577, endPoint x: 1052, endPoint y: 581, distance: 36.2
click at [1048, 580] on td "*****" at bounding box center [1031, 581] width 101 height 49
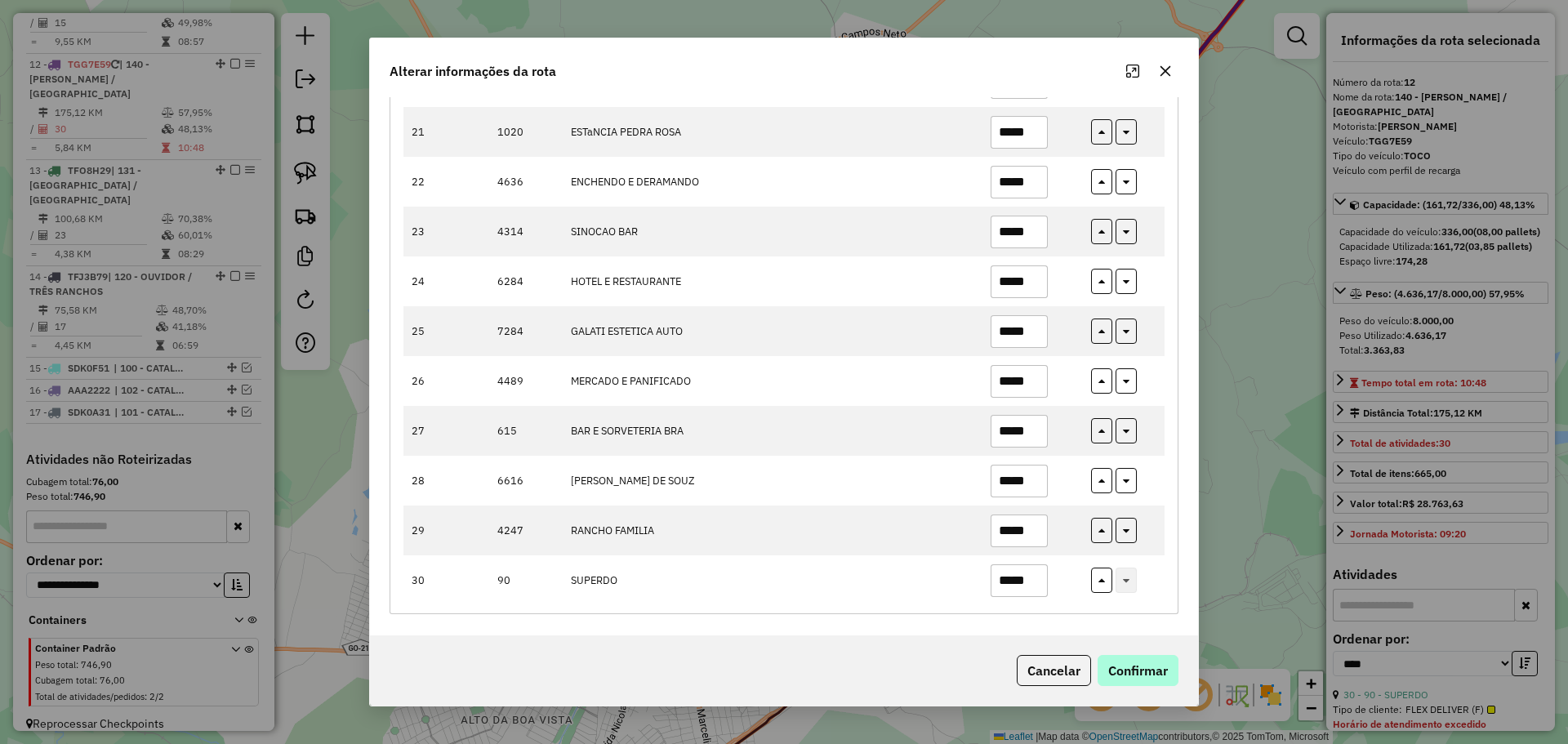
type input "*****"
click at [1171, 673] on button "Confirmar" at bounding box center [1138, 671] width 81 height 31
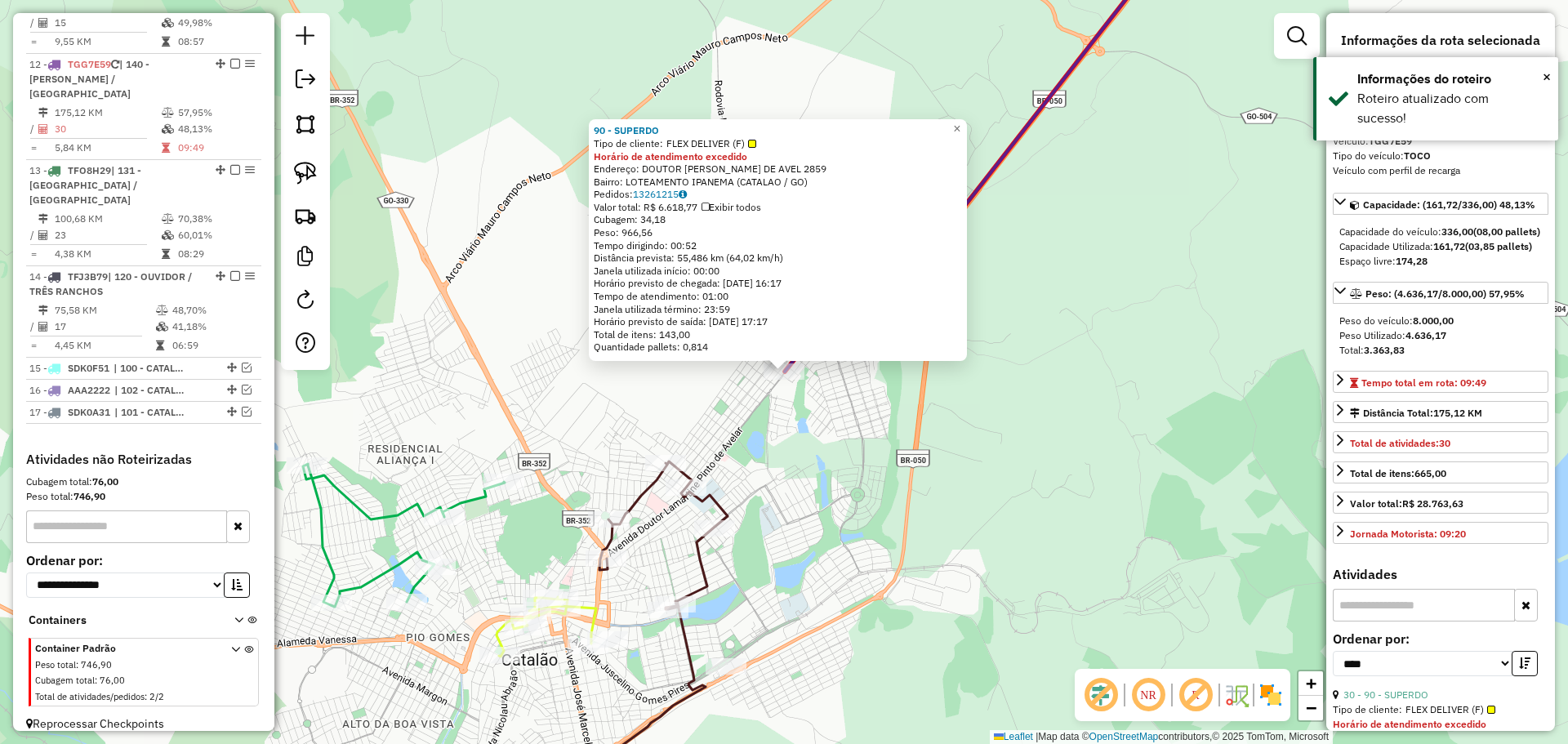
click at [846, 445] on div "90 - SUPERDO Tipo de cliente: FLEX DELIVER (F) Horário de atendimento excedido …" at bounding box center [784, 372] width 1568 height 744
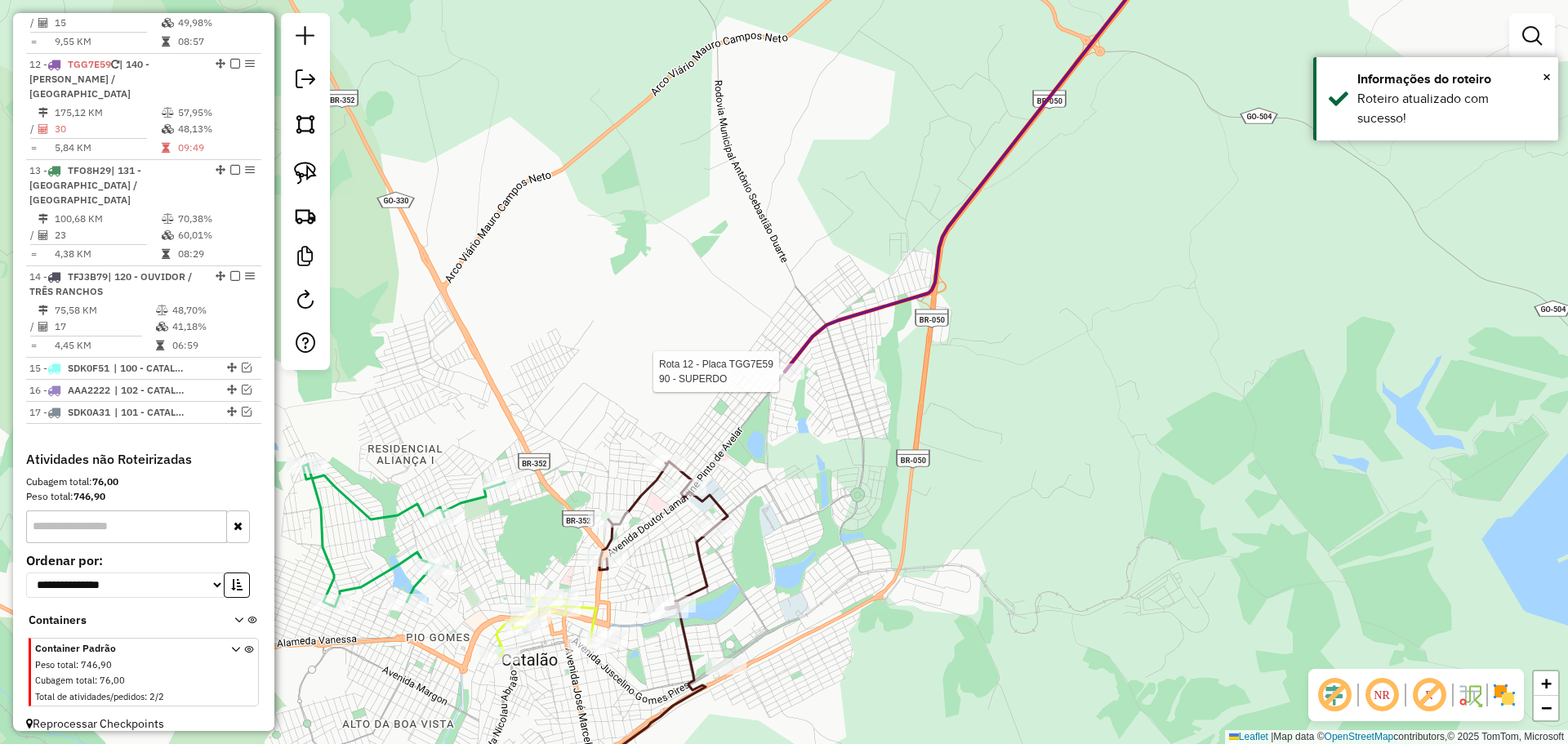
select select "*********"
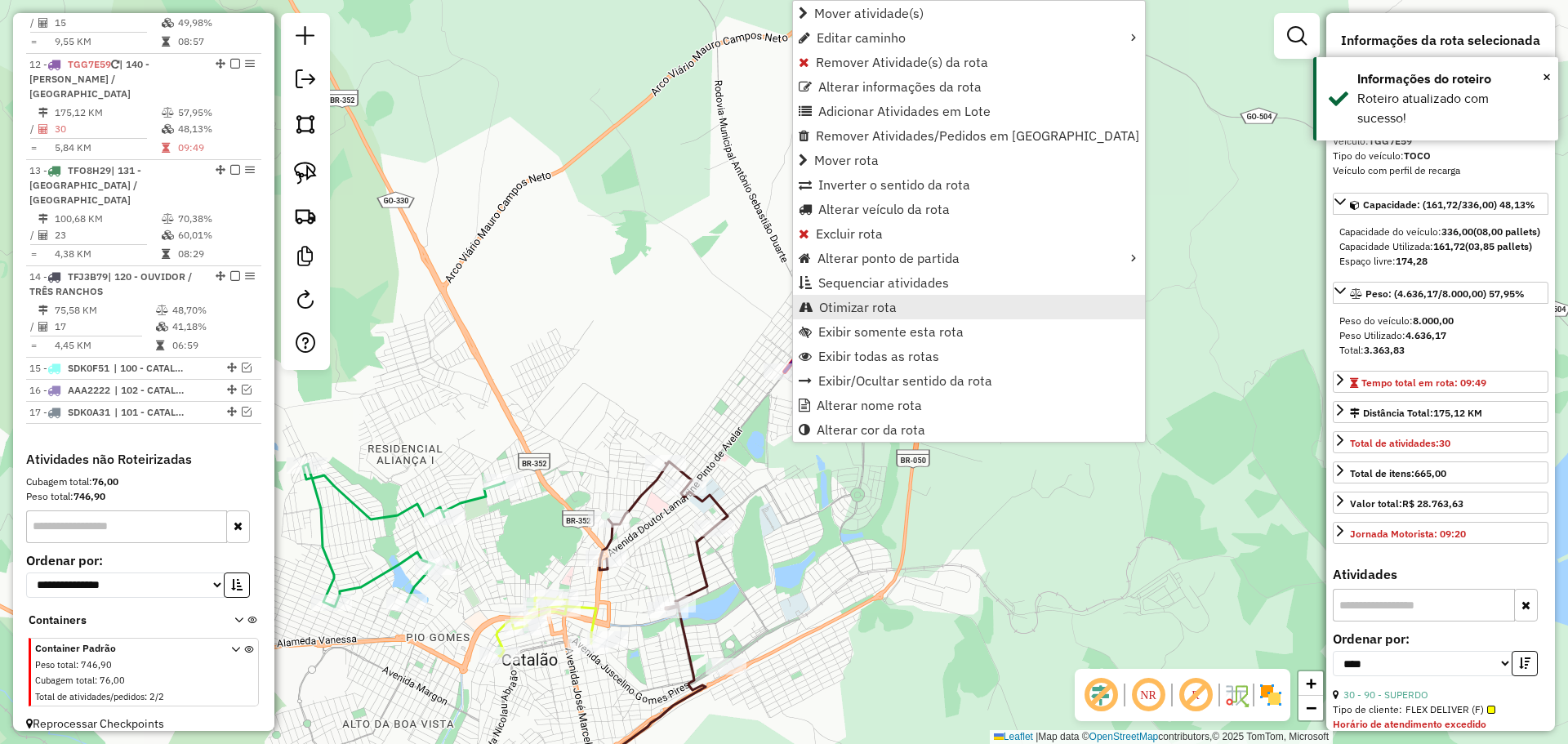
click at [877, 311] on span "Otimizar rota" at bounding box center [858, 307] width 78 height 13
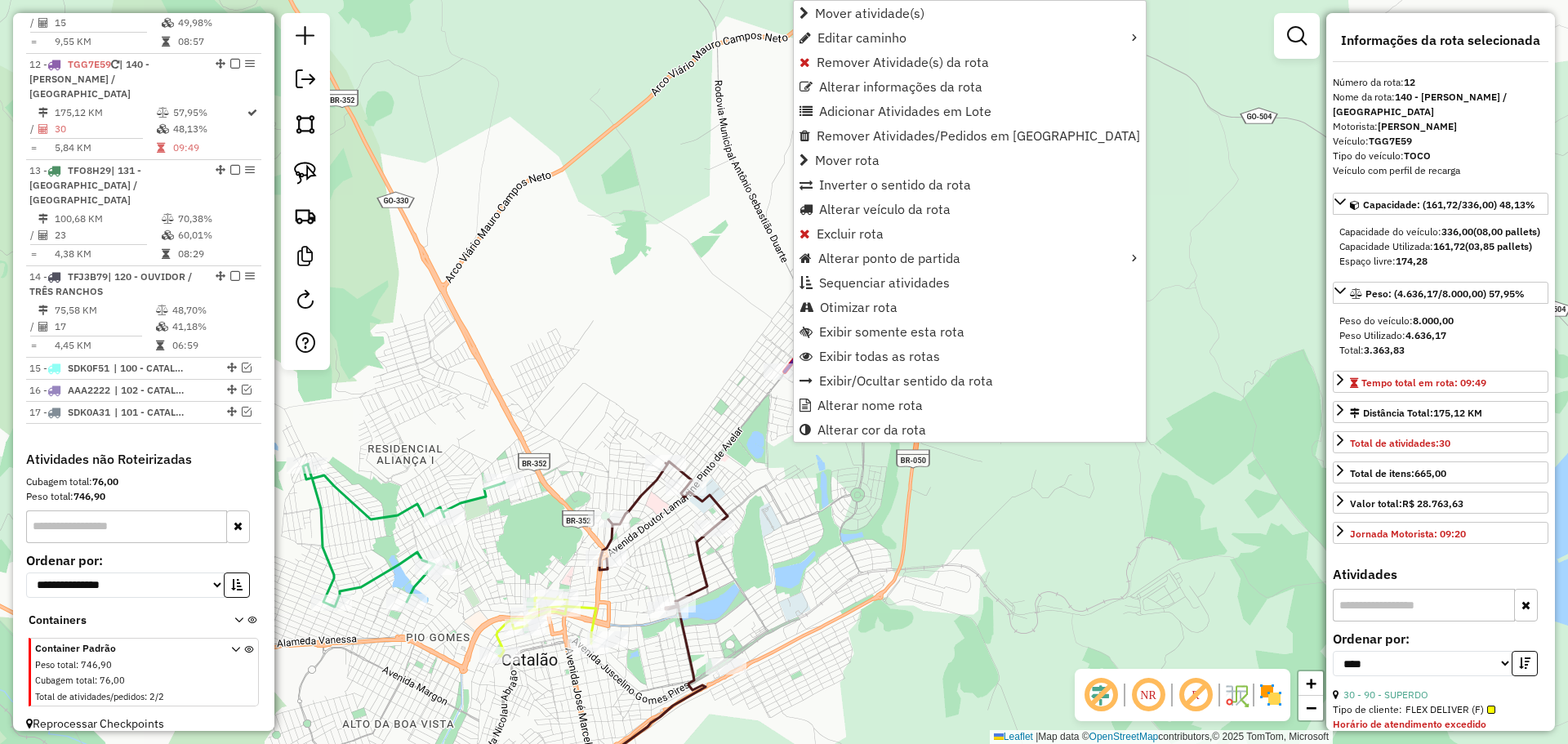
click at [793, 512] on div "Janela de atendimento Grade de atendimento Capacidade Transportadoras Veículos …" at bounding box center [784, 372] width 1568 height 744
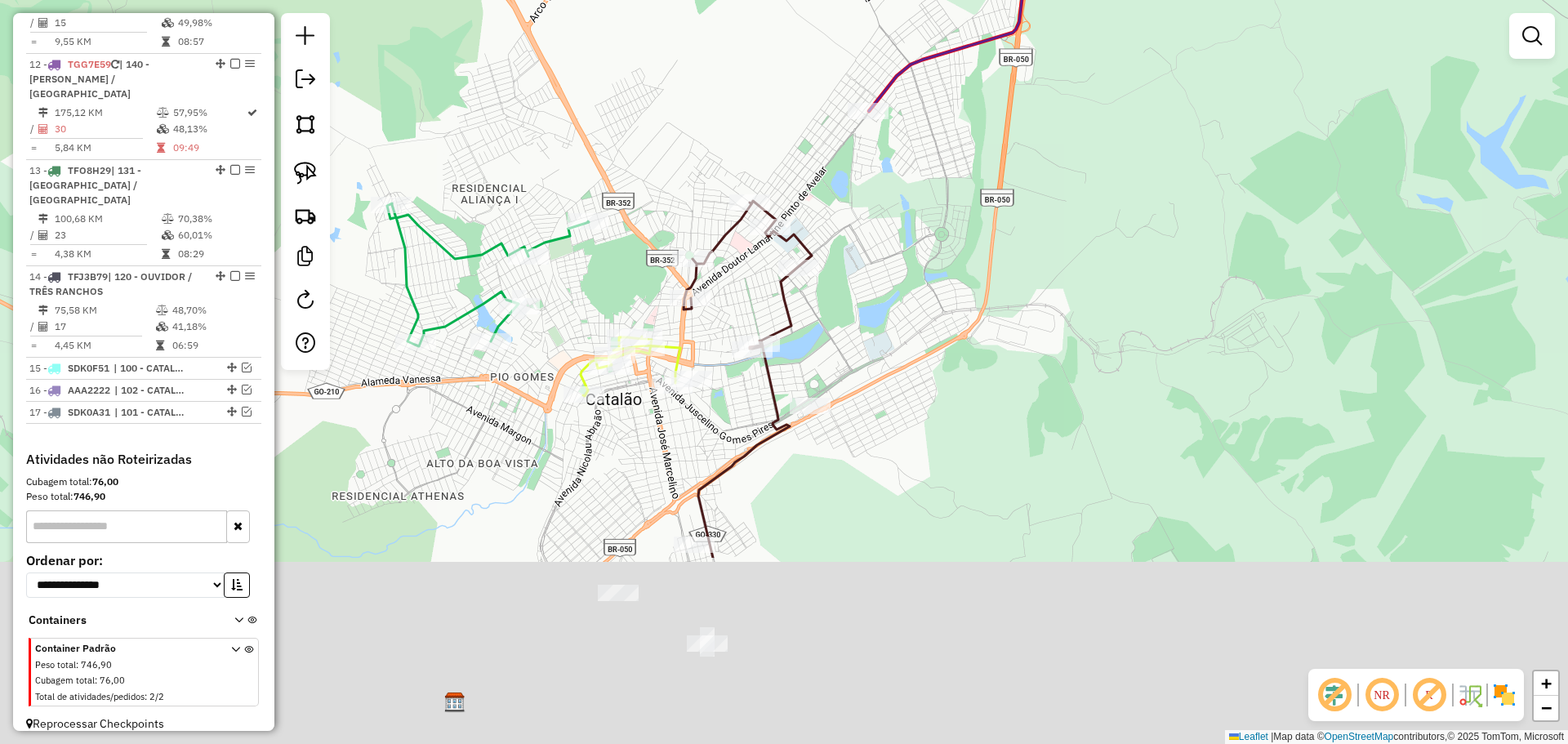
drag, startPoint x: 873, startPoint y: 451, endPoint x: 915, endPoint y: 311, distance: 146.2
click at [915, 311] on div "Janela de atendimento Grade de atendimento Capacidade Transportadoras Veículos …" at bounding box center [784, 372] width 1568 height 744
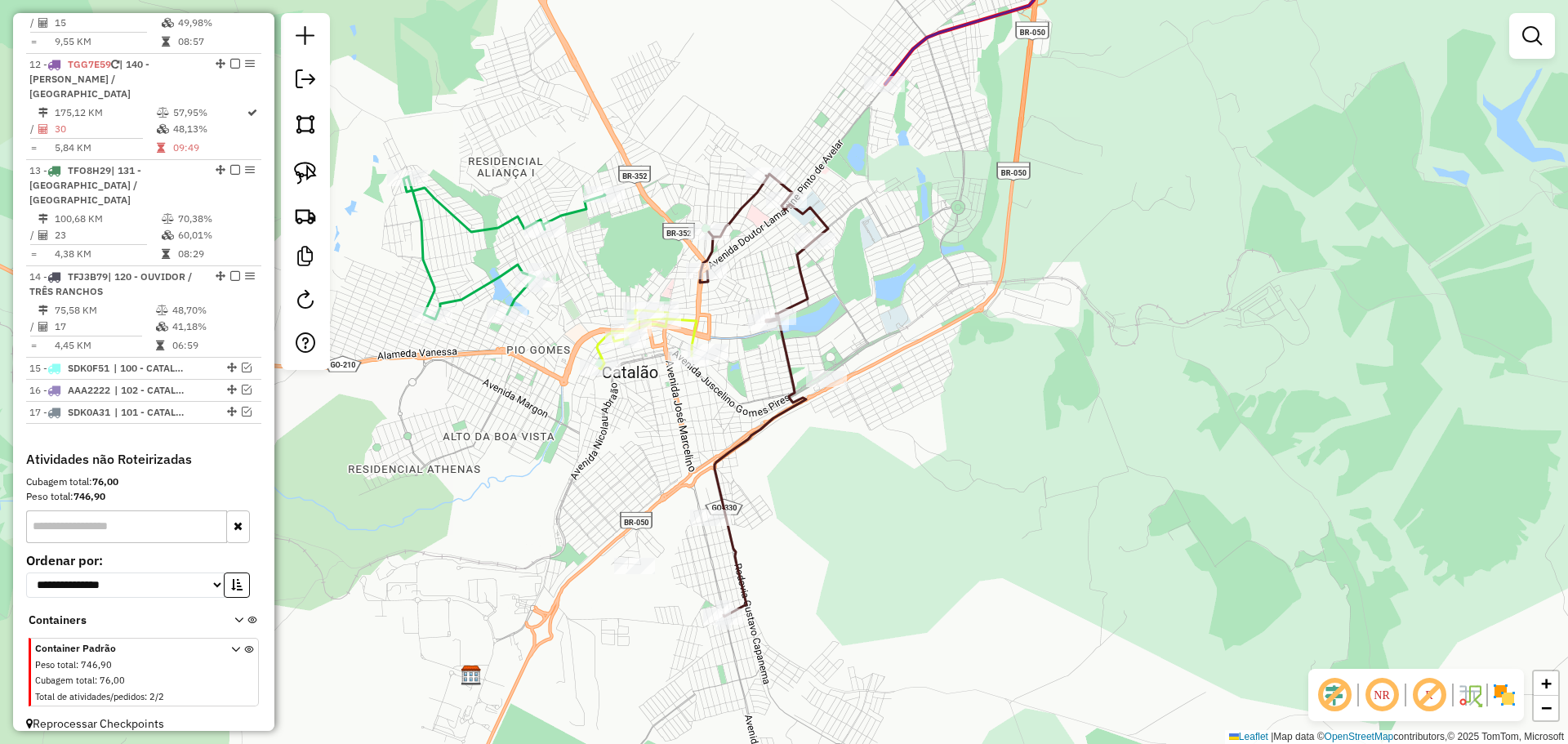
click at [938, 363] on div "Janela de atendimento Grade de atendimento Capacidade Transportadoras Veículos …" at bounding box center [784, 372] width 1568 height 744
click at [304, 171] on img at bounding box center [306, 173] width 23 height 23
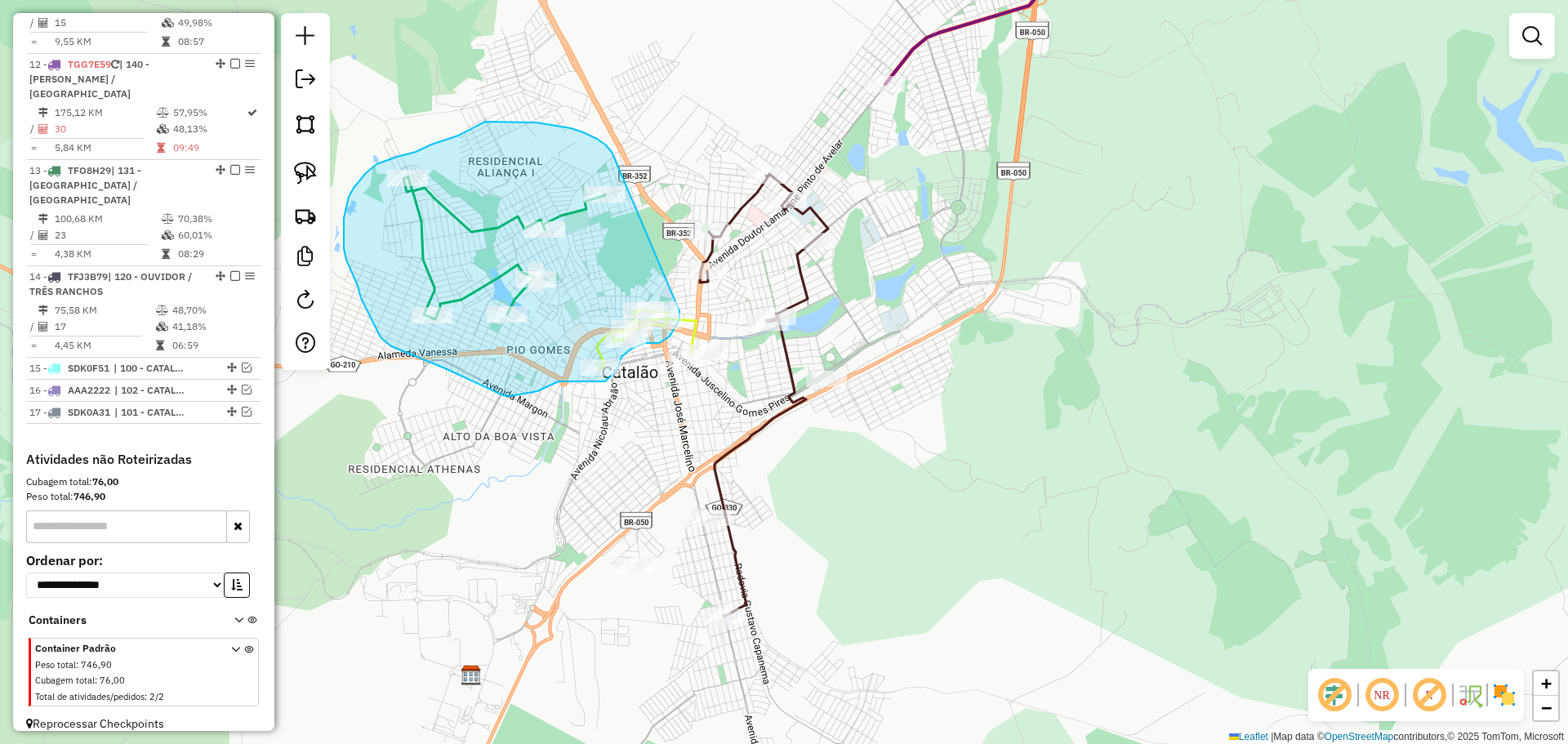
drag, startPoint x: 612, startPoint y: 152, endPoint x: 644, endPoint y: 300, distance: 151.4
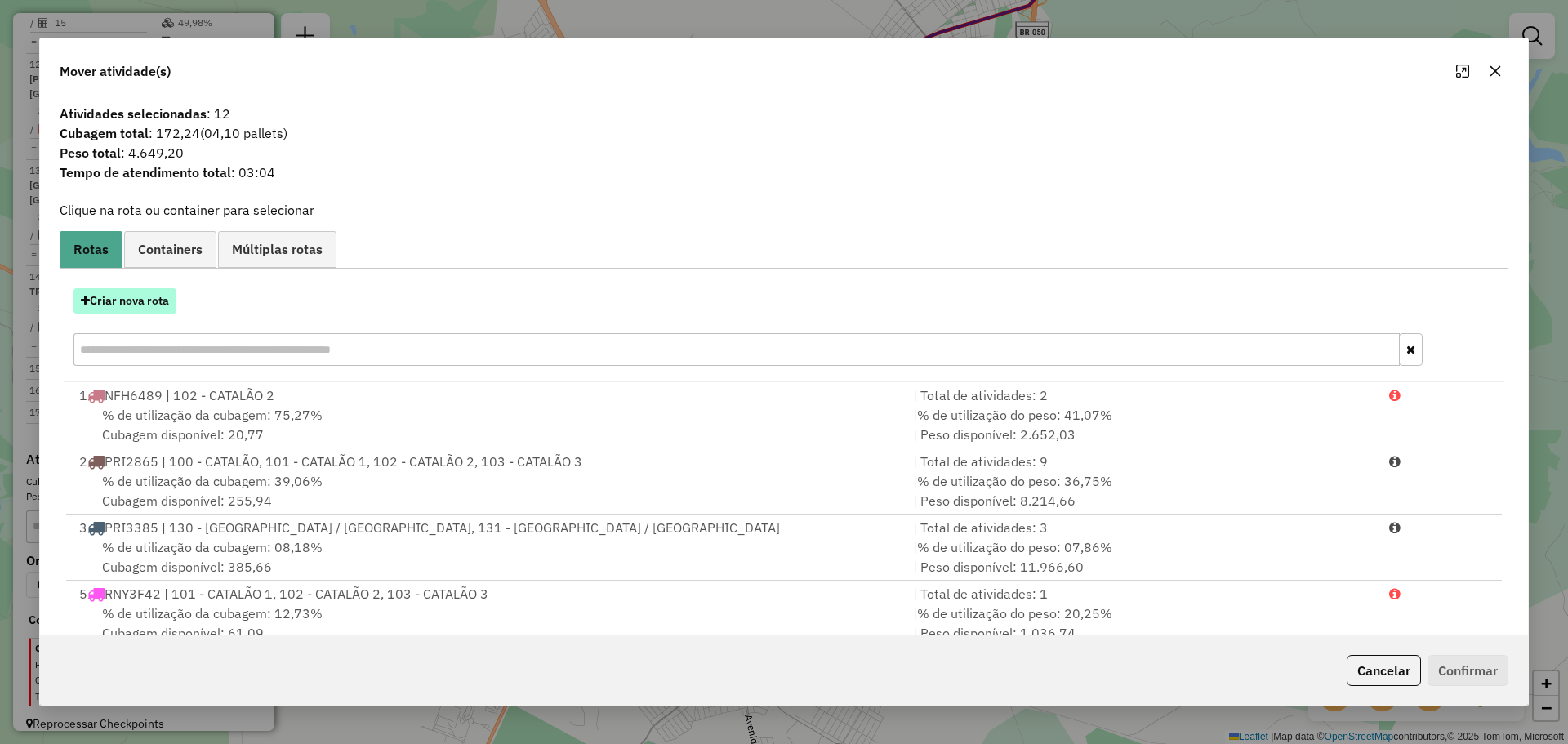
click at [155, 301] on button "Criar nova rota" at bounding box center [124, 301] width 103 height 26
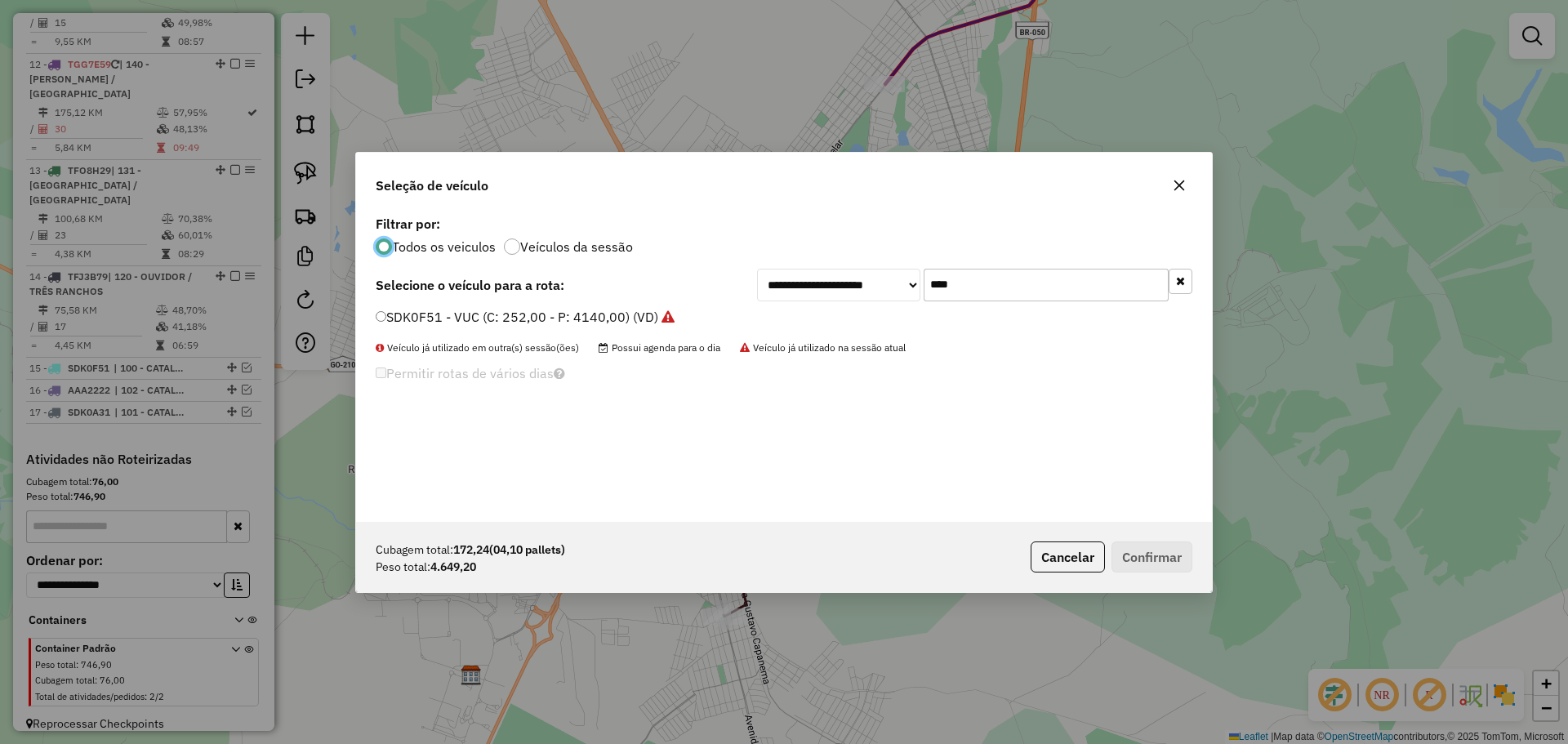
scroll to position [9, 5]
click at [1003, 288] on input "****" at bounding box center [1046, 285] width 245 height 32
type input "****"
click at [428, 312] on label "PRI3395 - TRUCK BAU - 420 - 12987 (C: 420,00 - P: 12987,00) (VD)" at bounding box center [595, 316] width 437 height 20
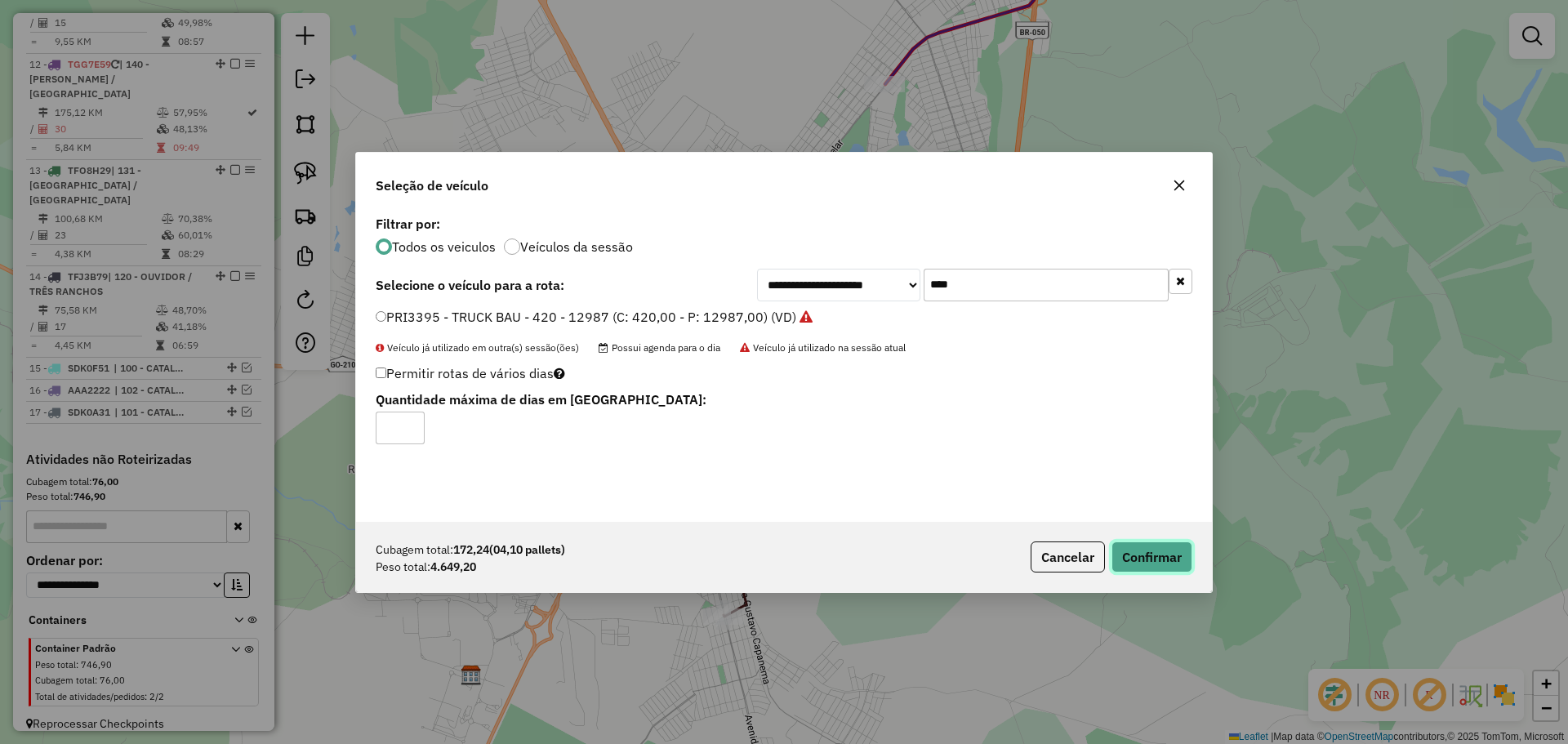
click at [1133, 542] on button "Confirmar" at bounding box center [1151, 557] width 81 height 31
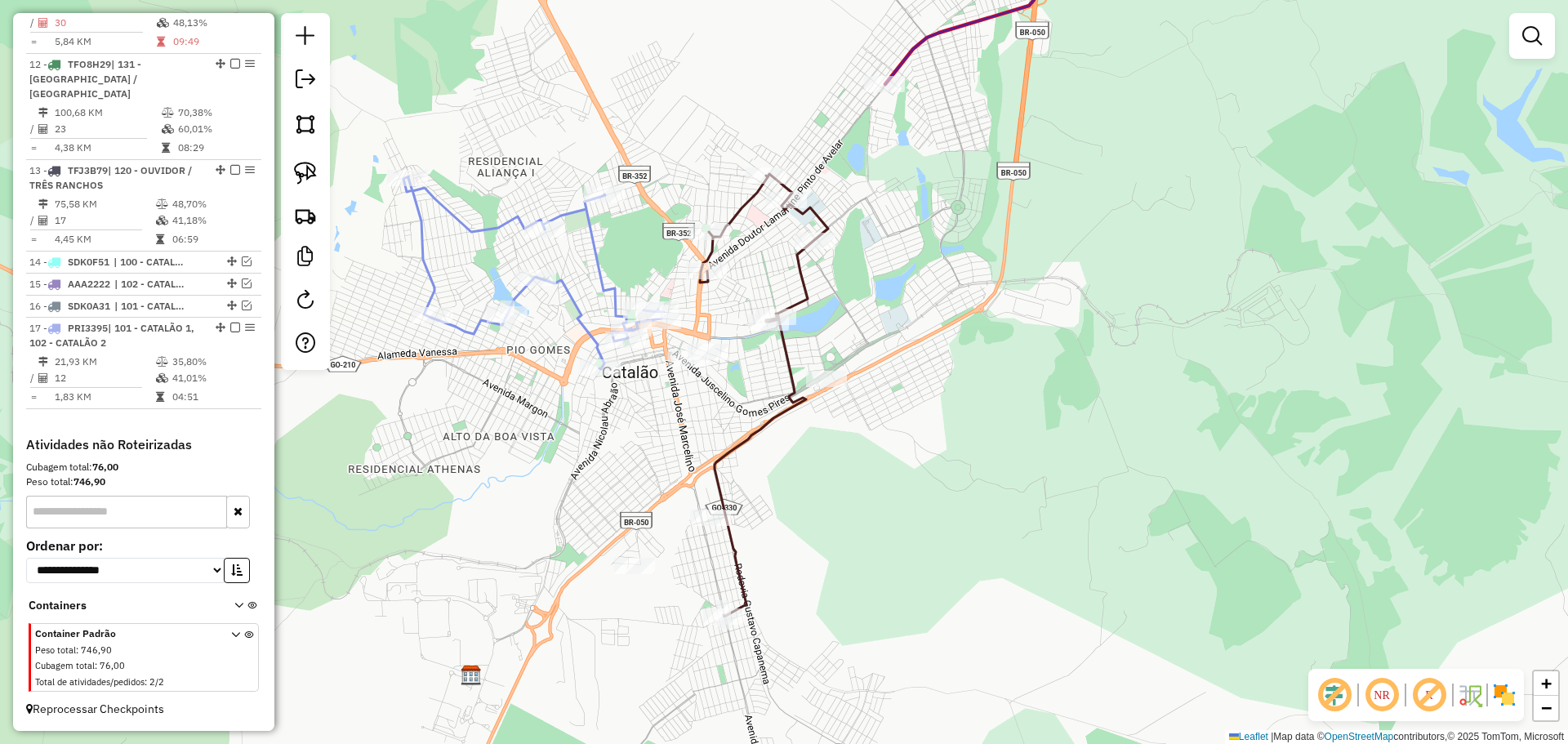
scroll to position [1558, 0]
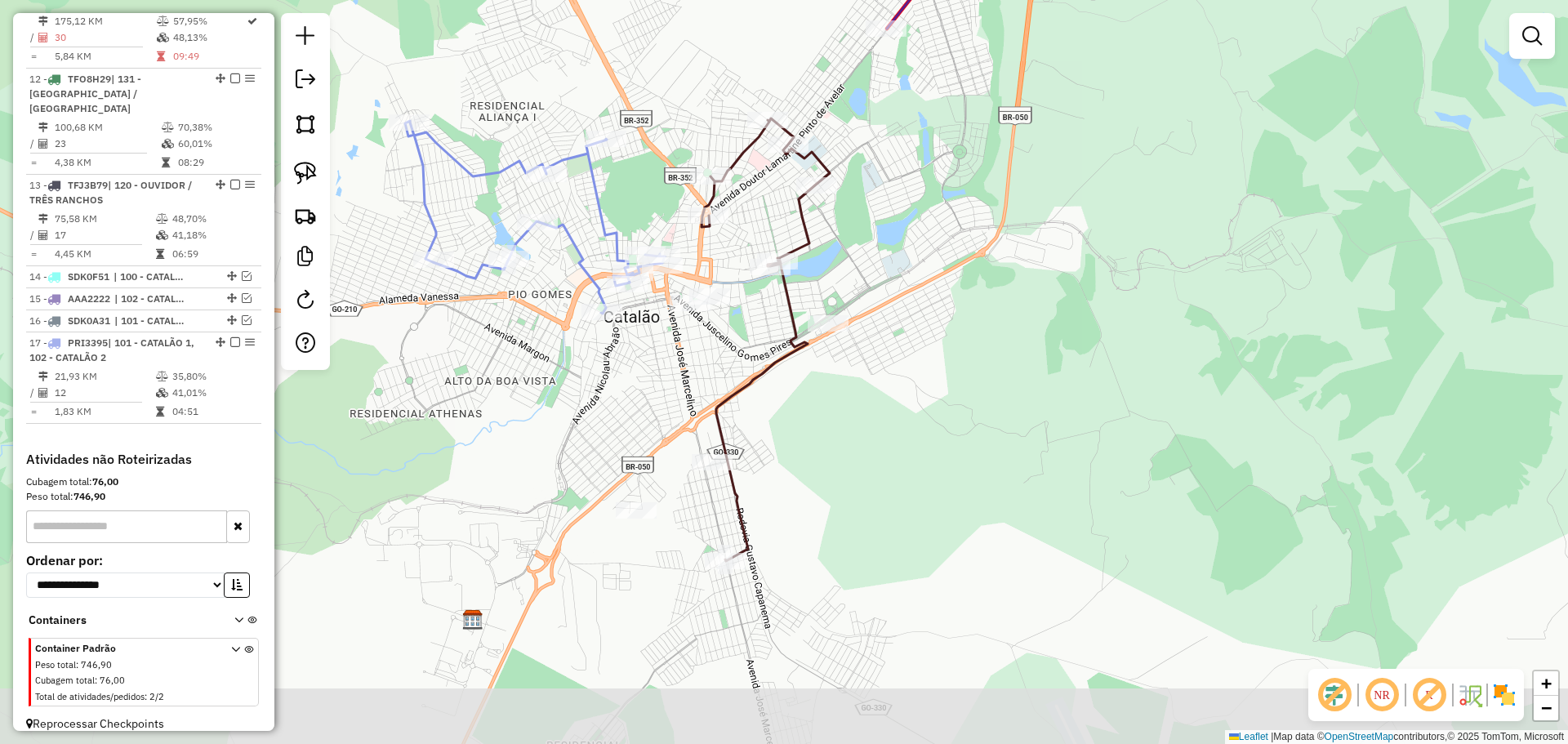
drag, startPoint x: 831, startPoint y: 467, endPoint x: 836, endPoint y: 388, distance: 79.2
click at [836, 388] on div "Janela de atendimento Grade de atendimento Capacidade Transportadoras Veículos …" at bounding box center [784, 372] width 1568 height 744
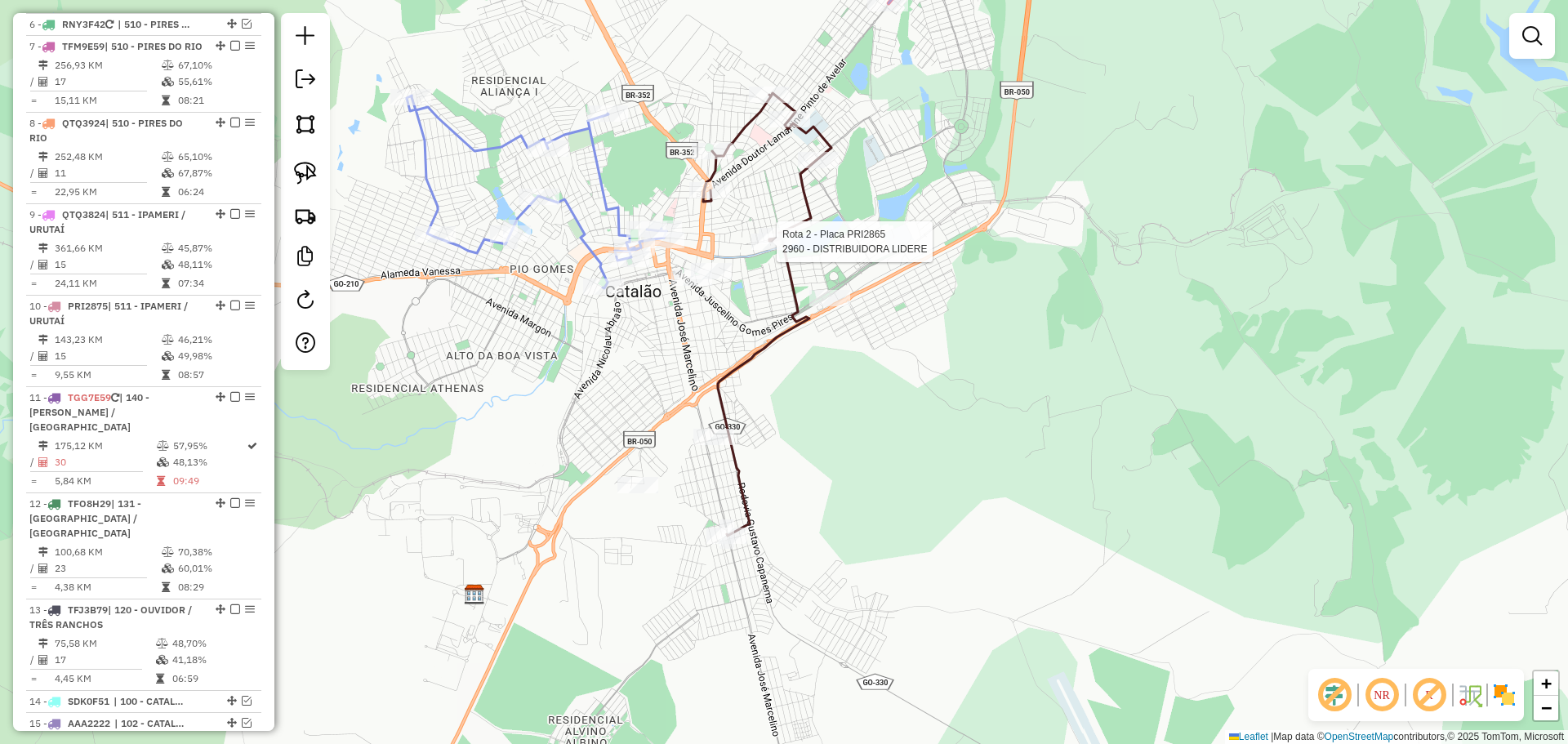
select select "*********"
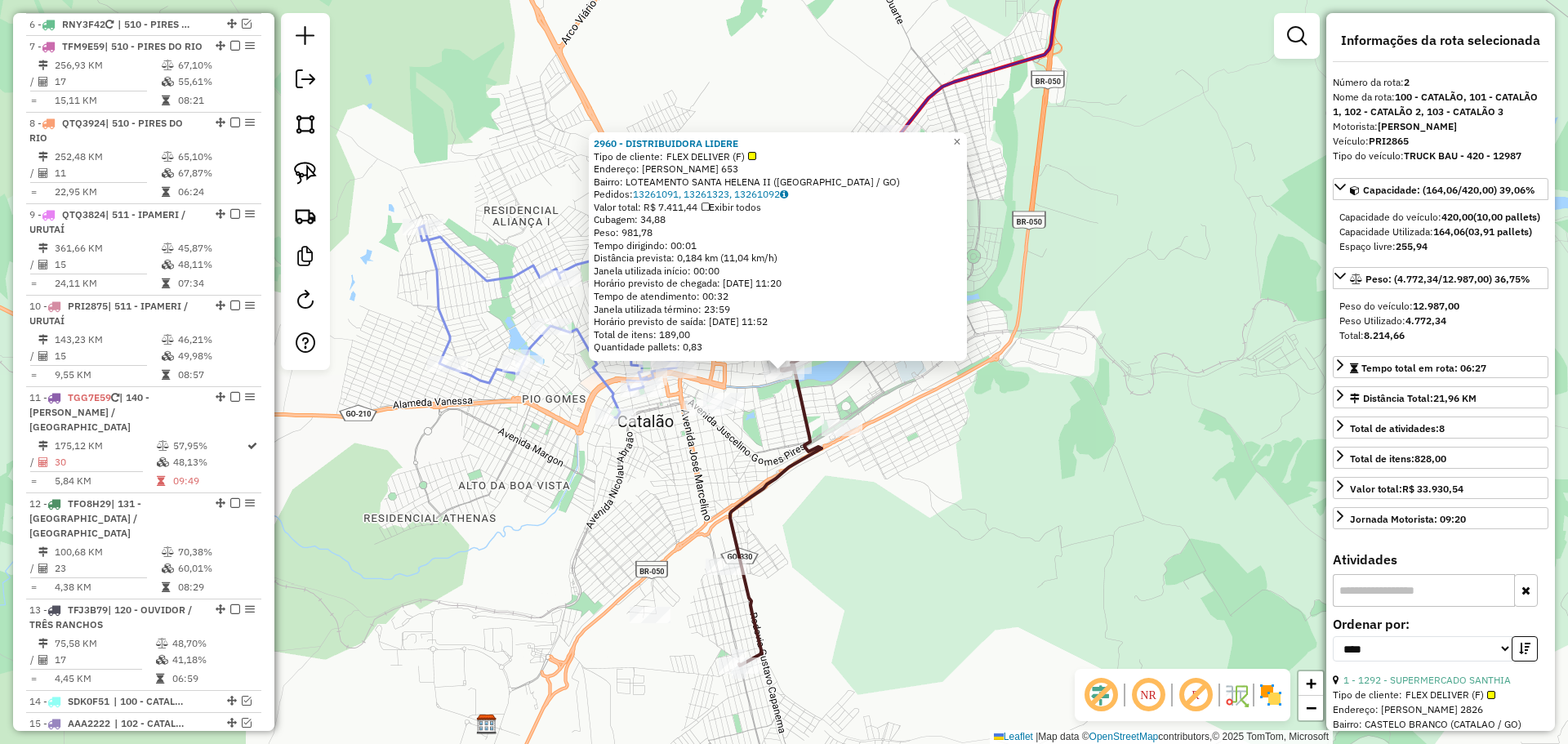
scroll to position [709, 0]
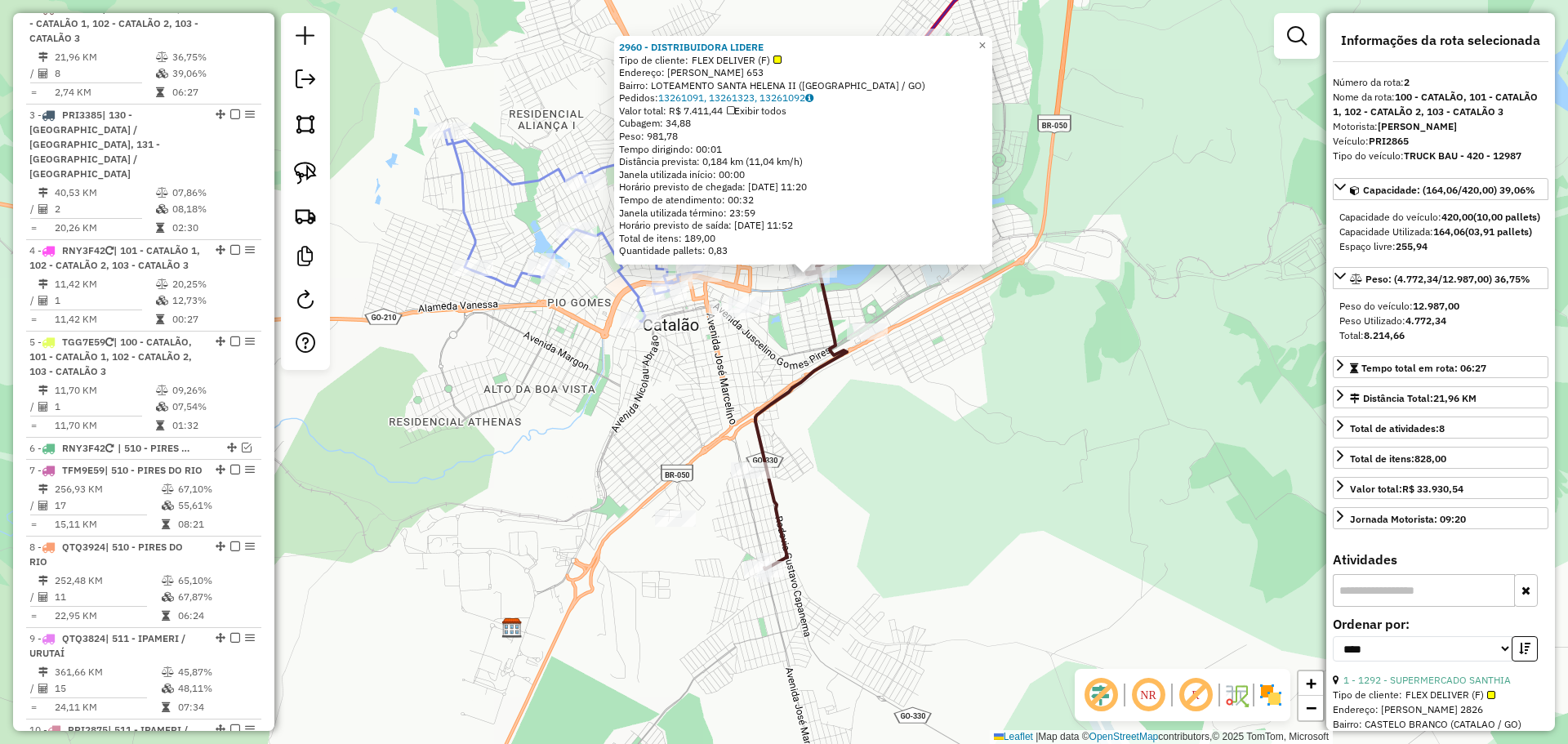
drag, startPoint x: 935, startPoint y: 565, endPoint x: 949, endPoint y: 511, distance: 55.8
click at [949, 511] on div "2960 - DISTRIBUIDORA LIDERE Tipo de cliente: FLEX DELIVER (F) Endereço: [PERSON…" at bounding box center [784, 372] width 1568 height 744
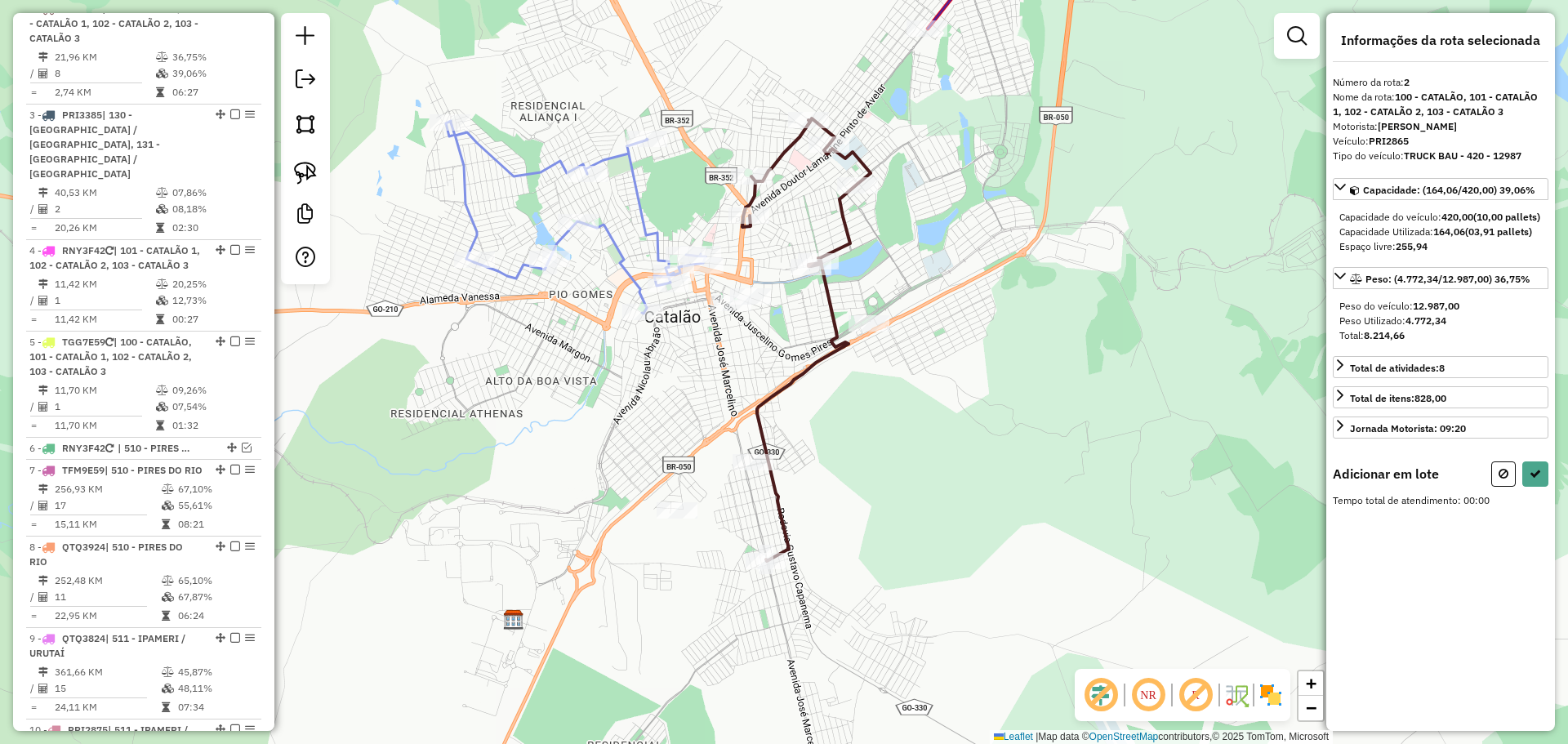
drag, startPoint x: 308, startPoint y: 174, endPoint x: 434, endPoint y: 213, distance: 131.9
click at [308, 173] on img at bounding box center [306, 173] width 23 height 23
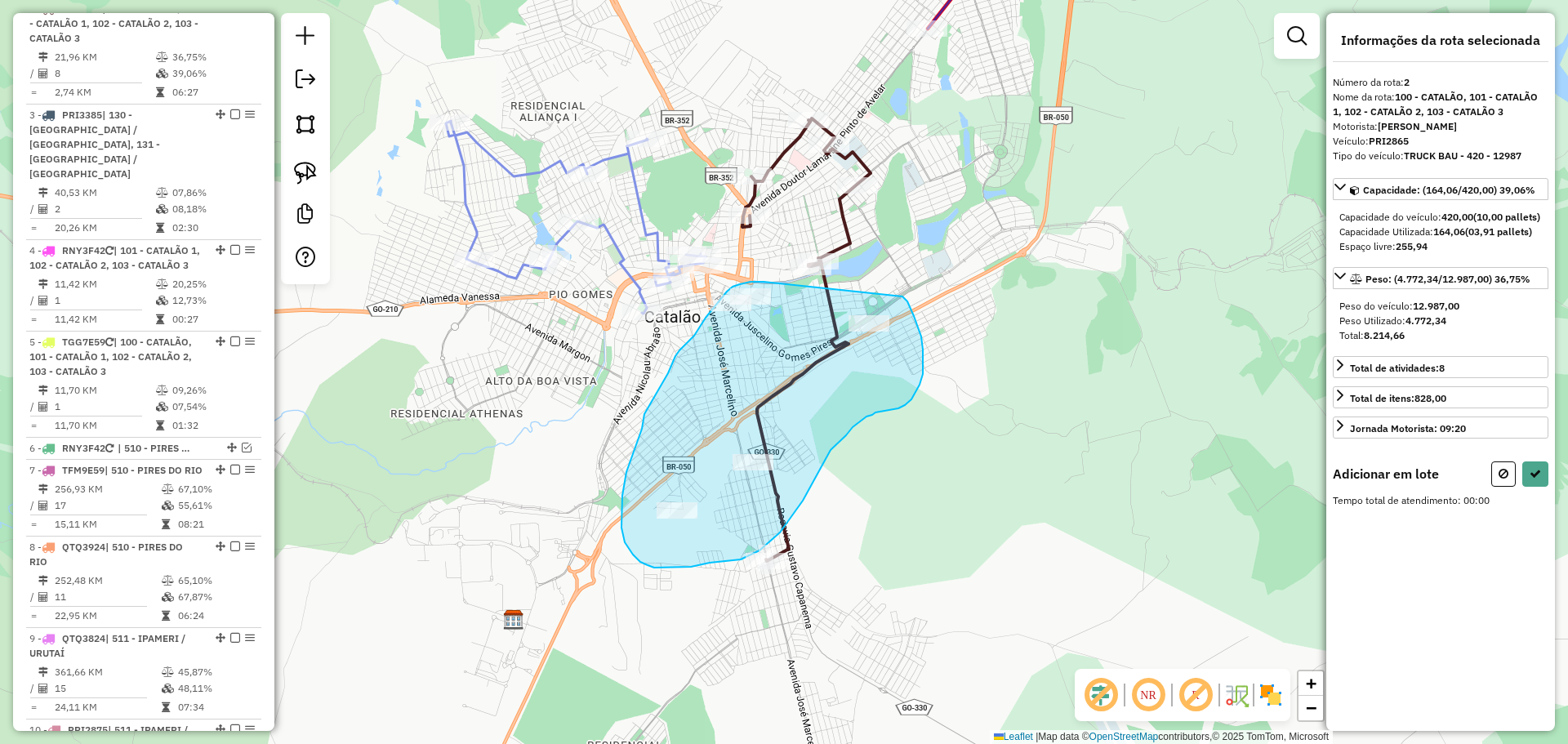
drag, startPoint x: 764, startPoint y: 282, endPoint x: 877, endPoint y: 296, distance: 113.9
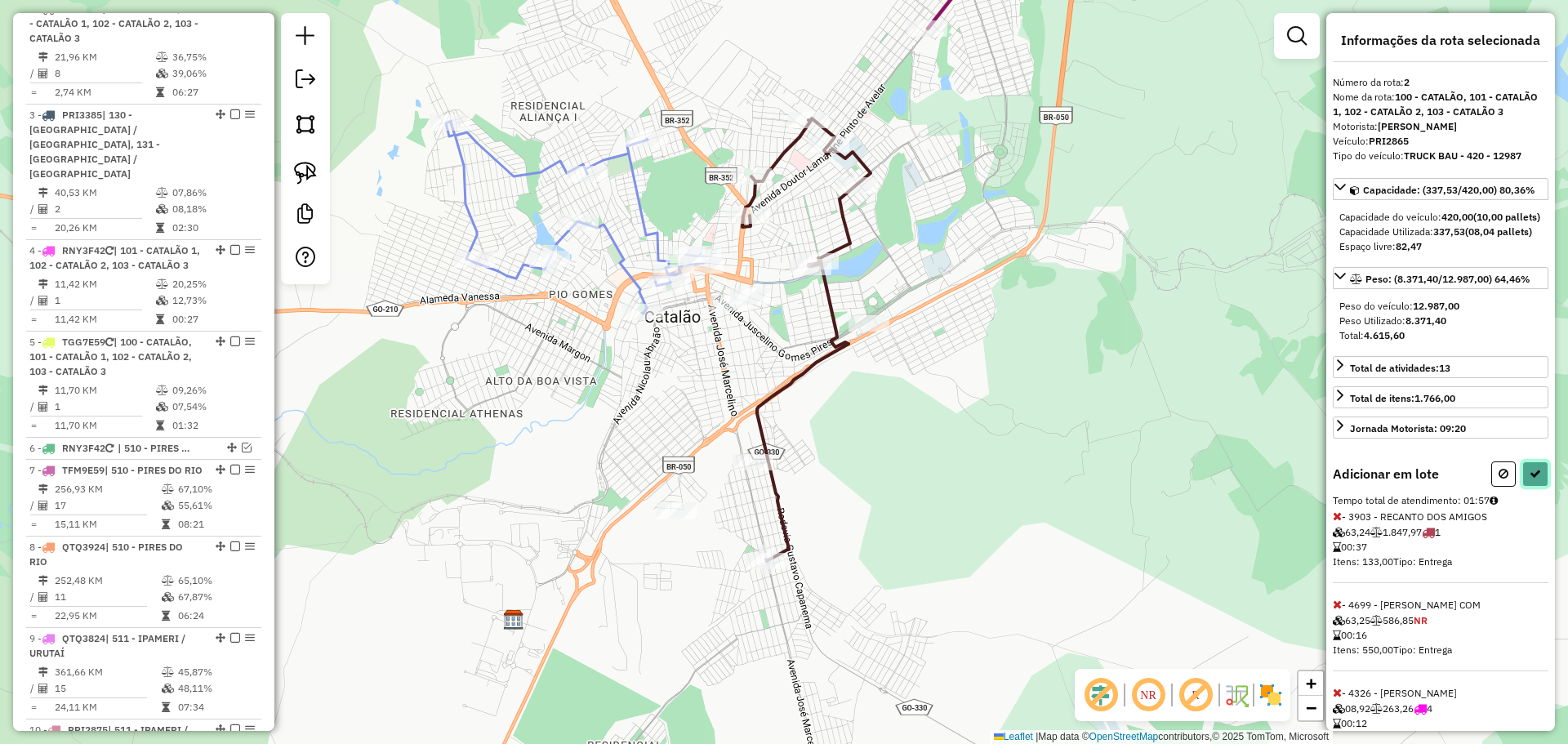
click at [1529, 480] on icon at bounding box center [1535, 474] width 11 height 11
select select "*********"
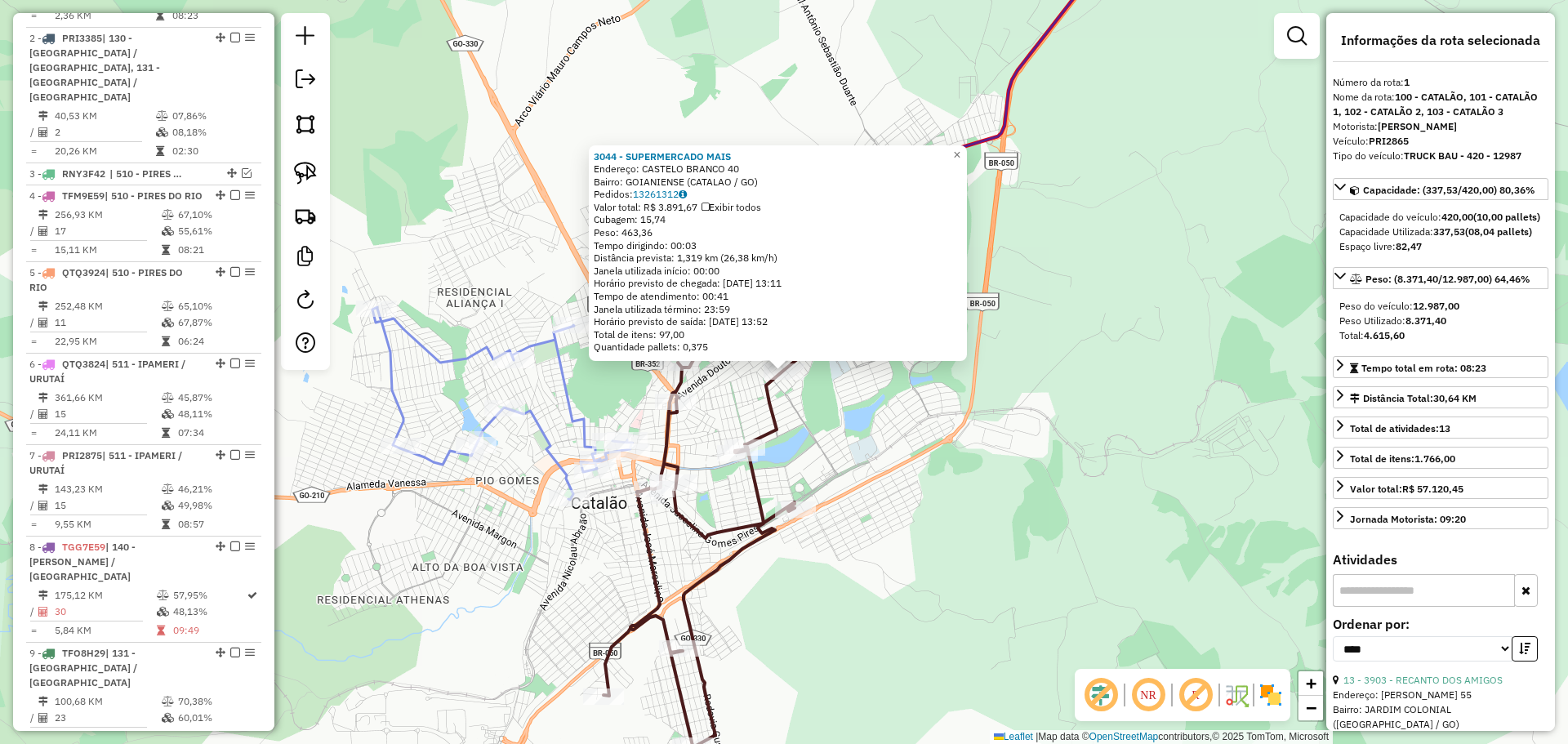
scroll to position [632, 0]
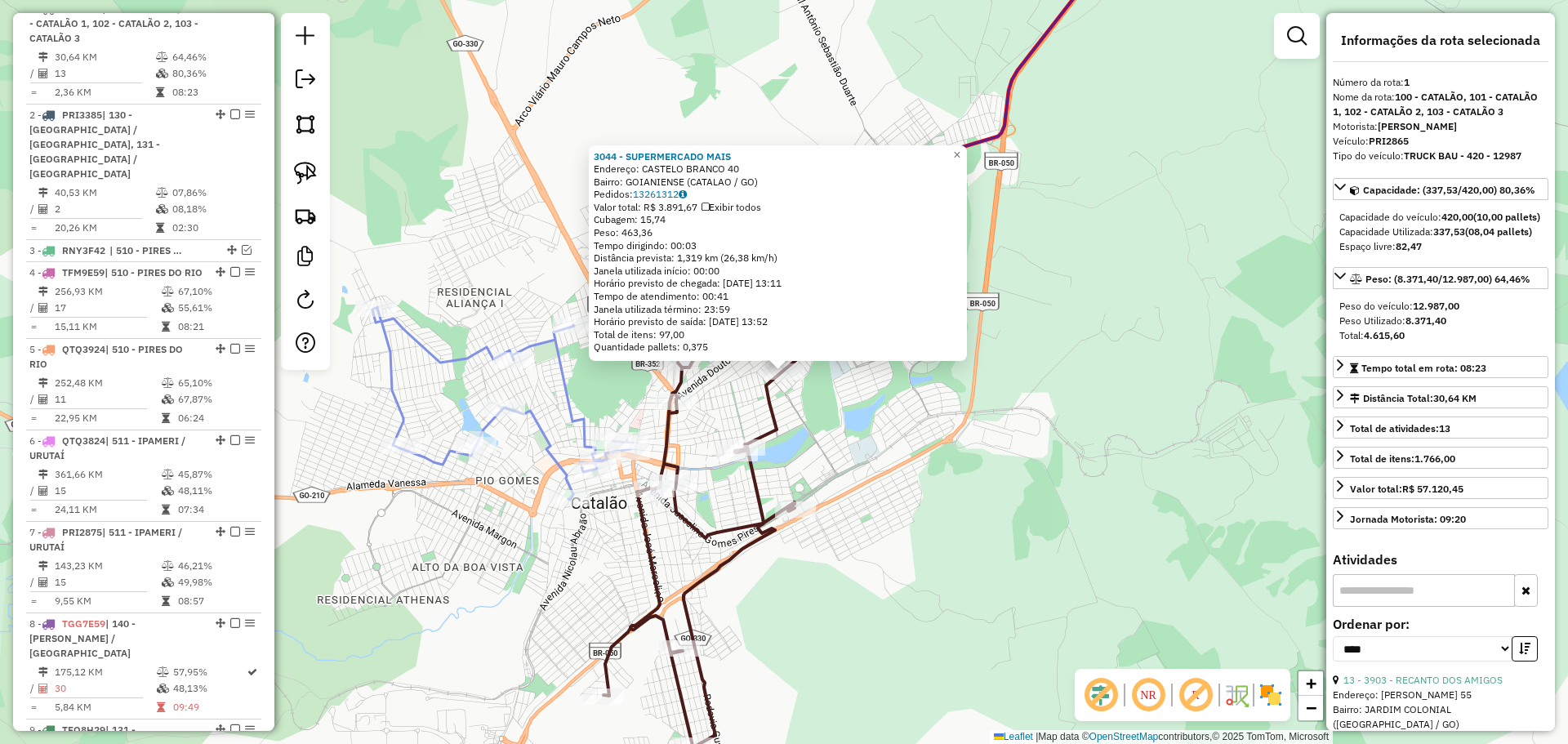
click at [944, 427] on div "3044 - SUPERMERCADO MAIS Endereço: CASTELO BRANCO 40 Bairro: GOIANIENSE (CATALA…" at bounding box center [784, 372] width 1568 height 744
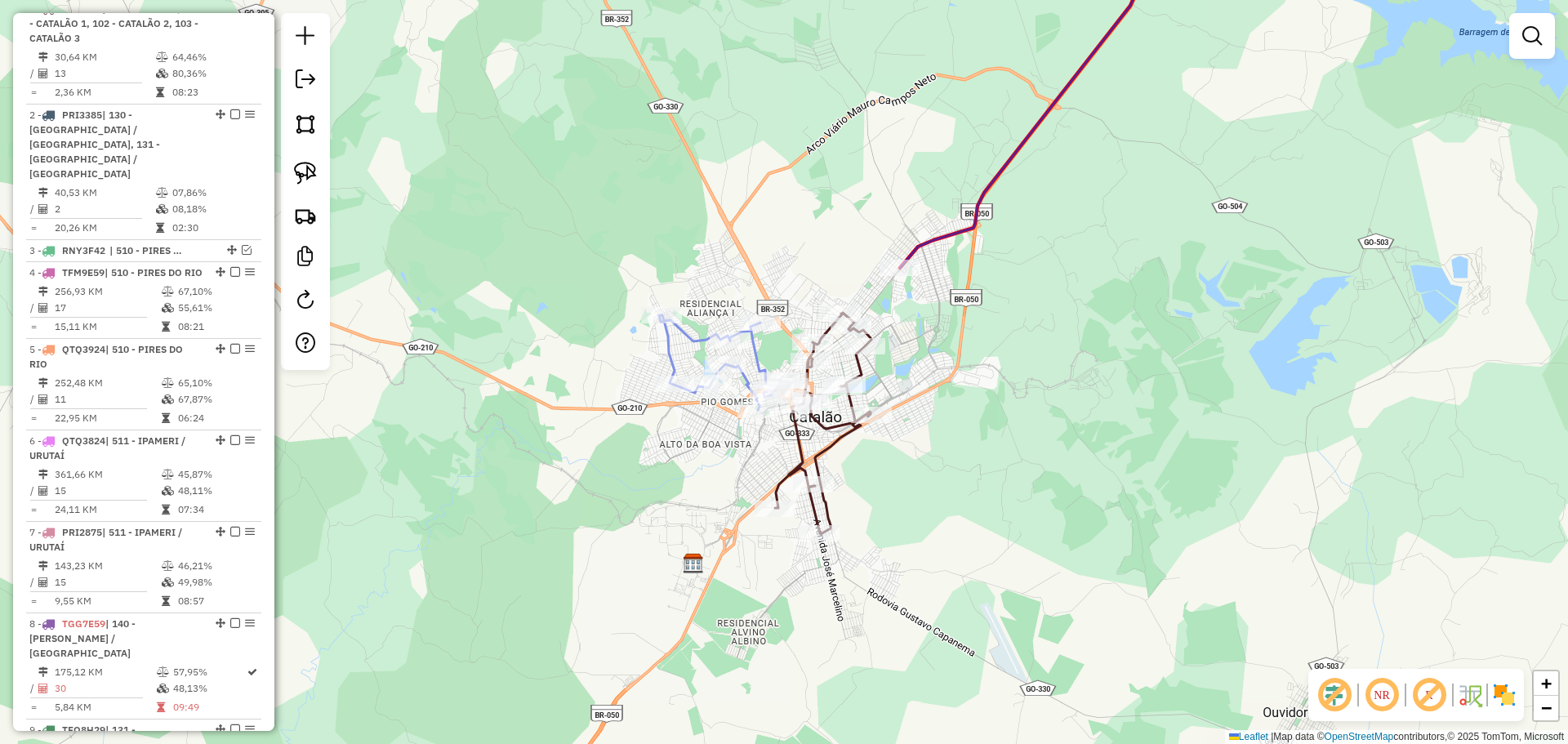
click at [973, 437] on div "Janela de atendimento Grade de atendimento Capacidade Transportadoras Veículos …" at bounding box center [784, 372] width 1568 height 744
select select "*********"
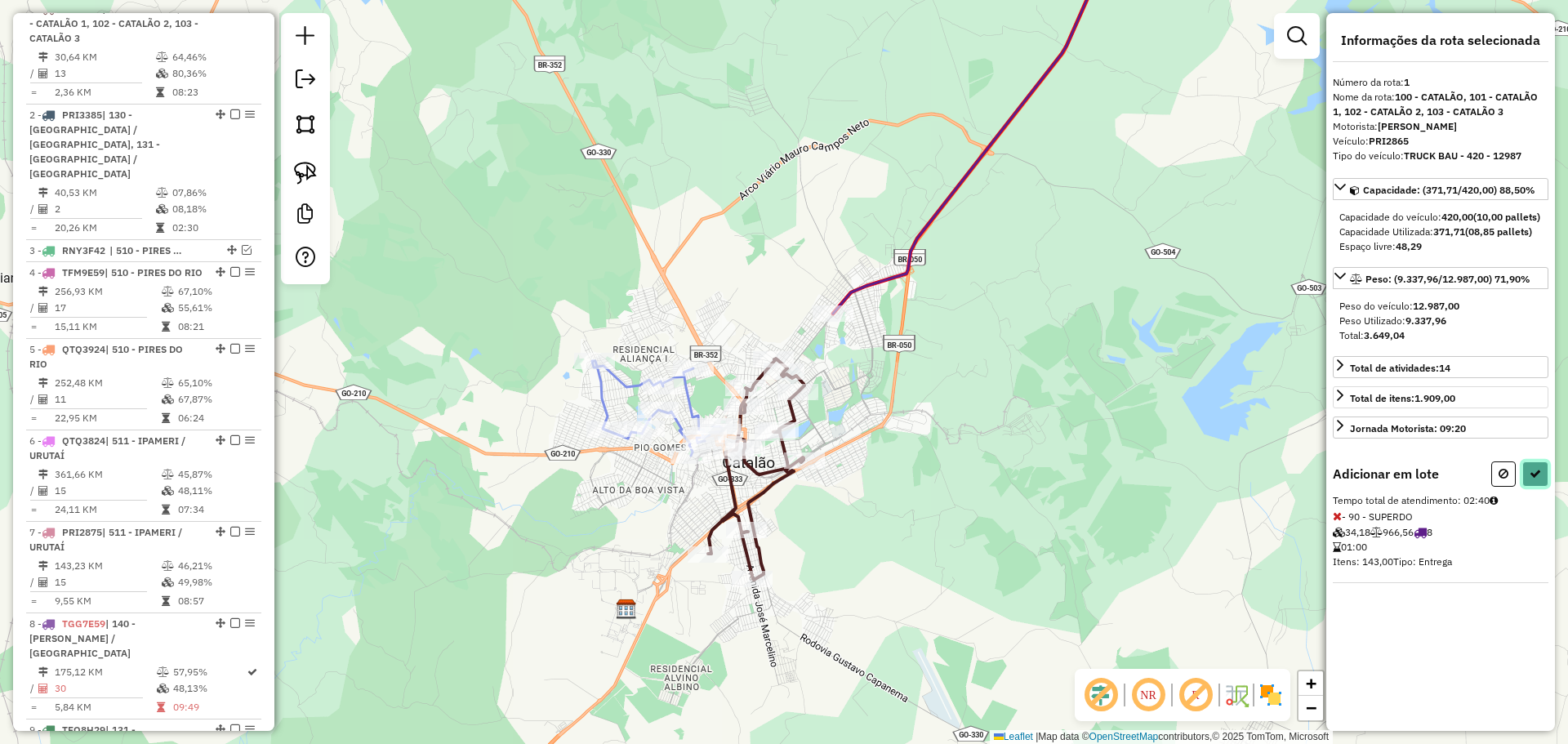
click at [1535, 480] on icon at bounding box center [1535, 474] width 11 height 11
select select "*********"
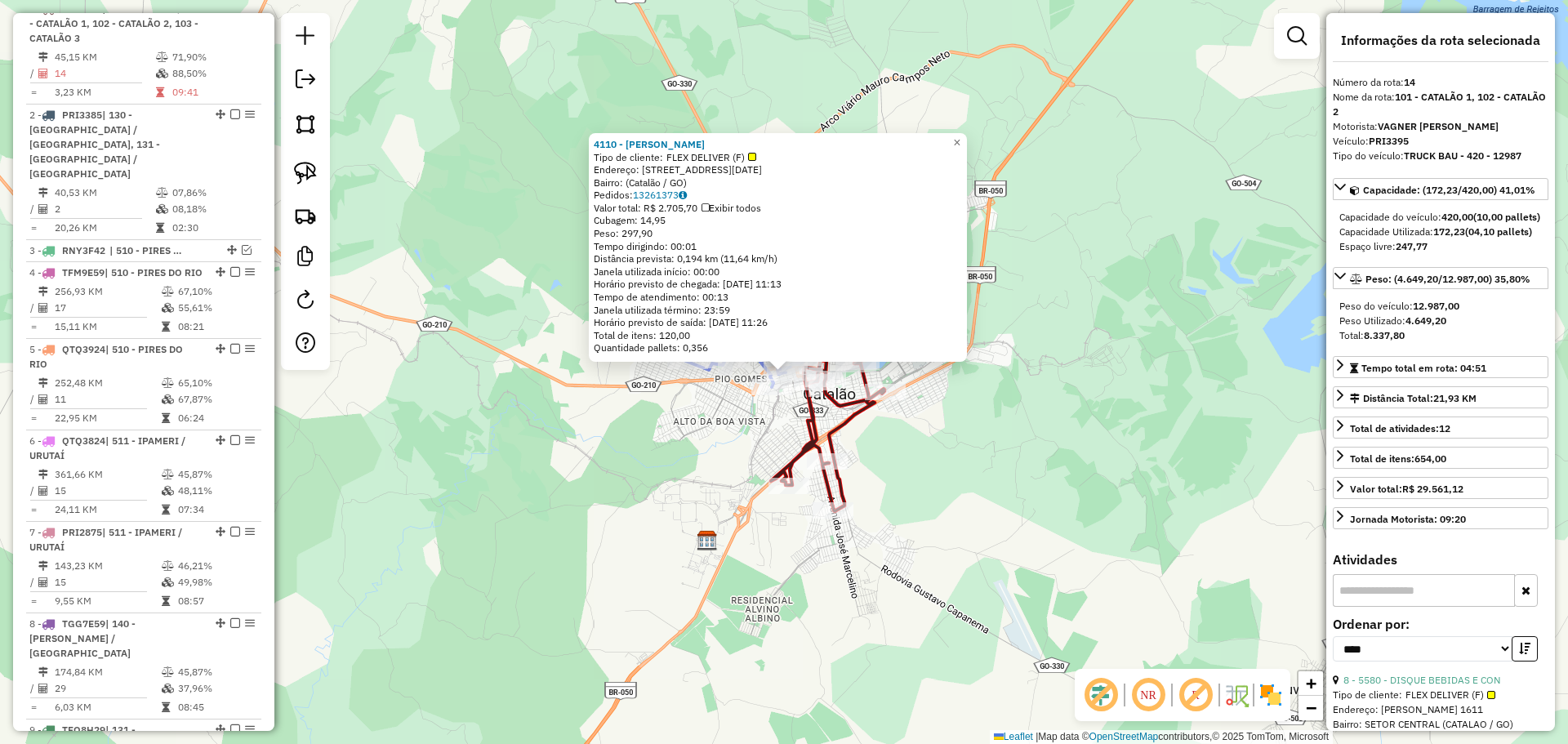
scroll to position [1011, 0]
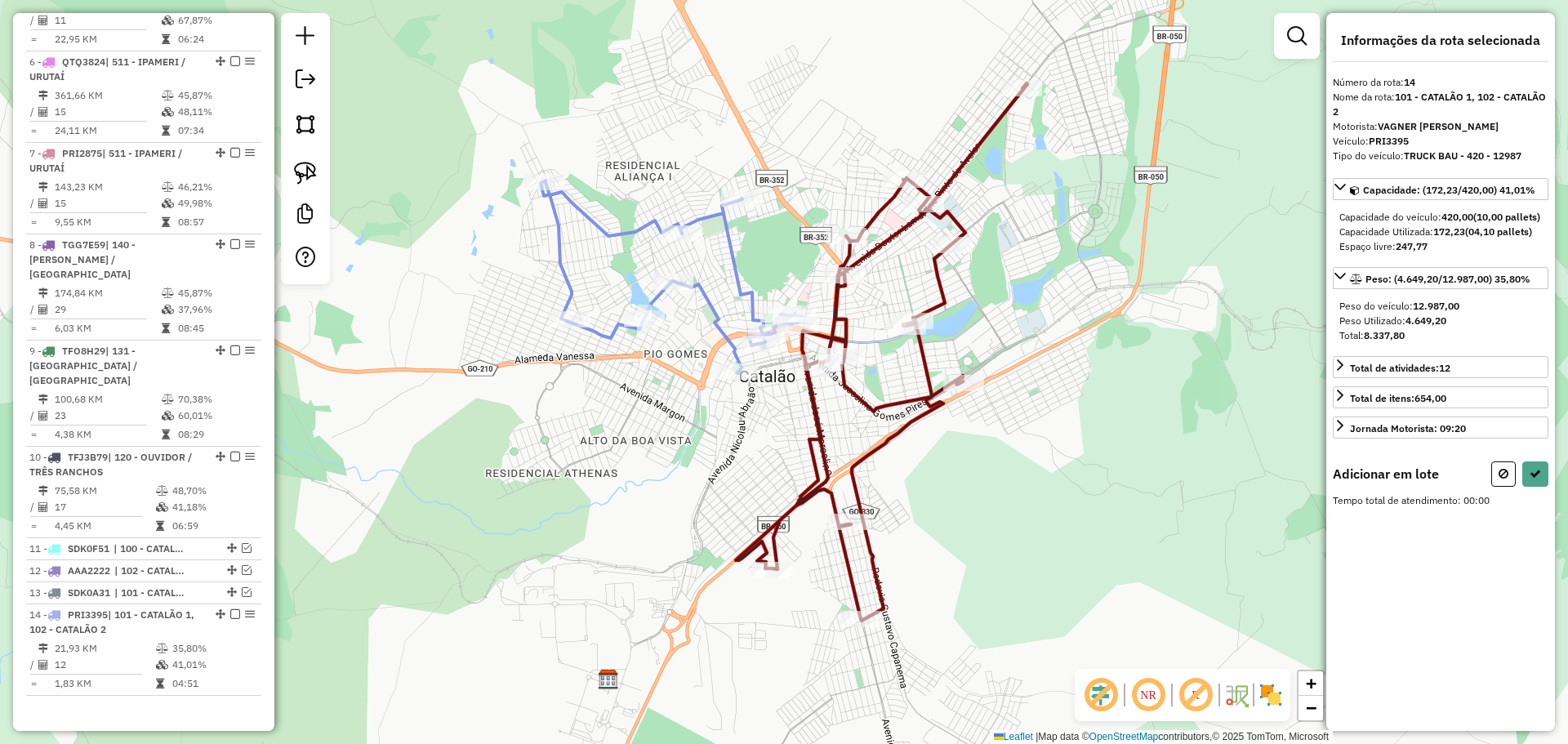
drag, startPoint x: 778, startPoint y: 439, endPoint x: 784, endPoint y: 424, distance: 16.2
click at [776, 437] on div "Janela de atendimento Grade de atendimento Capacidade Transportadoras Veículos …" at bounding box center [784, 372] width 1568 height 744
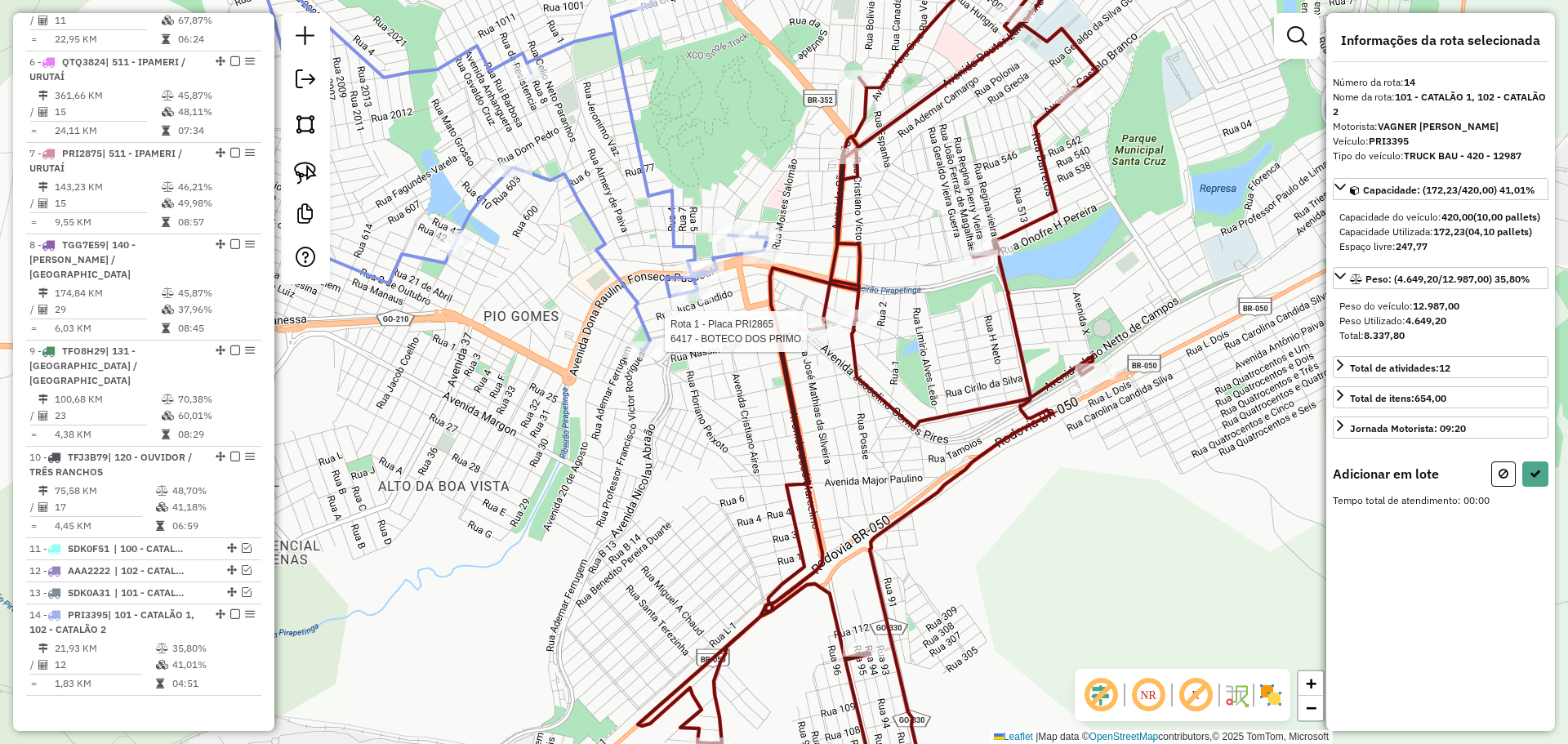
click at [806, 340] on div at bounding box center [811, 331] width 41 height 16
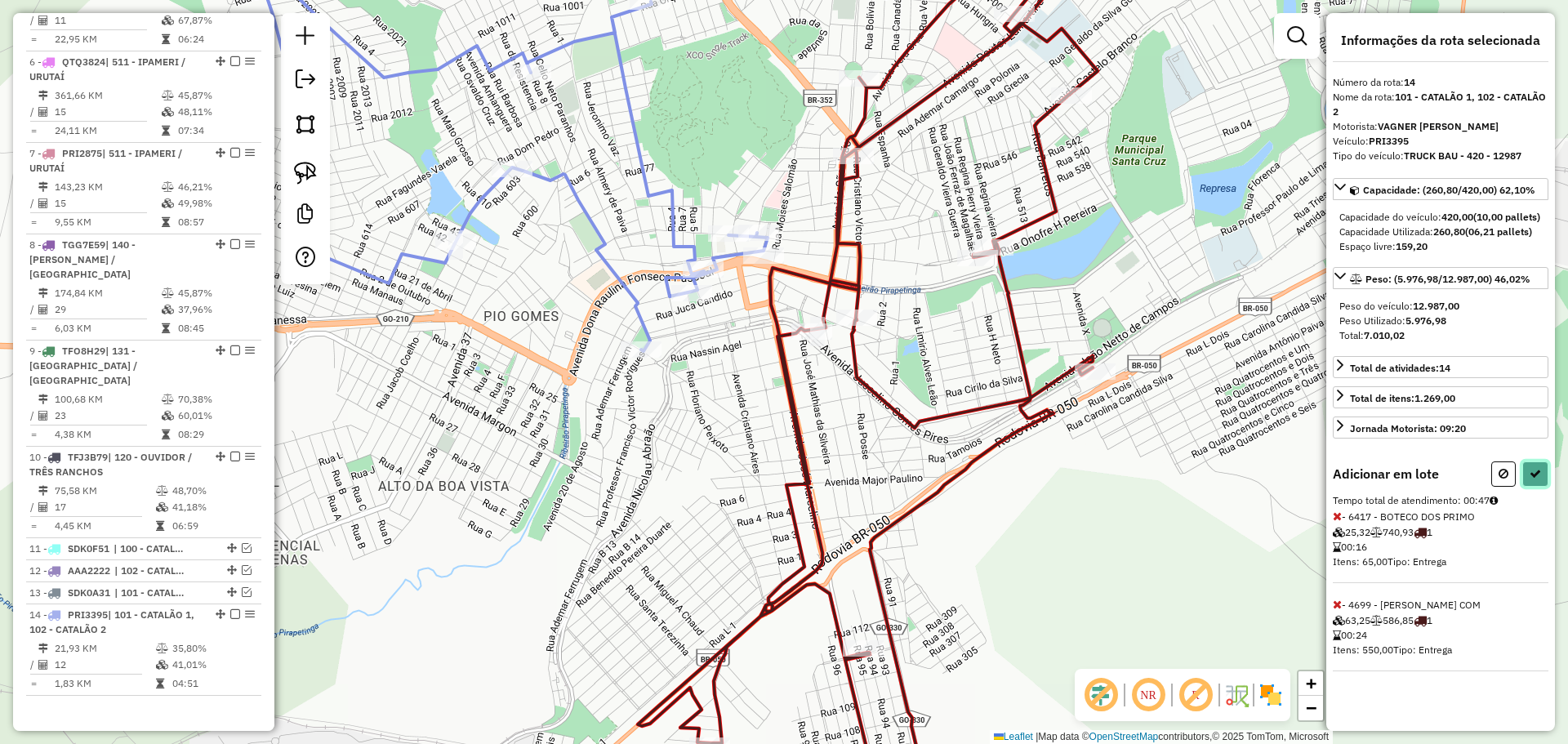
click at [1541, 485] on button at bounding box center [1536, 474] width 27 height 26
select select "*********"
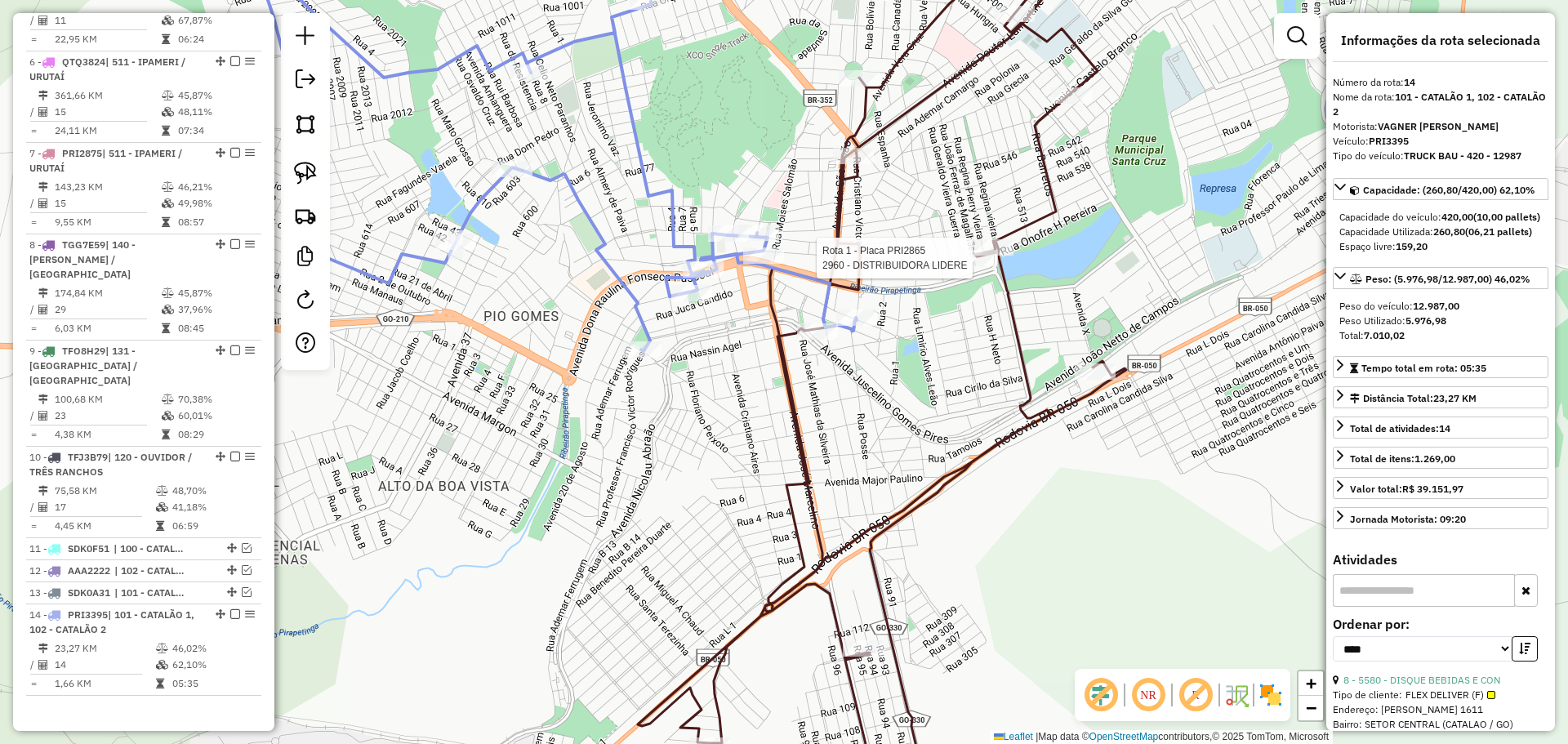
click at [970, 266] on div at bounding box center [977, 258] width 41 height 16
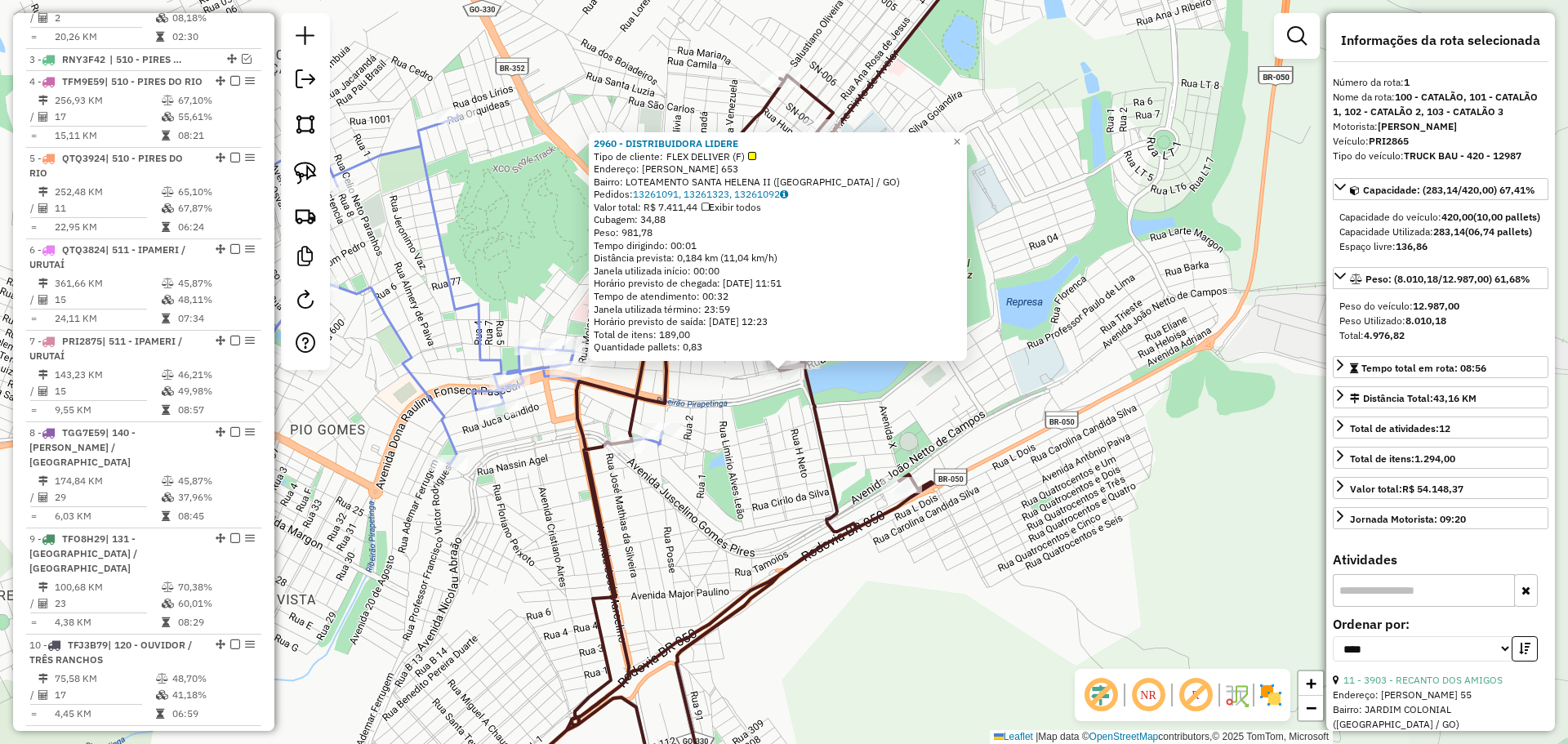
scroll to position [632, 0]
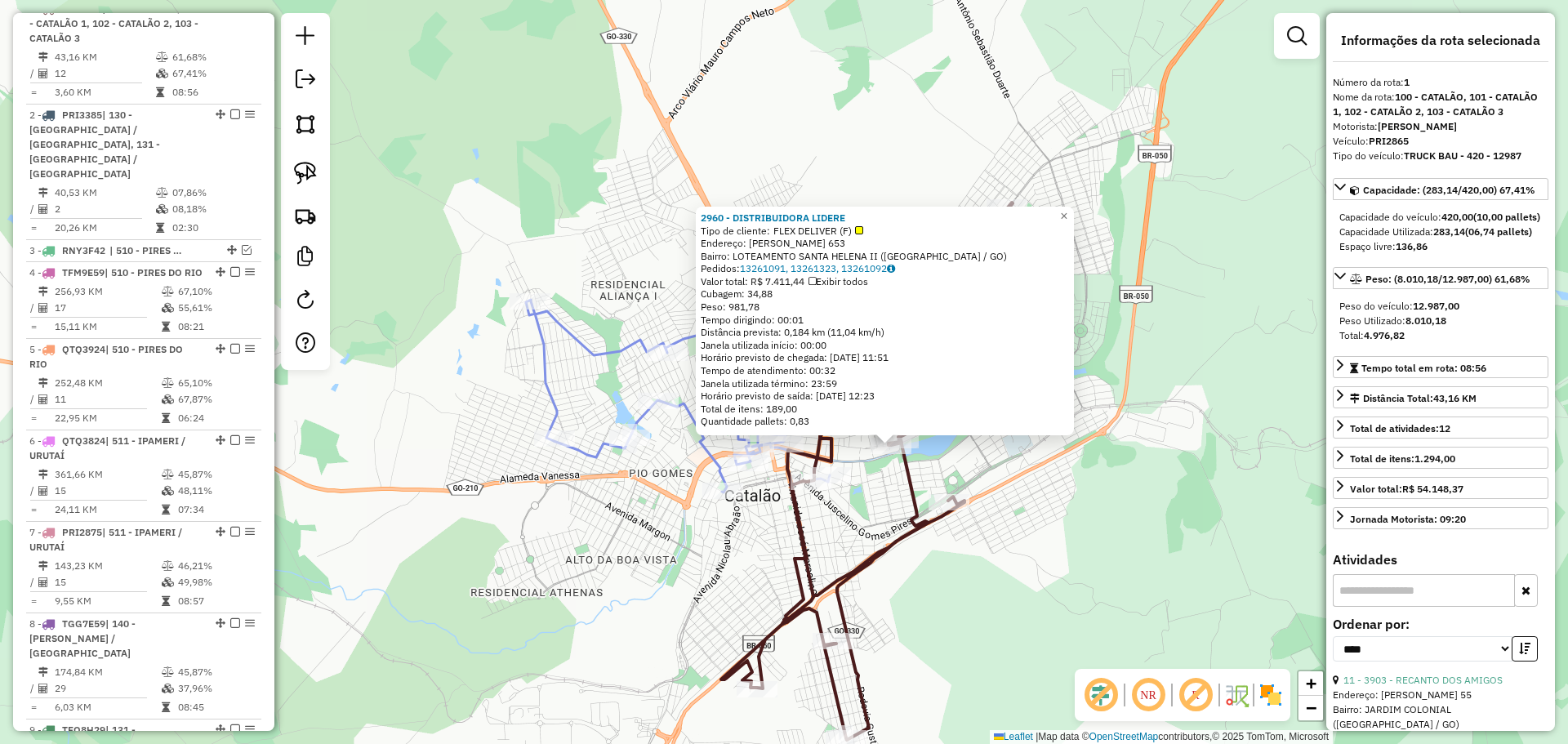
click at [1034, 503] on div "2960 - DISTRIBUIDORA LIDERE Tipo de cliente: FLEX DELIVER (F) Endereço: [PERSON…" at bounding box center [784, 372] width 1568 height 744
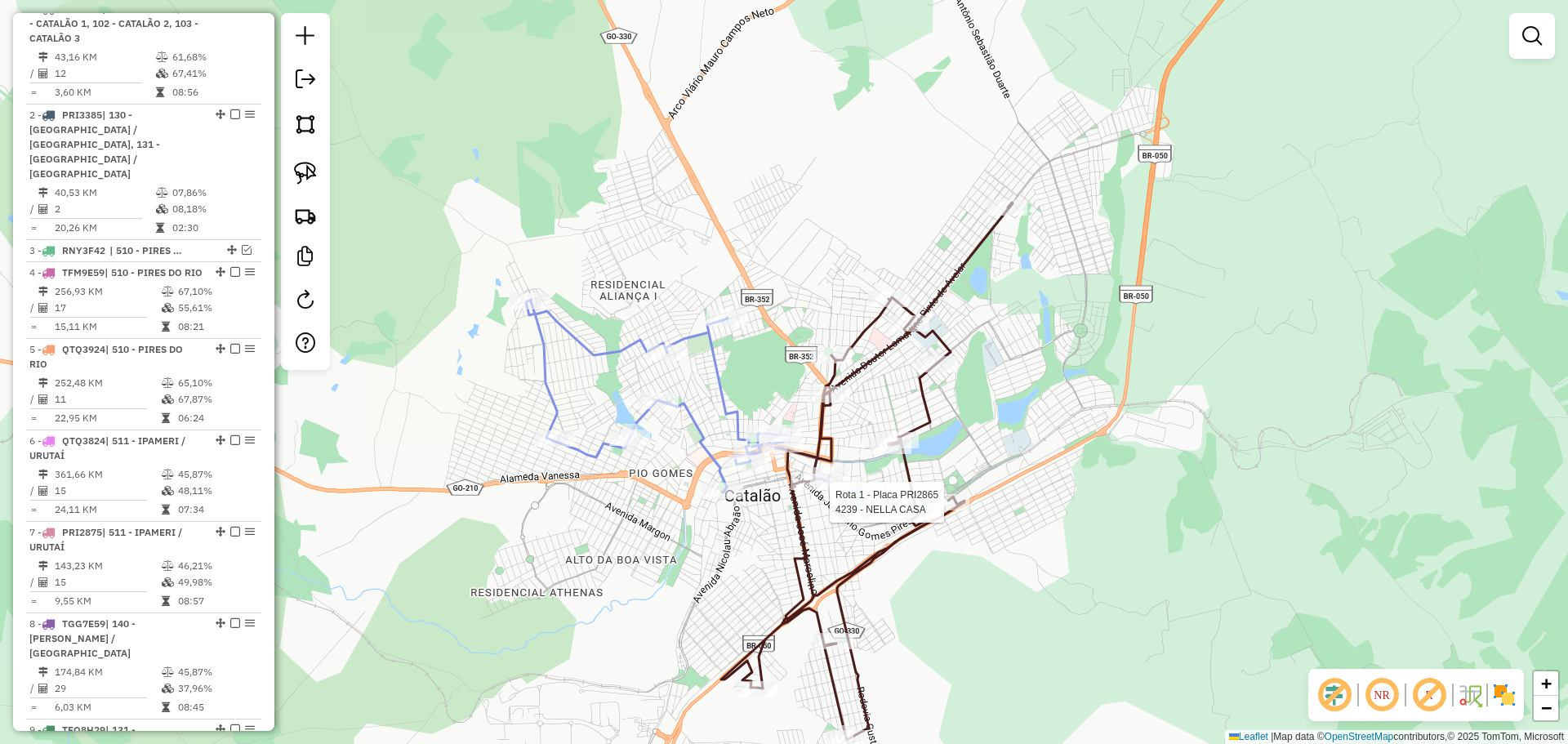
select select "*********"
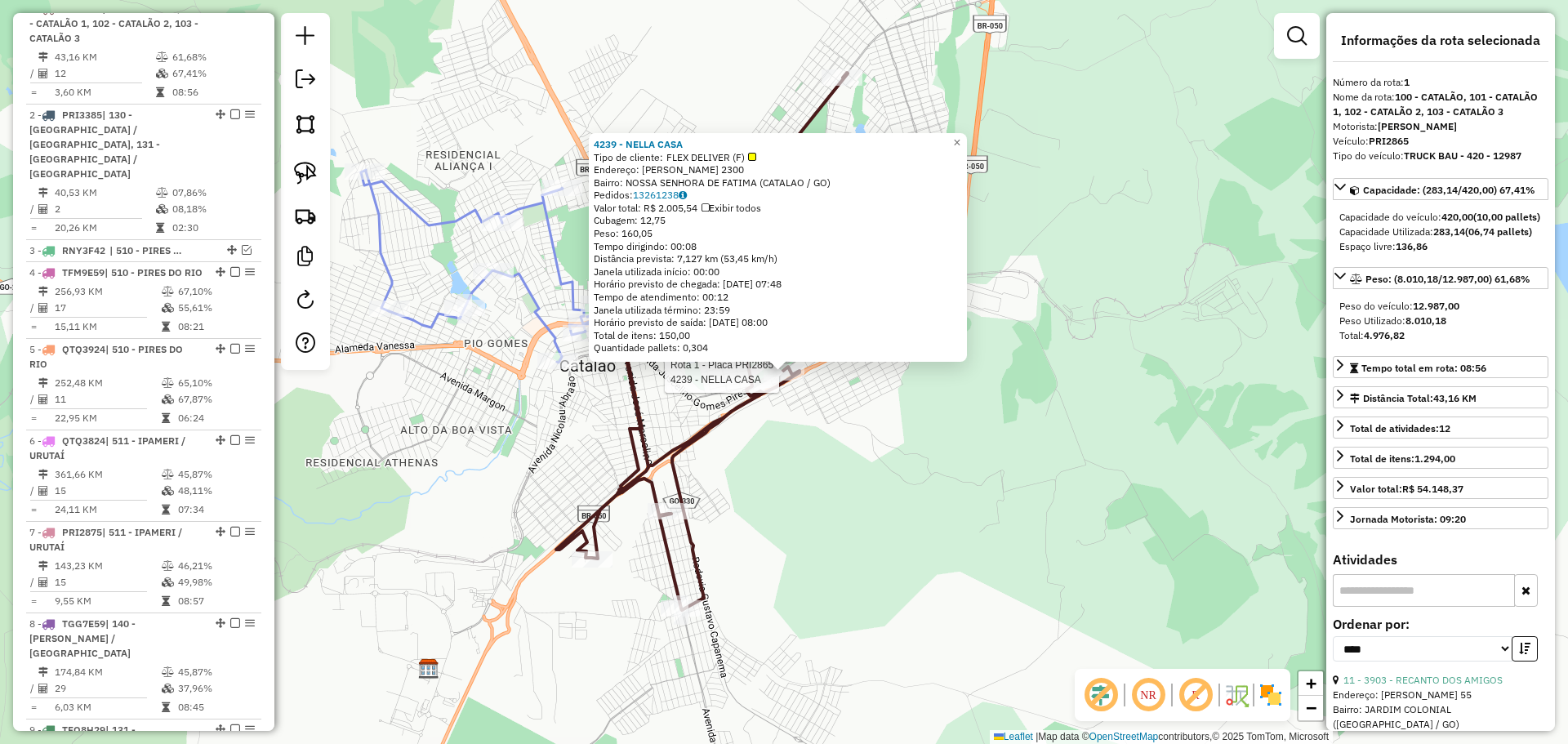
click at [856, 566] on div "Rota 1 - Placa PRI2865 4239 - NELLA CASA Rota 1 - Placa PRI2865 4326 - [PERSON_…" at bounding box center [784, 372] width 1568 height 744
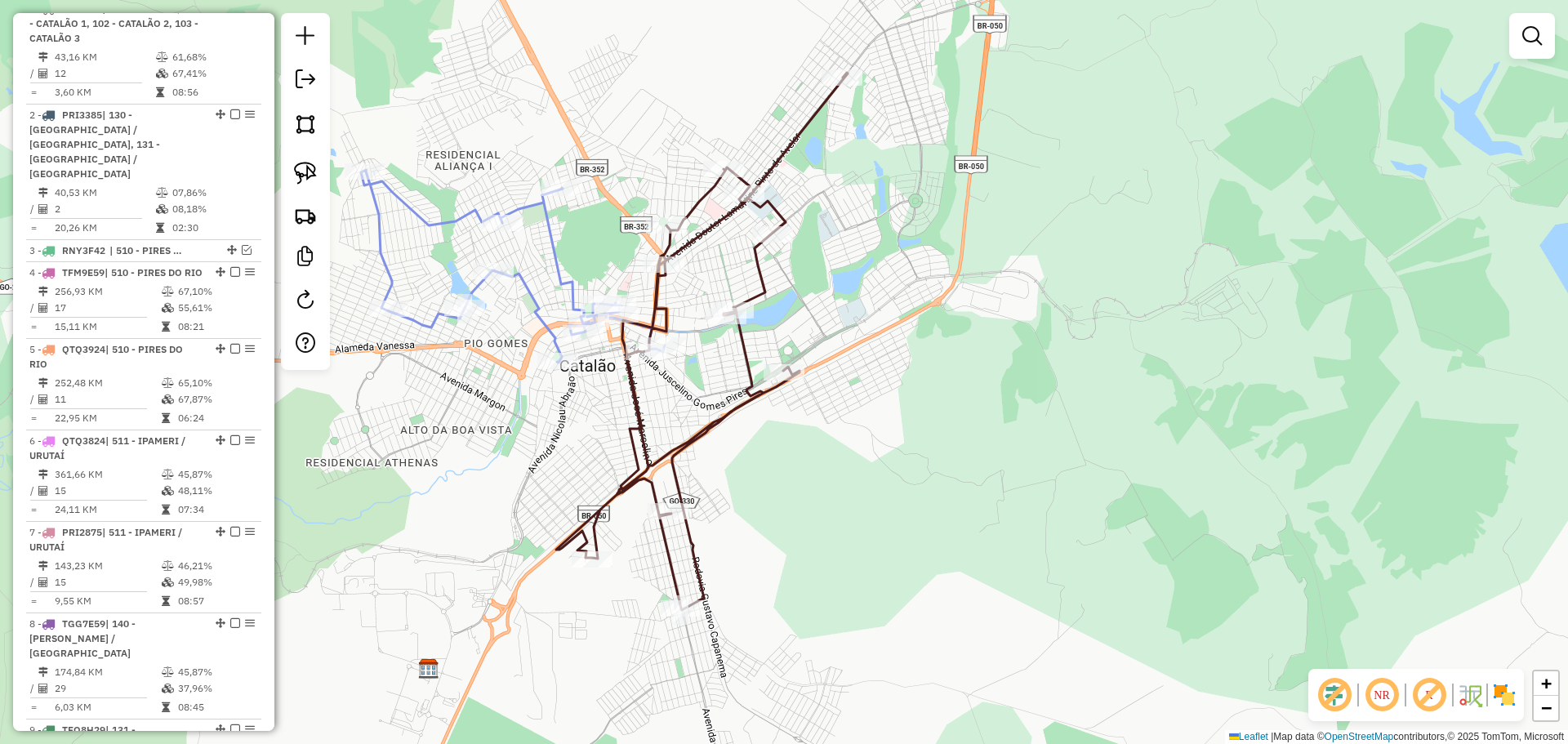
drag, startPoint x: 811, startPoint y: 569, endPoint x: 1124, endPoint y: 354, distance: 379.7
click at [1005, 426] on div "Rota 1 - Placa PRI2865 4239 - NELLA CASA 4239 - NELLA CASA Tipo de cliente: FLE…" at bounding box center [784, 372] width 1568 height 744
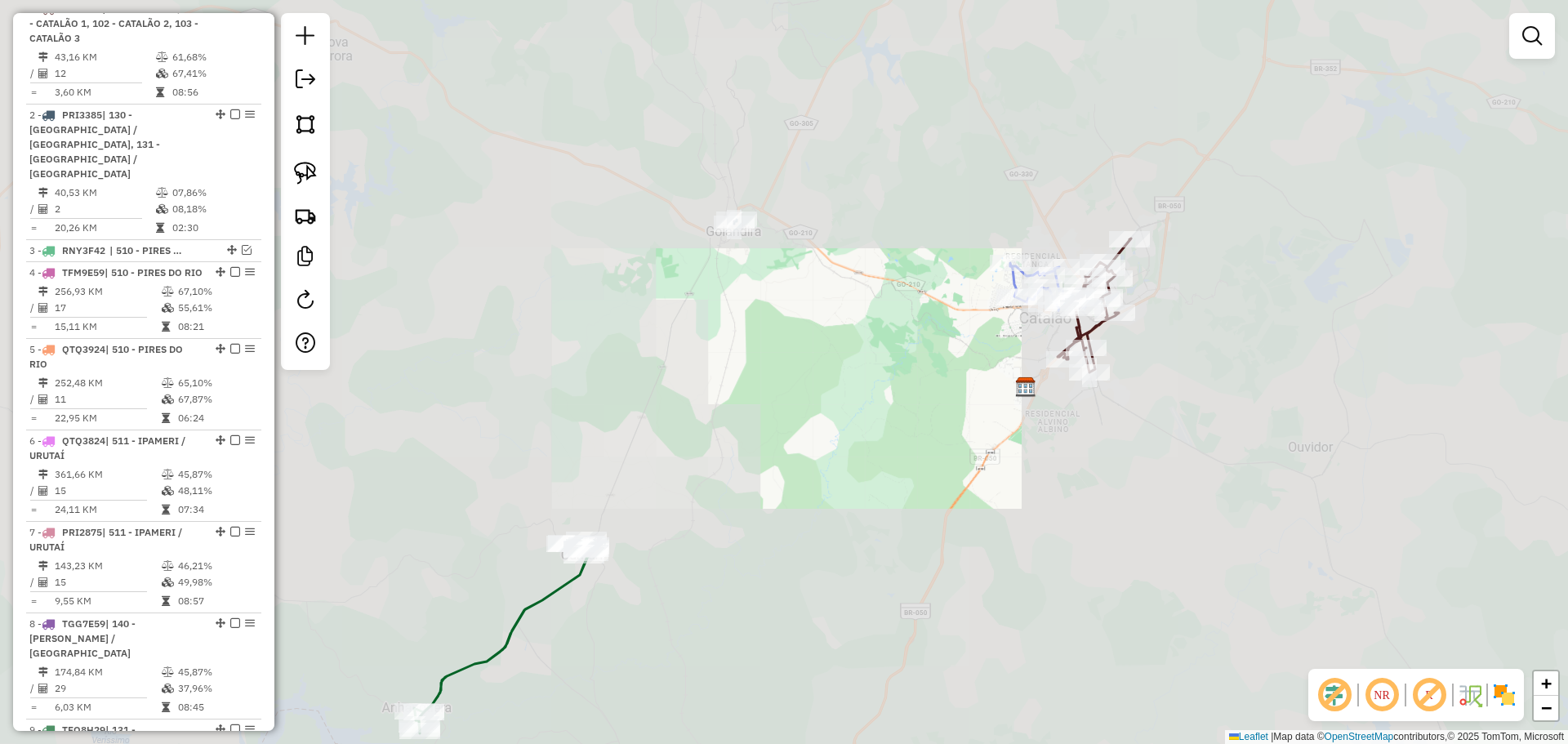
drag, startPoint x: 743, startPoint y: 486, endPoint x: 1006, endPoint y: 398, distance: 277.3
click at [1006, 398] on div "Janela de atendimento Grade de atendimento Capacidade Transportadoras Veículos …" at bounding box center [784, 372] width 1568 height 744
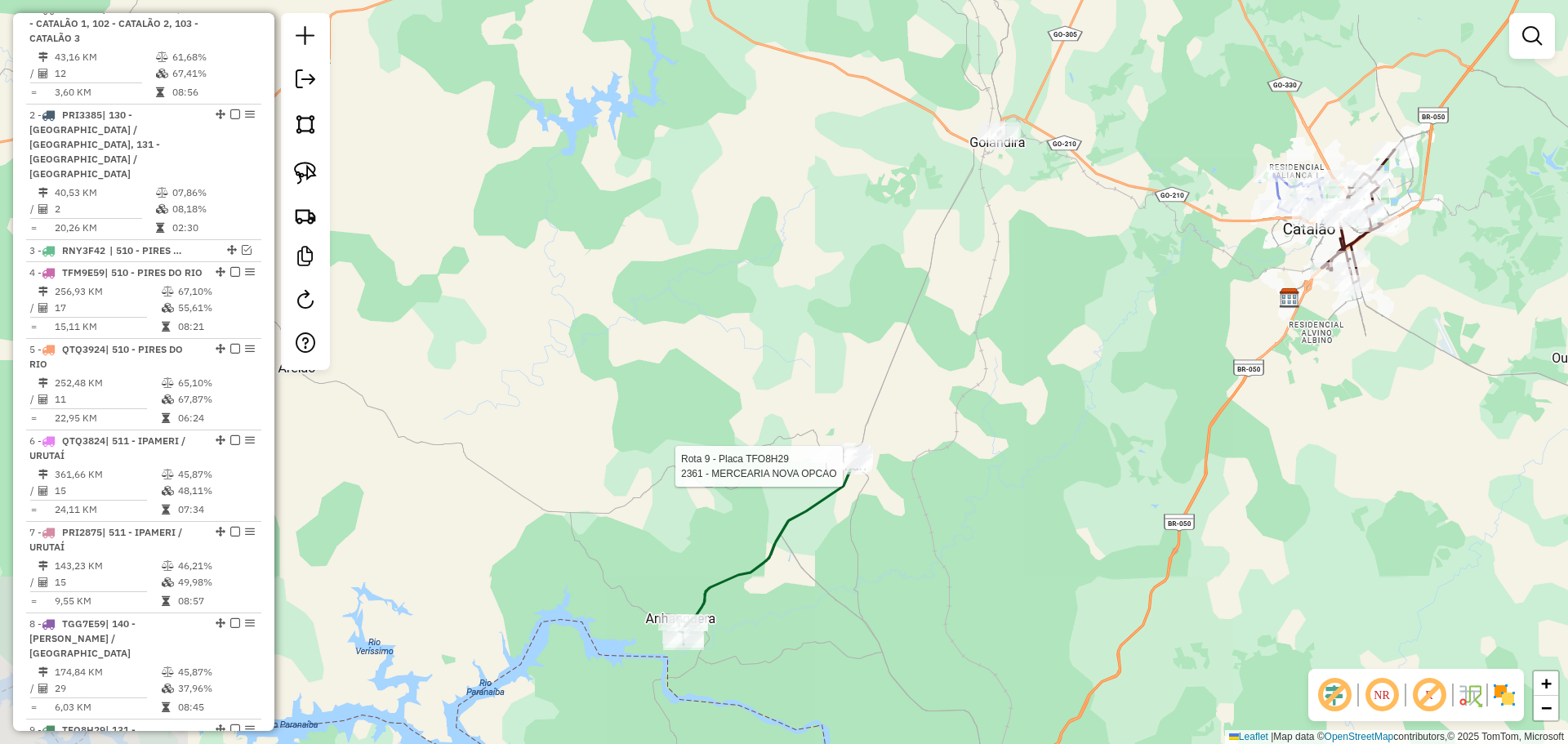
select select "*********"
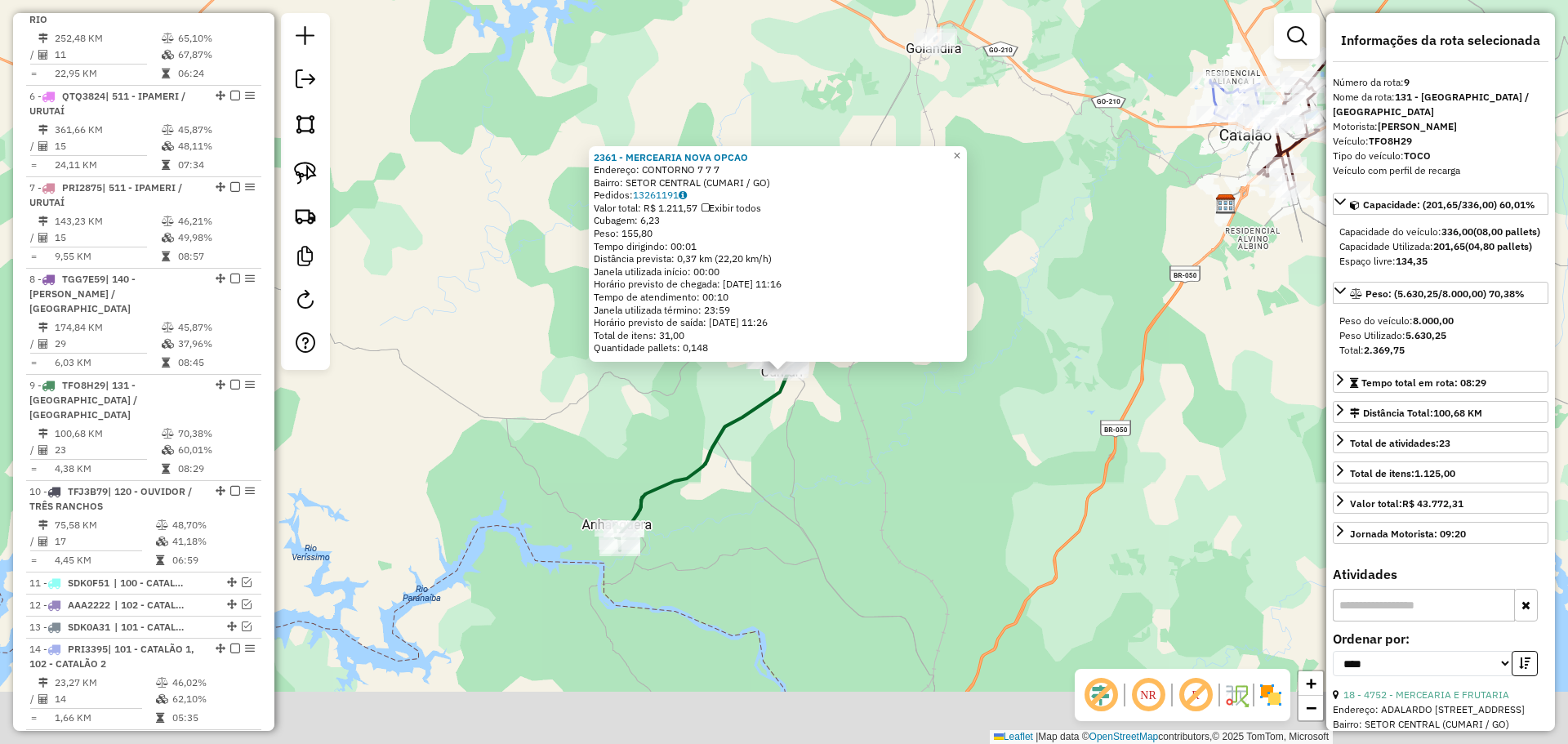
scroll to position [1011, 0]
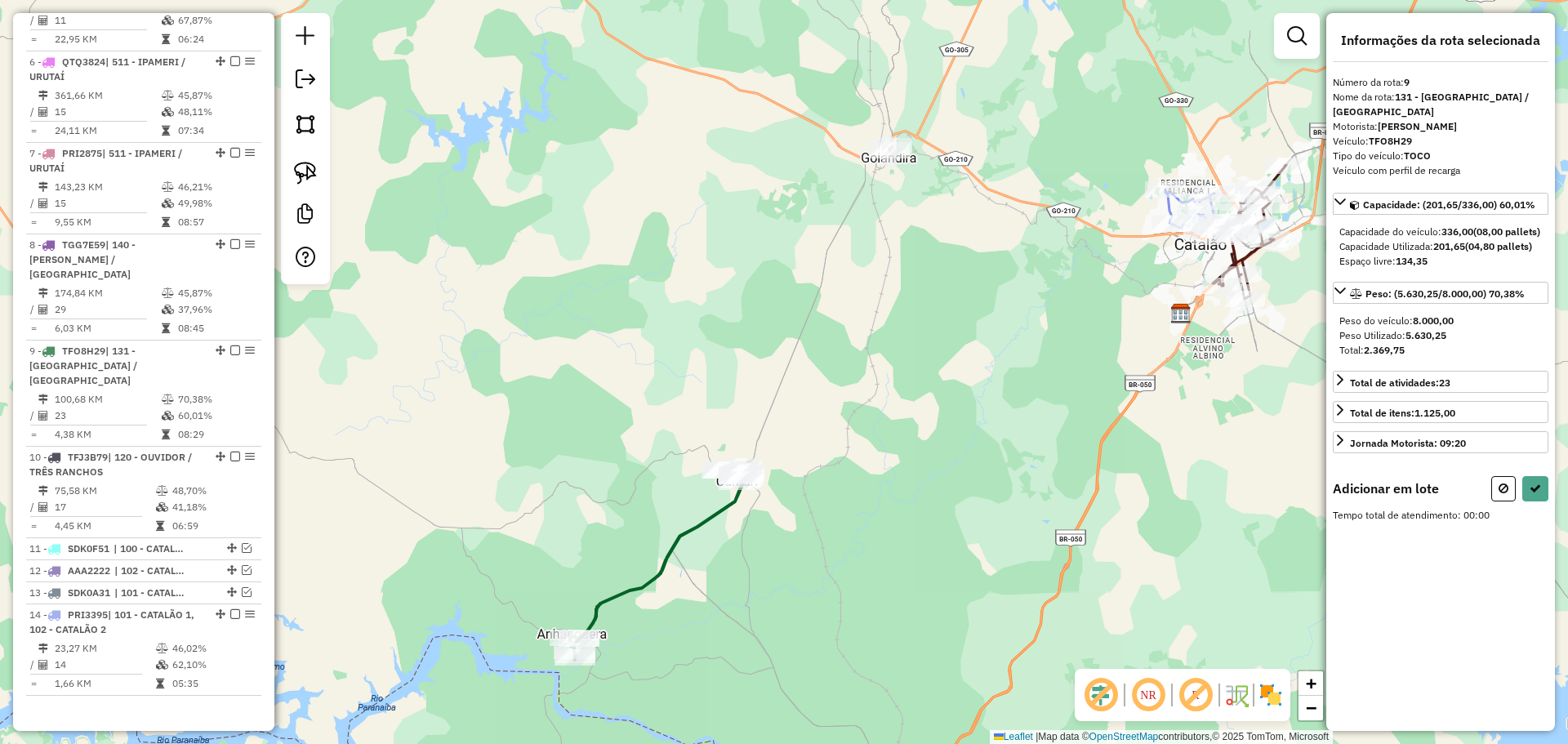
drag, startPoint x: 903, startPoint y: 267, endPoint x: 858, endPoint y: 377, distance: 118.8
click at [858, 377] on div "Janela de atendimento Grade de atendimento Capacidade Transportadoras Veículos …" at bounding box center [784, 372] width 1568 height 744
click at [292, 187] on link at bounding box center [306, 173] width 36 height 36
drag, startPoint x: 917, startPoint y: 152, endPoint x: 955, endPoint y: 174, distance: 43.9
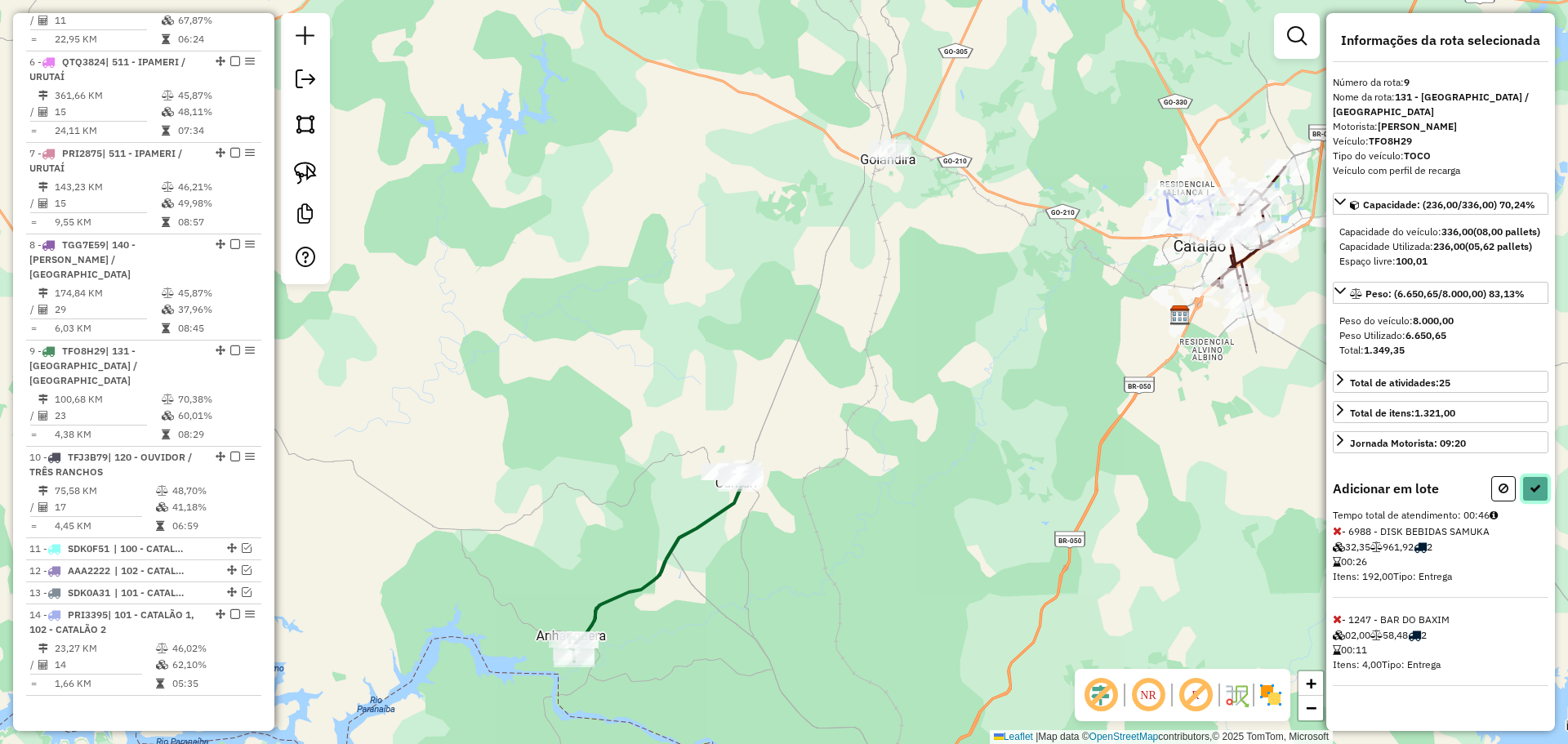
click at [1528, 502] on button at bounding box center [1536, 488] width 27 height 26
select select "*********"
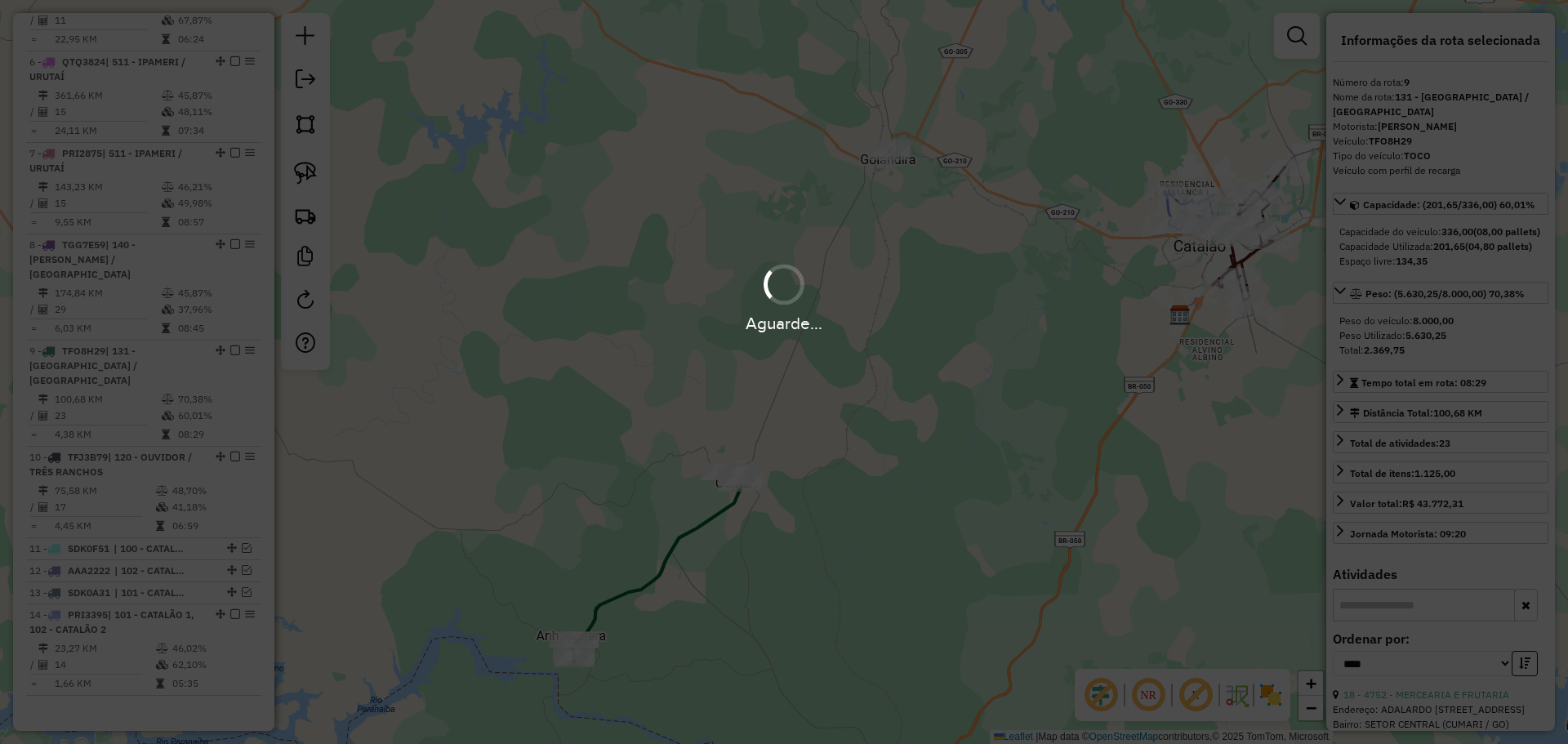
scroll to position [906, 0]
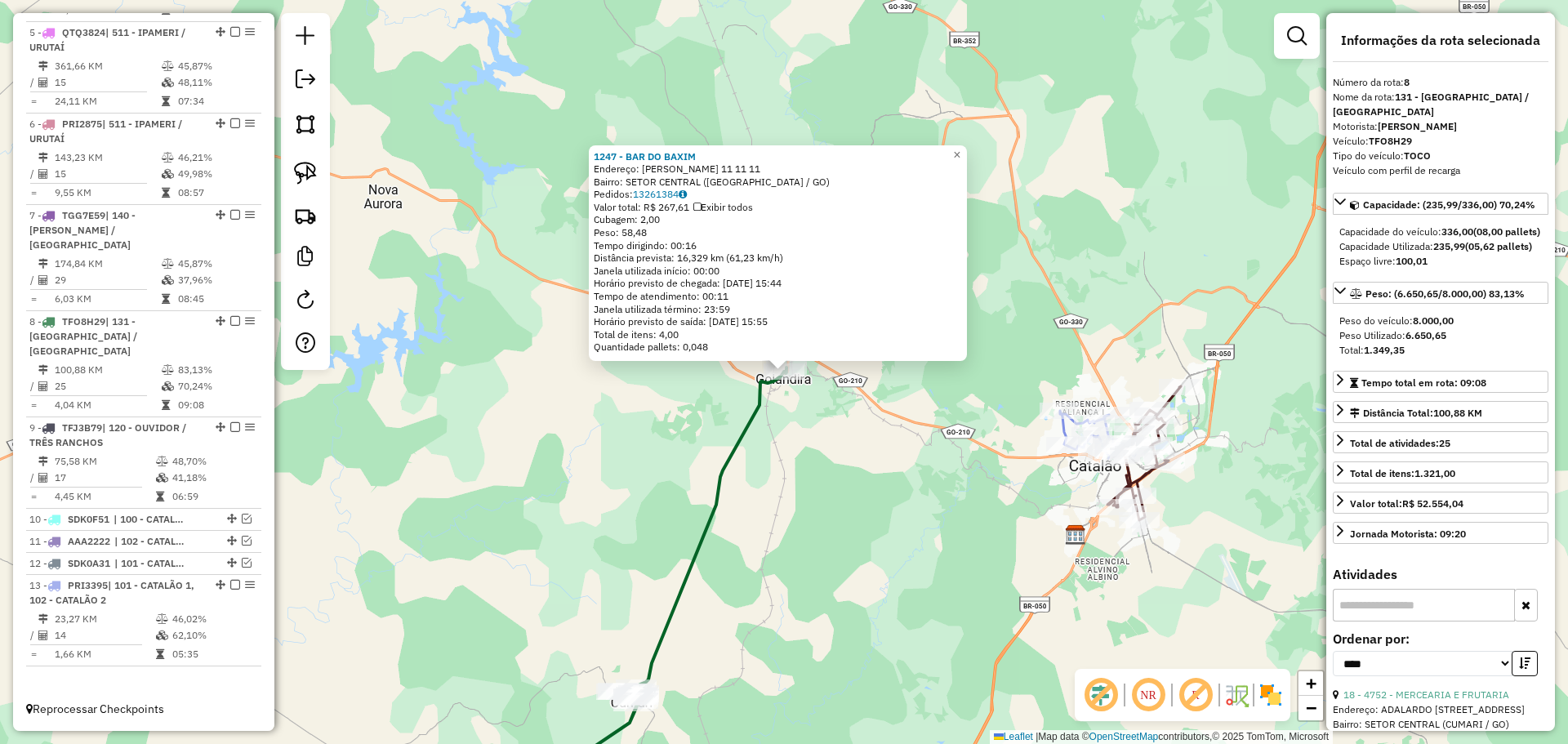
click at [894, 495] on div "1247 - BAR DO BAXIM Endereço: [PERSON_NAME] 11 11 11 Bairro: SETOR CENTRAL ([GE…" at bounding box center [784, 372] width 1568 height 744
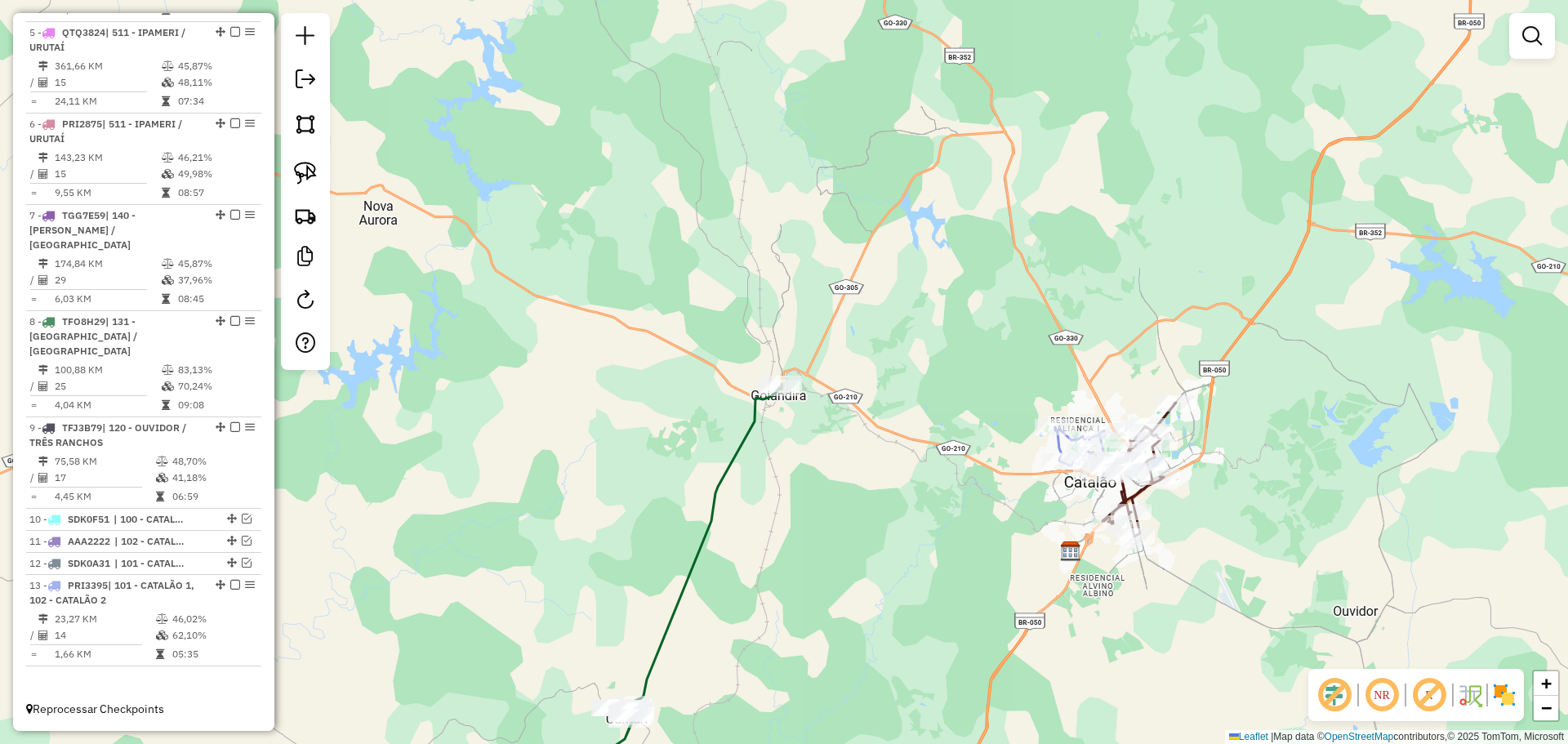
drag, startPoint x: 1246, startPoint y: 296, endPoint x: 946, endPoint y: 386, distance: 313.2
click at [1086, 379] on div "Janela de atendimento Grade de atendimento Capacidade Transportadoras Veículos …" at bounding box center [784, 372] width 1568 height 744
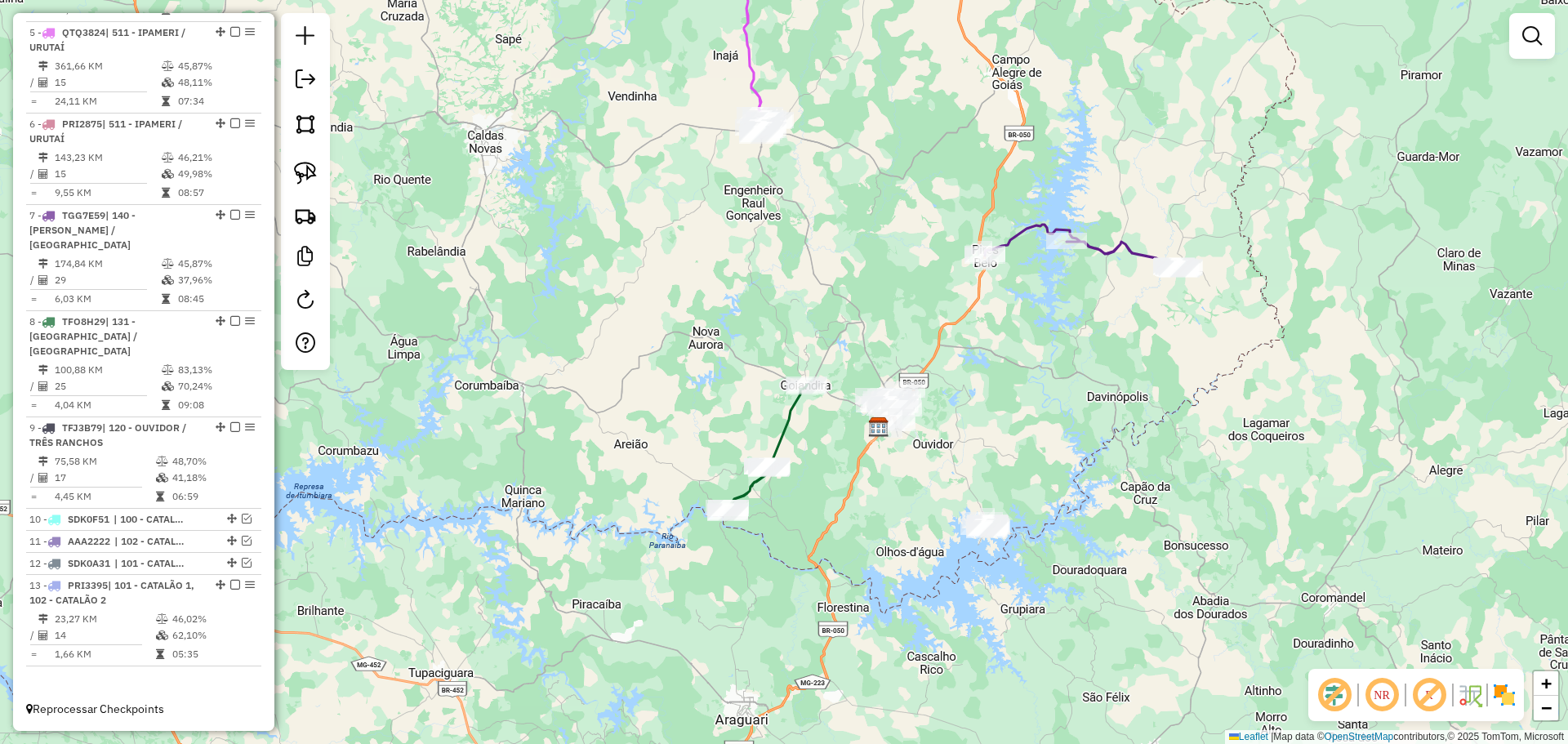
drag, startPoint x: 1000, startPoint y: 419, endPoint x: 995, endPoint y: 359, distance: 60.2
click at [995, 359] on div "Janela de atendimento Grade de atendimento Capacidade Transportadoras Veículos …" at bounding box center [784, 372] width 1568 height 744
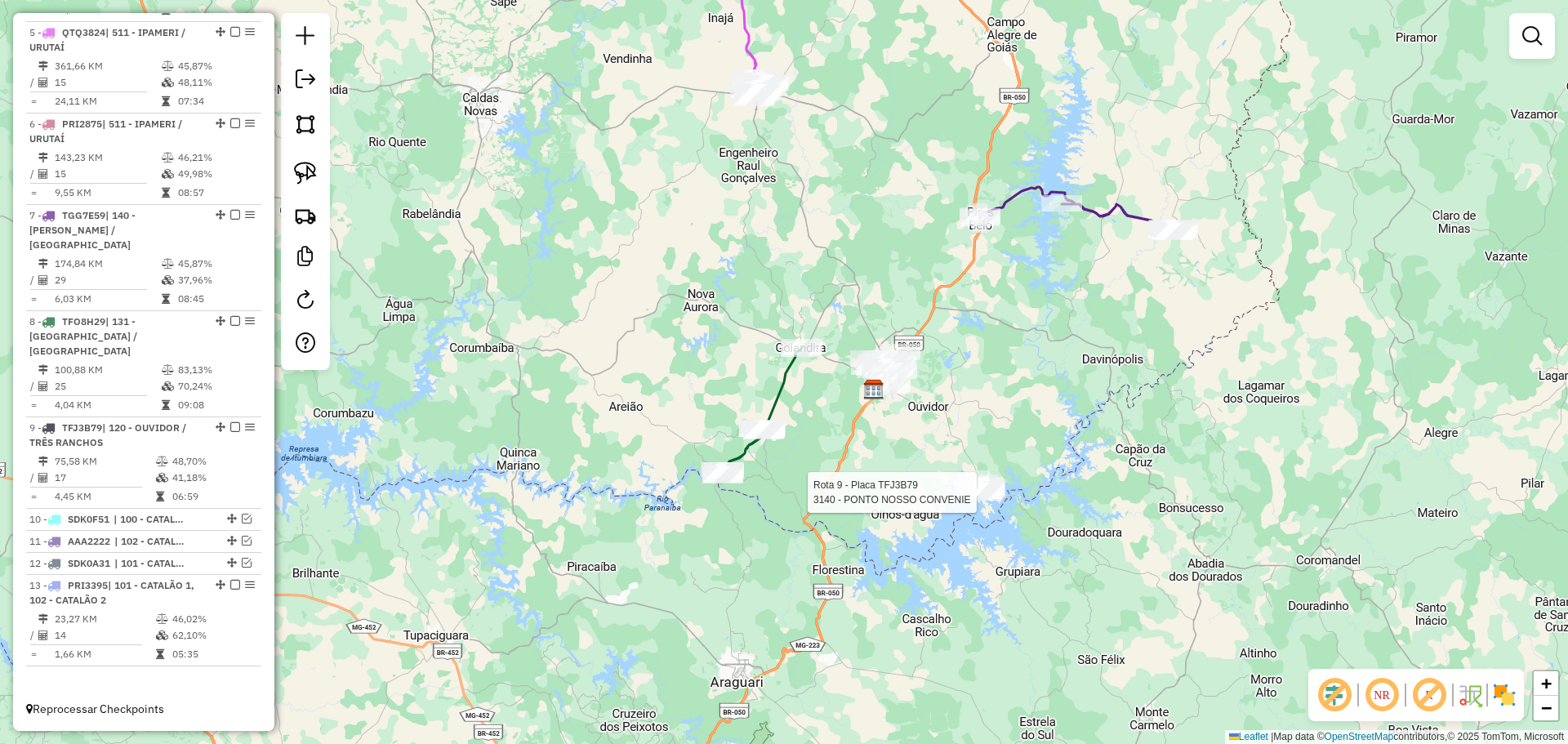
select select "*********"
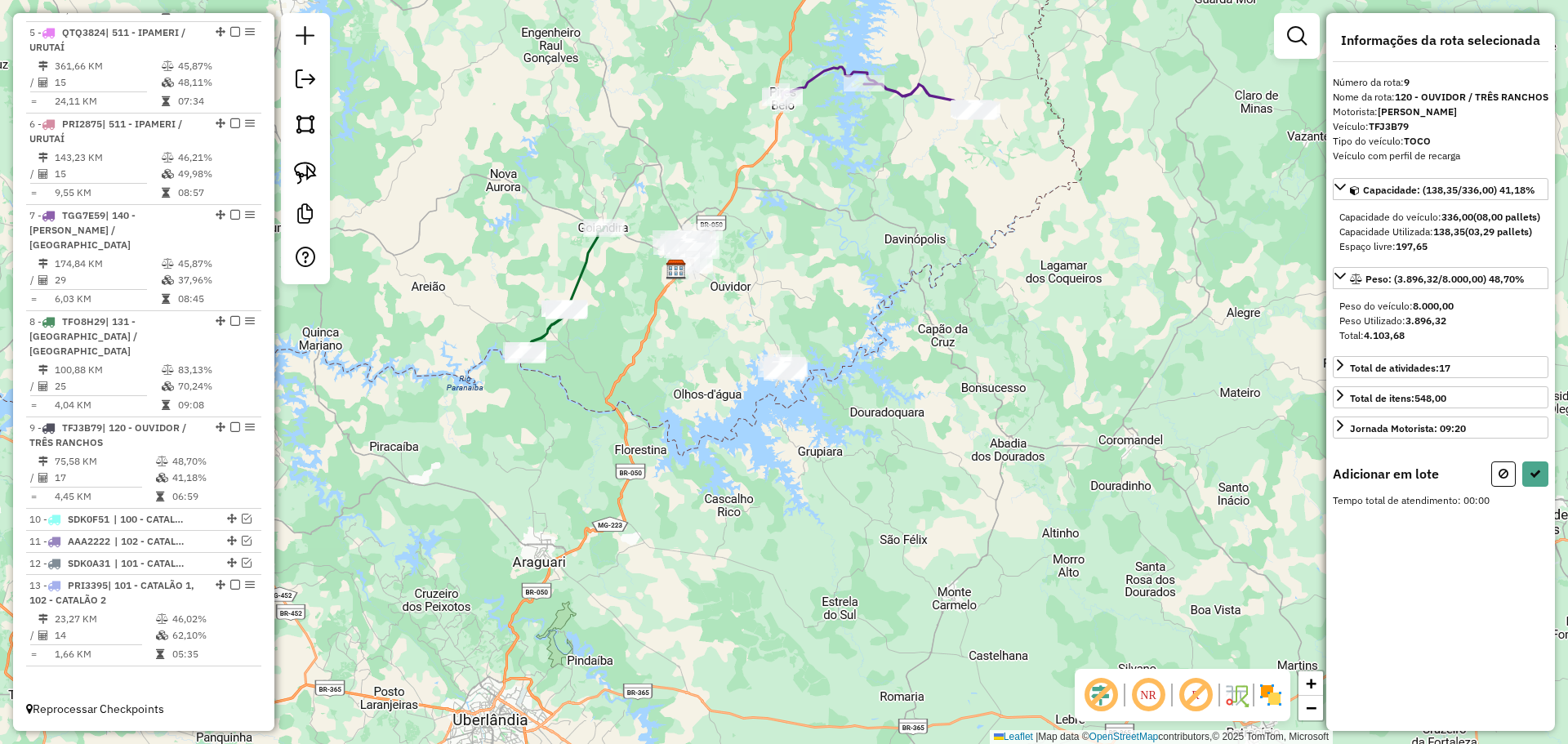
drag, startPoint x: 759, startPoint y: 301, endPoint x: 779, endPoint y: 308, distance: 21.2
click at [779, 308] on div "Janela de atendimento Grade de atendimento Capacidade Transportadoras Veículos …" at bounding box center [784, 372] width 1568 height 744
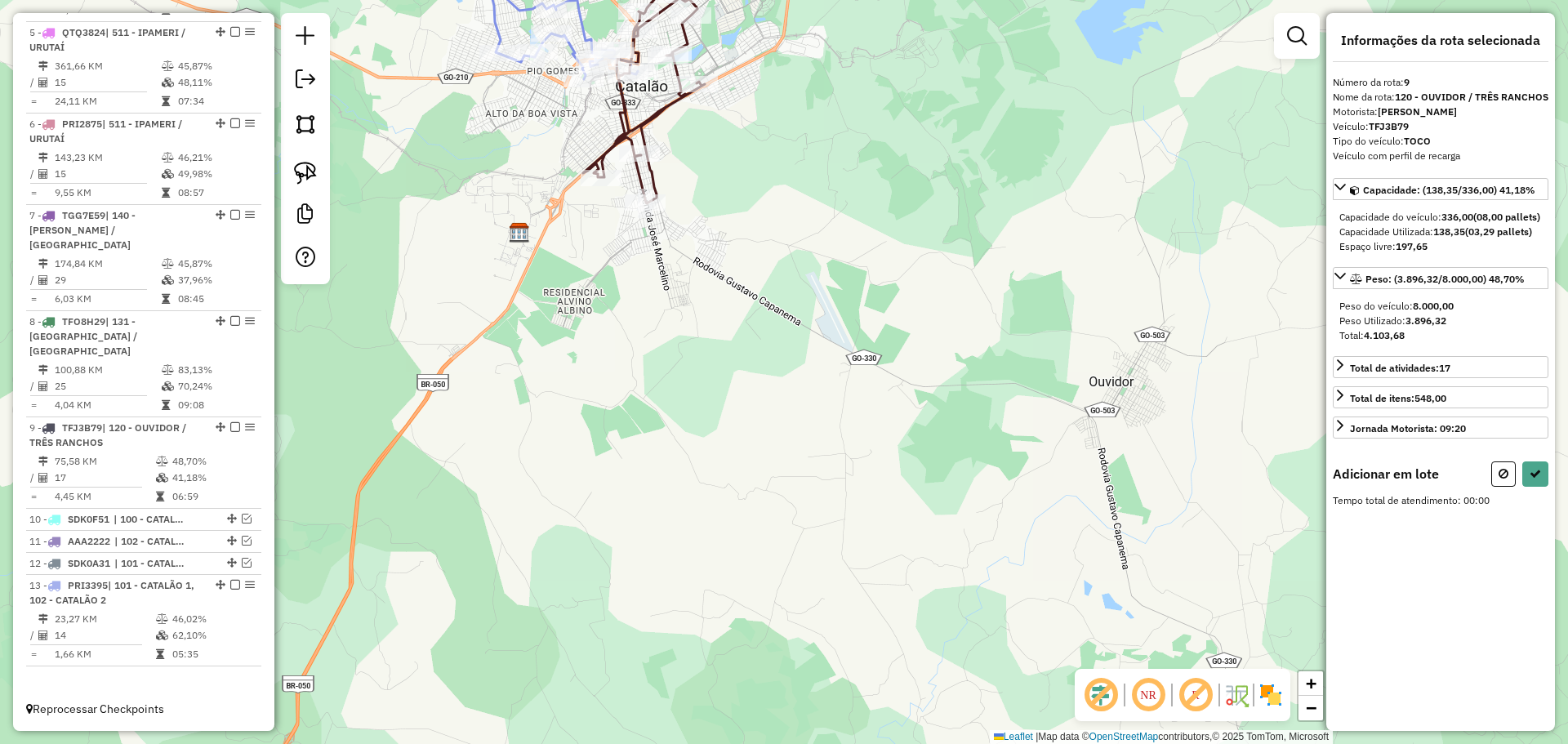
drag, startPoint x: 727, startPoint y: 253, endPoint x: 789, endPoint y: 313, distance: 86.3
click at [789, 313] on div "Janela de atendimento Grade de atendimento Capacidade Transportadoras Veículos …" at bounding box center [784, 372] width 1568 height 744
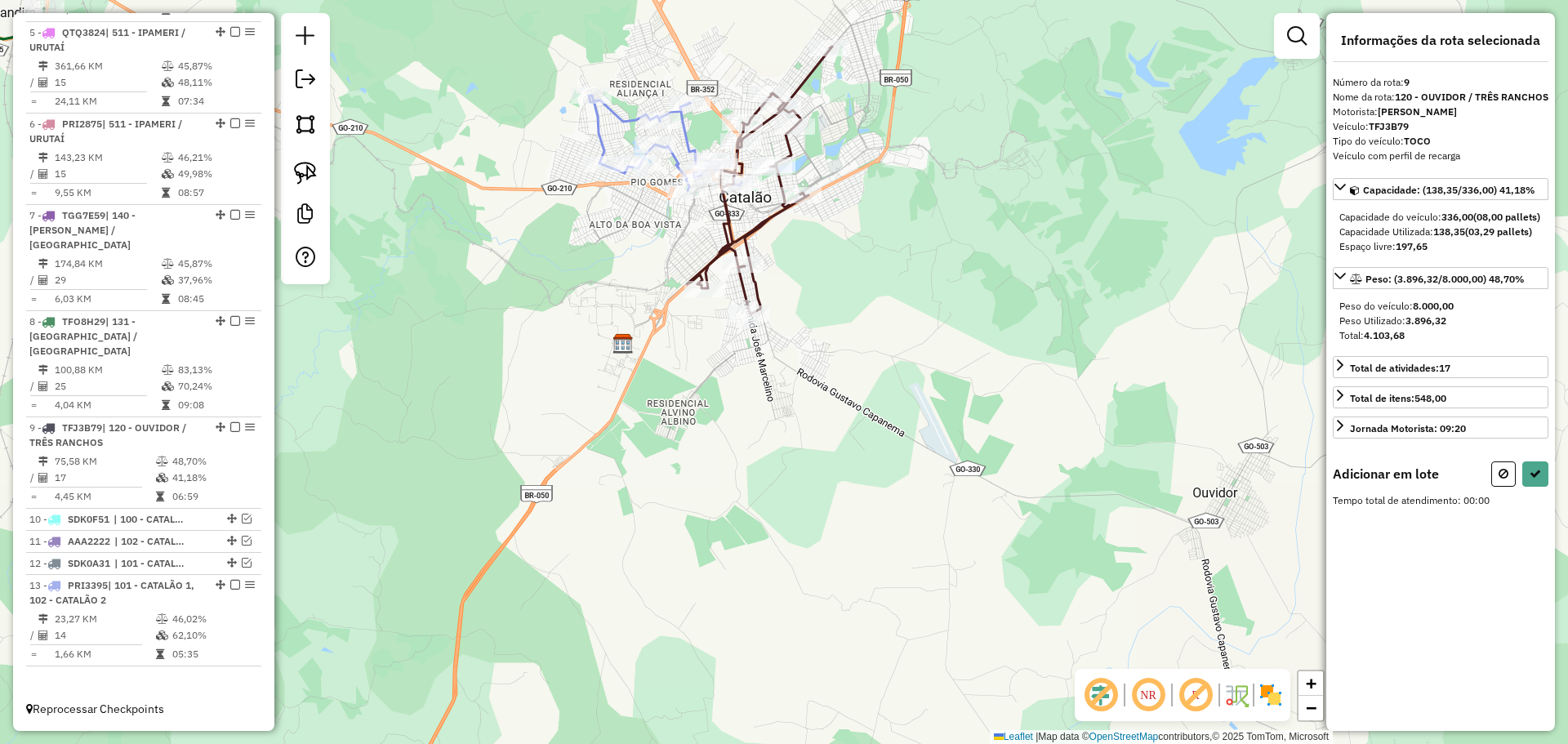
drag, startPoint x: 756, startPoint y: 278, endPoint x: 797, endPoint y: 329, distance: 65.4
click at [797, 329] on div "Janela de atendimento Grade de atendimento Capacidade Transportadoras Veículos …" at bounding box center [784, 372] width 1568 height 744
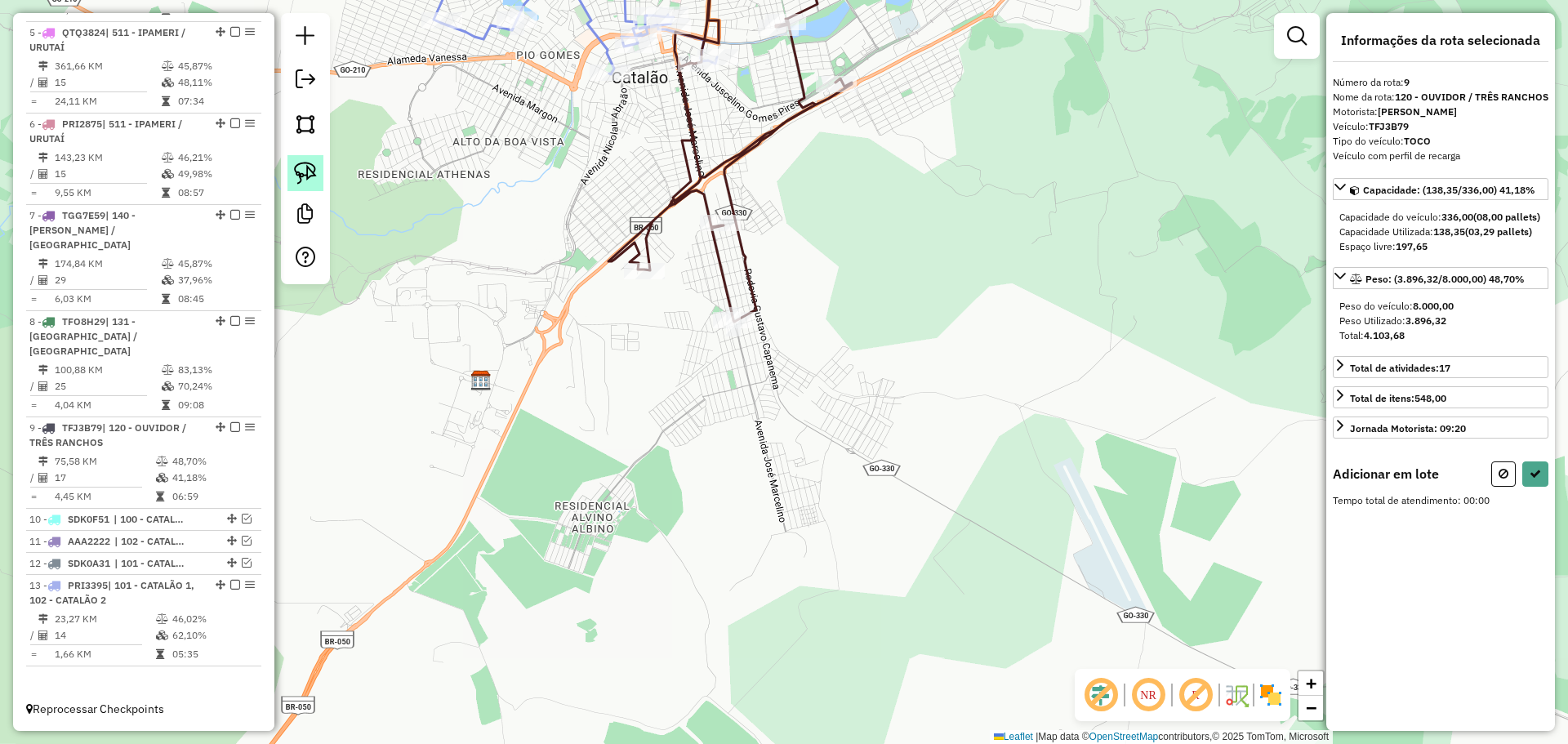
click at [306, 178] on img at bounding box center [306, 173] width 23 height 23
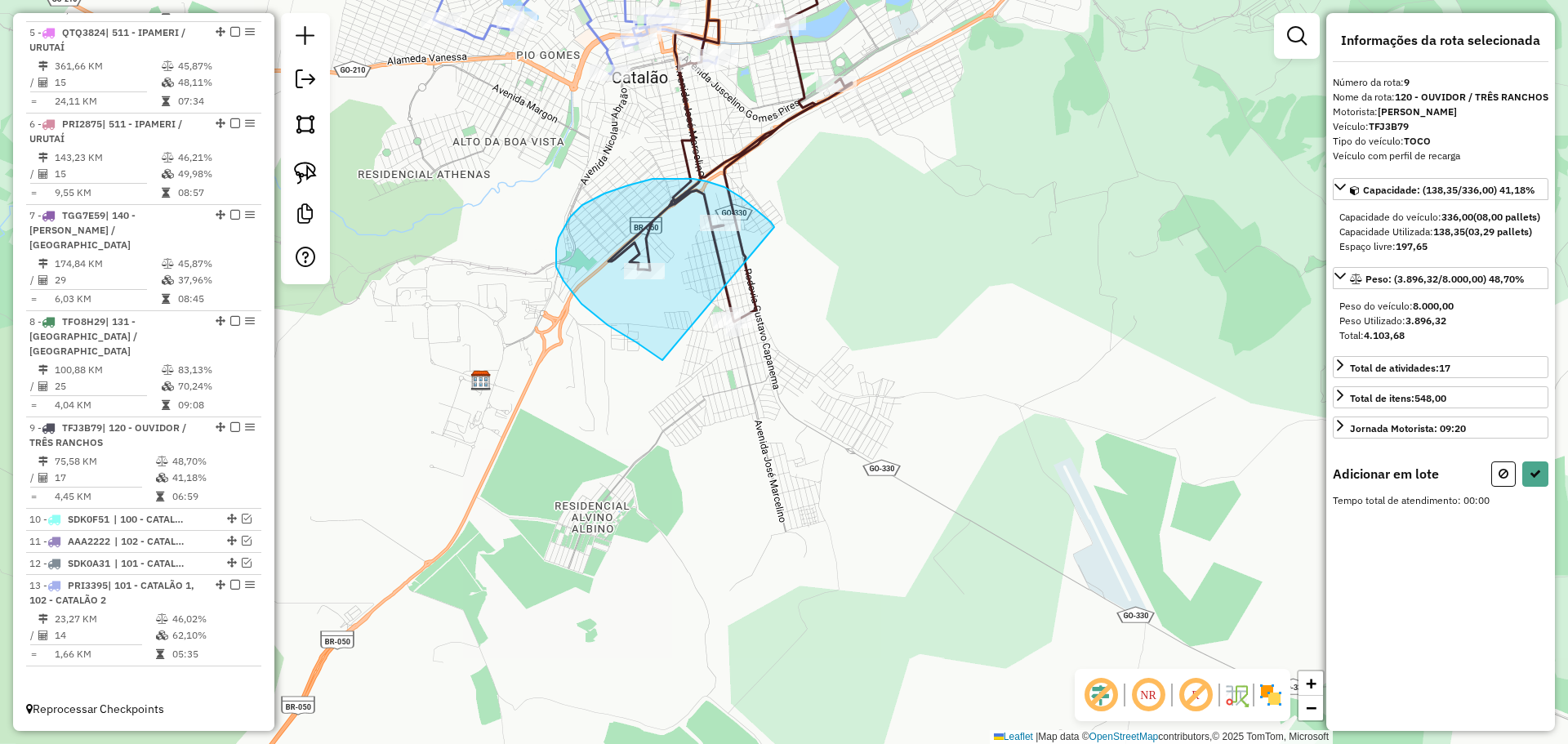
drag, startPoint x: 774, startPoint y: 227, endPoint x: 886, endPoint y: 387, distance: 195.3
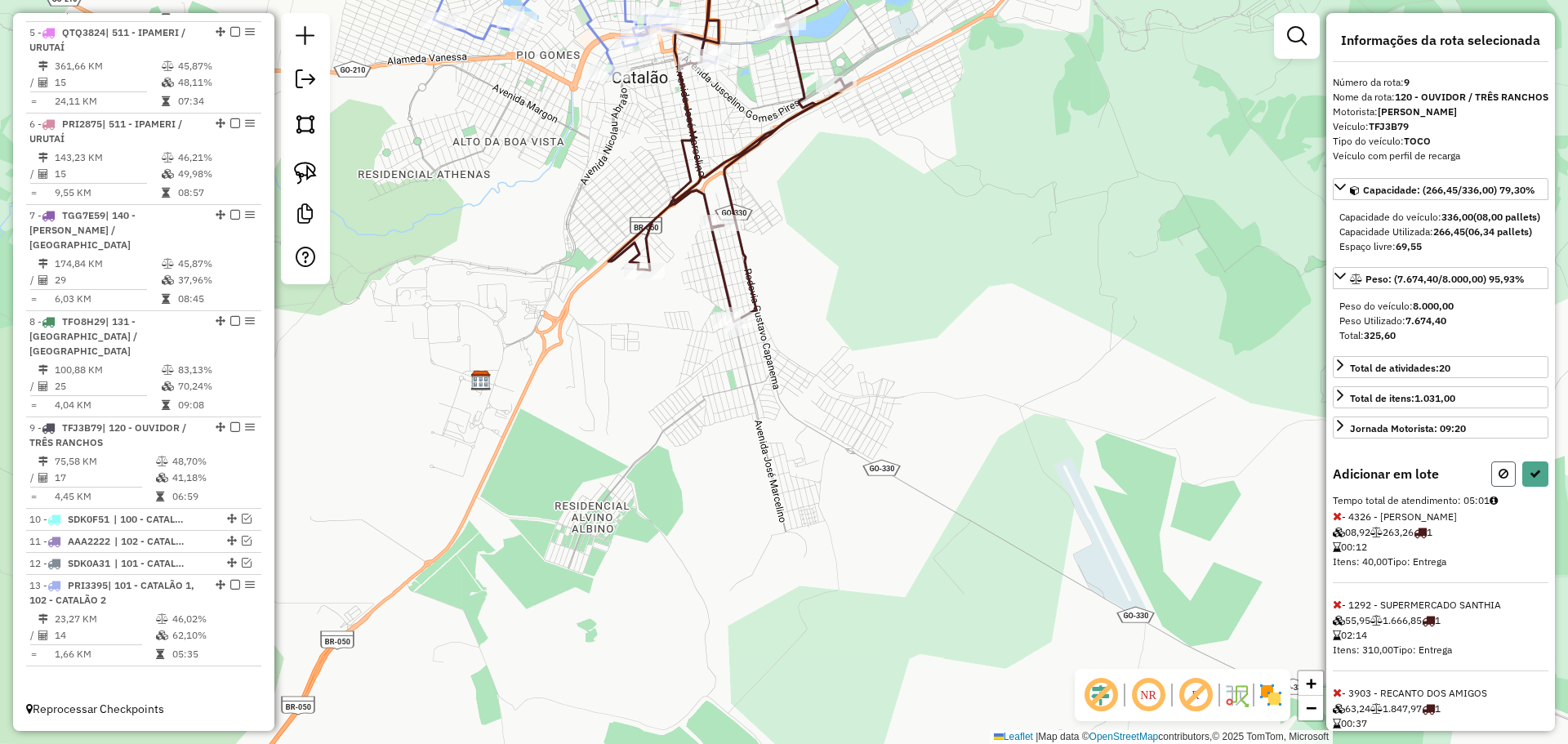
click at [1499, 480] on icon at bounding box center [1503, 474] width 9 height 11
select select "*********"
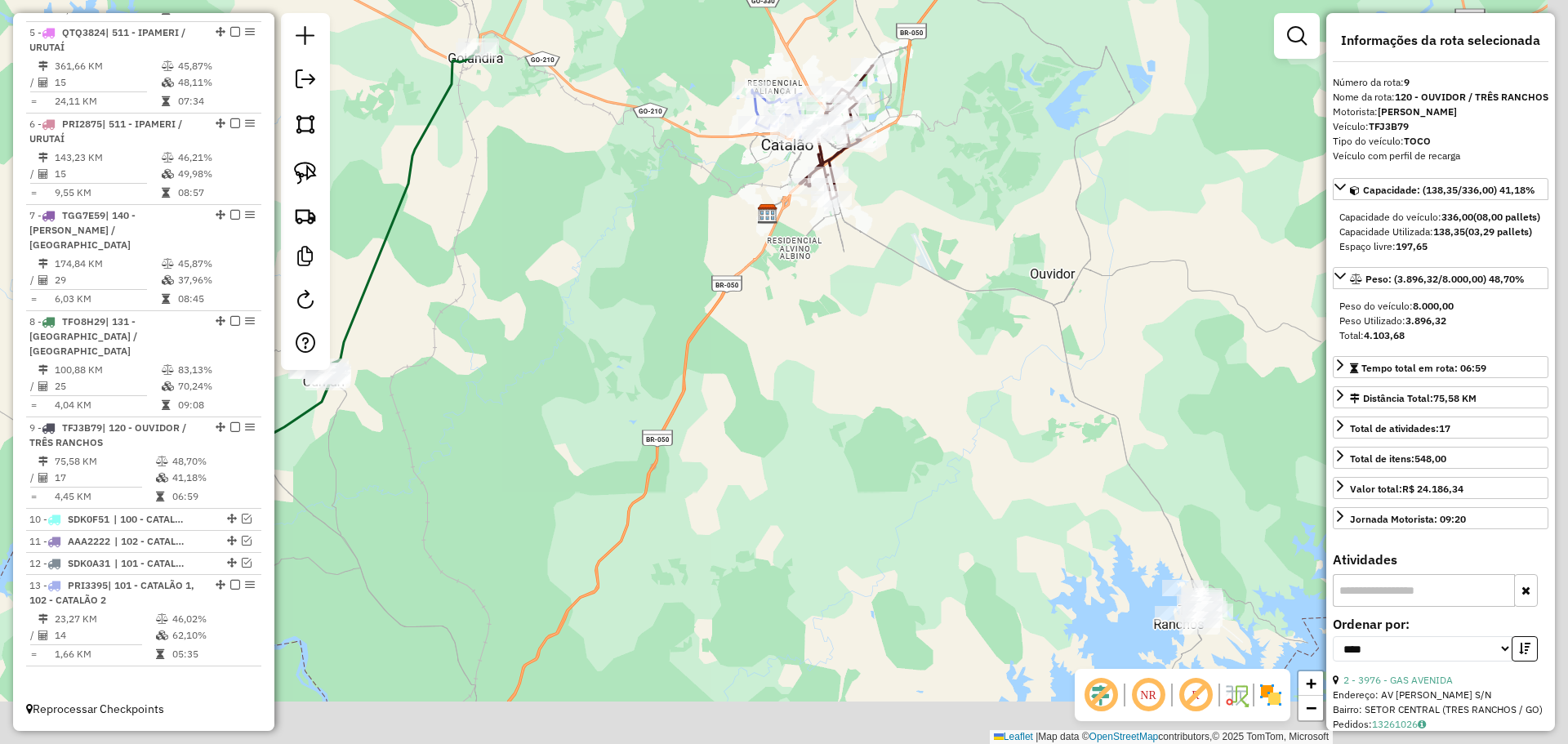
drag, startPoint x: 968, startPoint y: 296, endPoint x: 938, endPoint y: 260, distance: 46.9
click at [940, 264] on div "Janela de atendimento Grade de atendimento Capacidade Transportadoras Veículos …" at bounding box center [784, 372] width 1568 height 744
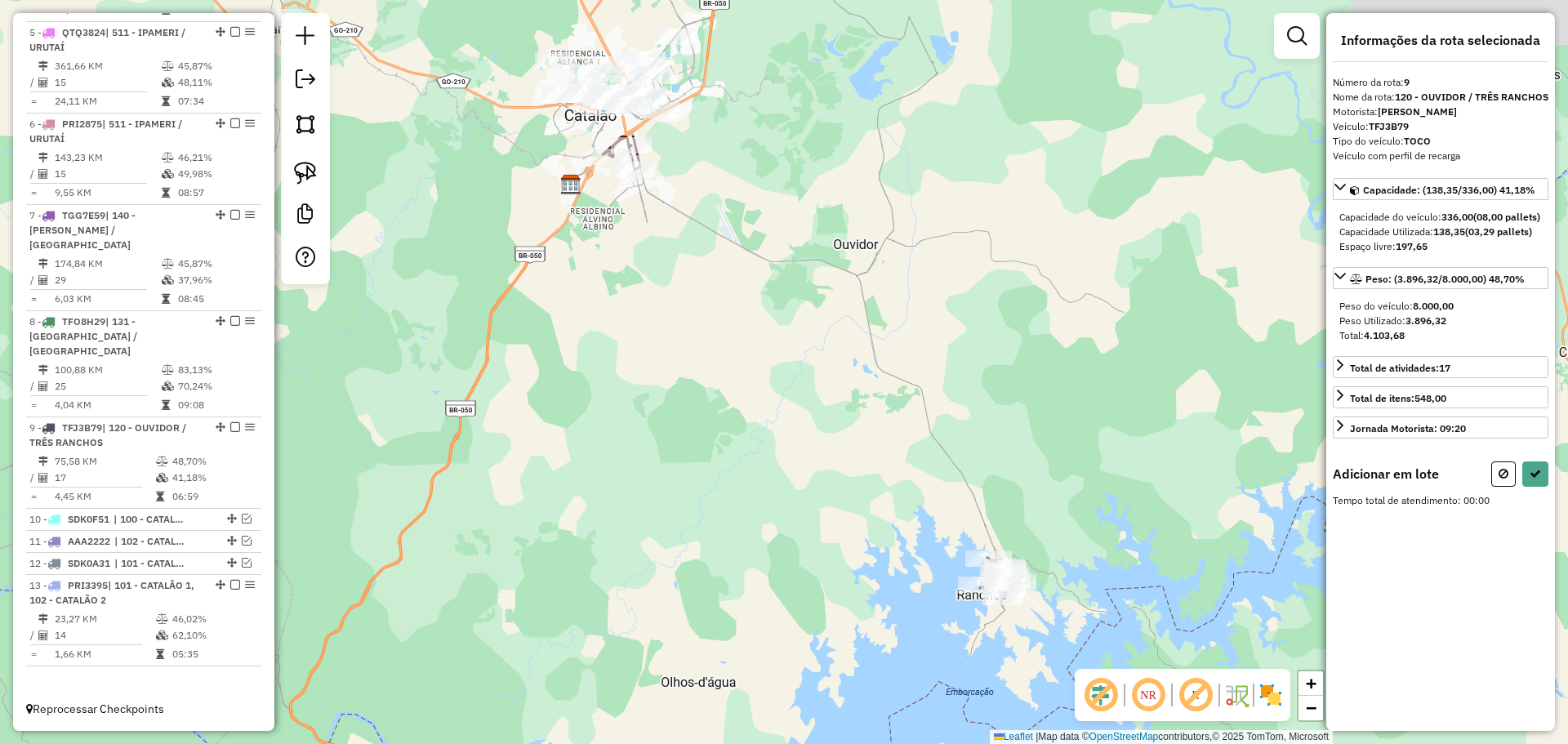
drag, startPoint x: 708, startPoint y: 189, endPoint x: 762, endPoint y: 227, distance: 66.0
click at [932, 403] on div "Janela de atendimento Grade de atendimento Capacidade Transportadoras Veículos …" at bounding box center [784, 372] width 1568 height 744
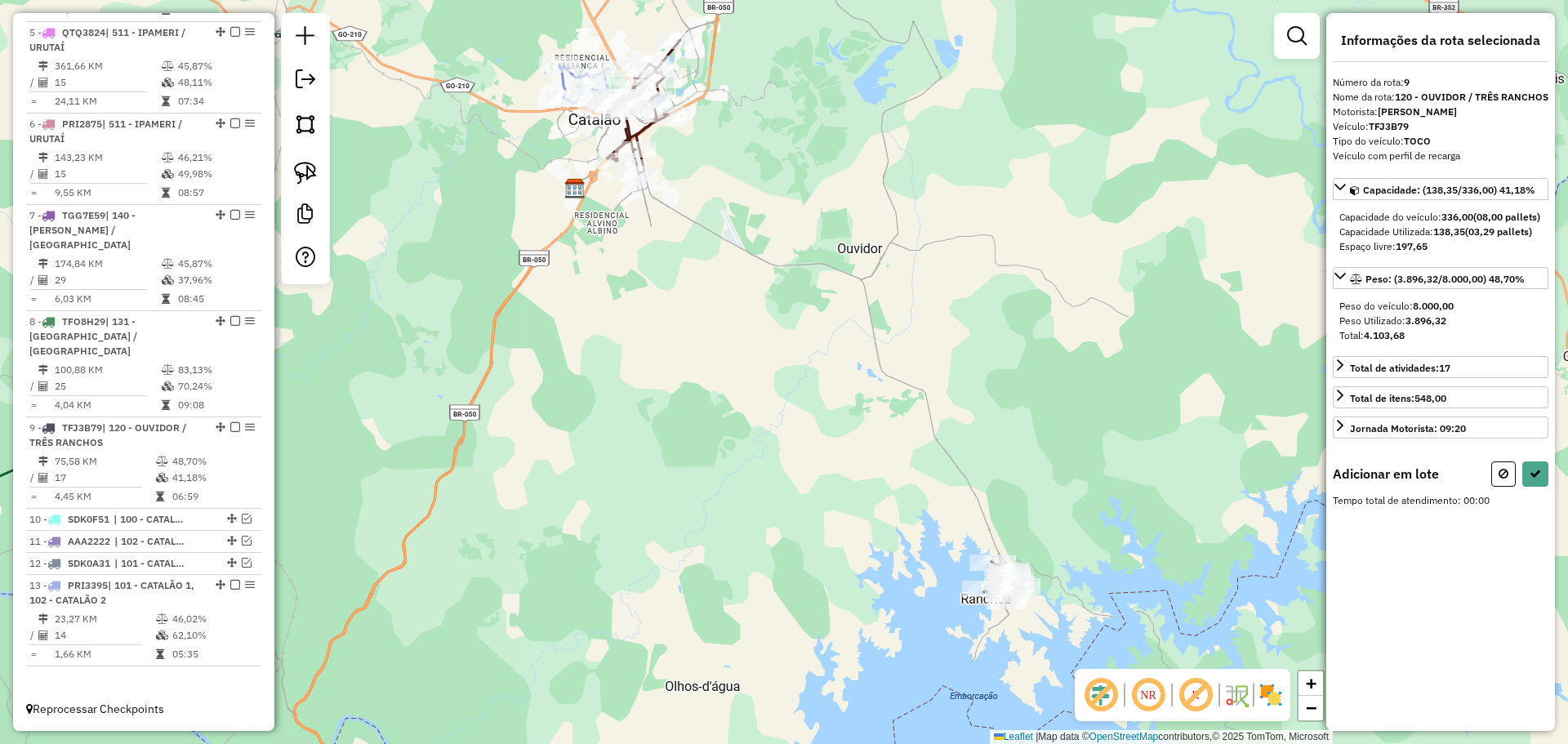
drag, startPoint x: 772, startPoint y: 254, endPoint x: 874, endPoint y: 364, distance: 150.0
click at [874, 364] on div "Janela de atendimento Grade de atendimento Capacidade Transportadoras Veículos …" at bounding box center [784, 372] width 1568 height 744
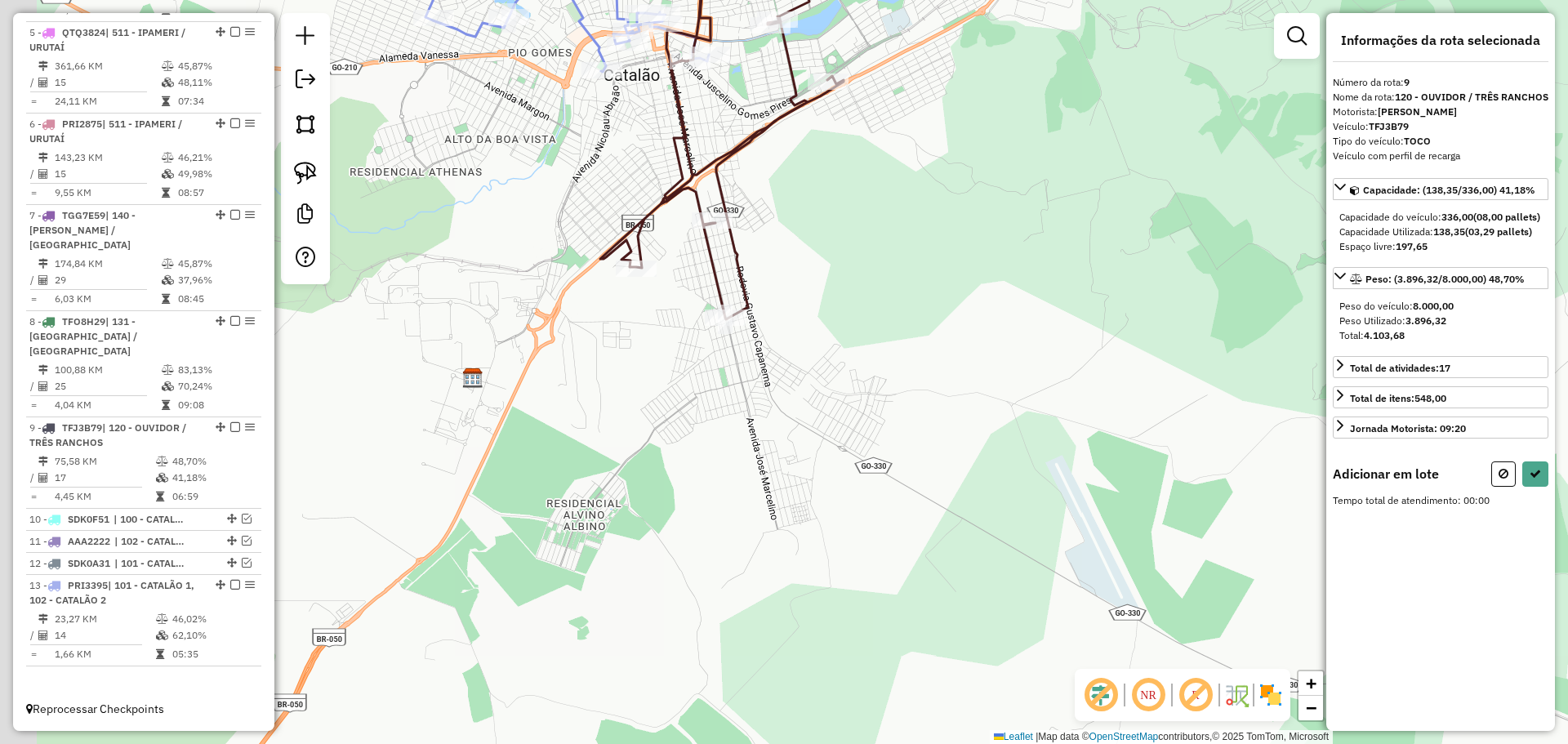
drag, startPoint x: 787, startPoint y: 309, endPoint x: 770, endPoint y: 315, distance: 18.0
click at [795, 315] on div "Janela de atendimento Grade de atendimento Capacidade Transportadoras Veículos …" at bounding box center [784, 372] width 1568 height 744
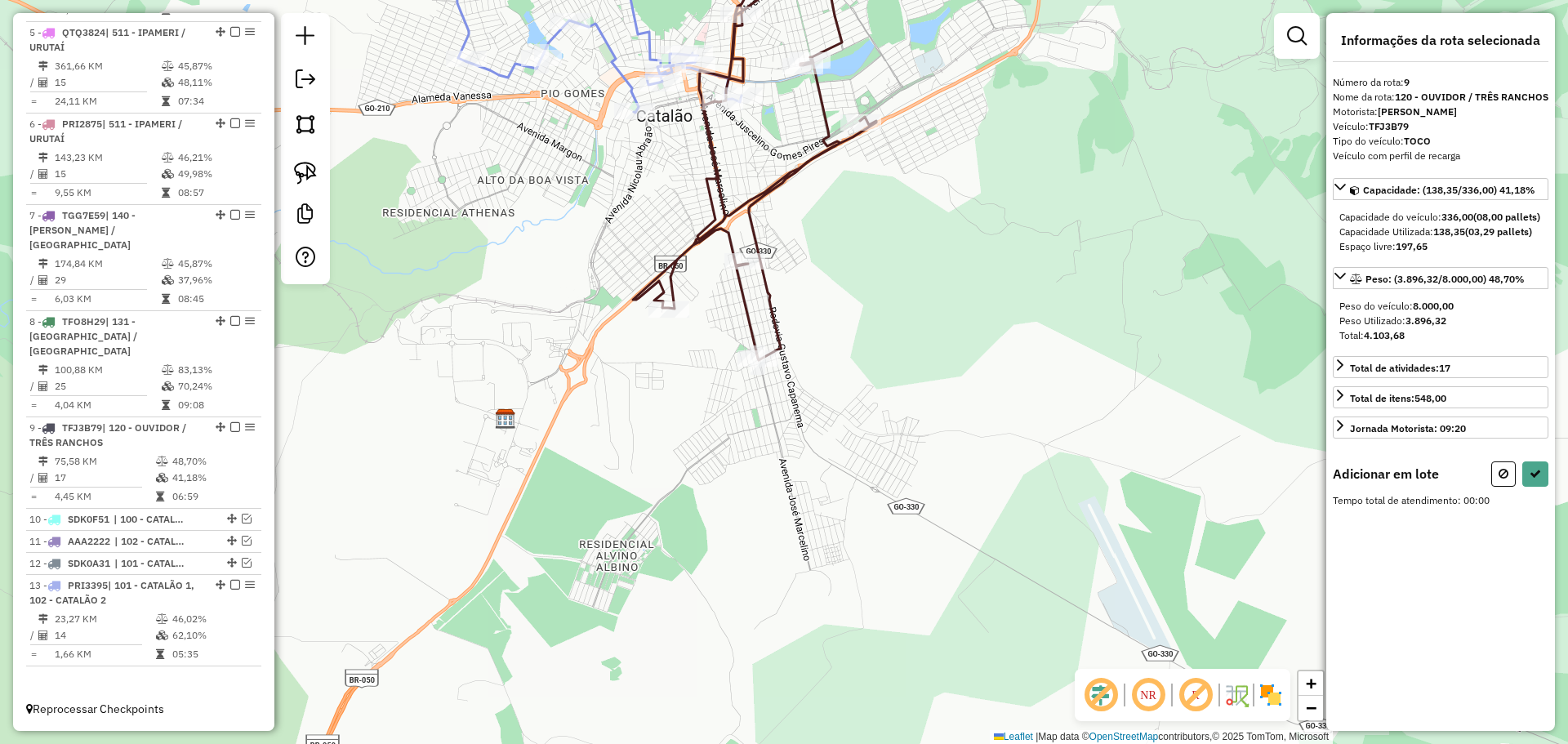
drag, startPoint x: 783, startPoint y: 311, endPoint x: 770, endPoint y: 305, distance: 14.3
click at [784, 312] on div "Janela de atendimento Grade de atendimento Capacidade Transportadoras Veículos …" at bounding box center [784, 372] width 1568 height 744
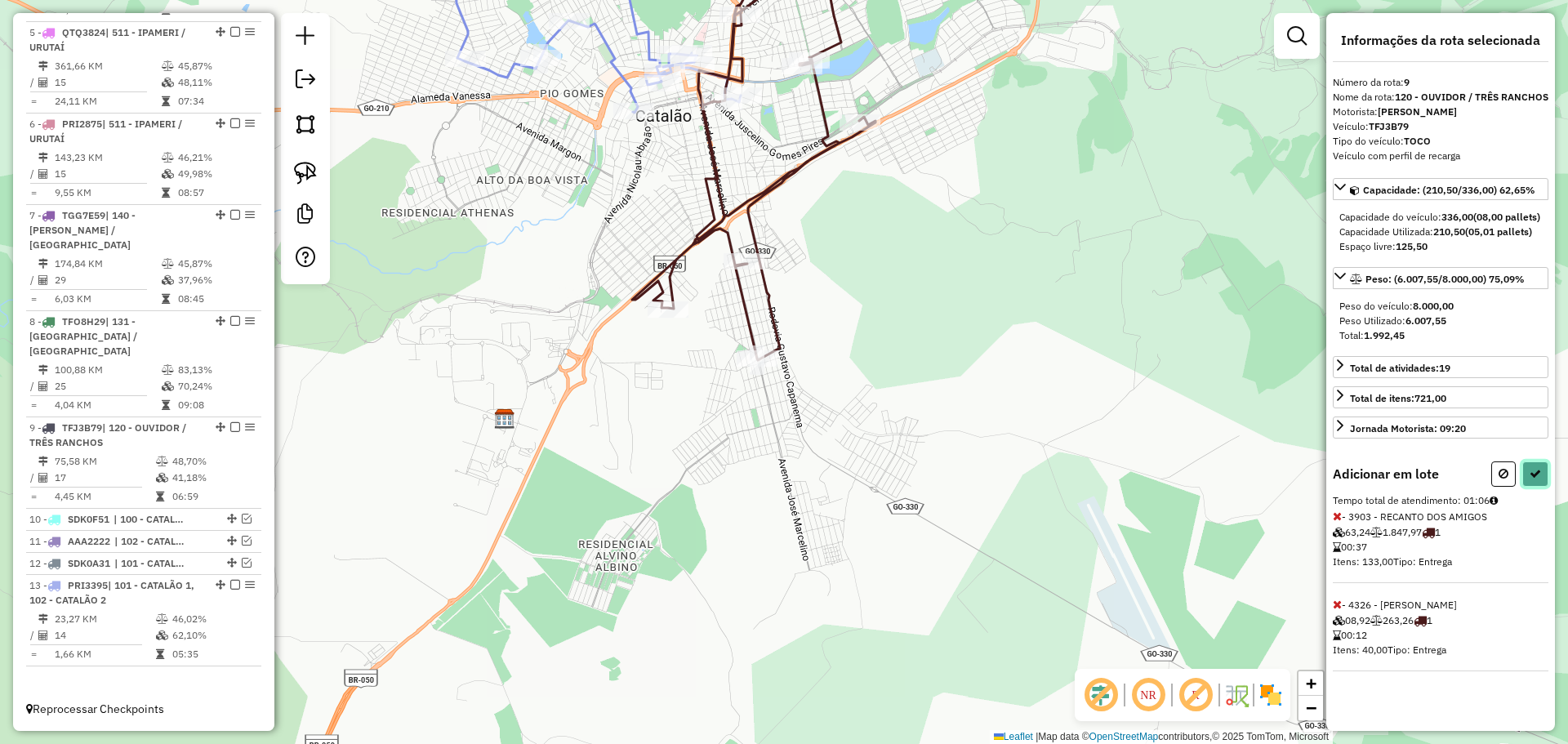
click at [1547, 486] on button at bounding box center [1536, 474] width 27 height 26
select select "*********"
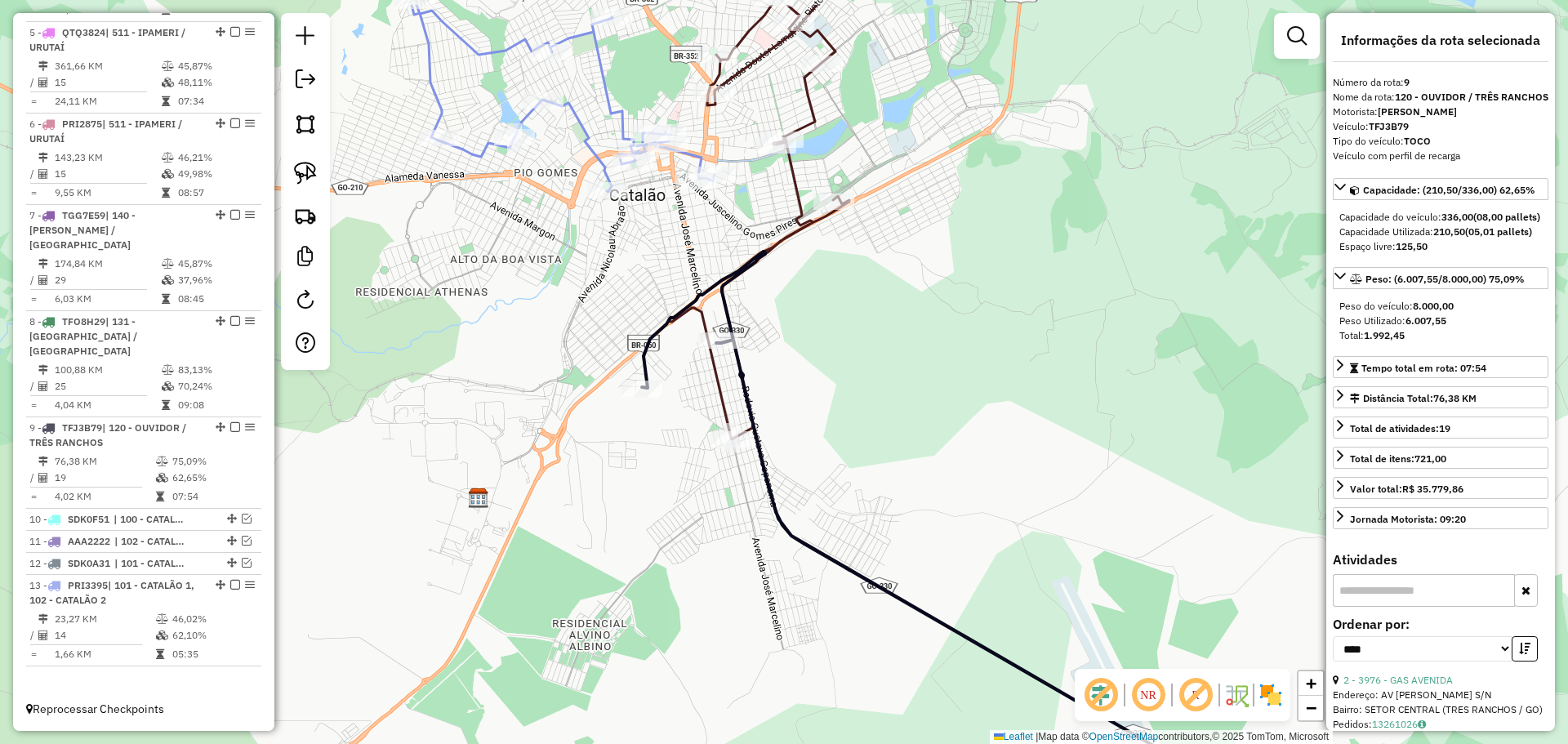
click at [888, 244] on div "Janela de atendimento Grade de atendimento Capacidade Transportadoras Veículos …" at bounding box center [784, 372] width 1568 height 744
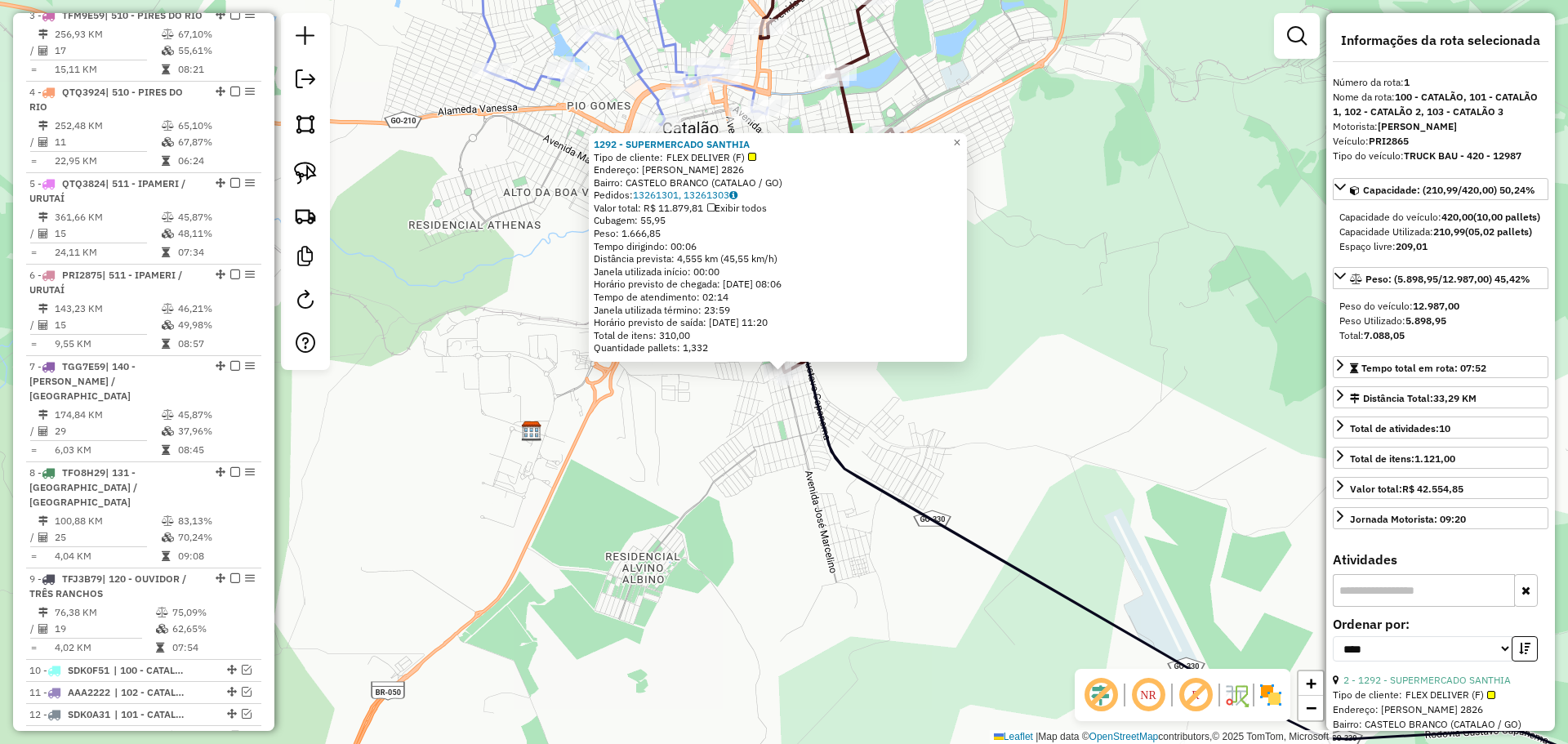
scroll to position [632, 0]
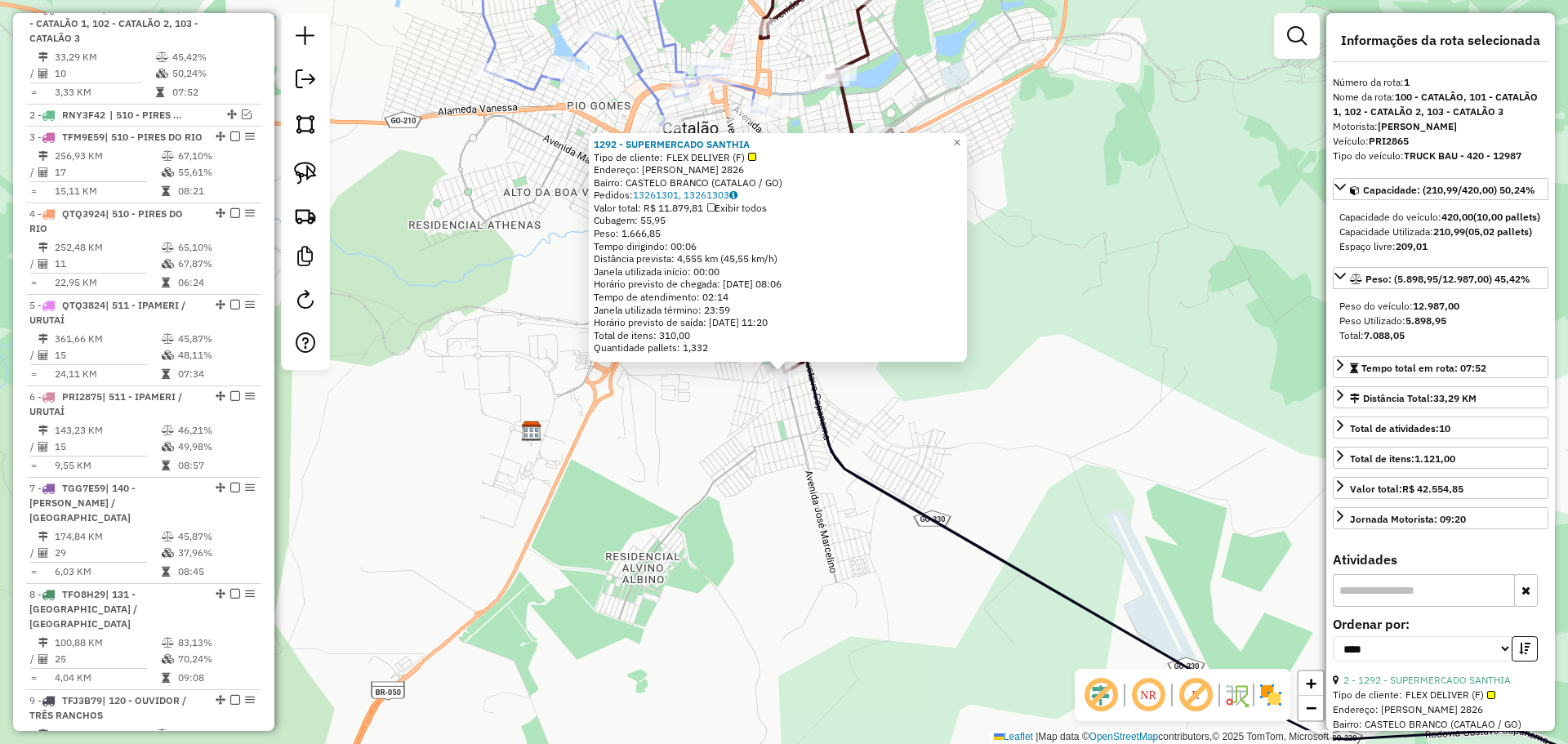
click at [953, 446] on div "1292 - SUPERMERCADO SANTHIA Tipo de cliente: FLEX DELIVER (F) Endereço: [PERSON…" at bounding box center [784, 372] width 1568 height 744
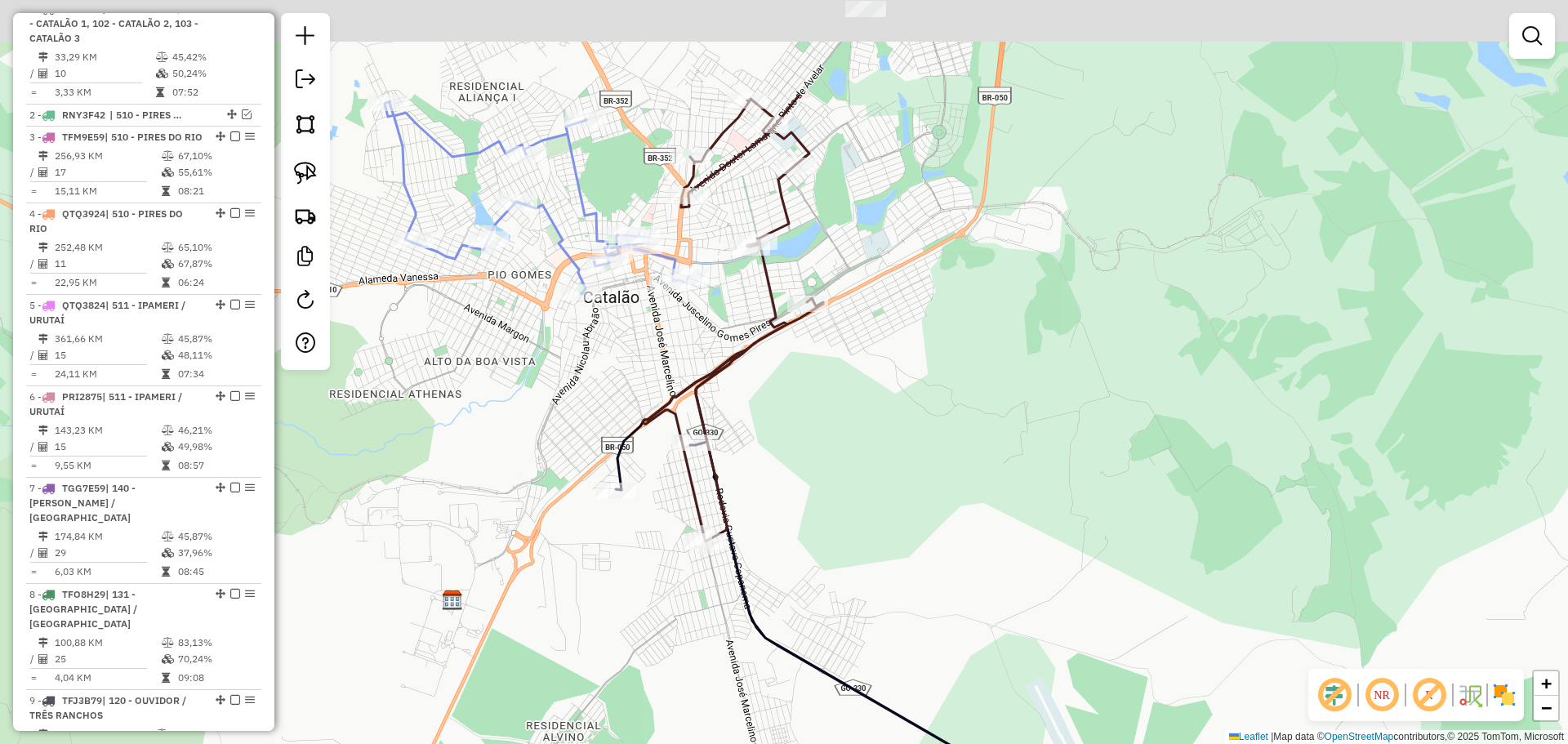
drag, startPoint x: 849, startPoint y: 302, endPoint x: 795, endPoint y: 381, distance: 95.7
click at [795, 381] on div "Janela de atendimento Grade de atendimento Capacidade Transportadoras Veículos …" at bounding box center [784, 372] width 1568 height 744
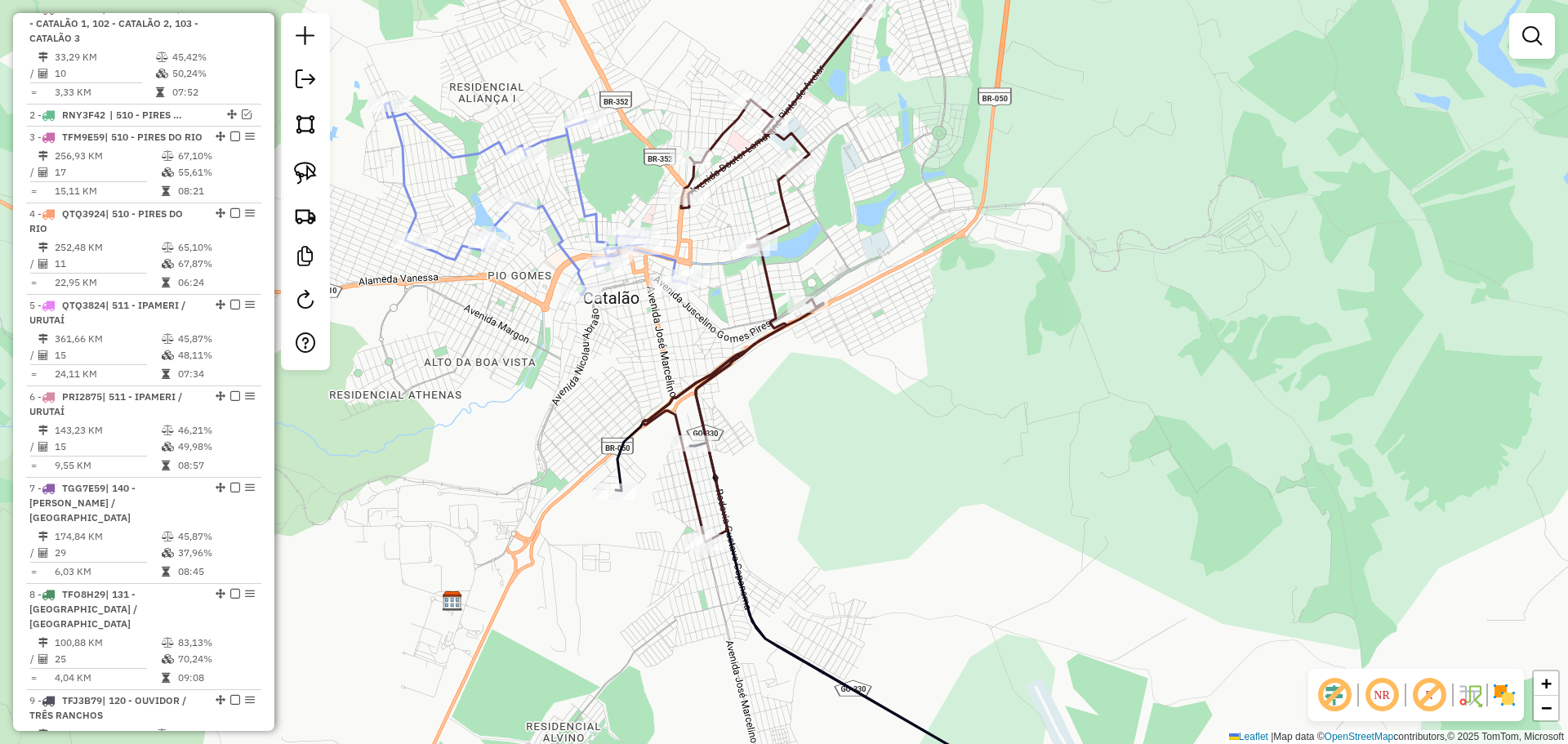
click at [796, 451] on div "Janela de atendimento Grade de atendimento Capacidade Transportadoras Veículos …" at bounding box center [784, 372] width 1568 height 744
select select "*********"
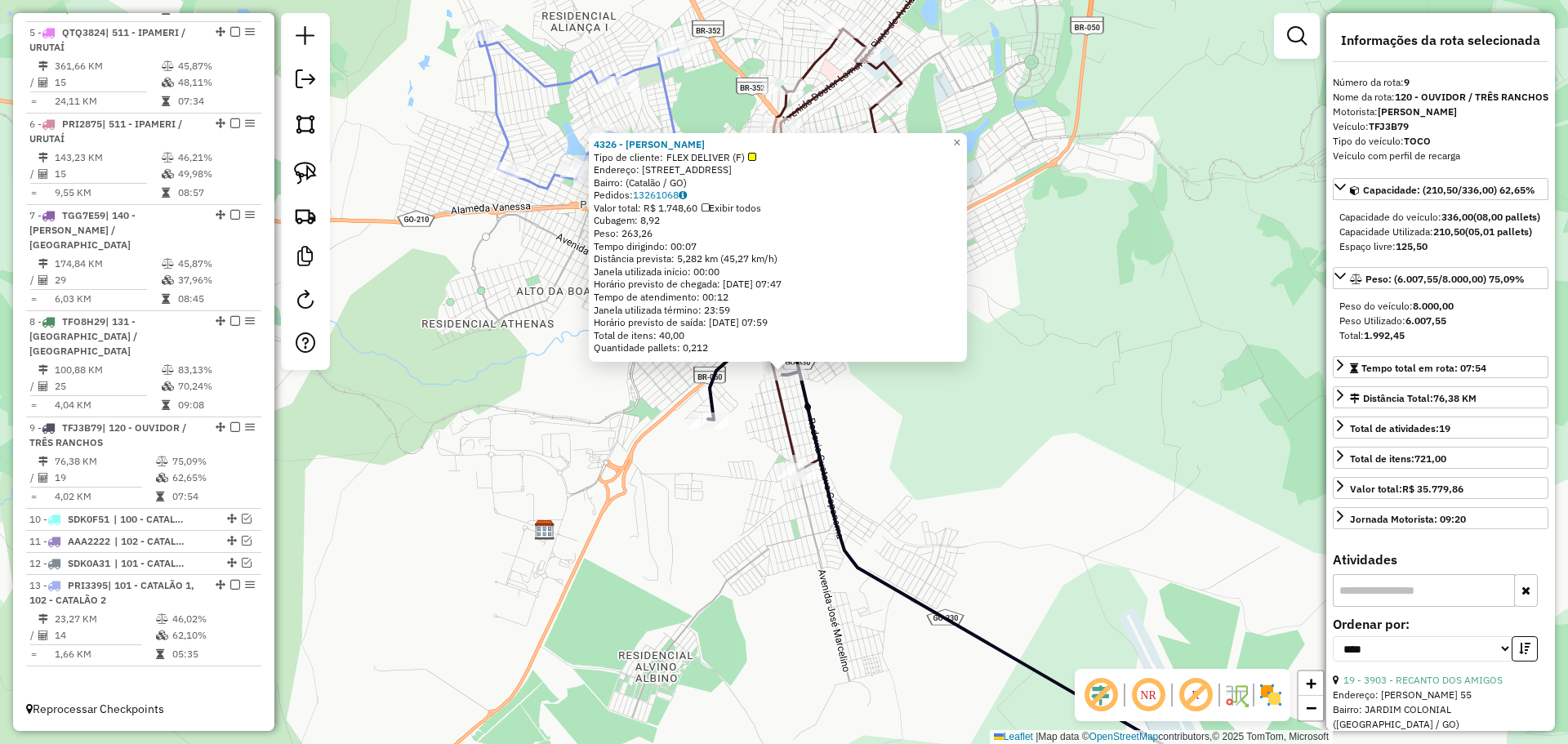
scroll to position [906, 0]
click at [883, 469] on div "4326 - [PERSON_NAME] Tipo de cliente: FLEX DELIVER (F) Endereço: [STREET_ADDRES…" at bounding box center [784, 372] width 1568 height 744
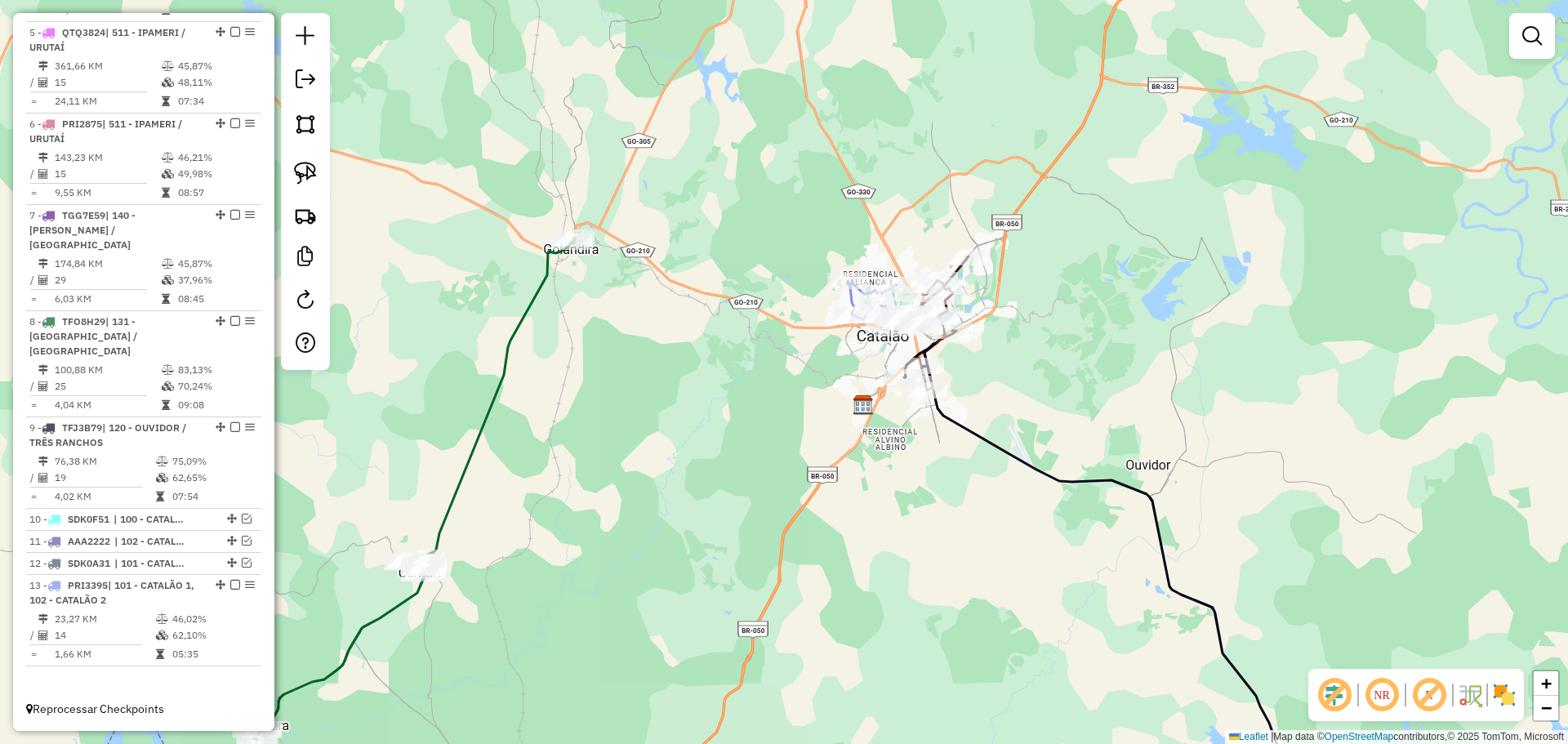
drag, startPoint x: 1016, startPoint y: 385, endPoint x: 943, endPoint y: 370, distance: 74.5
click at [943, 370] on div "Janela de atendimento Grade de atendimento Capacidade Transportadoras Veículos …" at bounding box center [784, 372] width 1568 height 744
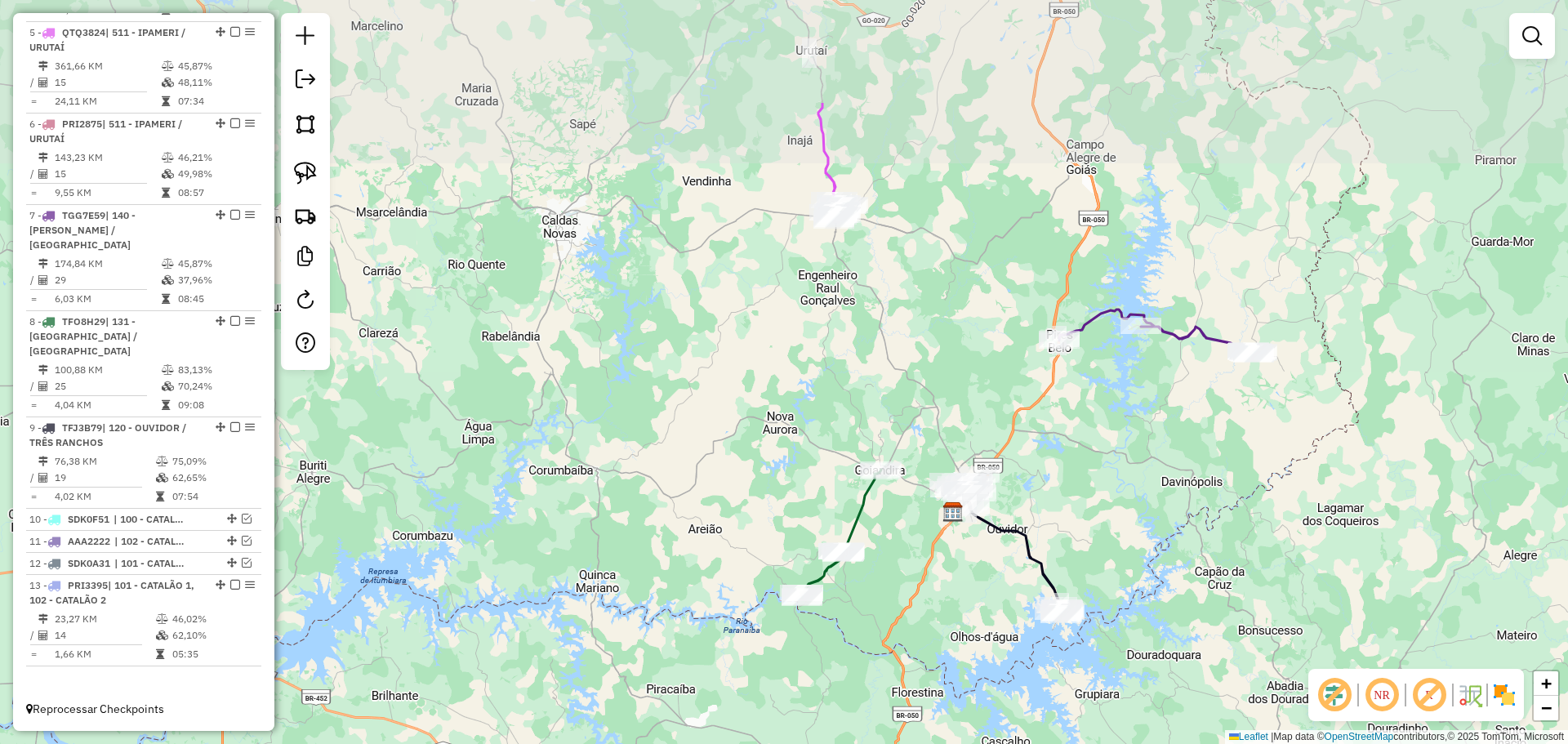
drag, startPoint x: 886, startPoint y: 286, endPoint x: 887, endPoint y: 345, distance: 59.0
click at [887, 345] on div "Janela de atendimento Grade de atendimento Capacidade Transportadoras Veículos …" at bounding box center [784, 372] width 1568 height 744
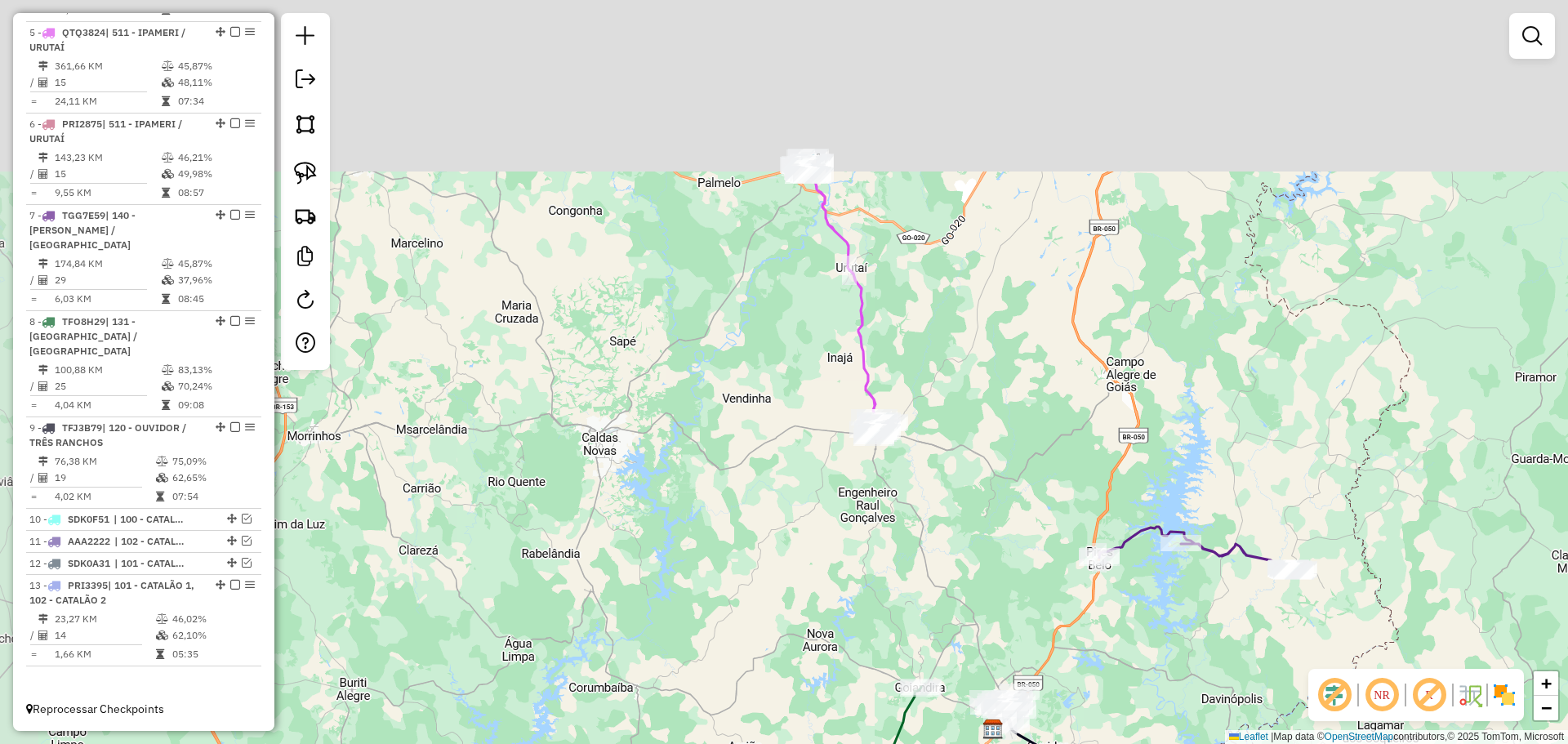
drag, startPoint x: 935, startPoint y: 269, endPoint x: 955, endPoint y: 422, distance: 154.3
click at [955, 422] on div "Janela de atendimento Grade de atendimento Capacidade Transportadoras Veículos …" at bounding box center [784, 372] width 1568 height 744
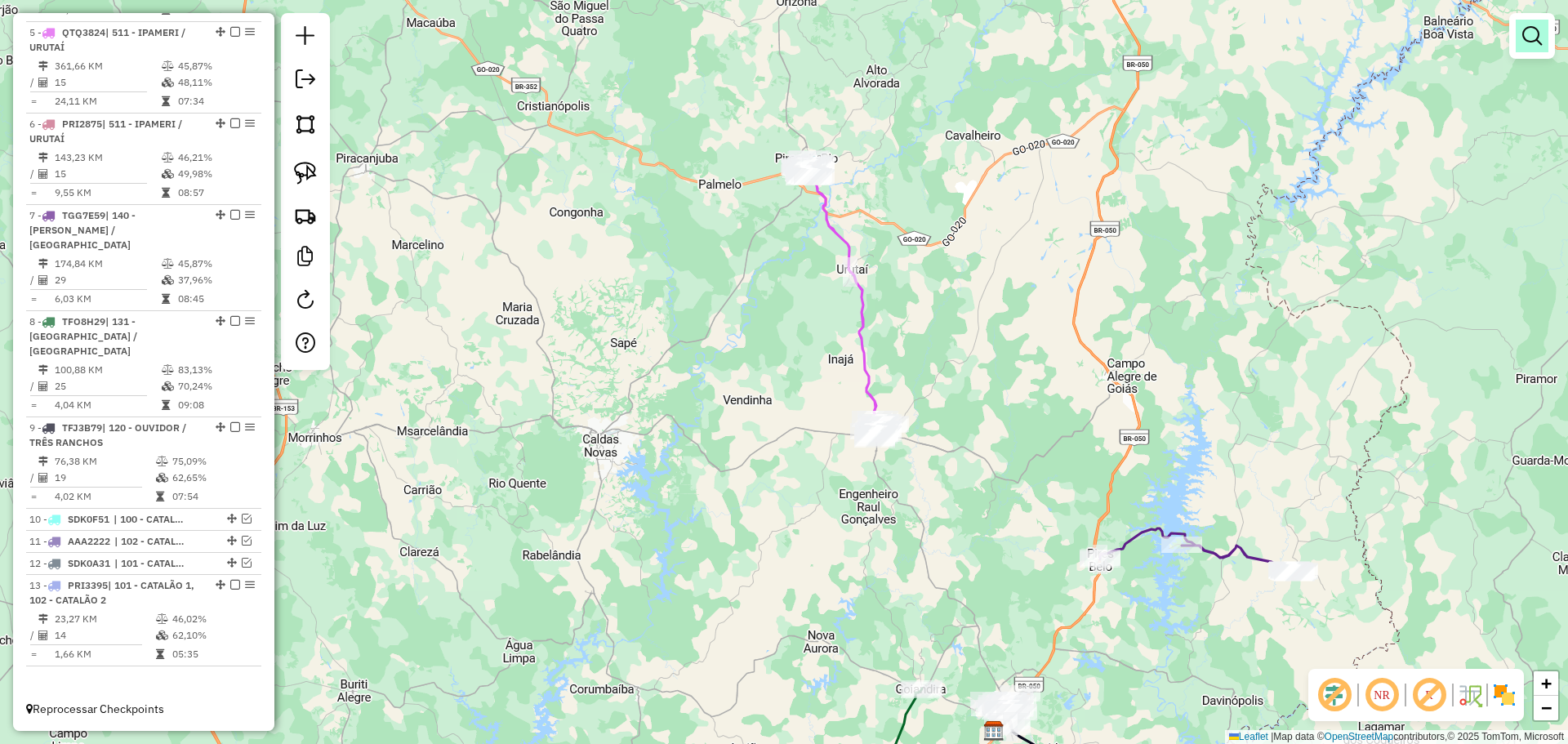
click at [1546, 39] on link at bounding box center [1532, 36] width 32 height 32
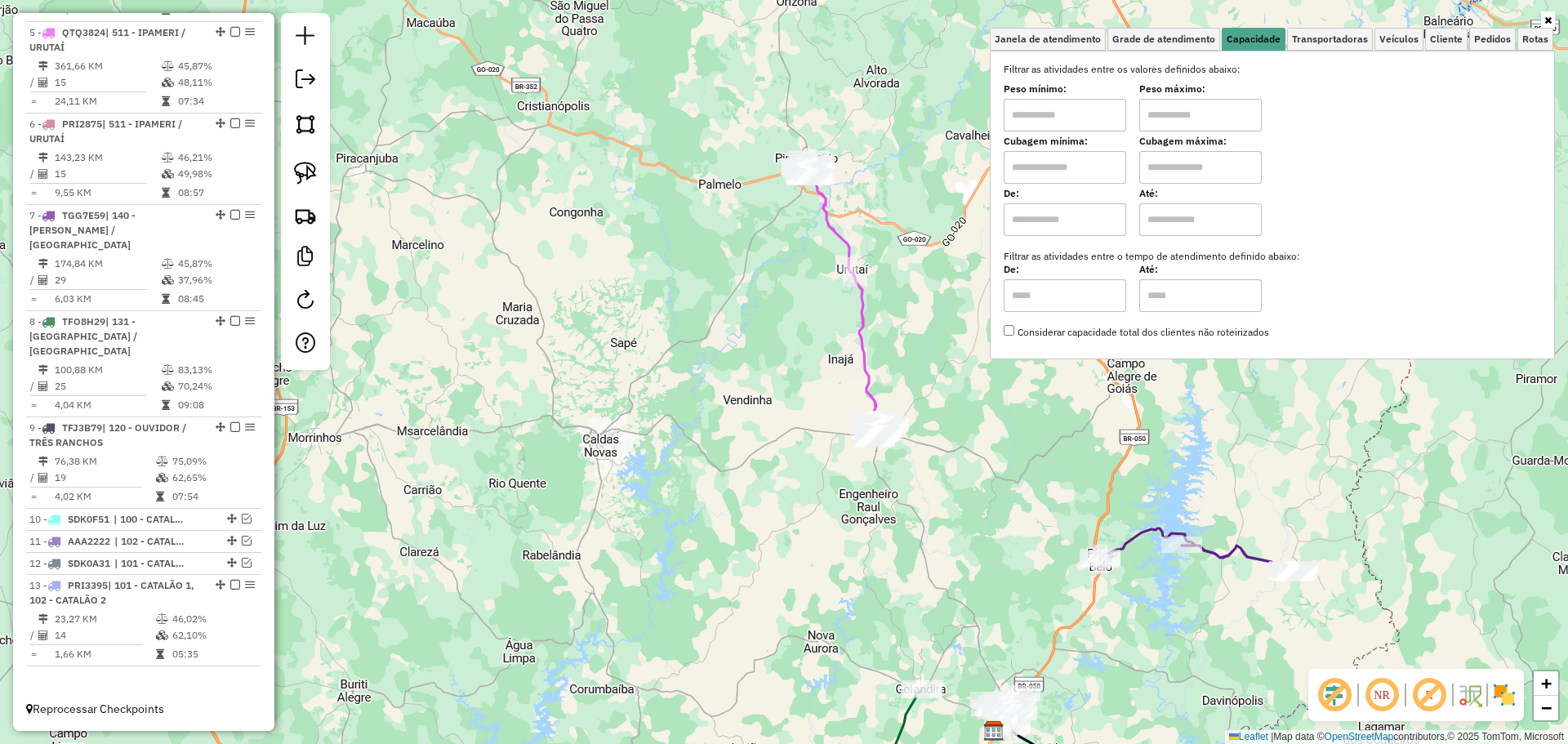
click at [807, 312] on div "Janela de atendimento Grade de atendimento Capacidade Transportadoras Veículos …" at bounding box center [784, 372] width 1568 height 744
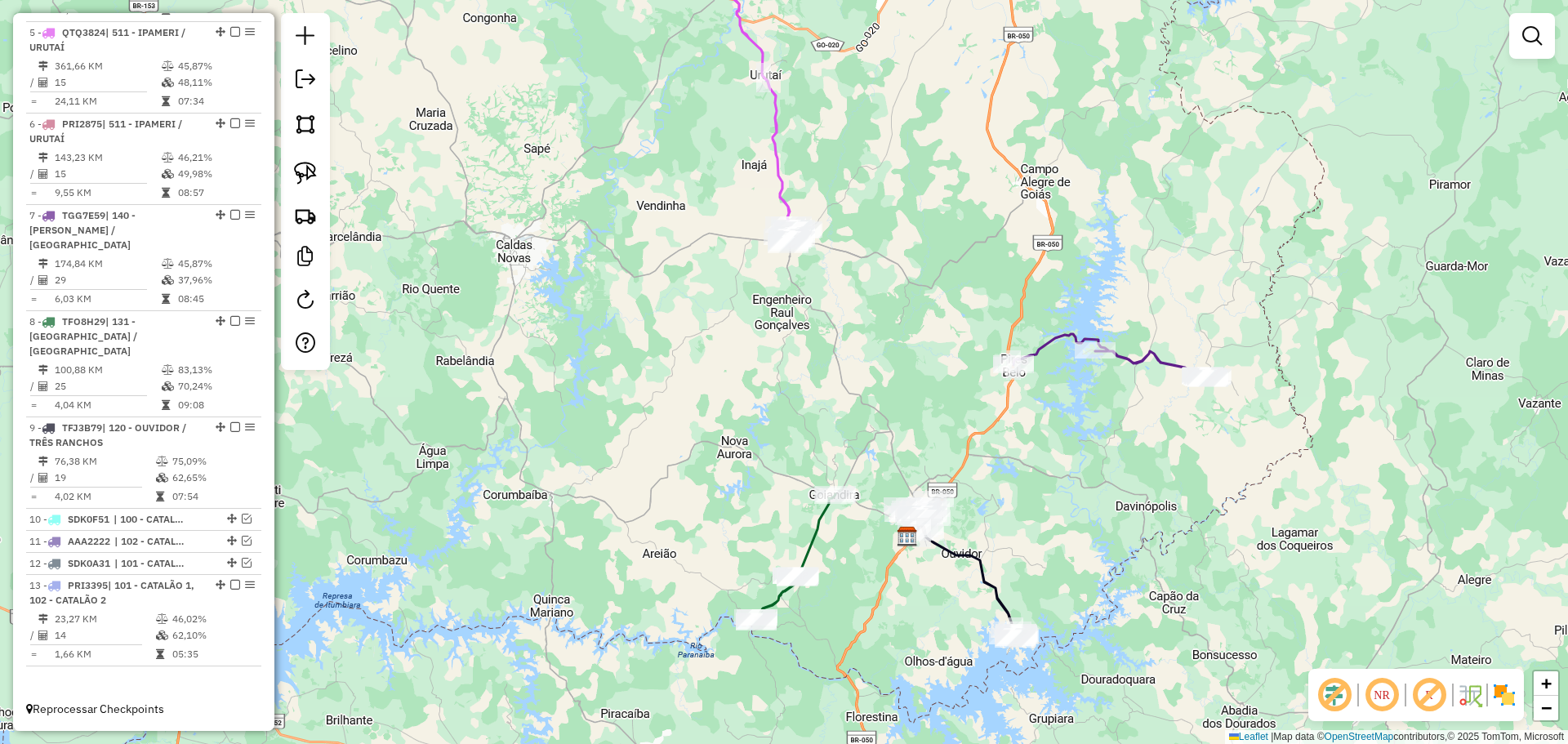
drag, startPoint x: 1033, startPoint y: 550, endPoint x: 958, endPoint y: 397, distance: 170.4
click at [958, 397] on div "Janela de atendimento Grade de atendimento Capacidade Transportadoras Veículos …" at bounding box center [784, 372] width 1568 height 744
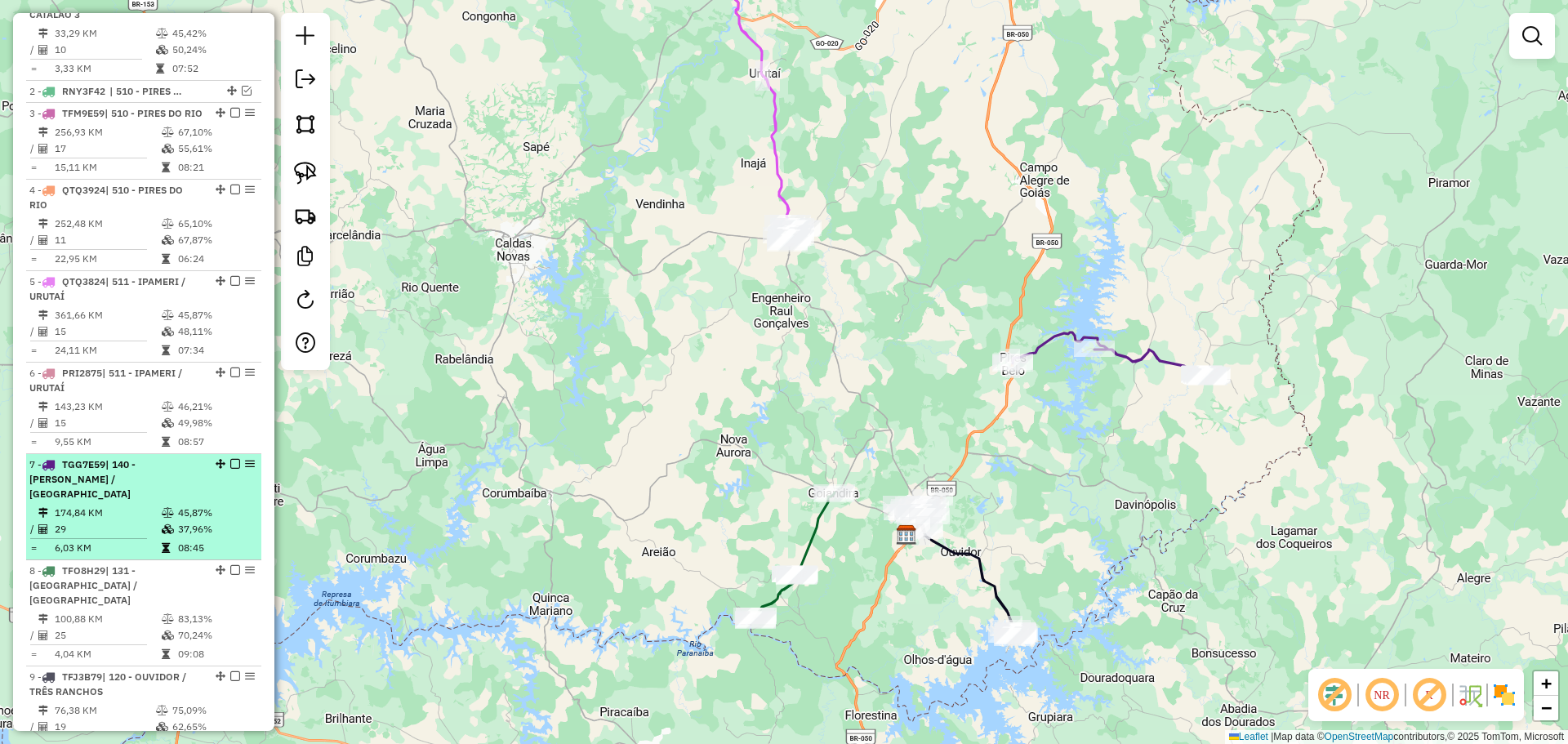
scroll to position [579, 0]
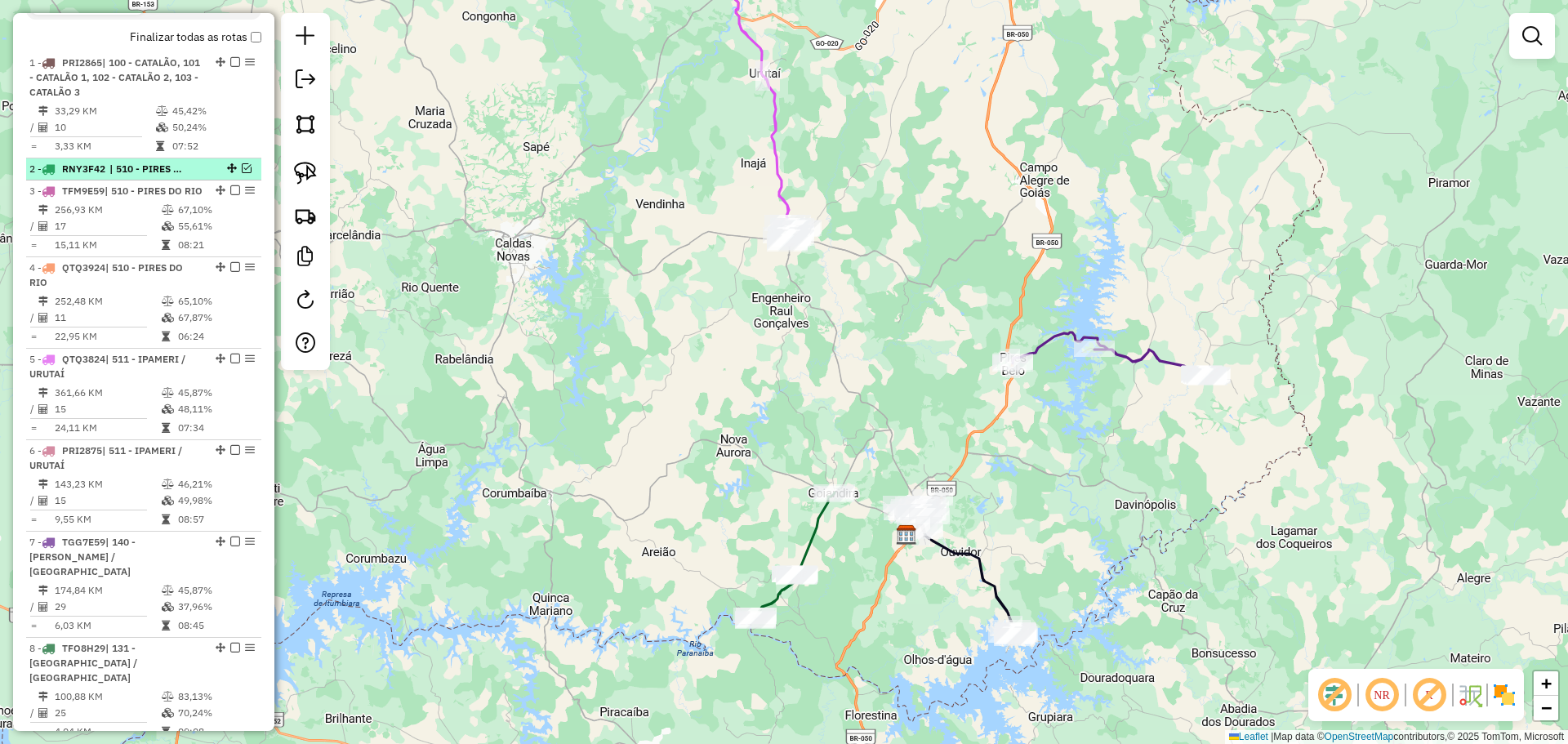
click at [241, 173] on em at bounding box center [246, 168] width 9 height 10
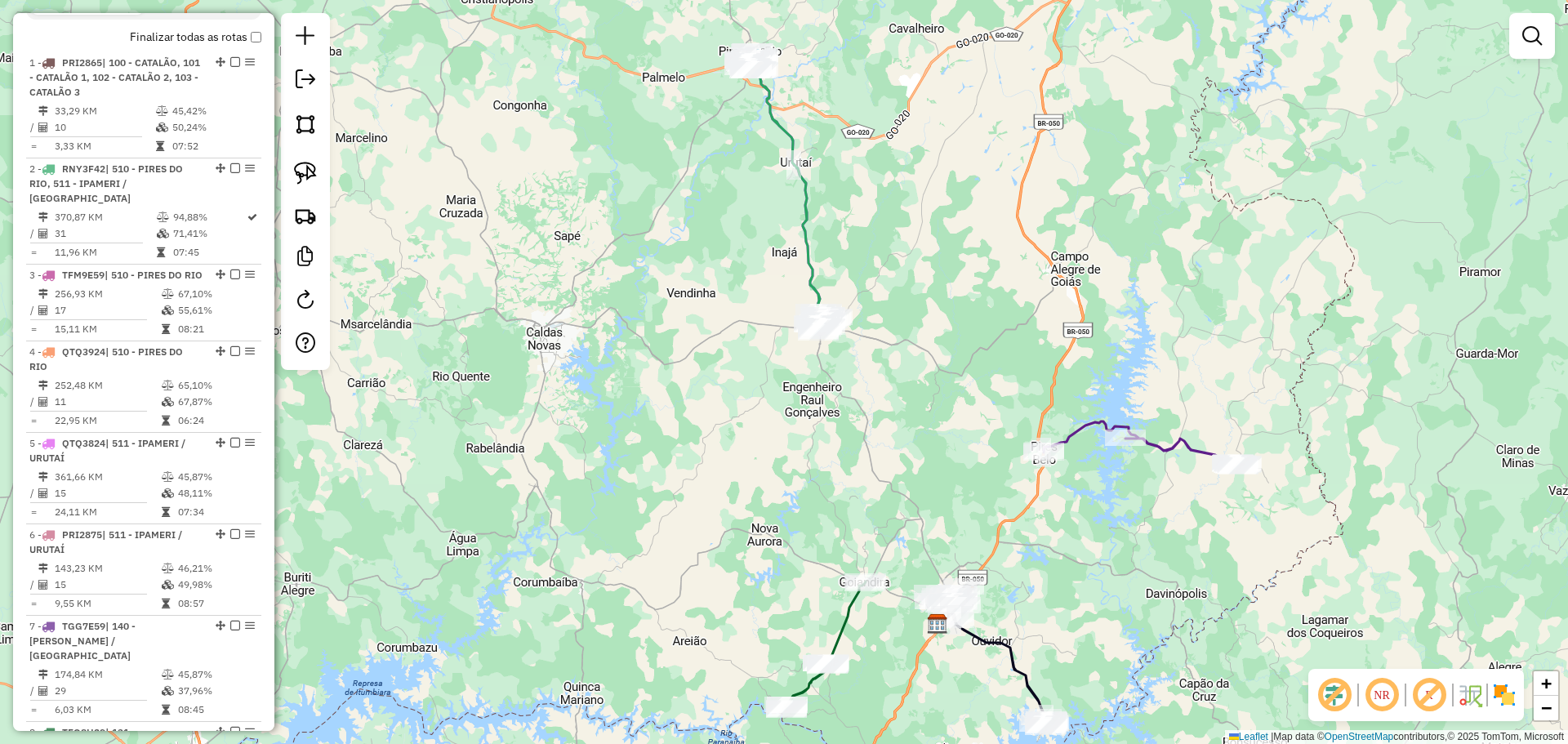
drag, startPoint x: 708, startPoint y: 200, endPoint x: 763, endPoint y: 434, distance: 240.4
click at [763, 434] on div "Janela de atendimento Grade de atendimento Capacidade Transportadoras Veículos …" at bounding box center [784, 372] width 1568 height 744
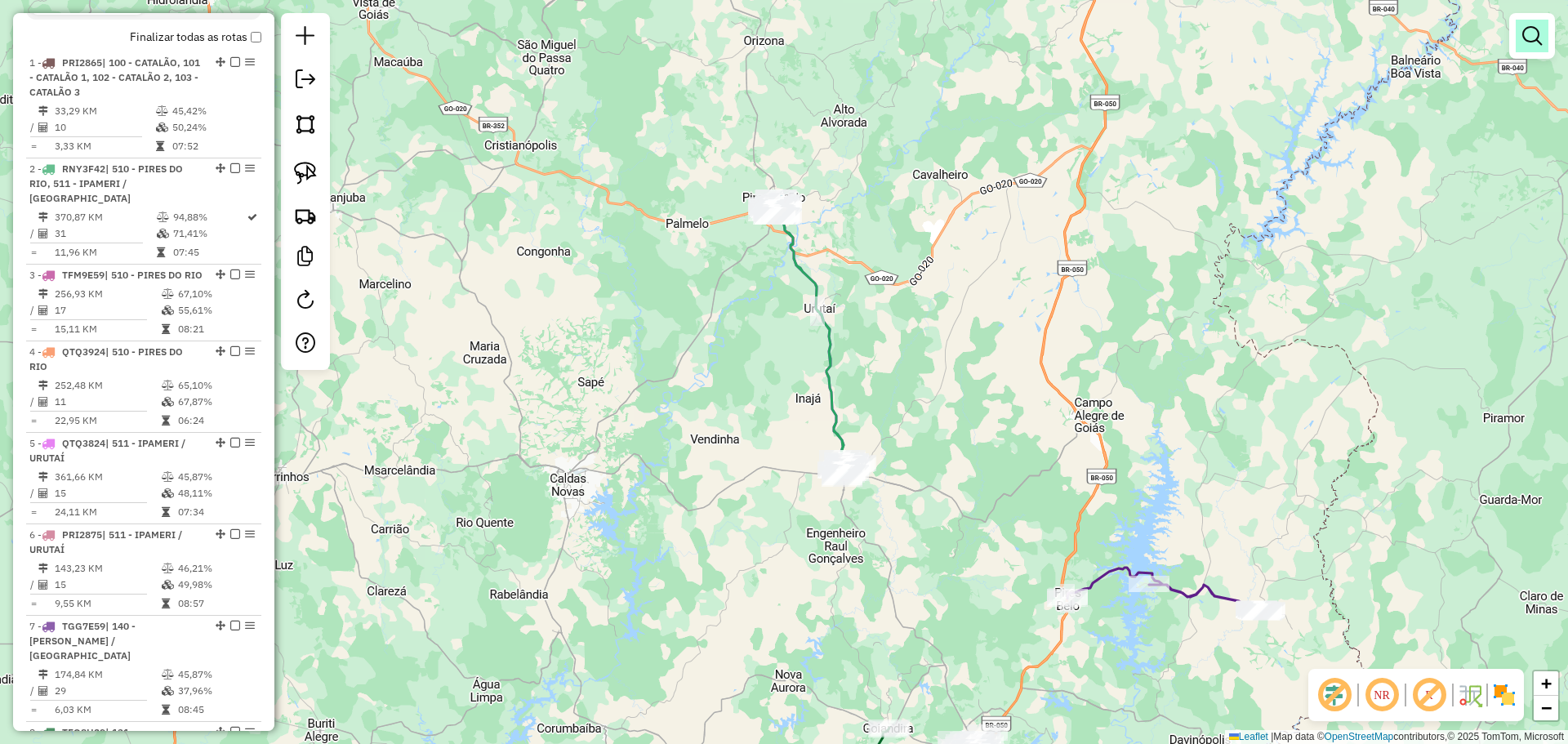
click at [1532, 49] on link at bounding box center [1532, 36] width 32 height 32
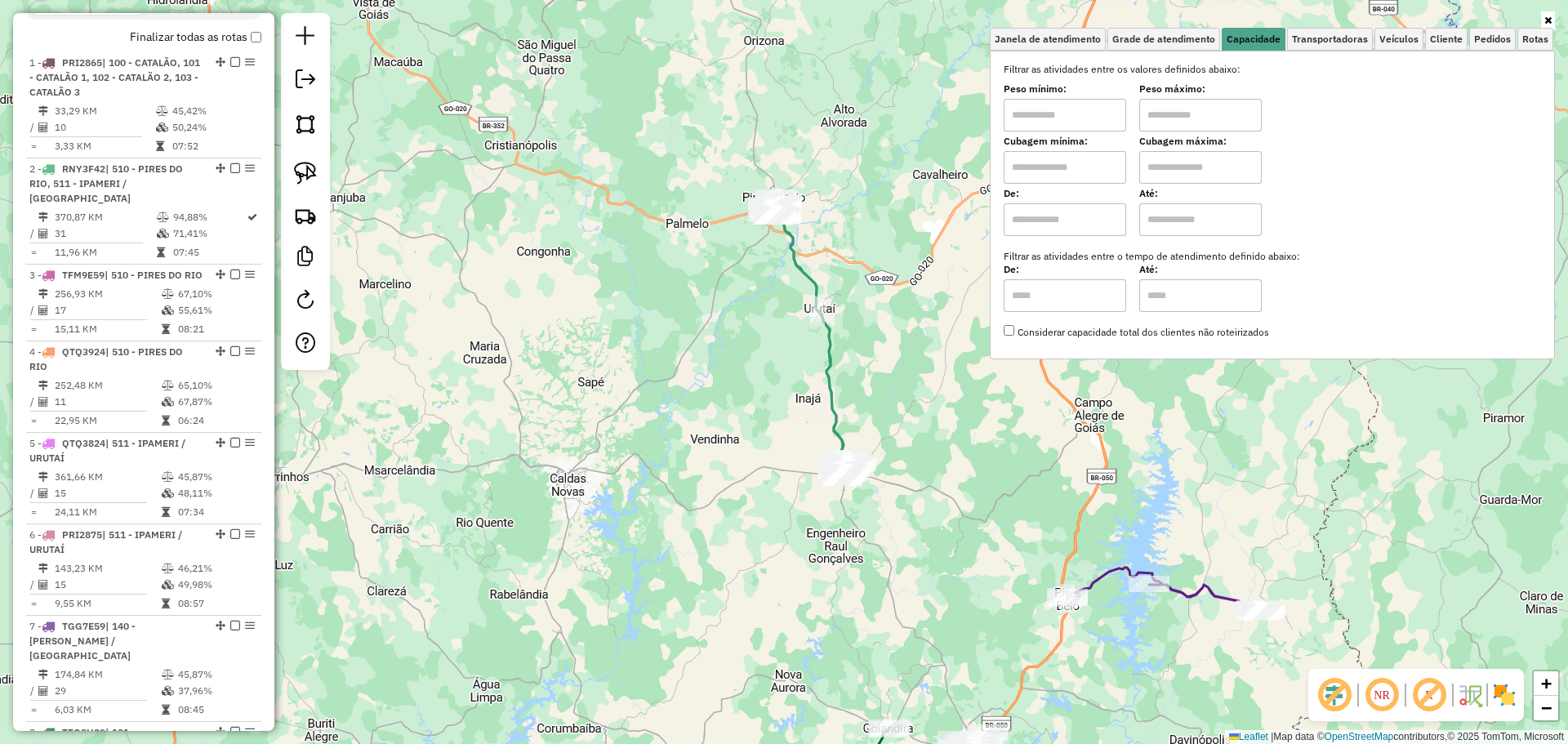
click at [1013, 118] on input "text" at bounding box center [1065, 115] width 123 height 32
type input "****"
click at [677, 391] on div "Limpar filtros Janela de atendimento Grade de atendimento Capacidade Transporta…" at bounding box center [784, 372] width 1568 height 744
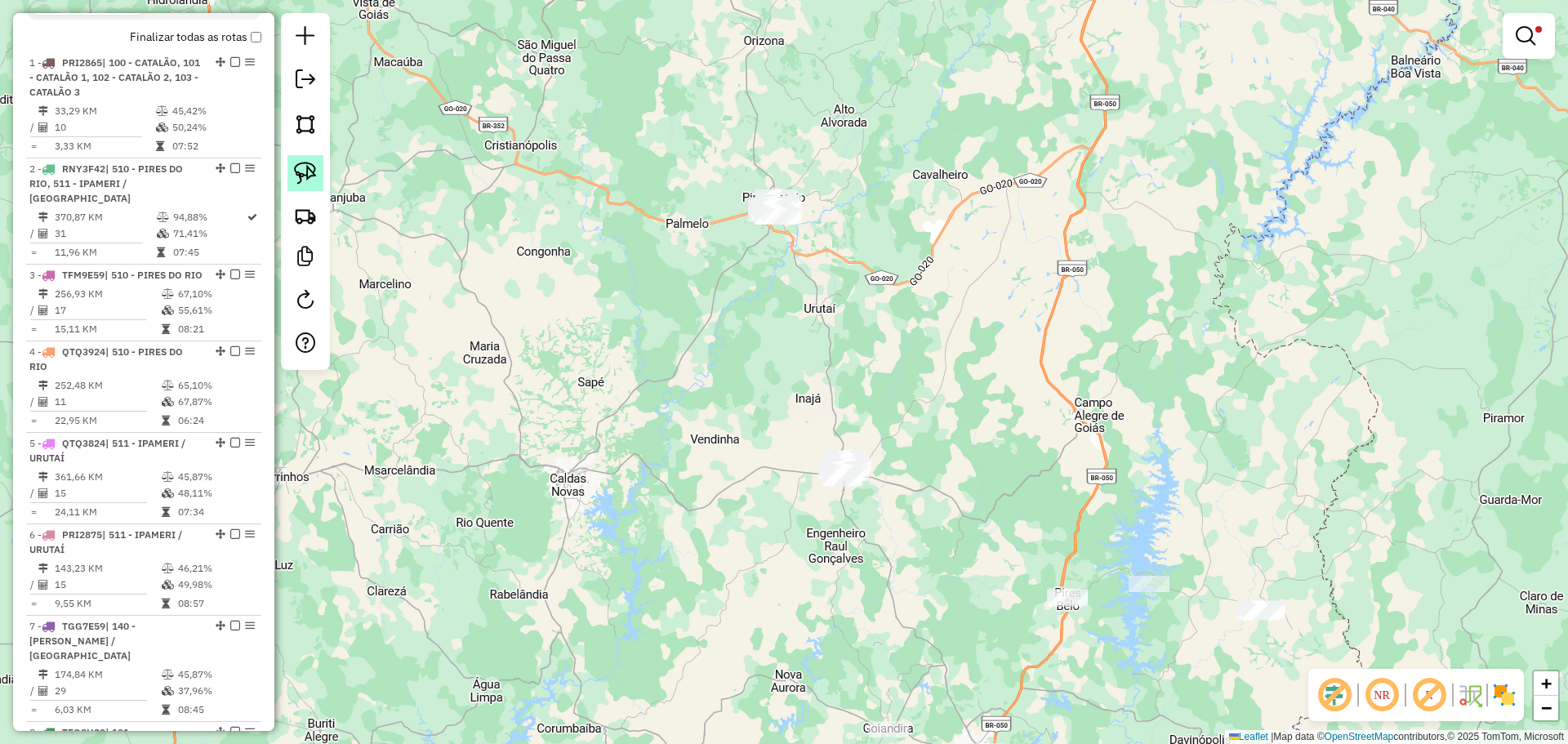
click at [316, 171] on link at bounding box center [306, 173] width 36 height 36
drag, startPoint x: 900, startPoint y: 454, endPoint x: 869, endPoint y: 479, distance: 39.8
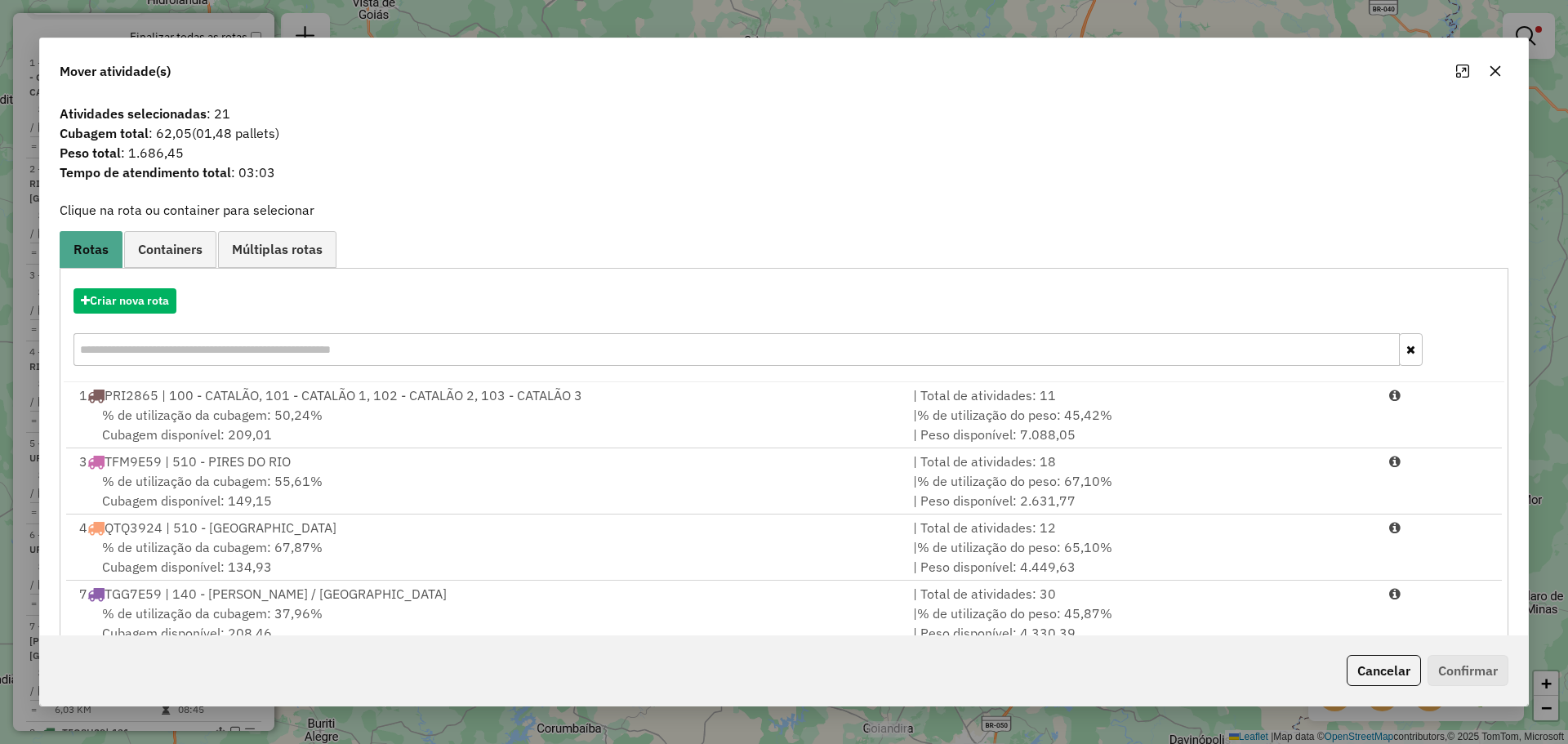
click at [1500, 67] on icon "button" at bounding box center [1495, 71] width 13 height 13
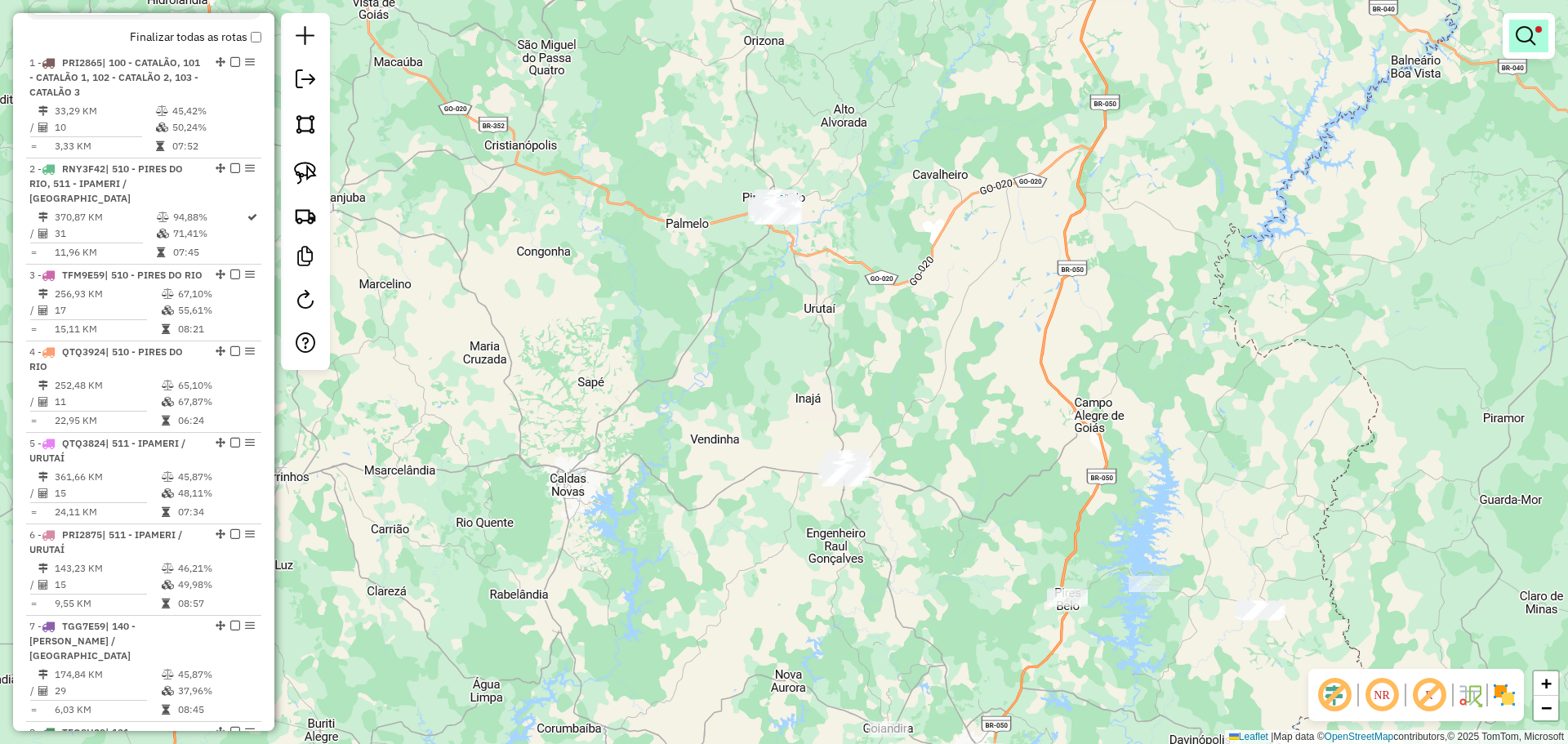
click at [1525, 43] on em at bounding box center [1525, 36] width 20 height 20
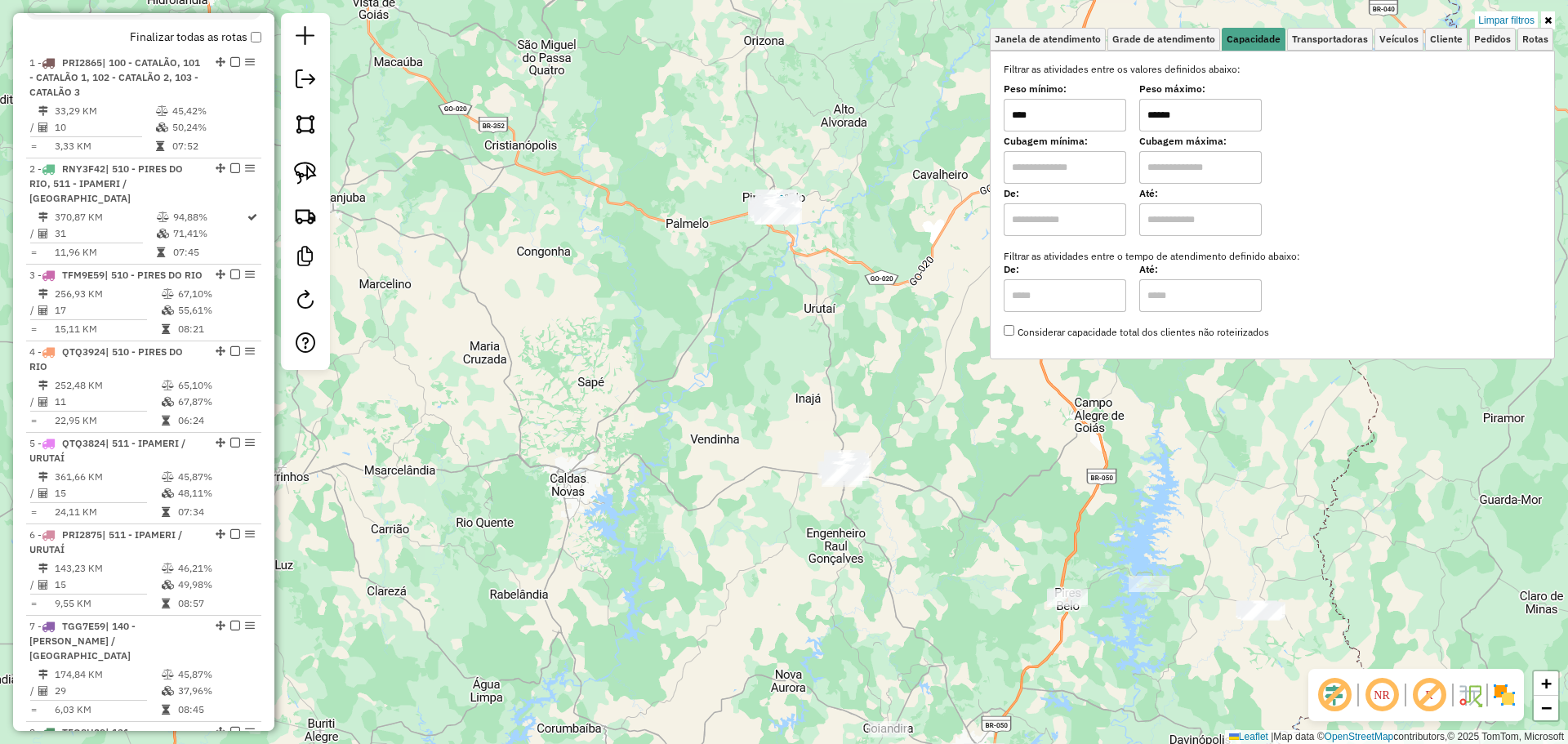
click at [1186, 112] on input "******" at bounding box center [1200, 115] width 123 height 32
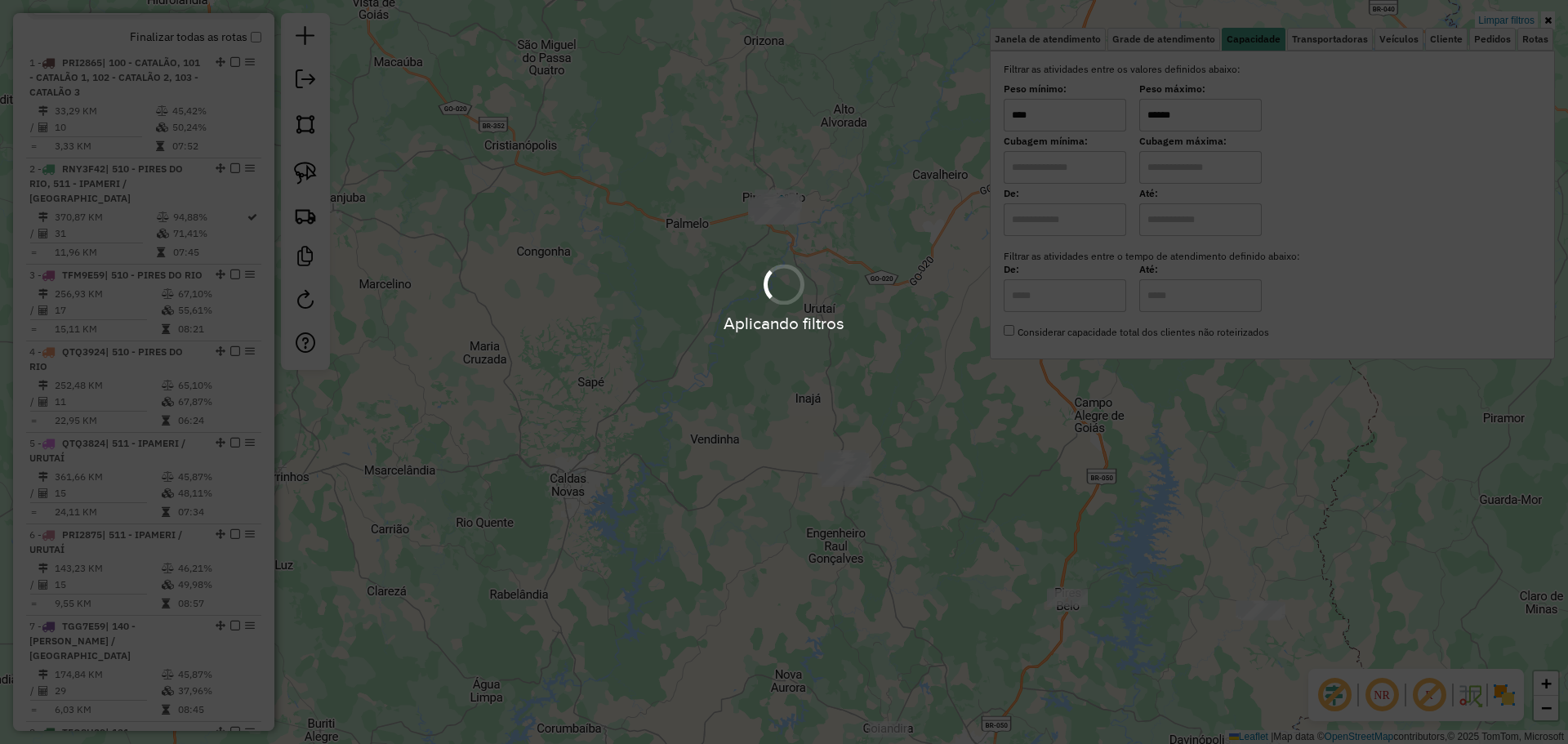
type input "******"
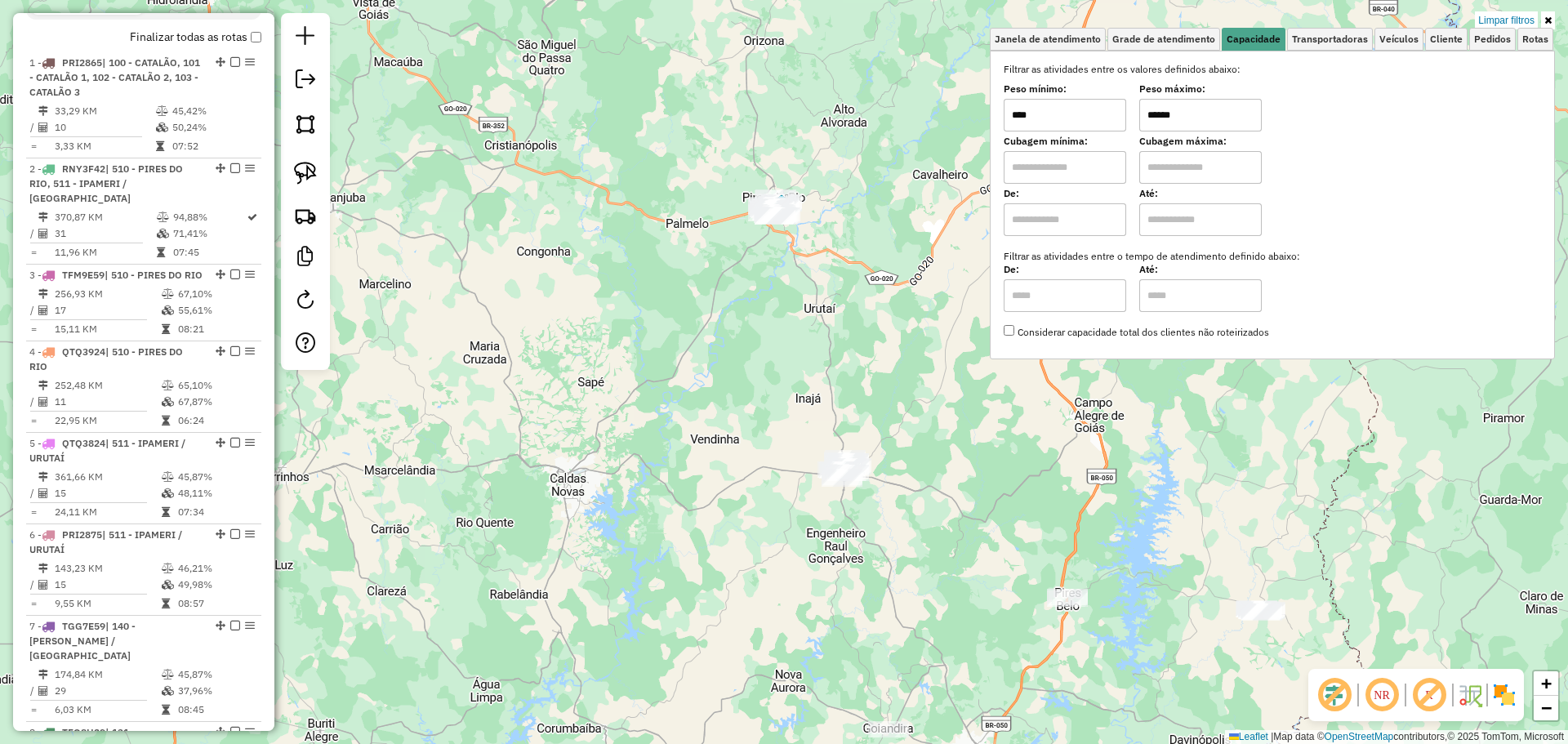
click at [713, 376] on div "Limpar filtros Janela de atendimento Grade de atendimento Capacidade Transporta…" at bounding box center [784, 372] width 1568 height 744
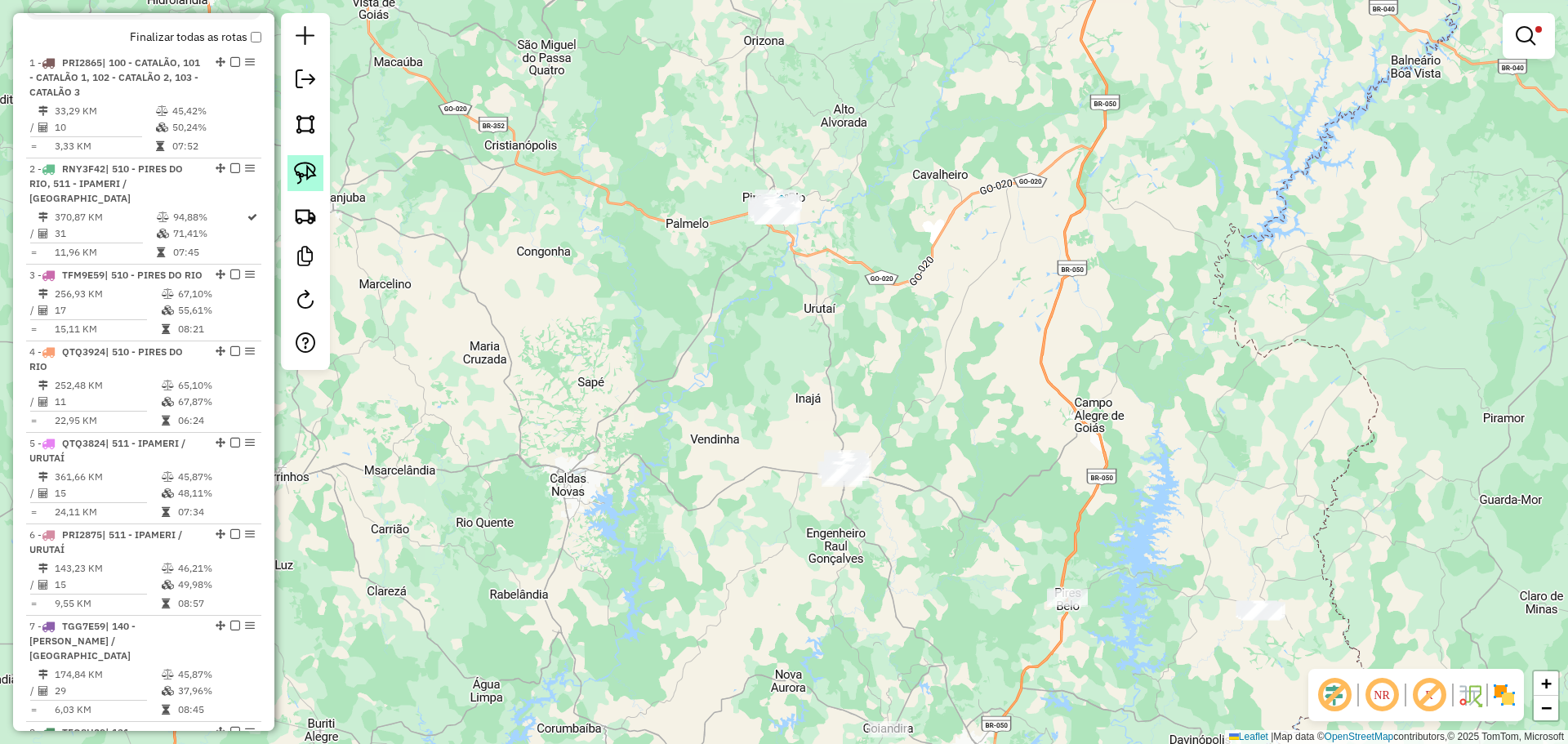
drag, startPoint x: 312, startPoint y: 181, endPoint x: 335, endPoint y: 176, distance: 23.5
click at [312, 178] on img at bounding box center [306, 173] width 23 height 23
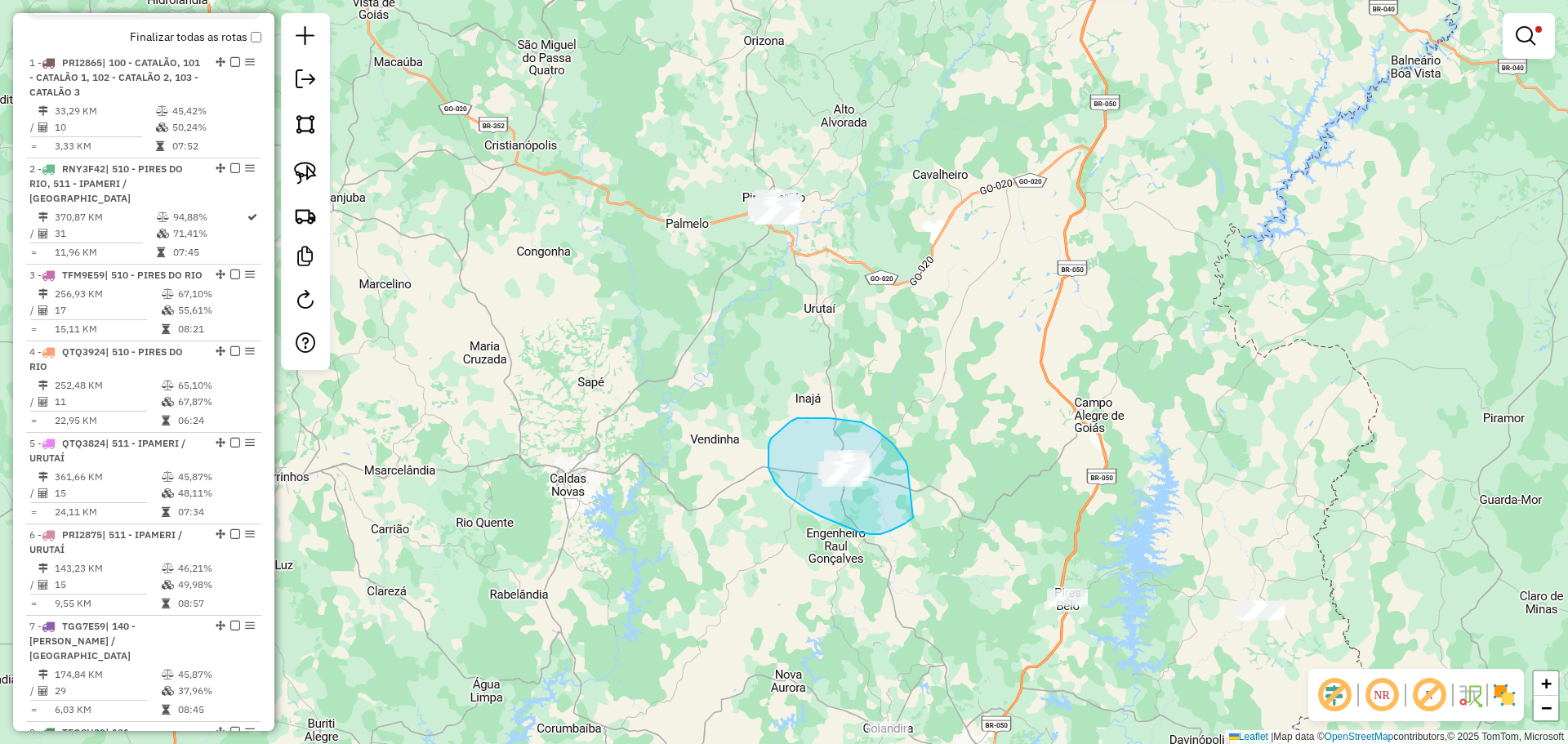
drag, startPoint x: 907, startPoint y: 467, endPoint x: 917, endPoint y: 511, distance: 45.1
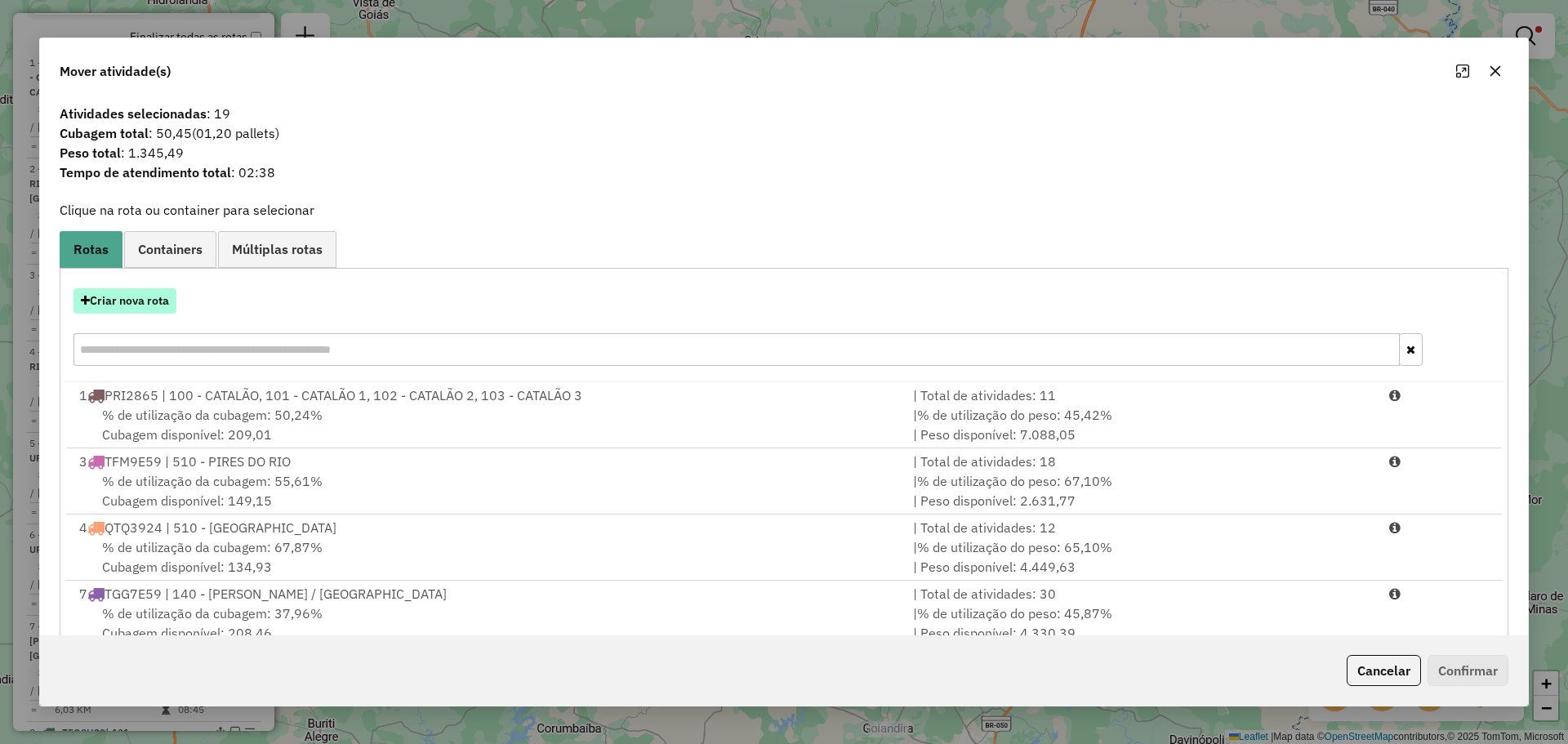
click at [96, 300] on button "Criar nova rota" at bounding box center [124, 301] width 103 height 26
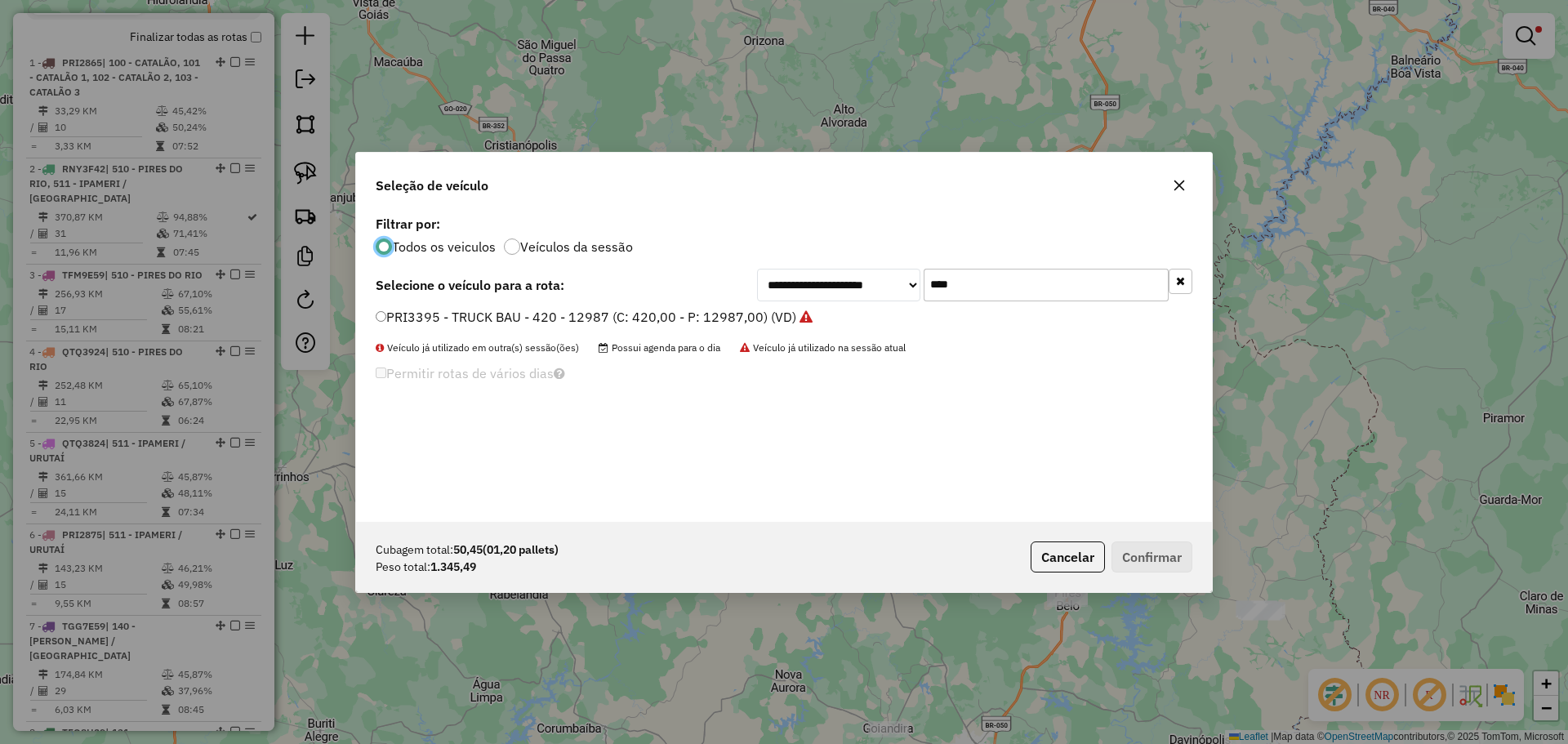
scroll to position [9, 5]
click at [1015, 285] on input "****" at bounding box center [1046, 285] width 245 height 32
type input "***"
click at [441, 310] on label "RNY3F42 - VAN - 70 - 1300 (C: 70,00 - P: 1300,00) (VD)" at bounding box center [557, 316] width 362 height 20
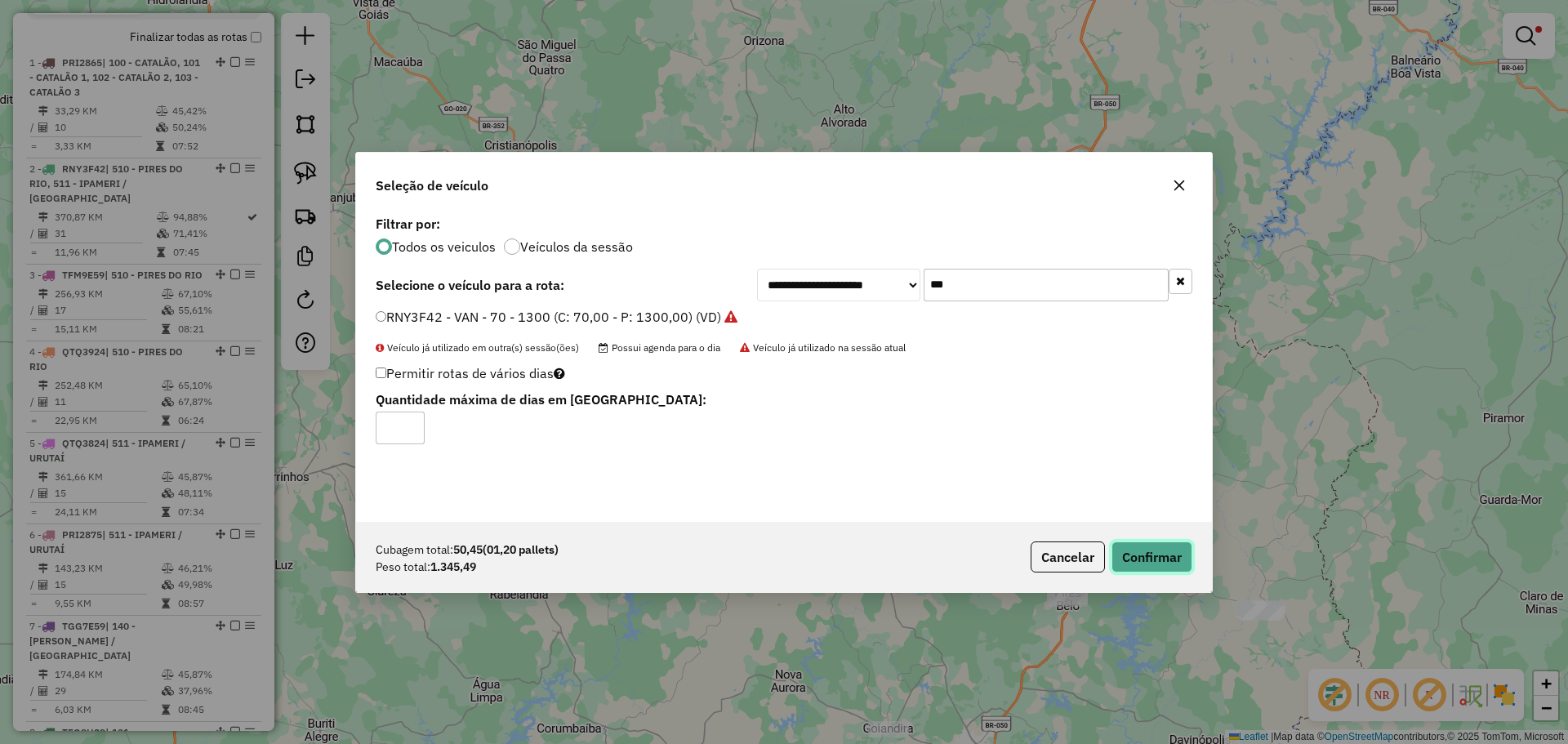
click at [1162, 563] on button "Confirmar" at bounding box center [1151, 557] width 81 height 31
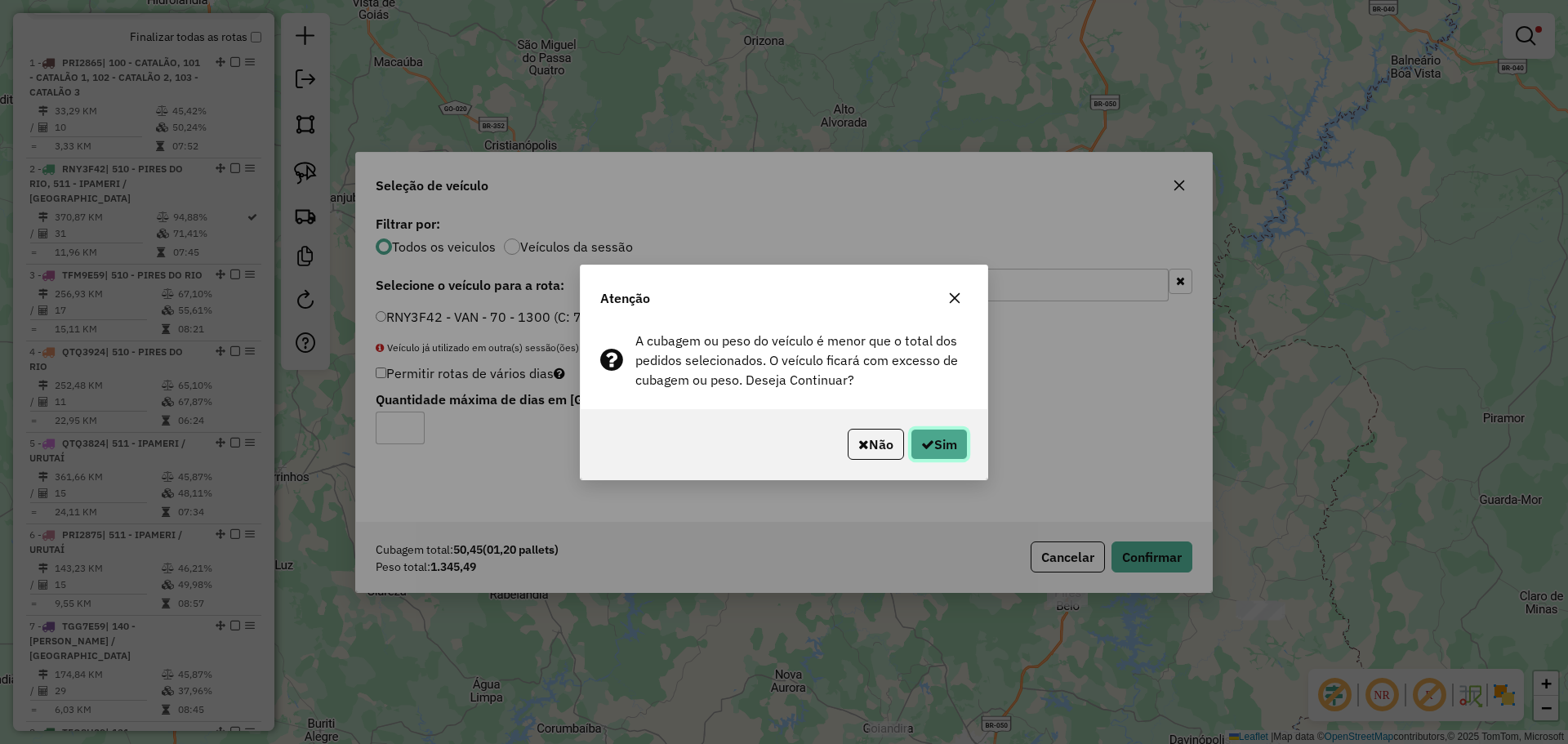
click at [933, 457] on button "Sim" at bounding box center [939, 444] width 57 height 31
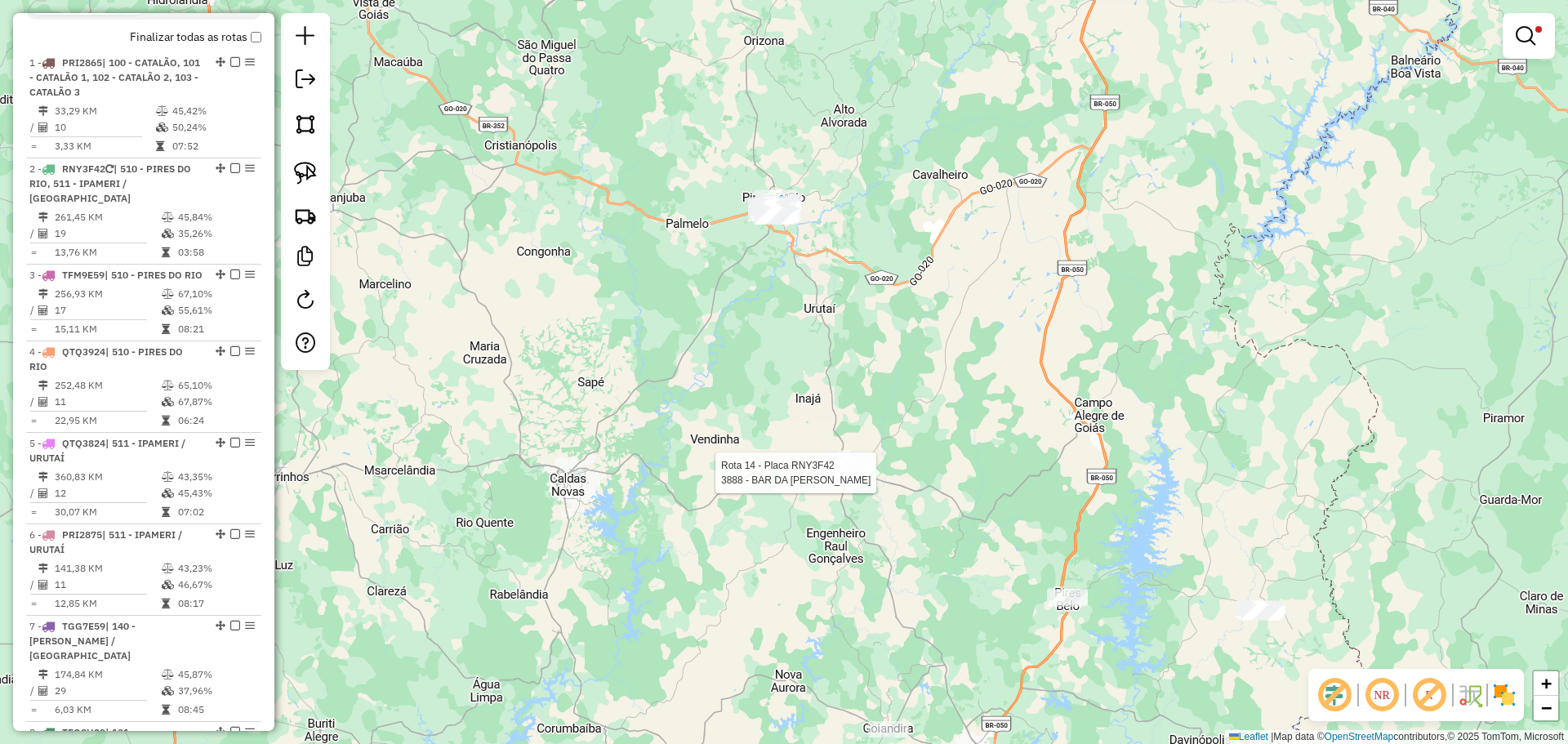
scroll to position [1066, 0]
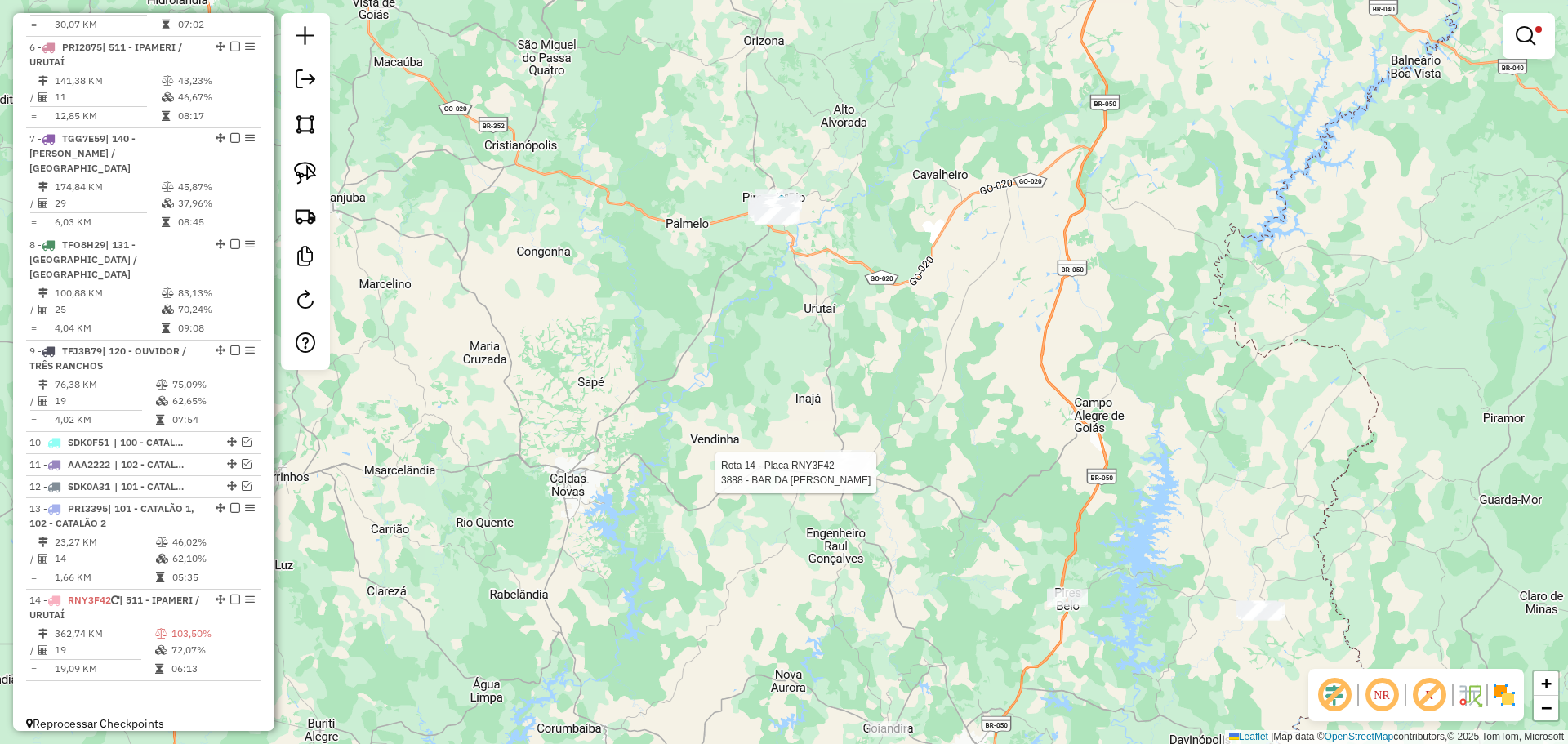
select select "*********"
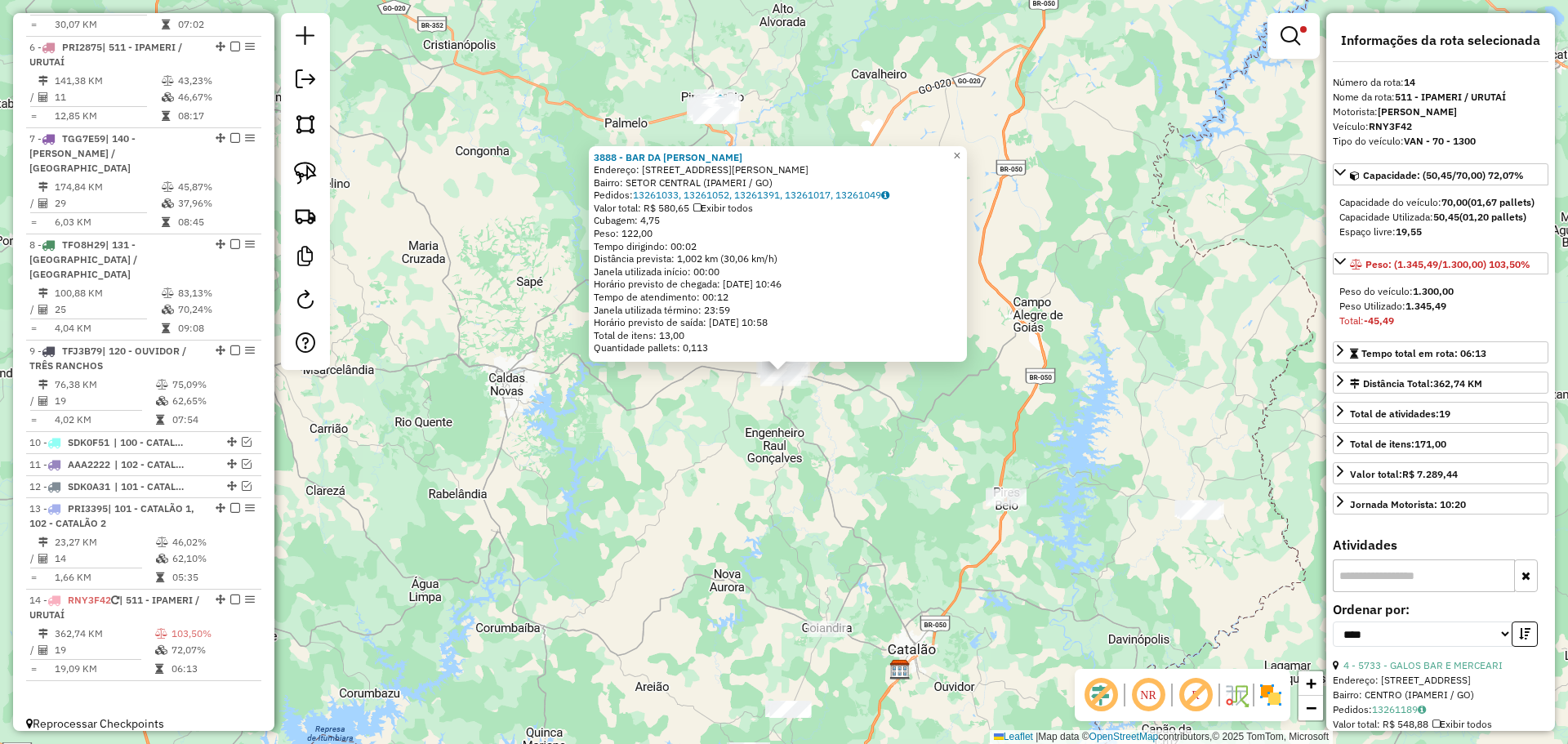
click at [862, 501] on div "Rota 14 - Placa RNY3F42 3888 - BAR DA [PERSON_NAME] 3888 - BAR DA [PERSON_NAME]…" at bounding box center [784, 372] width 1568 height 744
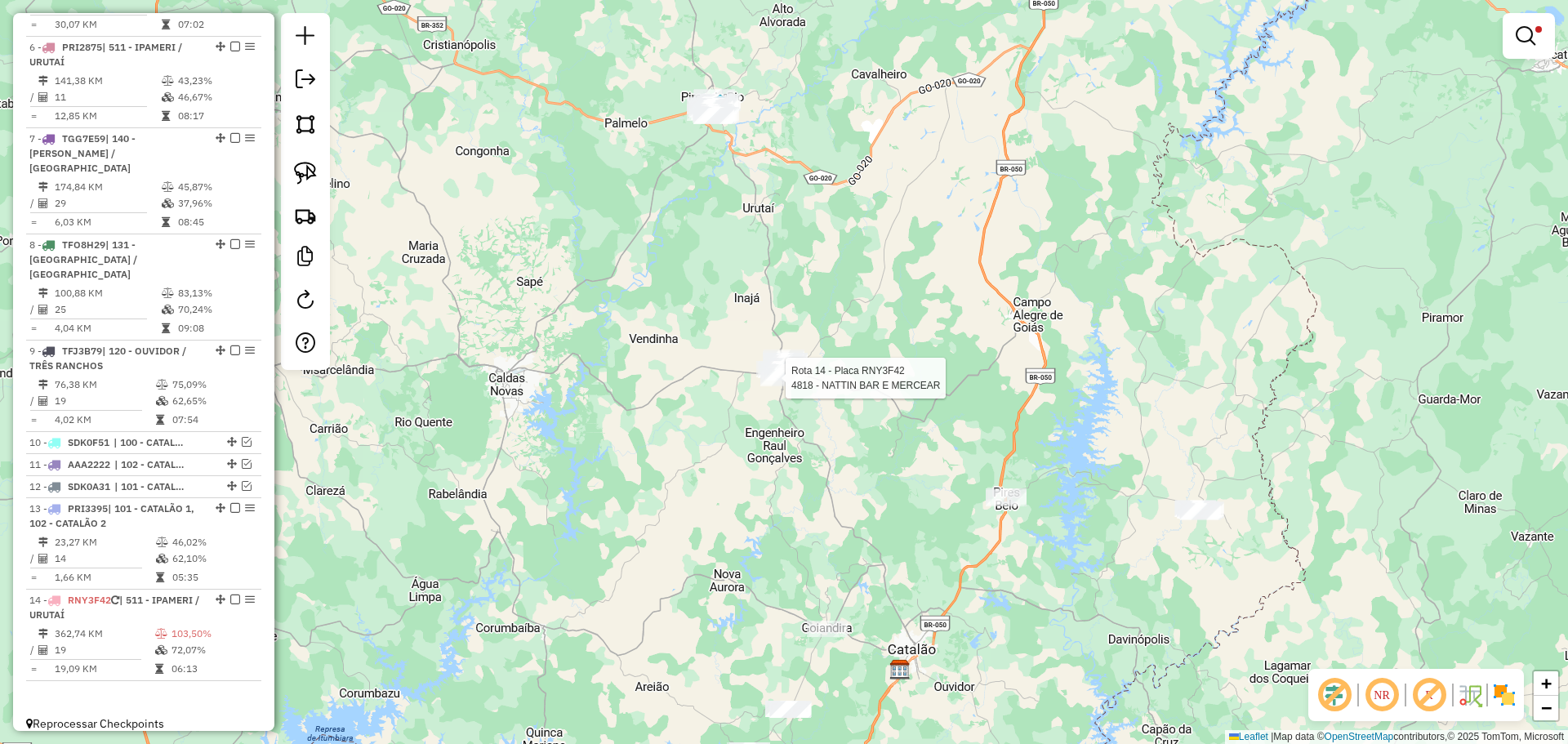
select select "*********"
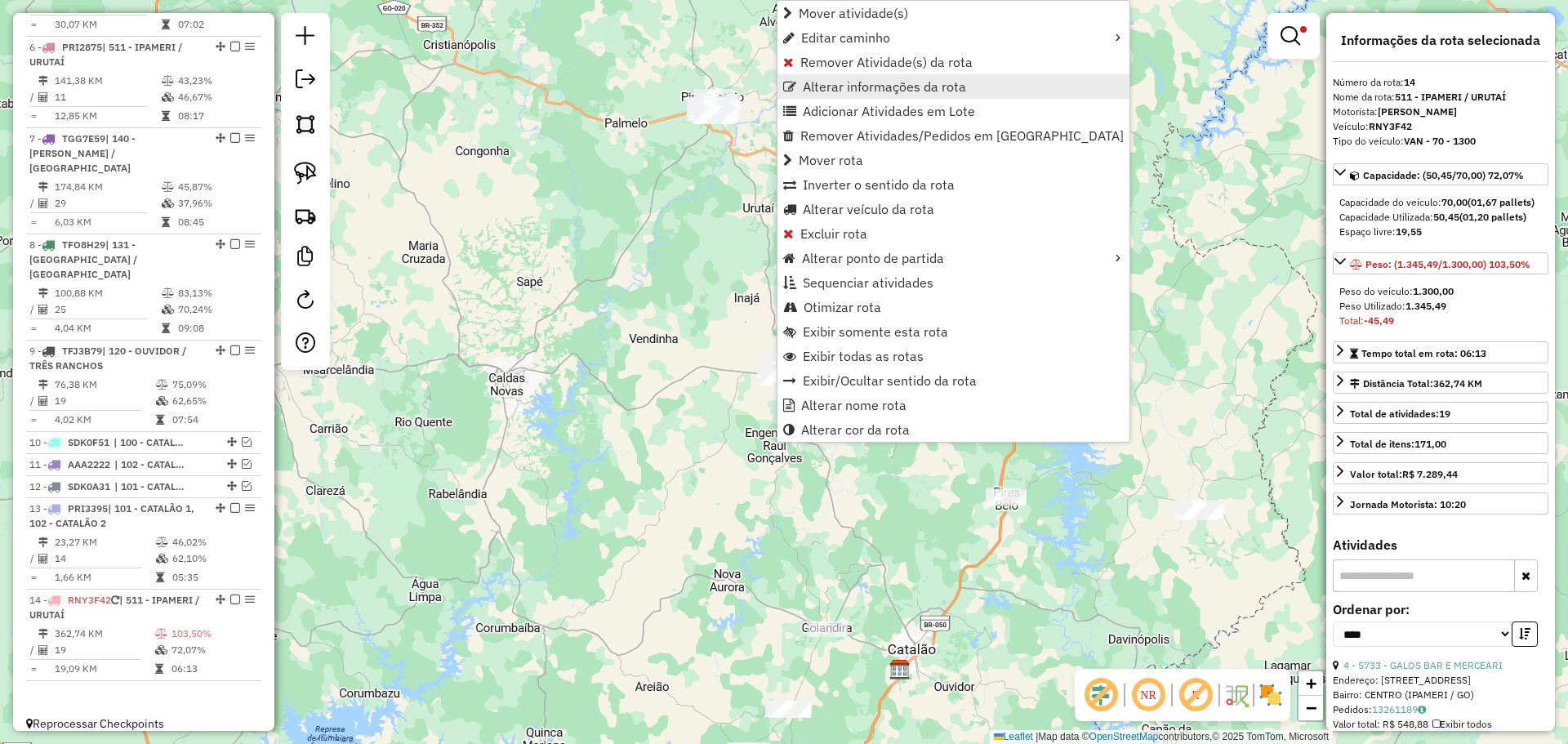
click at [853, 85] on span "Alterar informações da rota" at bounding box center [884, 86] width 163 height 13
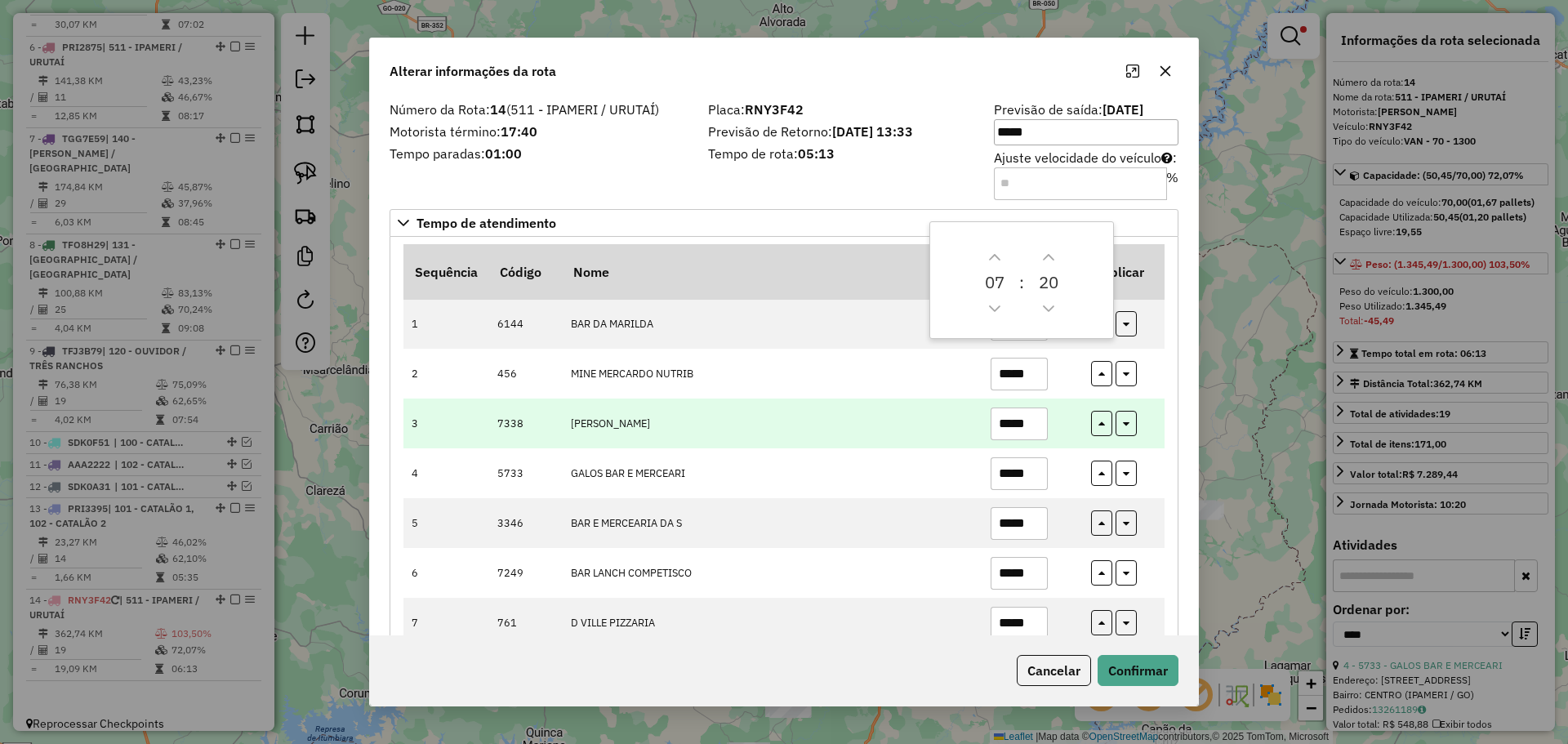
click at [843, 434] on td "[PERSON_NAME]" at bounding box center [772, 424] width 420 height 49
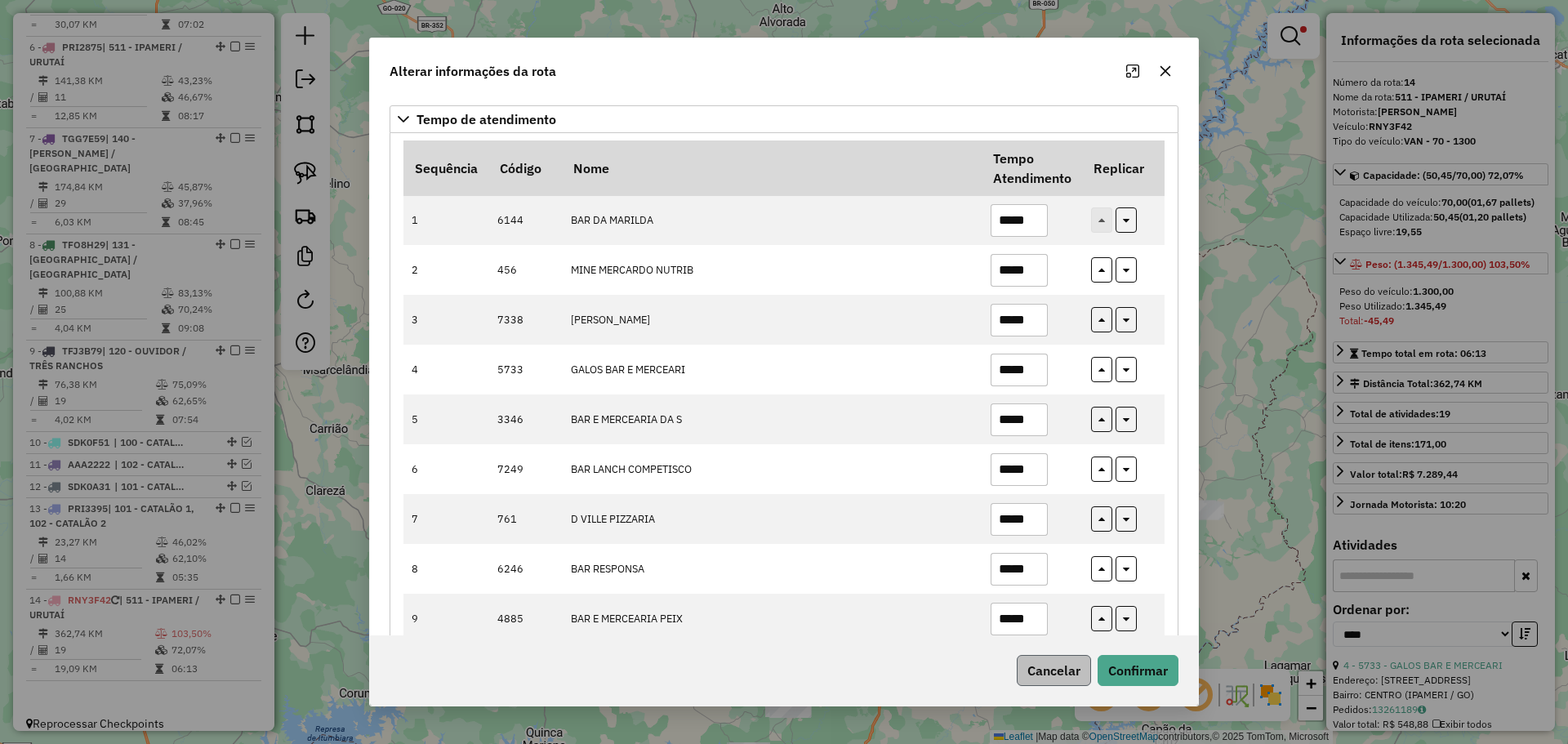
scroll to position [327, 0]
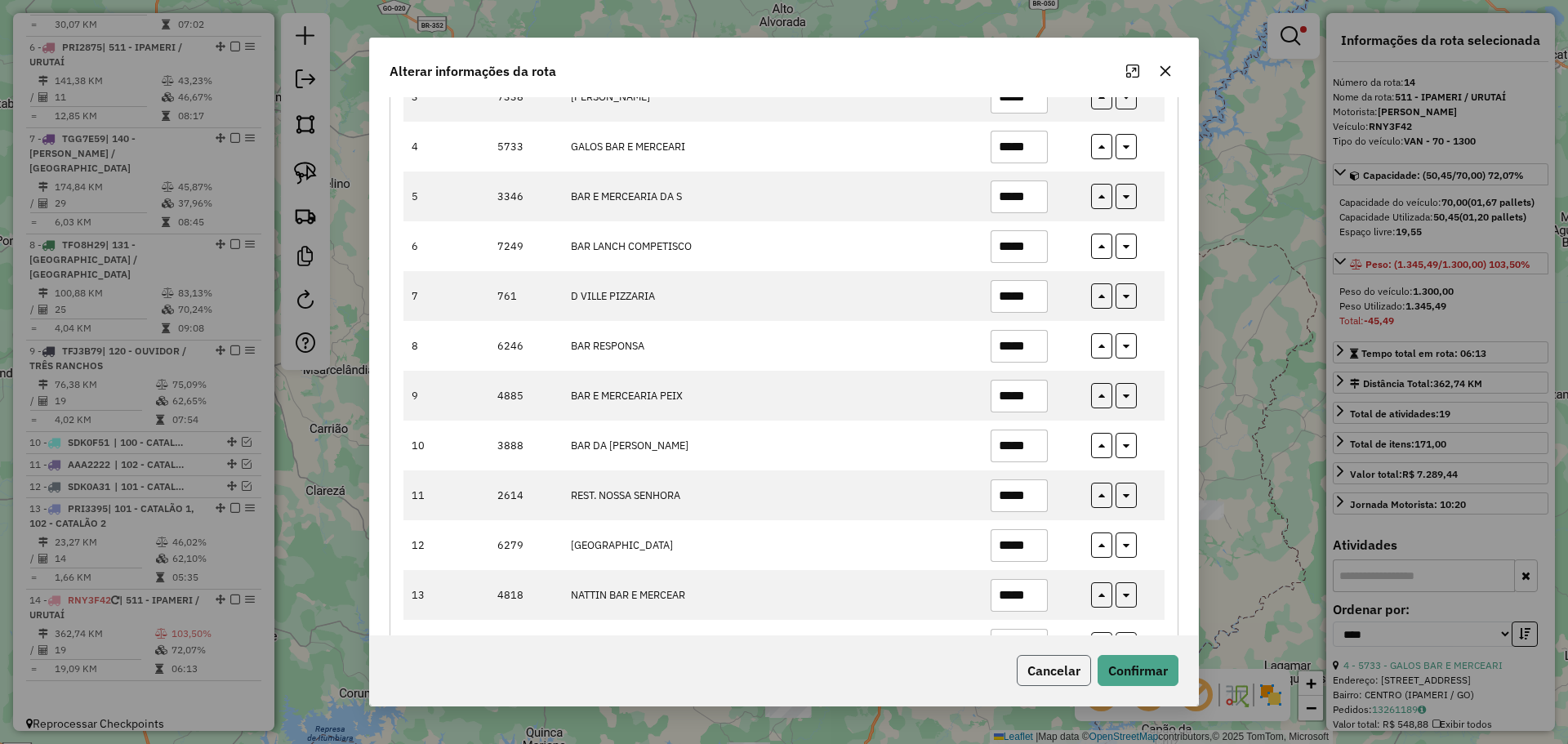
click at [1069, 665] on button "Cancelar" at bounding box center [1053, 671] width 74 height 31
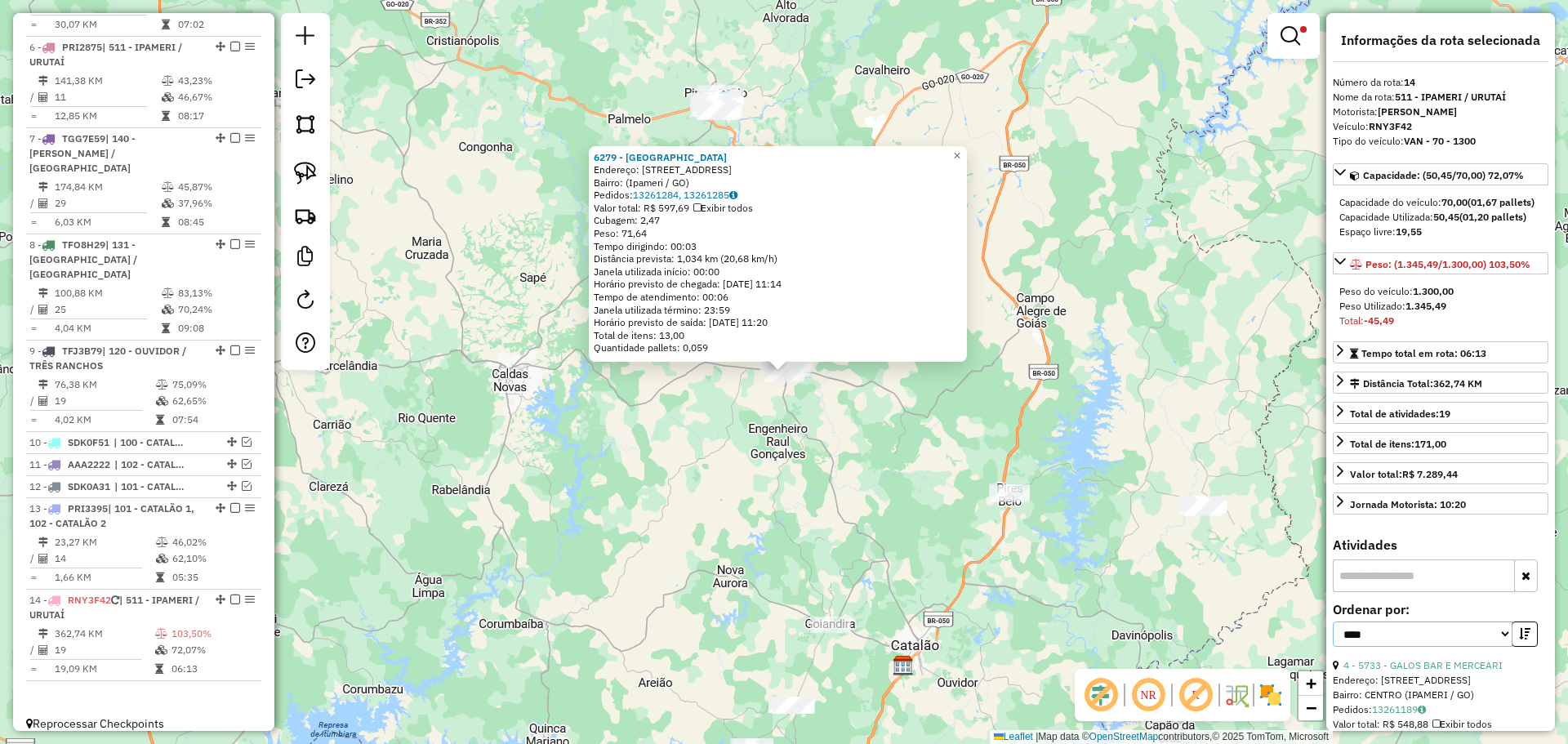
click at [1464, 647] on select "**********" at bounding box center [1422, 634] width 179 height 26
click at [1332, 637] on select "**********" at bounding box center [1422, 634] width 179 height 26
click at [1517, 640] on button "button" at bounding box center [1524, 634] width 27 height 26
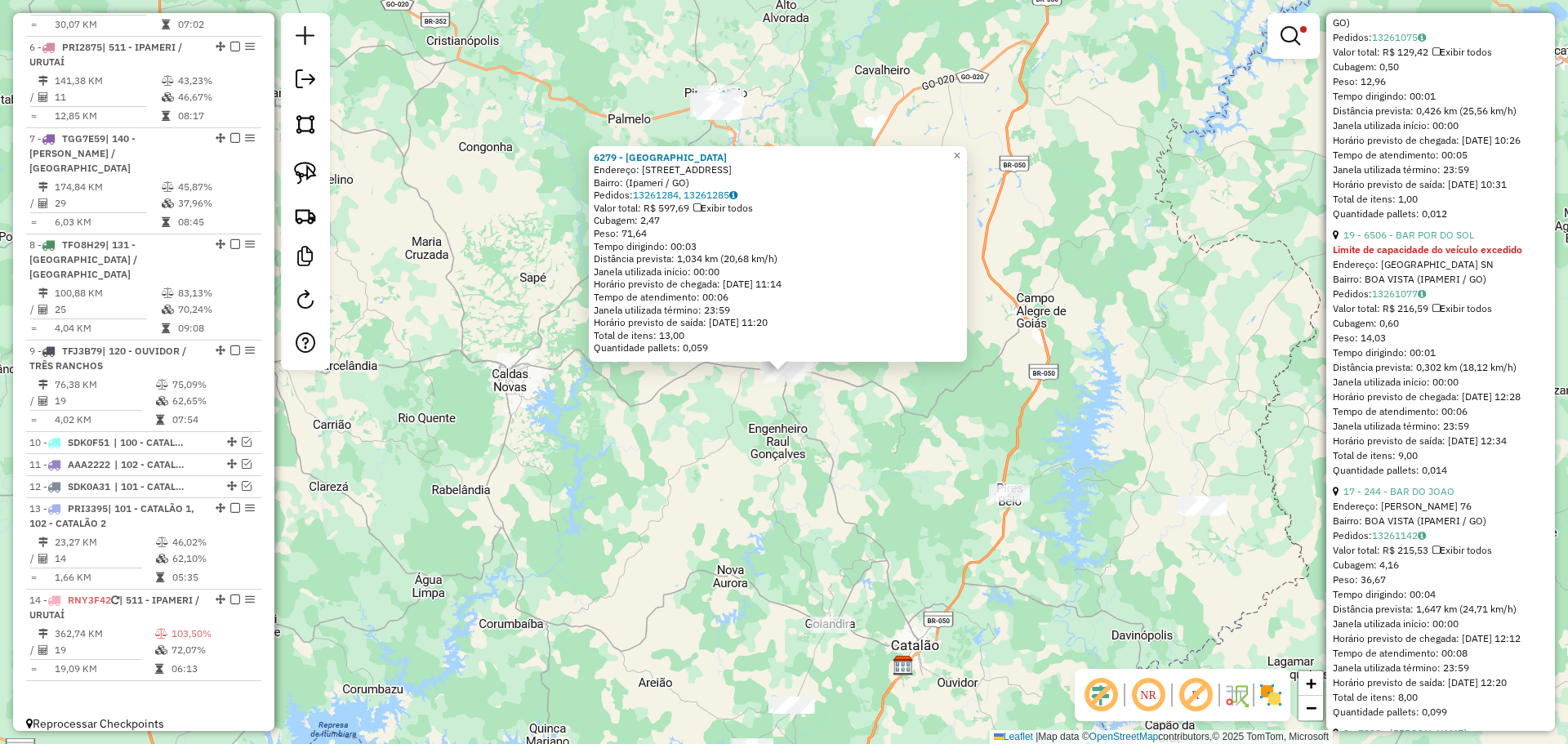
scroll to position [899, 0]
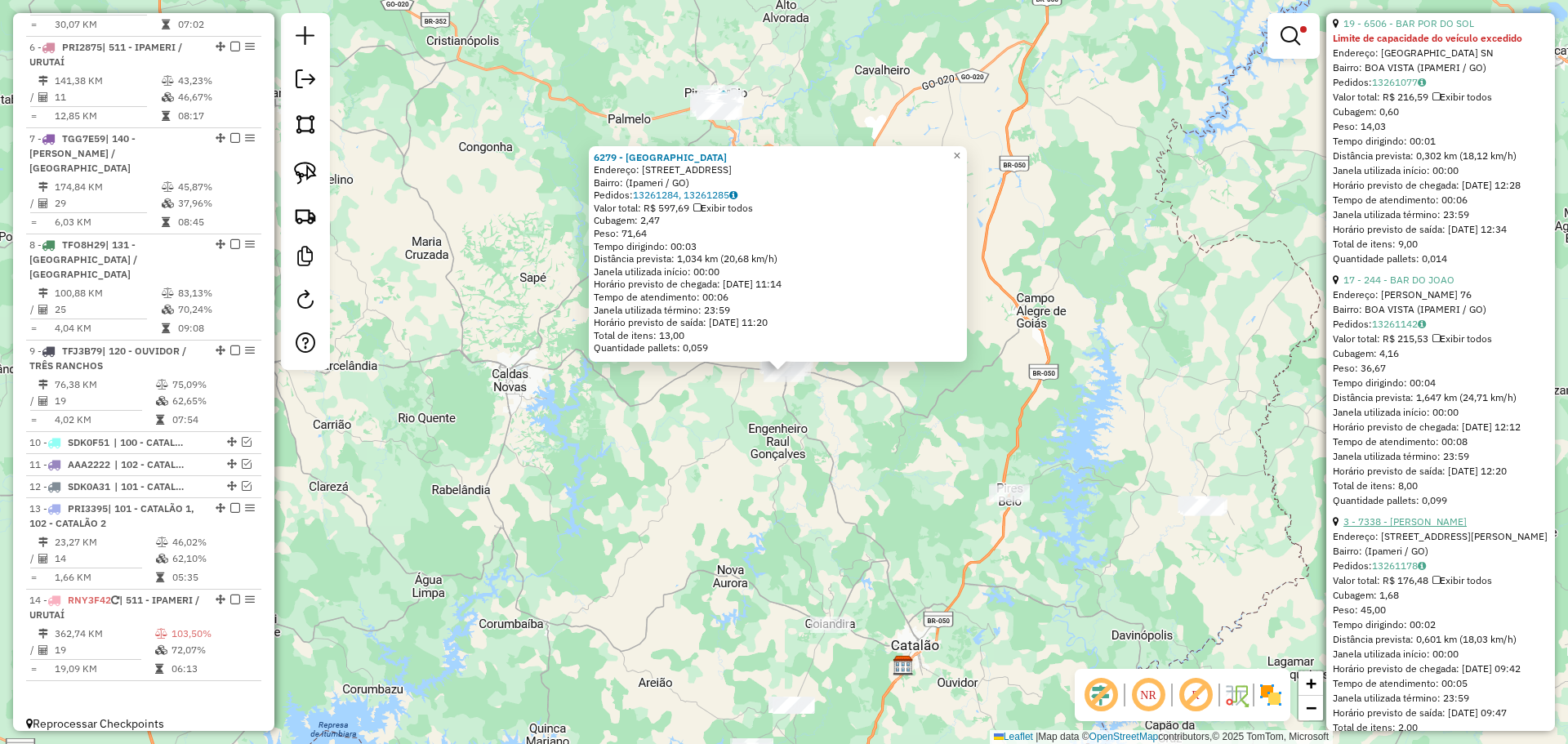
click at [1414, 527] on link "3 - 7338 - [PERSON_NAME]" at bounding box center [1405, 522] width 123 height 12
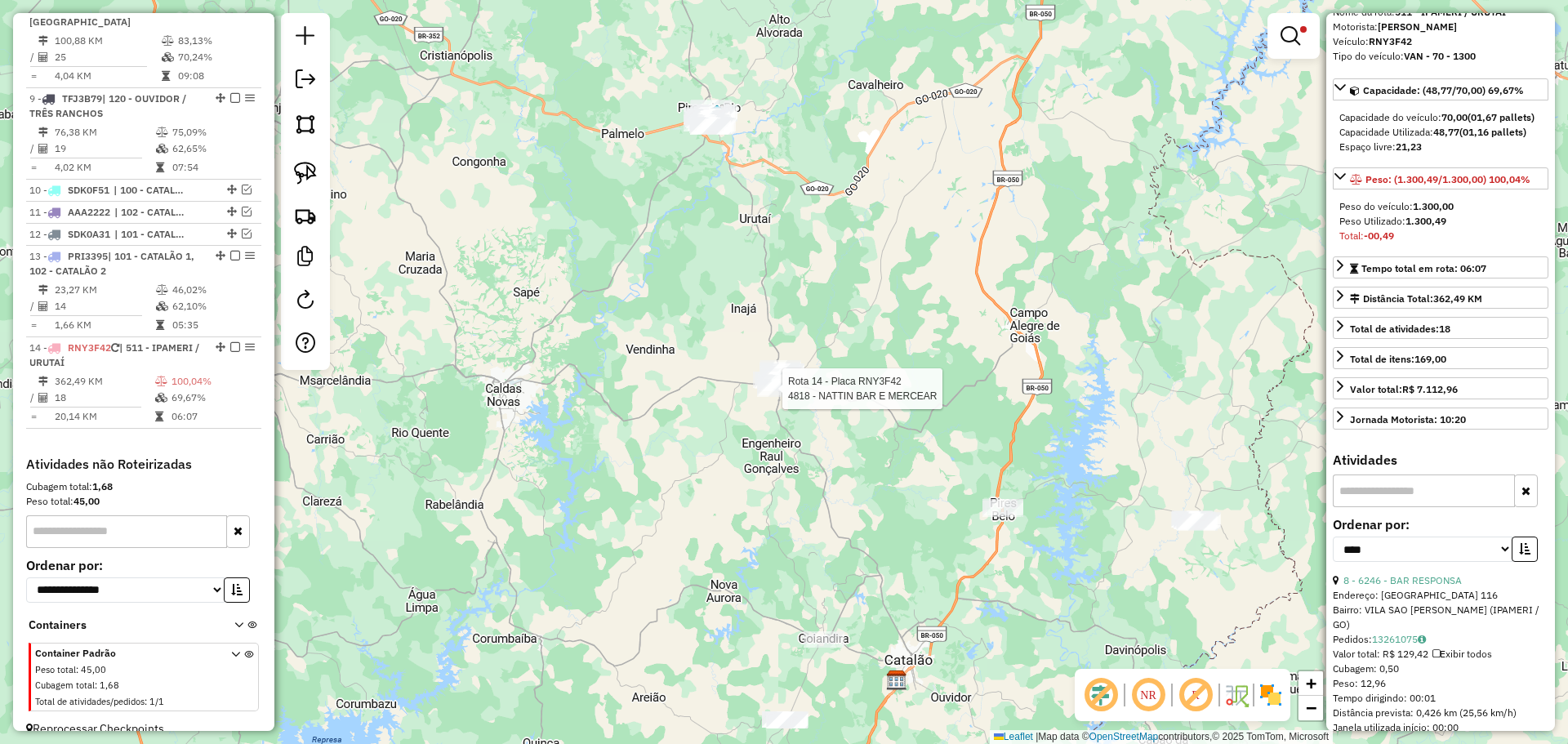
scroll to position [1324, 0]
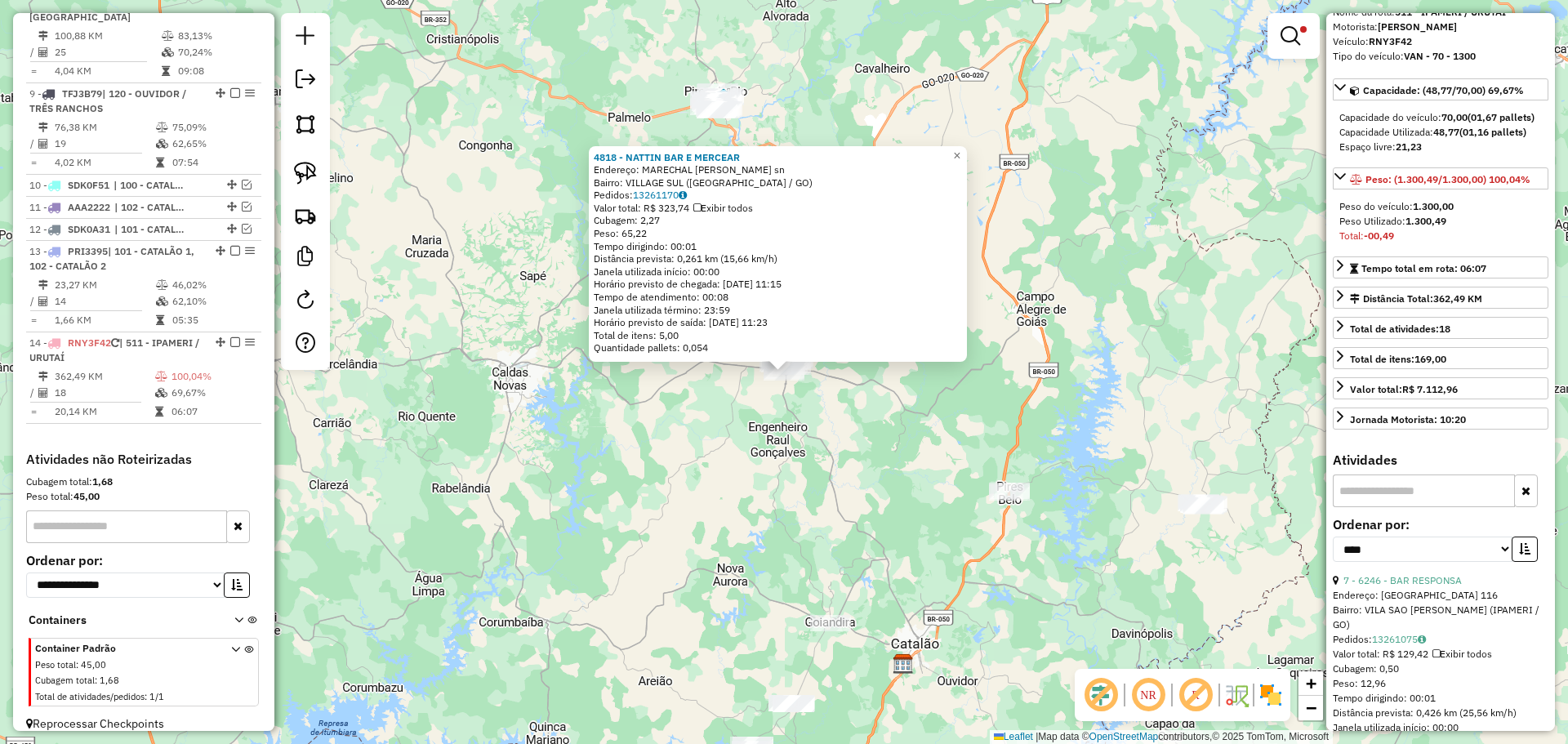
drag, startPoint x: 882, startPoint y: 513, endPoint x: 883, endPoint y: 483, distance: 30.0
click at [882, 512] on div "4818 - NATTIN BAR E MERCEAR Endereço: MARECHAL MASCARENHA DE MORAIS sn Bairro: …" at bounding box center [784, 372] width 1568 height 744
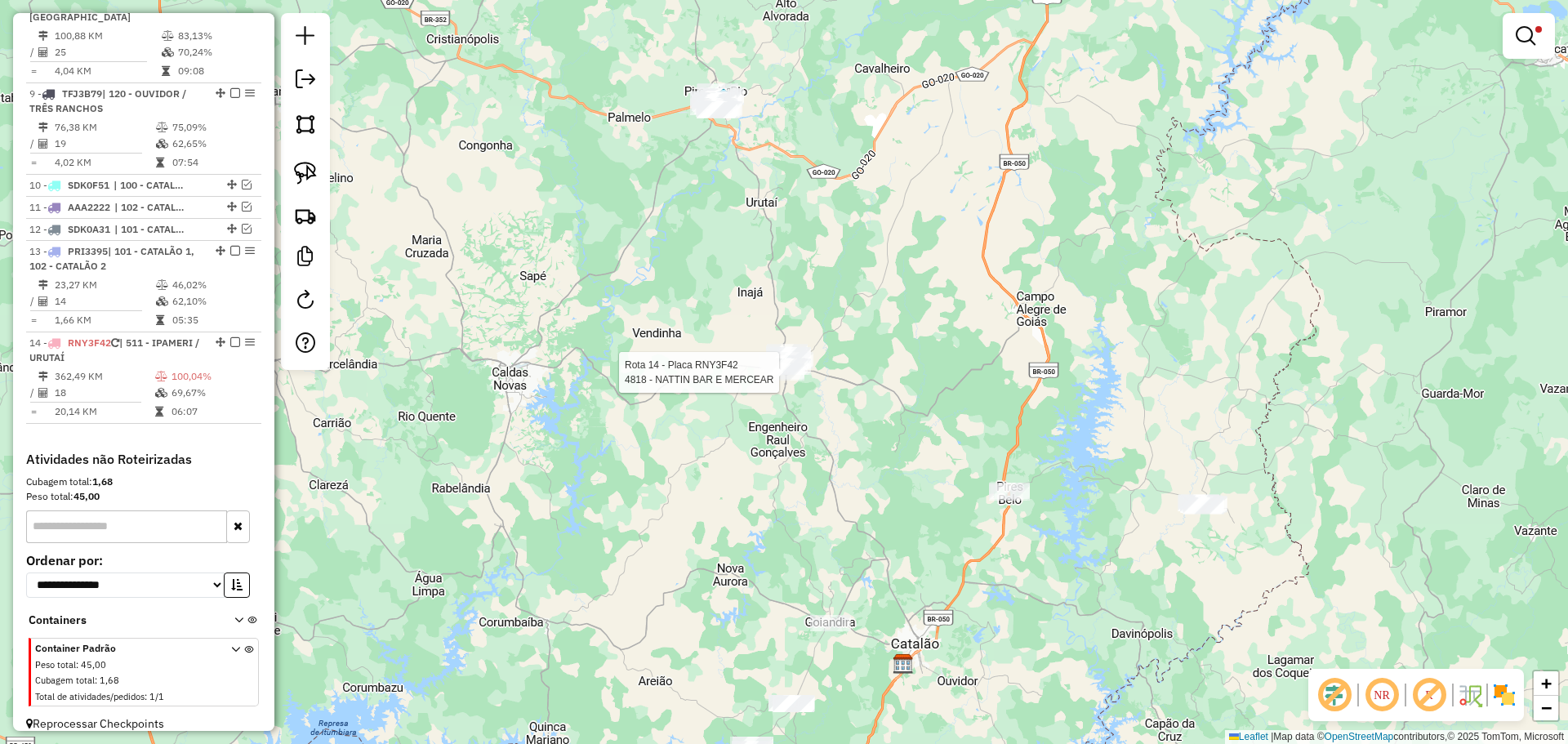
select select "*********"
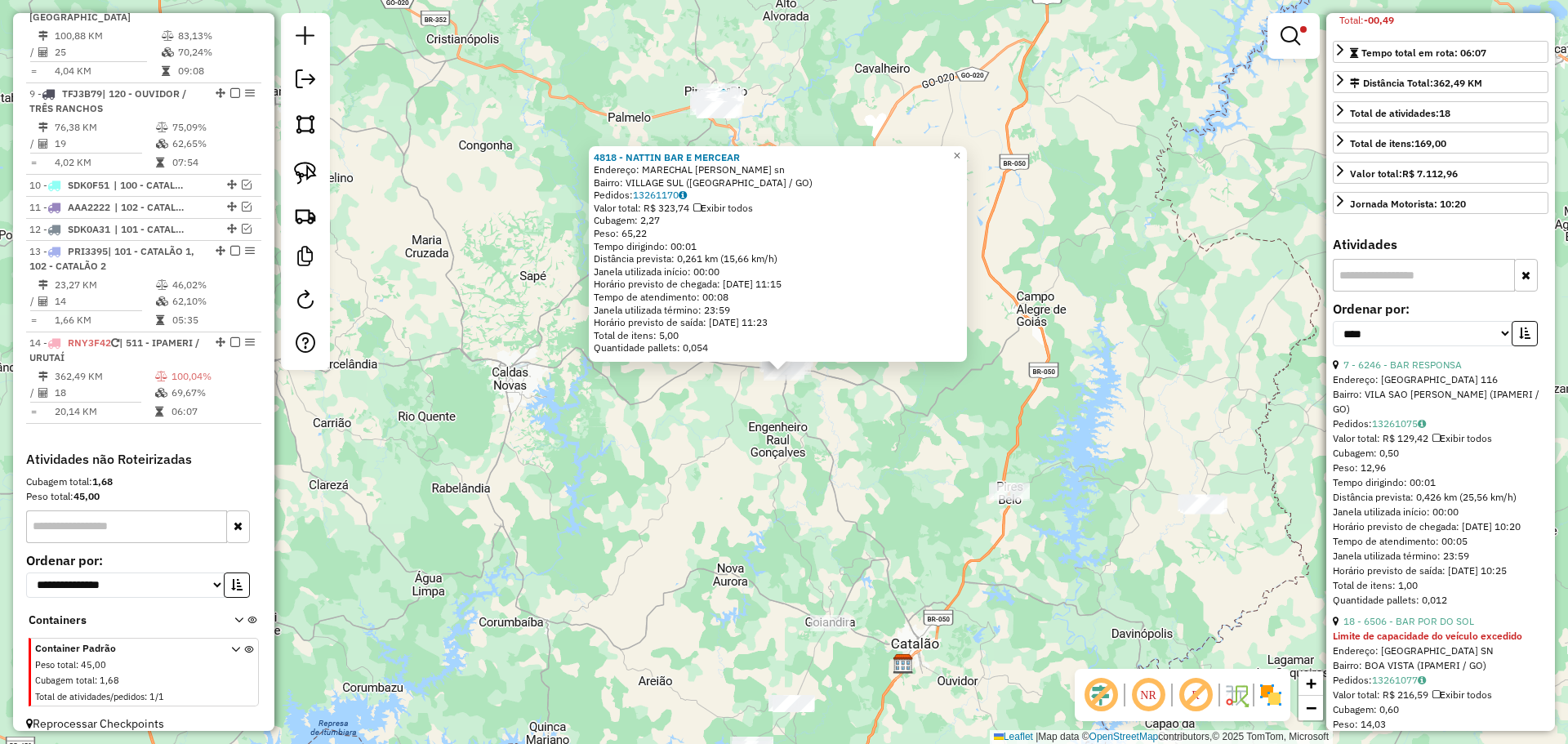
scroll to position [327, 0]
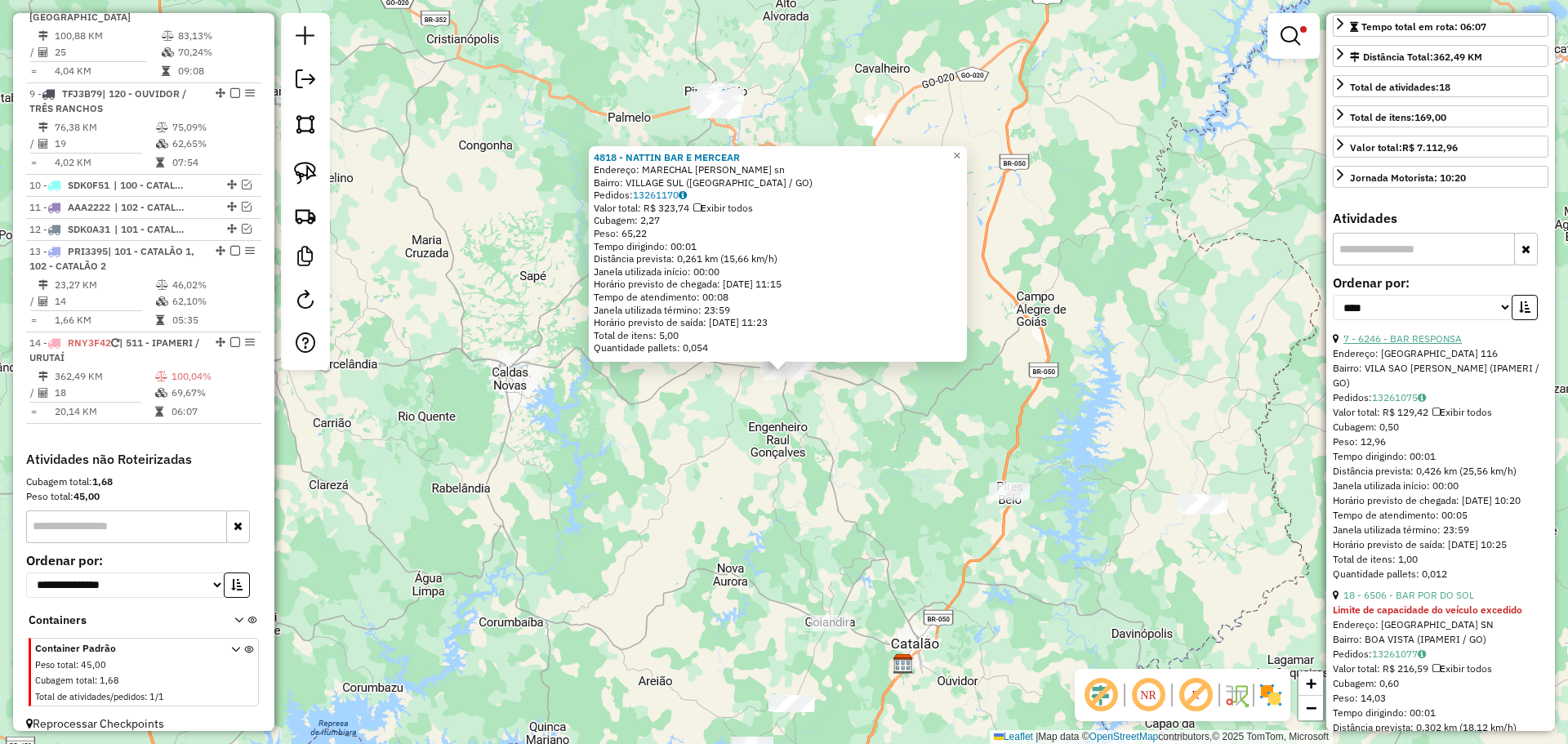
click at [1401, 345] on link "7 - 6246 - BAR RESPONSA" at bounding box center [1402, 338] width 119 height 12
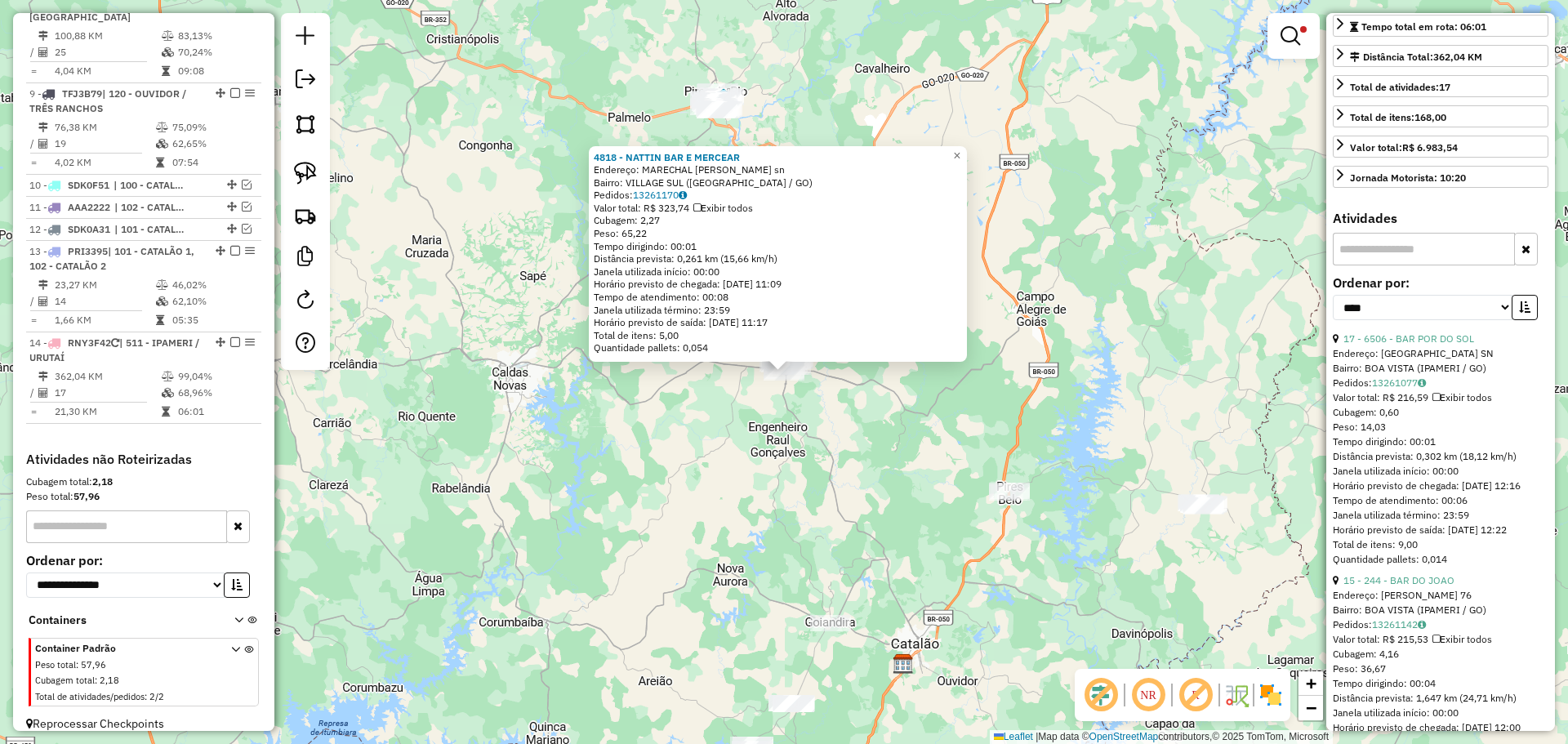
scroll to position [163, 0]
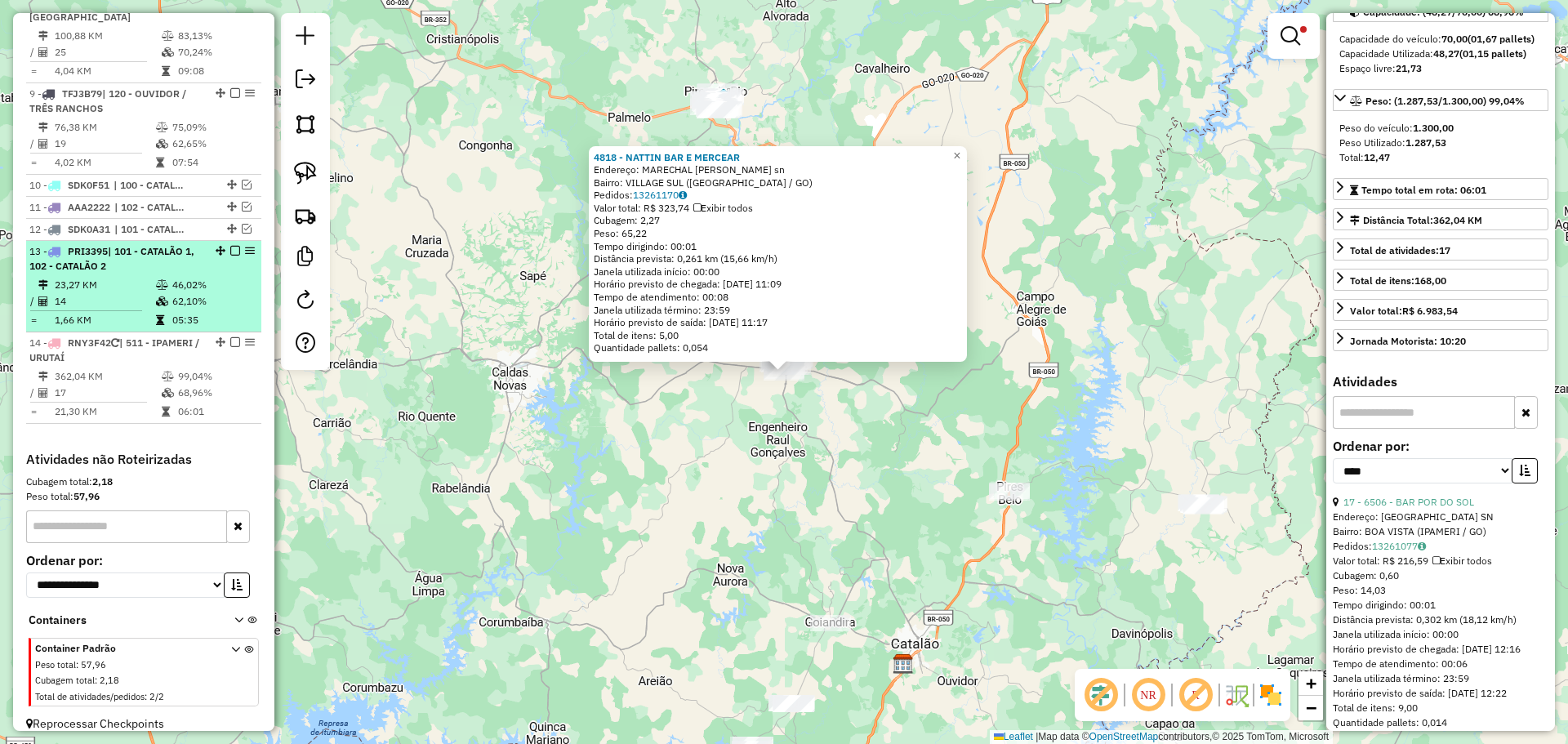
click at [230, 337] on em at bounding box center [235, 342] width 9 height 10
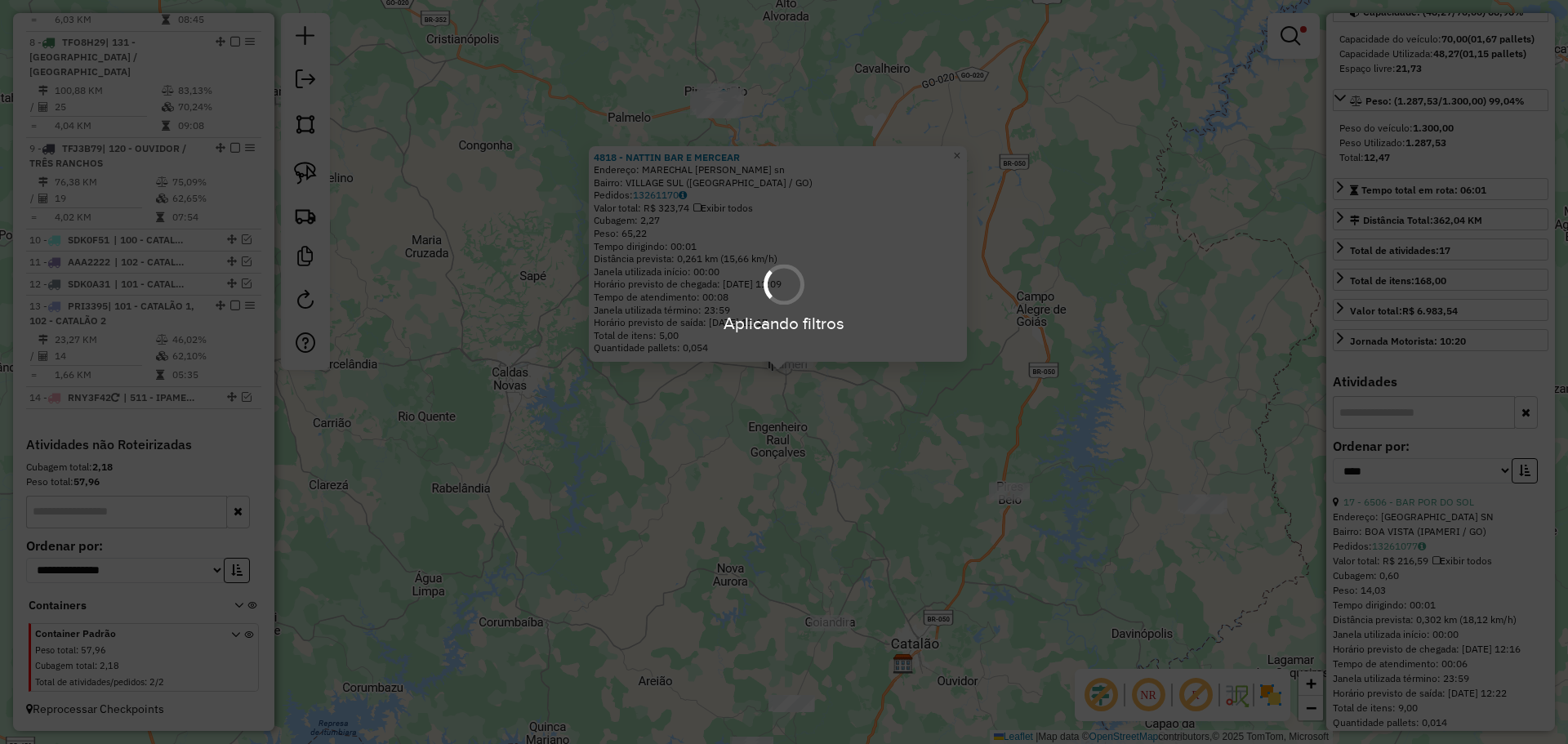
scroll to position [1254, 0]
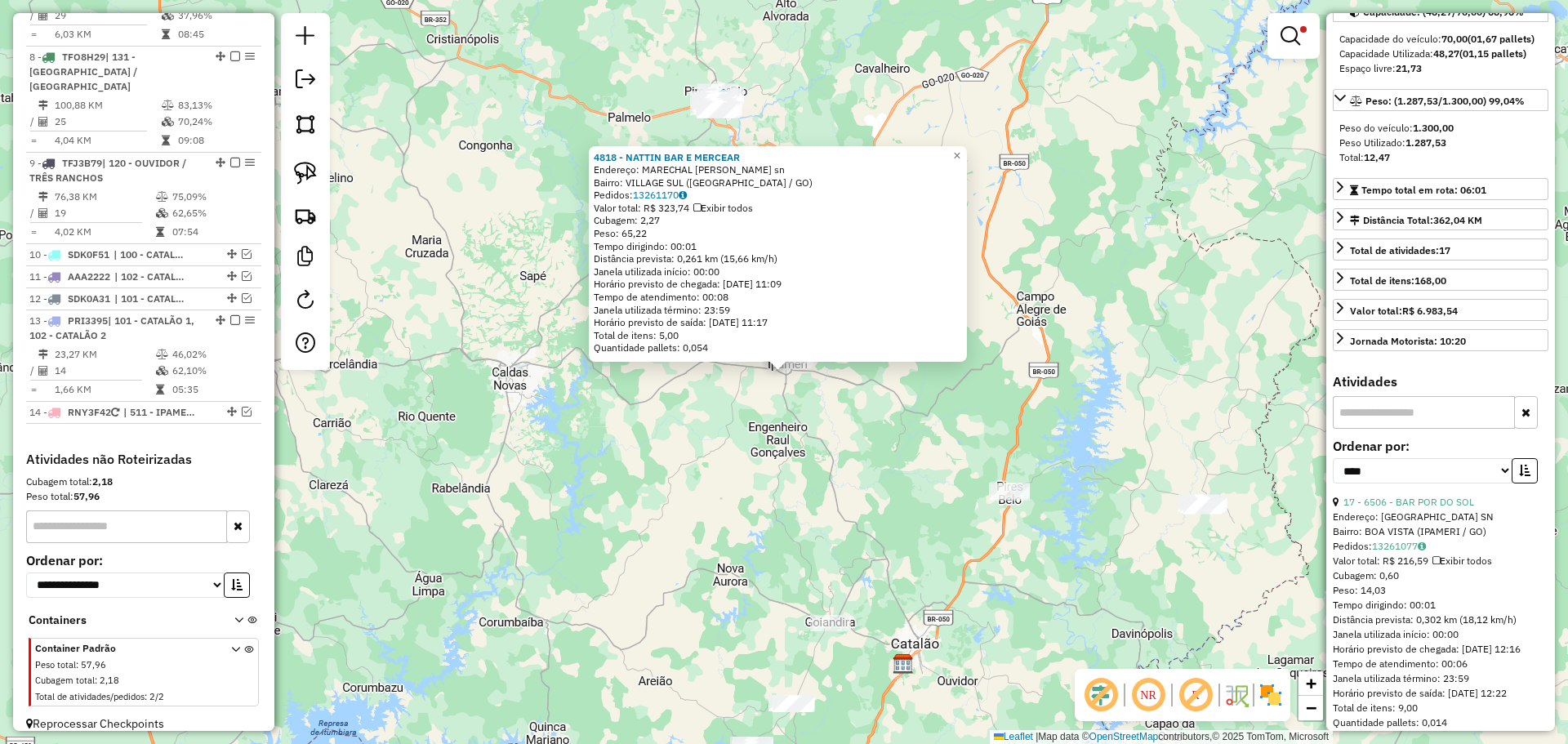
click at [680, 417] on div "4818 - NATTIN BAR E MERCEAR Endereço: MARECHAL MASCARENHA DE MORAIS sn Bairro: …" at bounding box center [784, 372] width 1568 height 744
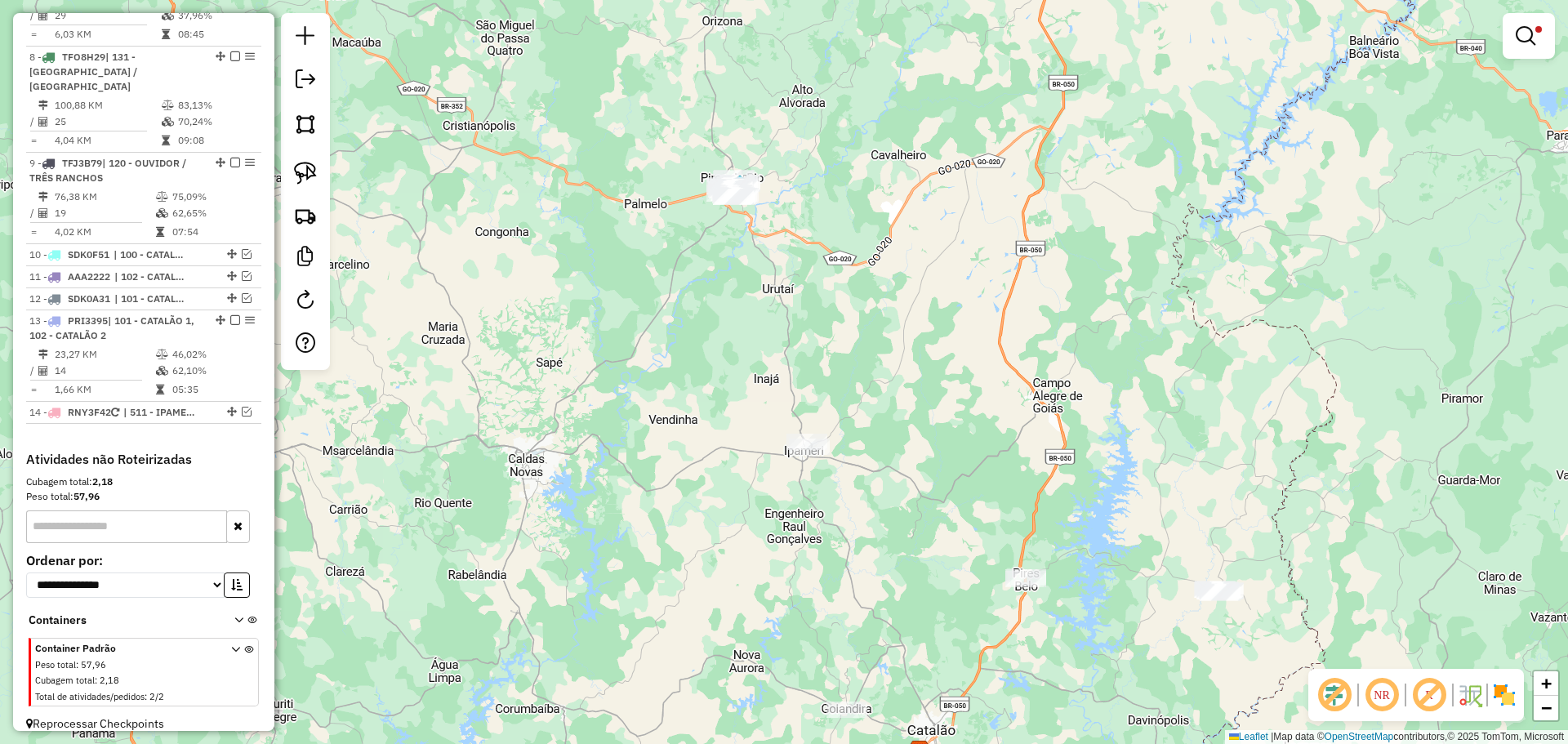
drag, startPoint x: 595, startPoint y: 238, endPoint x: 595, endPoint y: 387, distance: 149.0
click at [595, 387] on div "Limpar filtros Janela de atendimento Grade de atendimento Capacidade Transporta…" at bounding box center [784, 372] width 1568 height 744
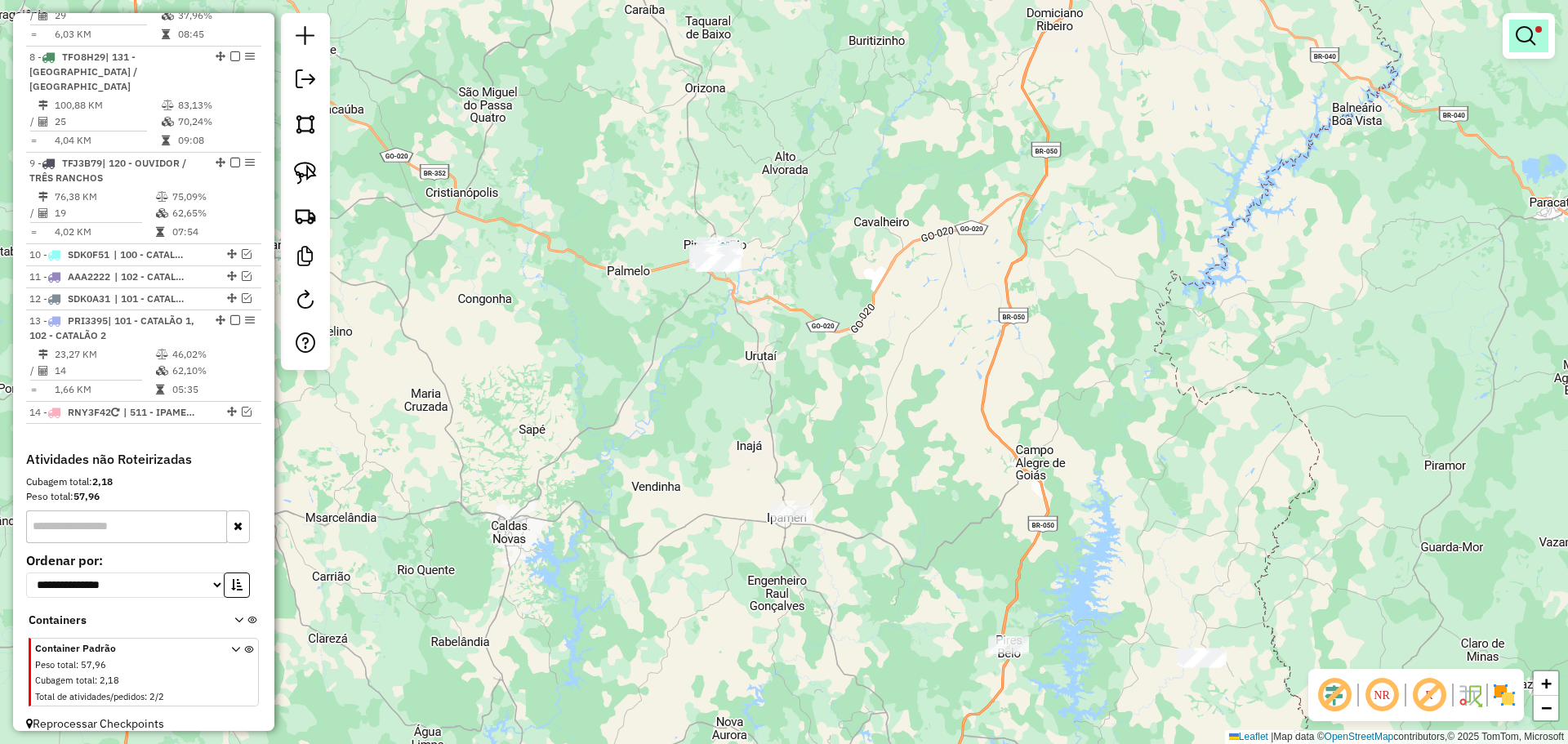
click at [1533, 37] on em at bounding box center [1525, 36] width 20 height 20
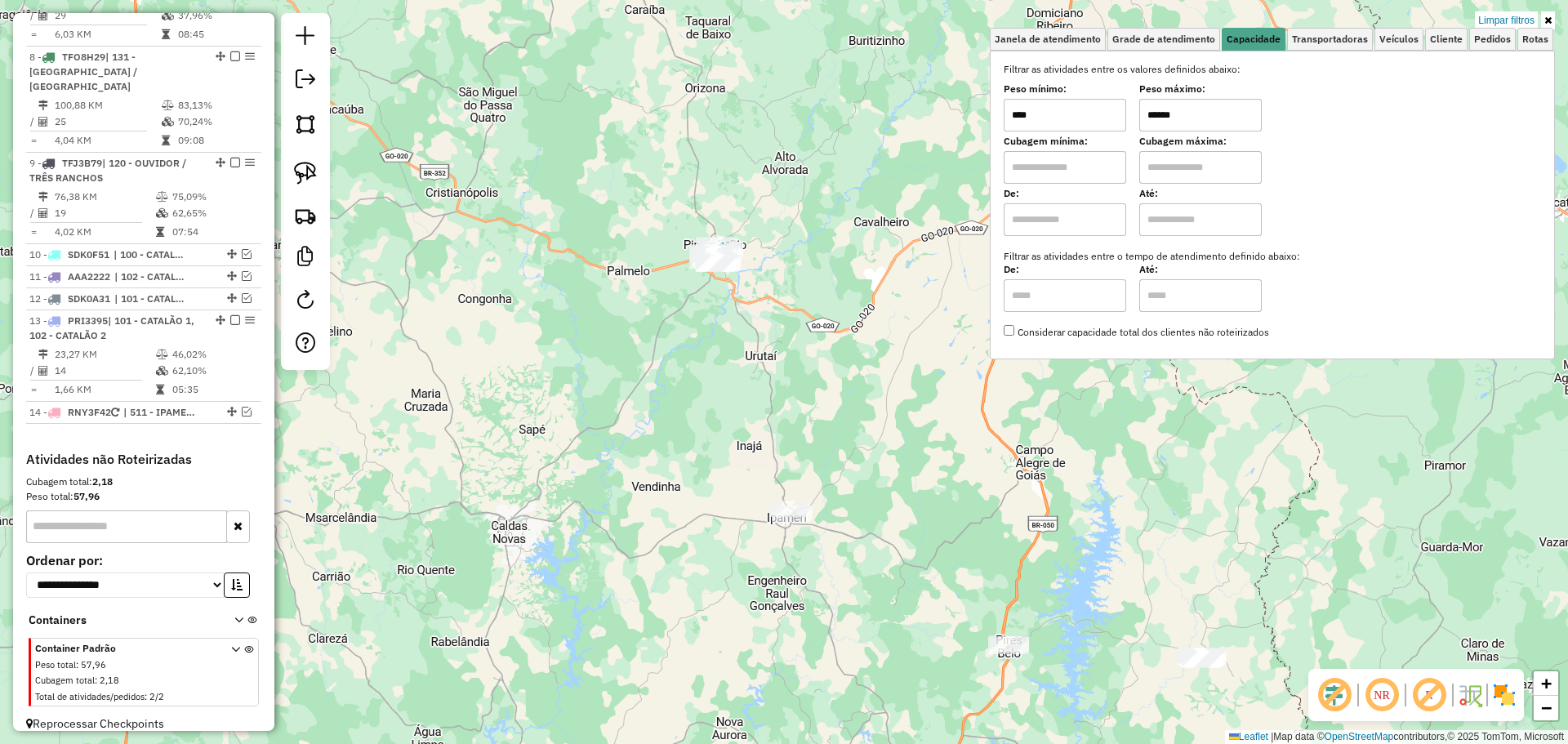
click at [1200, 122] on input "******" at bounding box center [1200, 115] width 123 height 32
click at [611, 289] on div "Limpar filtros Janela de atendimento Grade de atendimento Capacidade Transporta…" at bounding box center [784, 372] width 1568 height 744
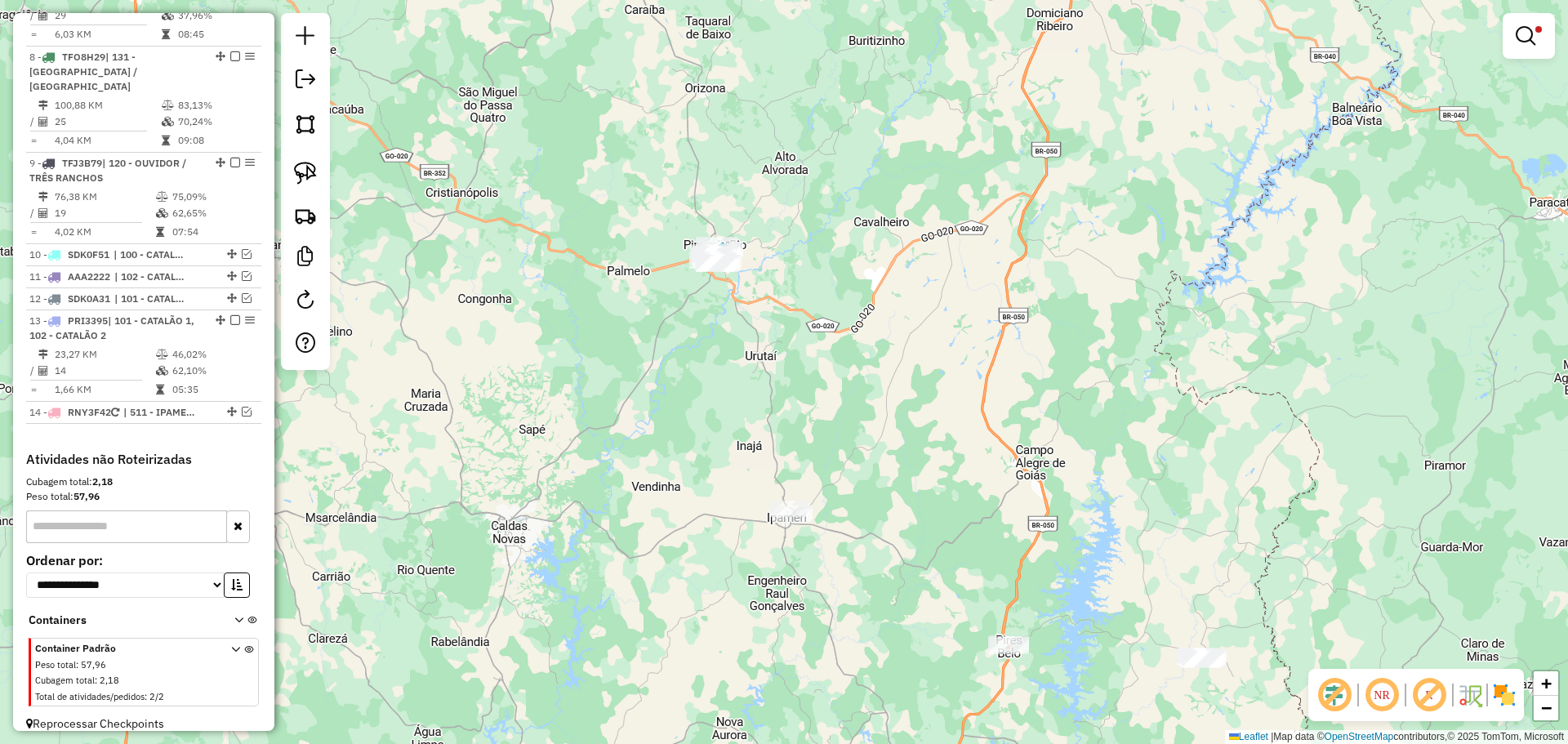
click at [305, 181] on img at bounding box center [306, 173] width 23 height 23
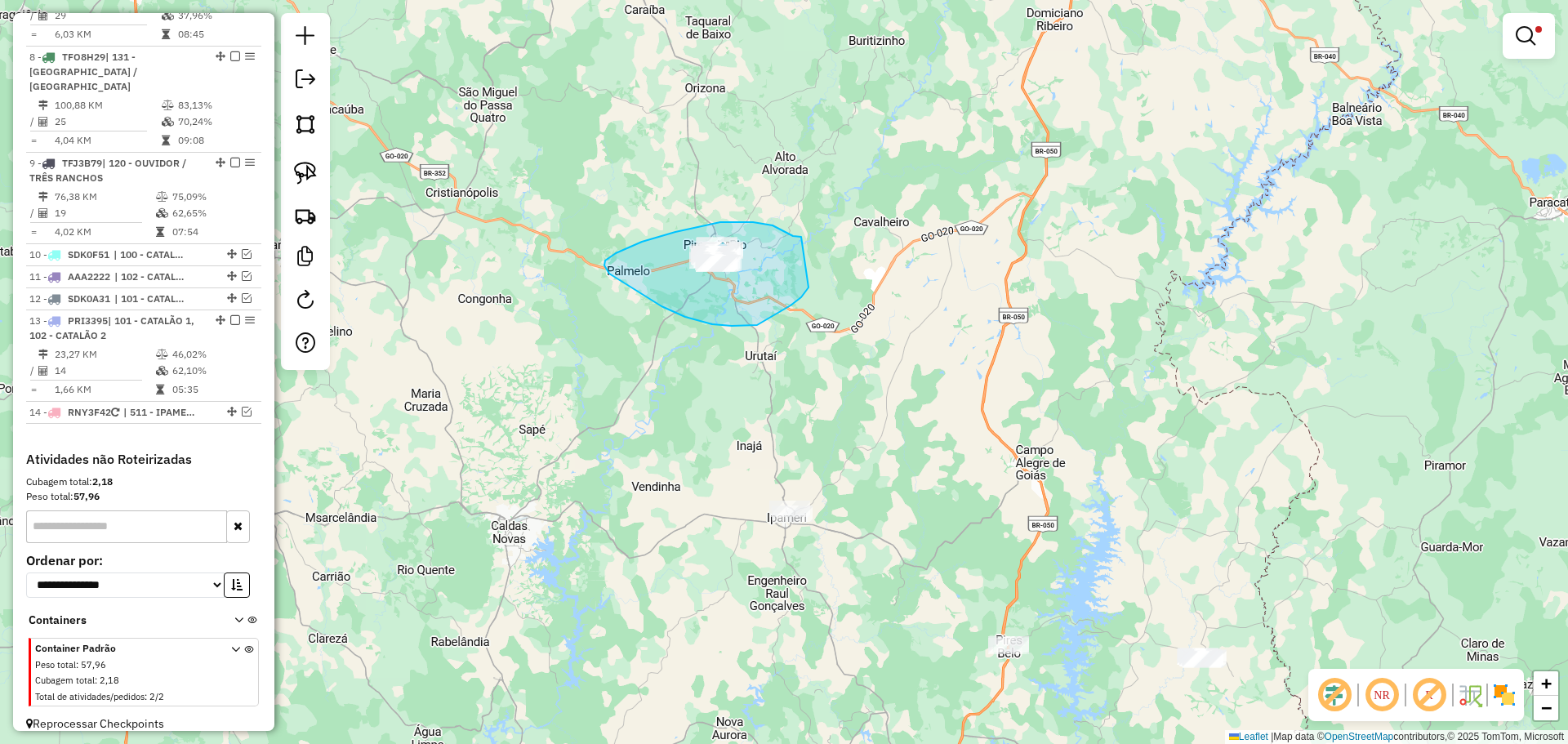
drag, startPoint x: 753, startPoint y: 222, endPoint x: 808, endPoint y: 288, distance: 85.9
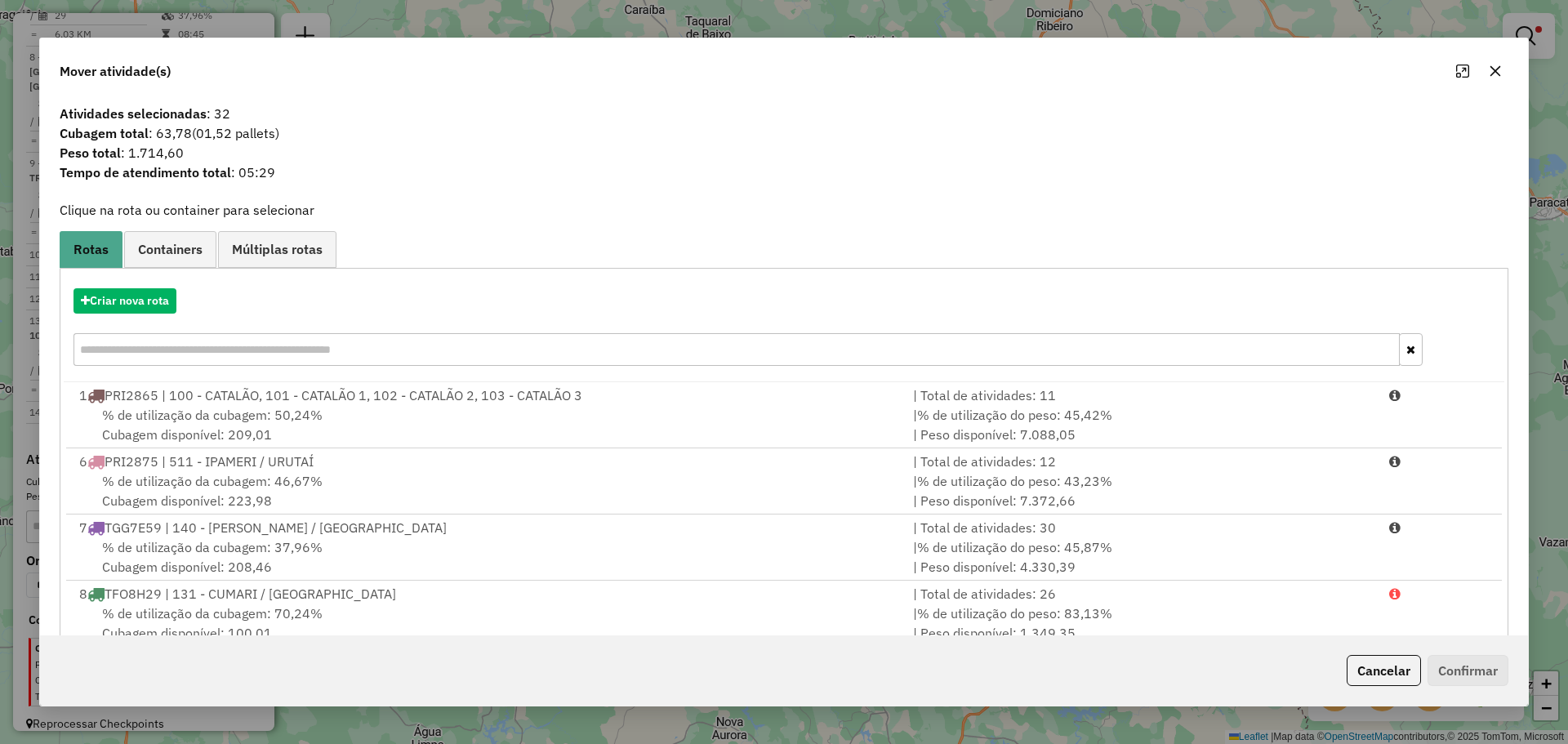
click at [1499, 70] on icon "button" at bounding box center [1495, 71] width 13 height 13
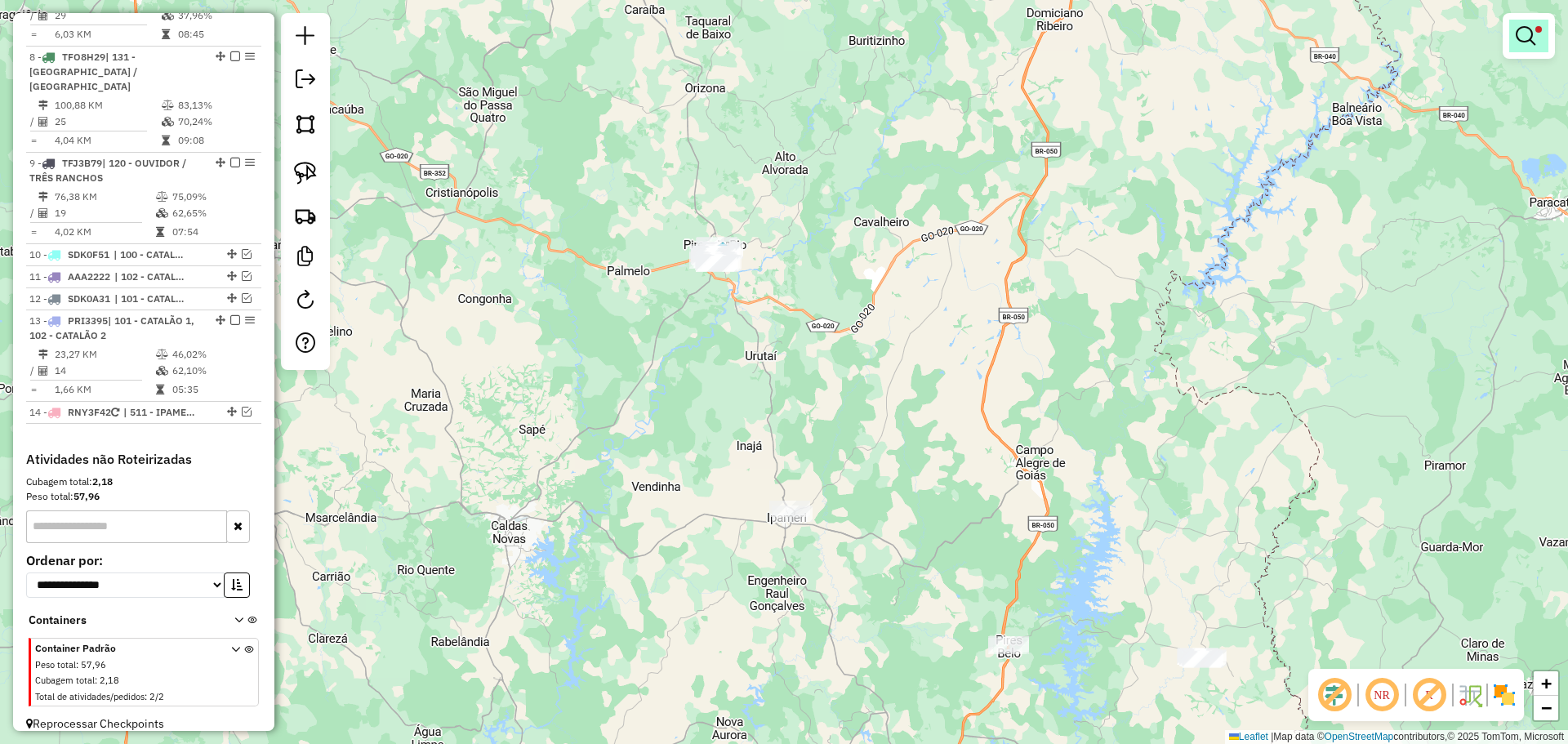
click at [1521, 32] on em at bounding box center [1525, 36] width 20 height 20
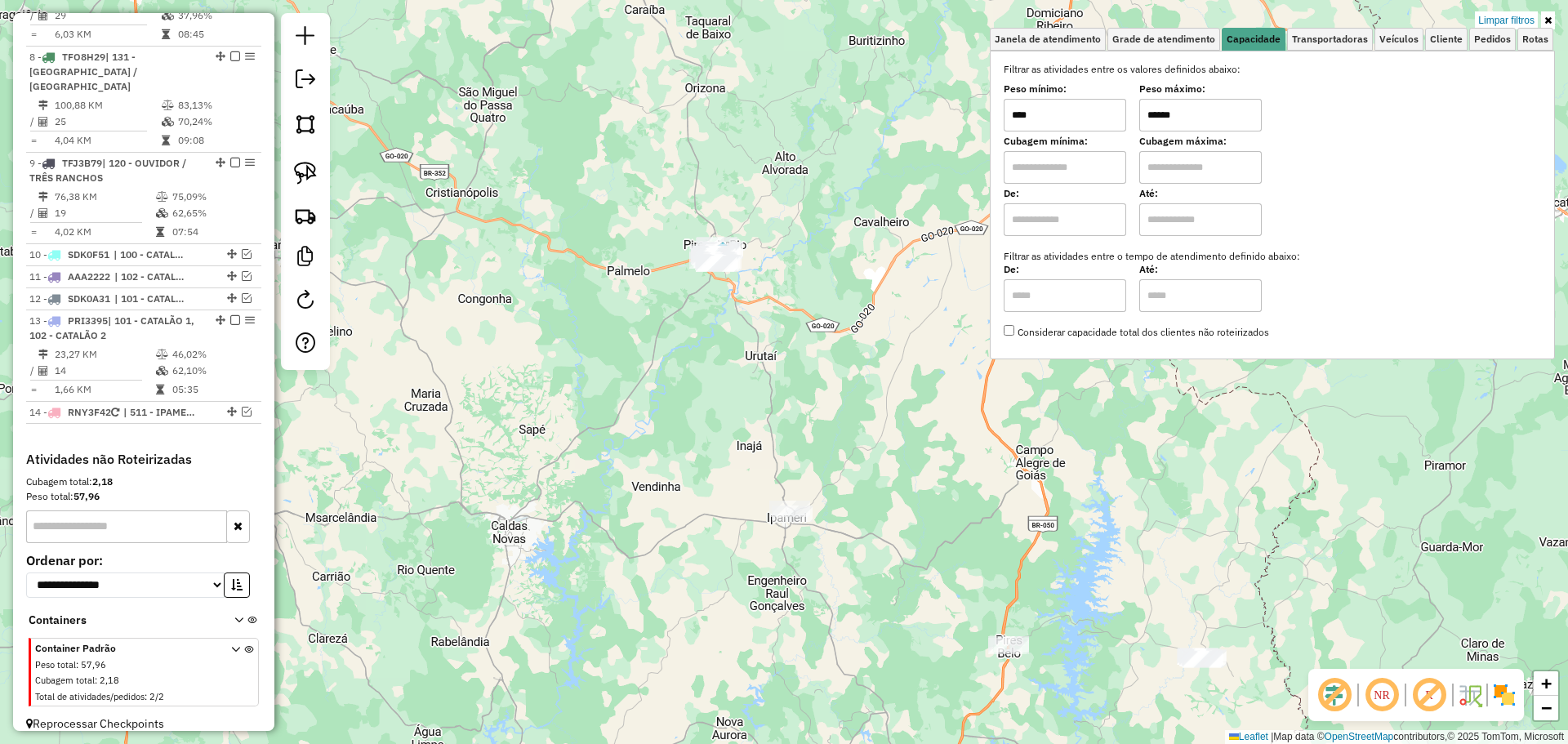
click at [1237, 115] on input "******" at bounding box center [1200, 115] width 123 height 32
type input "*****"
click at [664, 315] on div "Limpar filtros Janela de atendimento Grade de atendimento Capacidade Transporta…" at bounding box center [784, 372] width 1568 height 744
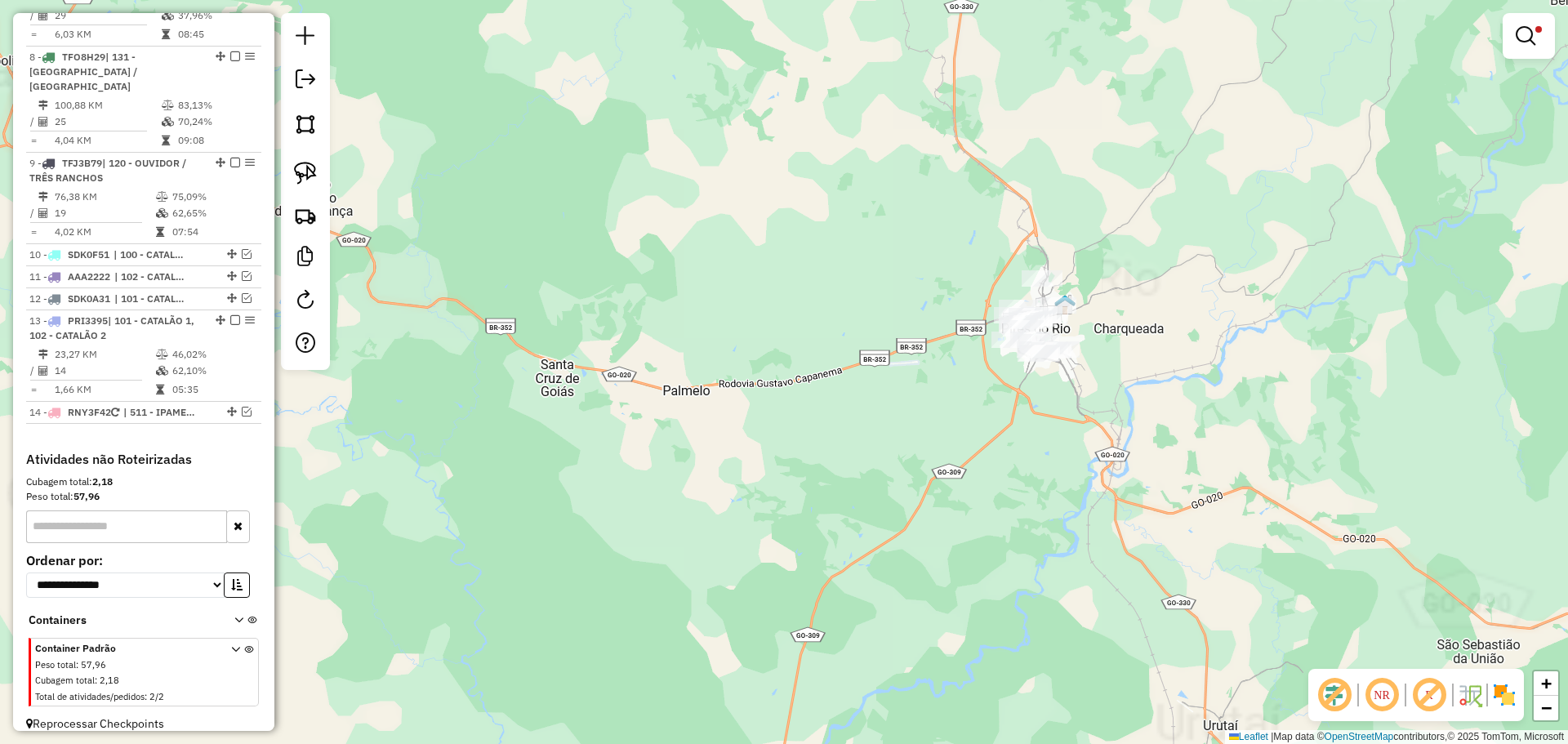
click at [302, 178] on img at bounding box center [306, 173] width 23 height 23
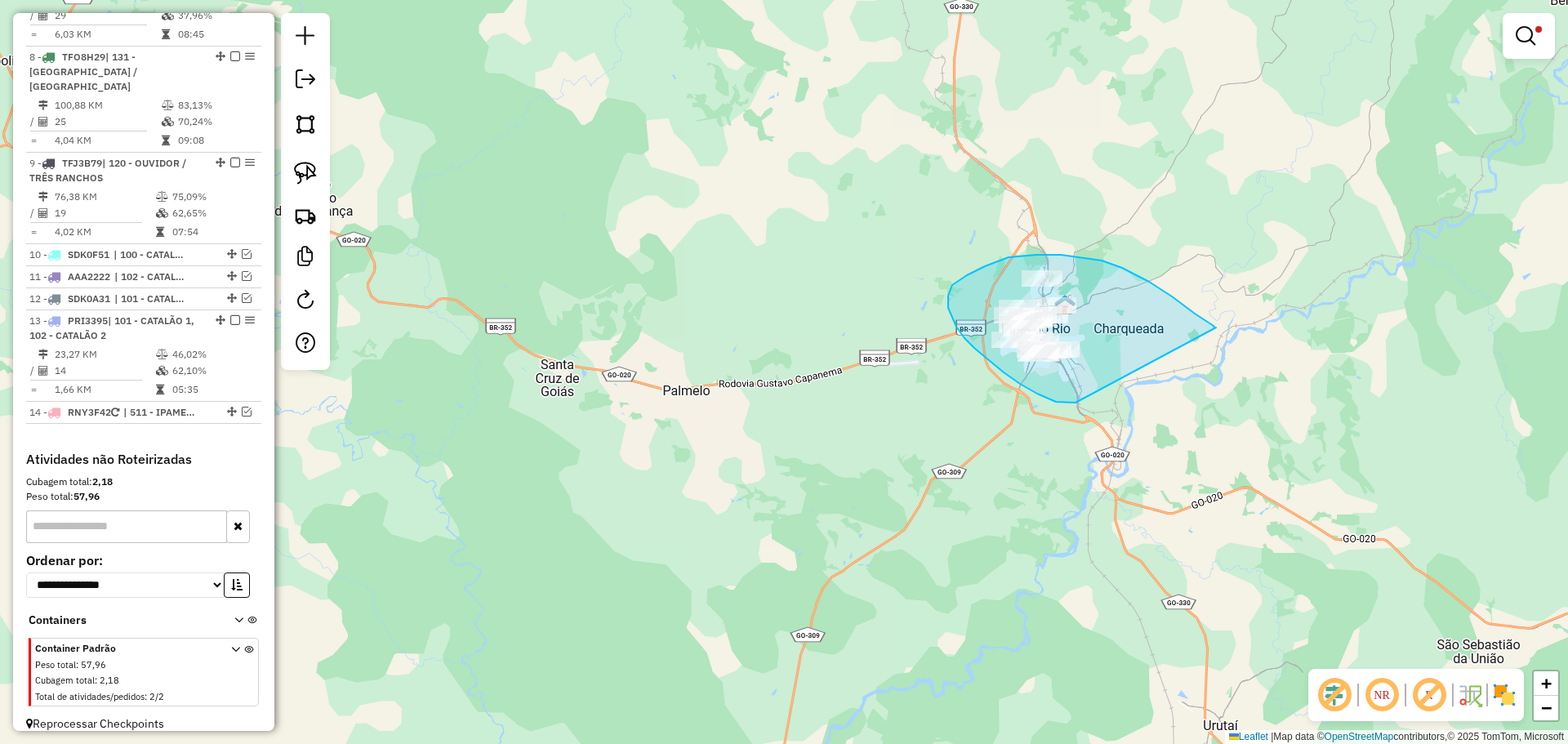
drag, startPoint x: 1149, startPoint y: 282, endPoint x: 1141, endPoint y: 374, distance: 92.3
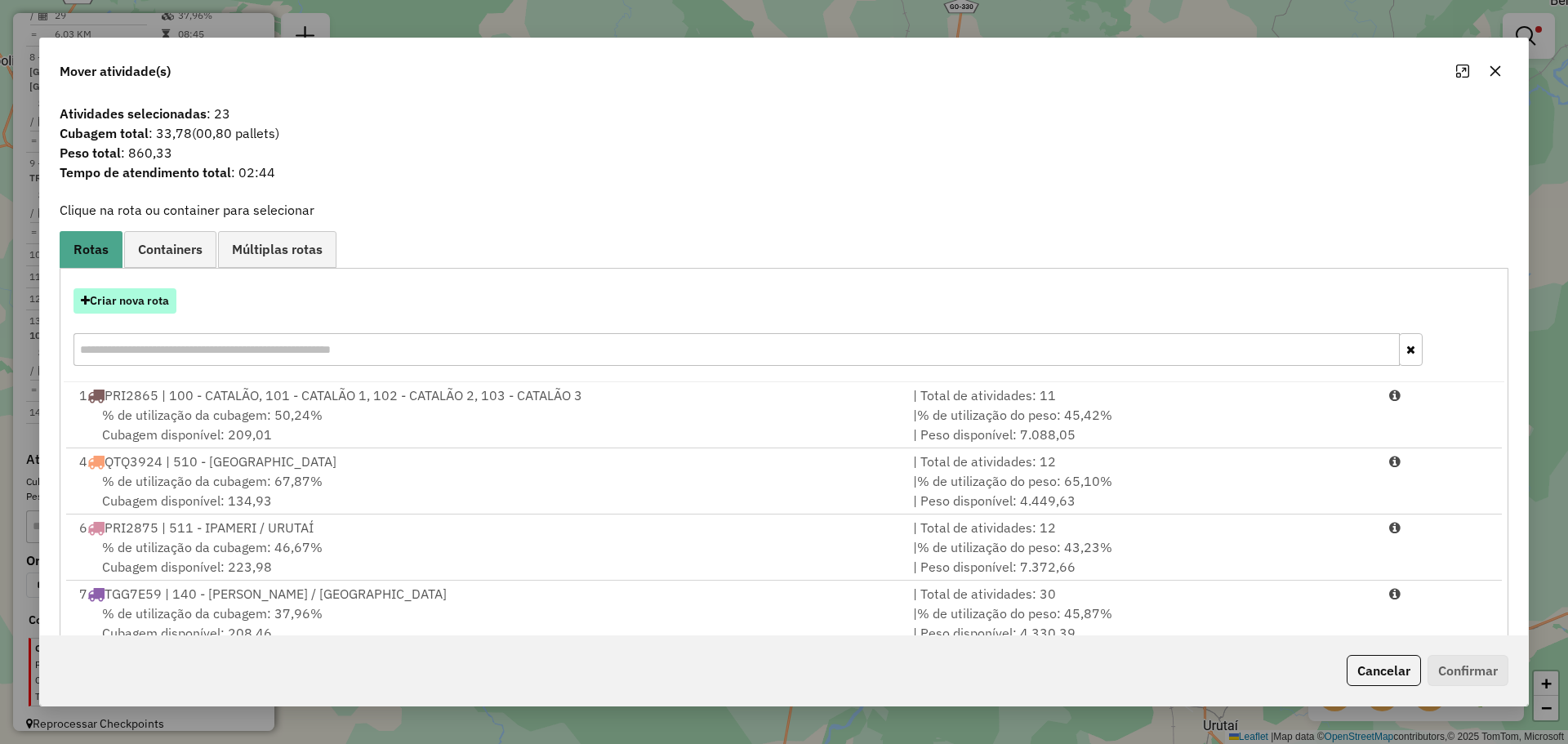
click at [149, 300] on button "Criar nova rota" at bounding box center [124, 301] width 103 height 26
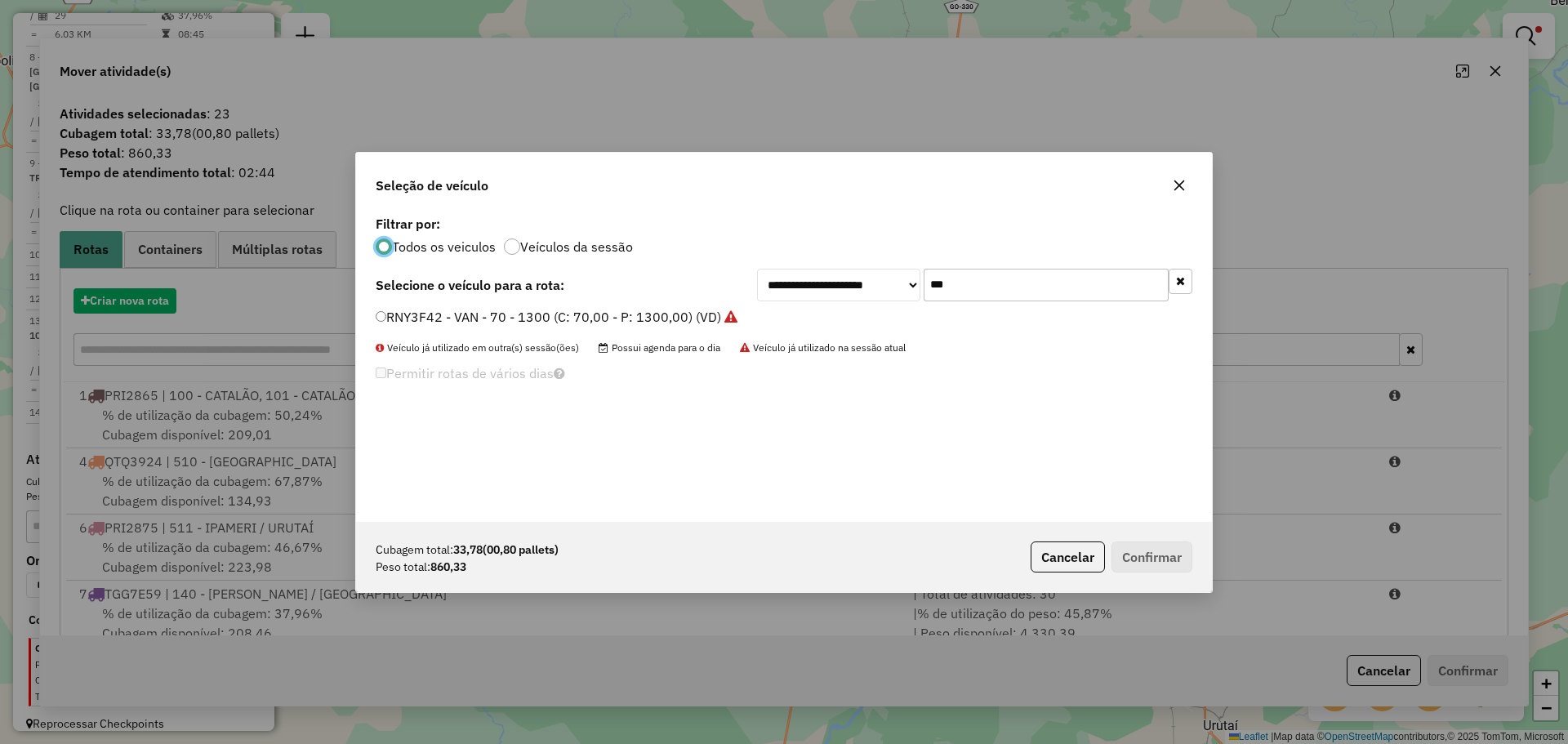
scroll to position [9, 5]
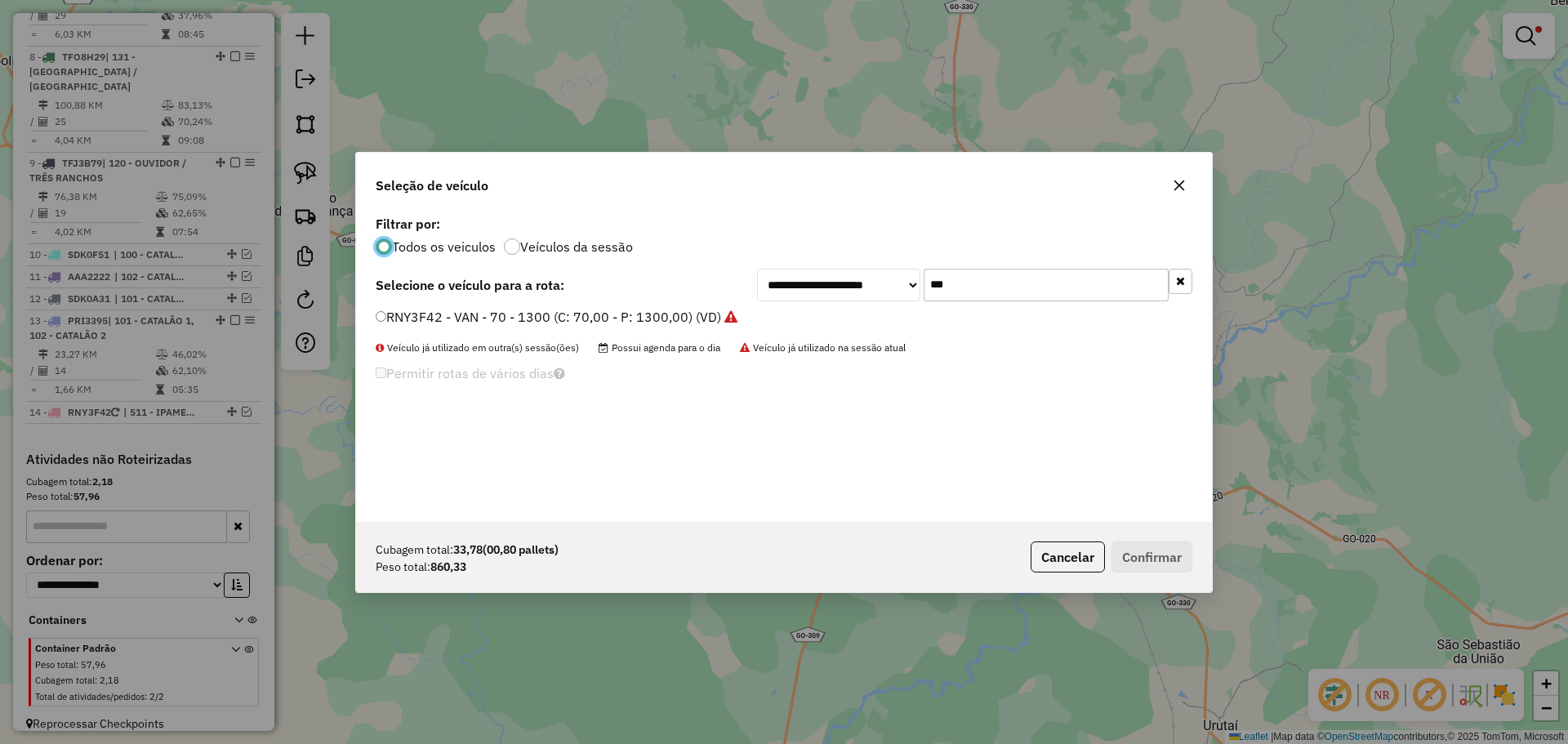
click at [965, 284] on input "***" at bounding box center [1046, 285] width 245 height 32
click at [406, 320] on label "RNY3F42 - VAN - 70 - 1300 (C: 70,00 - P: 1300,00) (VD)" at bounding box center [557, 316] width 362 height 20
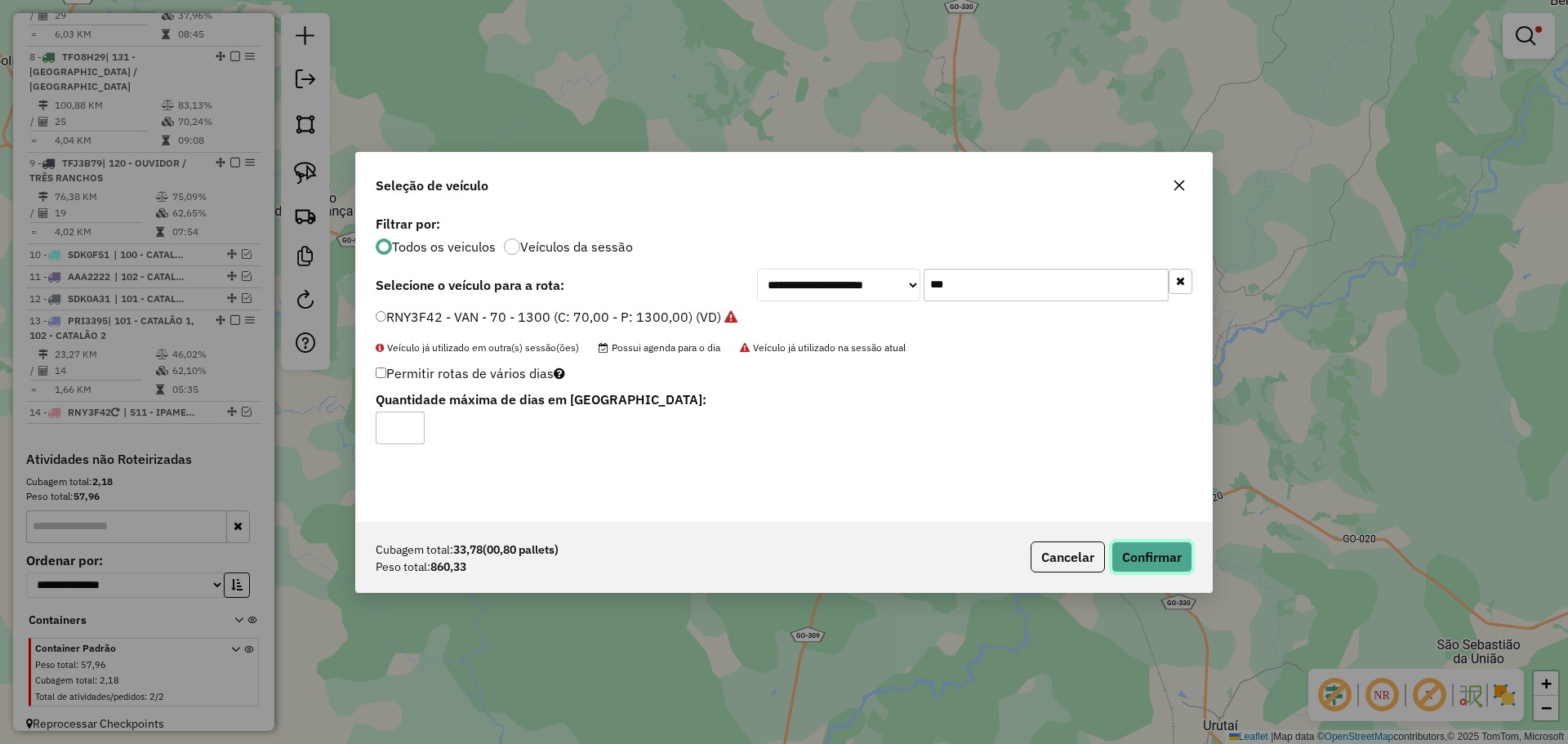
click at [1162, 544] on button "Confirmar" at bounding box center [1151, 557] width 81 height 31
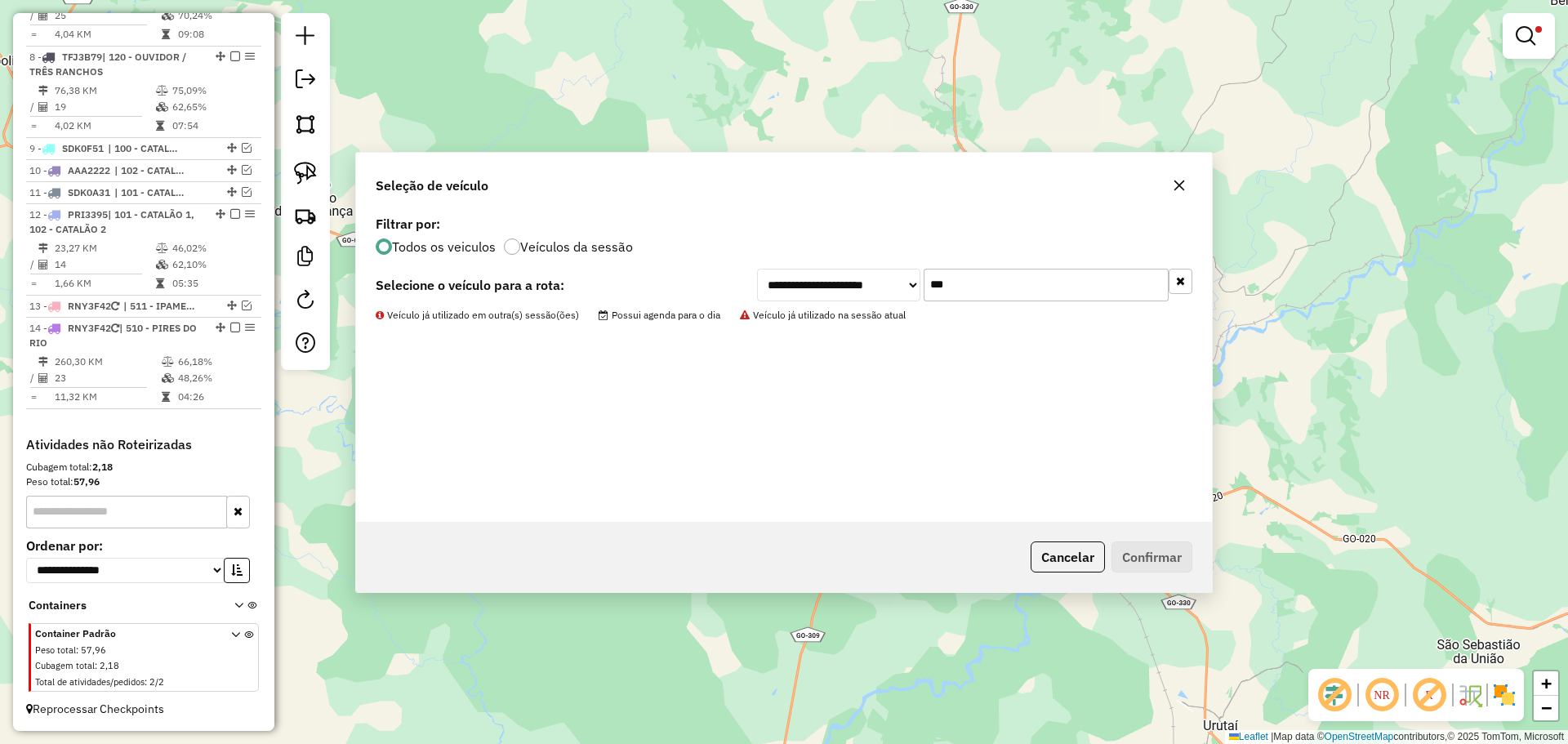
scroll to position [1232, 0]
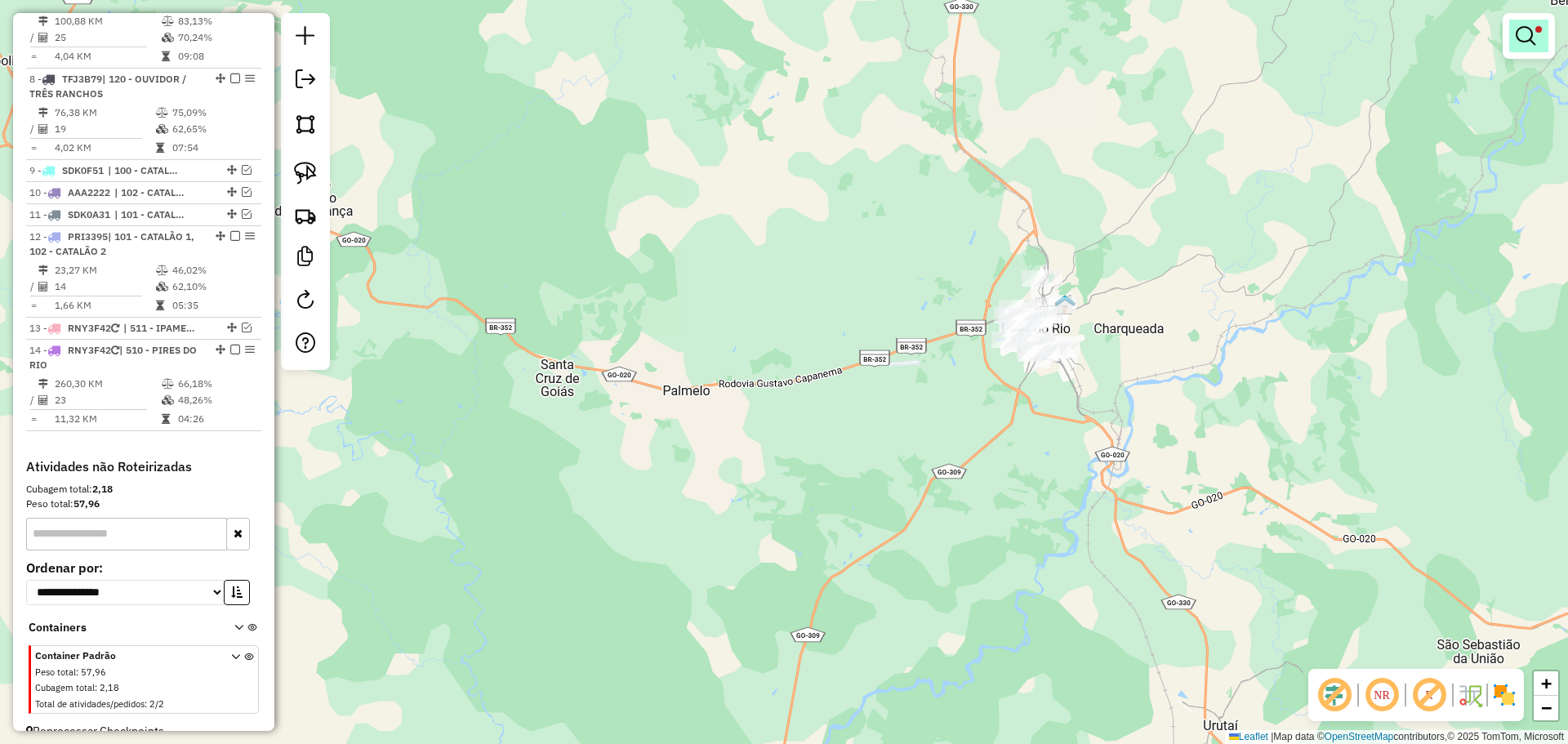
click at [1538, 41] on link at bounding box center [1528, 36] width 39 height 32
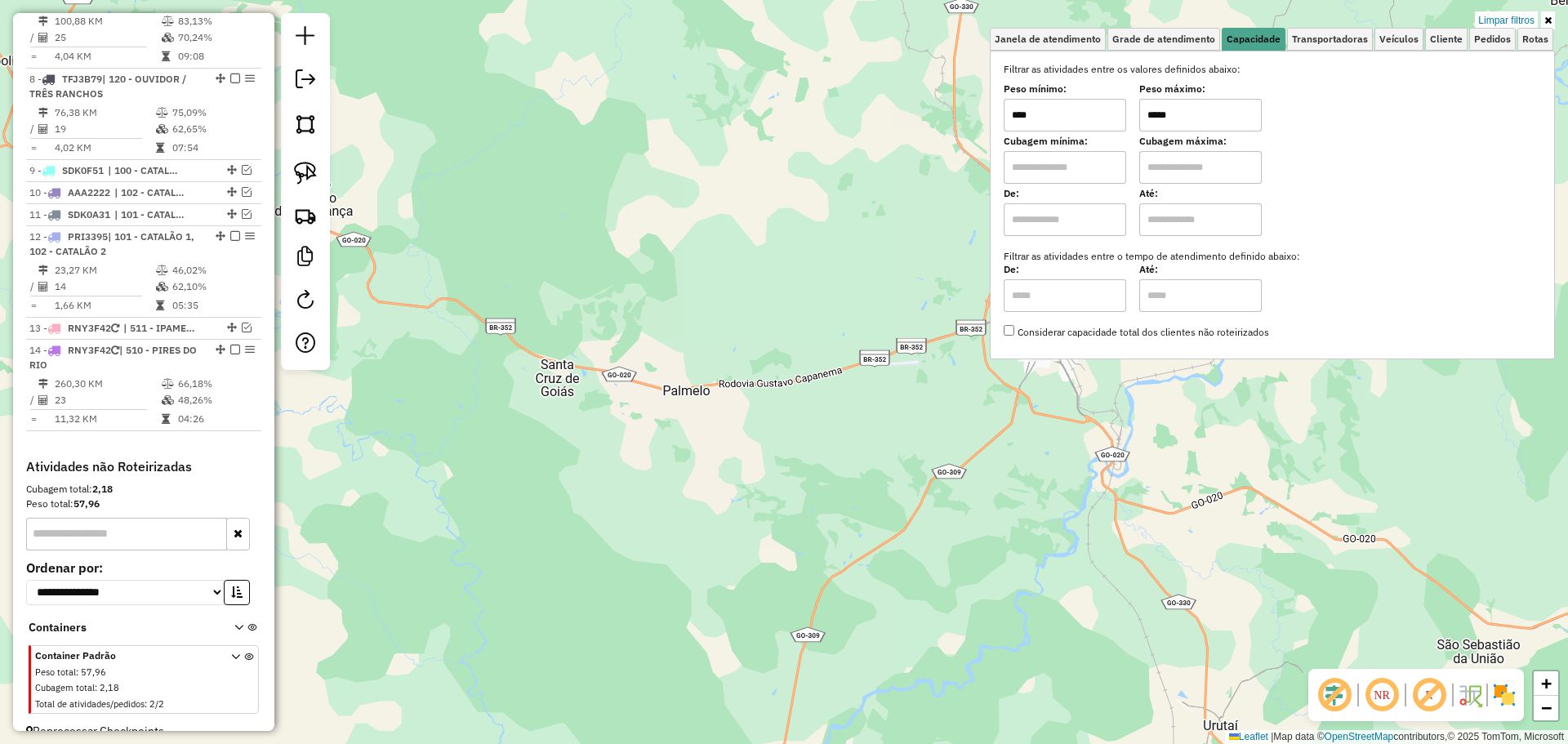
click at [1205, 121] on input "*****" at bounding box center [1200, 115] width 123 height 32
click at [1206, 119] on input "*****" at bounding box center [1200, 115] width 123 height 32
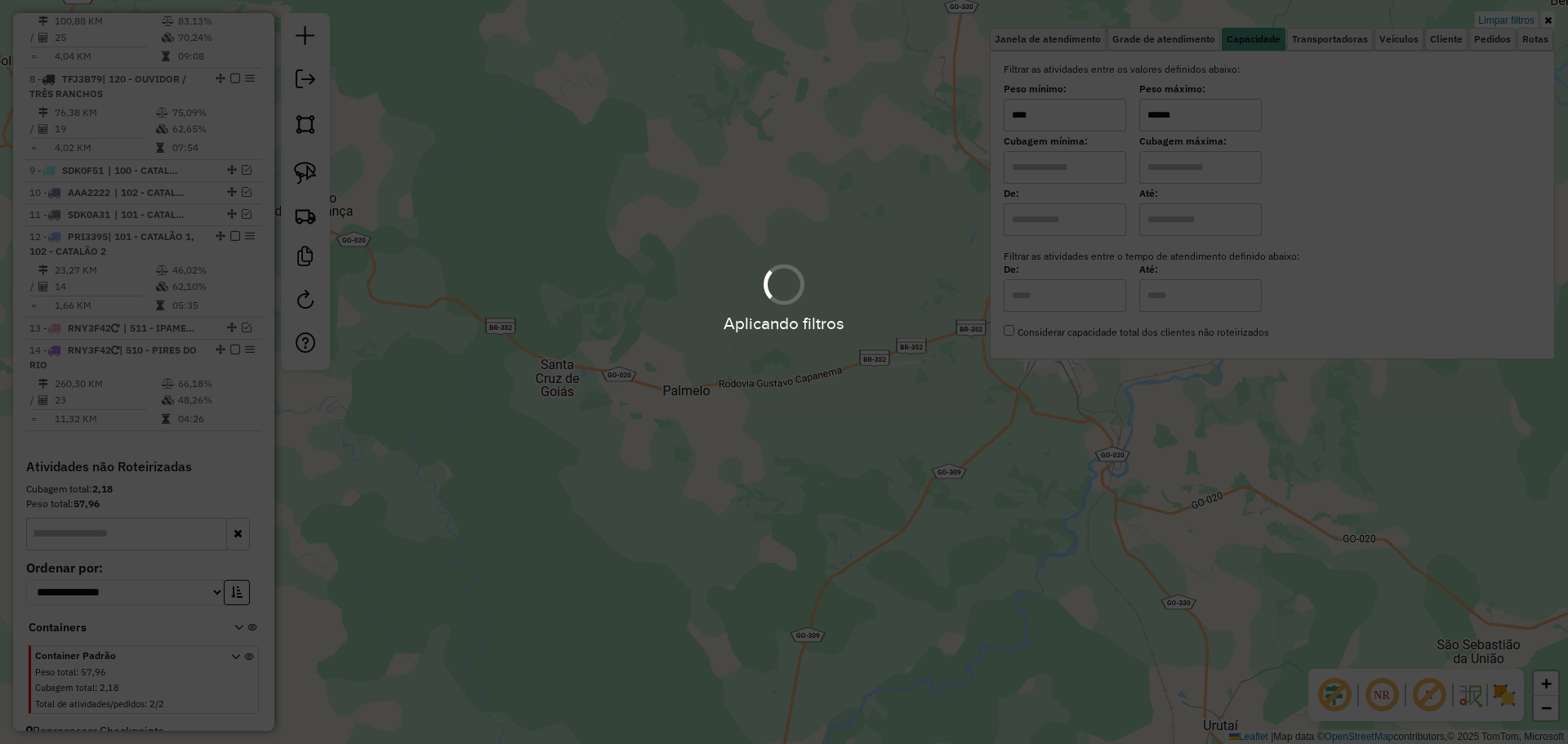
type input "******"
click at [953, 522] on div "Aplicando filtros" at bounding box center [784, 372] width 1568 height 744
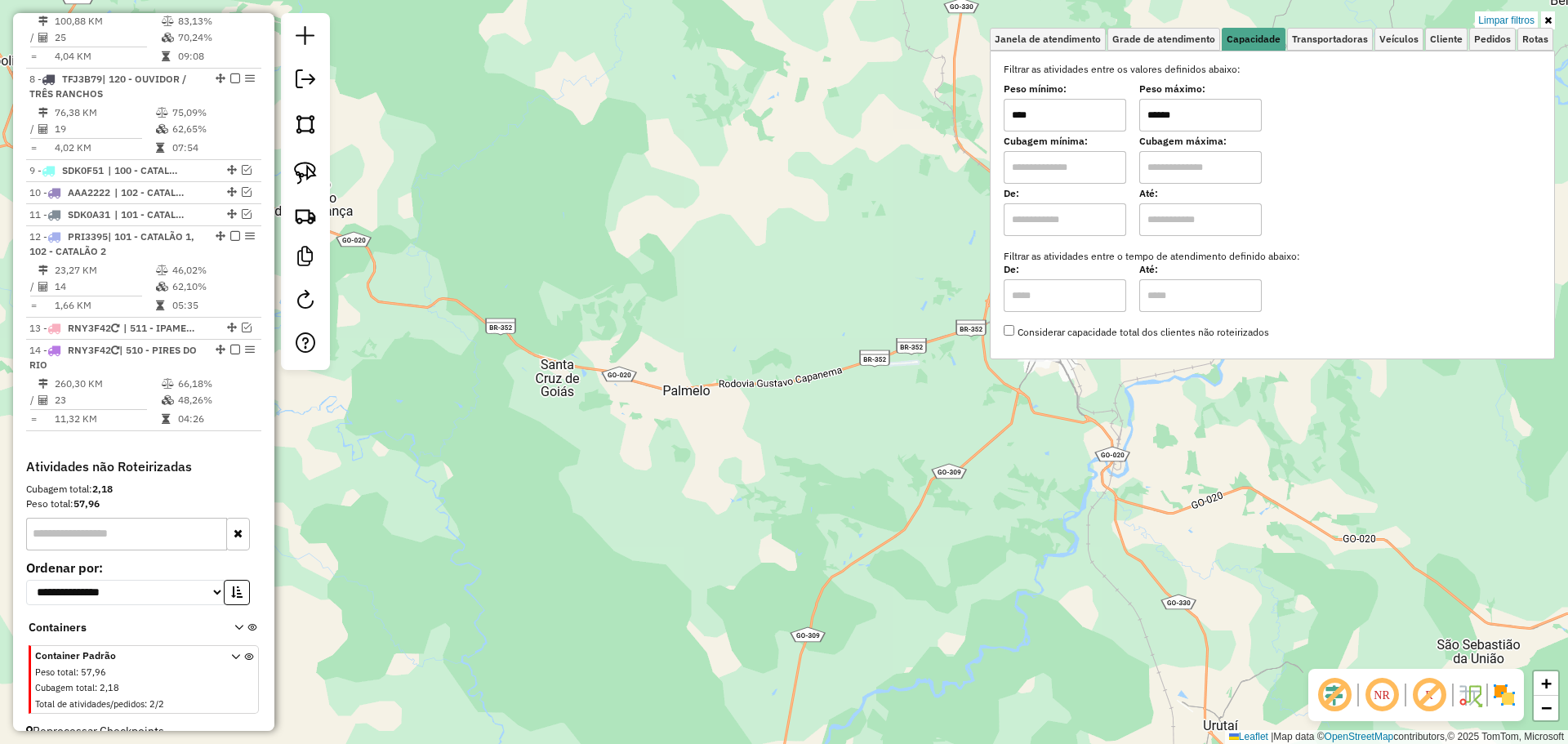
click at [1026, 379] on div "Limpar filtros Janela de atendimento Grade de atendimento Capacidade Transporta…" at bounding box center [784, 372] width 1568 height 744
click at [1017, 395] on div "Limpar filtros Janela de atendimento Grade de atendimento Capacidade Transporta…" at bounding box center [784, 372] width 1568 height 744
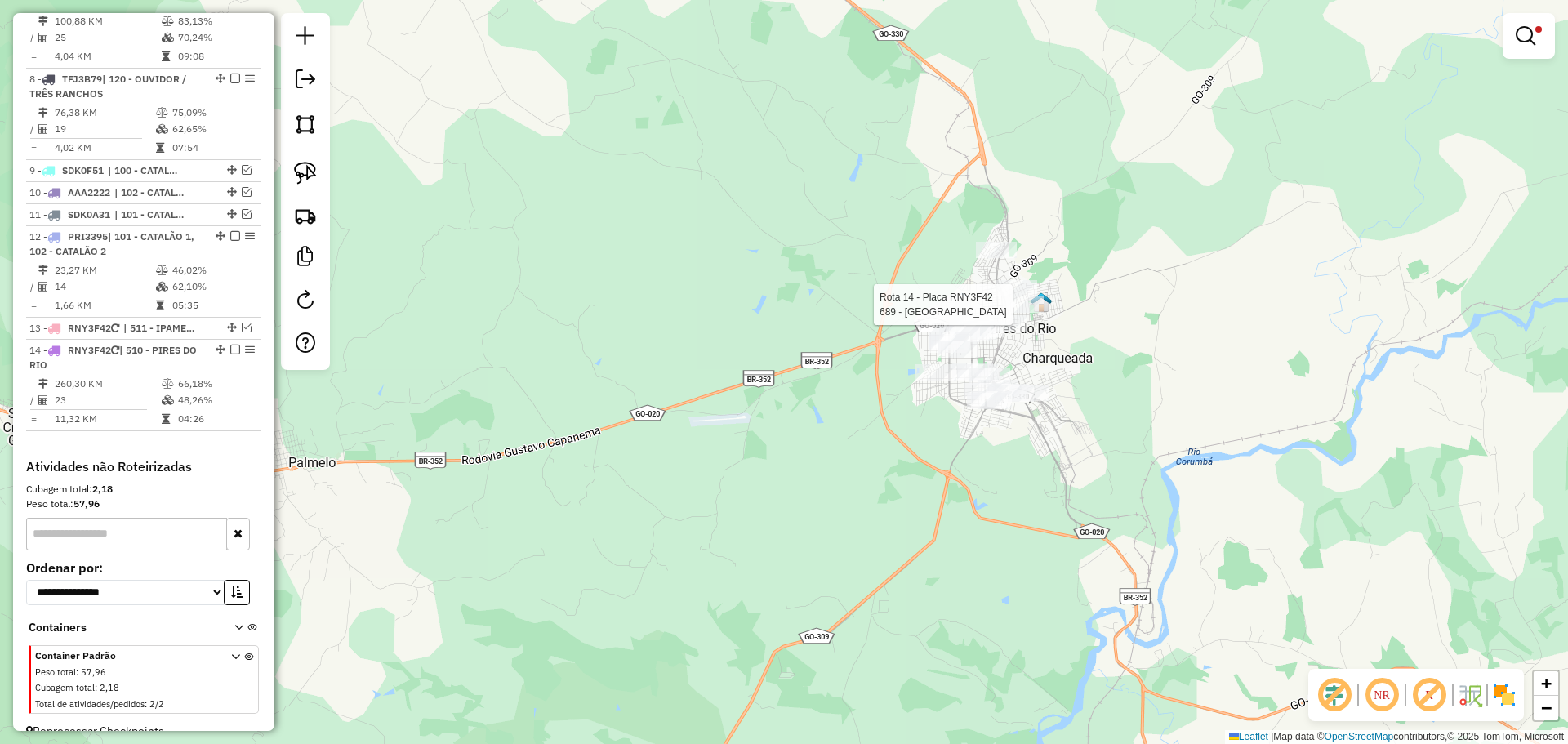
select select "*********"
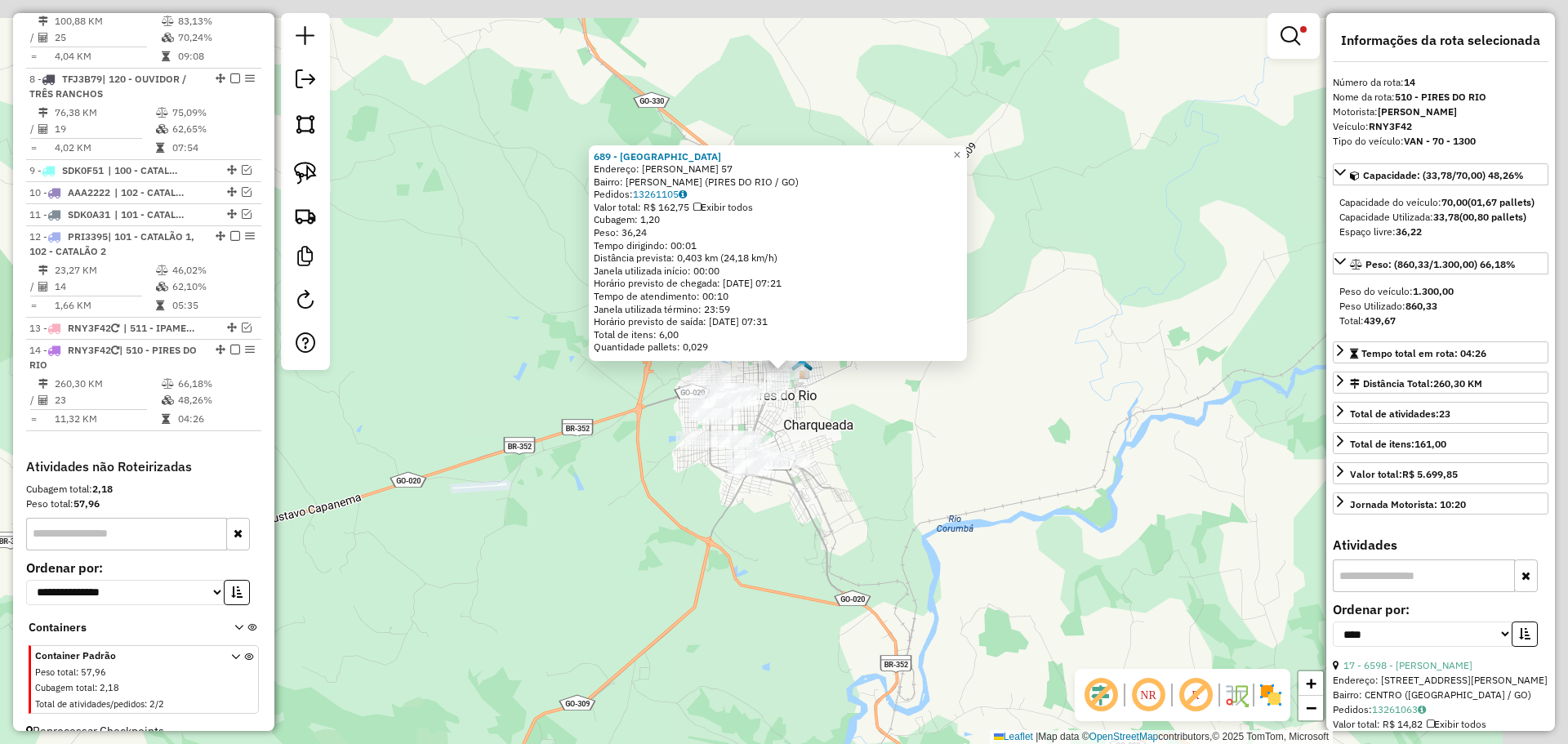
scroll to position [1254, 0]
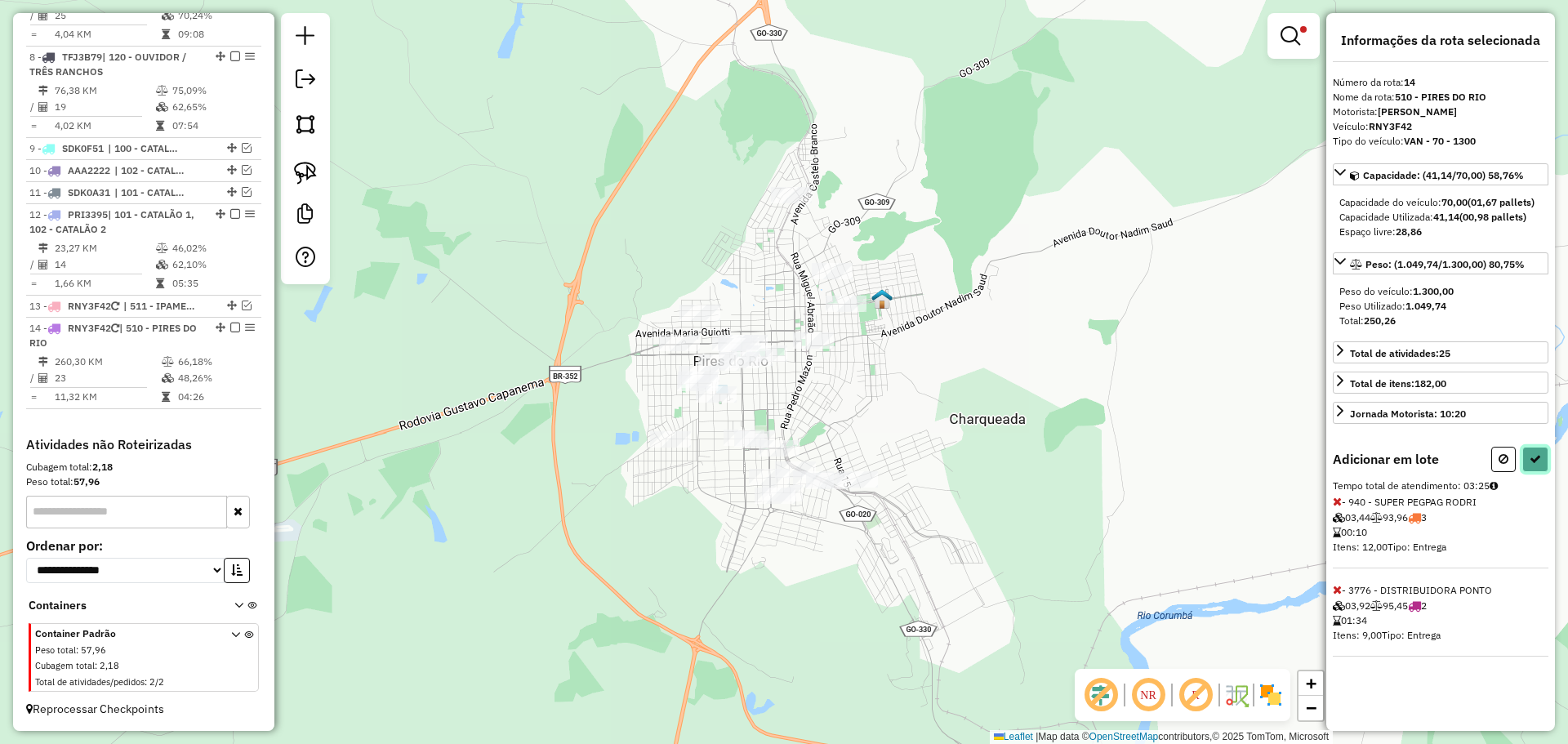
click at [1526, 459] on button at bounding box center [1536, 459] width 27 height 26
select select "*********"
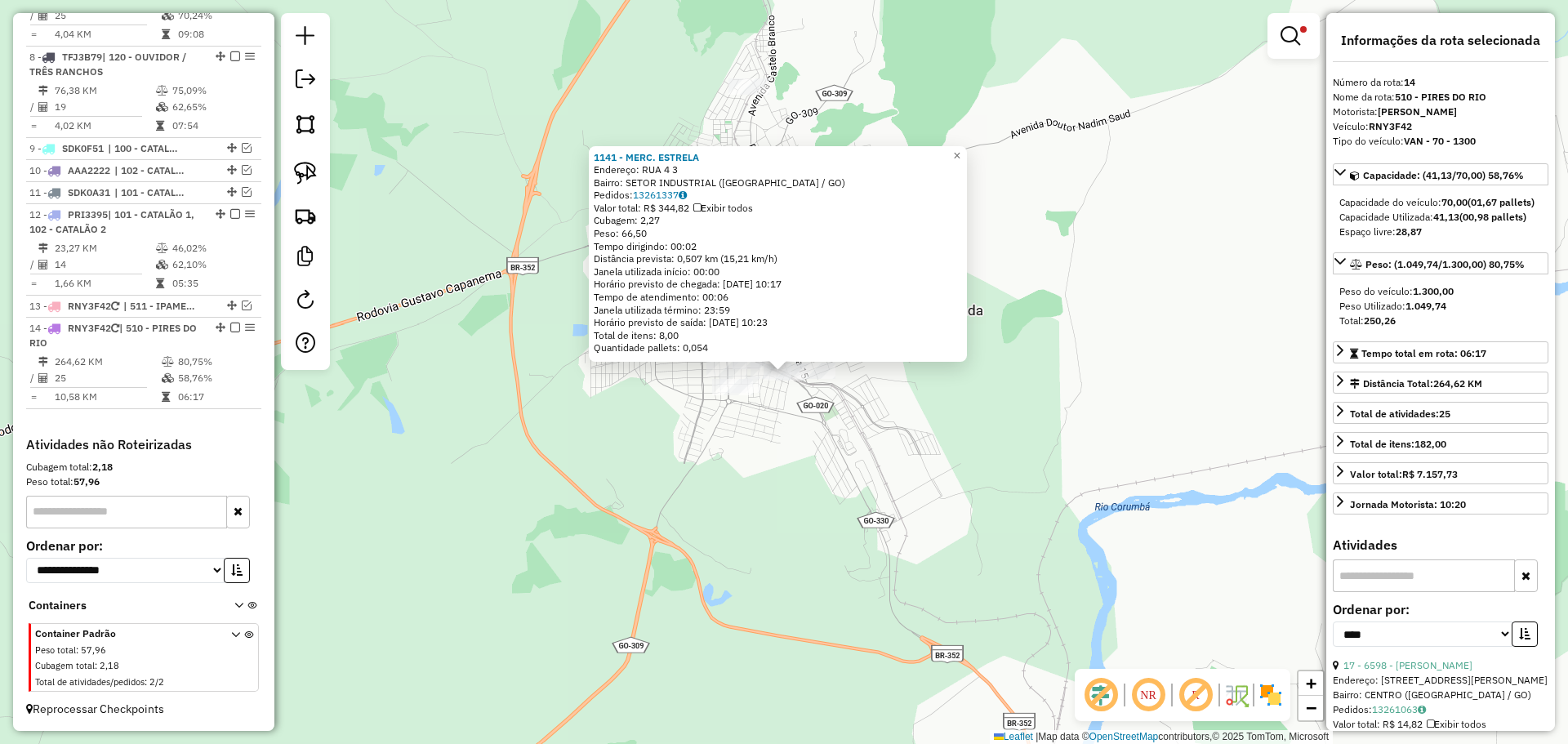
click at [802, 516] on div "1141 - MERC. ESTRELA Endereço: RUA 4 3 Bairro: SETOR INDUSTRIAL ([GEOGRAPHIC_DA…" at bounding box center [784, 372] width 1568 height 744
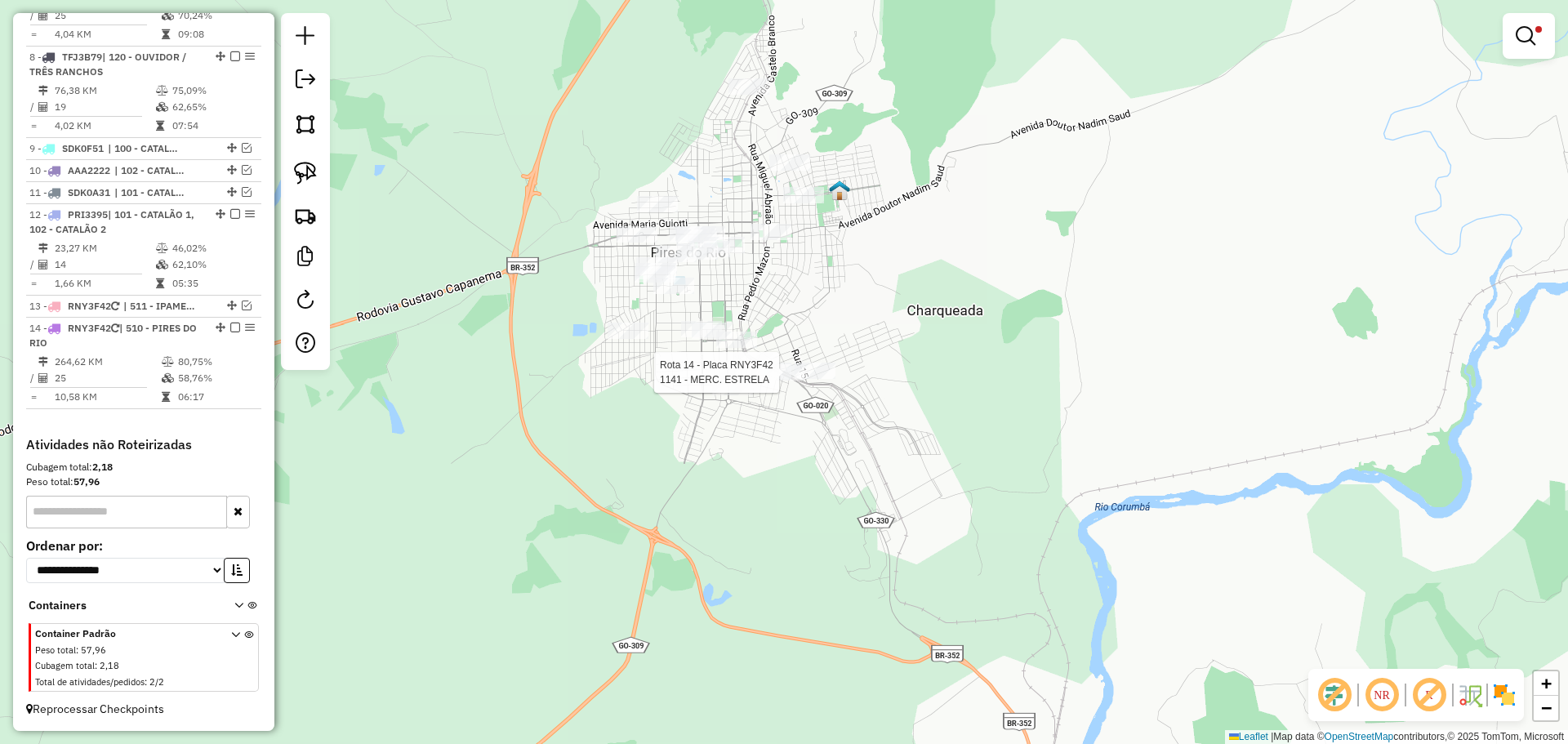
select select "*********"
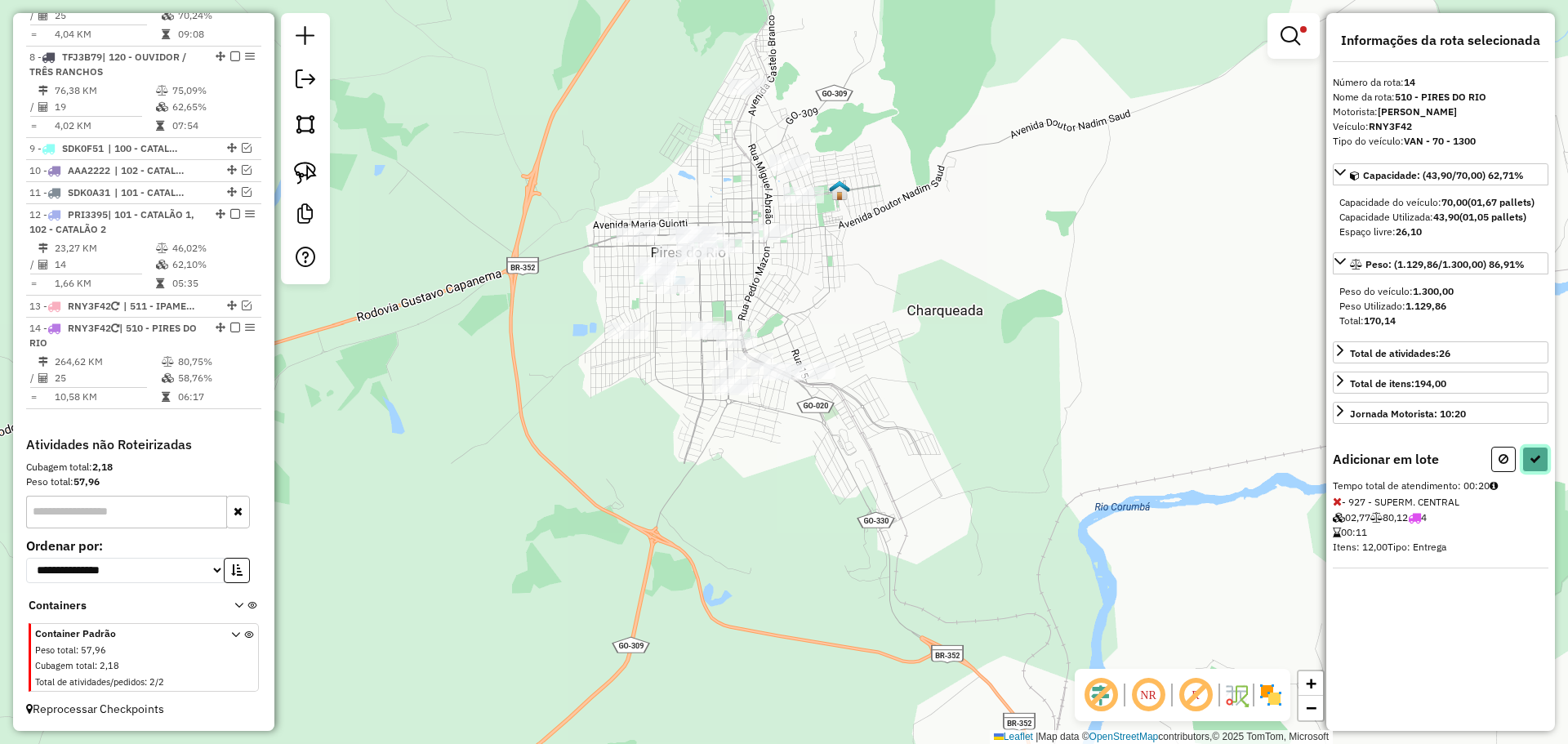
click at [1538, 450] on button at bounding box center [1536, 459] width 27 height 26
select select "*********"
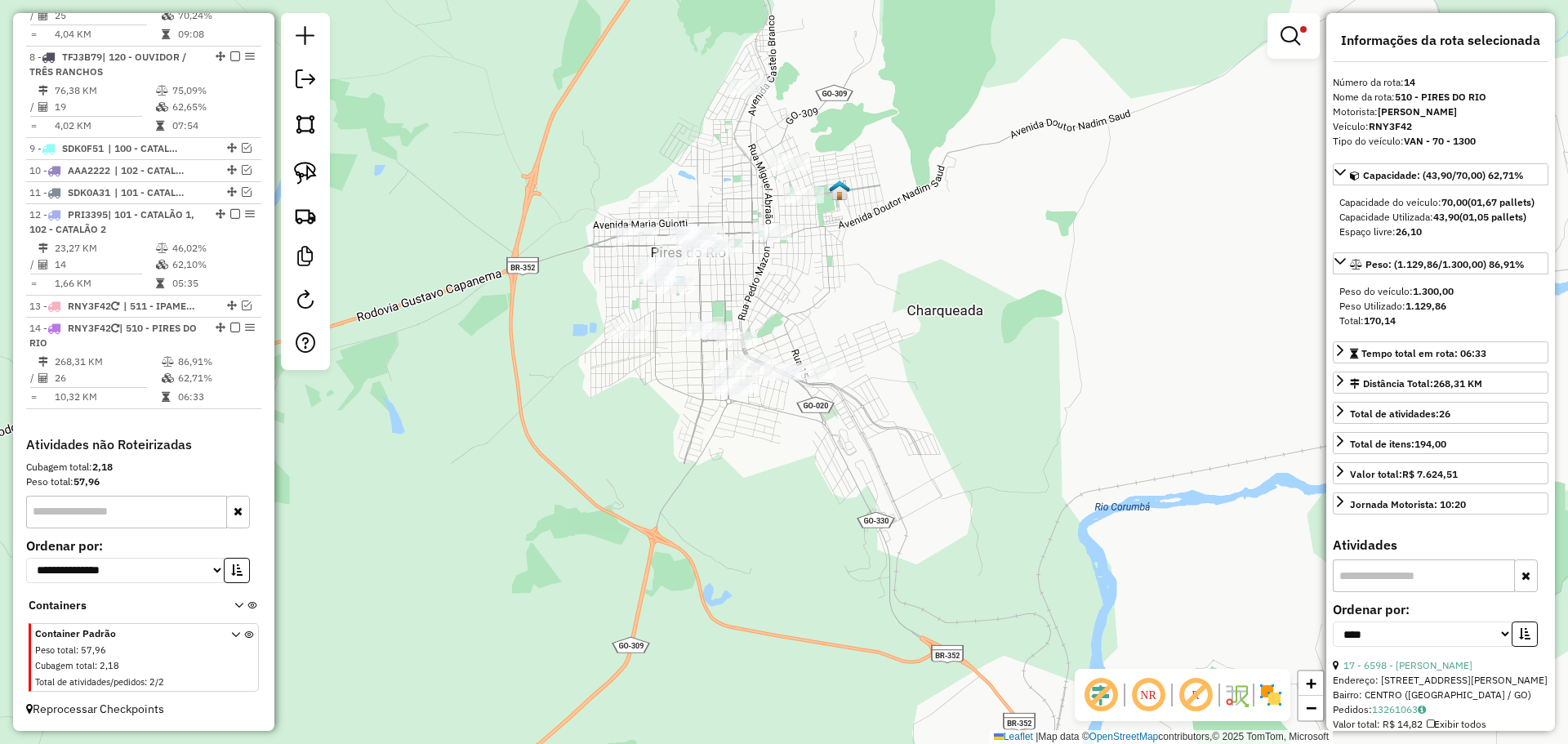
click at [1292, 40] on em at bounding box center [1290, 36] width 20 height 20
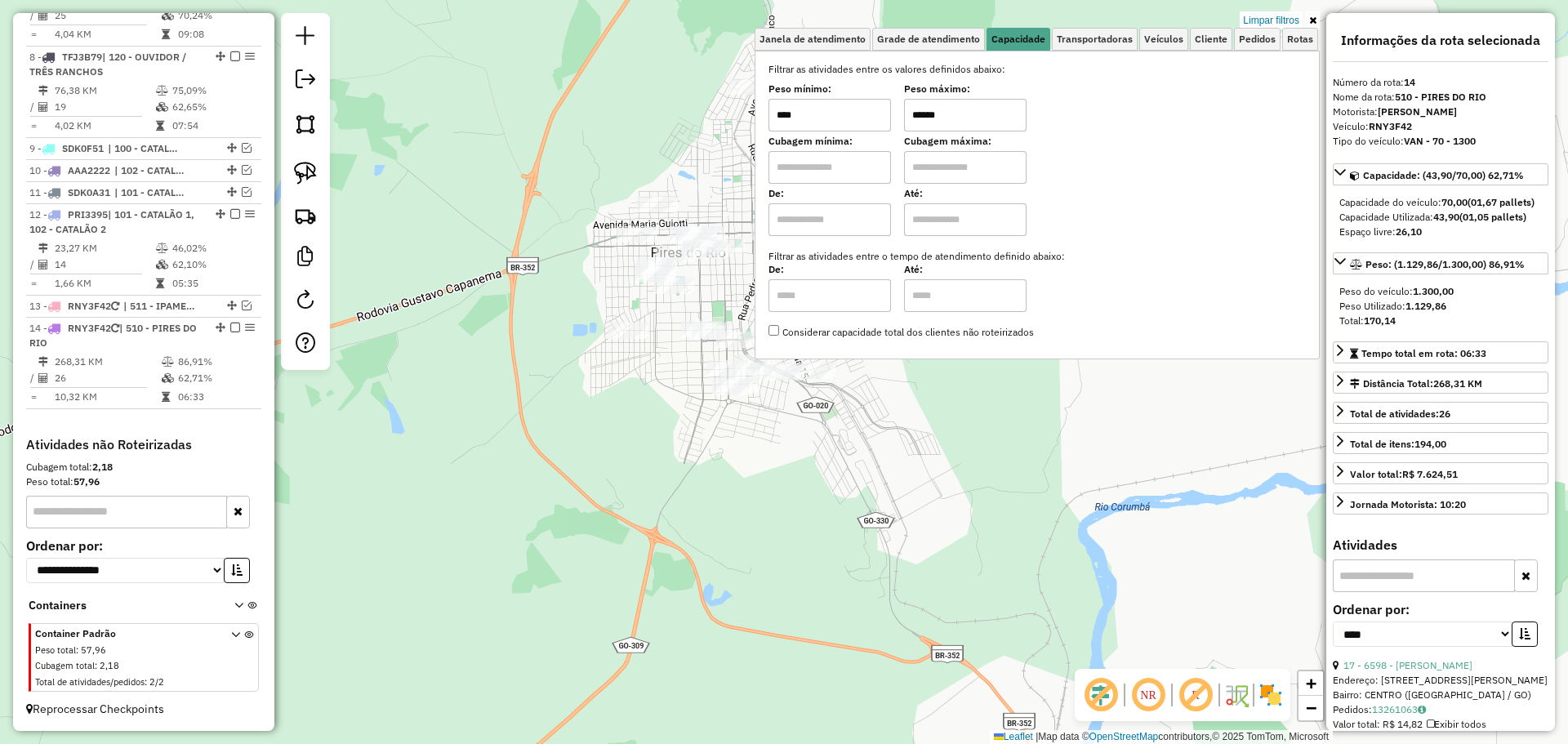
click at [954, 122] on input "******" at bounding box center [965, 115] width 123 height 32
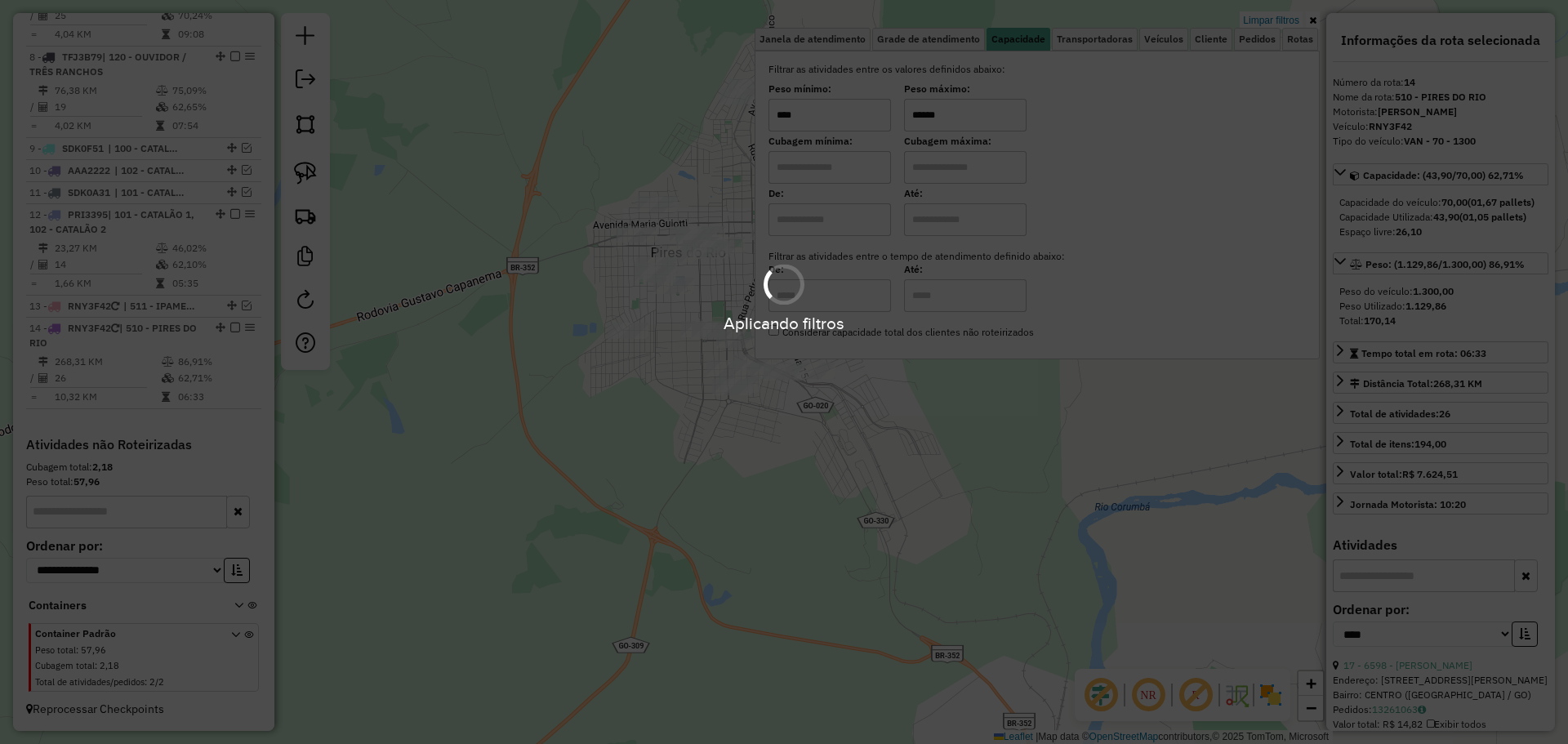
type input "******"
click at [853, 441] on div "Limpar filtros Janela de atendimento Grade de atendimento Capacidade Transporta…" at bounding box center [784, 372] width 1568 height 744
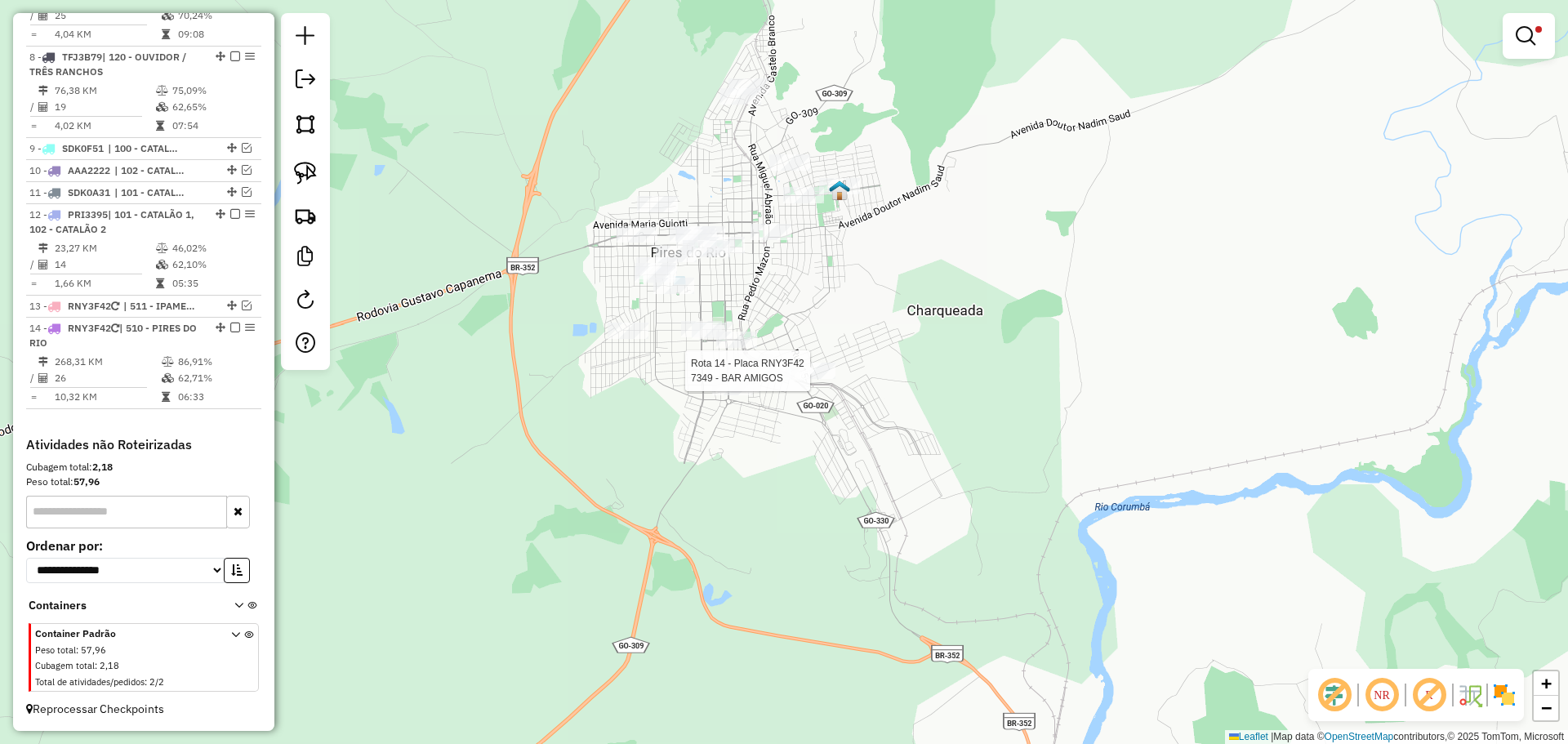
select select "*********"
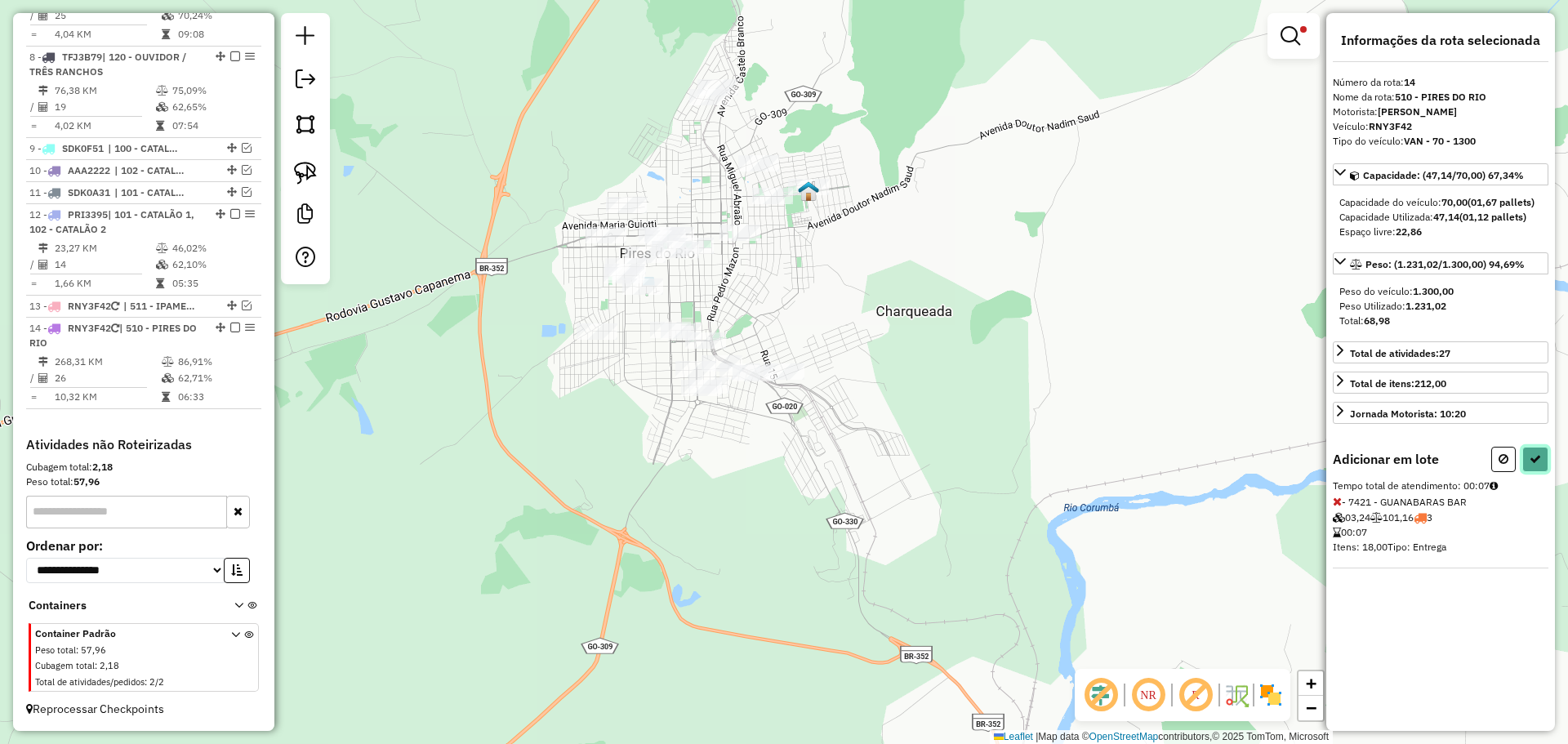
click at [1540, 459] on button at bounding box center [1536, 459] width 27 height 26
select select "*********"
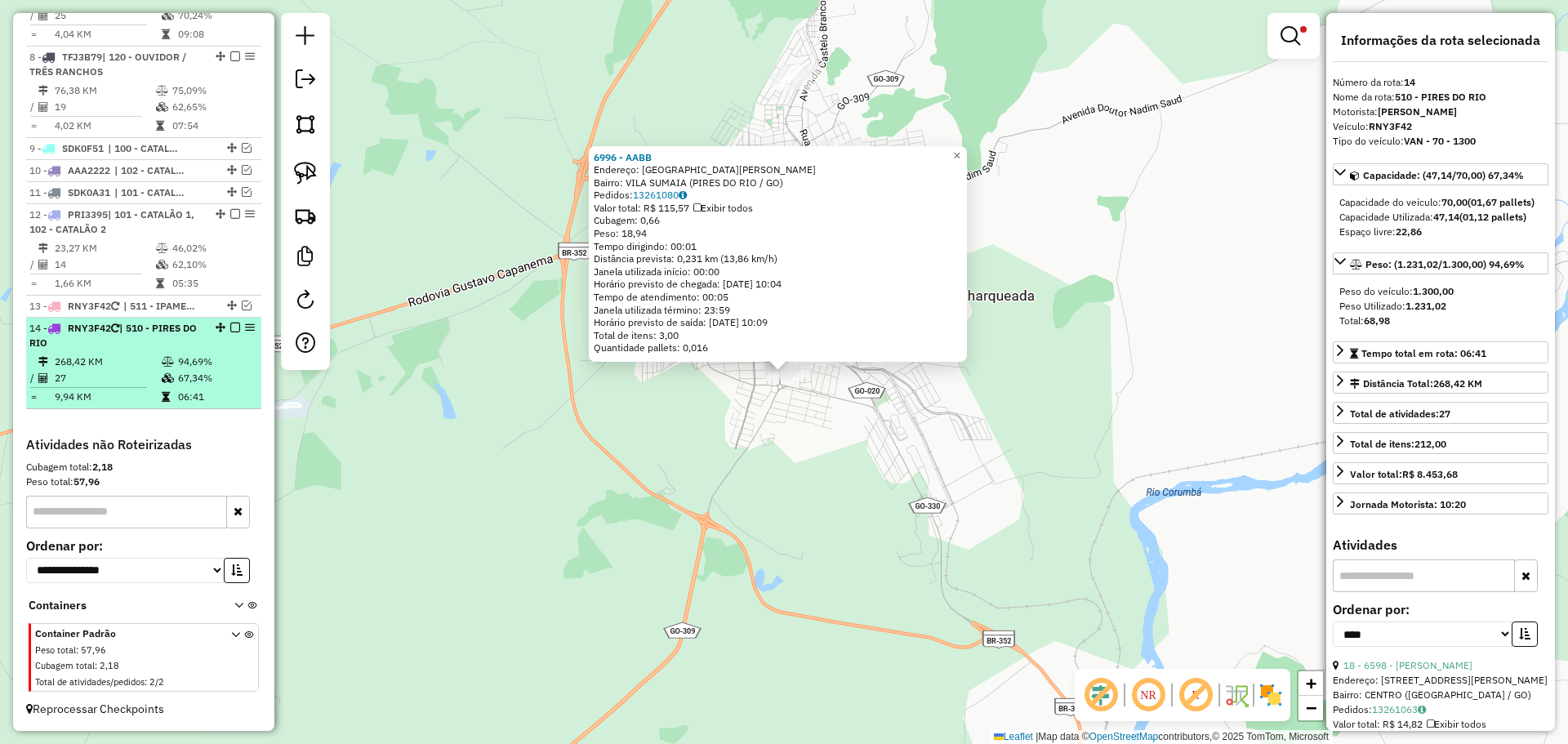
click at [230, 326] on em at bounding box center [235, 328] width 9 height 10
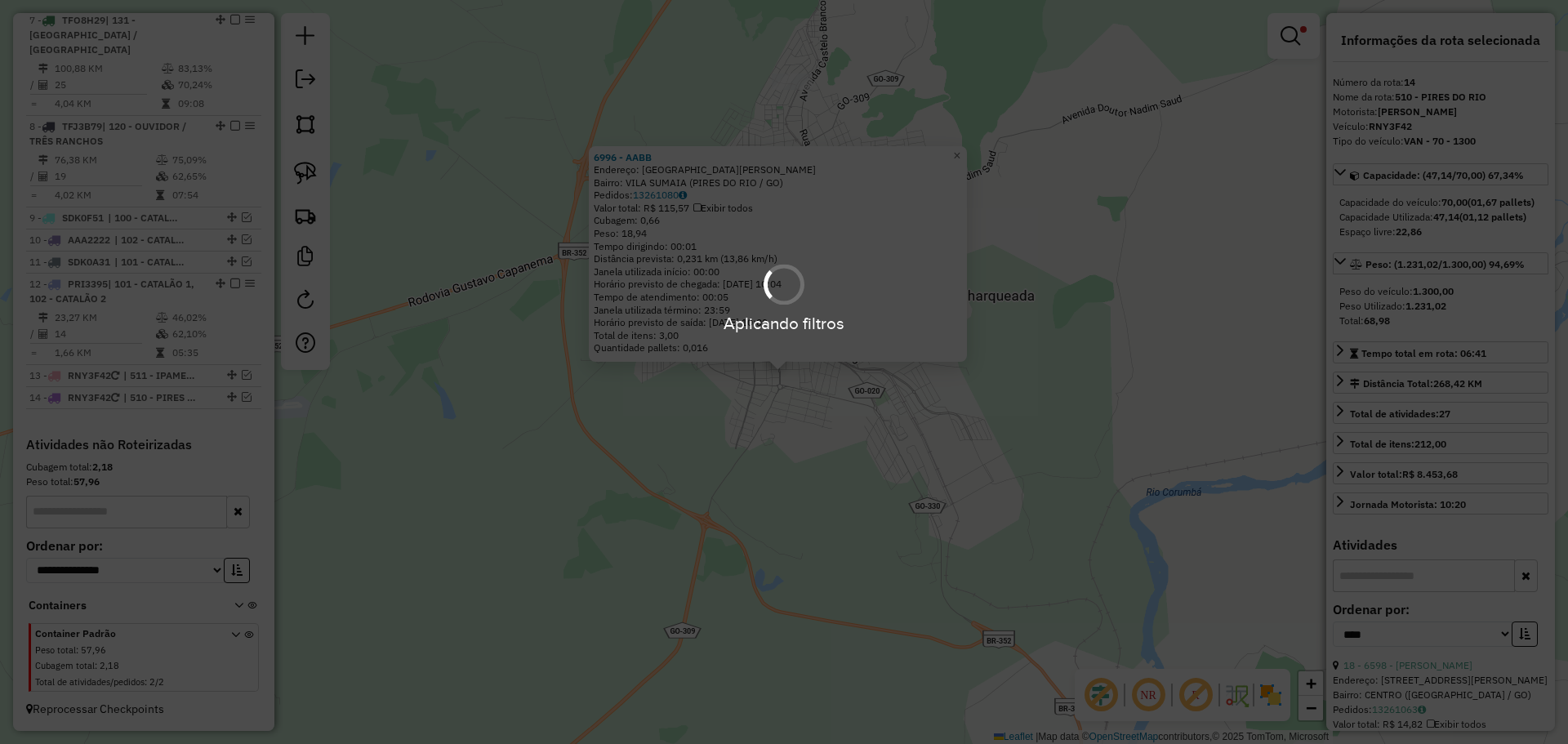
scroll to position [1185, 0]
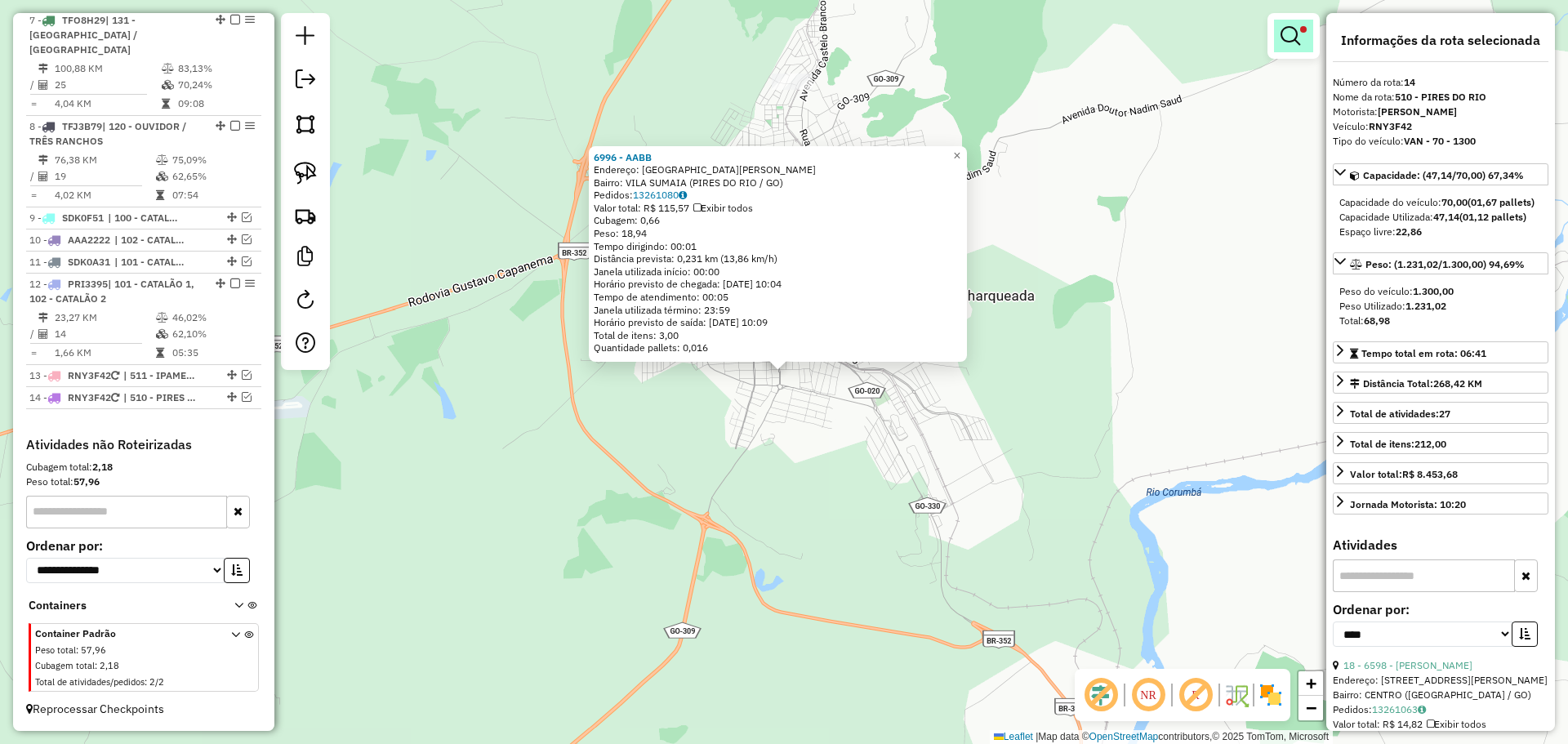
click at [1287, 38] on em at bounding box center [1290, 36] width 20 height 20
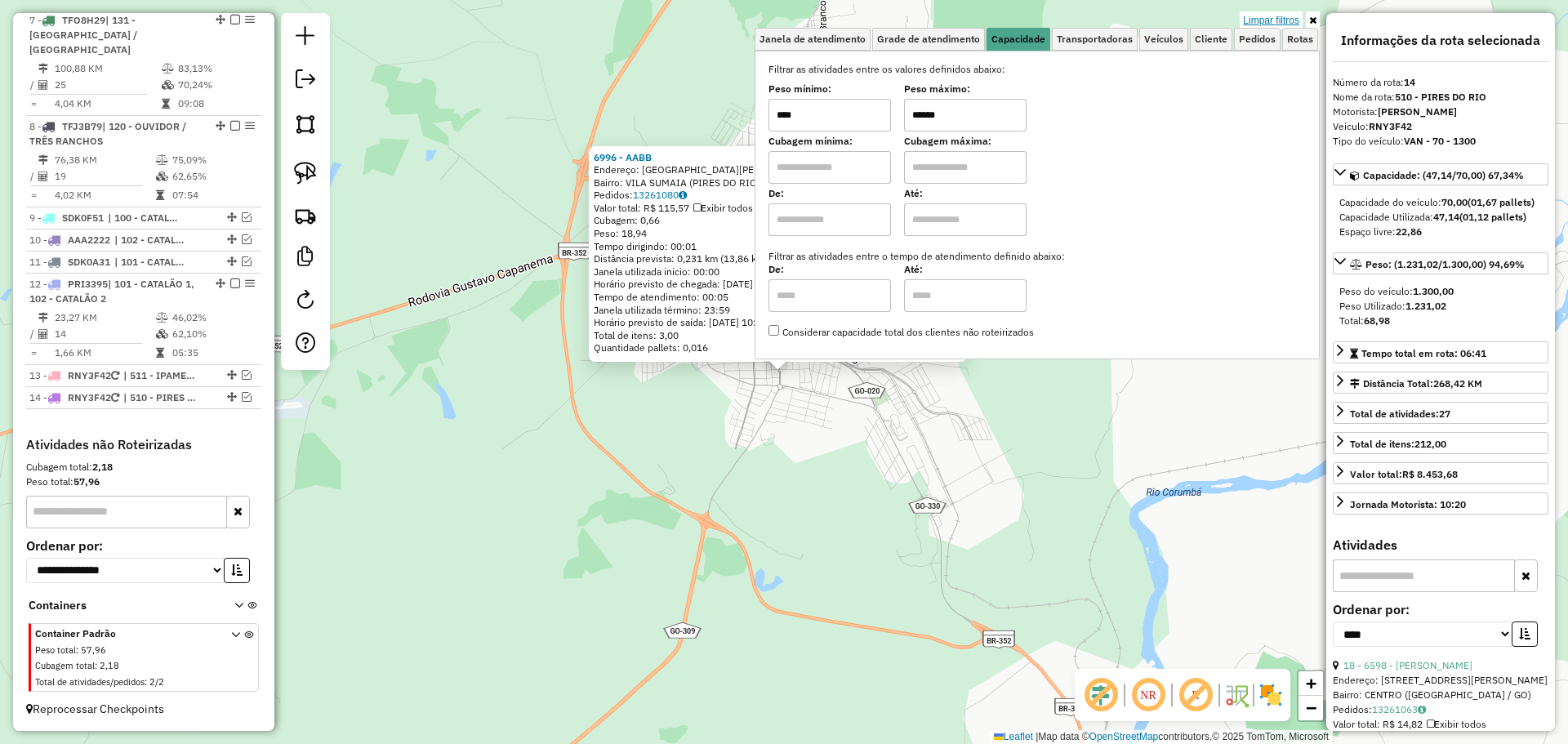
click at [1284, 20] on link "Limpar filtros" at bounding box center [1271, 20] width 63 height 18
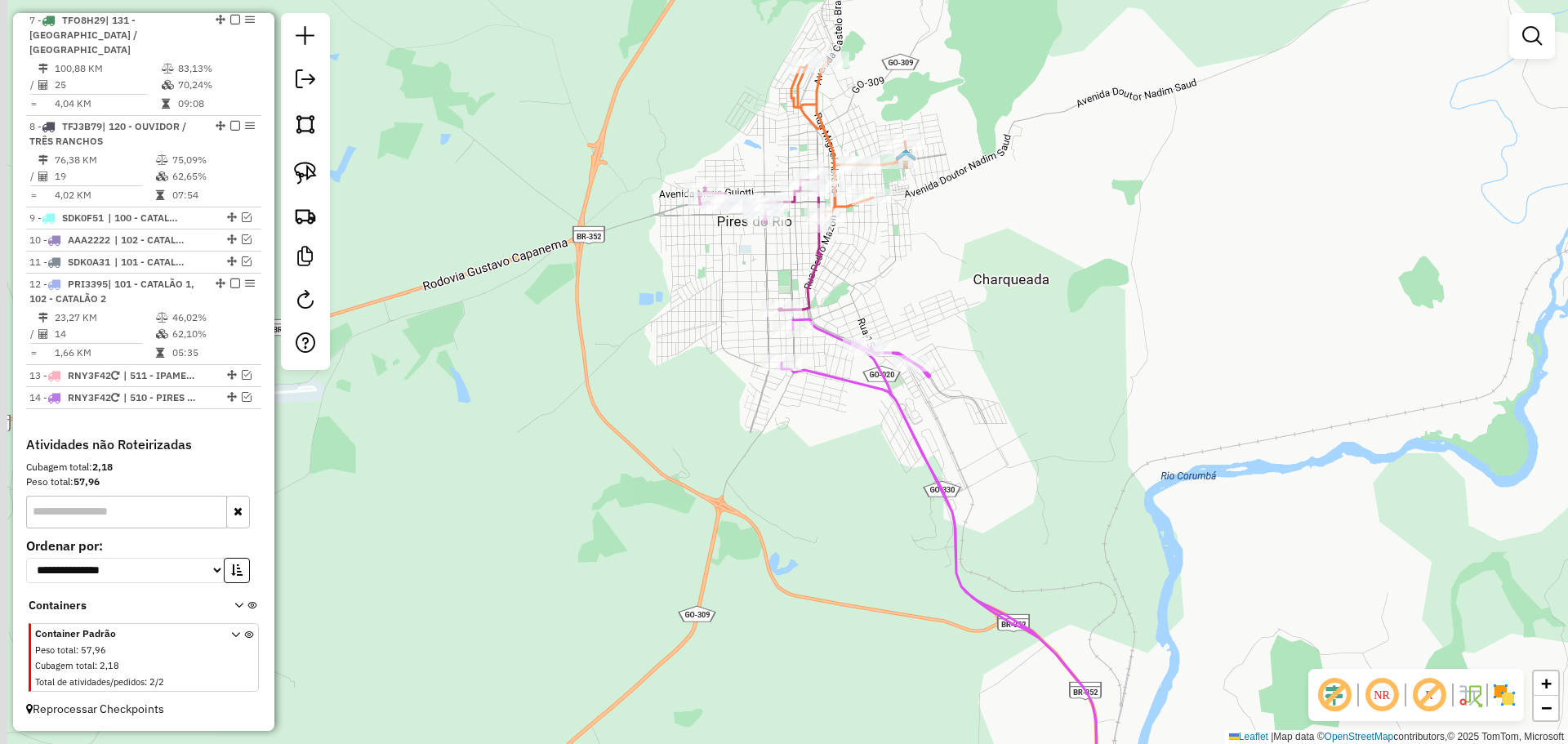
drag, startPoint x: 933, startPoint y: 436, endPoint x: 962, endPoint y: 397, distance: 48.6
click at [935, 436] on div "Janela de atendimento Grade de atendimento Capacidade Transportadoras Veículos …" at bounding box center [784, 372] width 1568 height 744
select select "*********"
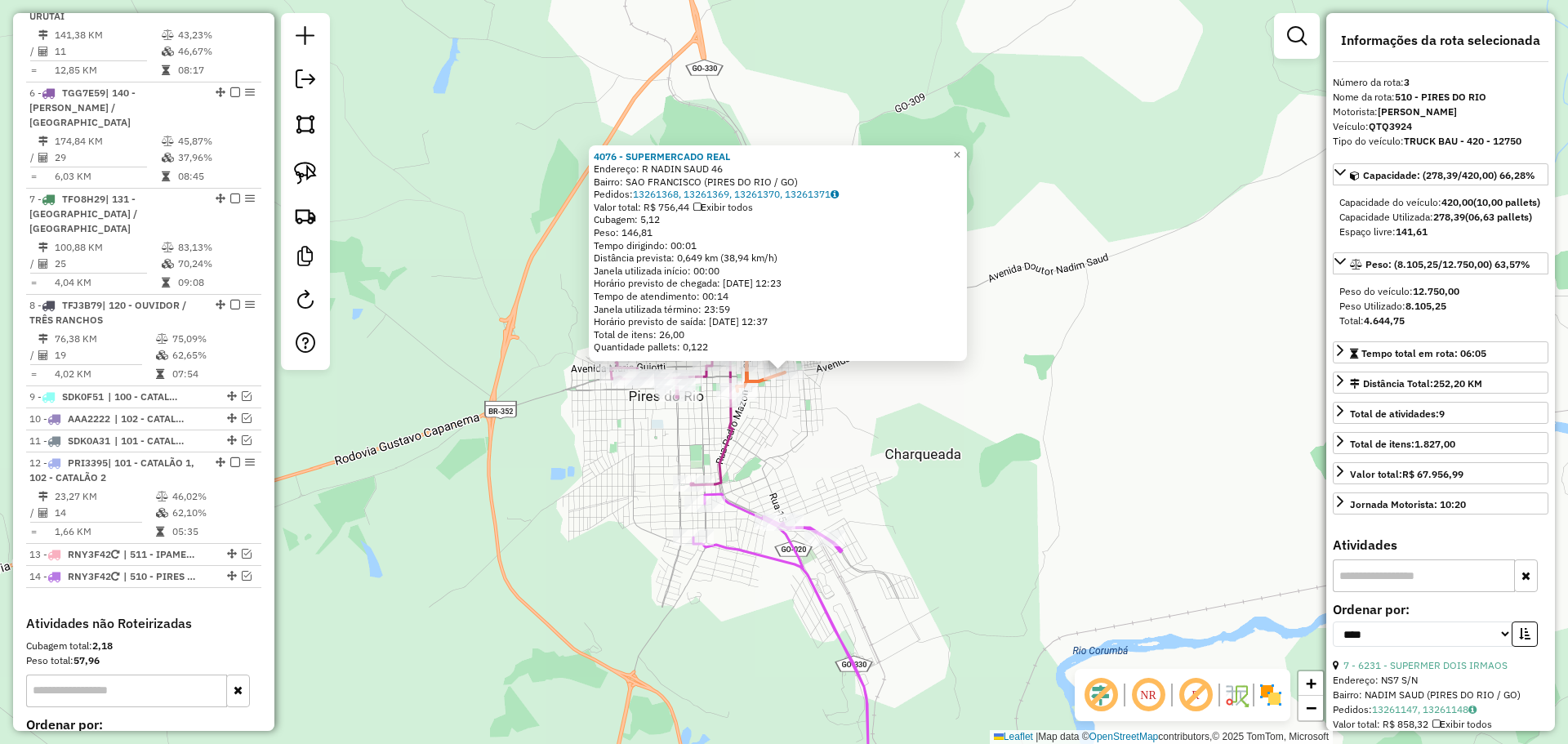
scroll to position [830, 0]
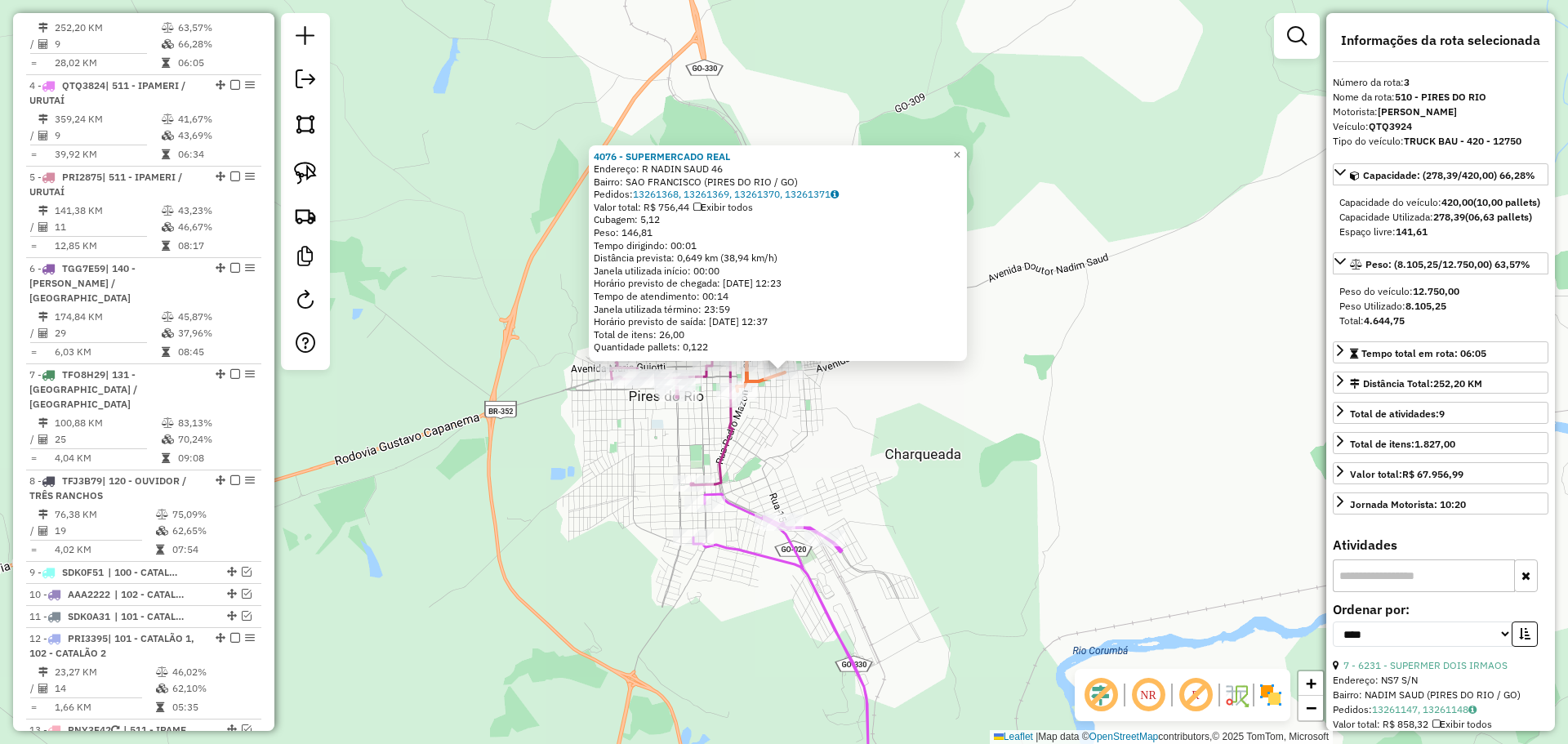
click at [868, 467] on div "4076 - SUPERMERCADO REAL Endereço: R NADIN SAUD 46 Bairro: [GEOGRAPHIC_DATA] (P…" at bounding box center [784, 372] width 1568 height 744
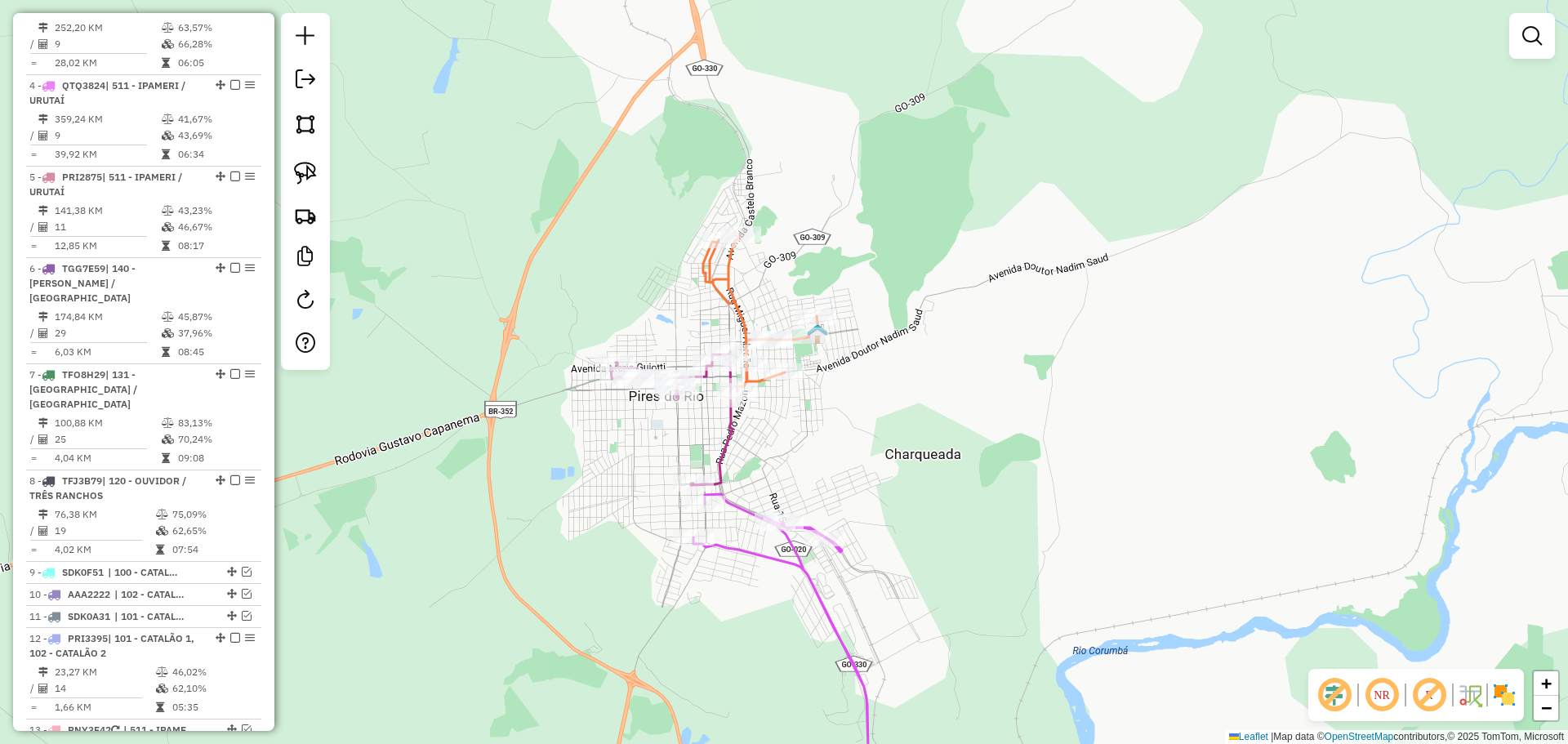
select select "*********"
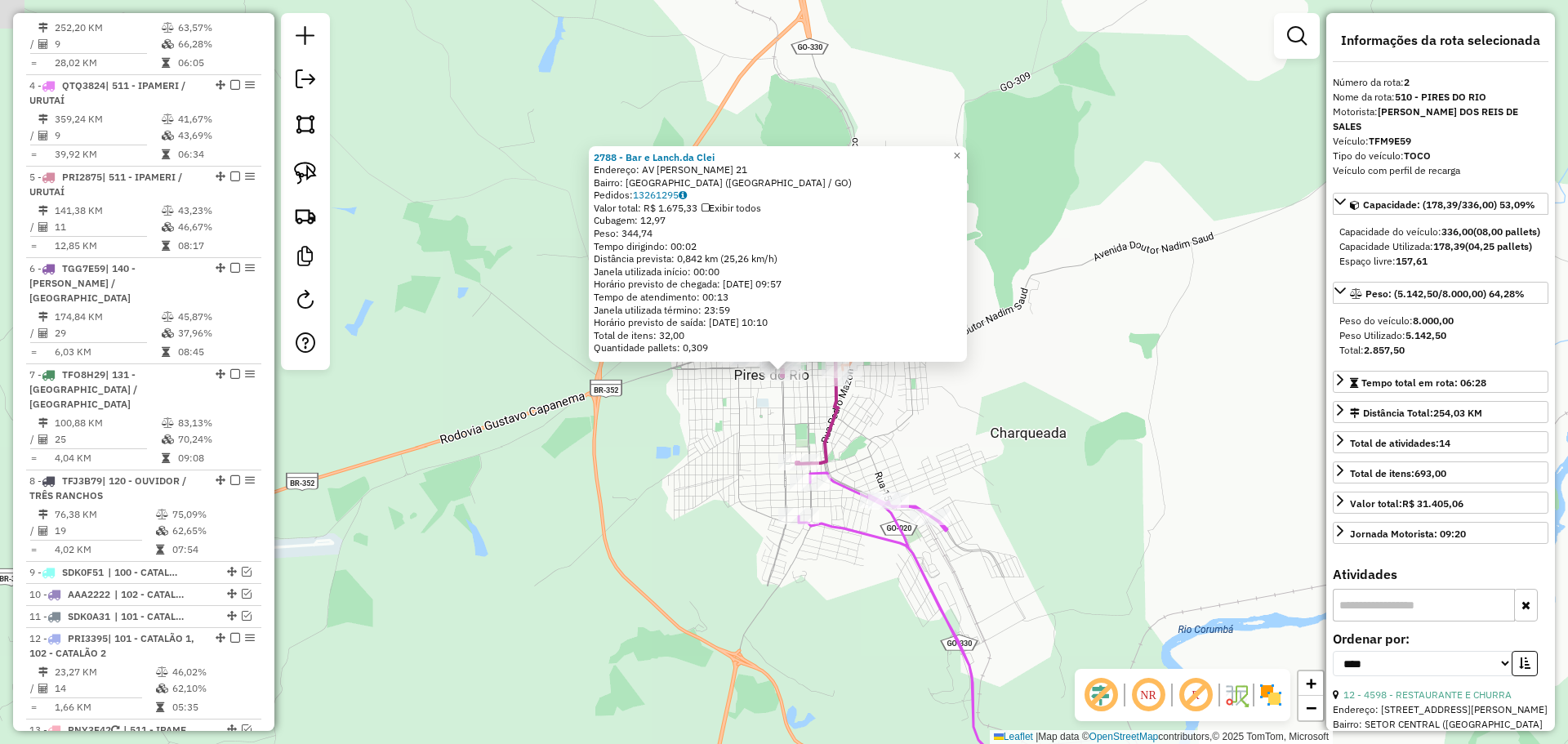
scroll to position [738, 0]
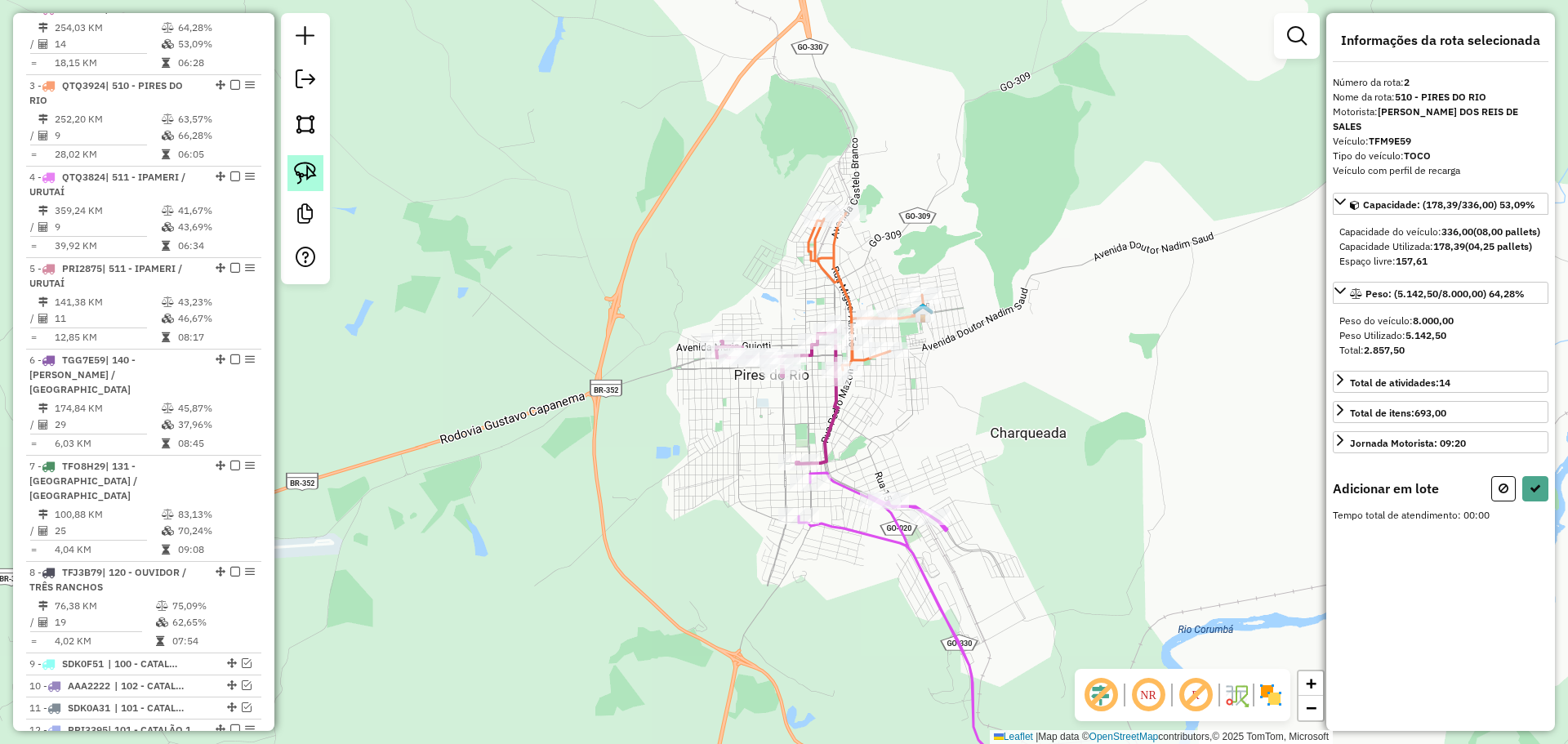
click at [323, 173] on link at bounding box center [306, 173] width 36 height 36
click at [304, 171] on img at bounding box center [306, 173] width 23 height 23
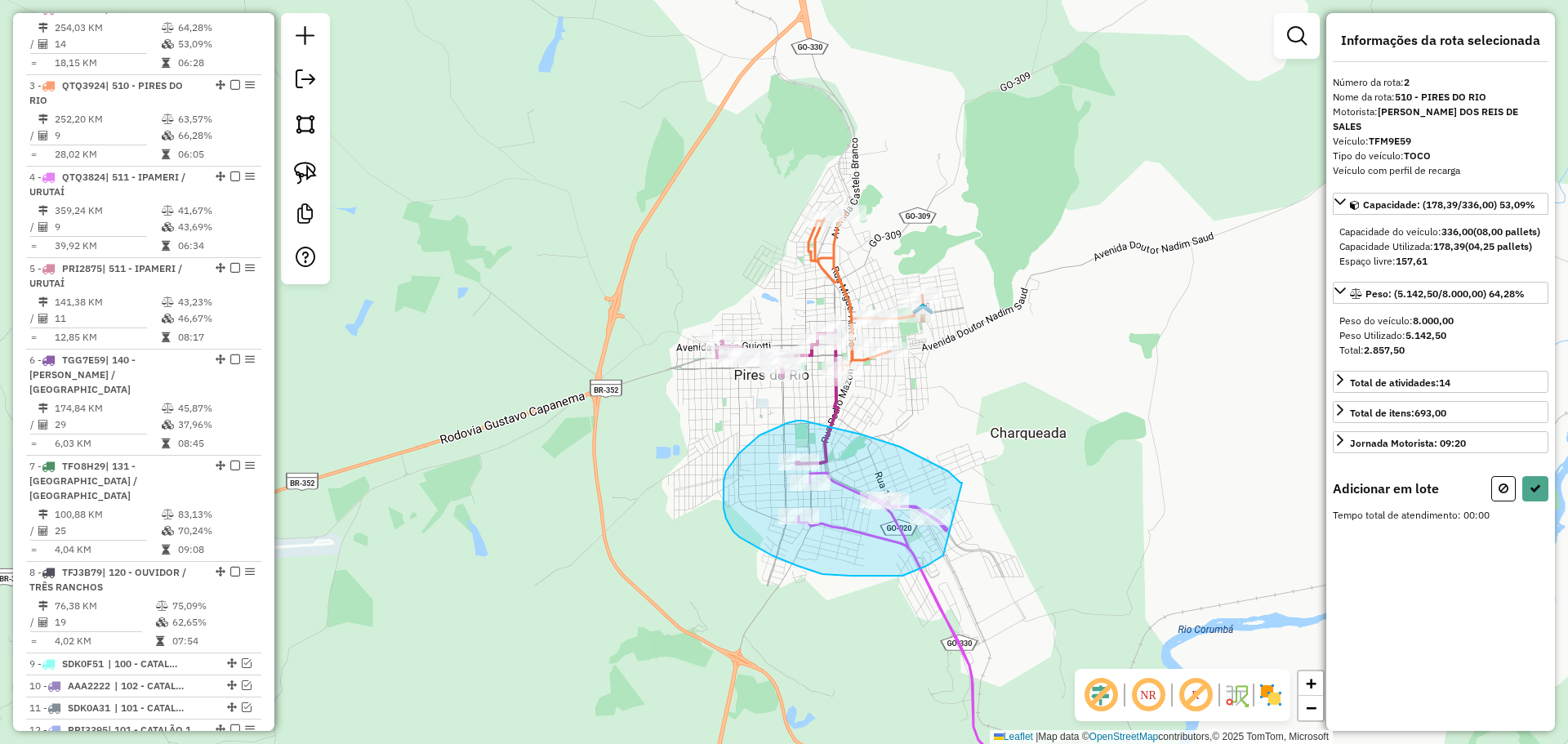
drag, startPoint x: 861, startPoint y: 434, endPoint x: 960, endPoint y: 526, distance: 135.1
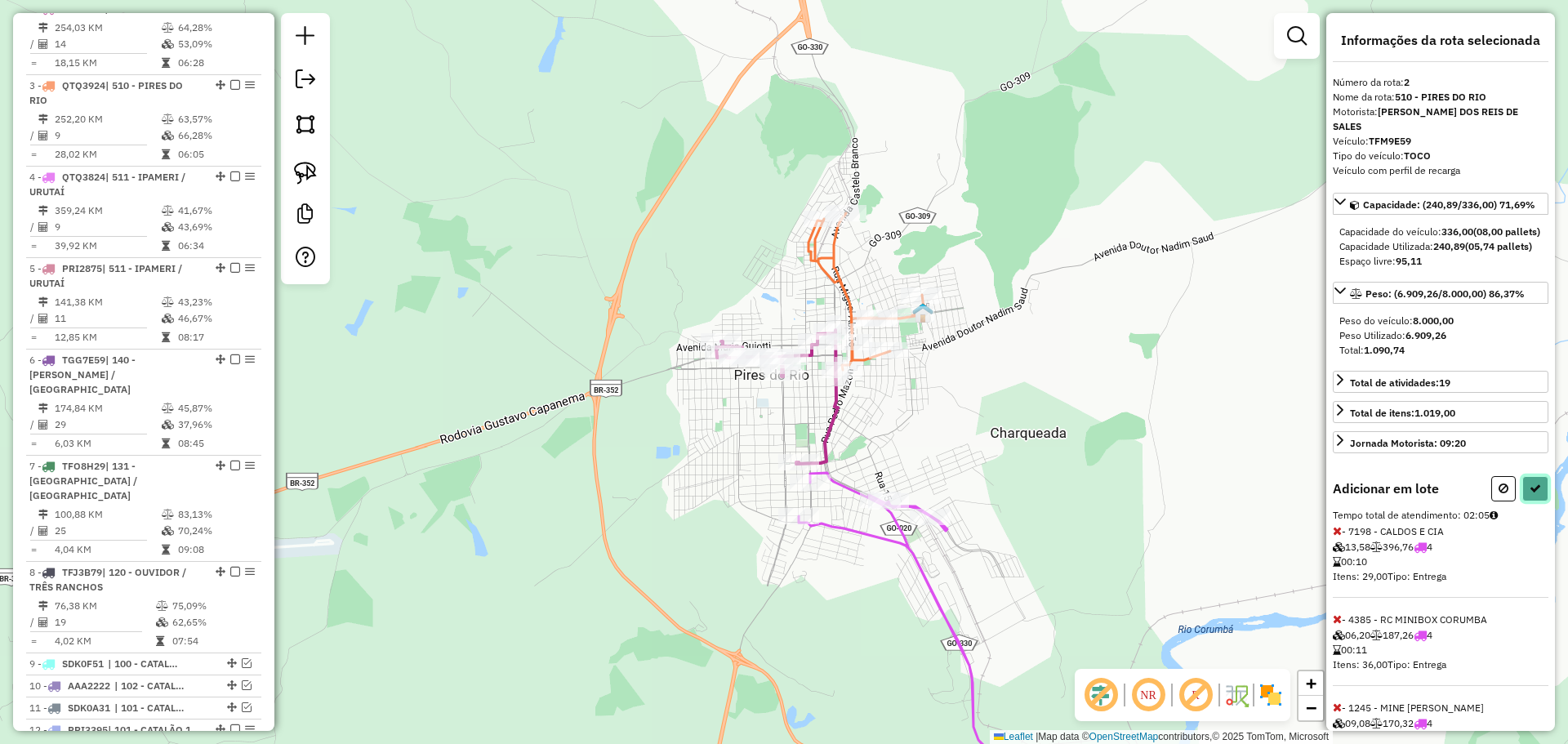
click at [1532, 494] on icon at bounding box center [1535, 488] width 11 height 11
select select "*********"
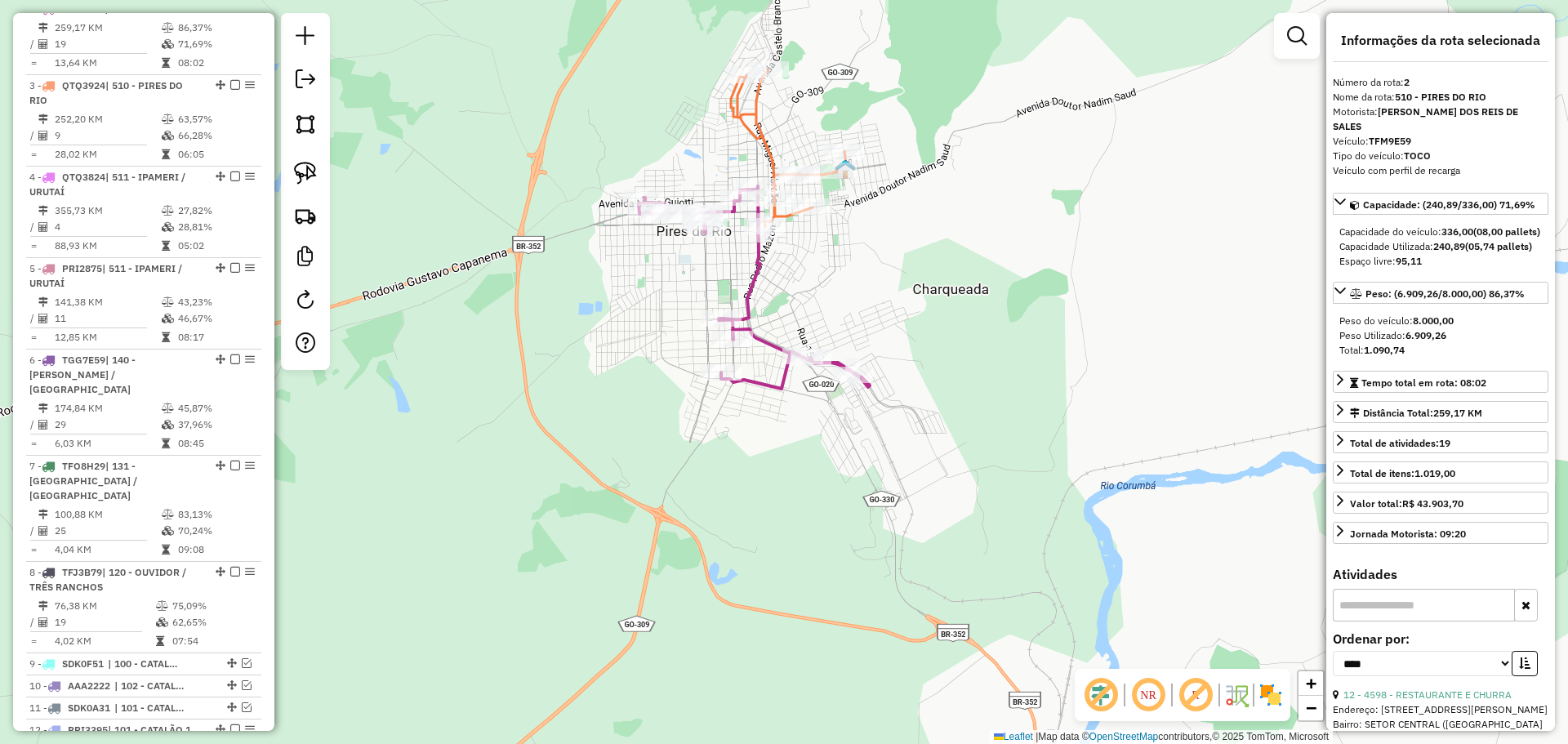
drag, startPoint x: 921, startPoint y: 444, endPoint x: 841, endPoint y: 295, distance: 169.1
click at [841, 295] on div "Janela de atendimento Grade de atendimento Capacidade Transportadoras Veículos …" at bounding box center [784, 372] width 1568 height 744
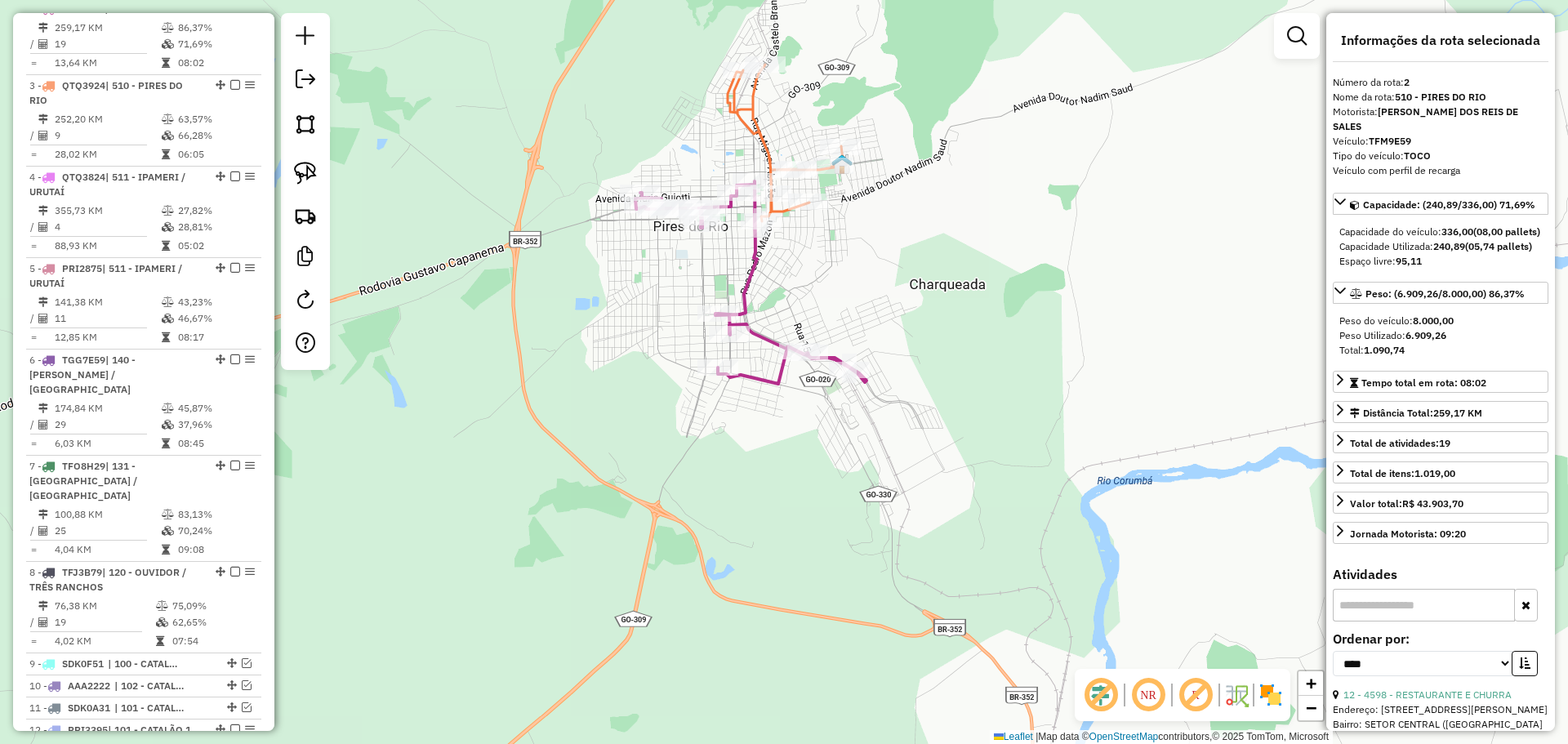
drag, startPoint x: 970, startPoint y: 494, endPoint x: 817, endPoint y: 193, distance: 337.7
click at [817, 193] on div "Janela de atendimento Grade de atendimento Capacidade Transportadoras Veículos …" at bounding box center [784, 372] width 1568 height 744
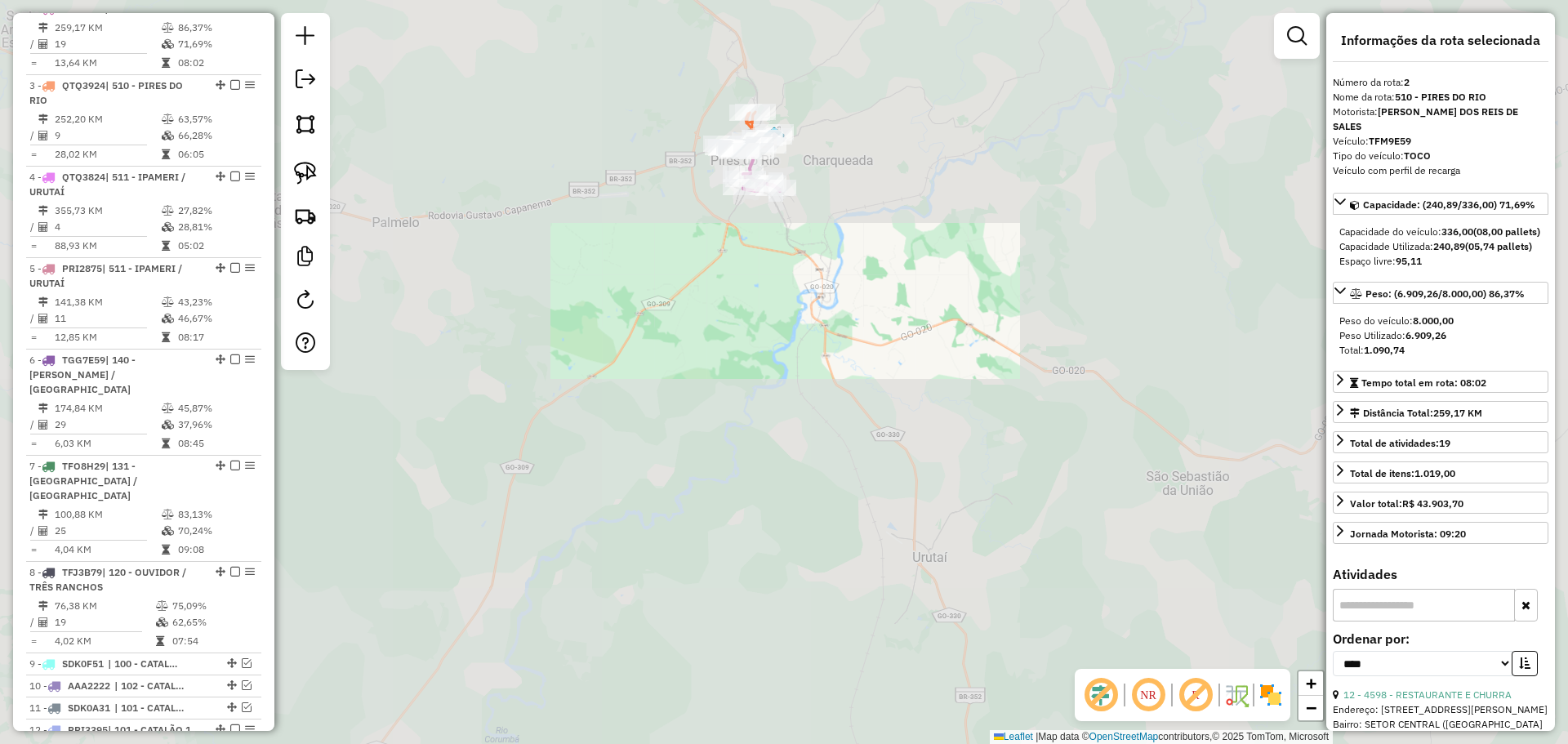
drag, startPoint x: 1014, startPoint y: 489, endPoint x: 856, endPoint y: 141, distance: 382.2
click at [856, 141] on div "Janela de atendimento Grade de atendimento Capacidade Transportadoras Veículos …" at bounding box center [784, 372] width 1568 height 744
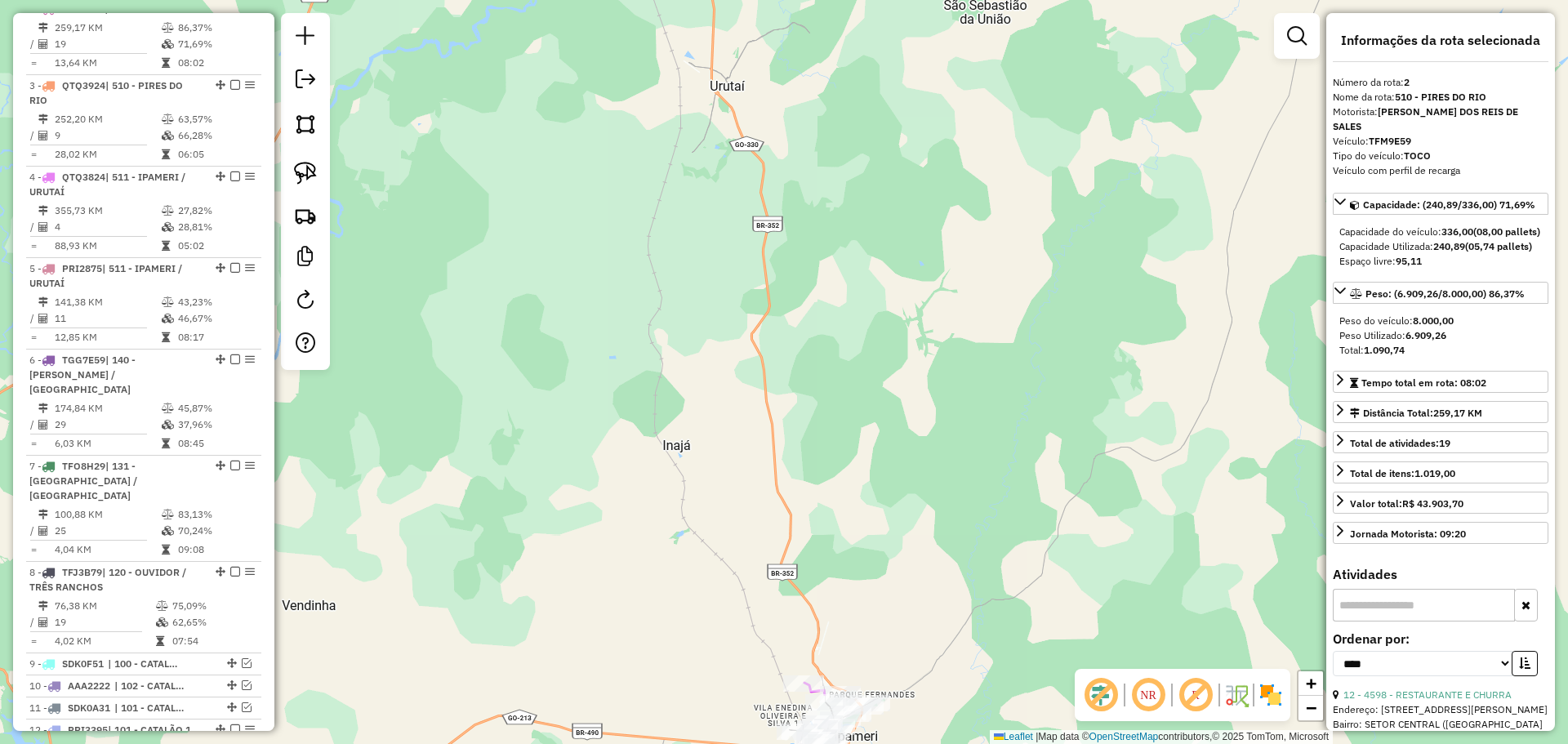
drag, startPoint x: 882, startPoint y: 356, endPoint x: 738, endPoint y: 102, distance: 292.0
click at [731, 56] on div "Janela de atendimento Grade de atendimento Capacidade Transportadoras Veículos …" at bounding box center [784, 372] width 1568 height 744
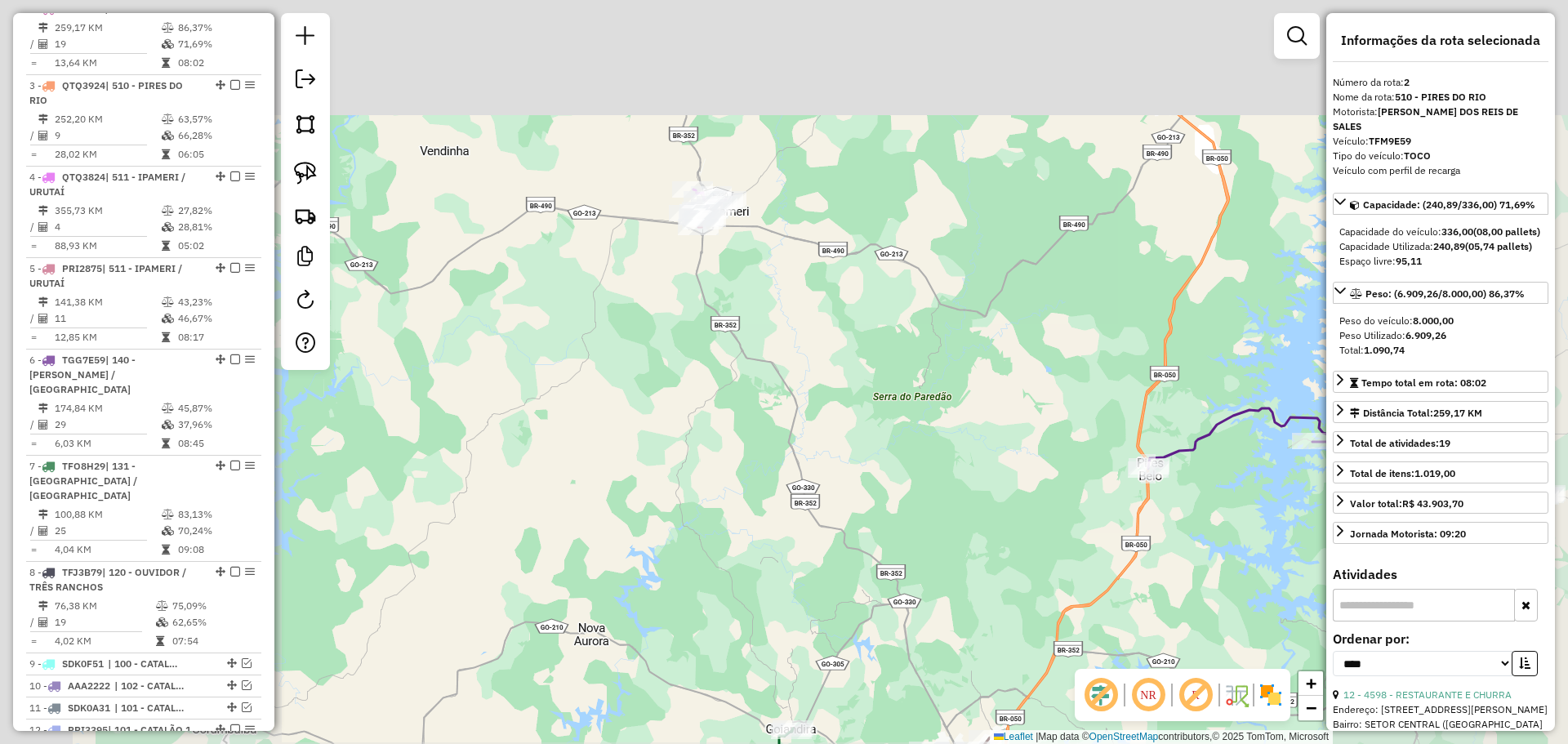
click at [814, 289] on div "Janela de atendimento Grade de atendimento Capacidade Transportadoras Veículos …" at bounding box center [784, 372] width 1568 height 744
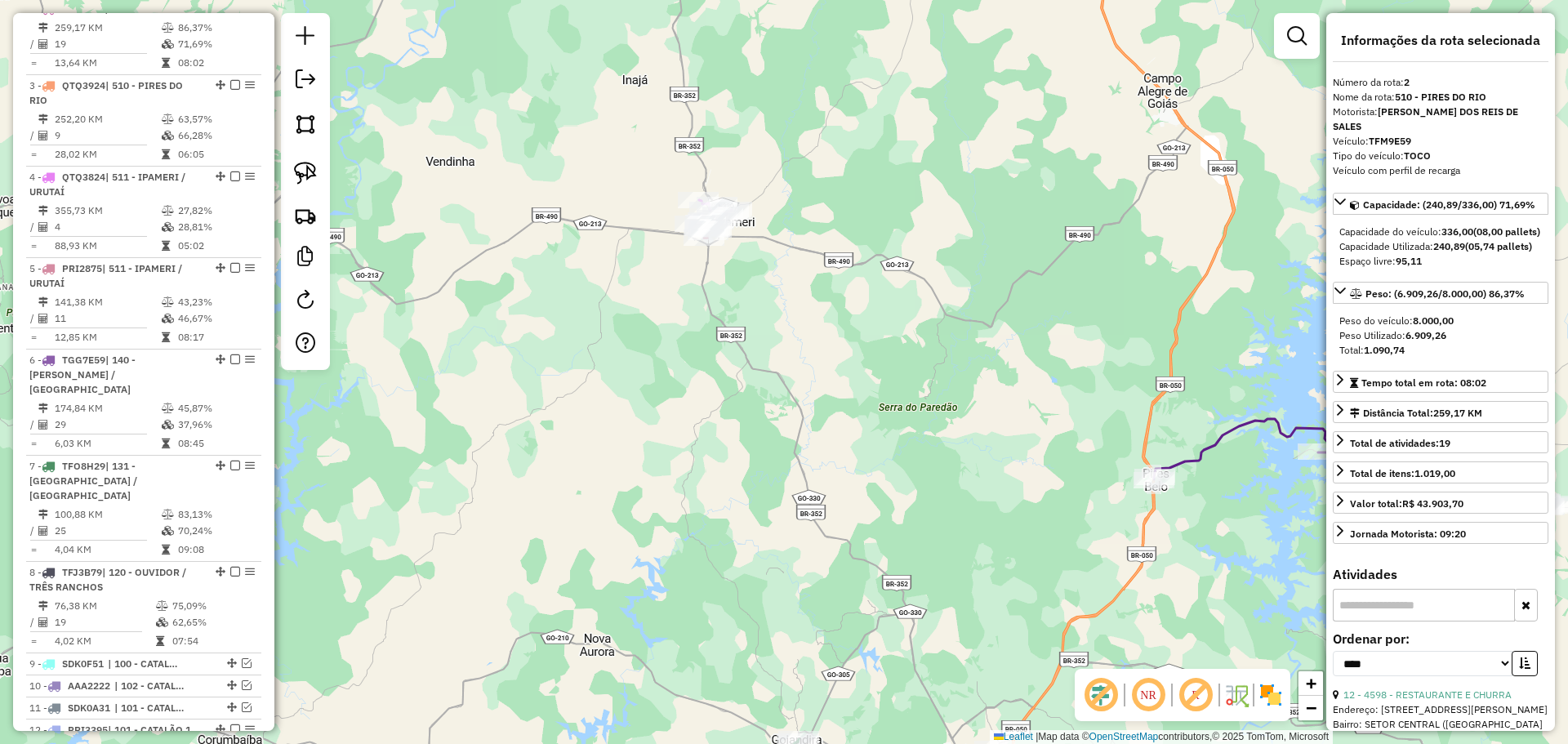
drag, startPoint x: 737, startPoint y: 286, endPoint x: 748, endPoint y: 332, distance: 47.3
click at [754, 335] on div "Janela de atendimento Grade de atendimento Capacidade Transportadoras Veículos …" at bounding box center [784, 372] width 1568 height 744
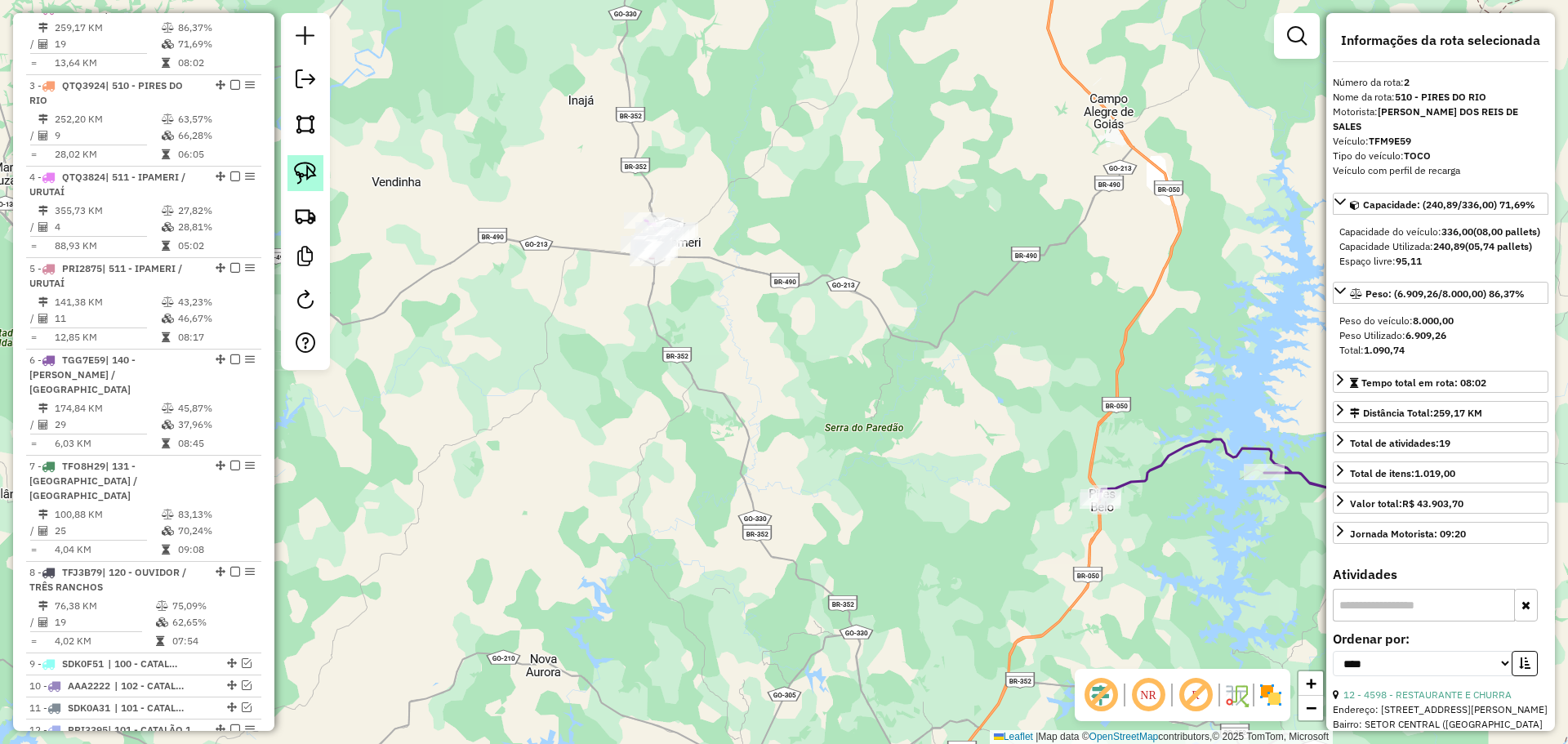
click at [308, 179] on img at bounding box center [306, 173] width 23 height 23
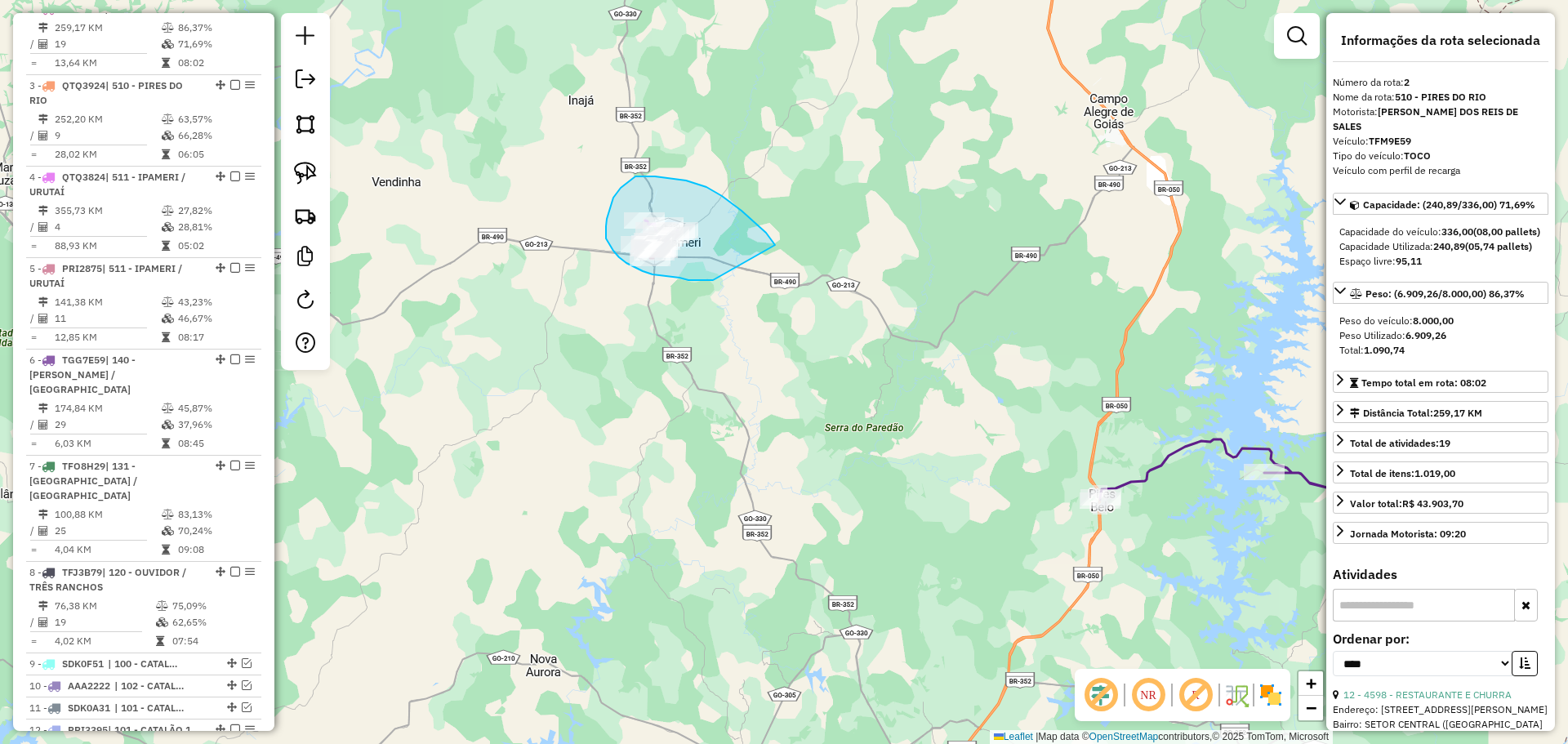
drag, startPoint x: 686, startPoint y: 181, endPoint x: 743, endPoint y: 271, distance: 106.5
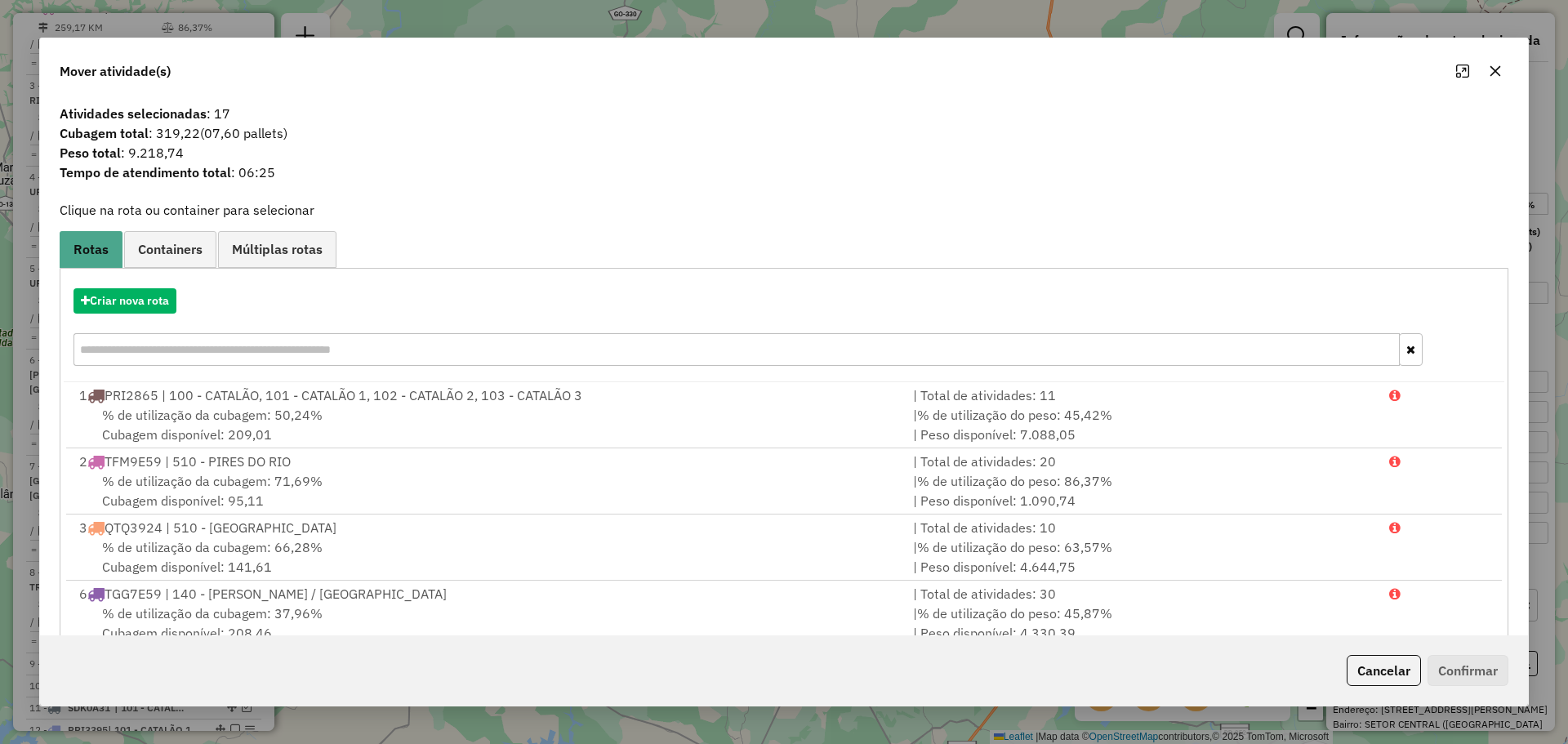
drag, startPoint x: 1375, startPoint y: 668, endPoint x: 1357, endPoint y: 656, distance: 21.6
click at [1375, 669] on button "Cancelar" at bounding box center [1384, 671] width 74 height 31
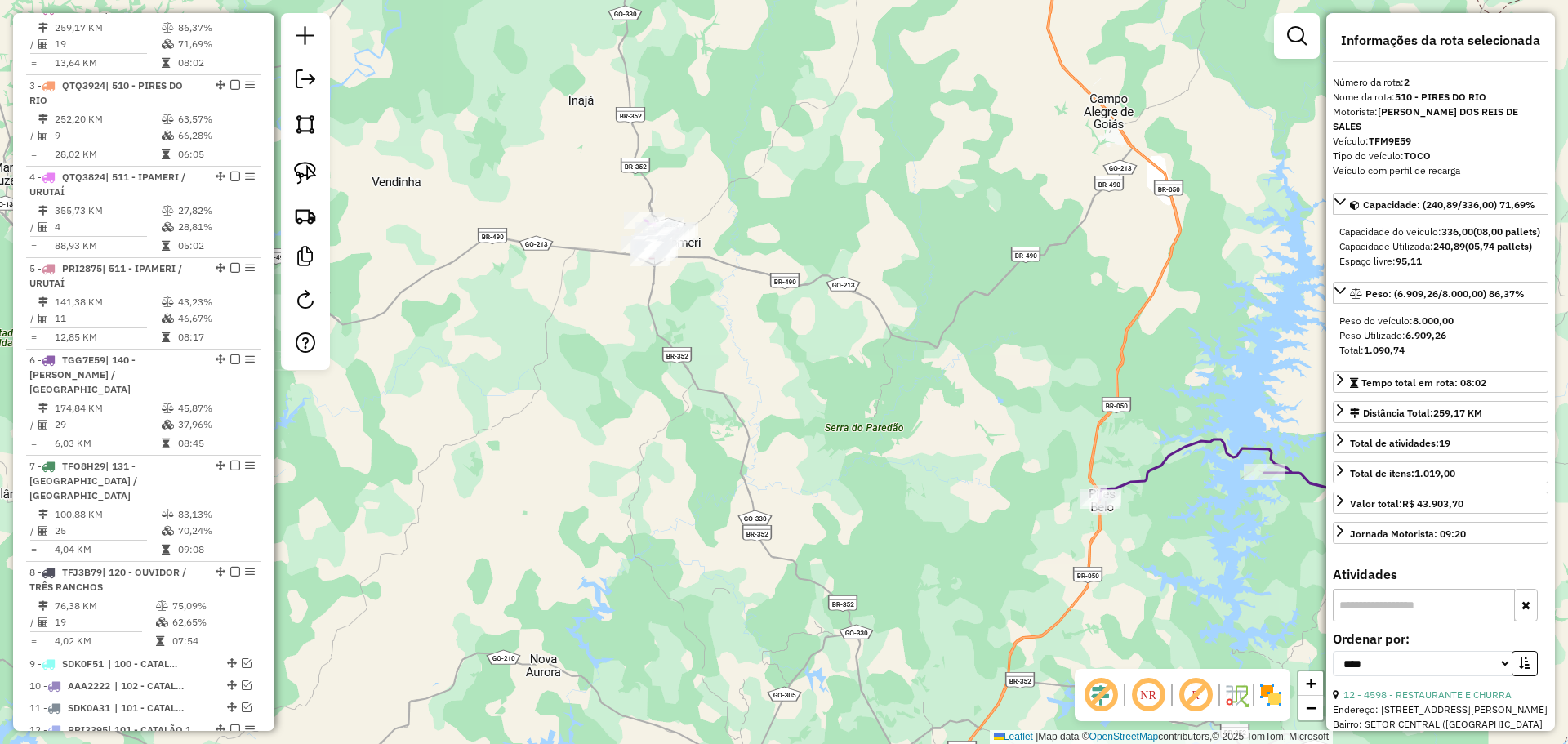
drag, startPoint x: 830, startPoint y: 202, endPoint x: 833, endPoint y: 420, distance: 218.0
click at [856, 441] on div "Janela de atendimento Grade de atendimento Capacidade Transportadoras Veículos …" at bounding box center [784, 372] width 1568 height 744
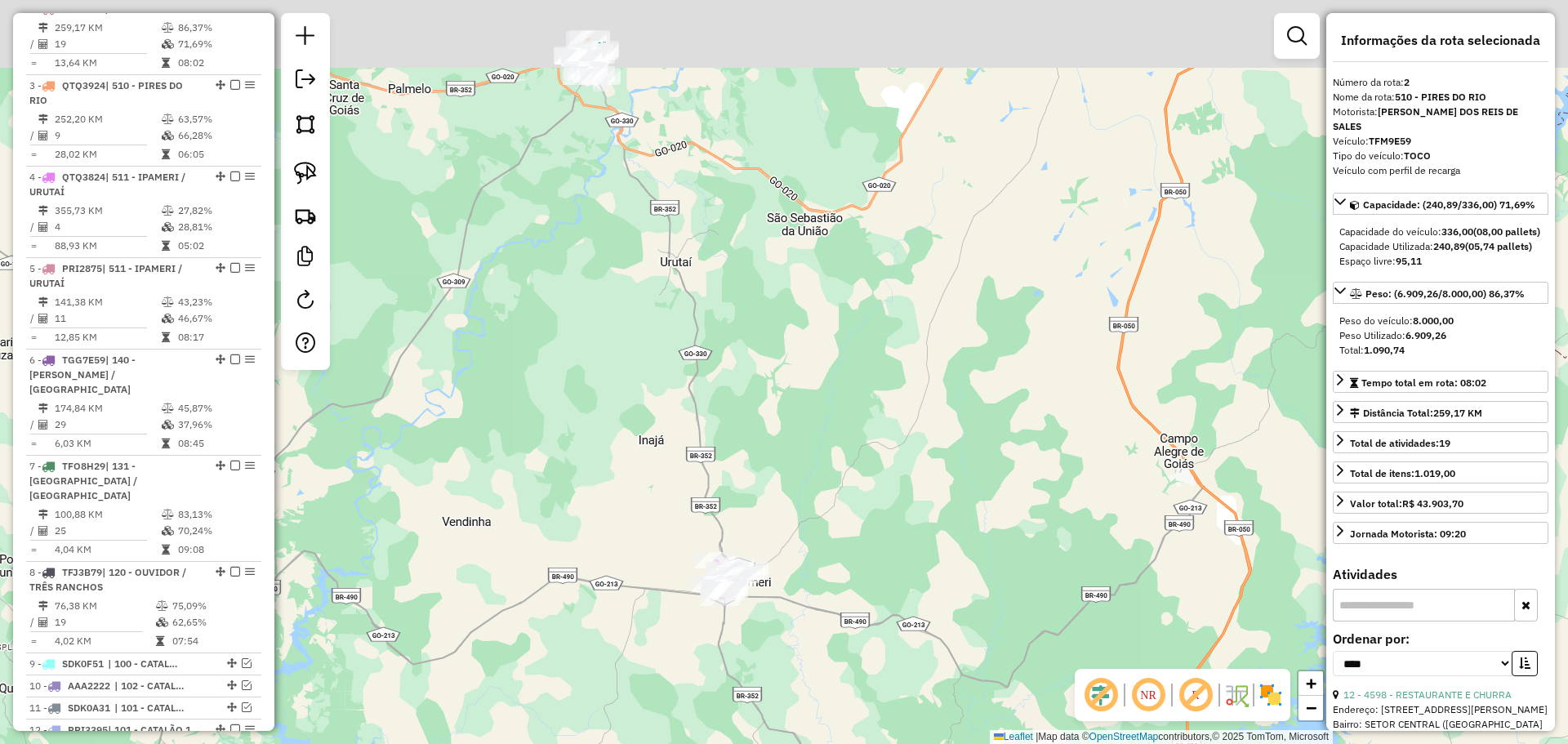
drag, startPoint x: 775, startPoint y: 216, endPoint x: 844, endPoint y: 380, distance: 177.9
click at [844, 380] on div "Janela de atendimento Grade de atendimento Capacidade Transportadoras Veículos …" at bounding box center [784, 372] width 1568 height 744
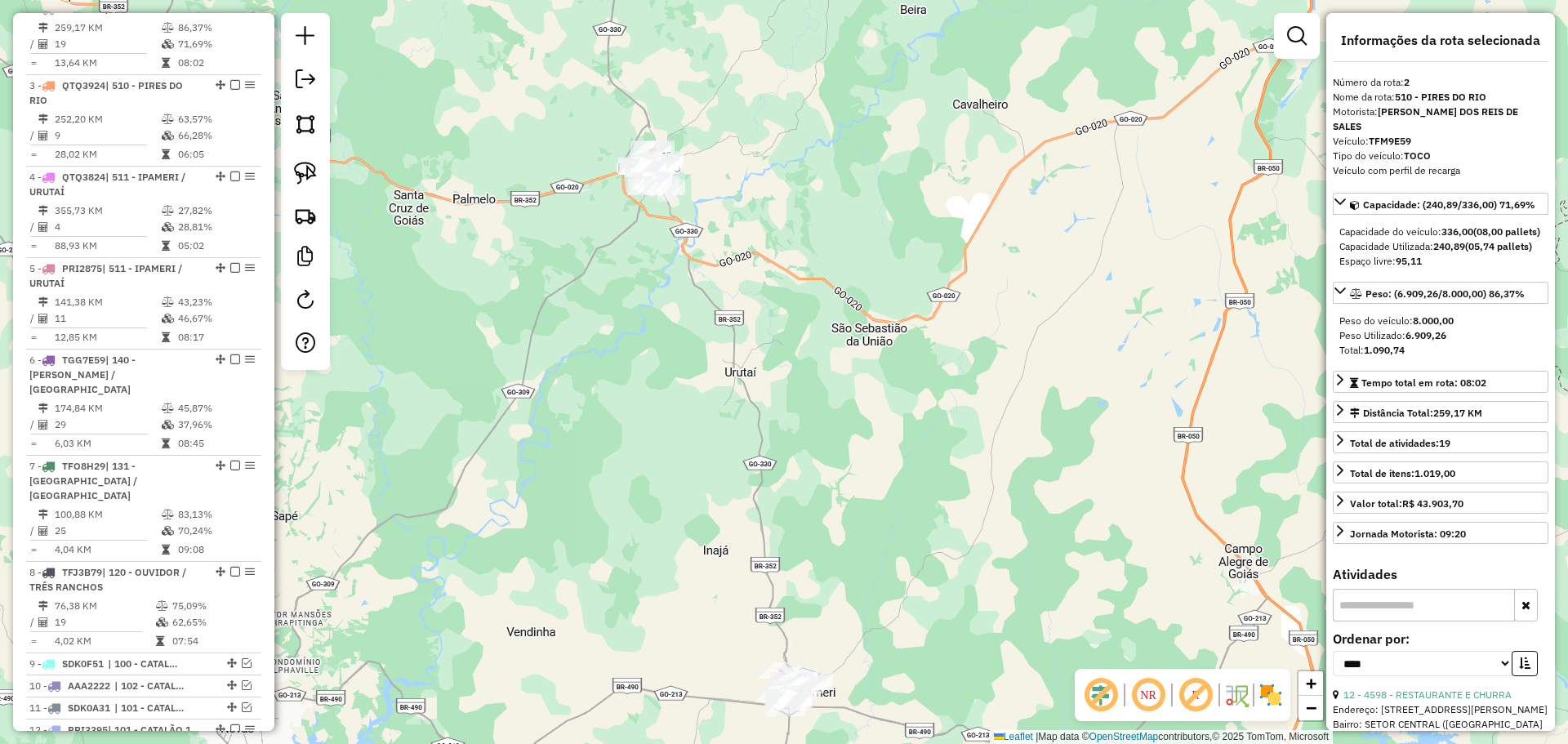
drag, startPoint x: 665, startPoint y: 208, endPoint x: 710, endPoint y: 253, distance: 63.6
click at [710, 253] on div "Janela de atendimento Grade de atendimento Capacidade Transportadoras Veículos …" at bounding box center [784, 372] width 1568 height 744
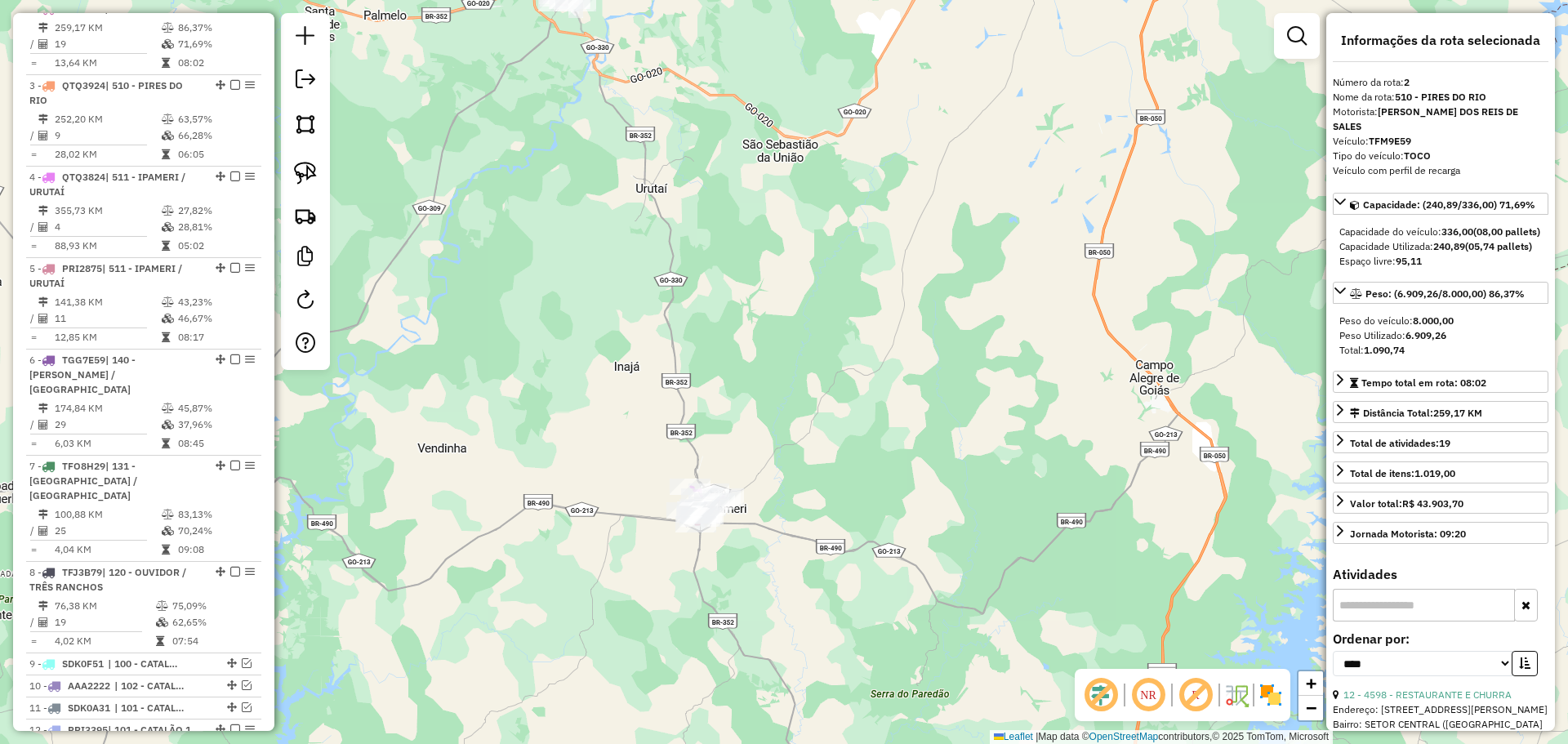
drag, startPoint x: 702, startPoint y: 429, endPoint x: 579, endPoint y: 195, distance: 264.4
click at [580, 195] on div "Janela de atendimento Grade de atendimento Capacidade Transportadoras Veículos …" at bounding box center [784, 372] width 1568 height 744
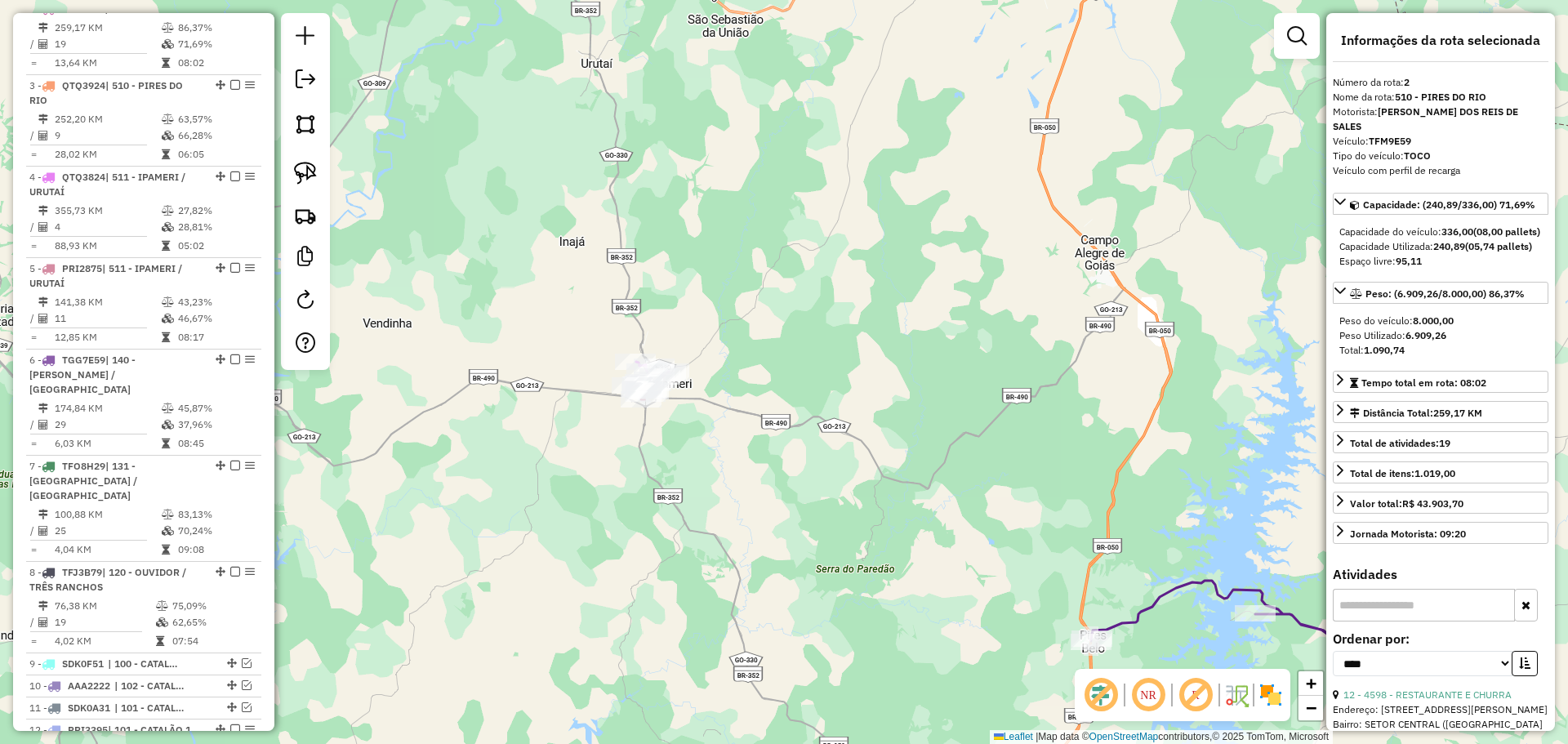
drag, startPoint x: 617, startPoint y: 362, endPoint x: 592, endPoint y: 286, distance: 80.0
click at [592, 286] on div "Janela de atendimento Grade de atendimento Capacidade Transportadoras Veículos …" at bounding box center [784, 372] width 1568 height 744
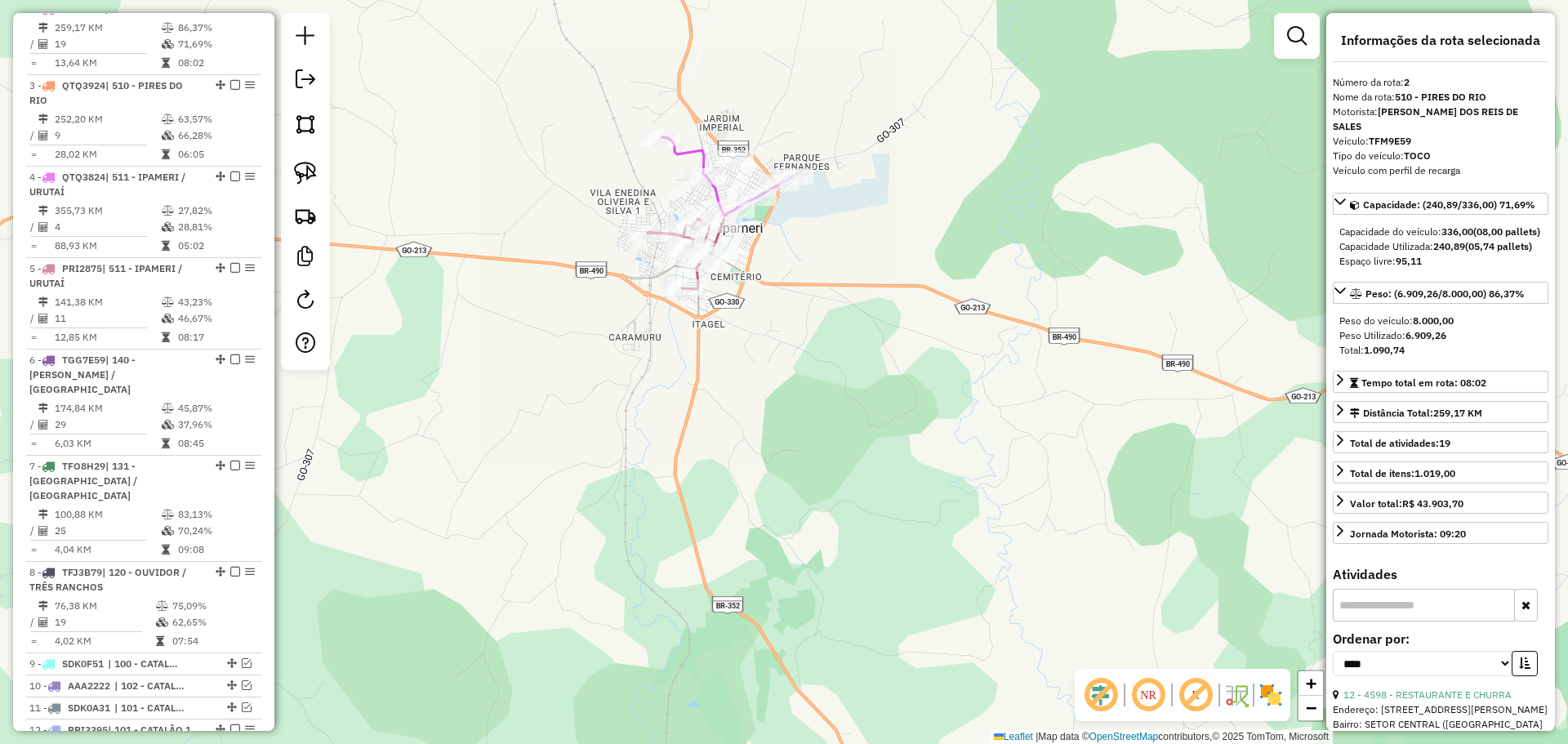
drag, startPoint x: 760, startPoint y: 329, endPoint x: 750, endPoint y: 387, distance: 58.9
click at [750, 387] on div "Janela de atendimento Grade de atendimento Capacidade Transportadoras Veículos …" at bounding box center [784, 372] width 1568 height 744
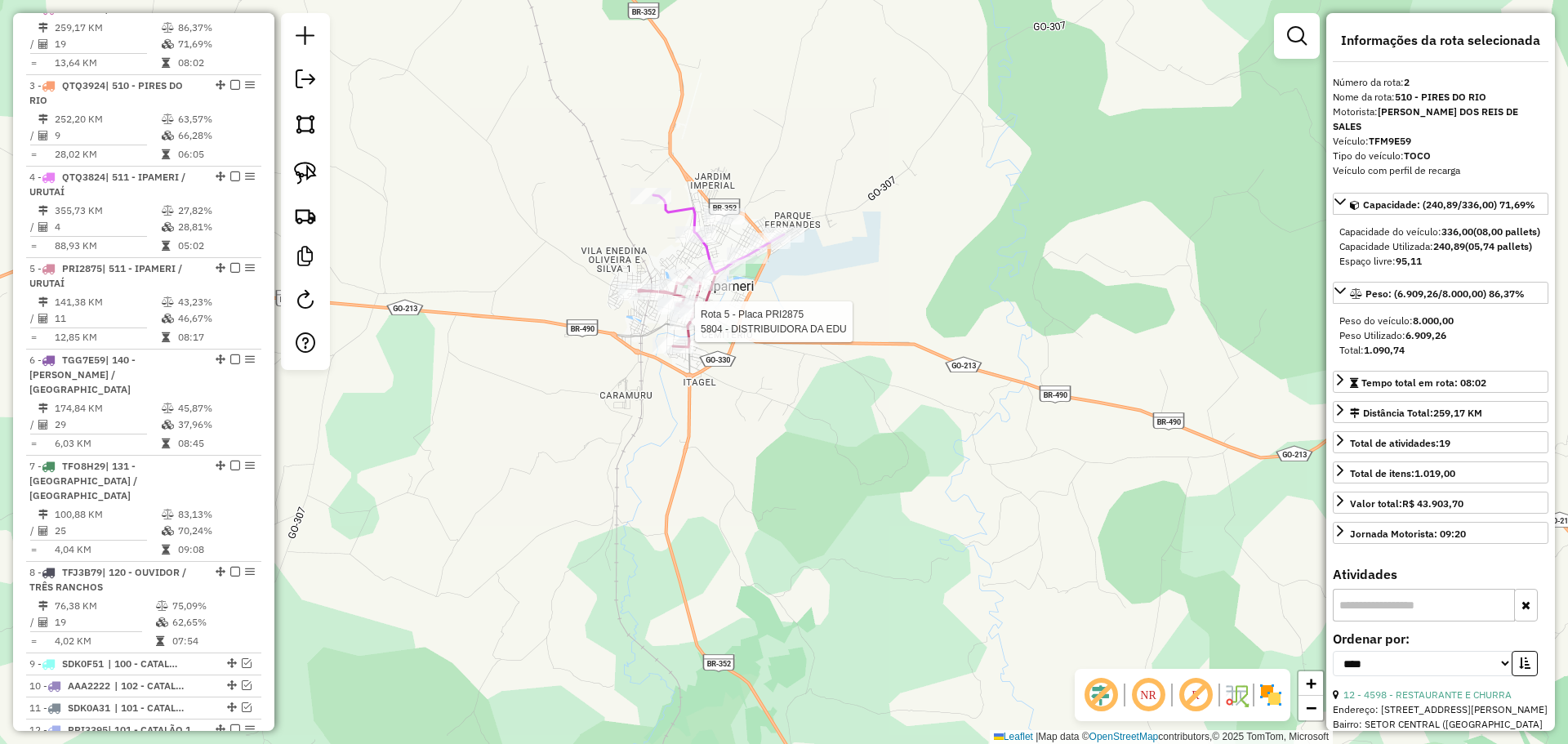
click at [689, 330] on div at bounding box center [690, 321] width 41 height 16
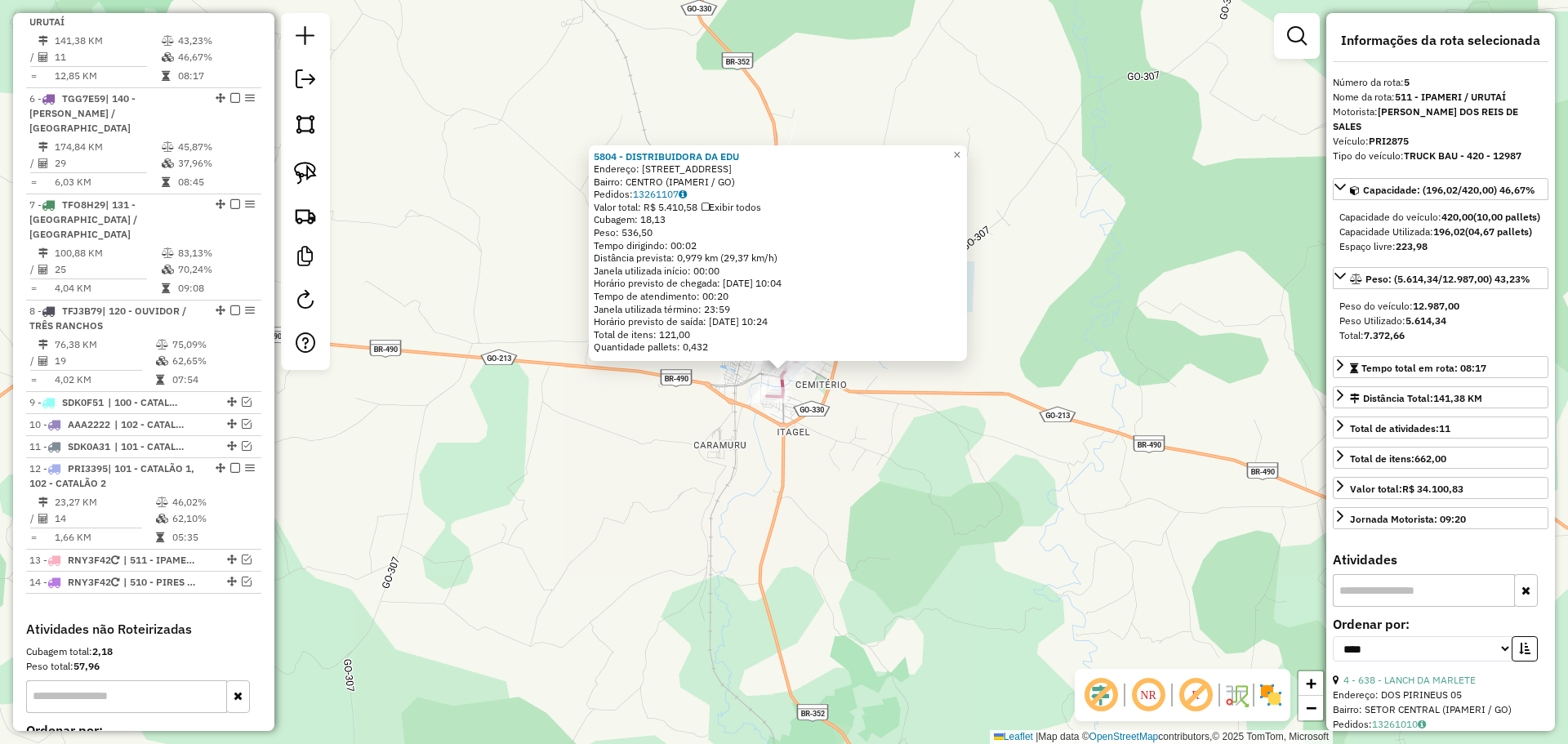
scroll to position [1013, 0]
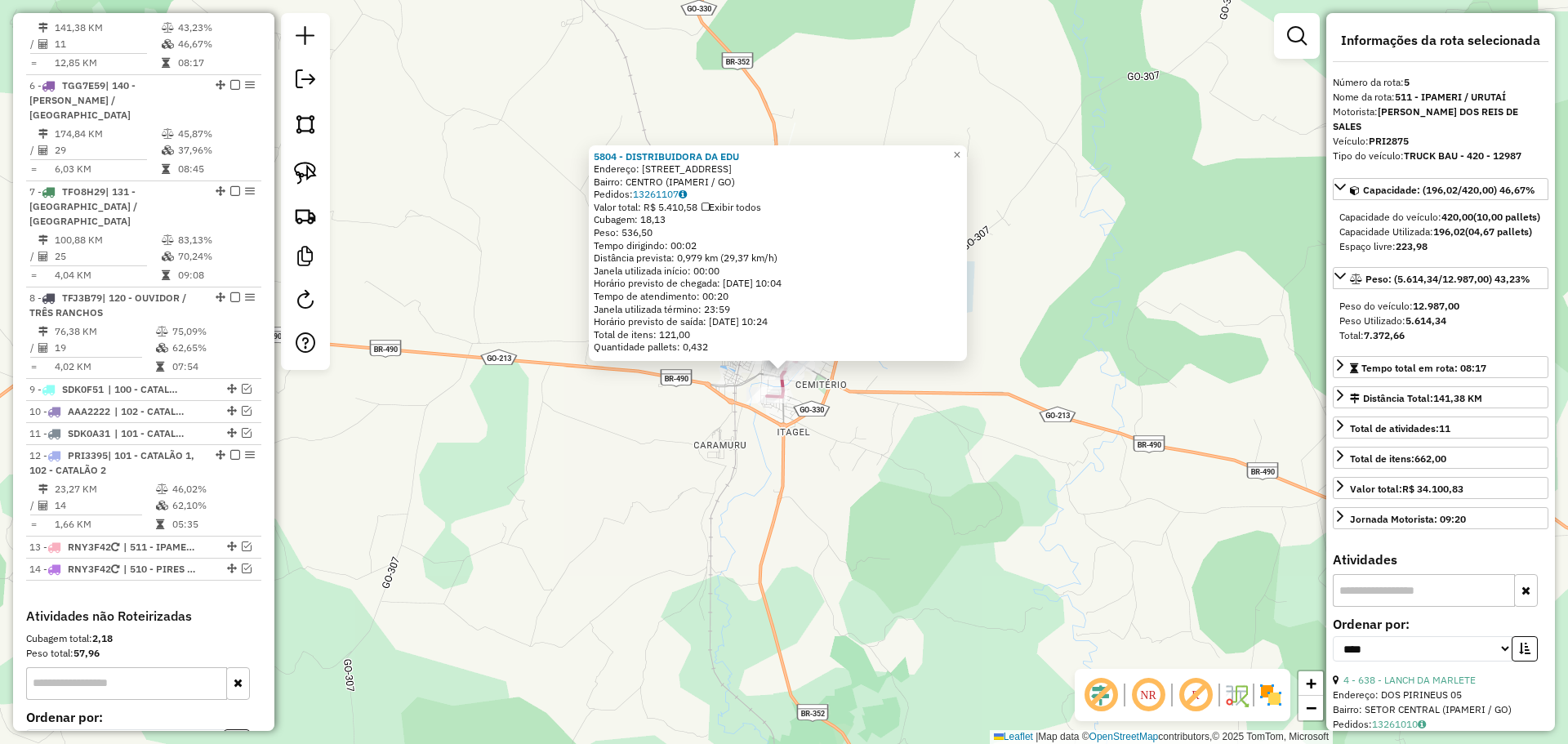
click at [858, 472] on div "5804 - DISTRIBUIDORA DA EDU Endereço: [STREET_ADDRESS] ([GEOGRAPHIC_DATA] / GO)…" at bounding box center [784, 372] width 1568 height 744
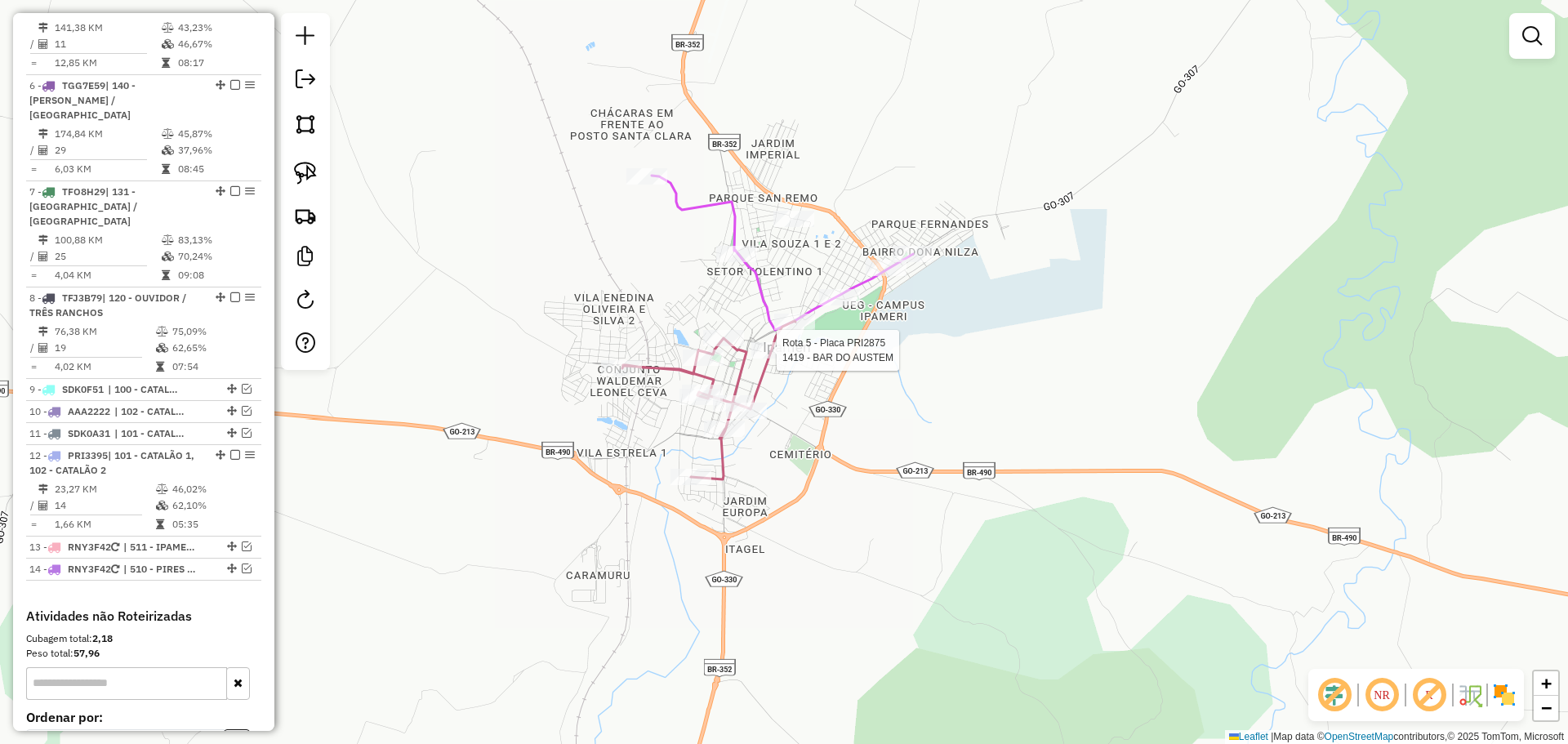
select select "*********"
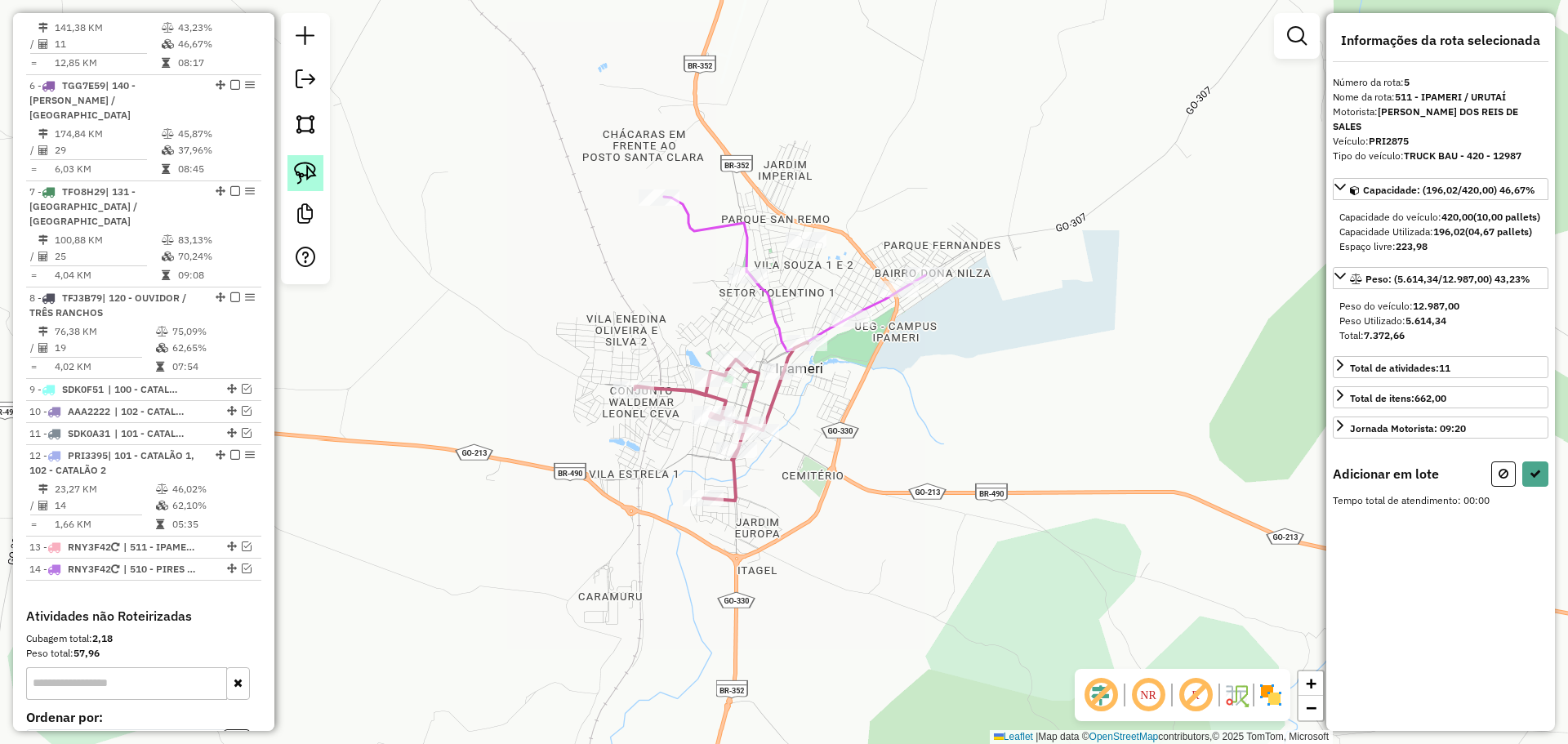
click at [304, 184] on link at bounding box center [306, 173] width 36 height 36
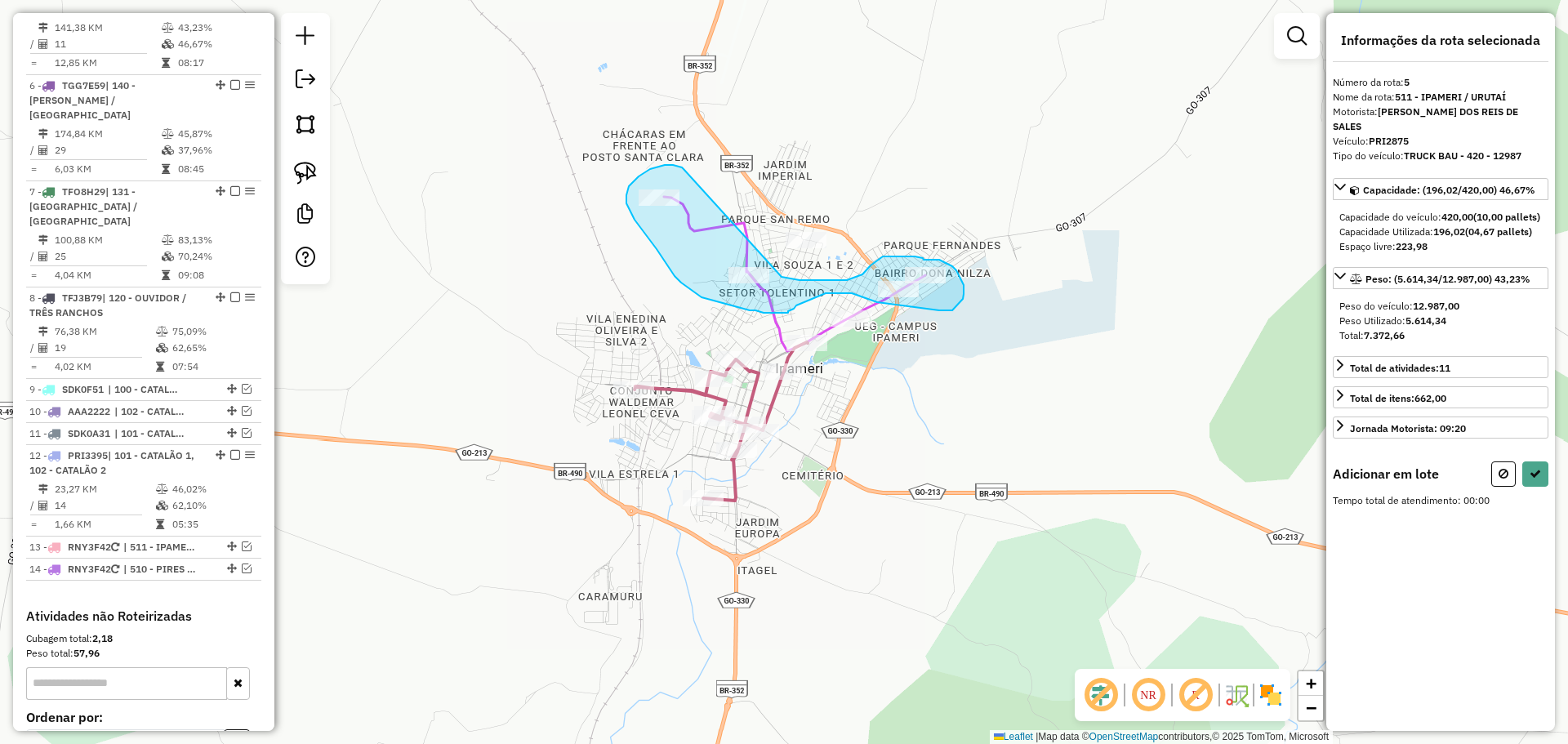
drag, startPoint x: 669, startPoint y: 165, endPoint x: 726, endPoint y: 245, distance: 98.2
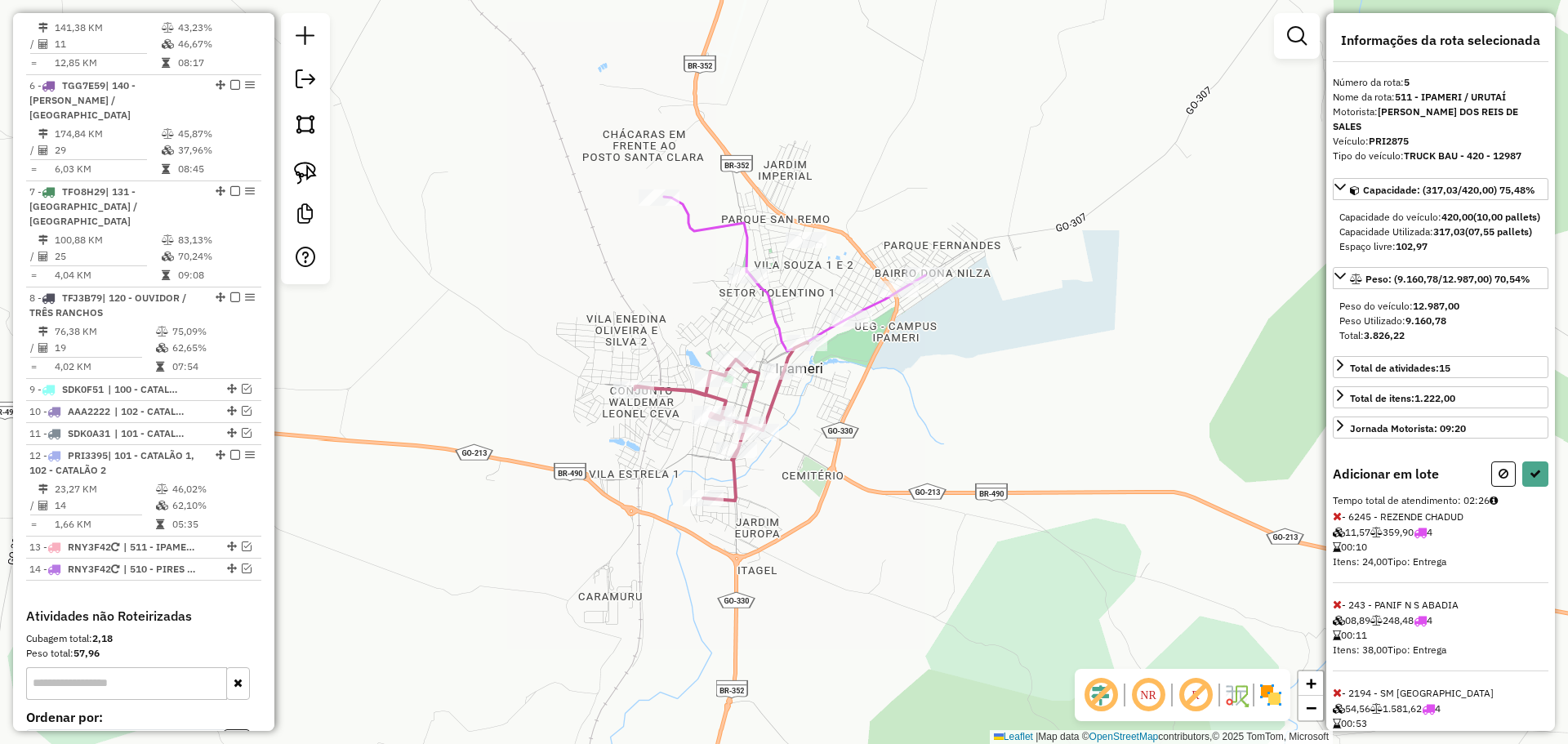
click at [1482, 479] on div "Adicionar em lote" at bounding box center [1440, 474] width 216 height 26
click at [1499, 480] on icon at bounding box center [1503, 474] width 9 height 11
select select "*********"
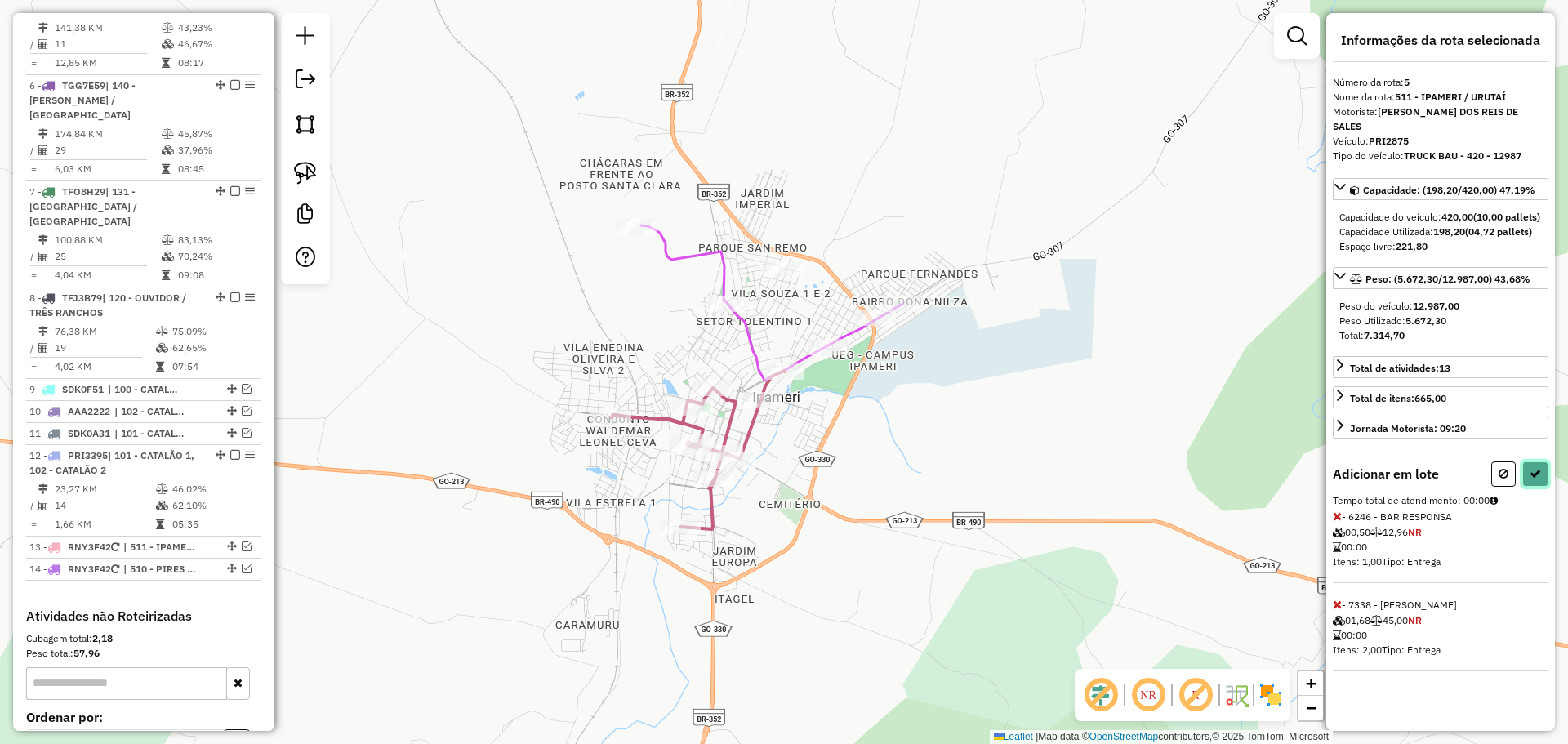
click at [1540, 475] on icon at bounding box center [1535, 474] width 11 height 11
select select "*********"
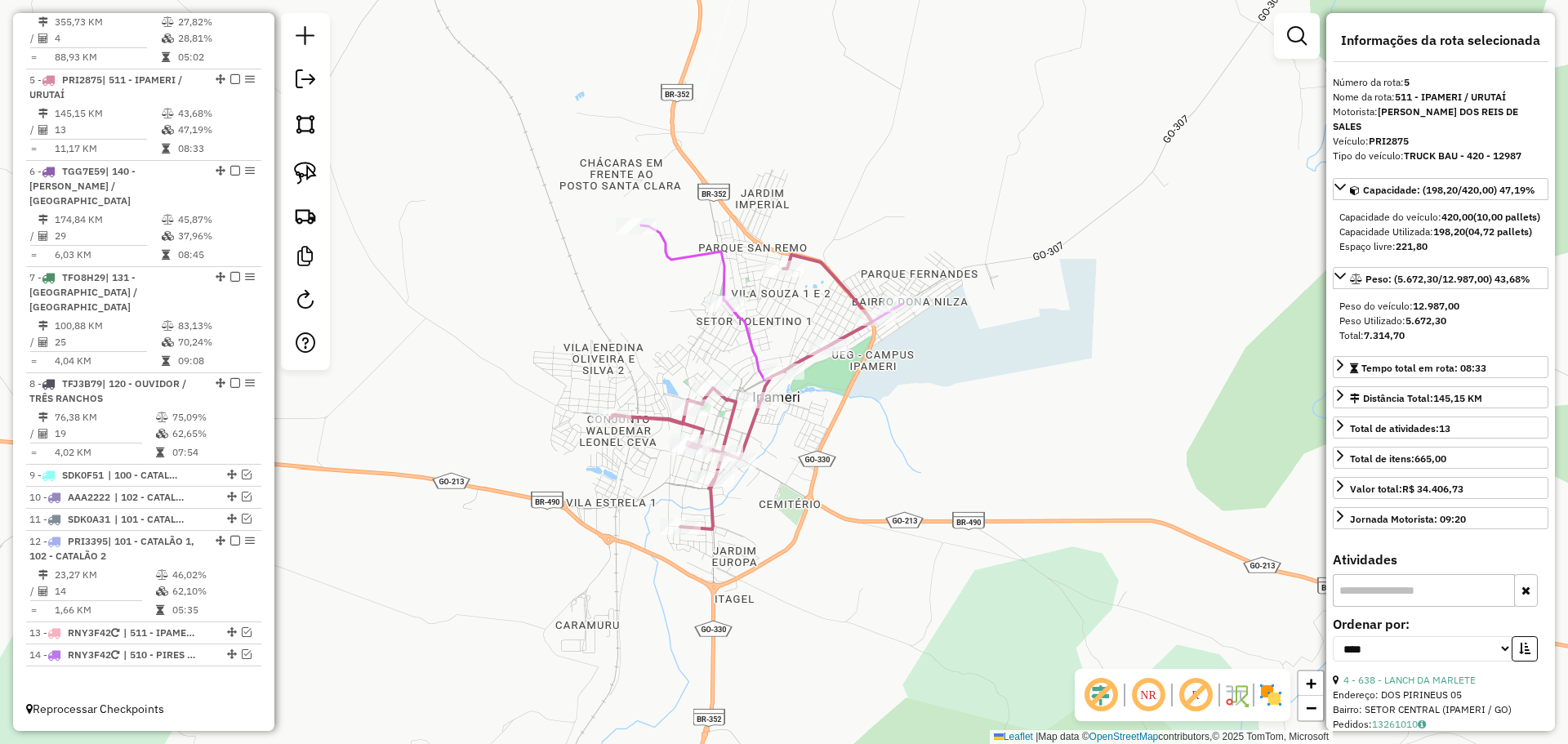
scroll to position [927, 0]
click at [939, 410] on div "Janela de atendimento Grade de atendimento Capacidade Transportadoras Veículos …" at bounding box center [784, 372] width 1568 height 744
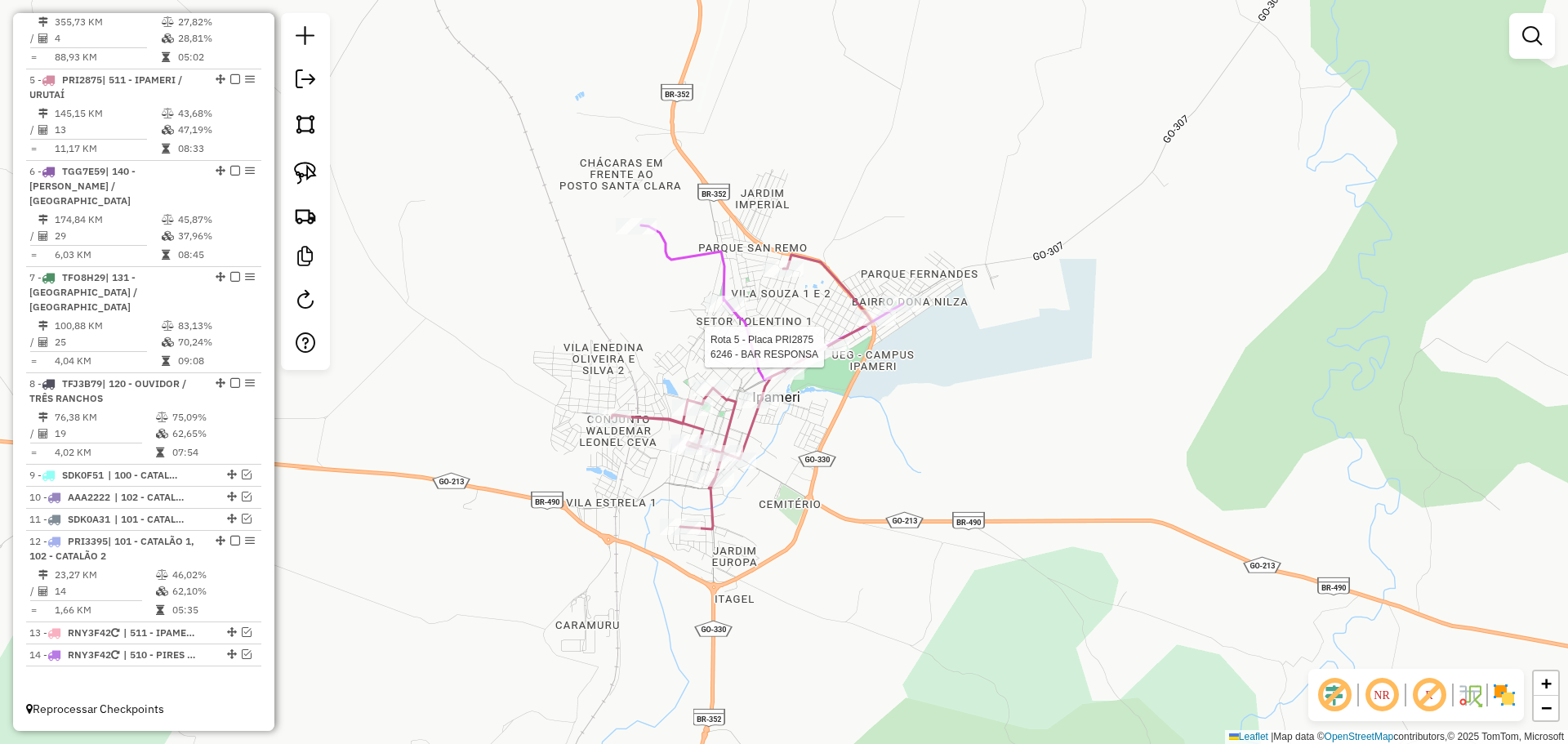
select select "*********"
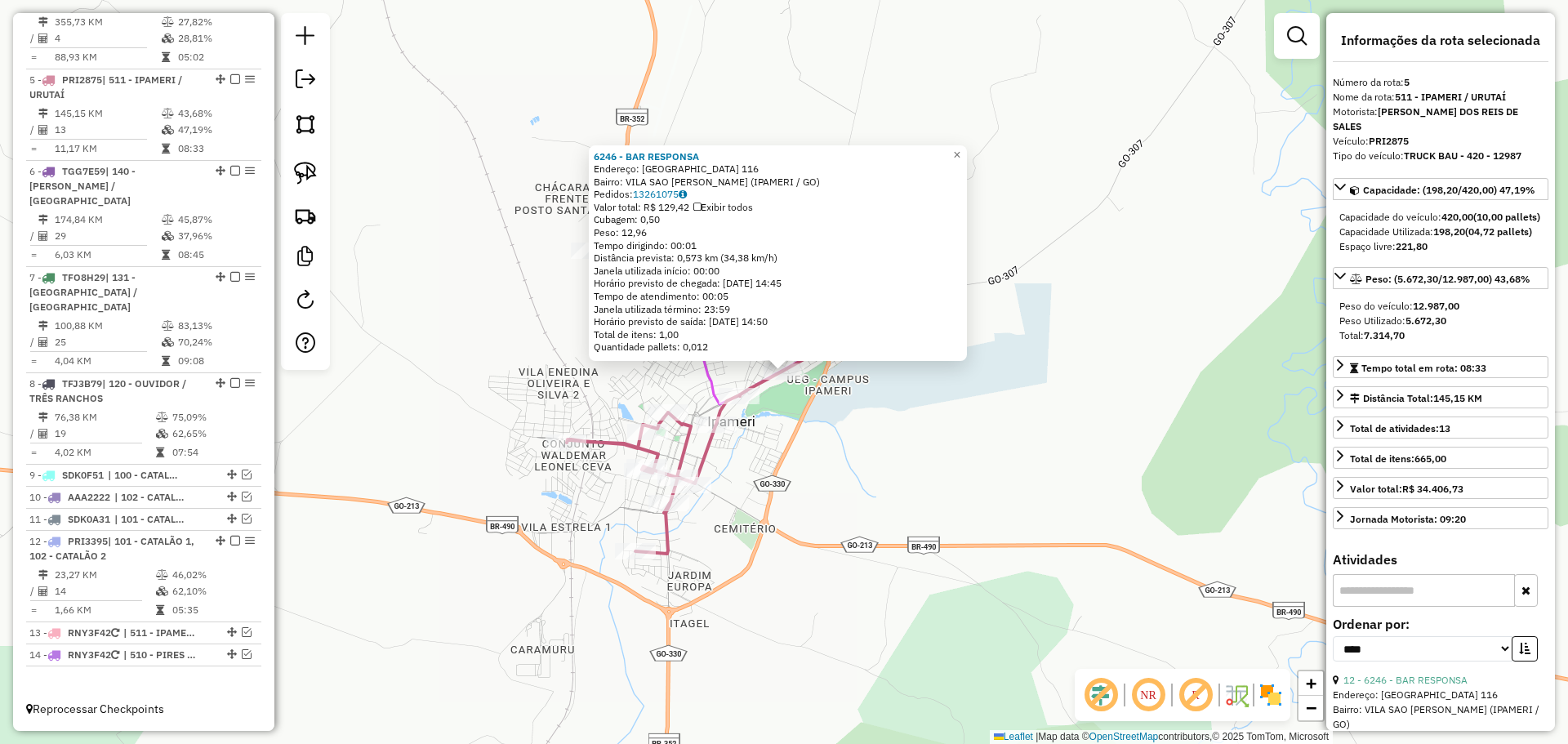
click at [912, 508] on div "6246 - BAR RESPONSA Endereço: [GEOGRAPHIC_DATA] 116 Bairro: VILA SAO [PERSON_NA…" at bounding box center [784, 372] width 1568 height 744
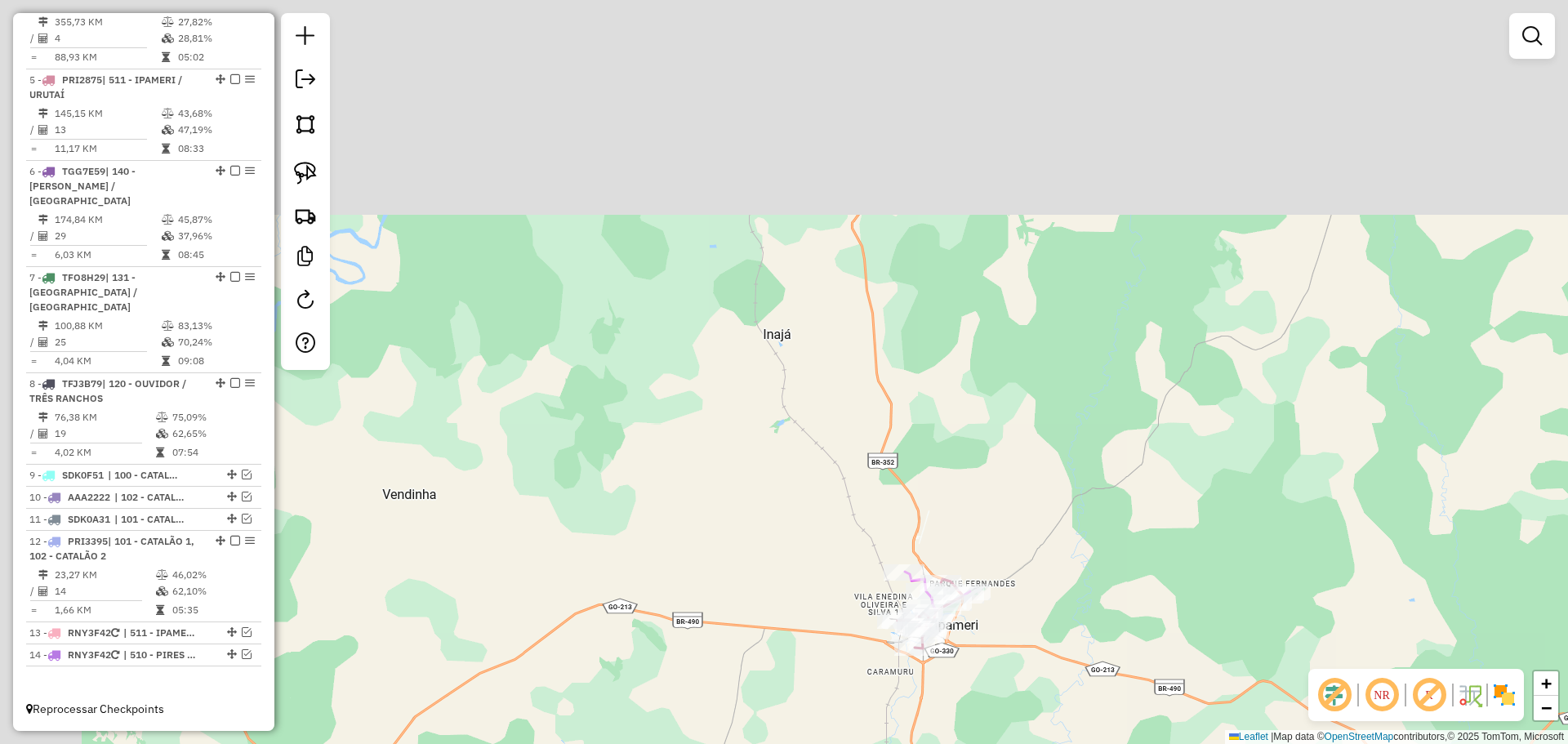
drag, startPoint x: 835, startPoint y: 263, endPoint x: 964, endPoint y: 598, distance: 359.0
click at [964, 598] on div "Janela de atendimento Grade de atendimento Capacidade Transportadoras Veículos …" at bounding box center [784, 372] width 1568 height 744
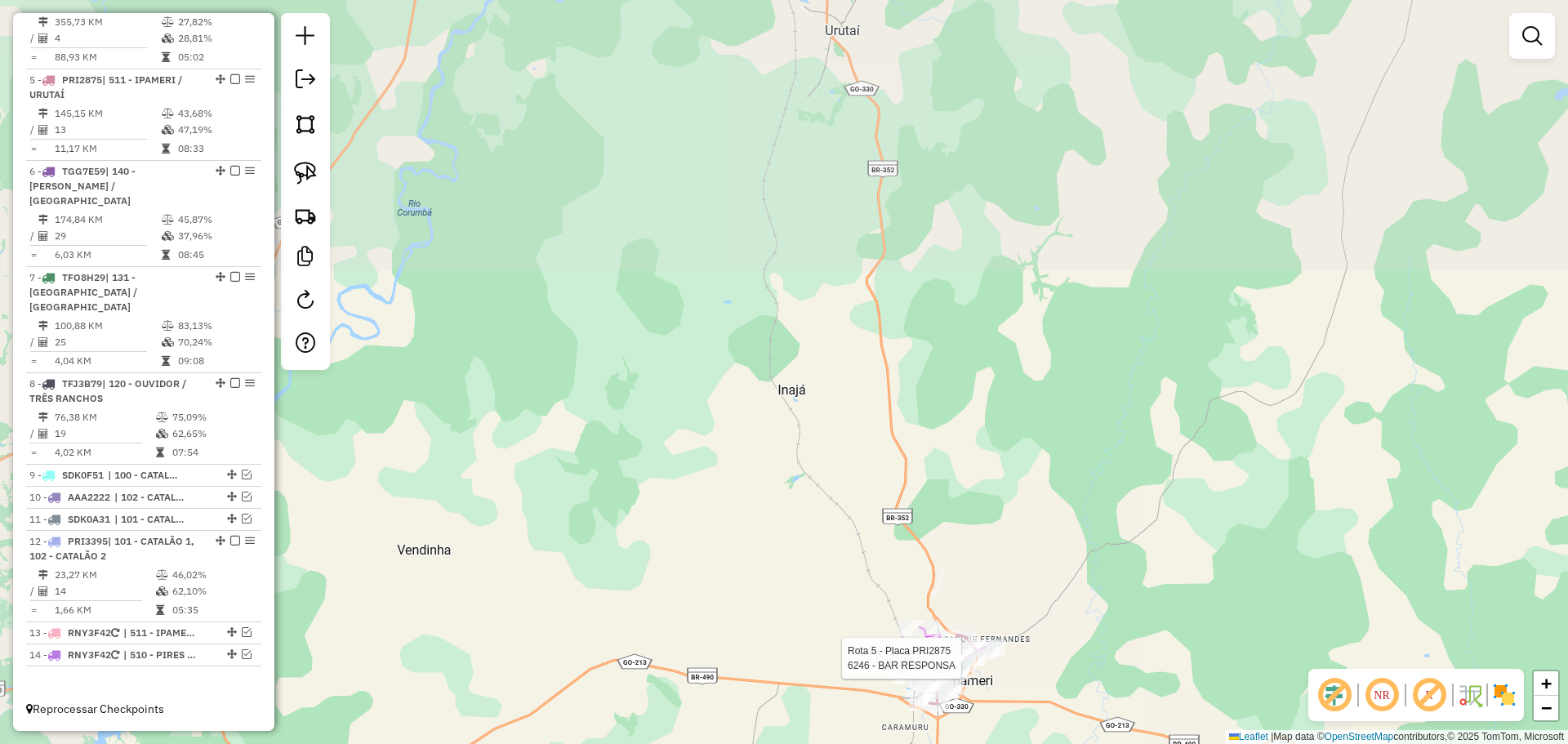
drag, startPoint x: 950, startPoint y: 590, endPoint x: 951, endPoint y: 613, distance: 23.0
click at [951, 613] on div "Rota 5 - Placa PRI2875 6246 - BAR RESPONSA Janela de atendimento Grade de atend…" at bounding box center [784, 372] width 1568 height 744
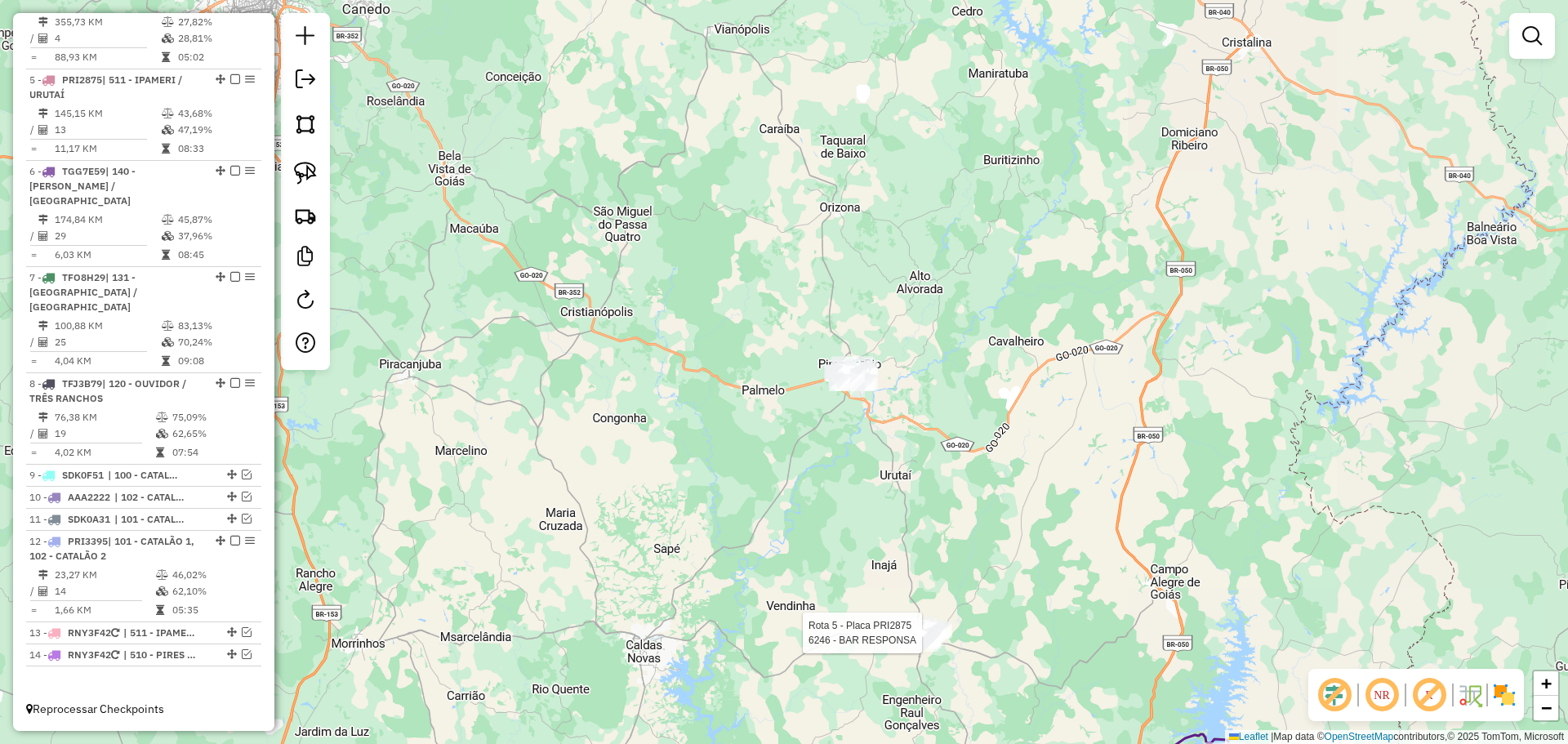
drag, startPoint x: 878, startPoint y: 408, endPoint x: 878, endPoint y: 436, distance: 28.0
click at [880, 446] on div "Rota 5 - Placa PRI2875 6246 - BAR RESPONSA Janela de atendimento Grade de atend…" at bounding box center [784, 372] width 1568 height 744
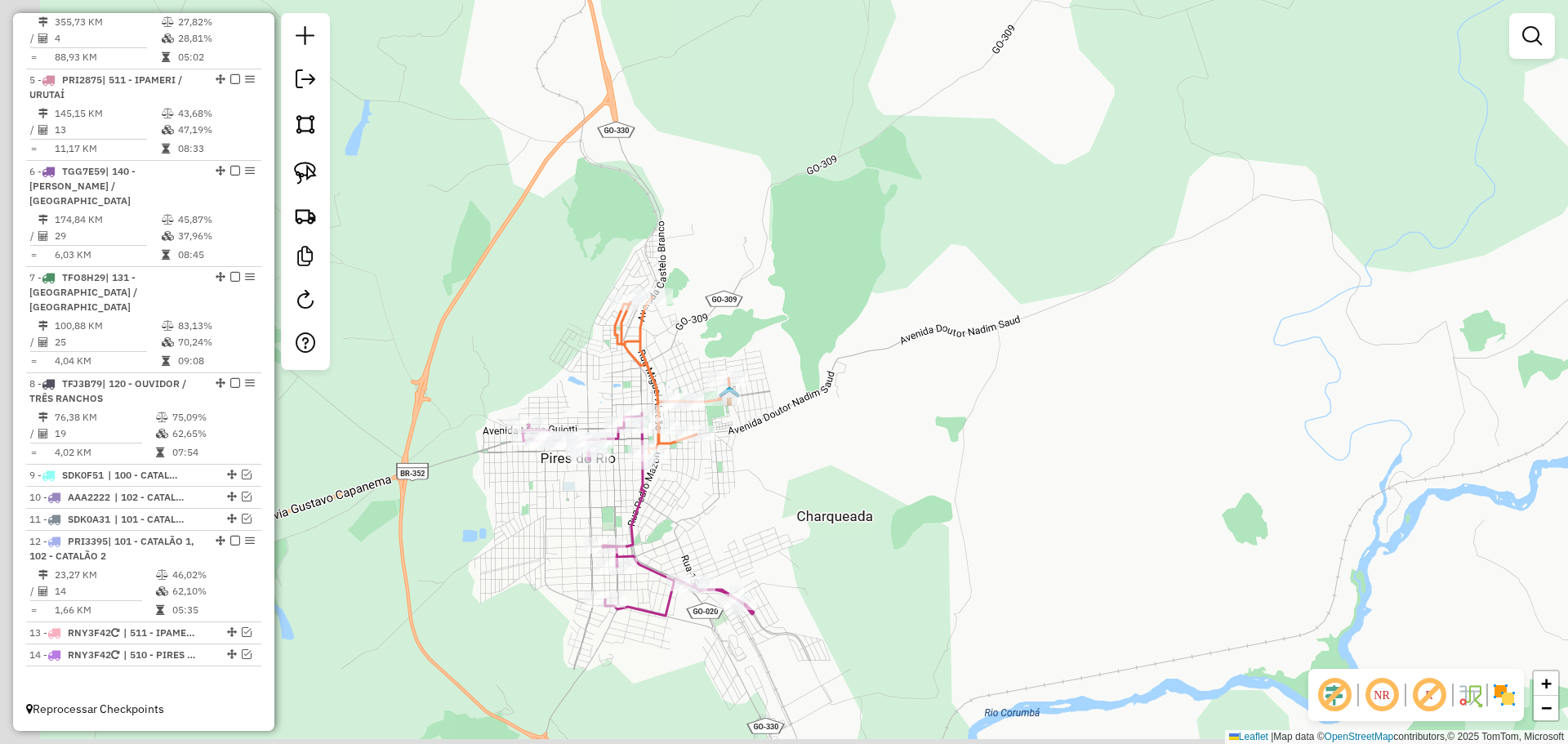
drag, startPoint x: 875, startPoint y: 385, endPoint x: 812, endPoint y: 395, distance: 63.8
click at [889, 379] on div "Rota 5 - Placa PRI2875 6246 - BAR RESPONSA Janela de atendimento Grade de atend…" at bounding box center [784, 372] width 1568 height 744
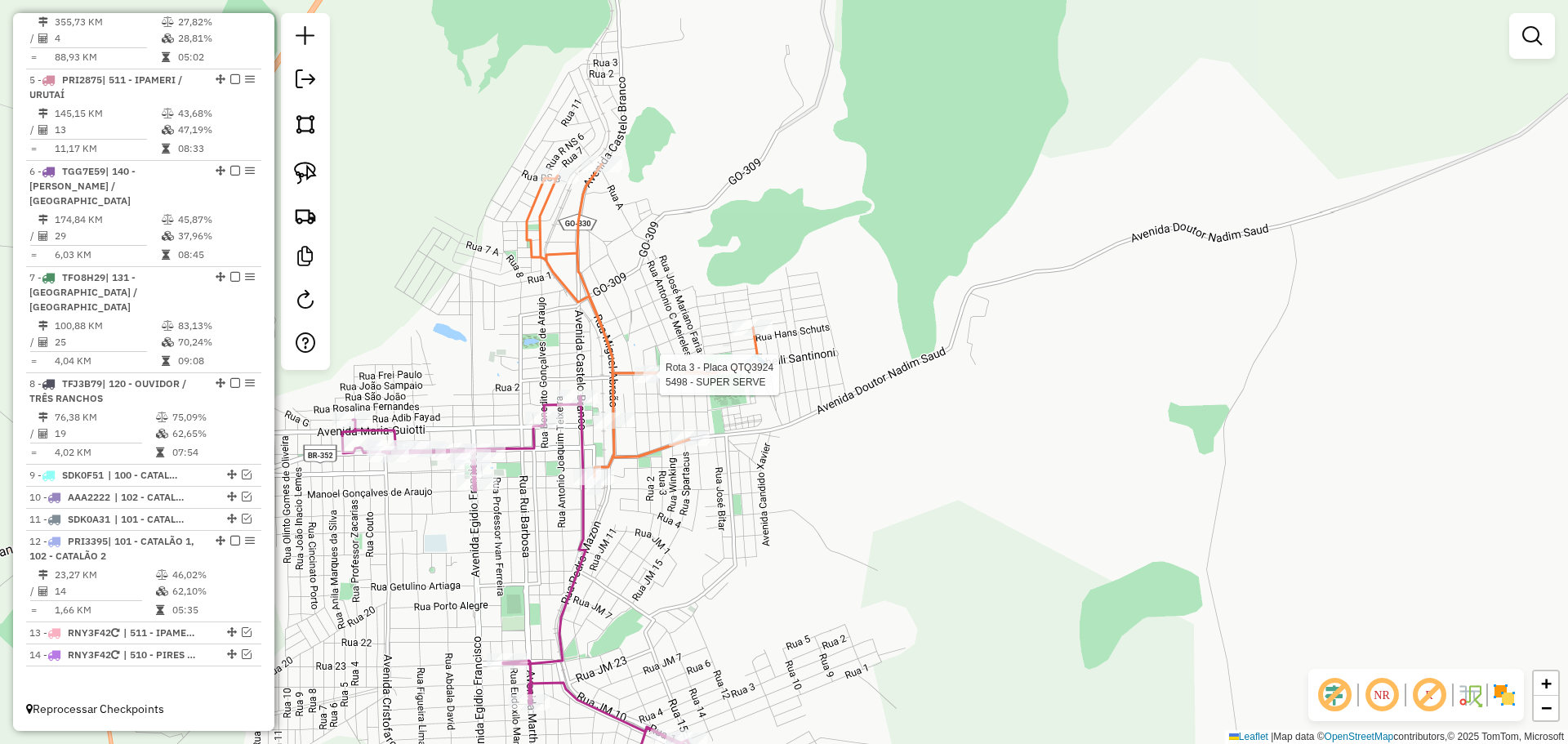
select select "*********"
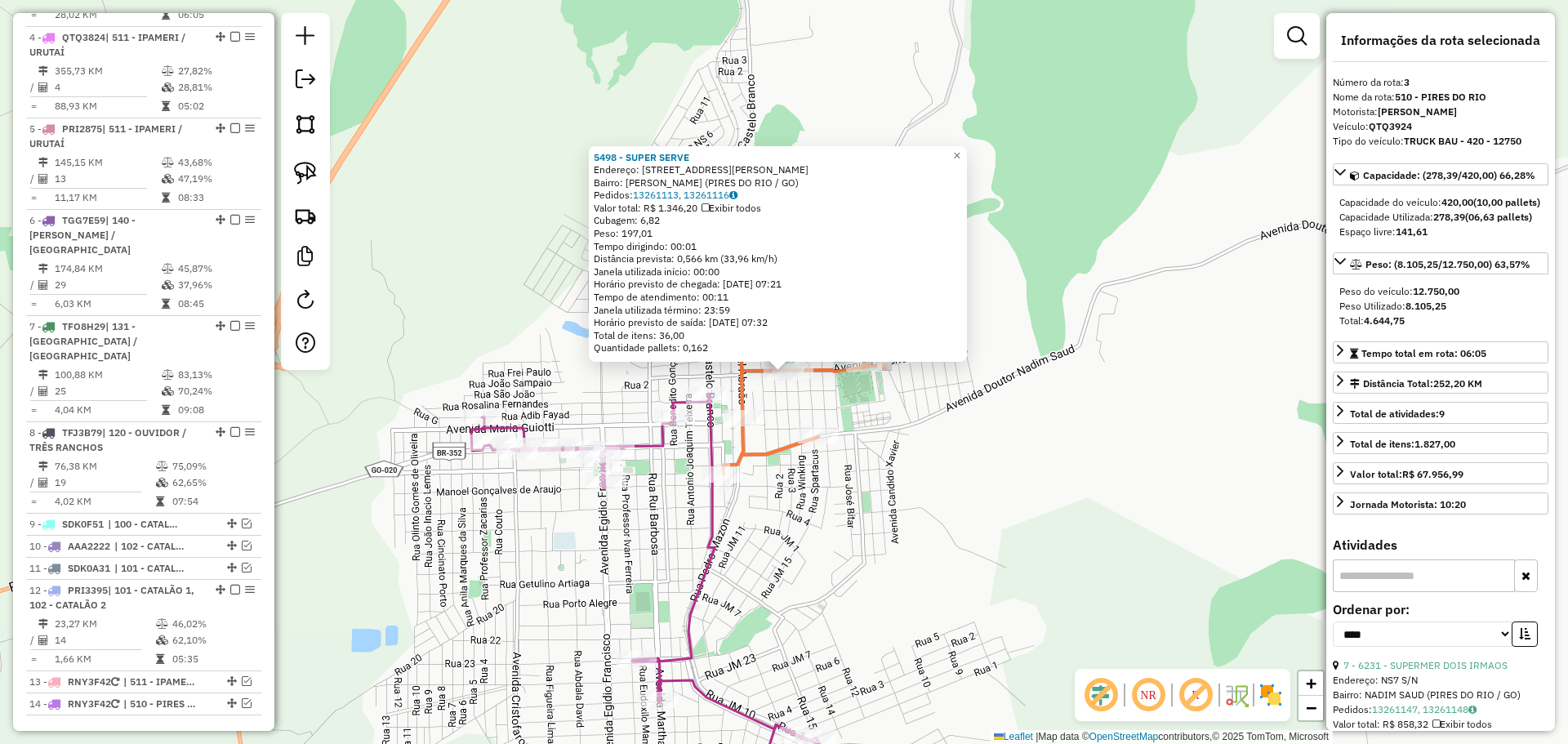
scroll to position [830, 0]
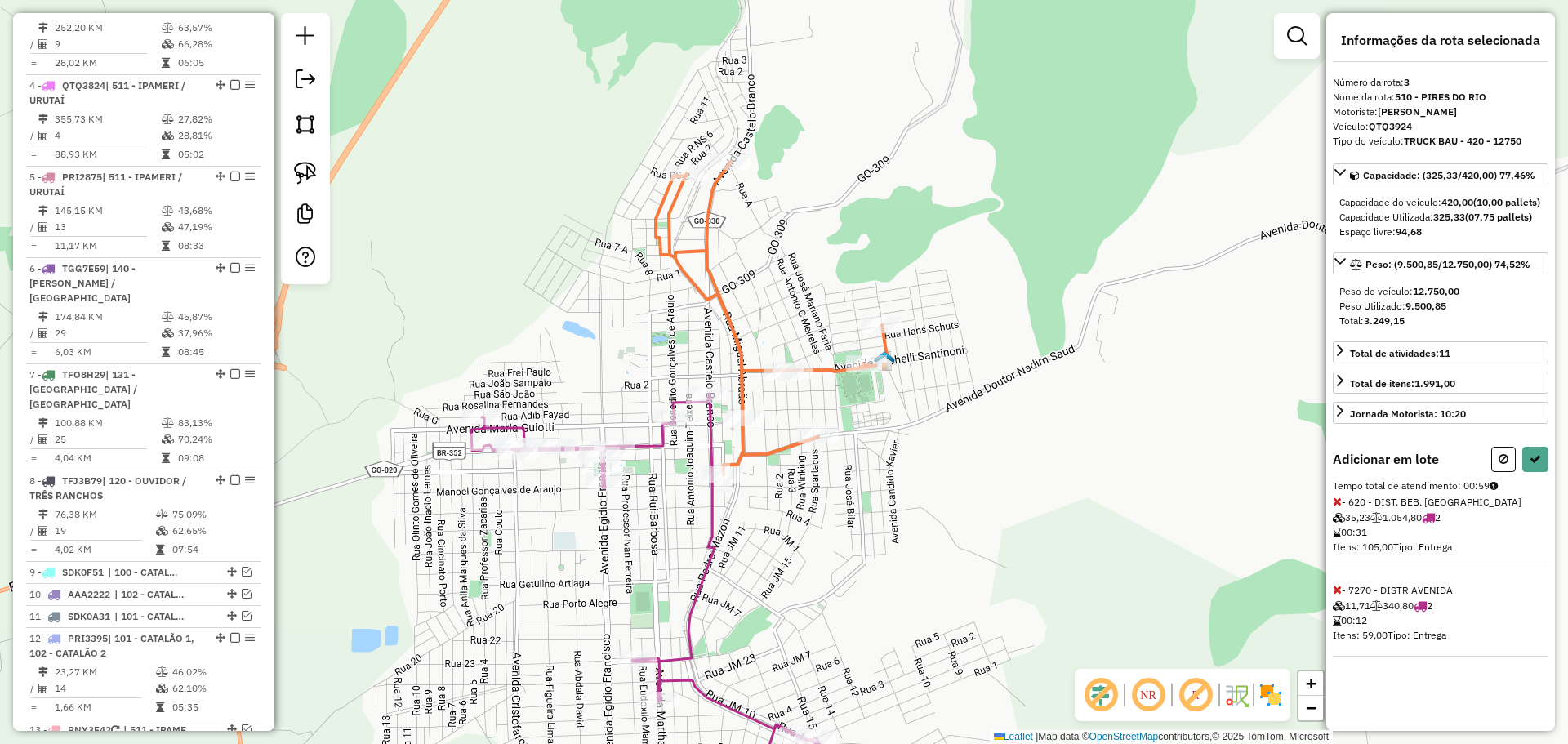
click at [1540, 460] on div "Informações da rota selecionada Número da rota: 3 Nome da rota: 510 - PIRES DO …" at bounding box center [1440, 372] width 229 height 718
click at [1540, 465] on button at bounding box center [1536, 459] width 27 height 26
select select "*********"
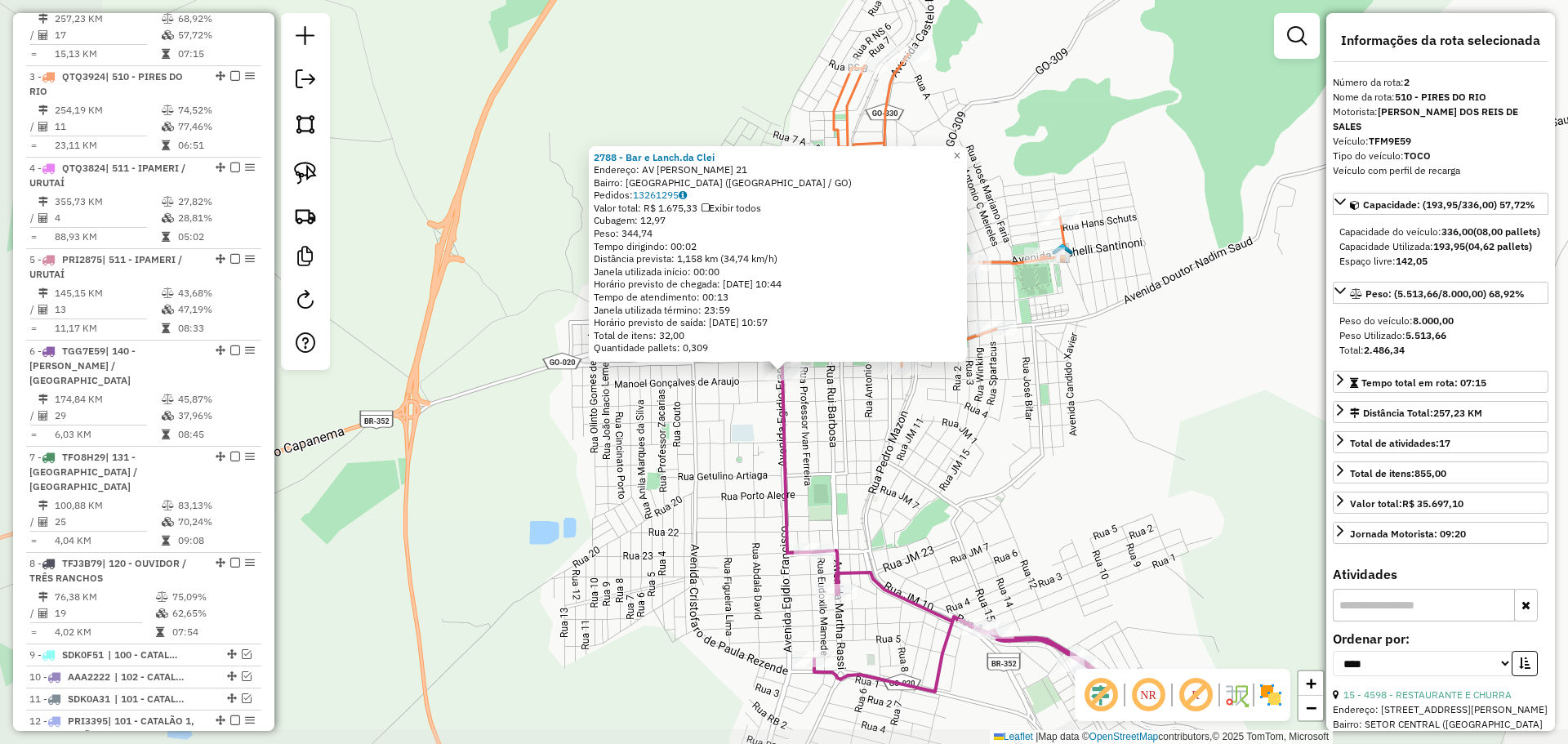
scroll to position [738, 0]
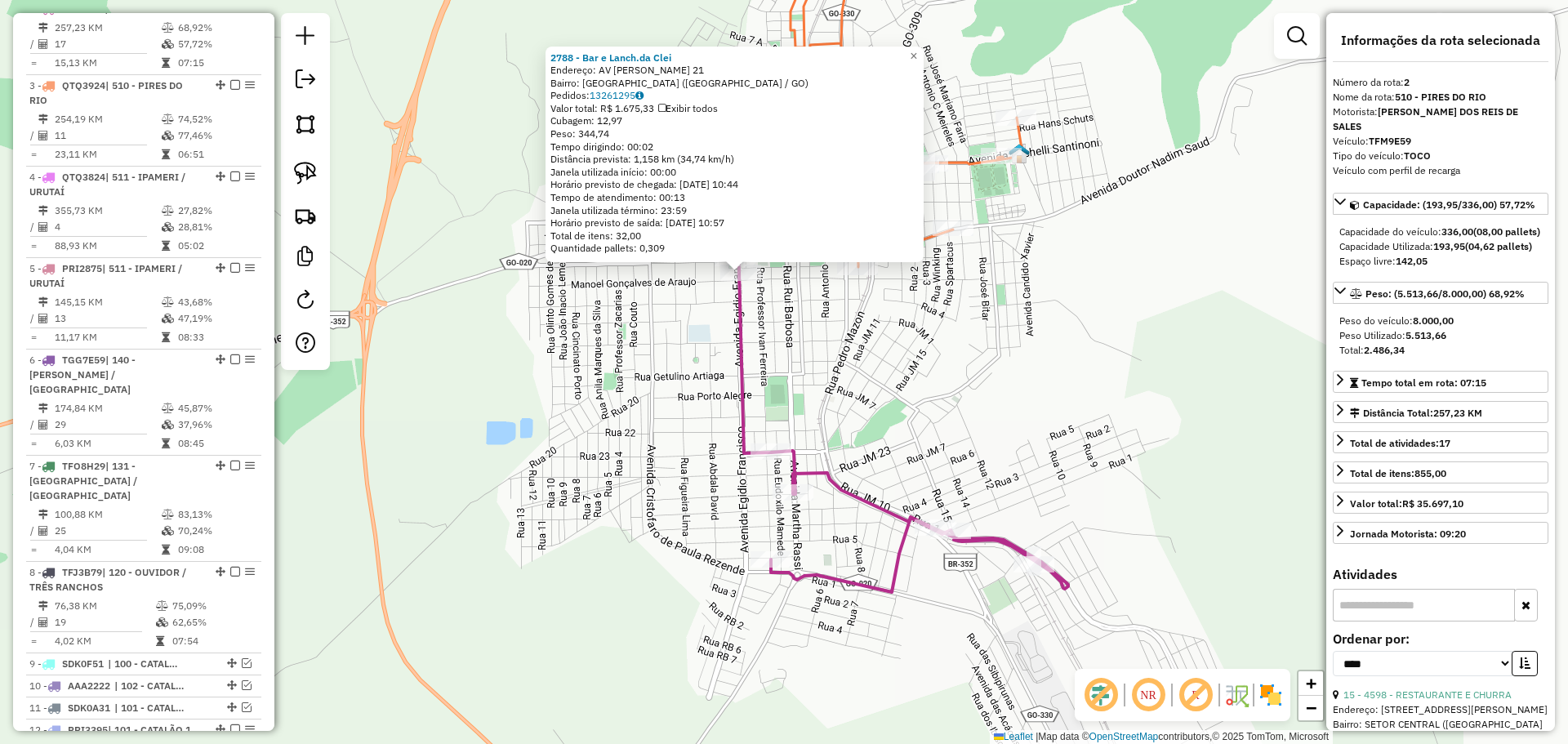
drag, startPoint x: 1101, startPoint y: 656, endPoint x: 931, endPoint y: 369, distance: 333.6
click at [930, 354] on div "2788 - Bar e Lanch.da Clei Endereço: AV COSME JOSE DO NASCIMENTO 21 Bairro: [GE…" at bounding box center [784, 372] width 1568 height 744
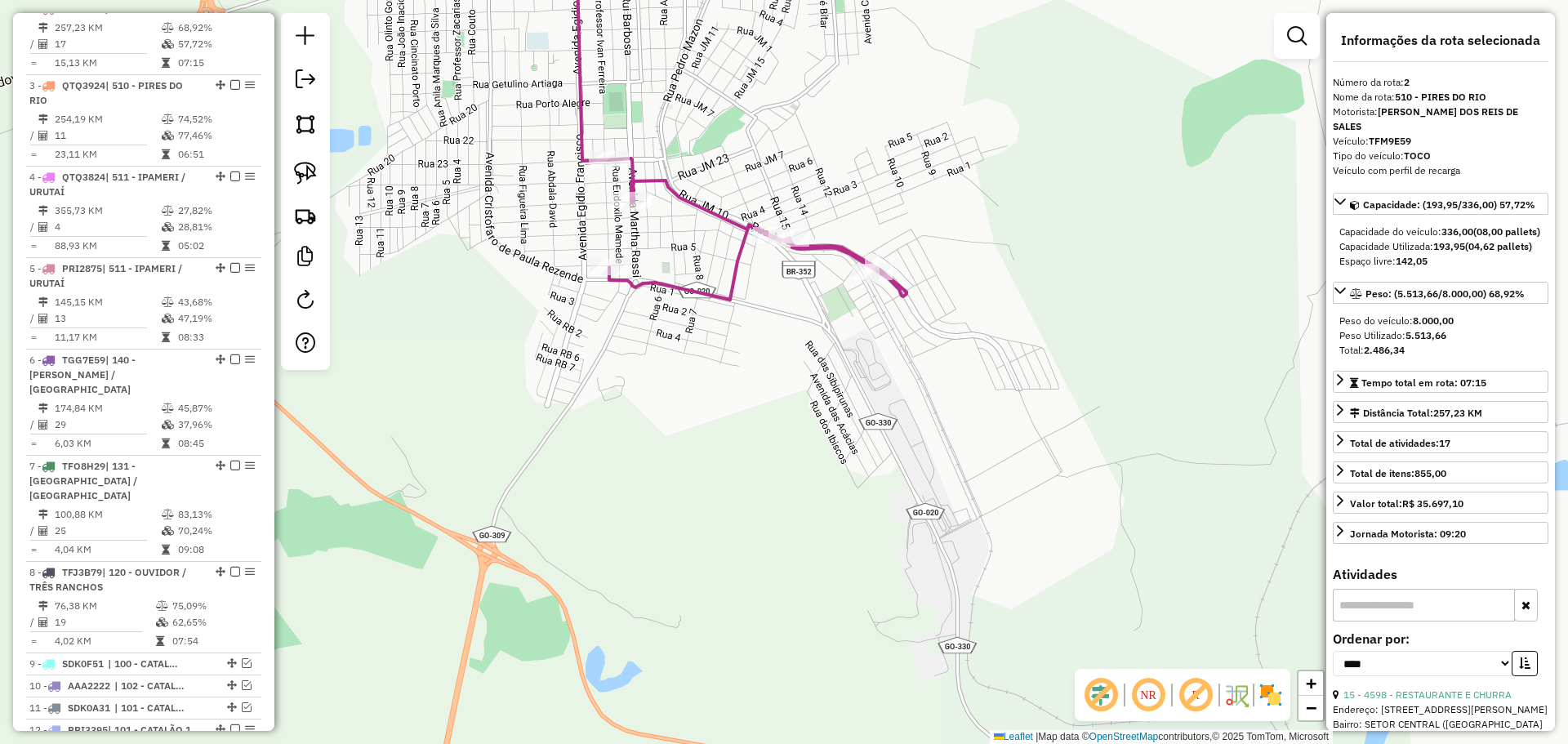
drag, startPoint x: 974, startPoint y: 536, endPoint x: 881, endPoint y: 339, distance: 217.8
click at [881, 339] on div "2788 - Bar e Lanch.da Clei Endereço: AV COSME JOSE DO NASCIMENTO 21 Bairro: [GE…" at bounding box center [784, 372] width 1568 height 744
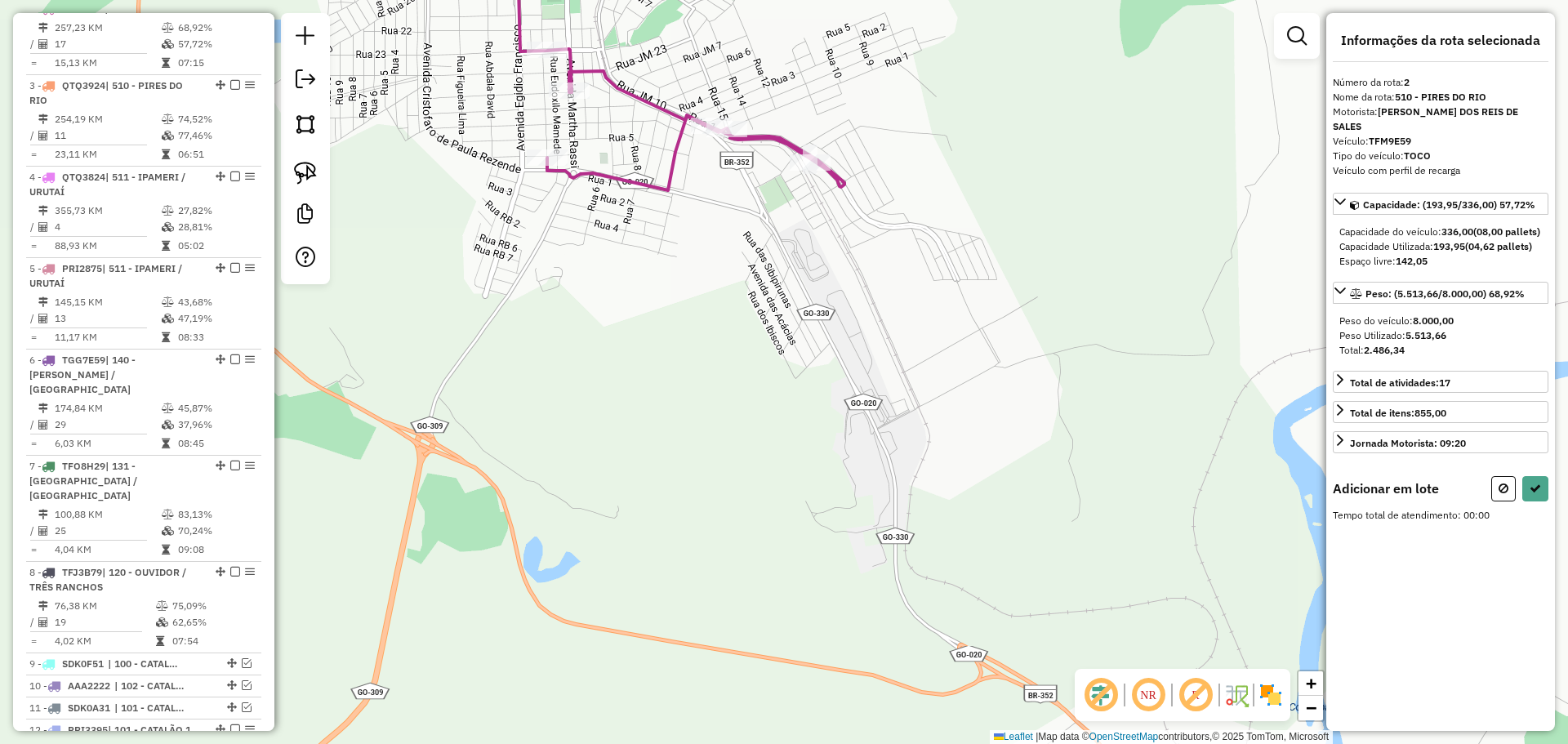
drag, startPoint x: 989, startPoint y: 504, endPoint x: 864, endPoint y: 238, distance: 293.9
click at [861, 219] on div "Janela de atendimento Grade de atendimento Capacidade Transportadoras Veículos …" at bounding box center [784, 372] width 1568 height 744
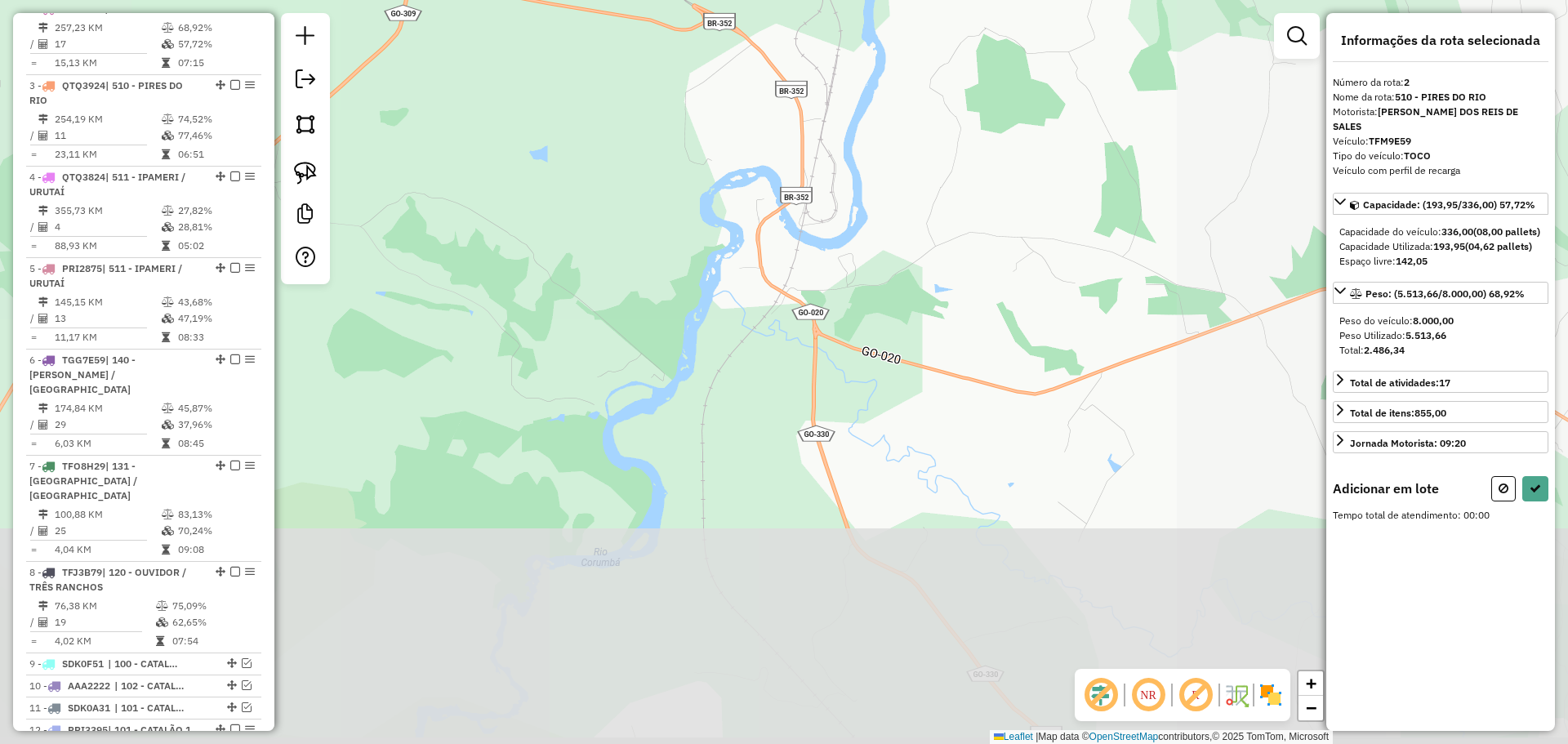
drag, startPoint x: 889, startPoint y: 327, endPoint x: 811, endPoint y: 214, distance: 137.3
click at [817, 209] on div "Janela de atendimento Grade de atendimento Capacidade Transportadoras Veículos …" at bounding box center [784, 372] width 1568 height 744
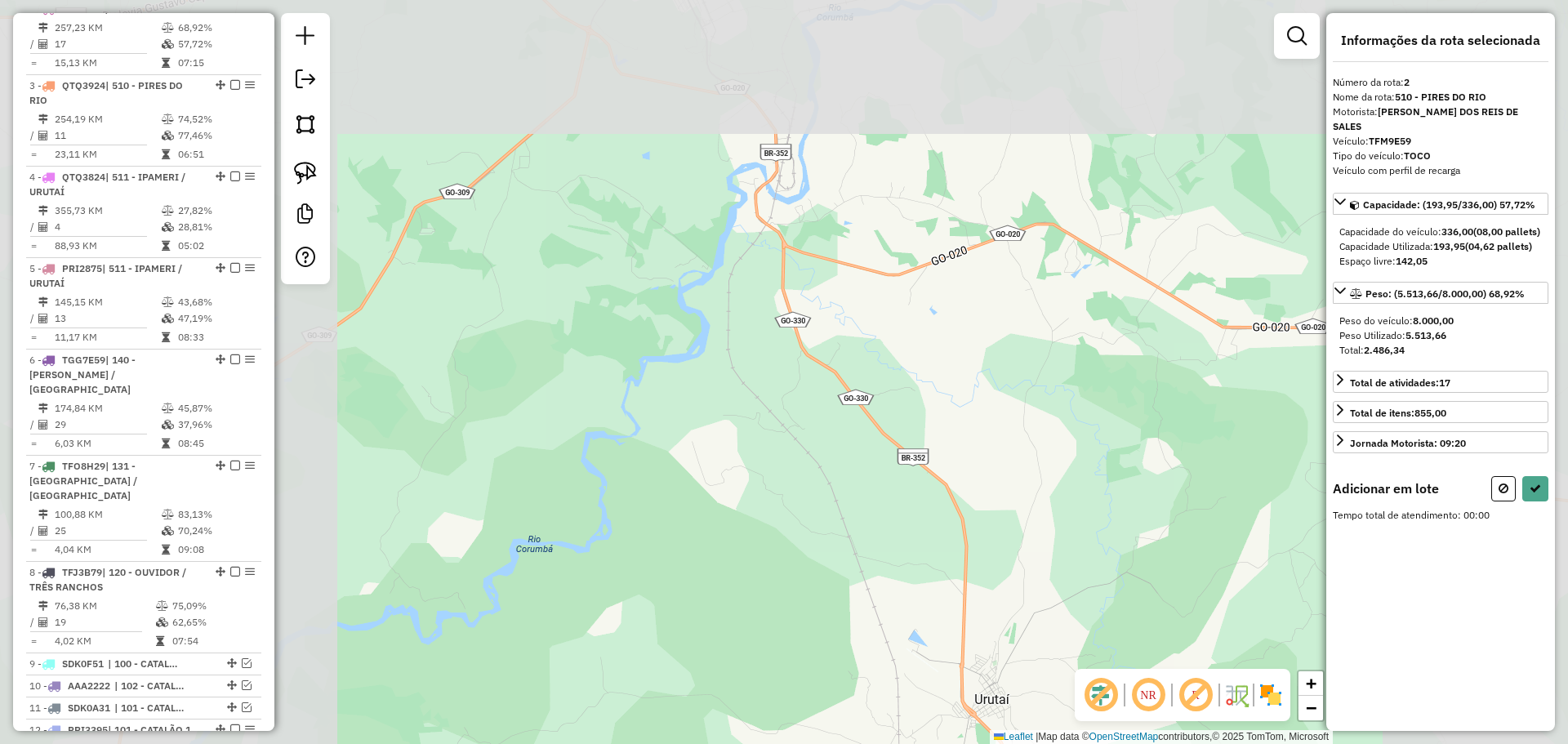
drag, startPoint x: 878, startPoint y: 477, endPoint x: 728, endPoint y: 147, distance: 362.5
click at [731, 154] on div "Janela de atendimento Grade de atendimento Capacidade Transportadoras Veículos …" at bounding box center [784, 372] width 1568 height 744
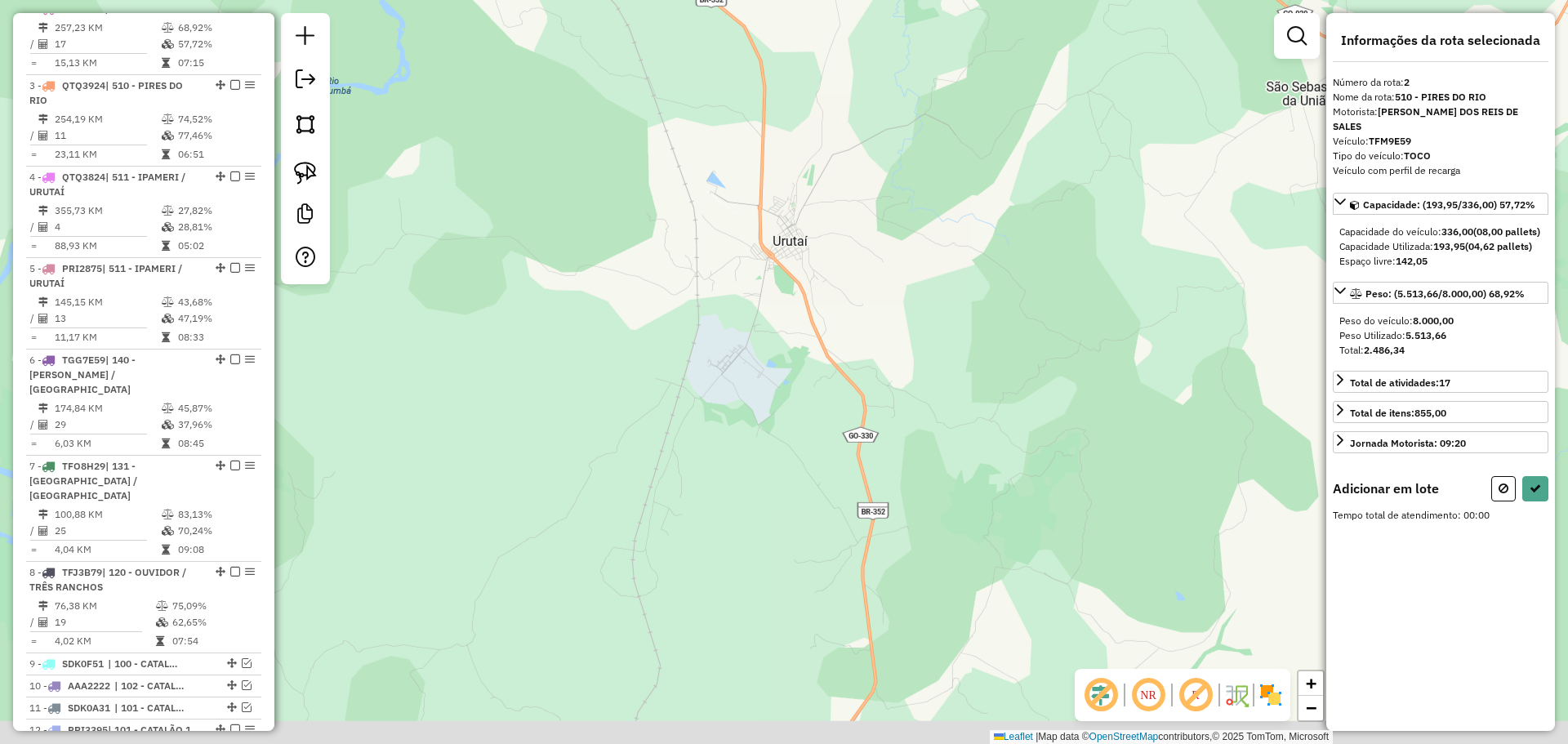
drag, startPoint x: 855, startPoint y: 461, endPoint x: 781, endPoint y: 230, distance: 242.6
click at [795, 270] on div "Janela de atendimento Grade de atendimento Capacidade Transportadoras Veículos …" at bounding box center [784, 372] width 1568 height 744
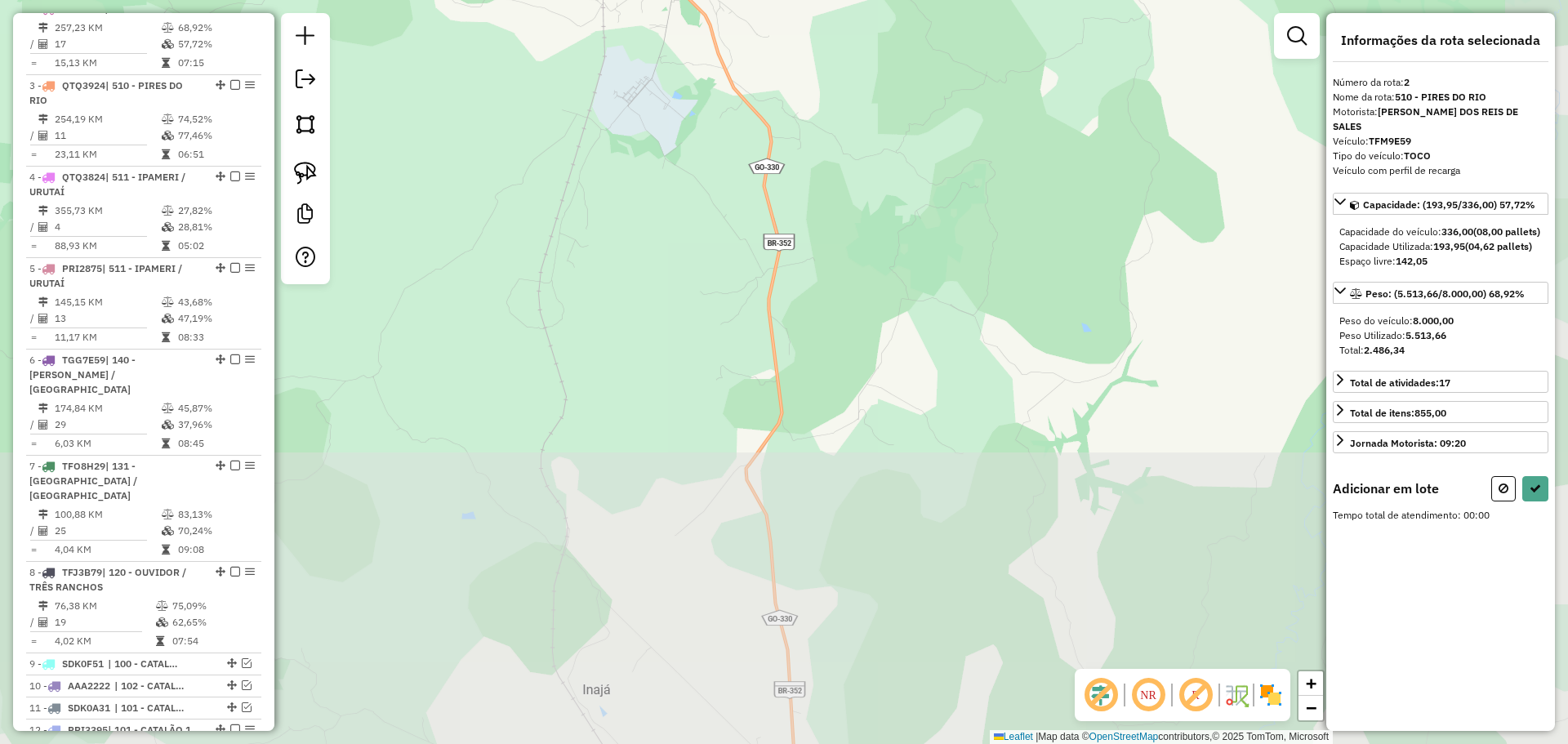
drag, startPoint x: 853, startPoint y: 486, endPoint x: 795, endPoint y: 303, distance: 192.0
click at [795, 306] on div "Janela de atendimento Grade de atendimento Capacidade Transportadoras Veículos …" at bounding box center [784, 372] width 1568 height 744
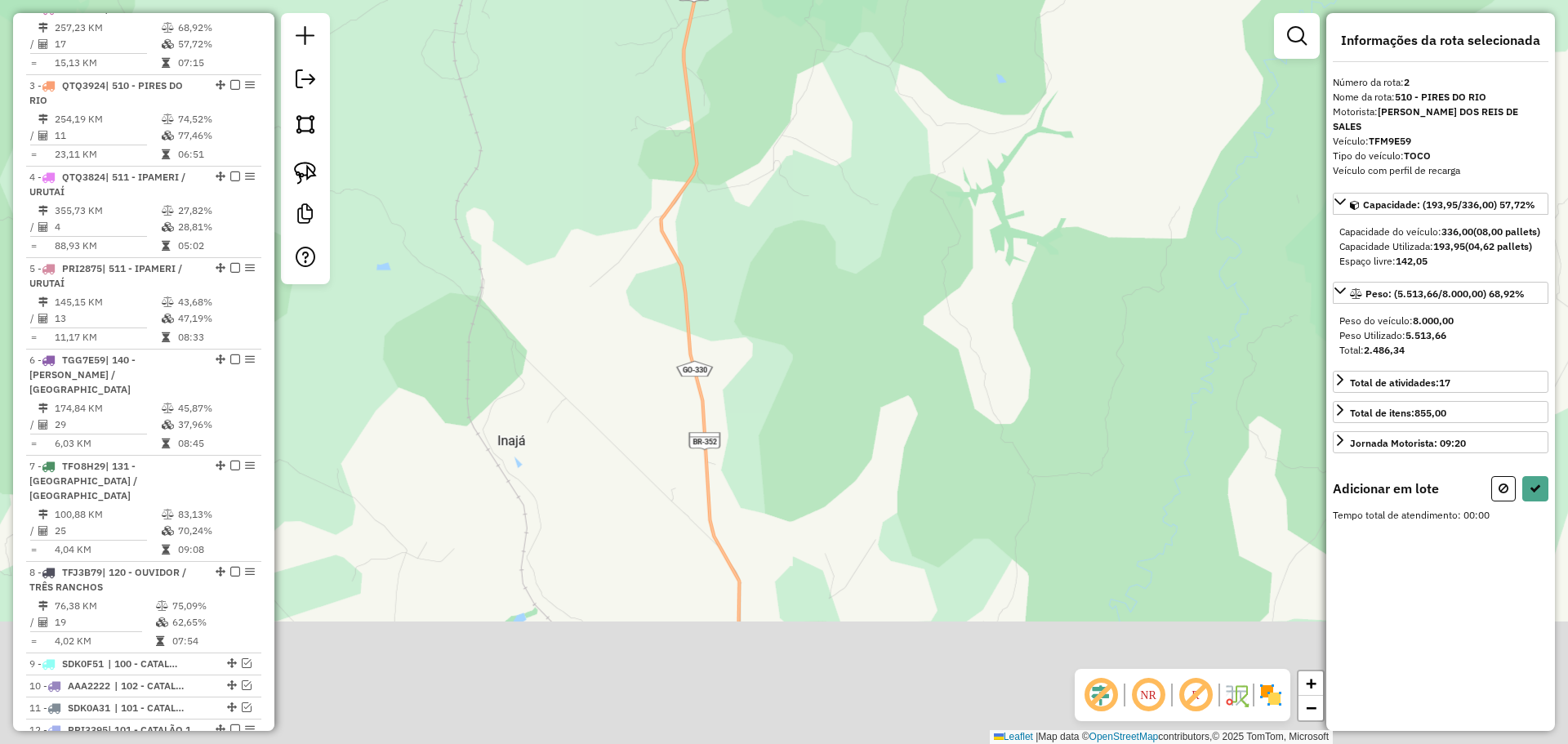
drag, startPoint x: 803, startPoint y: 432, endPoint x: 765, endPoint y: 152, distance: 282.6
click at [765, 159] on div "Janela de atendimento Grade de atendimento Capacidade Transportadoras Veículos …" at bounding box center [784, 372] width 1568 height 744
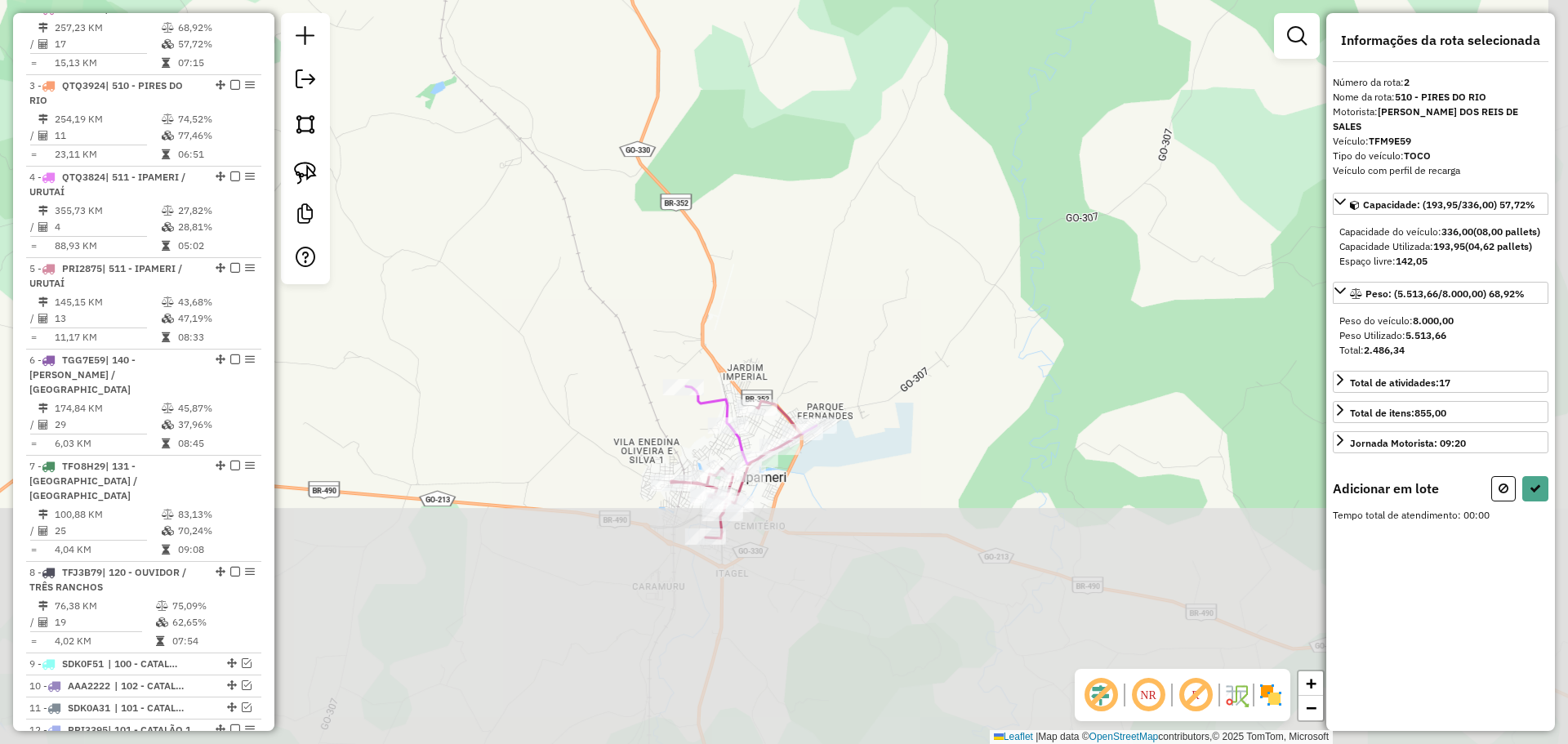
drag, startPoint x: 768, startPoint y: 334, endPoint x: 765, endPoint y: 265, distance: 69.1
click at [766, 265] on div "Janela de atendimento Grade de atendimento Capacidade Transportadoras Veículos …" at bounding box center [784, 372] width 1568 height 744
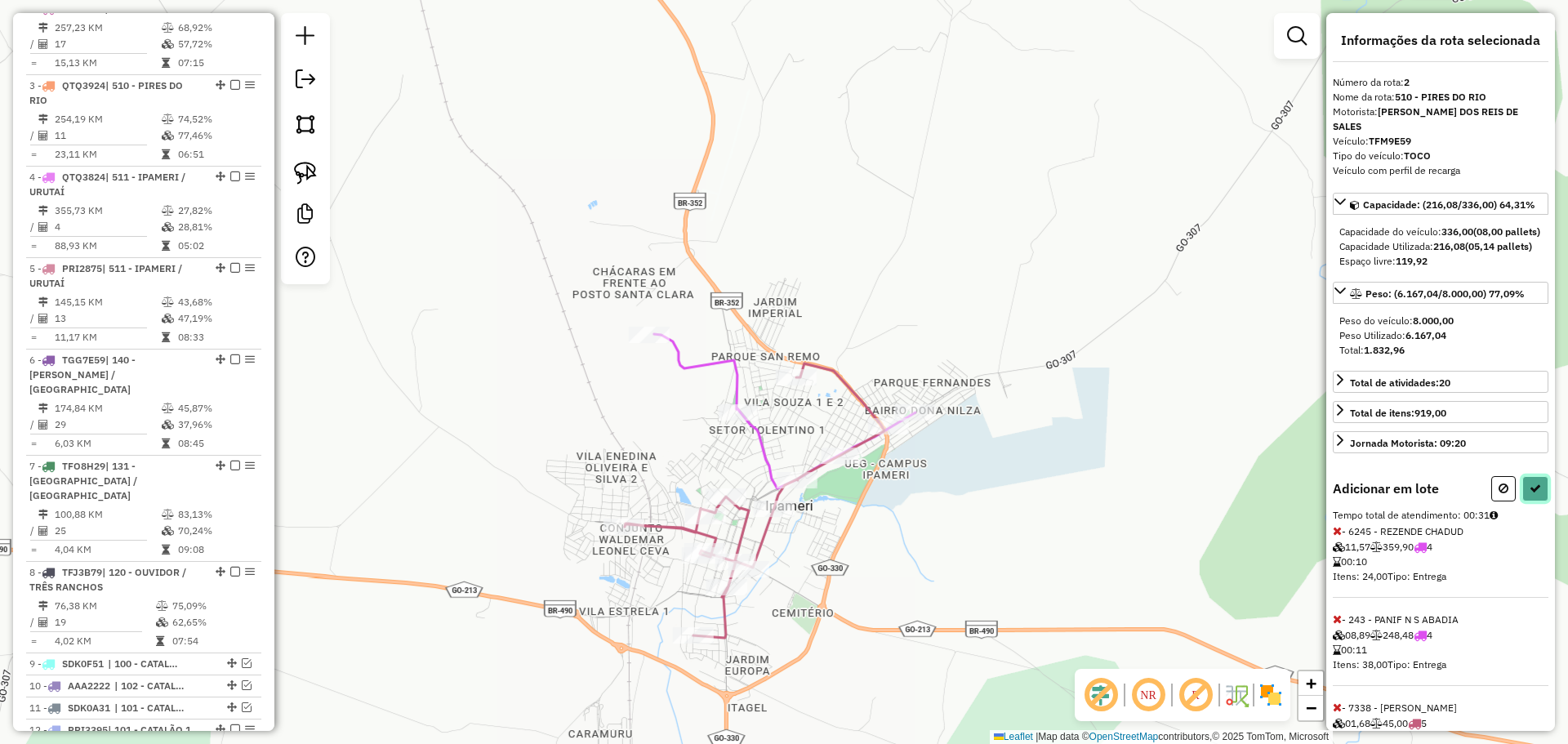
click at [1522, 498] on button at bounding box center [1536, 488] width 27 height 26
select select "*********"
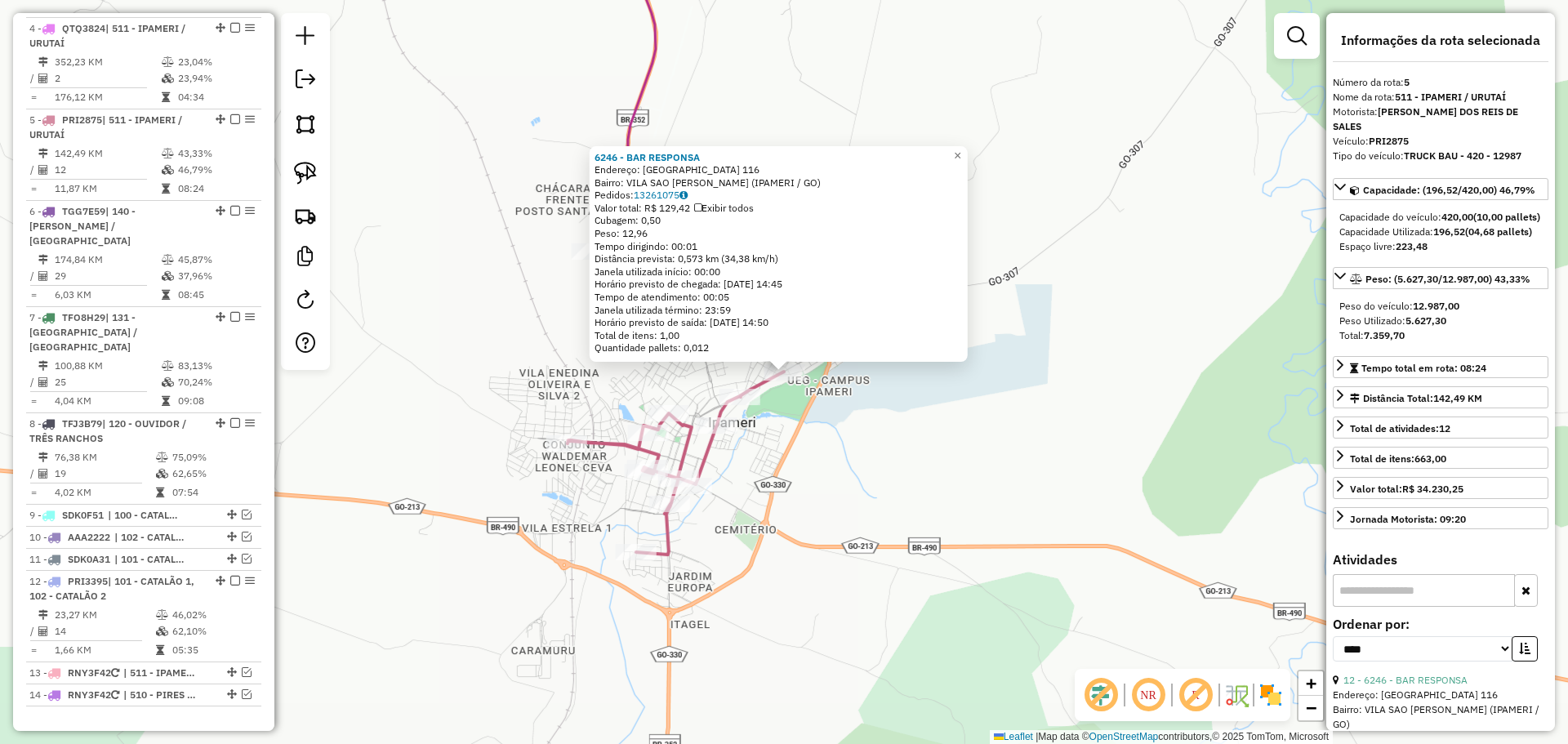
scroll to position [931, 0]
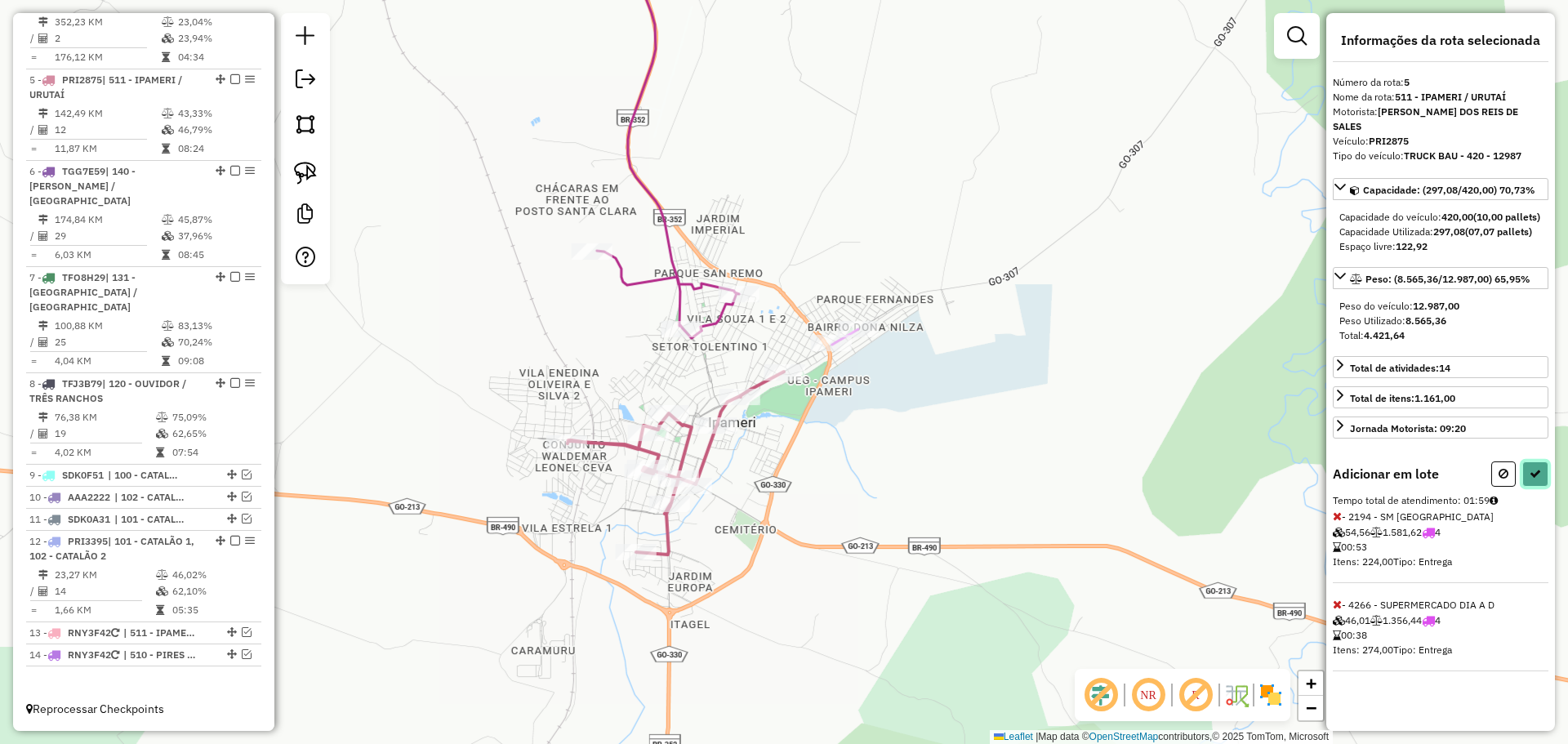
click at [1532, 482] on button at bounding box center [1536, 474] width 27 height 26
select select "*********"
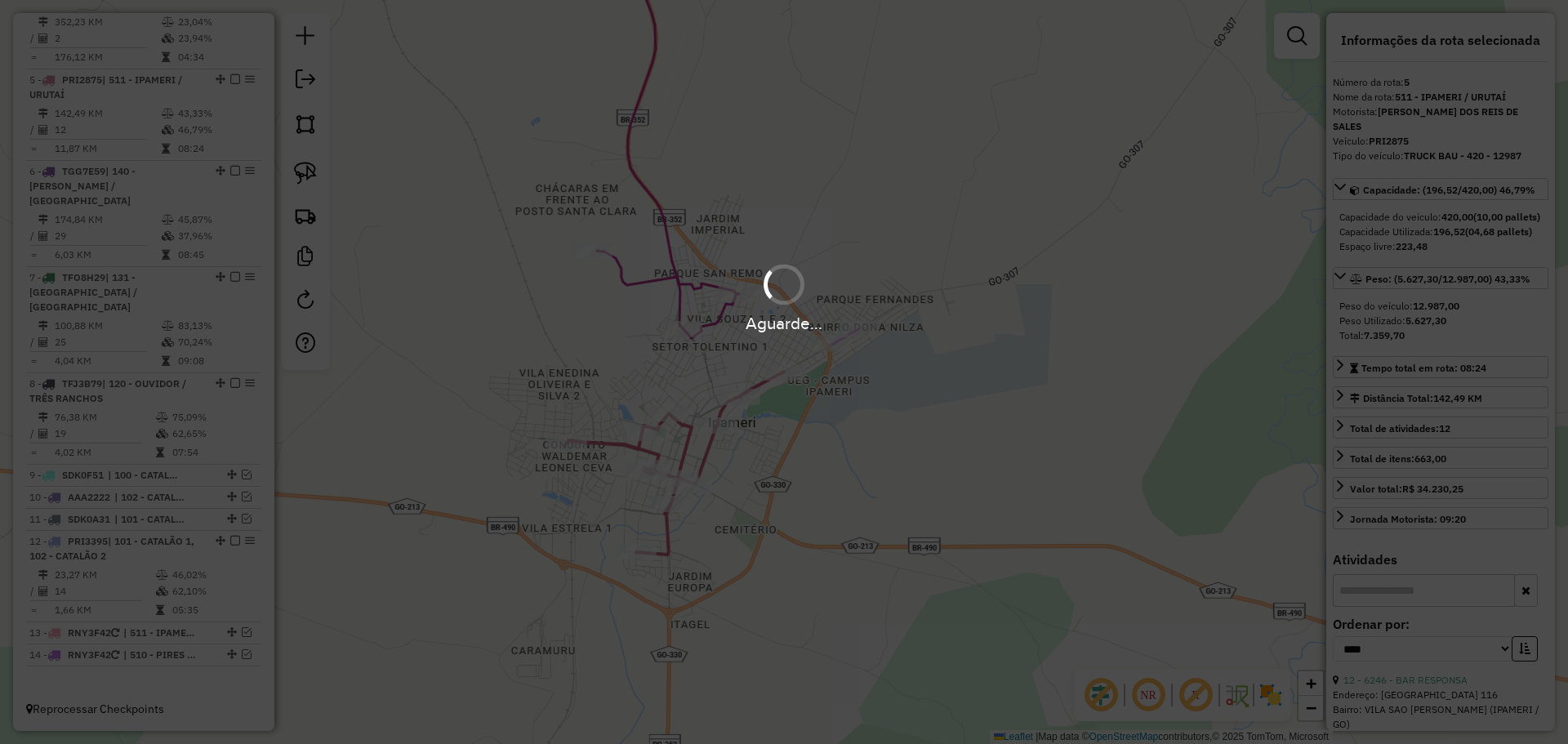
scroll to position [840, 0]
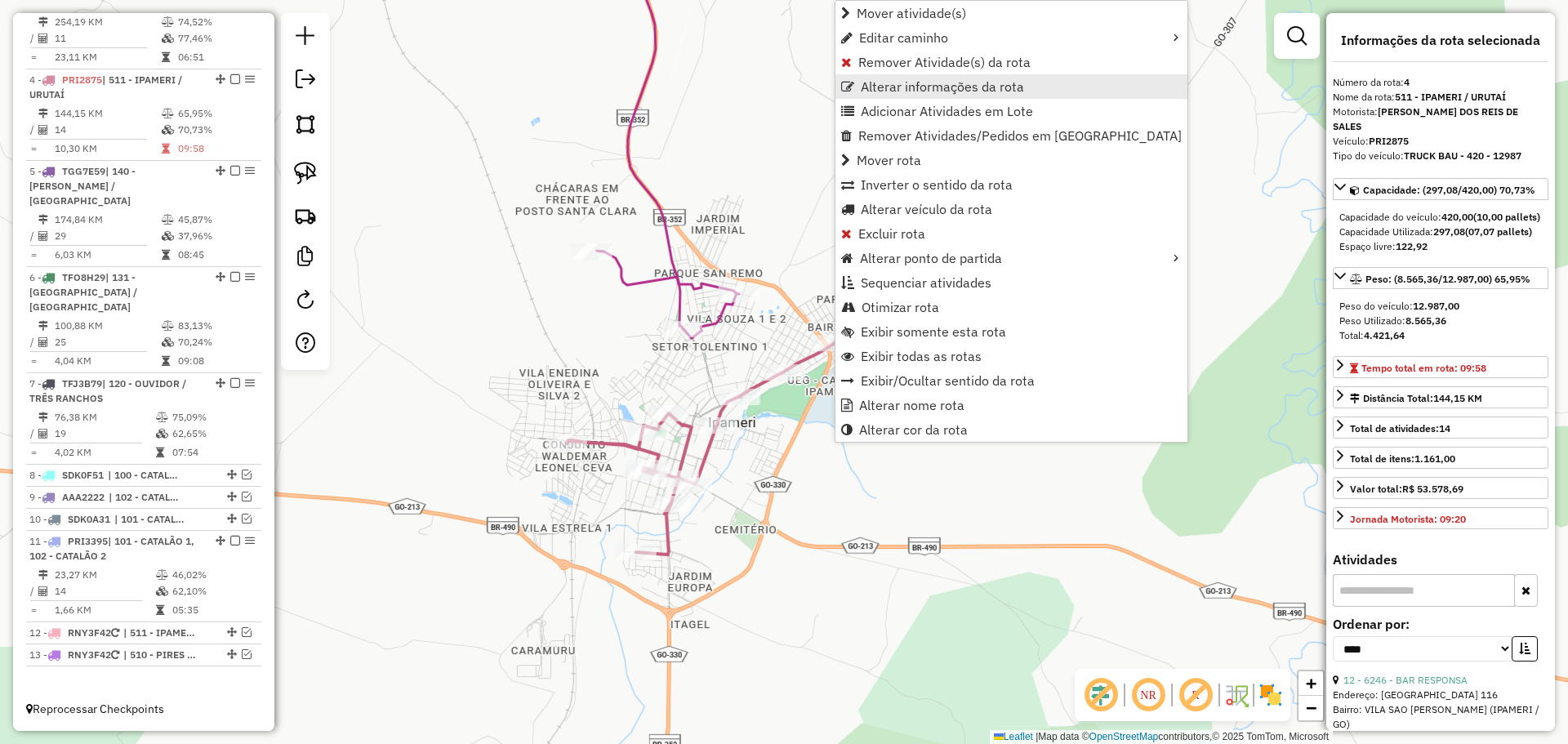
click at [890, 84] on span "Alterar informações da rota" at bounding box center [942, 86] width 163 height 13
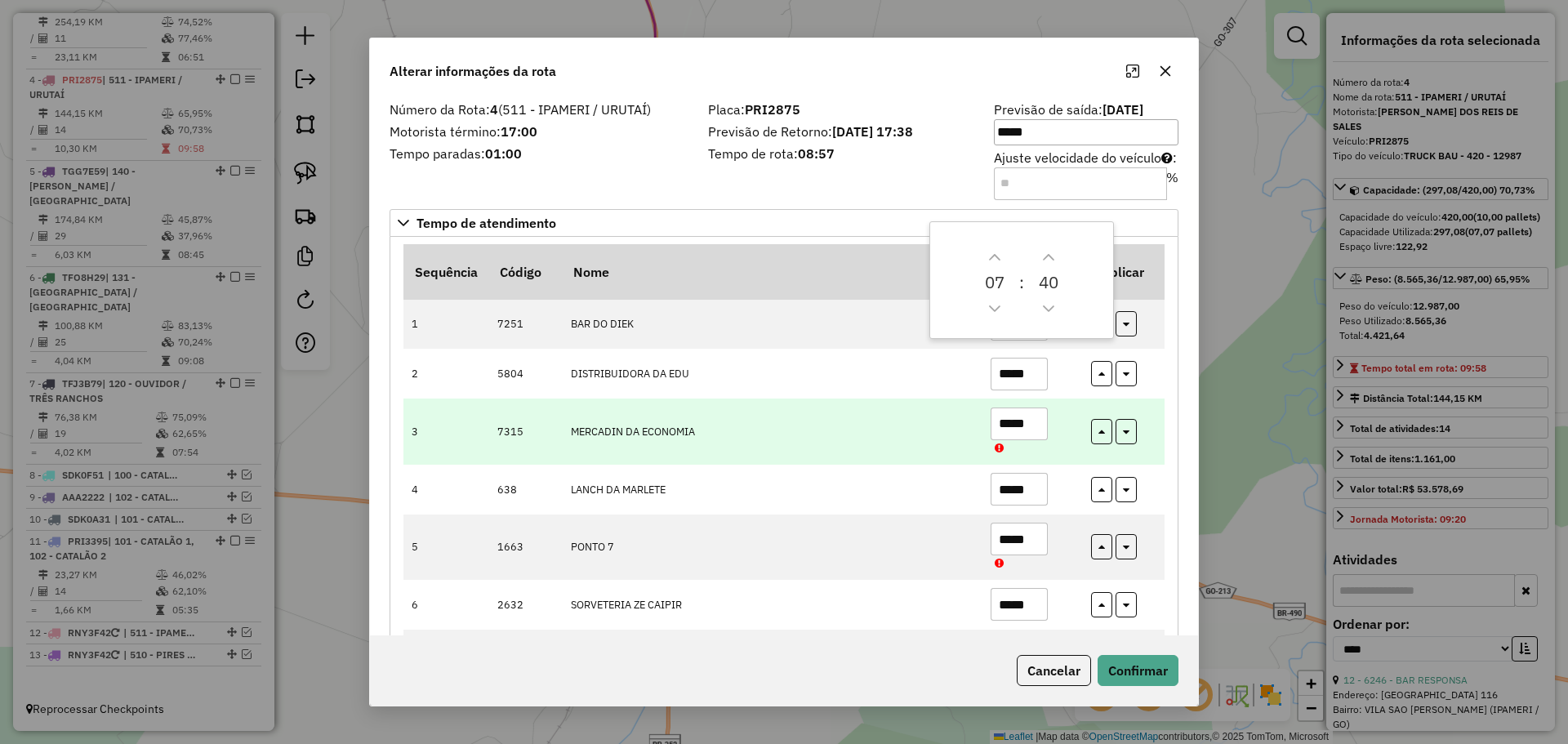
click at [885, 410] on td "MERCADIN DA ECONOMIA" at bounding box center [772, 431] width 420 height 66
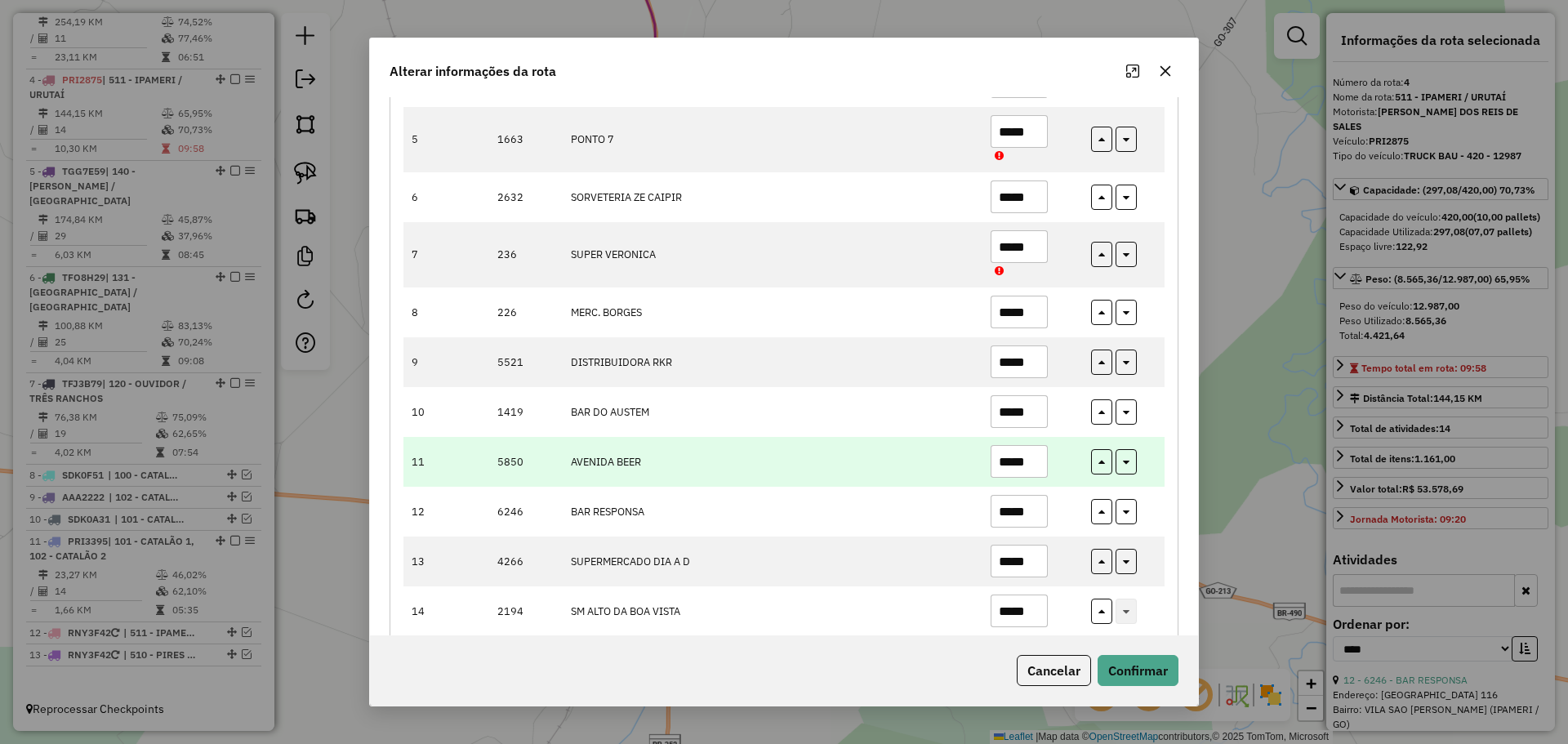
scroll to position [409, 0]
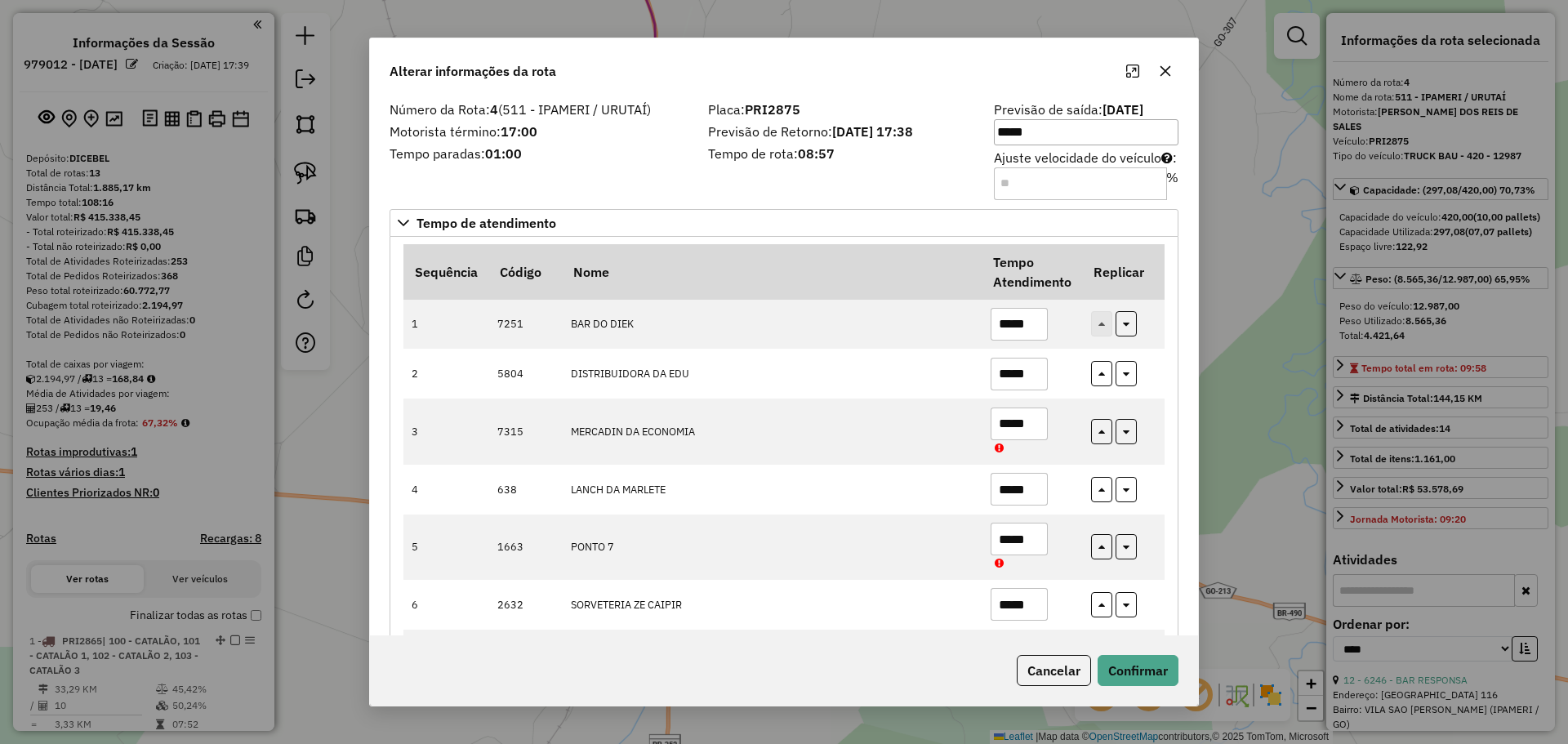
select select "*********"
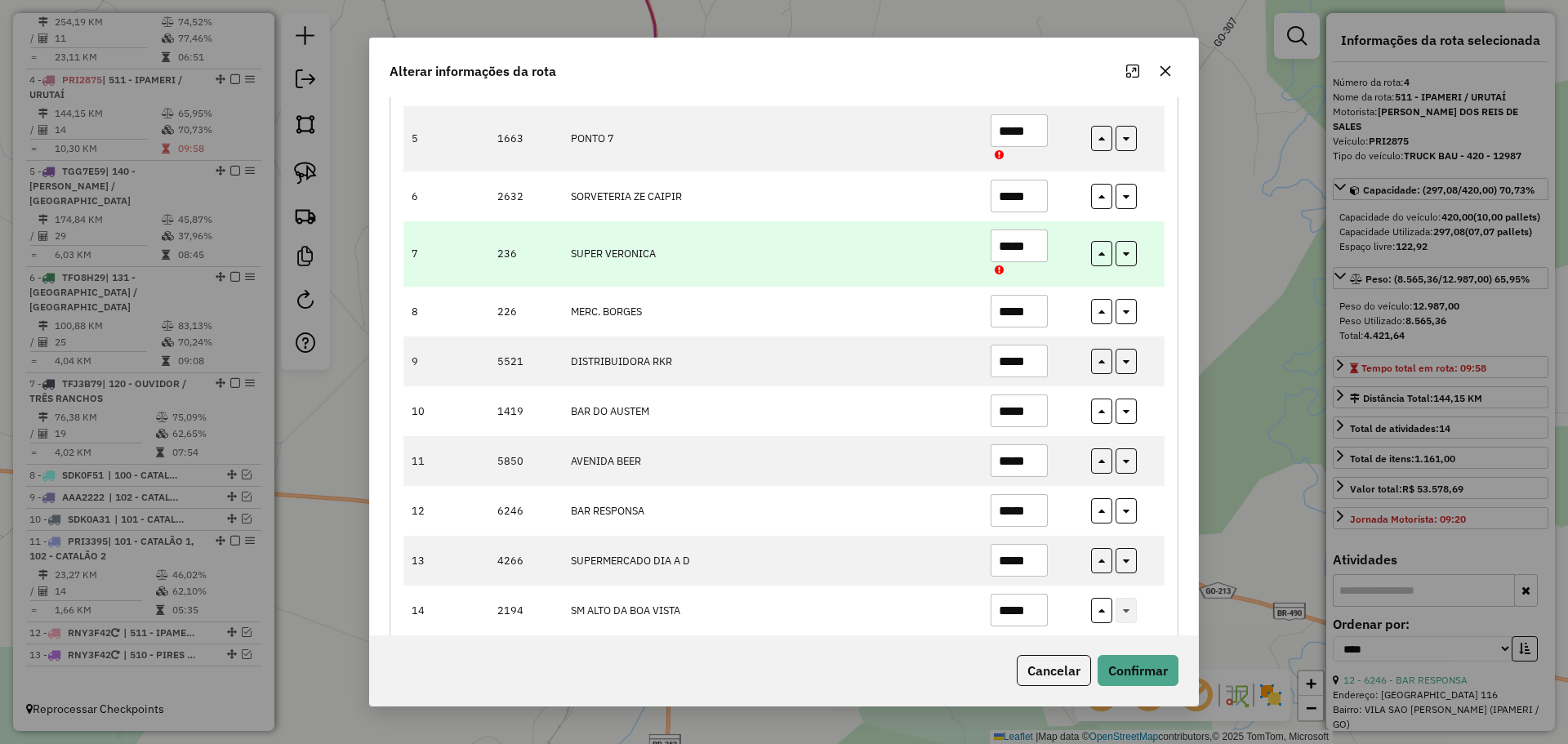
drag, startPoint x: 1006, startPoint y: 252, endPoint x: 1065, endPoint y: 263, distance: 60.0
click at [1065, 263] on td "*****" at bounding box center [1031, 254] width 101 height 66
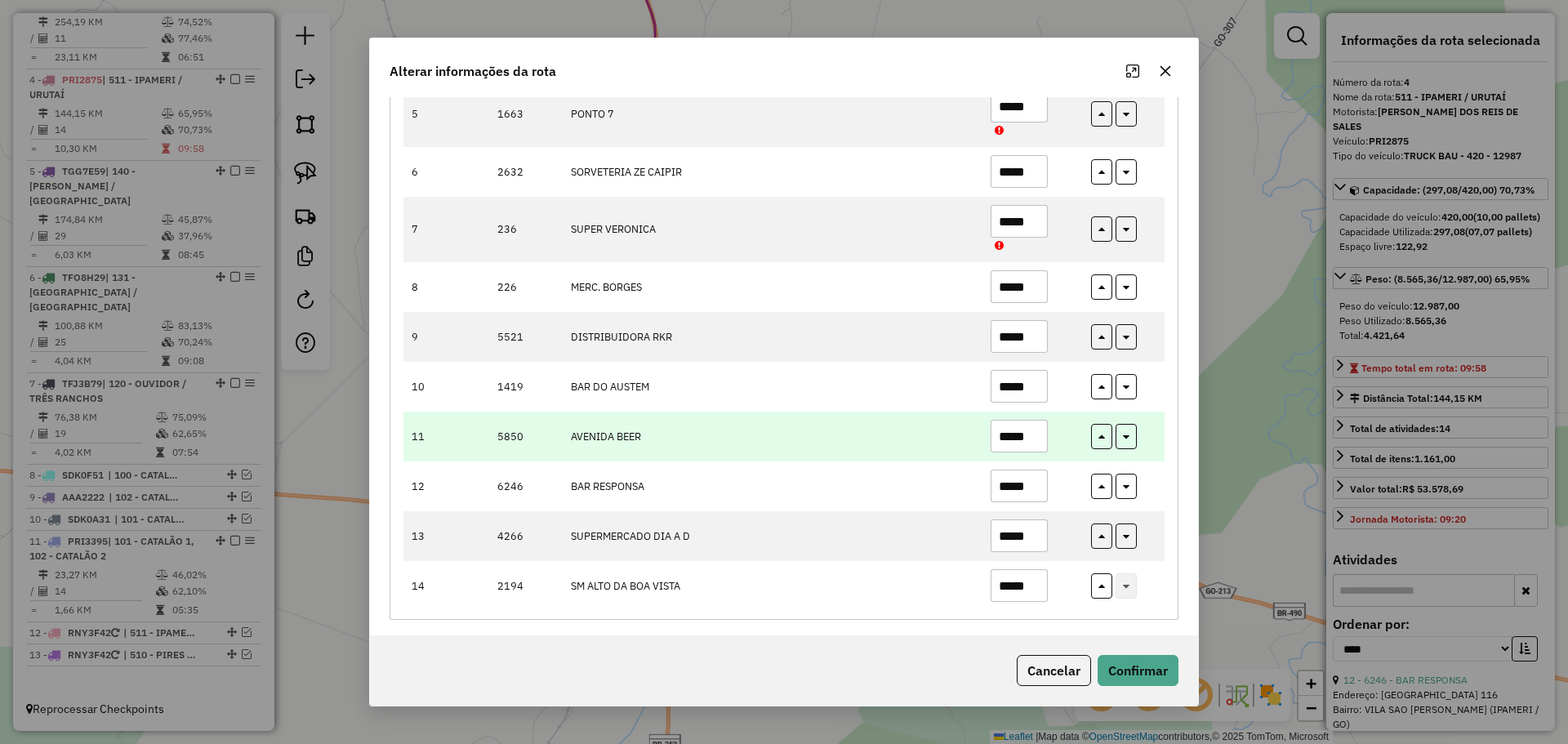
scroll to position [438, 0]
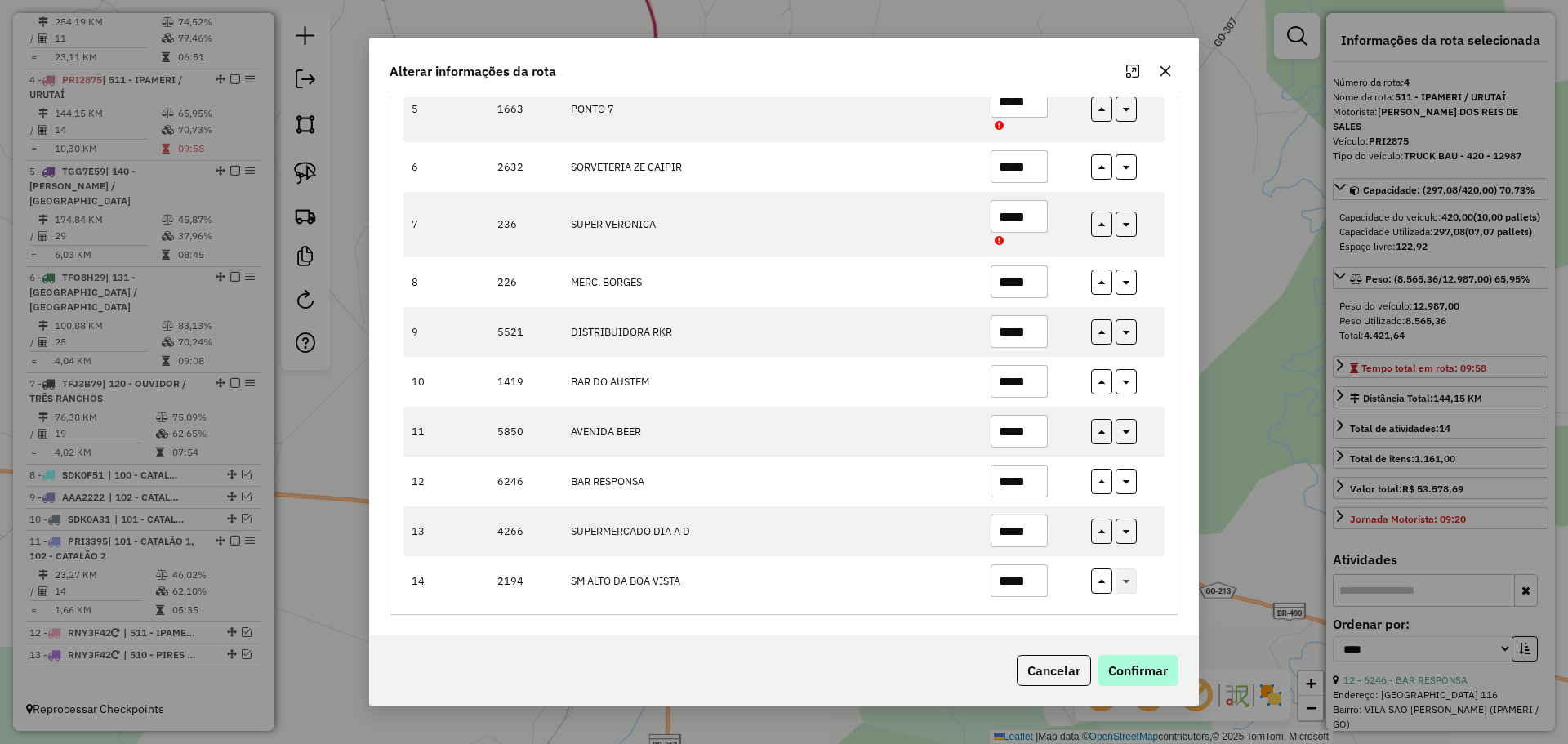
type input "*****"
click at [1153, 679] on button "Confirmar" at bounding box center [1138, 671] width 81 height 31
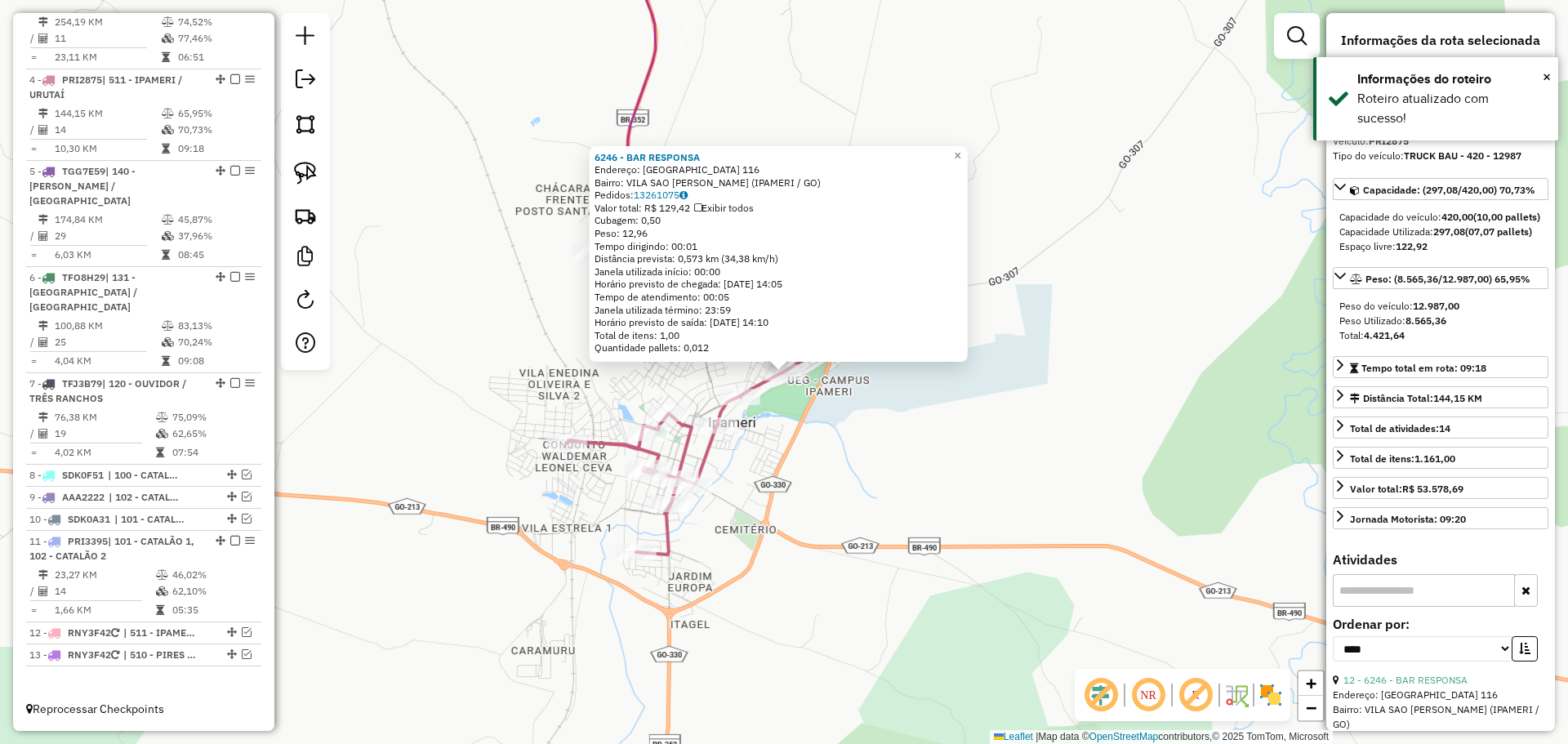
click at [786, 486] on div "6246 - BAR RESPONSA Endereço: MINAS GERAIS 116 Bairro: VILA SAO JOAO BATISTA (I…" at bounding box center [784, 372] width 1568 height 744
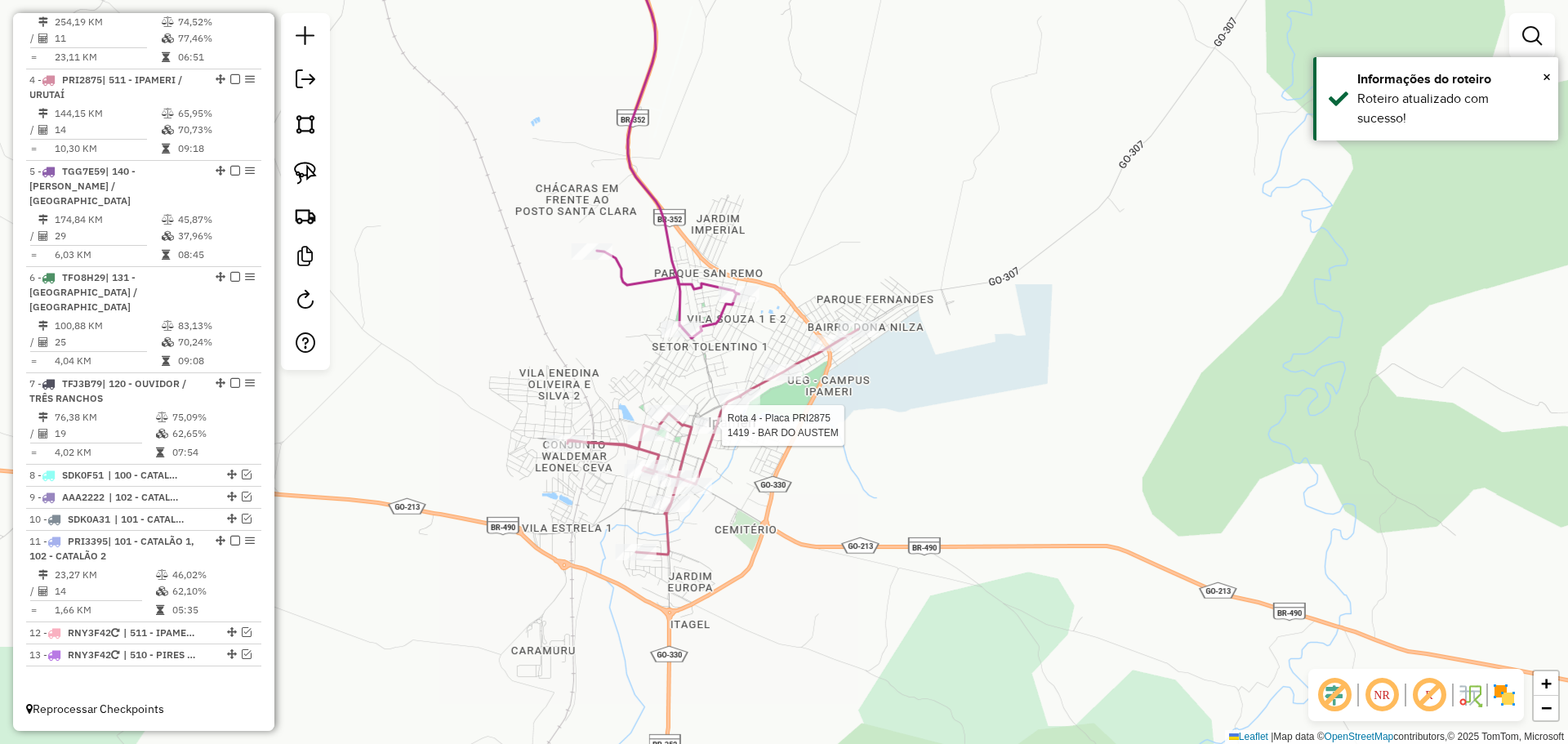
select select "*********"
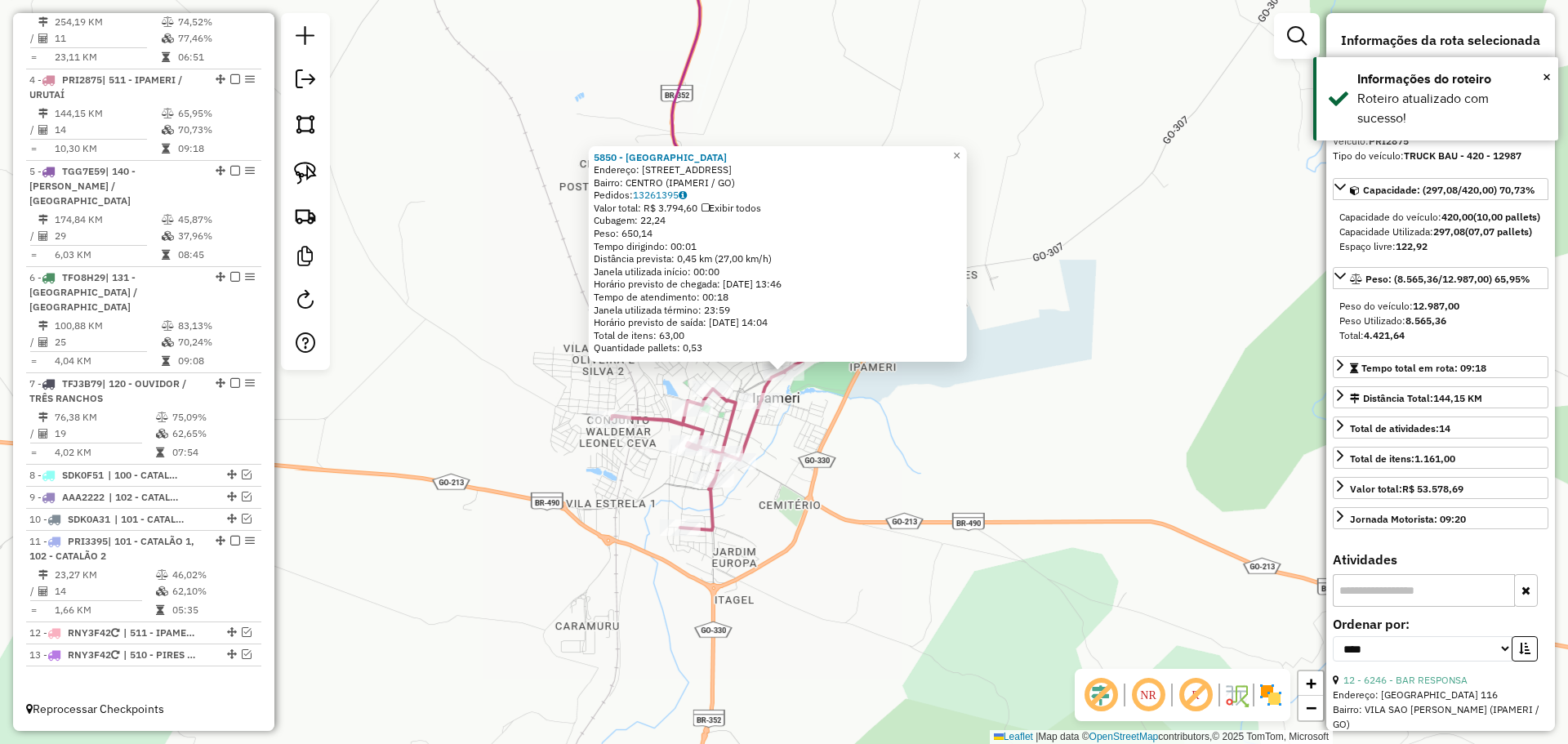
click at [845, 494] on div "5850 - AVENIDA BEER Endereço: AVENIDA MINAS GERAIS 28 Bairro: CENTRO (IPAMERI /…" at bounding box center [784, 372] width 1568 height 744
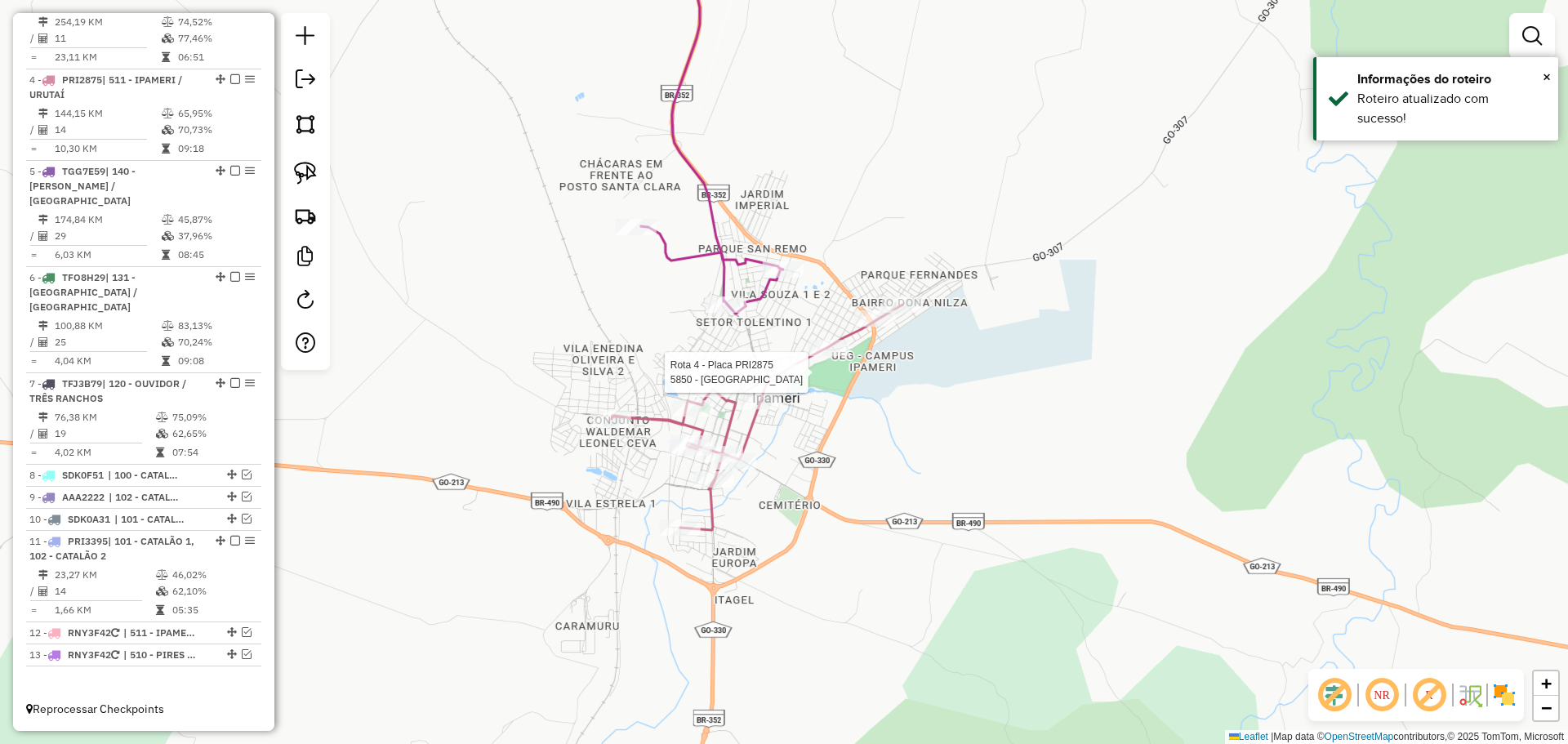
select select "*********"
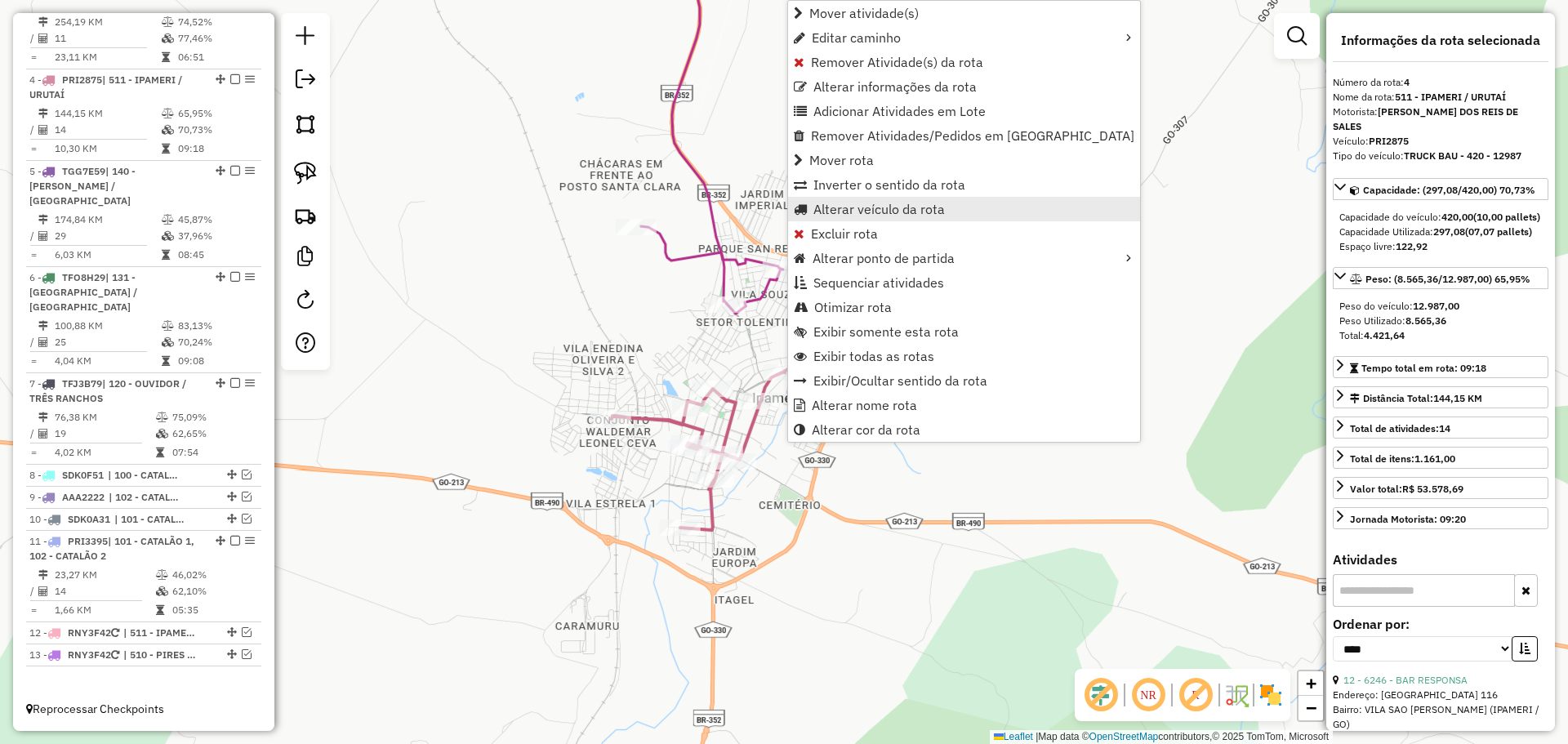
click at [867, 207] on span "Alterar veículo da rota" at bounding box center [878, 209] width 131 height 13
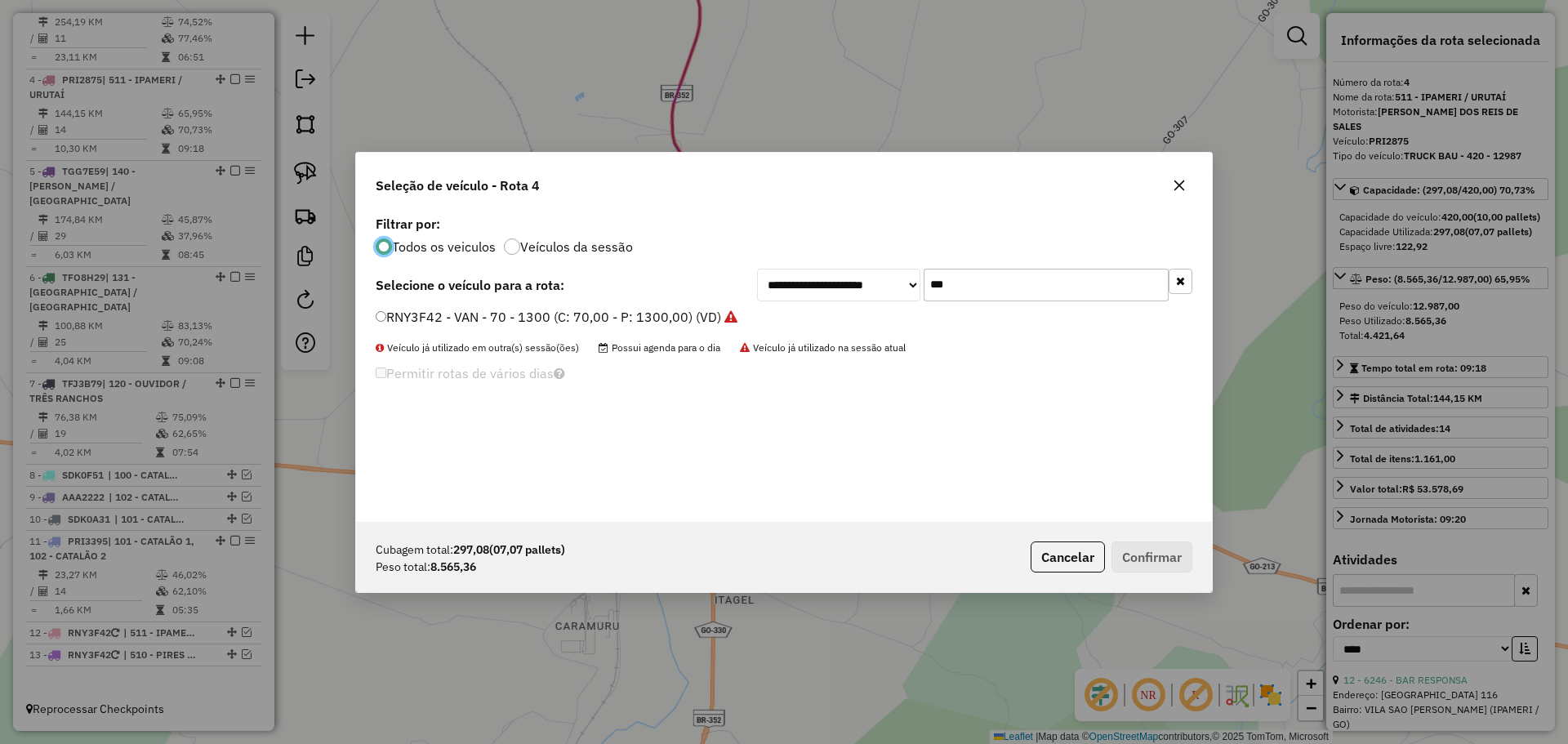
scroll to position [9, 5]
click at [1000, 279] on input "***" at bounding box center [1046, 285] width 245 height 32
type input "****"
click at [451, 312] on label "QTQ3924 - TRUCK BAU - 420 - 12750 (C: 420,00 - P: 12750,00) (VD)" at bounding box center [596, 316] width 441 height 20
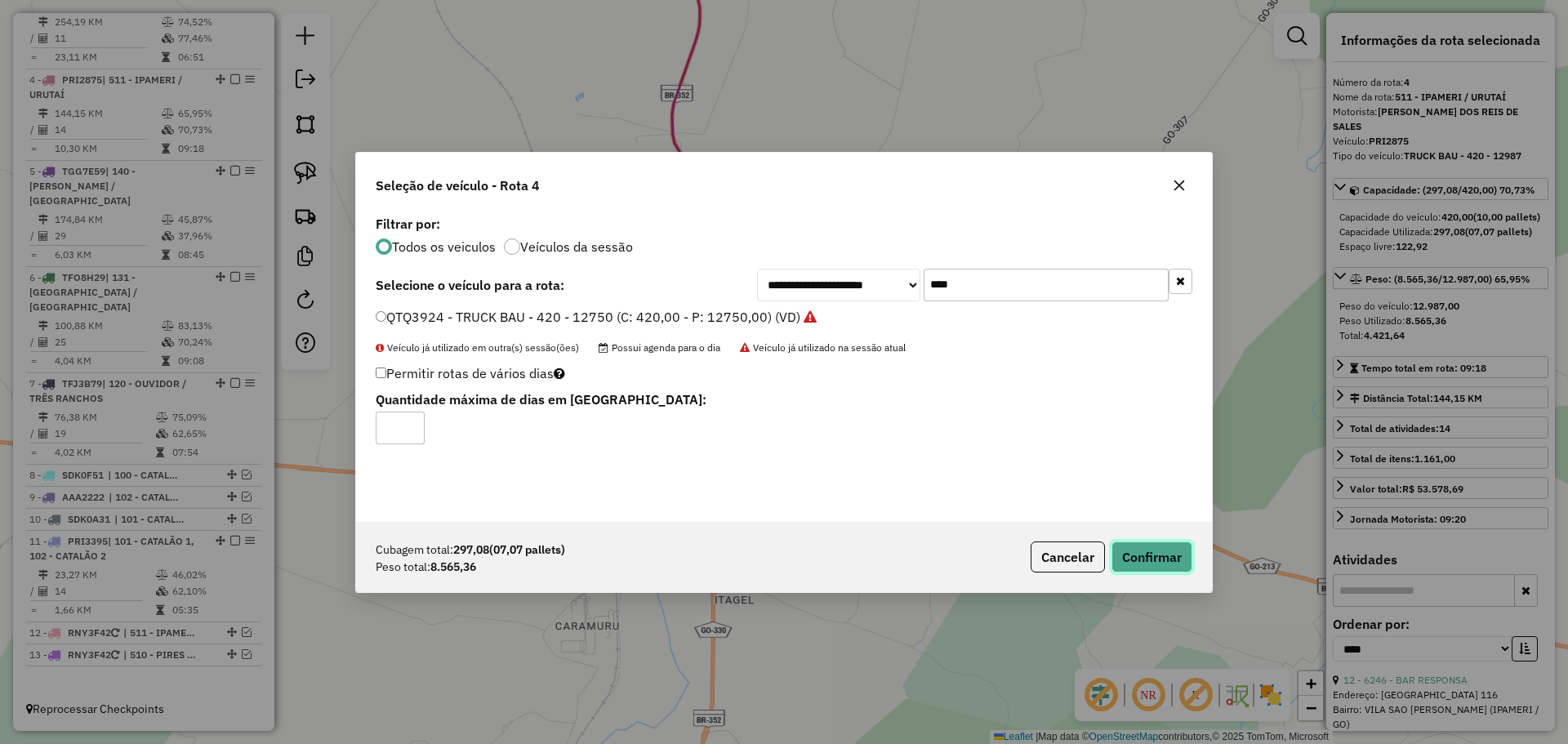
click at [1166, 567] on button "Confirmar" at bounding box center [1151, 557] width 81 height 31
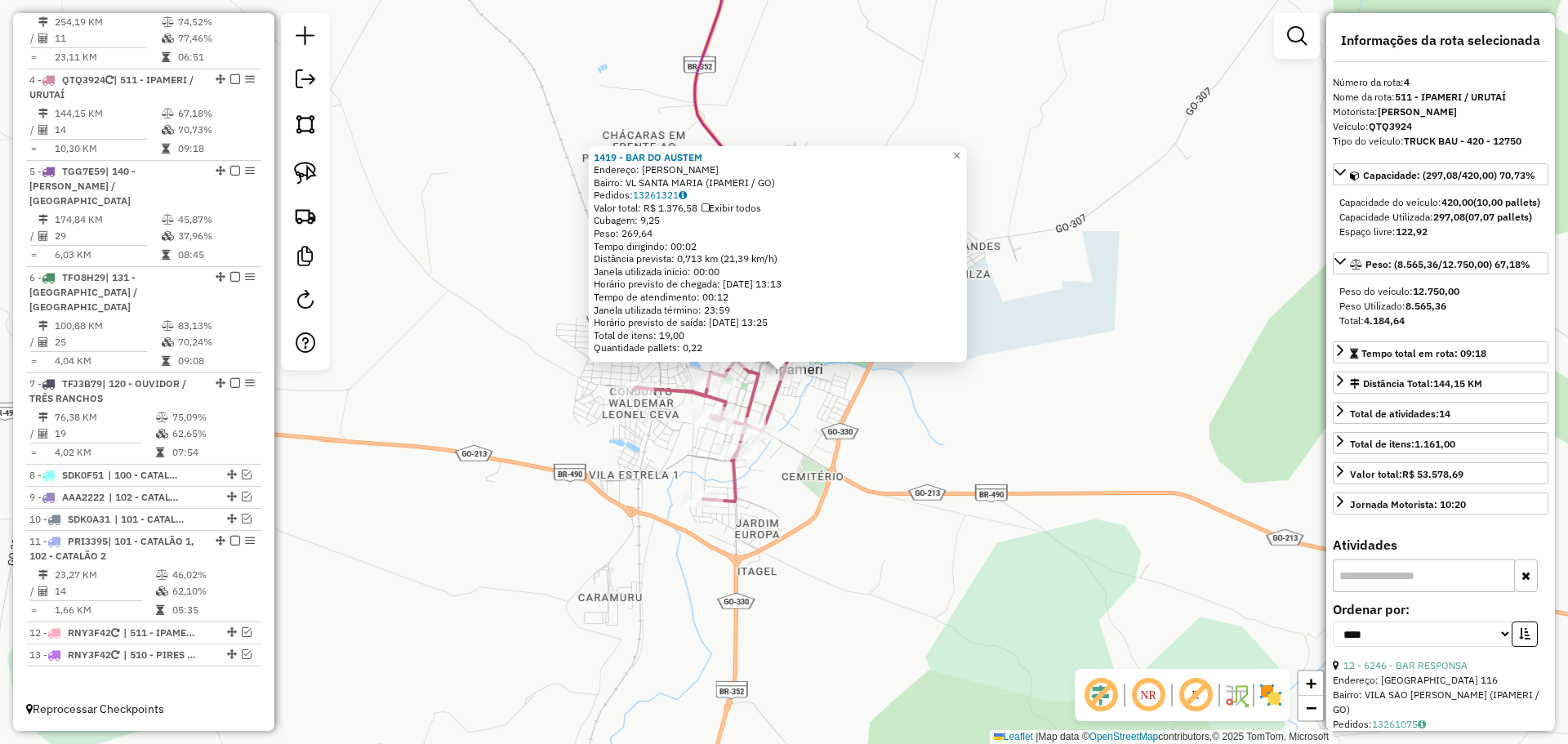
click at [807, 505] on div "1419 - BAR DO AUSTEM Endereço: TEODORO SAMPAIO SN Bairro: VL SANTA MARIA (IPAME…" at bounding box center [784, 372] width 1568 height 744
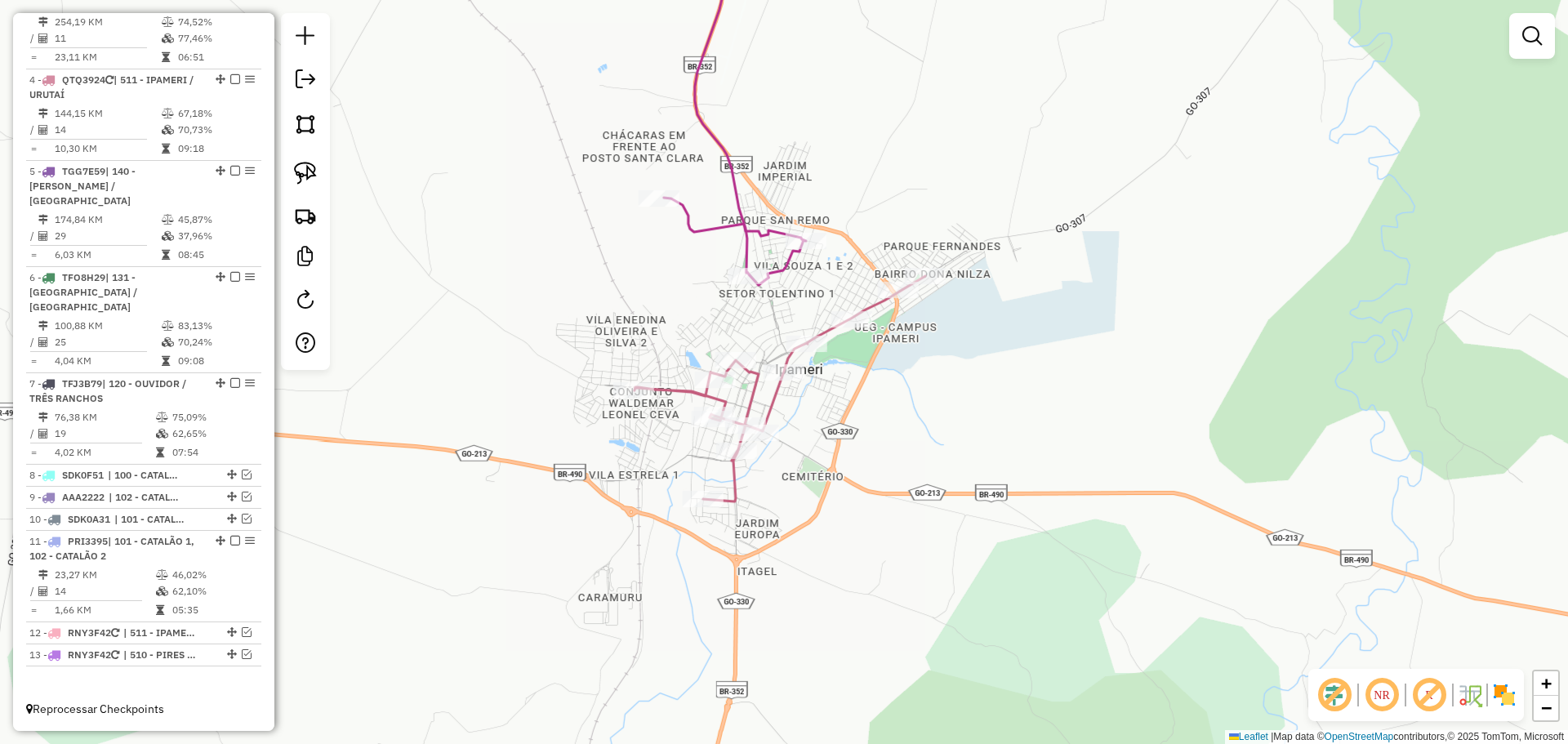
select select "*********"
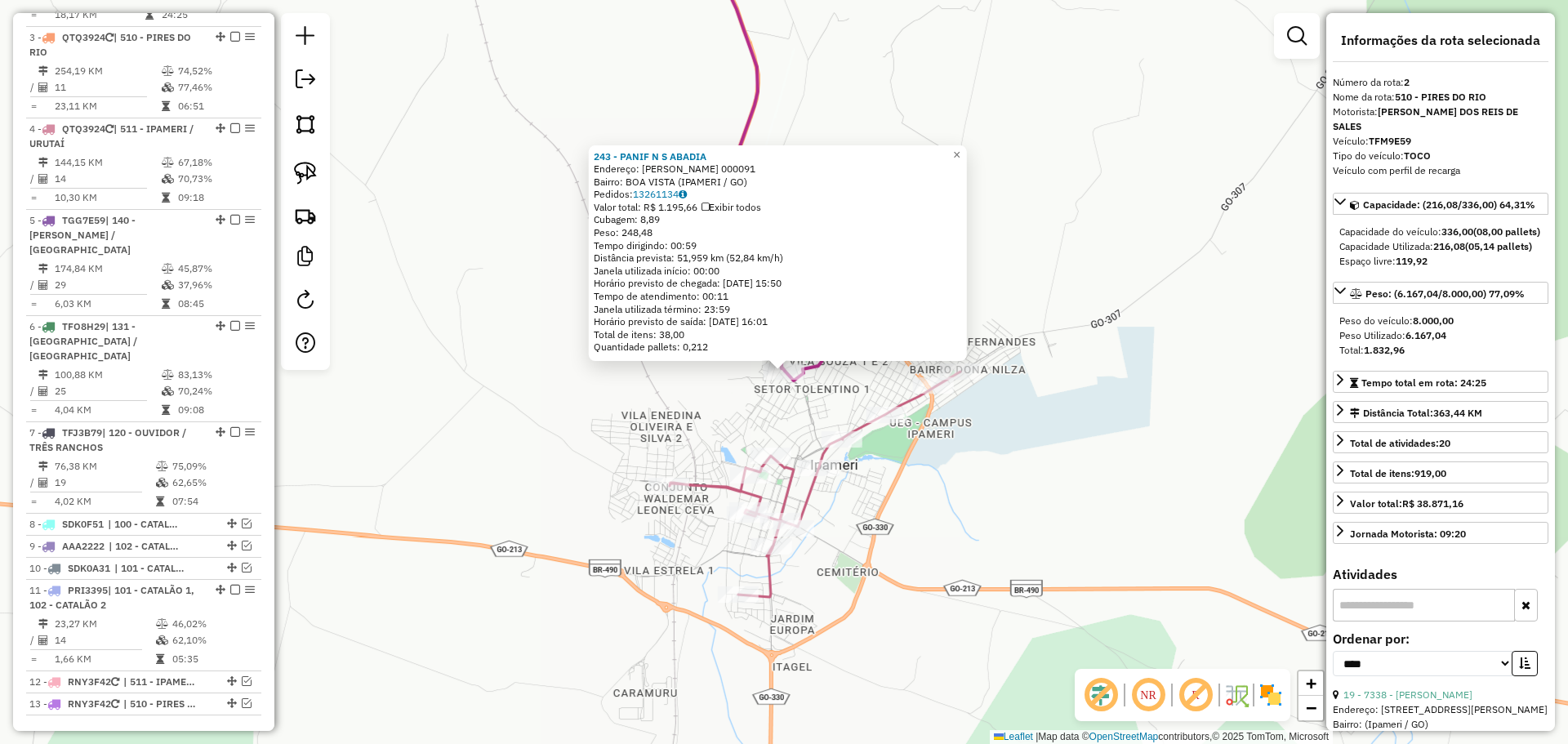
scroll to position [738, 0]
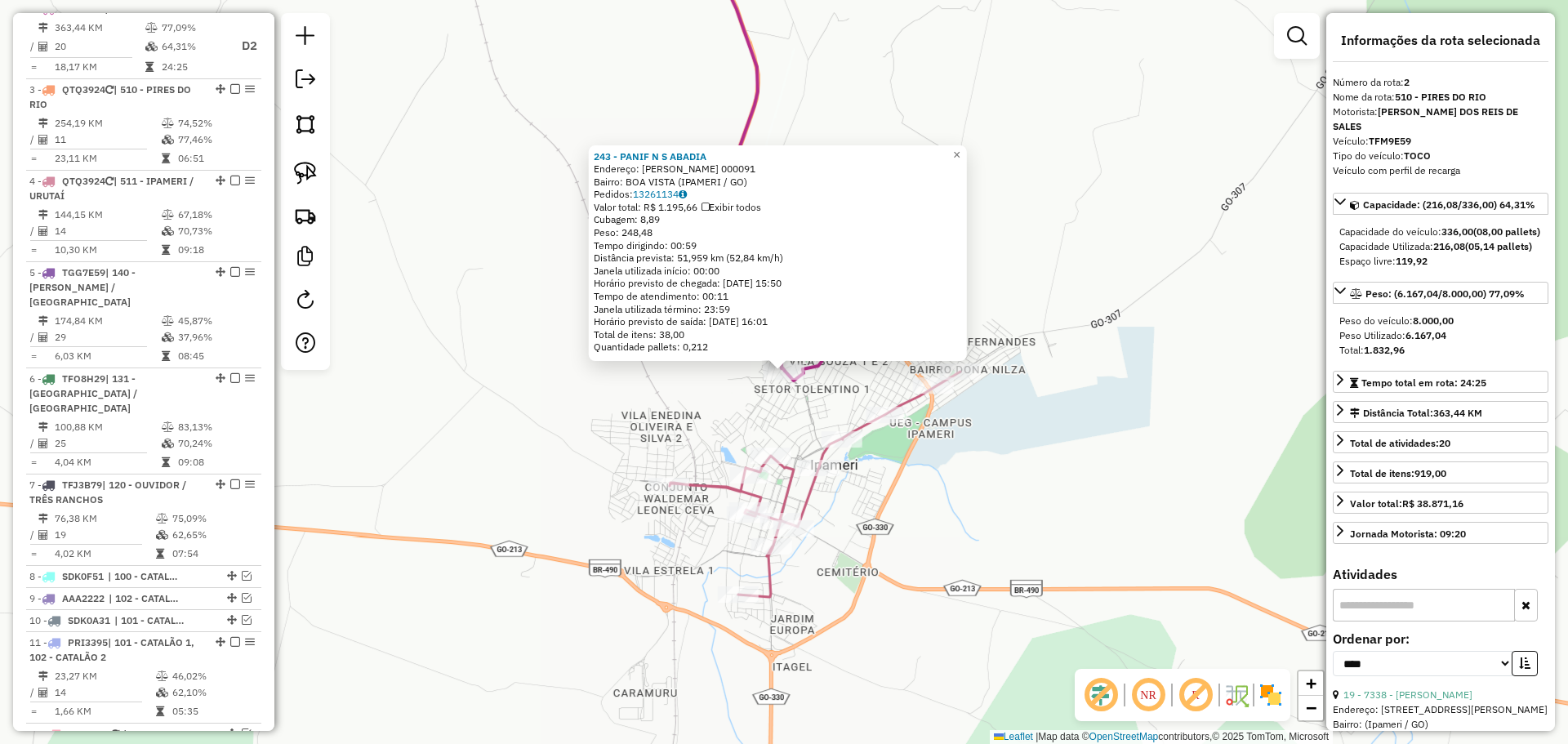
click at [675, 415] on div "243 - PANIF N S ABADIA Endereço: MARECHAL COSTA SILVA 000091 Bairro: BOA VISTA …" at bounding box center [784, 372] width 1568 height 744
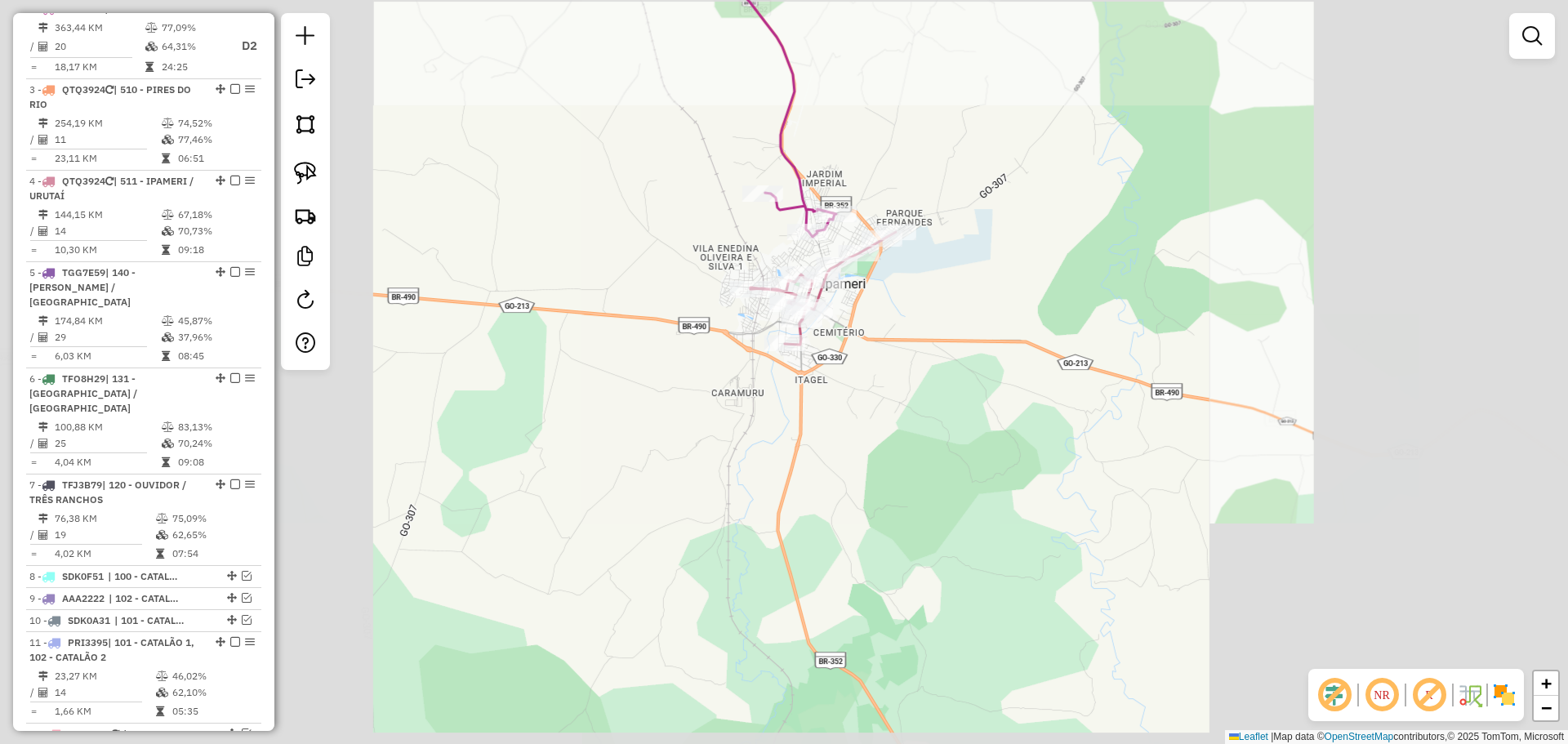
drag, startPoint x: 844, startPoint y: 55, endPoint x: 844, endPoint y: 288, distance: 233.0
click at [844, 288] on div "Janela de atendimento Grade de atendimento Capacidade Transportadoras Veículos …" at bounding box center [784, 372] width 1568 height 744
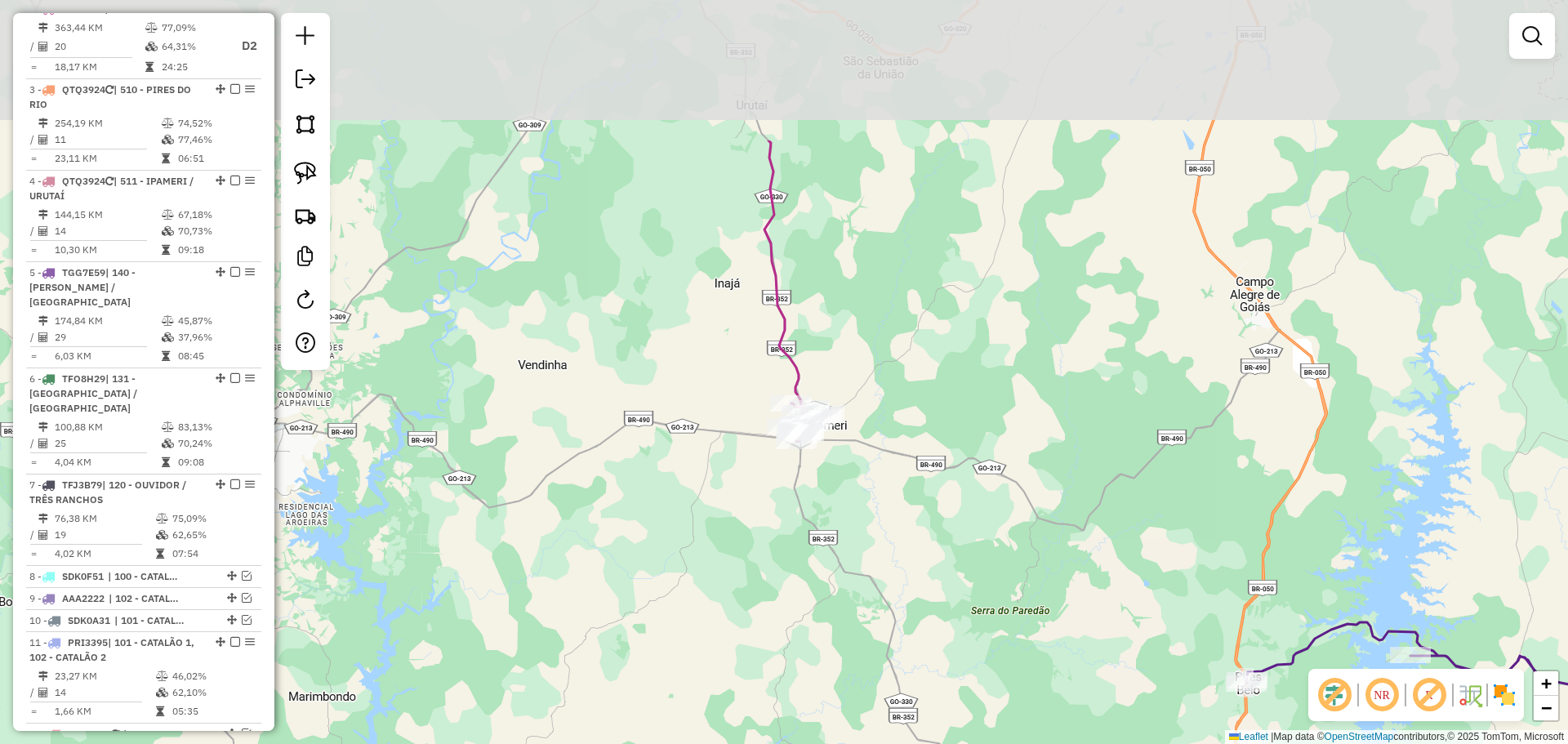
drag, startPoint x: 832, startPoint y: 44, endPoint x: 769, endPoint y: 159, distance: 131.1
click at [836, 282] on div "Janela de atendimento Grade de atendimento Capacidade Transportadoras Veículos …" at bounding box center [784, 372] width 1568 height 744
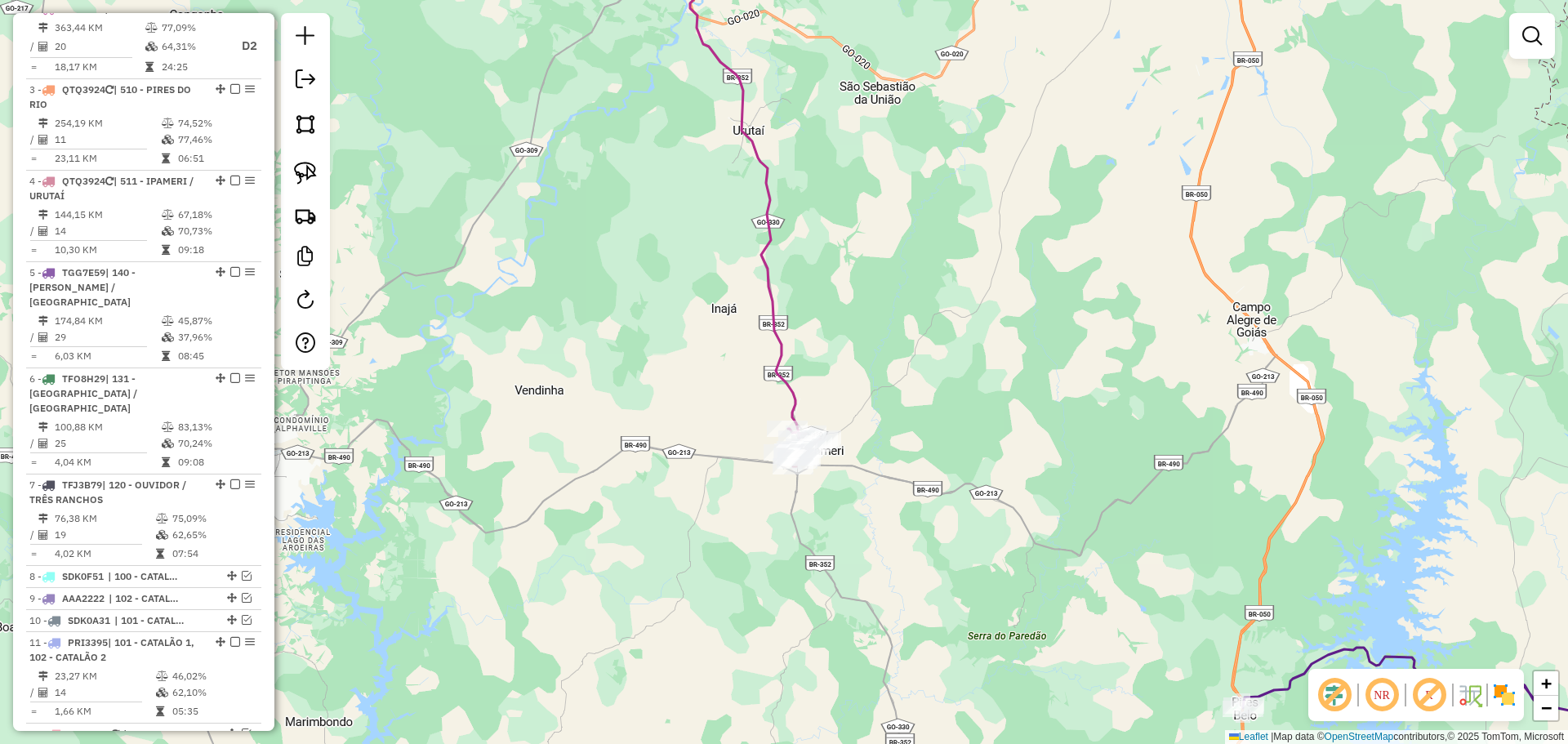
drag, startPoint x: 768, startPoint y: 157, endPoint x: 803, endPoint y: 413, distance: 258.4
click at [804, 414] on icon at bounding box center [730, 182] width 152 height 514
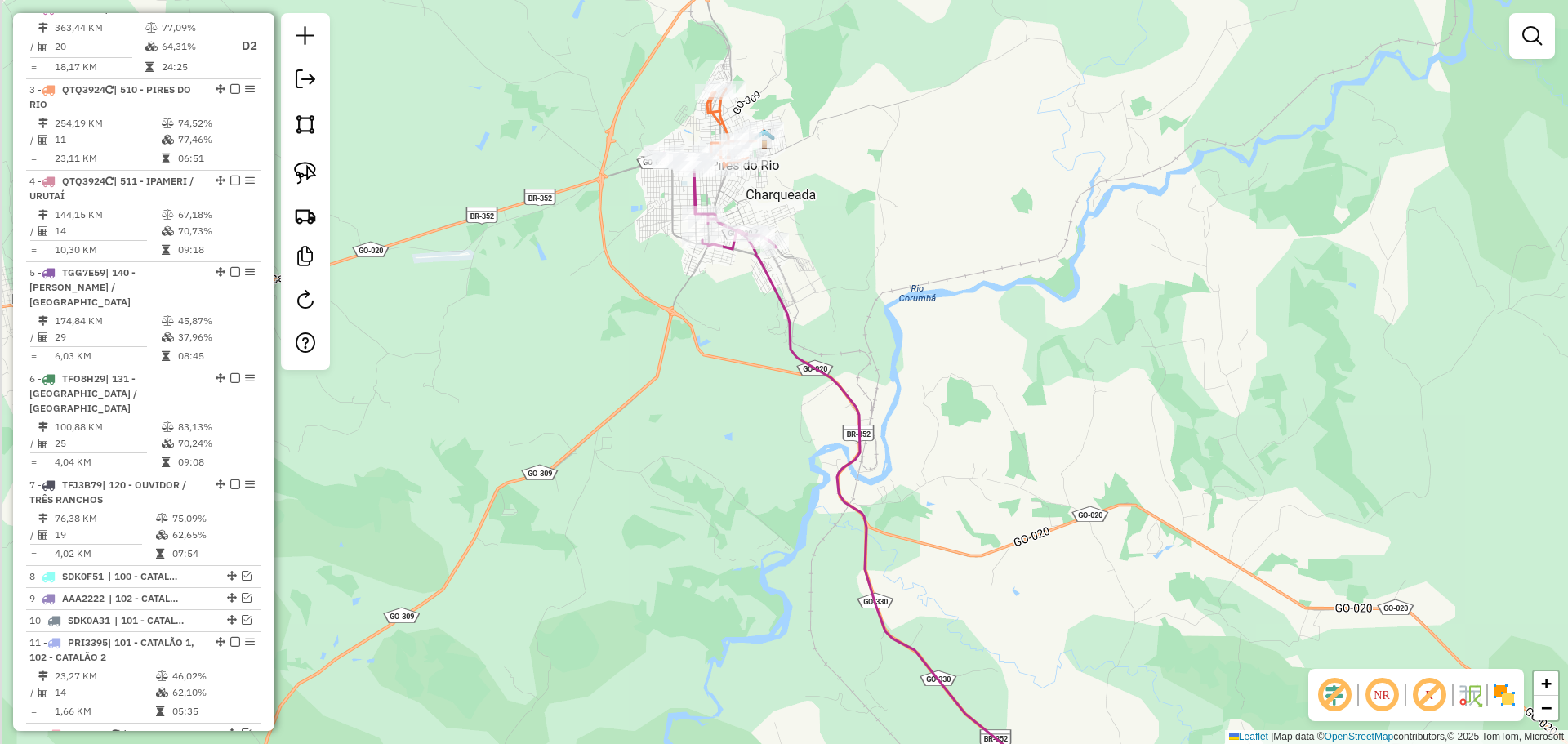
drag, startPoint x: 760, startPoint y: 158, endPoint x: 771, endPoint y: 197, distance: 40.5
click at [771, 197] on div "Janela de atendimento Grade de atendimento Capacidade Transportadoras Veículos …" at bounding box center [784, 372] width 1568 height 744
select select "*********"
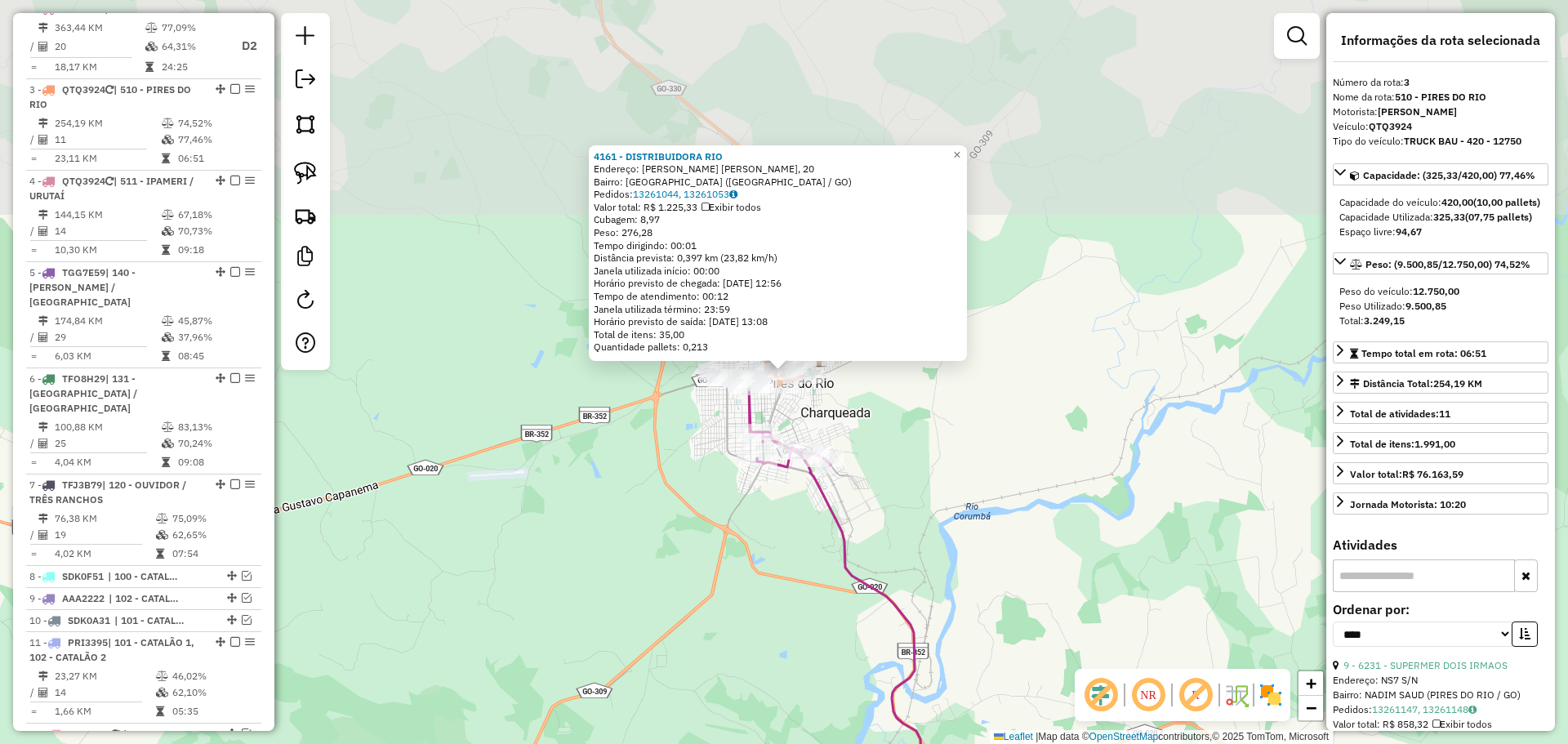
scroll to position [834, 0]
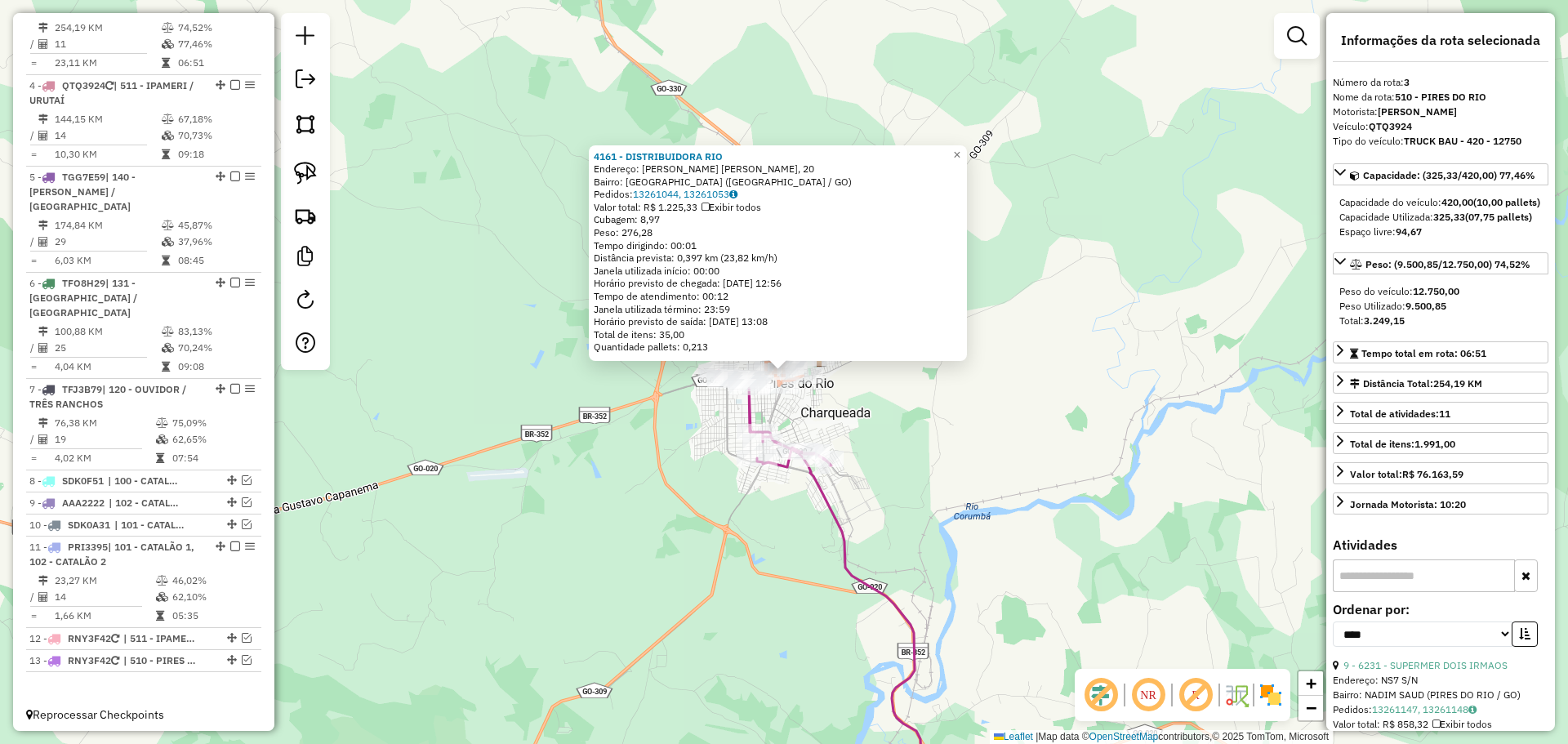
click at [912, 486] on div "4161 - DISTRIBUIDORA RIO Endereço: R R. MIGUEL ABRaO, 20 Bairro: BAIRRO SAO MIG…" at bounding box center [784, 372] width 1568 height 744
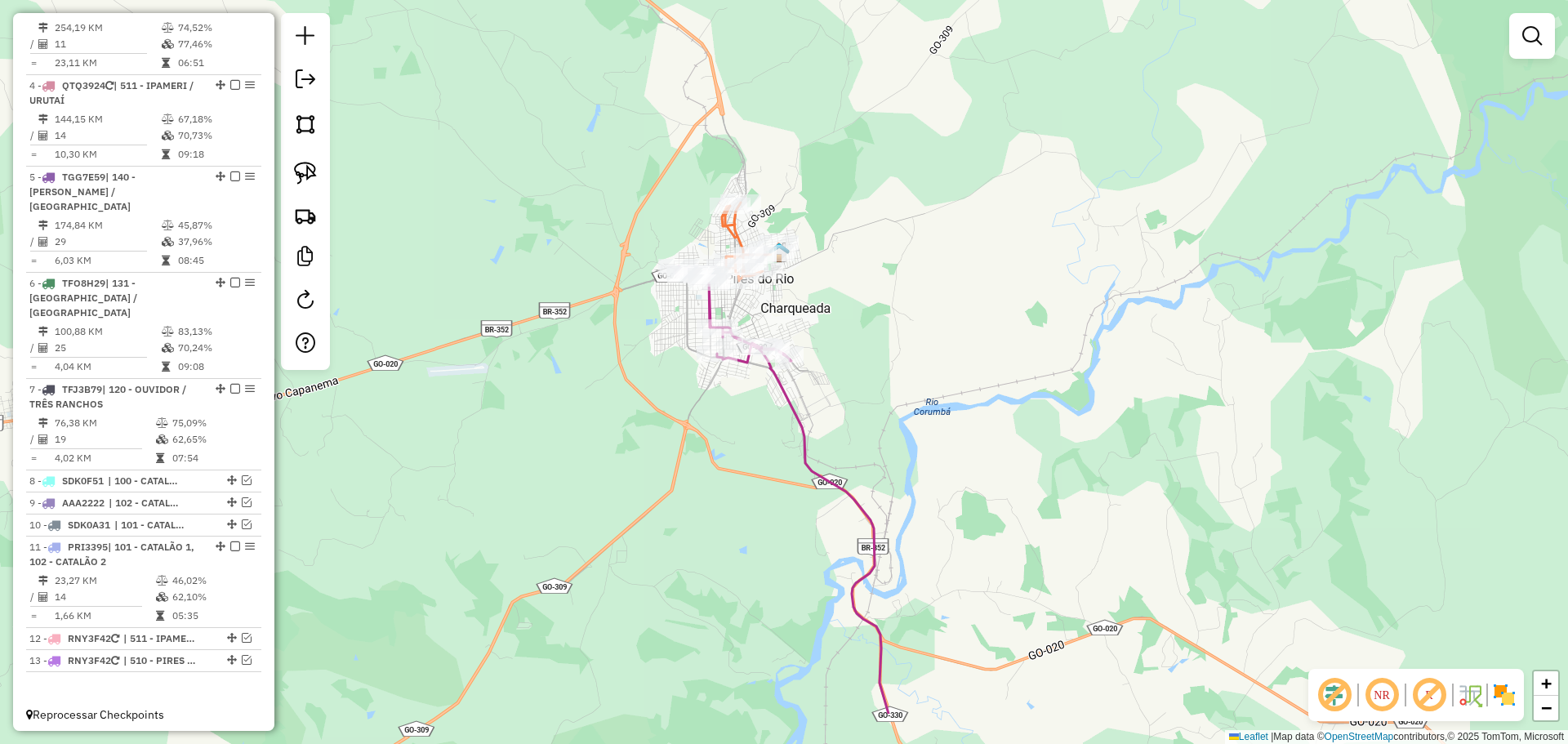
drag, startPoint x: 874, startPoint y: 417, endPoint x: 761, endPoint y: 190, distance: 253.6
click at [763, 177] on div "Janela de atendimento Grade de atendimento Capacidade Transportadoras Veículos …" at bounding box center [784, 372] width 1568 height 744
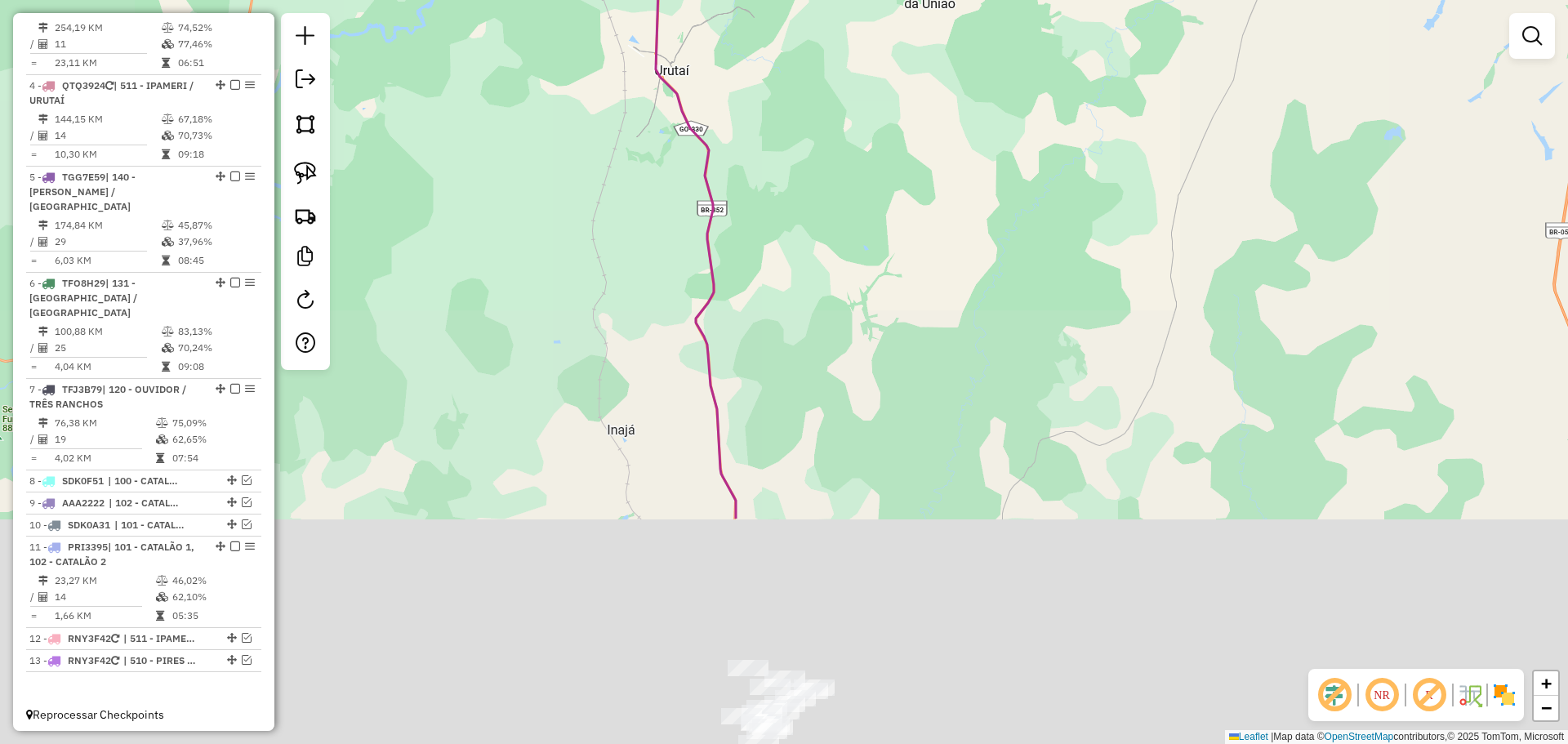
drag, startPoint x: 873, startPoint y: 439, endPoint x: 746, endPoint y: 118, distance: 345.2
click at [746, 119] on div "Janela de atendimento Grade de atendimento Capacidade Transportadoras Veículos …" at bounding box center [784, 372] width 1568 height 744
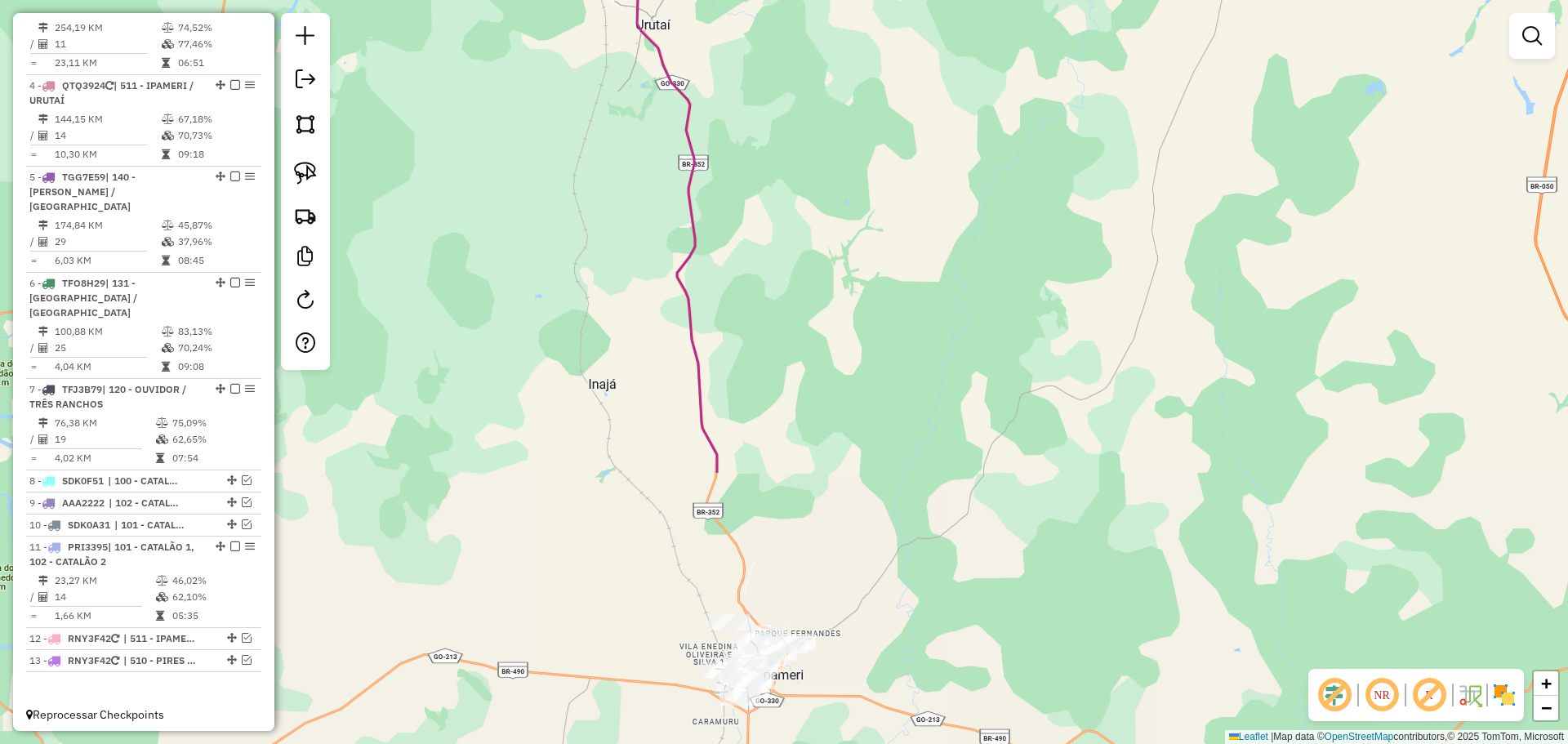
drag, startPoint x: 880, startPoint y: 459, endPoint x: 791, endPoint y: 191, distance: 282.4
click at [795, 206] on div "Janela de atendimento Grade de atendimento Capacidade Transportadoras Veículos …" at bounding box center [784, 372] width 1568 height 744
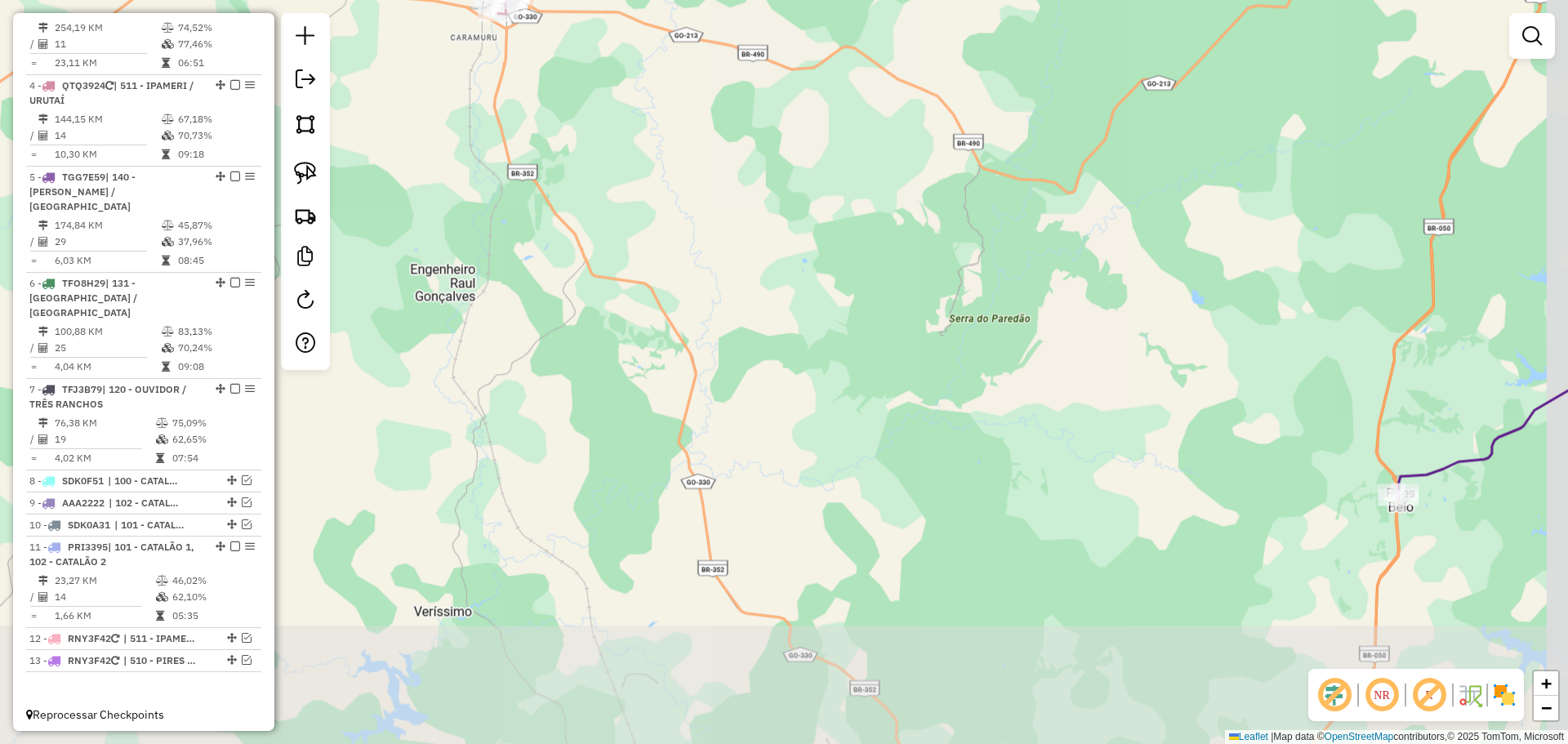
drag, startPoint x: 852, startPoint y: 433, endPoint x: 812, endPoint y: 279, distance: 159.1
click at [812, 279] on div "Janela de atendimento Grade de atendimento Capacidade Transportadoras Veículos …" at bounding box center [784, 372] width 1568 height 744
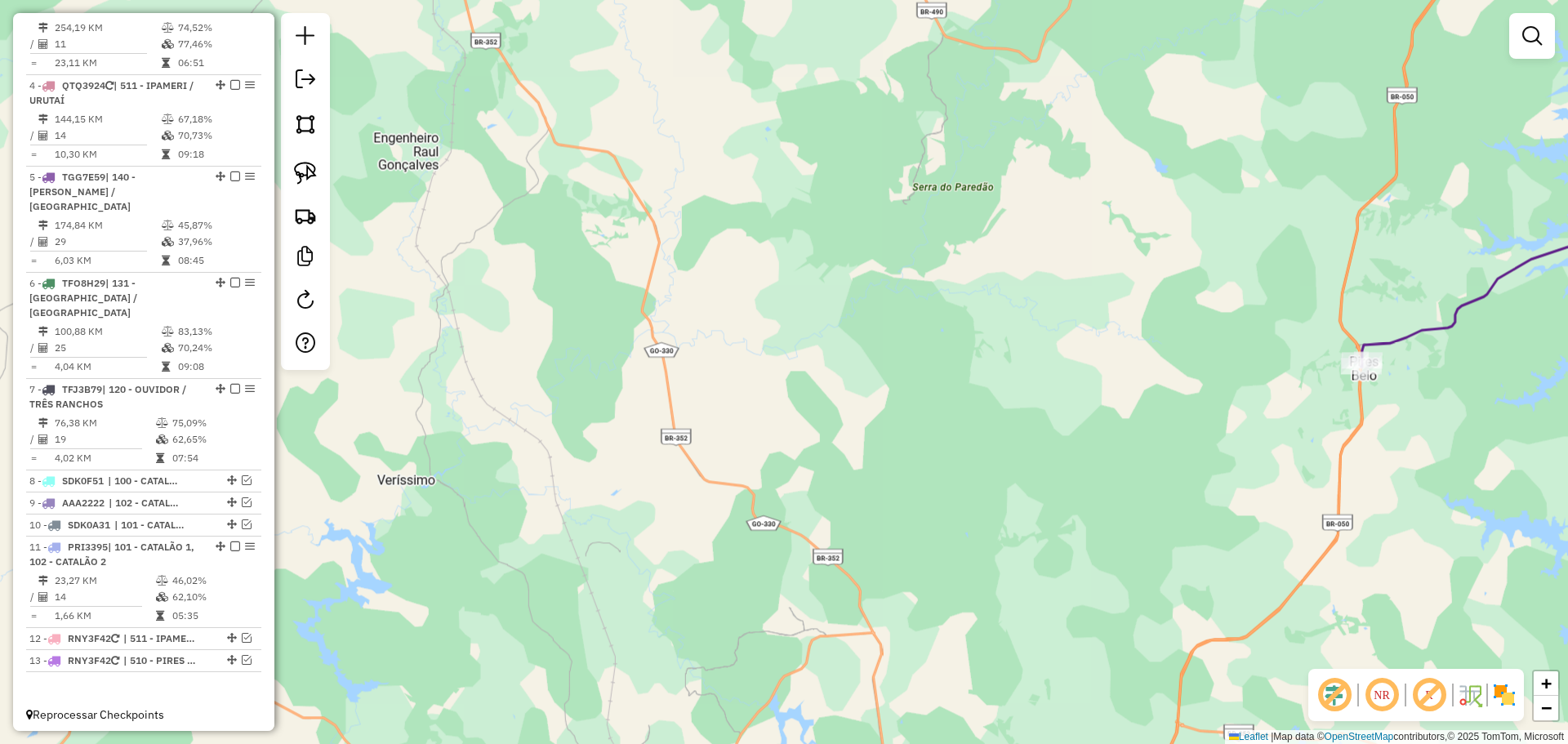
drag, startPoint x: 804, startPoint y: 274, endPoint x: 1030, endPoint y: 424, distance: 271.2
click at [1030, 424] on div "Janela de atendimento Grade de atendimento Capacidade Transportadoras Veículos …" at bounding box center [784, 372] width 1568 height 744
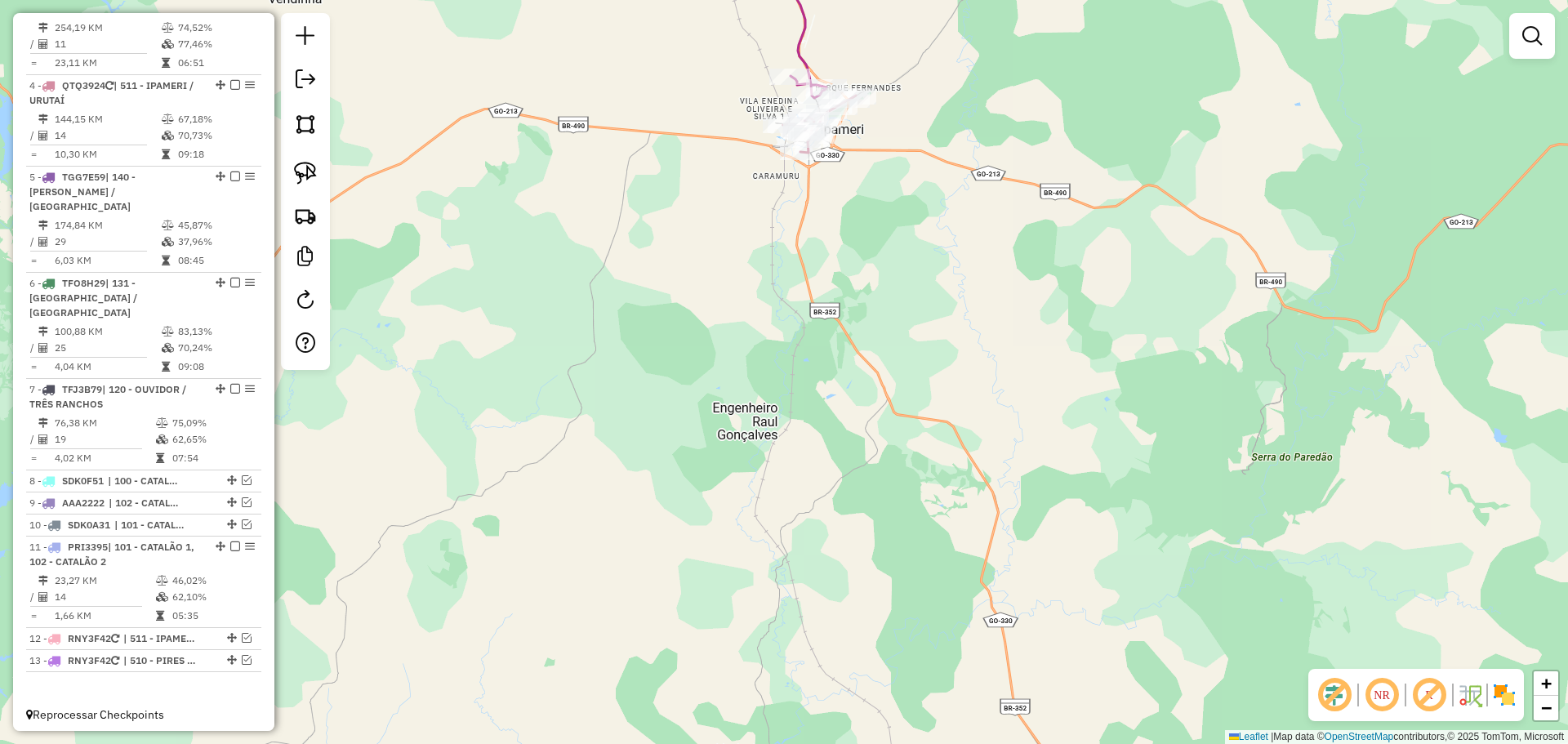
drag, startPoint x: 754, startPoint y: 254, endPoint x: 927, endPoint y: 477, distance: 282.2
click at [927, 477] on div "Janela de atendimento Grade de atendimento Capacidade Transportadoras Veículos …" at bounding box center [784, 372] width 1568 height 744
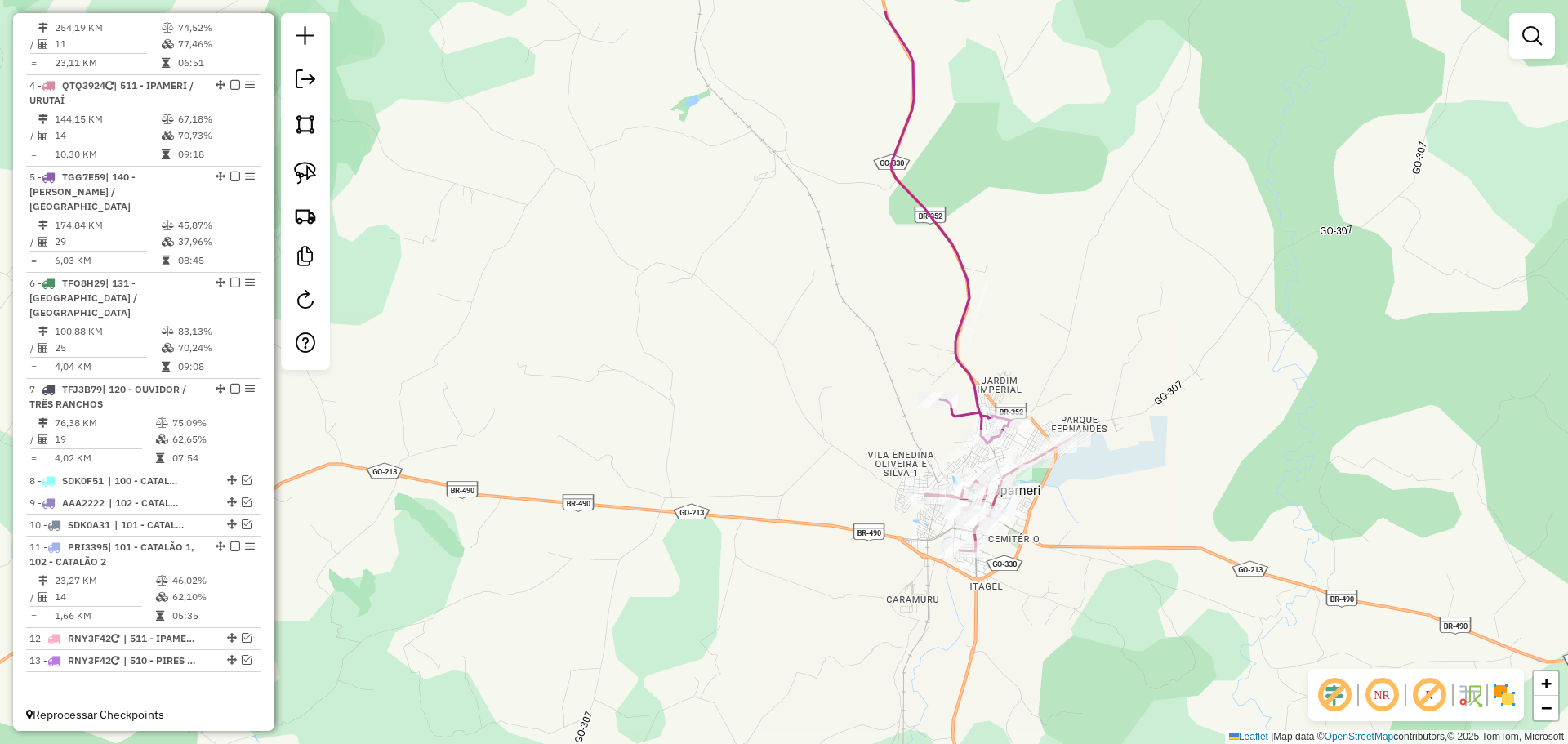
drag, startPoint x: 859, startPoint y: 260, endPoint x: 839, endPoint y: 294, distance: 39.4
click at [862, 347] on div "Janela de atendimento Grade de atendimento Capacidade Transportadoras Veículos …" at bounding box center [784, 372] width 1568 height 744
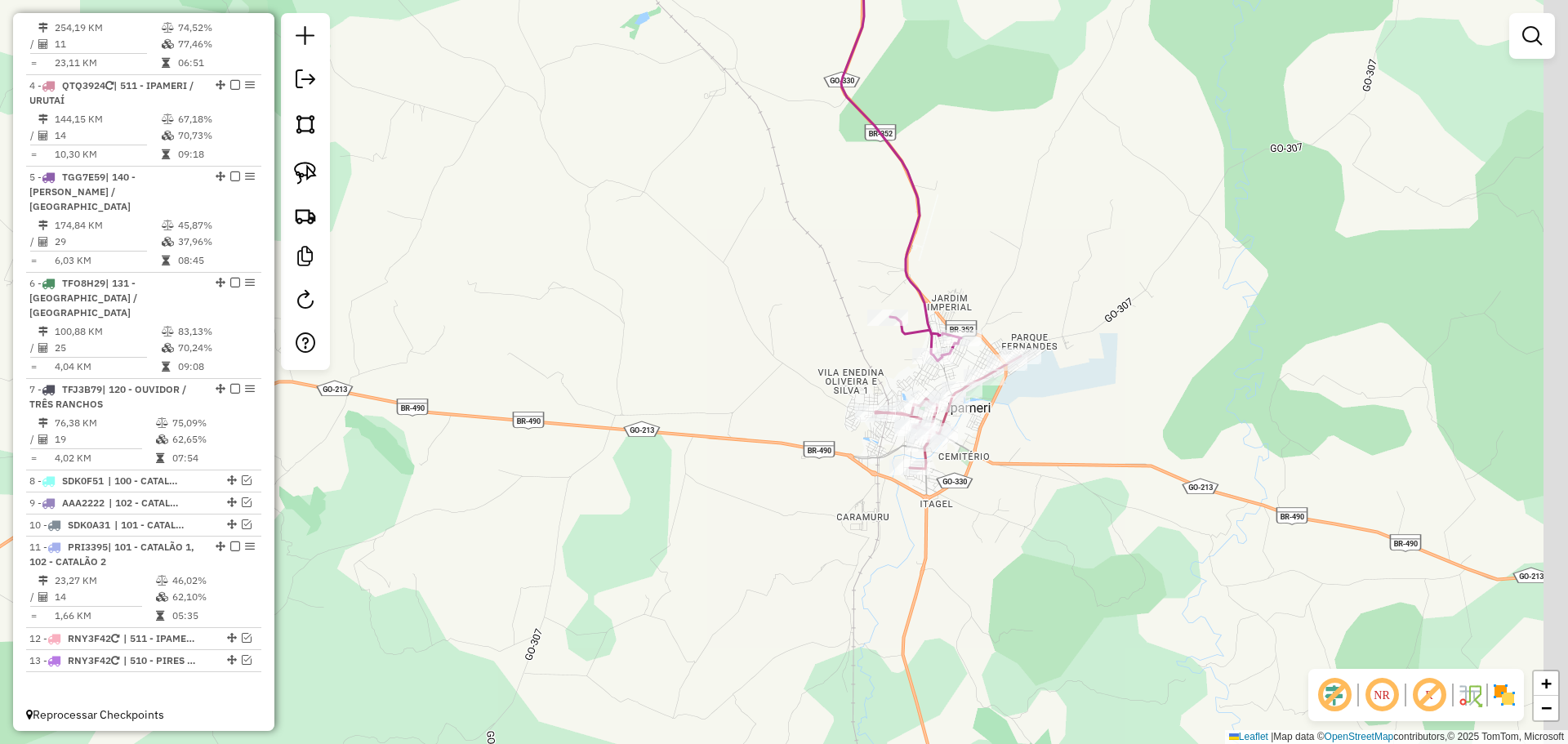
drag, startPoint x: 1080, startPoint y: 514, endPoint x: 1031, endPoint y: 428, distance: 99.0
click at [1031, 428] on div "Janela de atendimento Grade de atendimento Capacidade Transportadoras Veículos …" at bounding box center [784, 372] width 1568 height 744
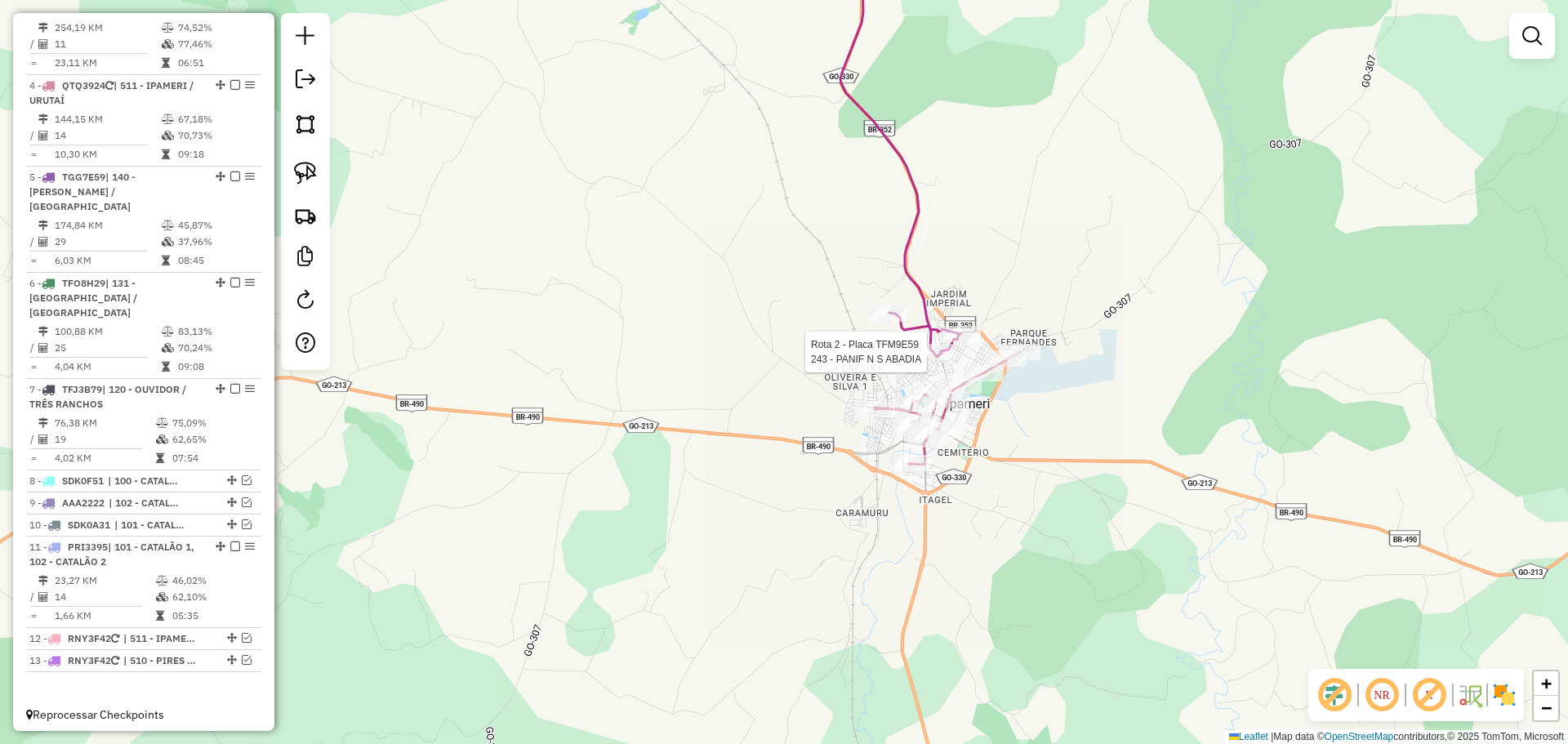
select select "*********"
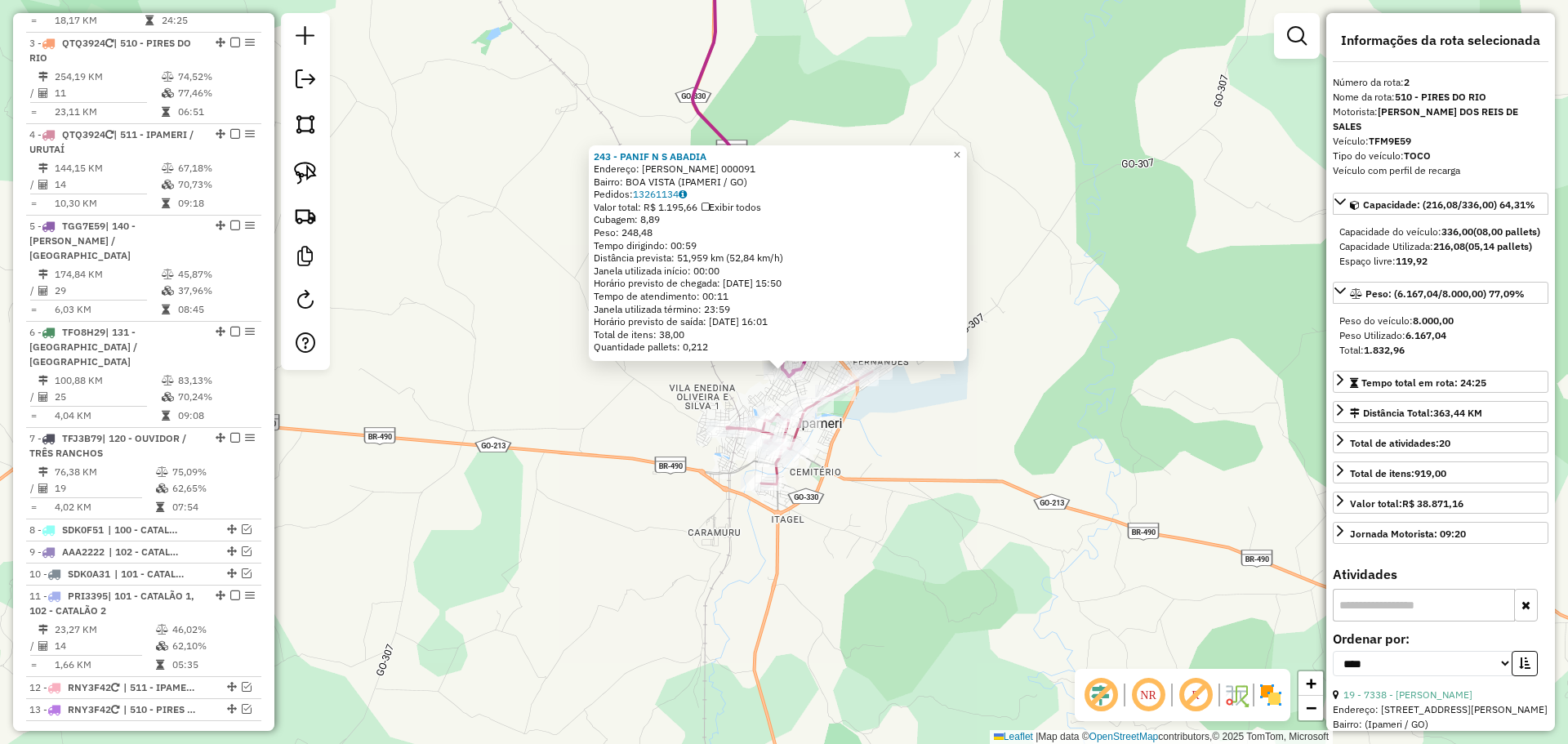
scroll to position [738, 0]
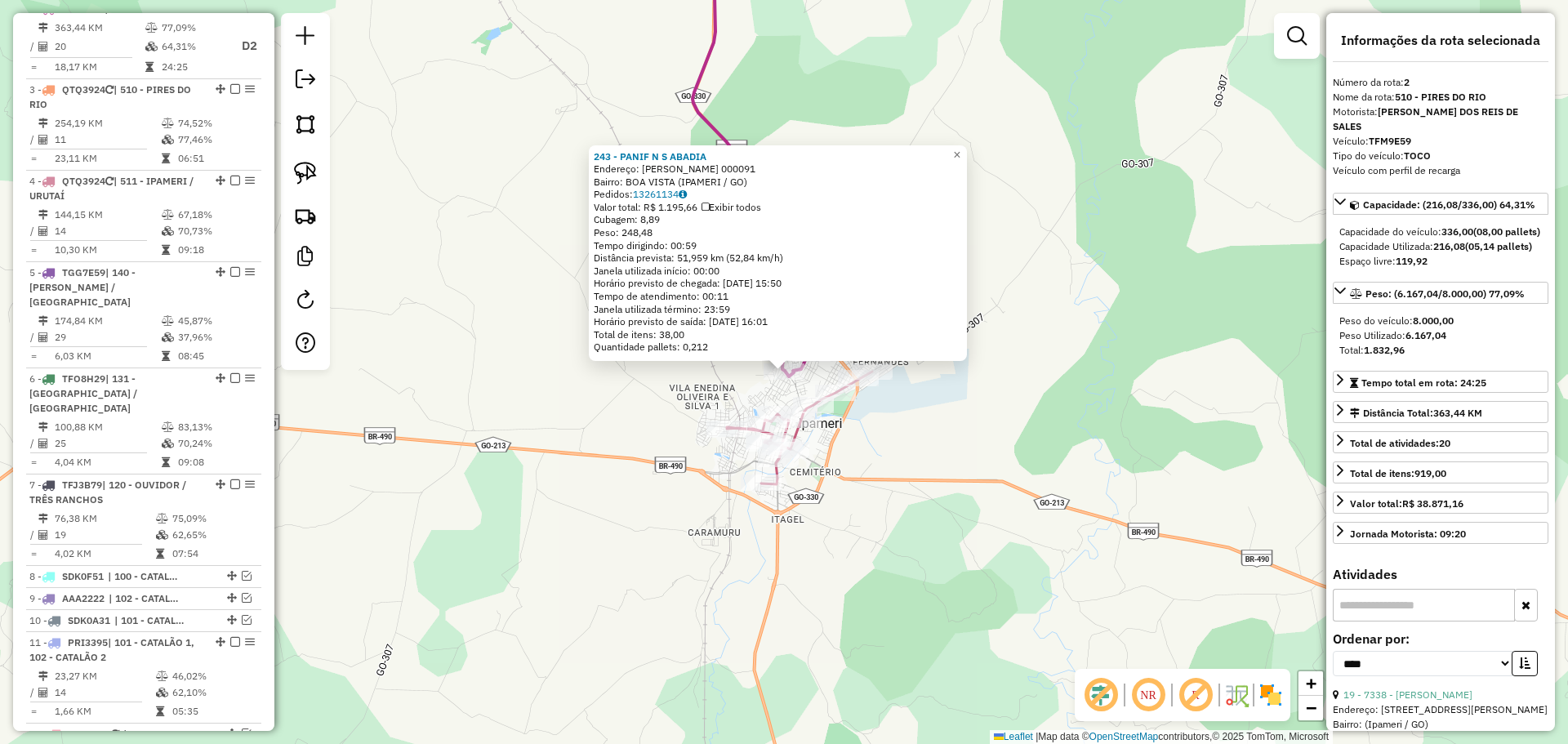
click at [877, 481] on div "243 - PANIF N S ABADIA Endereço: MARECHAL COSTA SILVA 000091 Bairro: BOA VISTA …" at bounding box center [784, 372] width 1568 height 744
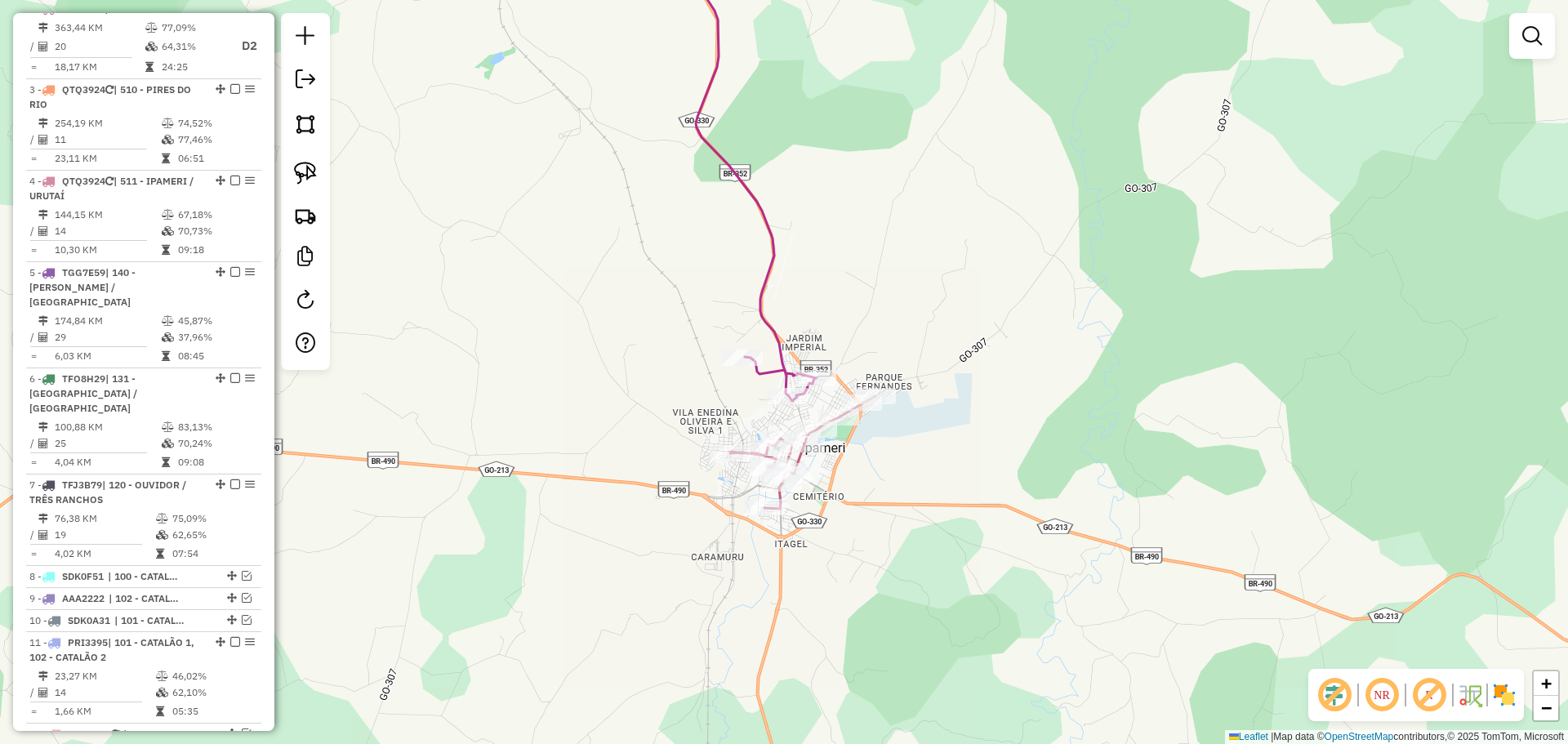
drag, startPoint x: 858, startPoint y: 734, endPoint x: 858, endPoint y: 750, distance: 16.0
click at [858, 743] on html "Aguarde... Pop-up bloqueado! Seu navegador bloqueou automáticamente a abertura …" at bounding box center [784, 372] width 1568 height 744
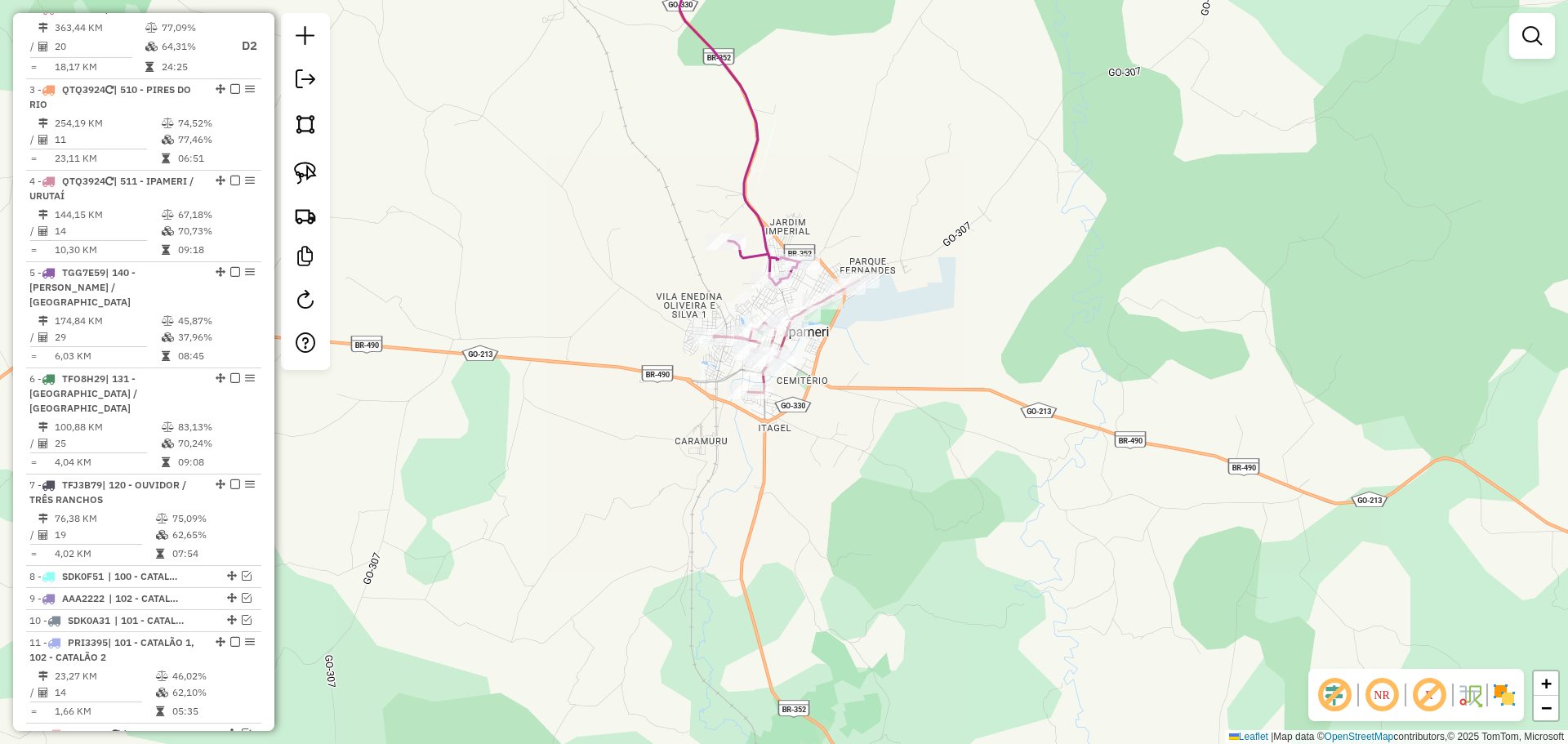
drag, startPoint x: 801, startPoint y: 563, endPoint x: 791, endPoint y: 521, distance: 43.2
click at [791, 521] on div "Janela de atendimento Grade de atendimento Capacidade Transportadoras Veículos …" at bounding box center [784, 372] width 1568 height 744
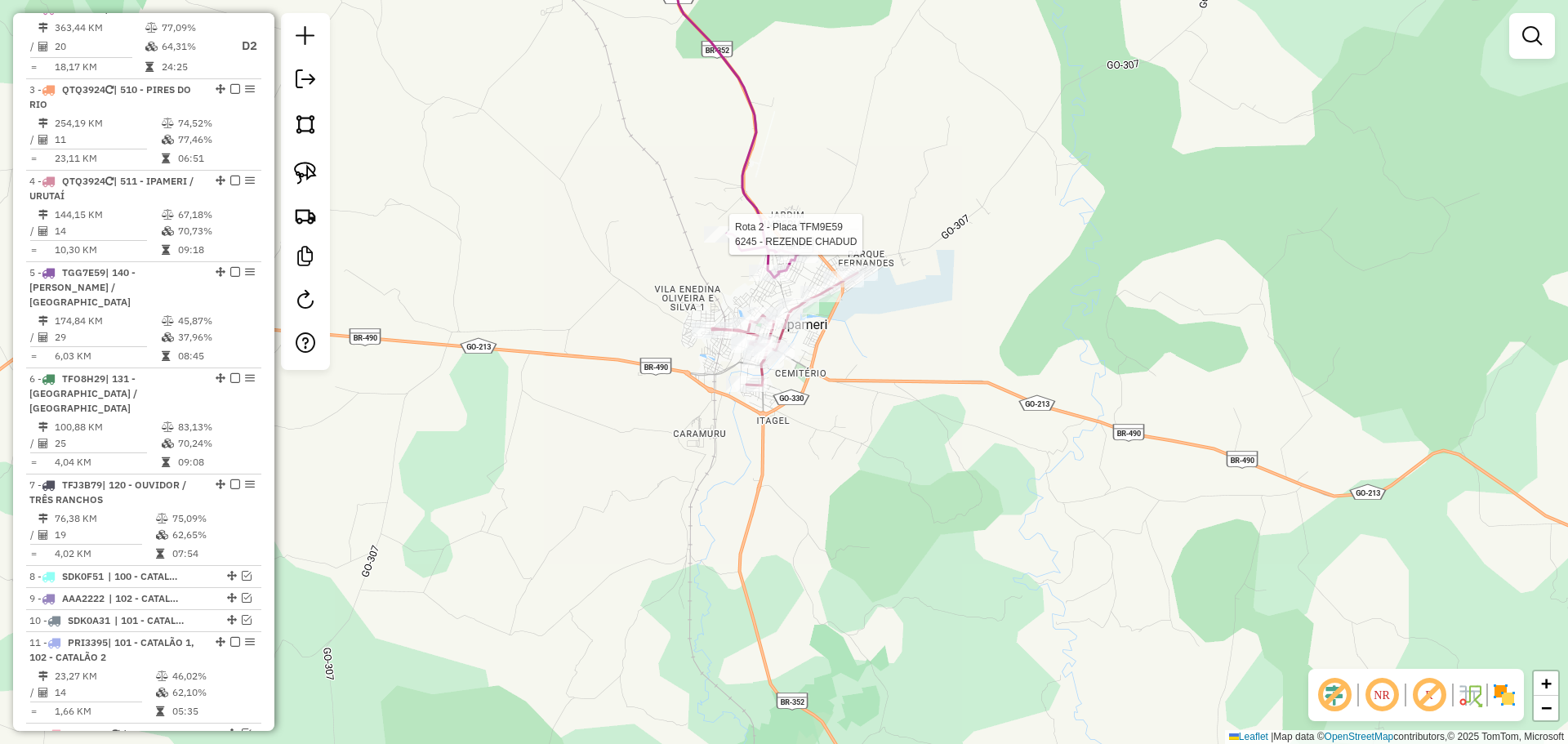
click at [724, 241] on div at bounding box center [724, 234] width 41 height 16
select select "*********"
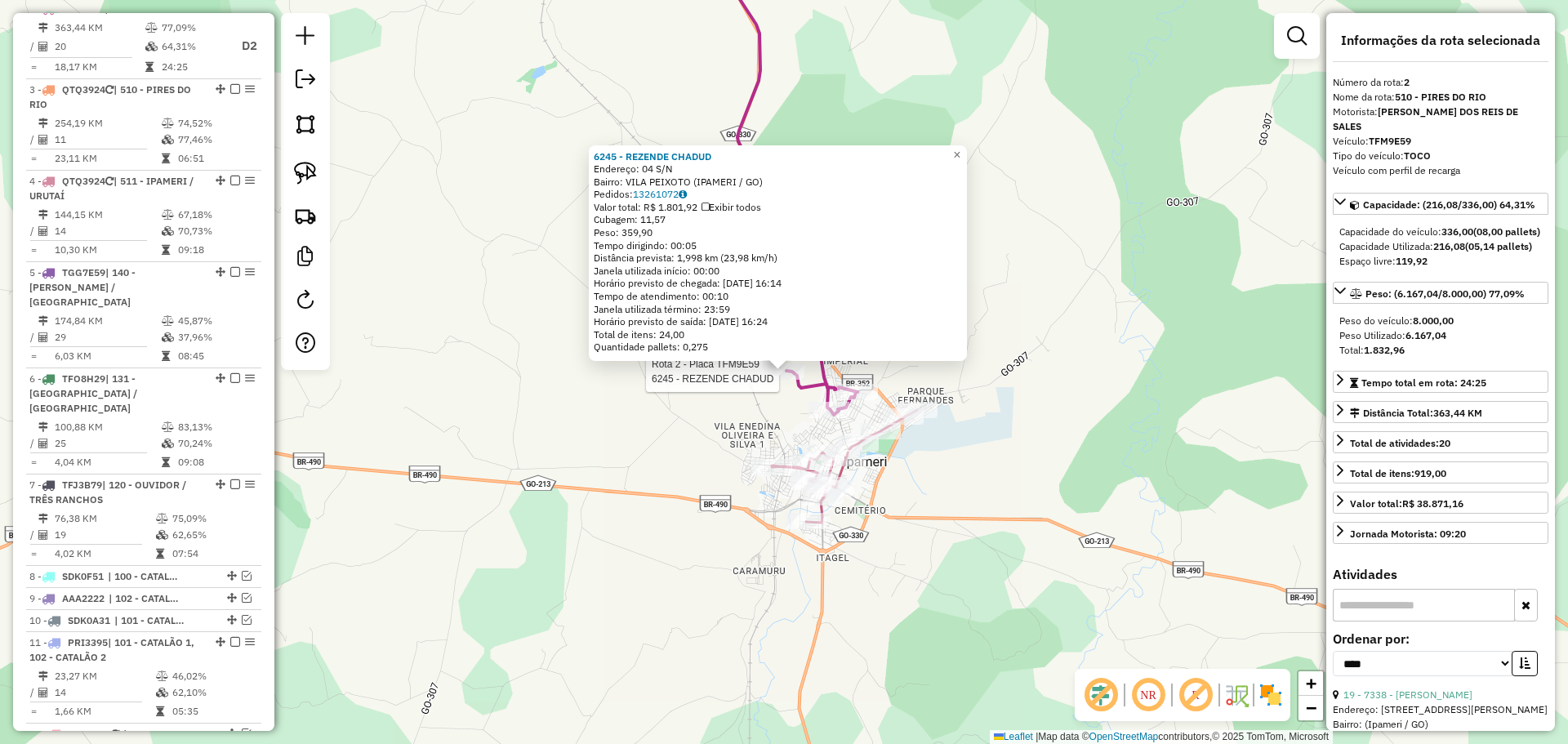
click at [938, 512] on div "Rota 2 - Placa TFM9E59 6245 - REZENDE CHADUD Rota 4 - Placa QTQ3924 1419 - BAR …" at bounding box center [784, 372] width 1568 height 744
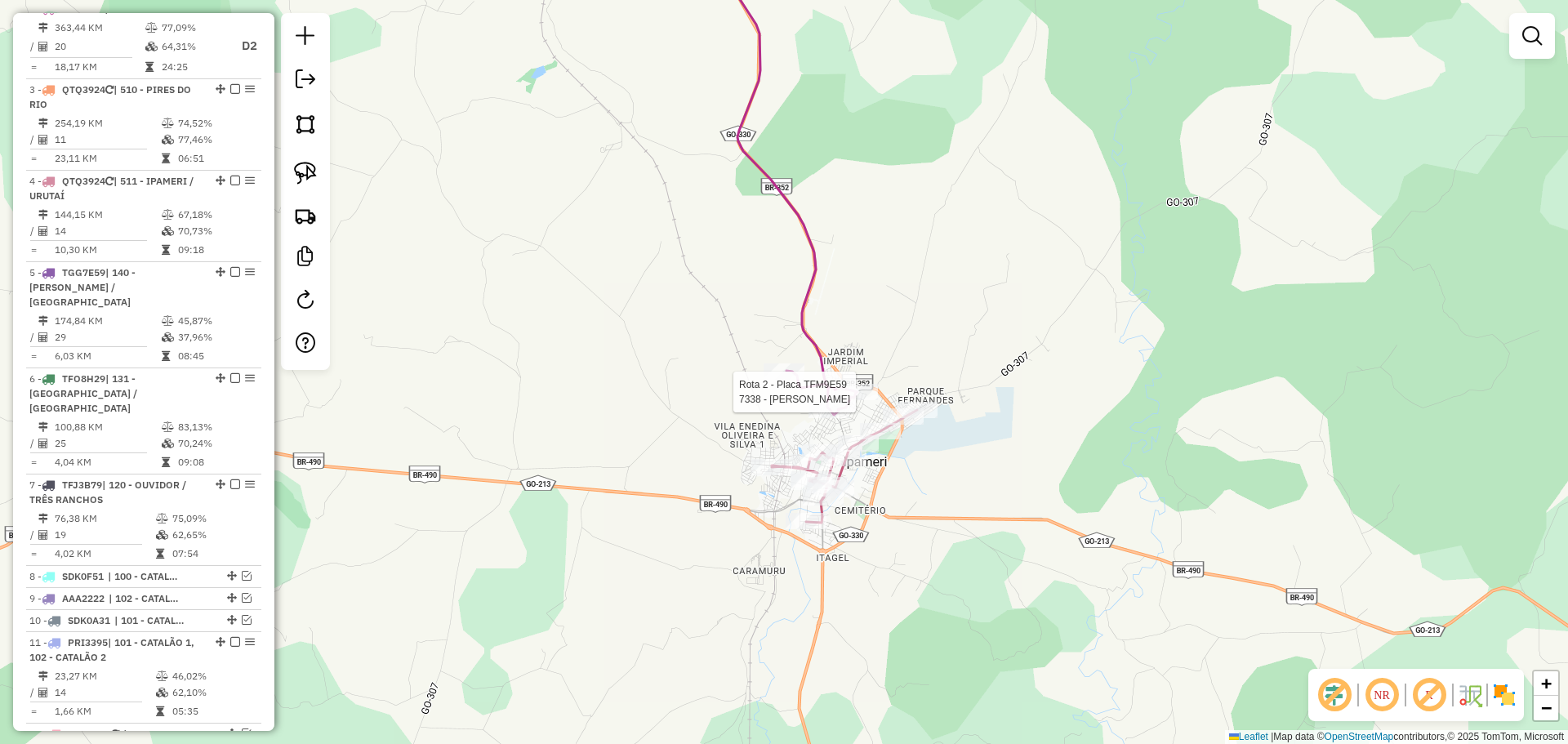
select select "*********"
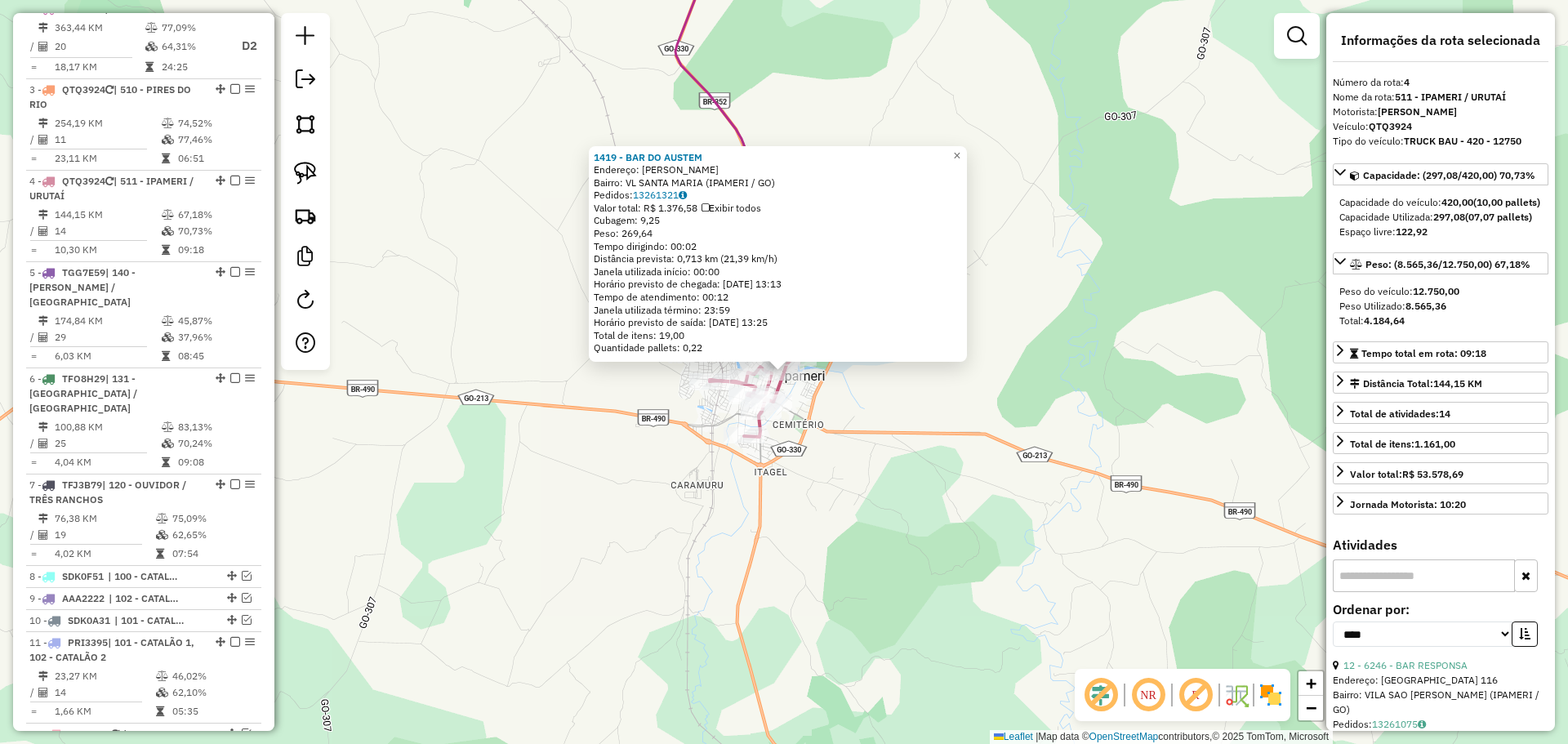
scroll to position [840, 0]
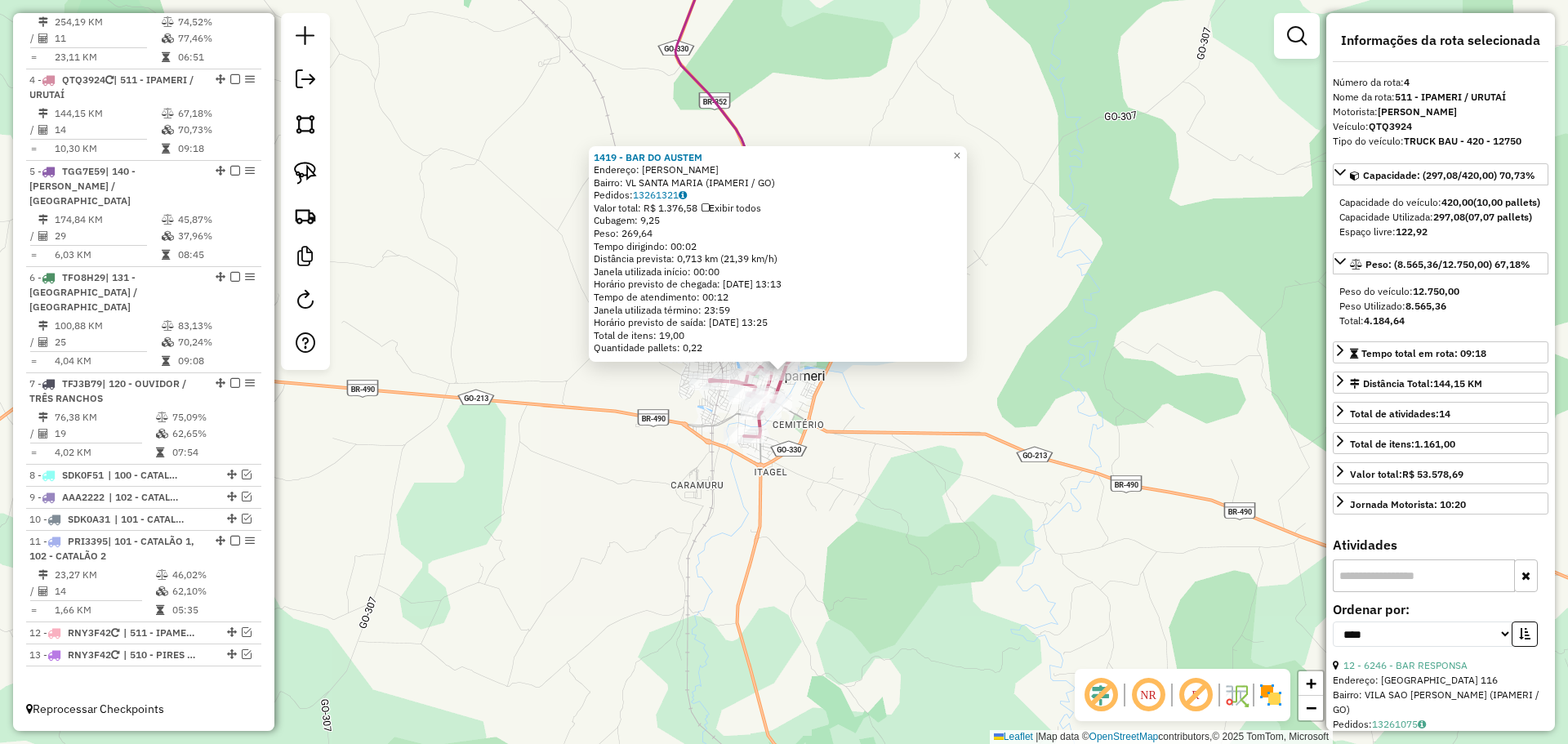
click at [772, 554] on div "1419 - BAR DO AUSTEM Endereço: TEODORO SAMPAIO SN Bairro: VL SANTA MARIA (IPAME…" at bounding box center [784, 372] width 1568 height 744
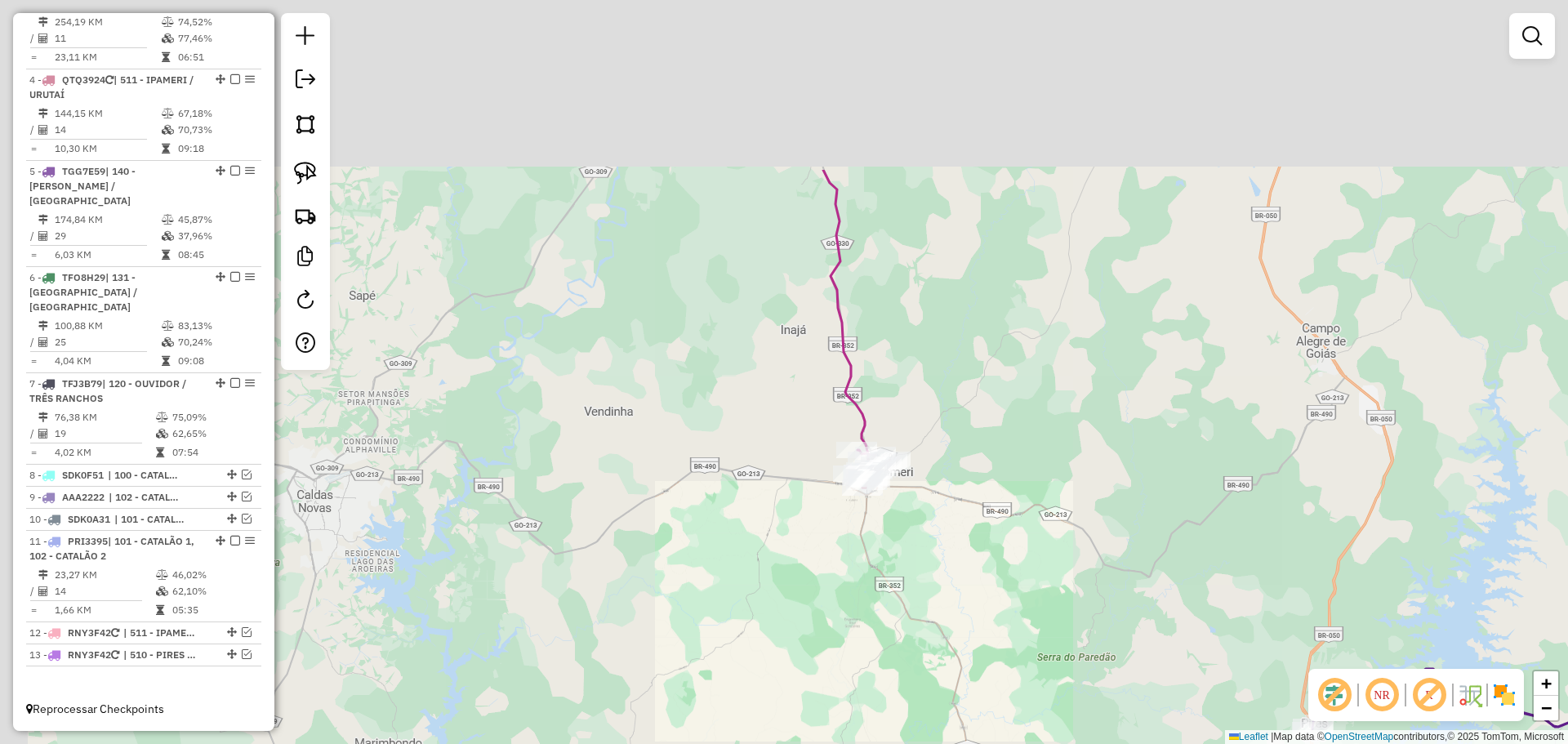
drag, startPoint x: 935, startPoint y: 347, endPoint x: 924, endPoint y: 468, distance: 121.5
click at [964, 515] on div "Janela de atendimento Grade de atendimento Capacidade Transportadoras Veículos …" at bounding box center [784, 372] width 1568 height 744
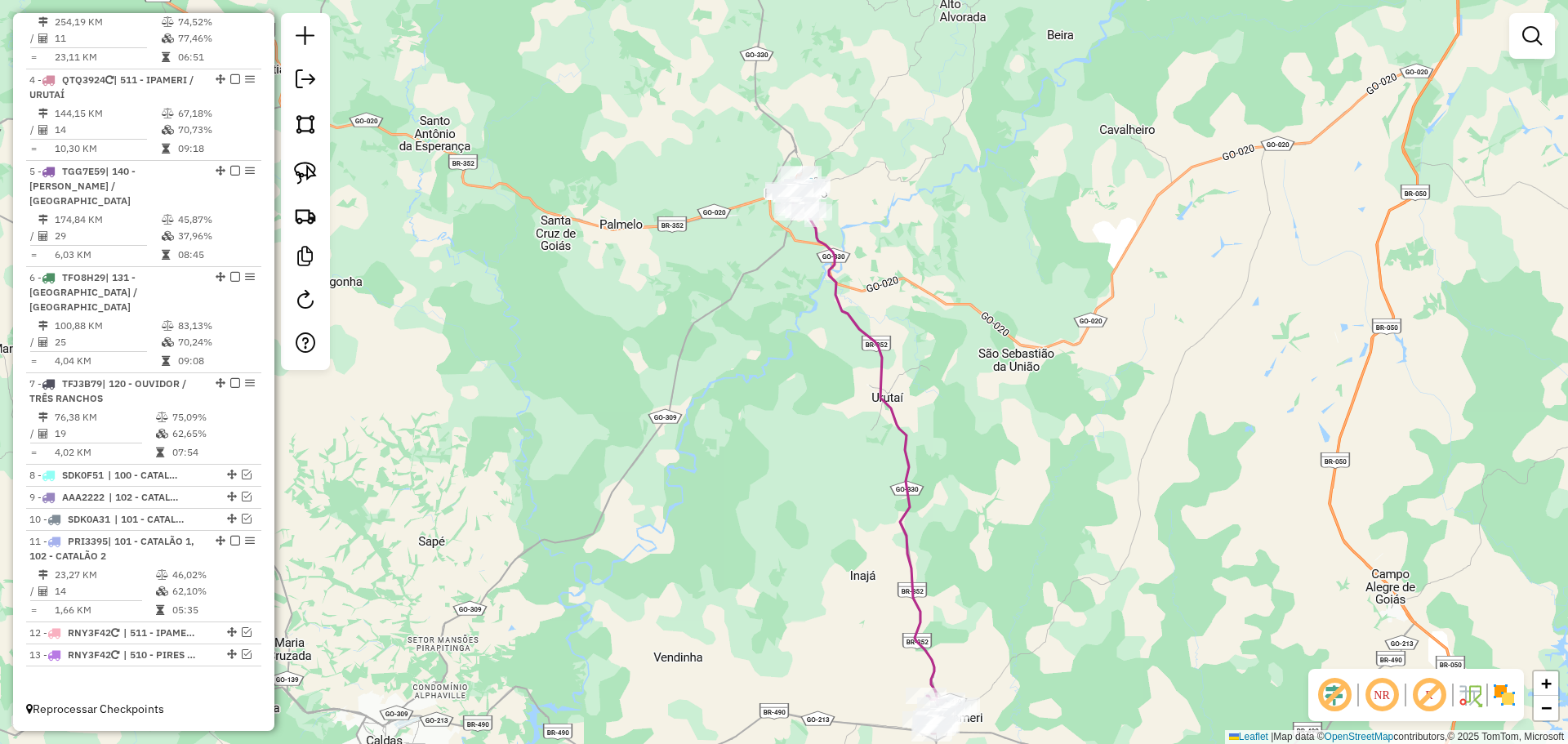
drag, startPoint x: 953, startPoint y: 277, endPoint x: 964, endPoint y: 428, distance: 151.4
click at [984, 435] on div "Janela de atendimento Grade de atendimento Capacidade Transportadoras Veículos …" at bounding box center [784, 372] width 1568 height 744
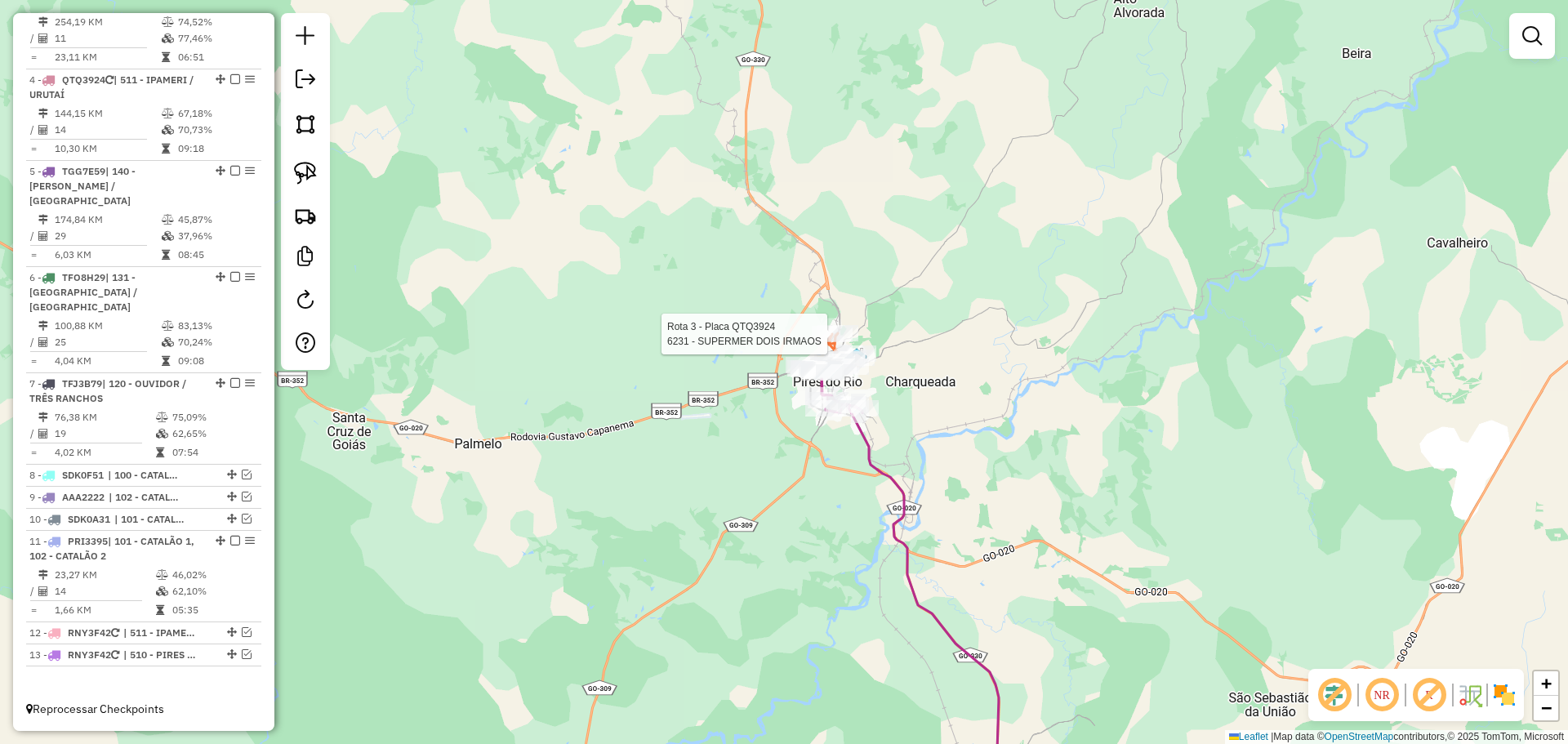
click at [817, 325] on div "Rota 3 - Placa QTQ3924 6231 - SUPERMER DOIS IRMAOS Janela de atendimento Grade …" at bounding box center [784, 372] width 1568 height 744
select select "*********"
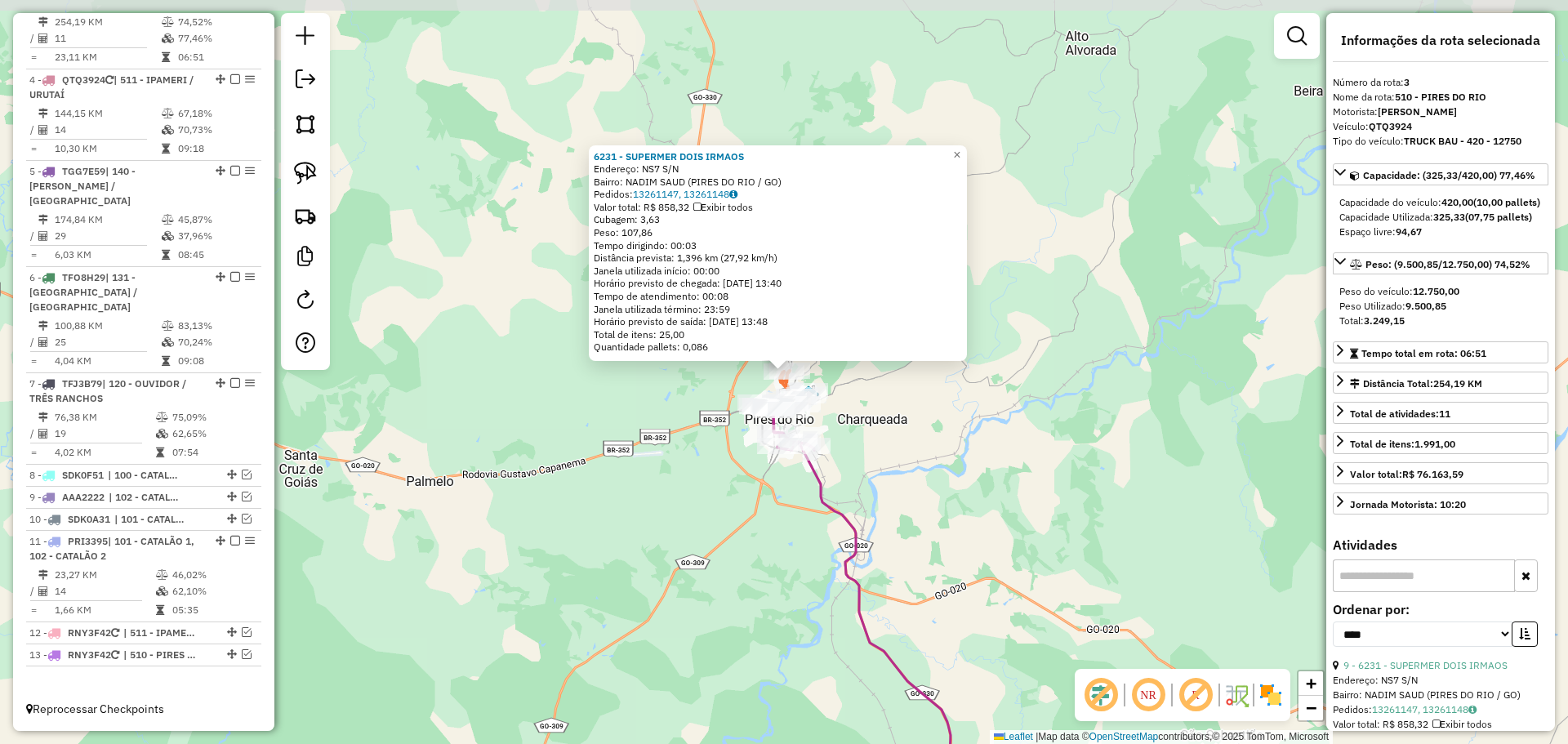
scroll to position [834, 0]
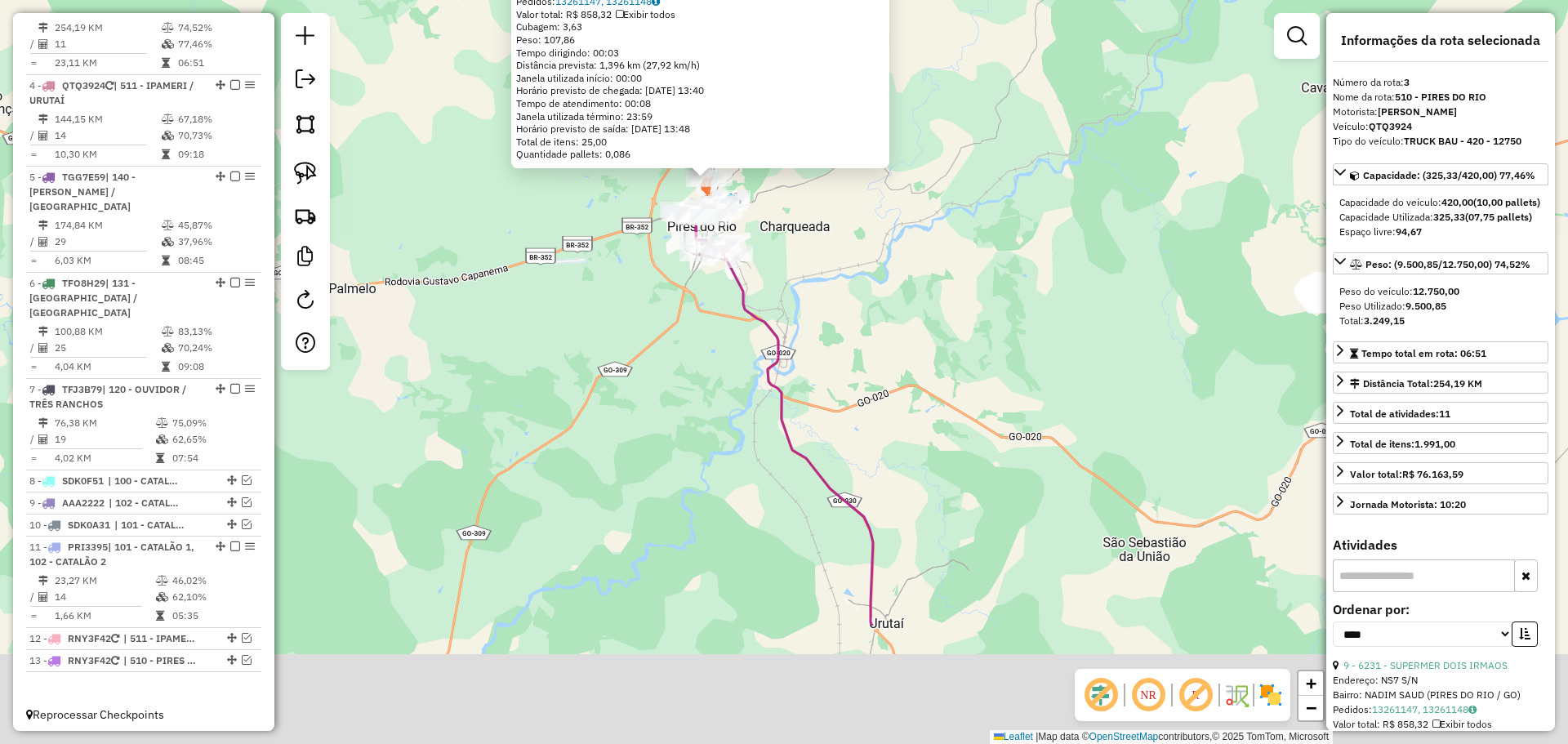
drag, startPoint x: 926, startPoint y: 509, endPoint x: 832, endPoint y: 282, distance: 245.7
click at [832, 282] on div "6231 - SUPERMER DOIS IRMAOS Endereço: NS7 S/N Bairro: NADIM SAUD (PIRES DO RIO …" at bounding box center [784, 372] width 1568 height 744
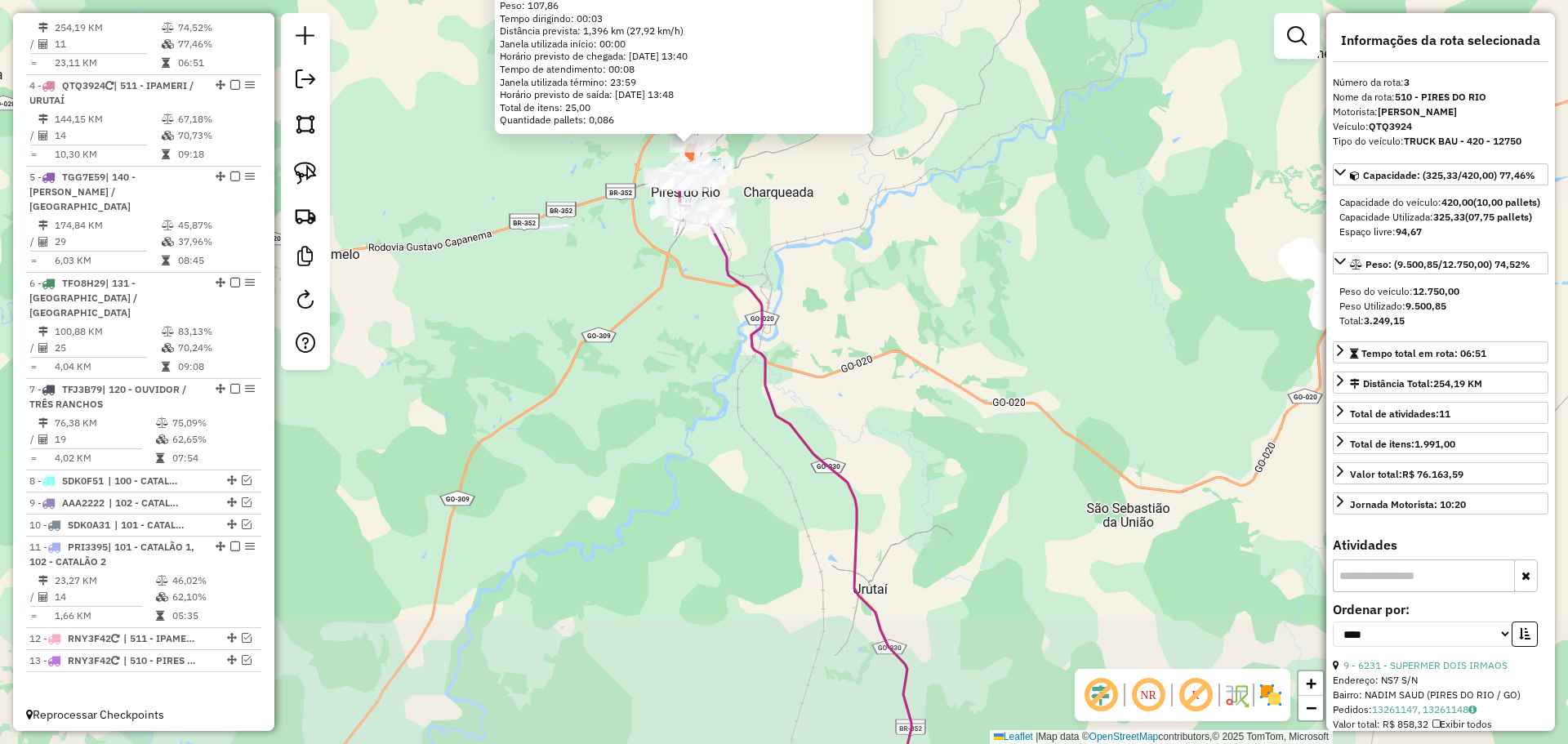
drag, startPoint x: 910, startPoint y: 486, endPoint x: 760, endPoint y: 156, distance: 362.5
click at [760, 156] on div "6231 - SUPERMER DOIS IRMAOS Endereço: NS7 S/N Bairro: NADIM SAUD (PIRES DO RIO …" at bounding box center [784, 372] width 1568 height 744
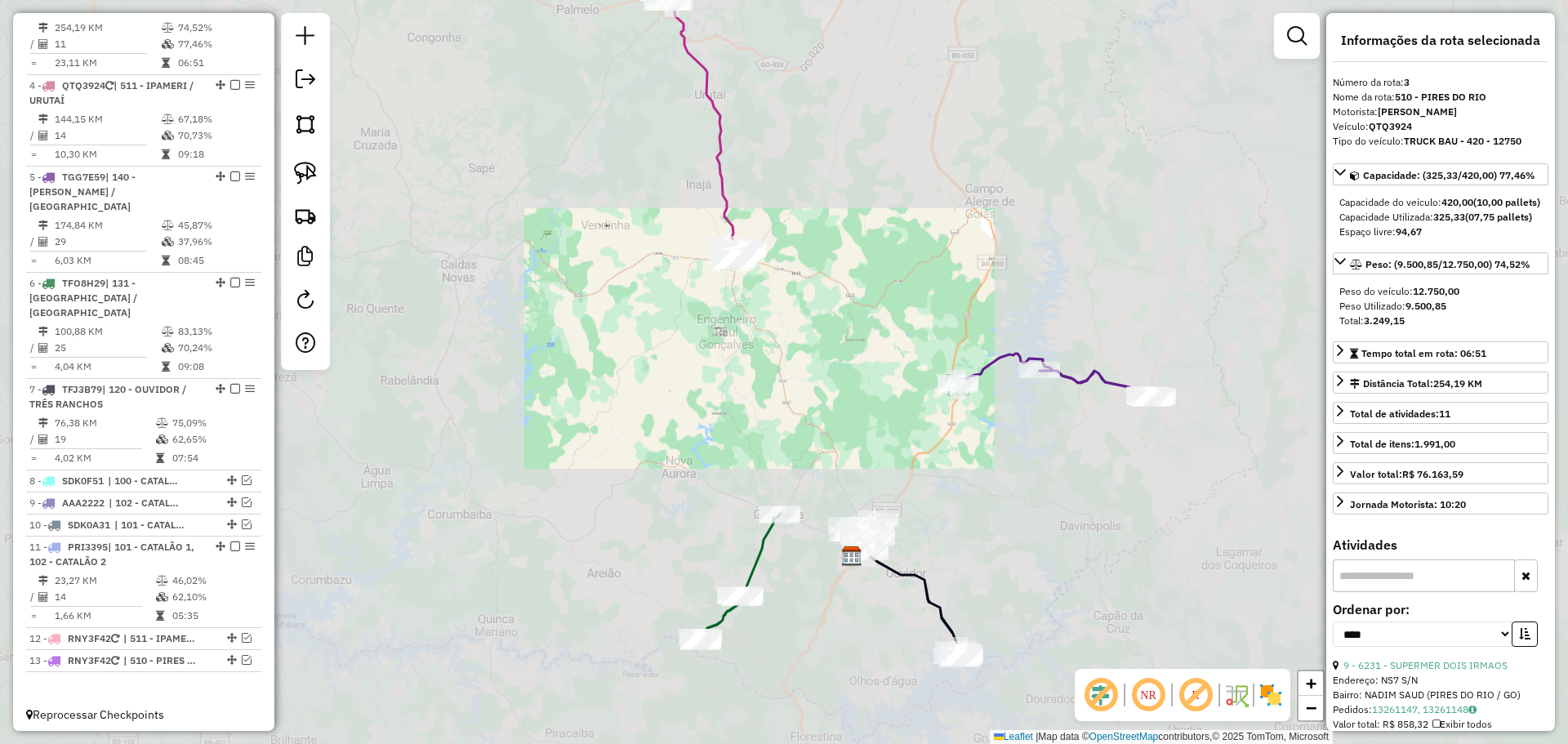
drag, startPoint x: 945, startPoint y: 410, endPoint x: 806, endPoint y: 137, distance: 306.3
click at [806, 137] on div "6231 - SUPERMER DOIS IRMAOS Endereço: NS7 S/N Bairro: NADIM SAUD (PIRES DO RIO …" at bounding box center [784, 372] width 1568 height 744
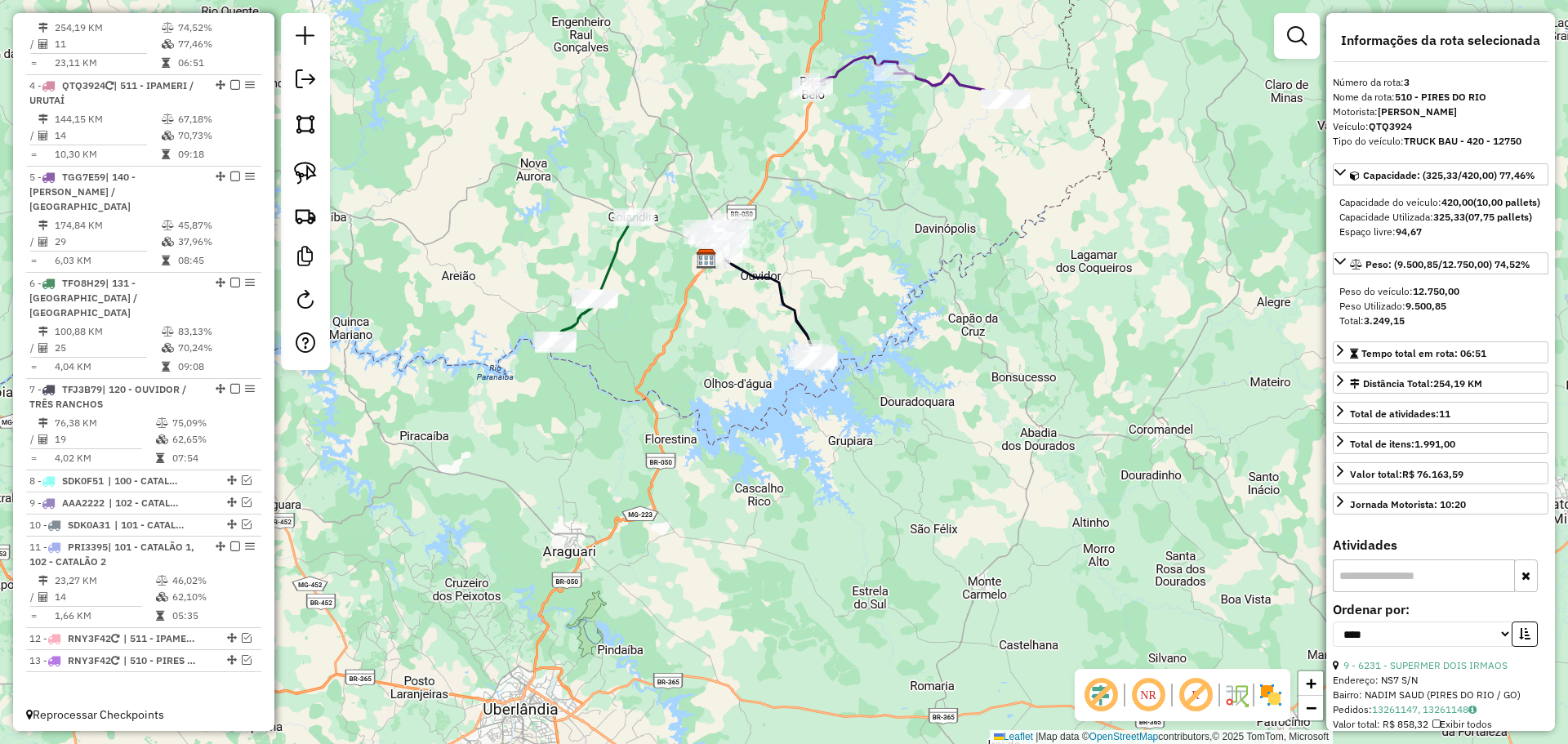
drag, startPoint x: 856, startPoint y: 275, endPoint x: 836, endPoint y: 203, distance: 74.7
click at [836, 203] on div "6231 - SUPERMER DOIS IRMAOS Endereço: NS7 S/N Bairro: NADIM SAUD (PIRES DO RIO …" at bounding box center [784, 372] width 1568 height 744
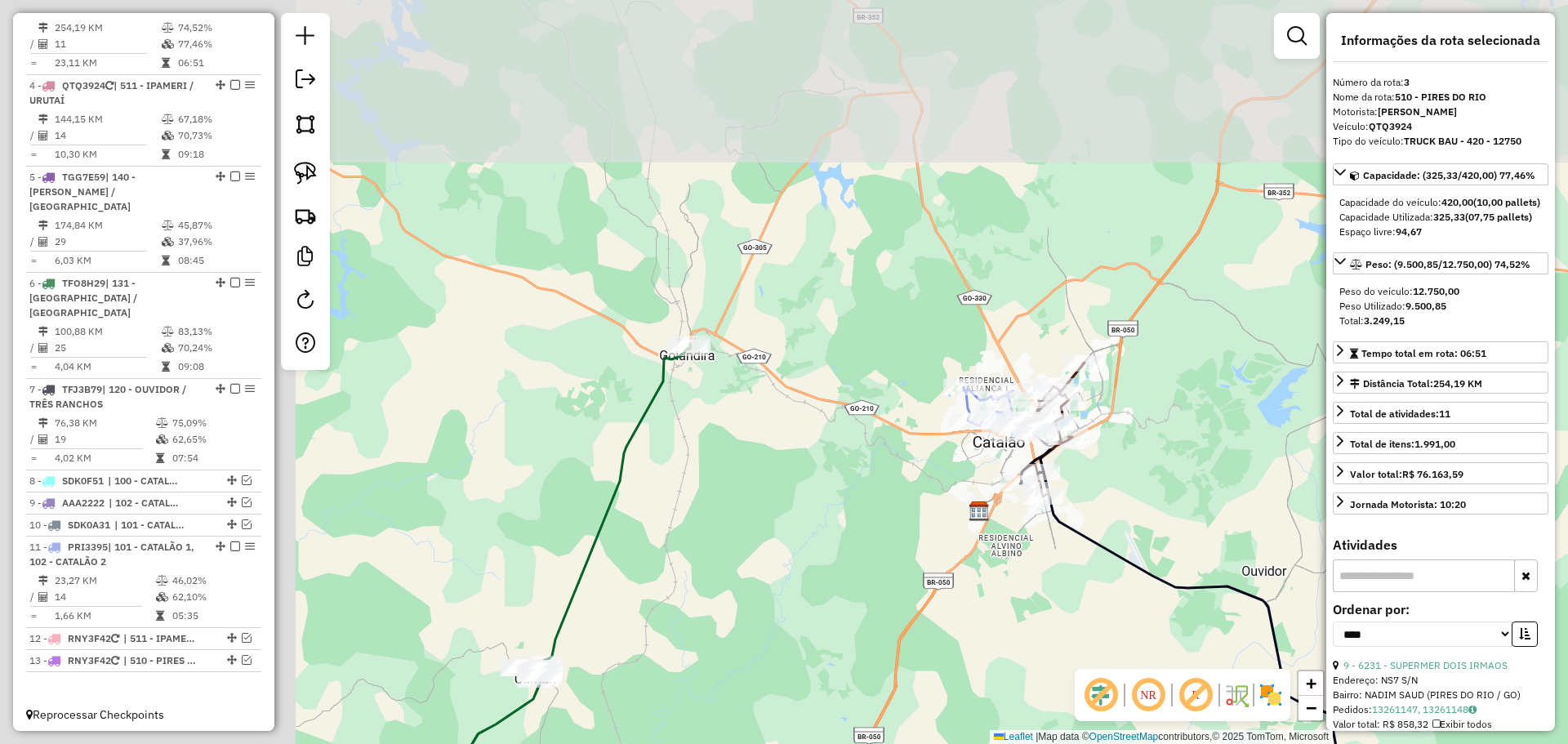
drag, startPoint x: 646, startPoint y: 410, endPoint x: 1139, endPoint y: 603, distance: 529.4
click at [1143, 603] on div "6231 - SUPERMER DOIS IRMAOS Endereço: NS7 S/N Bairro: NADIM SAUD (PIRES DO RIO …" at bounding box center [784, 372] width 1568 height 744
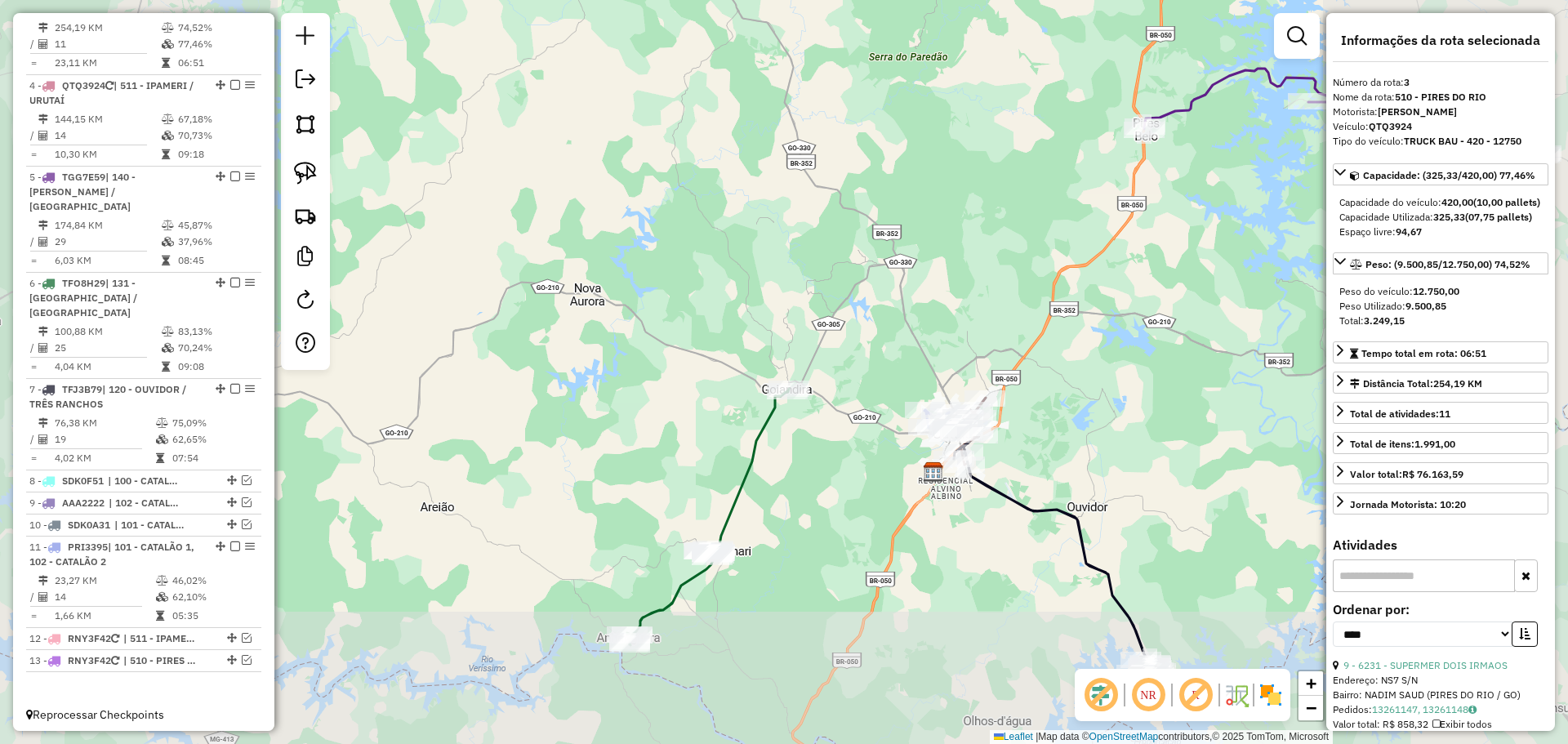
click at [810, 432] on div "6231 - SUPERMER DOIS IRMAOS Endereço: NS7 S/N Bairro: NADIM SAUD (PIRES DO RIO …" at bounding box center [784, 372] width 1568 height 744
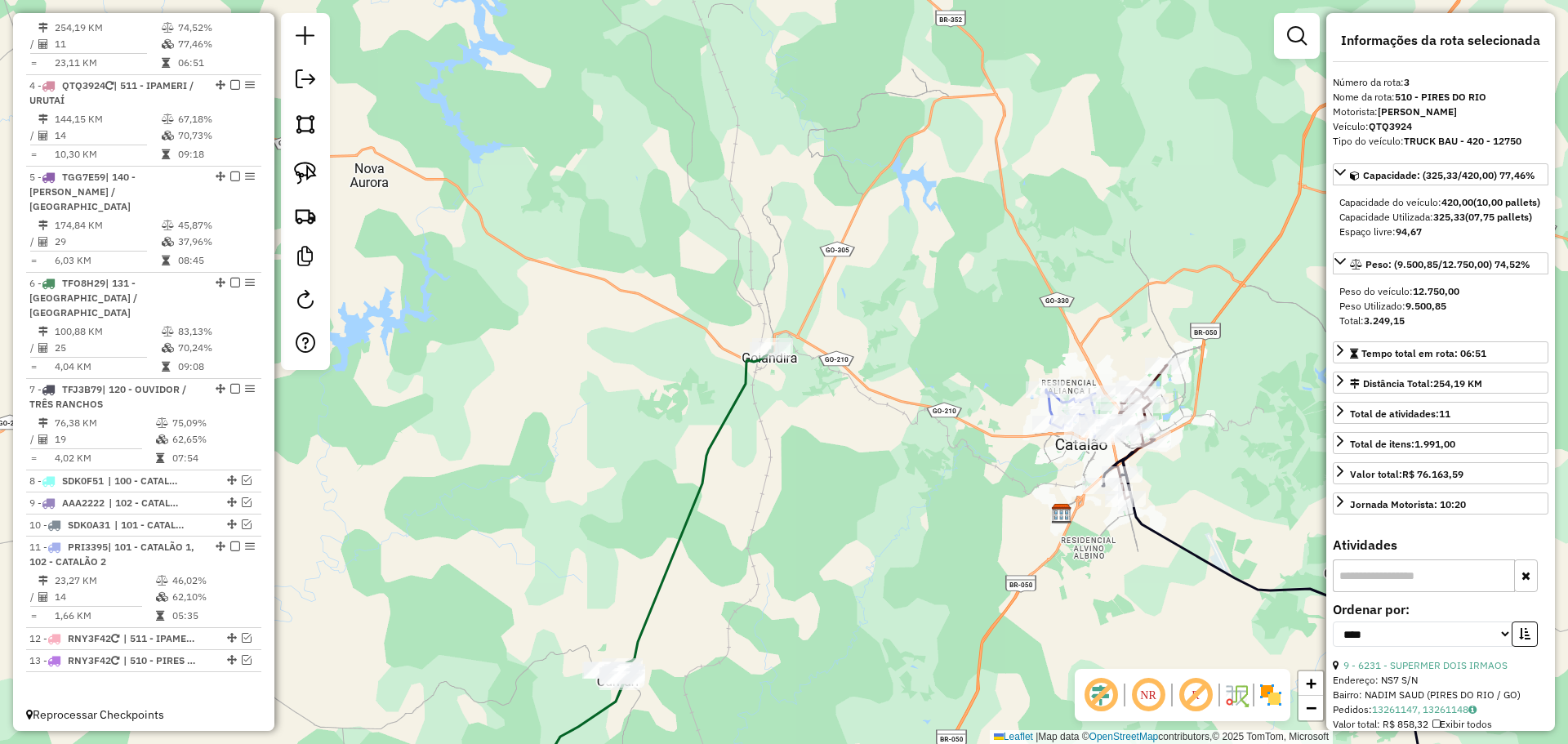
drag, startPoint x: 310, startPoint y: 172, endPoint x: 726, endPoint y: 264, distance: 426.1
click at [310, 172] on img at bounding box center [306, 173] width 23 height 23
drag, startPoint x: 821, startPoint y: 334, endPoint x: 826, endPoint y: 373, distance: 39.3
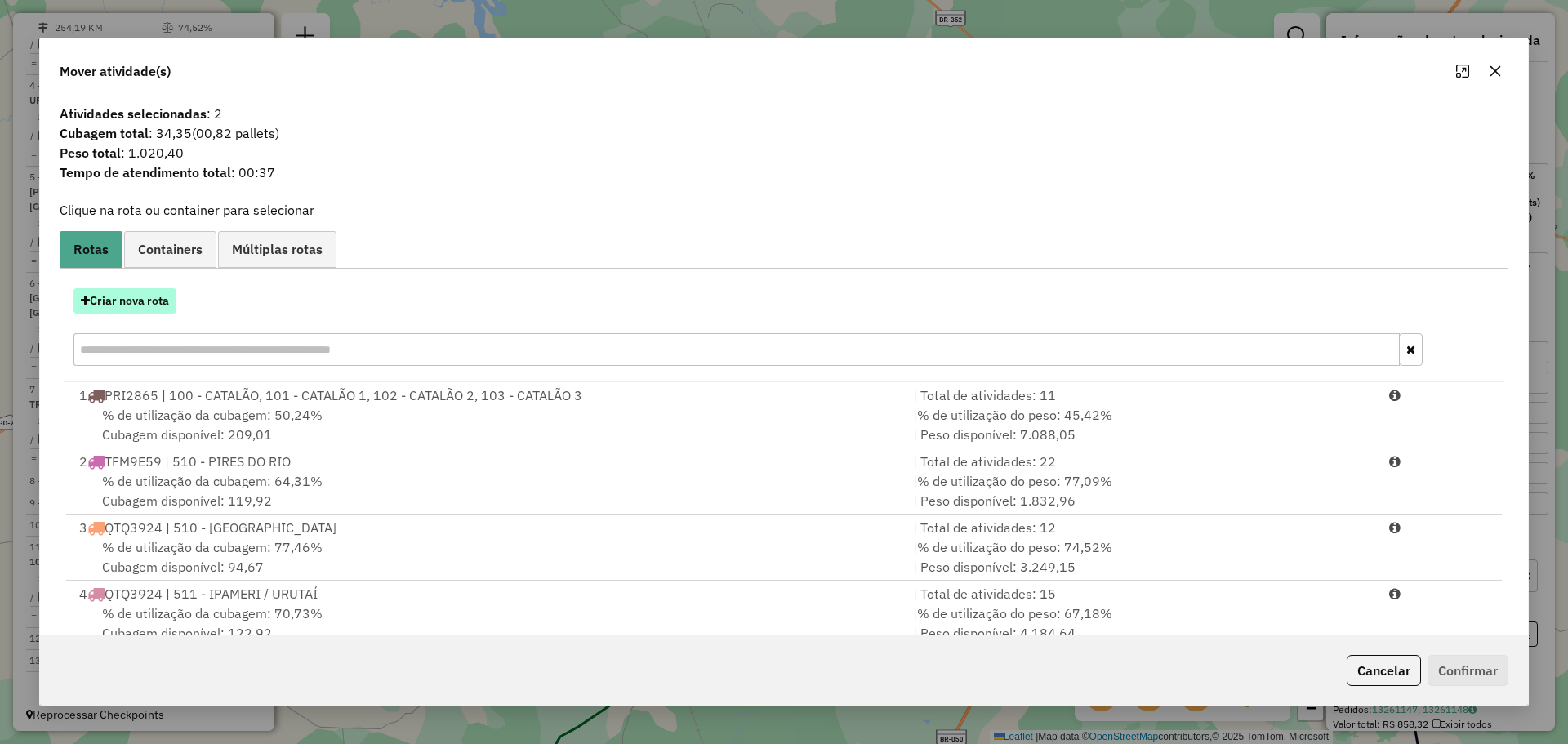
click at [155, 303] on button "Criar nova rota" at bounding box center [124, 301] width 103 height 26
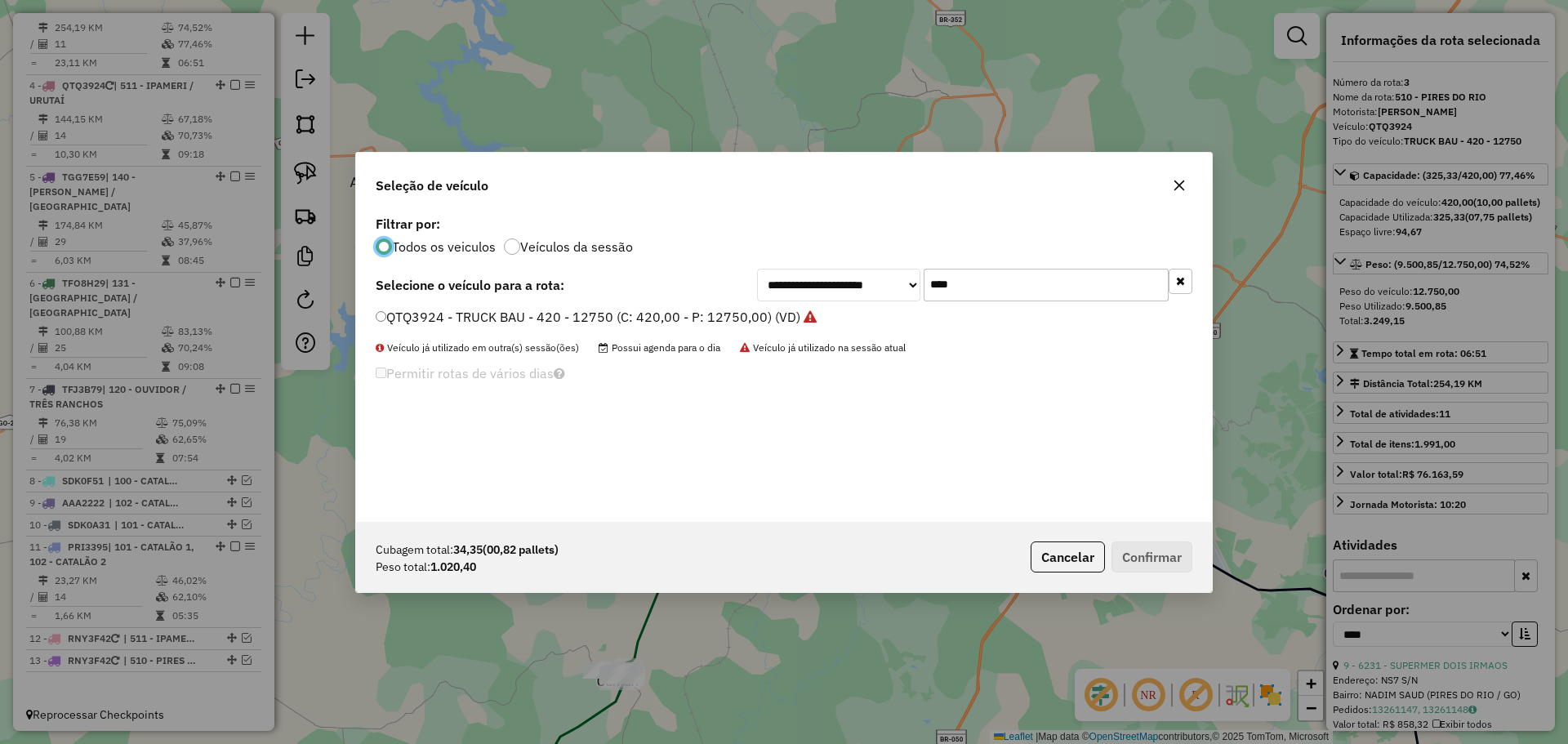
scroll to position [9, 5]
click at [1053, 289] on input "****" at bounding box center [1046, 285] width 245 height 32
type input "****"
click at [466, 305] on div "**********" at bounding box center [784, 367] width 856 height 311
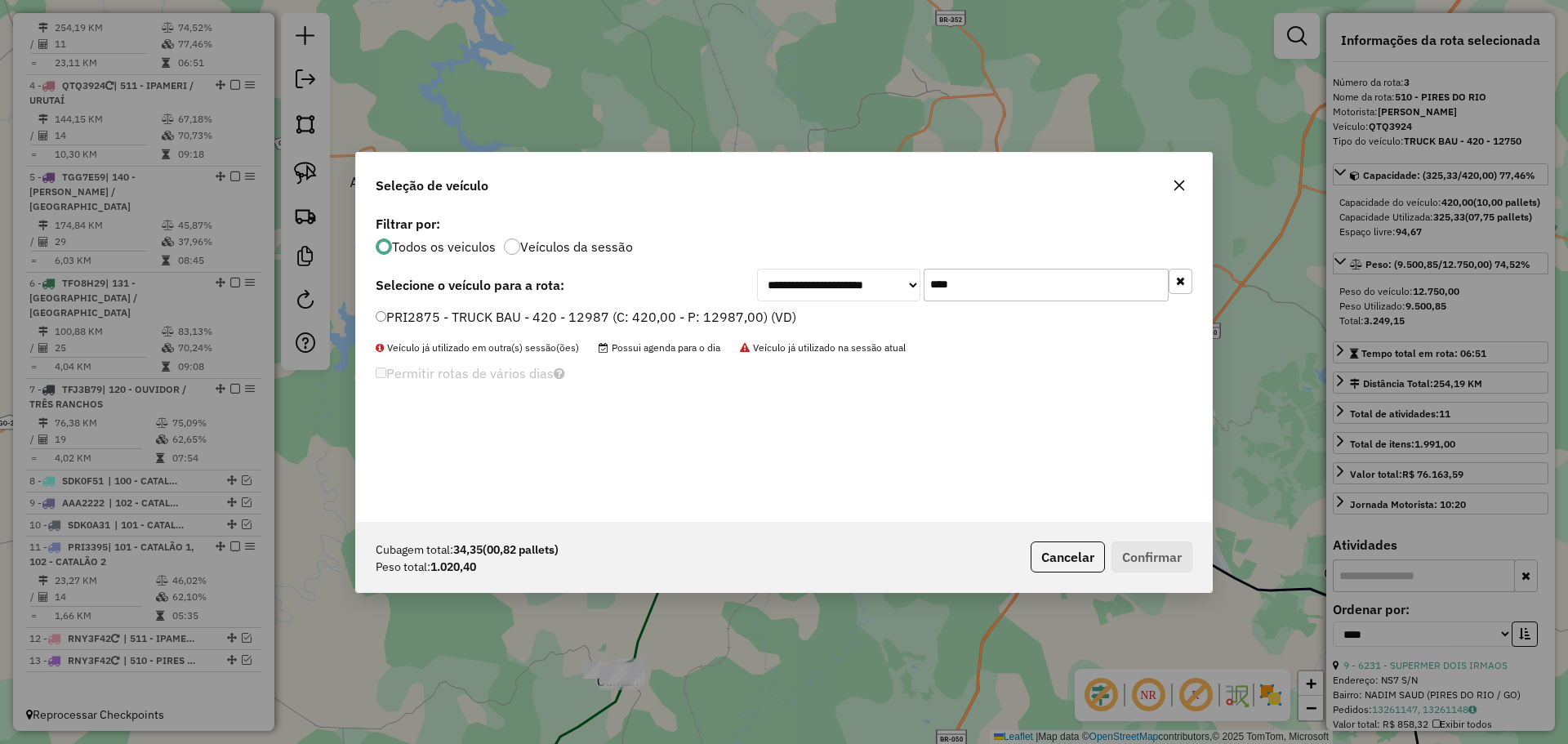
click at [475, 322] on label "PRI2875 - TRUCK BAU - 420 - 12987 (C: 420,00 - P: 12987,00) (VD)" at bounding box center [586, 316] width 421 height 20
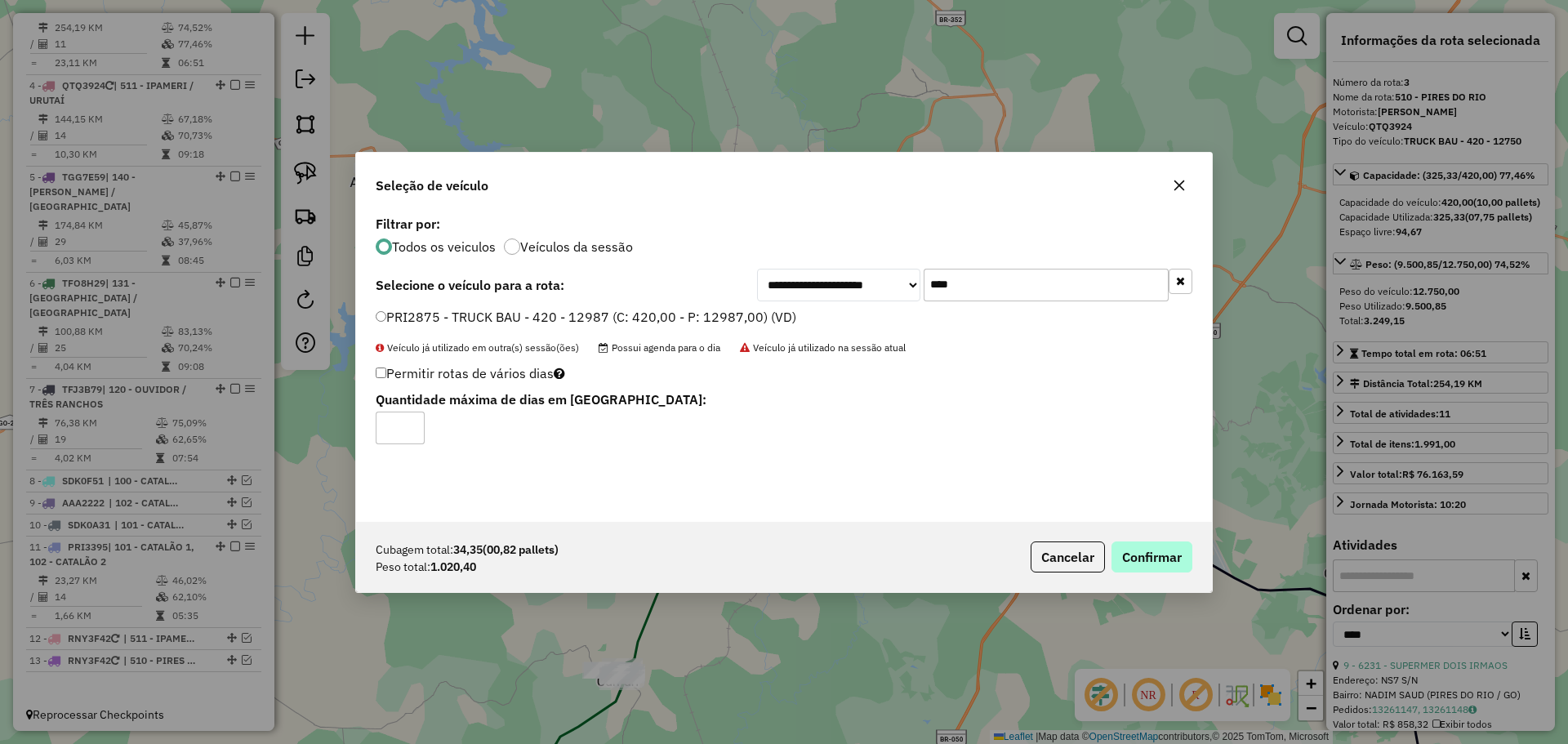
click at [1190, 555] on div "Cubagem total: 34,35 (00,82 pallets) Peso total: 1.020,40 Cancelar Confirmar" at bounding box center [784, 557] width 856 height 70
click at [1163, 559] on button "Confirmar" at bounding box center [1151, 557] width 81 height 31
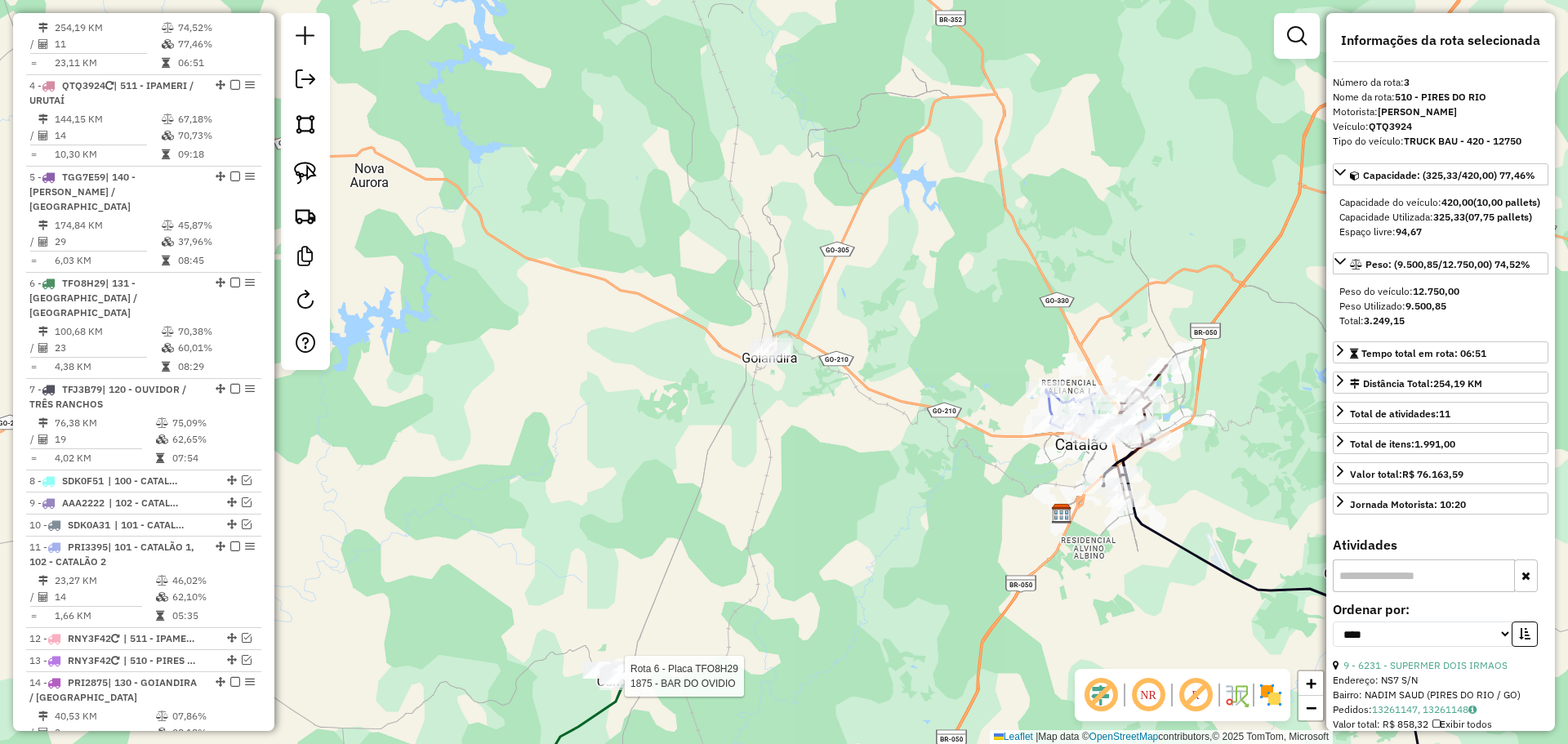
scroll to position [931, 0]
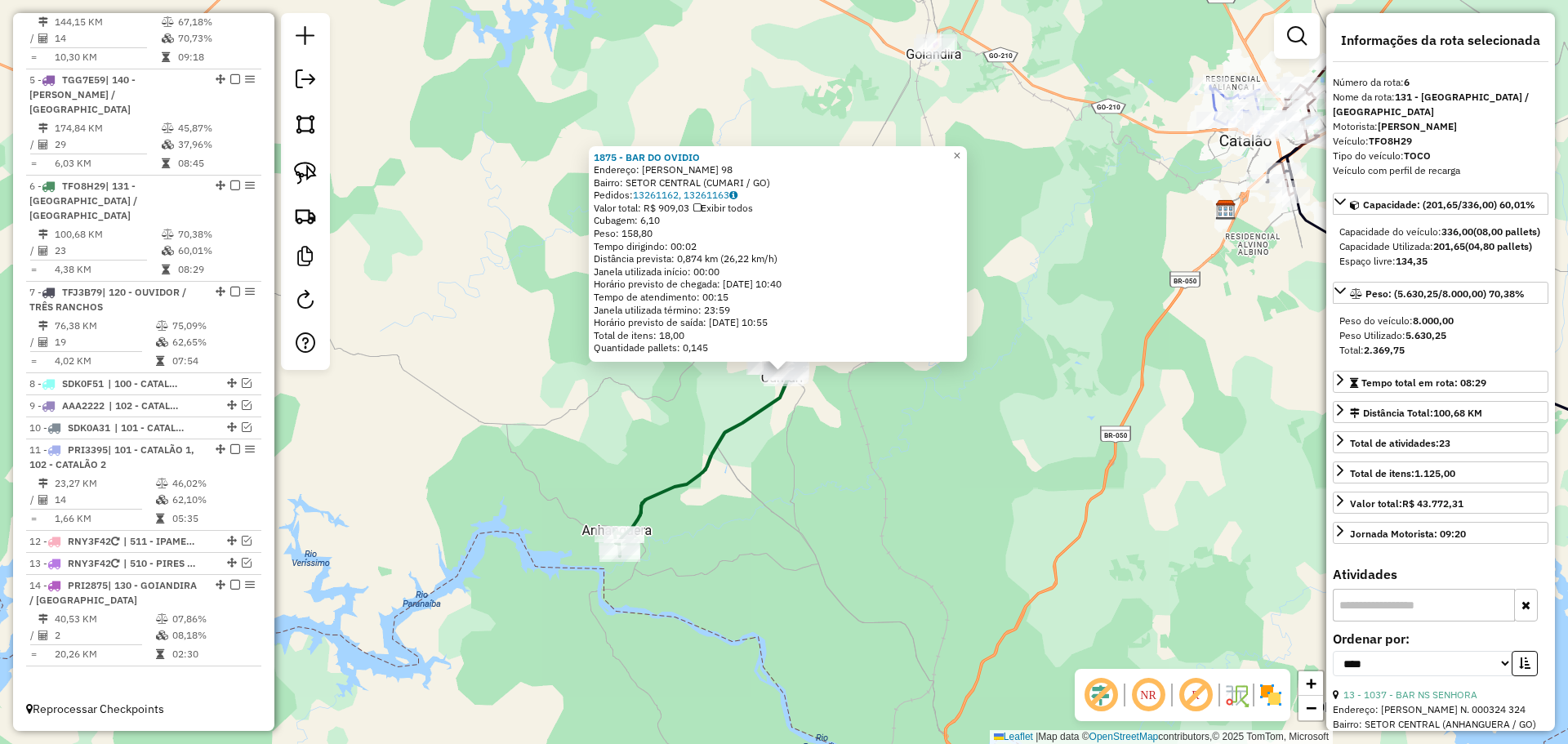
click at [847, 569] on div "1875 - BAR DO OVIDIO Endereço: CEL ANTONIO DE PAIVA 98 Bairro: SETOR CENTRAL (C…" at bounding box center [784, 372] width 1568 height 744
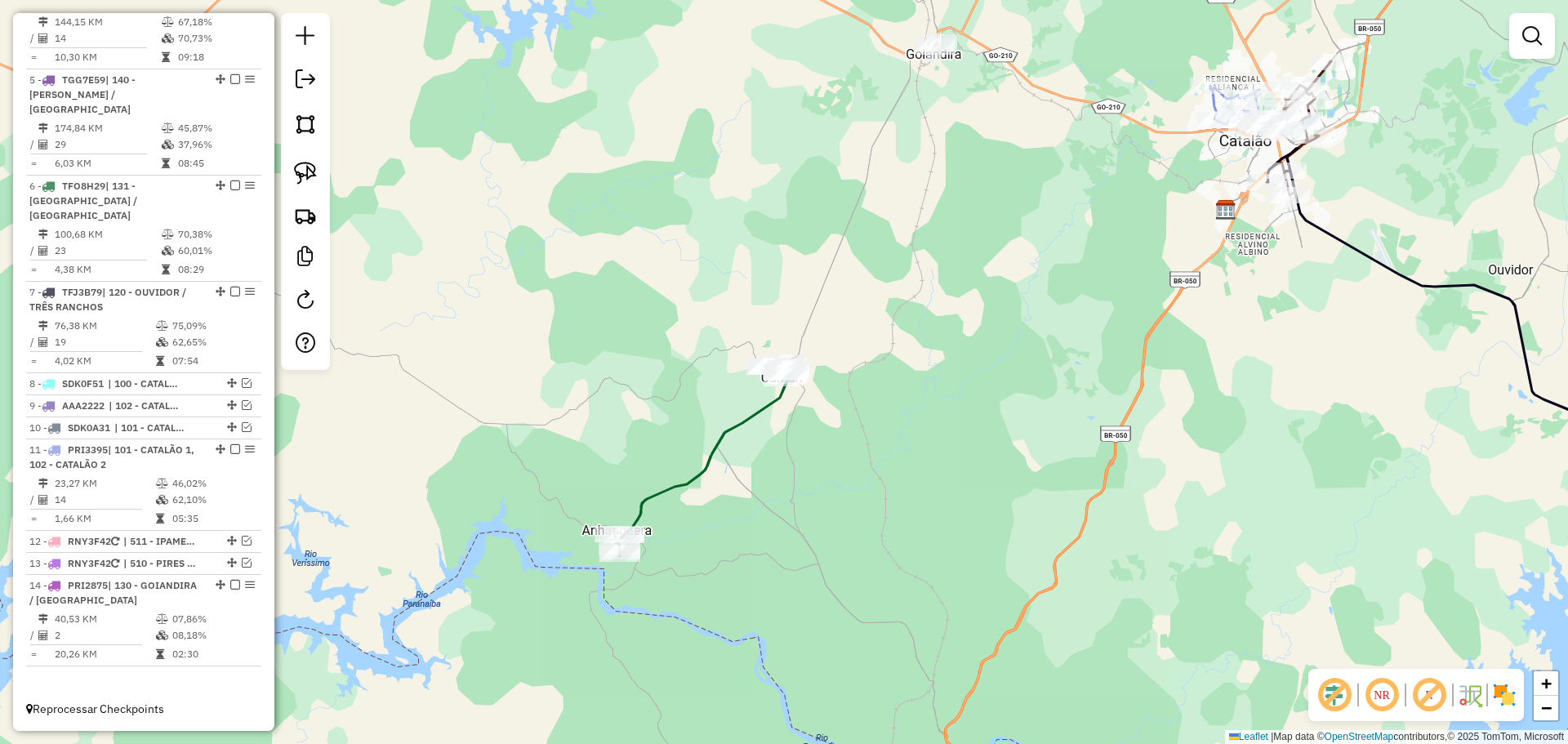
click at [907, 399] on div "Rota 6 - Placa TFO8H29 1875 - BAR DO OVIDIO Janela de atendimento Grade de aten…" at bounding box center [784, 372] width 1568 height 744
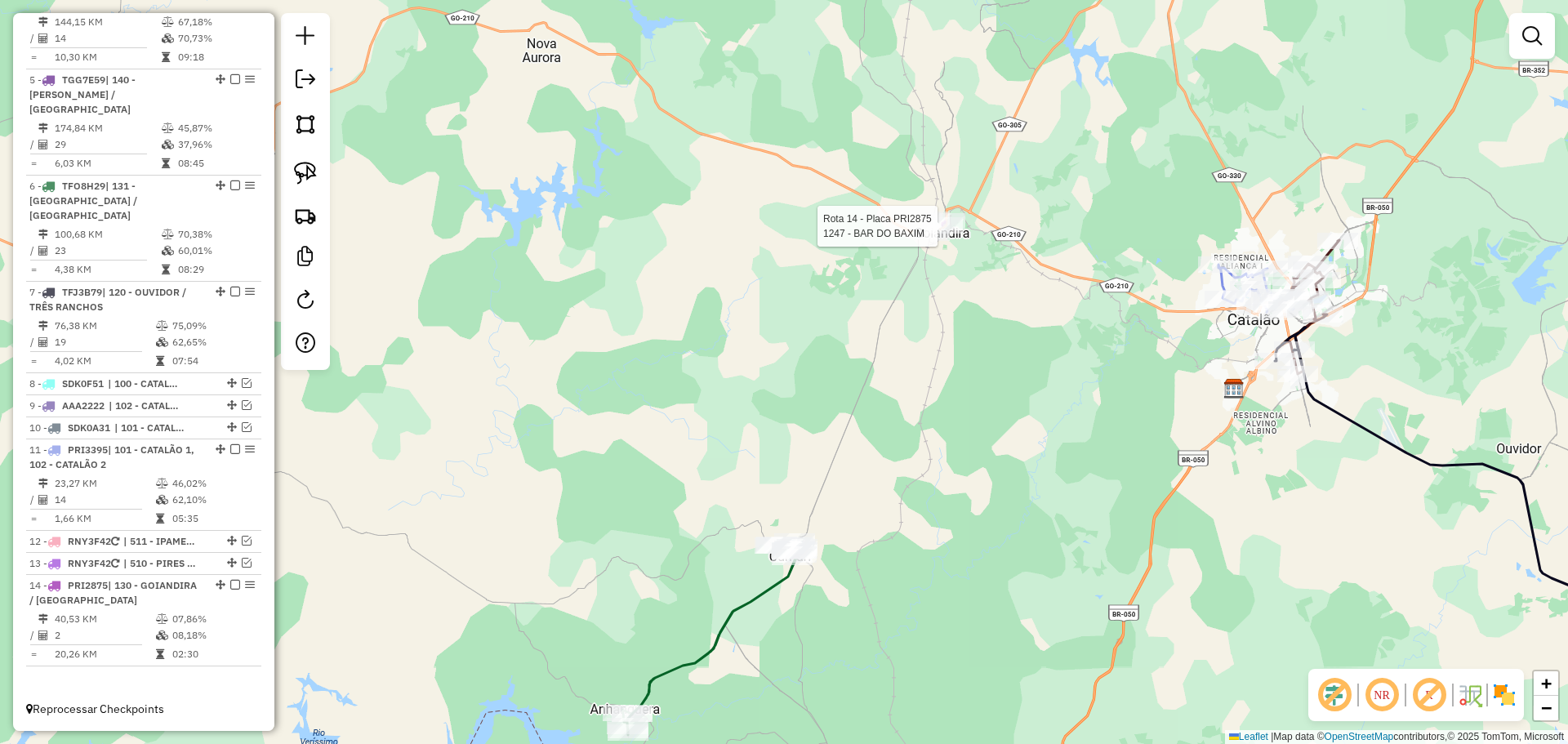
select select "*********"
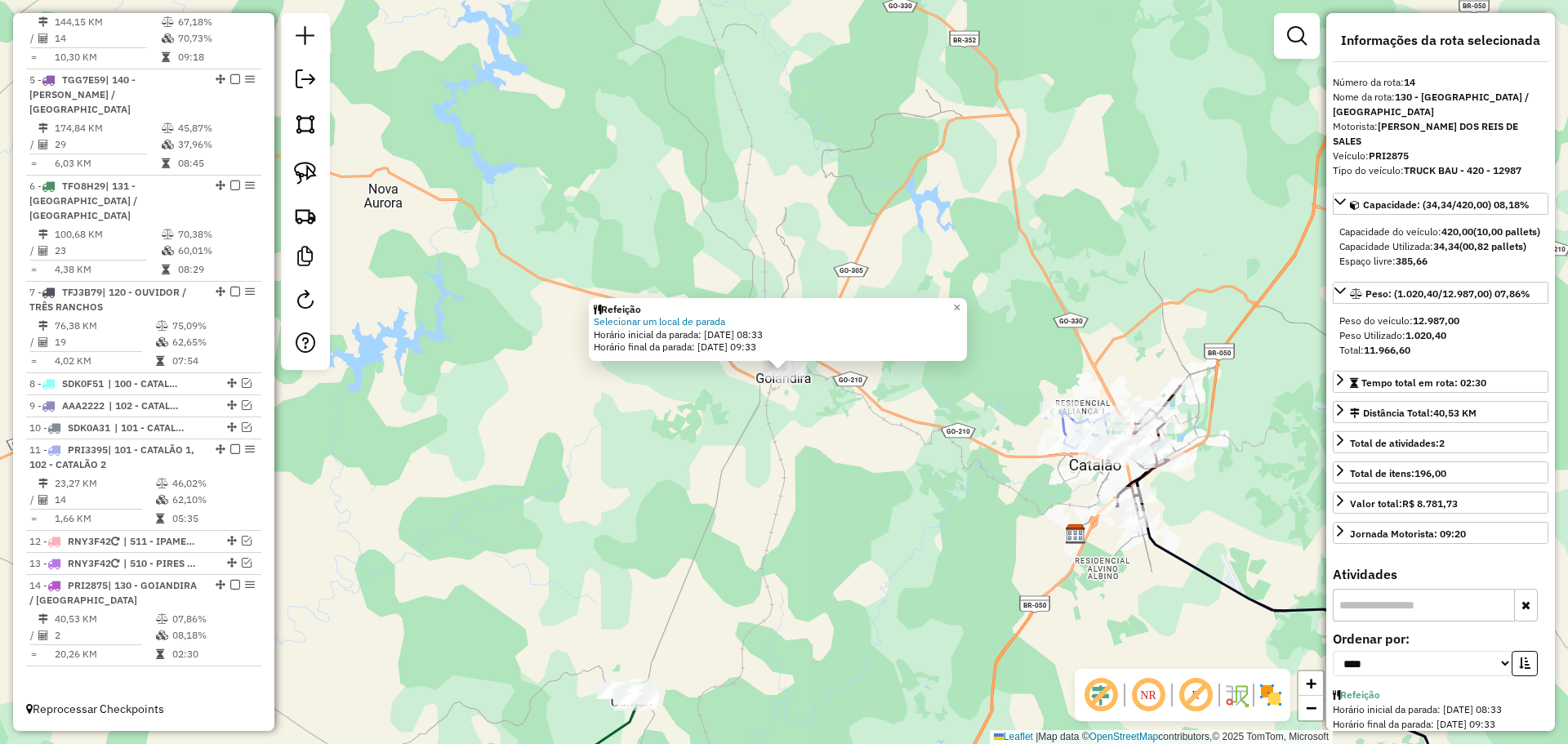
click at [884, 457] on div "Refeição Selecionar um local de parada Horário inicial da parada: 14/08/2025 08…" at bounding box center [784, 372] width 1568 height 744
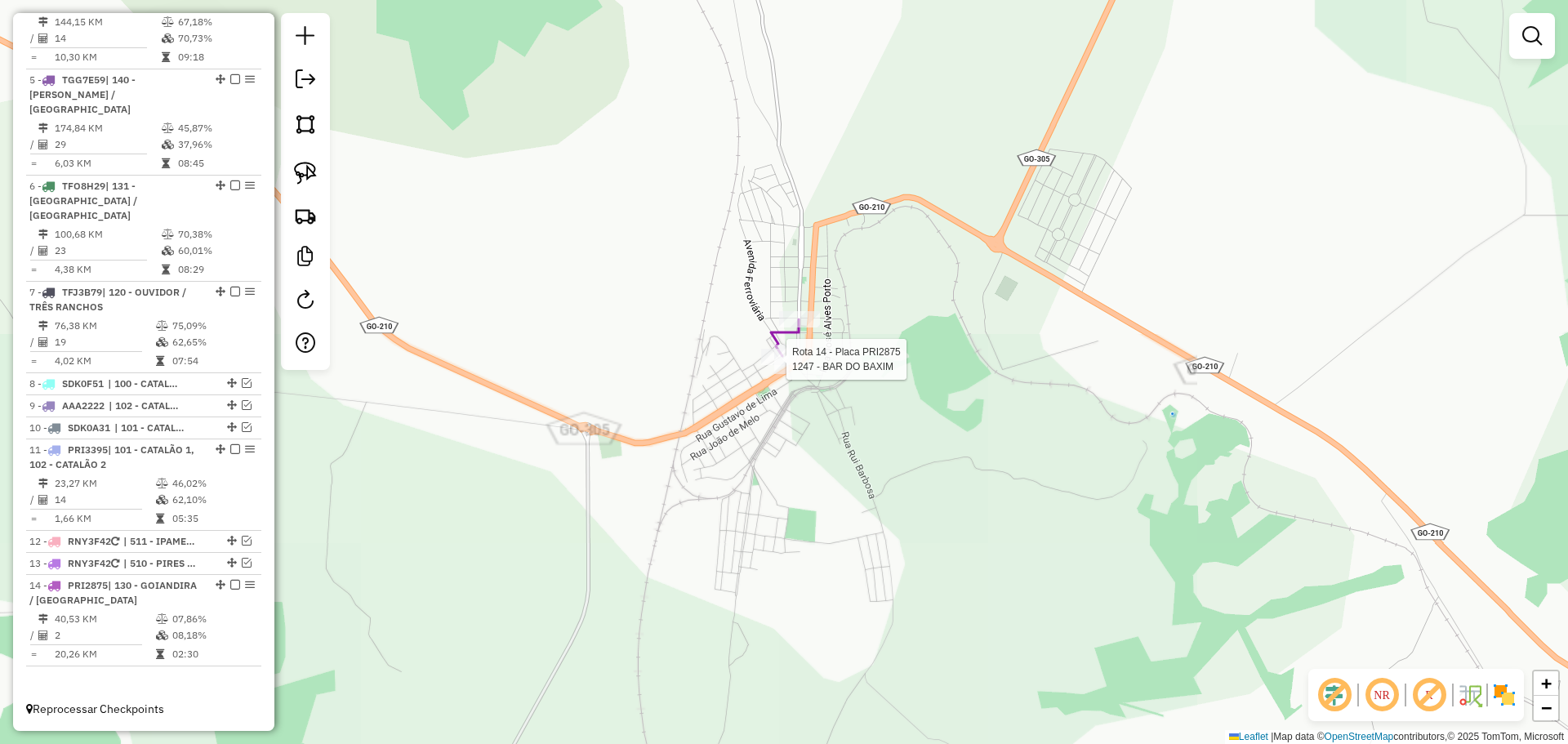
select select "*********"
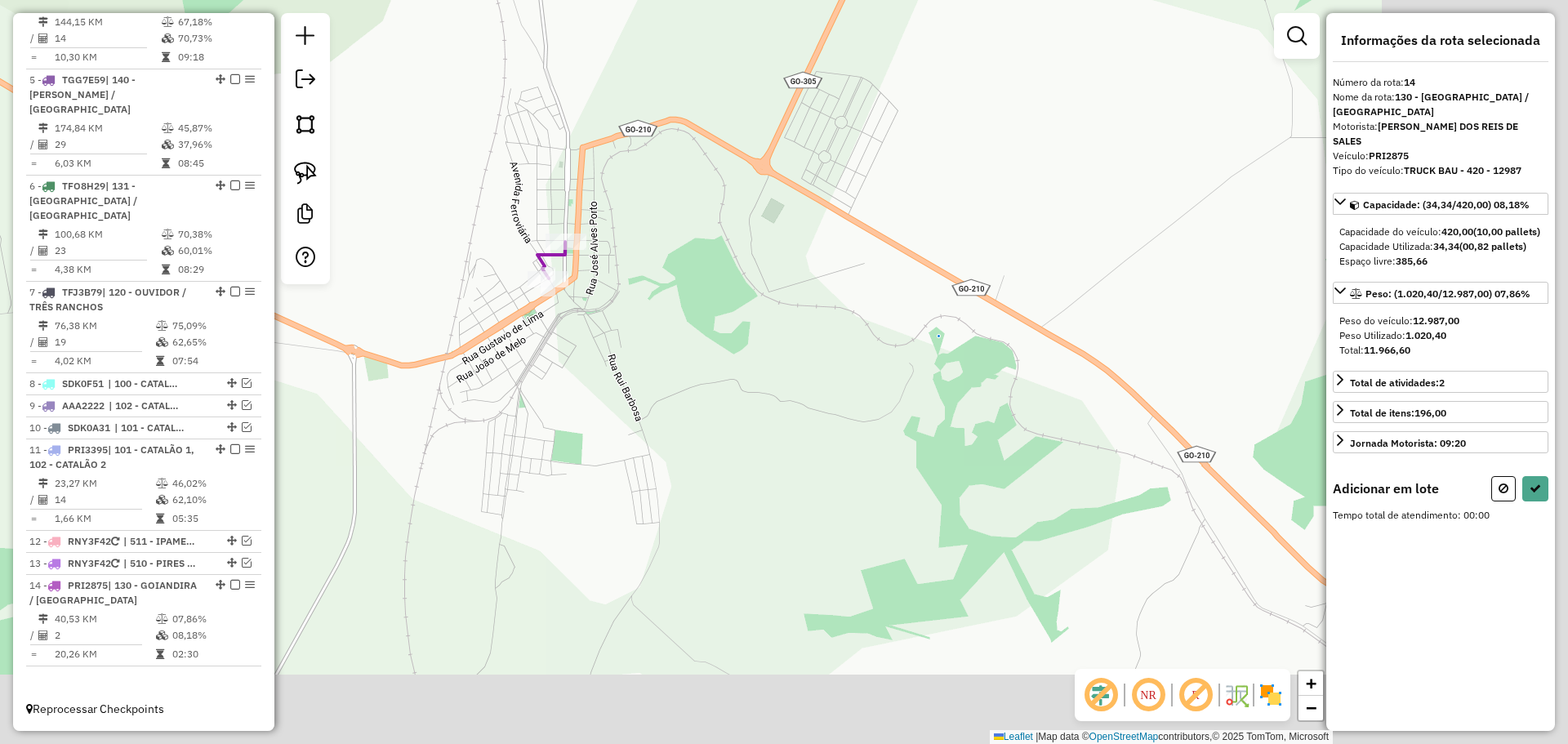
drag, startPoint x: 1103, startPoint y: 492, endPoint x: 666, endPoint y: 338, distance: 463.3
click at [666, 338] on div "Janela de atendimento Grade de atendimento Capacidade Transportadoras Veículos …" at bounding box center [784, 372] width 1568 height 744
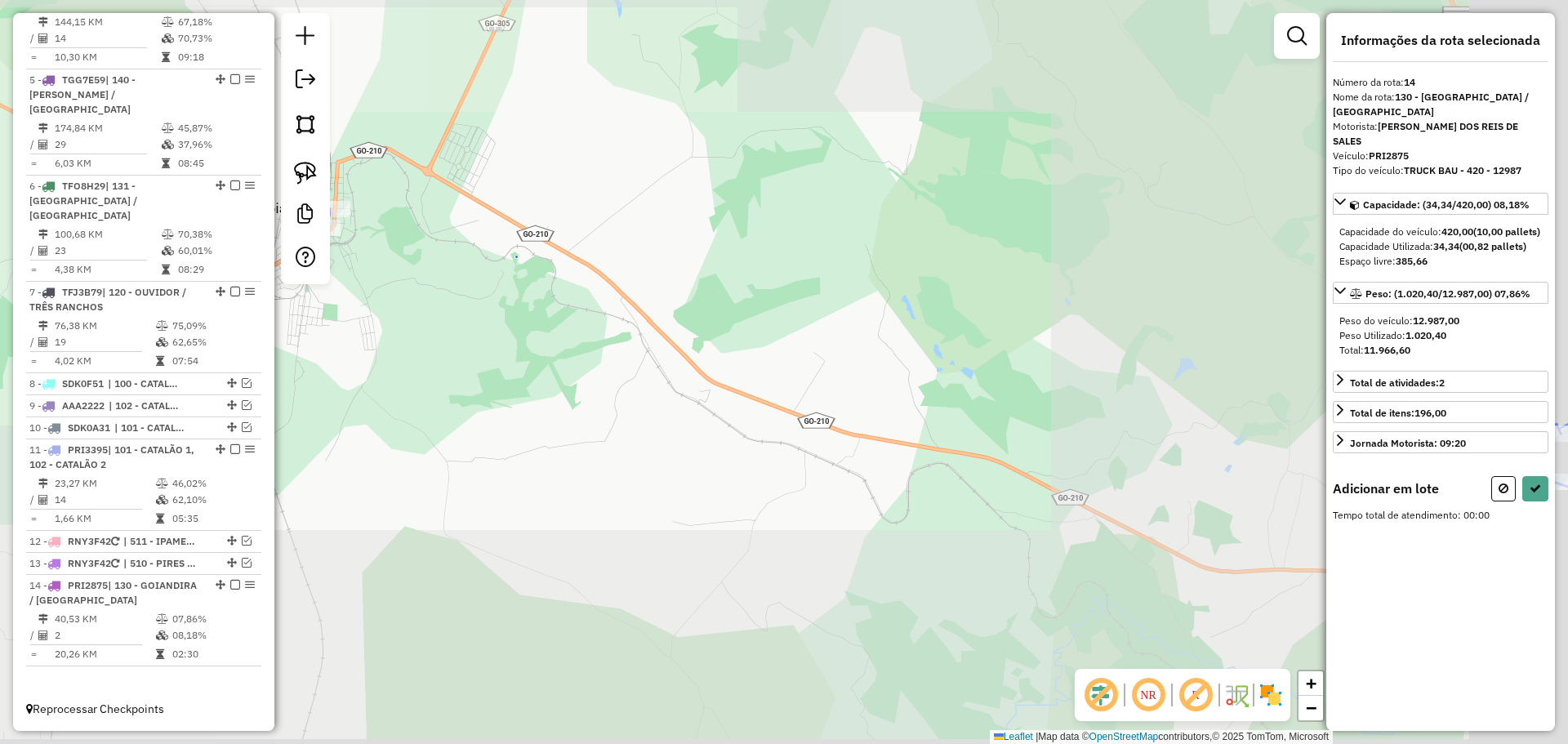
drag, startPoint x: 915, startPoint y: 402, endPoint x: 689, endPoint y: 358, distance: 230.2
click at [722, 356] on div "Janela de atendimento Grade de atendimento Capacidade Transportadoras Veículos …" at bounding box center [784, 372] width 1568 height 744
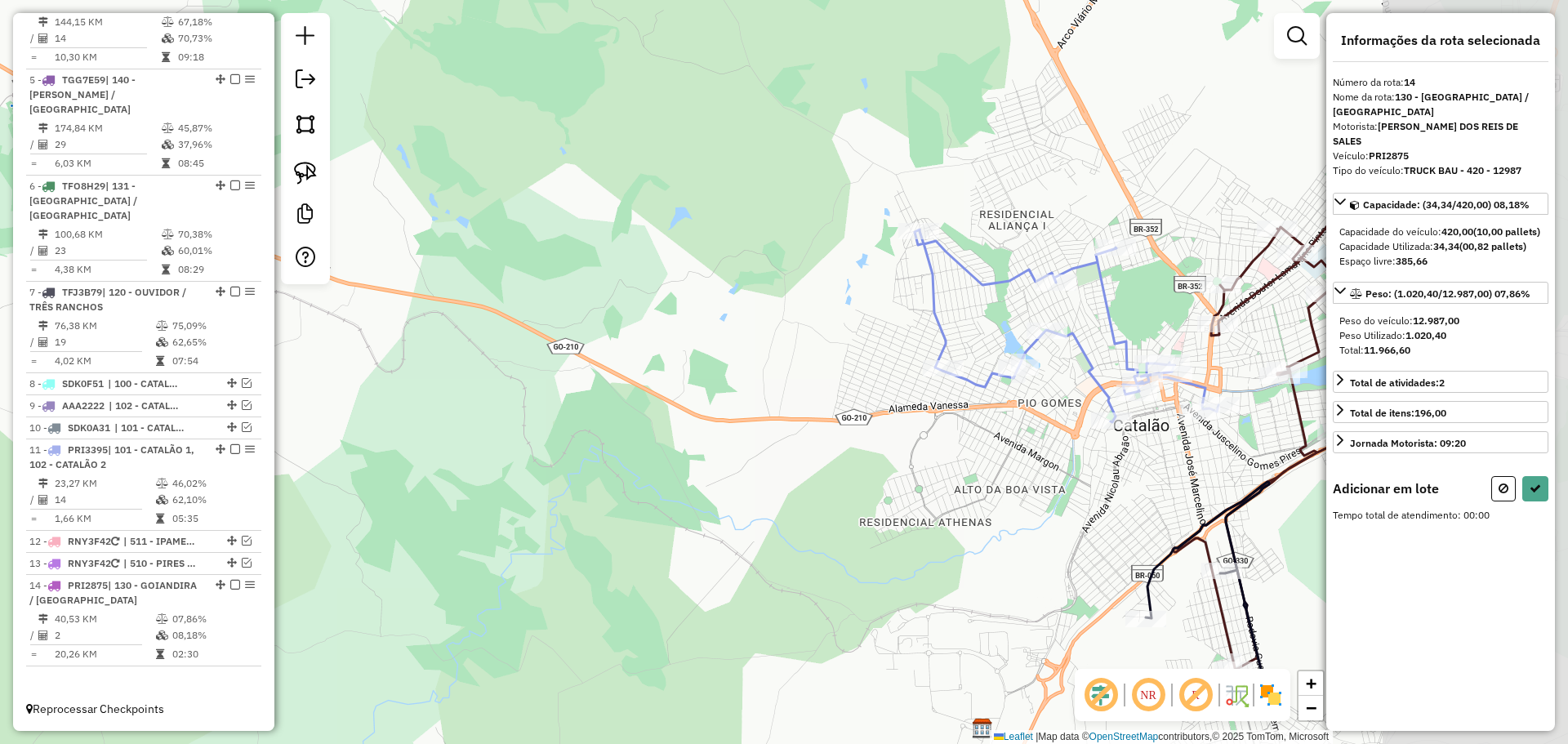
drag, startPoint x: 672, startPoint y: 364, endPoint x: 618, endPoint y: 370, distance: 54.3
click at [580, 364] on div "Janela de atendimento Grade de atendimento Capacidade Transportadoras Veículos …" at bounding box center [784, 372] width 1568 height 744
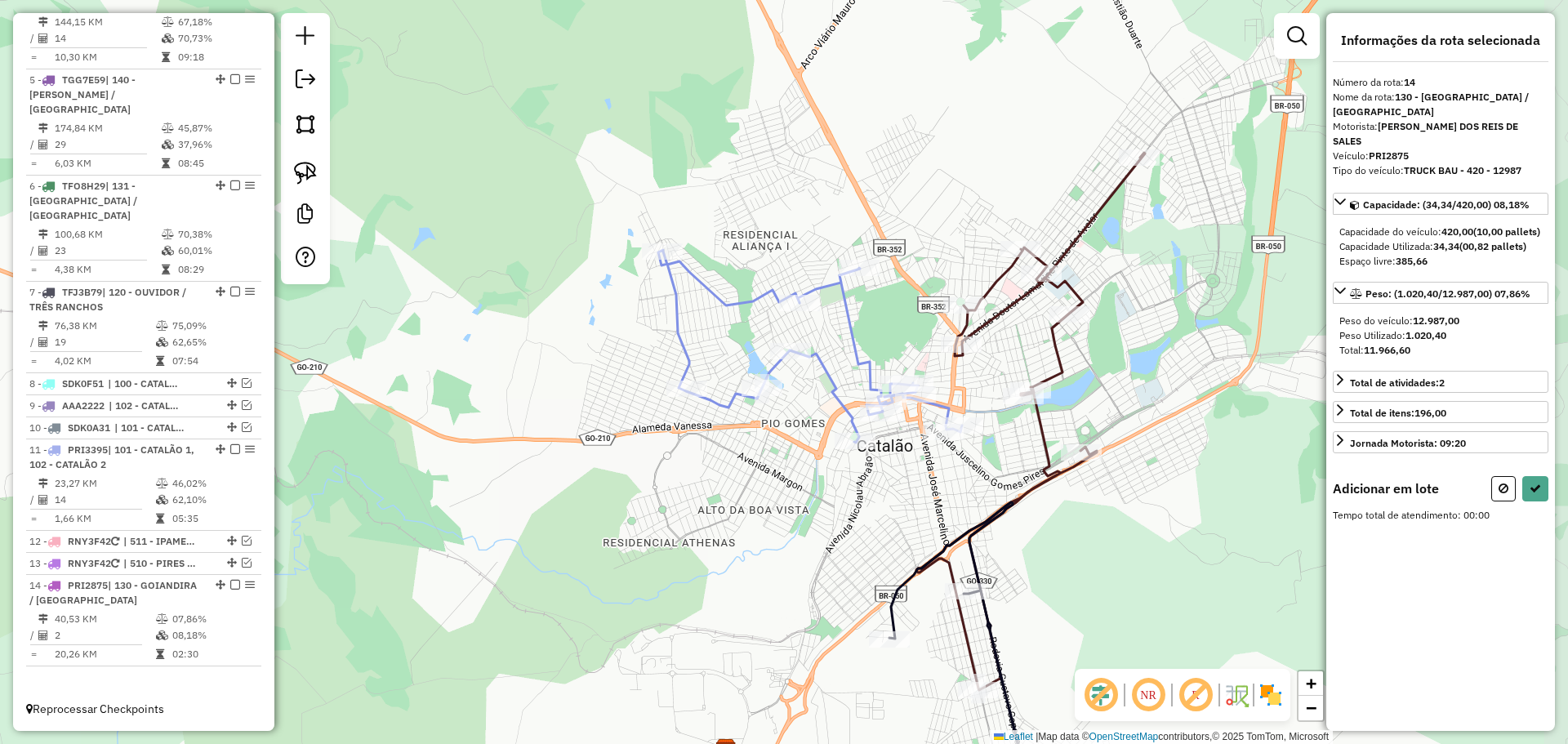
drag, startPoint x: 711, startPoint y: 426, endPoint x: 684, endPoint y: 460, distance: 43.4
click at [684, 460] on div "Janela de atendimento Grade de atendimento Capacidade Transportadoras Veículos …" at bounding box center [784, 372] width 1568 height 744
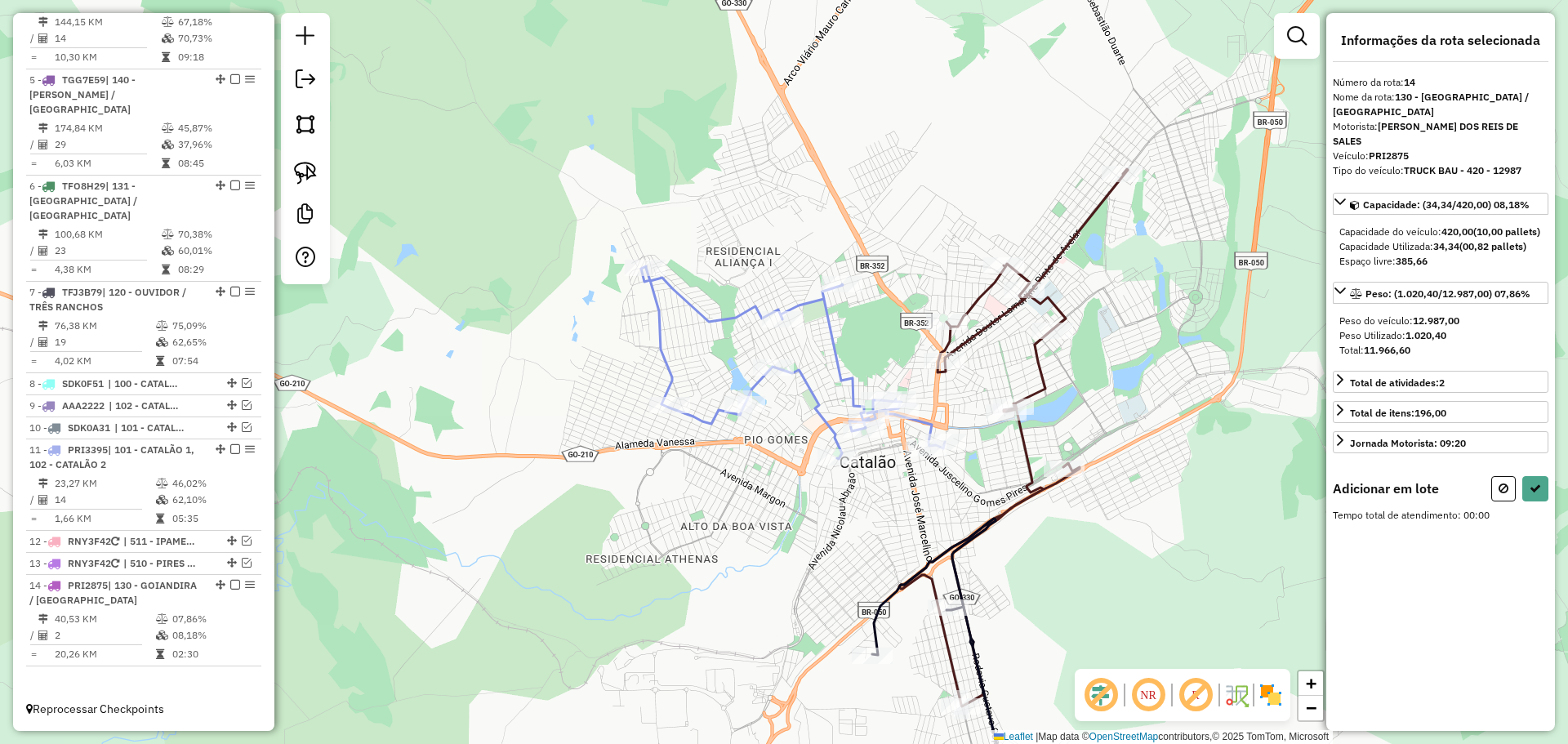
drag, startPoint x: 860, startPoint y: 541, endPoint x: 850, endPoint y: 541, distance: 10.0
click at [850, 541] on div "Janela de atendimento Grade de atendimento Capacidade Transportadoras Veículos …" at bounding box center [784, 372] width 1568 height 744
click at [312, 169] on img at bounding box center [306, 173] width 23 height 23
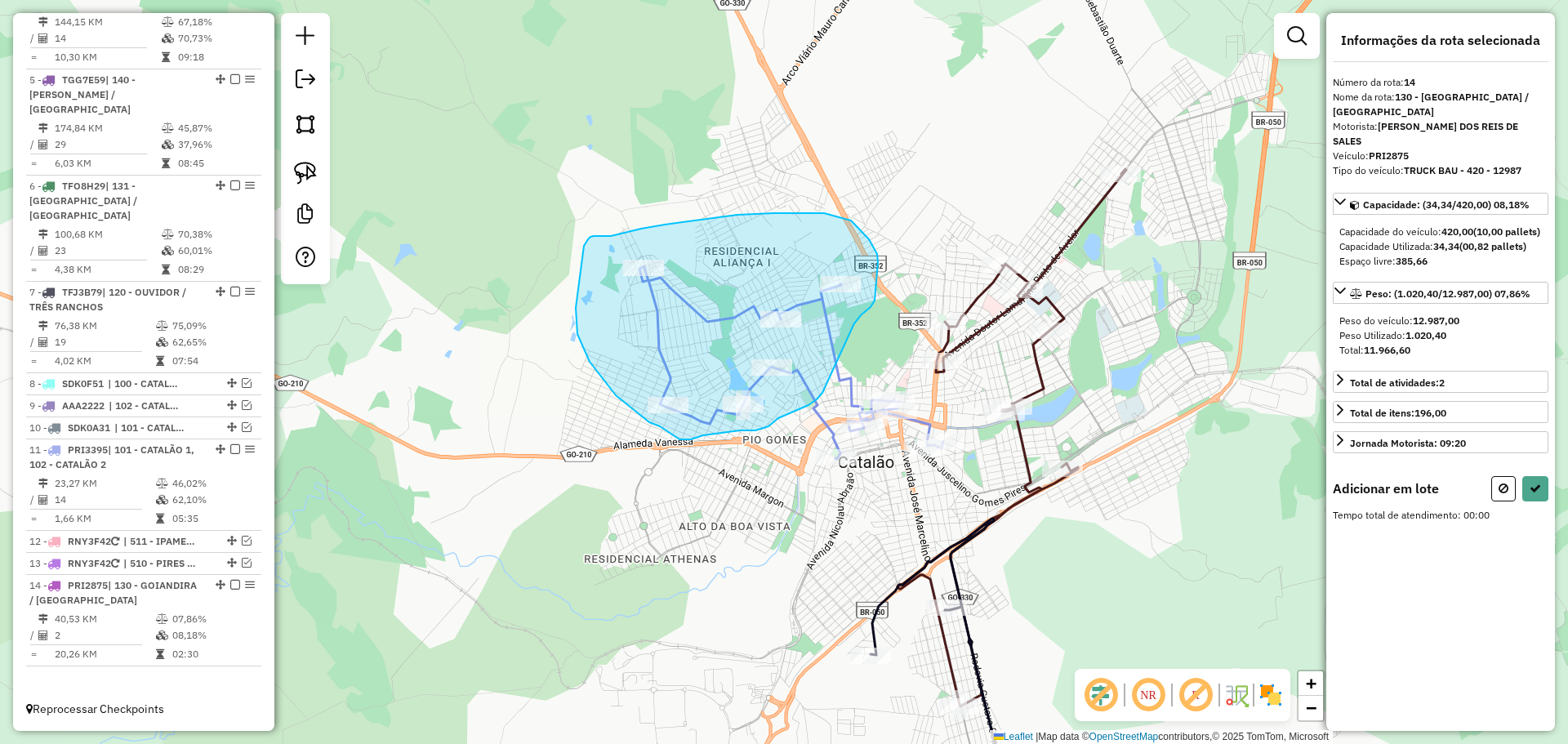
drag, startPoint x: 679, startPoint y: 440, endPoint x: 660, endPoint y: 427, distance: 23.0
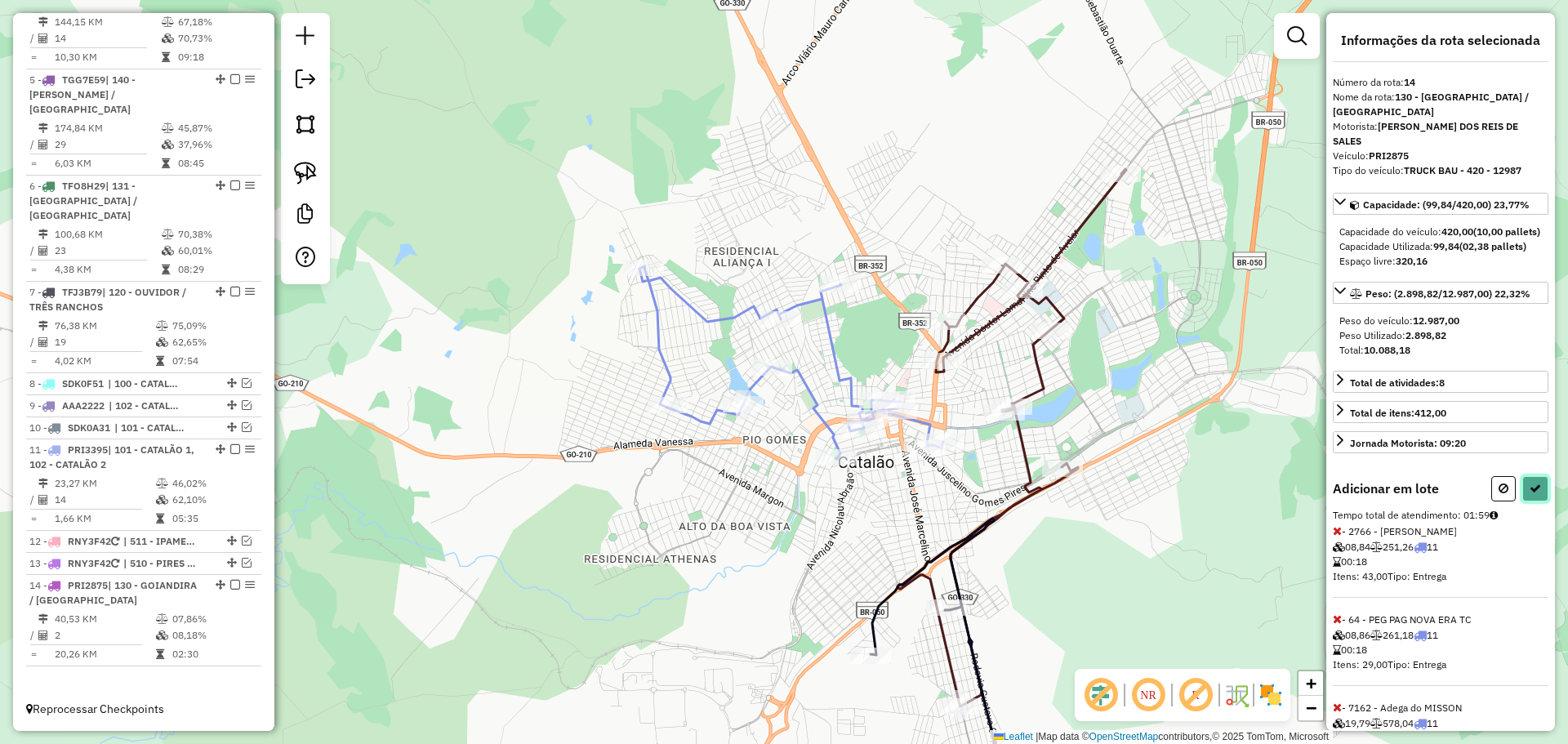
click at [1540, 486] on button at bounding box center [1536, 488] width 27 height 26
select select "*********"
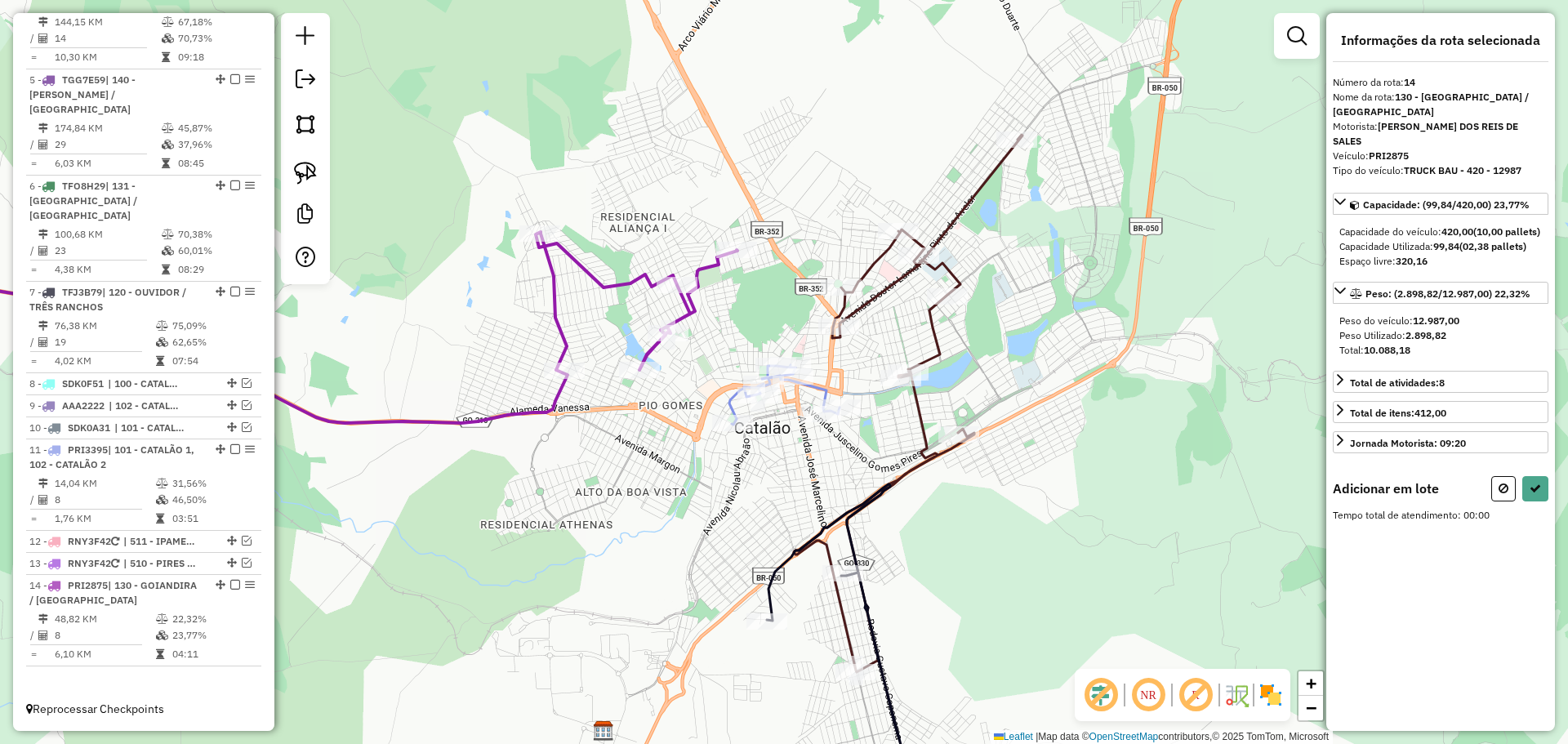
drag, startPoint x: 892, startPoint y: 512, endPoint x: 451, endPoint y: 261, distance: 507.4
click at [746, 510] on div "Janela de atendimento Grade de atendimento Capacidade Transportadoras Veículos …" at bounding box center [784, 372] width 1568 height 744
click at [295, 180] on img at bounding box center [306, 173] width 23 height 23
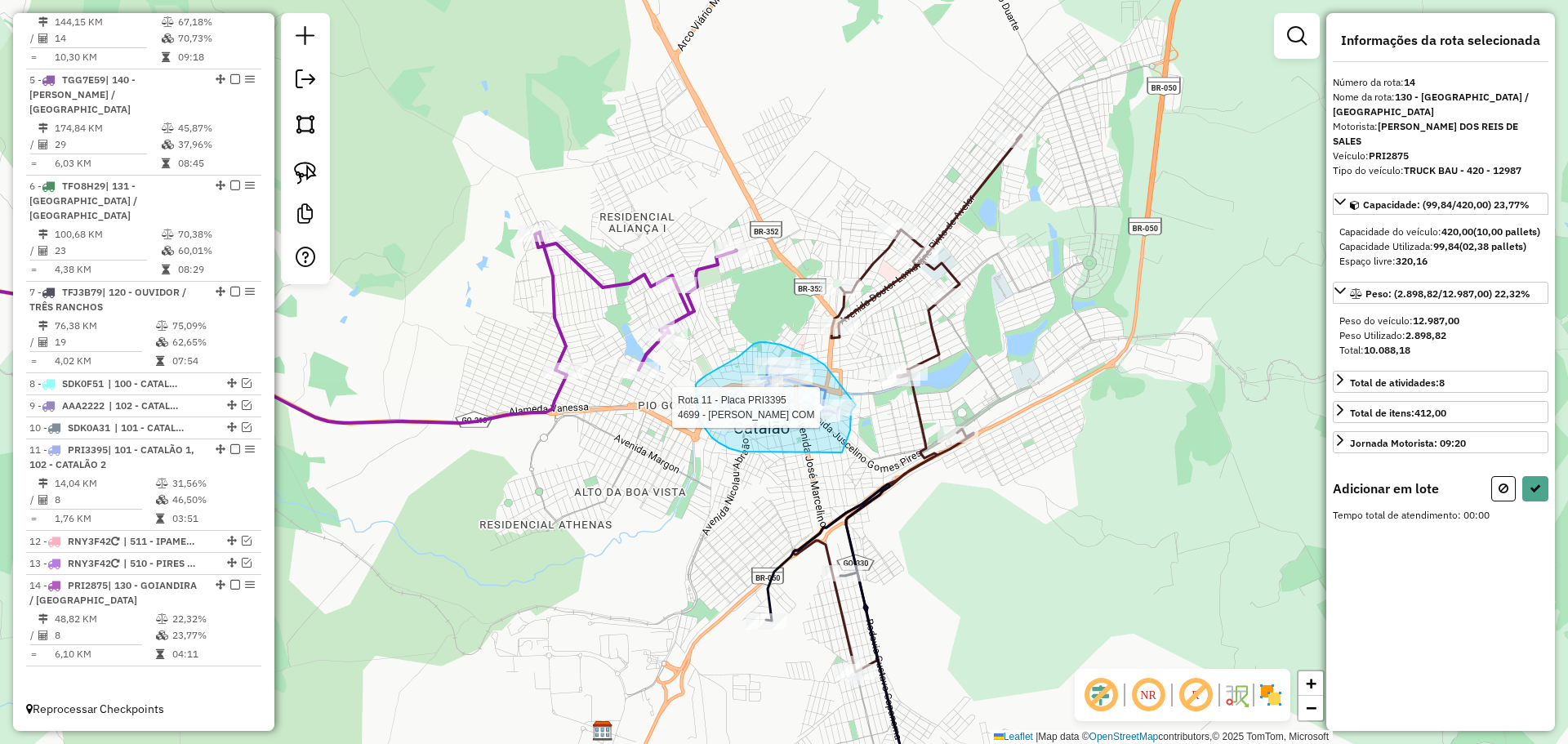
drag, startPoint x: 824, startPoint y: 365, endPoint x: 858, endPoint y: 396, distance: 46.0
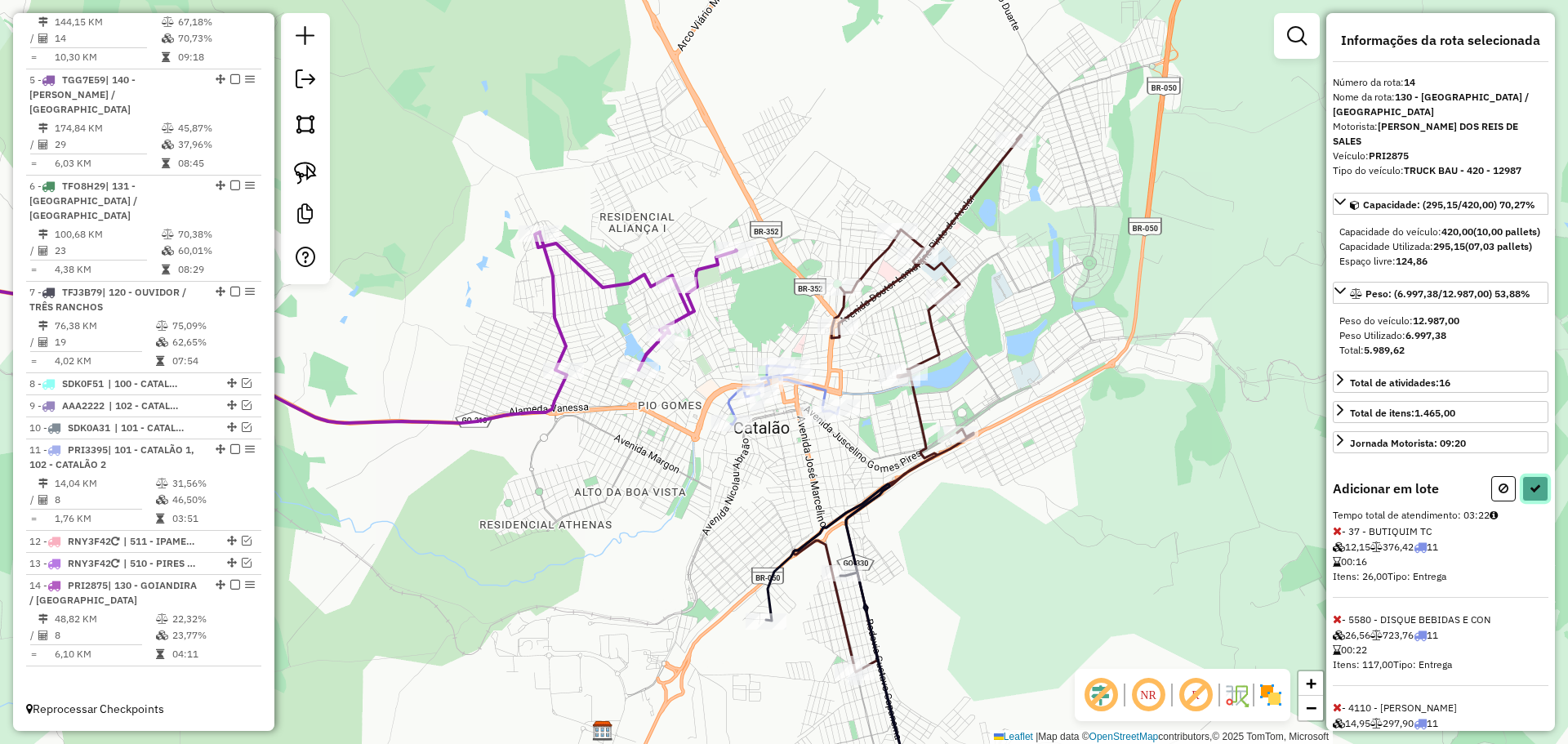
click at [1533, 494] on icon at bounding box center [1535, 488] width 11 height 11
select select "*********"
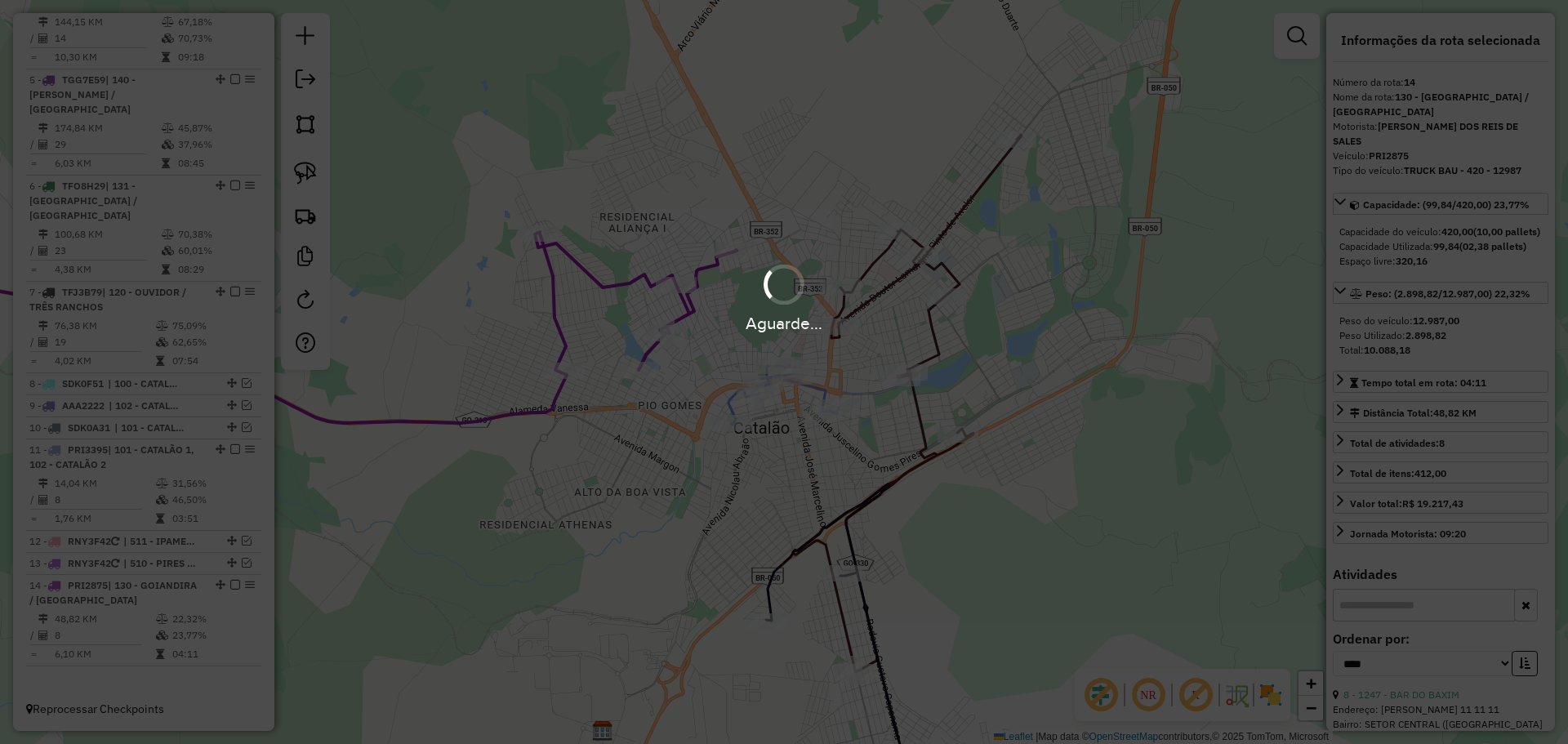
scroll to position [840, 0]
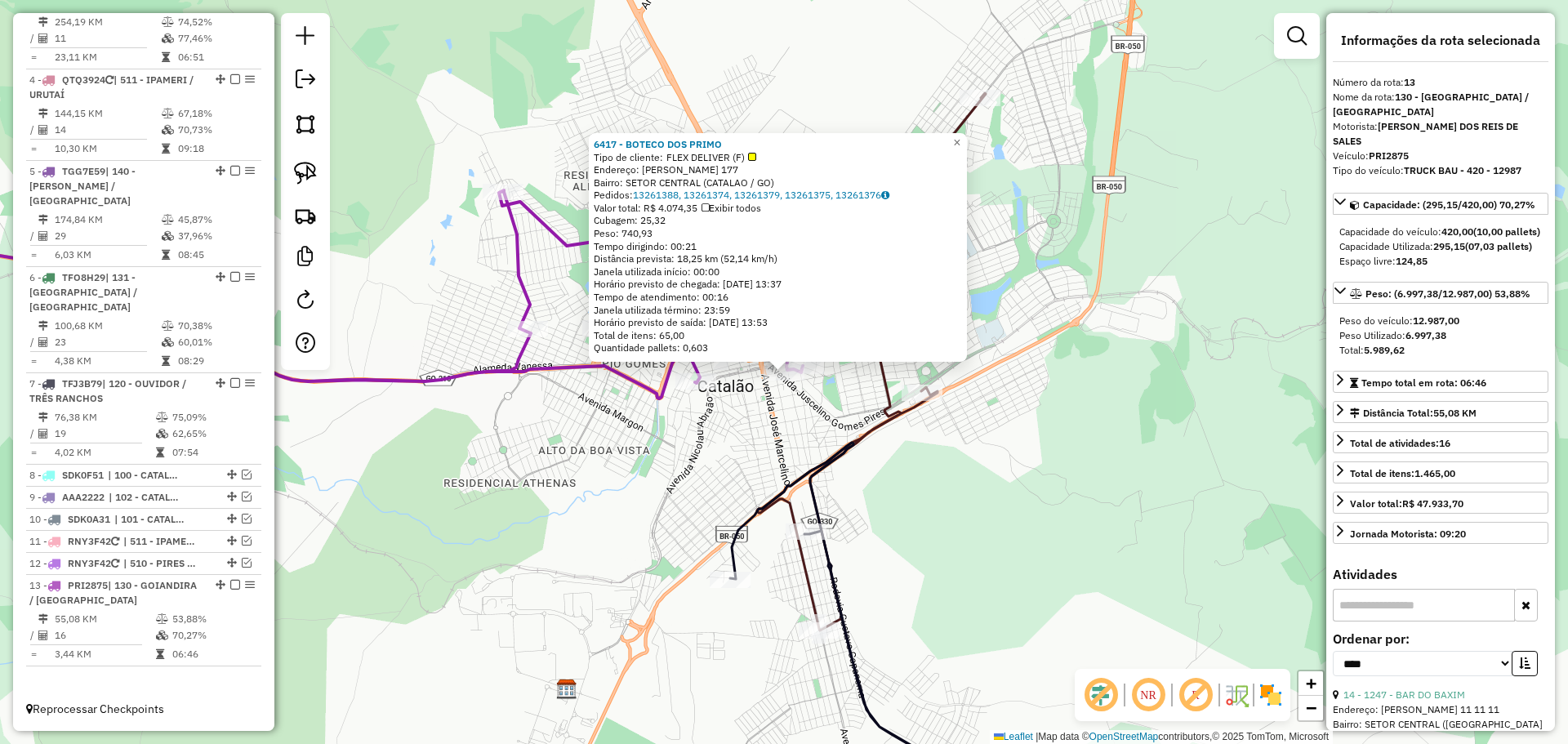
click at [999, 525] on div "6417 - BOTECO DOS PRIMO Tipo de cliente: FLEX DELIVER (F) Endereço: JOSE DE SOU…" at bounding box center [784, 372] width 1568 height 744
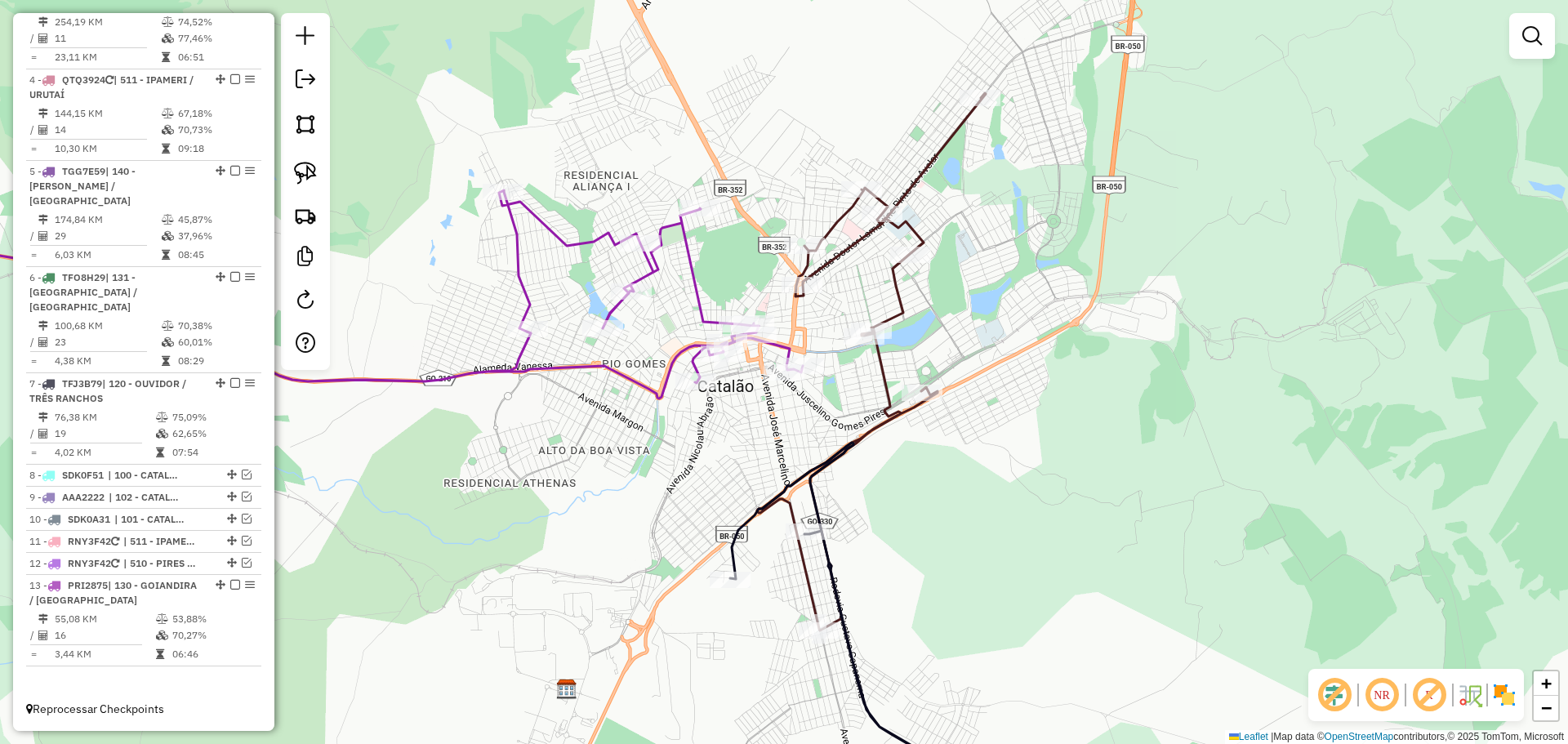
select select "*********"
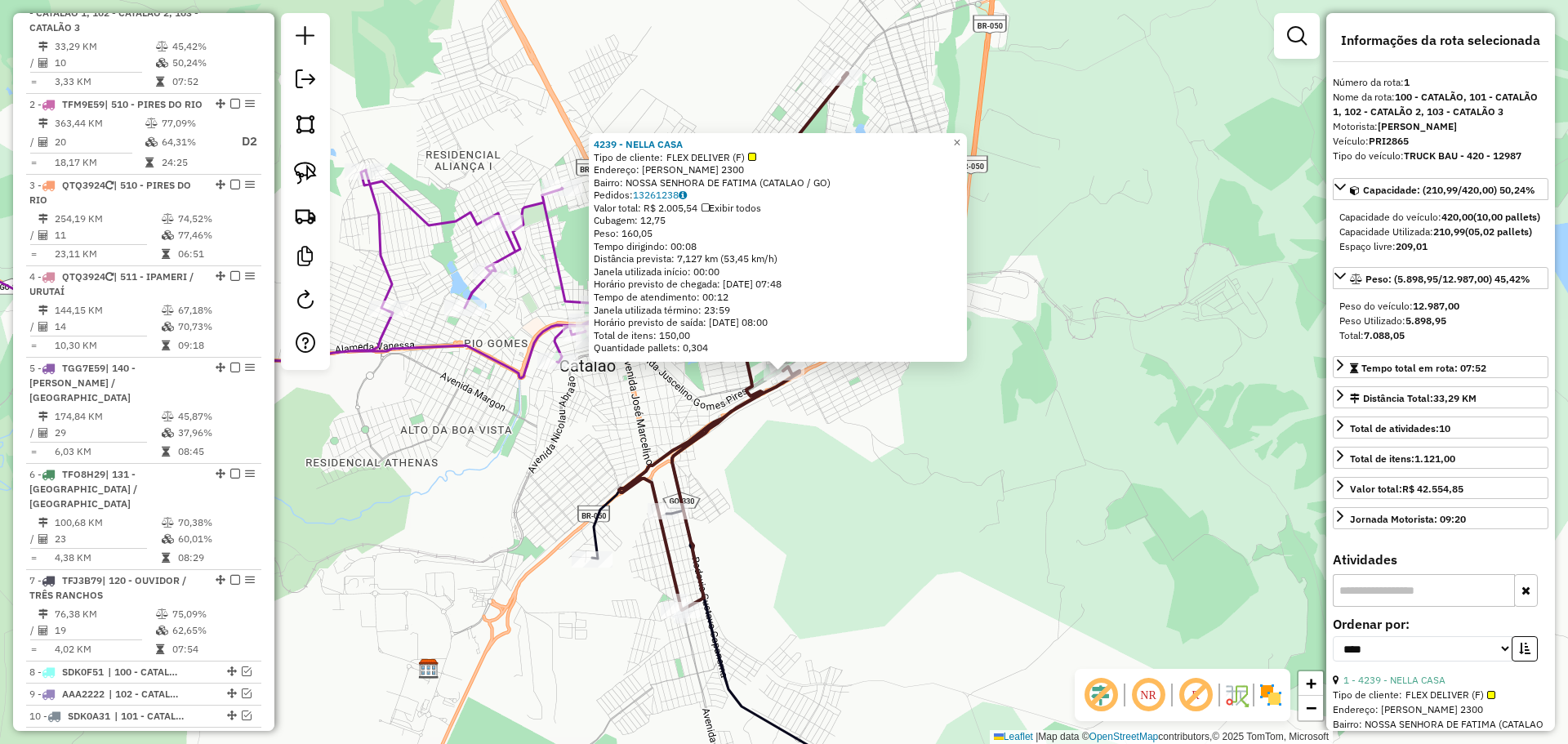
scroll to position [632, 0]
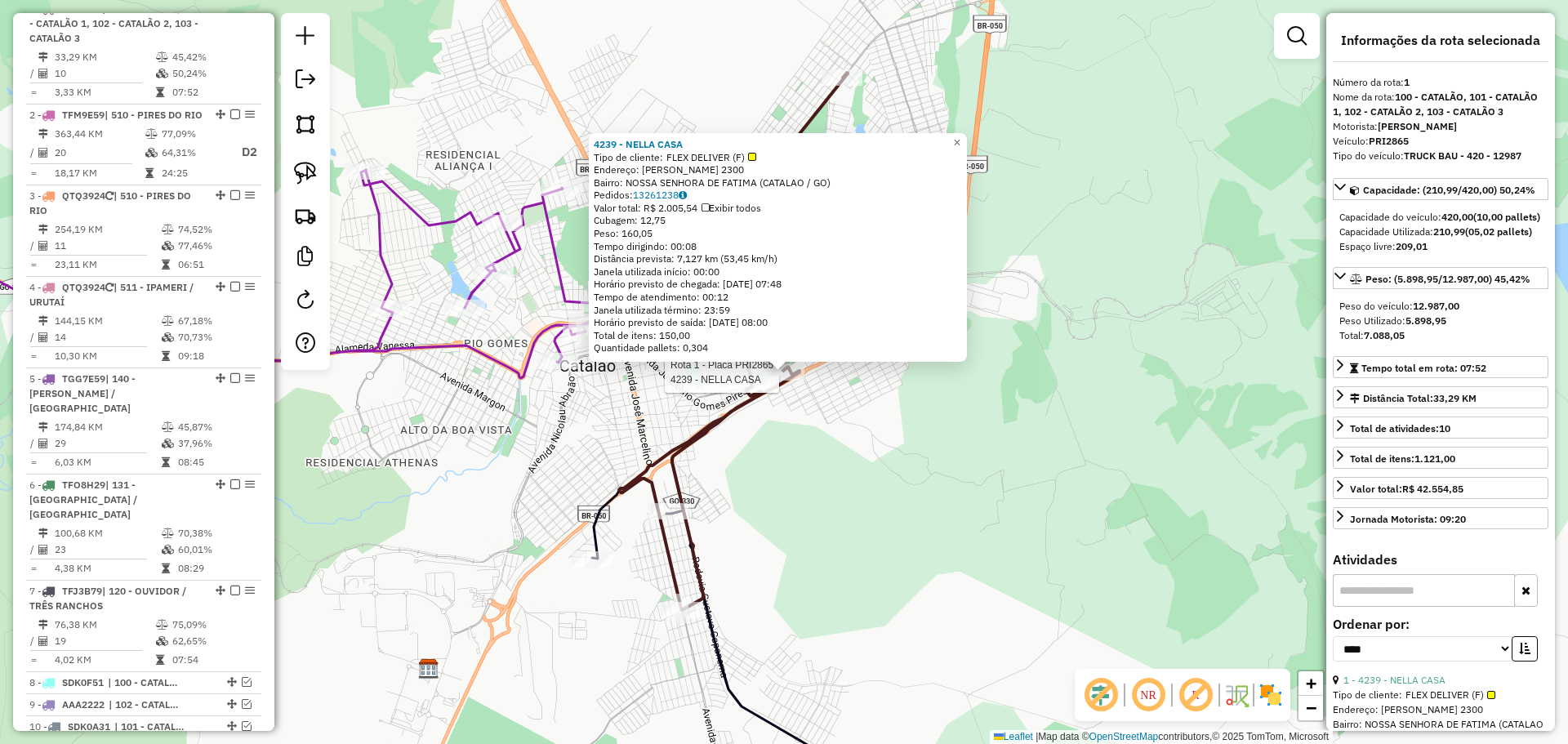
drag, startPoint x: 825, startPoint y: 519, endPoint x: 786, endPoint y: 419, distance: 107.3
click at [824, 519] on div "Rota 1 - Placa PRI2865 4239 - NELLA CASA 4239 - NELLA CASA Tipo de cliente: FLE…" at bounding box center [784, 372] width 1568 height 744
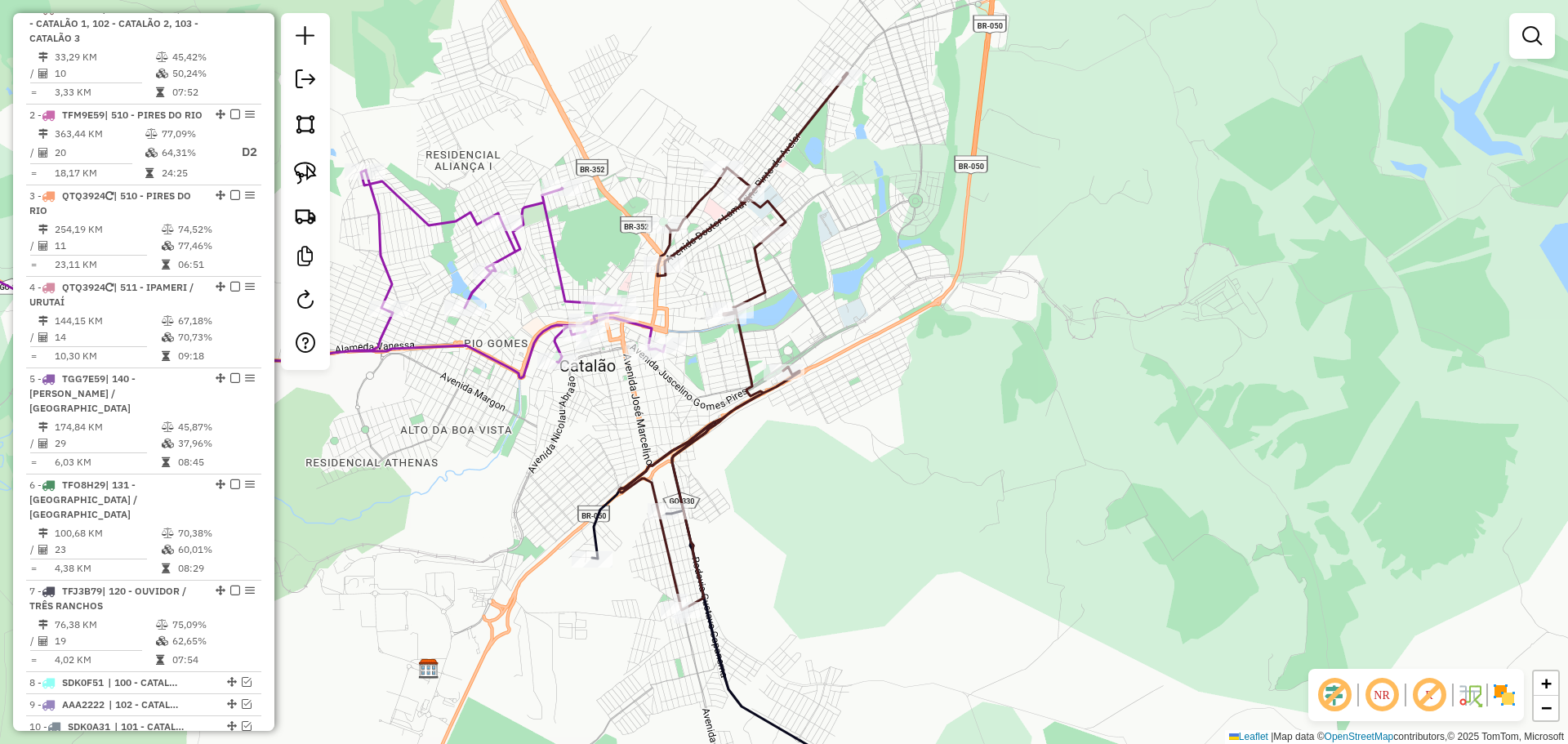
select select "*********"
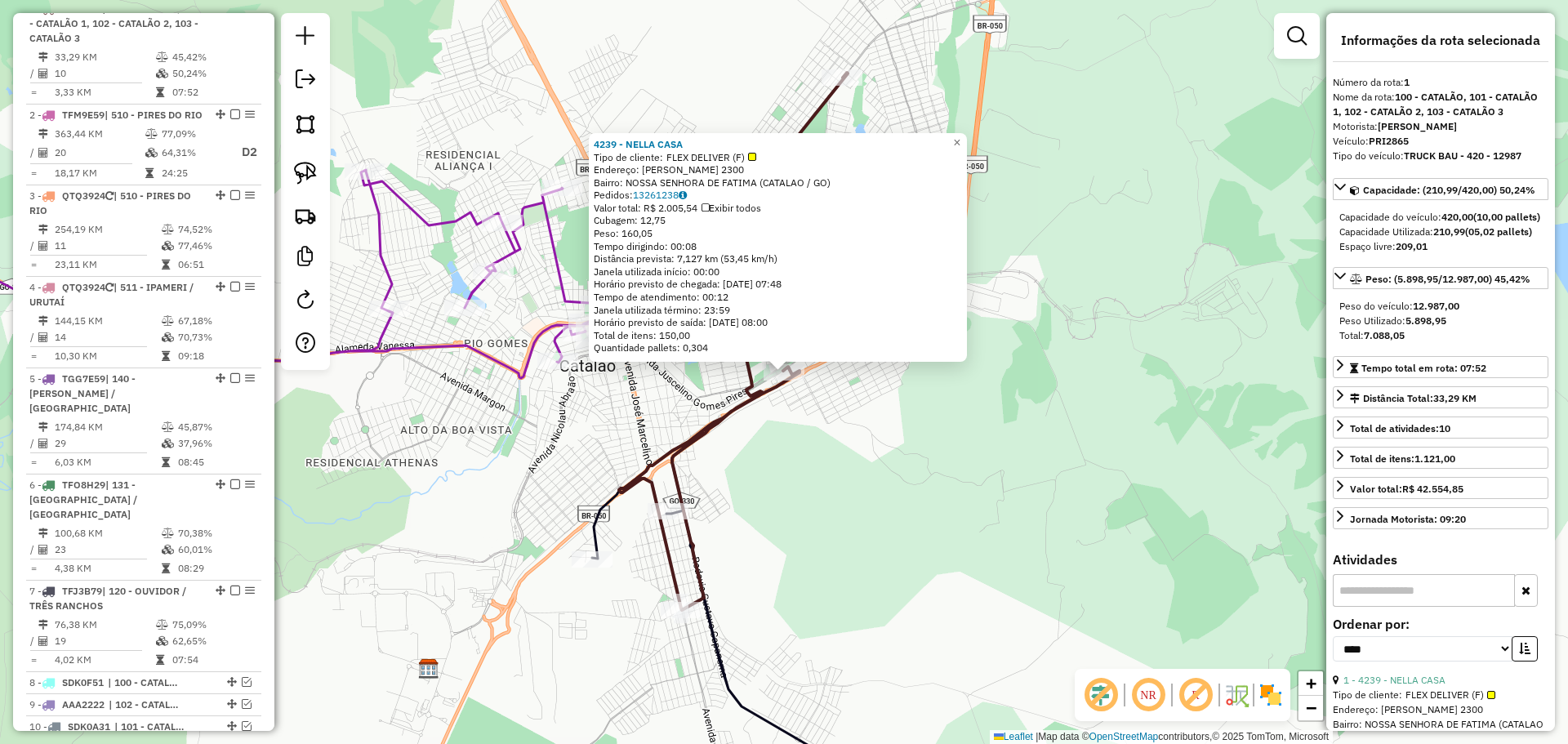
click at [818, 451] on div "4239 - NELLA CASA Tipo de cliente: FLEX DELIVER (F) Endereço: JOCELIM GOMES PIR…" at bounding box center [784, 372] width 1568 height 744
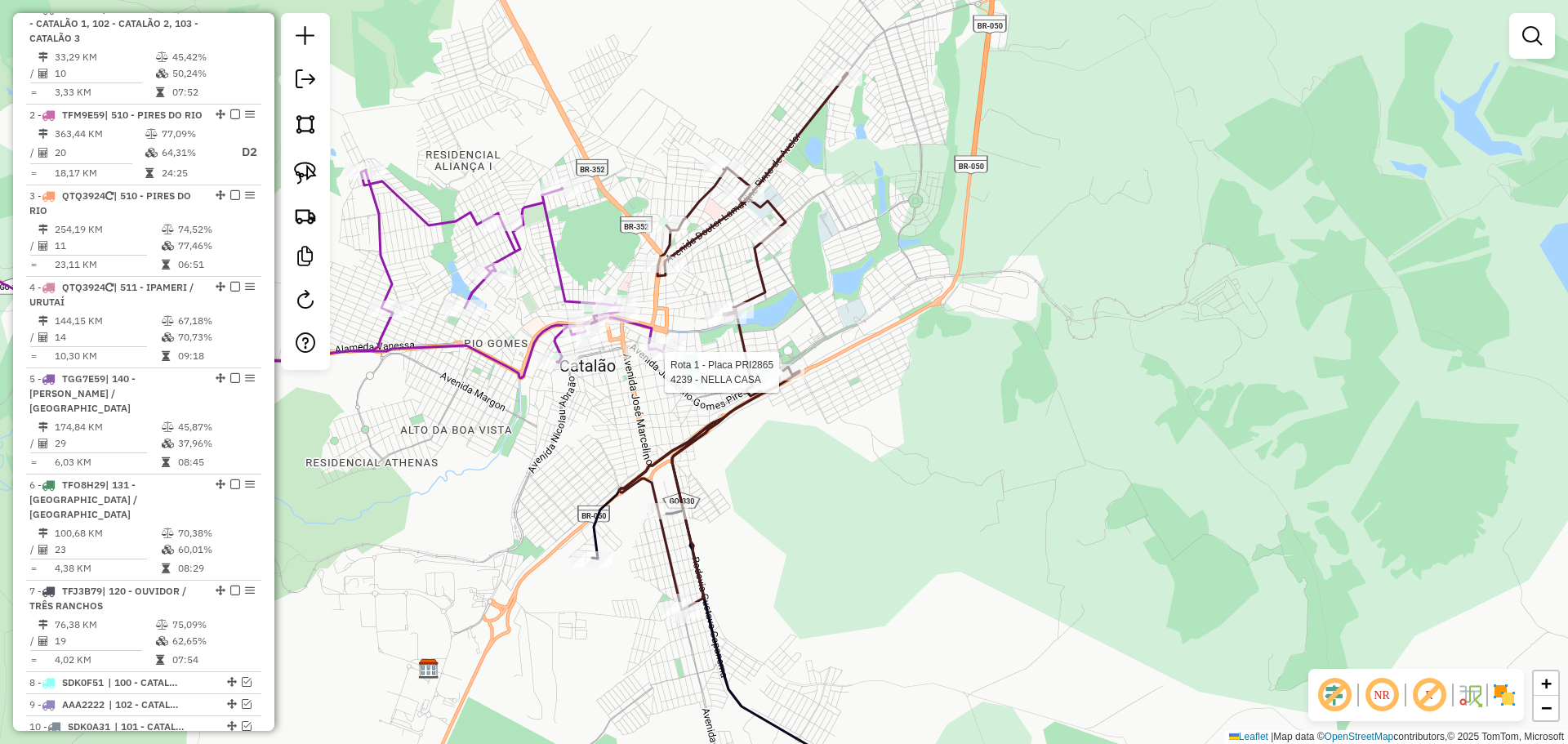
select select "*********"
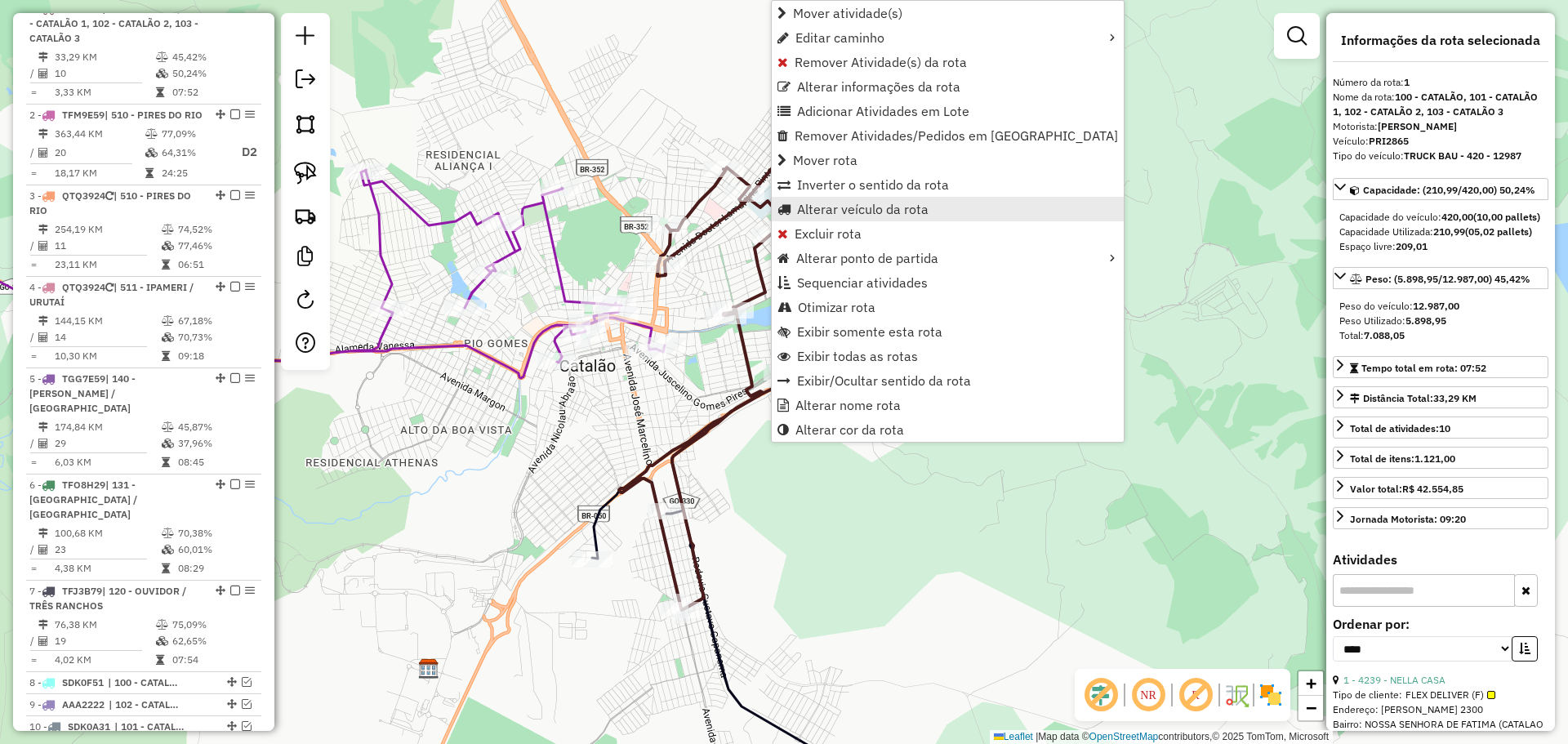
click at [871, 212] on span "Alterar veículo da rota" at bounding box center [862, 209] width 131 height 13
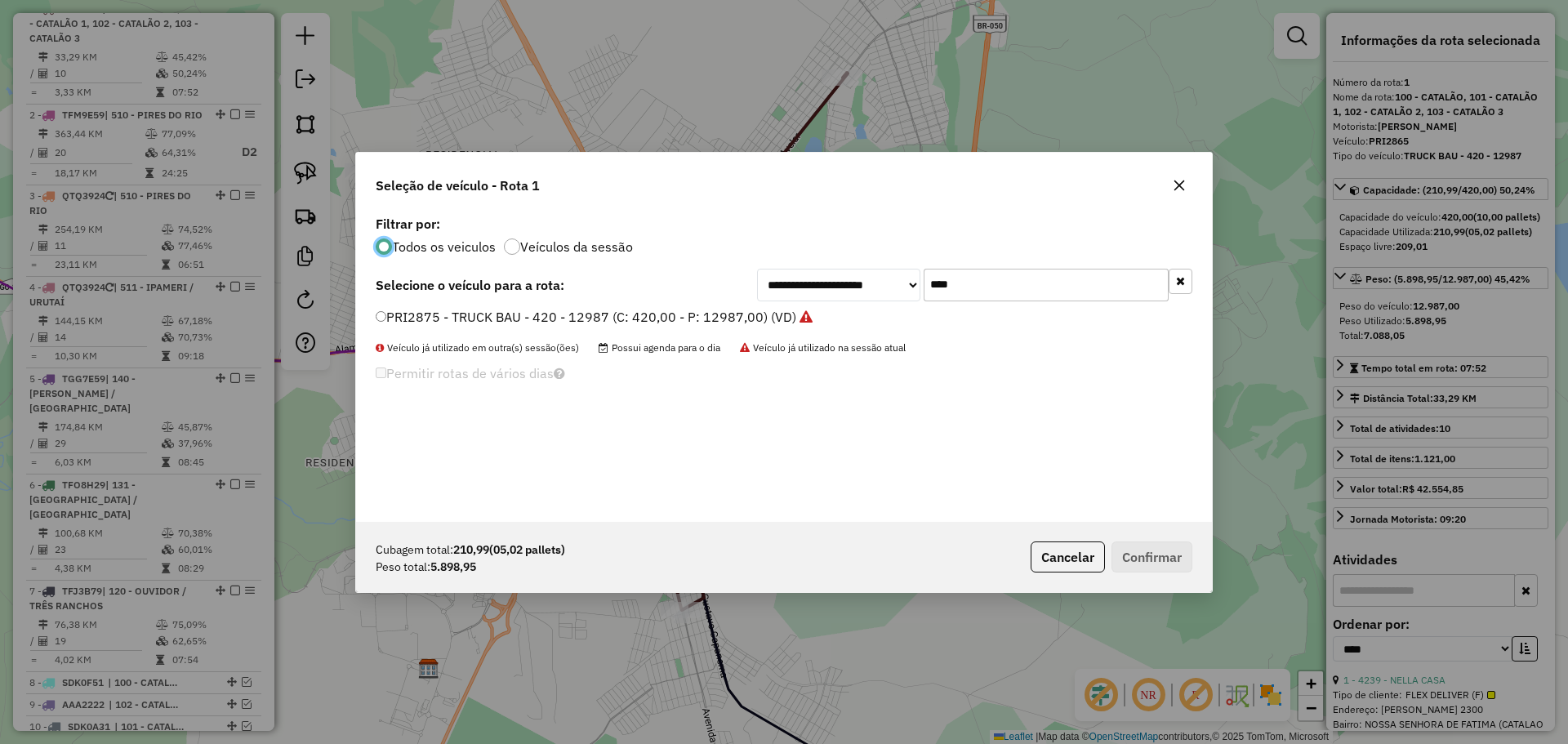
scroll to position [9, 5]
click at [1005, 292] on input "****" at bounding box center [1046, 285] width 245 height 32
type input "****"
click at [409, 310] on label "PRI3395 - TRUCK BAU - 420 - 12987 (C: 420,00 - P: 12987,00) (VD)" at bounding box center [586, 316] width 421 height 20
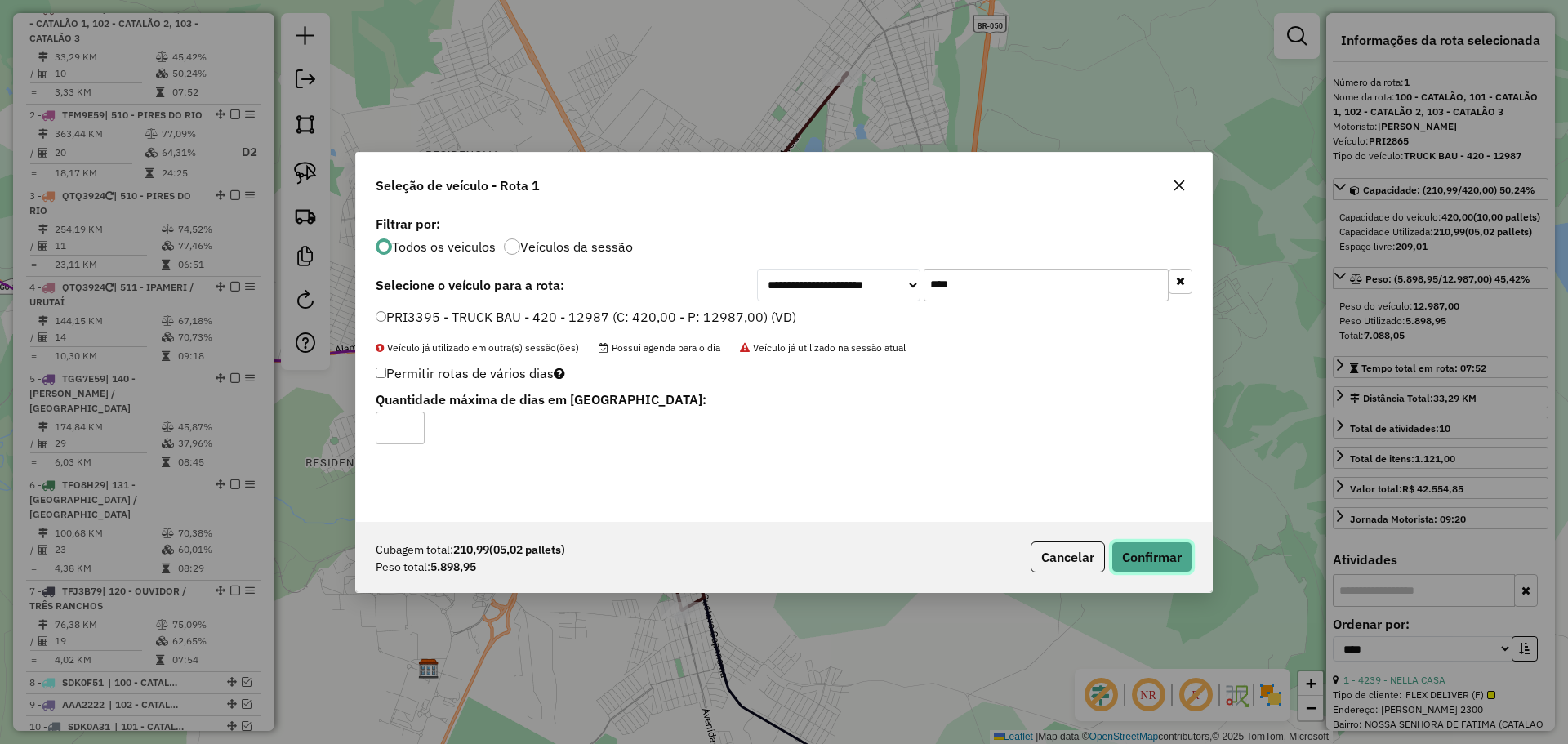
click at [1162, 544] on button "Confirmar" at bounding box center [1151, 557] width 81 height 31
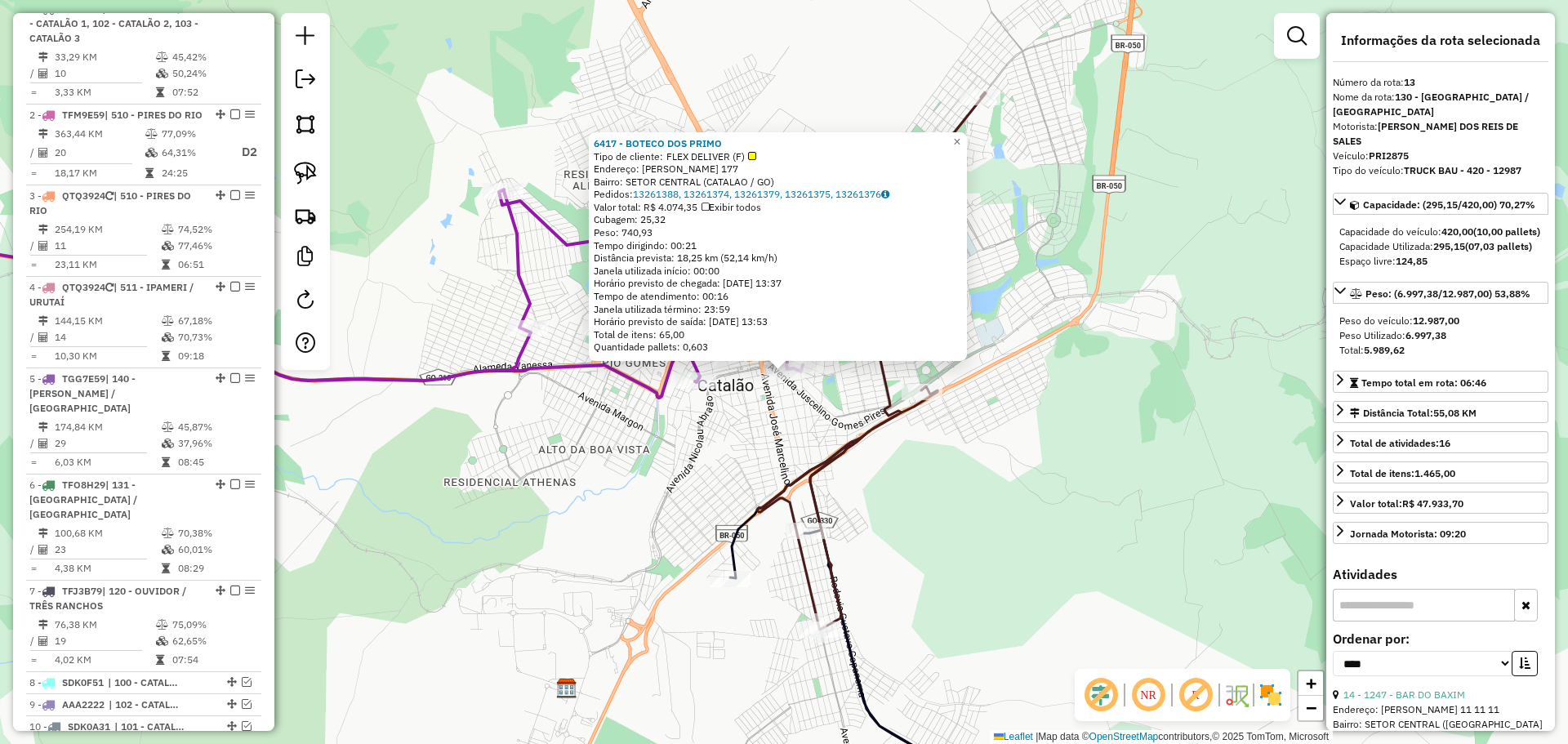
scroll to position [840, 0]
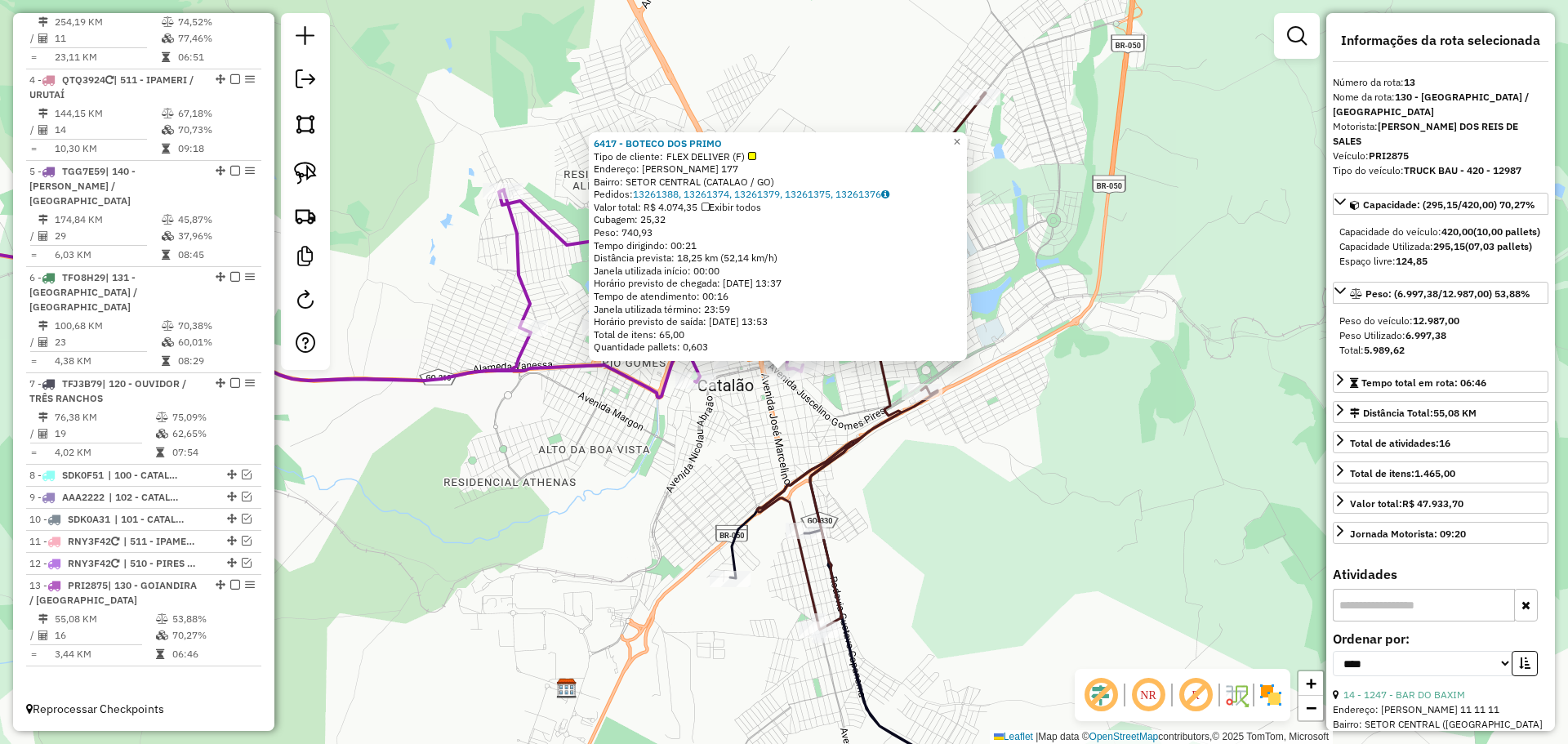
click at [709, 467] on div "6417 - BOTECO DOS PRIMO Tipo de cliente: FLEX DELIVER (F) Endereço: JOSE DE SOU…" at bounding box center [784, 372] width 1568 height 744
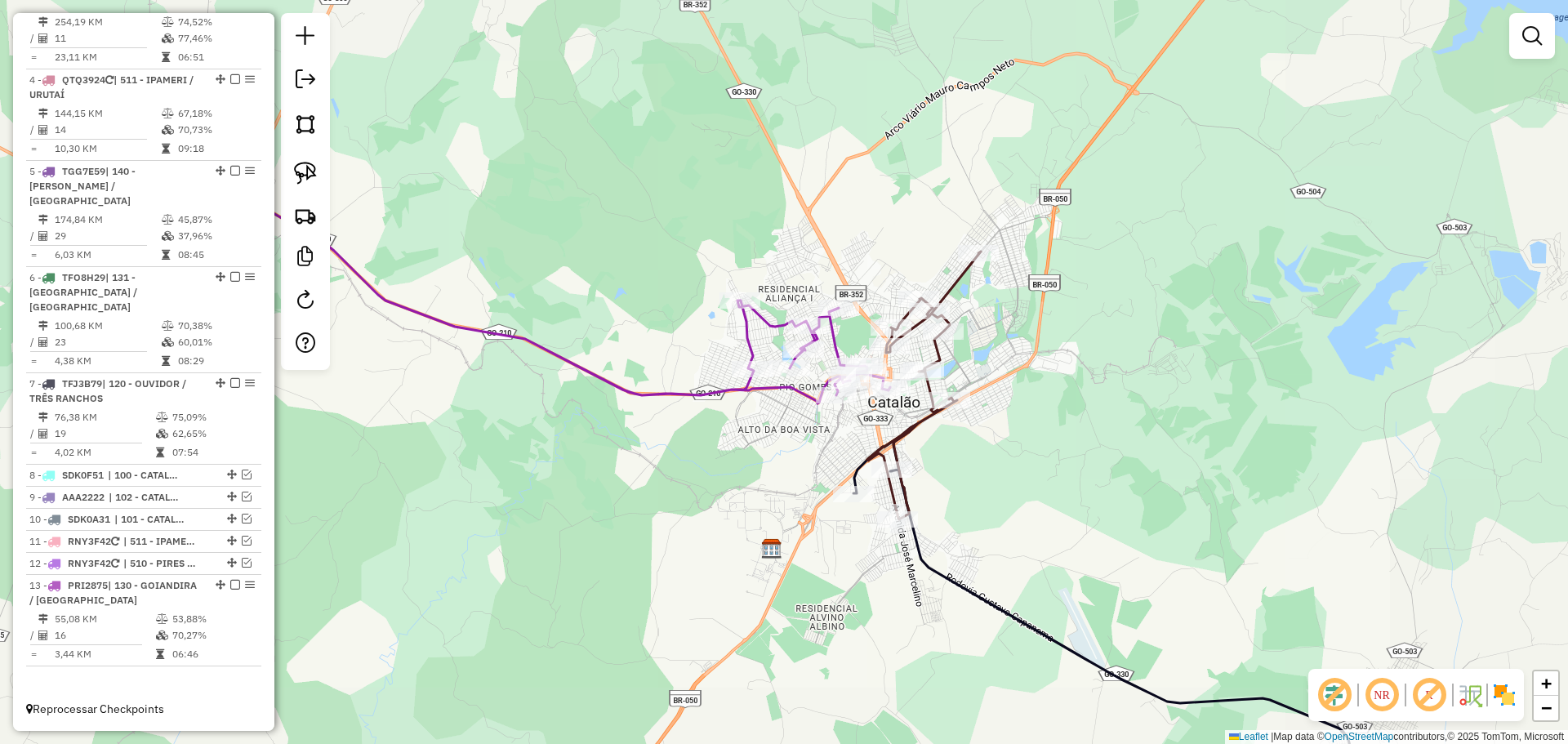
drag, startPoint x: 1092, startPoint y: 330, endPoint x: 830, endPoint y: 410, distance: 273.9
click at [832, 410] on div "Janela de atendimento Grade de atendimento Capacidade Transportadoras Veículos …" at bounding box center [784, 372] width 1568 height 744
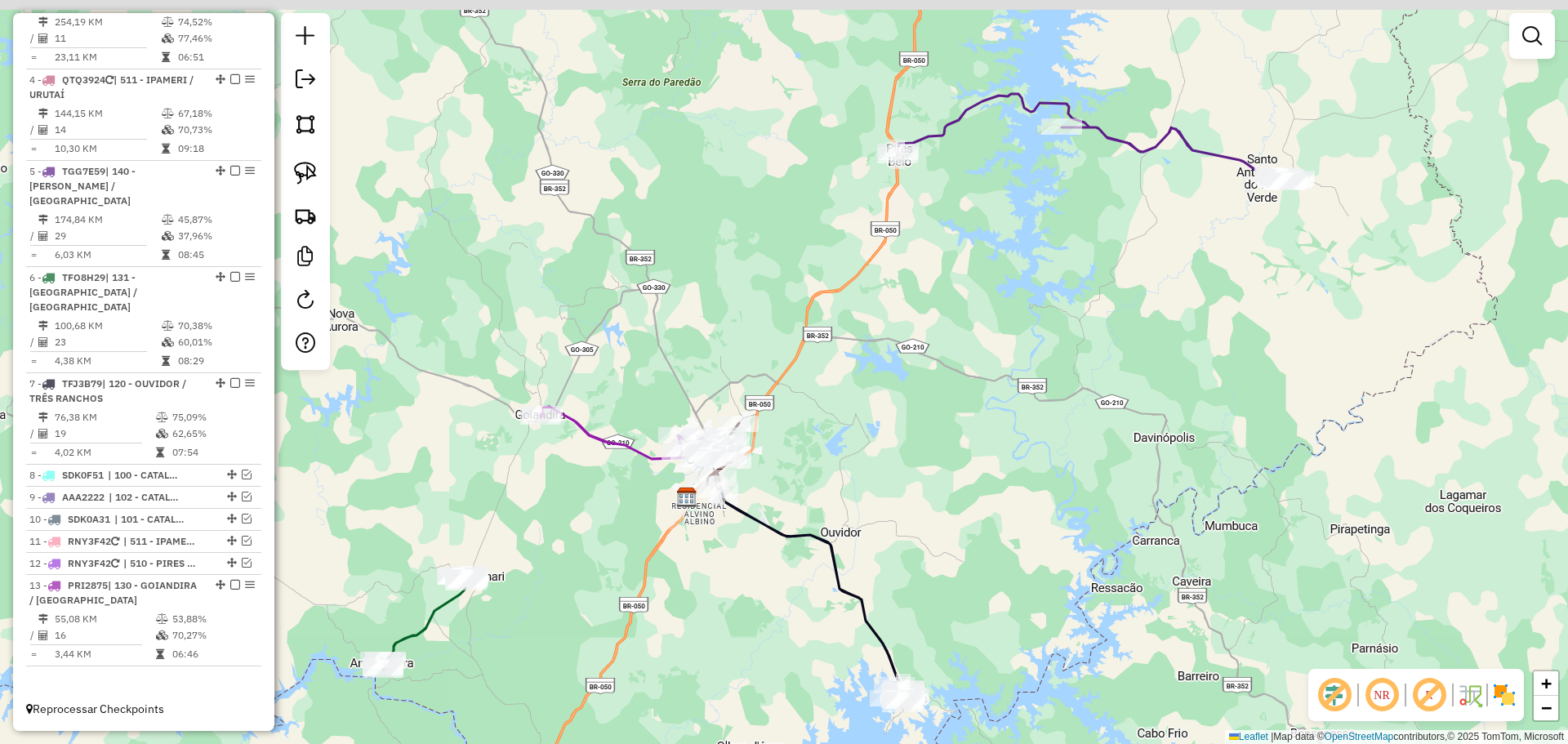
click at [911, 391] on div "Janela de atendimento Grade de atendimento Capacidade Transportadoras Veículos …" at bounding box center [784, 372] width 1568 height 744
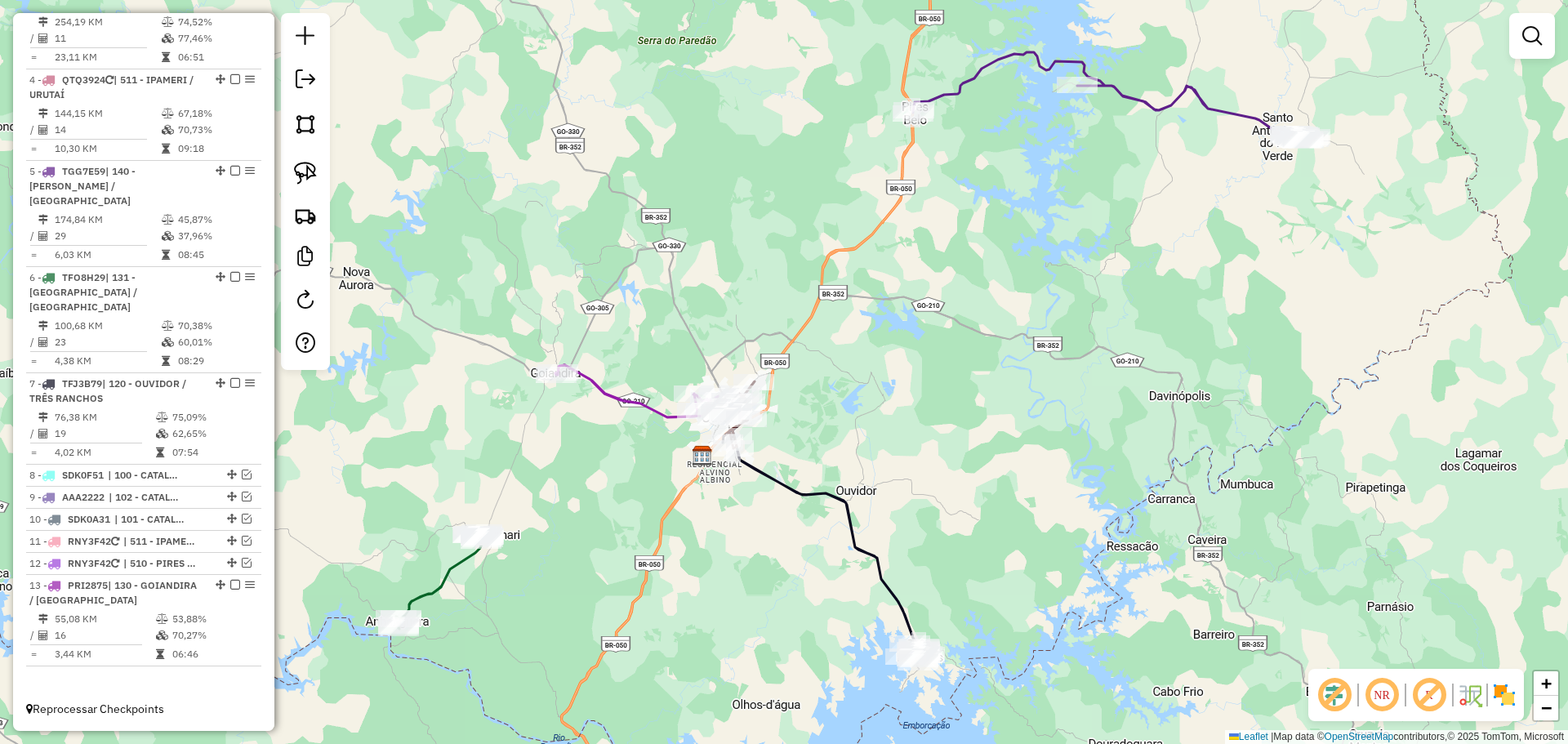
drag, startPoint x: 860, startPoint y: 385, endPoint x: 873, endPoint y: 357, distance: 30.9
click at [899, 295] on div "Janela de atendimento Grade de atendimento Capacidade Transportadoras Veículos …" at bounding box center [784, 372] width 1568 height 744
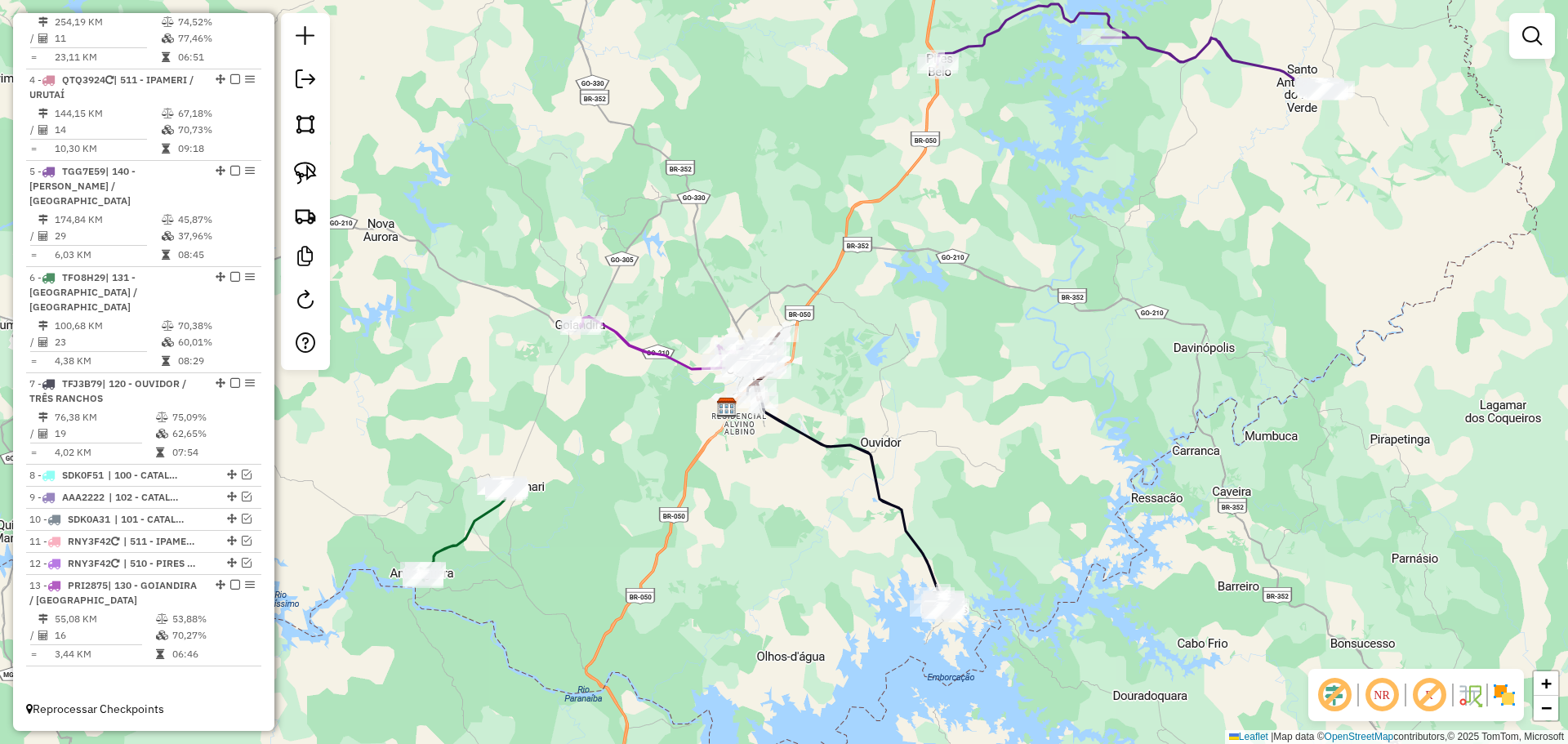
drag, startPoint x: 777, startPoint y: 471, endPoint x: 841, endPoint y: 440, distance: 71.1
click at [841, 440] on div "Janela de atendimento Grade de atendimento Capacidade Transportadoras Veículos …" at bounding box center [784, 372] width 1568 height 744
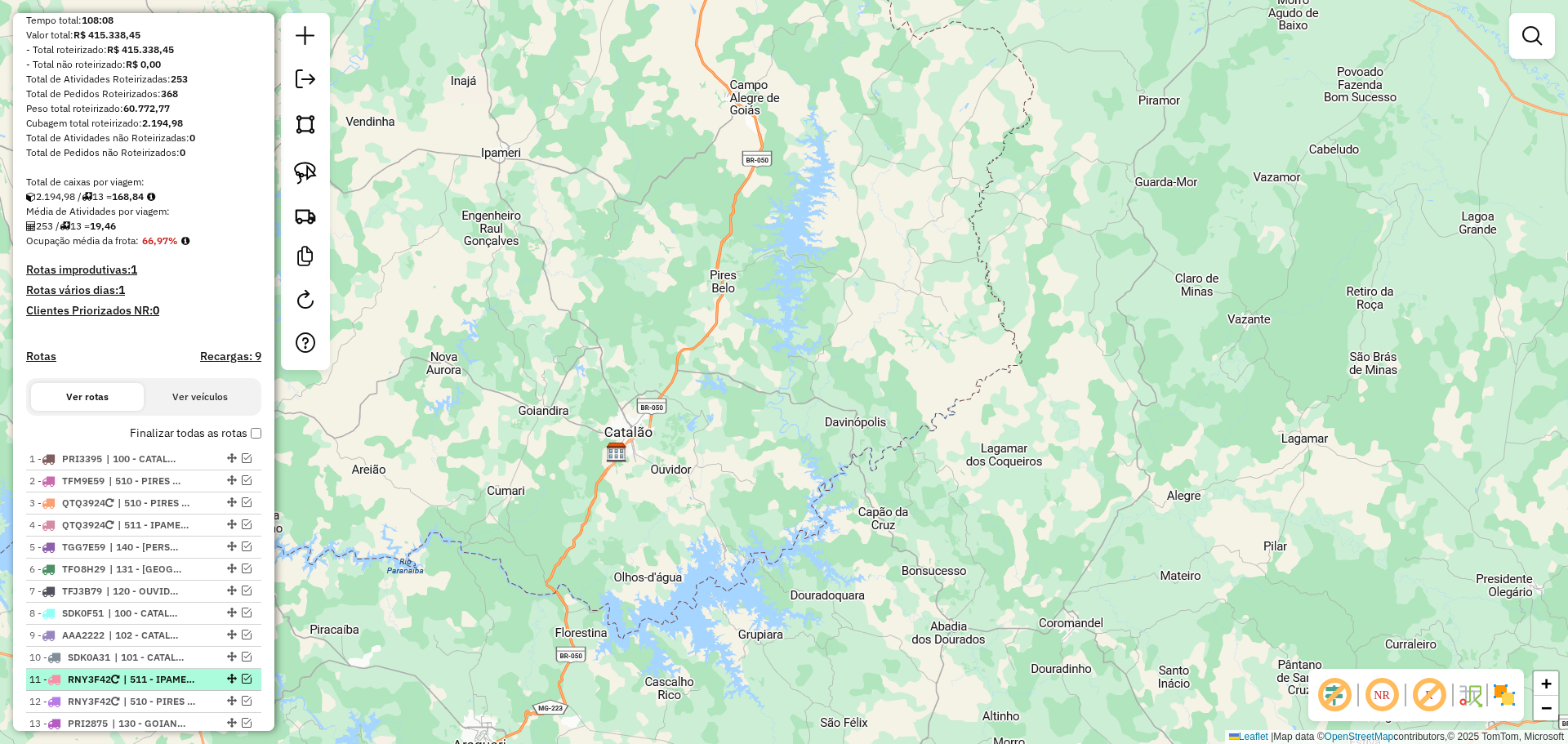
scroll to position [265, 0]
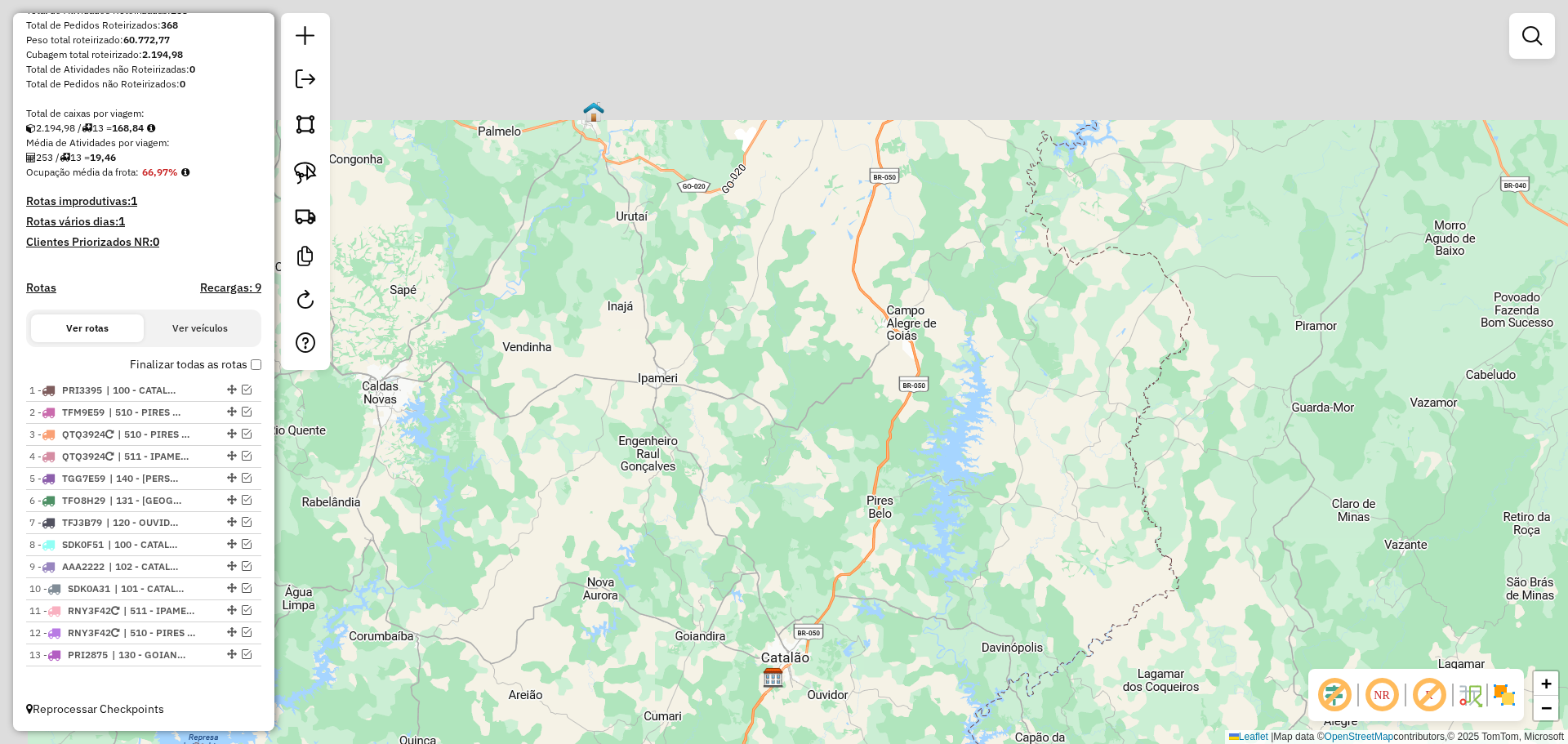
drag, startPoint x: 737, startPoint y: 172, endPoint x: 901, endPoint y: 417, distance: 294.8
click at [901, 417] on div "Janela de atendimento Grade de atendimento Capacidade Transportadoras Veículos …" at bounding box center [784, 372] width 1568 height 744
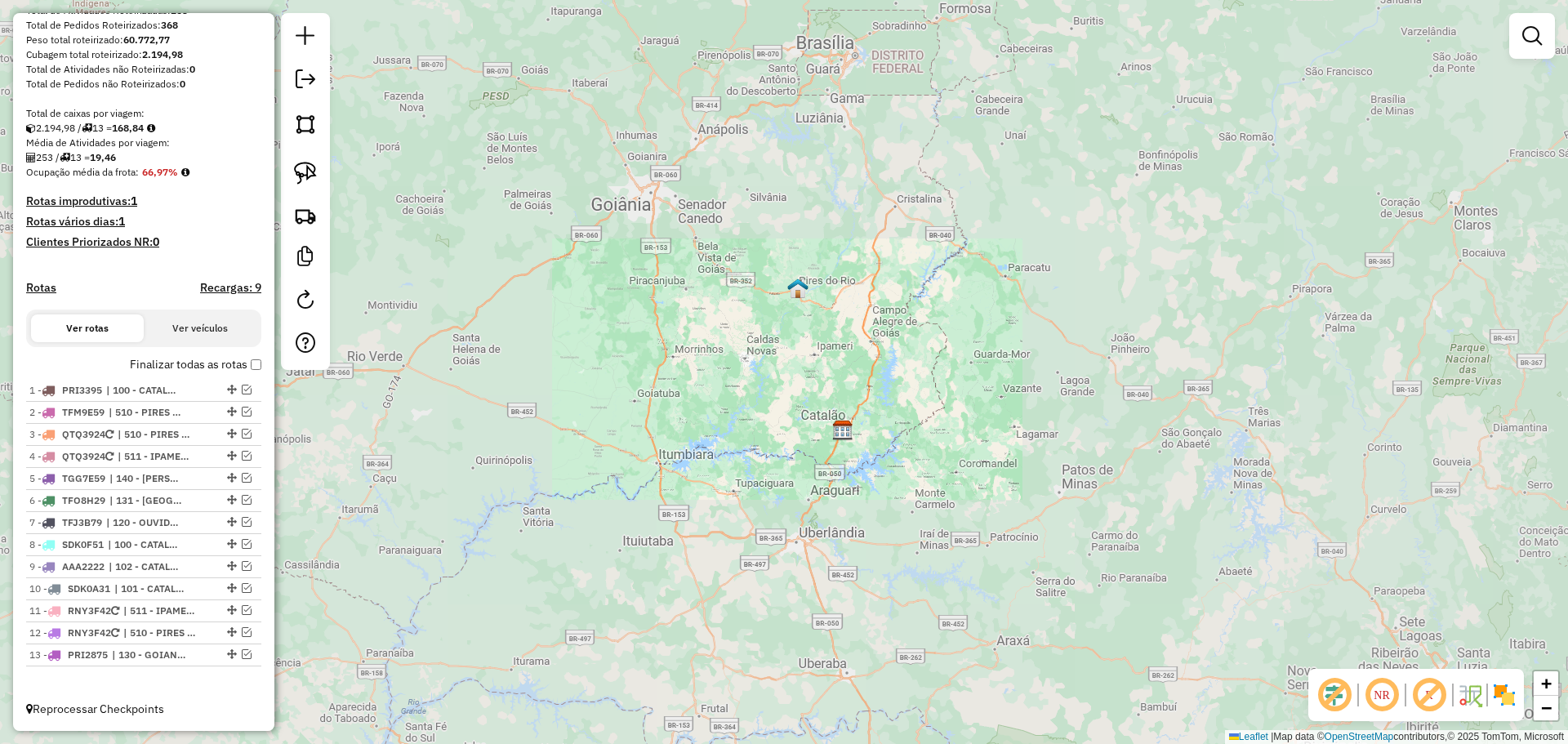
click at [907, 404] on div "Janela de atendimento Grade de atendimento Capacidade Transportadoras Veículos …" at bounding box center [784, 372] width 1568 height 744
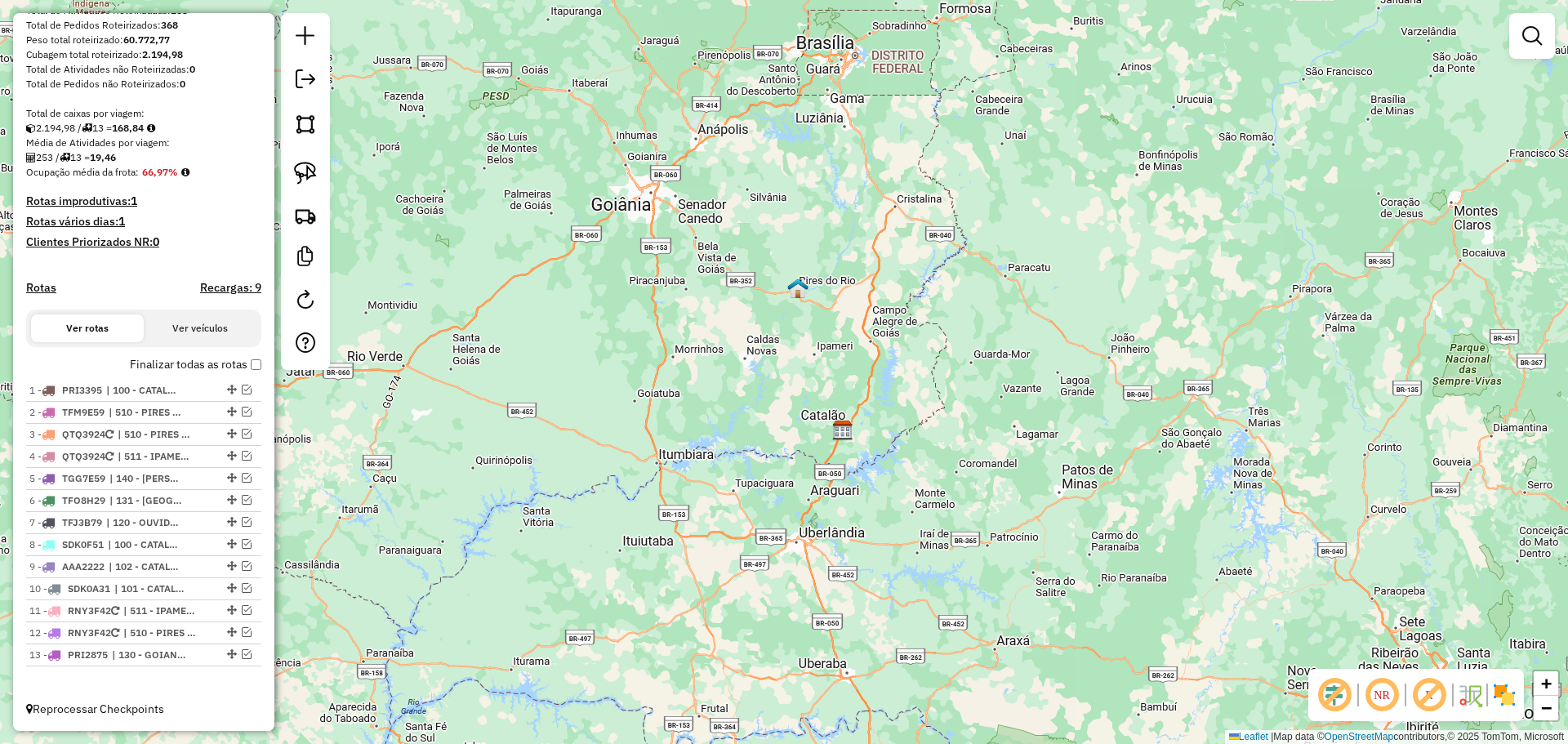
drag, startPoint x: 837, startPoint y: 305, endPoint x: 974, endPoint y: 504, distance: 241.6
click at [974, 504] on div "Janela de atendimento Grade de atendimento Capacidade Transportadoras Veículos …" at bounding box center [784, 372] width 1568 height 744
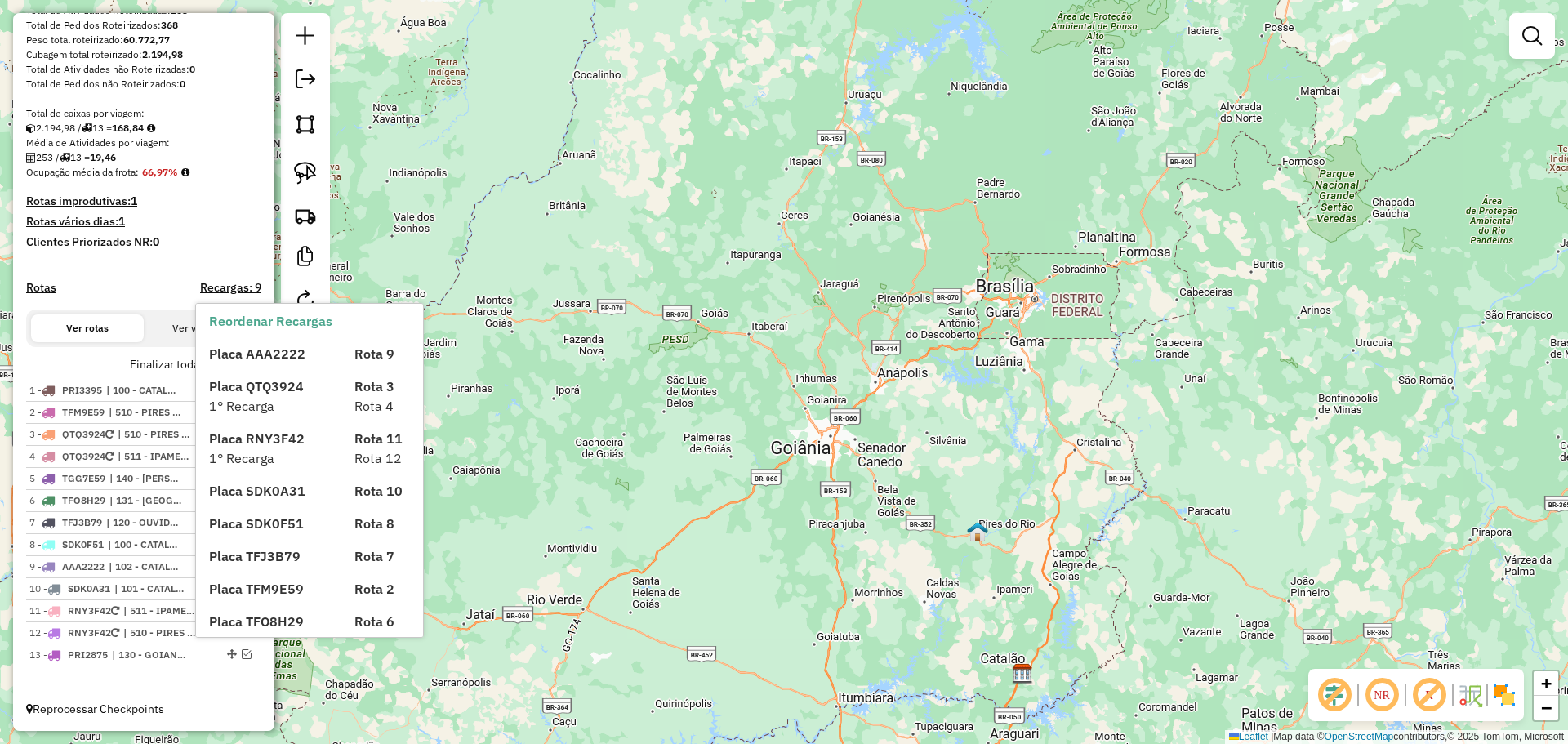
click at [247, 358] on span "Placa AAA2222" at bounding box center [256, 353] width 96 height 16
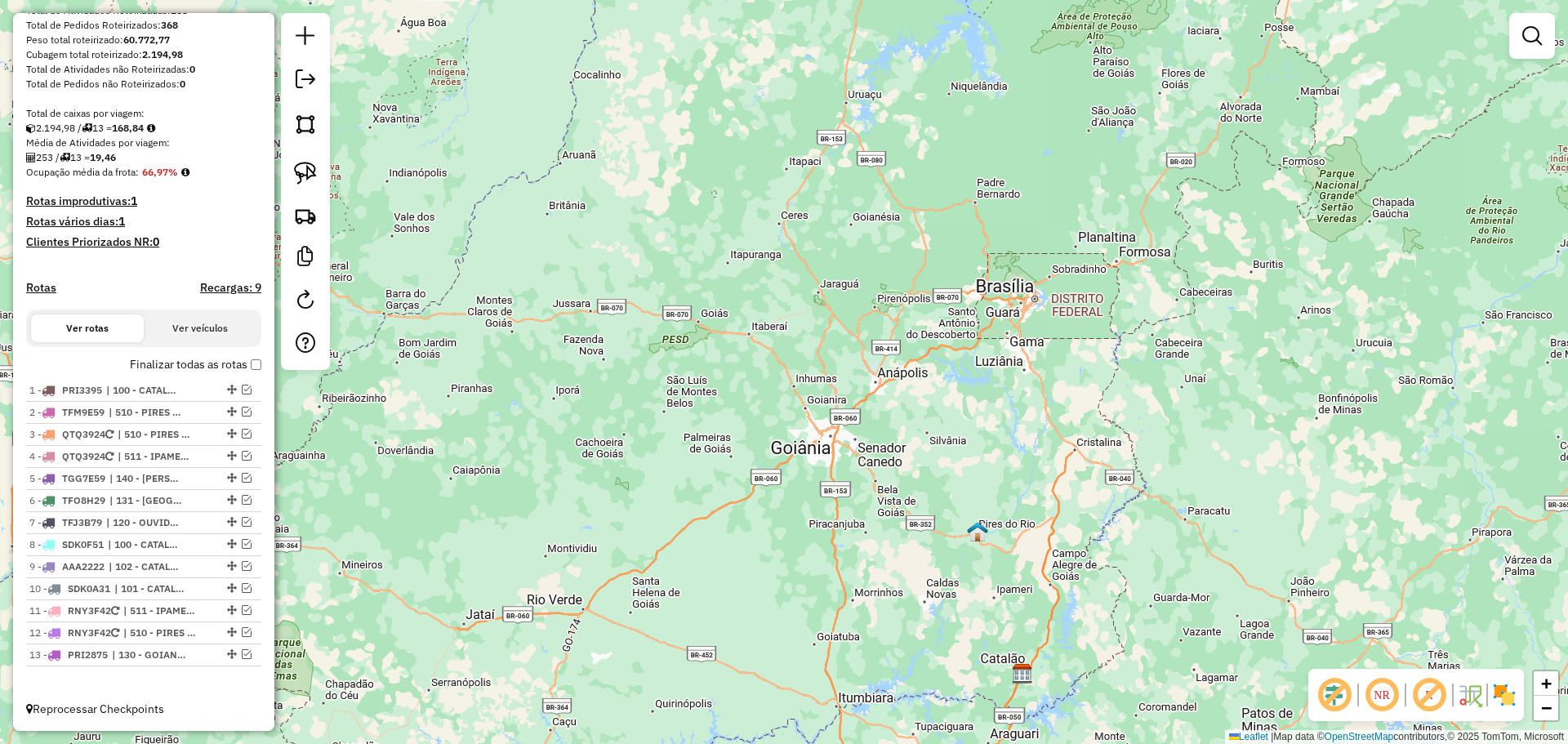
click at [244, 366] on label "Finalizar todas as rotas" at bounding box center [196, 365] width 131 height 17
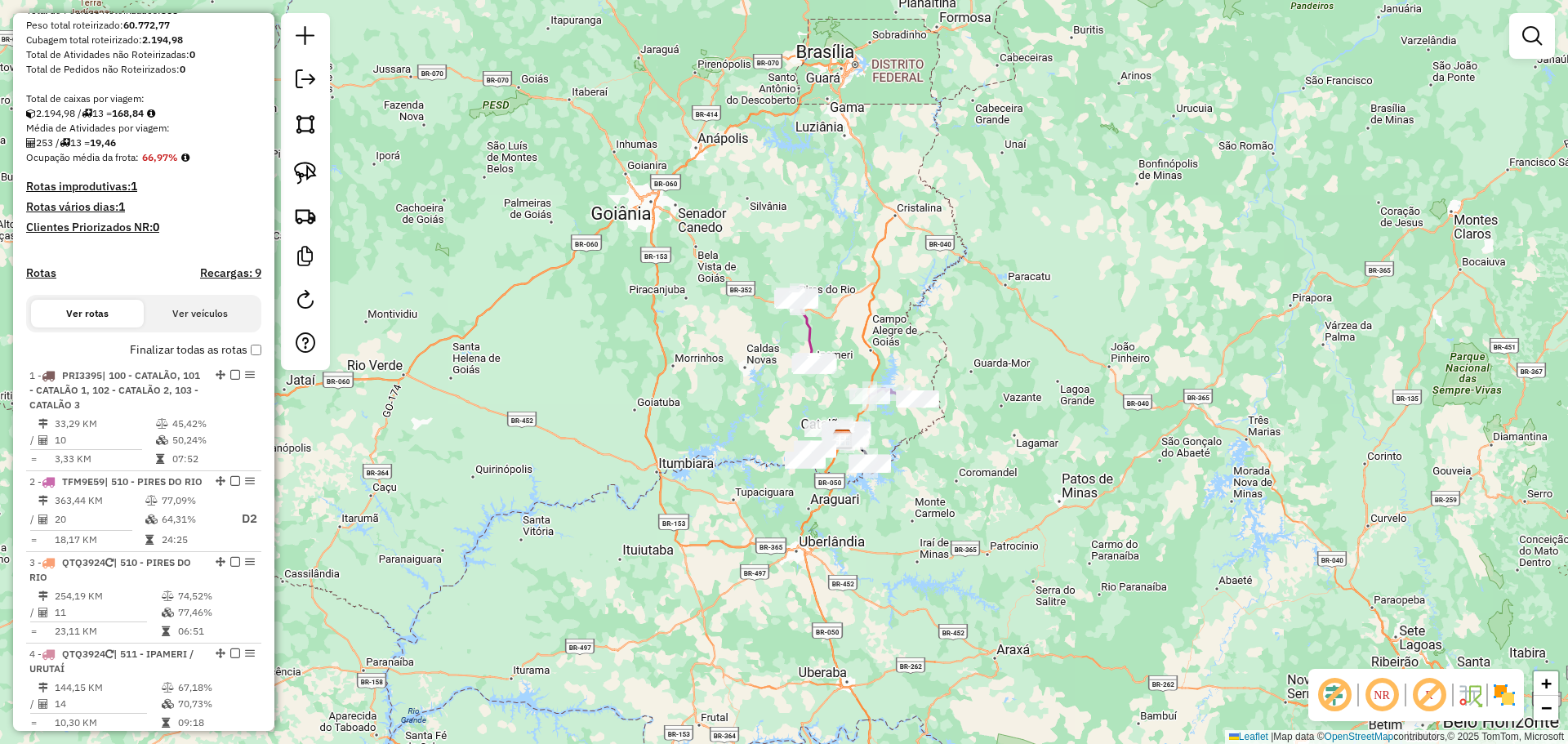
drag, startPoint x: 836, startPoint y: 390, endPoint x: 702, endPoint y: 230, distance: 208.7
click at [702, 230] on div "Janela de atendimento Grade de atendimento Capacidade Transportadoras Veículos …" at bounding box center [784, 372] width 1568 height 744
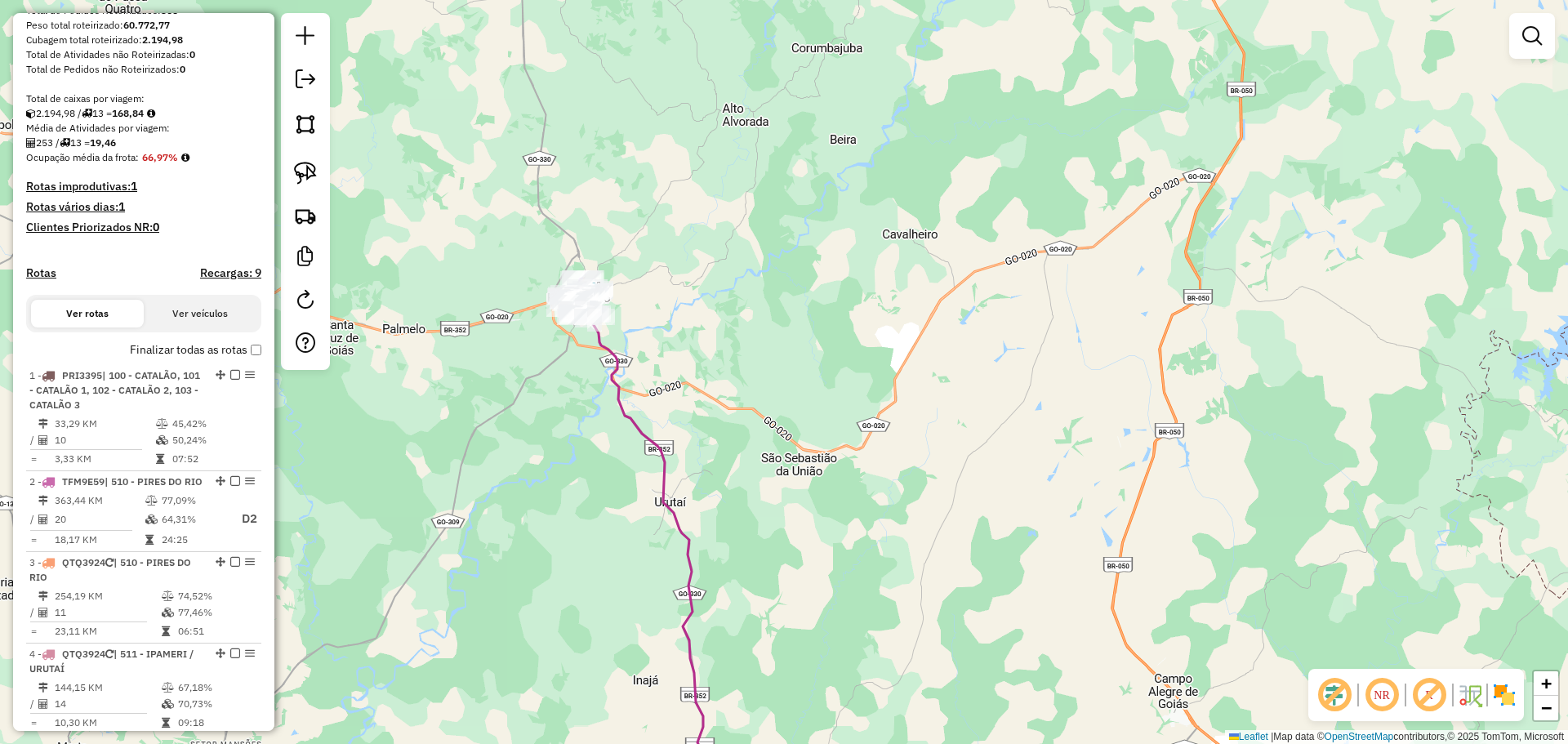
drag, startPoint x: 709, startPoint y: 295, endPoint x: 735, endPoint y: 299, distance: 26.3
click at [754, 298] on div "Janela de atendimento Grade de atendimento Capacidade Transportadoras Veículos …" at bounding box center [784, 372] width 1568 height 744
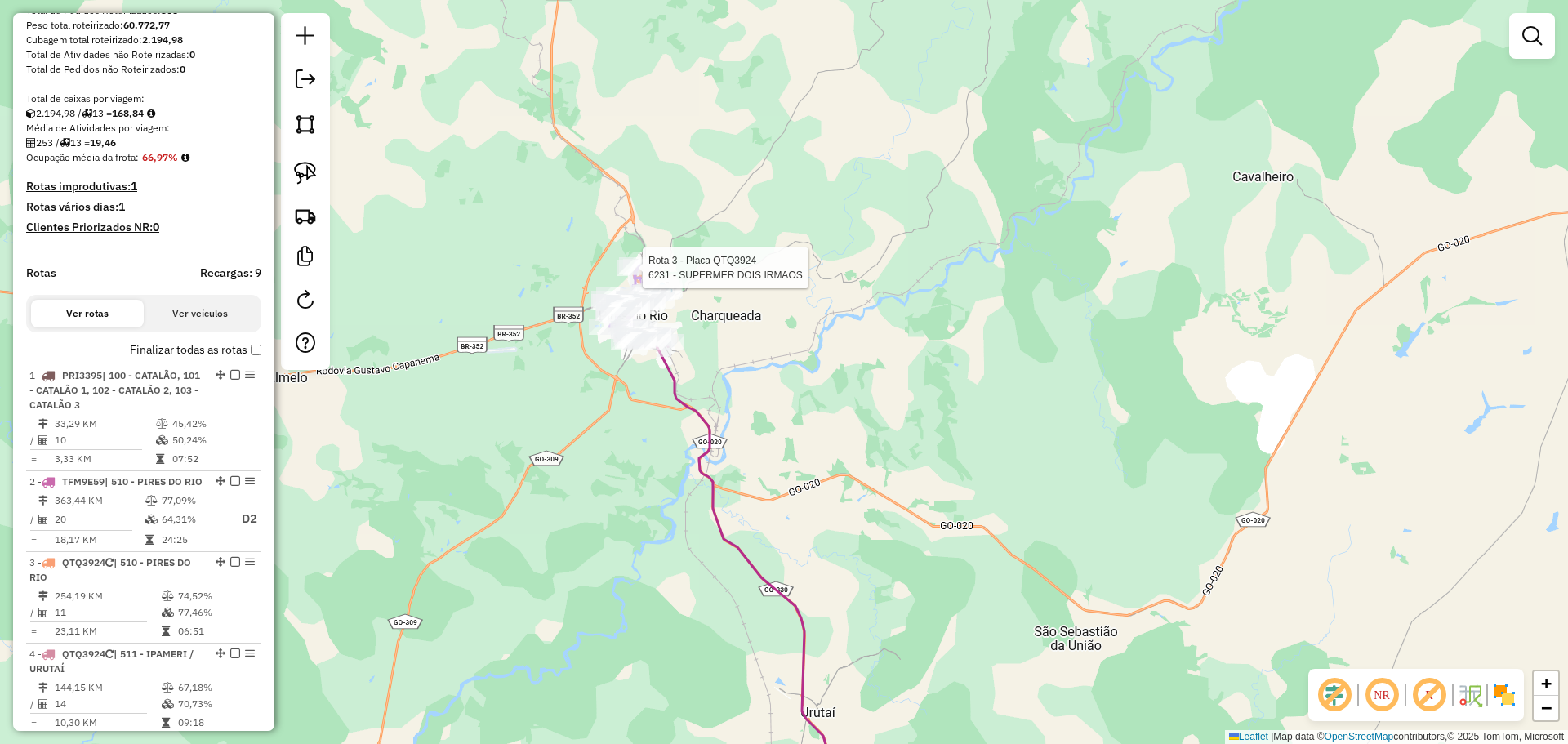
select select "*********"
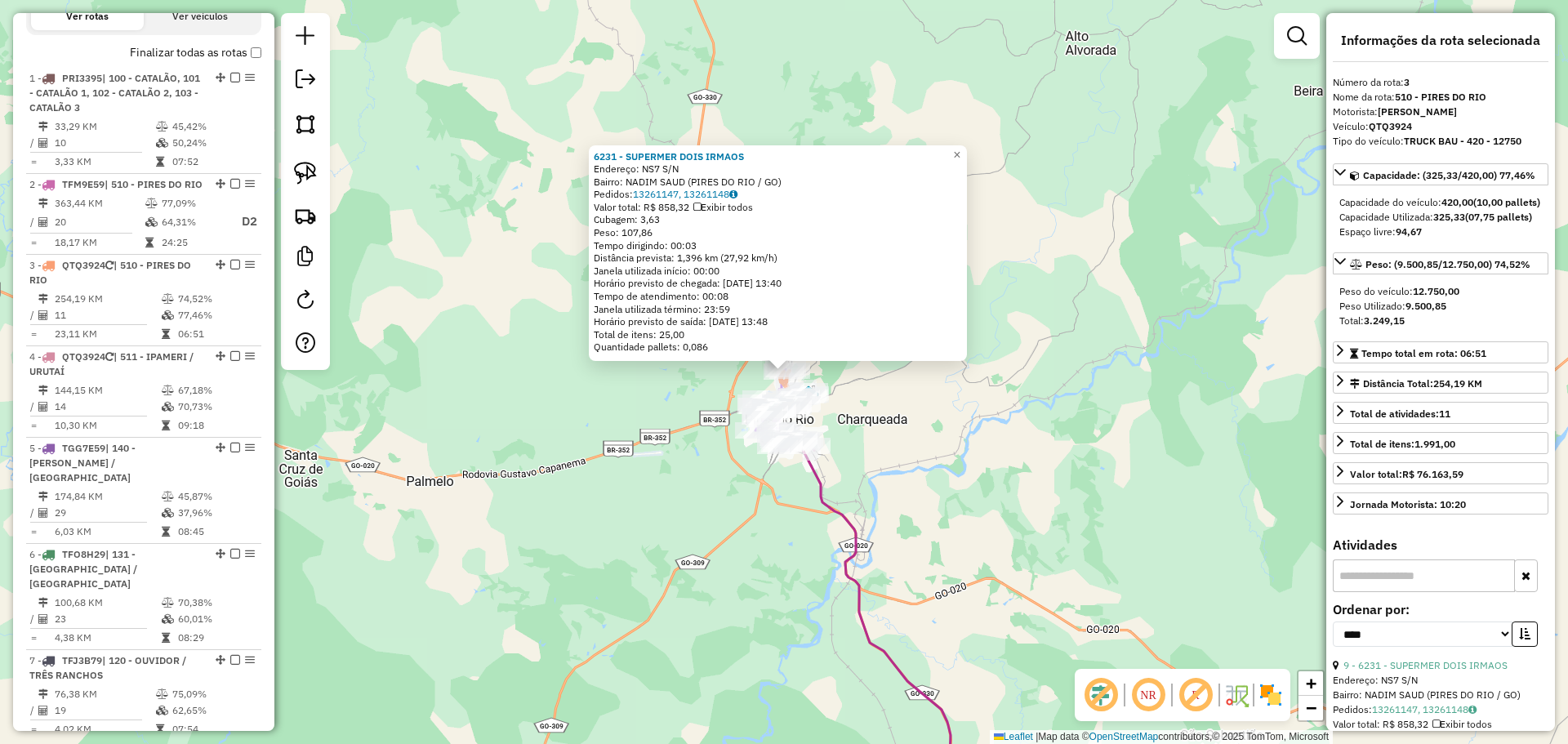
scroll to position [451, 0]
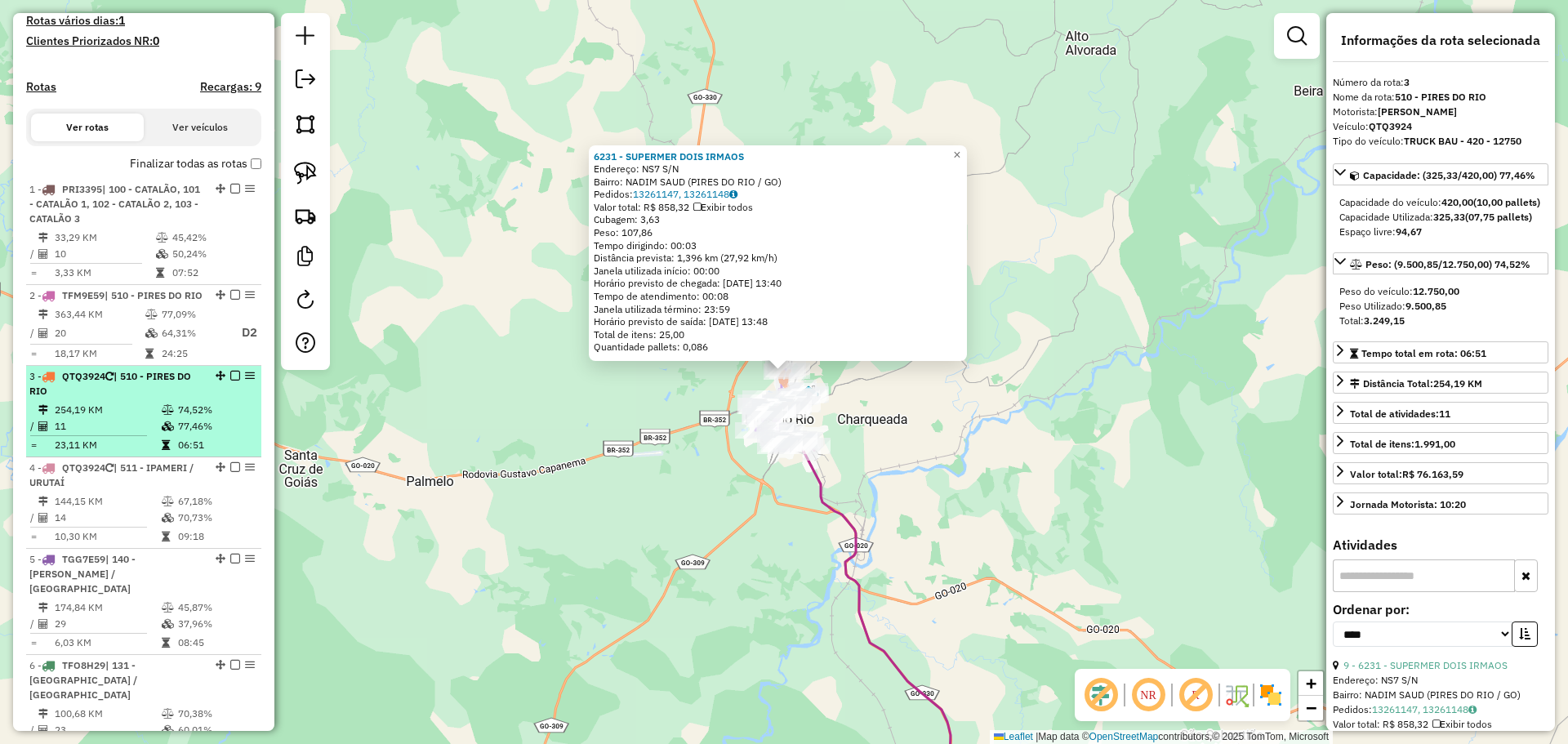
click at [230, 381] on em at bounding box center [235, 375] width 9 height 10
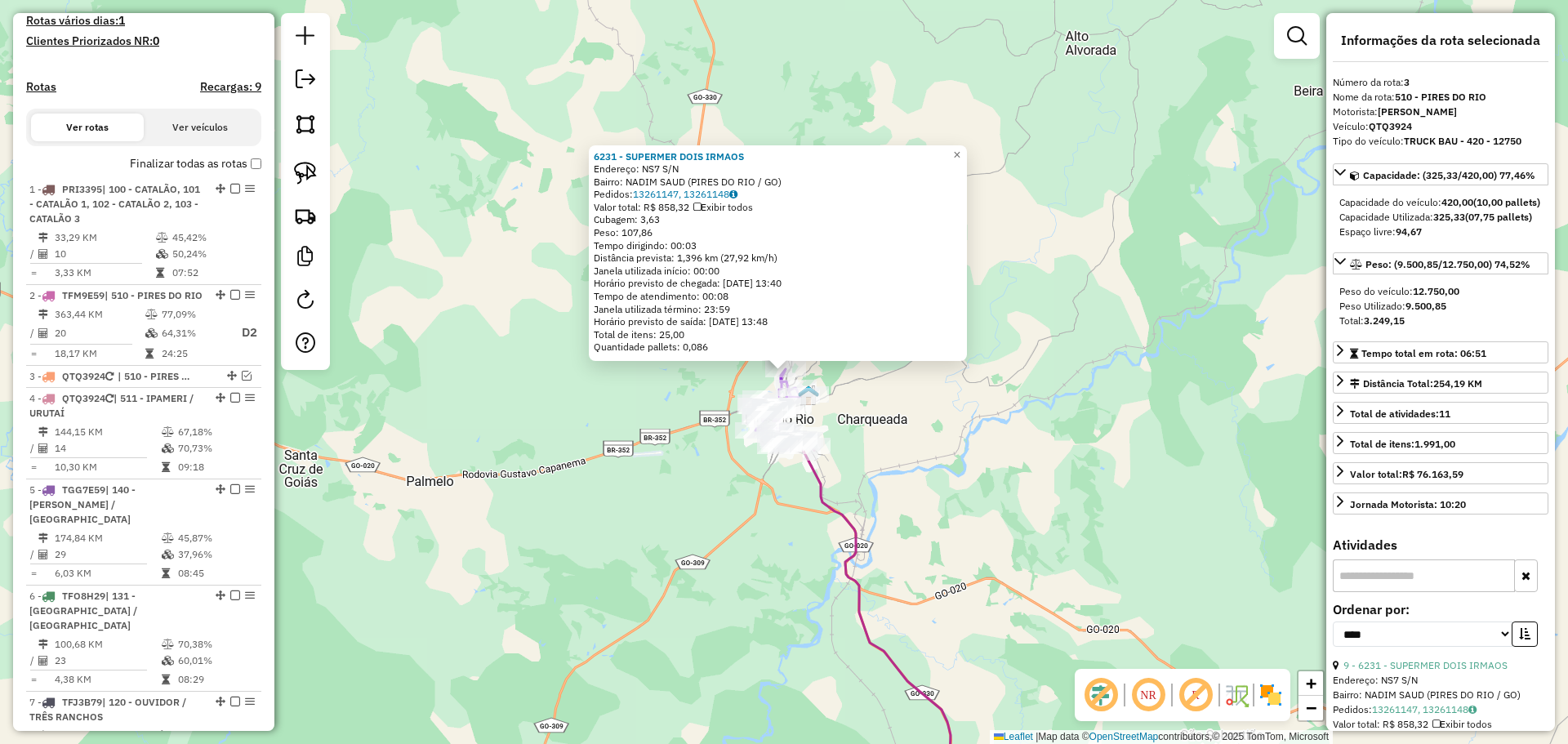
click at [684, 451] on div "6231 - SUPERMER DOIS IRMAOS Endereço: NS7 S/N Bairro: NADIM SAUD (PIRES DO RIO …" at bounding box center [784, 372] width 1568 height 744
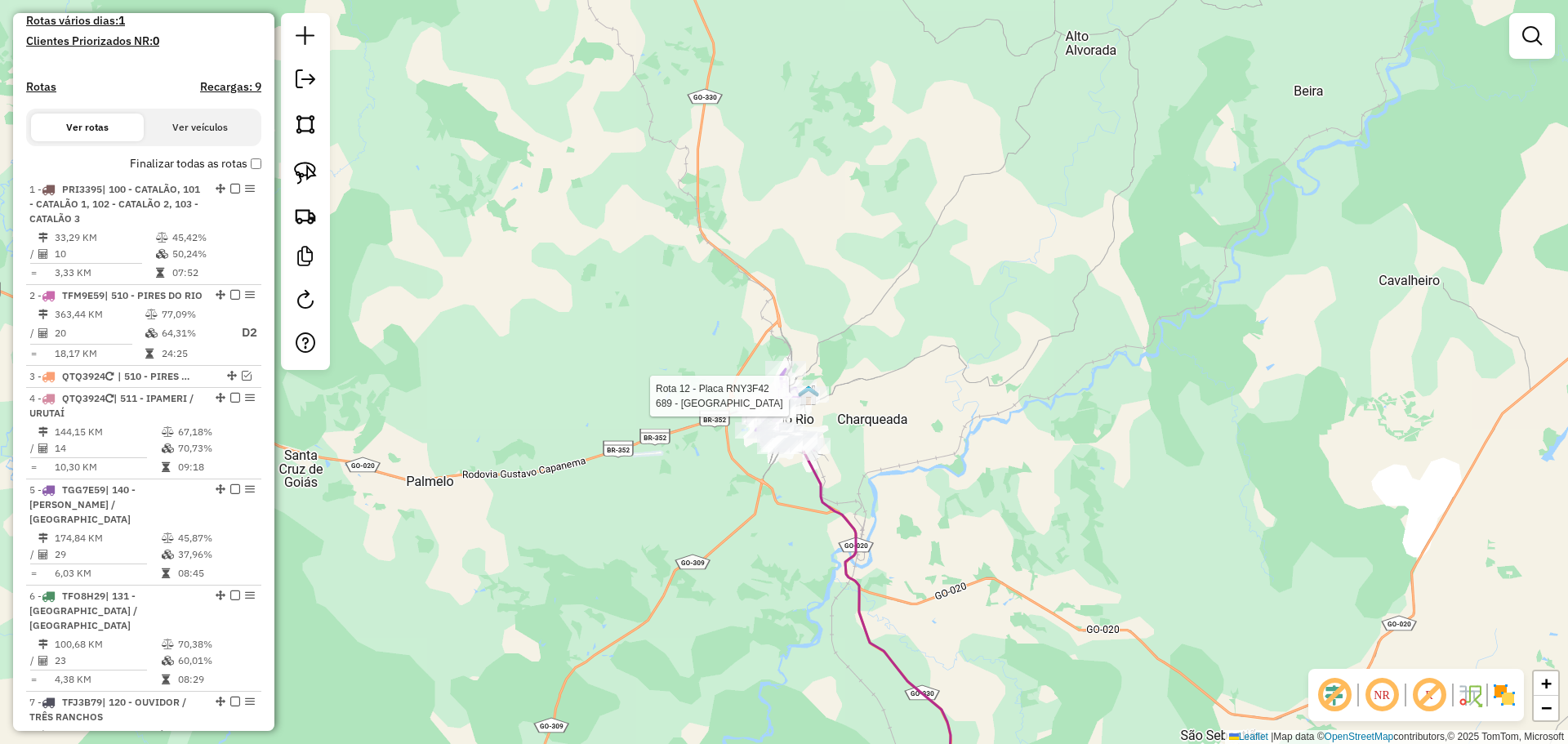
select select "*********"
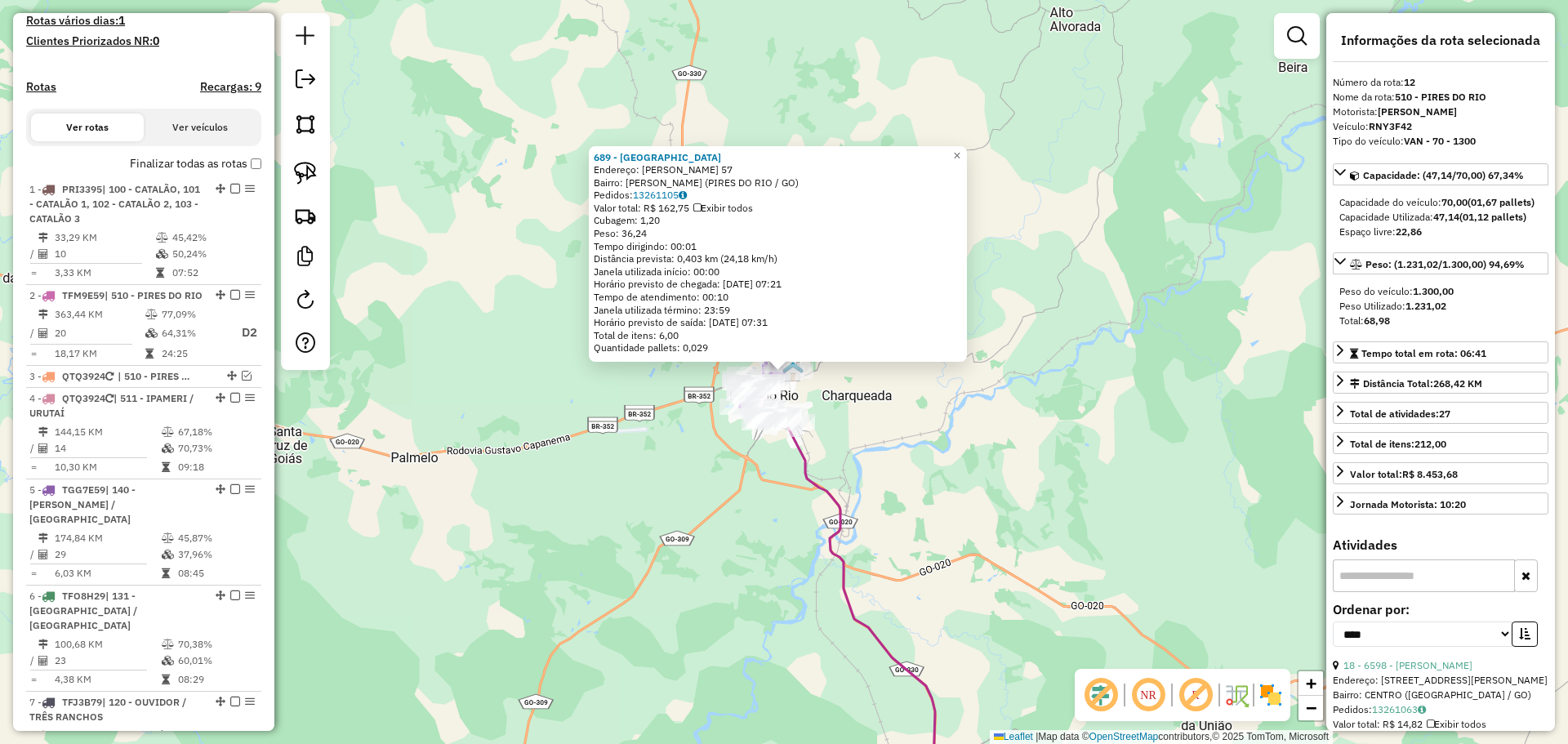
scroll to position [1117, 0]
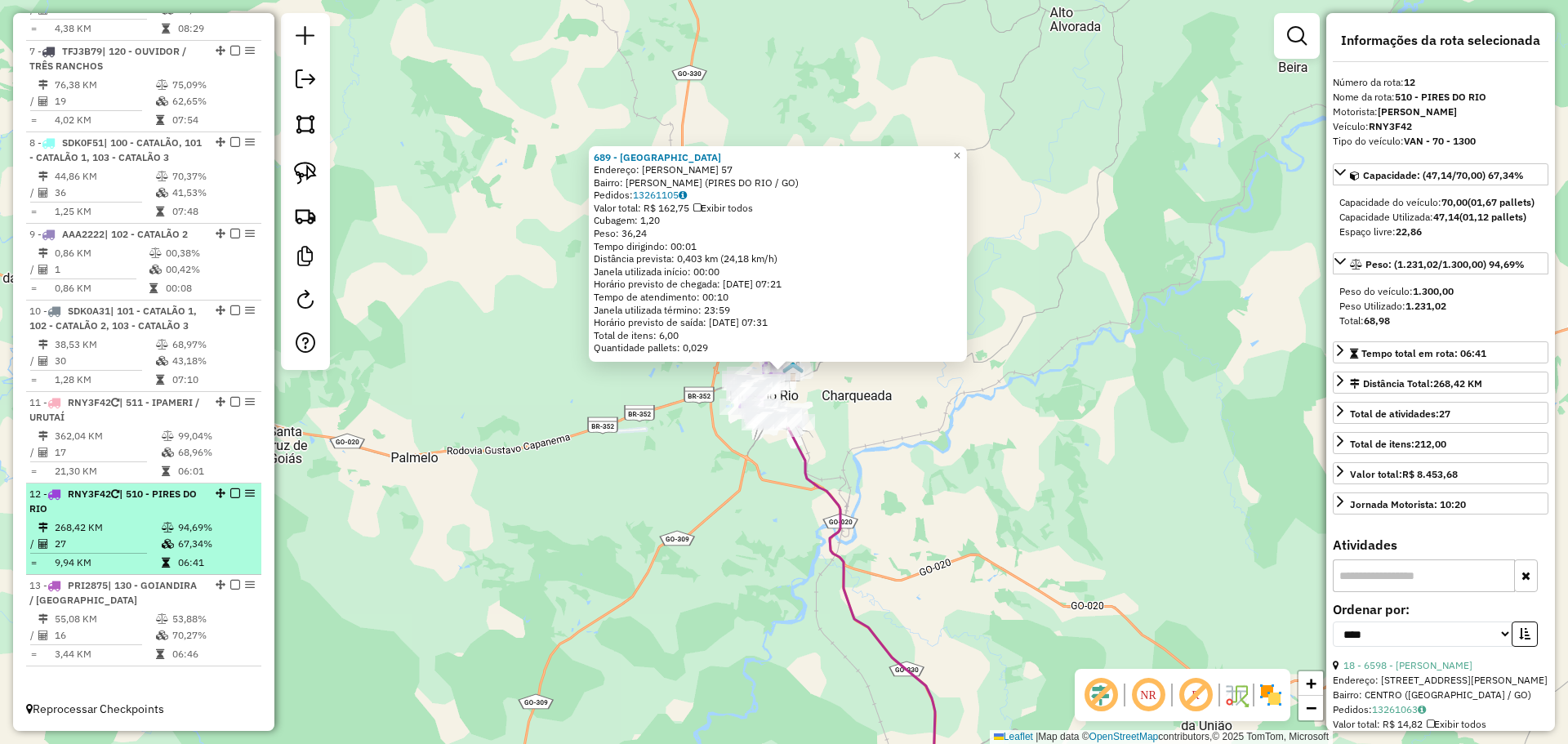
click at [230, 493] on em at bounding box center [235, 493] width 9 height 10
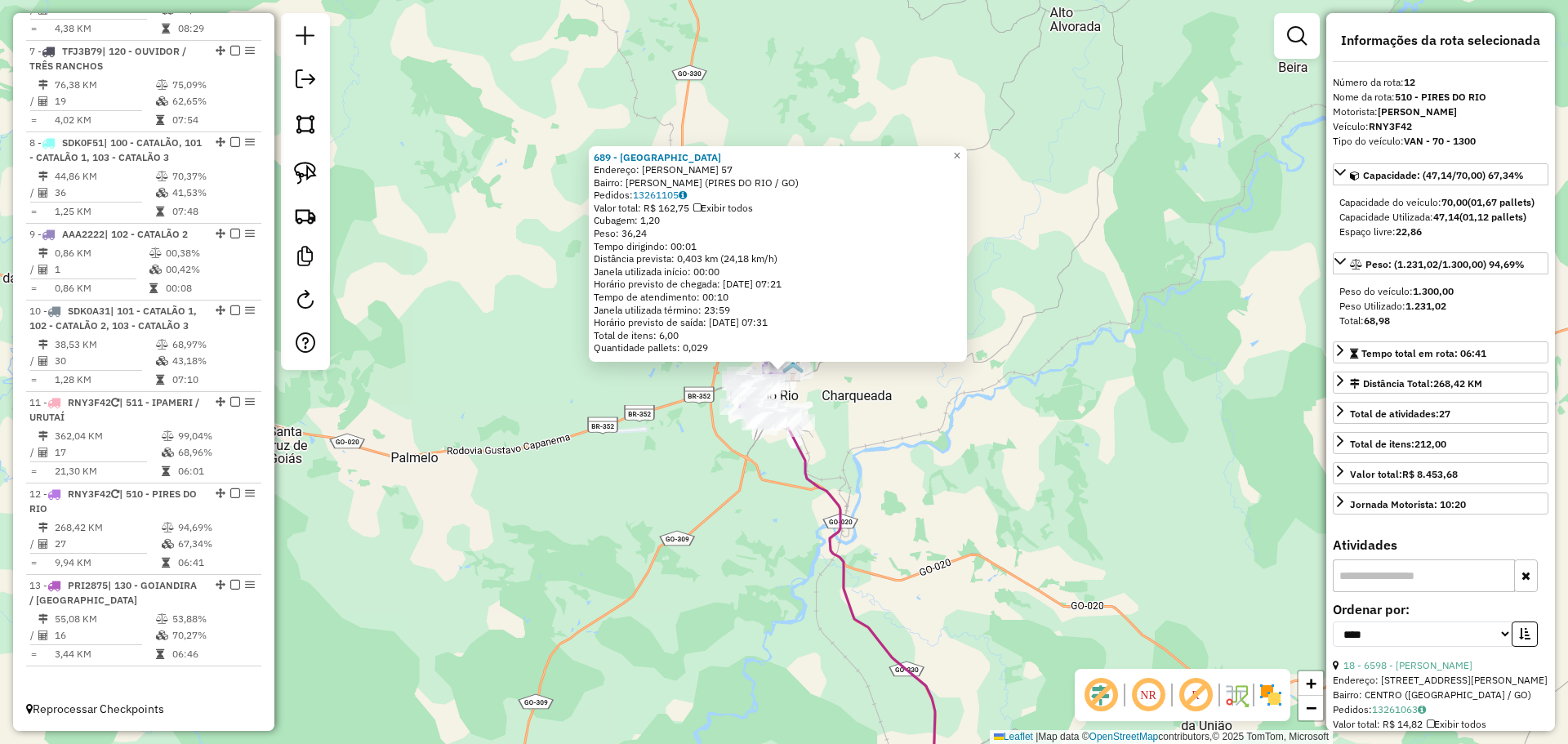
scroll to position [1048, 0]
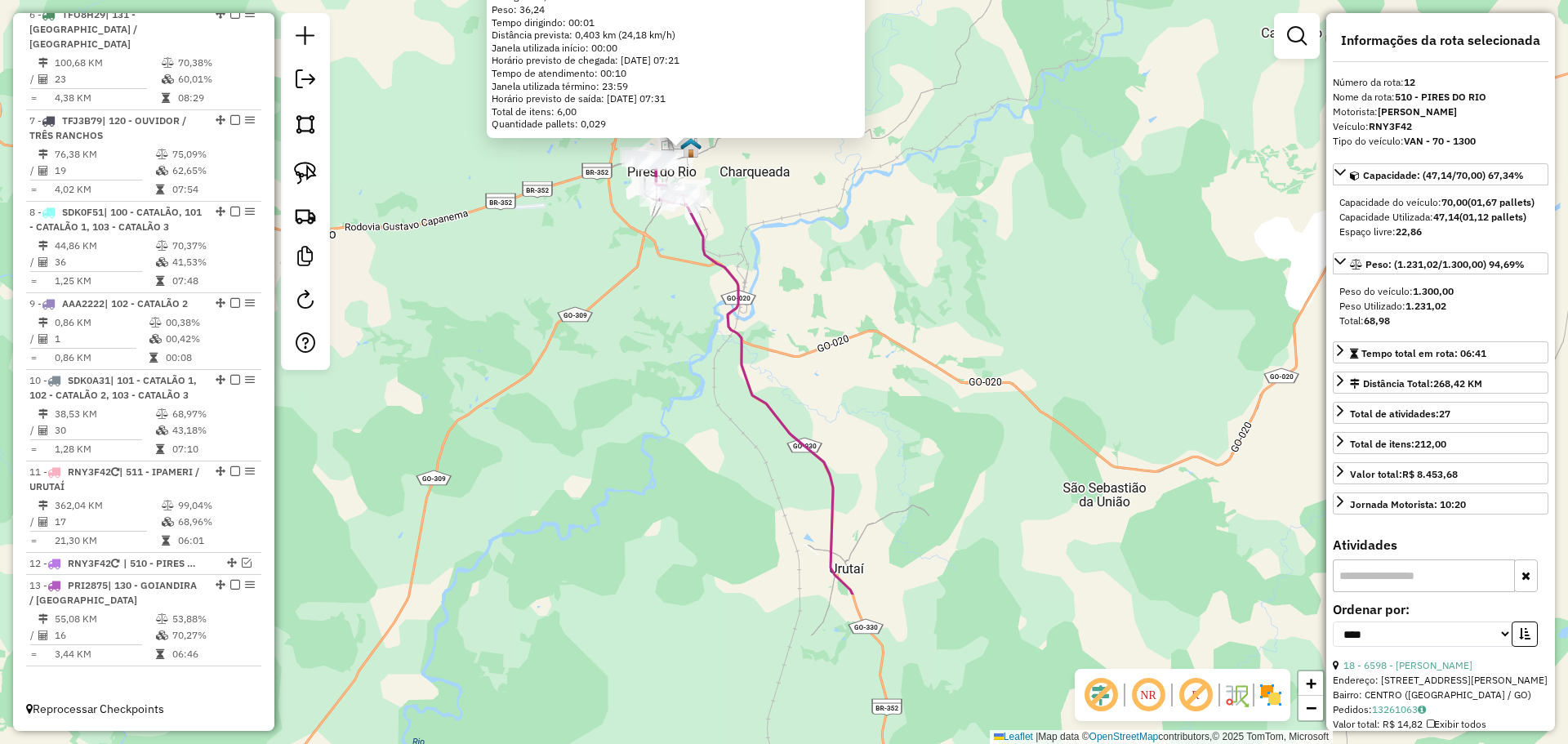
drag, startPoint x: 849, startPoint y: 466, endPoint x: 795, endPoint y: 367, distance: 112.8
click at [795, 367] on div "689 - CASA CARNE AVENIDA Endereço: MICHEL SANTINONE 57 Bairro: SAO MIGUEL (PIRE…" at bounding box center [784, 372] width 1568 height 744
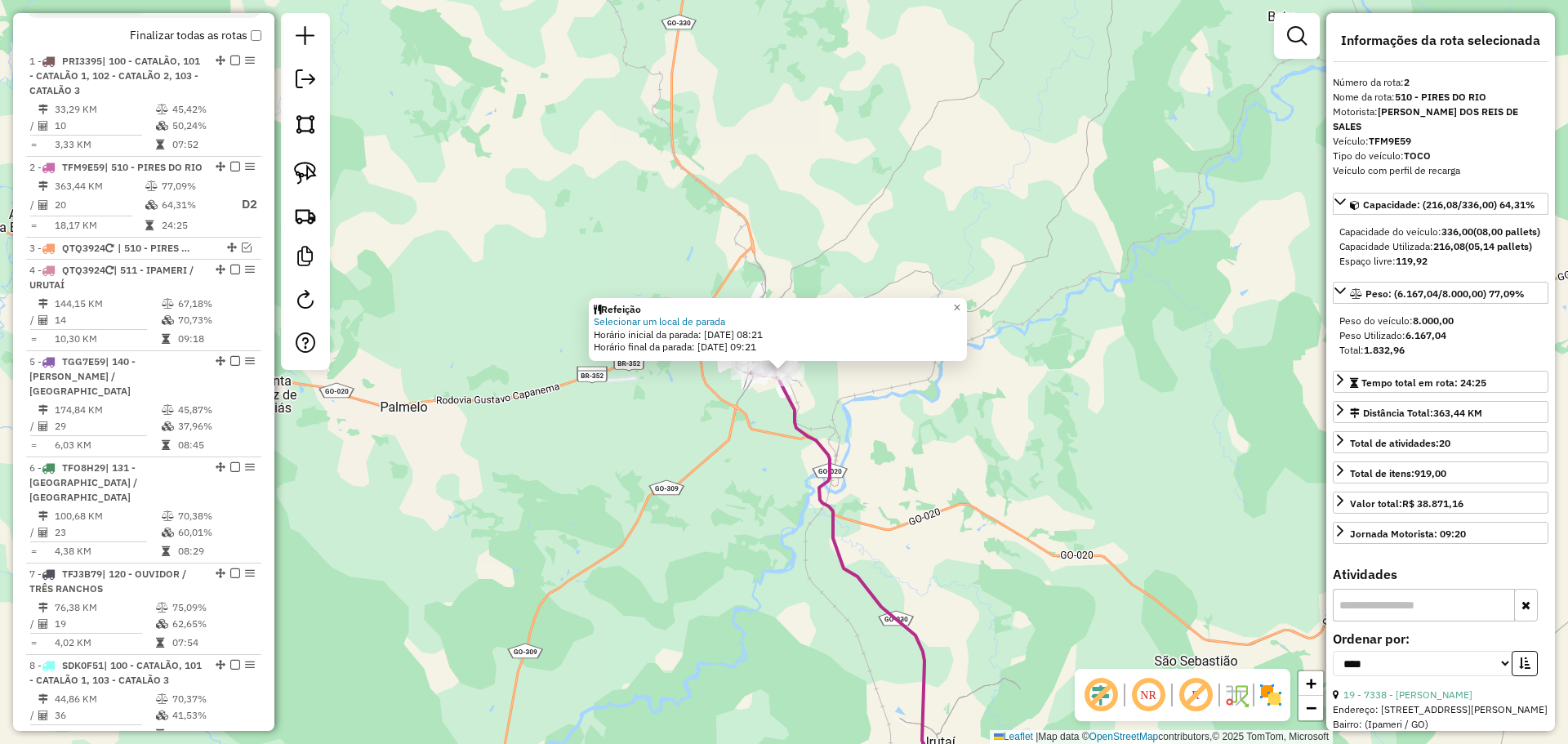
scroll to position [575, 0]
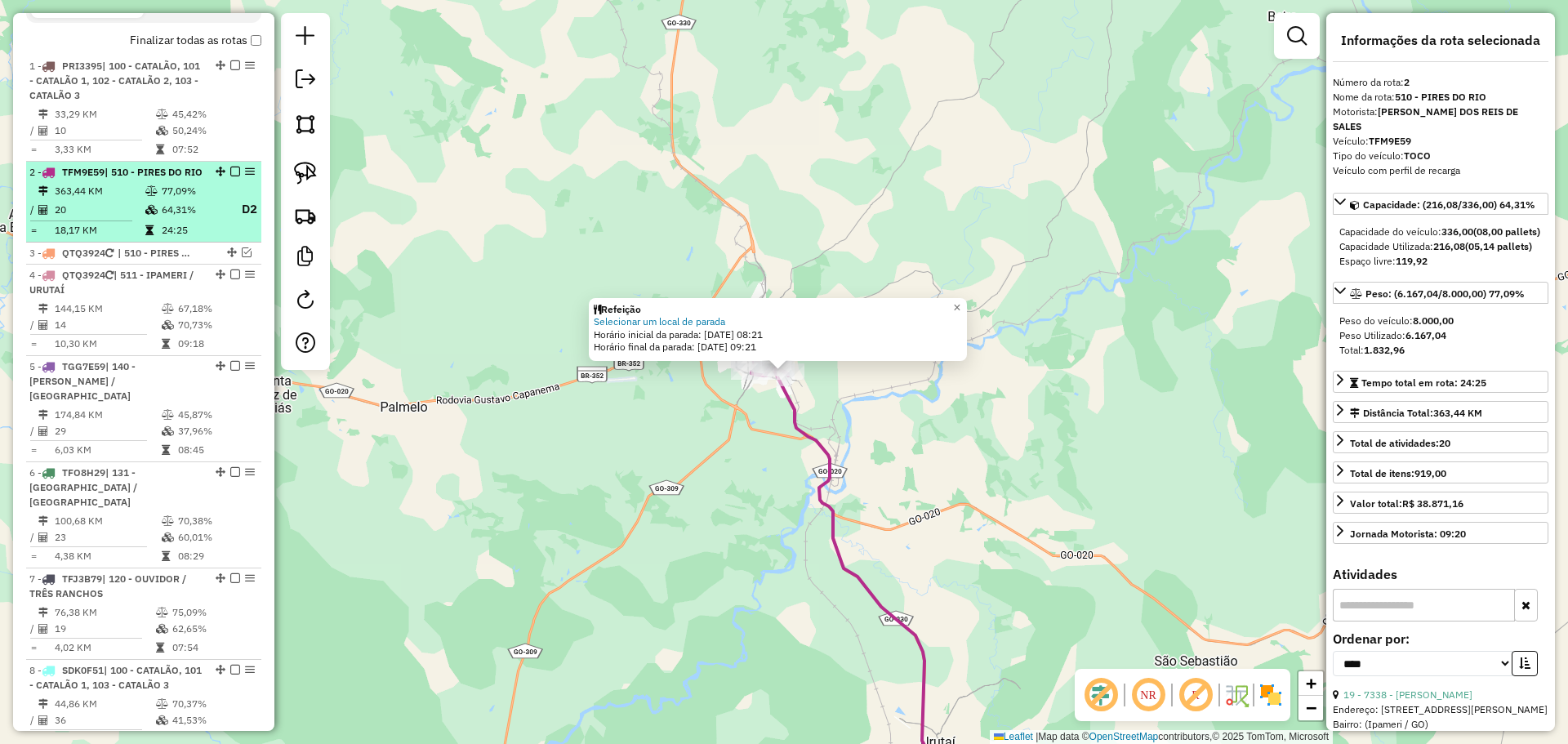
click at [230, 177] on em at bounding box center [235, 171] width 9 height 10
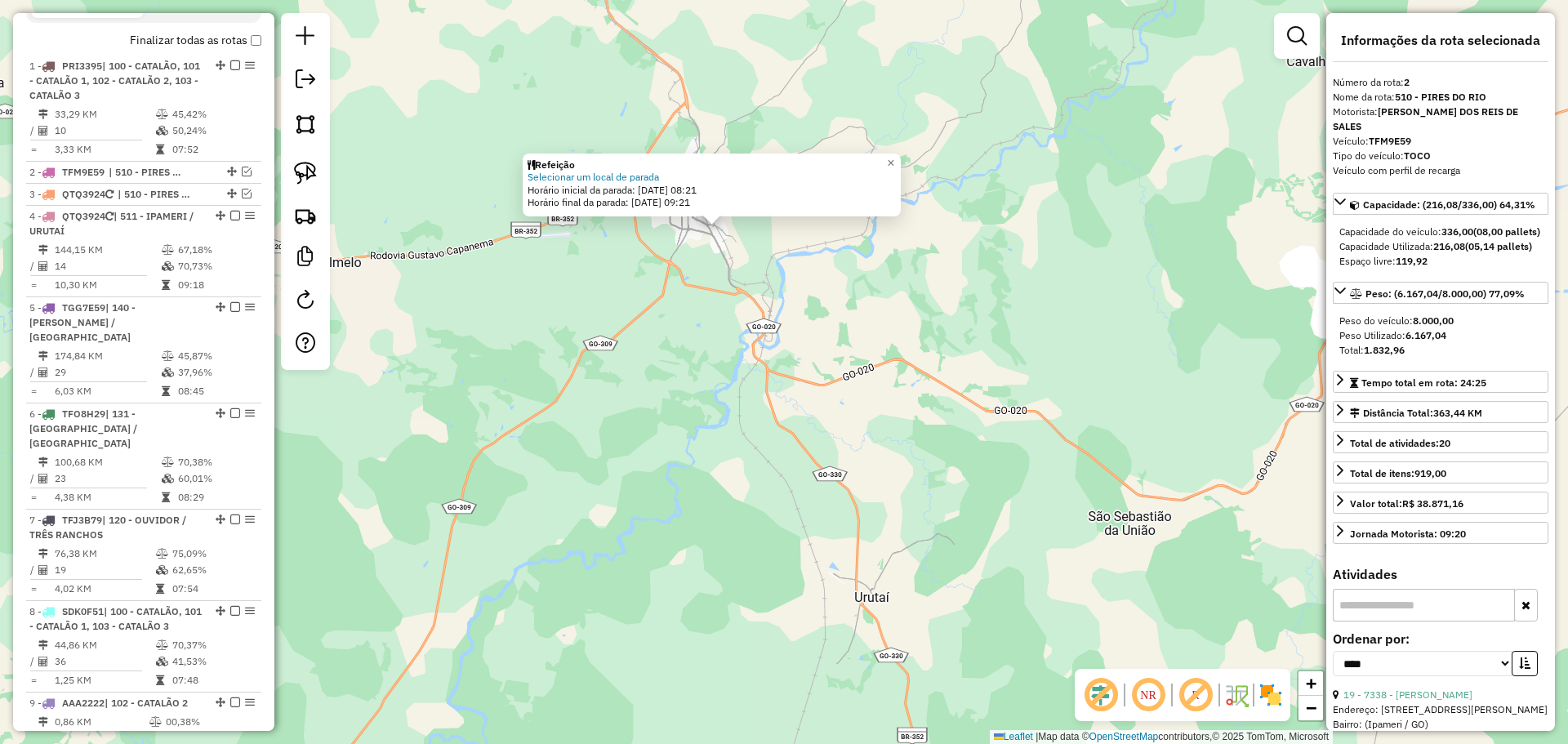
drag, startPoint x: 780, startPoint y: 547, endPoint x: 632, endPoint y: 258, distance: 324.7
click at [644, 277] on div "Refeição Selecionar um local de parada Horário inicial da parada: 14/08/2025 08…" at bounding box center [784, 372] width 1568 height 744
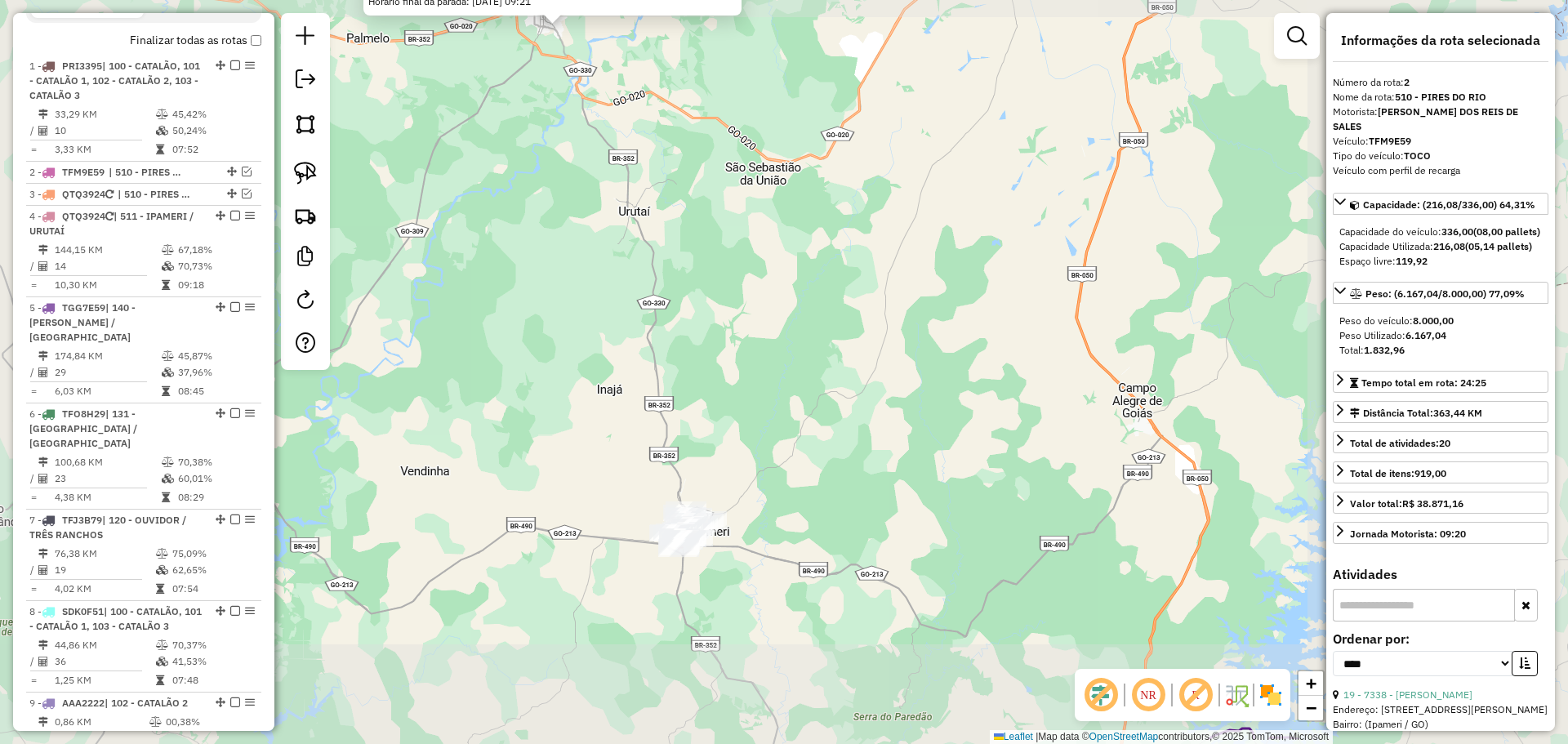
drag, startPoint x: 859, startPoint y: 560, endPoint x: 658, endPoint y: 183, distance: 427.2
click at [657, 154] on div "Refeição Selecionar um local de parada Horário inicial da parada: 14/08/2025 08…" at bounding box center [784, 372] width 1568 height 744
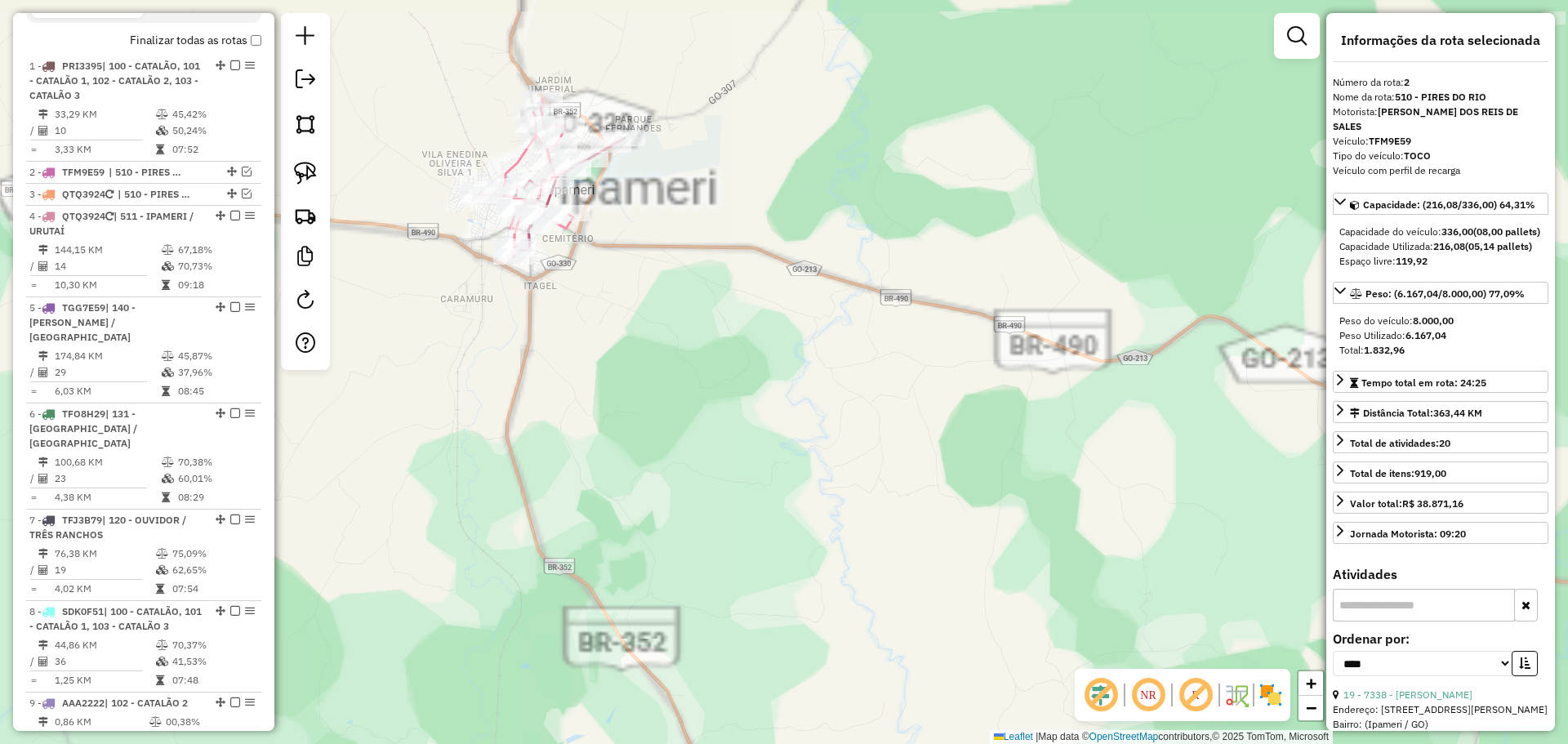
drag, startPoint x: 633, startPoint y: 253, endPoint x: 660, endPoint y: 329, distance: 80.7
click at [661, 329] on div "Refeição Selecionar um local de parada Horário inicial da parada: 14/08/2025 08…" at bounding box center [784, 372] width 1568 height 744
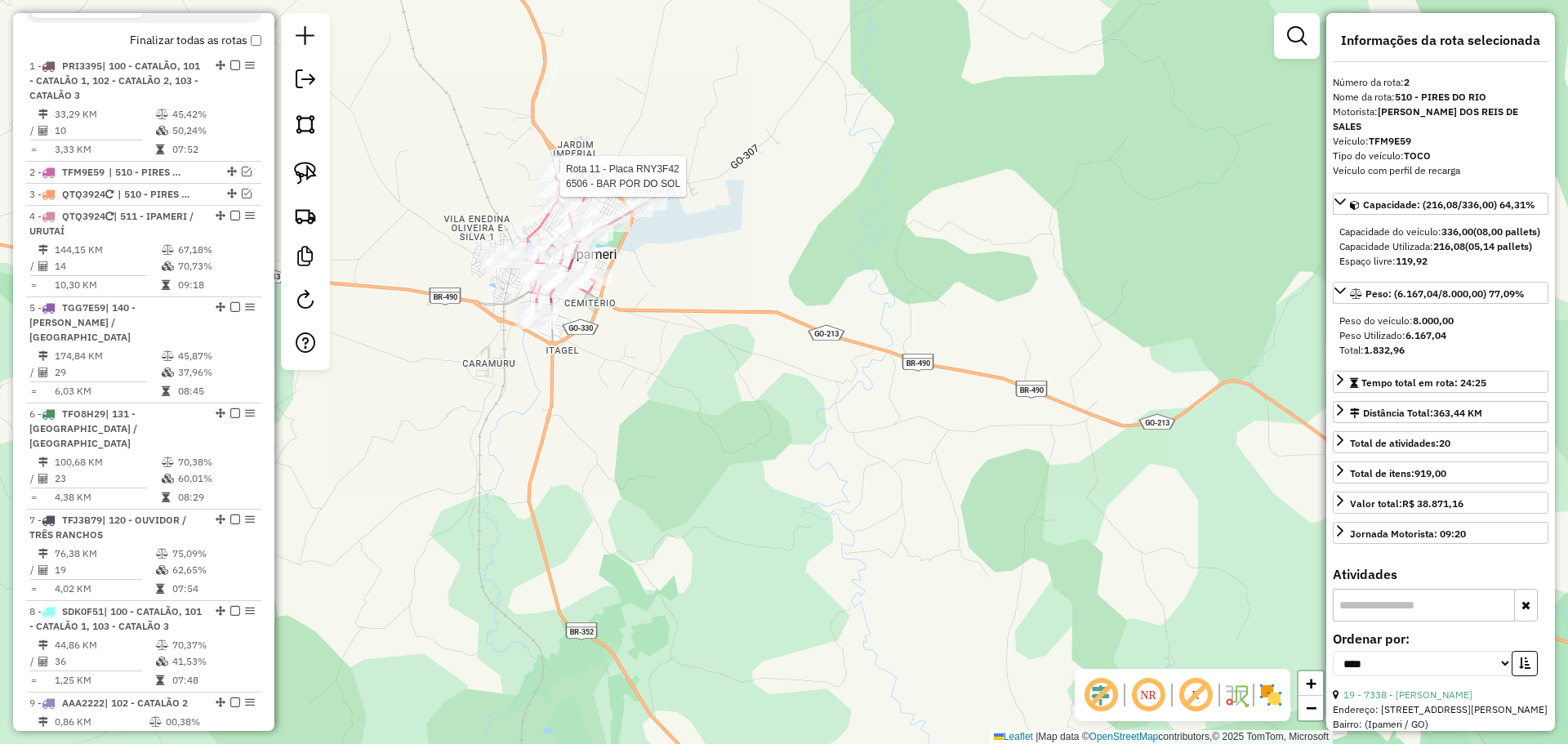
scroll to position [975, 0]
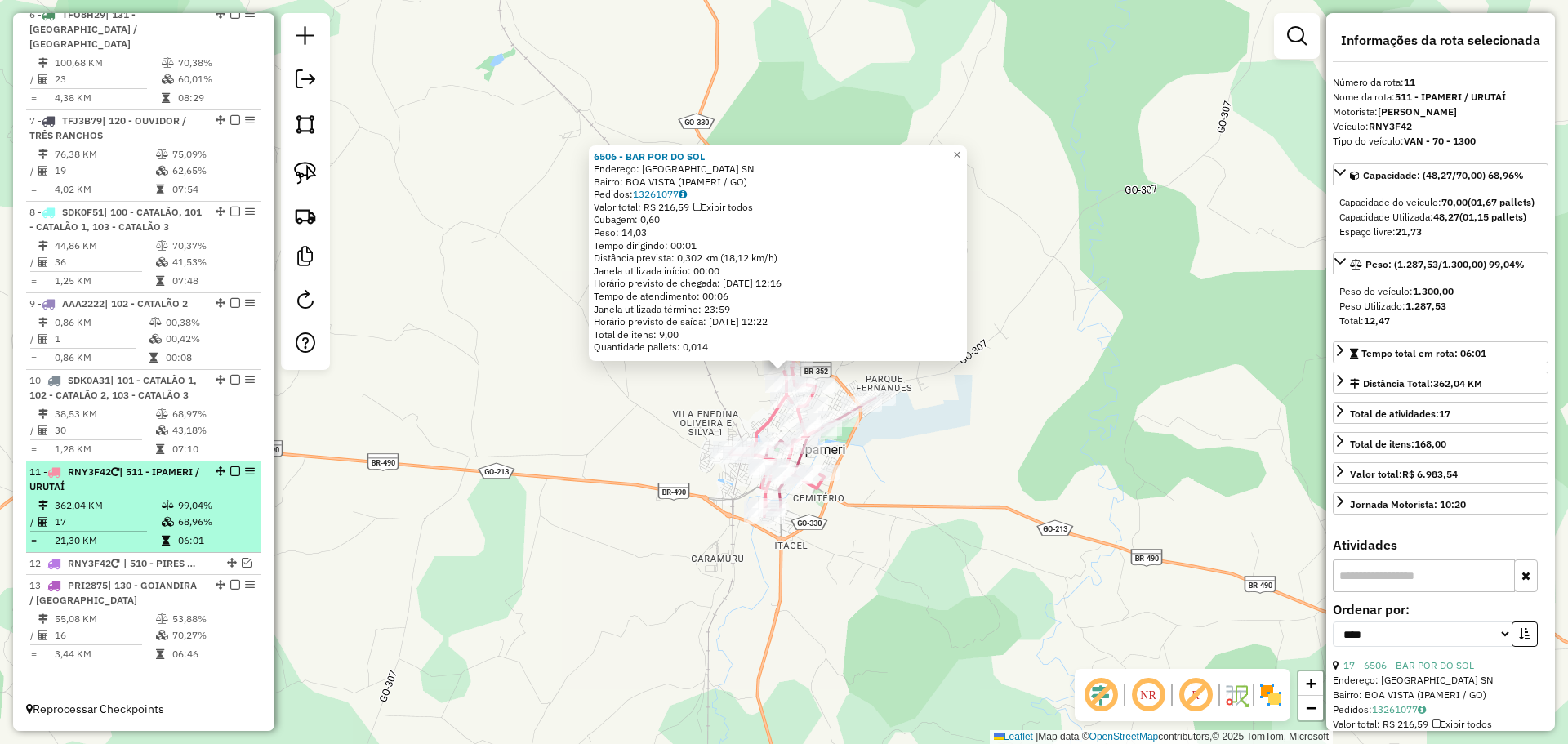
click at [230, 471] on em at bounding box center [235, 471] width 9 height 10
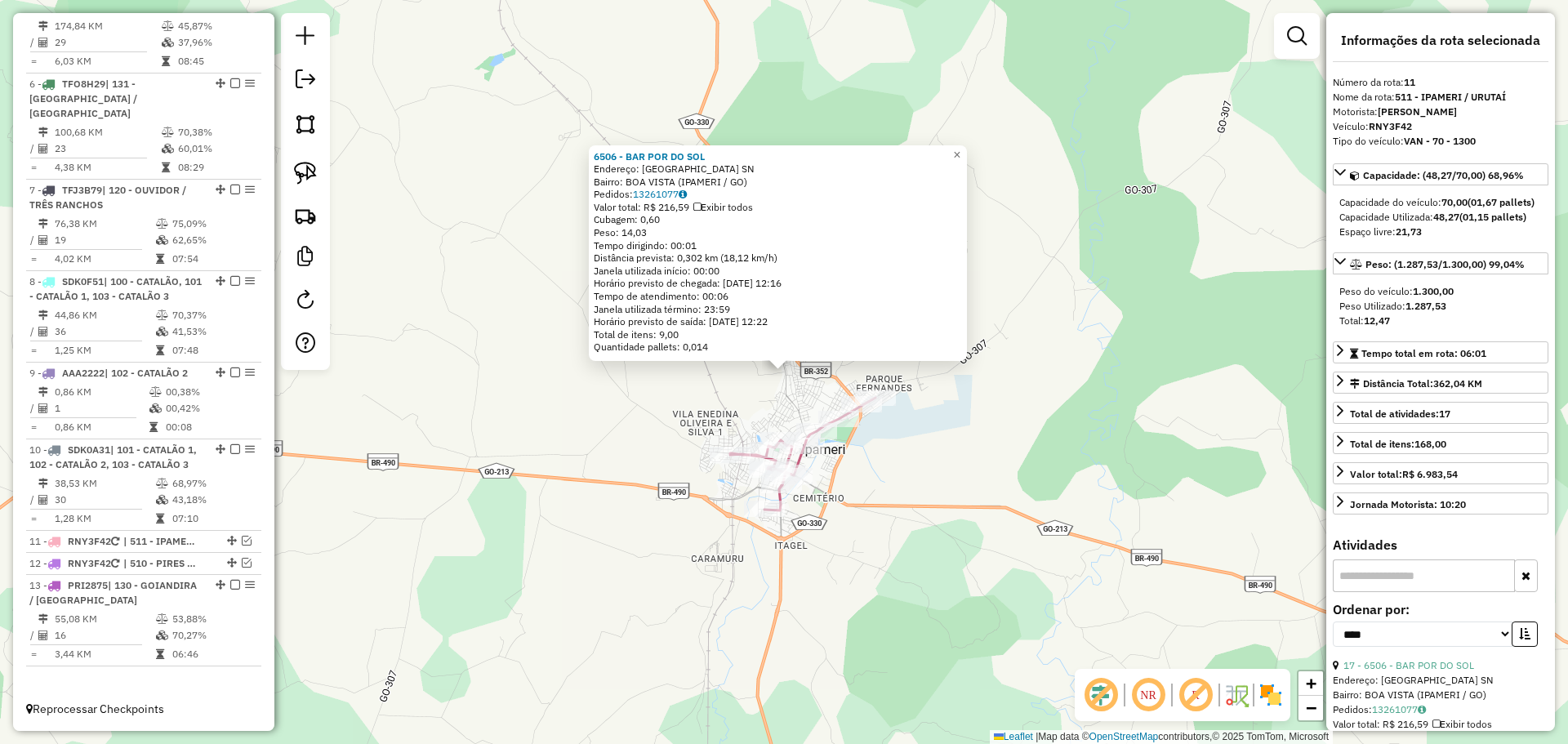
click at [898, 557] on div "6506 - BAR POR DO SOL Endereço: AVENIDA JOAQUIM CESARIO DE REZ SN Bairro: BOA V…" at bounding box center [784, 372] width 1568 height 744
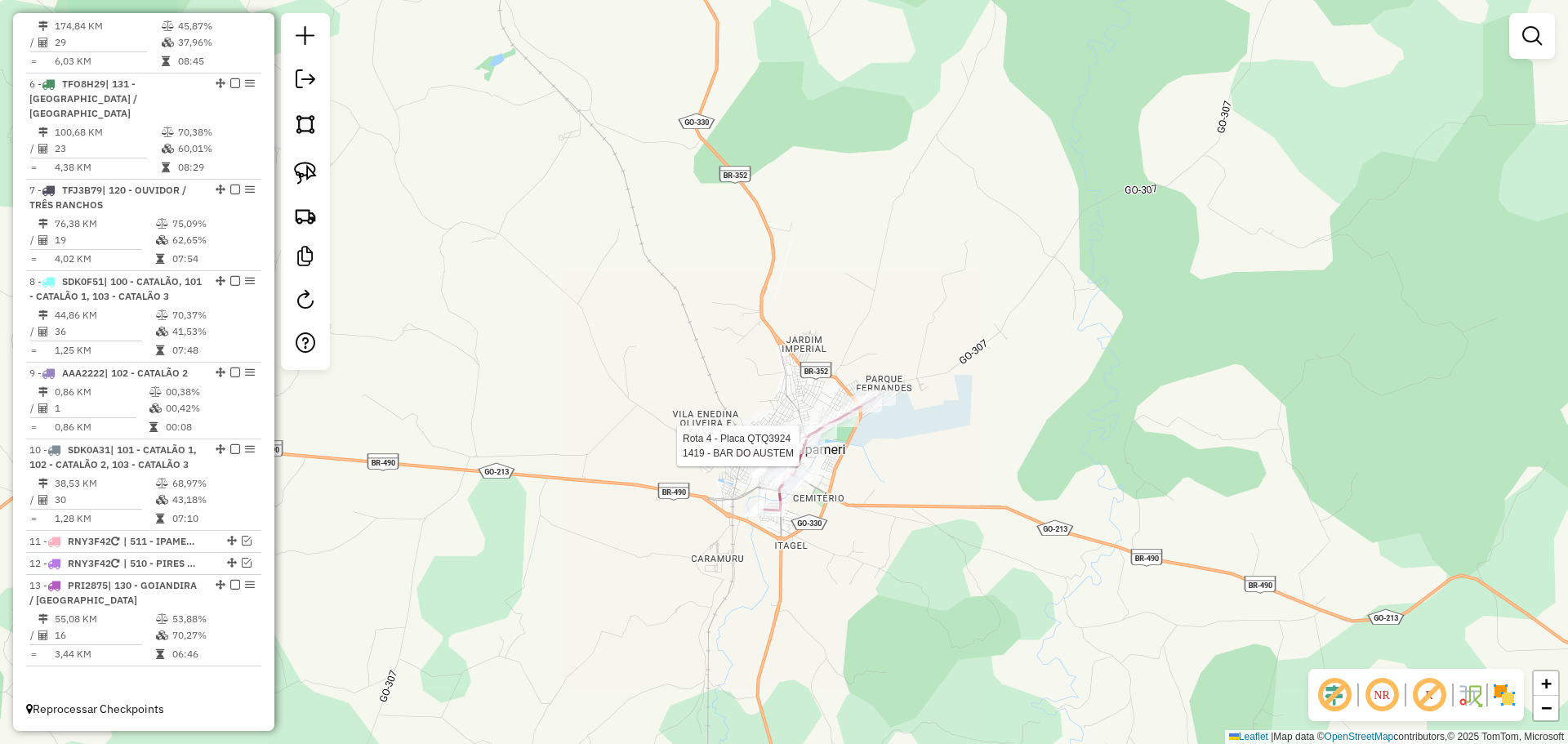
select select "*********"
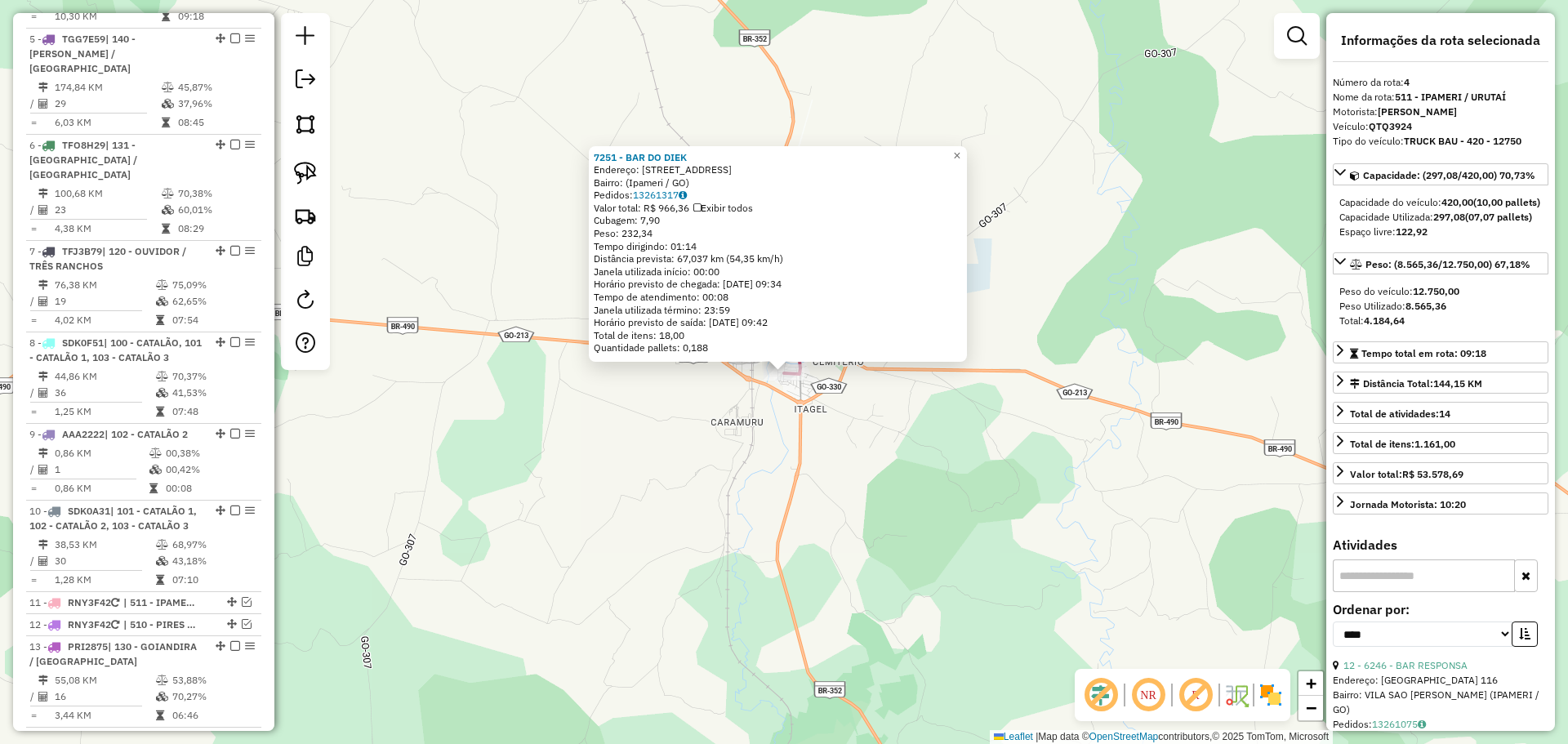
scroll to position [783, 0]
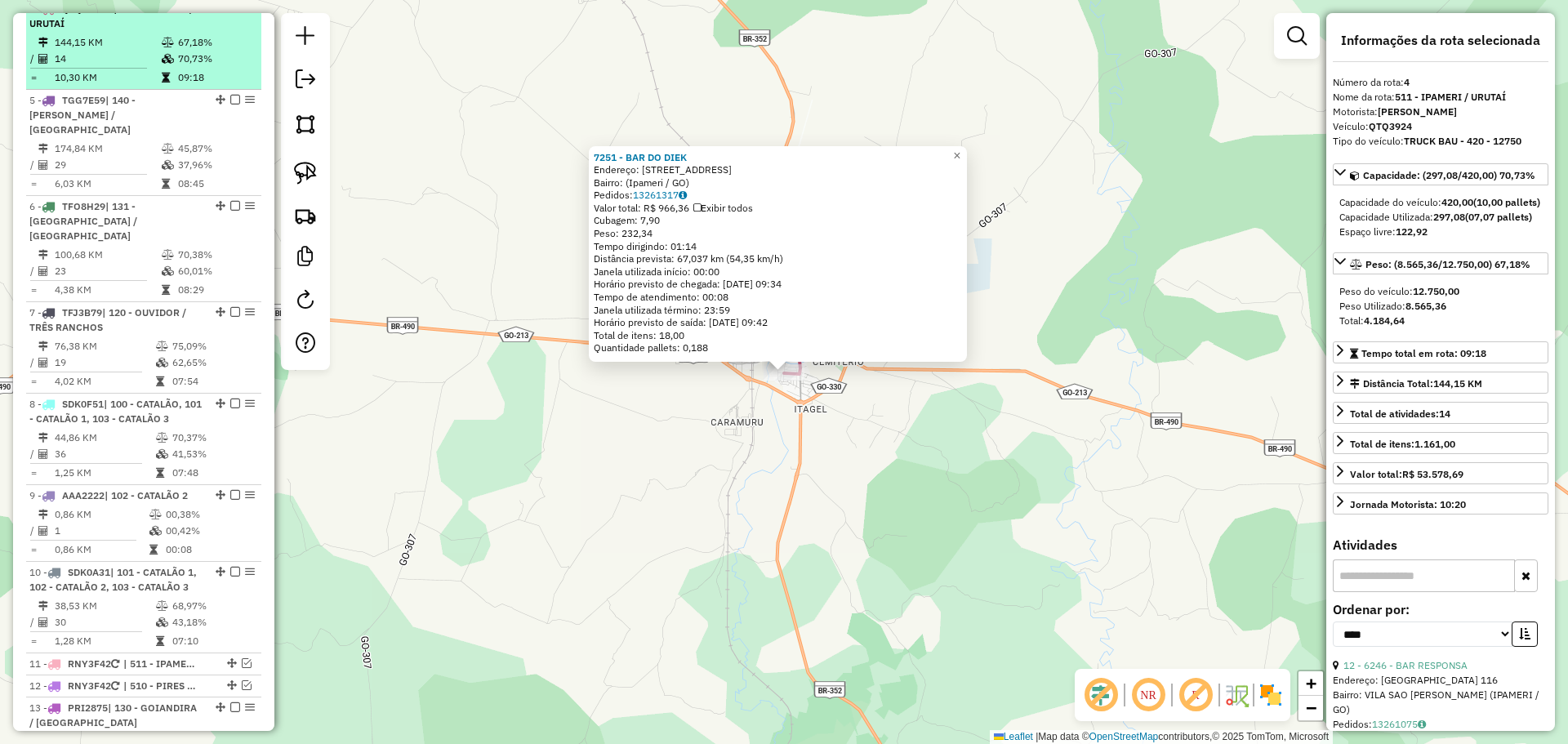
click at [230, 13] on em at bounding box center [235, 8] width 9 height 10
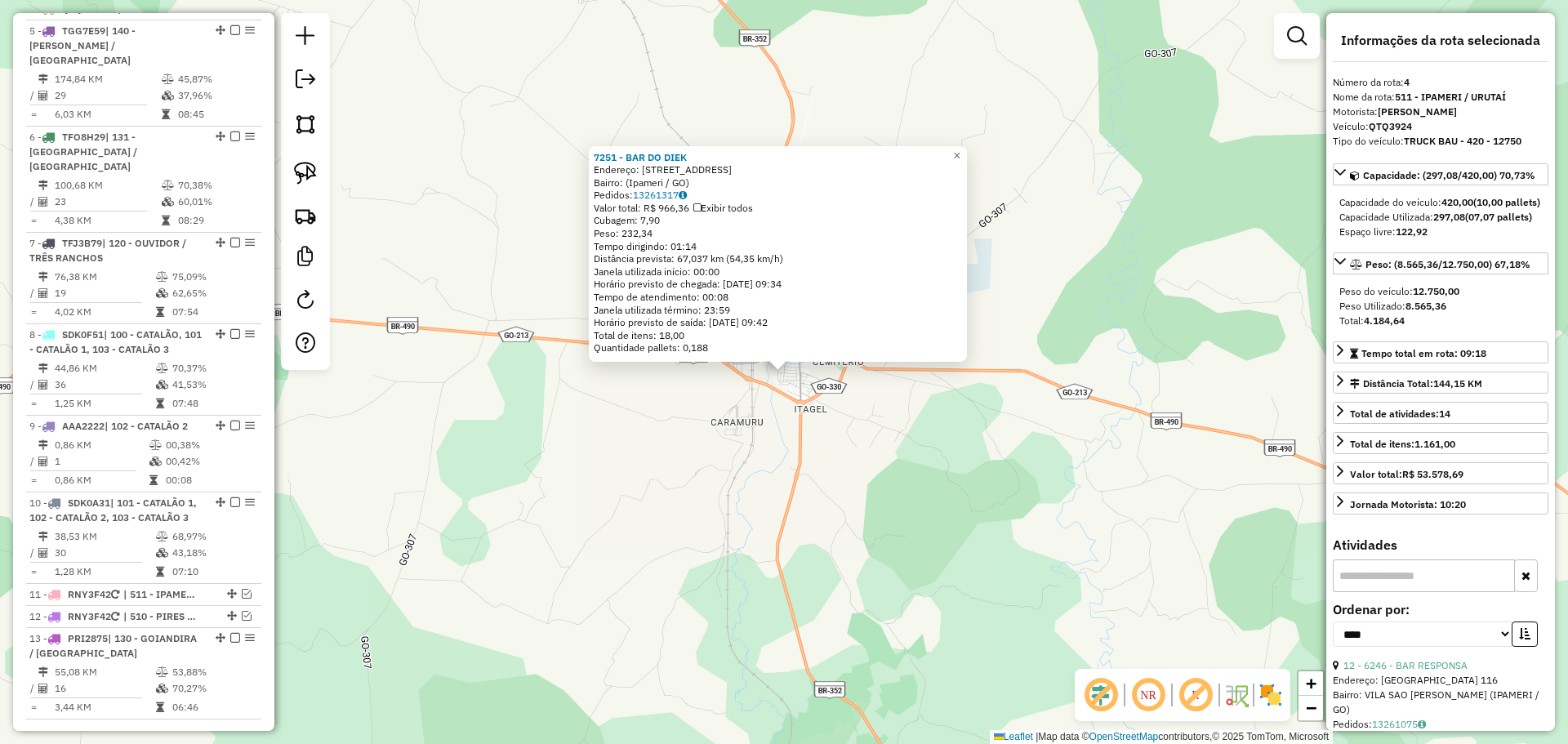
drag, startPoint x: 926, startPoint y: 480, endPoint x: 859, endPoint y: 415, distance: 93.3
click at [858, 410] on div "7251 - BAR DO DIEK Endereço: Rua VS 6, 713 Bairro: (Ipameri / GO) Pedidos: 1326…" at bounding box center [784, 372] width 1568 height 744
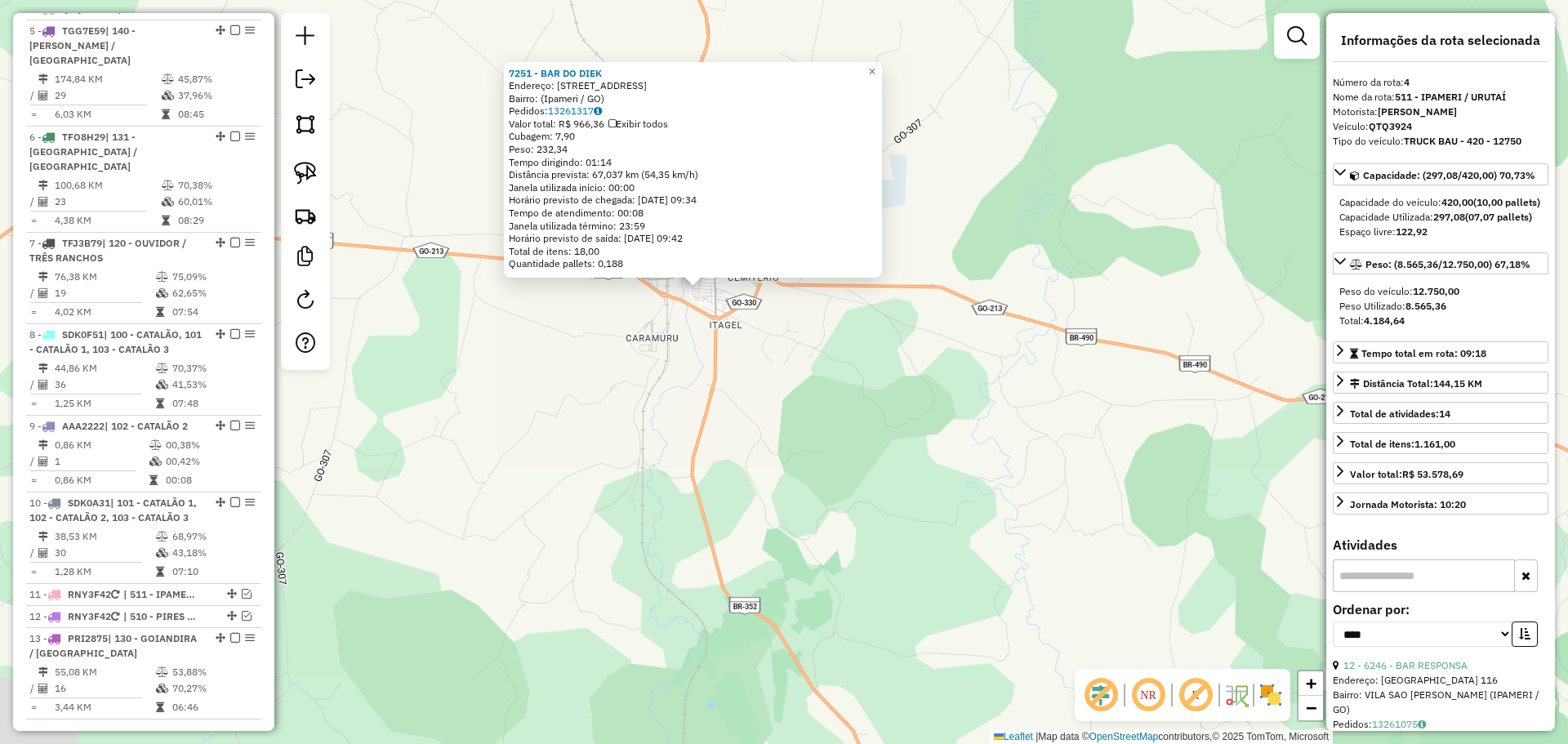
click at [910, 444] on div "7251 - BAR DO DIEK Endereço: Rua VS 6, 713 Bairro: (Ipameri / GO) Pedidos: 1326…" at bounding box center [784, 372] width 1568 height 744
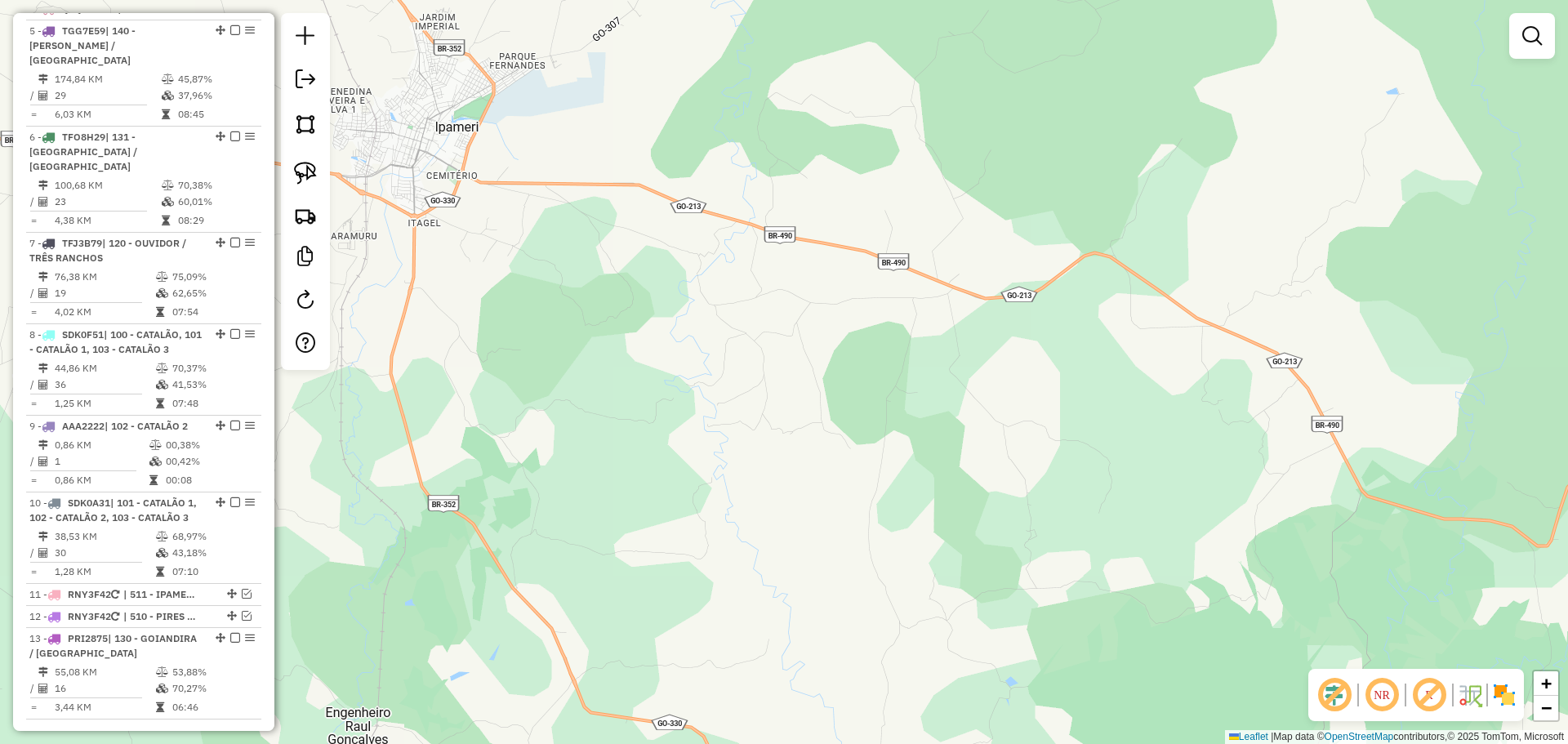
drag, startPoint x: 1161, startPoint y: 461, endPoint x: 583, endPoint y: 307, distance: 598.2
click at [619, 315] on div "Janela de atendimento Grade de atendimento Capacidade Transportadoras Veículos …" at bounding box center [784, 372] width 1568 height 744
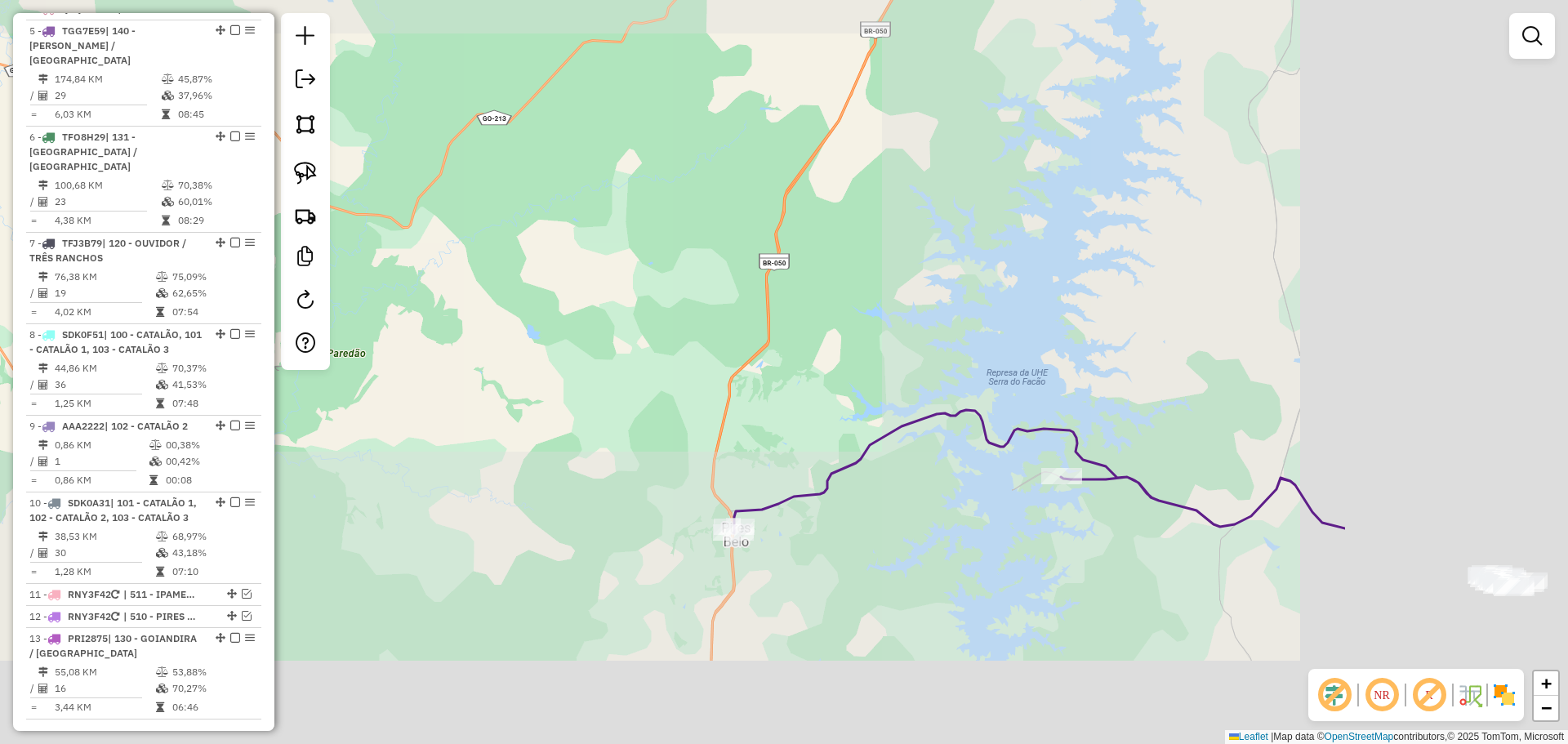
drag, startPoint x: 918, startPoint y: 447, endPoint x: 573, endPoint y: 316, distance: 369.0
click at [573, 316] on div "Janela de atendimento Grade de atendimento Capacidade Transportadoras Veículos …" at bounding box center [784, 372] width 1568 height 744
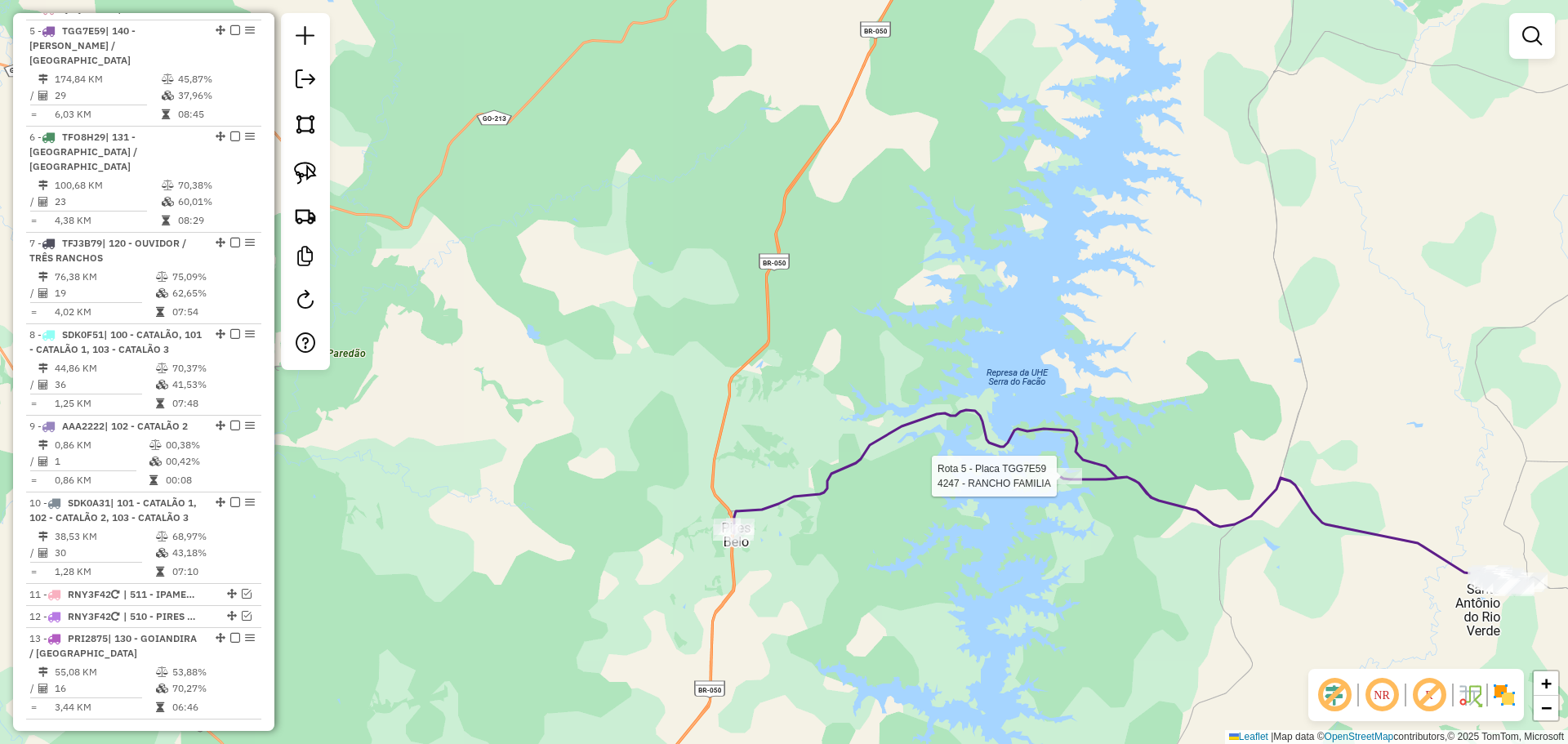
select select "*********"
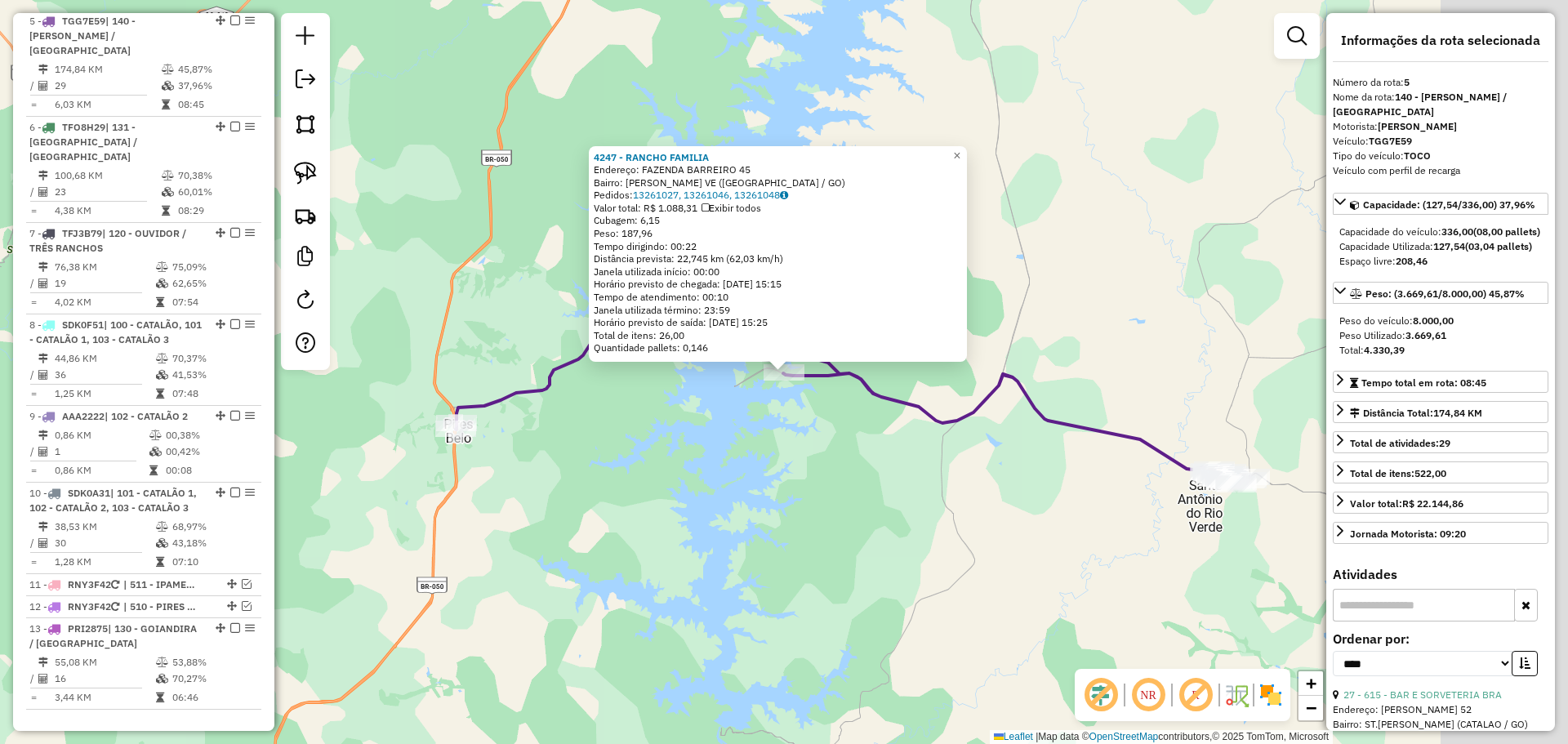
scroll to position [805, 0]
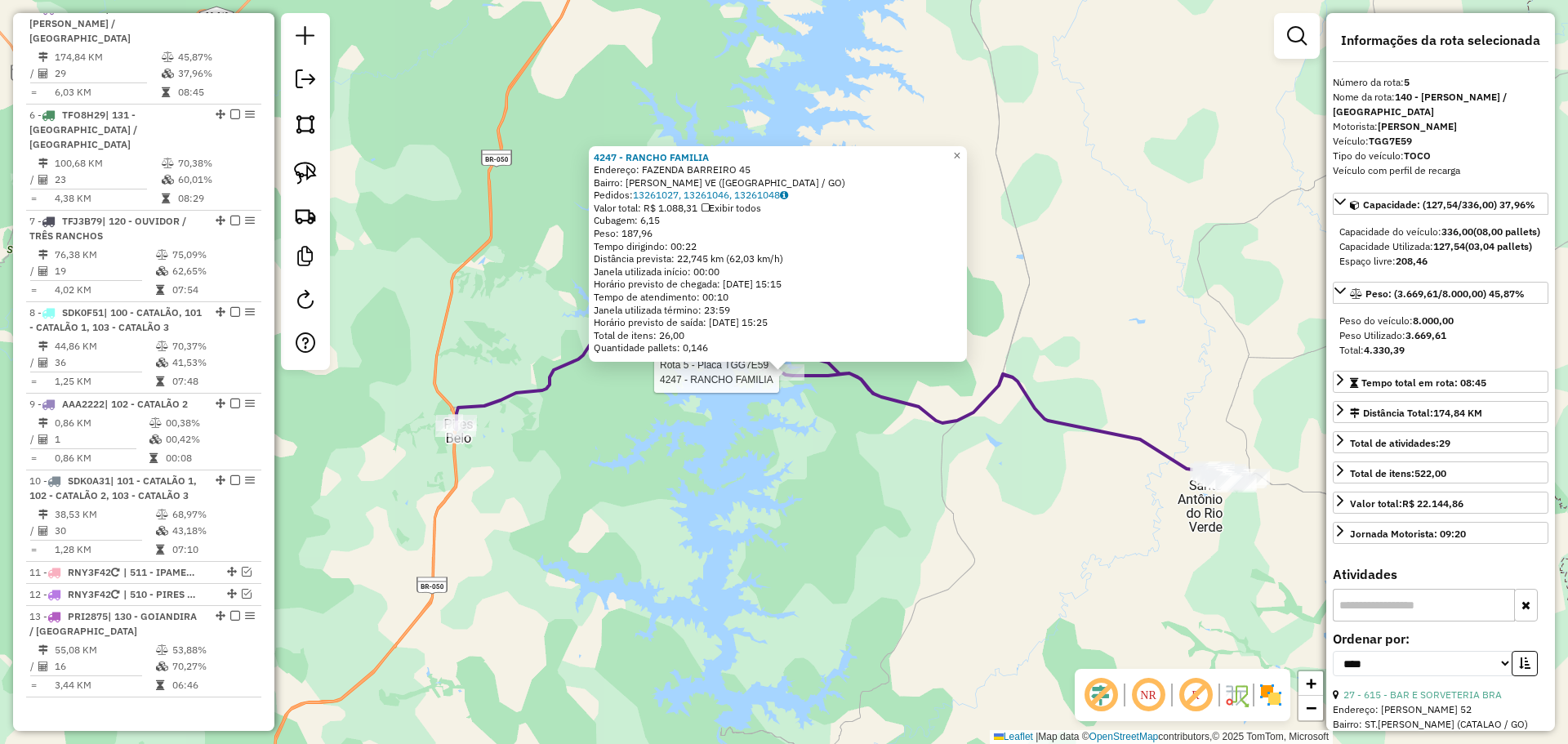
click at [751, 454] on div "Rota 5 - Placa TGG7E59 4247 - RANCHO FAMILIA 4247 - RANCHO FAMILIA Endereço: FA…" at bounding box center [784, 372] width 1568 height 744
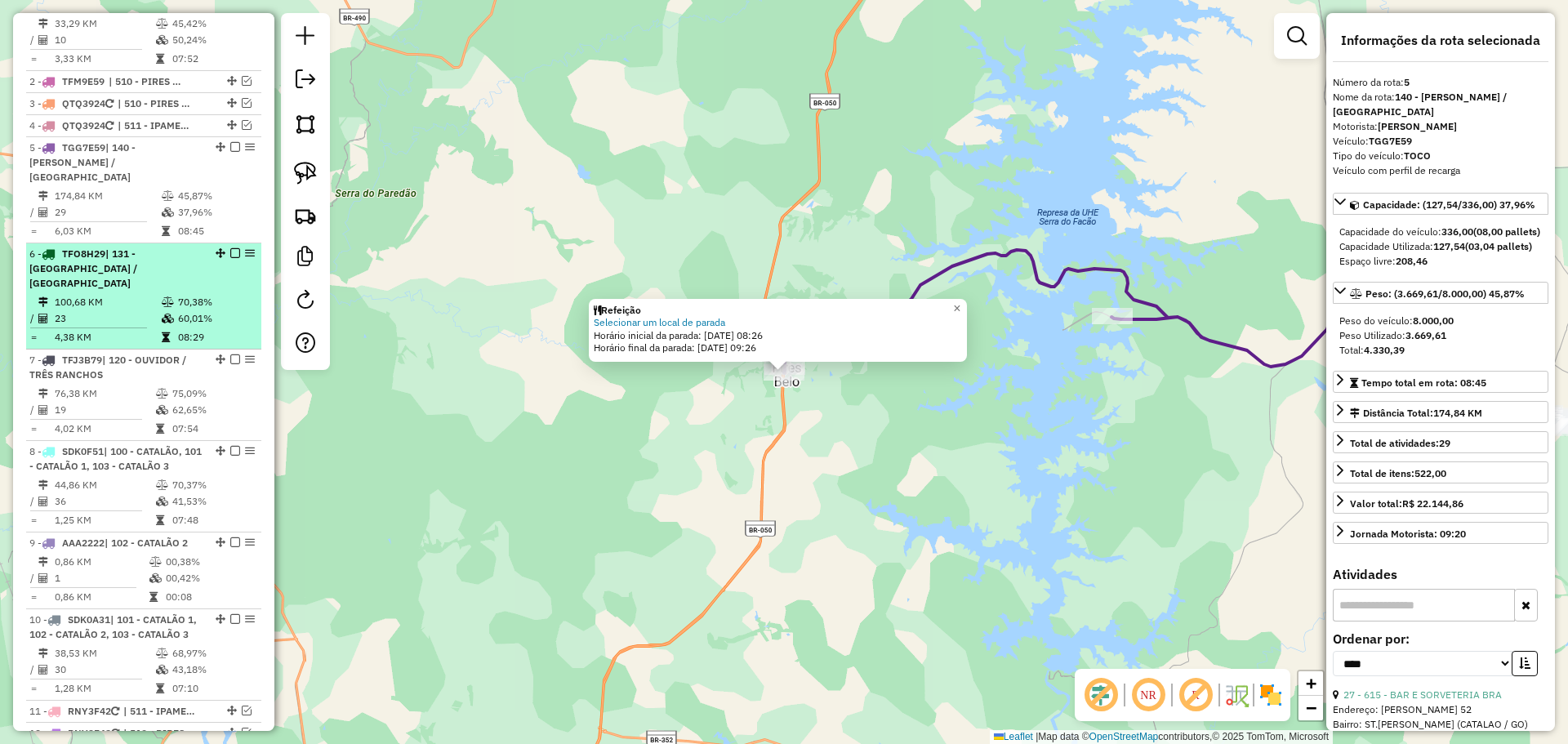
scroll to position [641, 0]
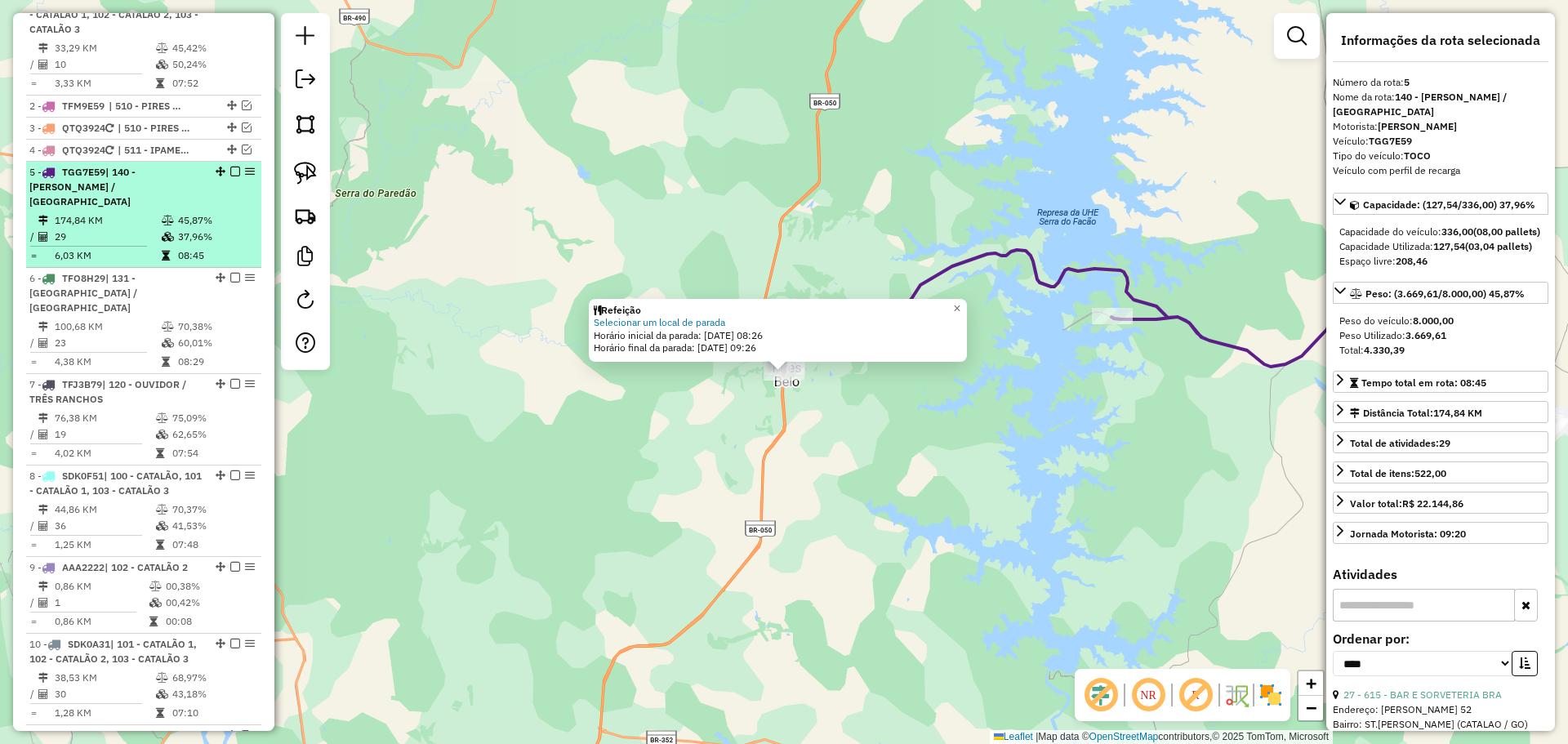
click at [230, 177] on em at bounding box center [235, 171] width 9 height 10
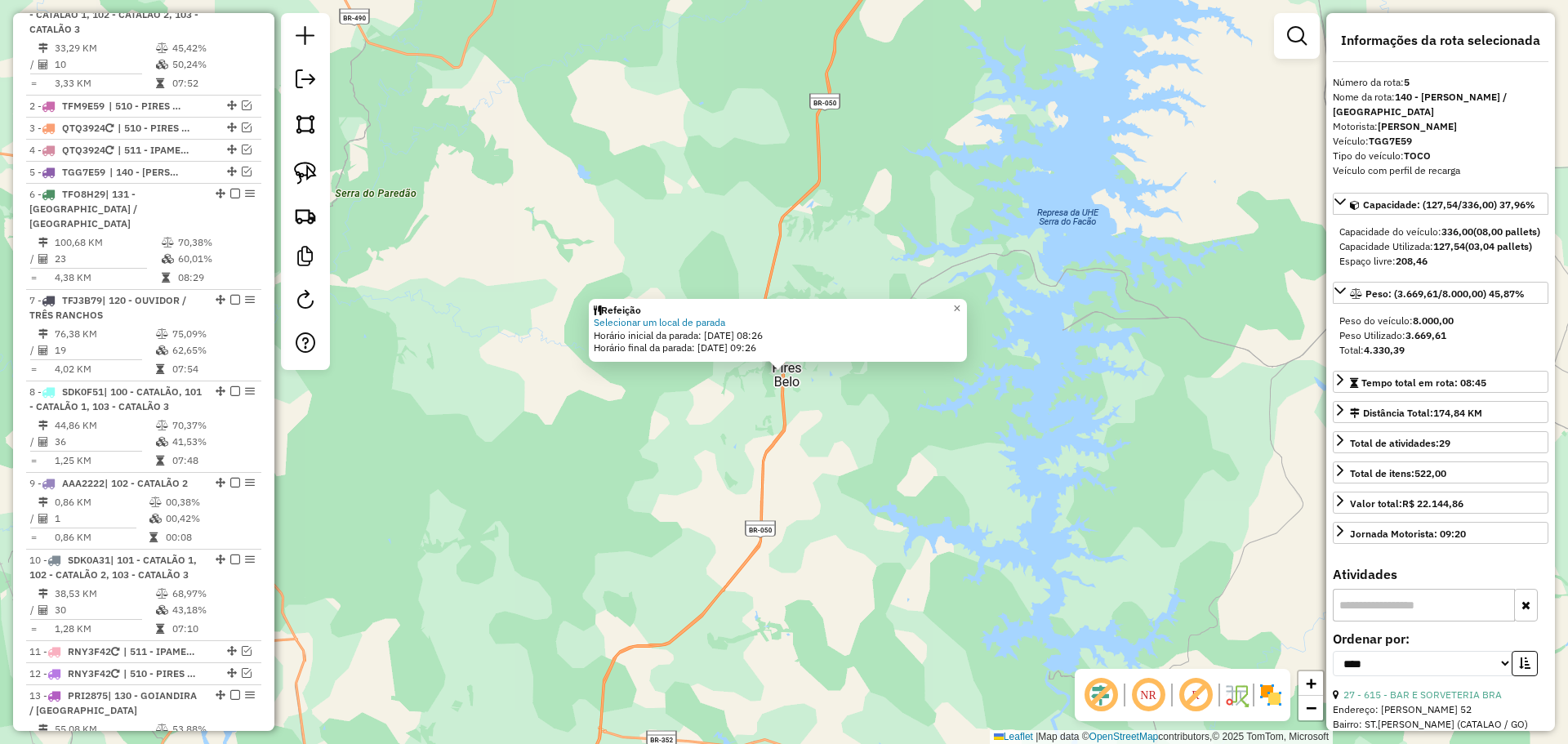
click at [701, 494] on div "Refeição Selecionar um local de parada Horário inicial da parada: [DATE] 08:26 …" at bounding box center [784, 372] width 1568 height 744
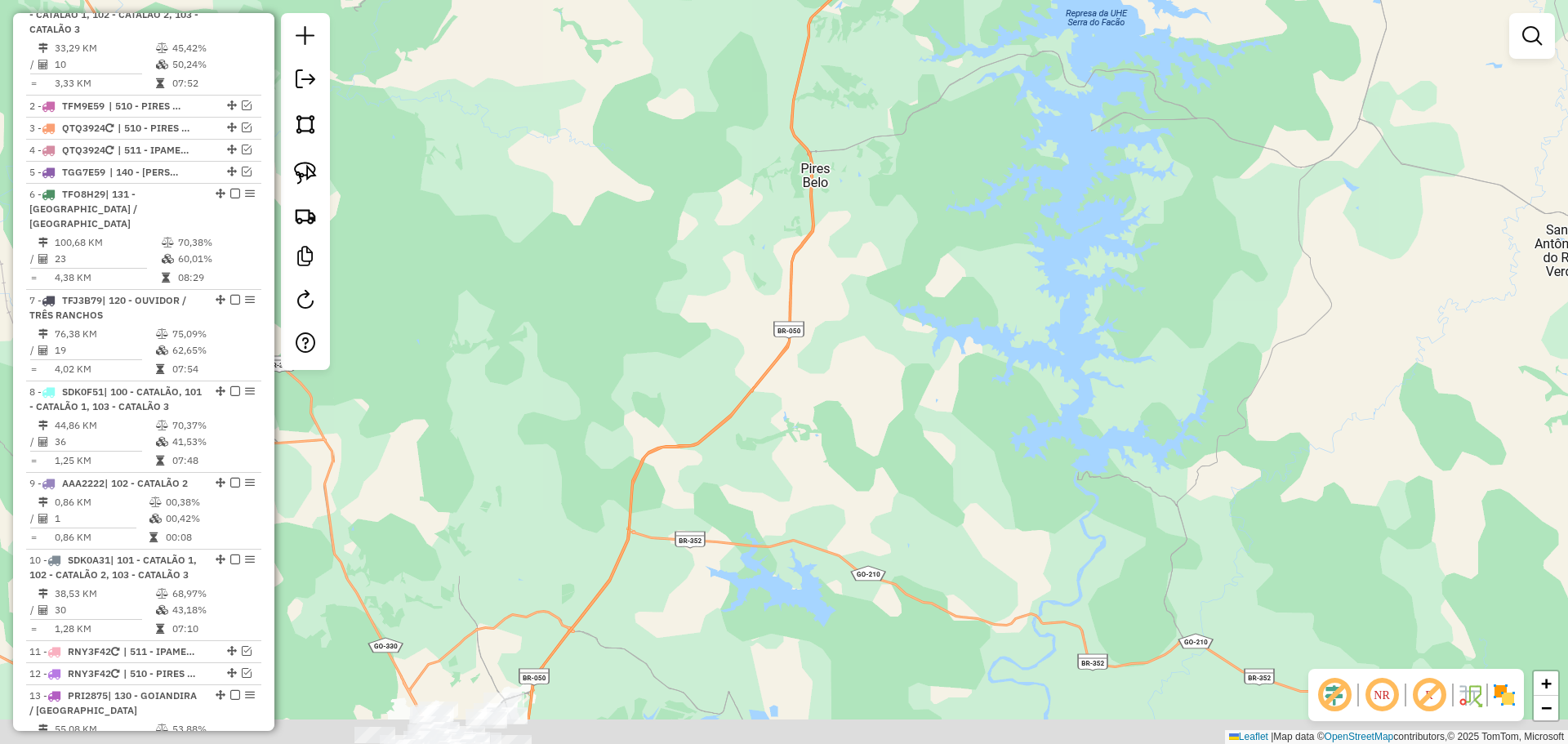
drag, startPoint x: 733, startPoint y: 556, endPoint x: 777, endPoint y: 316, distance: 244.0
click at [772, 323] on div "Janela de atendimento Grade de atendimento Capacidade Transportadoras Veículos …" at bounding box center [784, 372] width 1568 height 744
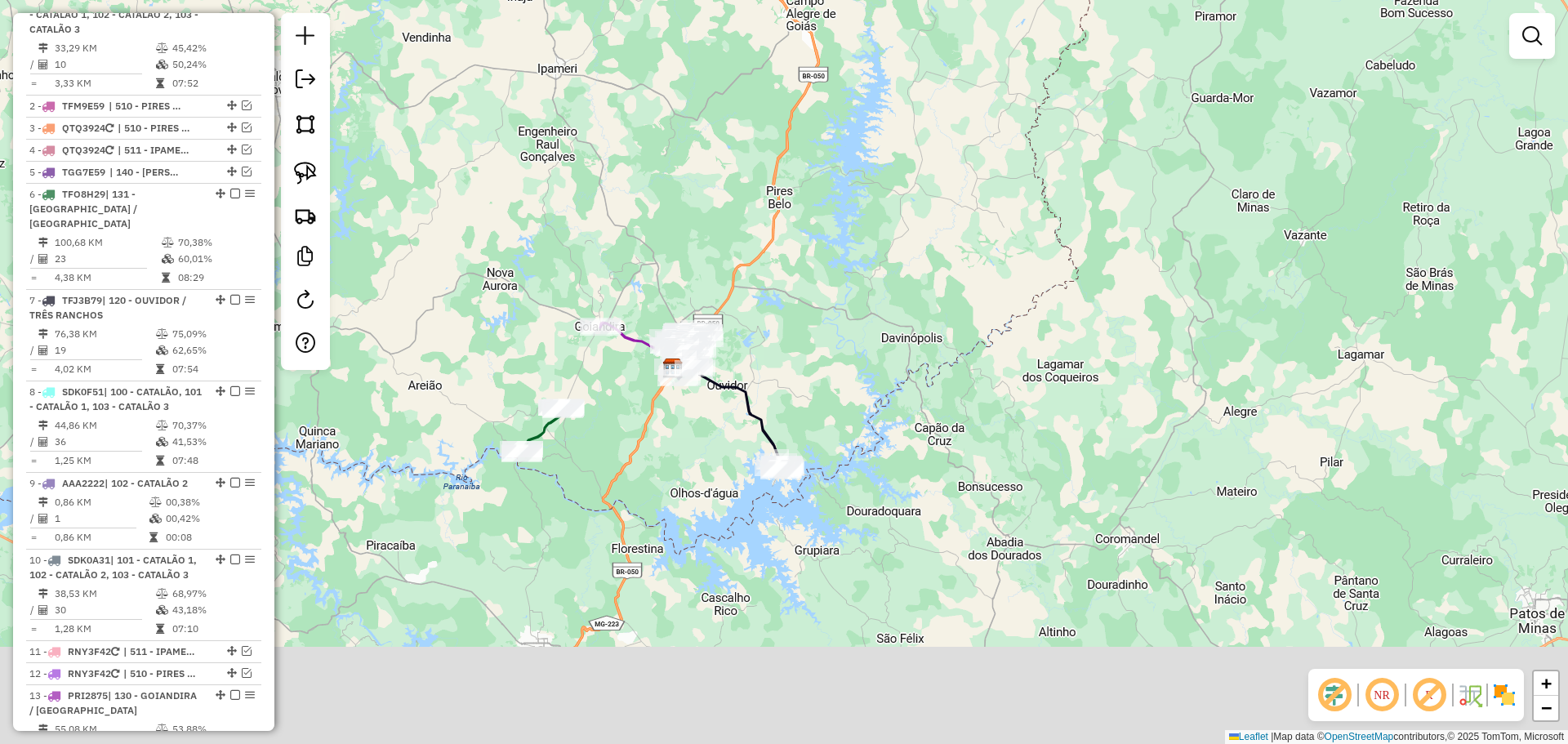
drag, startPoint x: 820, startPoint y: 486, endPoint x: 790, endPoint y: 393, distance: 97.7
click at [792, 393] on div "Janela de atendimento Grade de atendimento Capacidade Transportadoras Veículos …" at bounding box center [784, 372] width 1568 height 744
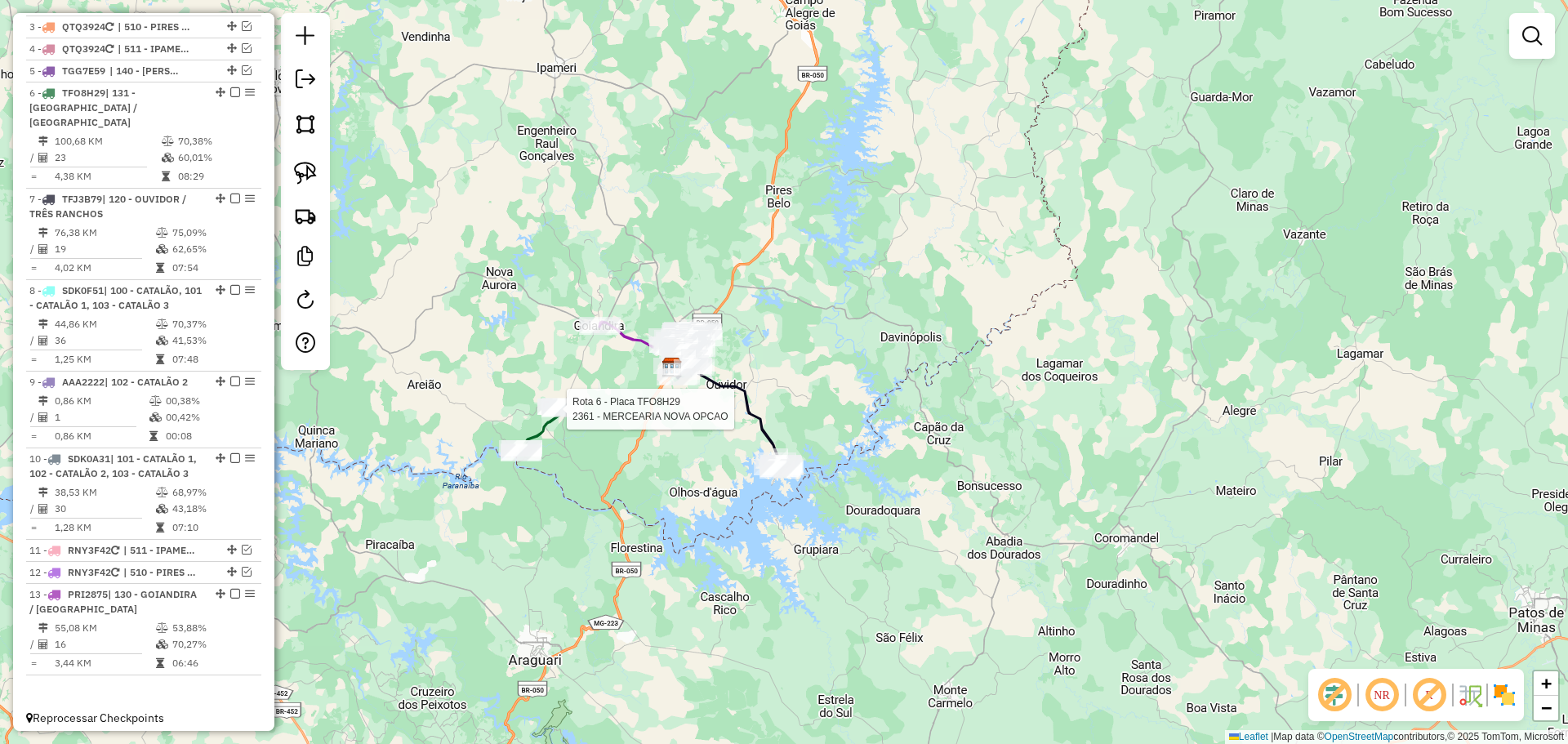
select select "*********"
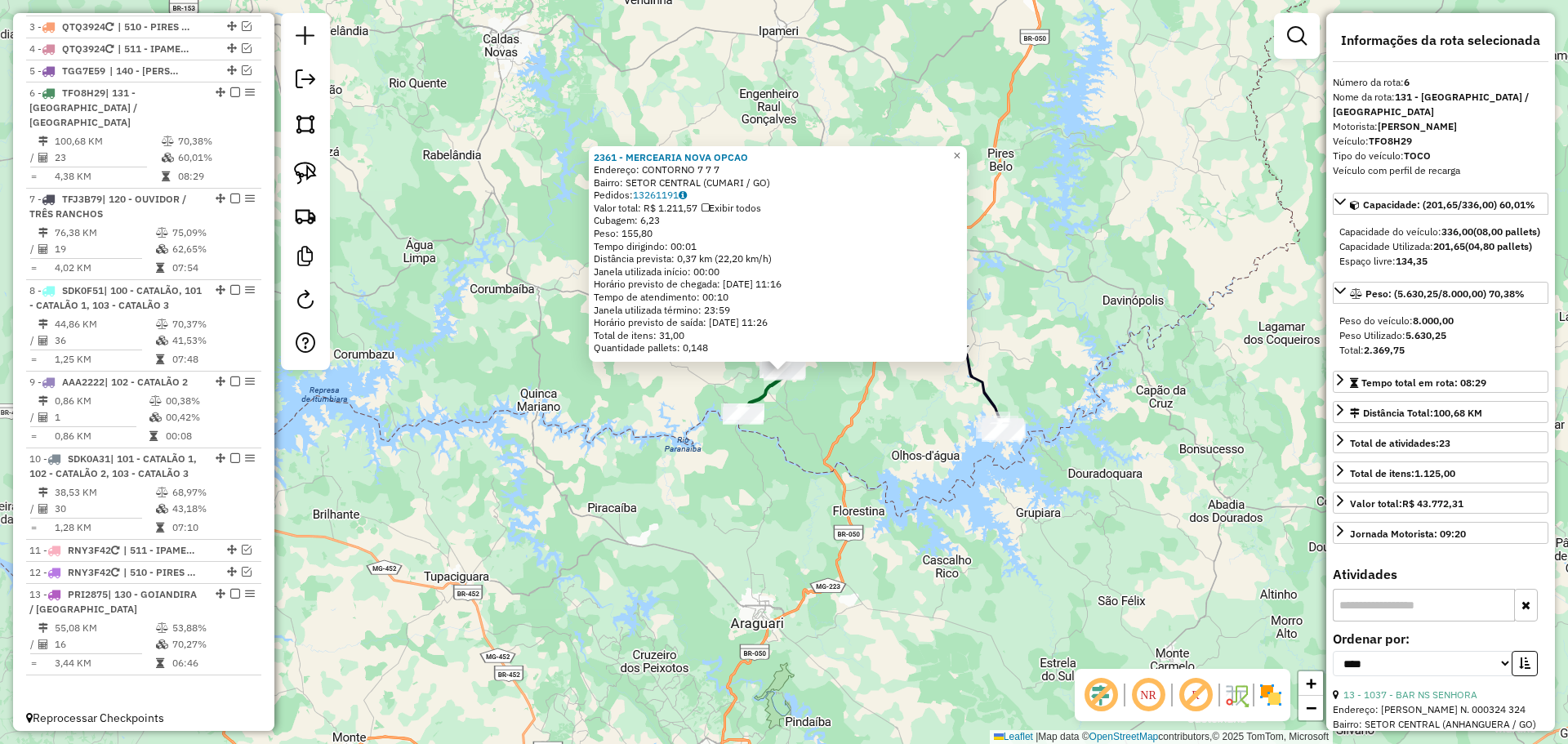
scroll to position [766, 0]
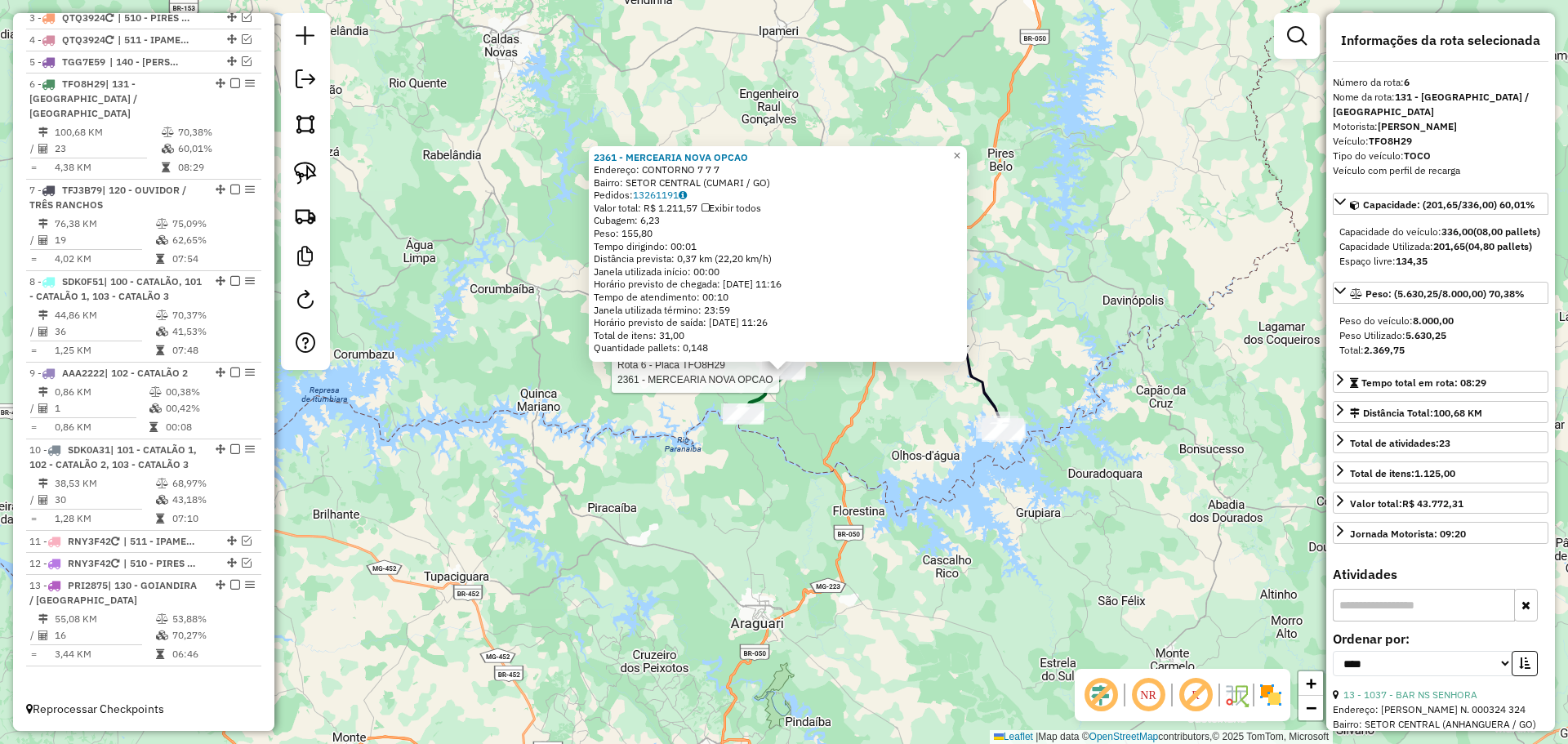
click at [809, 459] on div "Rota 6 - Placa TFO8H29 2361 - MERCEARIA NOVA OPCAO 2361 - MERCEARIA NOVA OPCAO …" at bounding box center [784, 372] width 1568 height 744
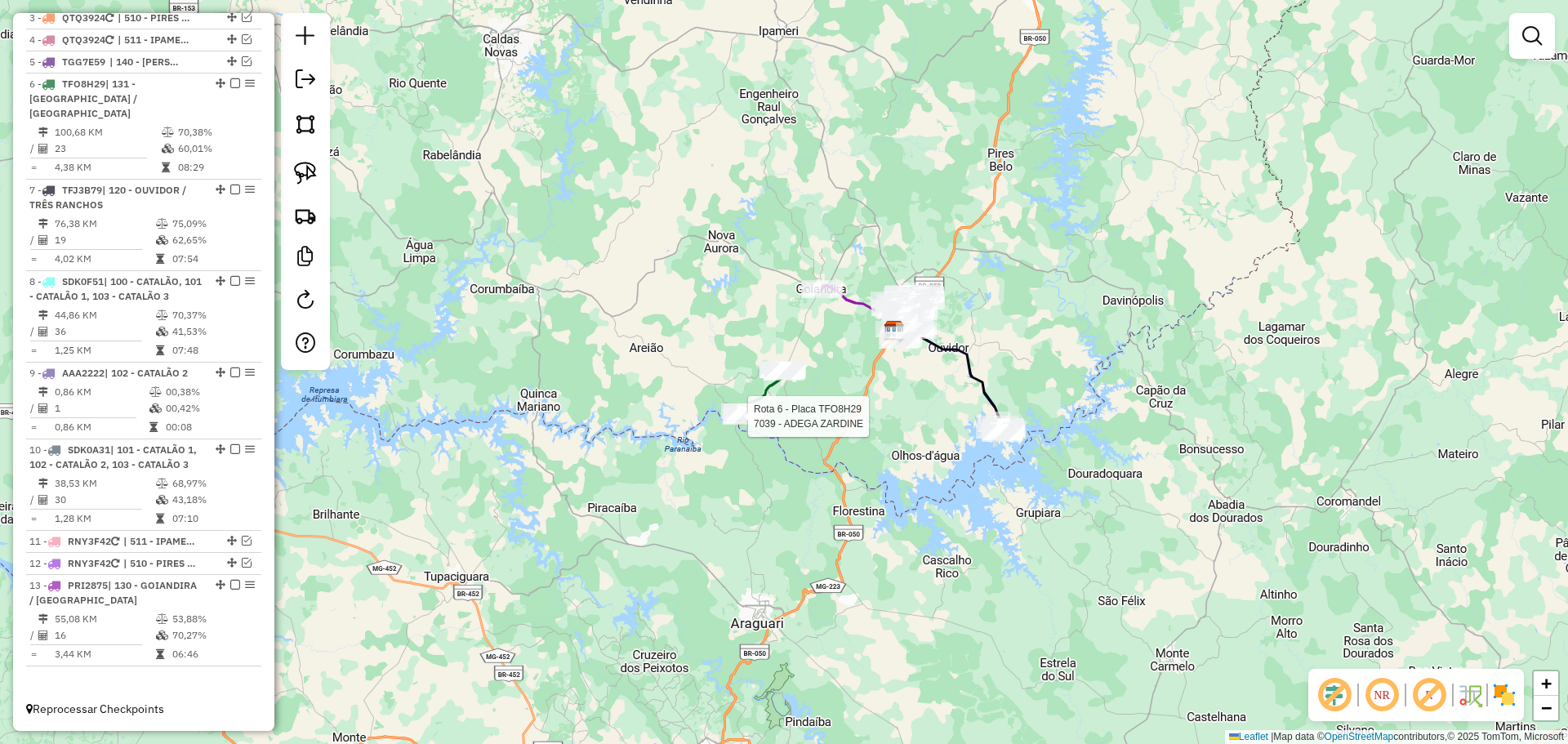
select select "*********"
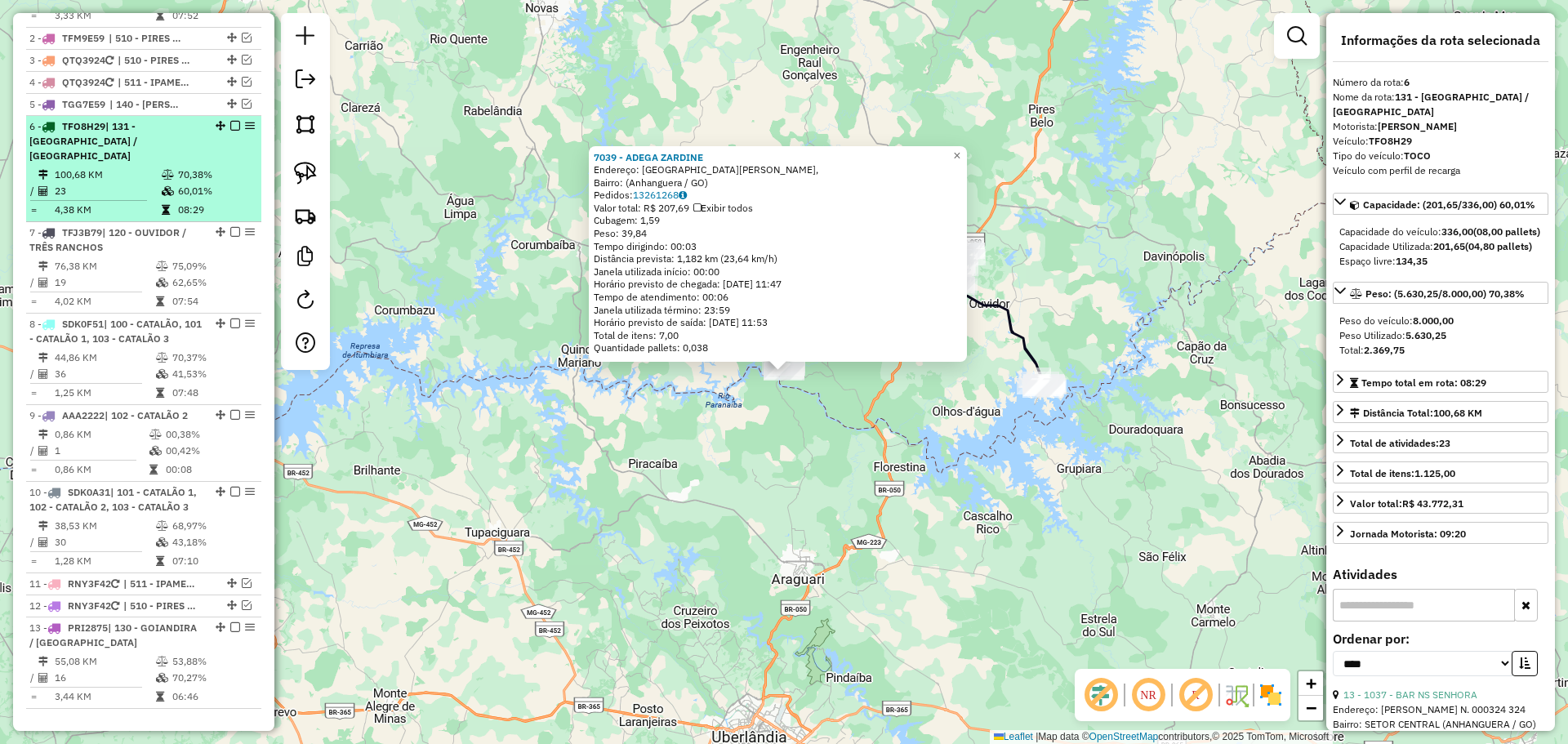
scroll to position [684, 0]
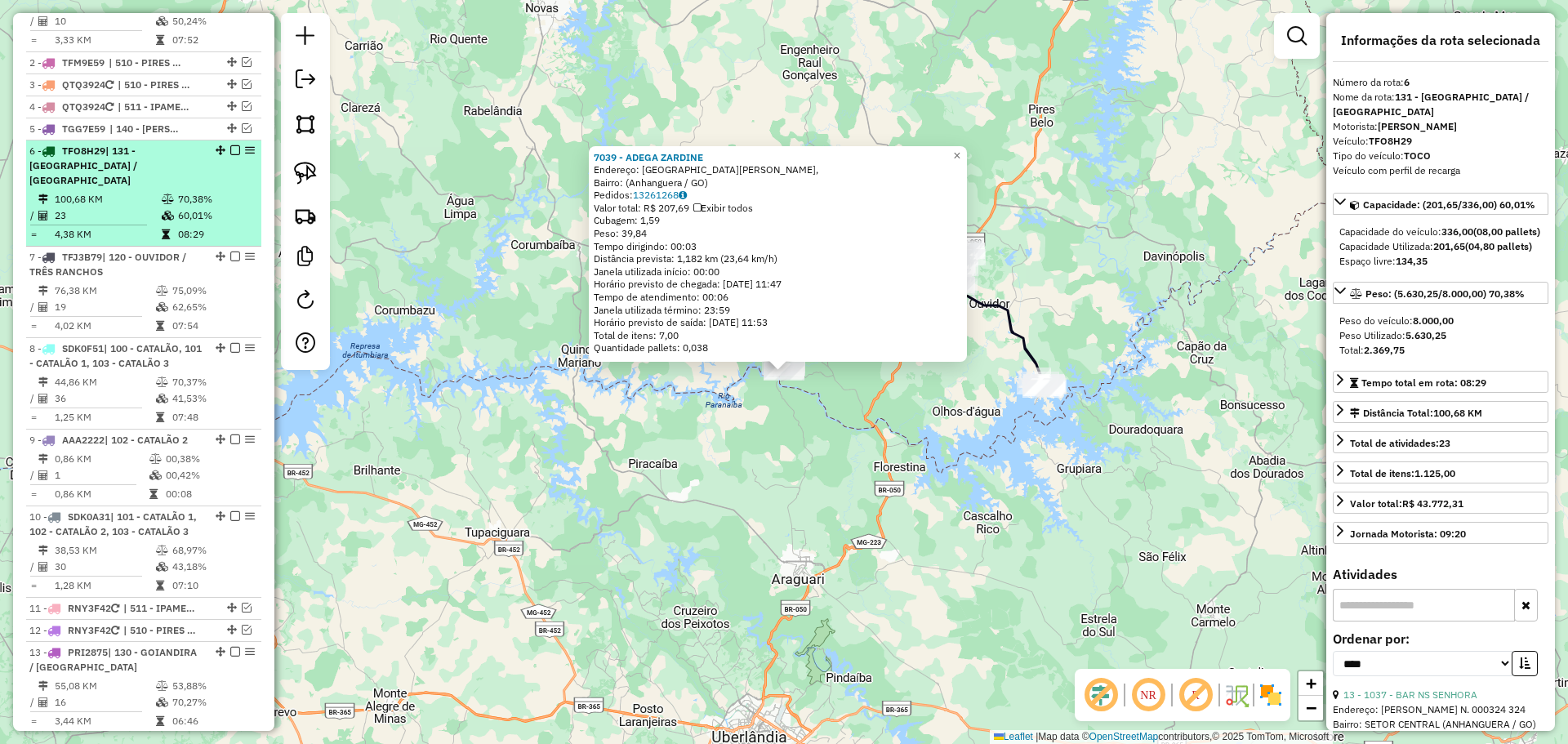
click at [230, 155] on em at bounding box center [235, 150] width 9 height 10
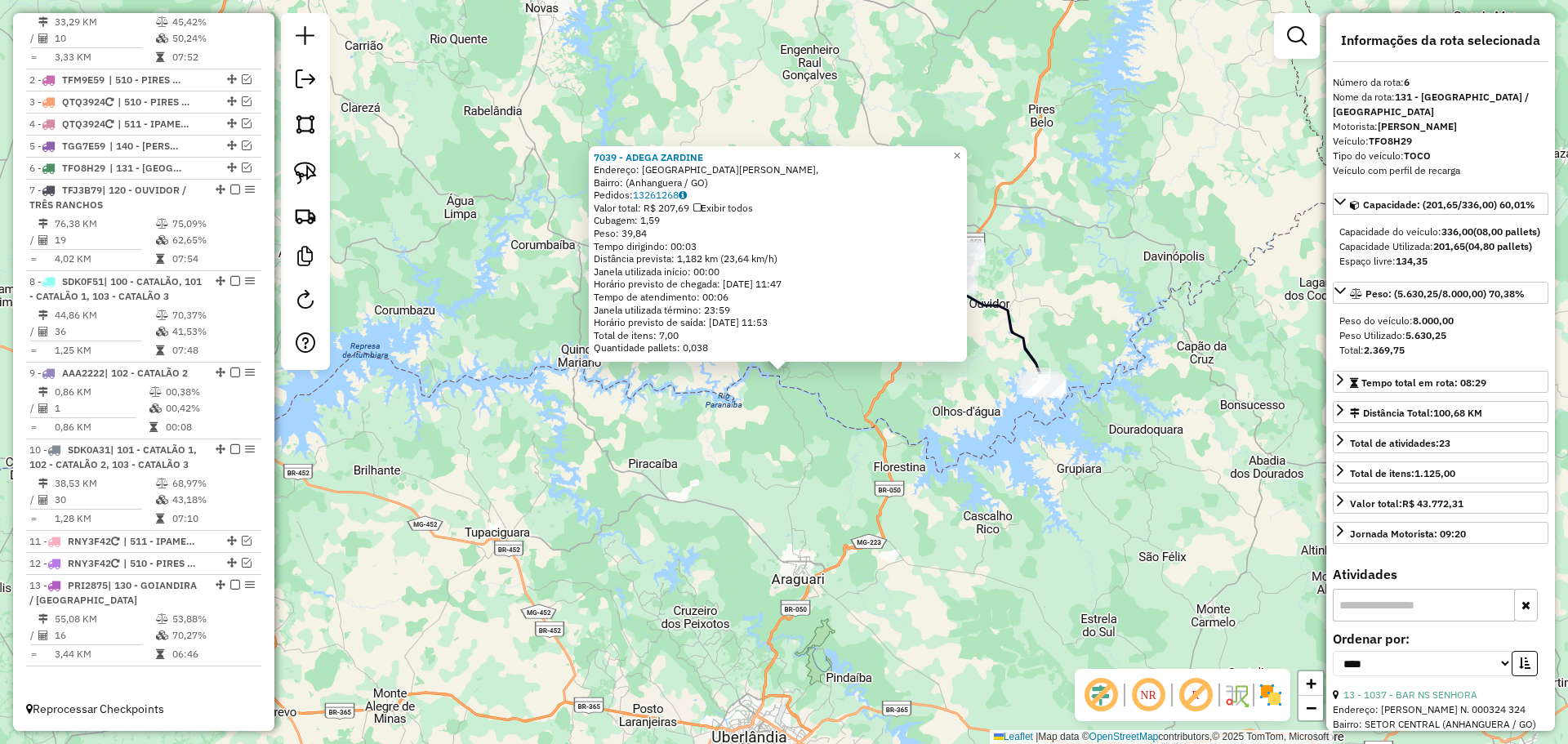
click at [738, 462] on div "7039 - ADEGA ZARDINE Endereço: Avenida Belchior de Godoy, Bairro: (Anhanguera /…" at bounding box center [784, 372] width 1568 height 744
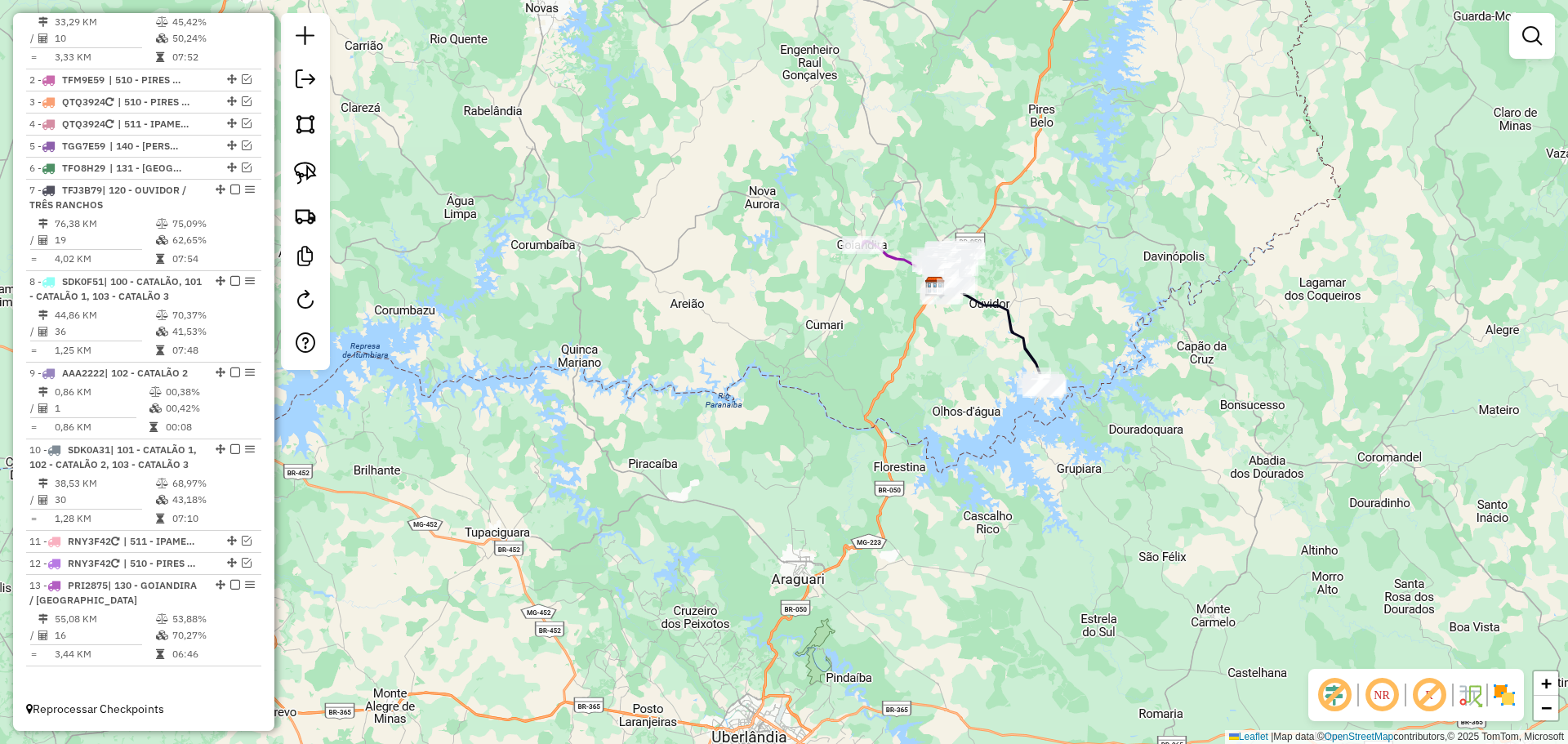
drag, startPoint x: 854, startPoint y: 390, endPoint x: 614, endPoint y: 378, distance: 240.3
click at [614, 381] on div "Janela de atendimento Grade de atendimento Capacidade Transportadoras Veículos …" at bounding box center [784, 372] width 1568 height 744
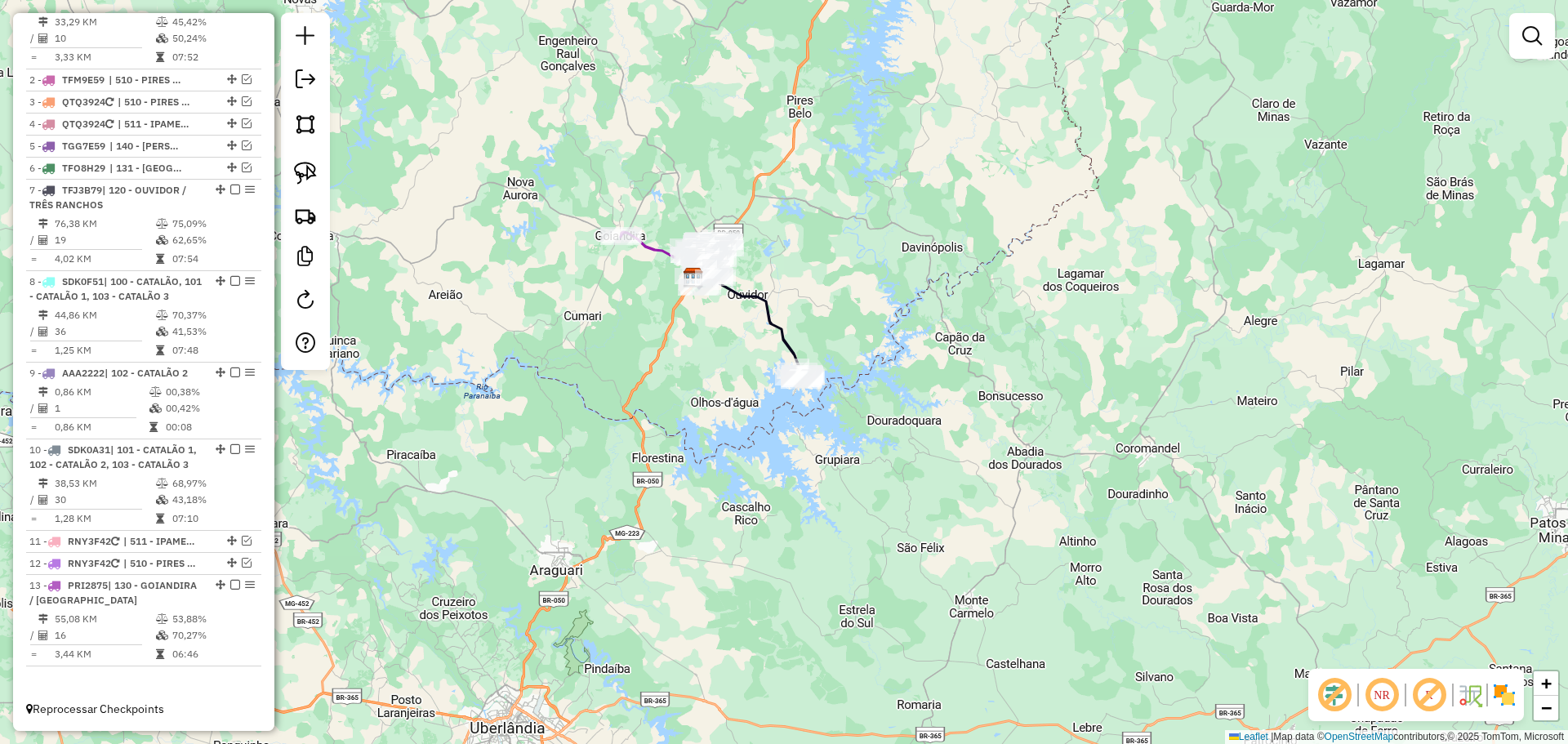
click at [647, 411] on div "Janela de atendimento Grade de atendimento Capacidade Transportadoras Veículos …" at bounding box center [784, 372] width 1568 height 744
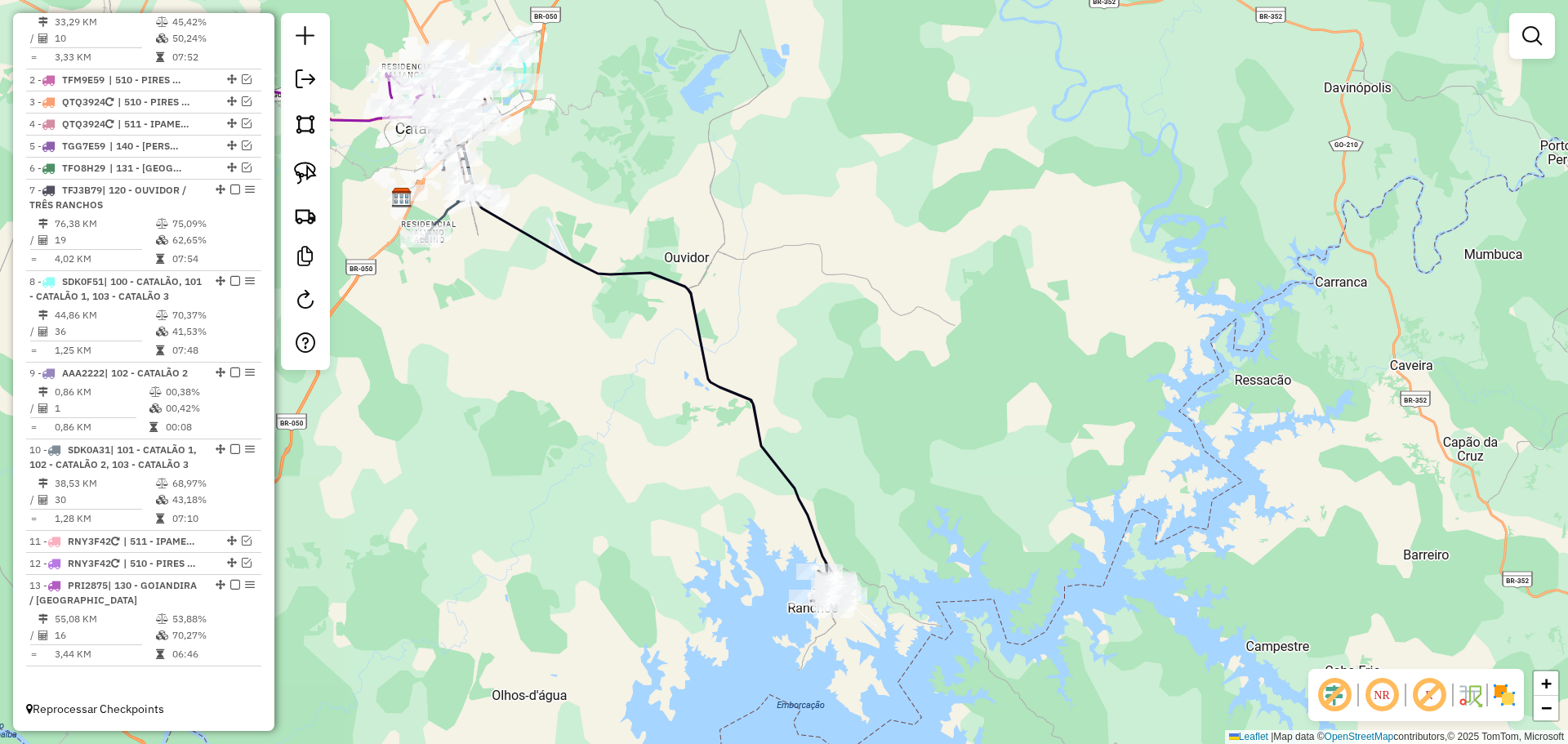
drag, startPoint x: 486, startPoint y: 295, endPoint x: 760, endPoint y: 484, distance: 332.9
click at [760, 484] on div "Janela de atendimento Grade de atendimento Capacidade Transportadoras Veículos …" at bounding box center [784, 372] width 1568 height 744
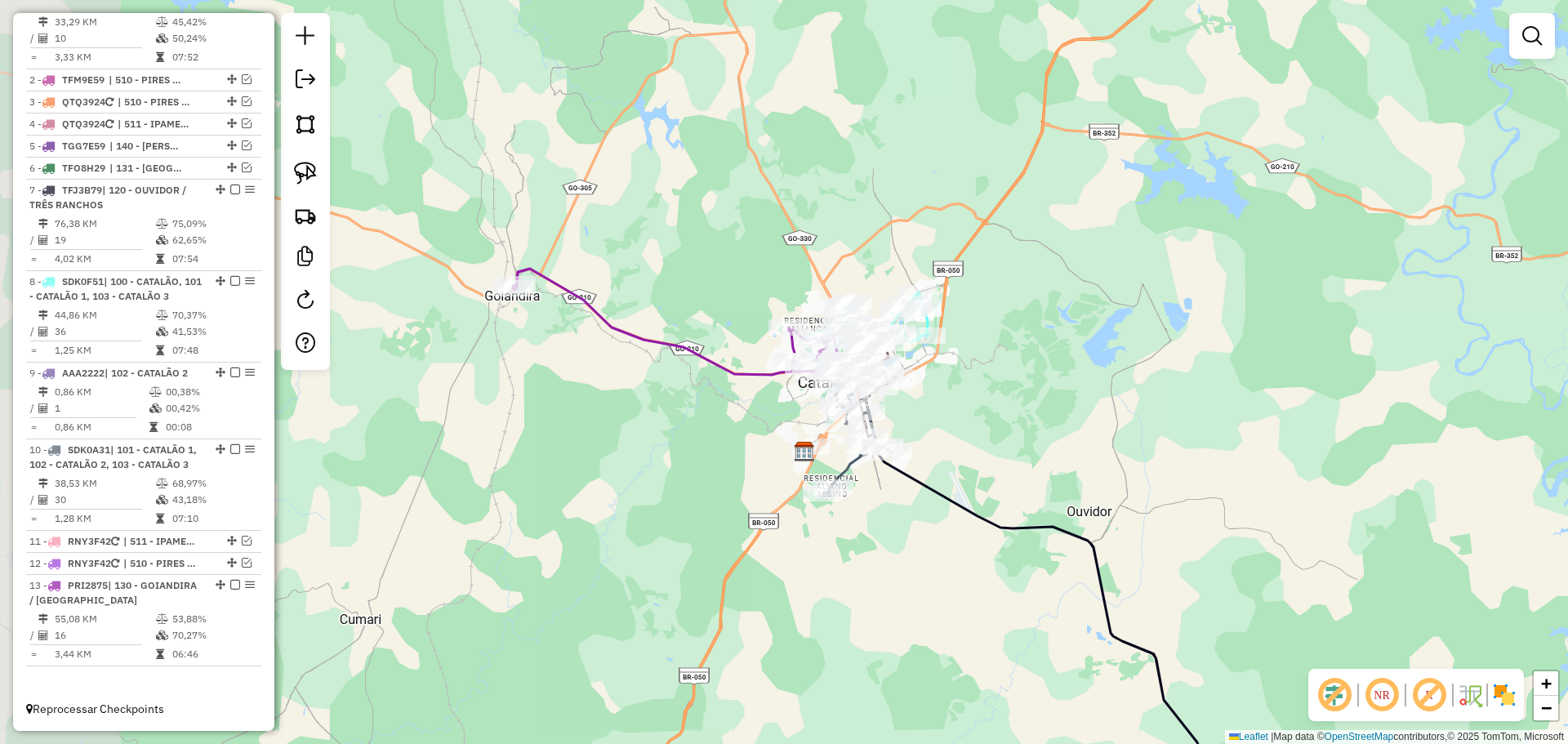
drag, startPoint x: 614, startPoint y: 421, endPoint x: 650, endPoint y: 433, distance: 37.9
click at [650, 433] on div "Janela de atendimento Grade de atendimento Capacidade Transportadoras Veículos …" at bounding box center [784, 372] width 1568 height 744
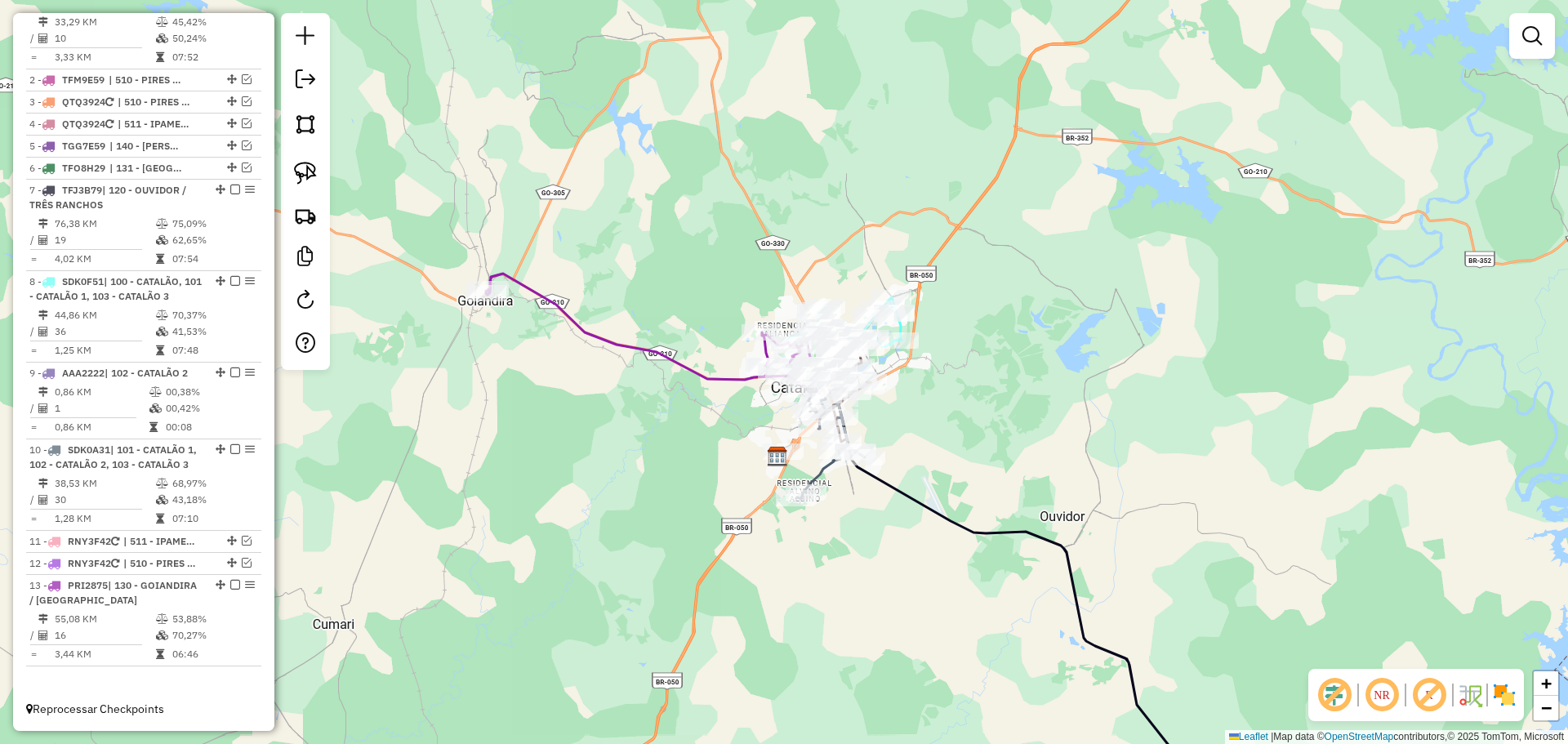
click at [632, 442] on div "Janela de atendimento Grade de atendimento Capacidade Transportadoras Veículos …" at bounding box center [784, 372] width 1568 height 744
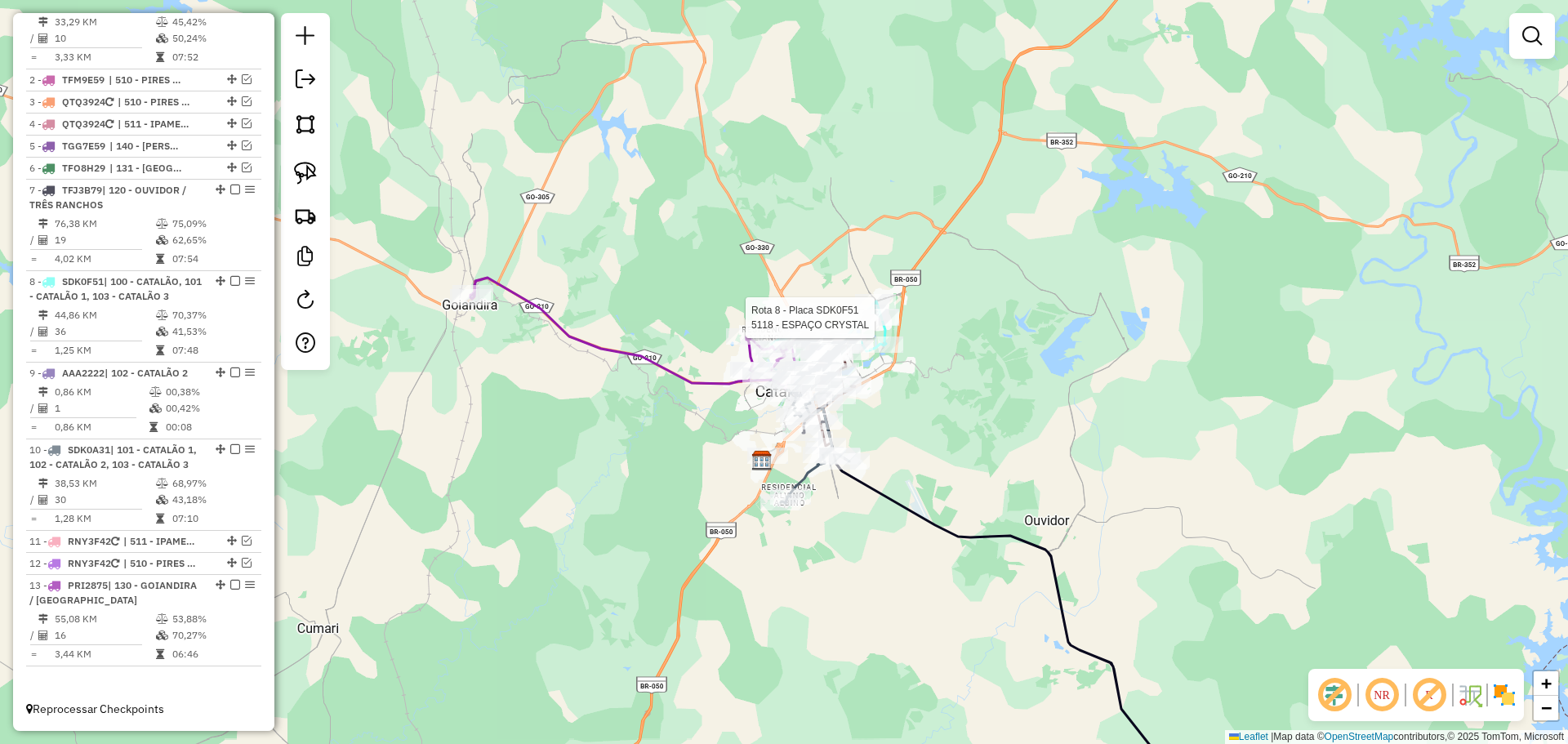
scroll to position [696, 0]
select select "*********"
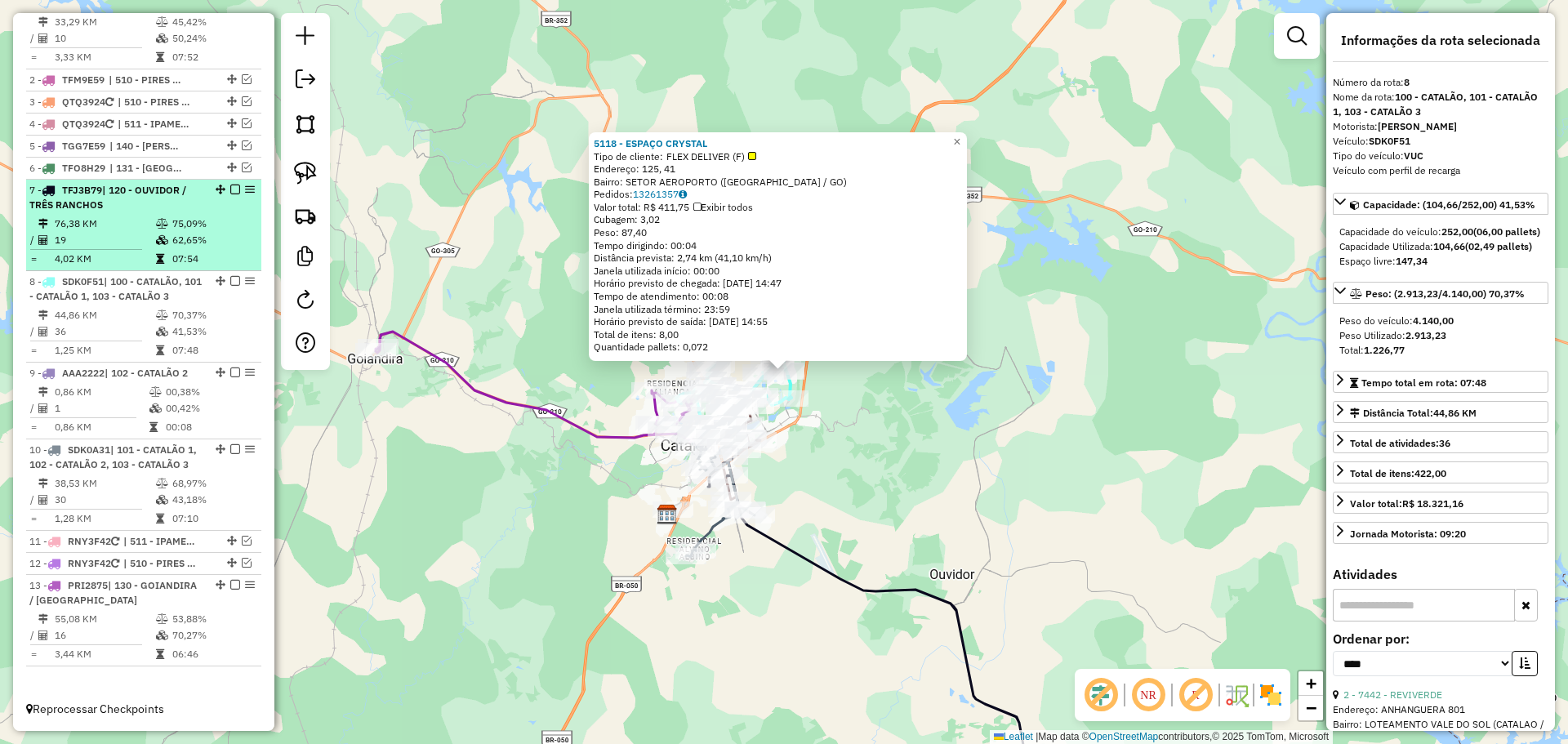
click at [230, 277] on em at bounding box center [235, 281] width 9 height 10
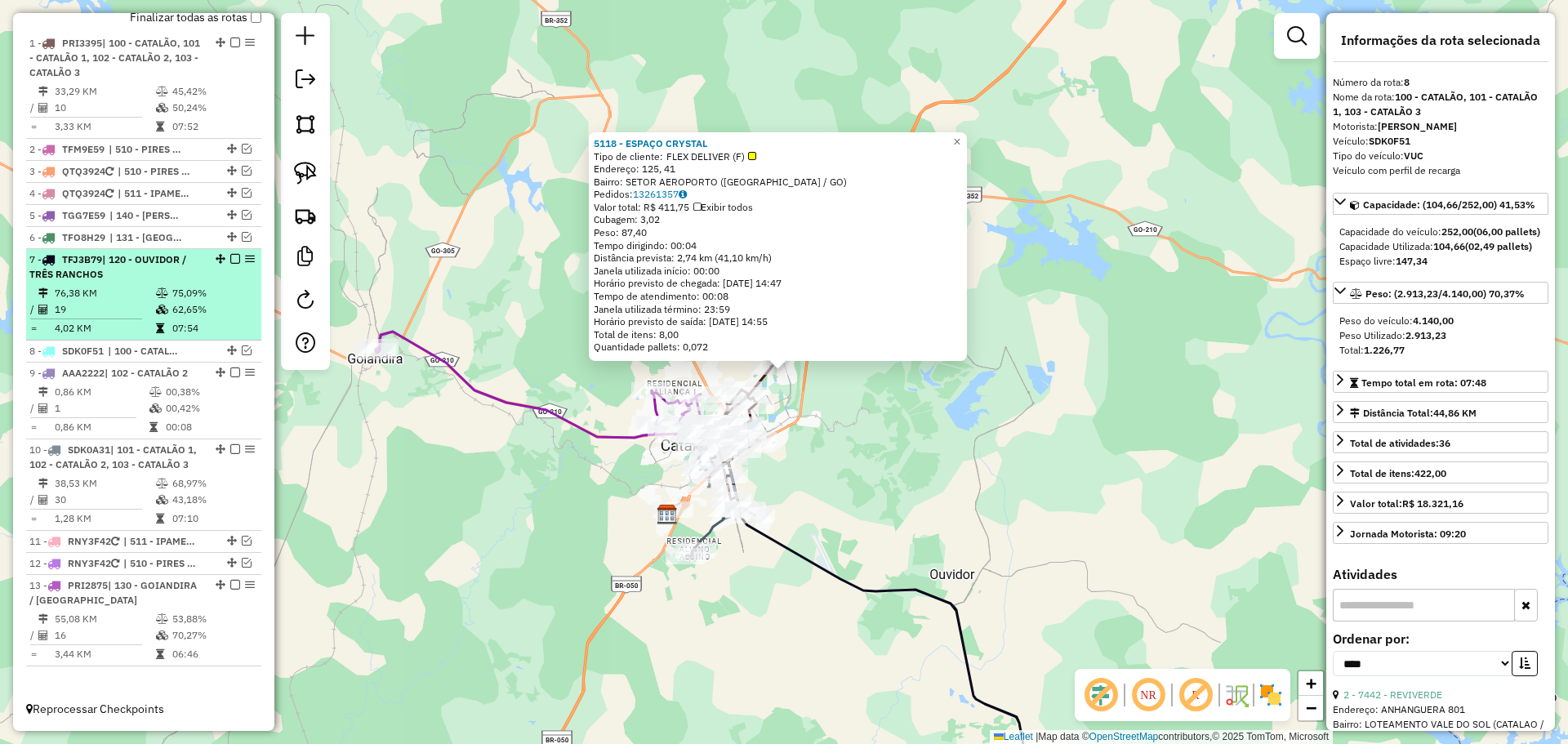
scroll to position [627, 0]
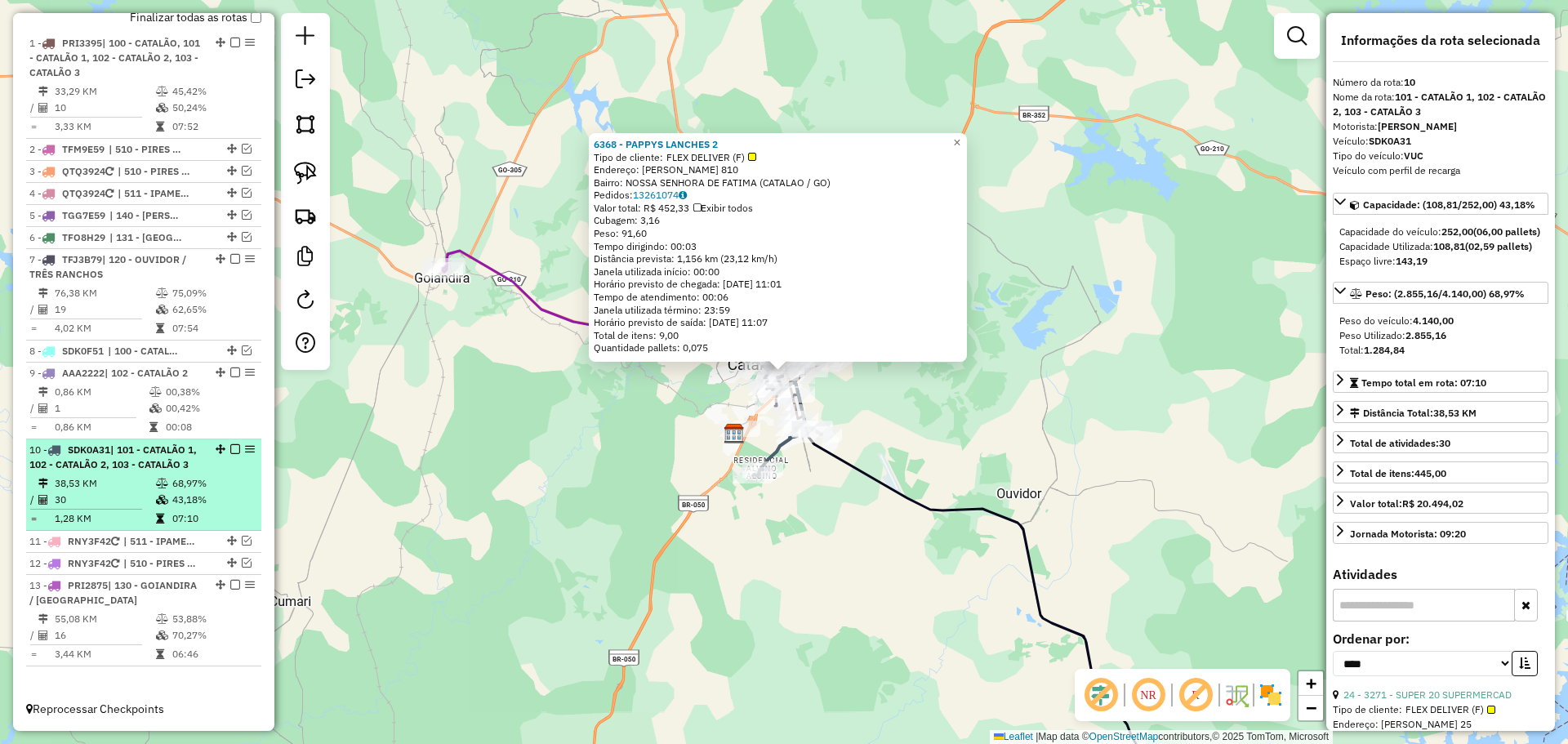
click at [230, 445] on em at bounding box center [235, 449] width 9 height 10
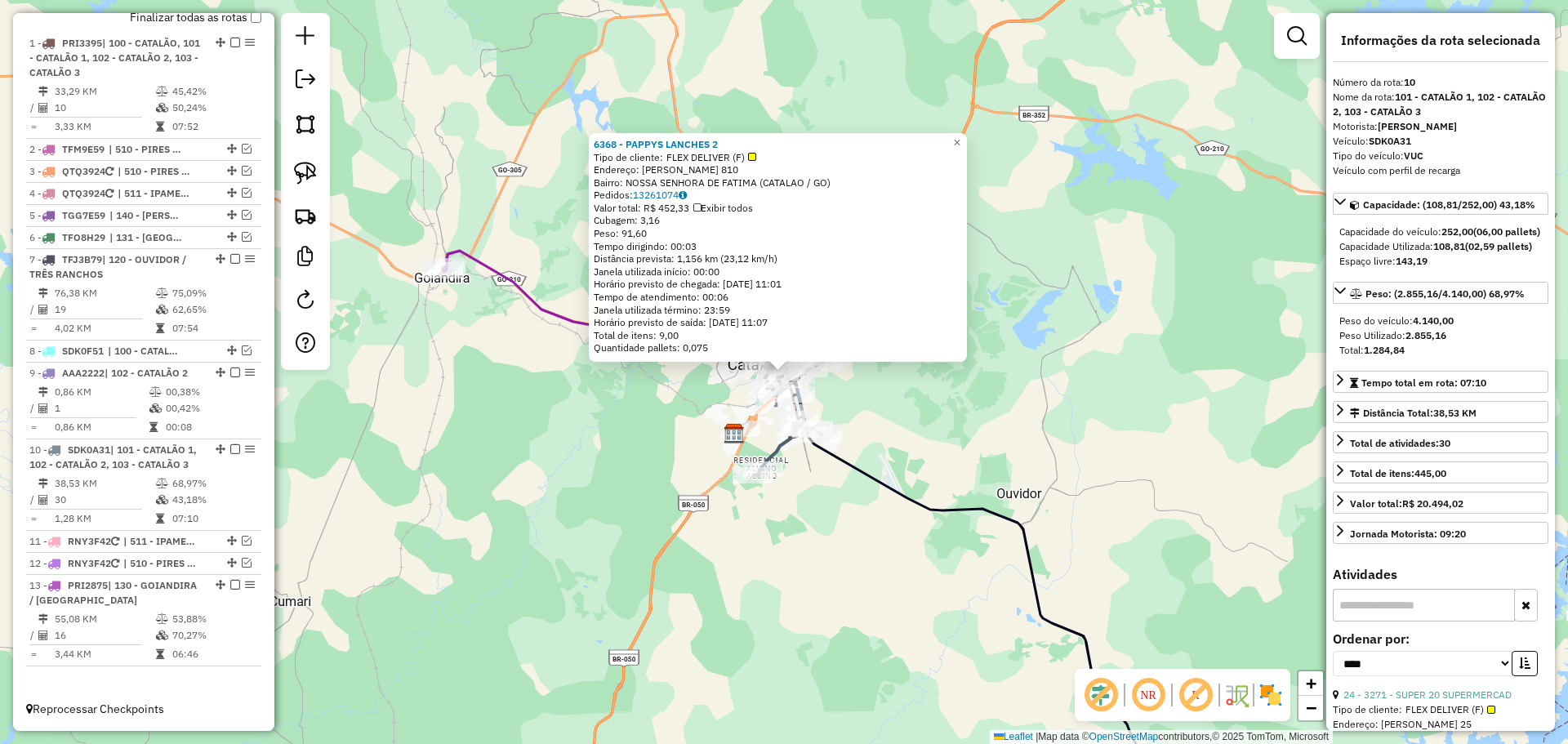
scroll to position [544, 0]
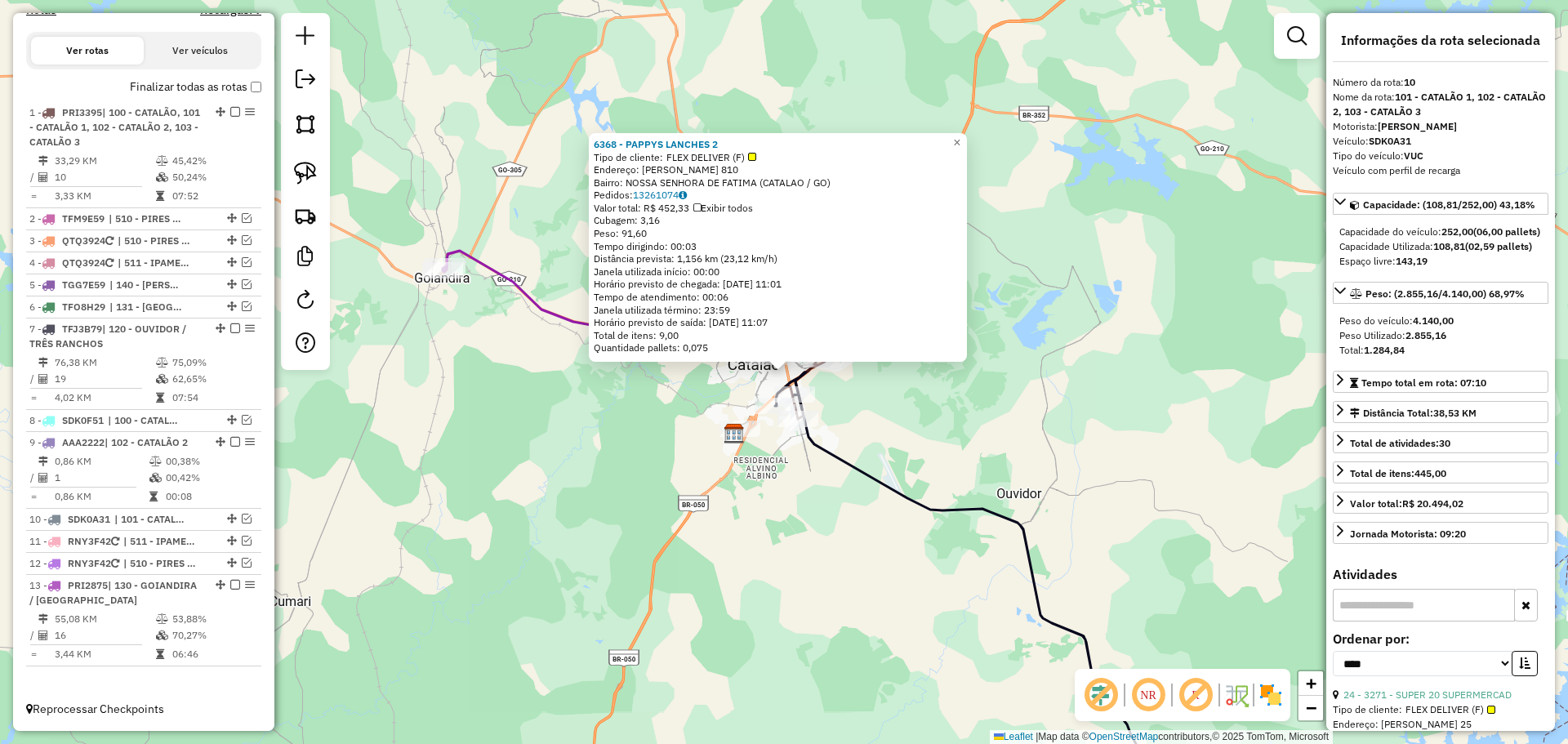
click at [636, 487] on div "6368 - PAPPYS LANCHES 2 Tipo de cliente: FLEX DELIVER (F) Endereço: FREDERICO C…" at bounding box center [784, 372] width 1568 height 744
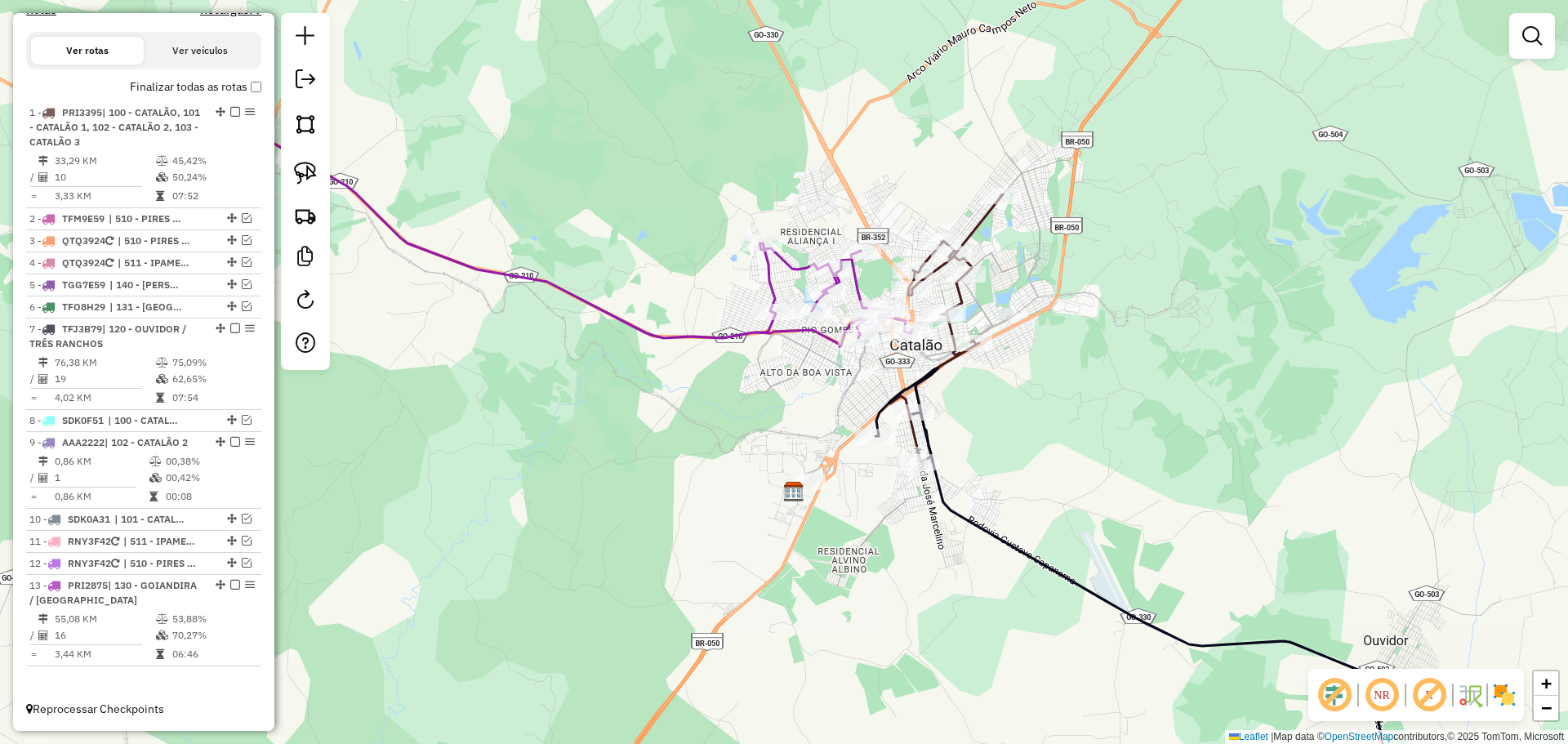
drag, startPoint x: 801, startPoint y: 401, endPoint x: 684, endPoint y: 375, distance: 119.9
click at [684, 375] on div "Janela de atendimento Grade de atendimento Capacidade Transportadoras Veículos …" at bounding box center [784, 372] width 1568 height 744
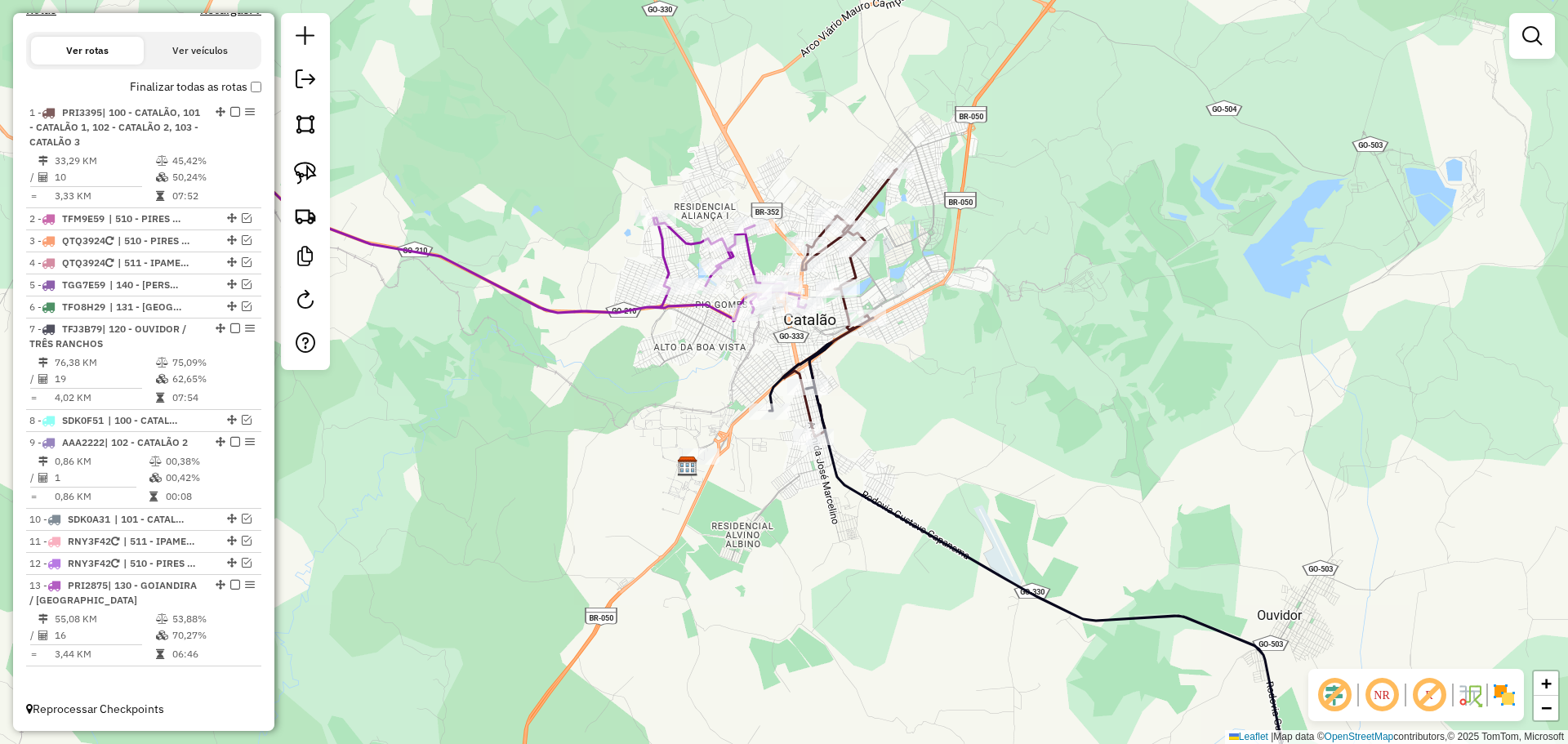
drag, startPoint x: 906, startPoint y: 395, endPoint x: 822, endPoint y: 391, distance: 84.1
click at [822, 391] on div "Janela de atendimento Grade de atendimento Capacidade Transportadoras Veículos …" at bounding box center [784, 372] width 1568 height 744
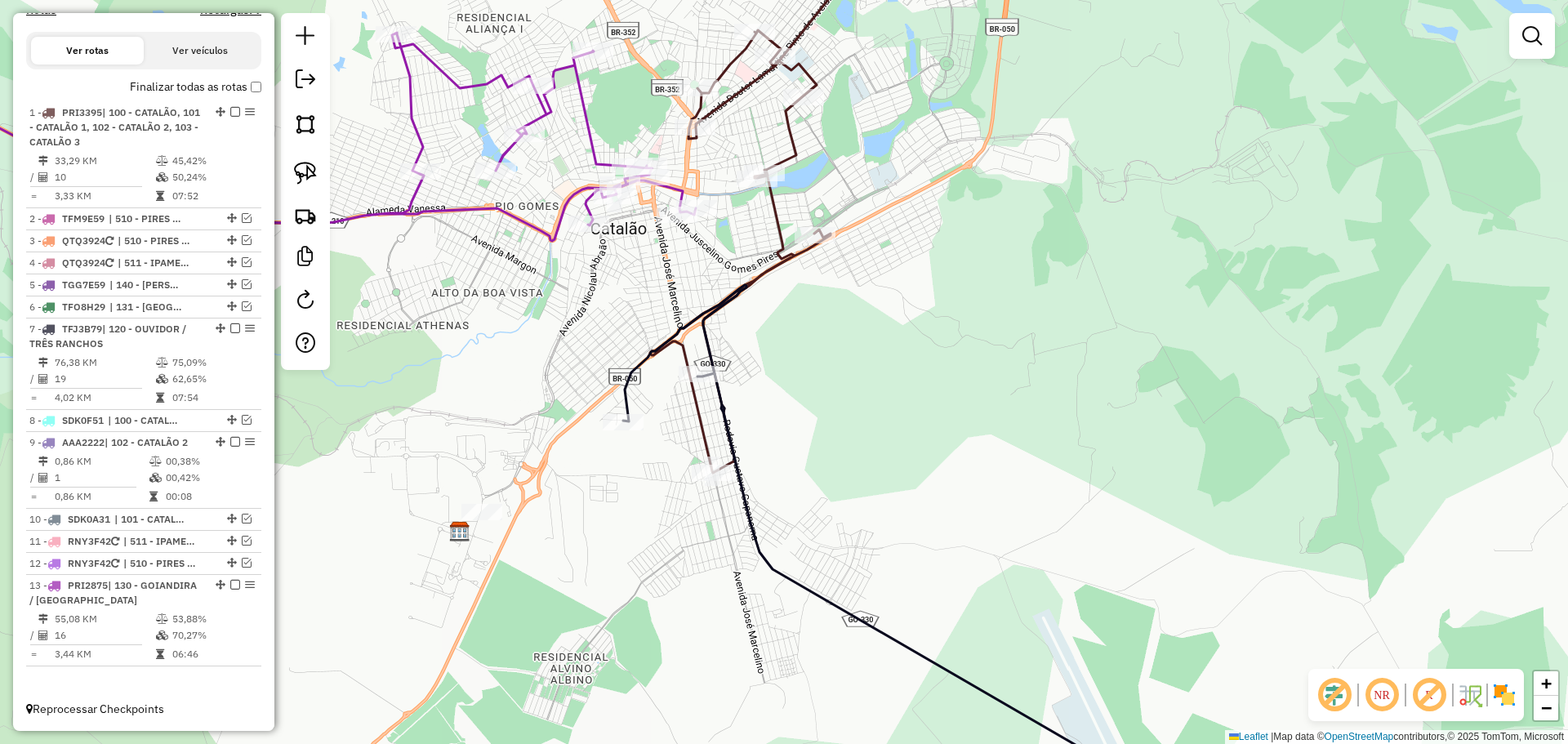
click at [835, 360] on div "Janela de atendimento Grade de atendimento Capacidade Transportadoras Veículos …" at bounding box center [784, 372] width 1568 height 744
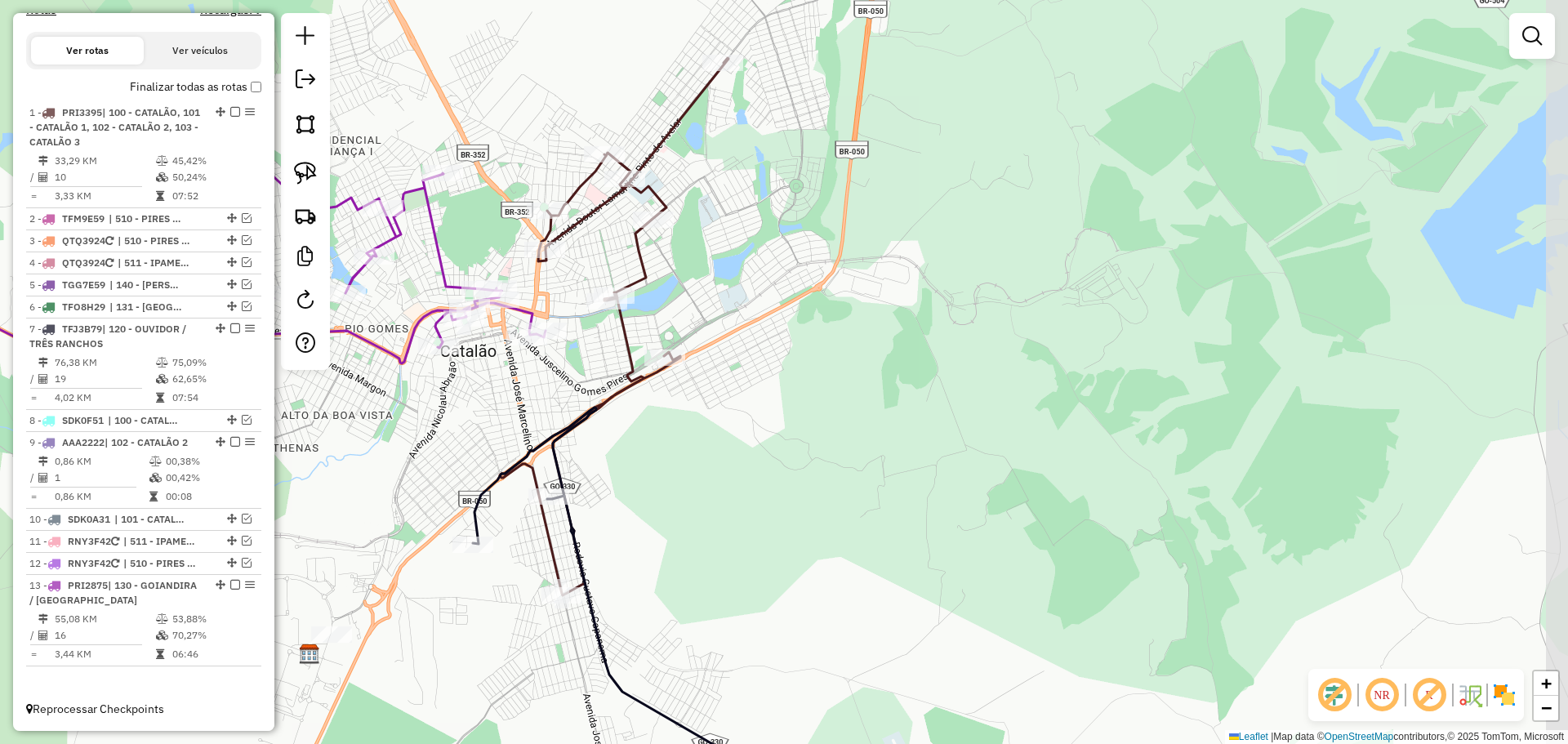
drag, startPoint x: 808, startPoint y: 385, endPoint x: 673, endPoint y: 509, distance: 183.3
click at [673, 509] on div "Janela de atendimento Grade de atendimento Capacidade Transportadoras Veículos …" at bounding box center [784, 372] width 1568 height 744
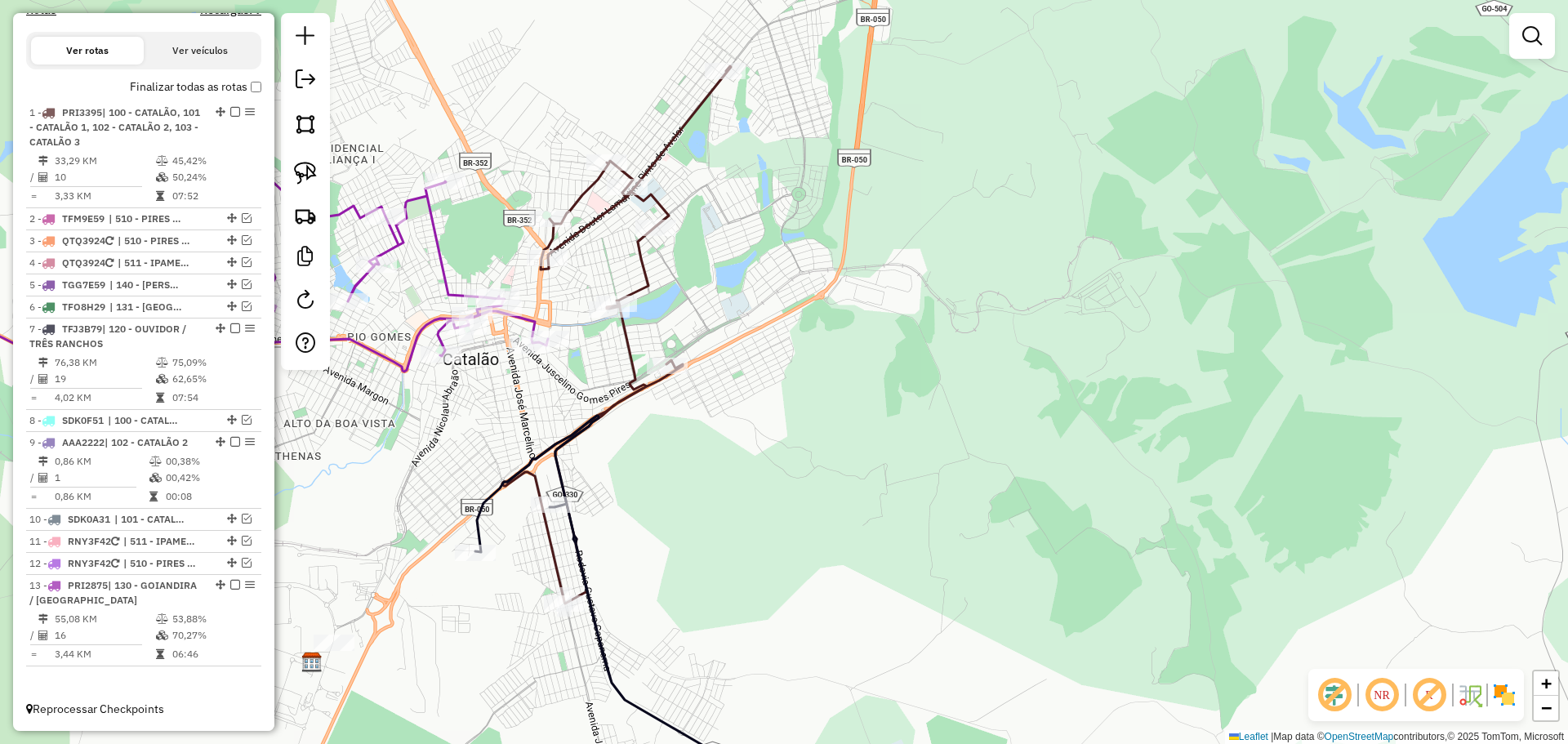
drag, startPoint x: 722, startPoint y: 496, endPoint x: 718, endPoint y: 506, distance: 10.8
click at [722, 489] on div "Janela de atendimento Grade de atendimento Capacidade Transportadoras Veículos …" at bounding box center [784, 372] width 1568 height 744
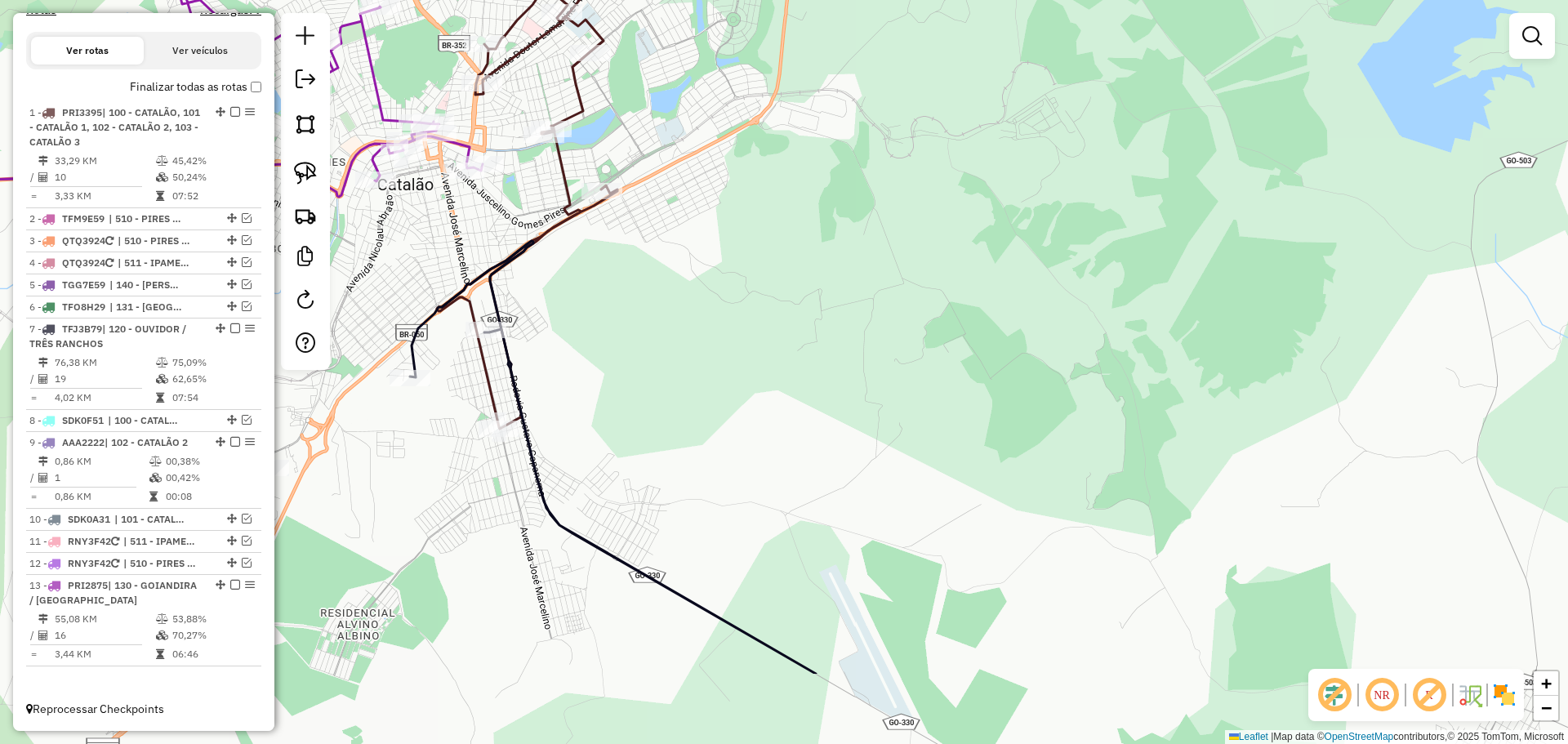
drag, startPoint x: 713, startPoint y: 516, endPoint x: 651, endPoint y: 372, distance: 156.8
click at [651, 372] on div "Janela de atendimento Grade de atendimento Capacidade Transportadoras Veículos …" at bounding box center [784, 372] width 1568 height 744
drag, startPoint x: 972, startPoint y: 572, endPoint x: 841, endPoint y: 269, distance: 330.1
click at [841, 269] on div "Janela de atendimento Grade de atendimento Capacidade Transportadoras Veículos …" at bounding box center [784, 372] width 1568 height 744
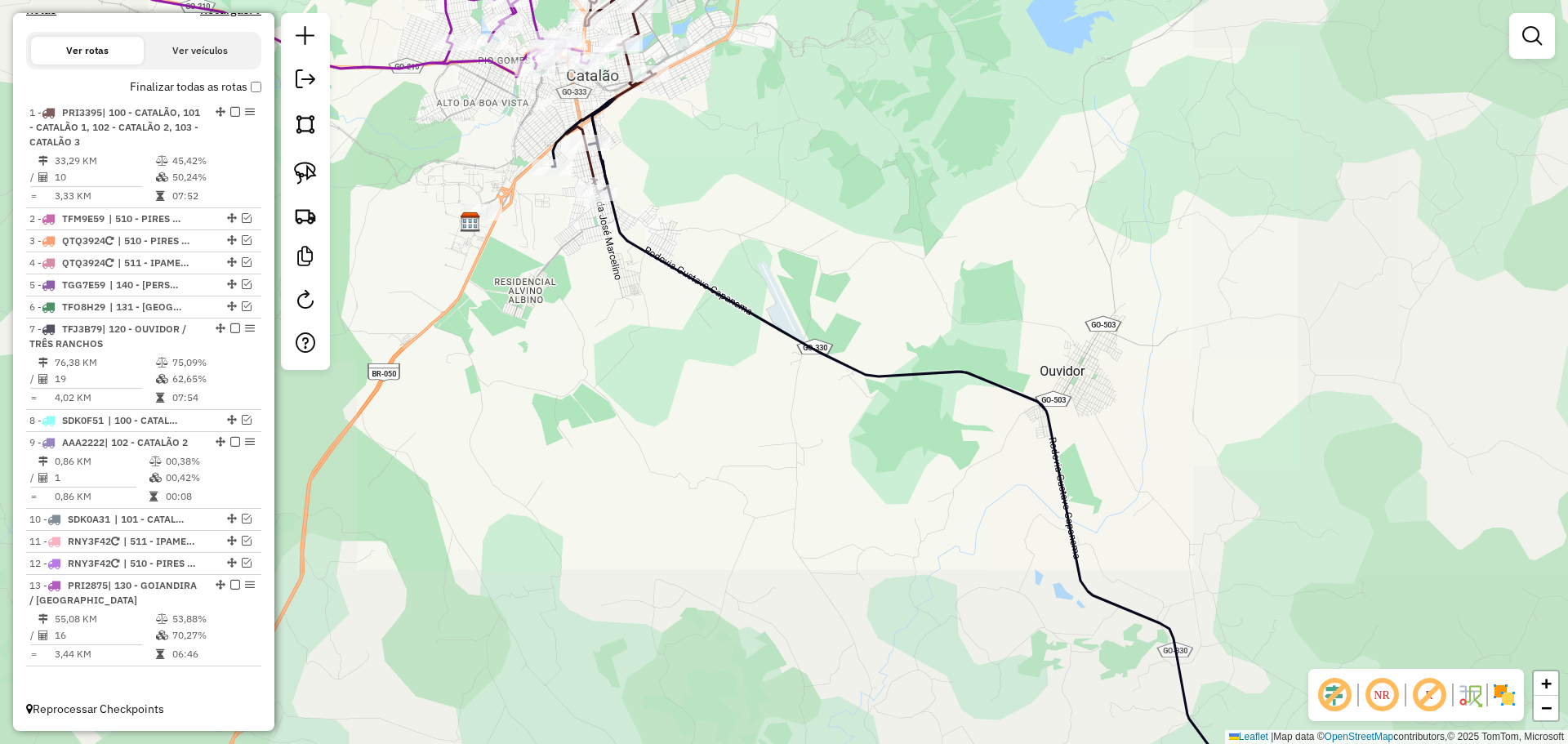
drag, startPoint x: 1043, startPoint y: 368, endPoint x: 860, endPoint y: 169, distance: 270.4
click at [864, 172] on div "Janela de atendimento Grade de atendimento Capacidade Transportadoras Veículos …" at bounding box center [784, 372] width 1568 height 744
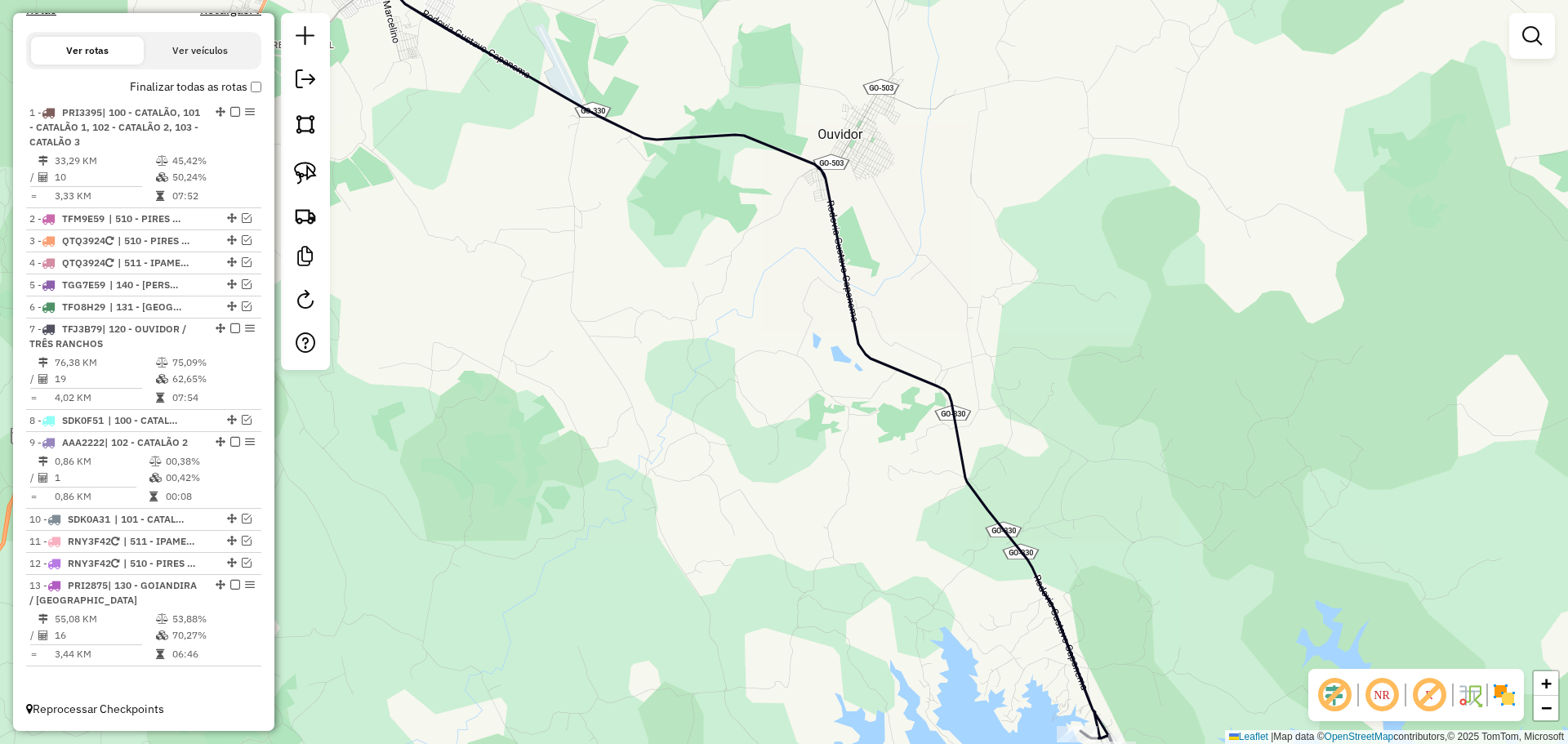
drag, startPoint x: 935, startPoint y: 469, endPoint x: 612, endPoint y: 125, distance: 471.9
click at [612, 125] on div "Janela de atendimento Grade de atendimento Capacidade Transportadoras Veículos …" at bounding box center [784, 372] width 1568 height 744
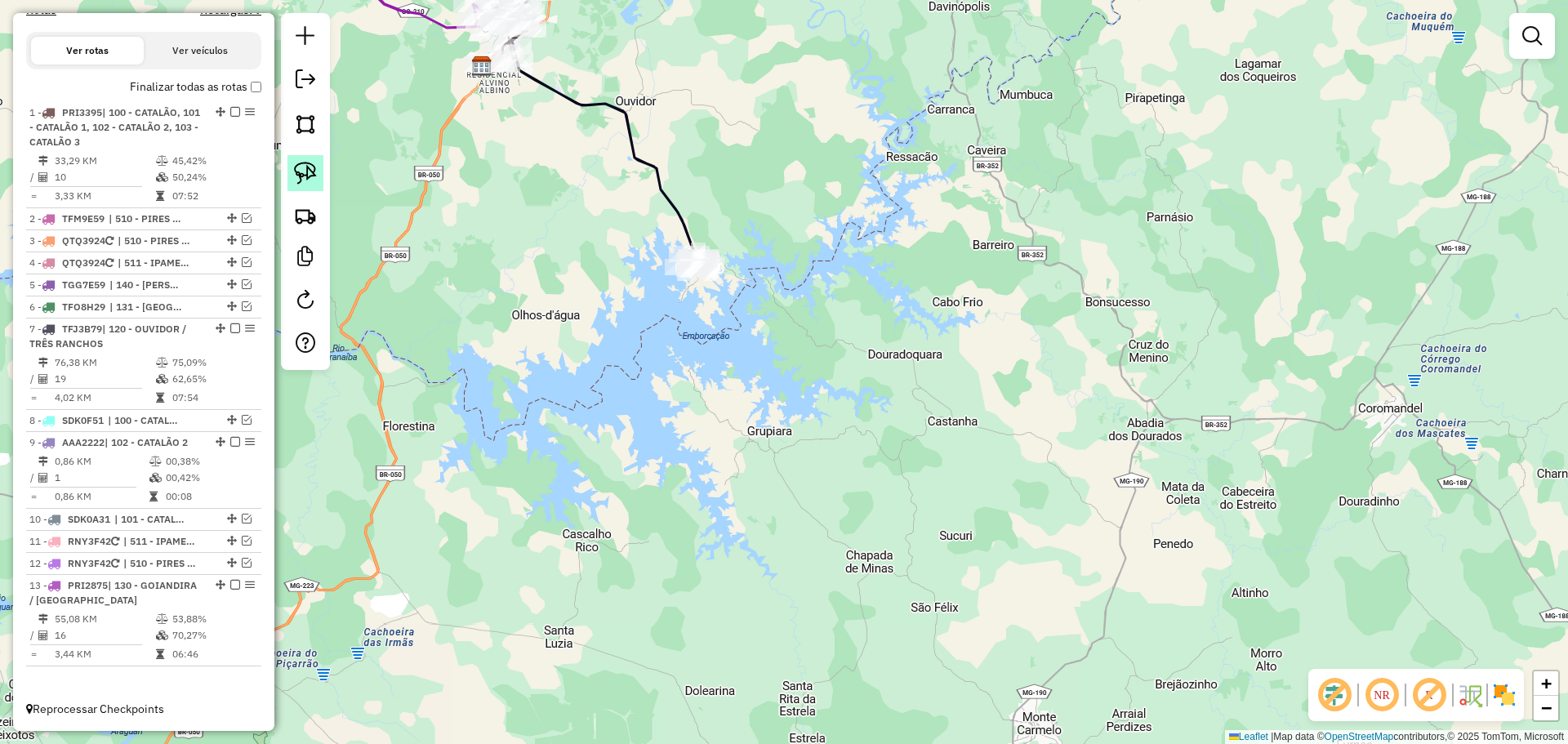
click at [304, 178] on img at bounding box center [306, 173] width 23 height 23
drag, startPoint x: 796, startPoint y: 248, endPoint x: 797, endPoint y: 295, distance: 47.0
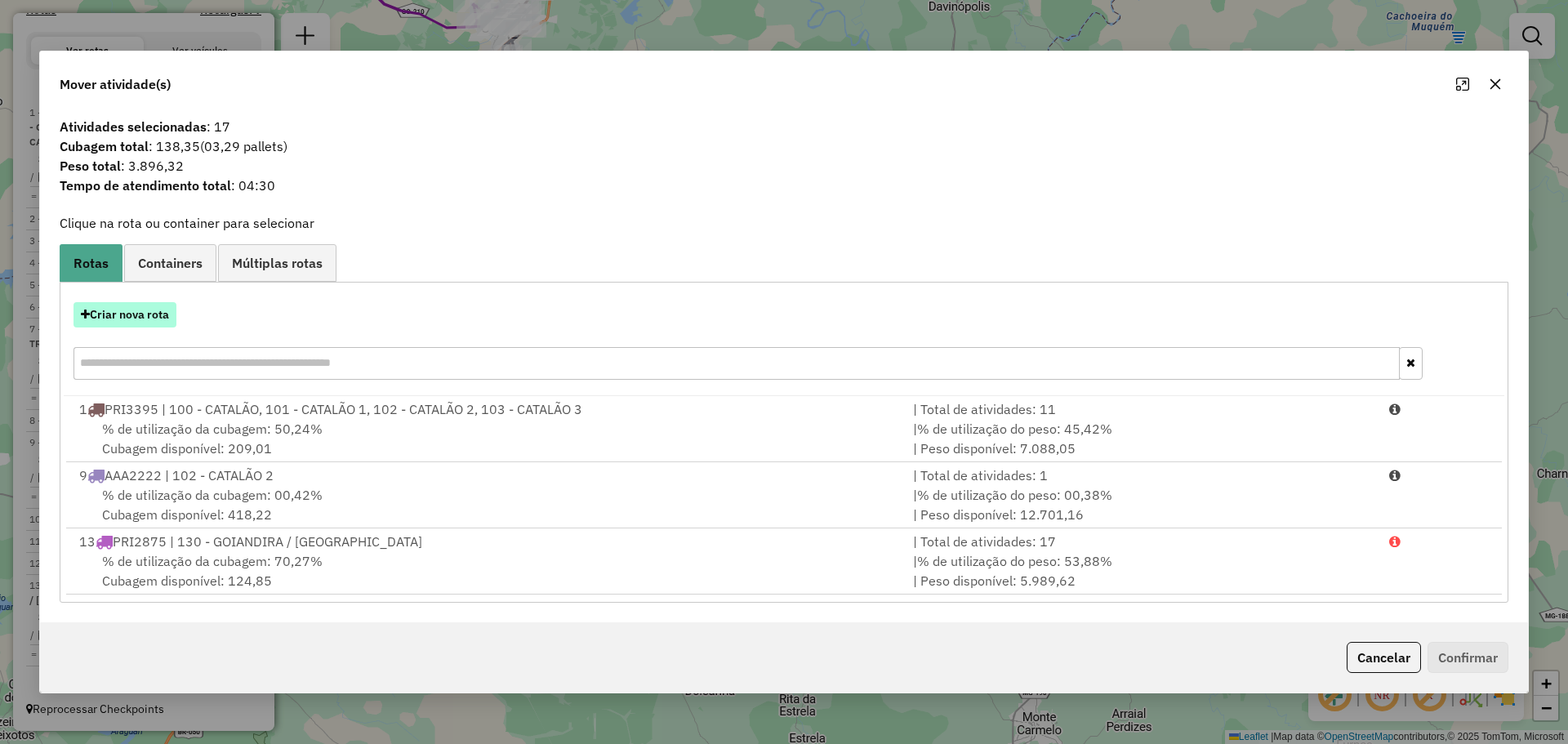
click at [138, 317] on button "Criar nova rota" at bounding box center [124, 315] width 103 height 26
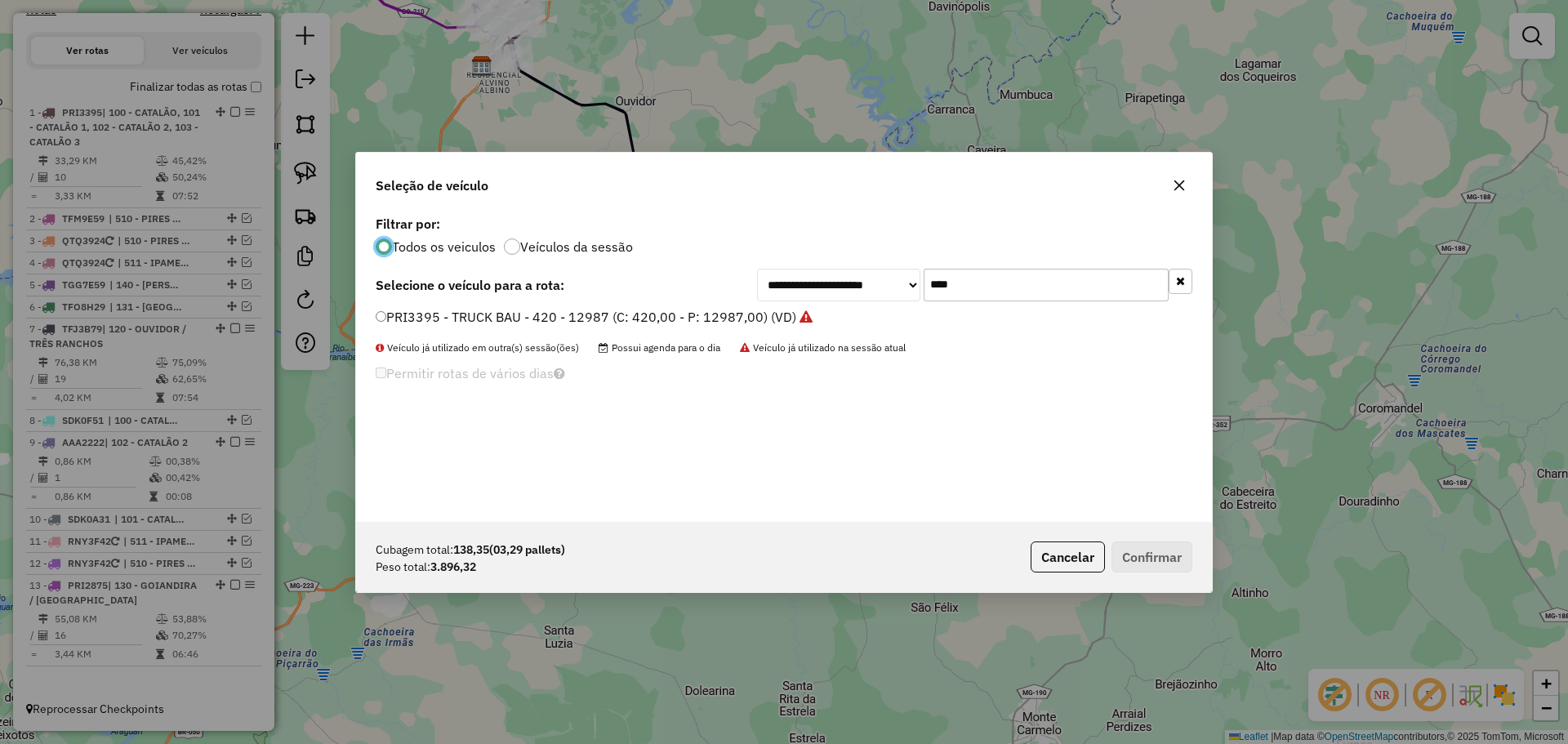
scroll to position [9, 5]
click at [993, 282] on input "****" at bounding box center [1046, 285] width 245 height 32
type input "***"
click at [440, 315] on label "TFJ3B79 - TOCO (C: 336,00 - P: 8000,00) (VD)" at bounding box center [528, 316] width 304 height 20
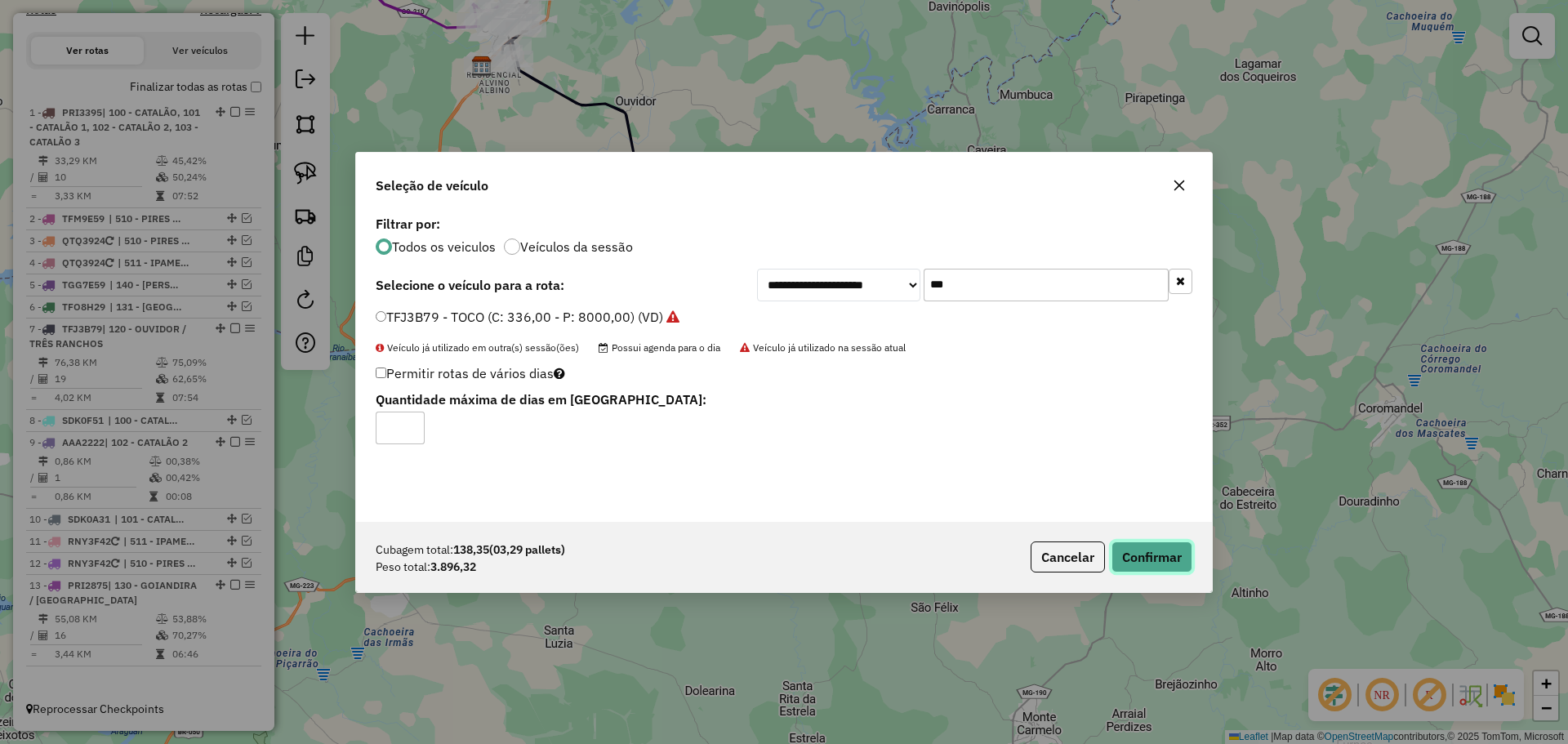
click at [1156, 544] on button "Confirmar" at bounding box center [1151, 557] width 81 height 31
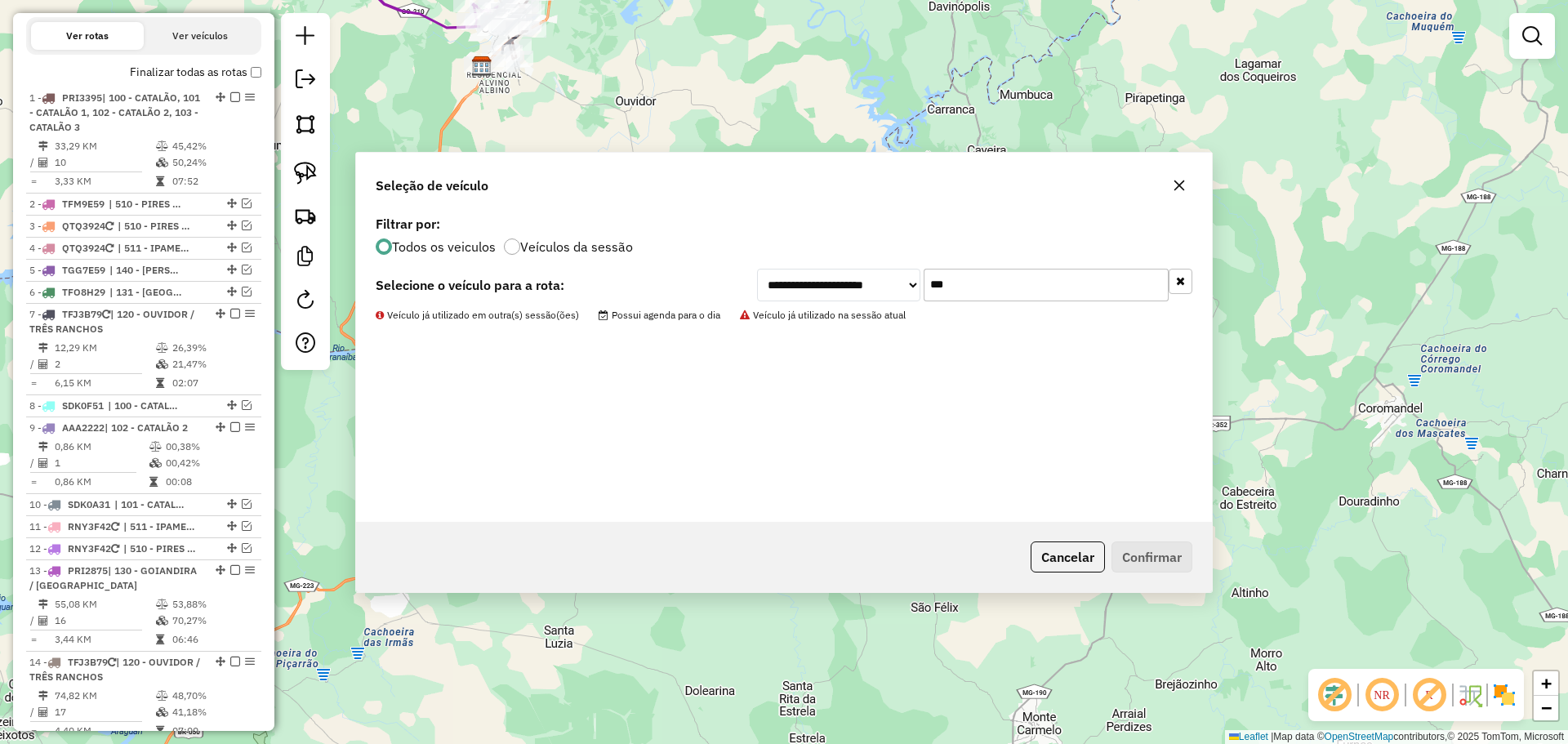
scroll to position [635, 0]
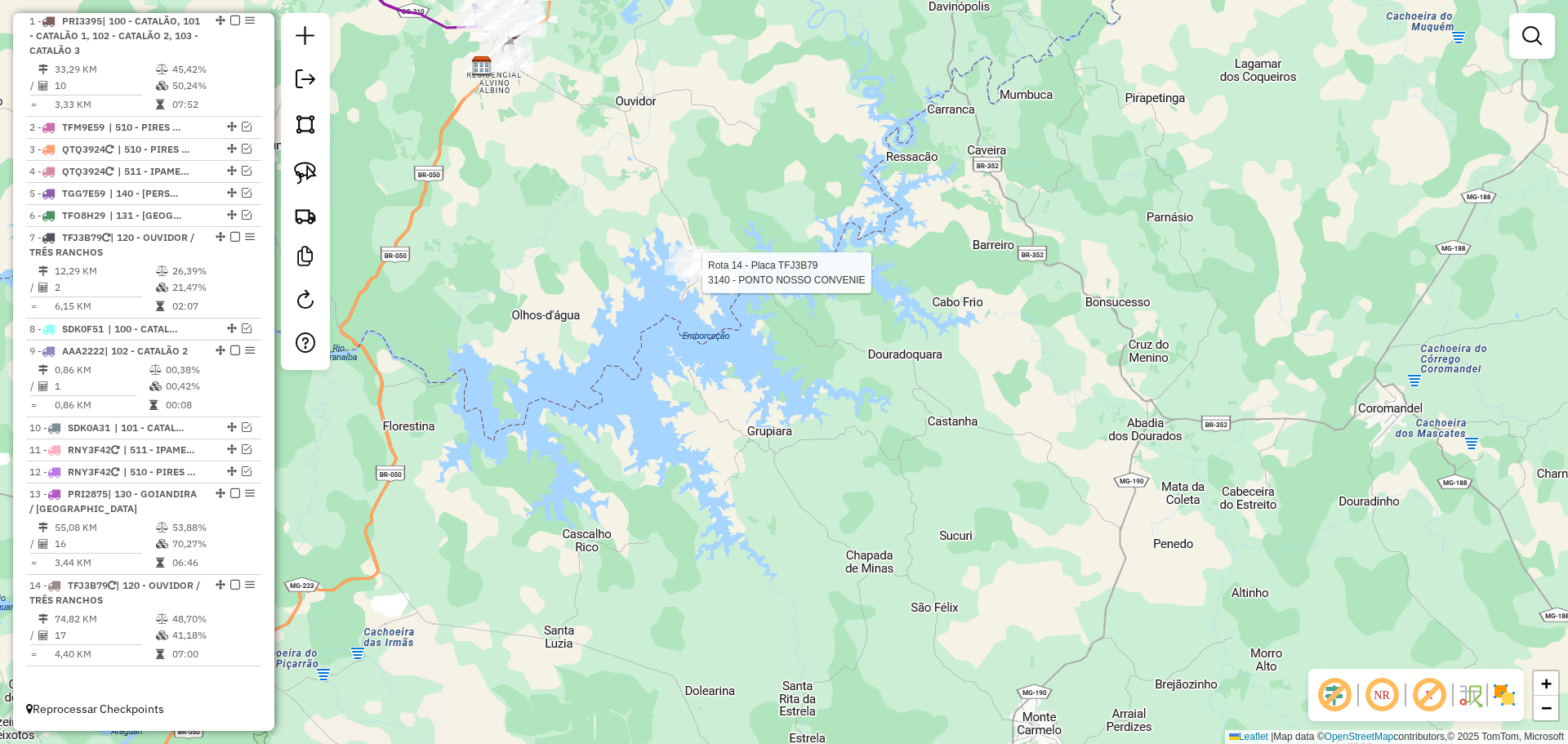
select select "*********"
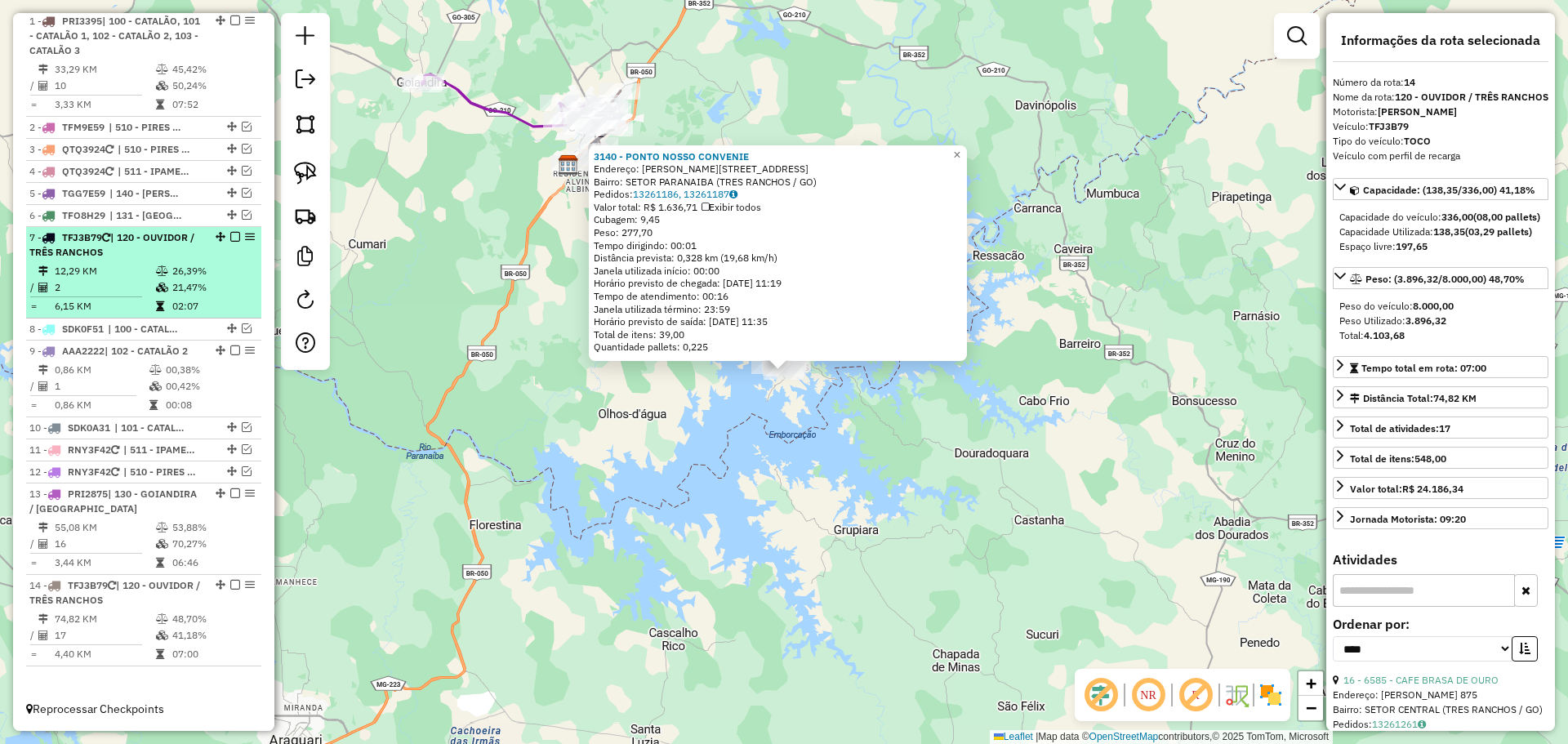
click at [230, 236] on em at bounding box center [235, 237] width 9 height 10
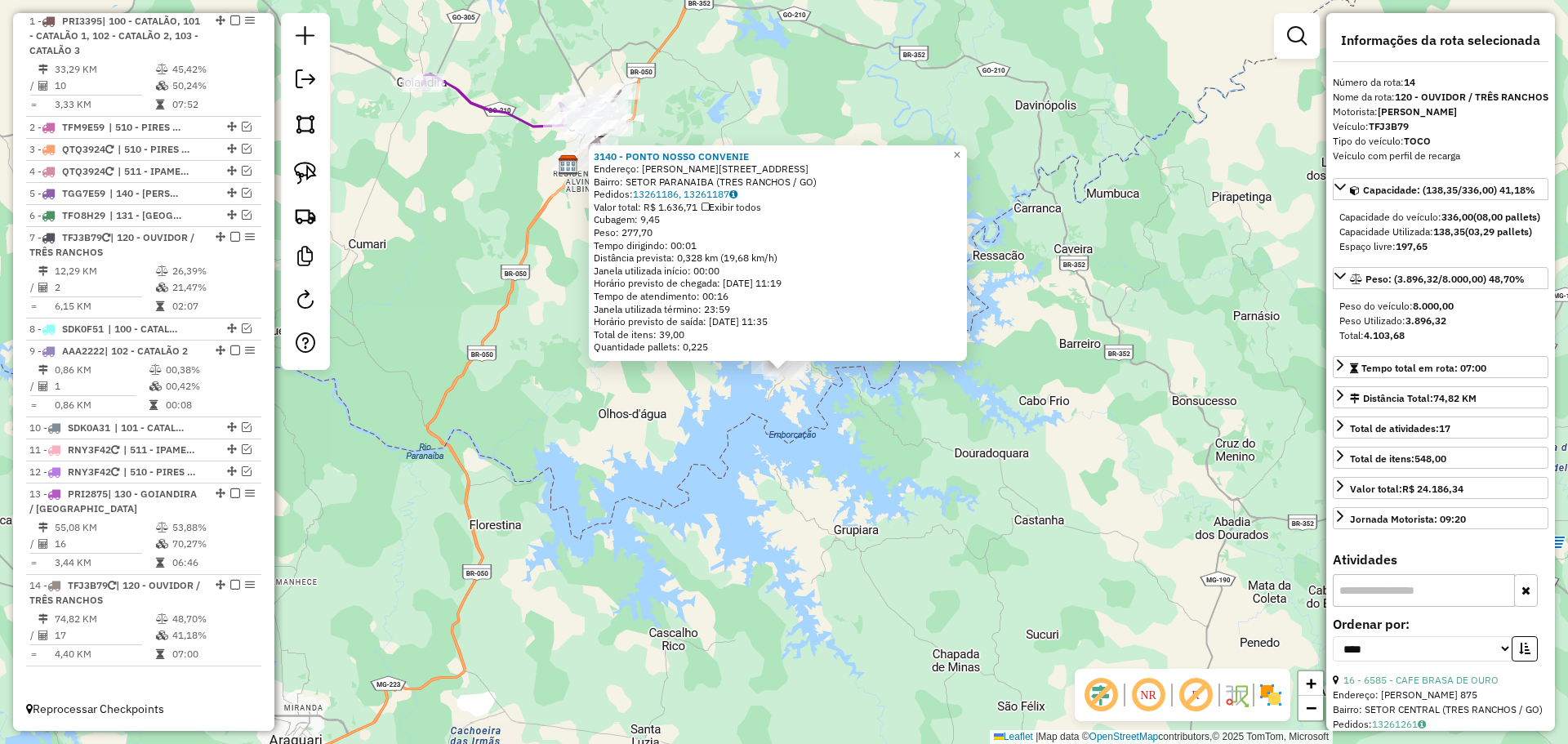
scroll to position [565, 0]
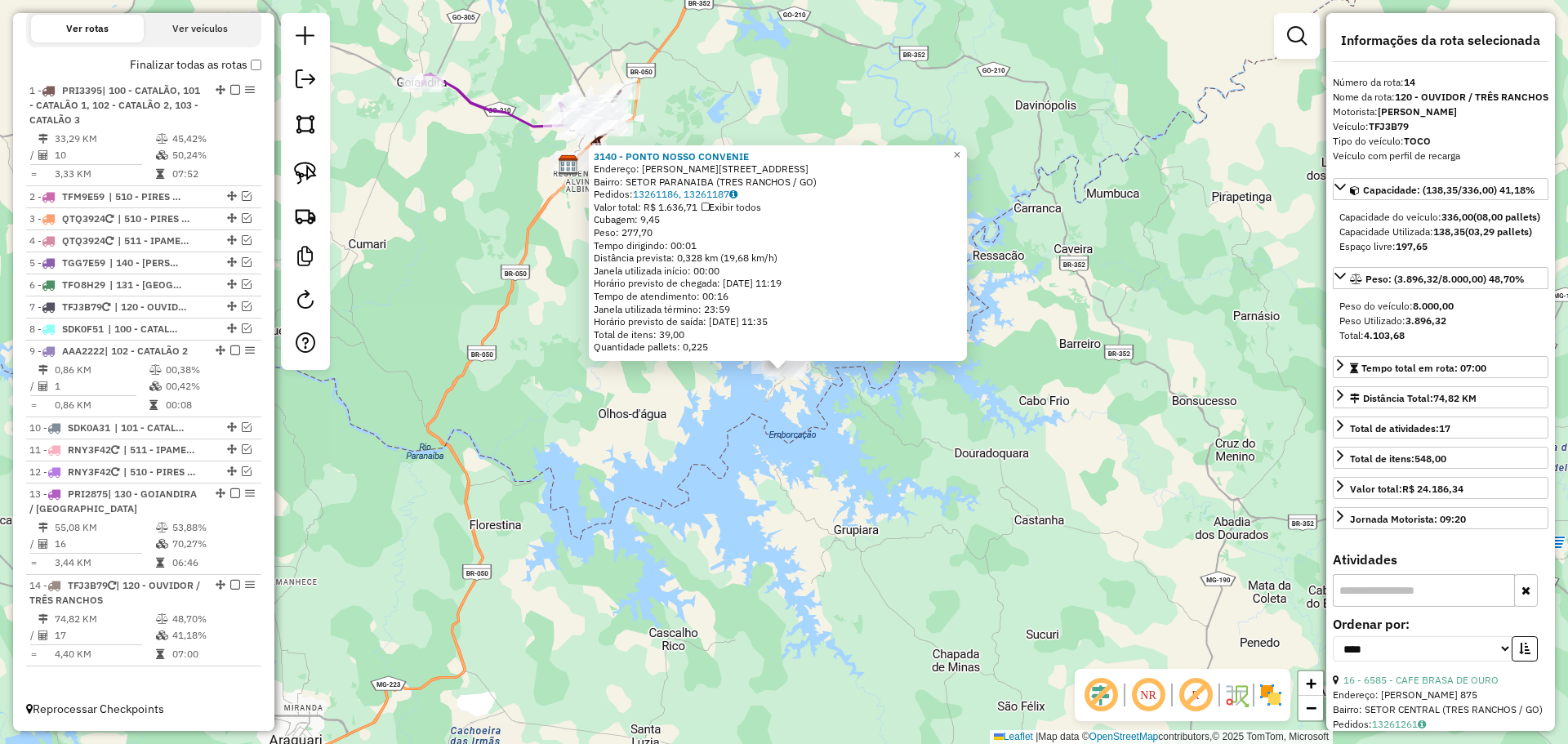
click at [489, 368] on div "3140 - PONTO NOSSO CONVENIE Endereço: R MIGUEL PEREIRA COUTINHO, 22 Bairro: SET…" at bounding box center [784, 372] width 1568 height 744
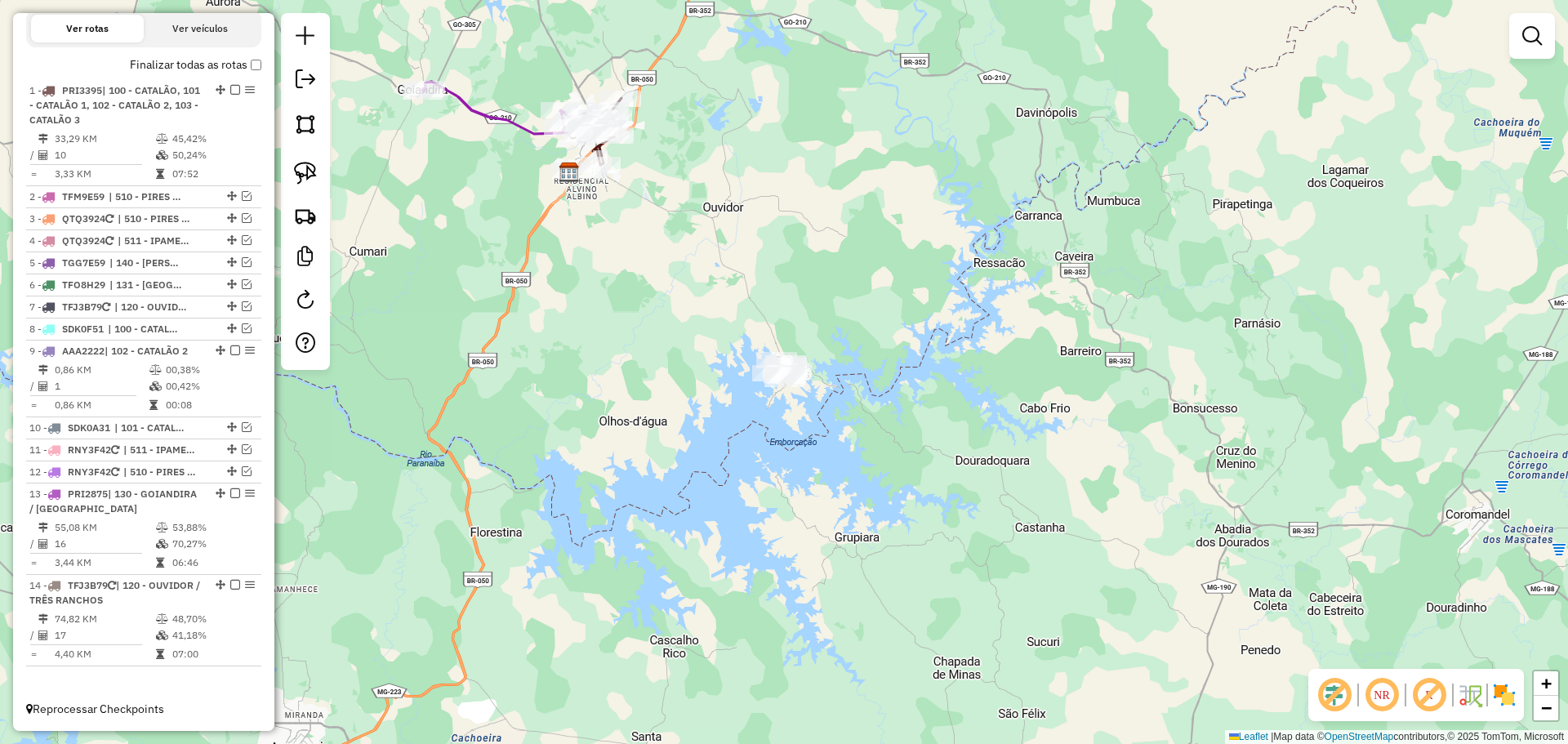
drag, startPoint x: 521, startPoint y: 222, endPoint x: 527, endPoint y: 312, distance: 90.2
click at [527, 312] on div "Janela de atendimento Grade de atendimento Capacidade Transportadoras Veículos …" at bounding box center [784, 372] width 1568 height 744
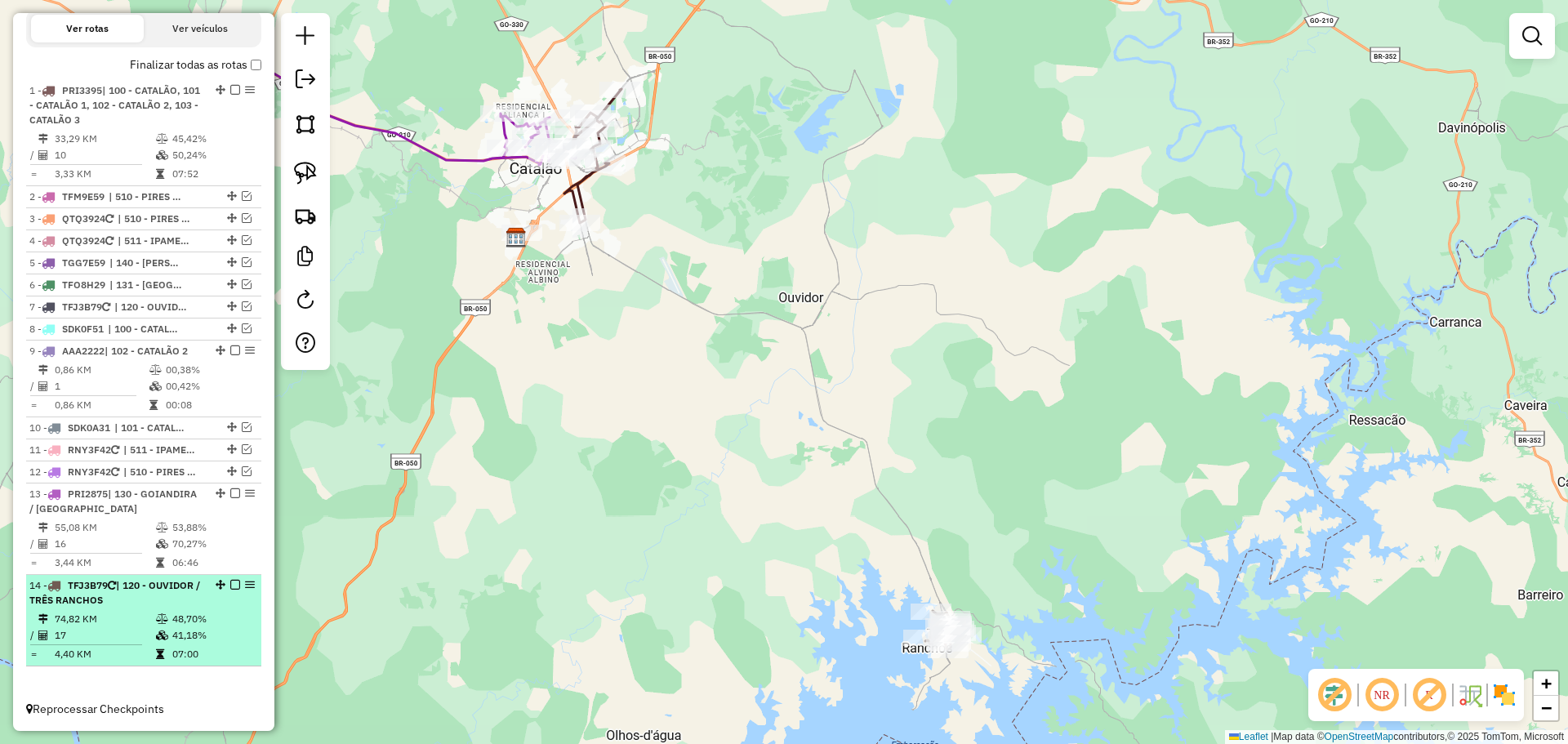
click at [199, 589] on div "14 - TFJ3B79 | 120 - OUVIDOR / TRÊS RANCHOS" at bounding box center [143, 593] width 229 height 29
select select "*********"
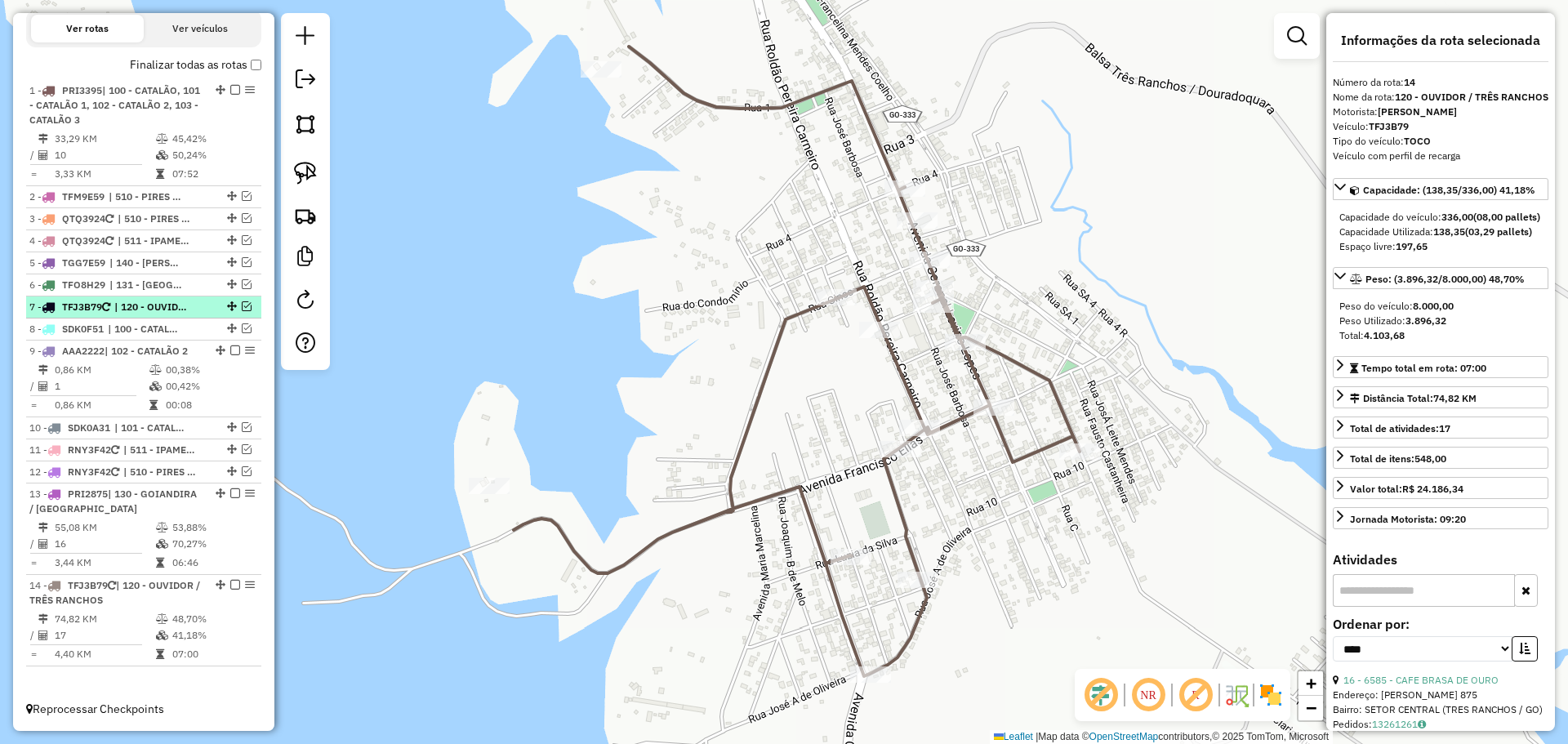
click at [243, 305] on em at bounding box center [246, 306] width 9 height 10
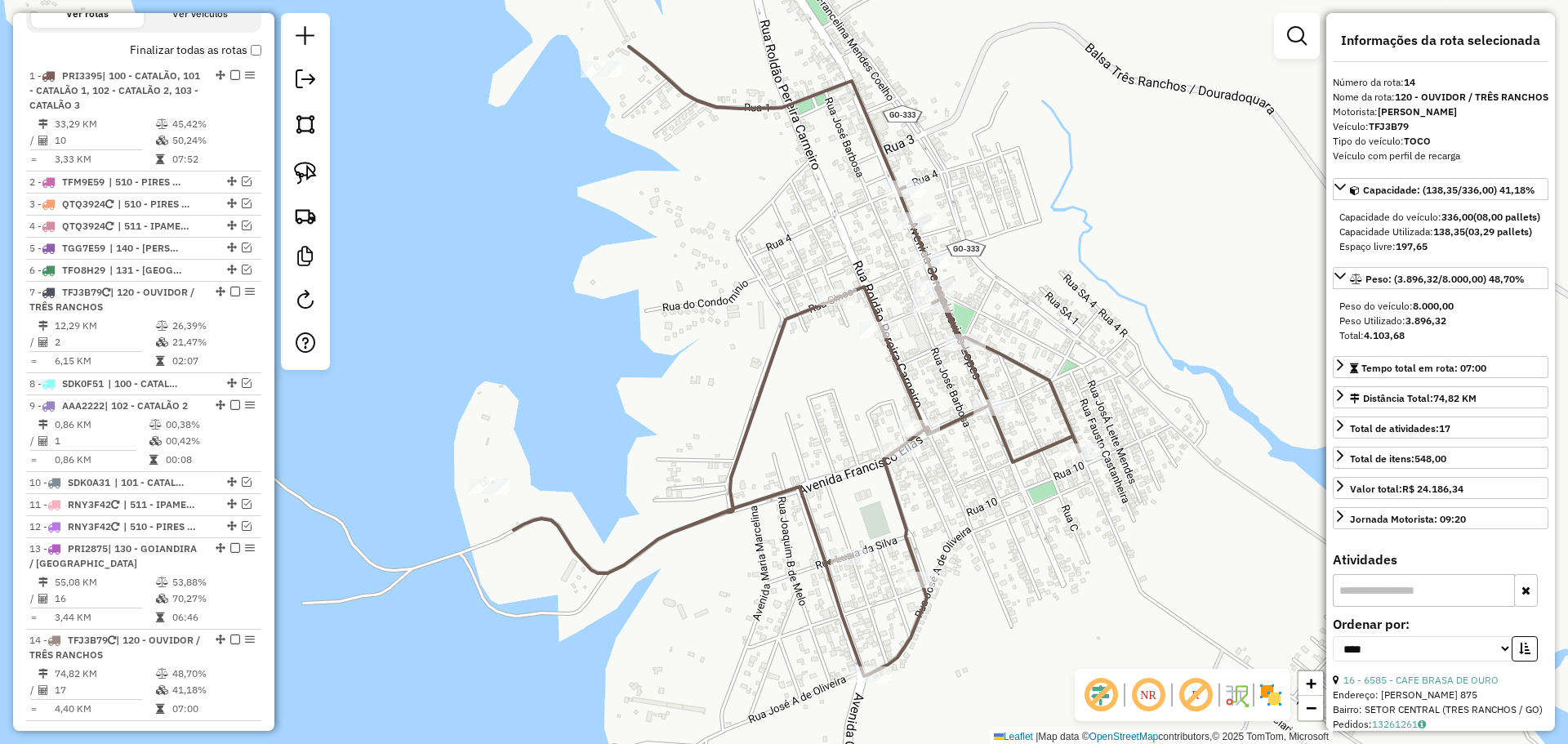
scroll to position [635, 0]
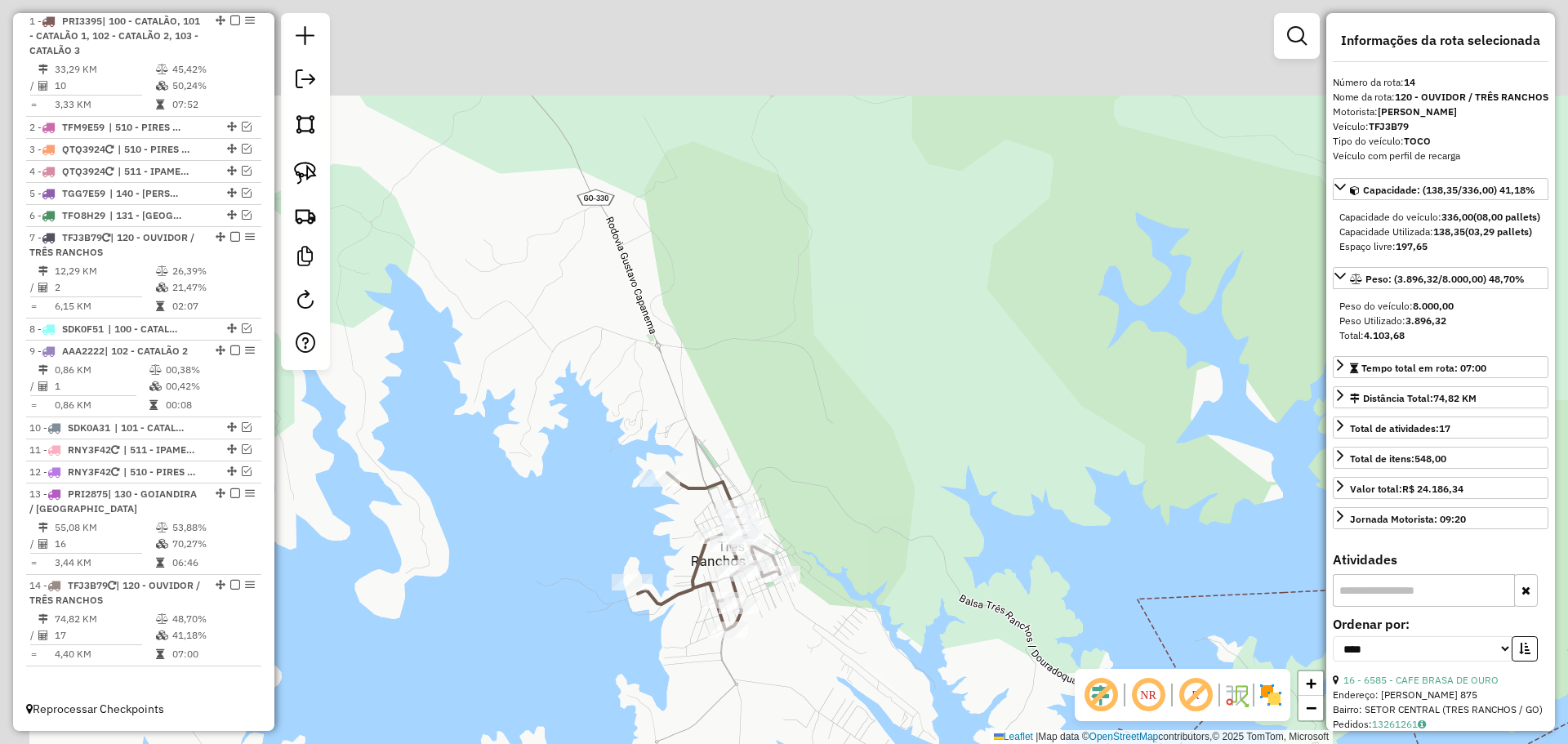
drag, startPoint x: 666, startPoint y: 315, endPoint x: 670, endPoint y: 429, distance: 114.1
click at [670, 428] on div "Janela de atendimento Grade de atendimento Capacidade Transportadoras Veículos …" at bounding box center [784, 372] width 1568 height 744
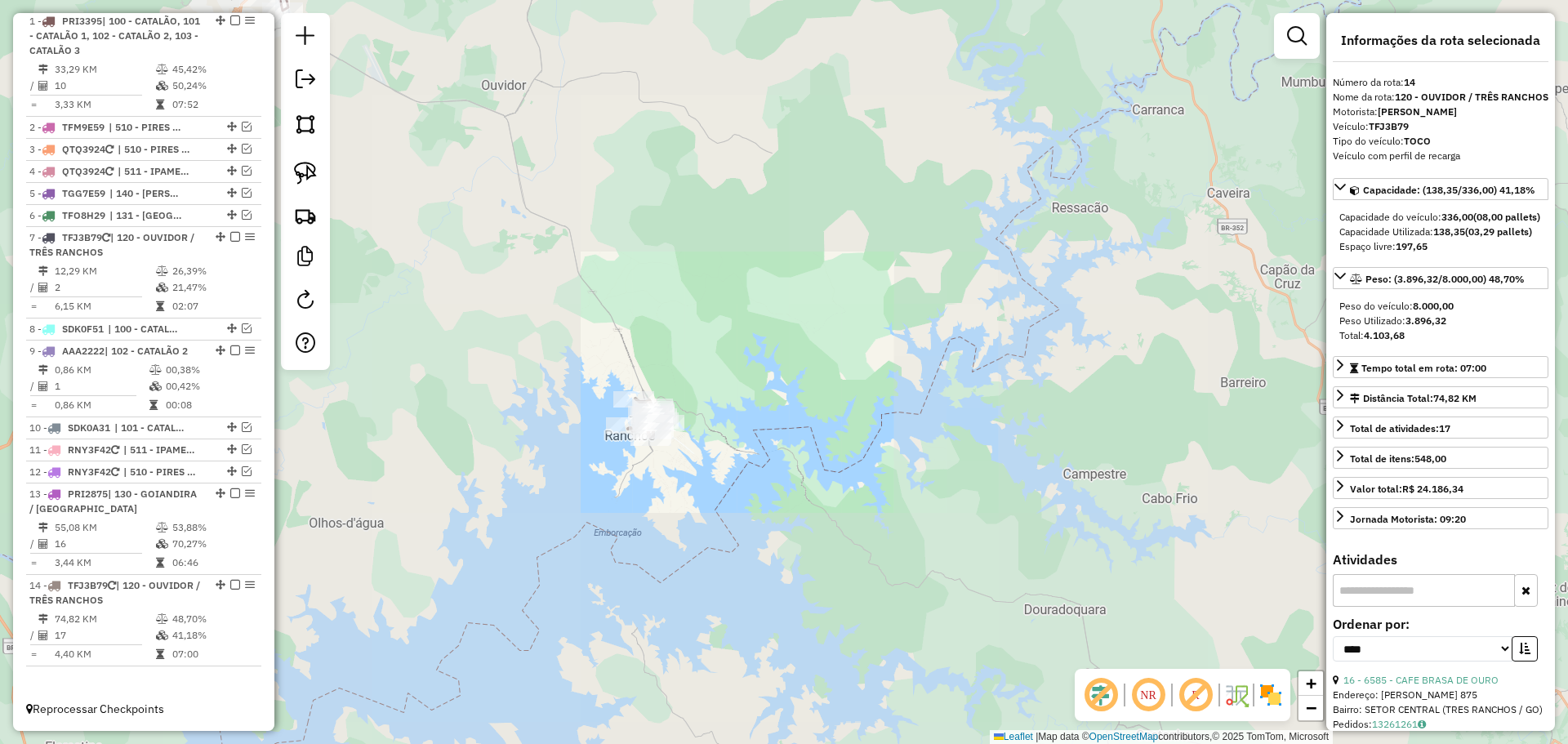
click at [687, 426] on div "Janela de atendimento Grade de atendimento Capacidade Transportadoras Veículos …" at bounding box center [784, 372] width 1568 height 744
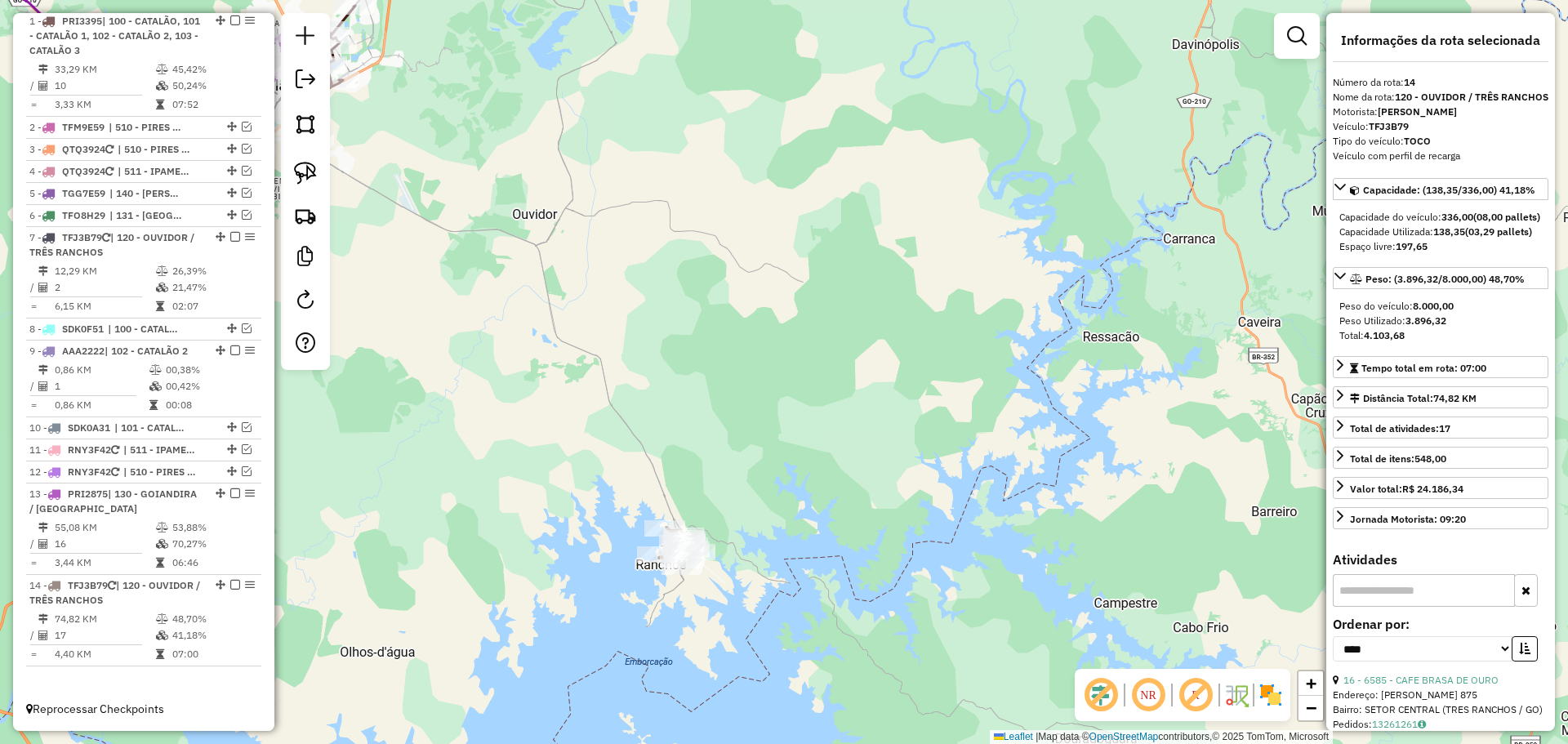
click at [743, 312] on div "Janela de atendimento Grade de atendimento Capacidade Transportadoras Veículos …" at bounding box center [784, 372] width 1568 height 744
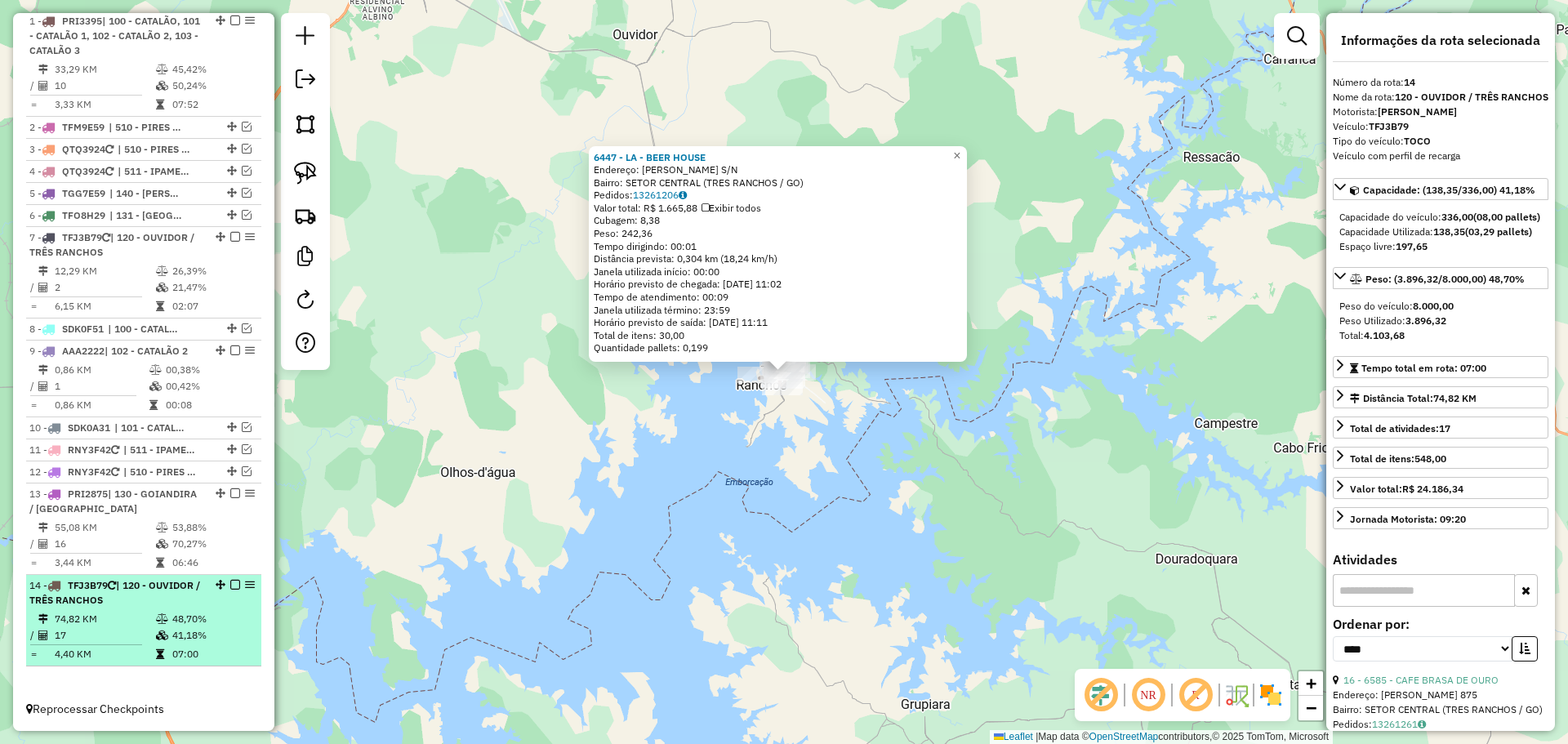
click at [233, 584] on em at bounding box center [235, 584] width 9 height 10
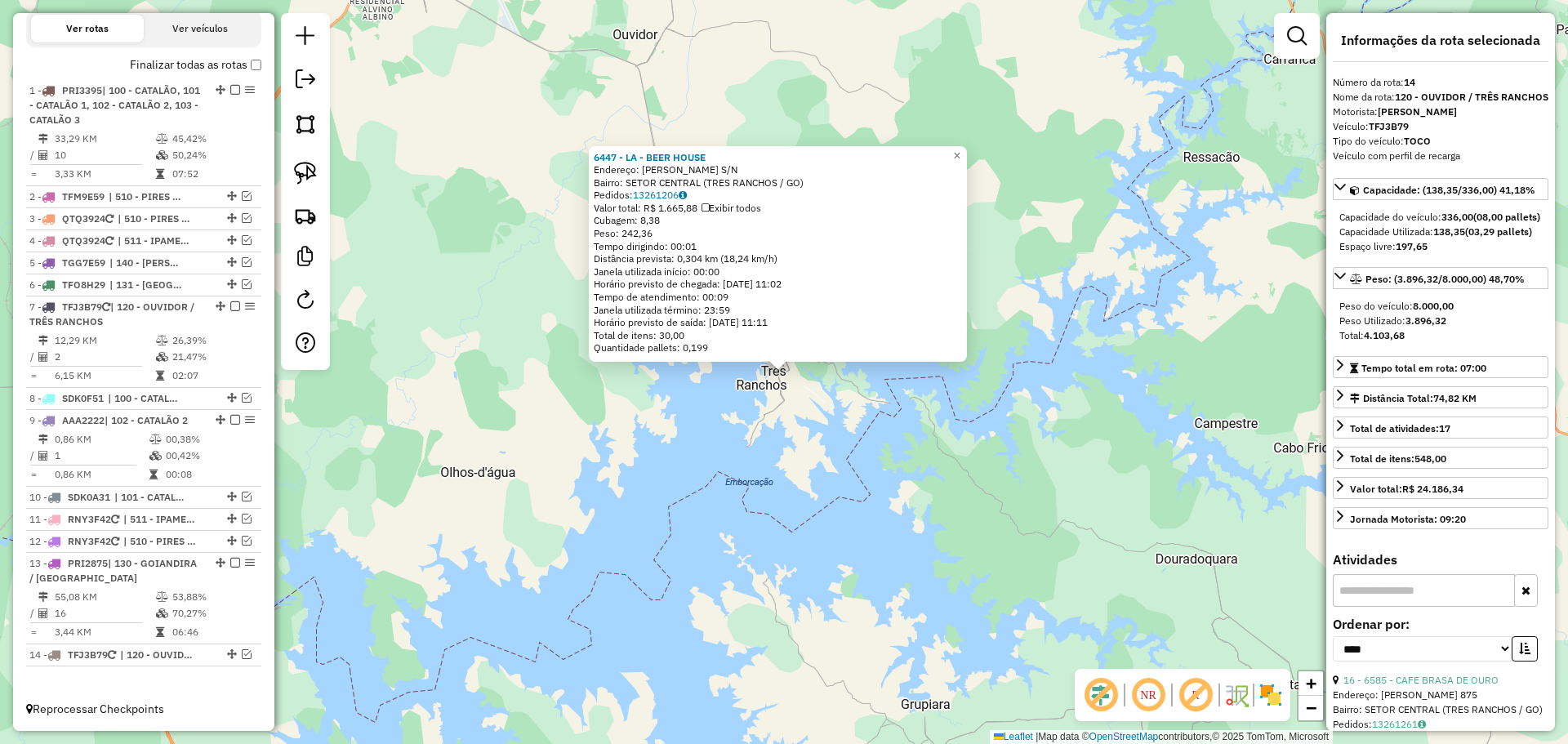
scroll to position [565, 0]
click at [644, 489] on div "6447 - LA - BEER HOUSE Endereço: FRANCISCO ELIAS DE CASTRO S/N Bairro: SETOR CE…" at bounding box center [784, 372] width 1568 height 744
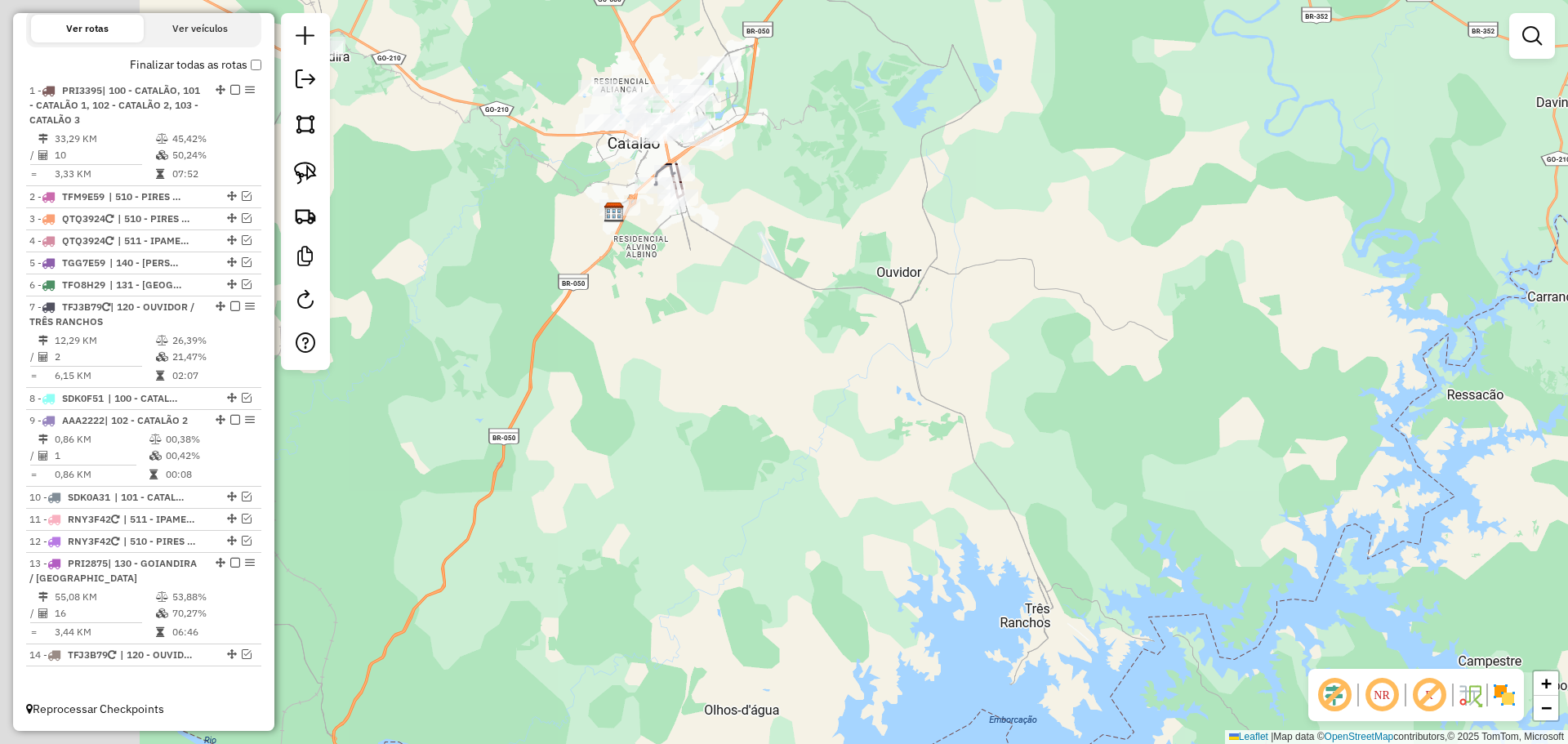
drag, startPoint x: 519, startPoint y: 270, endPoint x: 792, endPoint y: 514, distance: 366.1
click at [792, 514] on div "Janela de atendimento Grade de atendimento Capacidade Transportadoras Veículos …" at bounding box center [784, 372] width 1568 height 744
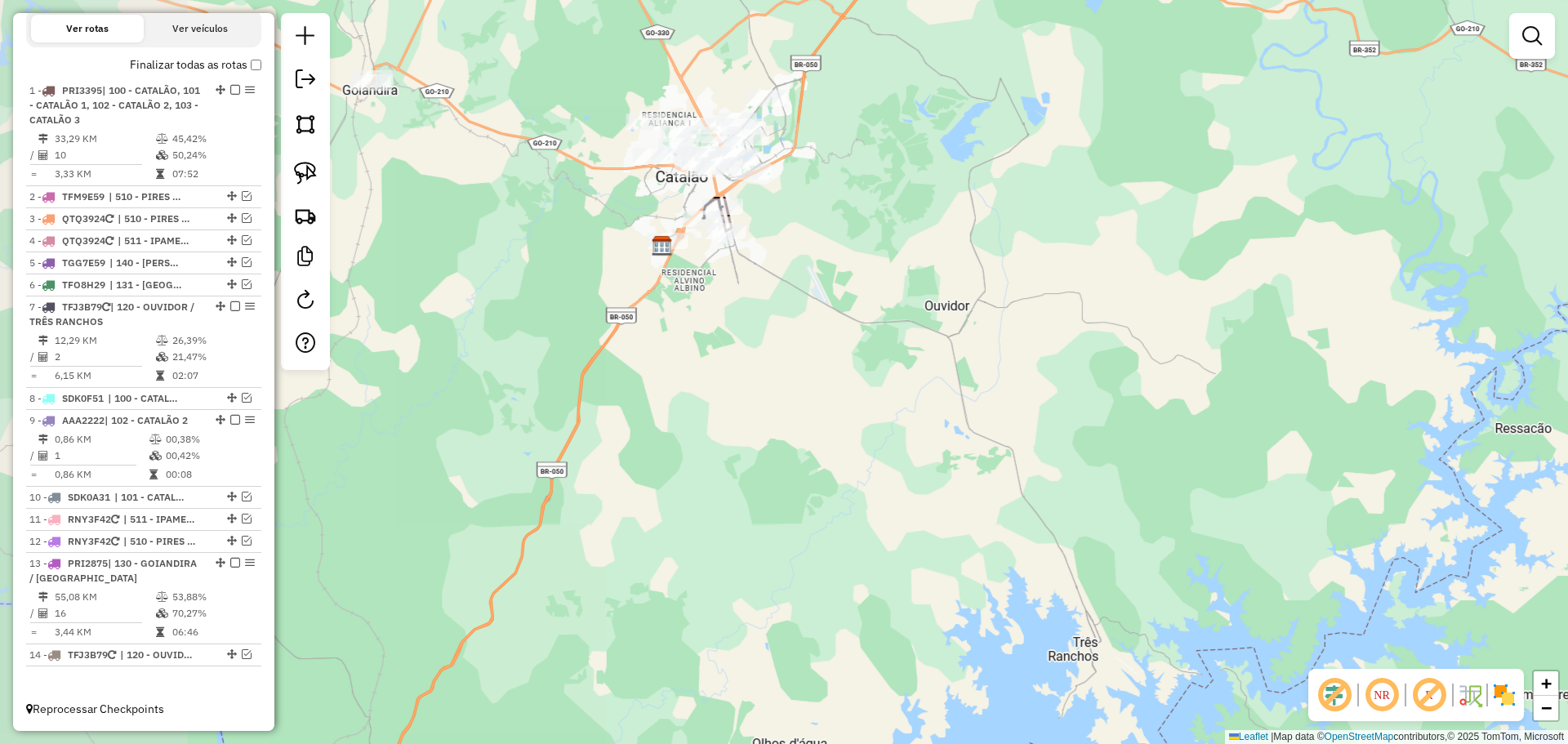
drag, startPoint x: 777, startPoint y: 370, endPoint x: 771, endPoint y: 466, distance: 96.2
click at [771, 466] on div "Janela de atendimento Grade de atendimento Capacidade Transportadoras Veículos …" at bounding box center [784, 372] width 1568 height 744
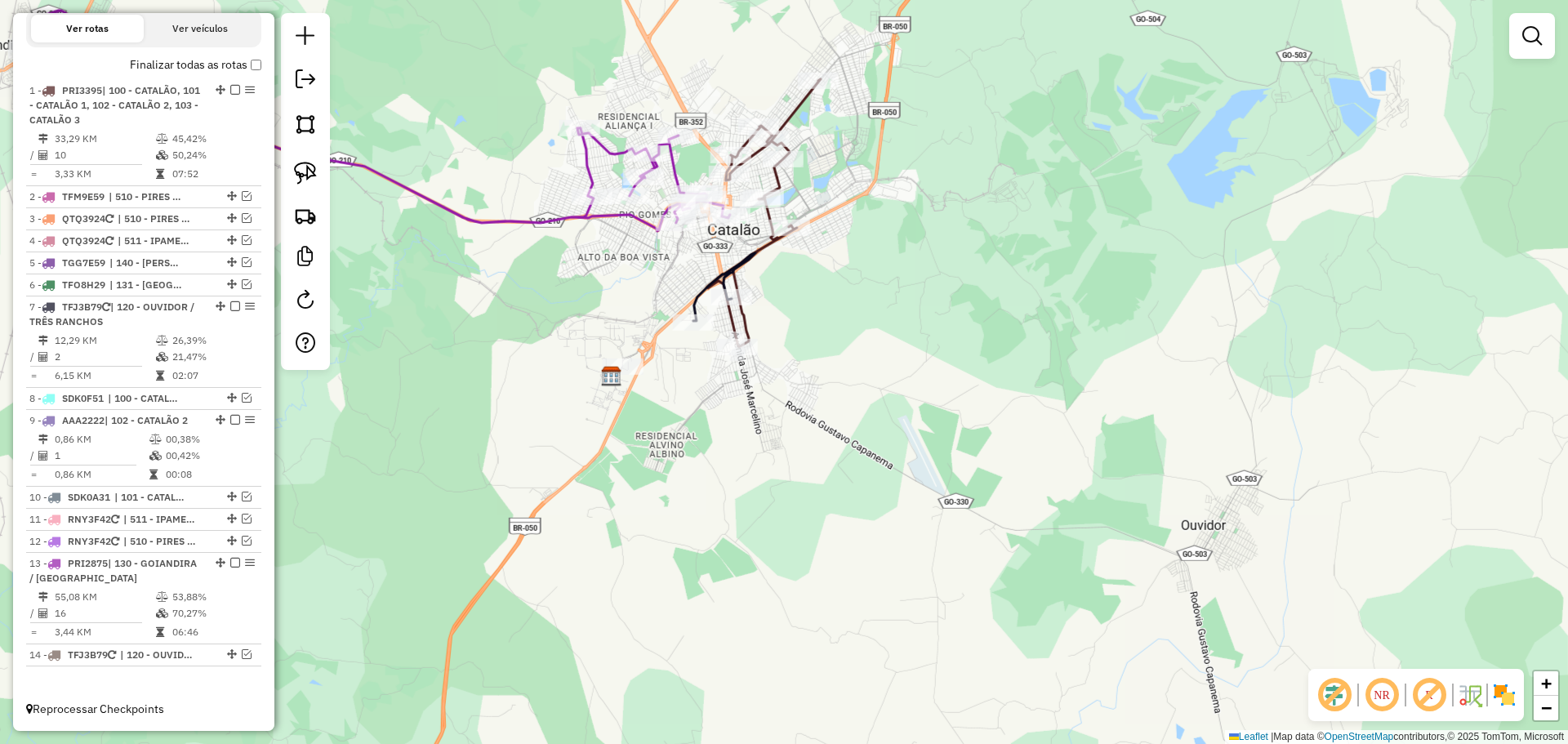
drag, startPoint x: 824, startPoint y: 372, endPoint x: 843, endPoint y: 430, distance: 61.0
click at [843, 429] on div "Janela de atendimento Grade de atendimento Capacidade Transportadoras Veículos …" at bounding box center [784, 372] width 1568 height 744
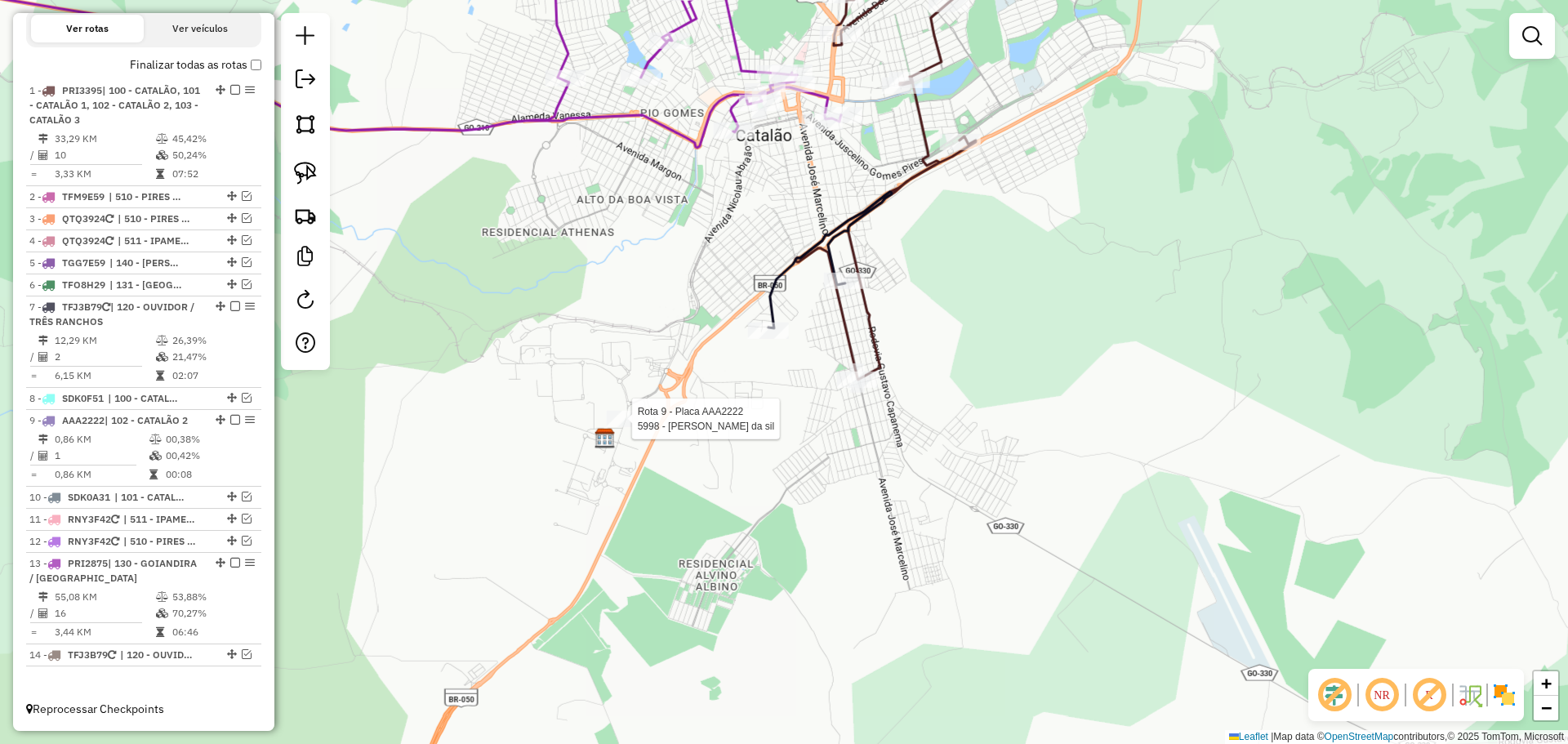
select select "*********"
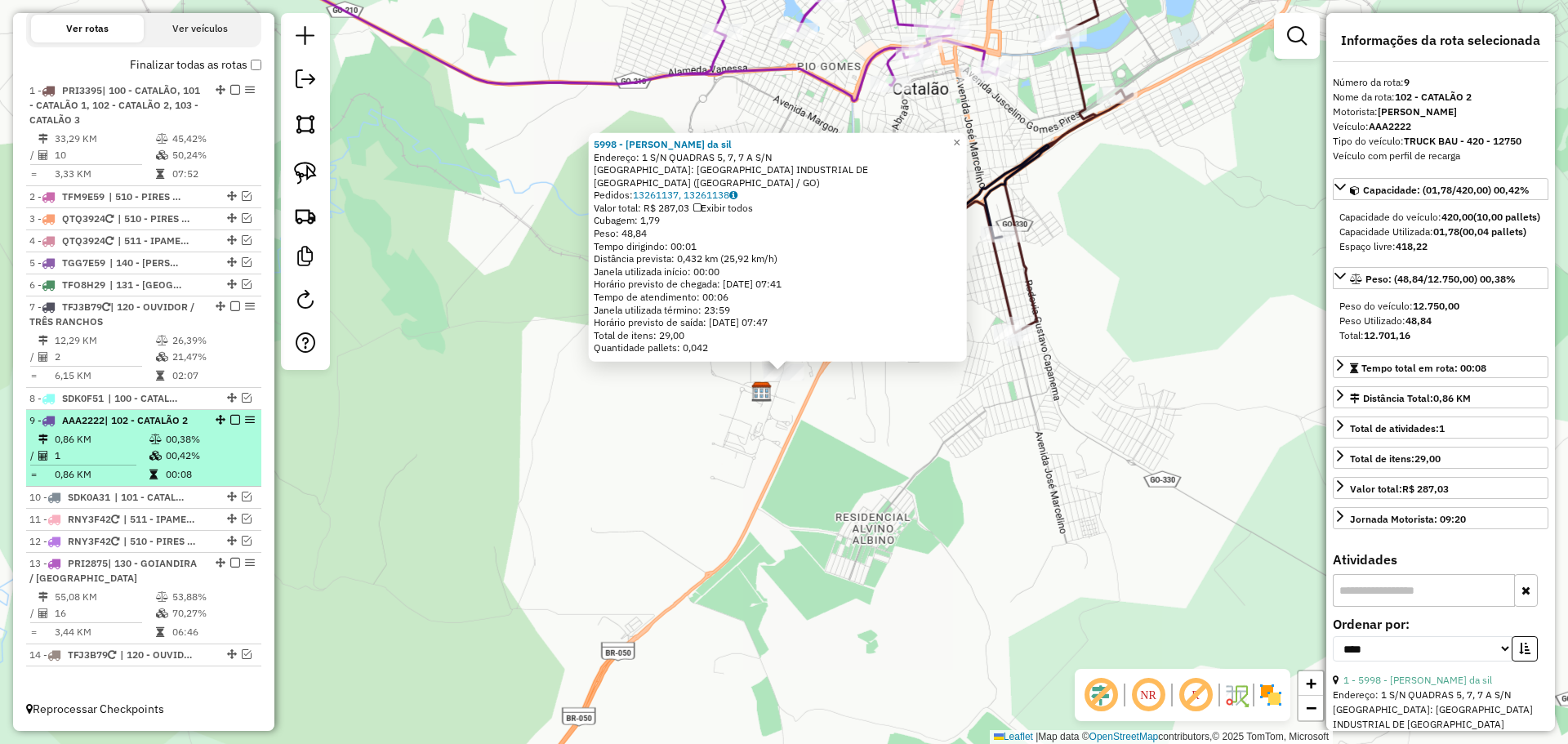
click at [230, 418] on em at bounding box center [235, 420] width 9 height 10
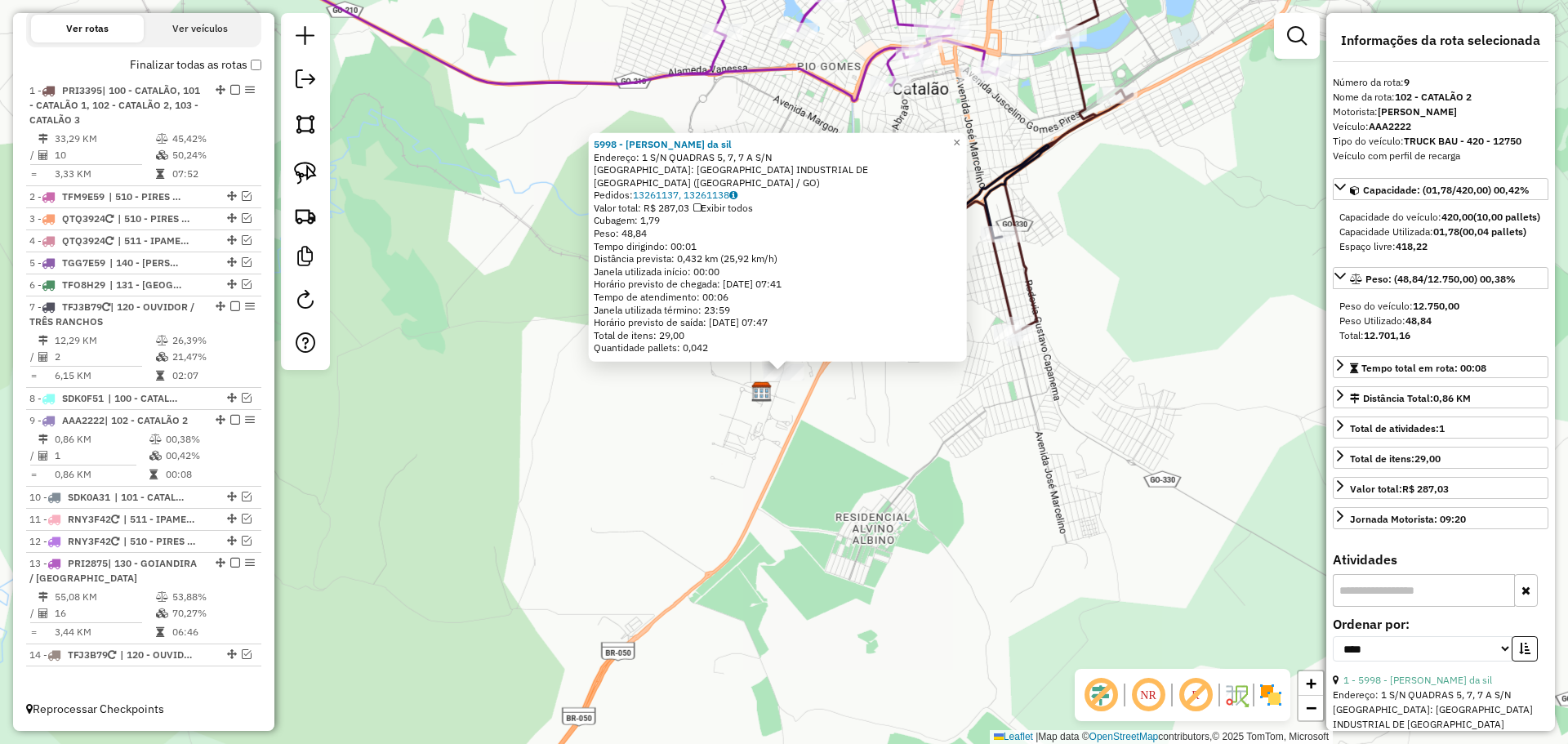
scroll to position [510, 0]
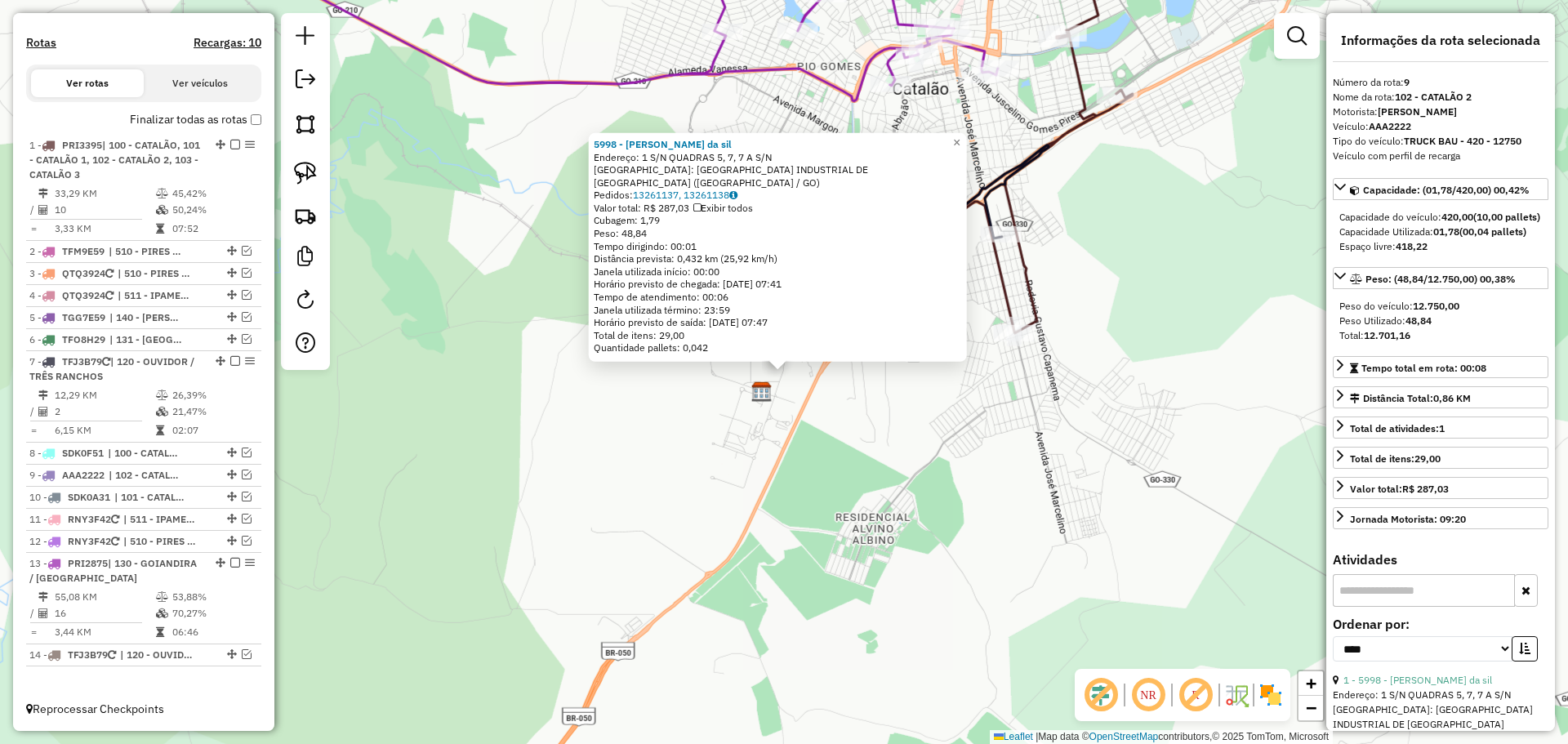
click at [733, 440] on div "5998 - lucas tavares da sil Endereço: 1 S/N QUADRAS 5, 7, 7 A S/N Bairro: DISTR…" at bounding box center [784, 372] width 1568 height 744
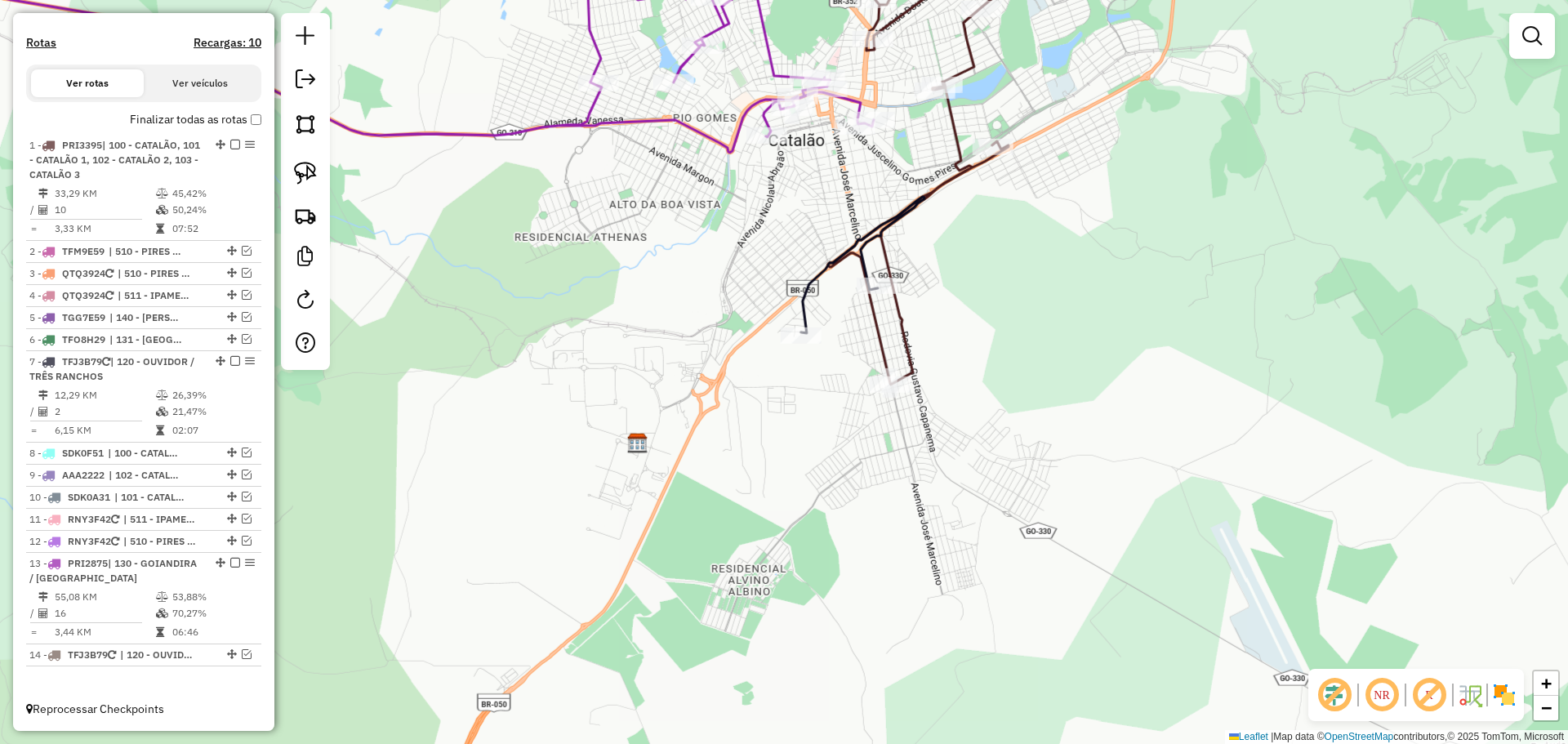
drag, startPoint x: 765, startPoint y: 352, endPoint x: 669, endPoint y: 410, distance: 112.2
click at [671, 410] on div "Janela de atendimento Grade de atendimento Capacidade Transportadoras Veículos …" at bounding box center [784, 372] width 1568 height 744
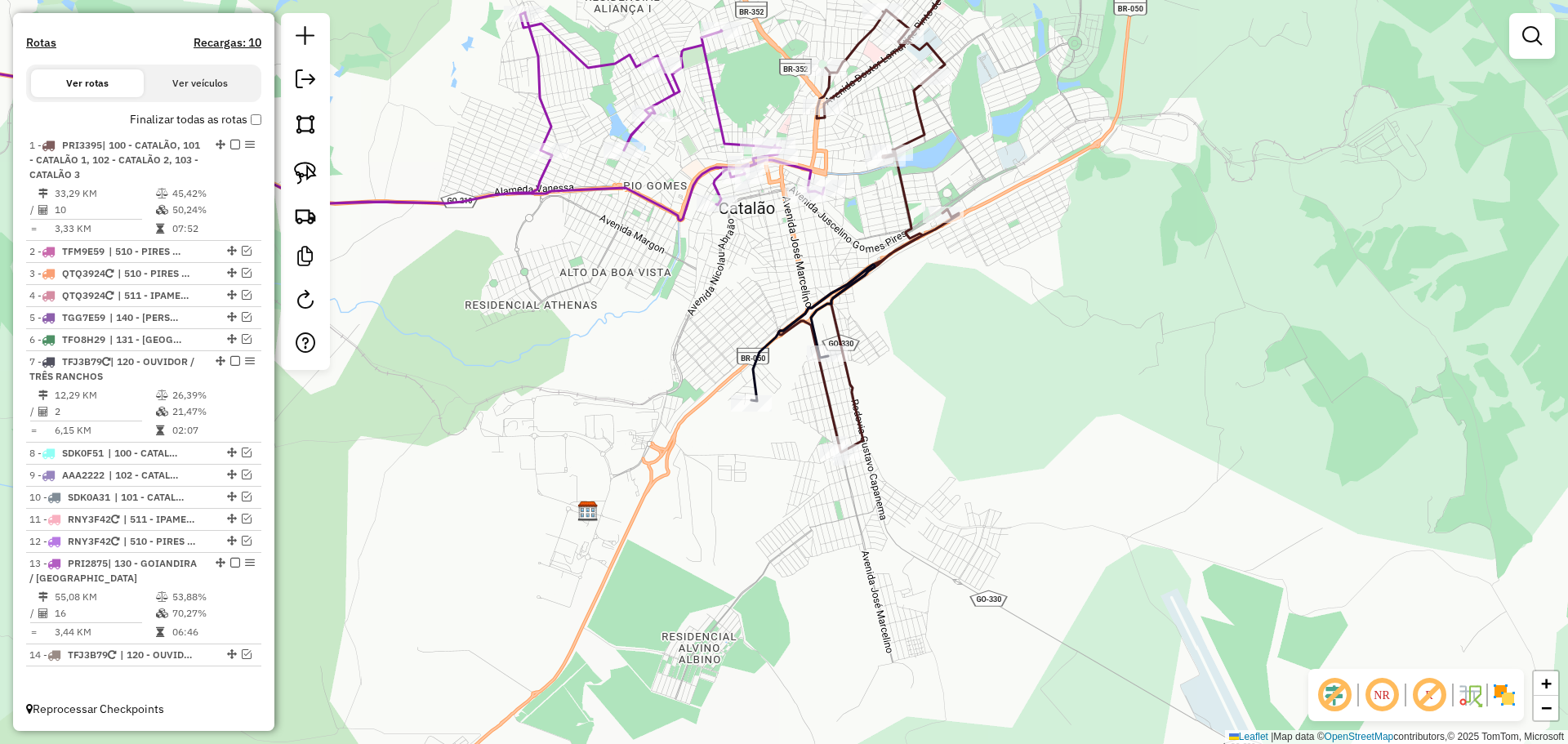
drag, startPoint x: 1063, startPoint y: 319, endPoint x: 1067, endPoint y: 339, distance: 20.4
click at [1067, 339] on div "Janela de atendimento Grade de atendimento Capacidade Transportadoras Veículos …" at bounding box center [784, 372] width 1568 height 744
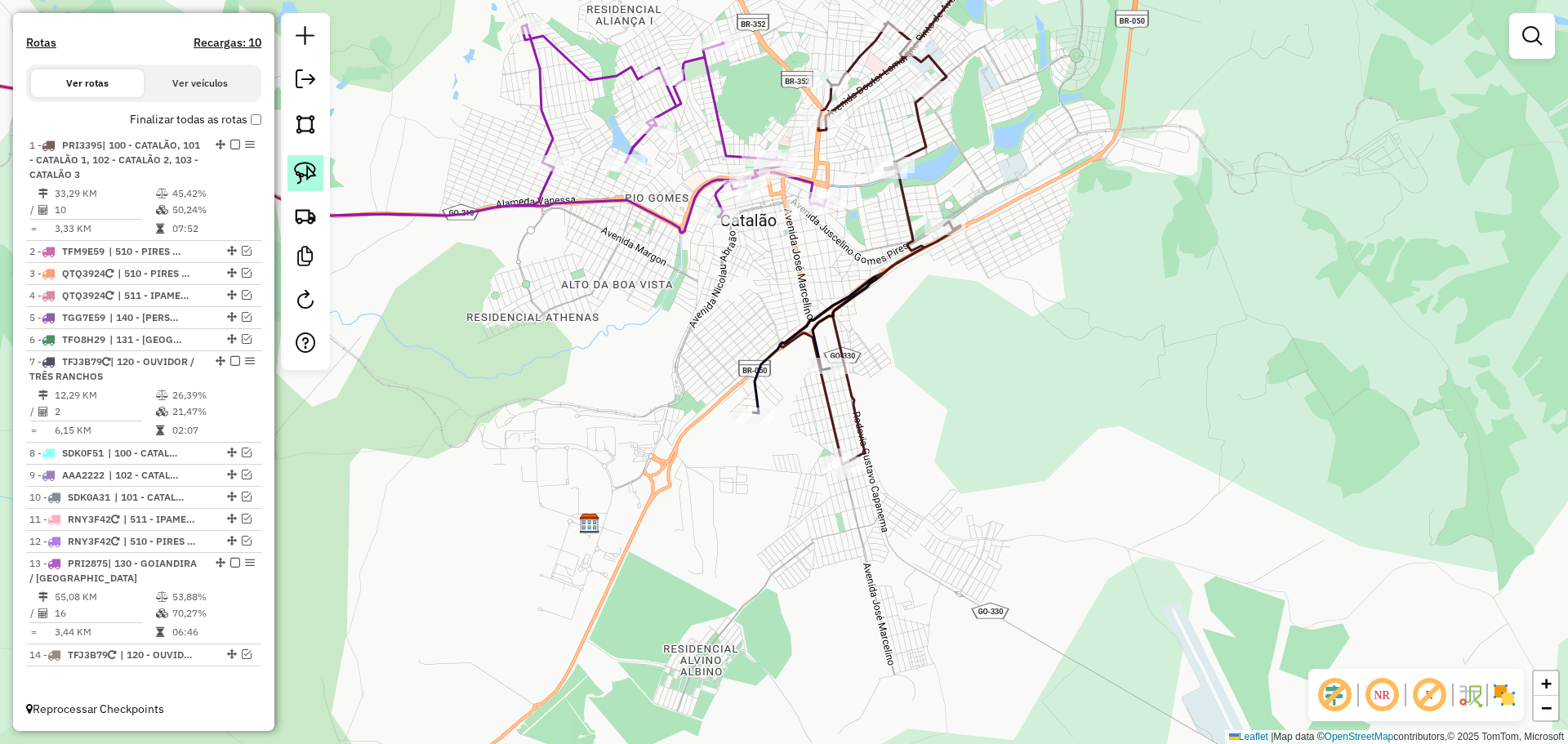
click at [303, 176] on img at bounding box center [306, 173] width 23 height 23
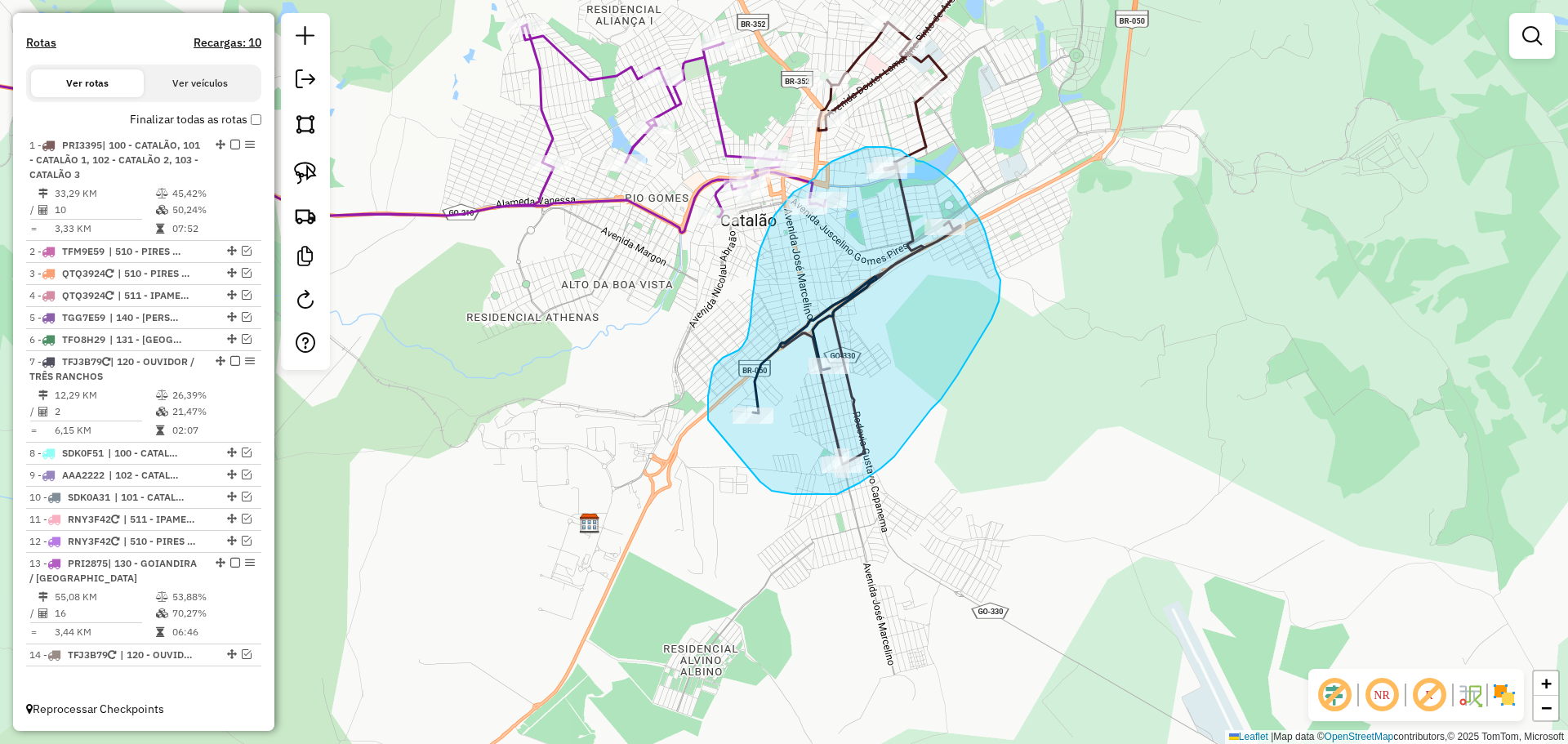
drag, startPoint x: 792, startPoint y: 494, endPoint x: 737, endPoint y: 466, distance: 61.7
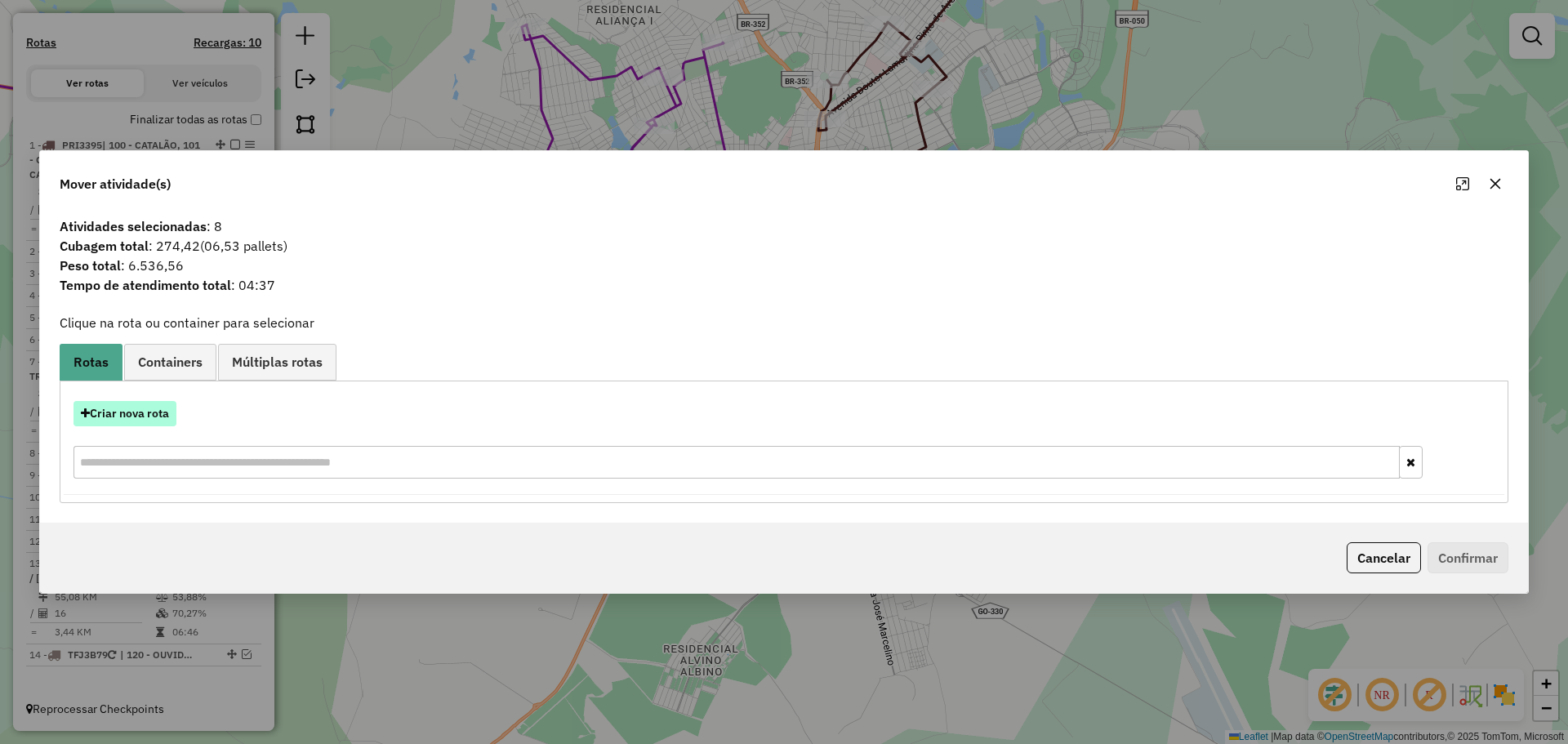
click at [140, 416] on button "Criar nova rota" at bounding box center [124, 413] width 103 height 26
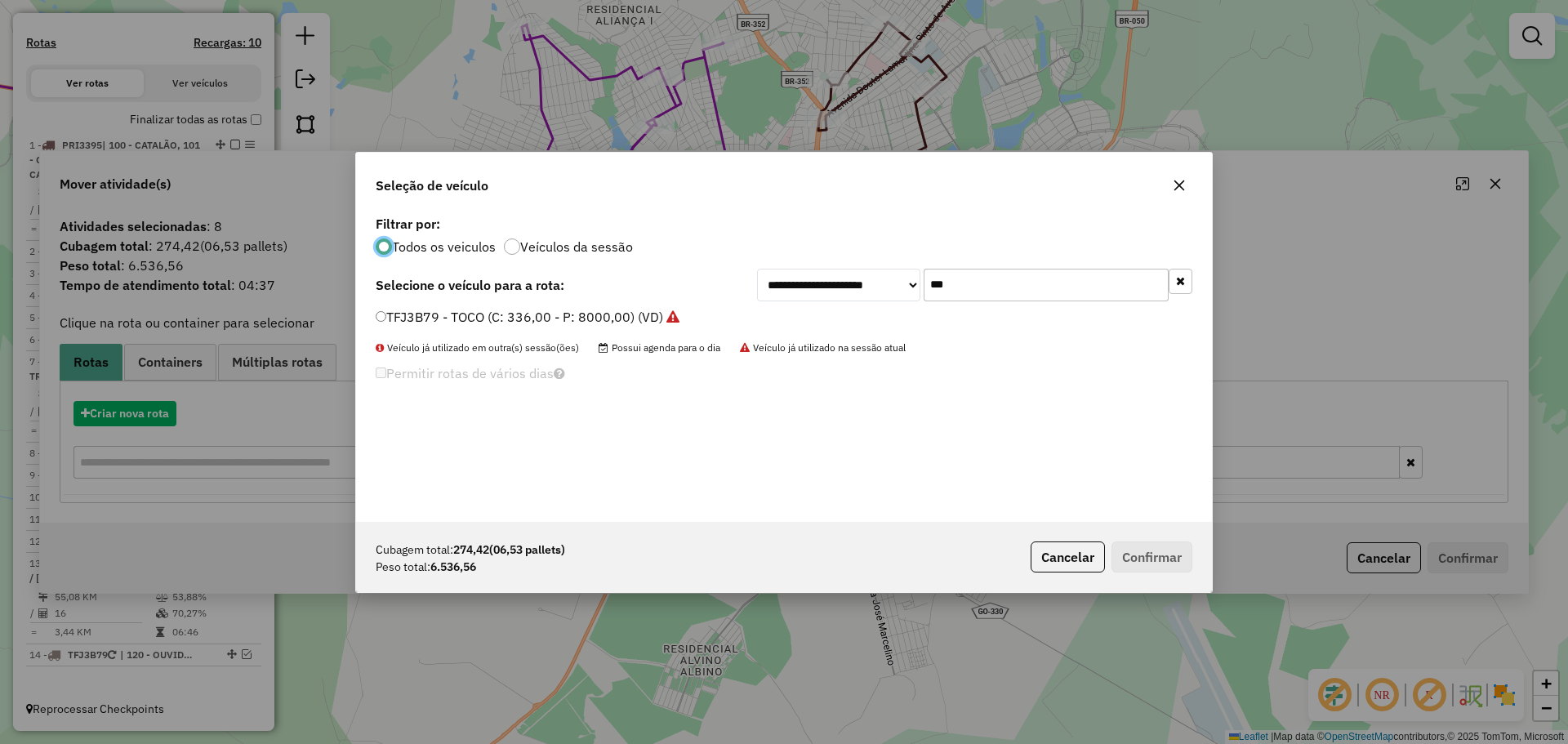
scroll to position [9, 5]
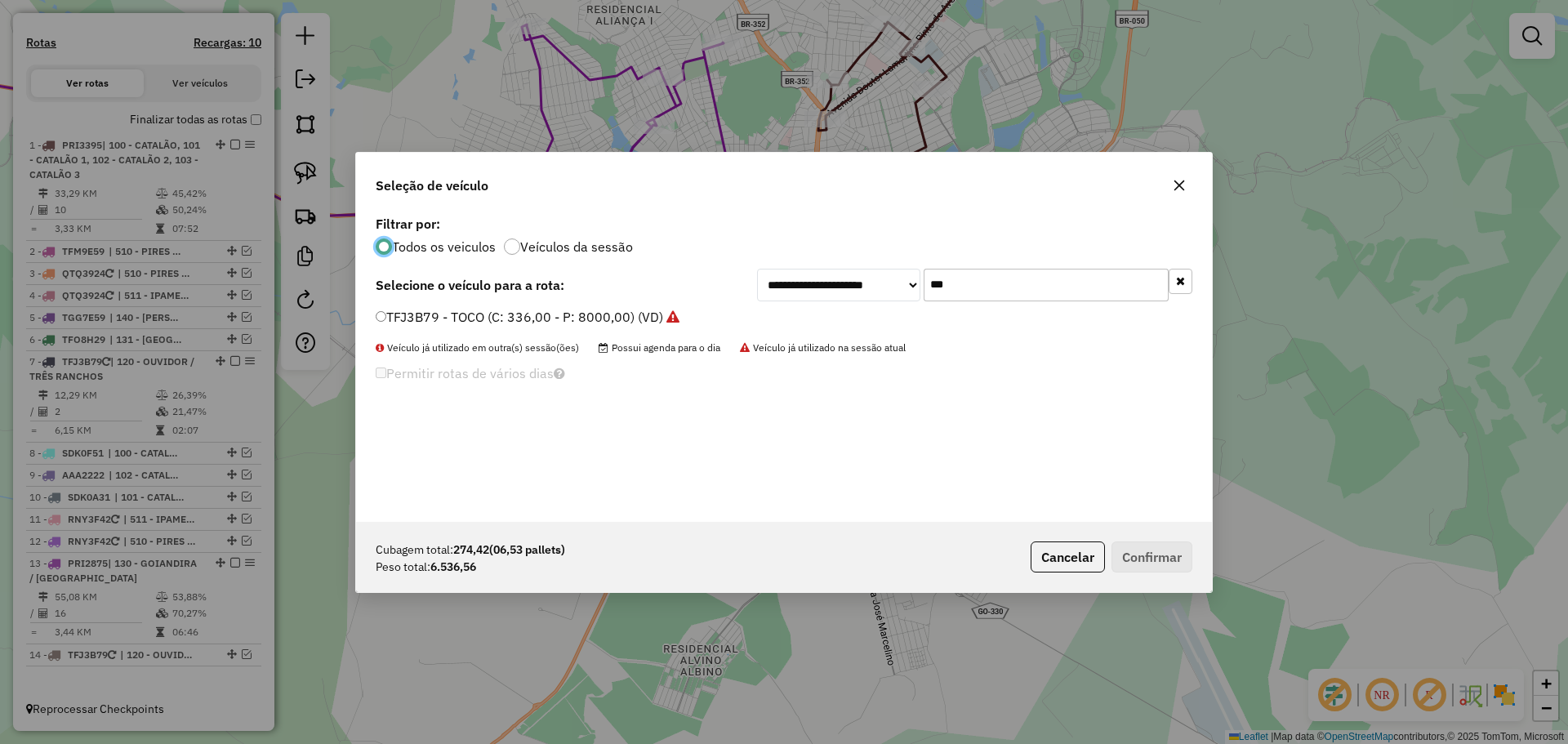
click at [987, 283] on input "***" at bounding box center [1046, 285] width 245 height 32
type input "****"
drag, startPoint x: 486, startPoint y: 320, endPoint x: 900, endPoint y: 481, distance: 444.2
click at [486, 319] on label "PRI3395 - TRUCK BAU - 420 - 12987 (C: 420,00 - P: 12987,00) (VD)" at bounding box center [595, 316] width 437 height 20
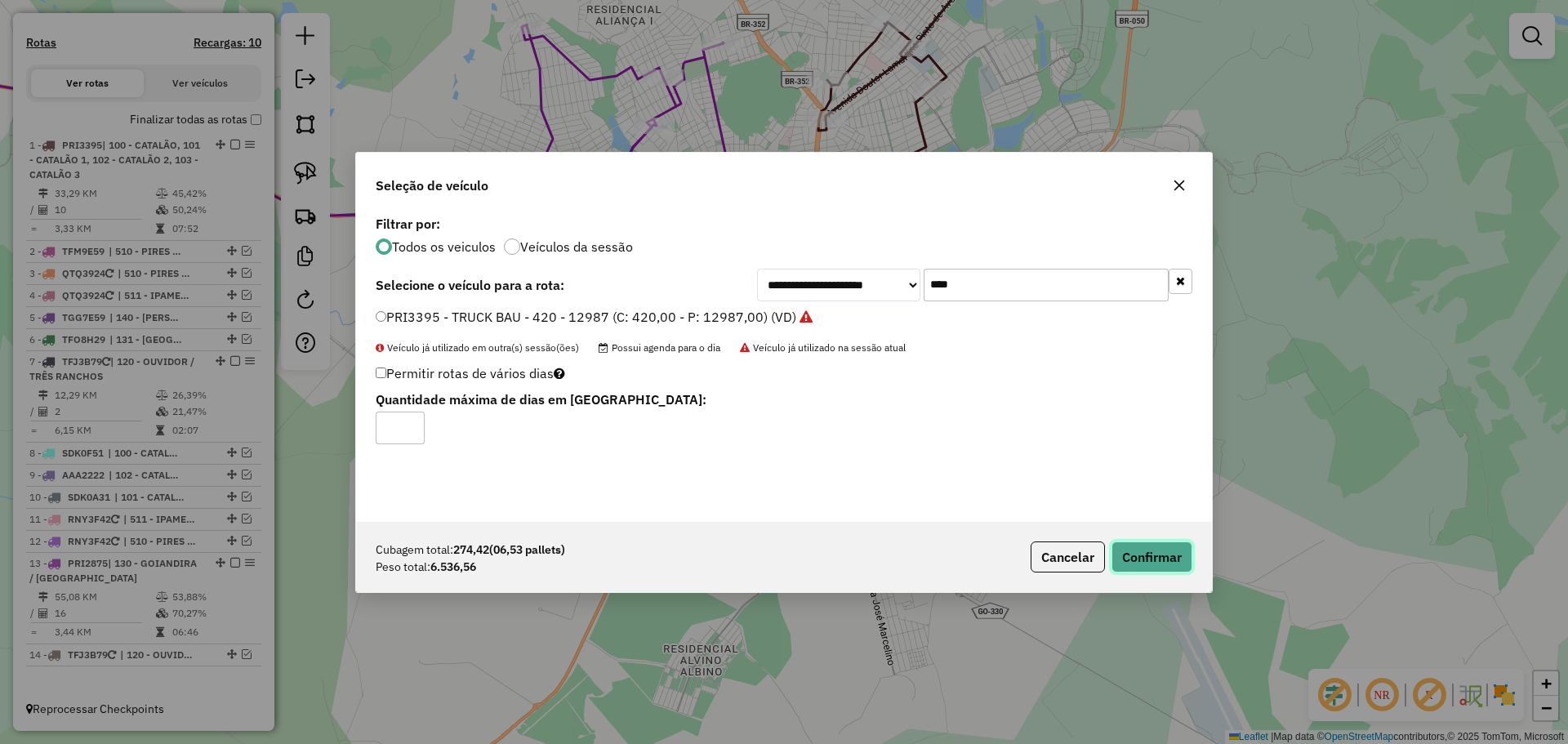
click at [1139, 563] on button "Confirmar" at bounding box center [1151, 557] width 81 height 31
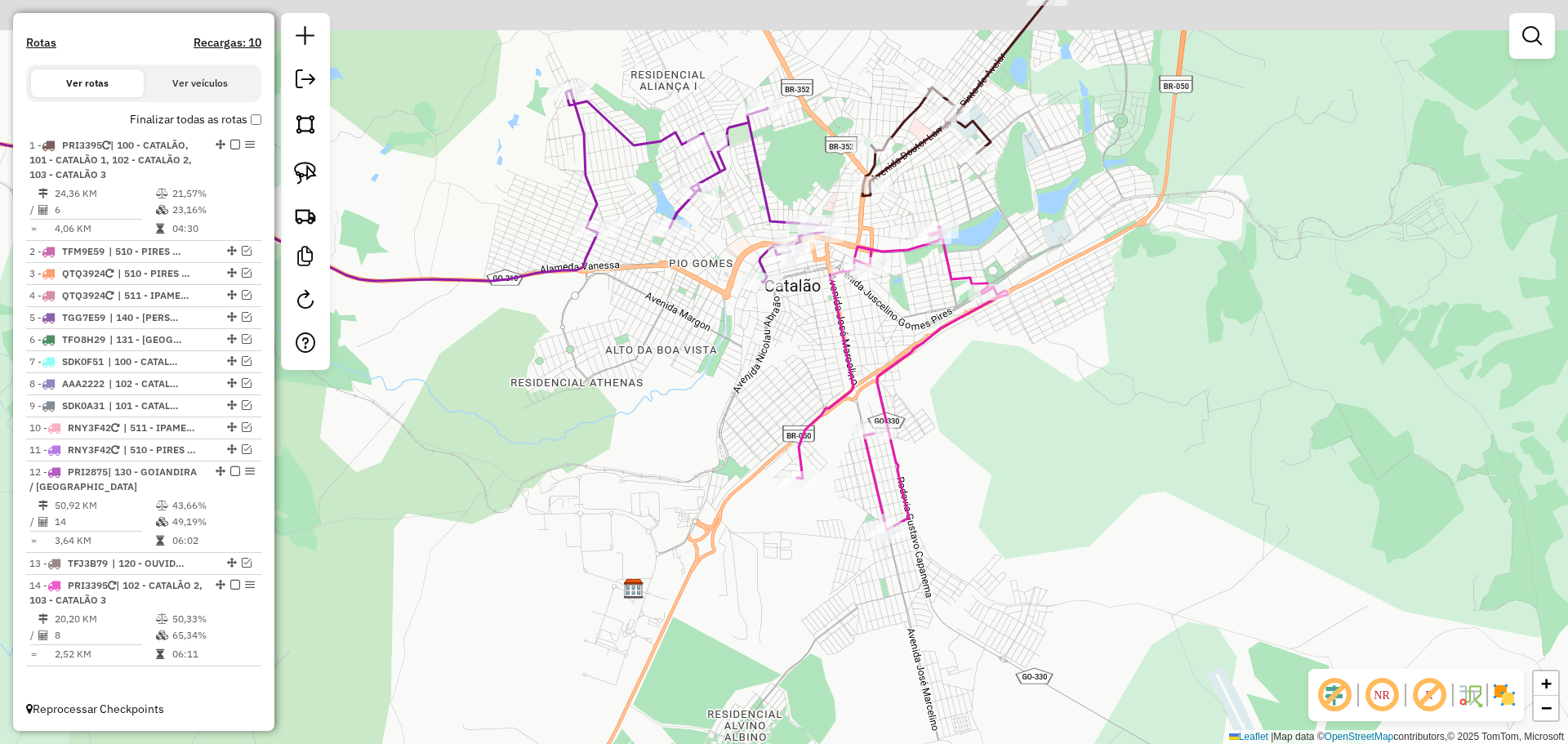
drag, startPoint x: 947, startPoint y: 420, endPoint x: 957, endPoint y: 506, distance: 86.6
click at [957, 506] on div "Janela de atendimento Grade de atendimento Capacidade Transportadoras Veículos …" at bounding box center [784, 372] width 1568 height 744
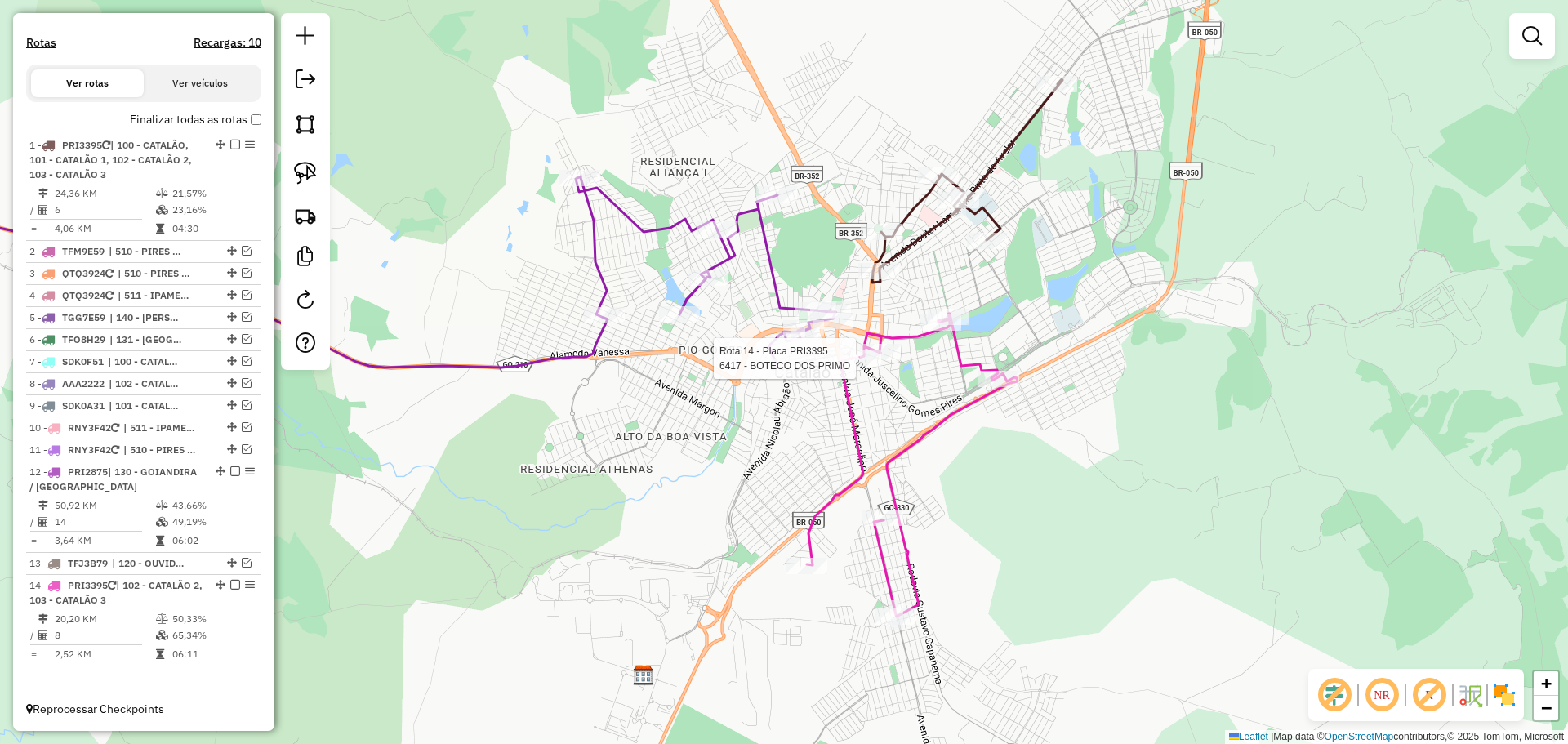
select select "*********"
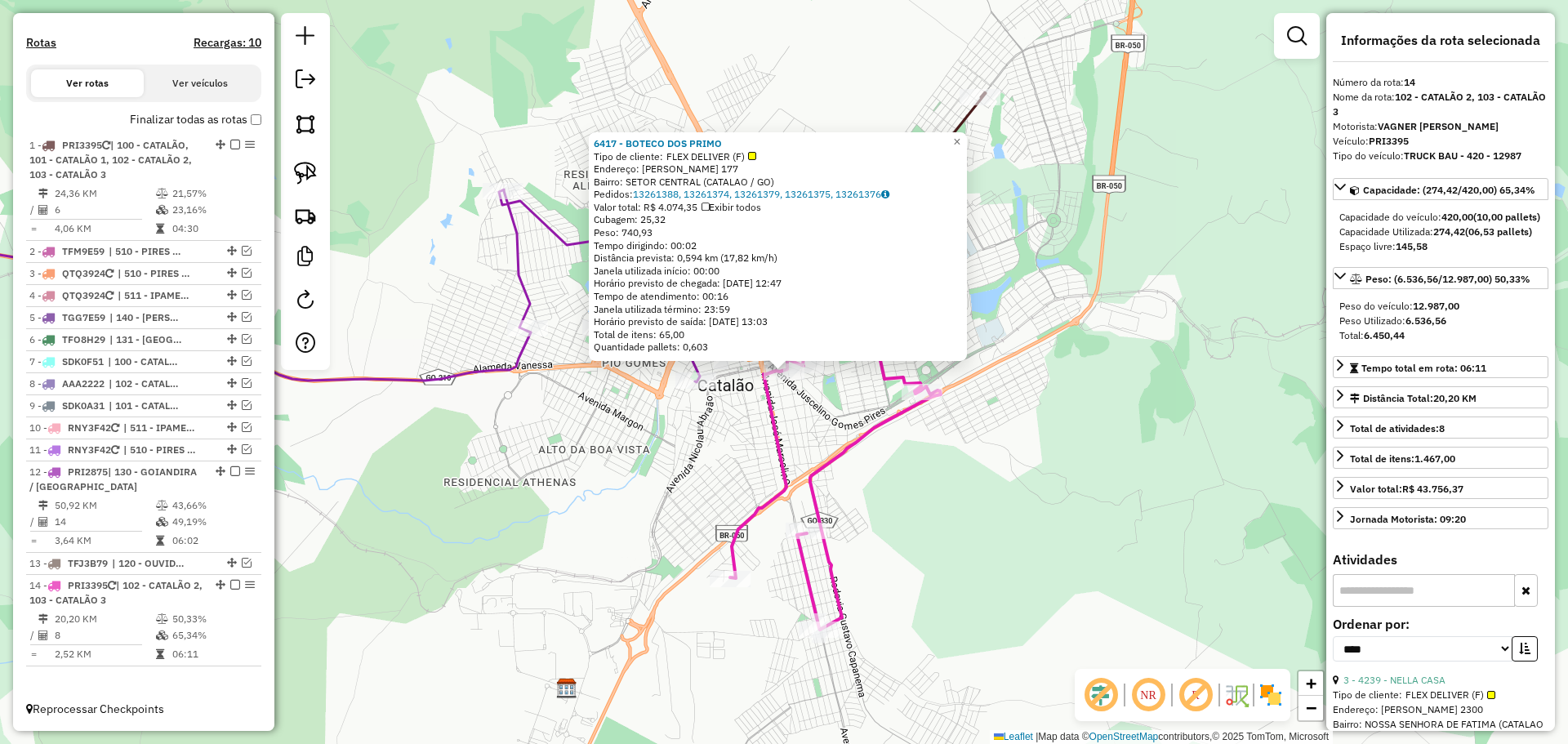
click at [544, 451] on div "6417 - BOTECO DOS PRIMO Tipo de cliente: FLEX DELIVER (F) Endereço: JOSE DE SOU…" at bounding box center [784, 372] width 1568 height 744
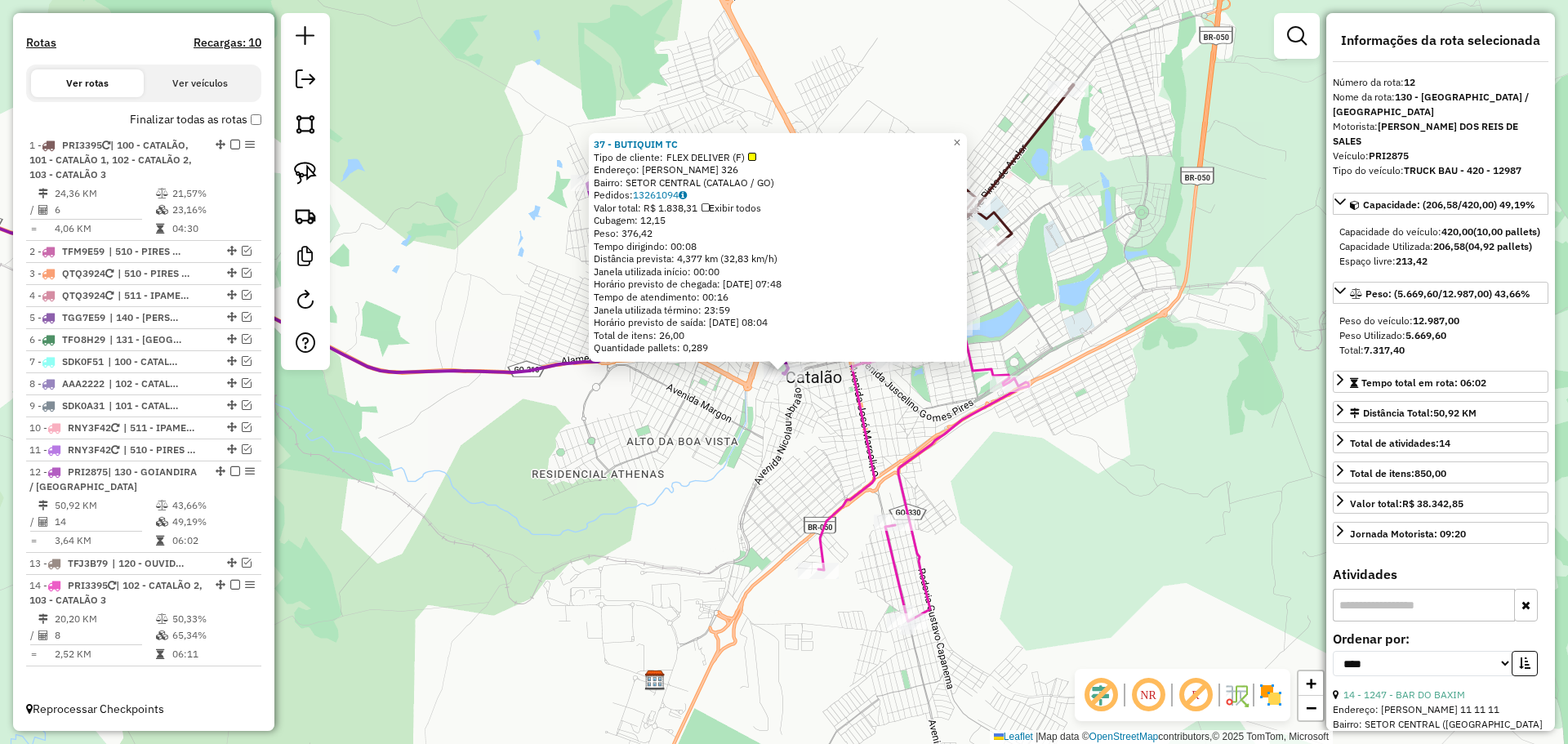
click at [765, 454] on div "37 - BUTIQUIM TC Tipo de cliente: FLEX DELIVER (F) Endereço: DOM EMANUEL 326 Ba…" at bounding box center [784, 372] width 1568 height 744
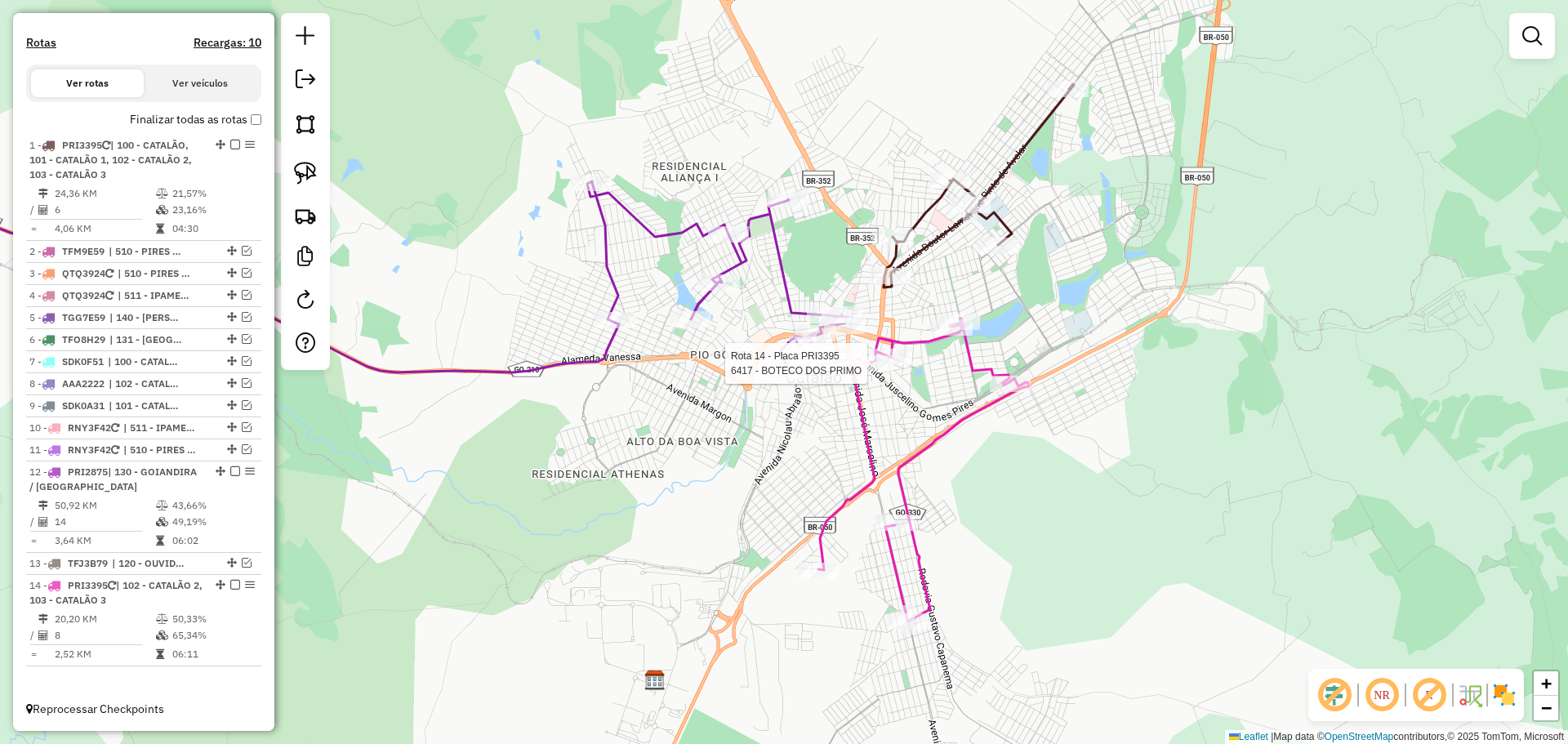
select select "*********"
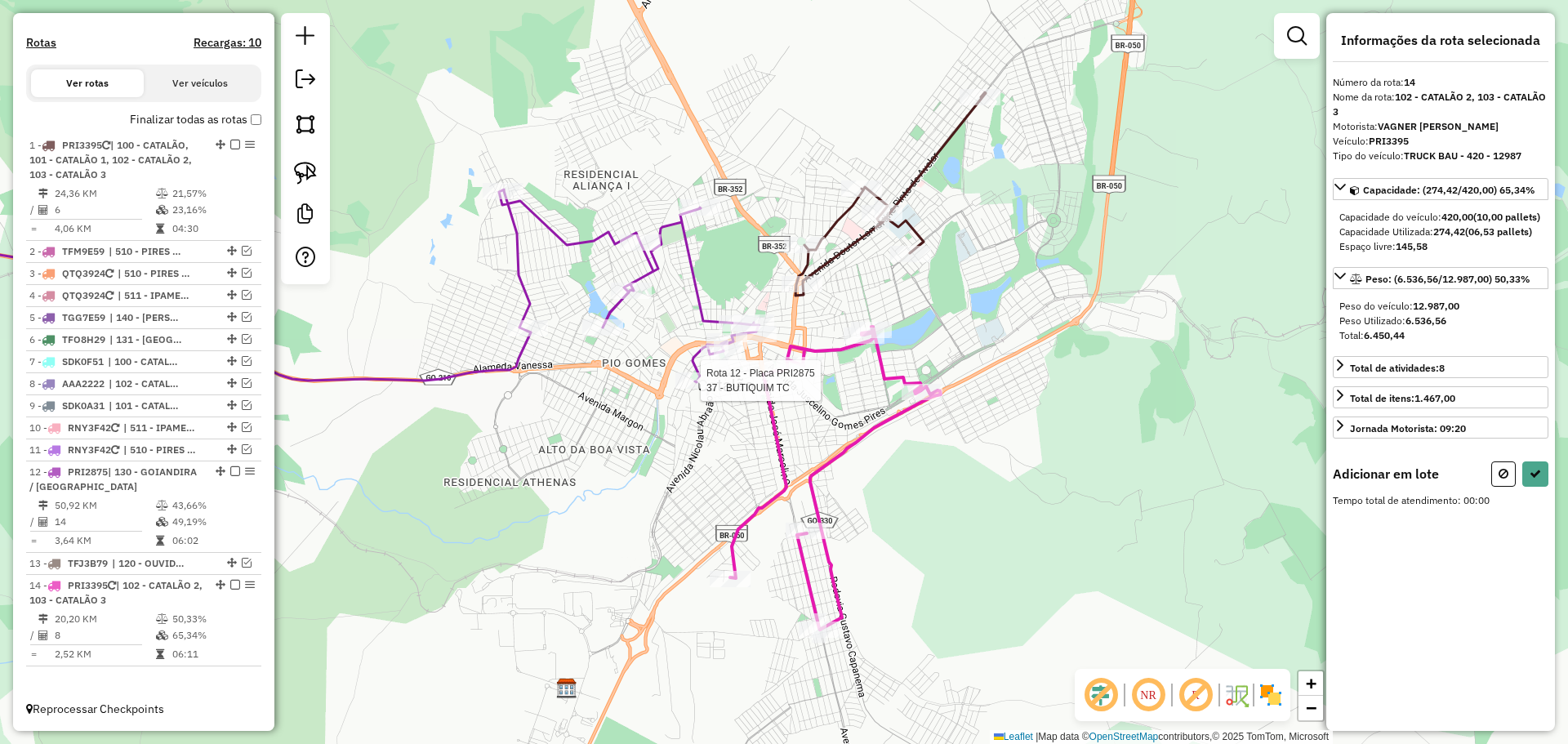
click at [694, 389] on div at bounding box center [695, 380] width 41 height 16
click at [1531, 480] on icon at bounding box center [1535, 474] width 11 height 11
select select "*********"
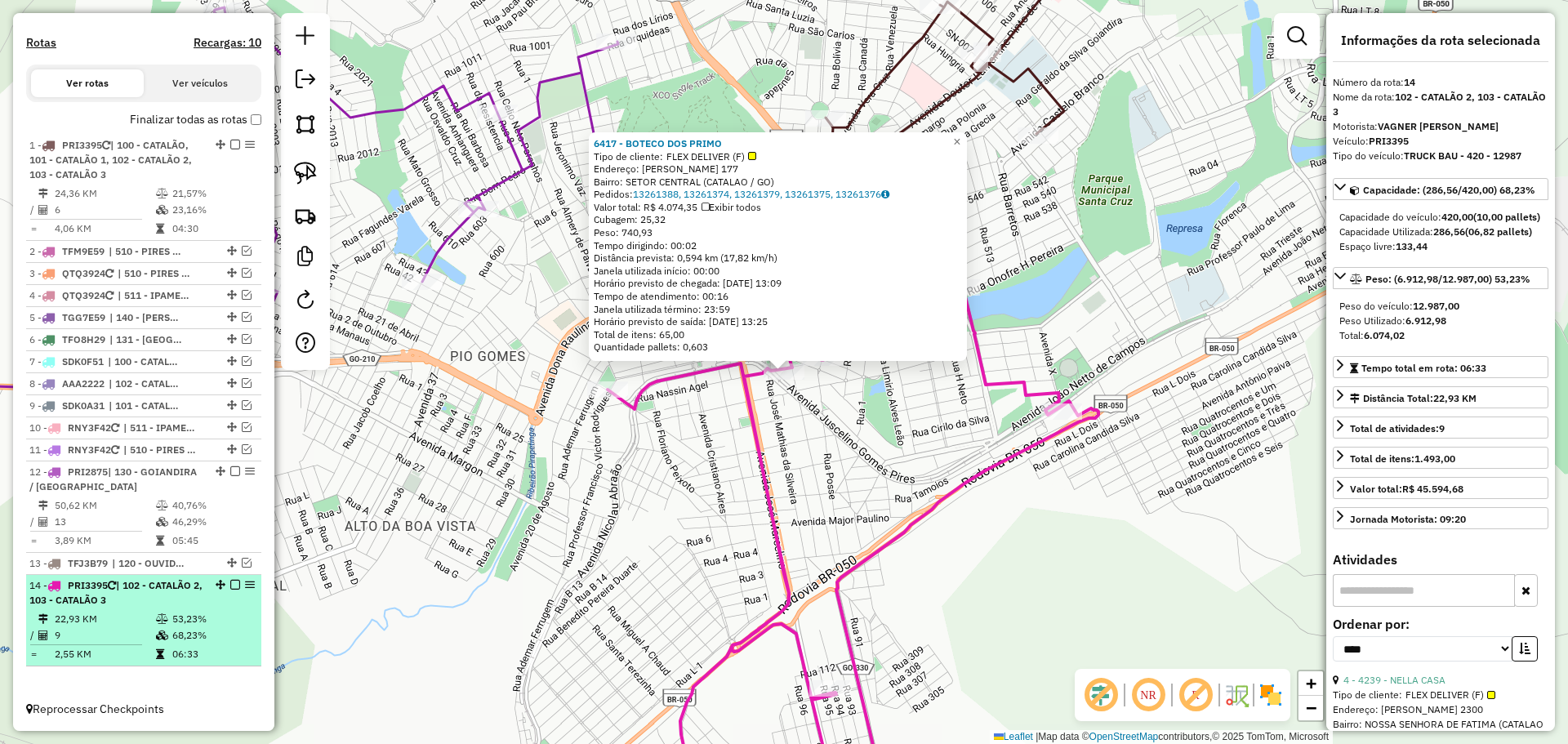
click at [230, 582] on em at bounding box center [235, 584] width 9 height 10
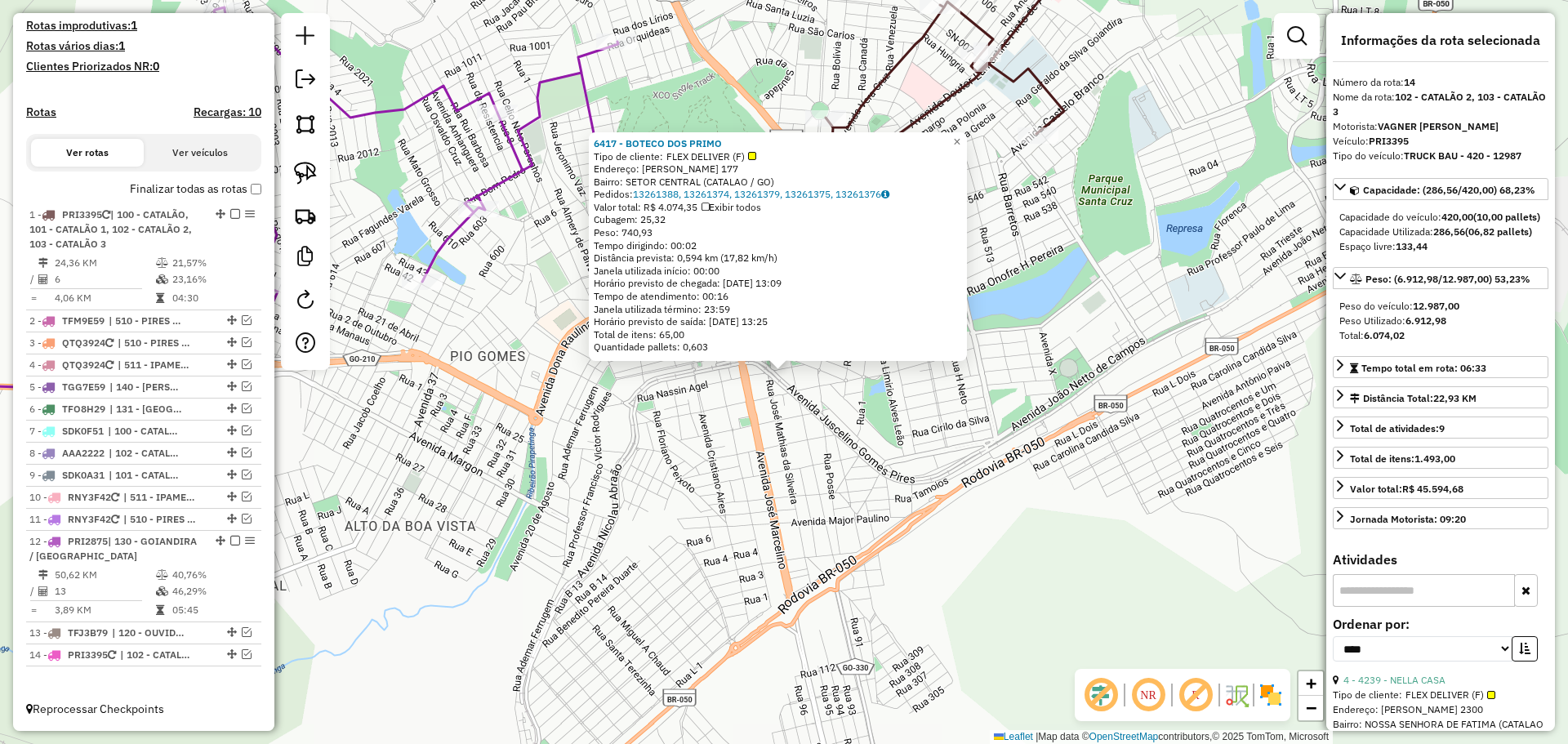
scroll to position [441, 0]
click at [616, 546] on div "6417 - BOTECO DOS PRIMO Tipo de cliente: FLEX DELIVER (F) Endereço: JOSE DE SOU…" at bounding box center [784, 372] width 1568 height 744
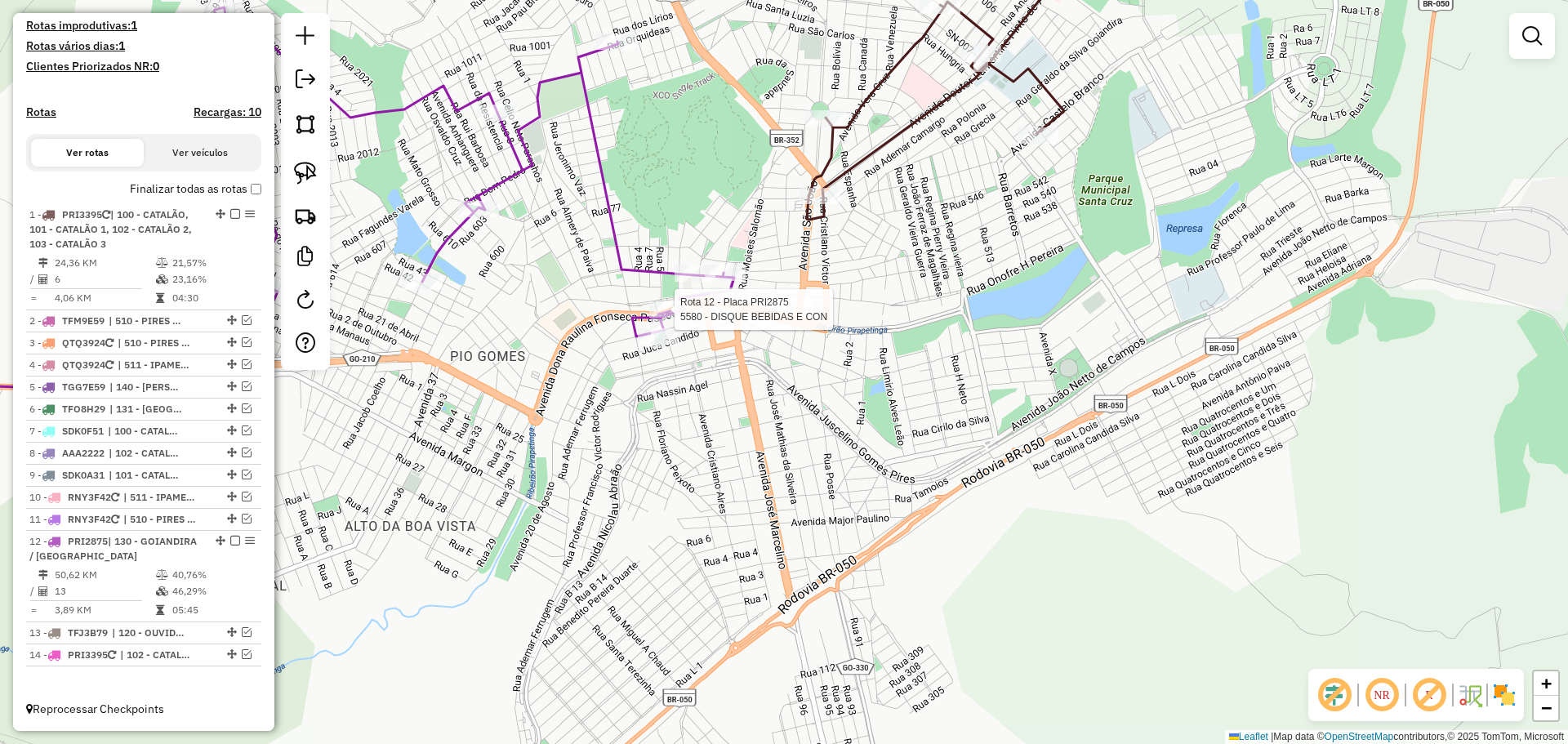
select select "*********"
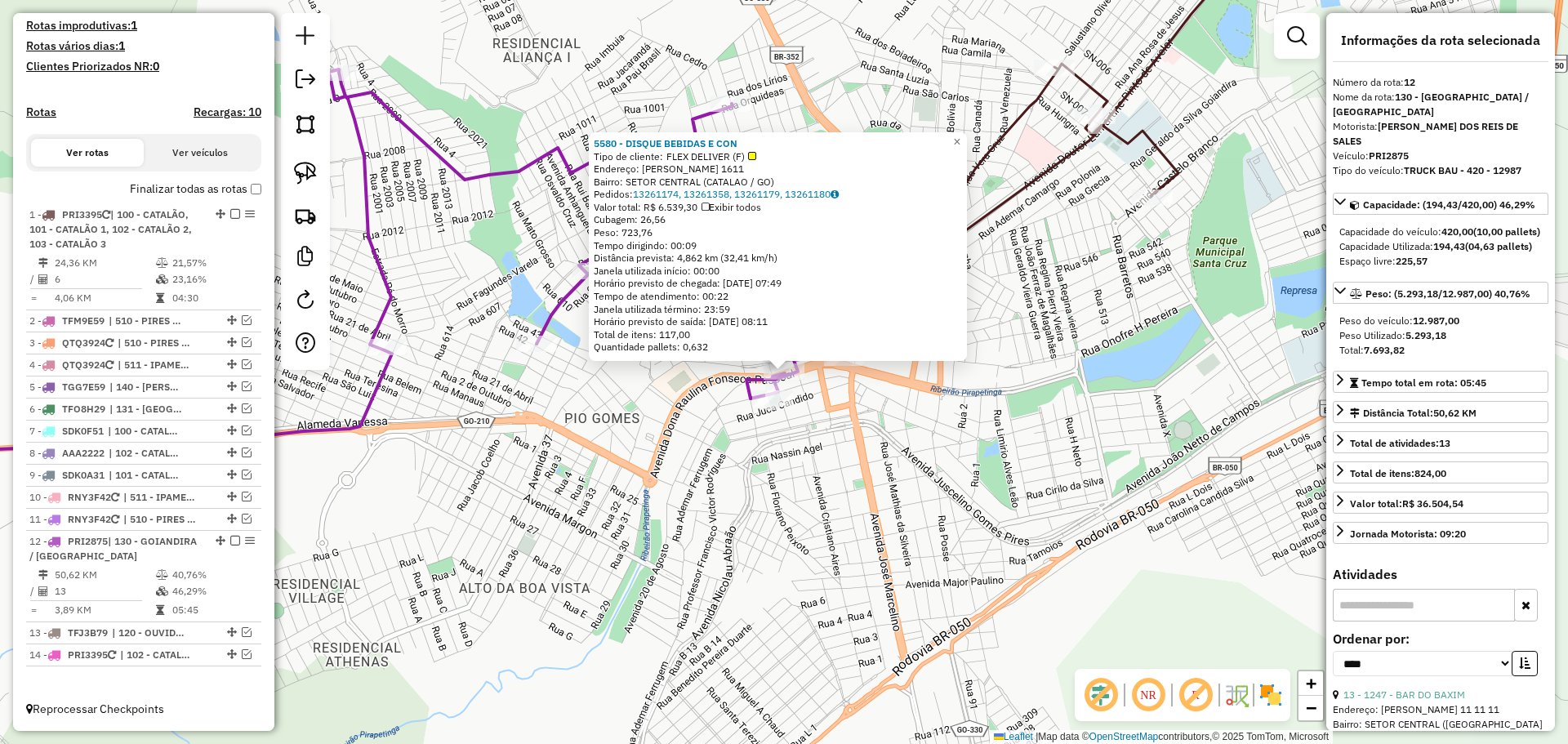
click at [626, 419] on div "Rota 12 - Placa PRI2875 64 - PEG PAG NOVA ERA TC 5580 - DISQUE BEBIDAS E CON Ti…" at bounding box center [784, 372] width 1568 height 744
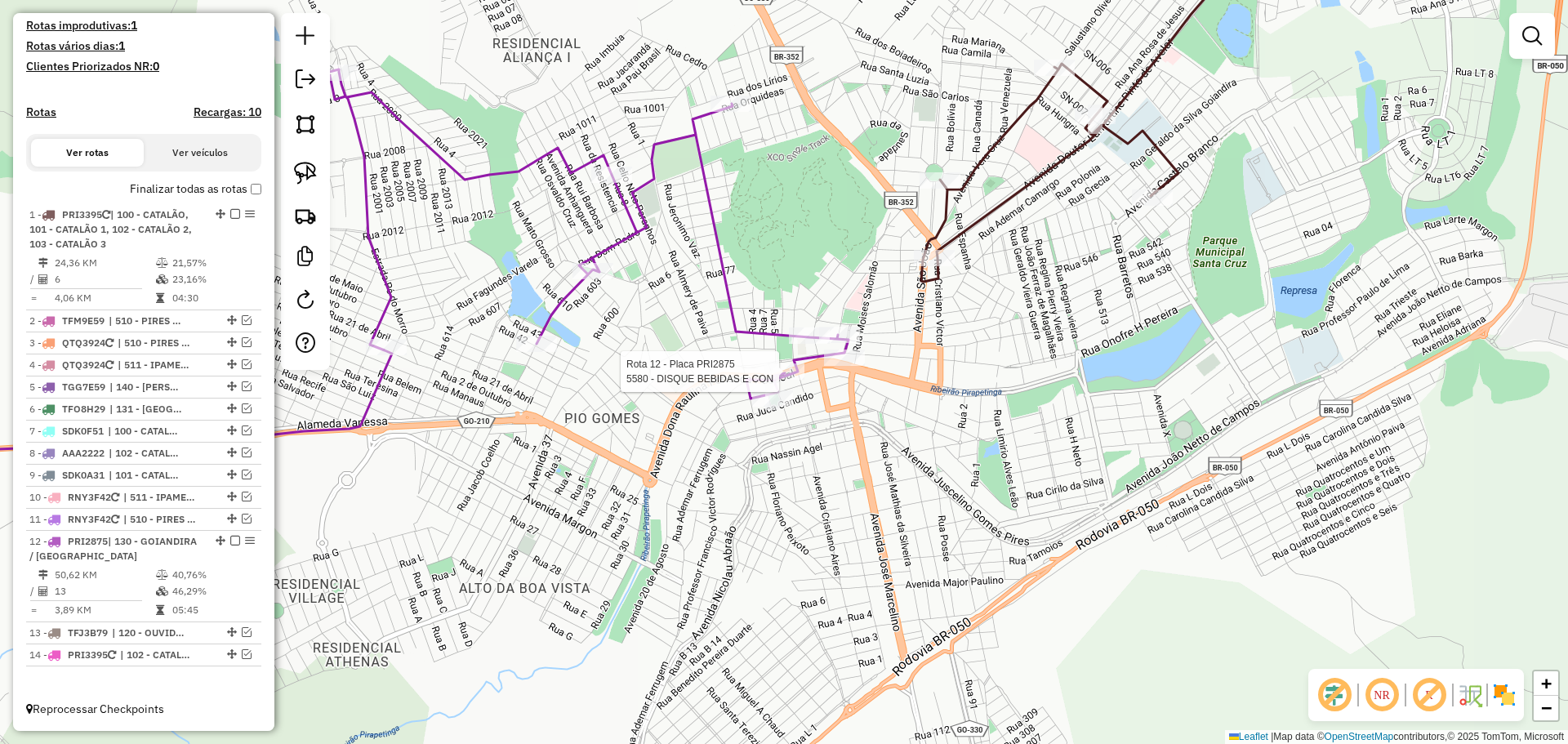
select select "*********"
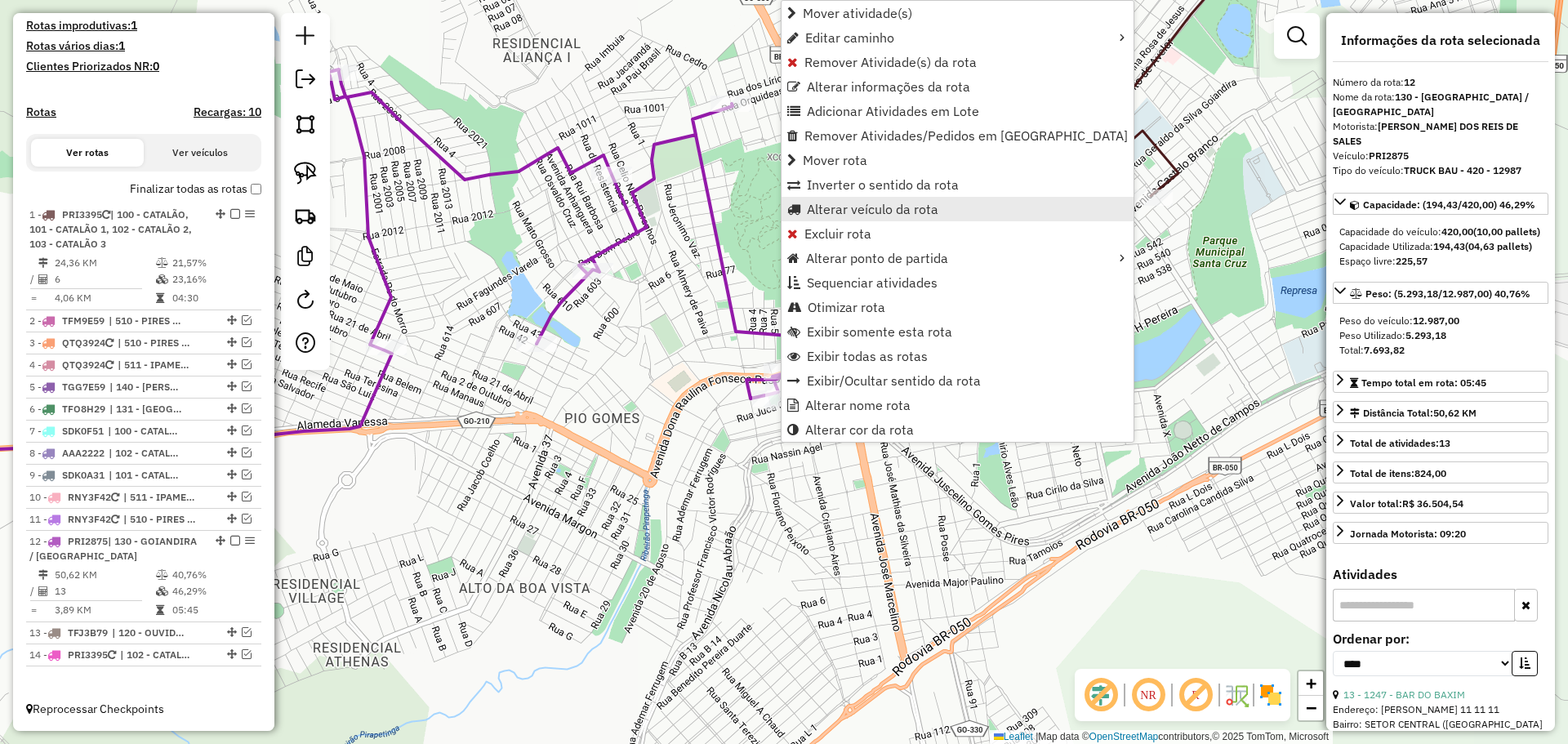
click at [875, 209] on span "Alterar veículo da rota" at bounding box center [872, 209] width 131 height 13
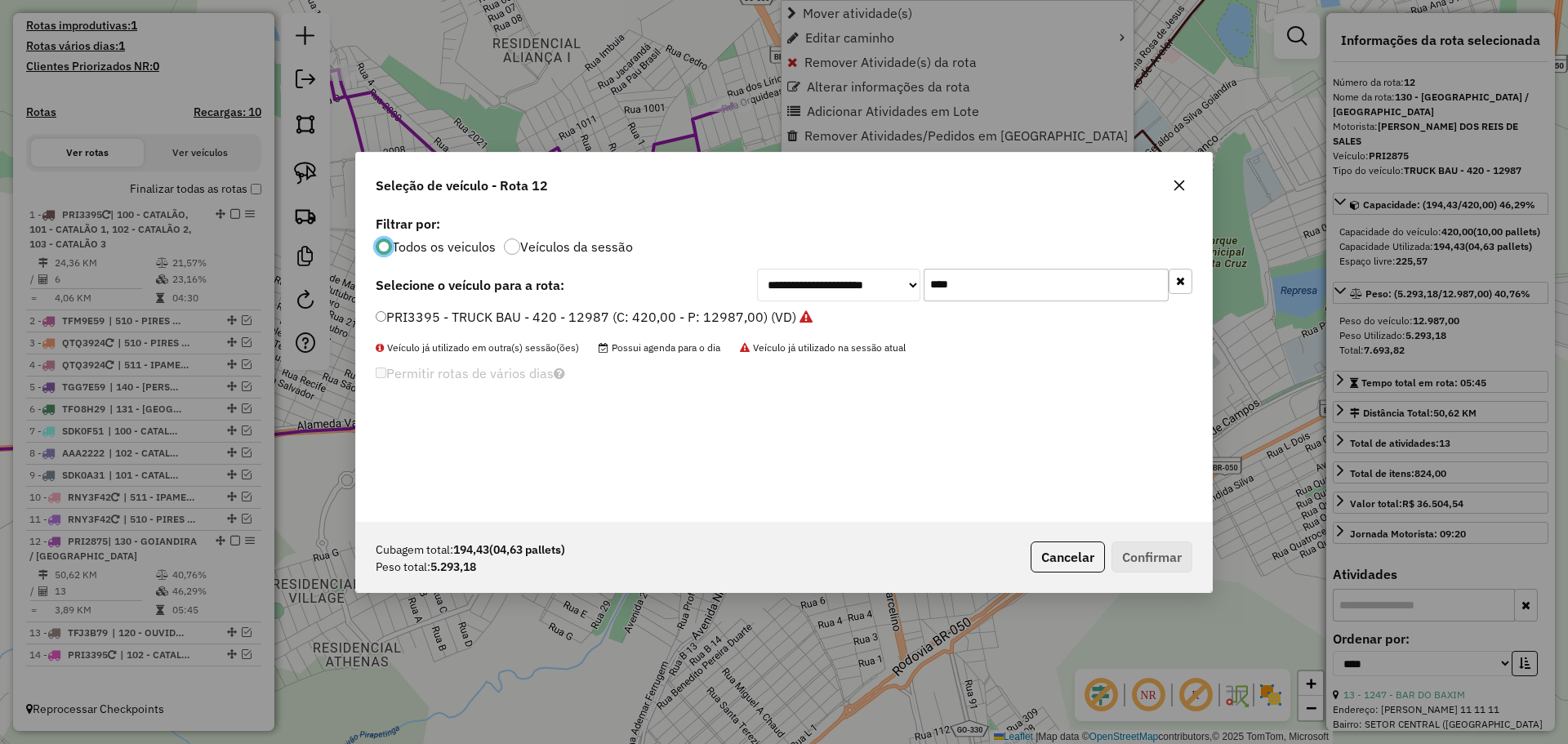
scroll to position [9, 5]
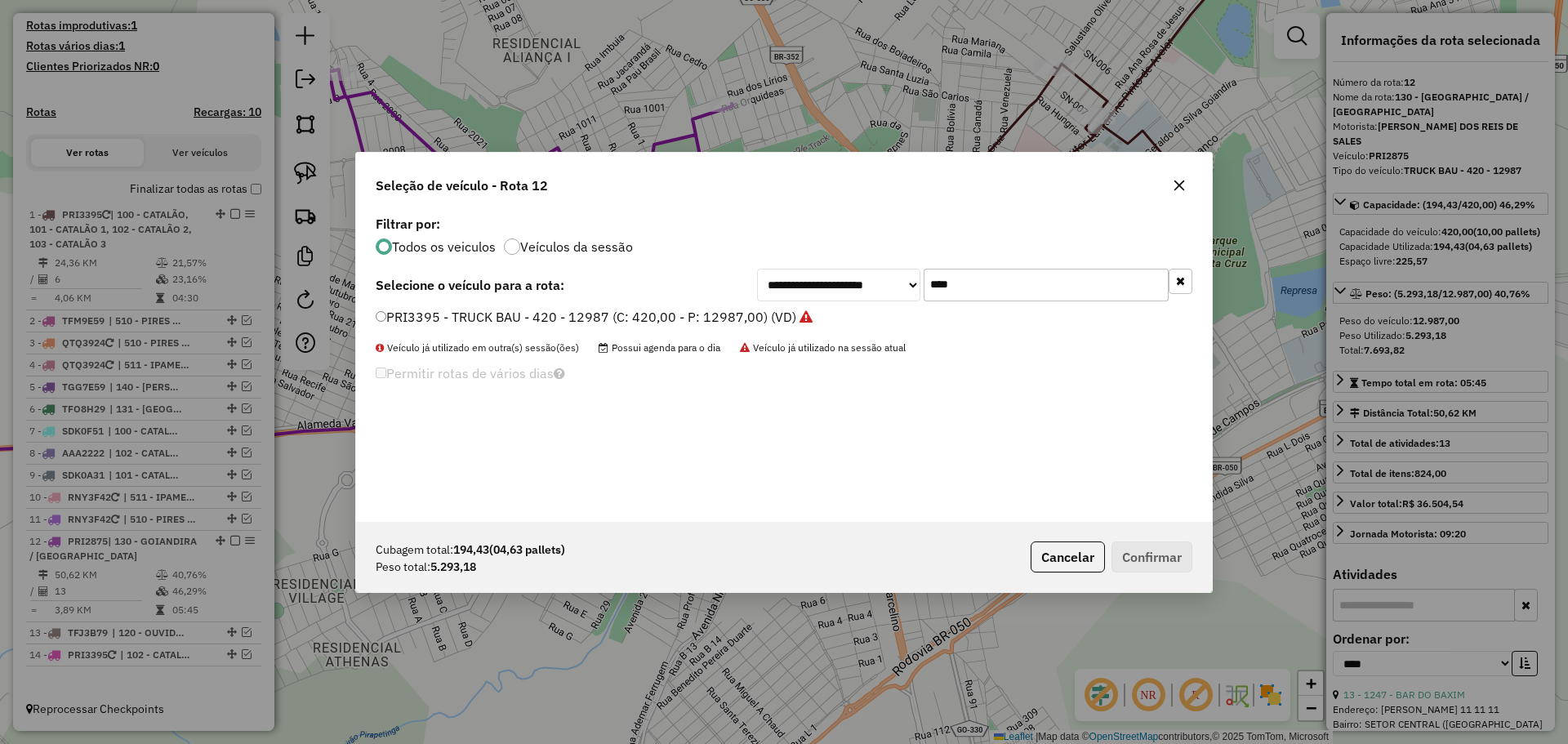
click at [993, 294] on input "****" at bounding box center [1046, 285] width 245 height 32
type input "****"
click at [504, 323] on label "PRI3E05 - TRUCK BAU - 420 - 12987 (C: 420,00 - P: 12987,00) (VD)" at bounding box center [586, 316] width 420 height 20
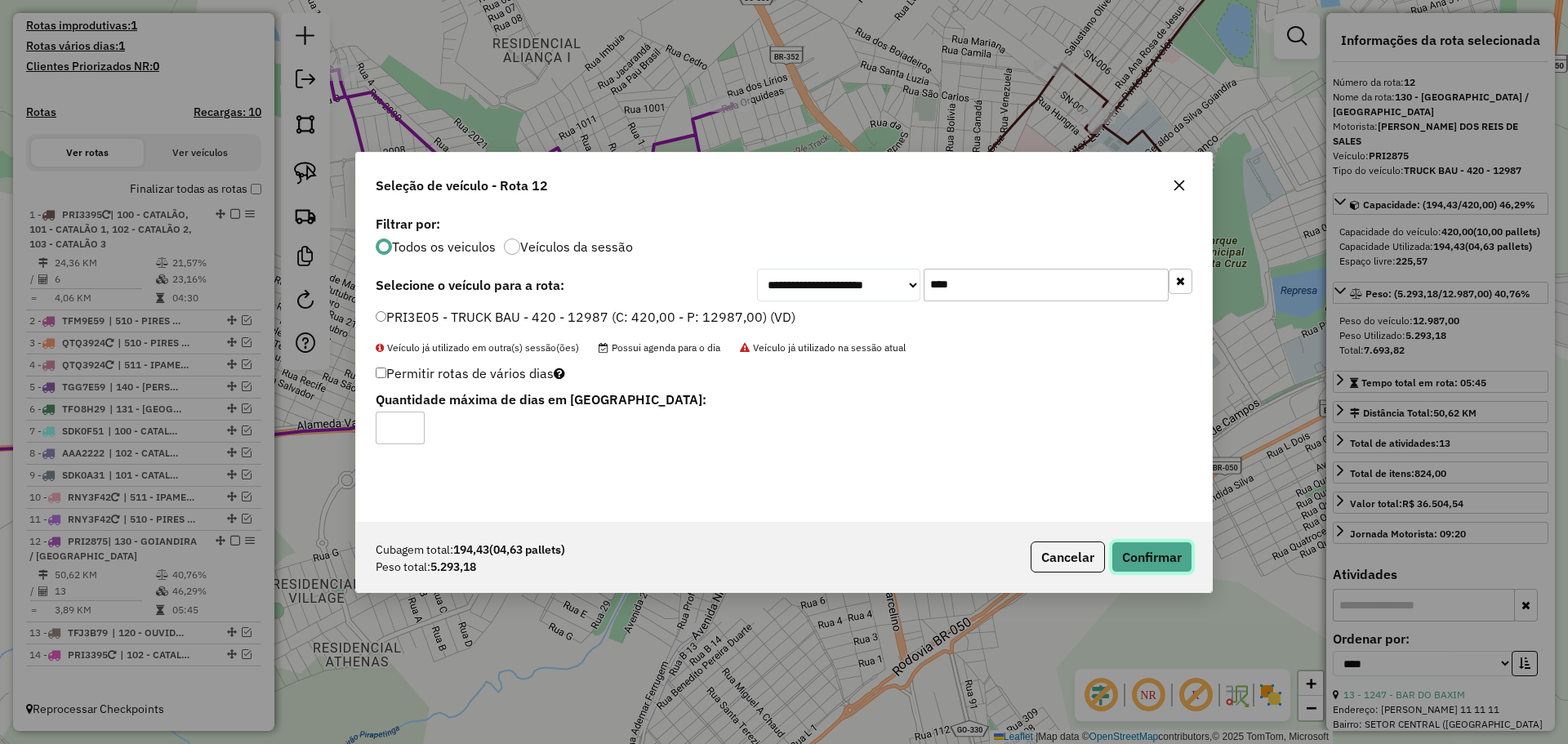
click at [1158, 561] on button "Confirmar" at bounding box center [1151, 557] width 81 height 31
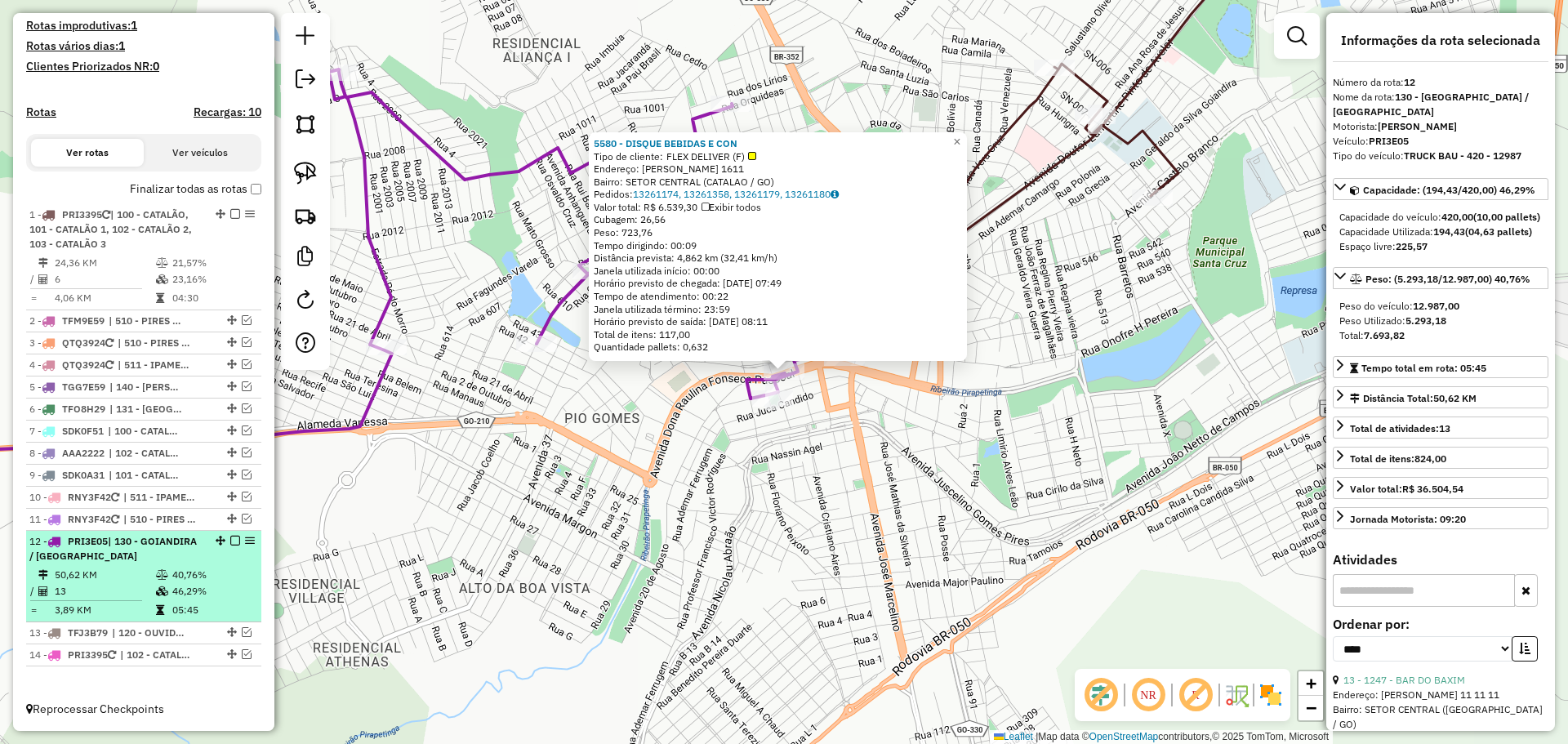
click at [230, 540] on em at bounding box center [235, 541] width 9 height 10
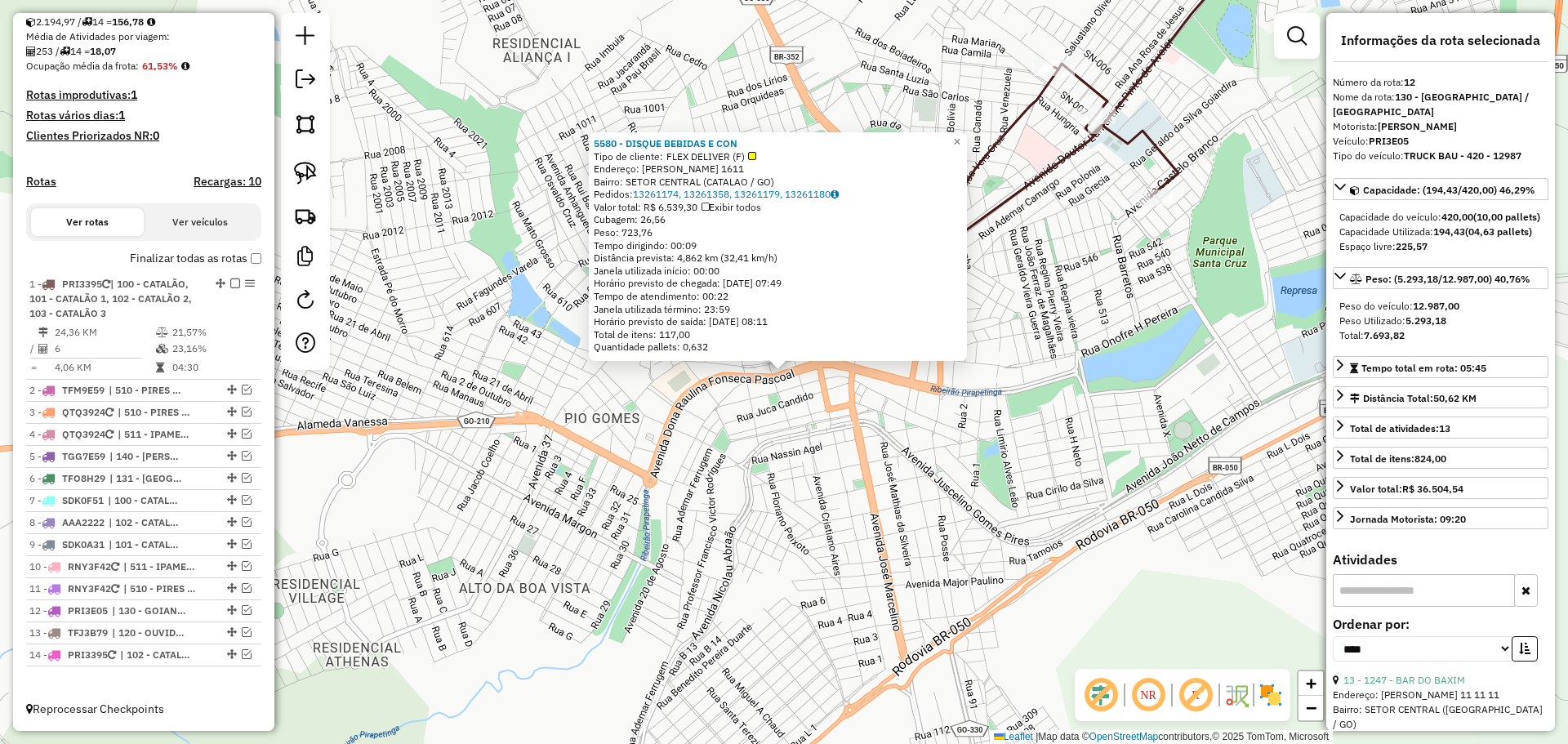
scroll to position [372, 0]
click at [802, 533] on div "5580 - DISQUE BEBIDAS E CON Tipo de cliente: FLEX DELIVER (F) Endereço: RAULINA…" at bounding box center [784, 372] width 1568 height 744
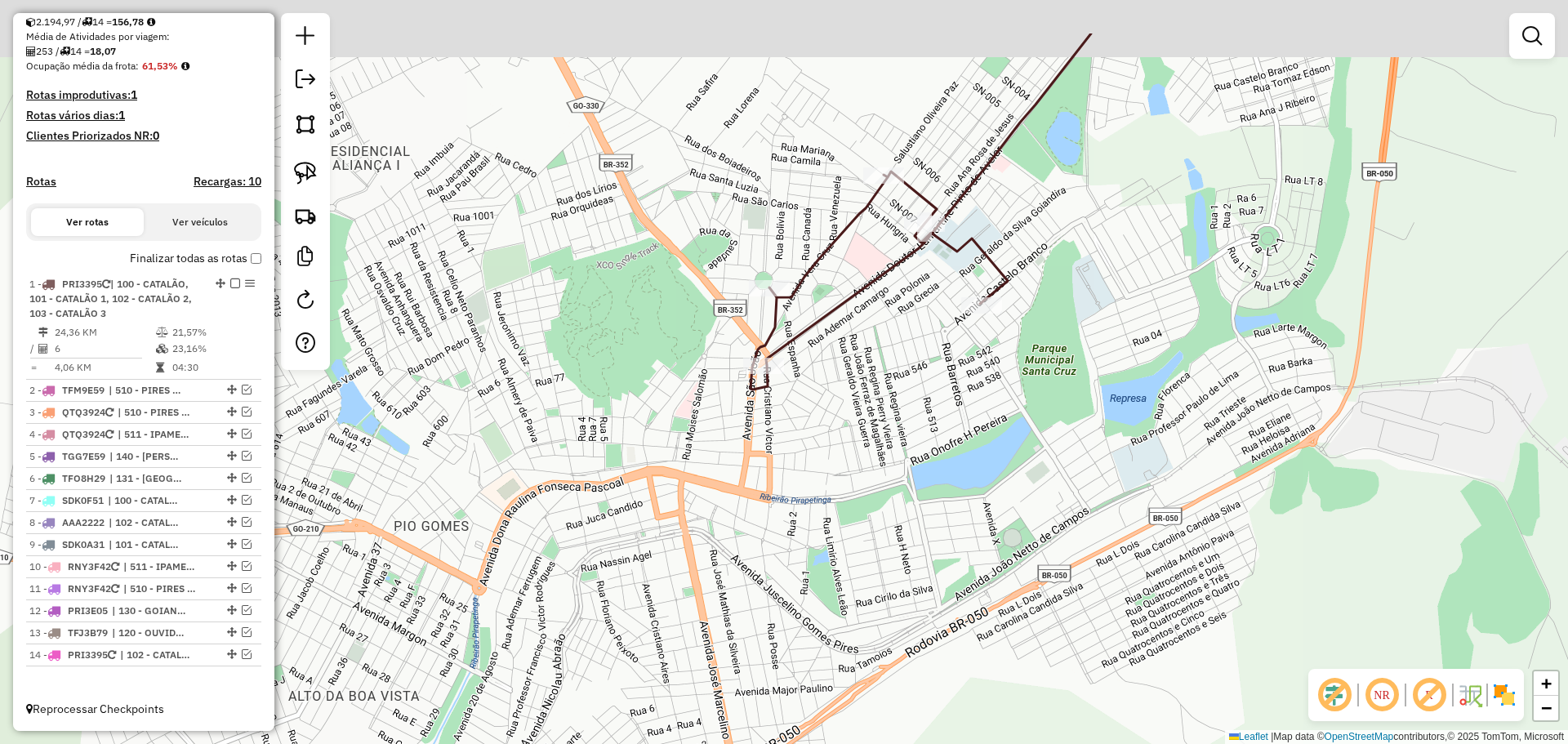
drag, startPoint x: 906, startPoint y: 457, endPoint x: 882, endPoint y: 471, distance: 27.8
click at [882, 471] on div "Janela de atendimento Grade de atendimento Capacidade Transportadoras Veículos …" at bounding box center [784, 372] width 1568 height 744
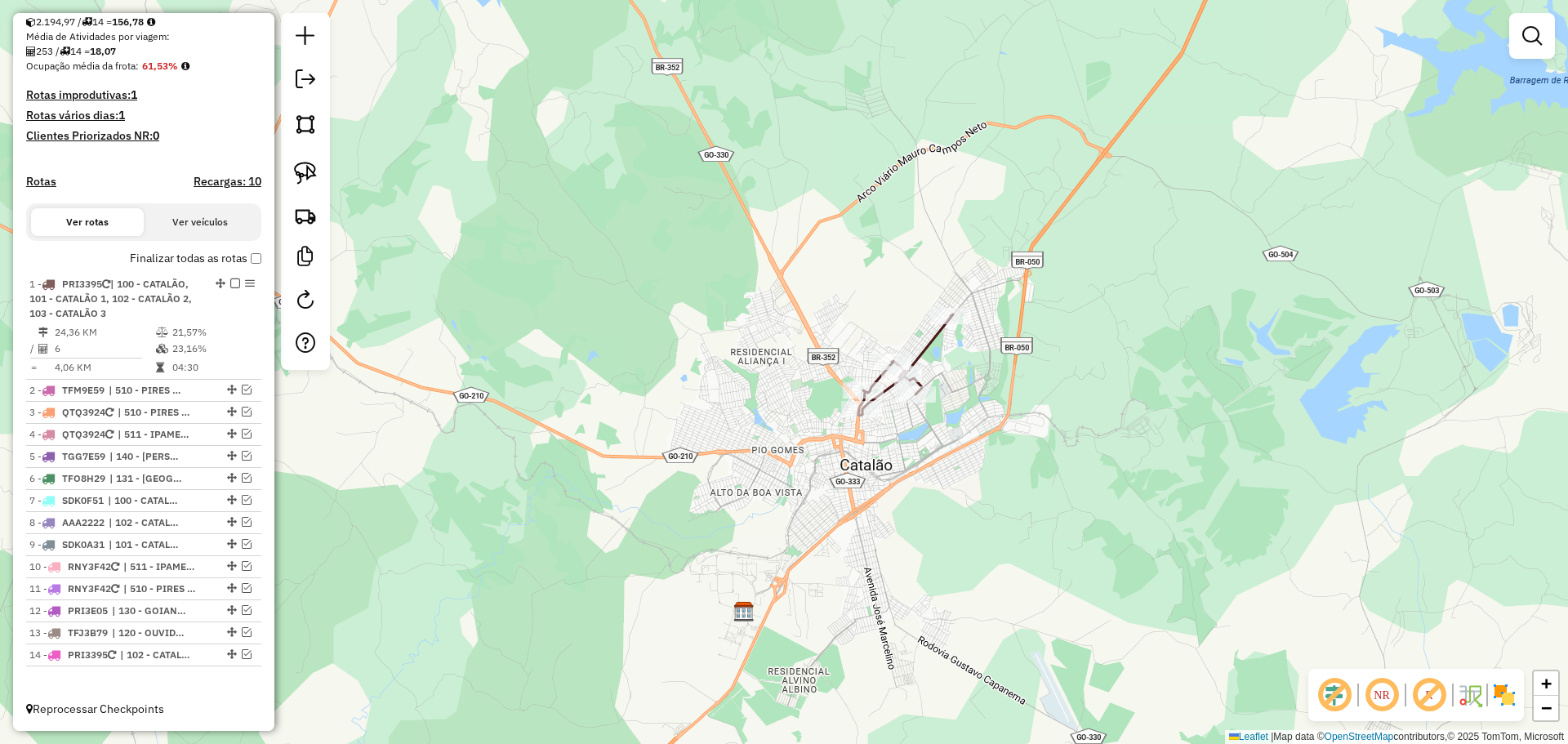
select select "*********"
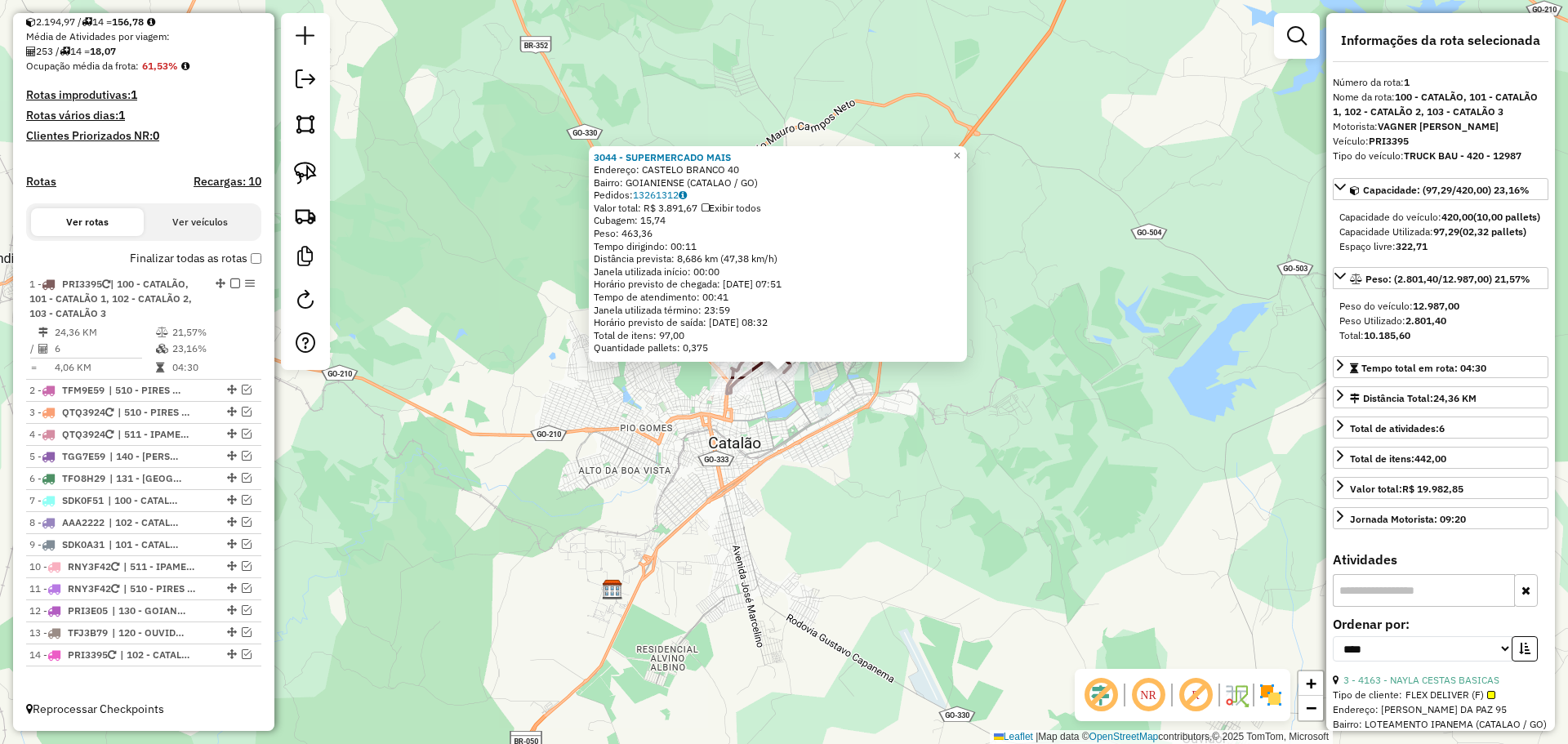
click at [776, 487] on div "3044 - SUPERMERCADO MAIS Endereço: CASTELO BRANCO 40 Bairro: GOIANIENSE (CATALA…" at bounding box center [784, 372] width 1568 height 744
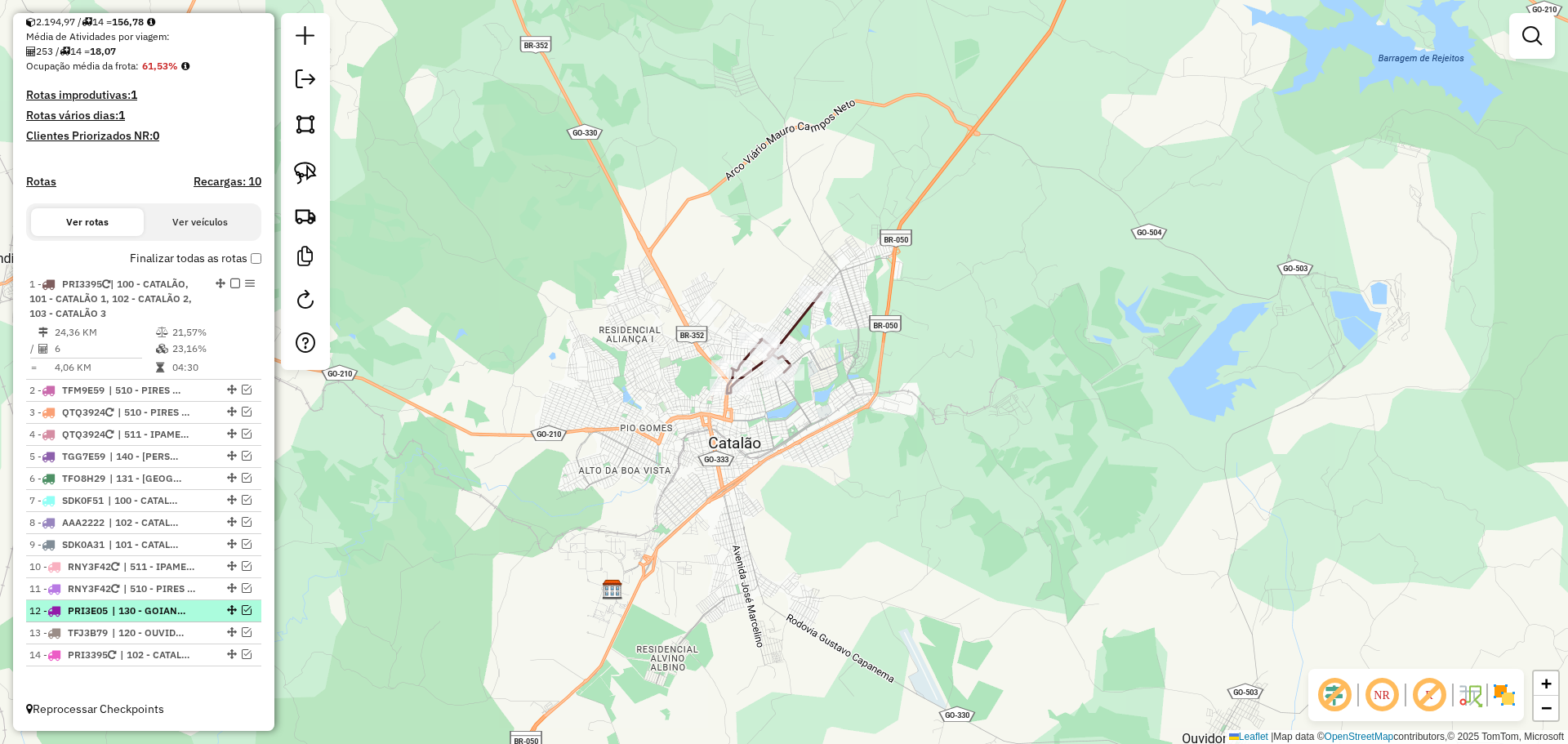
click at [243, 610] on em at bounding box center [246, 610] width 9 height 10
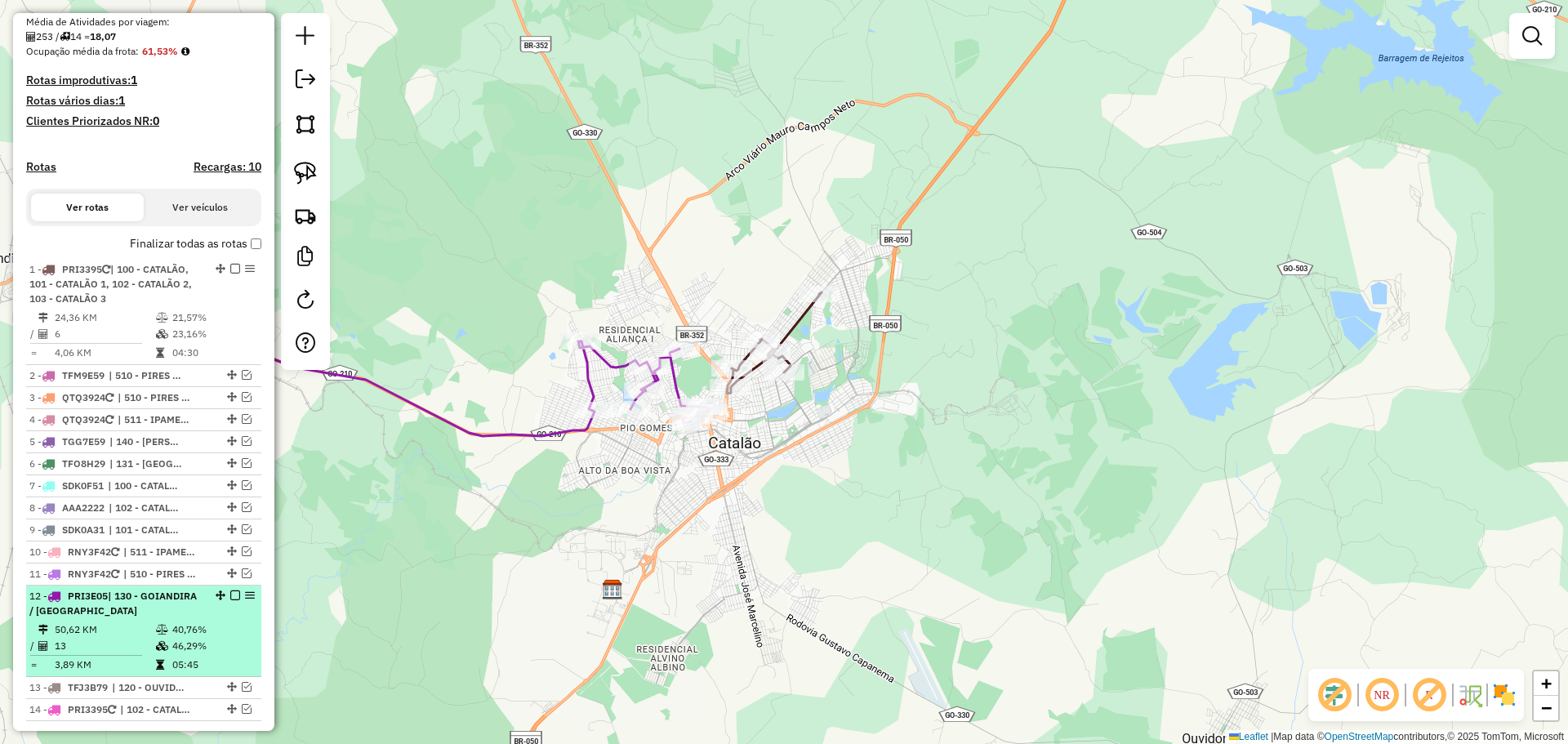
scroll to position [441, 0]
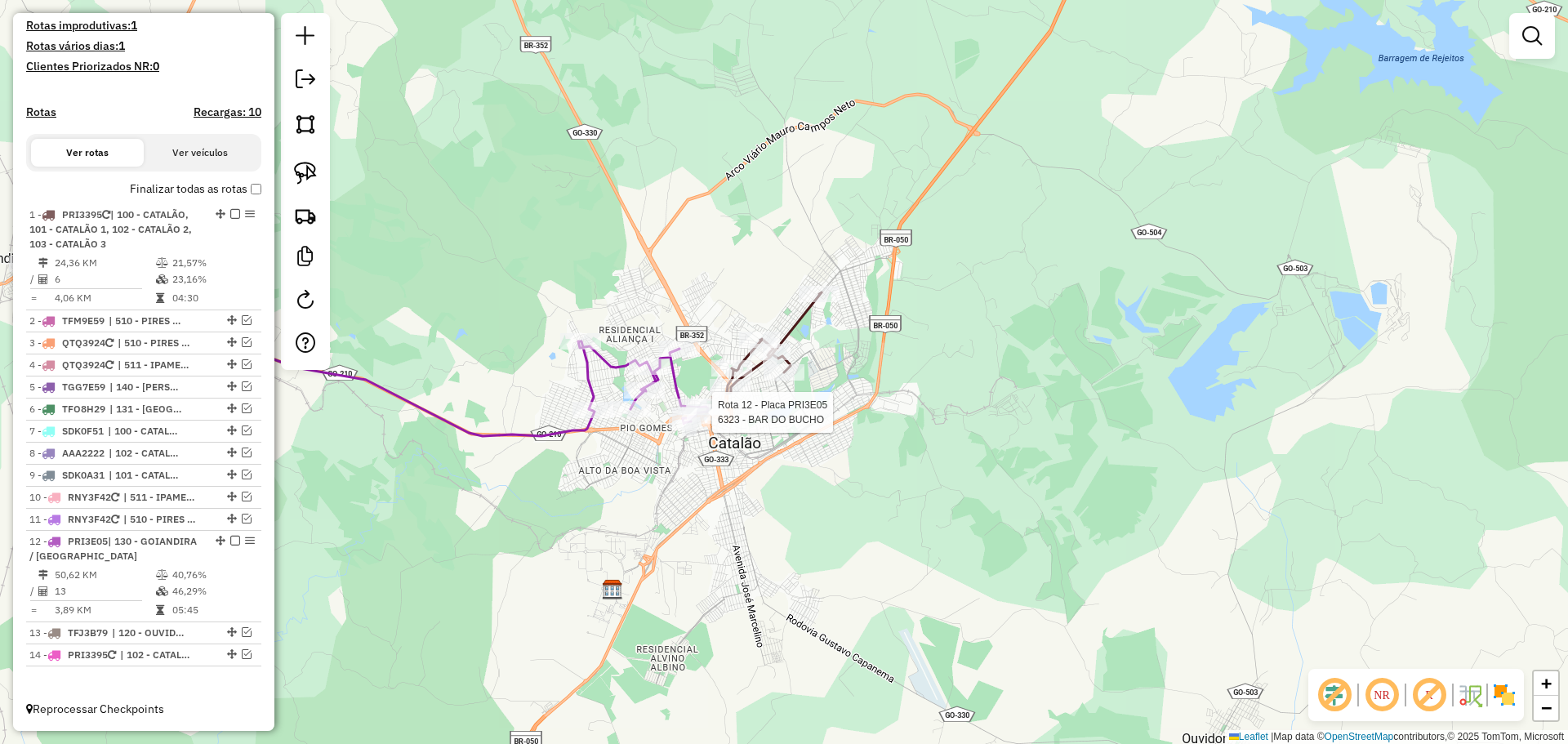
select select "*********"
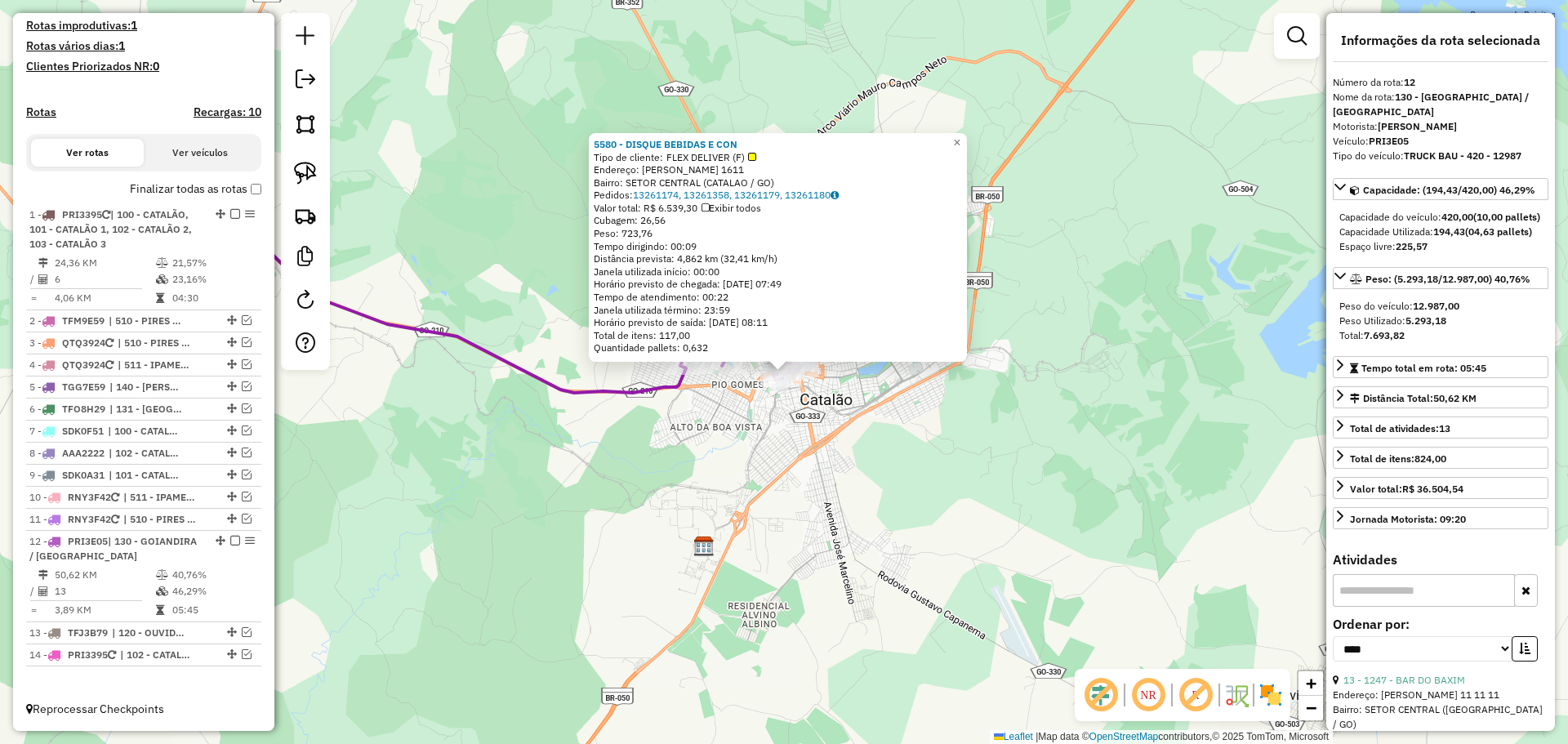
click at [740, 471] on div "5580 - DISQUE BEBIDAS E CON Tipo de cliente: FLEX DELIVER (F) Endereço: RAULINA…" at bounding box center [784, 372] width 1568 height 744
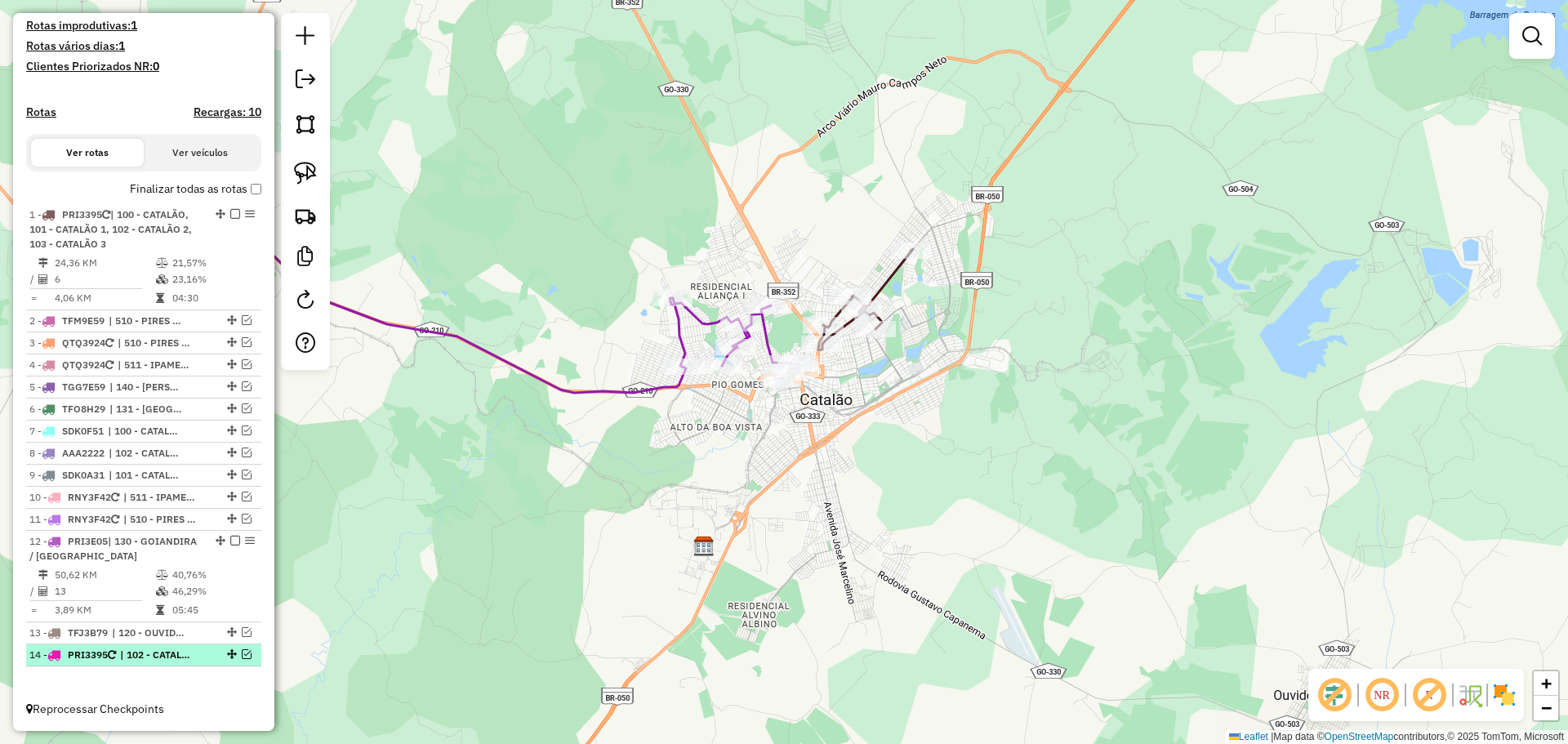
click at [241, 655] on em at bounding box center [246, 655] width 9 height 10
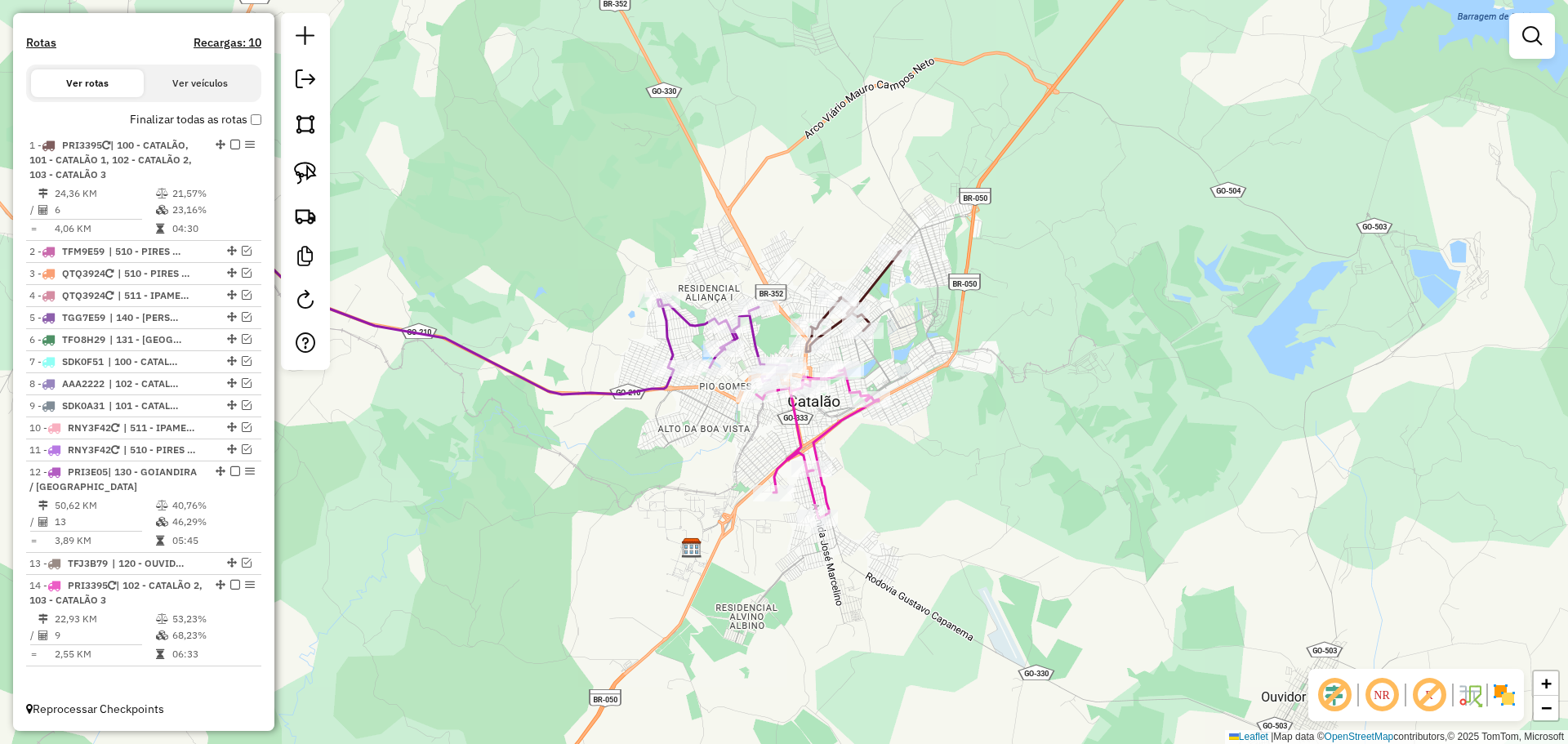
drag, startPoint x: 736, startPoint y: 556, endPoint x: 626, endPoint y: 565, distance: 110.4
click at [626, 565] on div "Janela de atendimento Grade de atendimento Capacidade Transportadoras Veículos …" at bounding box center [784, 372] width 1568 height 744
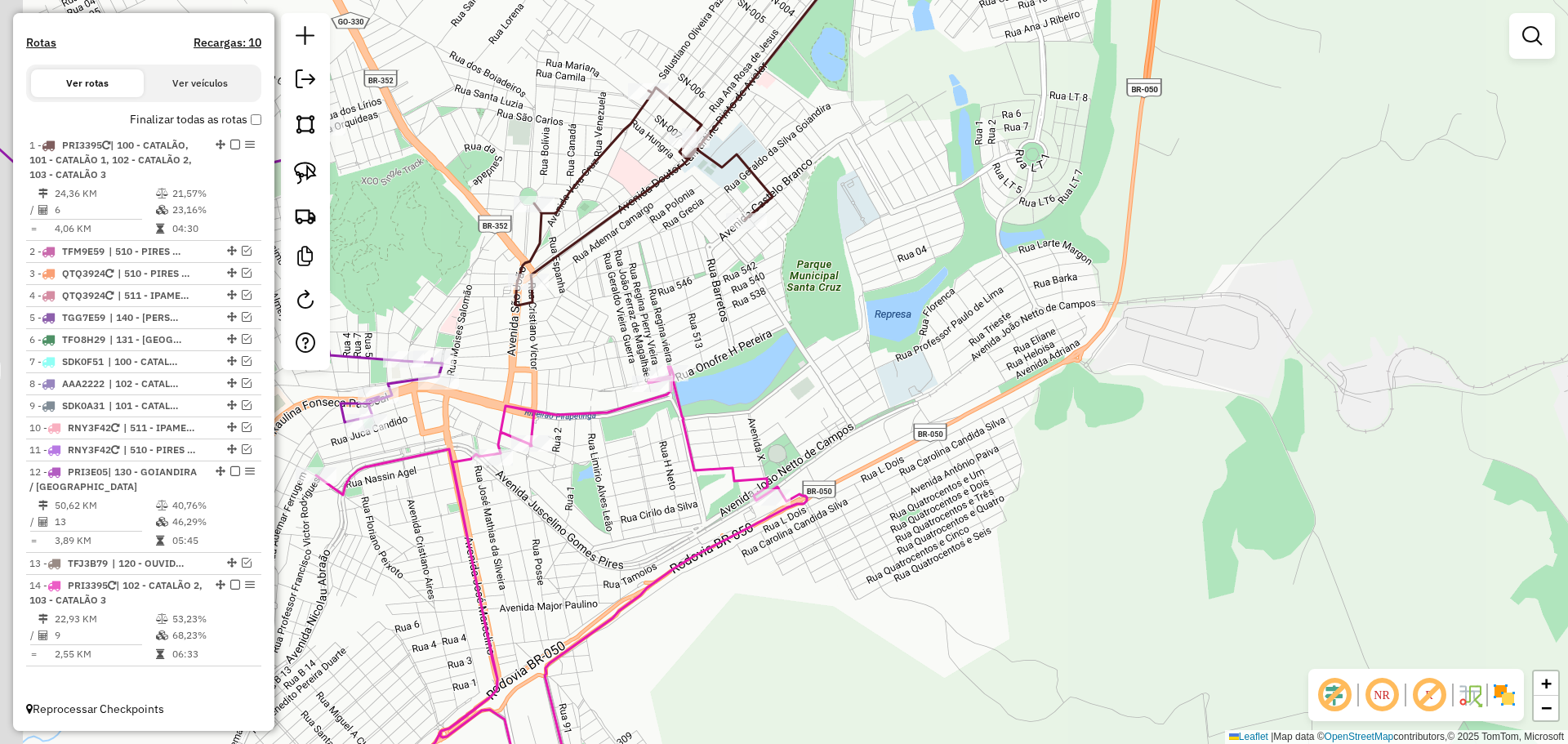
drag, startPoint x: 735, startPoint y: 350, endPoint x: 868, endPoint y: 372, distance: 134.8
click at [868, 372] on div "Janela de atendimento Grade de atendimento Capacidade Transportadoras Veículos …" at bounding box center [784, 372] width 1568 height 744
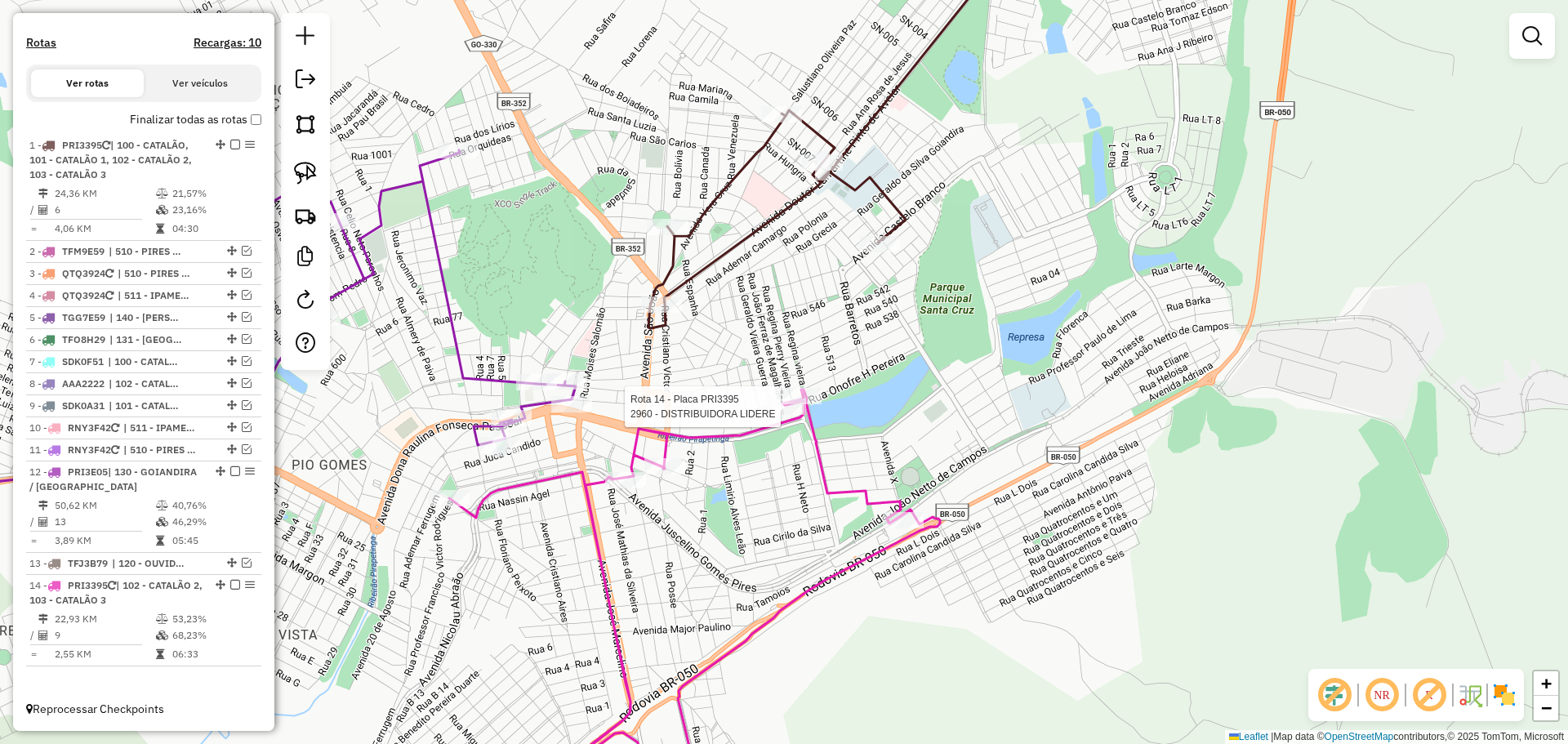
select select "*********"
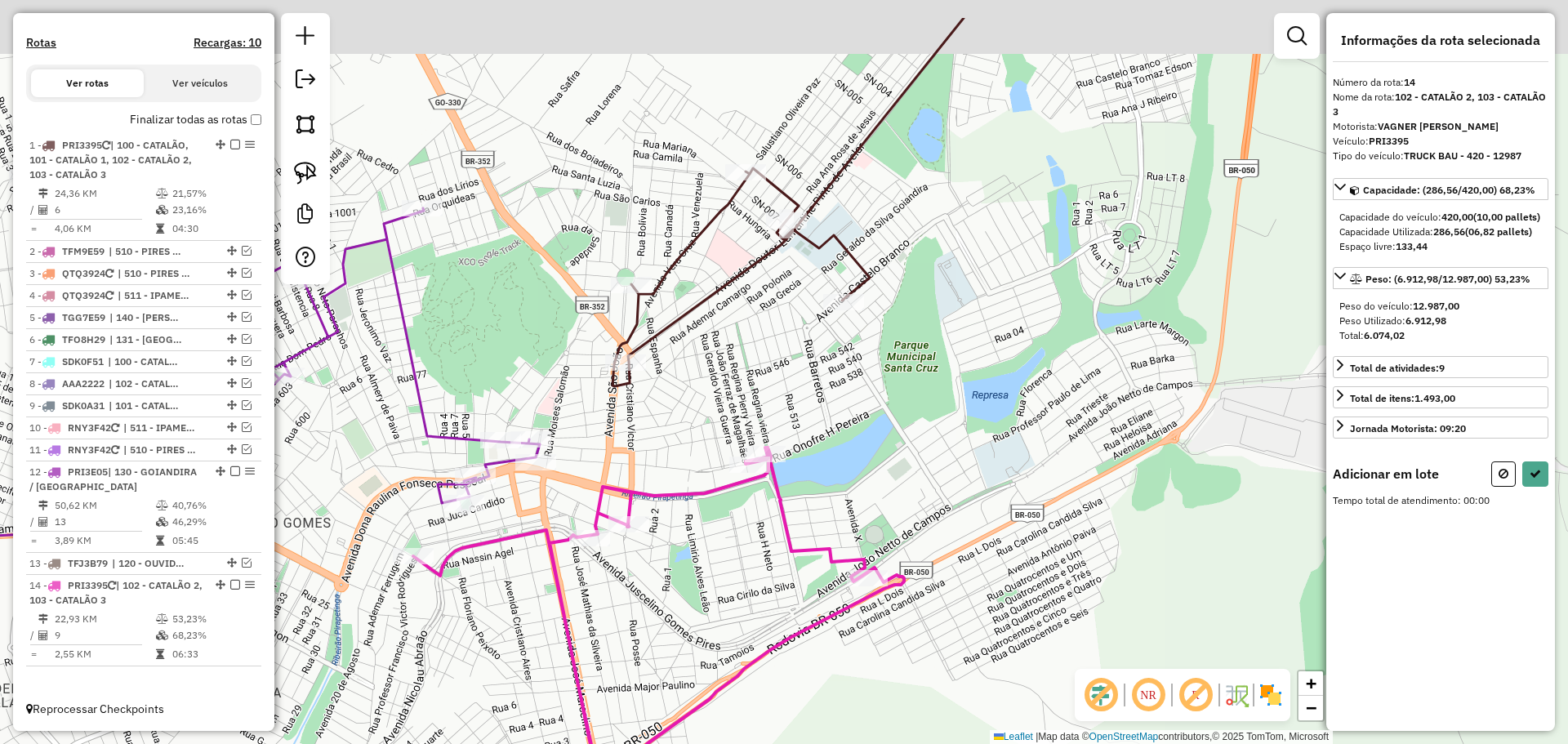
drag, startPoint x: 920, startPoint y: 407, endPoint x: 893, endPoint y: 416, distance: 28.5
click at [908, 433] on div "Janela de atendimento Grade de atendimento Capacidade Transportadoras Veículos …" at bounding box center [784, 372] width 1568 height 744
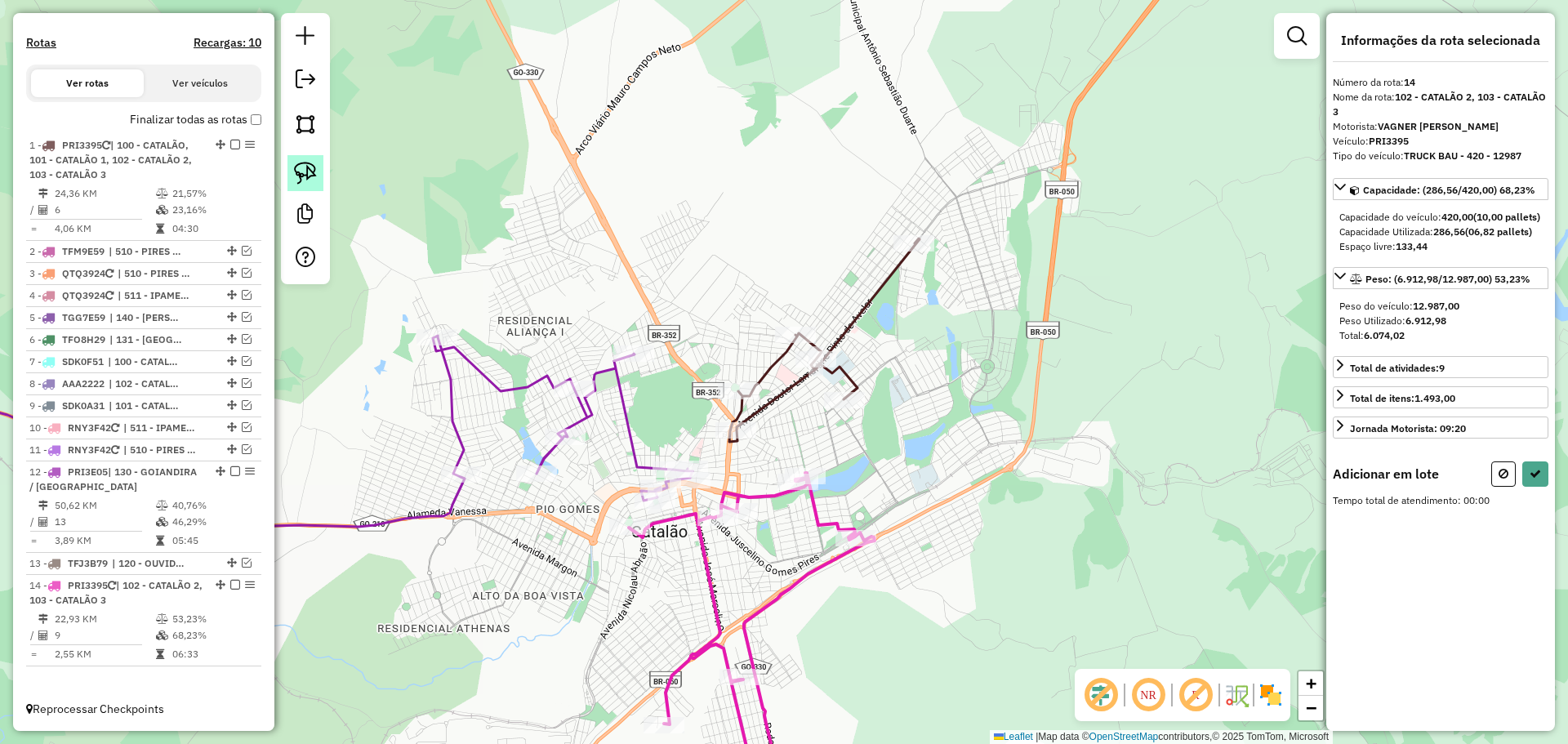
click at [294, 177] on img at bounding box center [306, 173] width 23 height 23
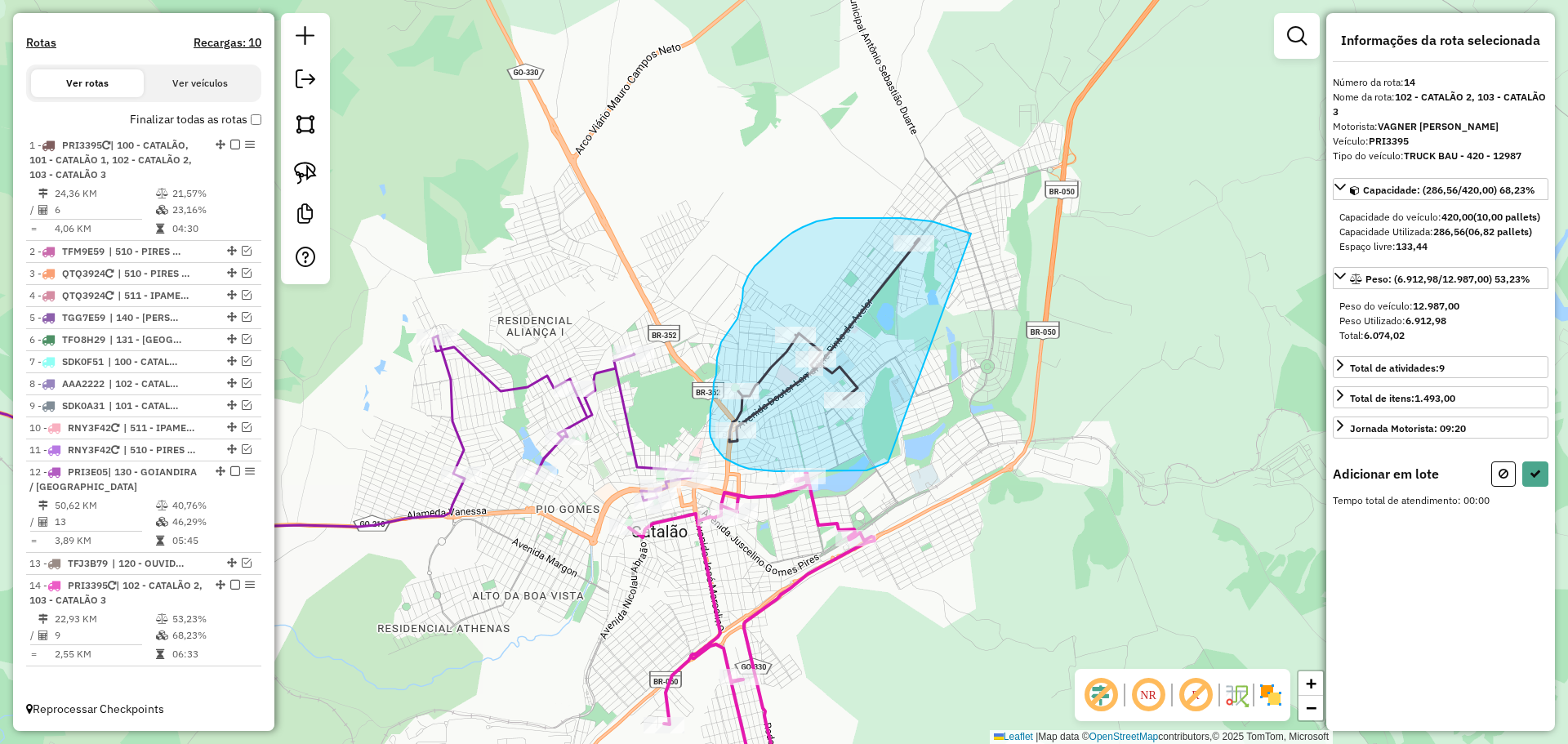
drag, startPoint x: 971, startPoint y: 234, endPoint x: 888, endPoint y: 461, distance: 241.7
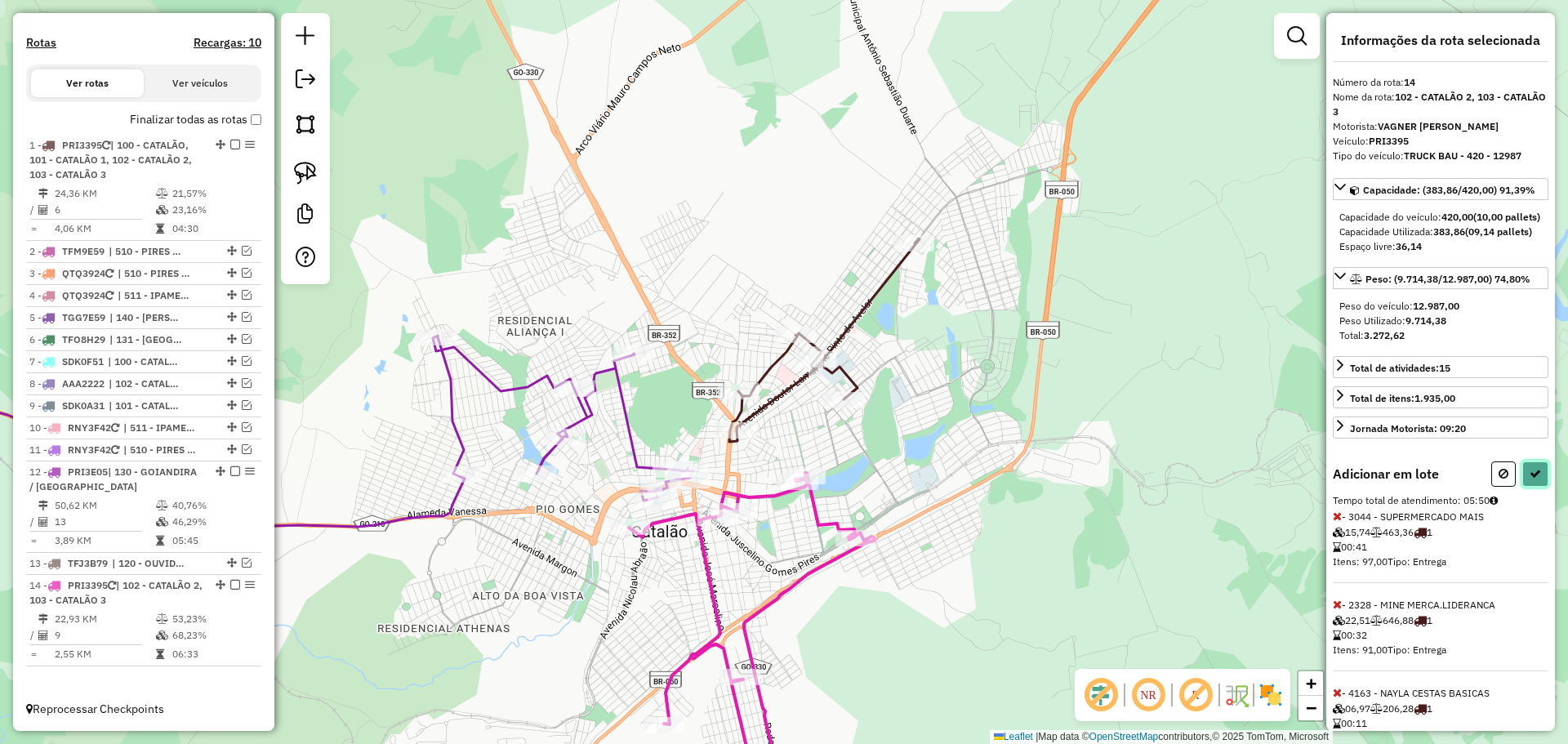
click at [1522, 486] on button at bounding box center [1536, 474] width 27 height 26
select select "*********"
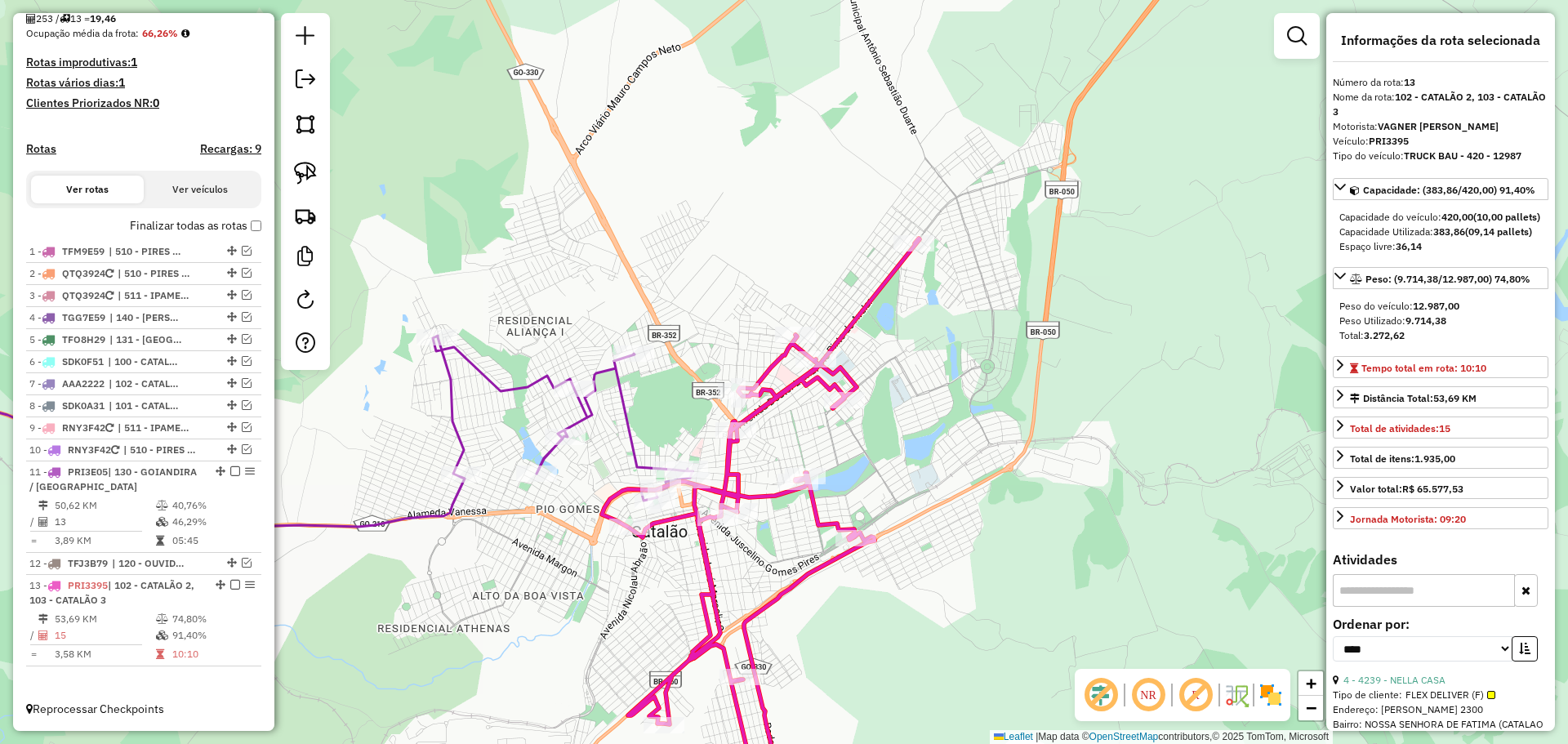
scroll to position [405, 0]
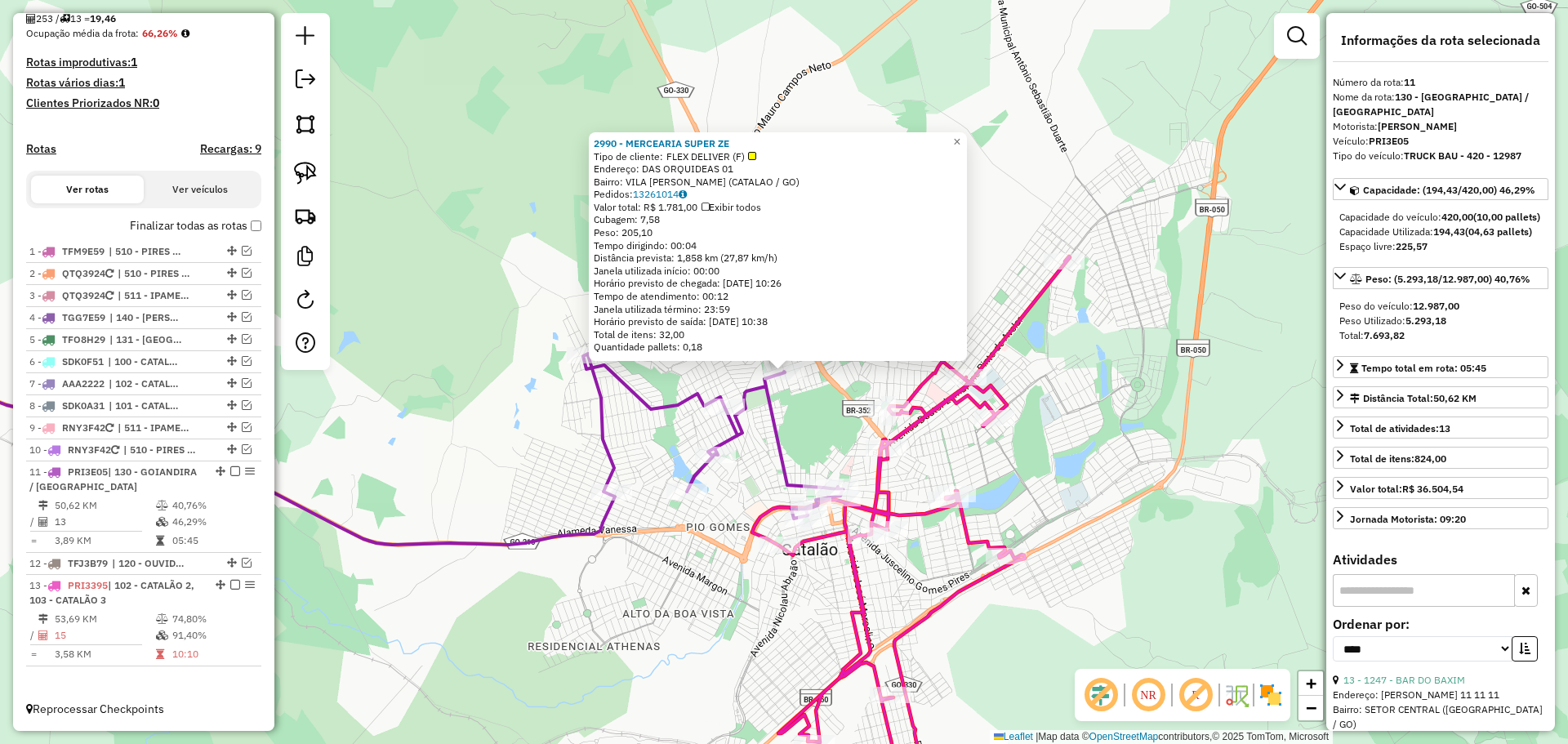
click at [673, 523] on div "2990 - MERCEARIA SUPER ZE Tipo de cliente: FLEX DELIVER (F) Endereço: DAS ORQUI…" at bounding box center [784, 372] width 1568 height 744
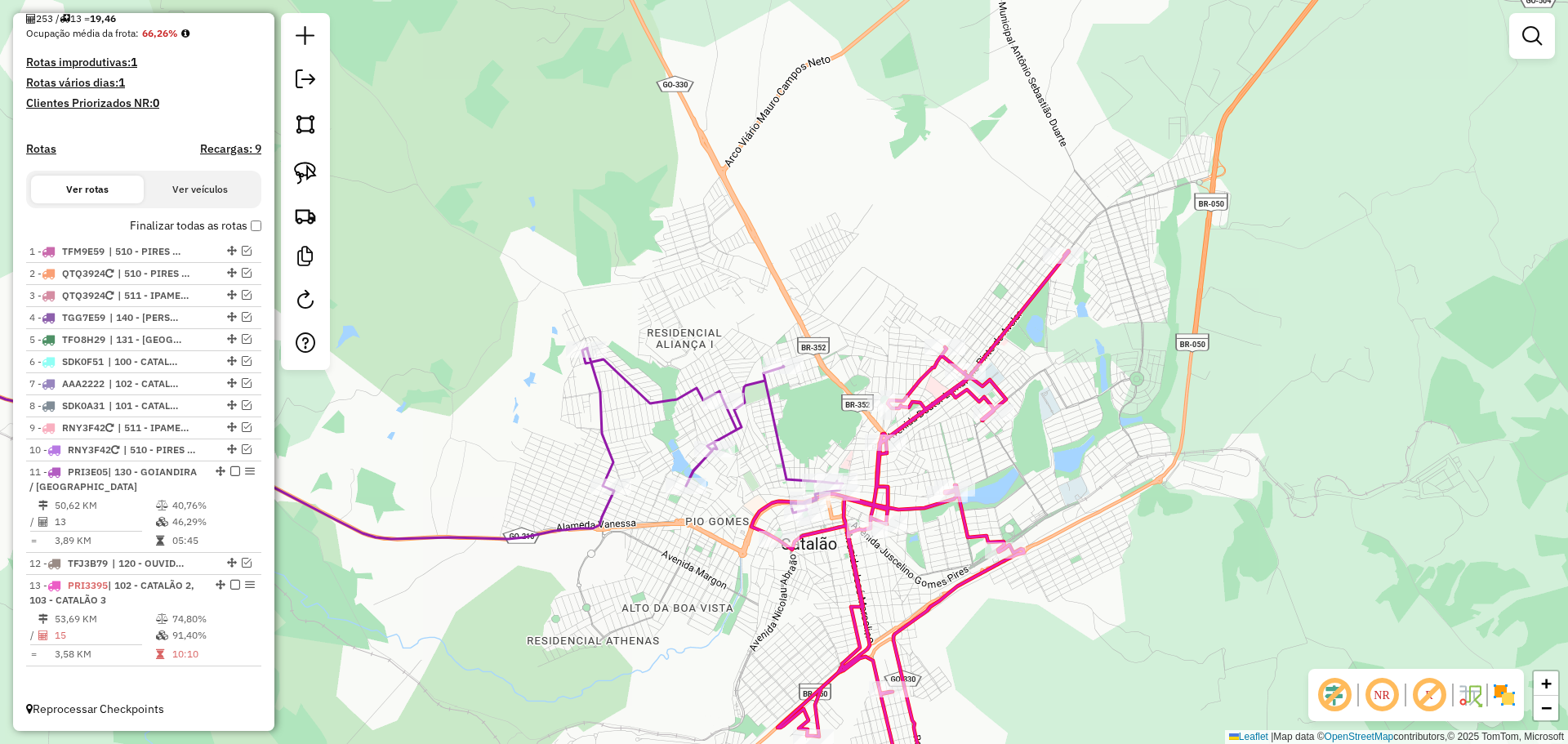
drag, startPoint x: 1077, startPoint y: 448, endPoint x: 1061, endPoint y: 405, distance: 45.9
click at [1061, 405] on div "Janela de atendimento Grade de atendimento Capacidade Transportadoras Veículos …" at bounding box center [784, 372] width 1568 height 744
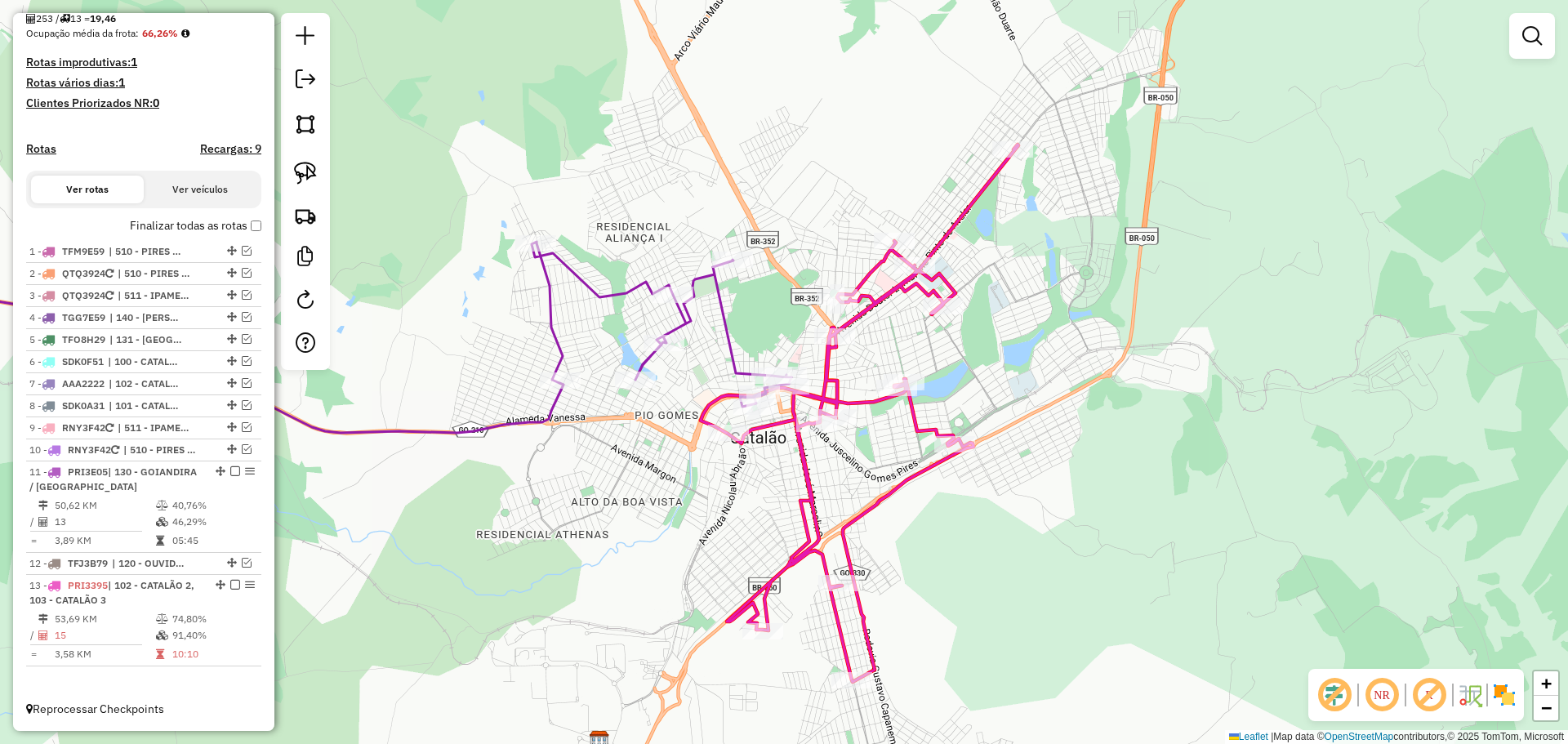
drag, startPoint x: 1028, startPoint y: 446, endPoint x: 990, endPoint y: 370, distance: 85.0
click at [990, 370] on div "Janela de atendimento Grade de atendimento Capacidade Transportadoras Veículos …" at bounding box center [784, 372] width 1568 height 744
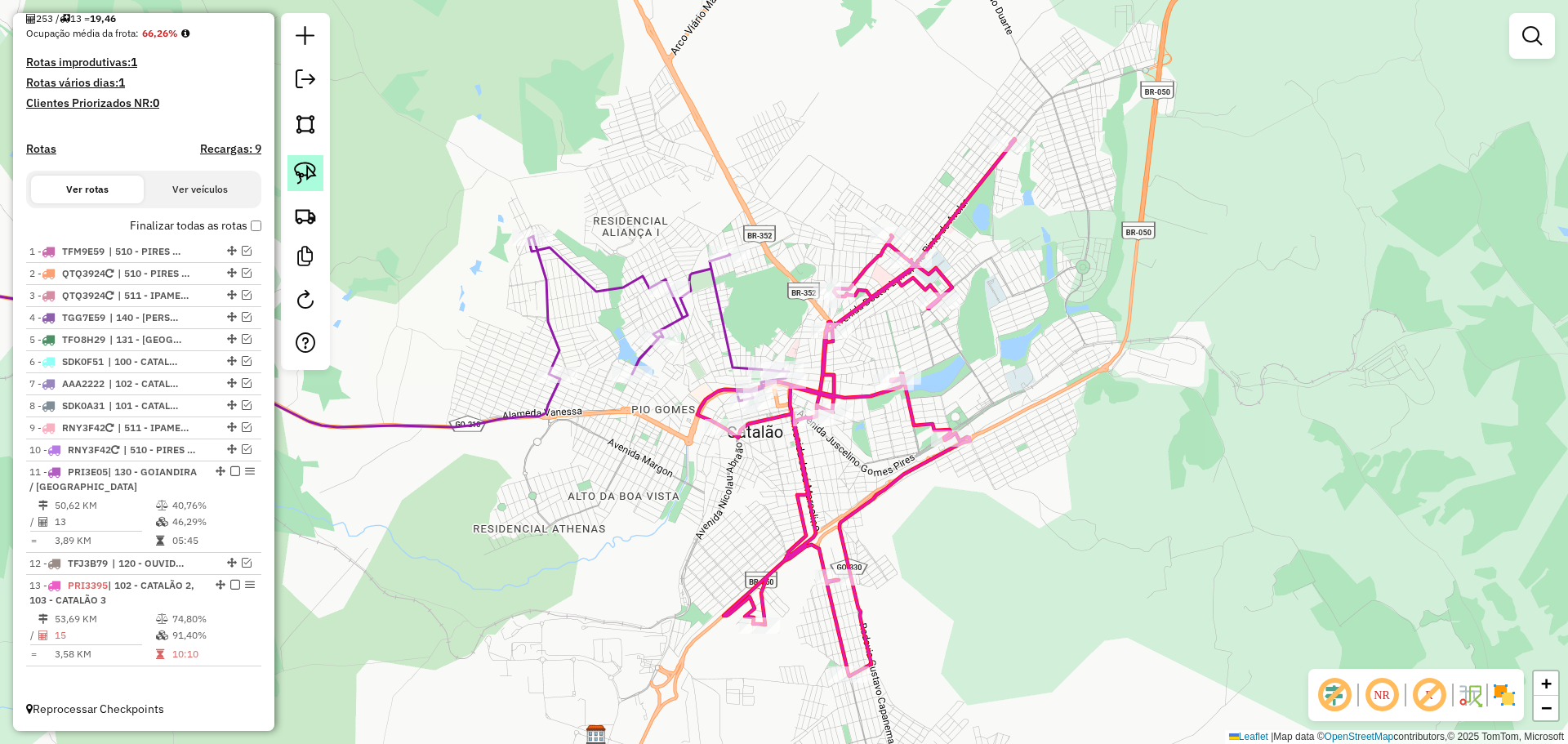
click at [307, 178] on img at bounding box center [306, 173] width 23 height 23
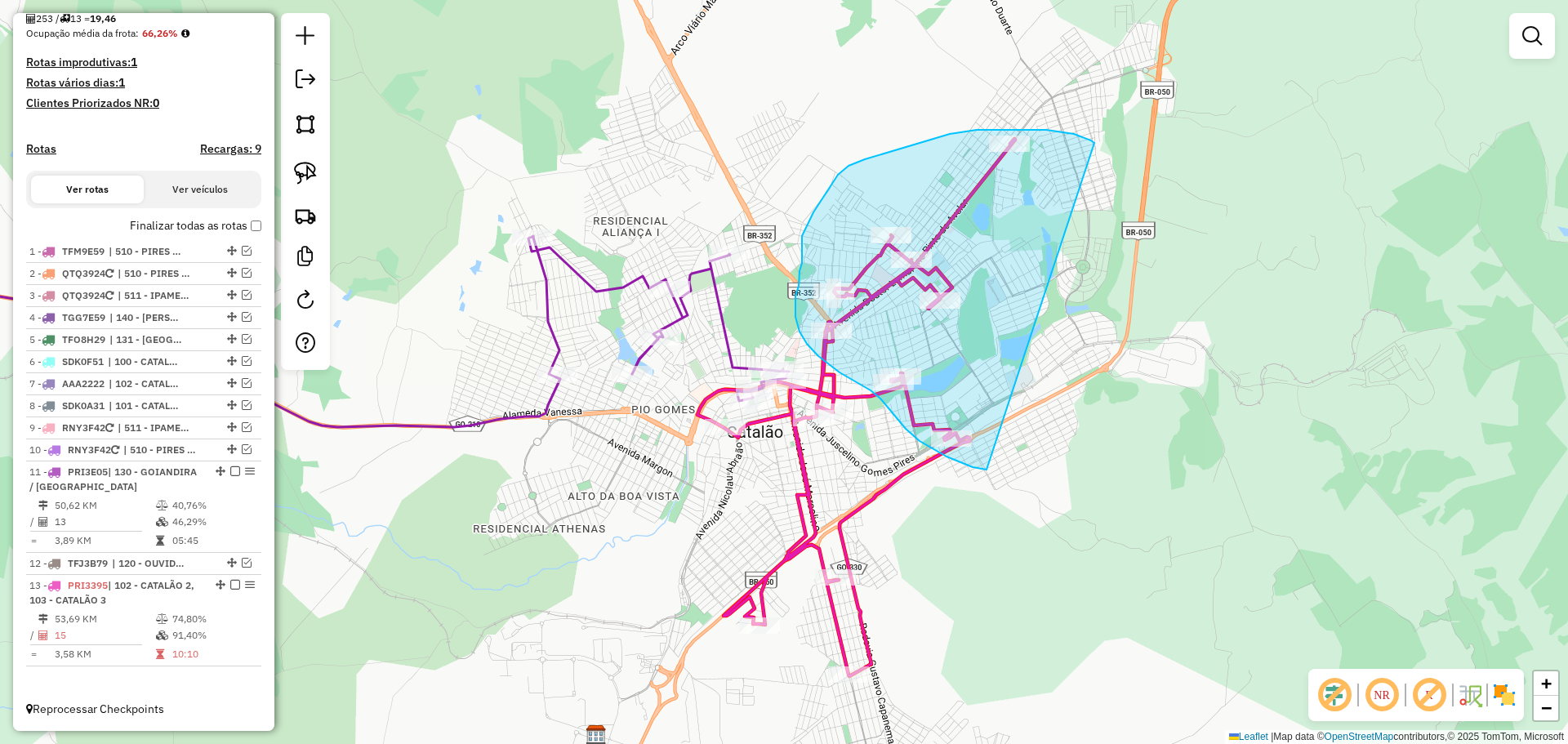
drag, startPoint x: 1094, startPoint y: 143, endPoint x: 1063, endPoint y: 456, distance: 314.5
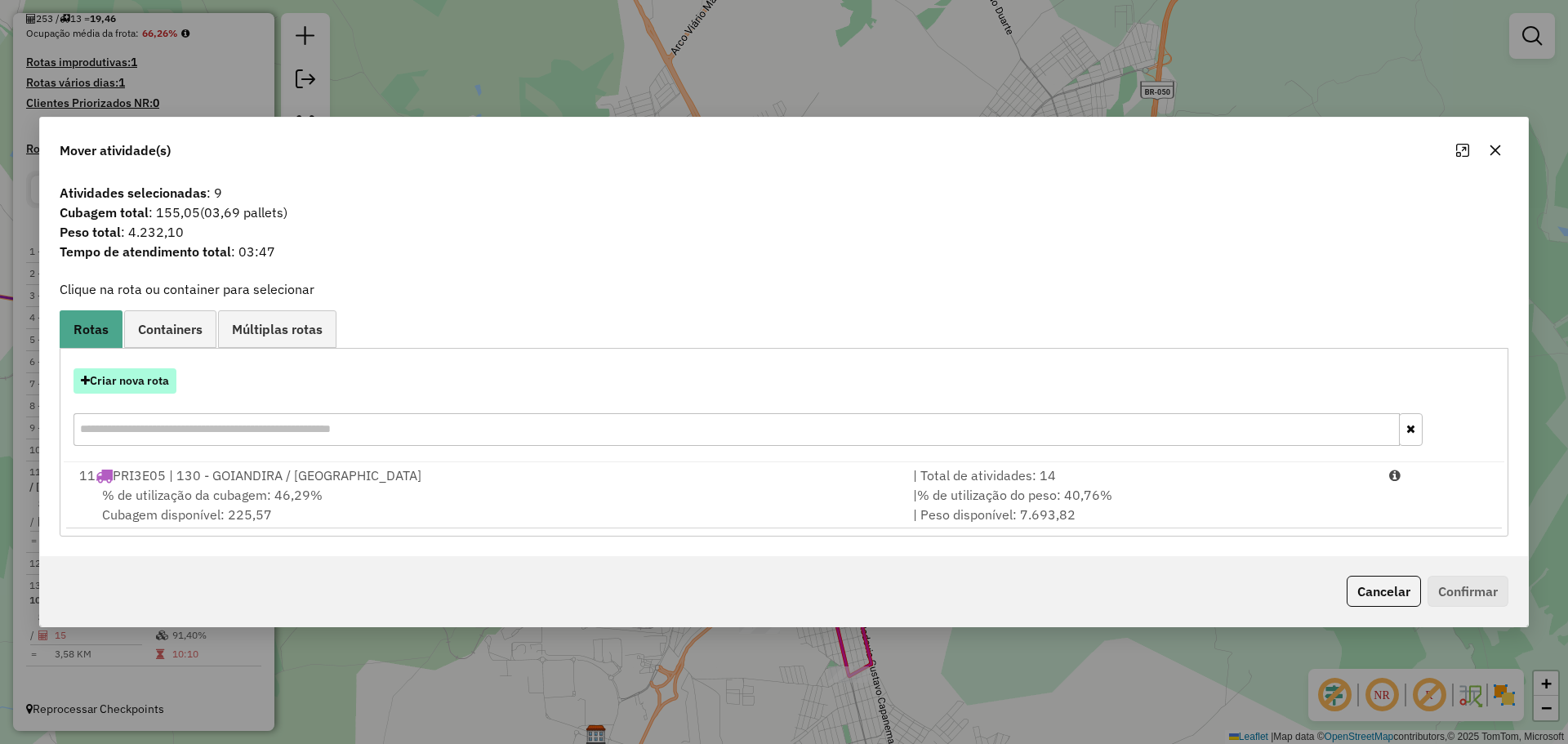
click at [125, 386] on button "Criar nova rota" at bounding box center [124, 381] width 103 height 26
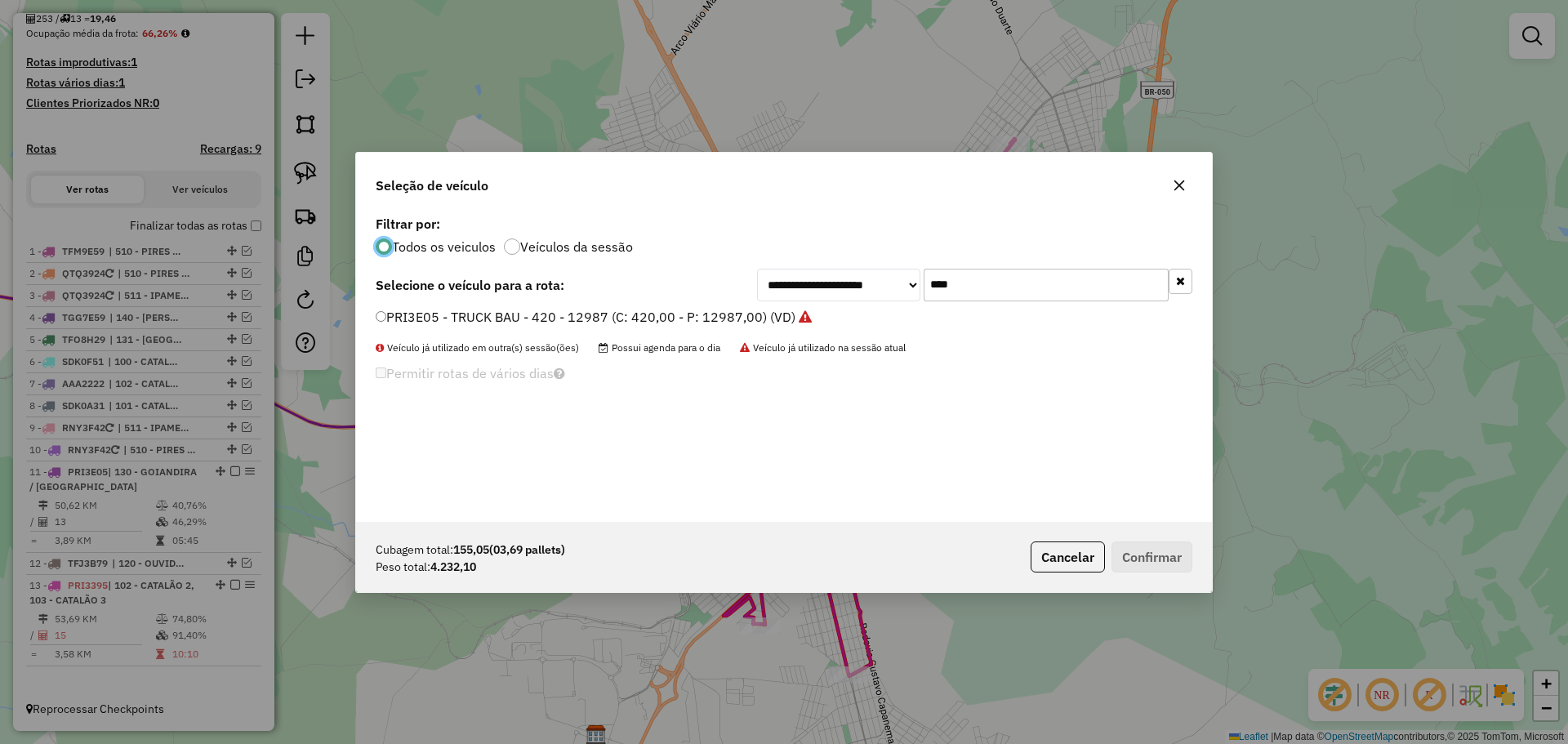
scroll to position [9, 5]
click at [991, 294] on input "****" at bounding box center [1046, 285] width 245 height 32
click at [992, 294] on input "****" at bounding box center [1046, 285] width 245 height 32
type input "****"
click at [440, 317] on label "PRI2875 - TRUCK BAU - 420 - 12987 (C: 420,00 - P: 12987,00) (VD)" at bounding box center [586, 316] width 421 height 20
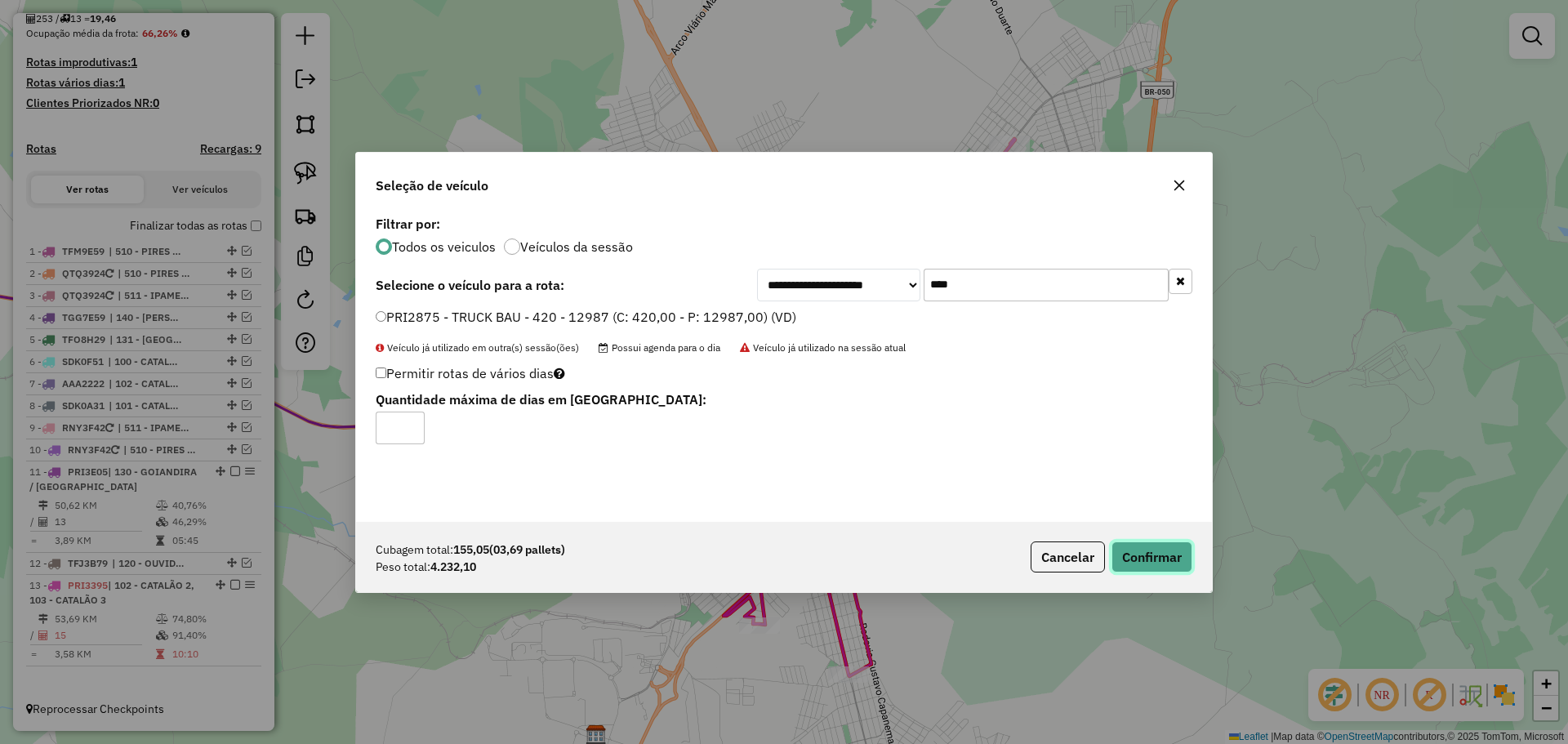
click at [1144, 551] on button "Confirmar" at bounding box center [1151, 557] width 81 height 31
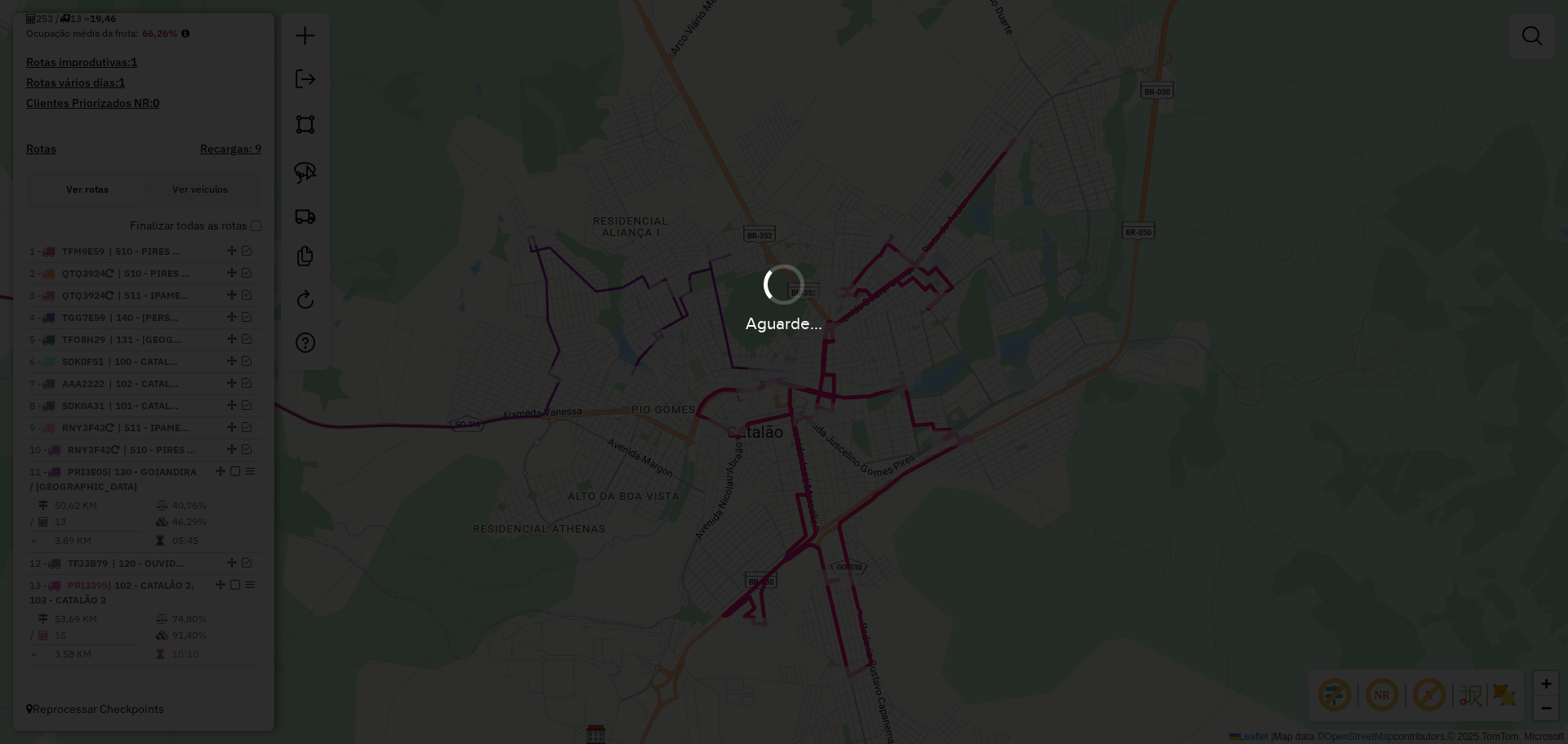
scroll to position [496, 0]
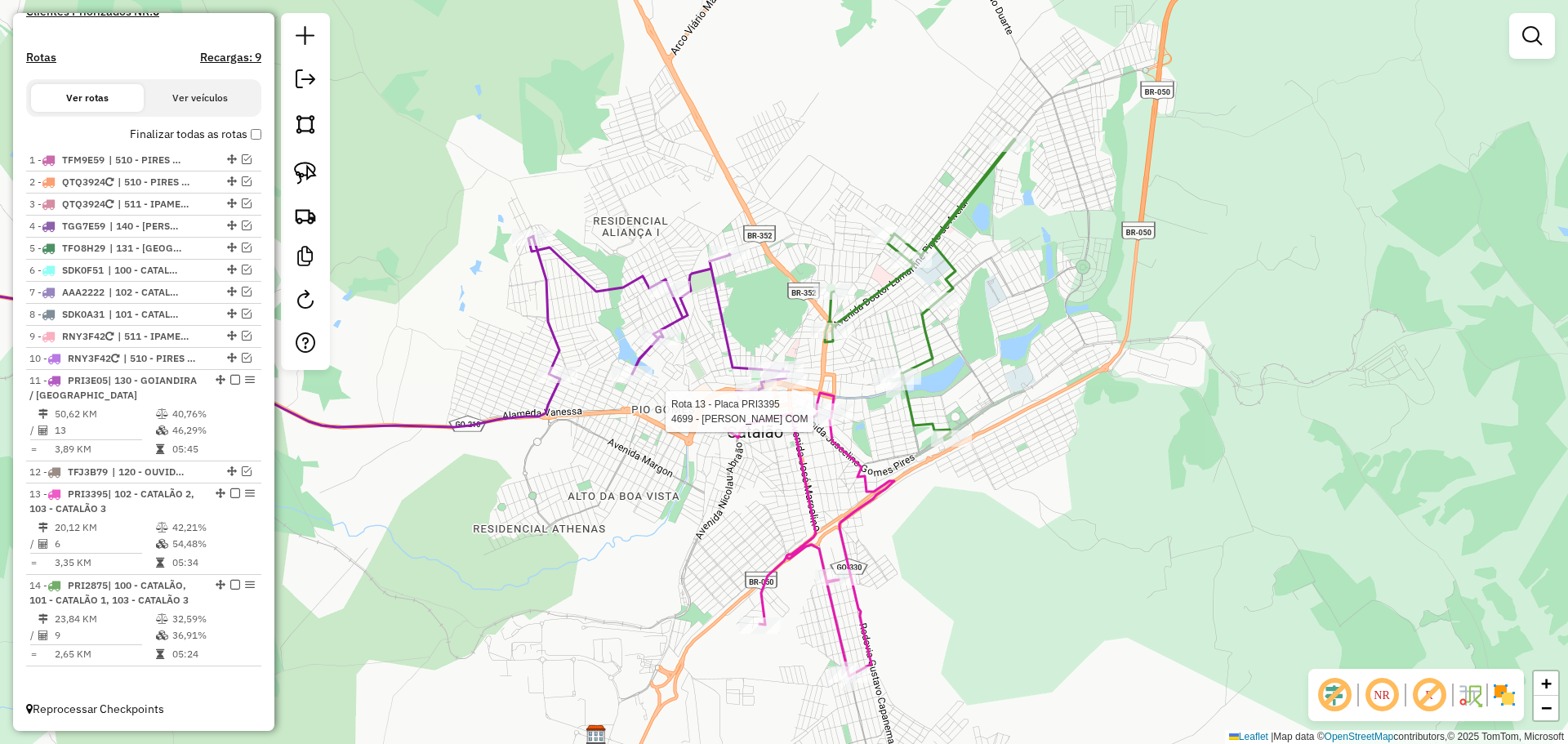
click at [809, 405] on icon at bounding box center [809, 535] width 170 height 283
select select "*********"
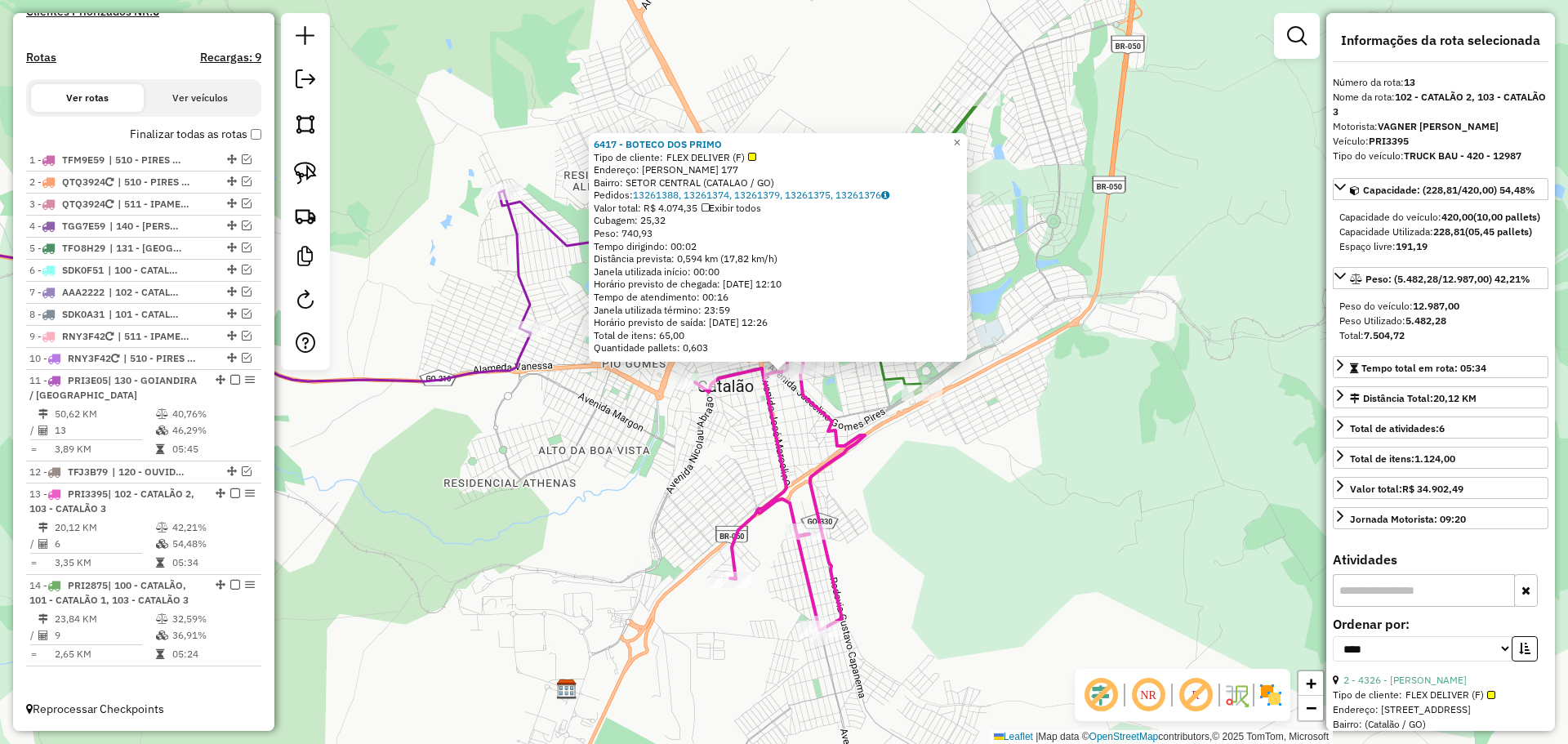
click at [913, 554] on div "6417 - BOTECO DOS PRIMO Tipo de cliente: FLEX DELIVER (F) Endereço: JOSE DE SOU…" at bounding box center [784, 372] width 1568 height 744
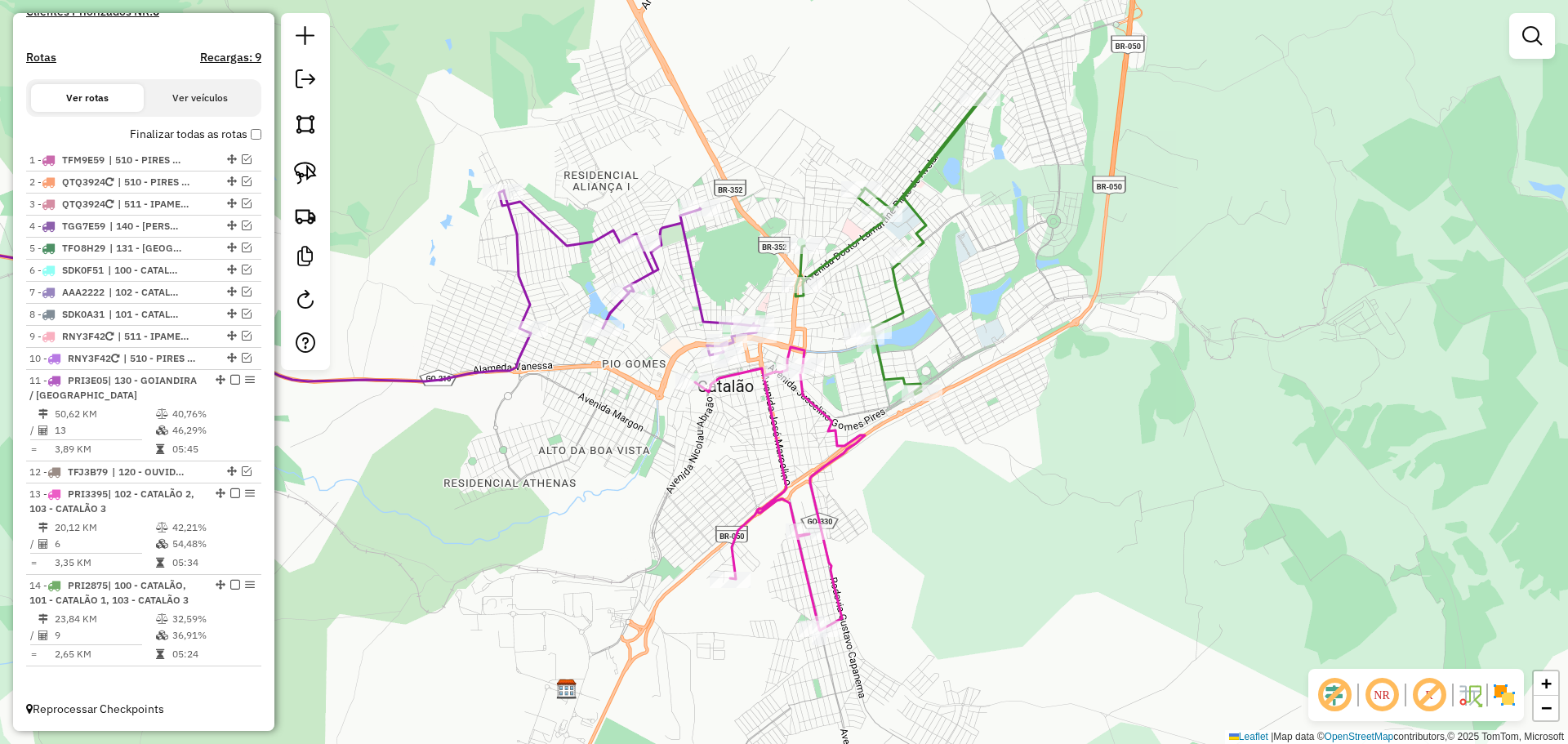
select select "*********"
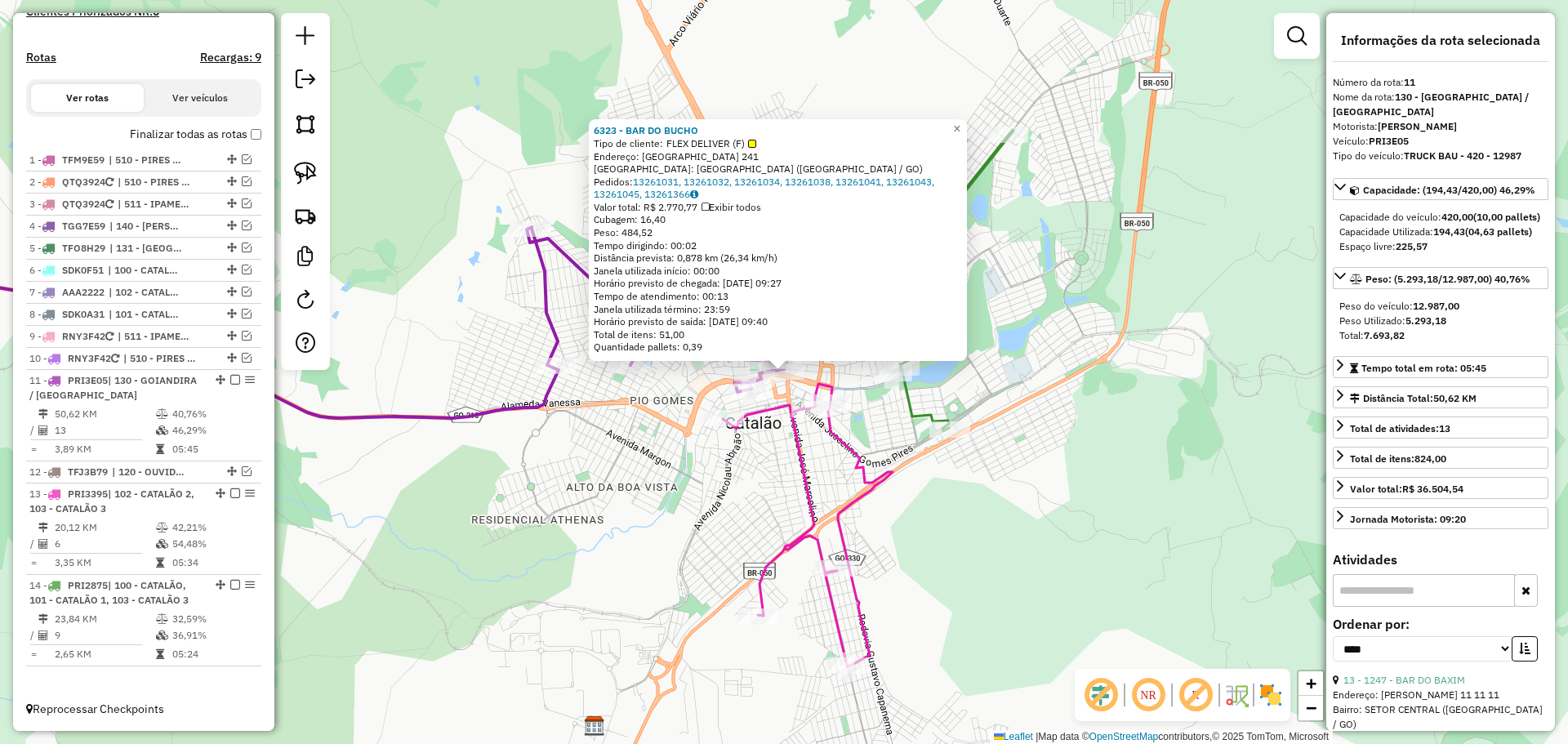
drag, startPoint x: 824, startPoint y: 527, endPoint x: 824, endPoint y: 482, distance: 45.0
click at [824, 527] on div "6323 - BAR DO BUCHO Tipo de cliente: FLEX DELIVER (F) Endereço: GUATEMALA 241 B…" at bounding box center [784, 372] width 1568 height 744
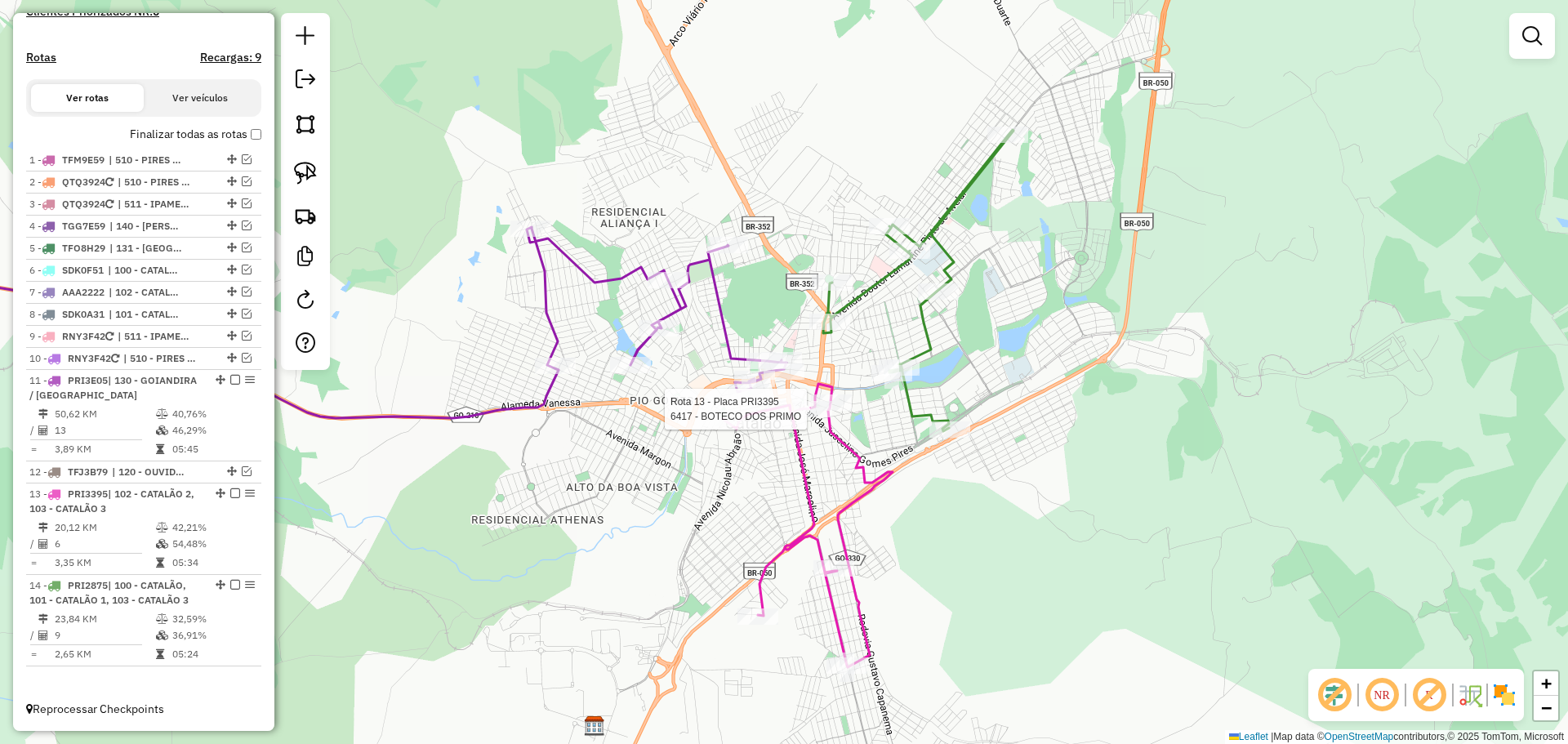
select select "*********"
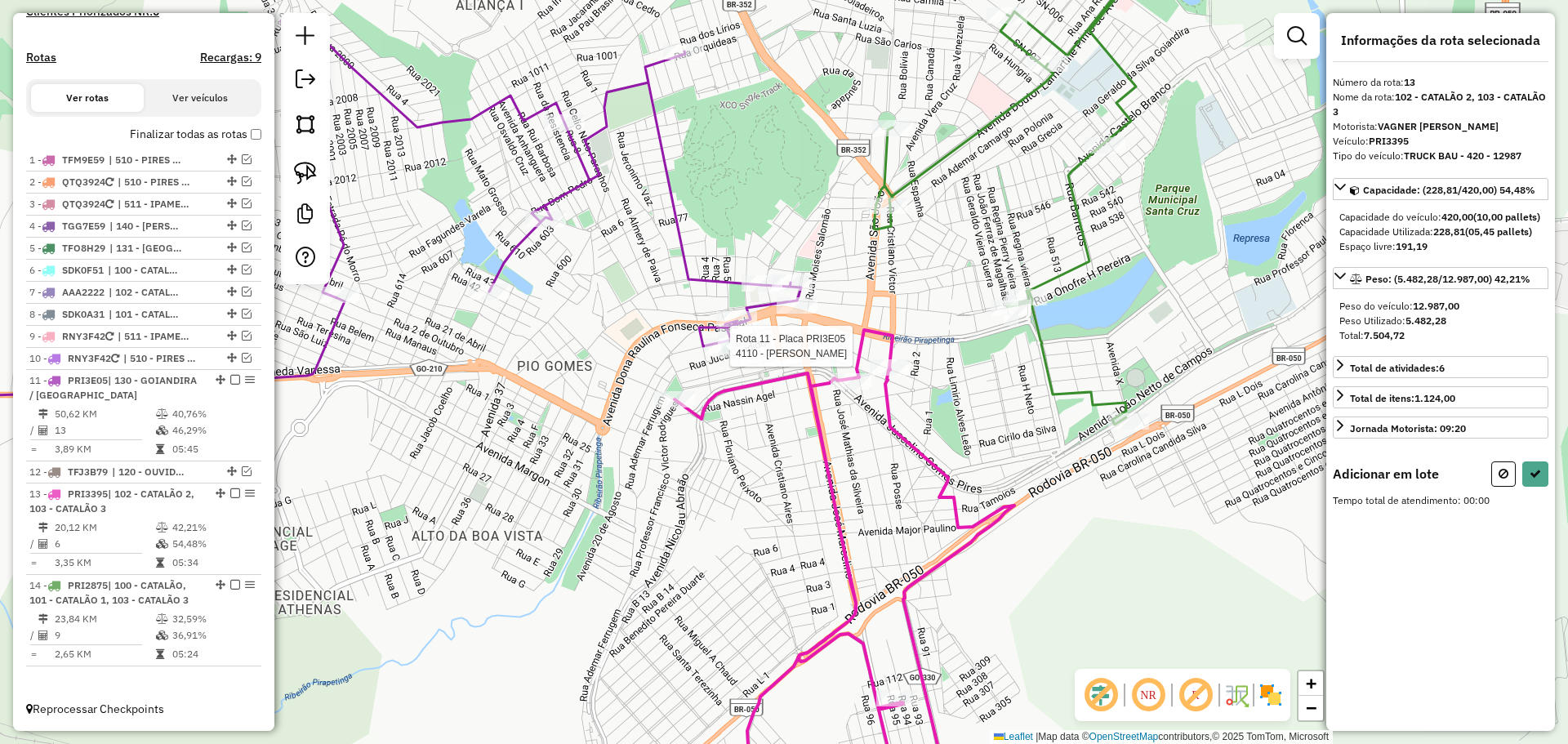
click at [723, 354] on div at bounding box center [725, 346] width 41 height 16
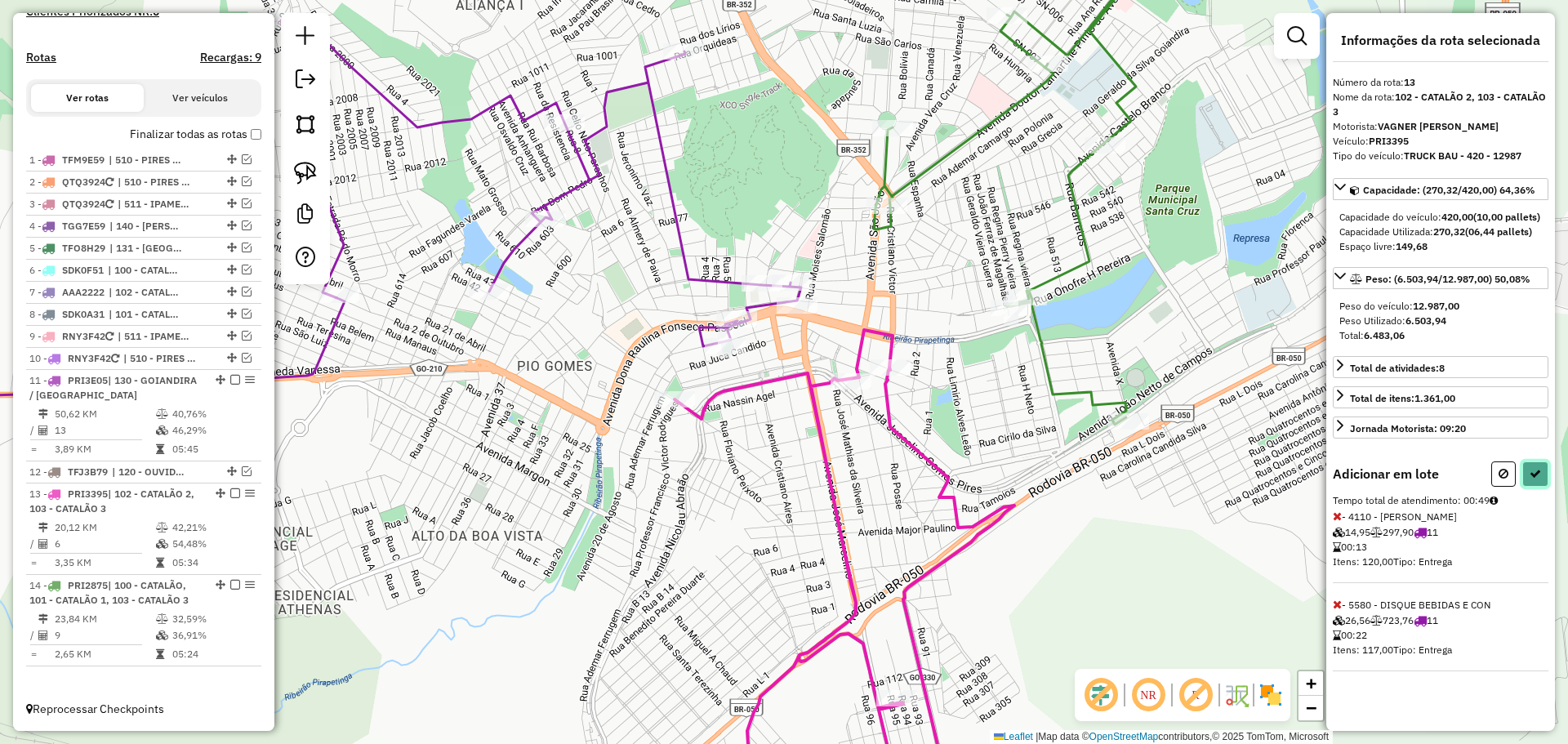
click at [1546, 486] on button at bounding box center [1536, 474] width 27 height 26
select select "*********"
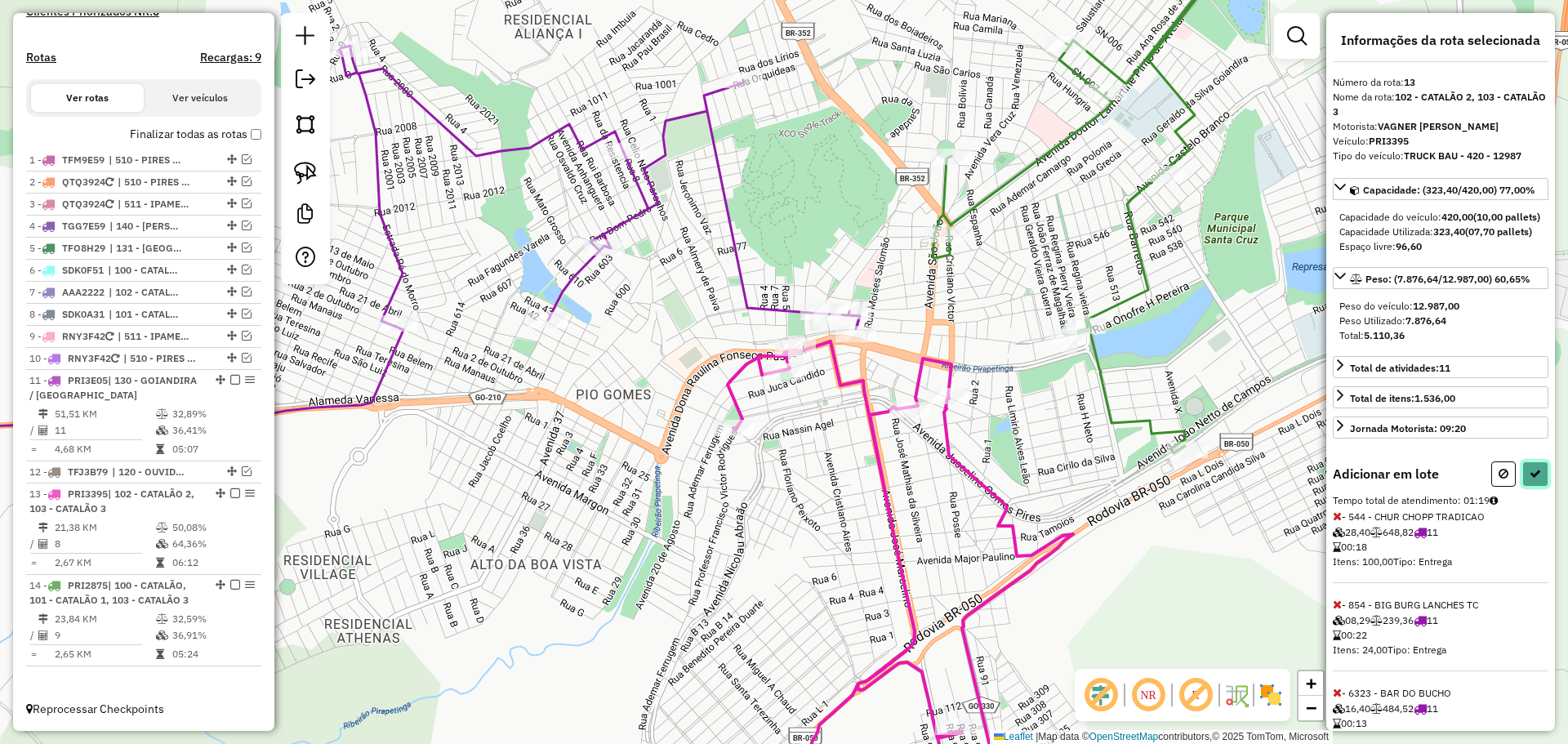
drag, startPoint x: 1534, startPoint y: 502, endPoint x: 1337, endPoint y: 494, distance: 197.2
click at [1534, 480] on icon at bounding box center [1535, 474] width 11 height 11
select select "*********"
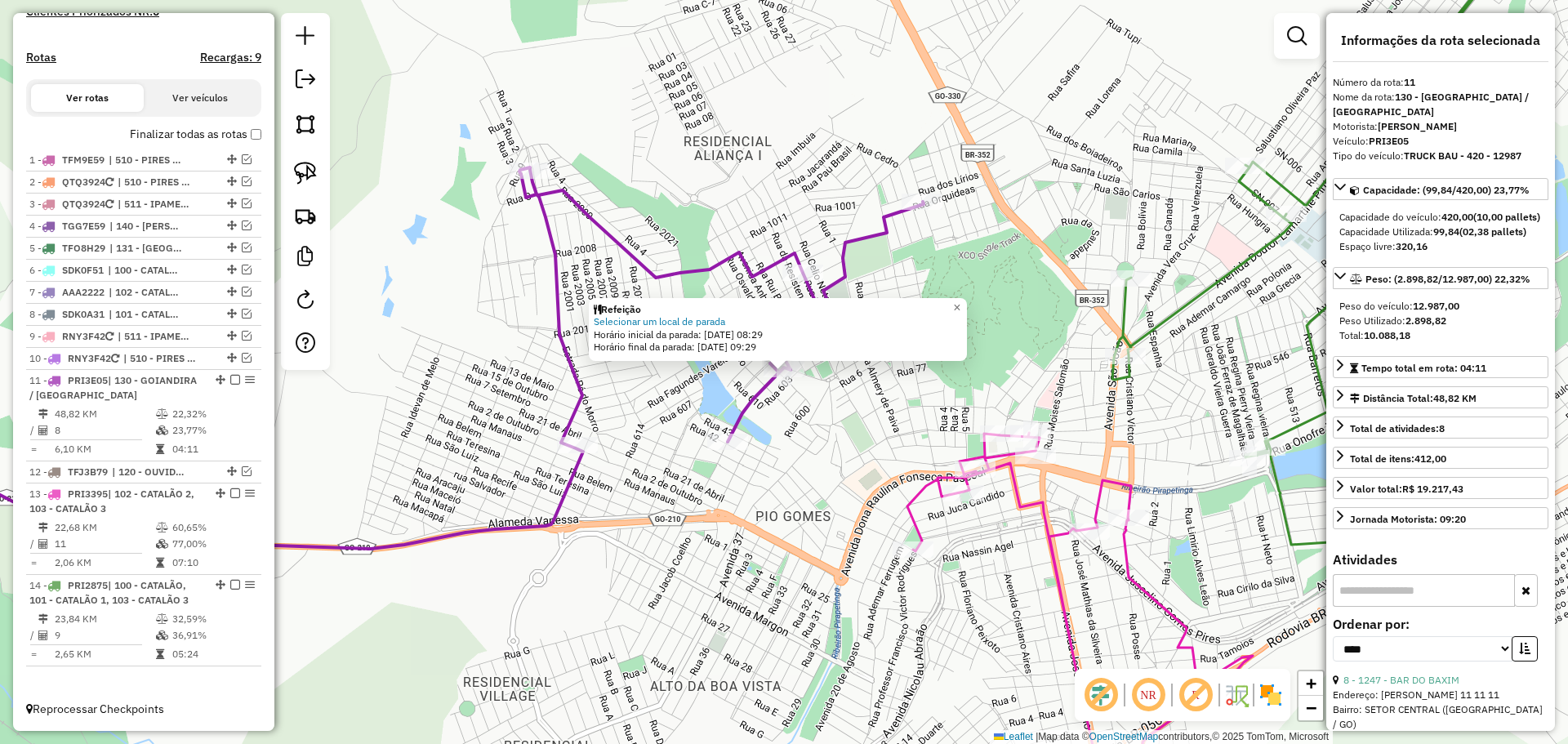
click at [736, 431] on icon at bounding box center [383, 358] width 1080 height 382
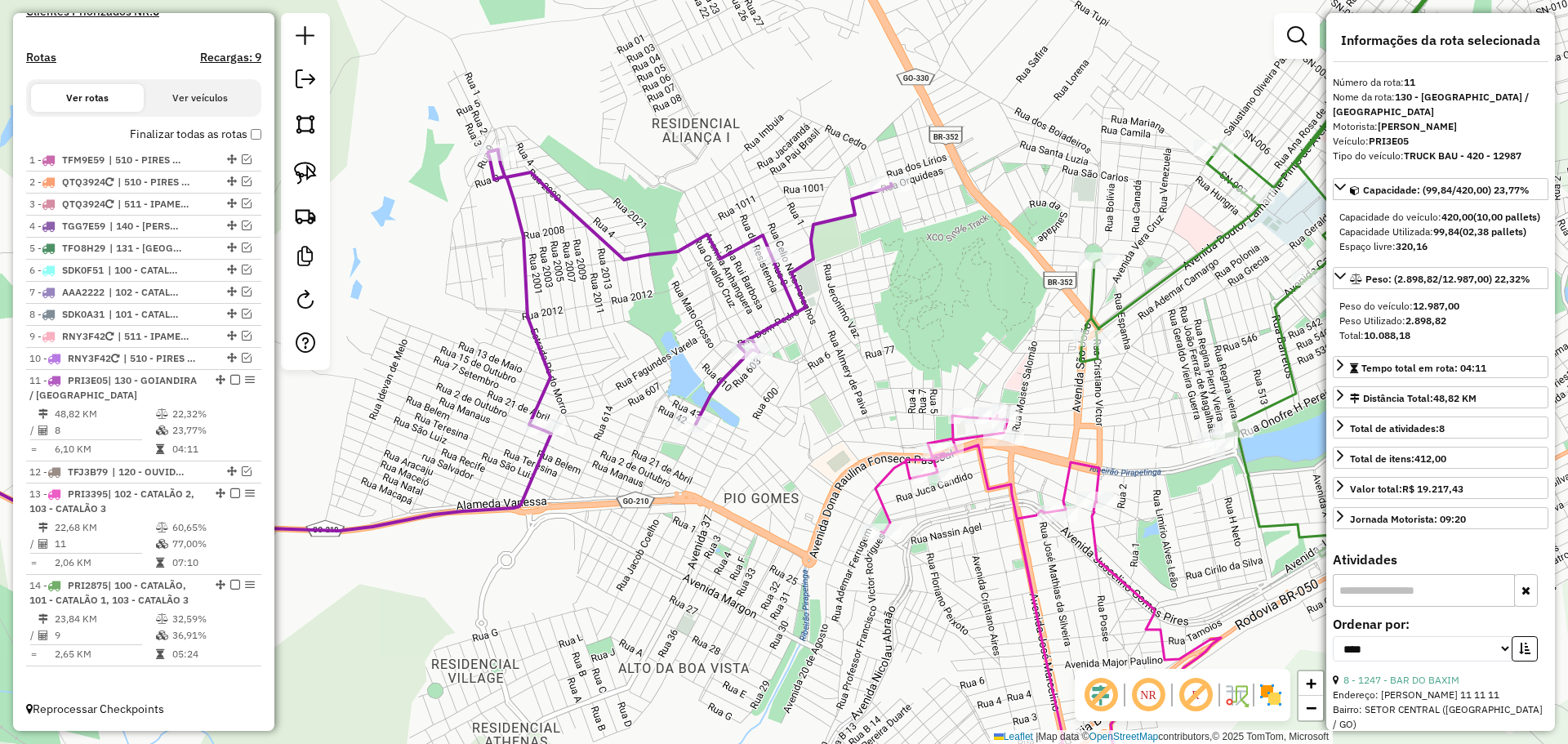
drag, startPoint x: 854, startPoint y: 429, endPoint x: 840, endPoint y: 413, distance: 21.3
click at [851, 428] on div "Janela de atendimento Grade de atendimento Capacidade Transportadoras Veículos …" at bounding box center [784, 372] width 1568 height 744
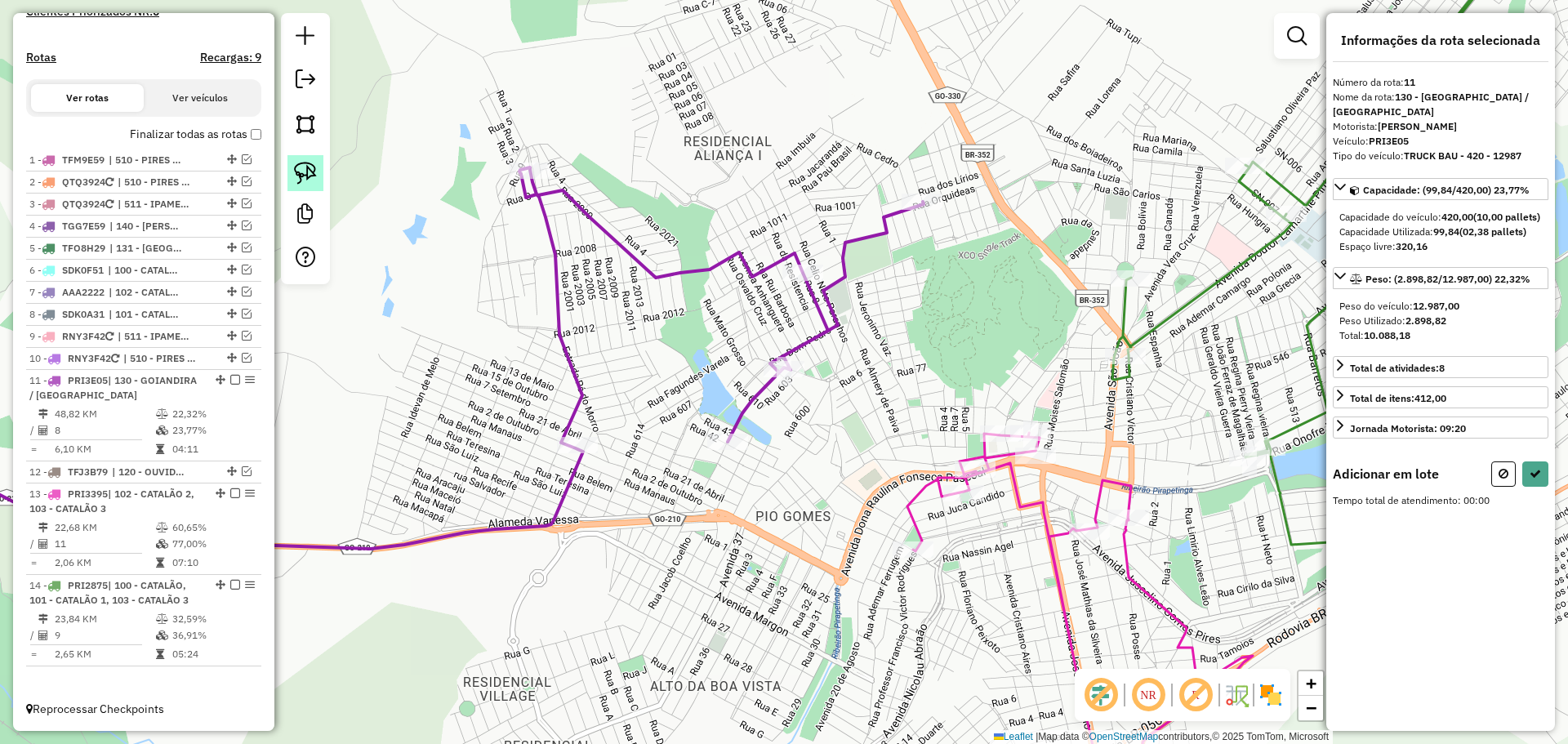
click at [313, 177] on img at bounding box center [306, 173] width 23 height 23
drag, startPoint x: 1076, startPoint y: 429, endPoint x: 1080, endPoint y: 475, distance: 46.2
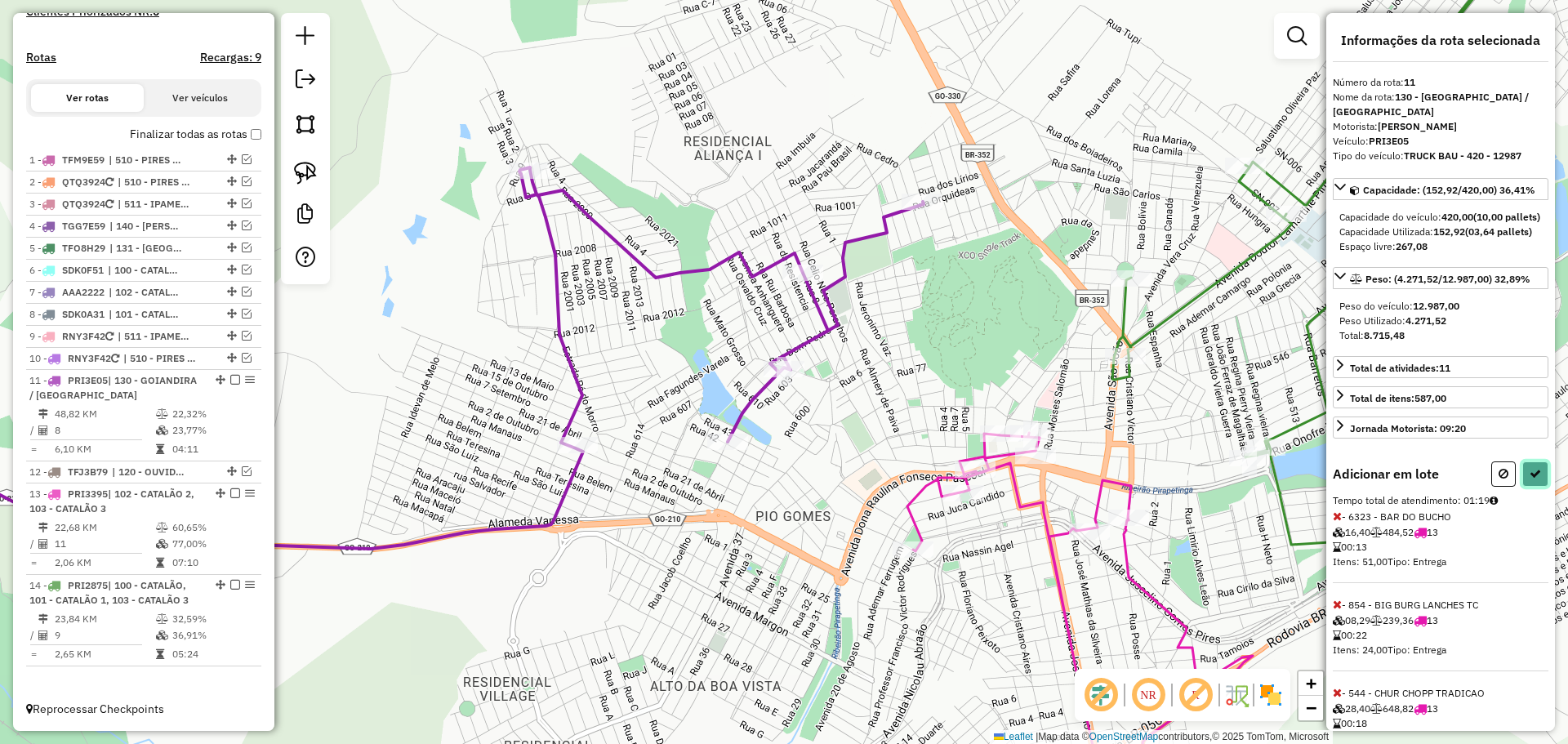
drag, startPoint x: 1530, startPoint y: 522, endPoint x: 1500, endPoint y: 520, distance: 30.1
click at [1529, 480] on icon at bounding box center [1535, 474] width 11 height 11
select select "*********"
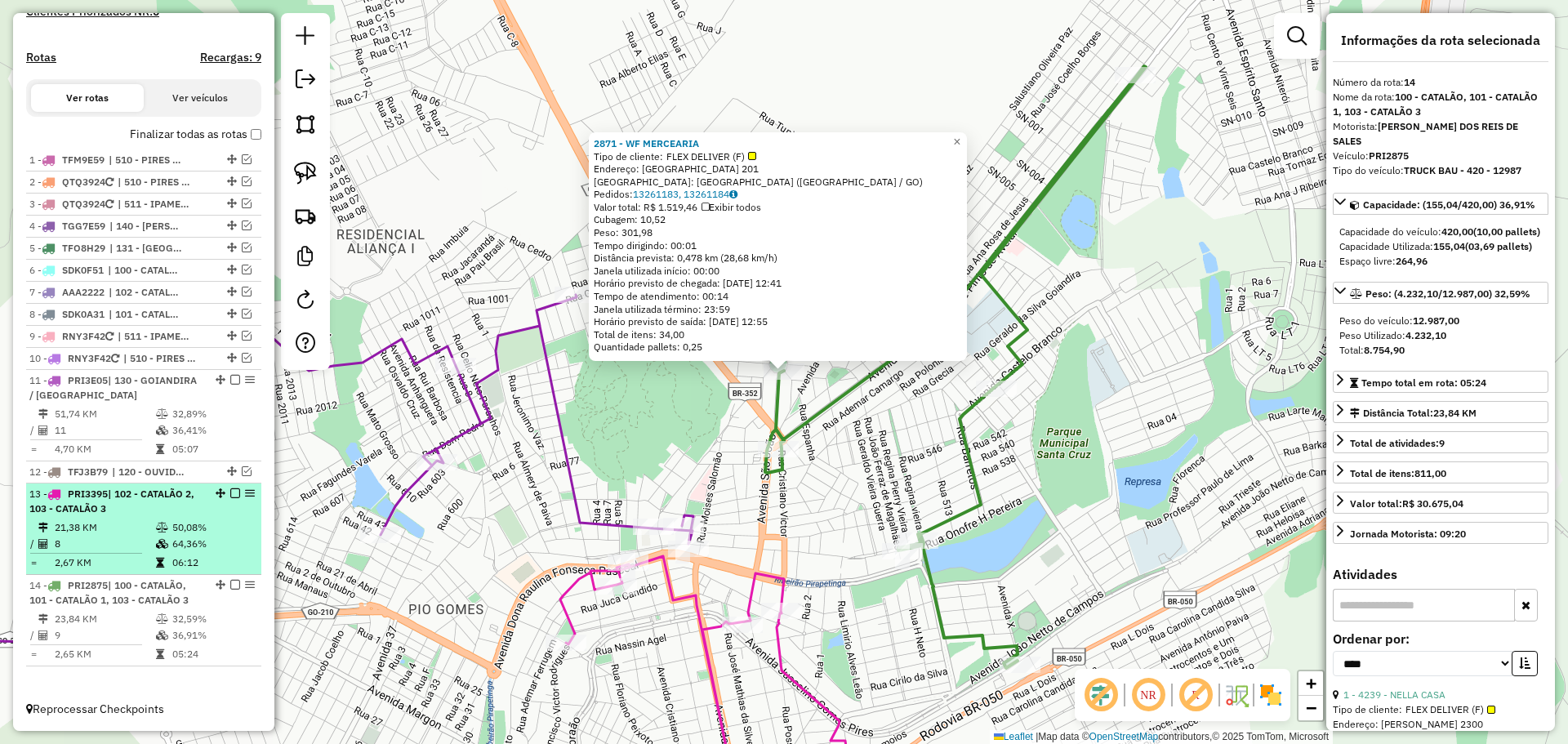
click at [171, 493] on span "| 102 - CATALÃO 2, 103 - CATALÃO 3" at bounding box center [112, 501] width 165 height 27
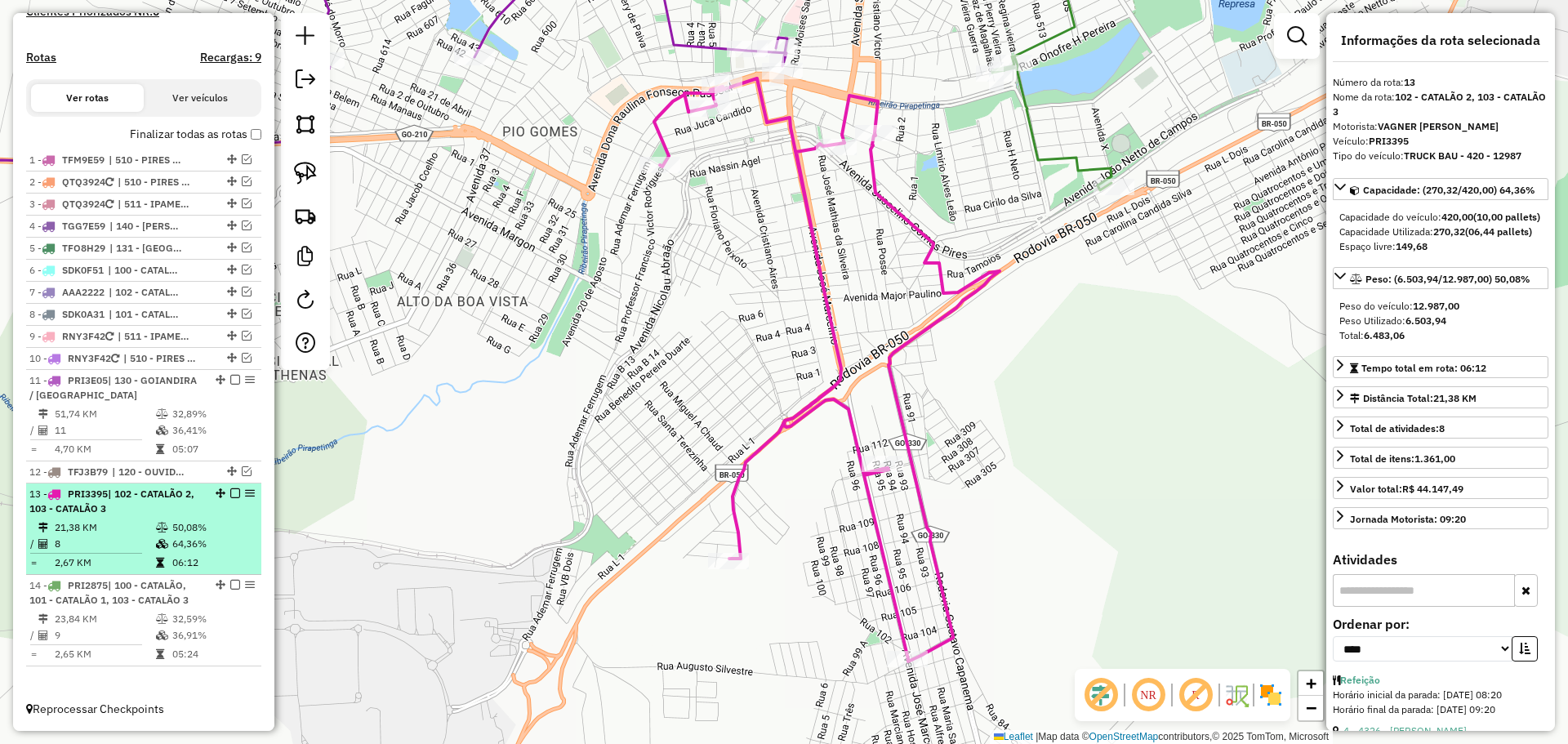
click at [231, 495] on em at bounding box center [235, 493] width 9 height 10
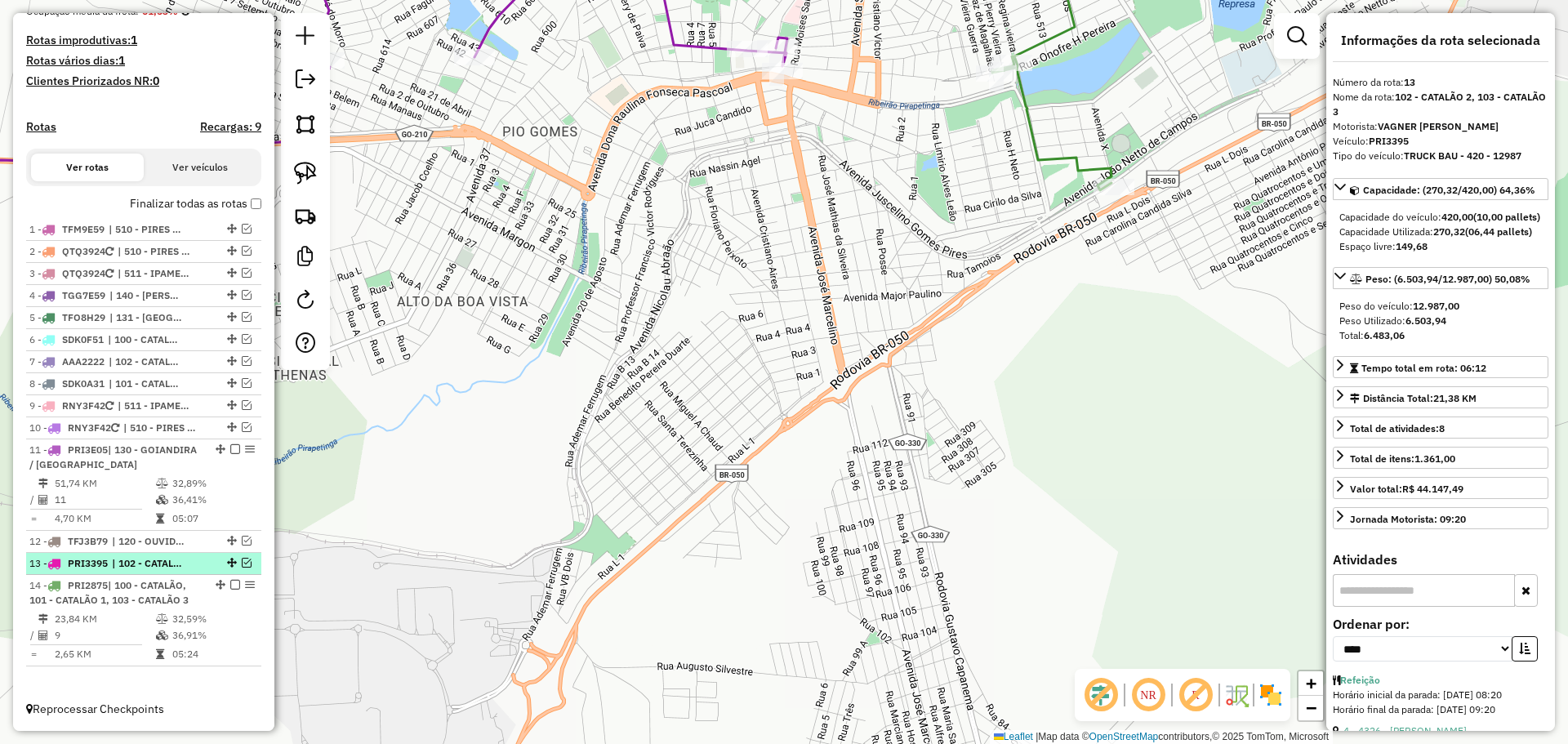
scroll to position [427, 0]
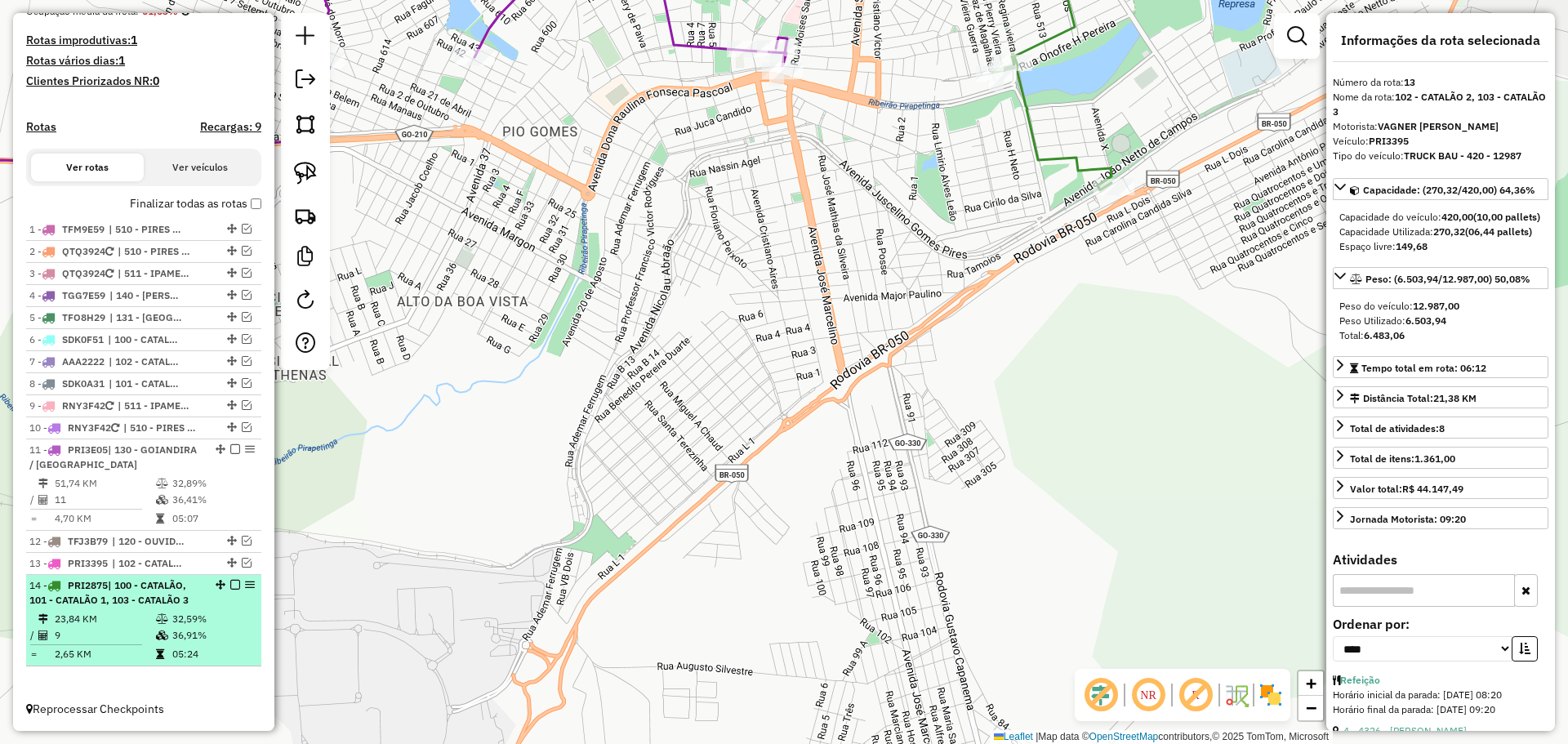
click at [179, 597] on span "| 100 - CATALÃO, 101 - CATALÃO 1, 103 - CATALÃO 3" at bounding box center [109, 593] width 160 height 27
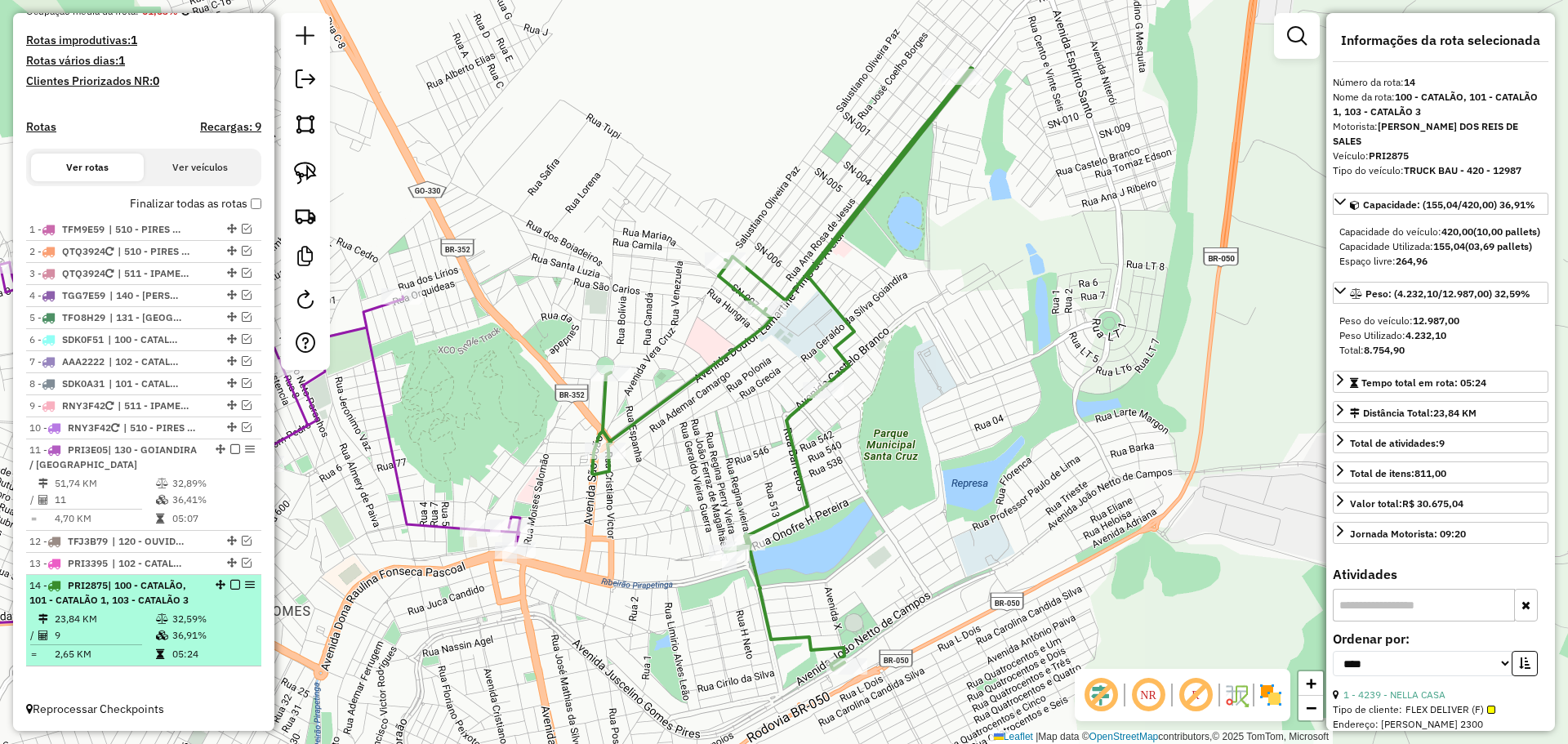
click at [232, 585] on em at bounding box center [235, 584] width 9 height 10
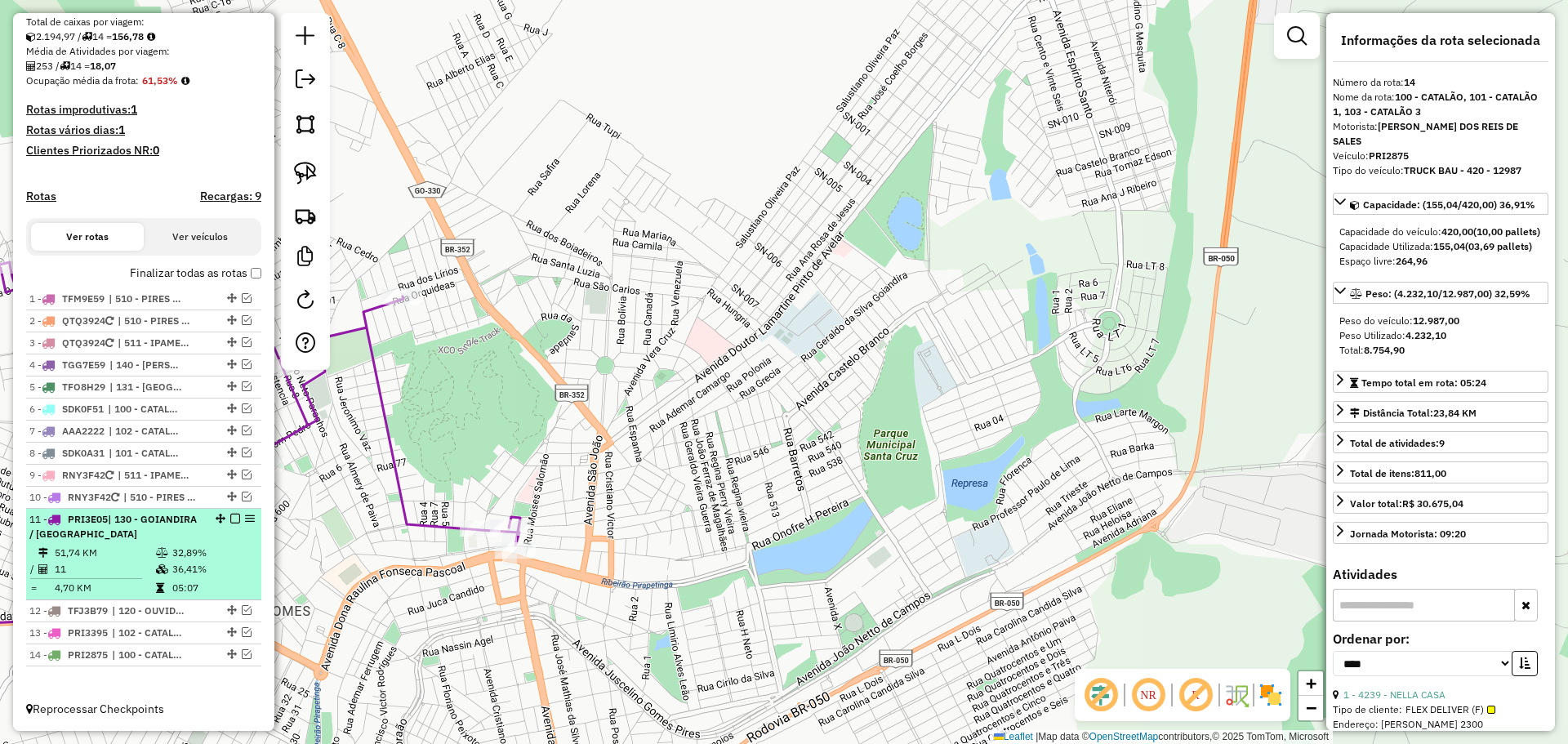
click at [172, 541] on div "11 - PRI3E05 | 130 - GOIANDIRA / NOVA AURORA" at bounding box center [116, 526] width 173 height 29
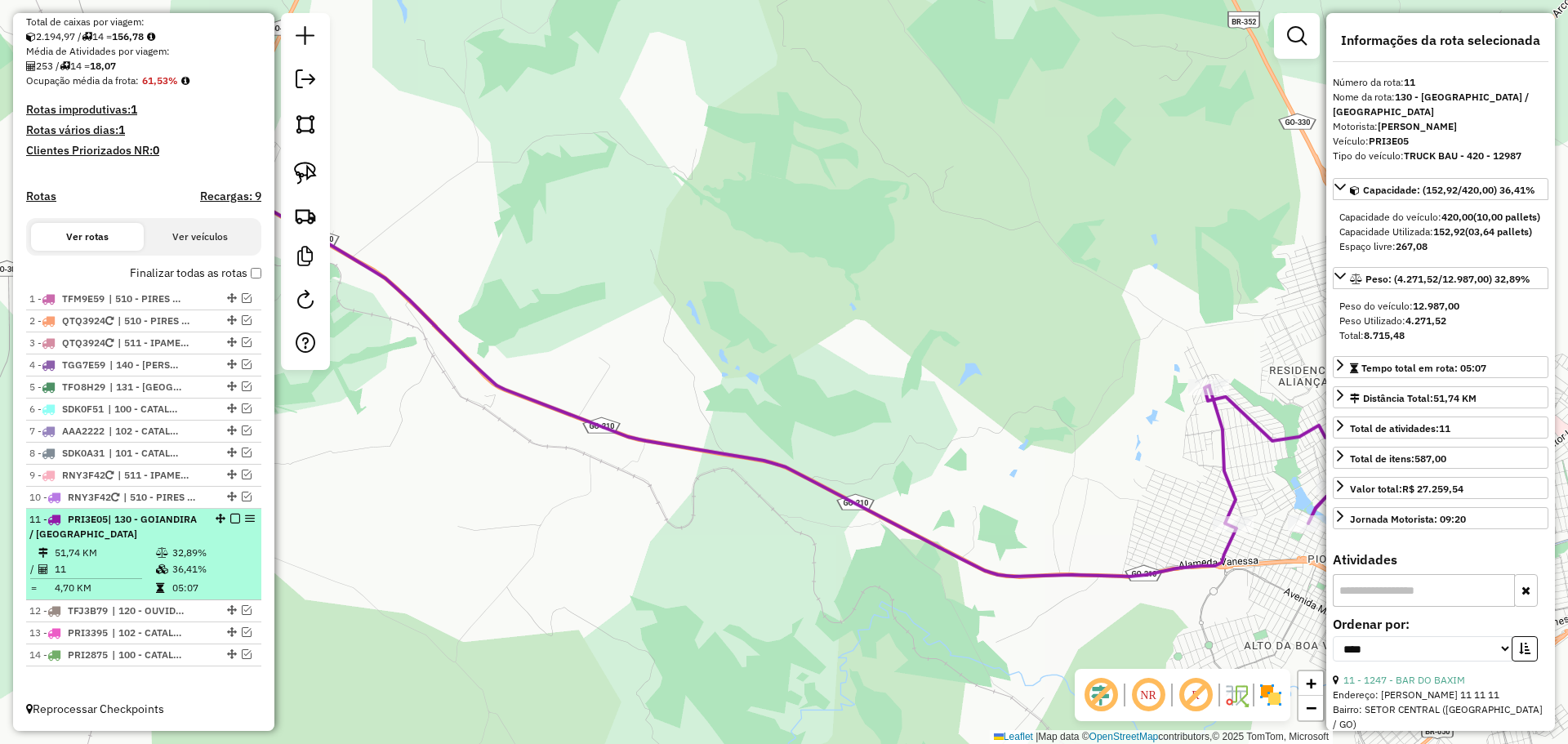
click at [230, 519] on em at bounding box center [235, 519] width 9 height 10
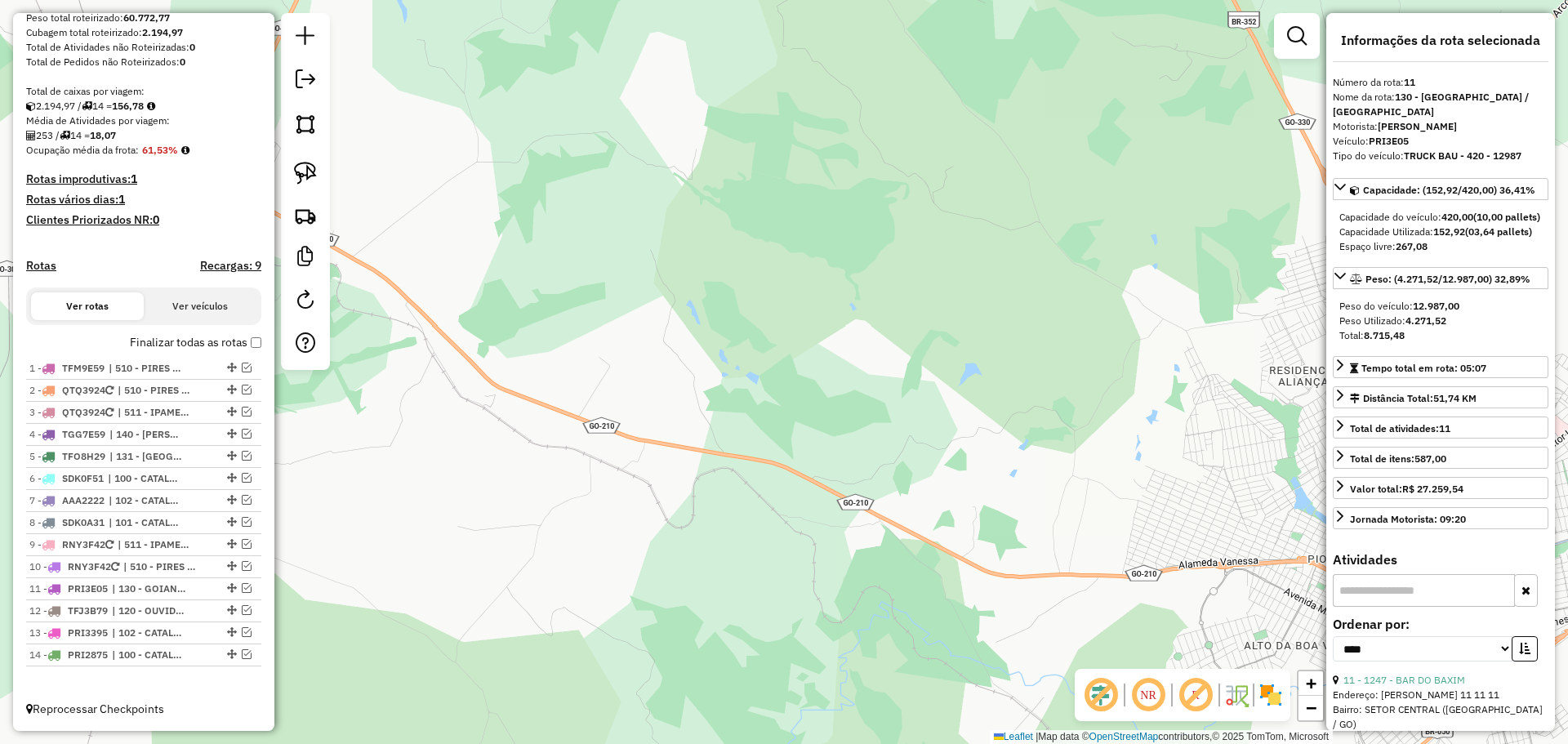
scroll to position [288, 0]
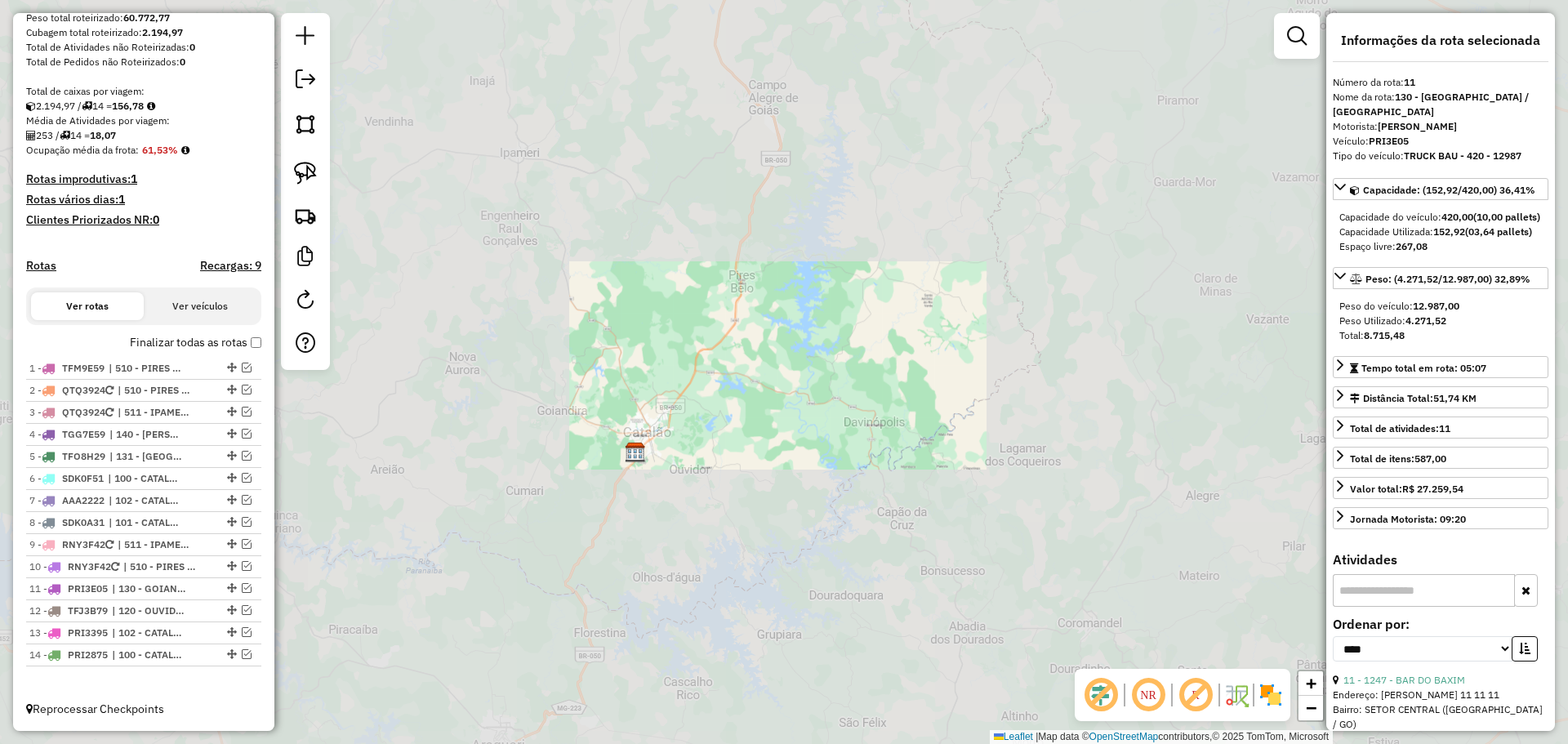
click at [856, 272] on div "Janela de atendimento Grade de atendimento Capacidade Transportadoras Veículos …" at bounding box center [784, 372] width 1568 height 744
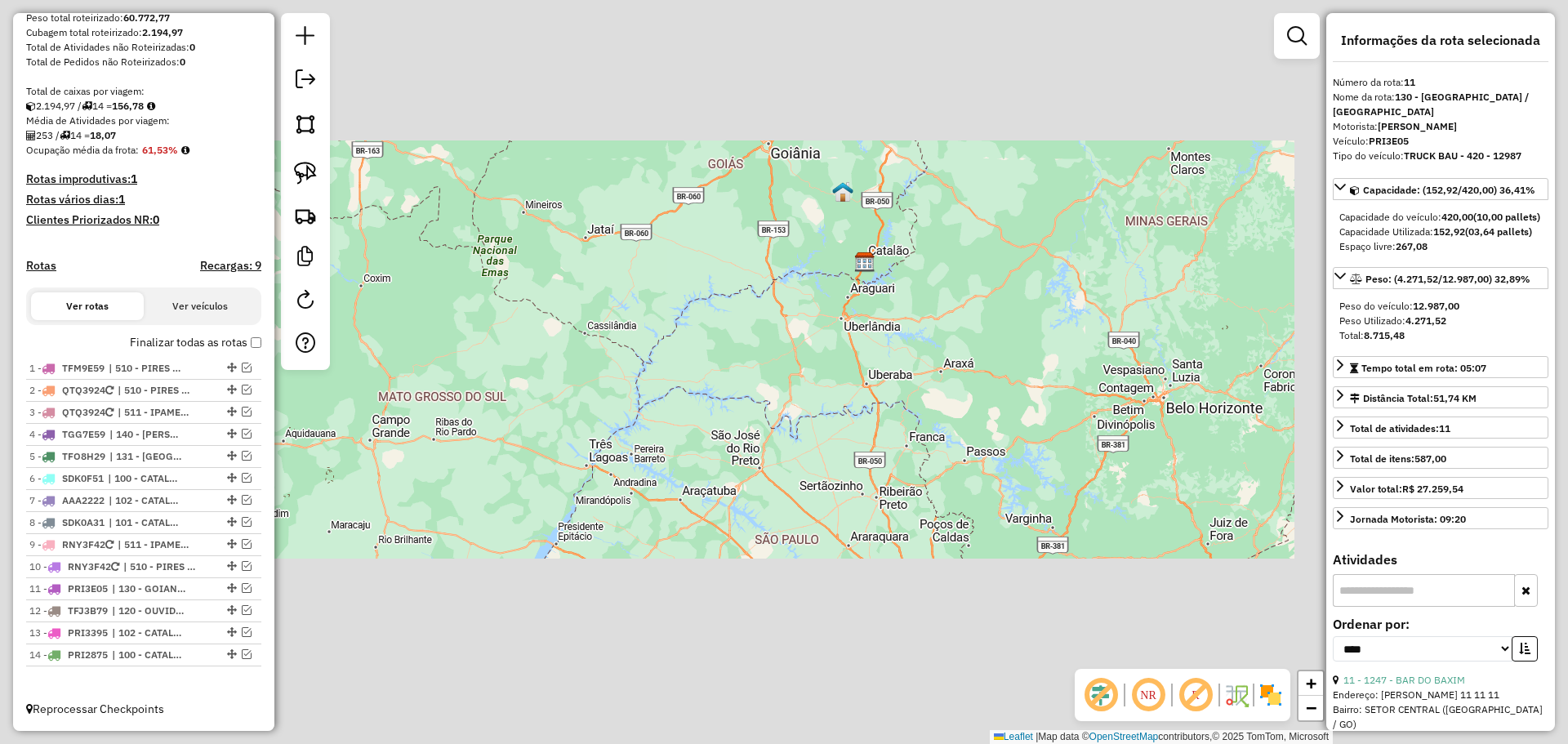
drag, startPoint x: 931, startPoint y: 231, endPoint x: 897, endPoint y: 326, distance: 100.9
click at [897, 326] on div "Janela de atendimento Grade de atendimento Capacidade Transportadoras Veículos …" at bounding box center [784, 372] width 1568 height 744
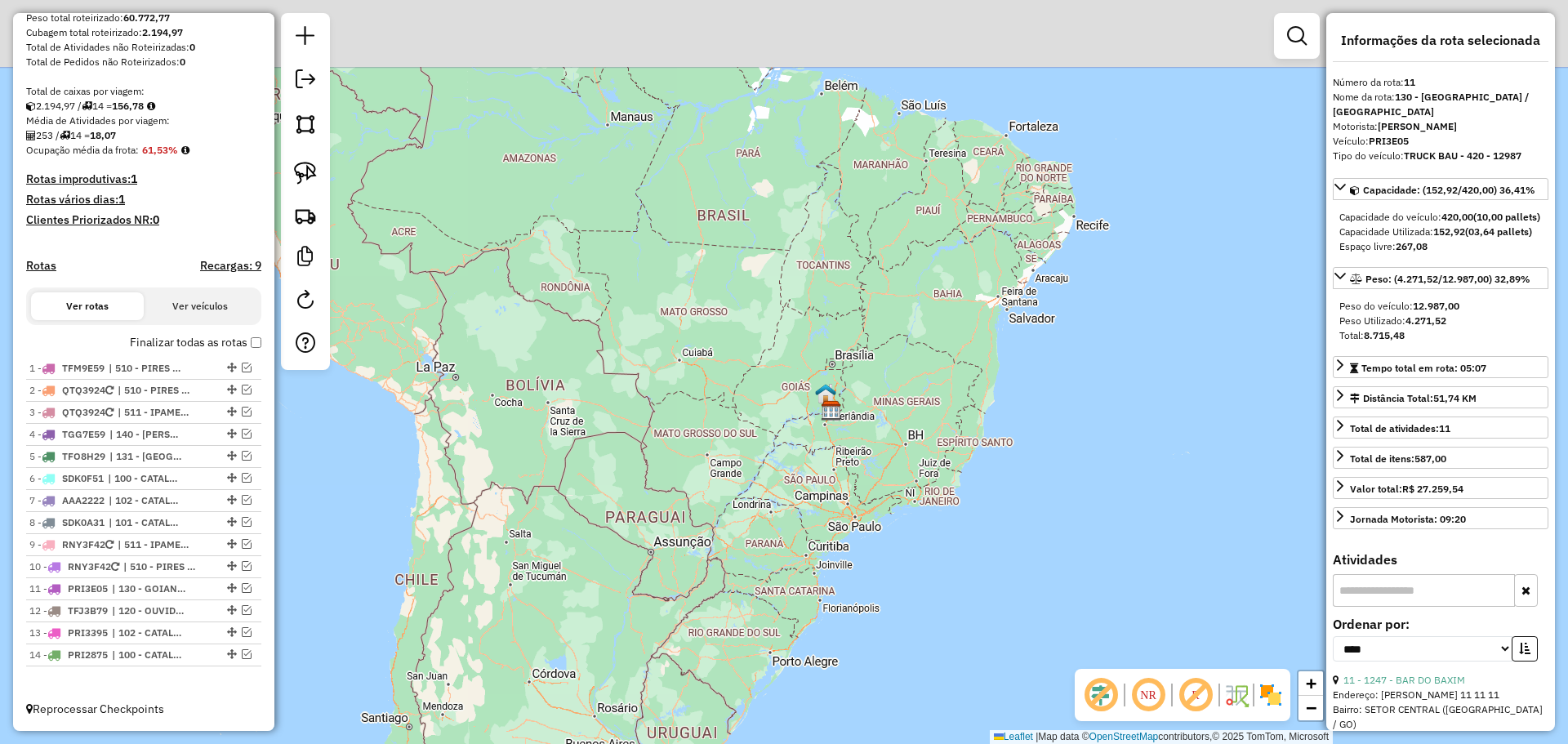
click at [860, 457] on div "Janela de atendimento Grade de atendimento Capacidade Transportadoras Veículos …" at bounding box center [784, 372] width 1568 height 744
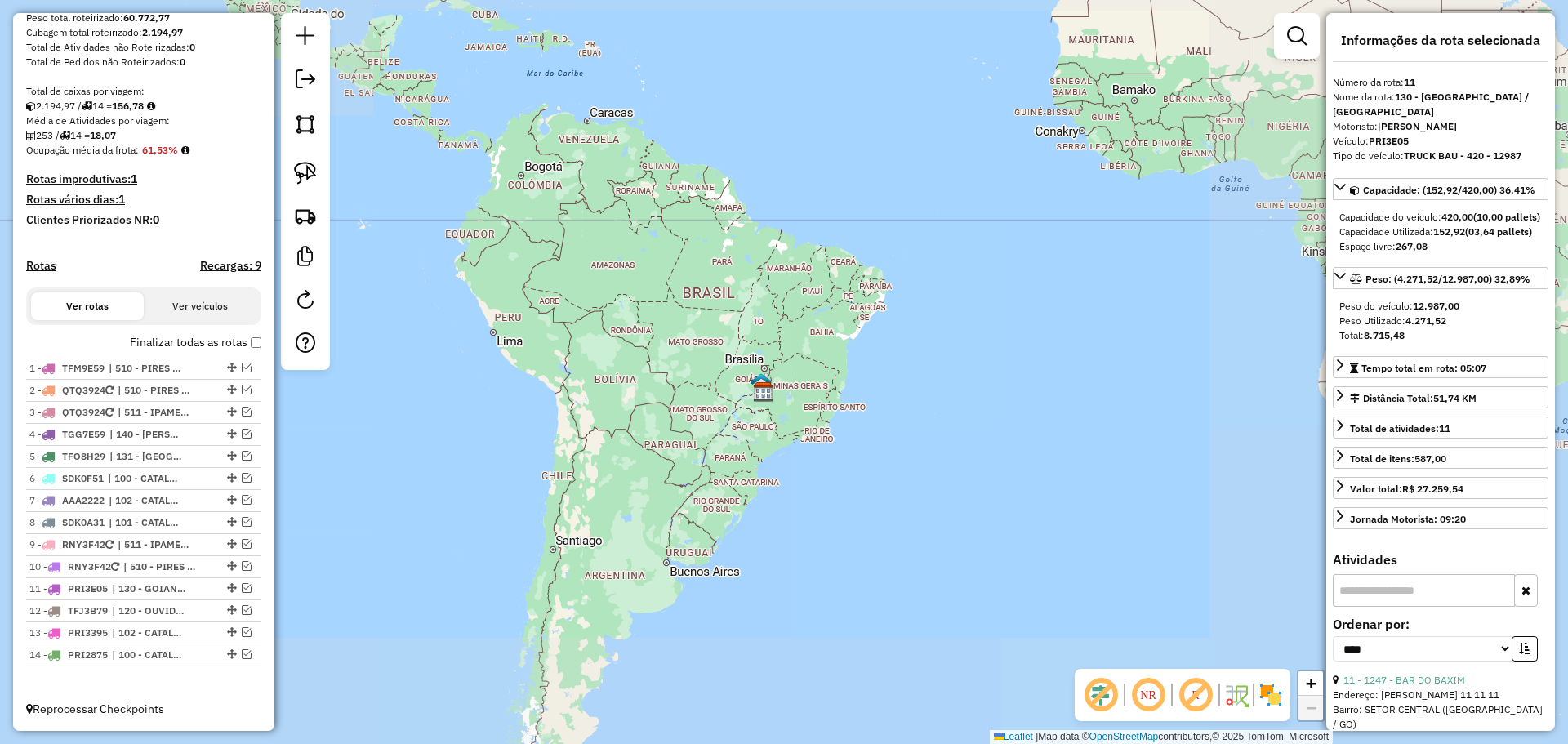
drag, startPoint x: 879, startPoint y: 536, endPoint x: 853, endPoint y: 470, distance: 70.9
click at [853, 470] on div "Janela de atendimento Grade de atendimento Capacidade Transportadoras Veículos …" at bounding box center [784, 372] width 1568 height 744
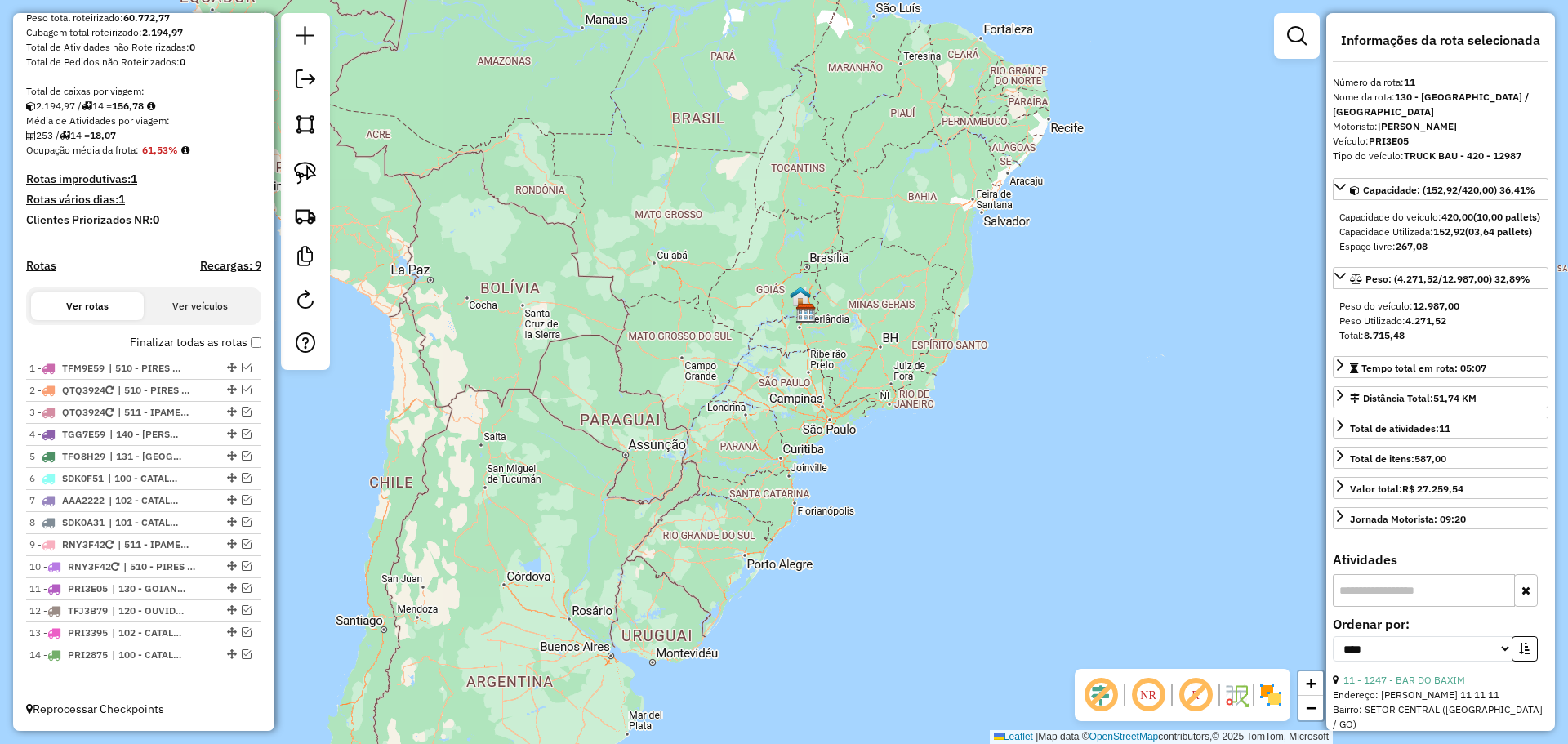
click at [642, 419] on div "Janela de atendimento Grade de atendimento Capacidade Transportadoras Veículos …" at bounding box center [784, 372] width 1568 height 744
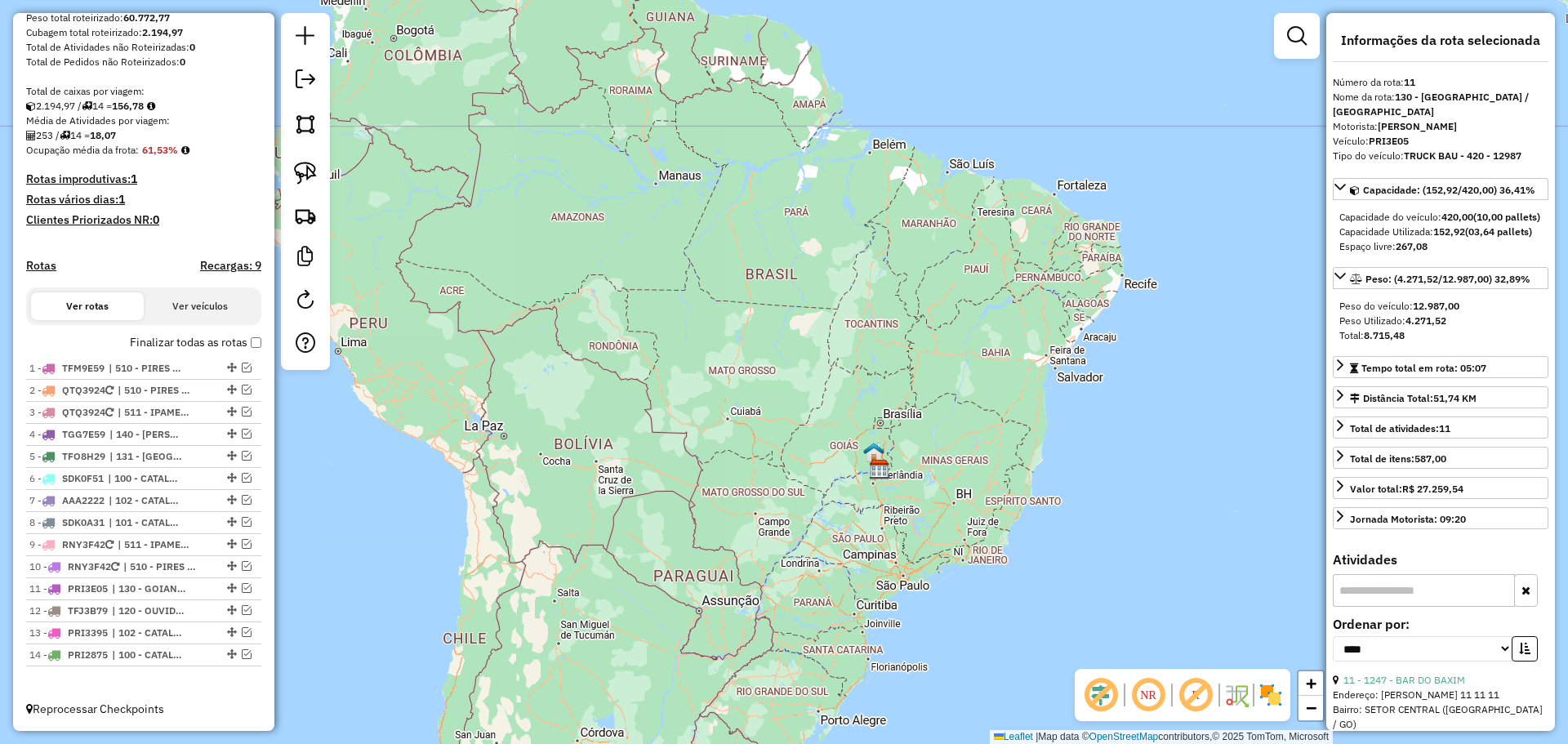
drag, startPoint x: 842, startPoint y: 353, endPoint x: 847, endPoint y: 360, distance: 8.6
click at [847, 360] on div "Janela de atendimento Grade de atendimento Capacidade Transportadoras Veículos …" at bounding box center [784, 372] width 1568 height 744
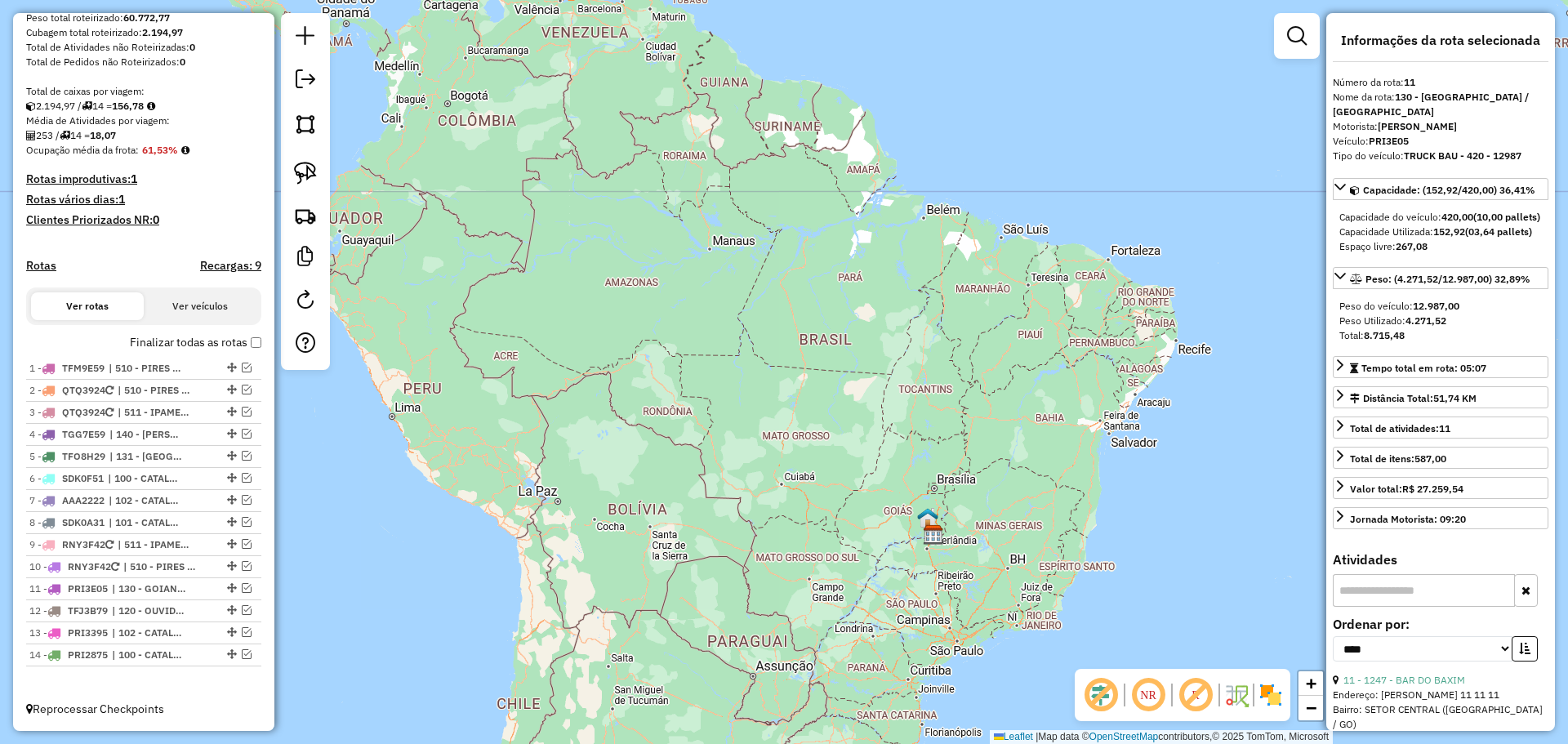
drag, startPoint x: 795, startPoint y: 217, endPoint x: 956, endPoint y: 461, distance: 292.3
click at [956, 461] on div "Janela de atendimento Grade de atendimento Capacidade Transportadoras Veículos …" at bounding box center [784, 372] width 1568 height 744
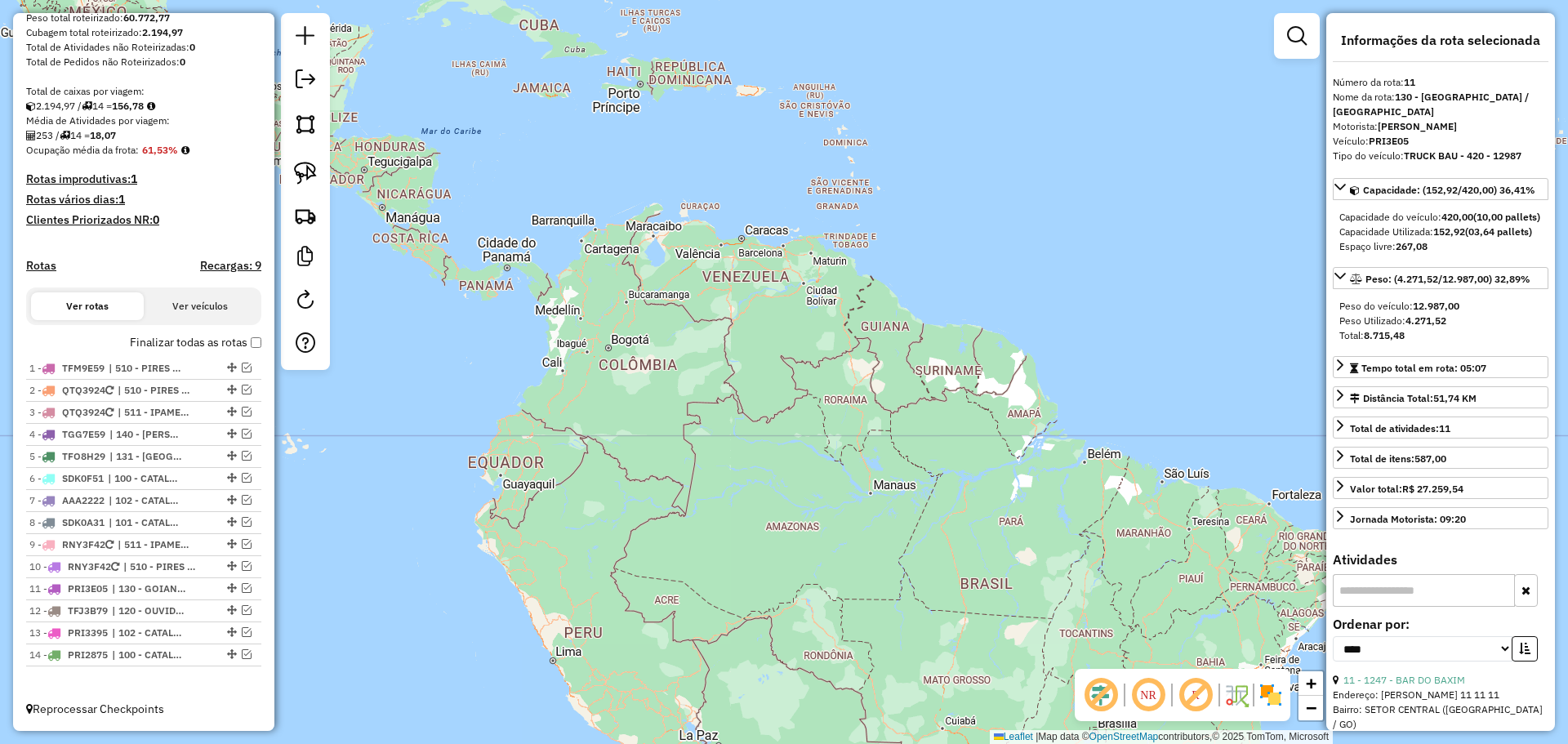
drag, startPoint x: 975, startPoint y: 412, endPoint x: 878, endPoint y: 259, distance: 181.2
click at [878, 259] on div "Janela de atendimento Grade de atendimento Capacidade Transportadoras Veículos …" at bounding box center [784, 372] width 1568 height 744
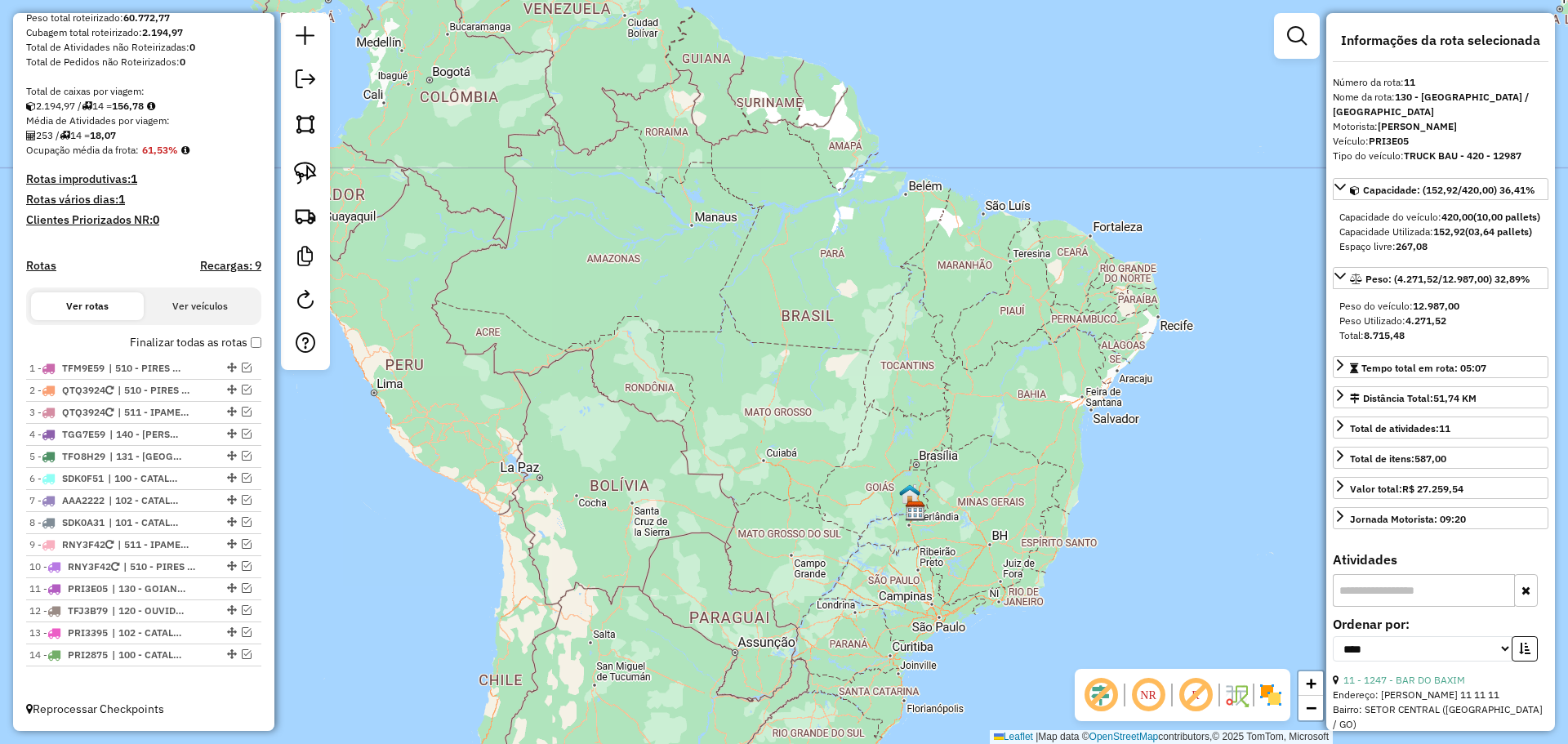
drag, startPoint x: 1022, startPoint y: 521, endPoint x: 880, endPoint y: 362, distance: 213.2
click at [882, 361] on div "Janela de atendimento Grade de atendimento Capacidade Transportadoras Veículos …" at bounding box center [784, 372] width 1568 height 744
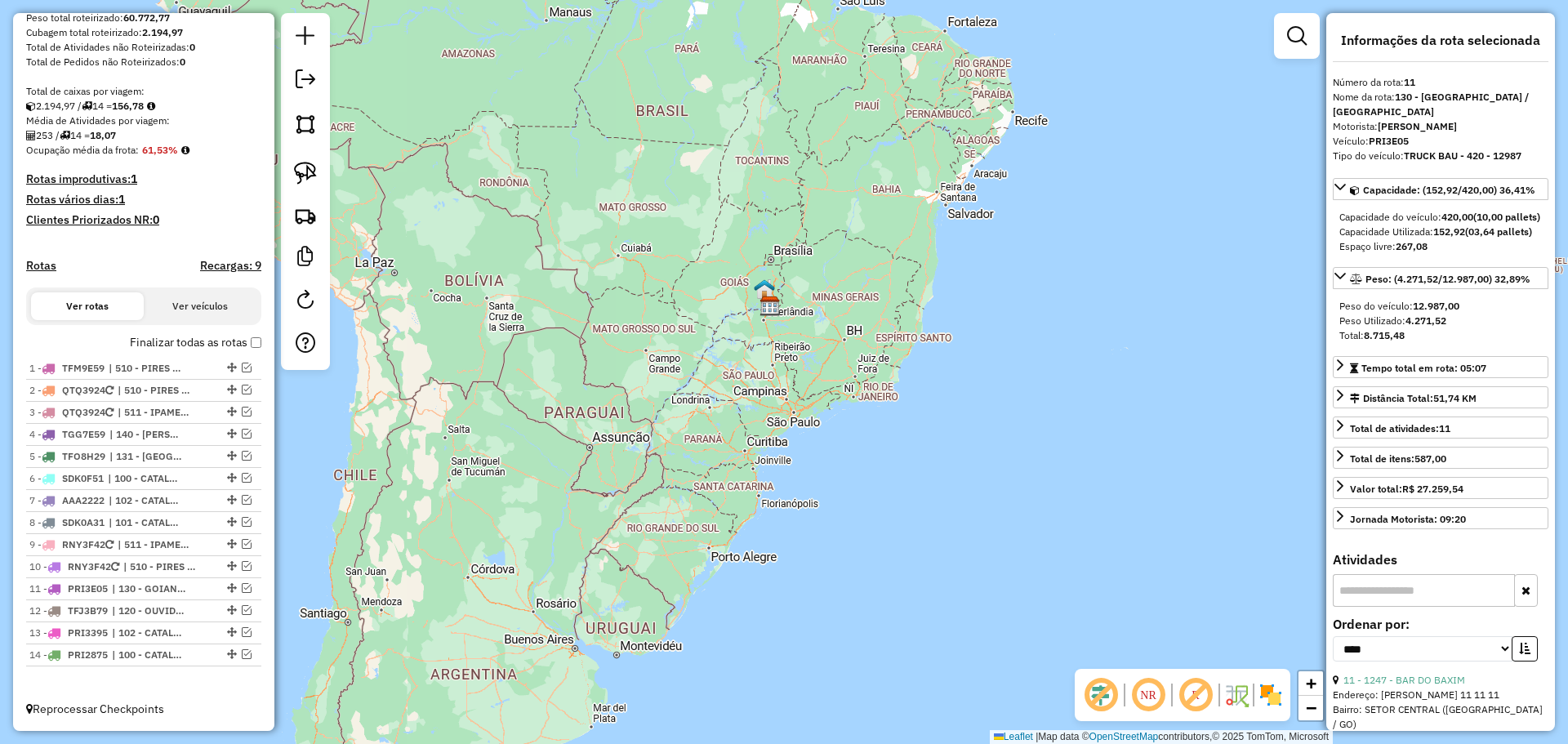
click at [771, 354] on div "Janela de atendimento Grade de atendimento Capacidade Transportadoras Veículos …" at bounding box center [784, 372] width 1568 height 744
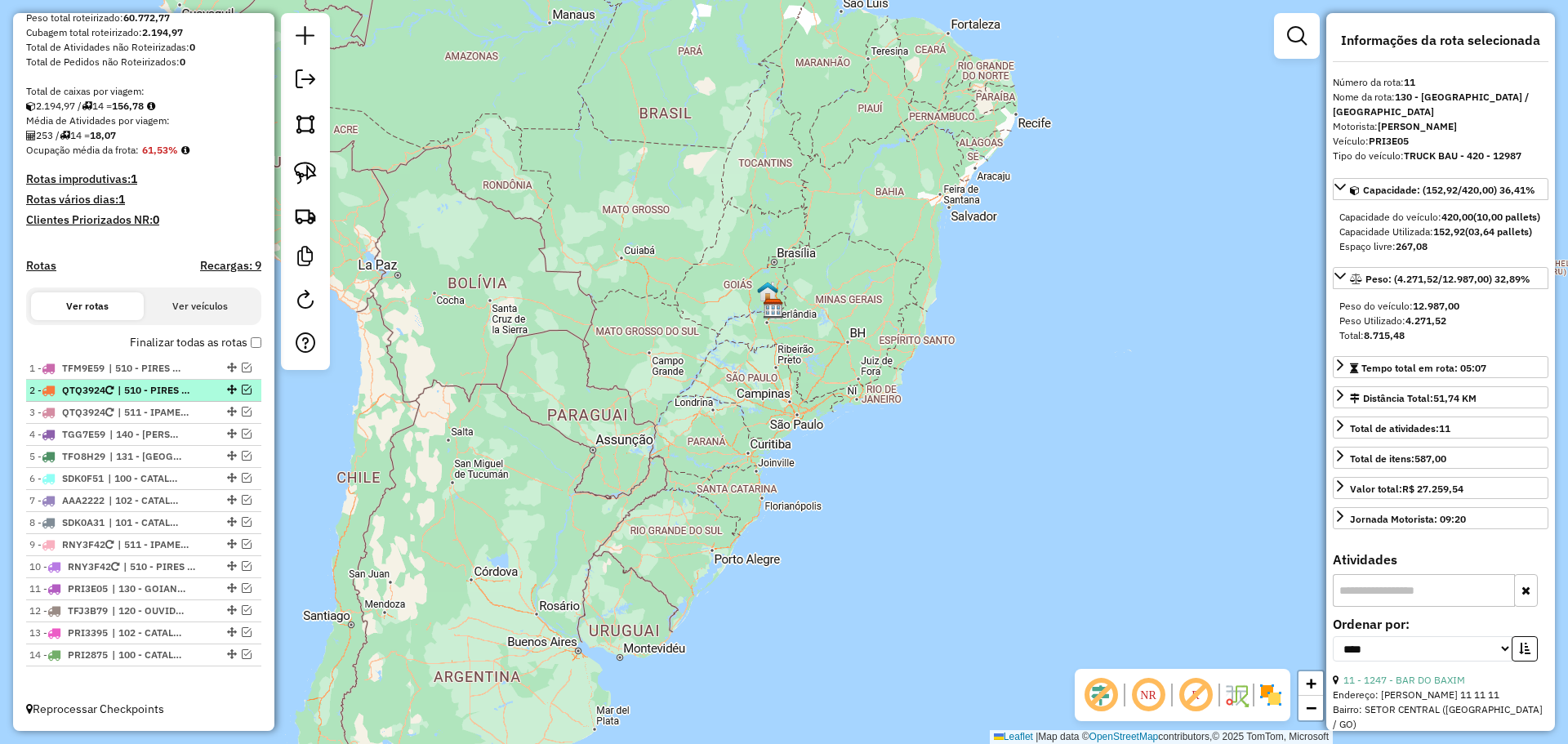
click at [149, 390] on span "| 510 - PIRES DO RIO" at bounding box center [155, 390] width 75 height 14
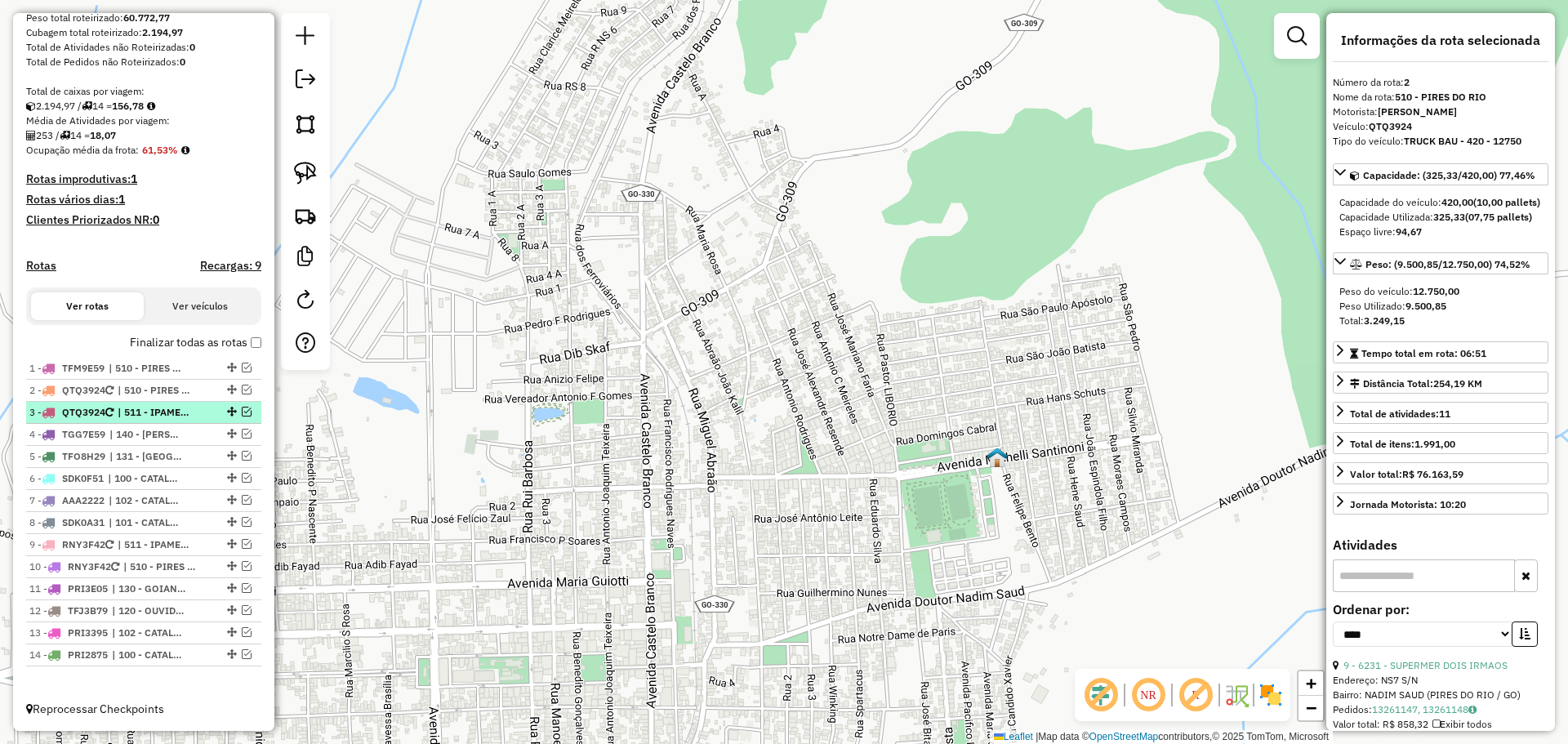
click at [159, 415] on span "| 511 - IPAMERI / URUTAÍ" at bounding box center [155, 411] width 75 height 14
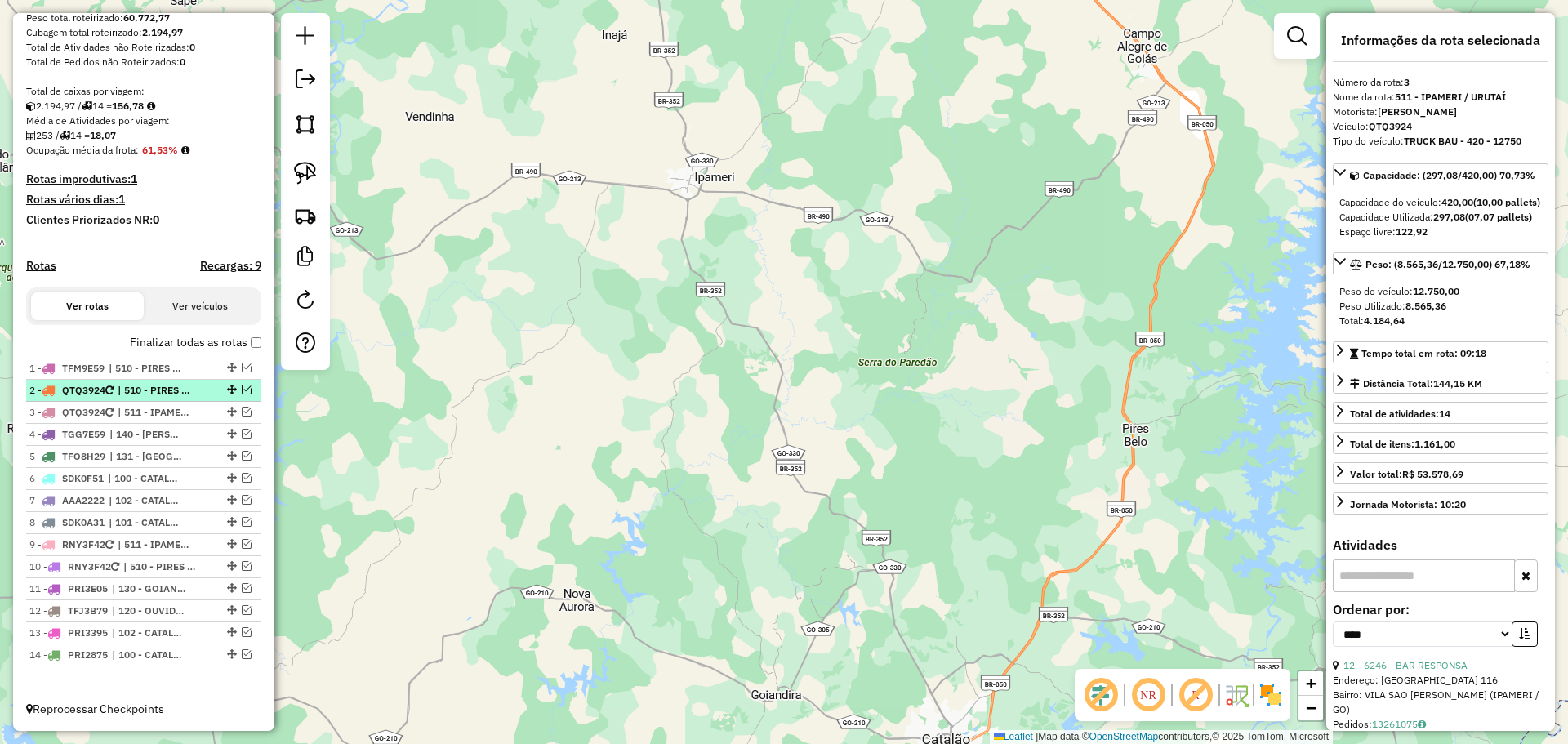
click at [113, 391] on icon at bounding box center [109, 391] width 9 height 10
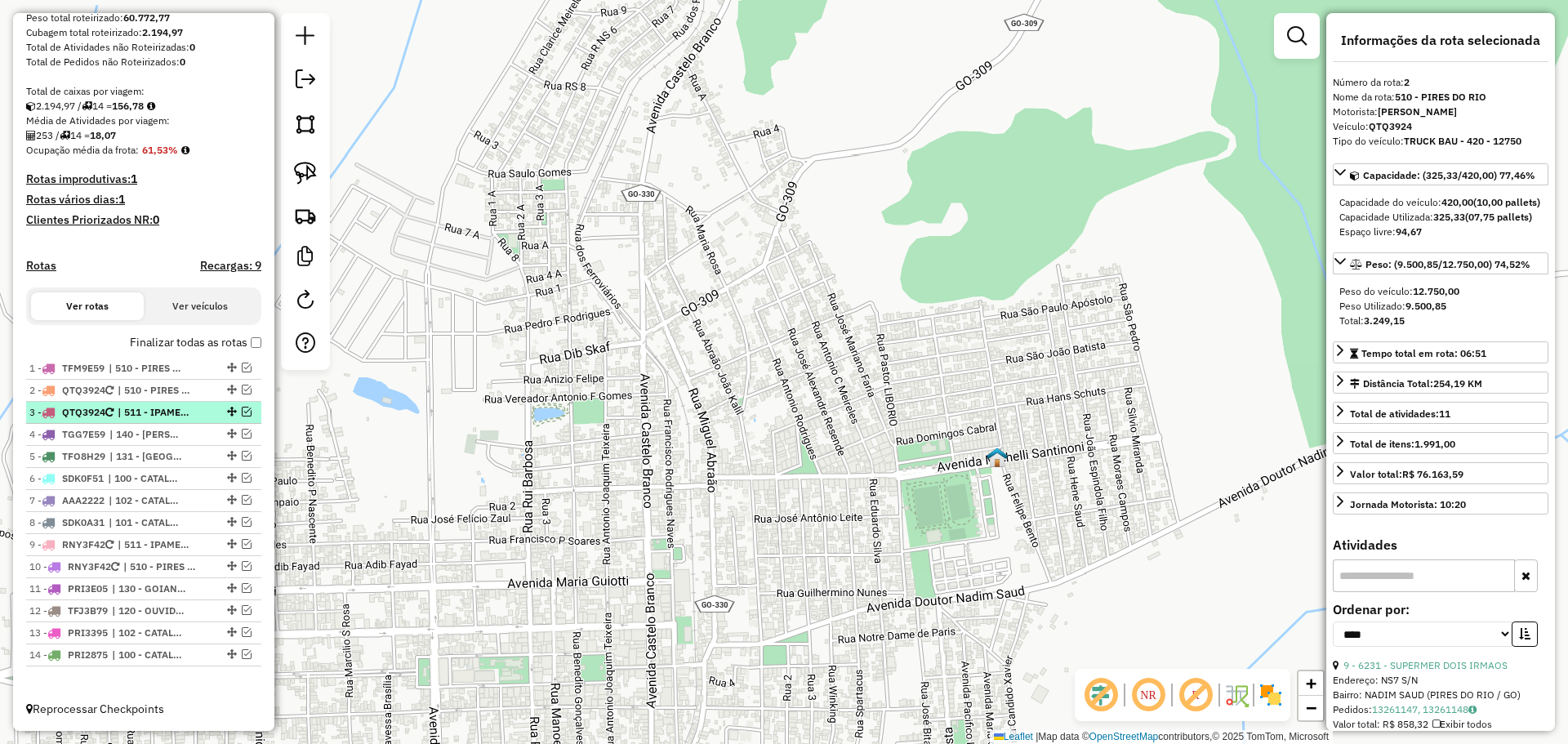
click at [127, 411] on span "| 511 - IPAMERI / URUTAÍ" at bounding box center [155, 411] width 75 height 14
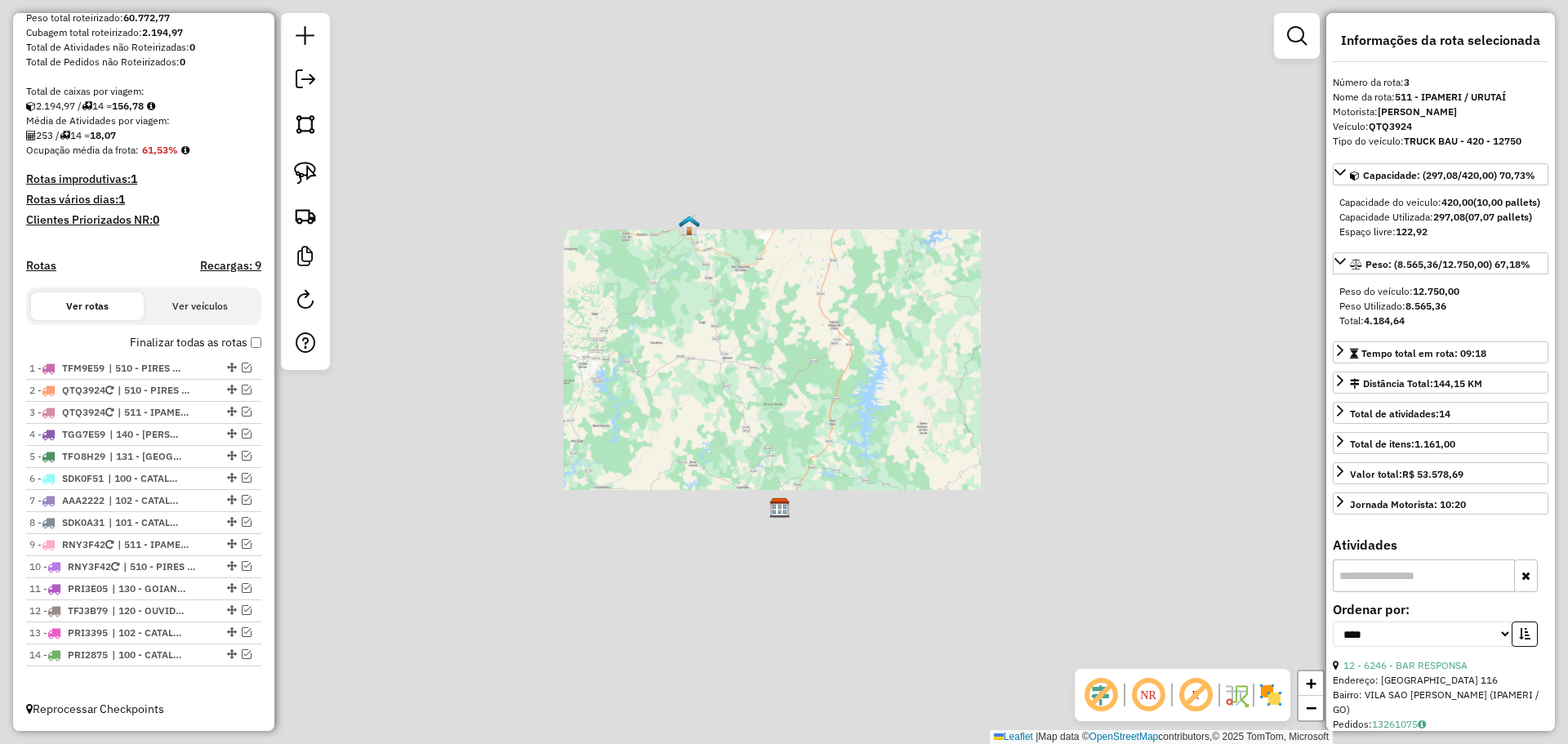
drag, startPoint x: 824, startPoint y: 500, endPoint x: 797, endPoint y: 399, distance: 104.5
click at [797, 403] on div "Janela de atendimento Grade de atendimento Capacidade Transportadoras Veículos …" at bounding box center [784, 372] width 1568 height 744
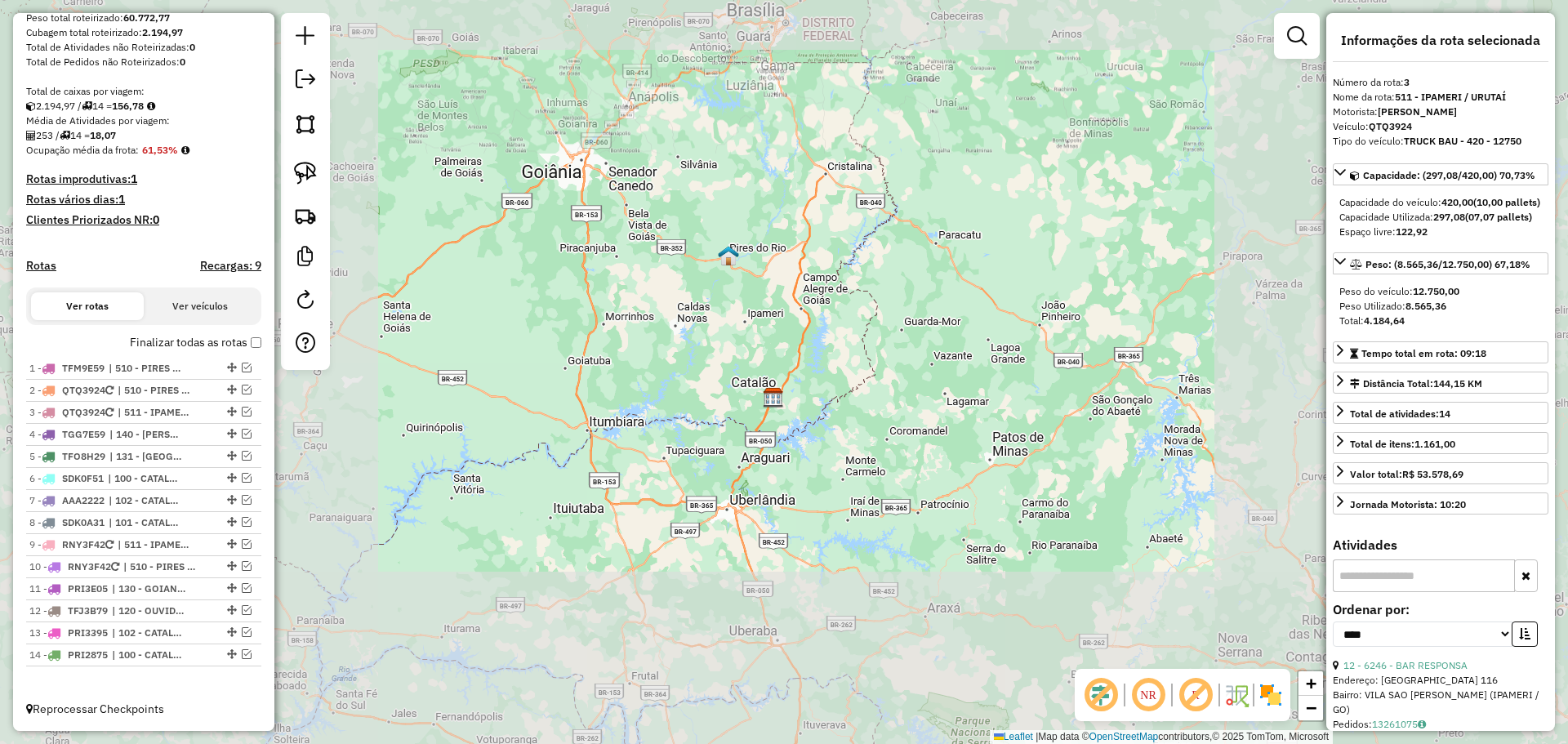
drag, startPoint x: 824, startPoint y: 463, endPoint x: 798, endPoint y: 381, distance: 86.0
click at [799, 385] on div "Janela de atendimento Grade de atendimento Capacidade Transportadoras Veículos …" at bounding box center [784, 372] width 1568 height 744
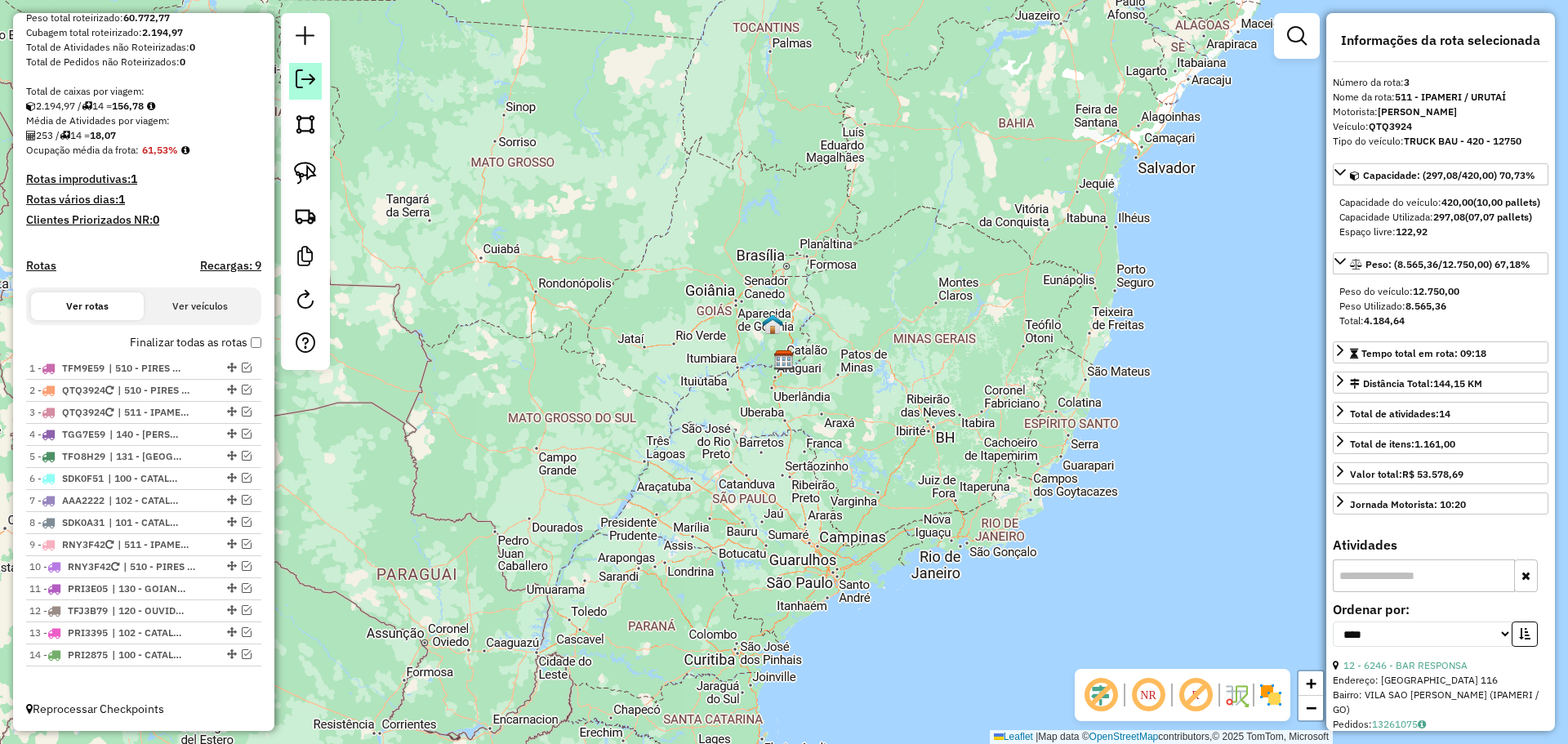
click at [311, 85] on em at bounding box center [305, 79] width 20 height 20
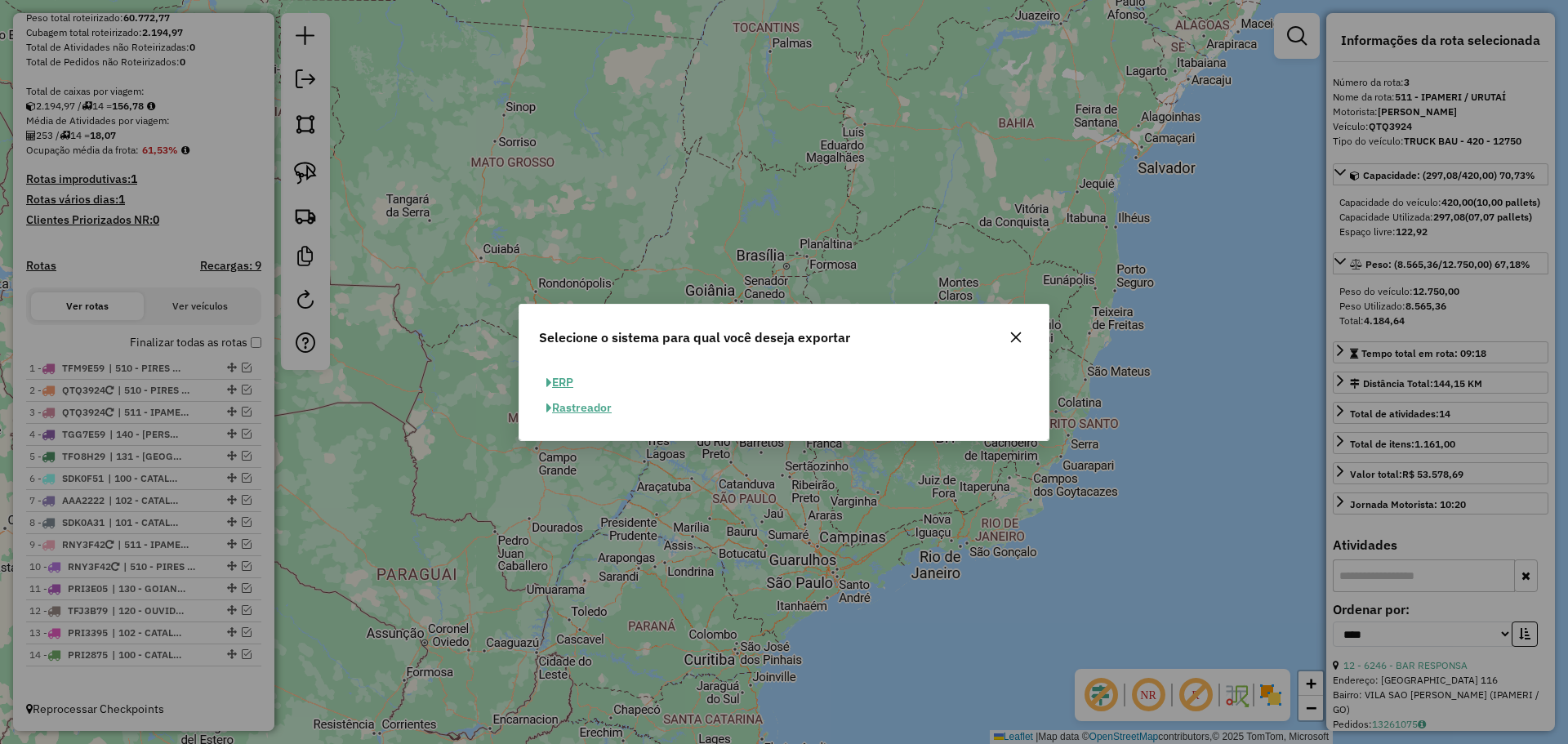
click at [573, 377] on button "ERP" at bounding box center [559, 382] width 42 height 26
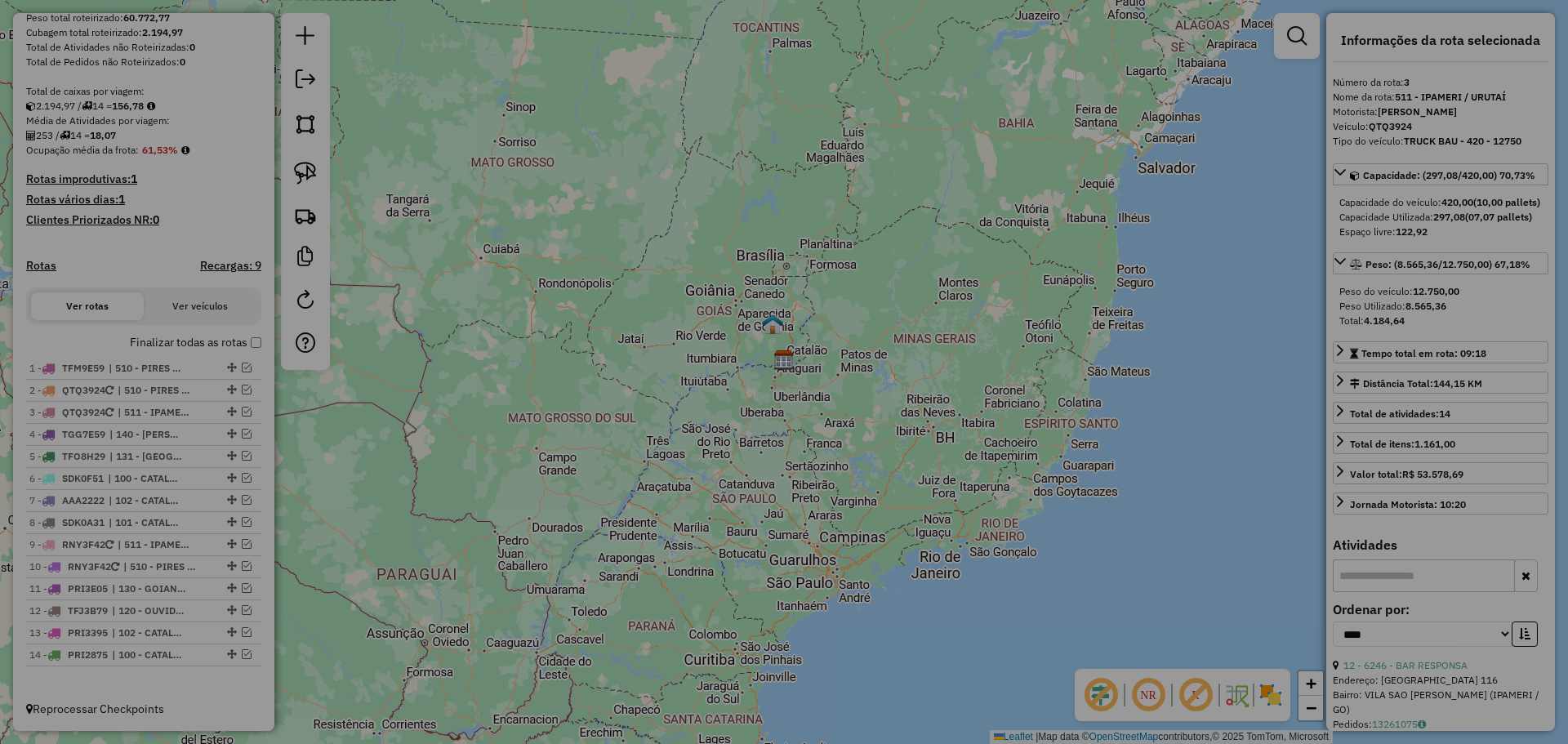
select select "**"
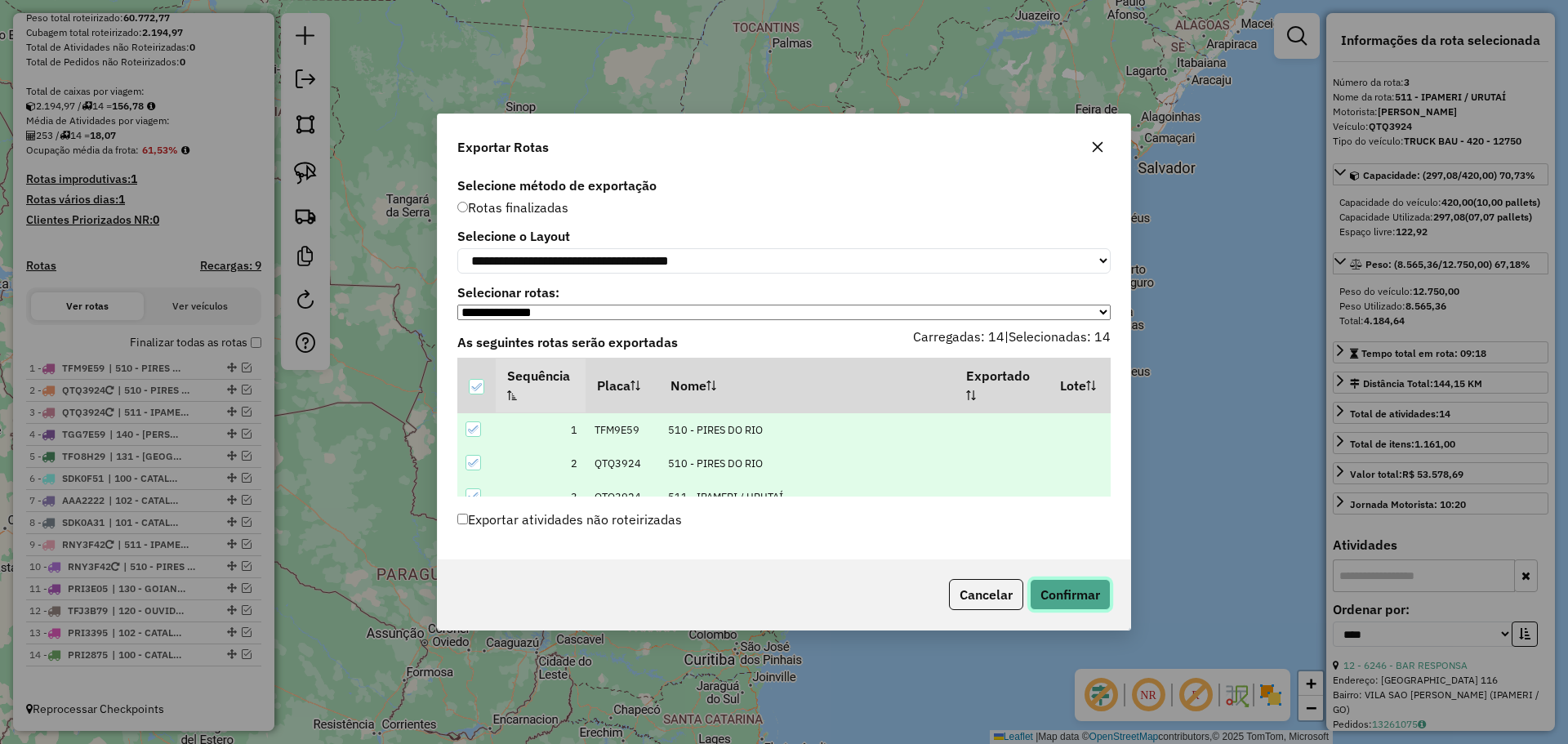
click at [1063, 596] on button "Confirmar" at bounding box center [1069, 595] width 81 height 31
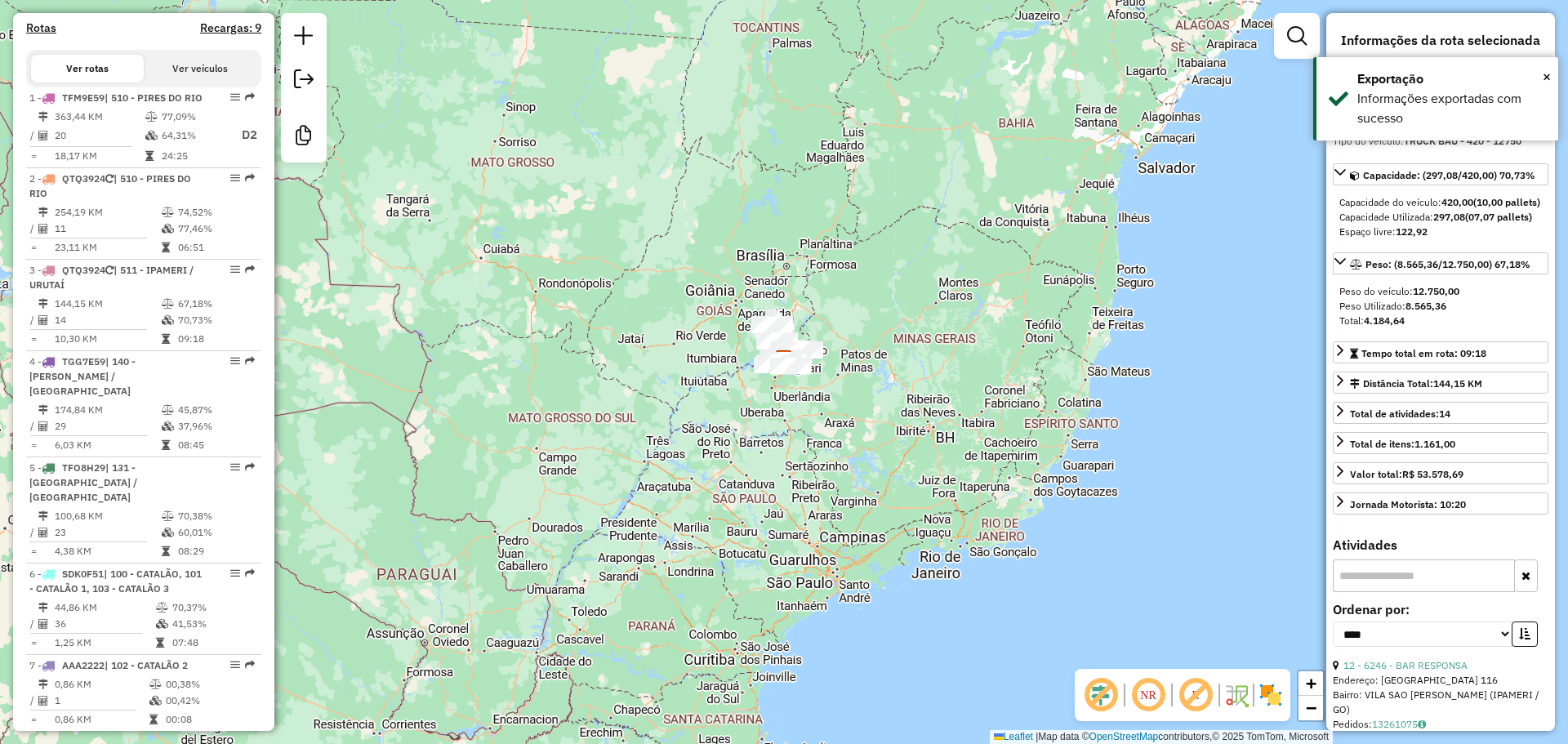
scroll to position [666, 0]
